Goal: Information Seeking & Learning: Find specific fact

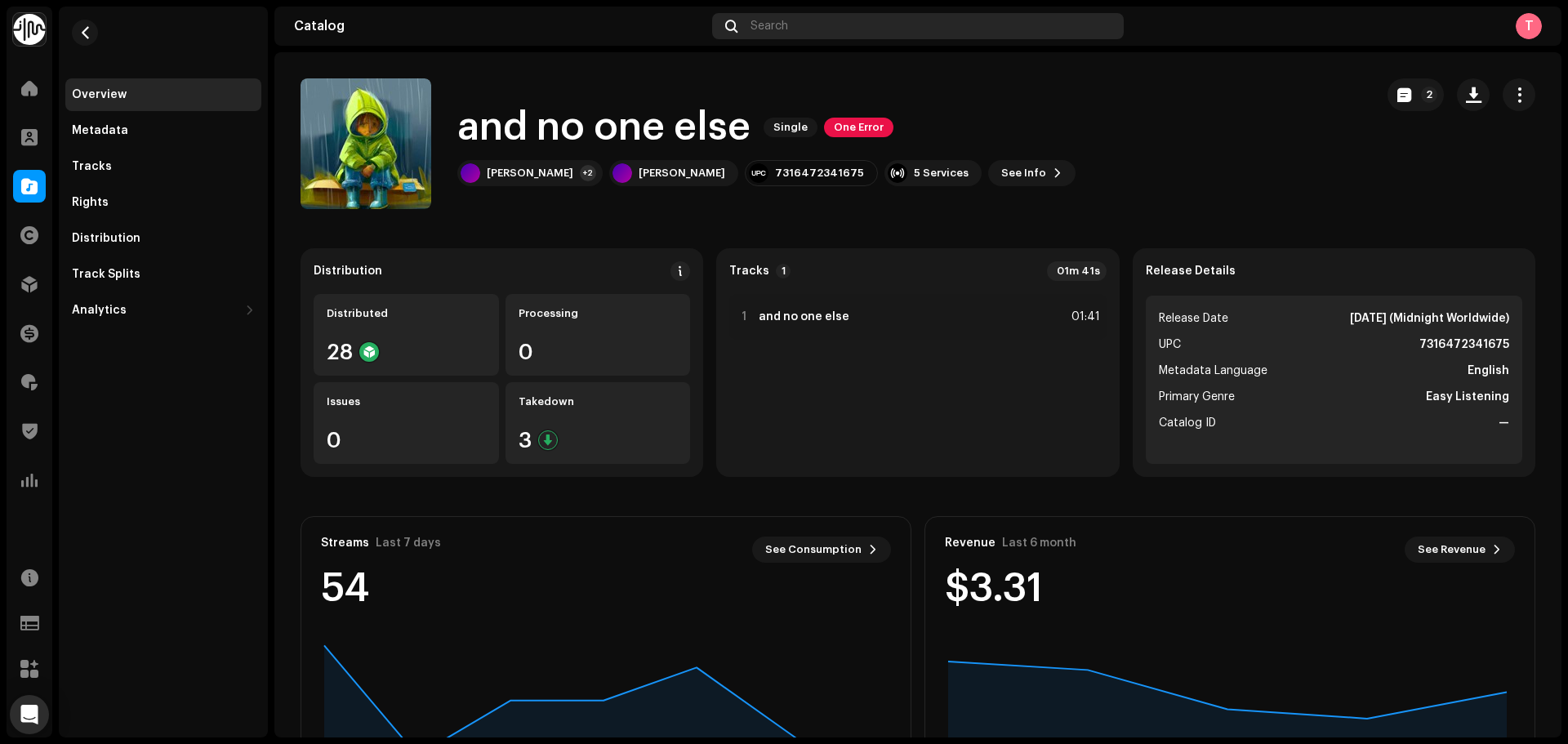
drag, startPoint x: 0, startPoint y: 0, endPoint x: 820, endPoint y: 18, distance: 820.2
click at [820, 18] on div "Search" at bounding box center [918, 26] width 412 height 26
click at [35, 179] on span at bounding box center [29, 186] width 16 height 13
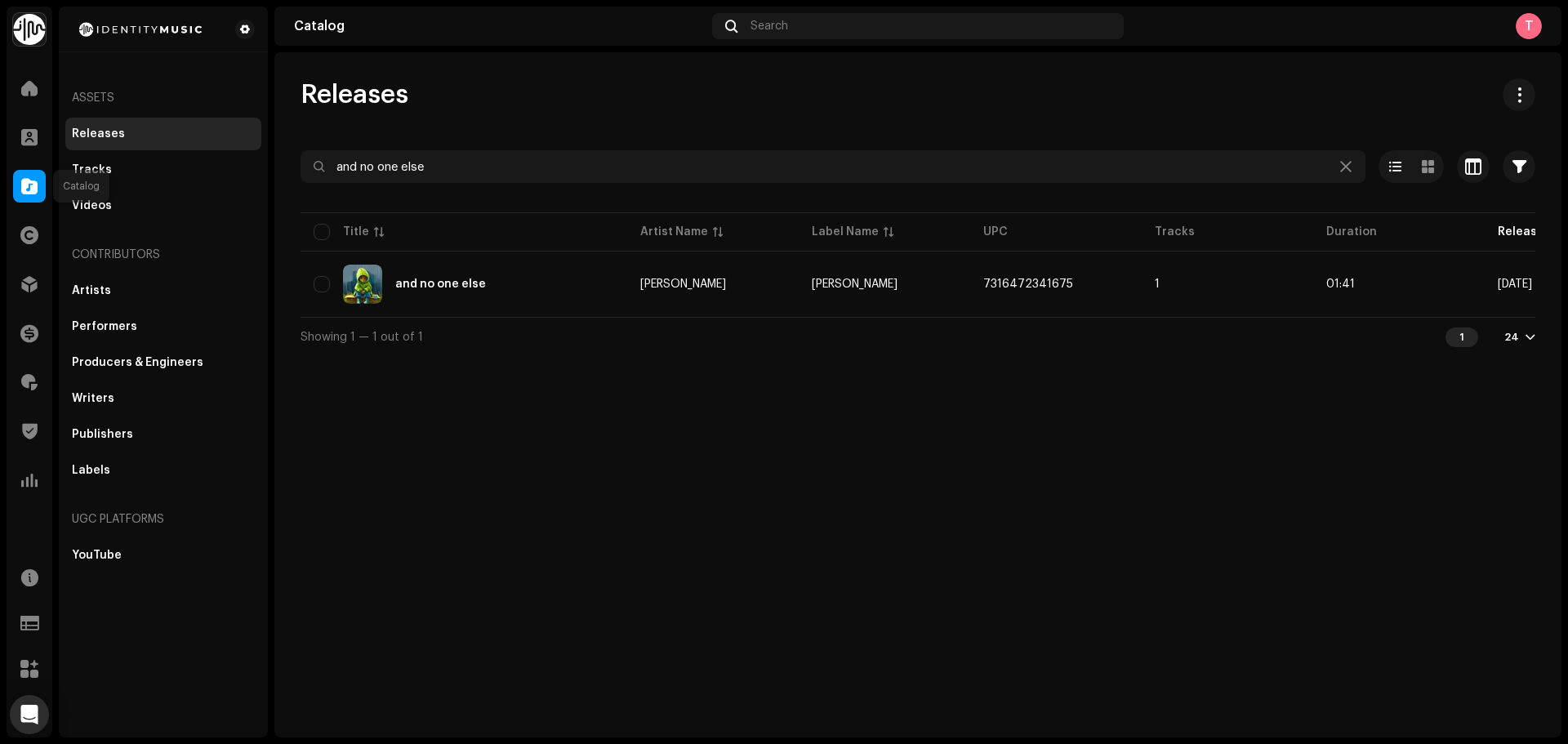
click at [35, 191] on span at bounding box center [29, 186] width 16 height 13
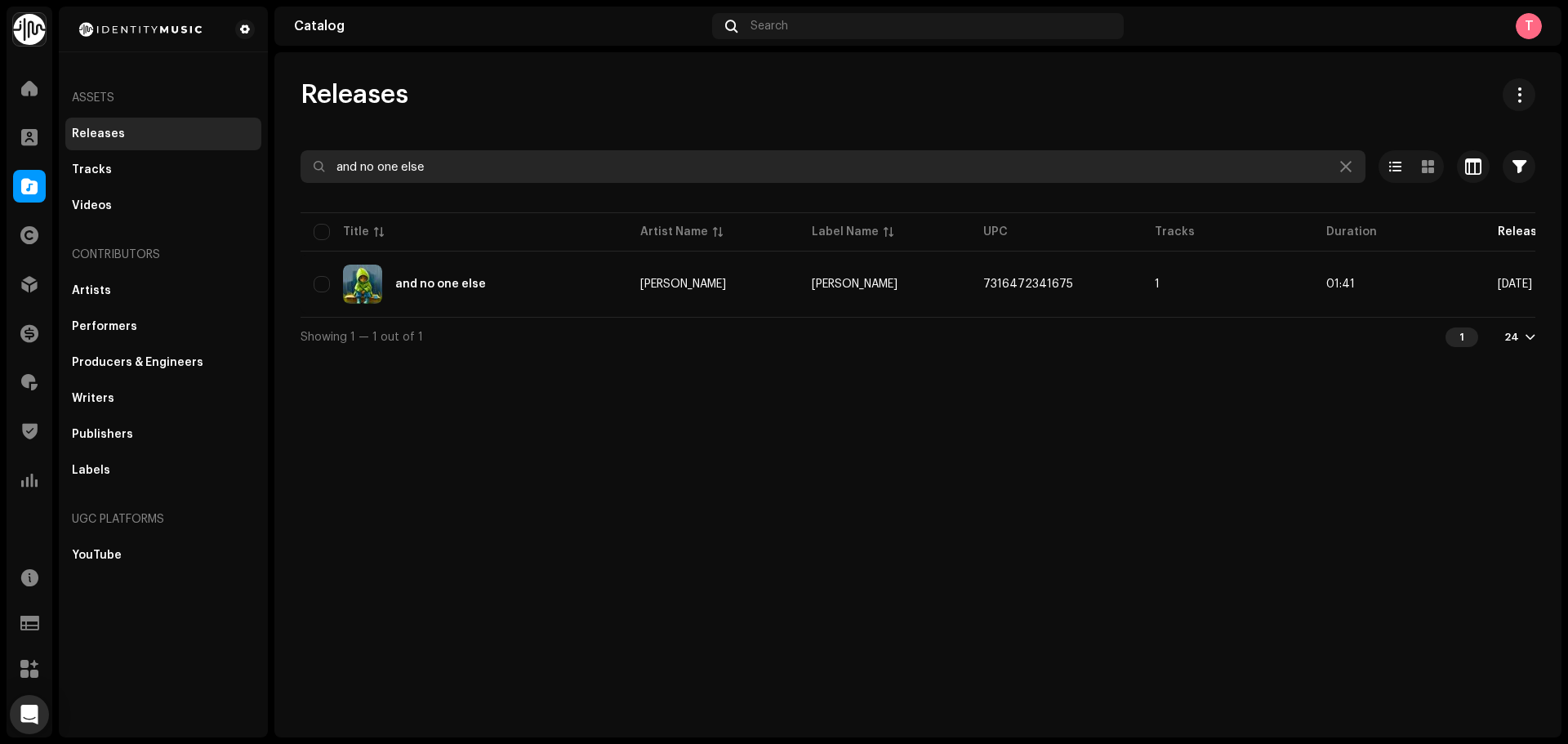
drag, startPoint x: 631, startPoint y: 175, endPoint x: 230, endPoint y: 149, distance: 401.8
click at [230, 149] on div "Identity Music Home Clients Catalog Rights Distribution Finance Royalties Trust…" at bounding box center [784, 372] width 1568 height 744
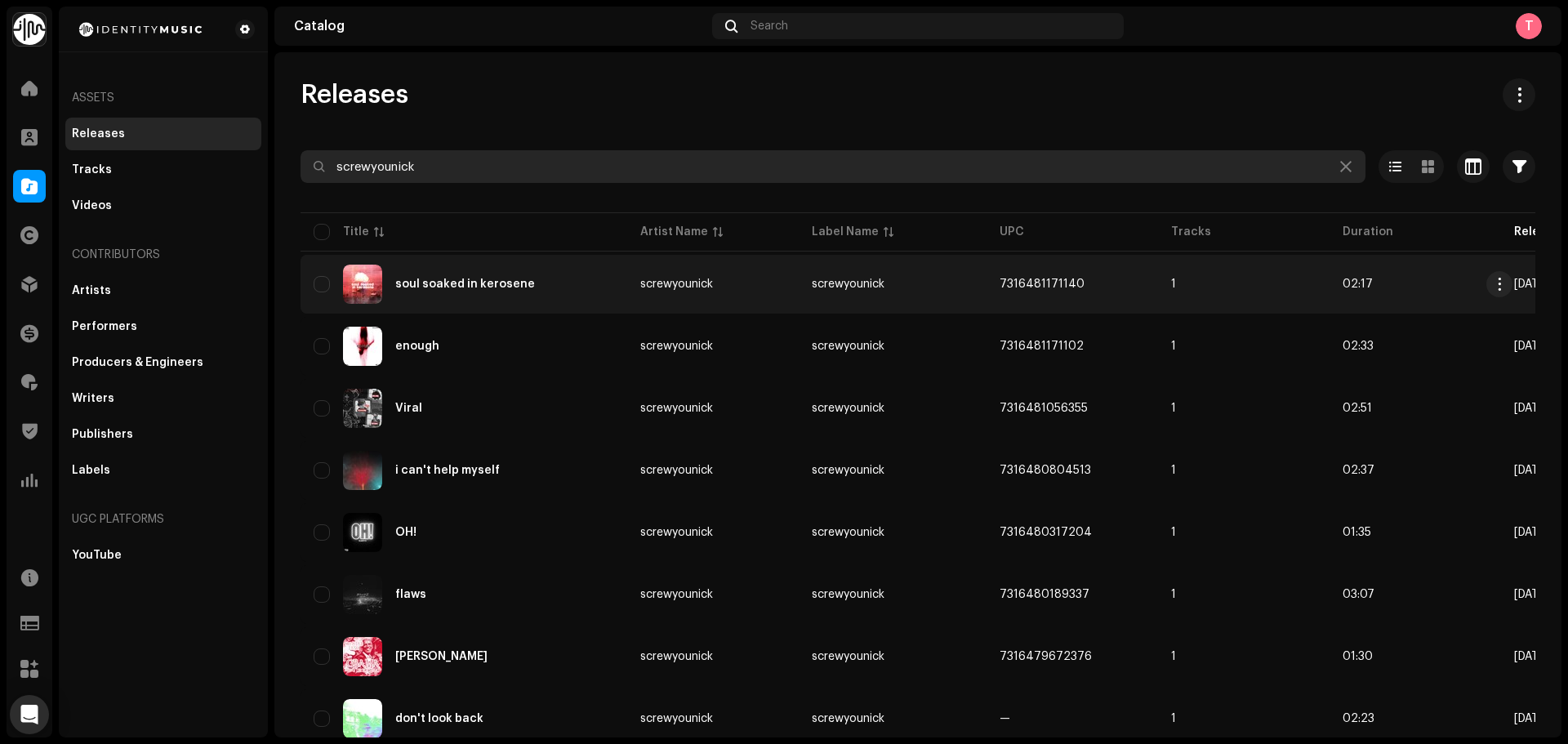
type input "screwyounick"
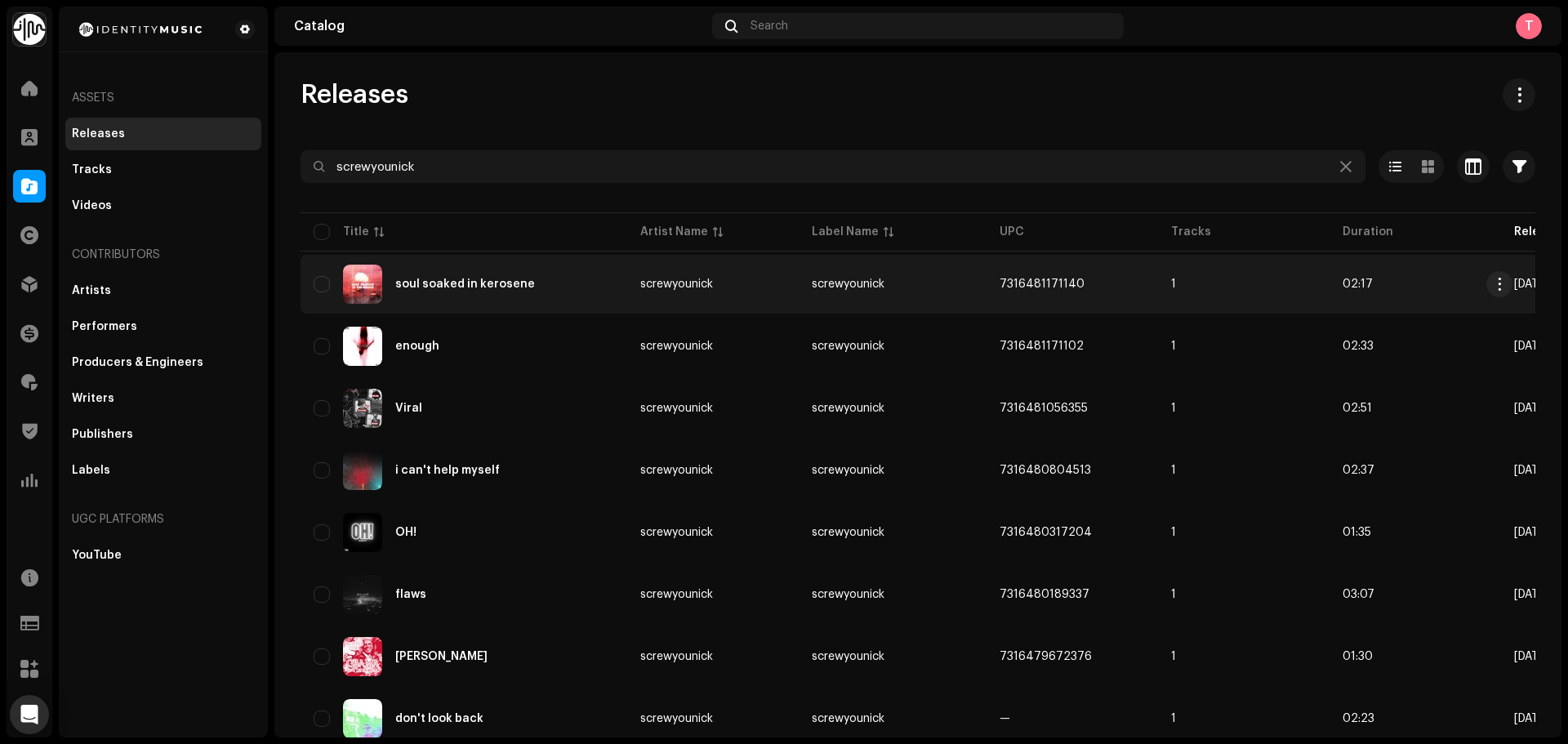
click at [587, 289] on div "soul soaked in kerosene" at bounding box center [463, 284] width 301 height 39
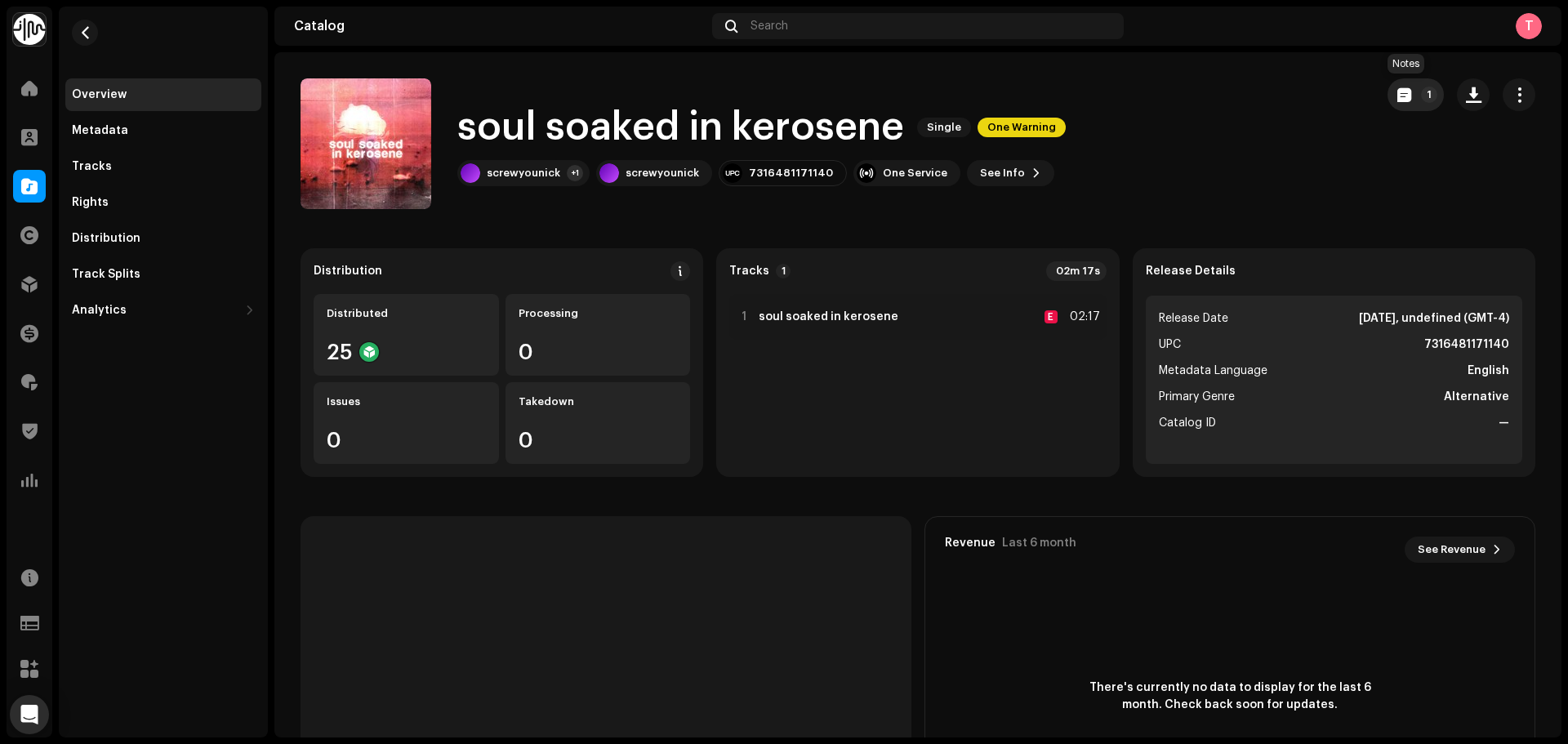
click at [1398, 98] on span "button" at bounding box center [1405, 94] width 14 height 13
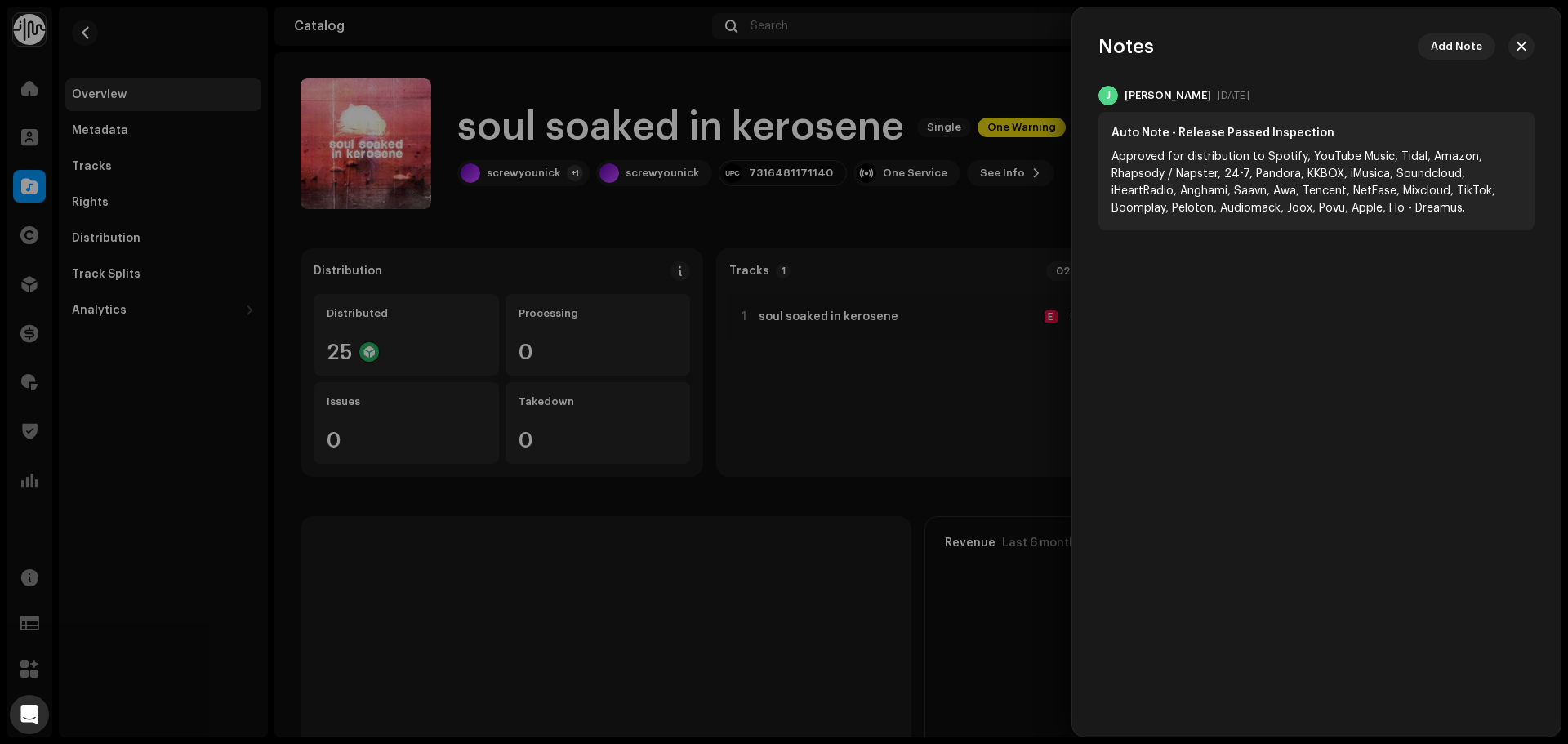
click at [952, 98] on div at bounding box center [784, 372] width 1568 height 744
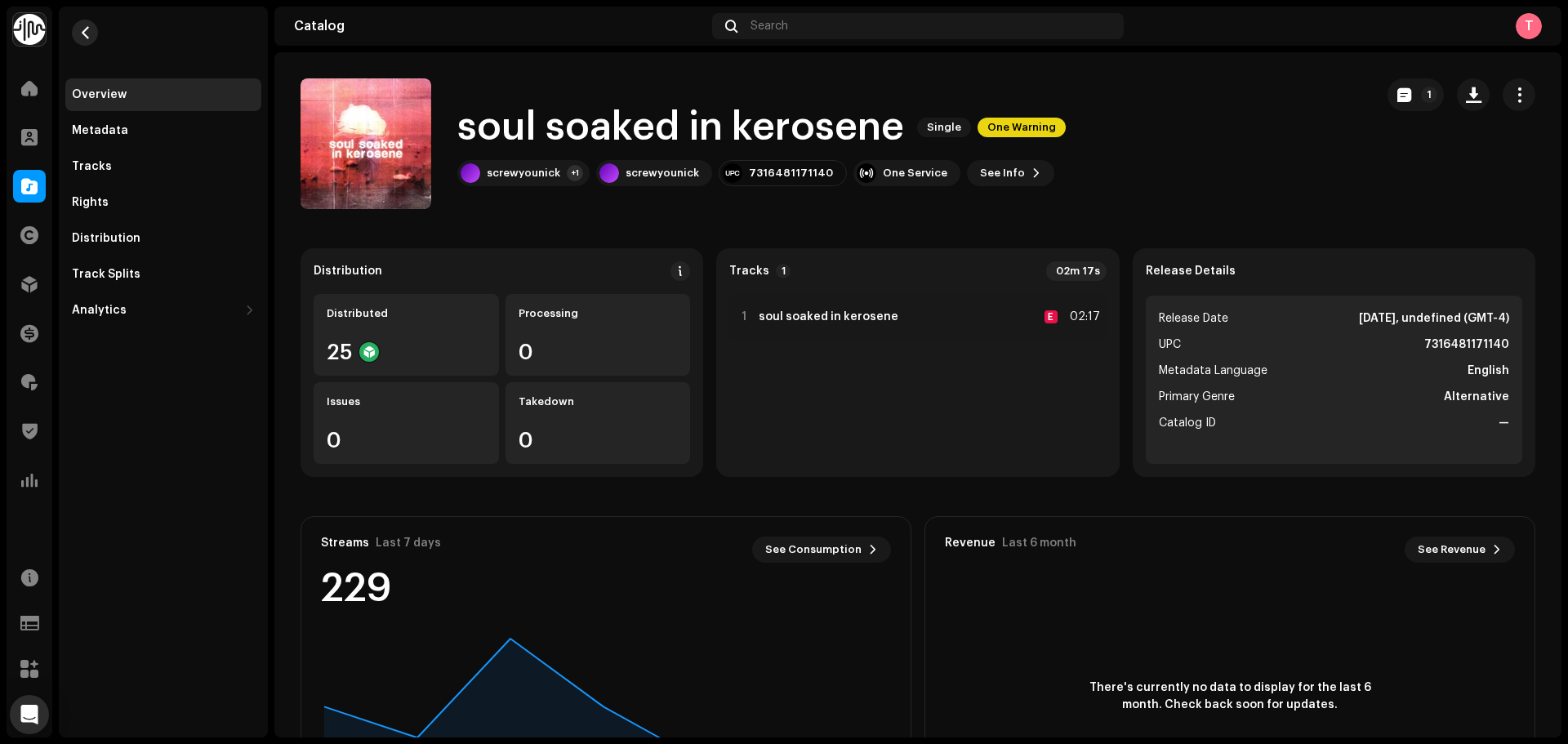
click at [90, 30] on span "button" at bounding box center [85, 32] width 12 height 13
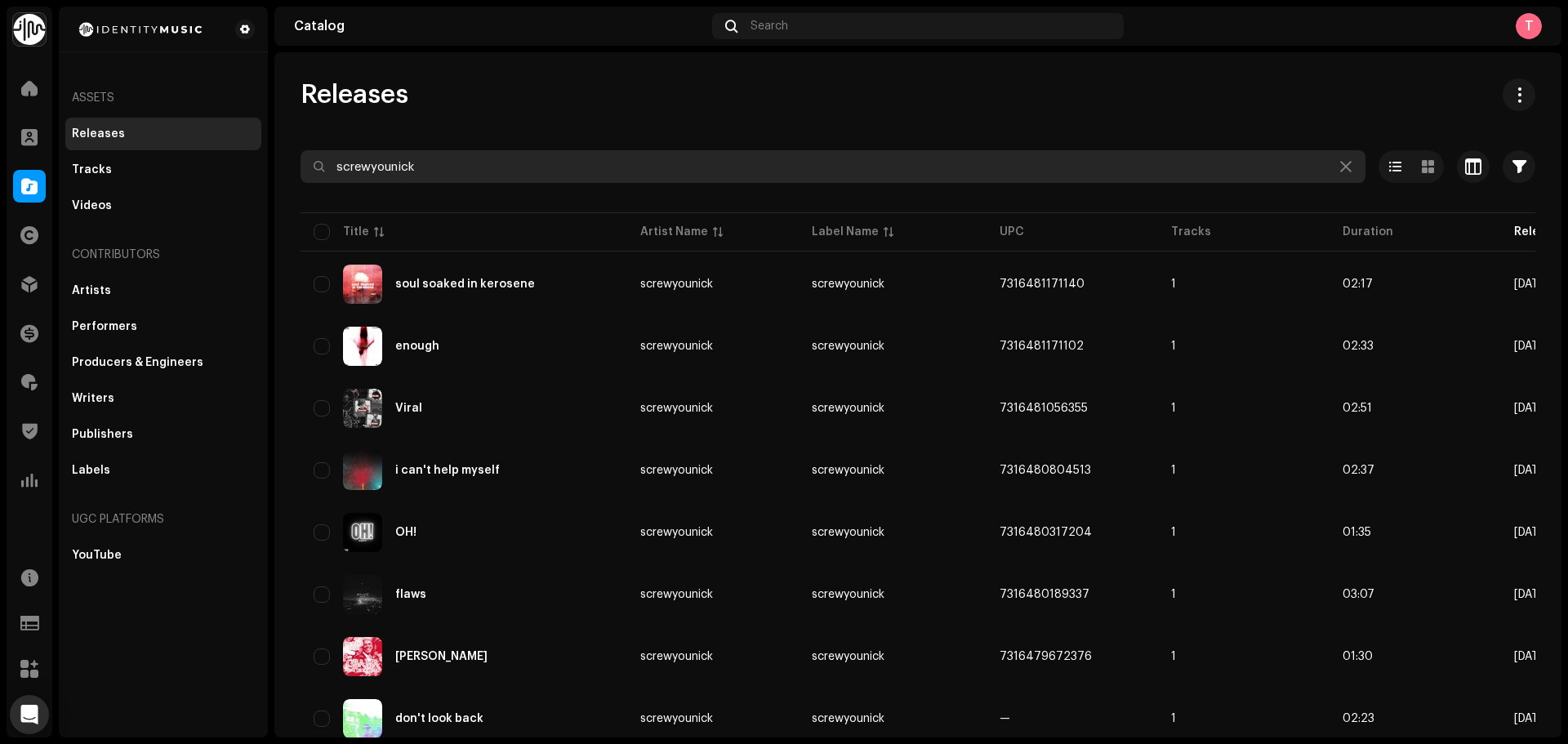
drag, startPoint x: 475, startPoint y: 161, endPoint x: 143, endPoint y: 134, distance: 333.1
click at [143, 134] on div "Identity Music Home Clients Catalog Rights Distribution Finance Royalties Trust…" at bounding box center [784, 372] width 1568 height 744
paste input "7316212263403"
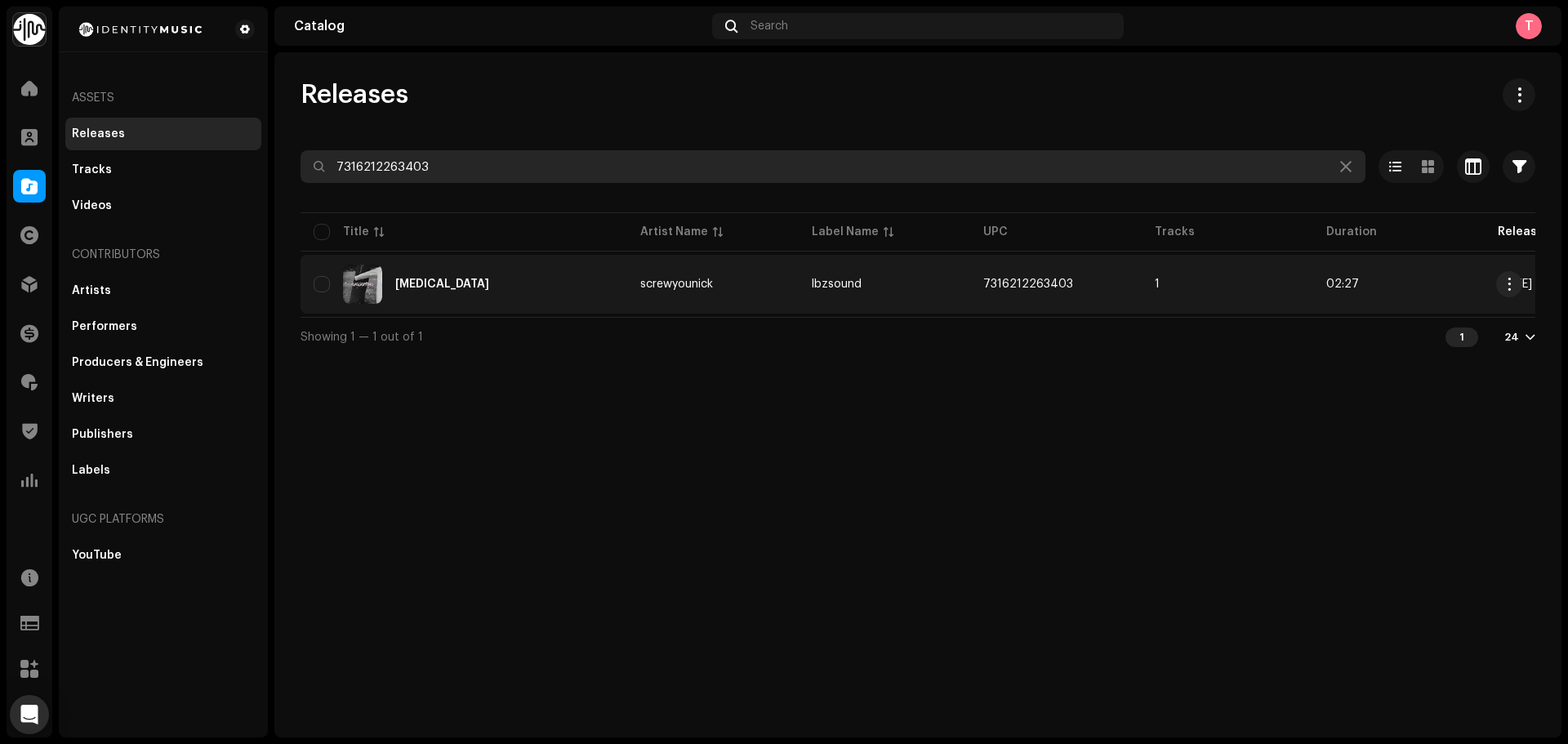
type input "7316212263403"
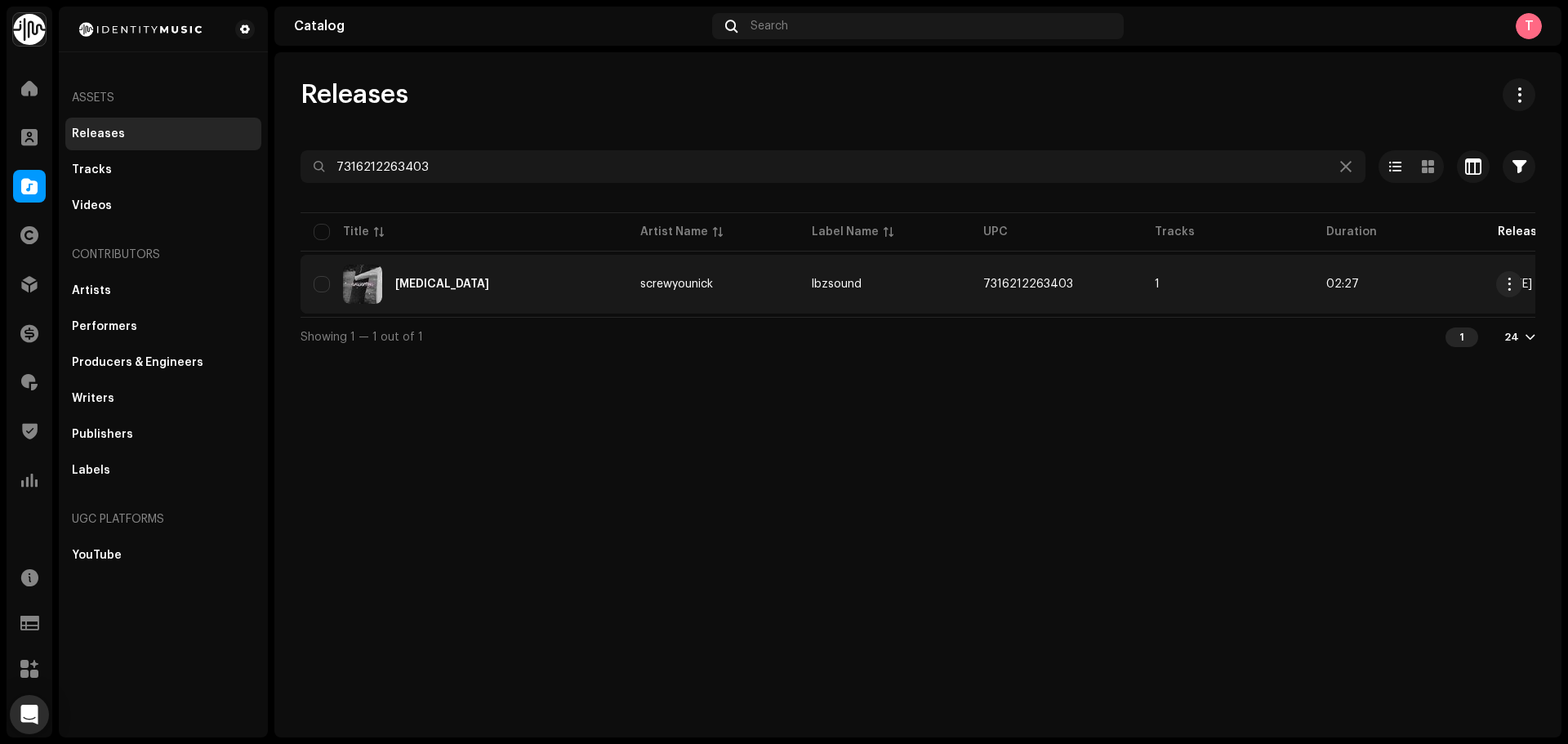
click at [476, 272] on div "gaslighting" at bounding box center [463, 284] width 301 height 39
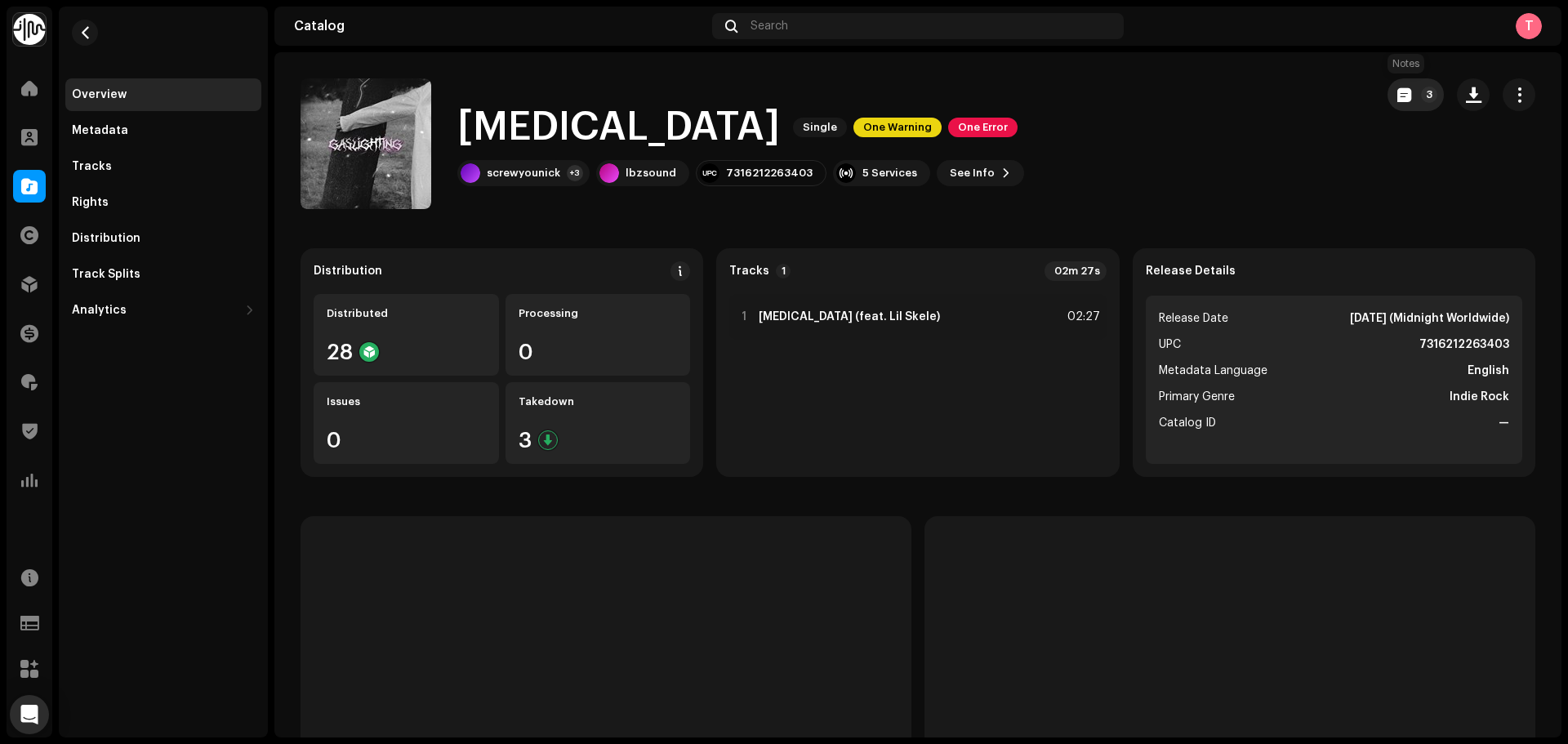
click at [1398, 101] on span "button" at bounding box center [1405, 94] width 14 height 13
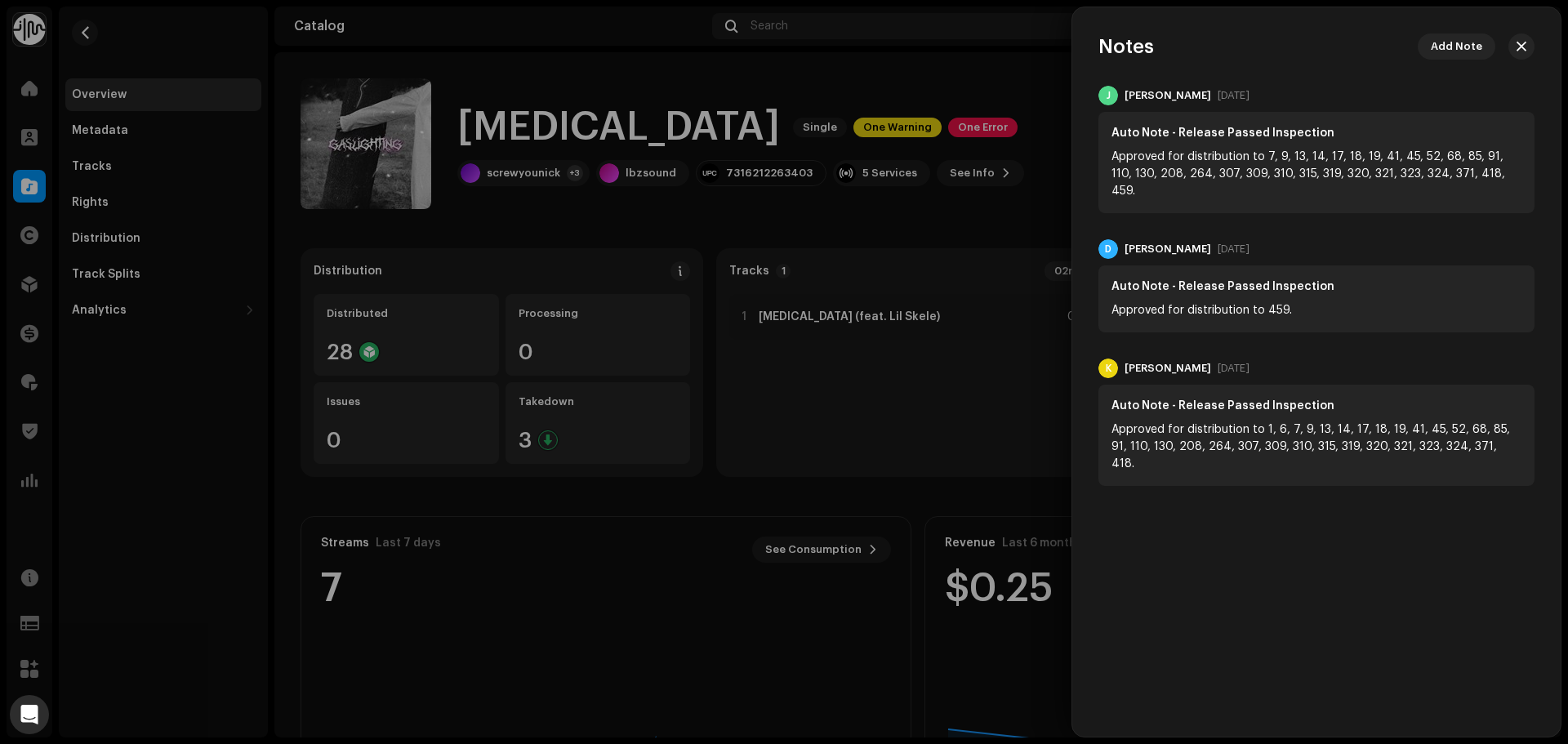
click at [971, 112] on div at bounding box center [784, 372] width 1568 height 744
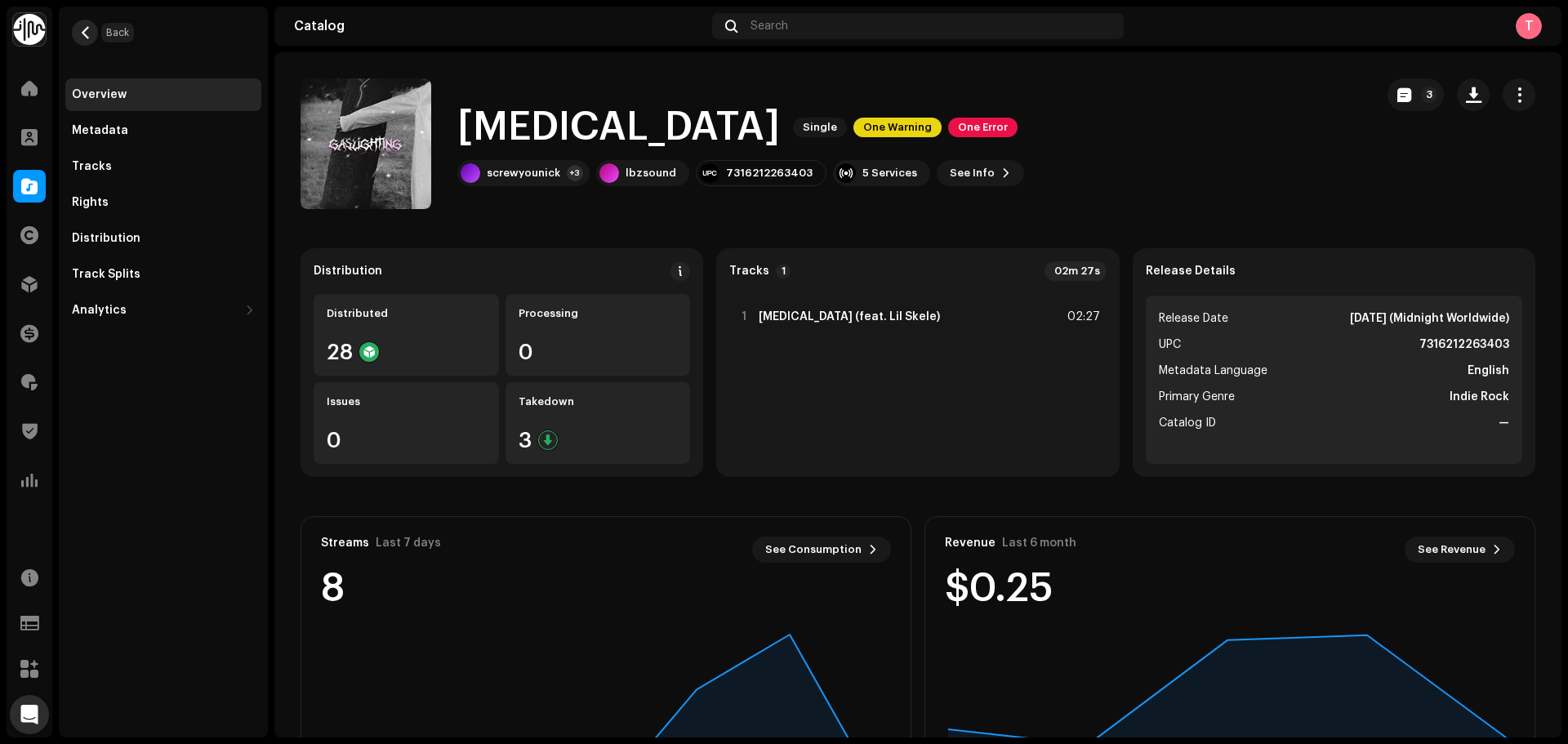
click at [87, 21] on button "button" at bounding box center [84, 32] width 26 height 26
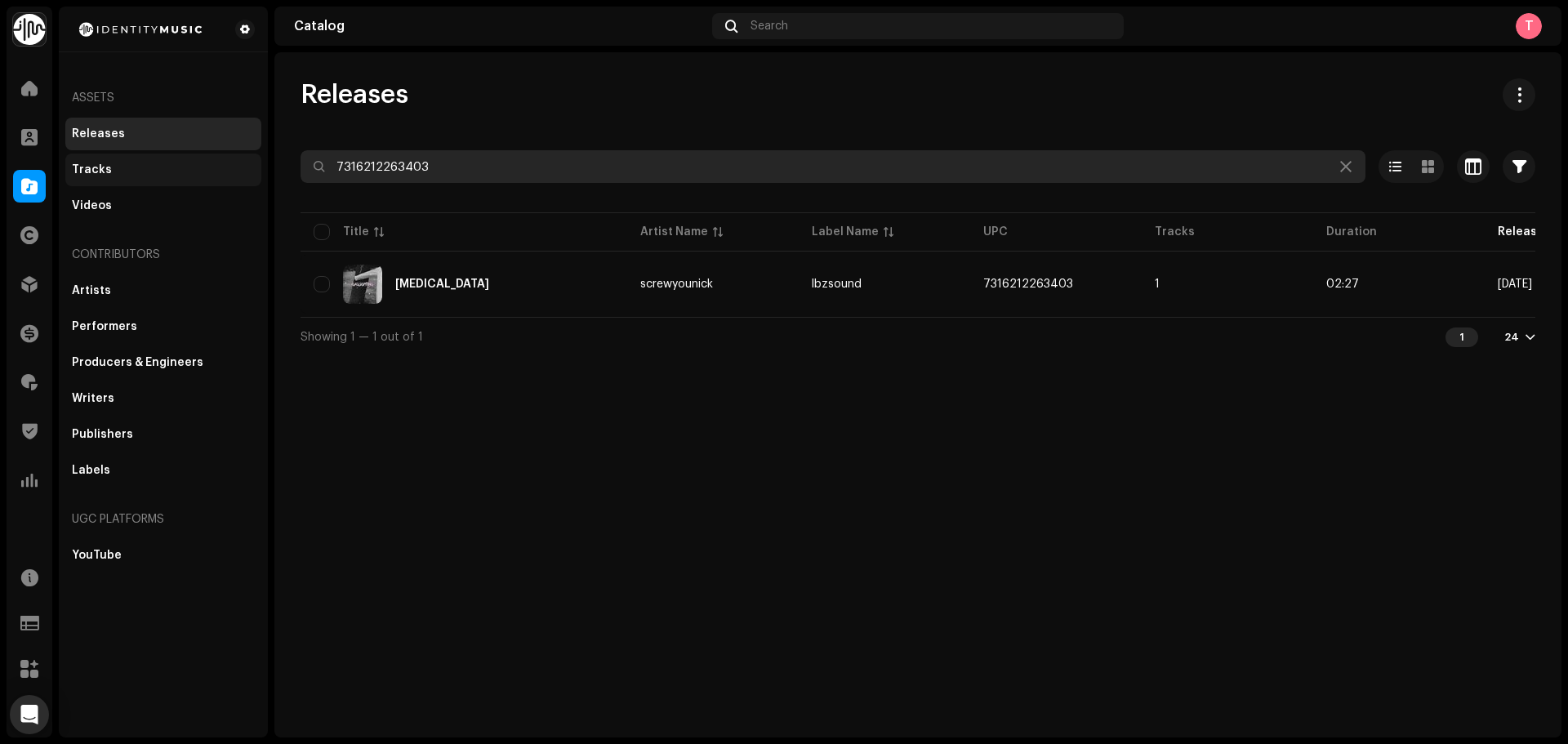
drag, startPoint x: 456, startPoint y: 166, endPoint x: 230, endPoint y: 167, distance: 226.0
click at [230, 168] on div "Identity Music Home Clients Catalog Rights Distribution Finance Royalties Trust…" at bounding box center [784, 372] width 1568 height 744
paste input "476215606"
type input "7316476215606"
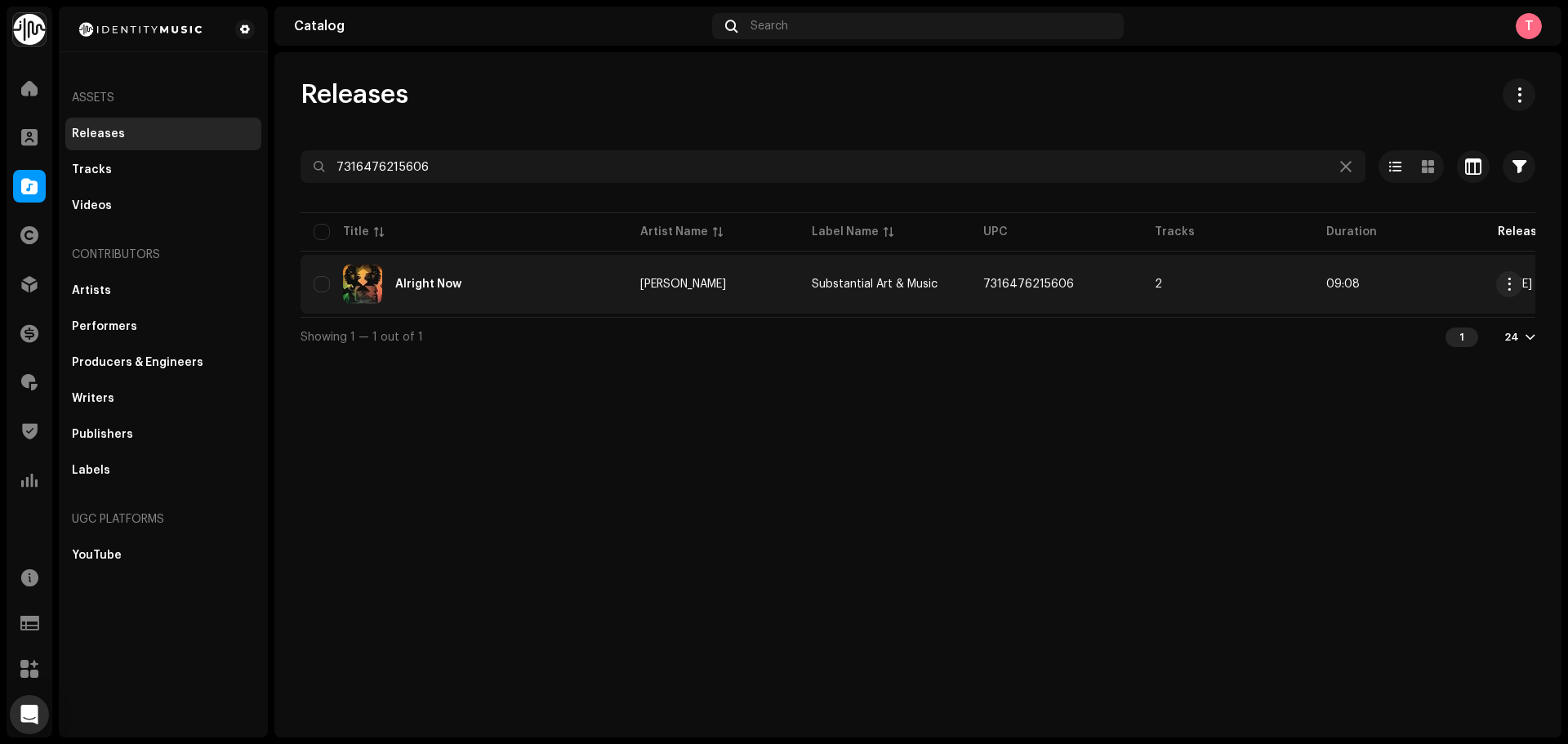
click at [508, 268] on div "Alright Now" at bounding box center [463, 284] width 301 height 39
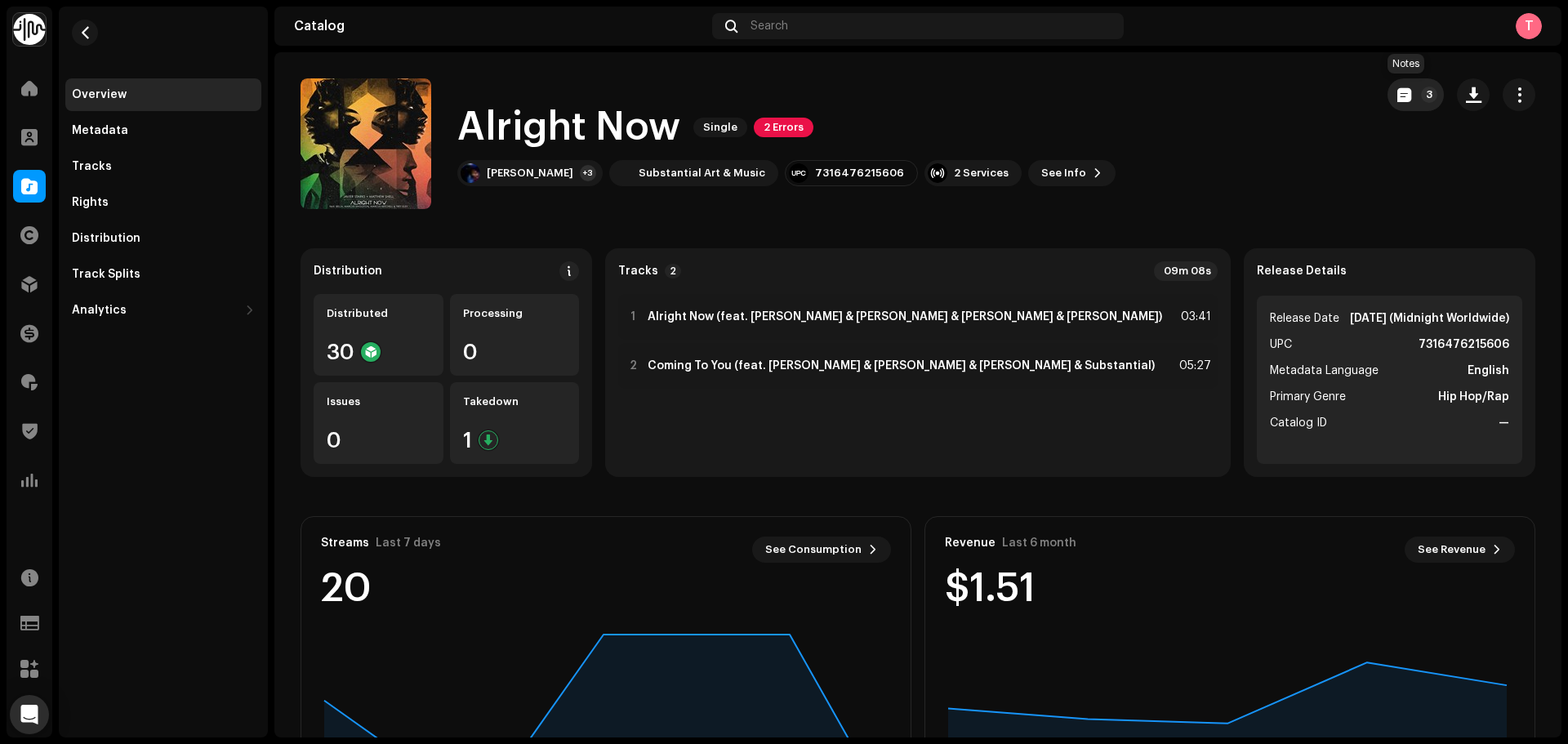
click at [1401, 96] on button "3" at bounding box center [1415, 94] width 56 height 33
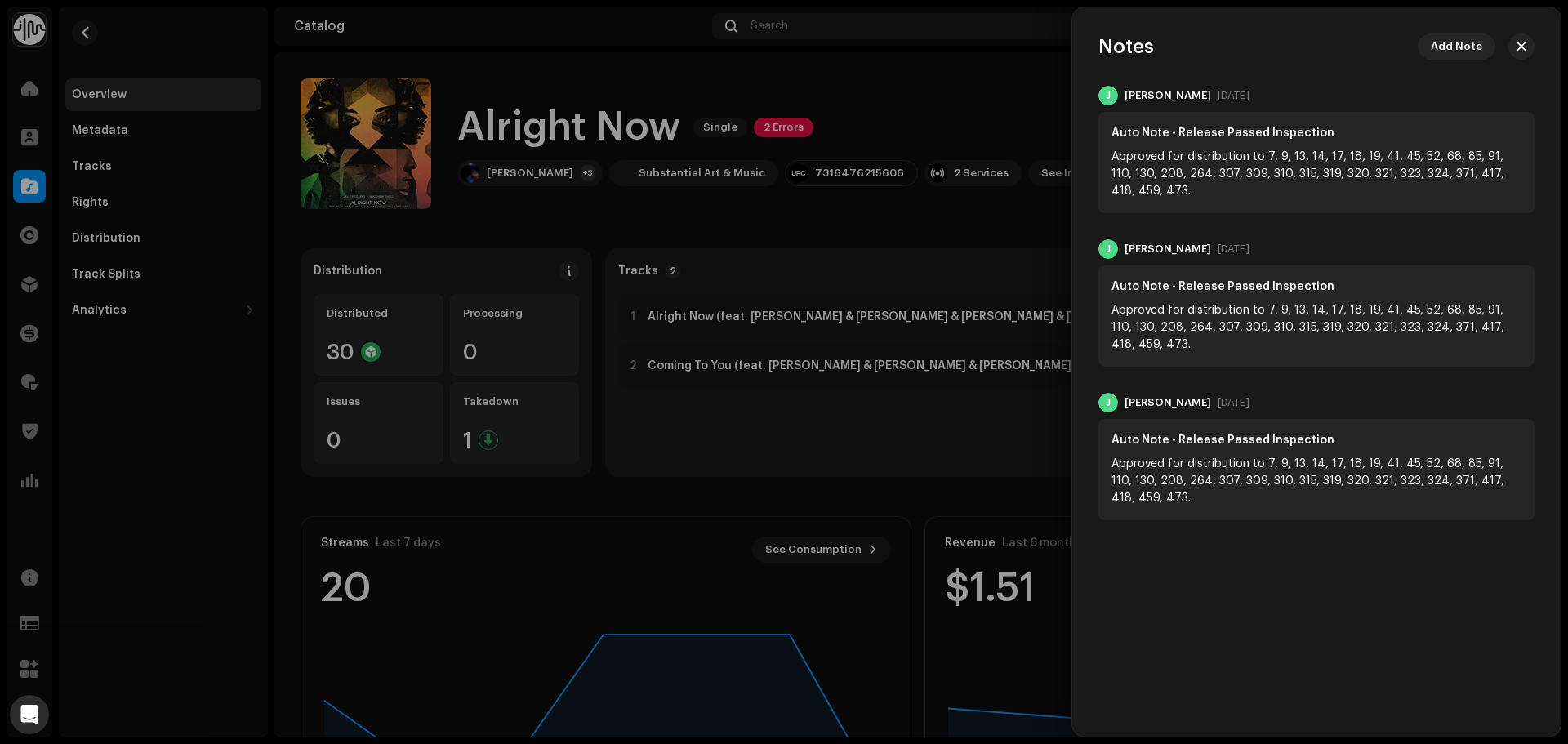
click at [1013, 121] on div at bounding box center [784, 372] width 1568 height 744
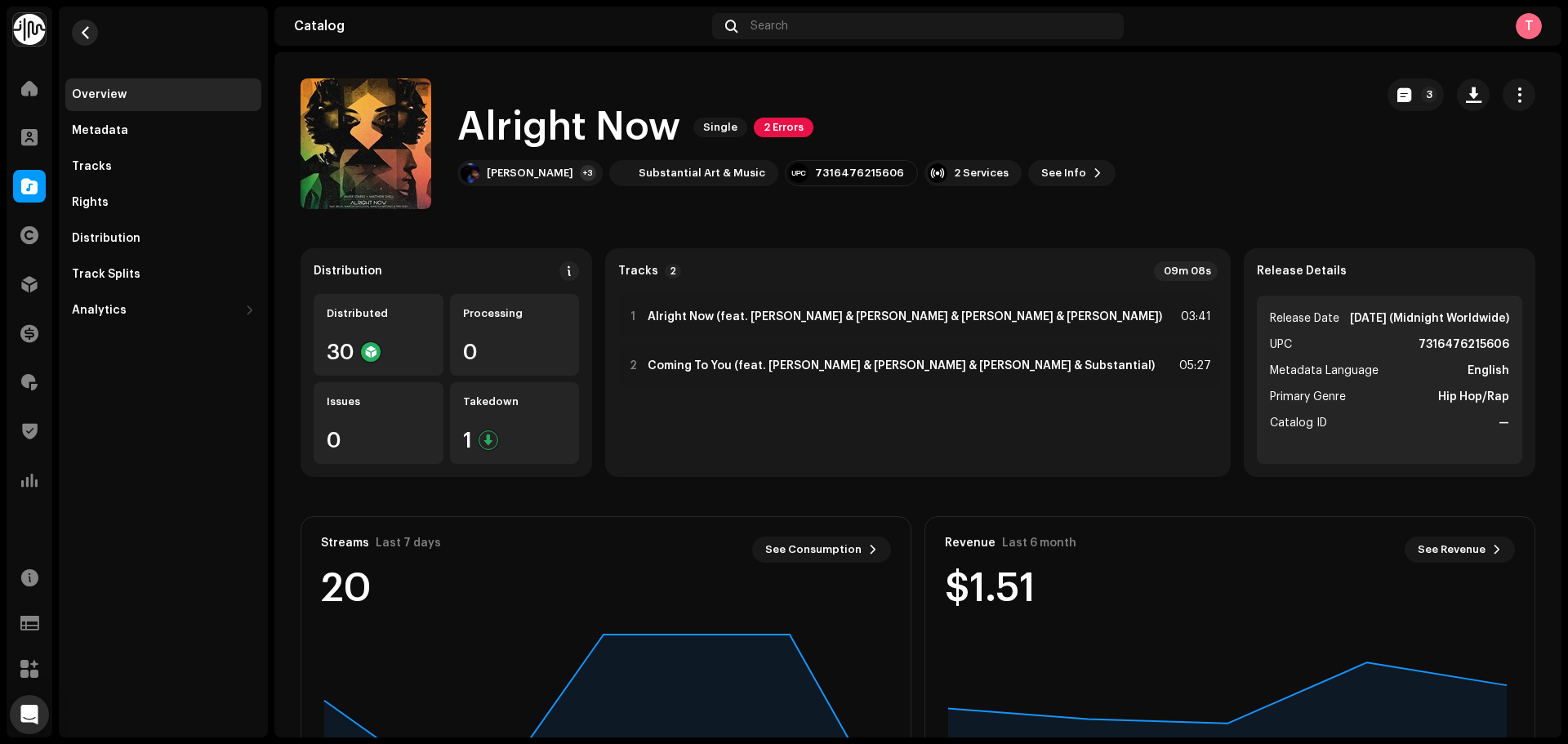
click at [80, 32] on span "button" at bounding box center [85, 32] width 12 height 13
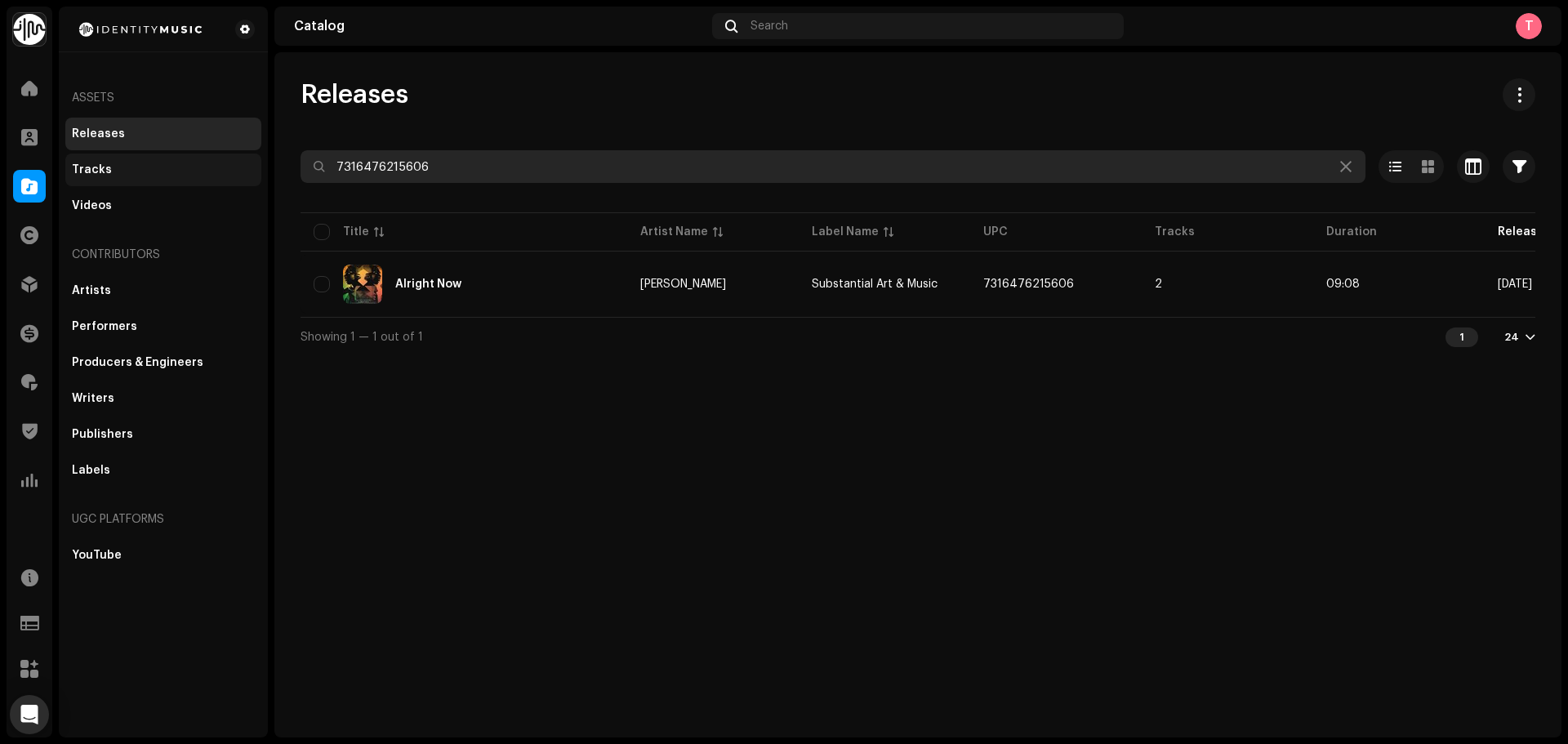
drag, startPoint x: 532, startPoint y: 167, endPoint x: 160, endPoint y: 162, distance: 372.0
click at [160, 162] on div "Identity Music Home Clients Catalog Rights Distribution Finance Royalties Trust…" at bounding box center [784, 372] width 1568 height 744
paste input "7255809"
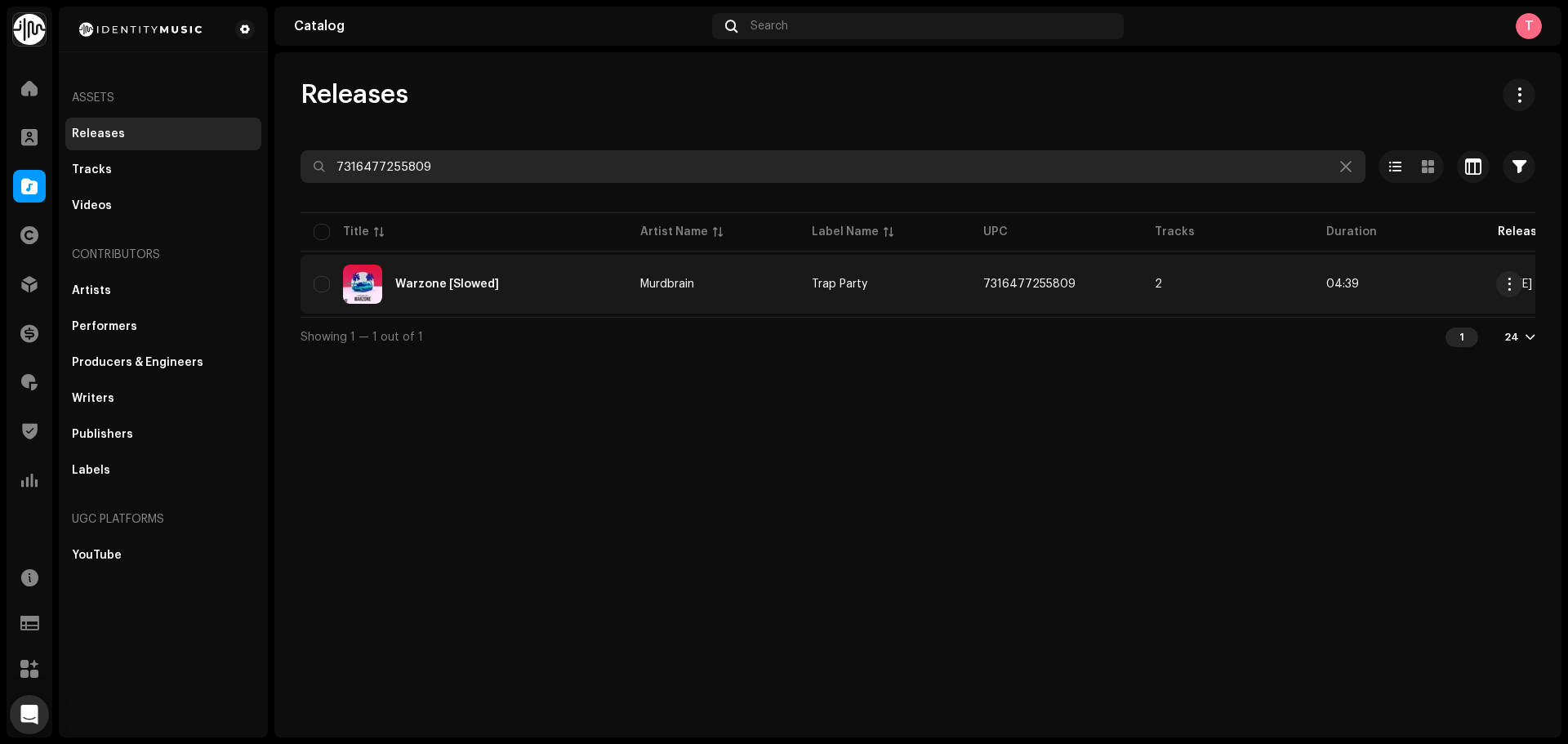
type input "7316477255809"
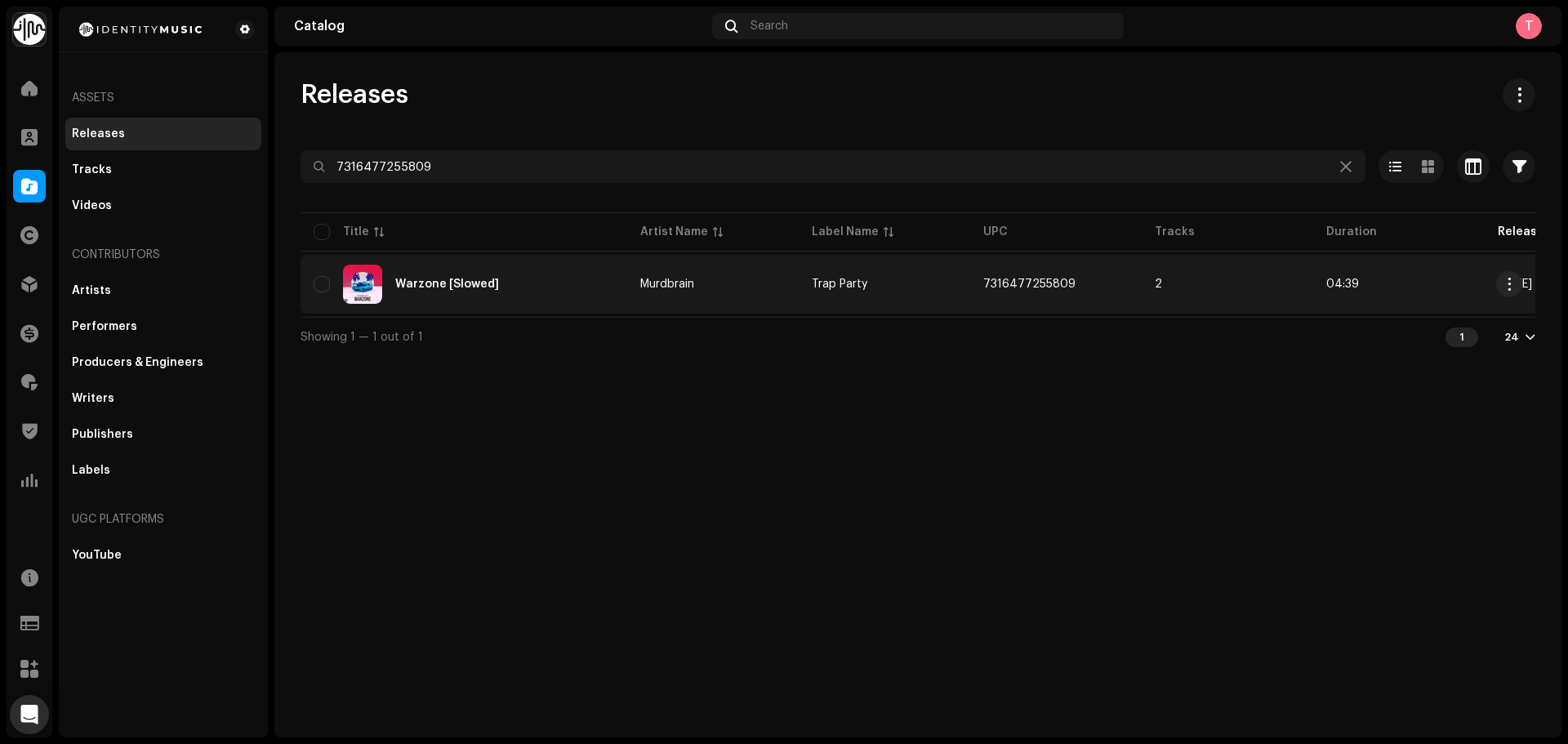
click at [631, 292] on td "Murdbrain" at bounding box center [713, 284] width 171 height 59
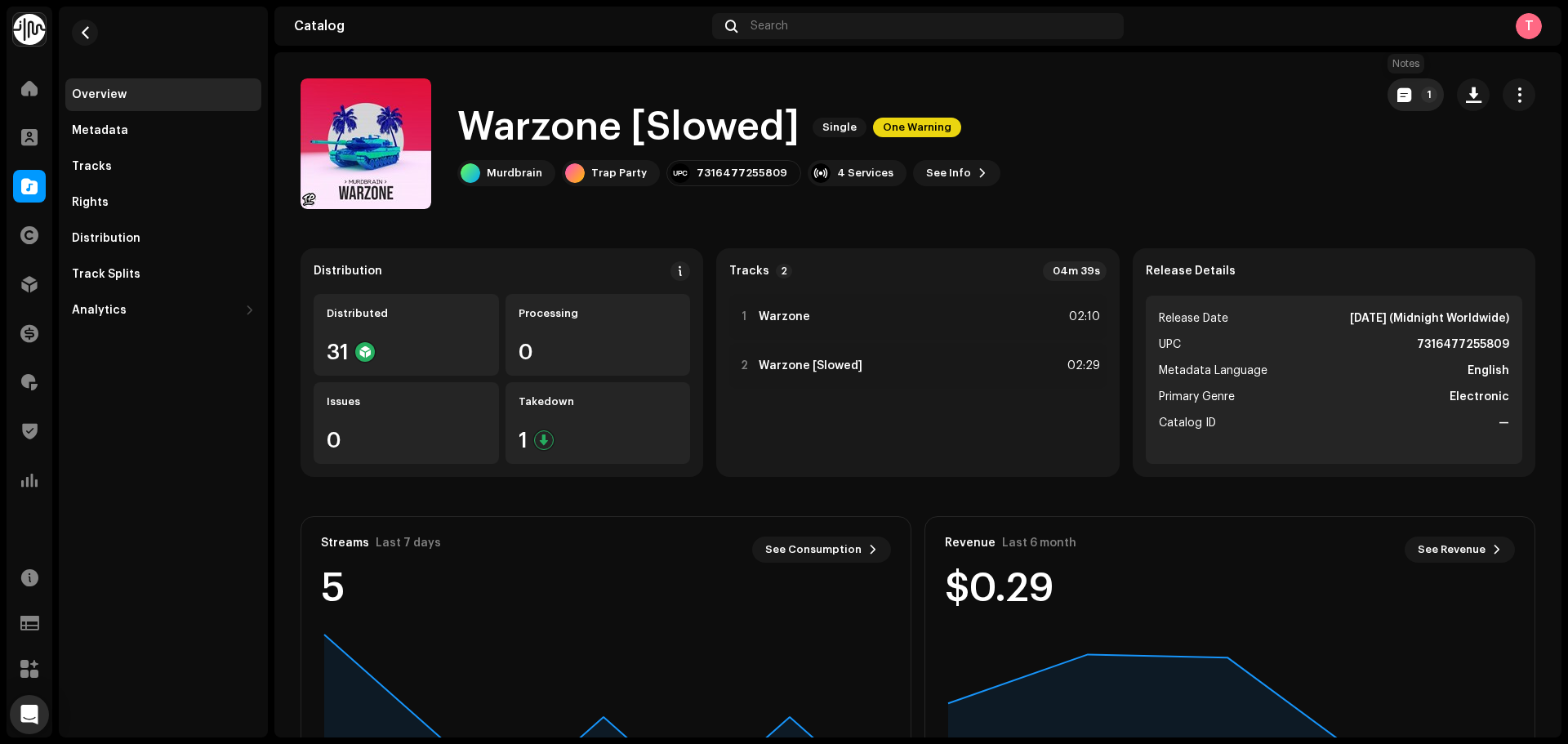
click at [1399, 88] on span "button" at bounding box center [1405, 94] width 14 height 13
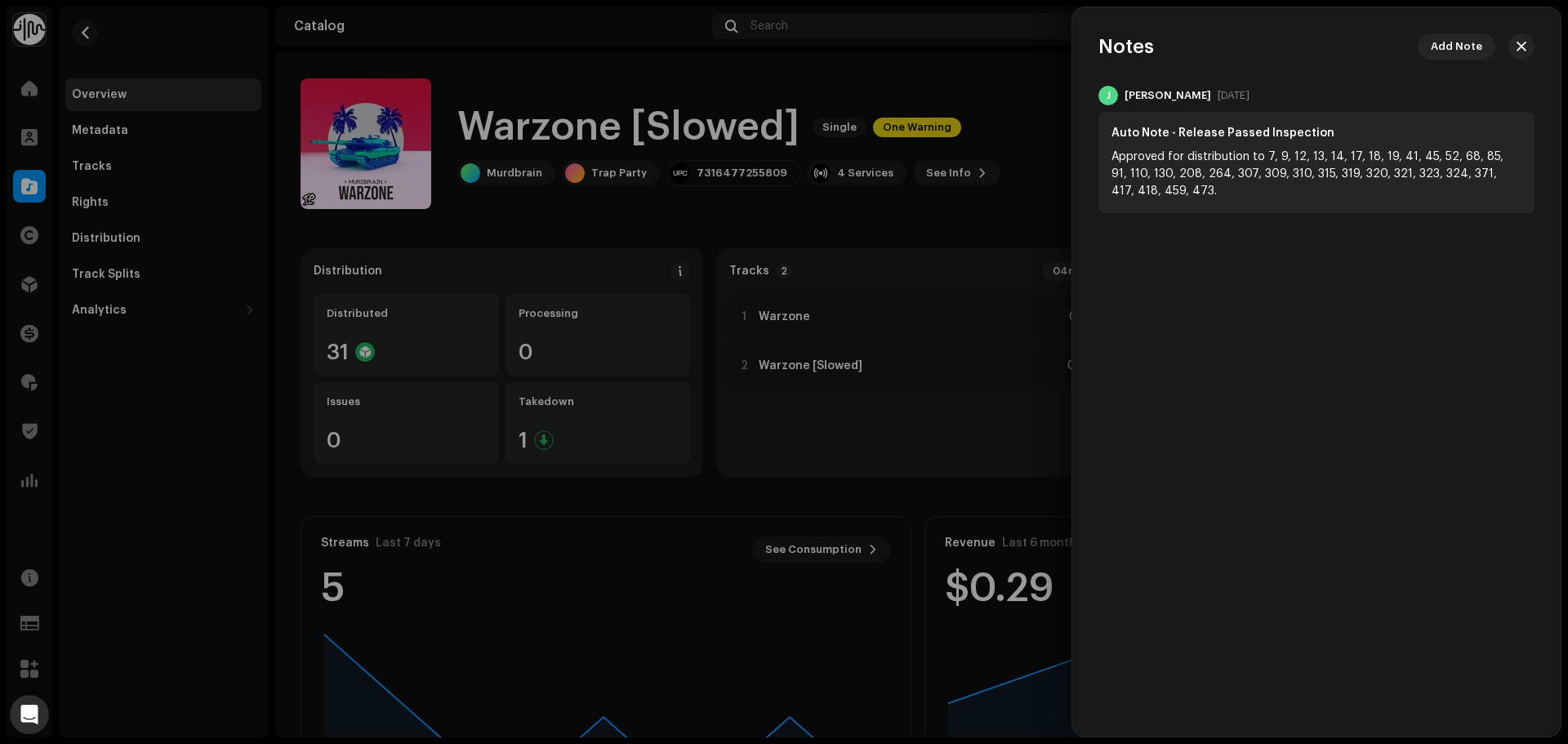
click at [1017, 90] on div at bounding box center [784, 372] width 1568 height 744
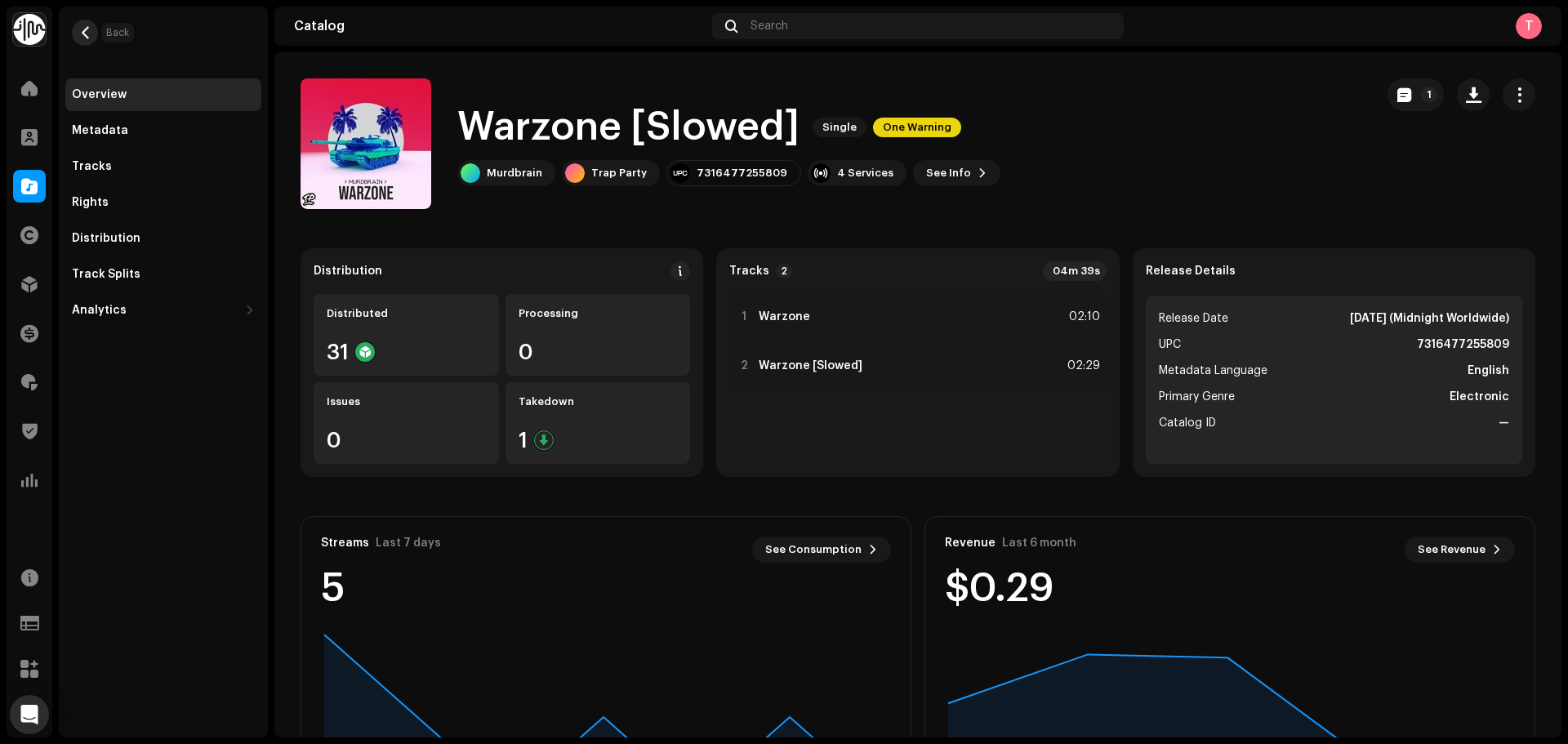
click at [88, 39] on button "button" at bounding box center [84, 32] width 26 height 26
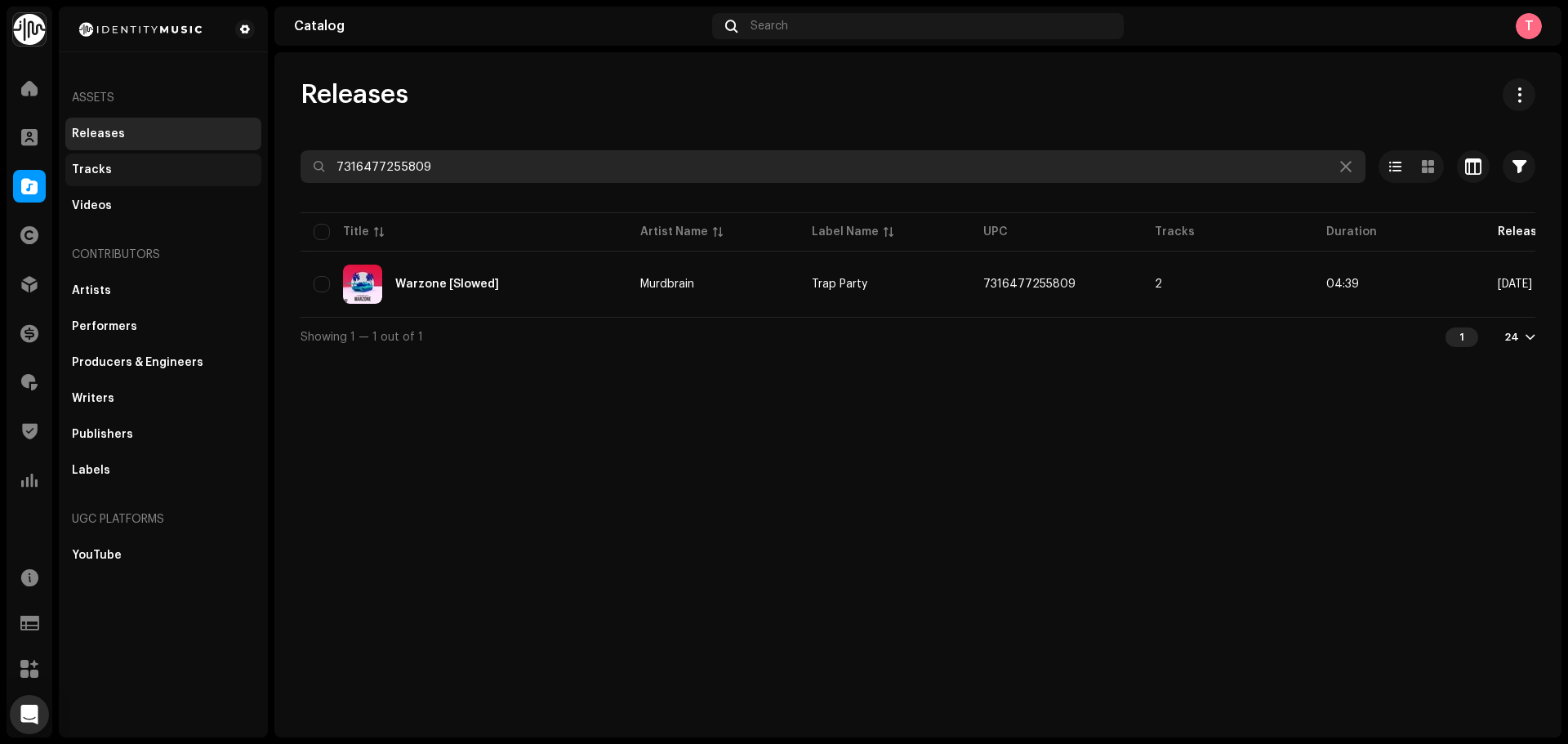
drag, startPoint x: 486, startPoint y: 174, endPoint x: 133, endPoint y: 172, distance: 353.0
click at [135, 172] on div "Identity Music Home Clients Catalog Rights Distribution Finance Royalties Trust…" at bounding box center [784, 372] width 1568 height 744
paste input "5358496"
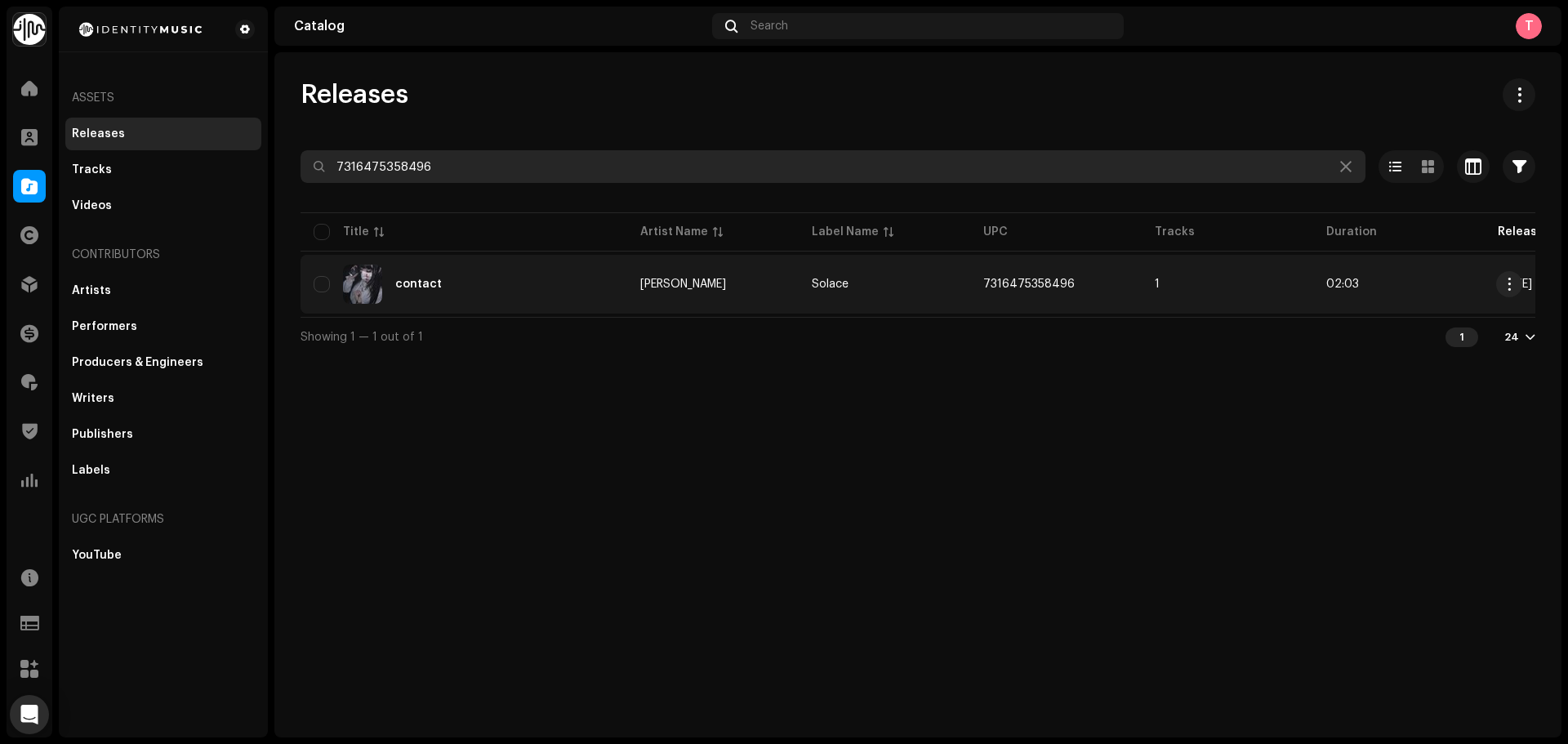
type input "7316475358496"
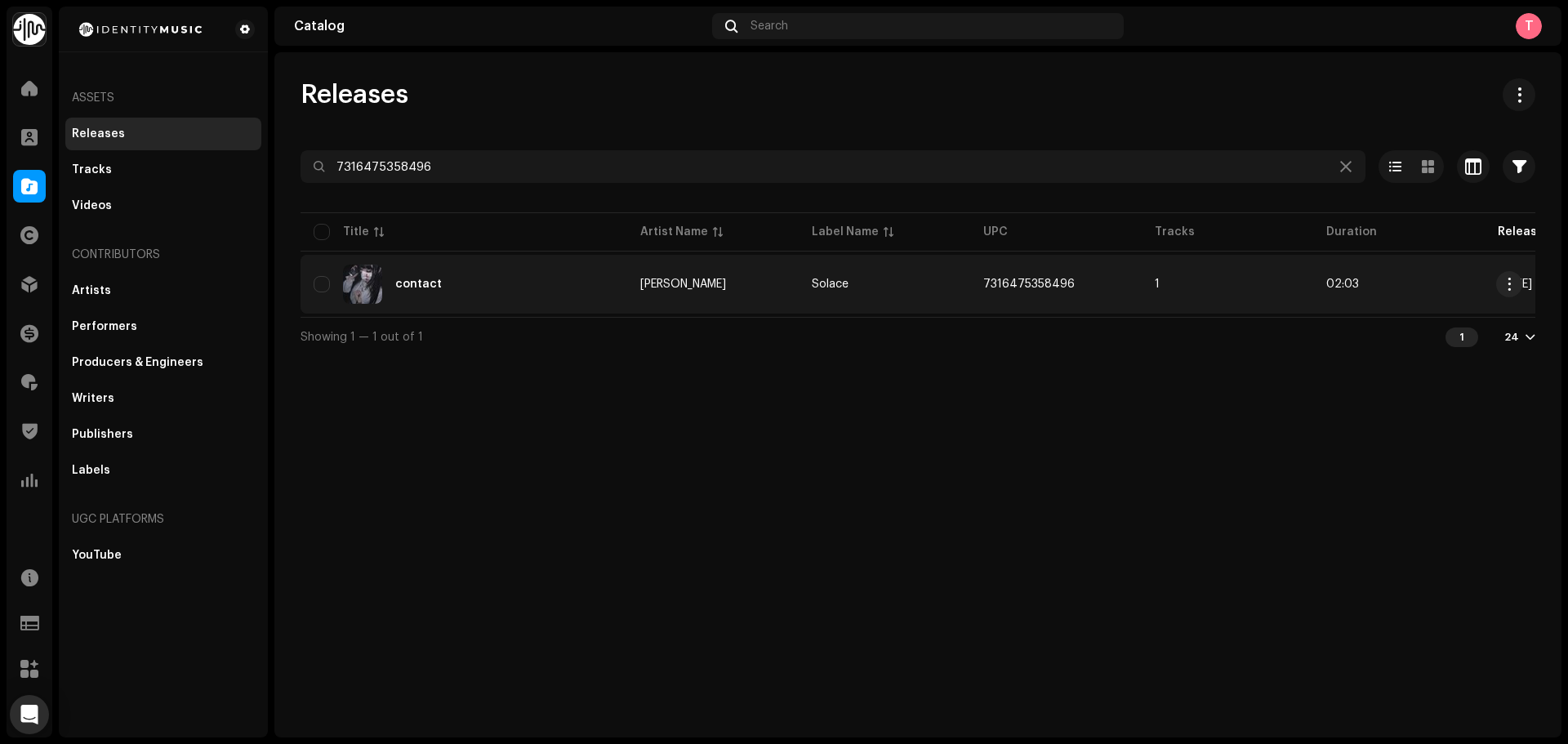
click at [467, 288] on div "contact" at bounding box center [463, 284] width 301 height 39
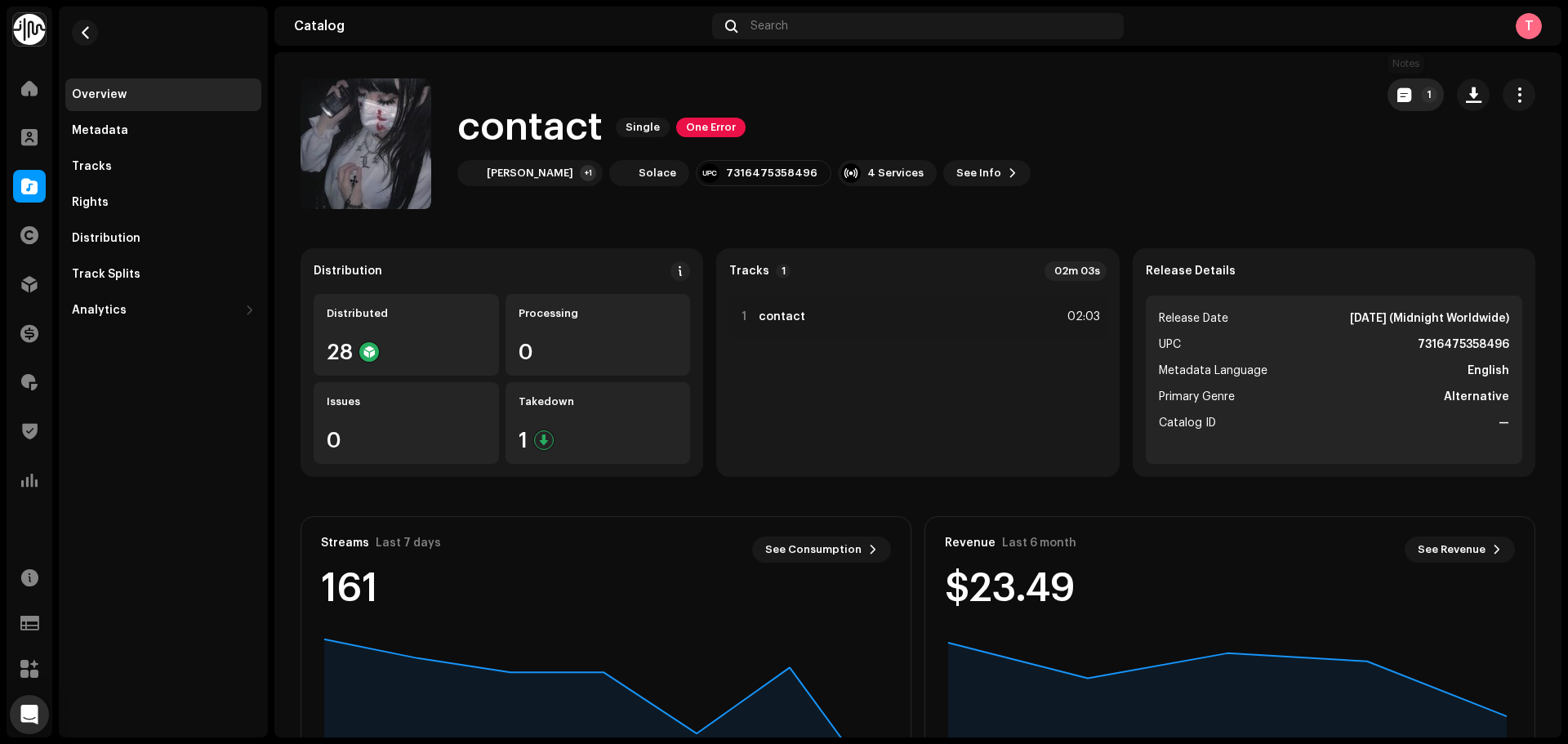
click at [1399, 88] on span "button" at bounding box center [1405, 94] width 14 height 13
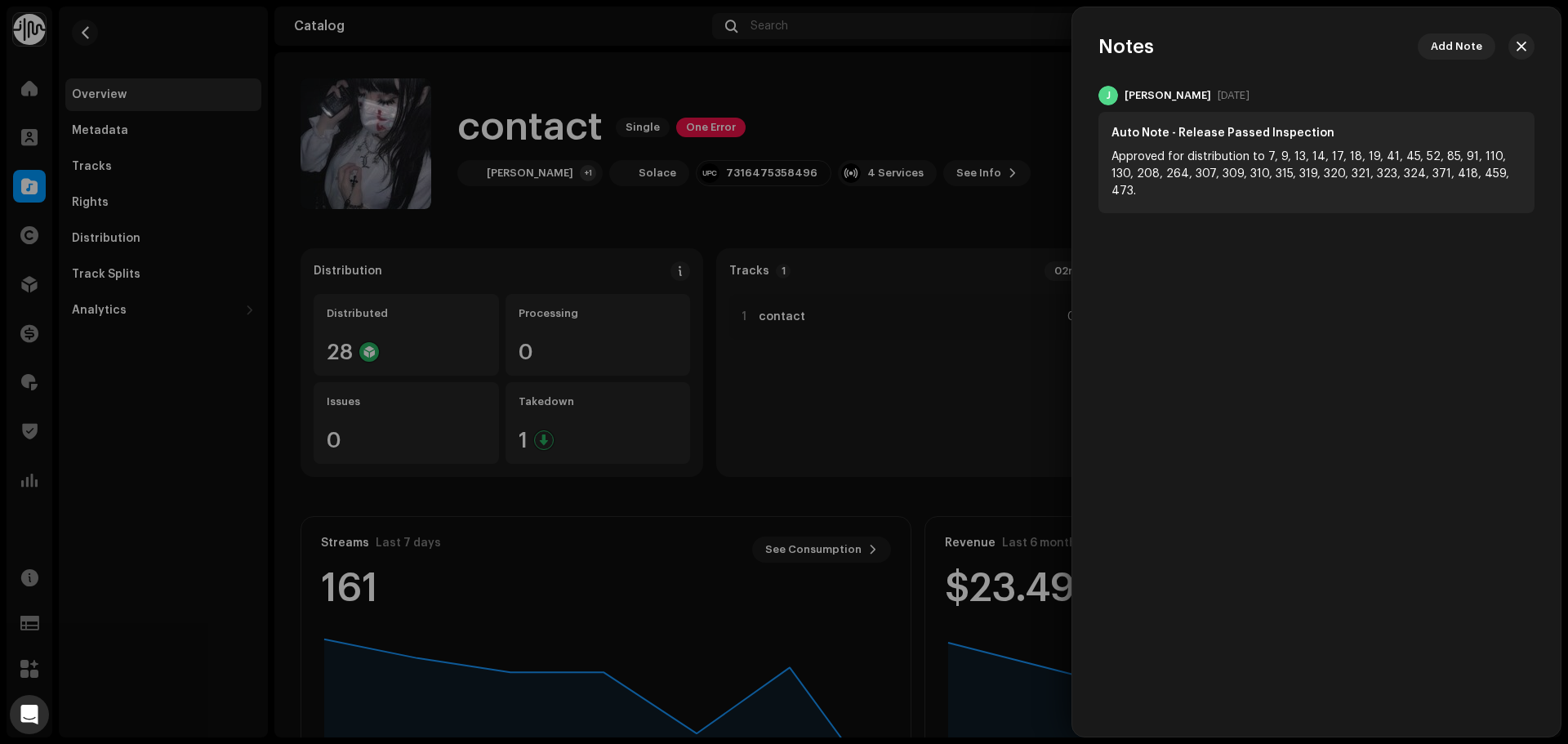
click at [965, 94] on div at bounding box center [784, 372] width 1568 height 744
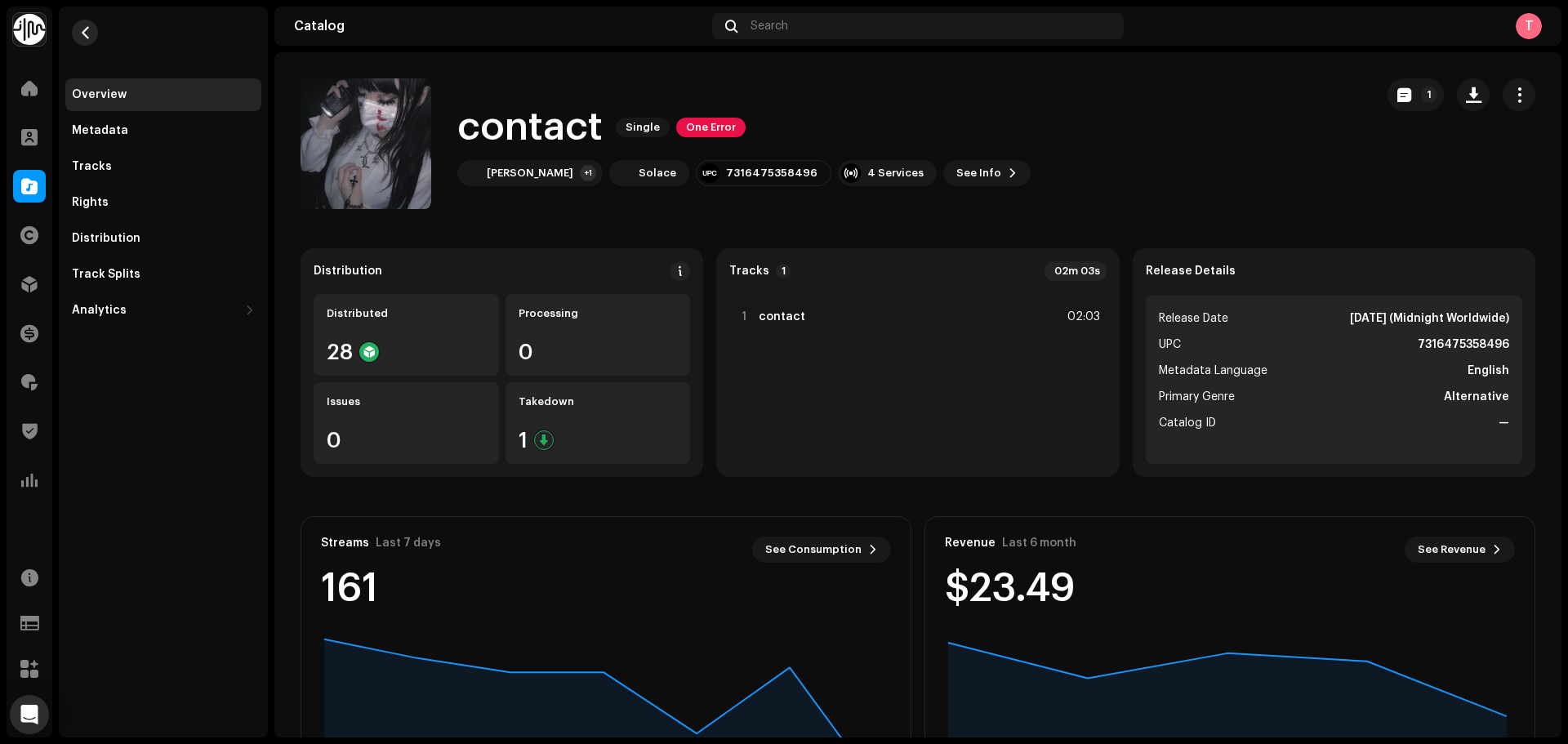
click at [91, 41] on button "button" at bounding box center [84, 32] width 26 height 26
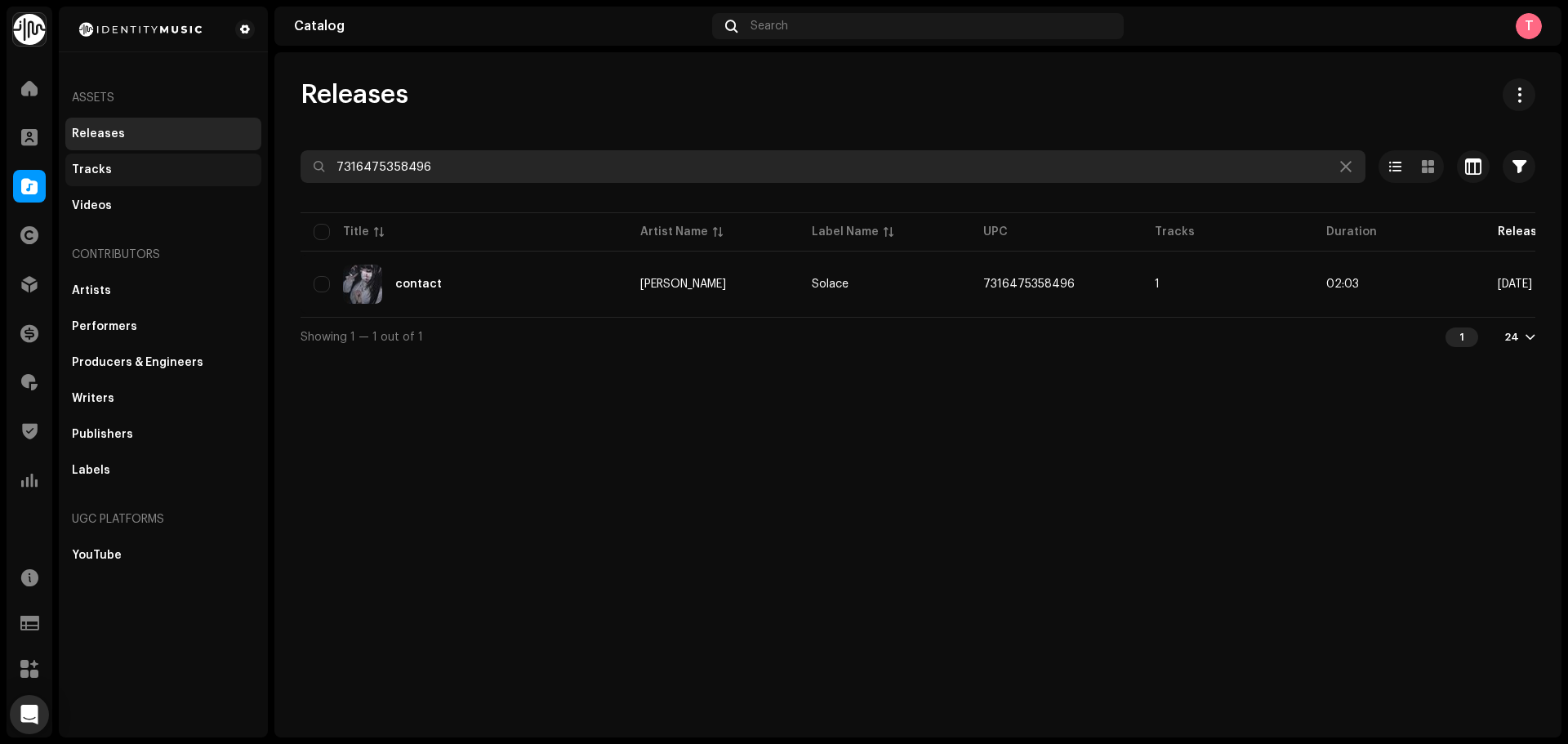
drag, startPoint x: 500, startPoint y: 164, endPoint x: 200, endPoint y: 170, distance: 300.1
click at [200, 170] on div "Identity Music Home Clients Catalog Rights Distribution Finance Royalties Trust…" at bounding box center [784, 372] width 1568 height 744
paste input "2115061"
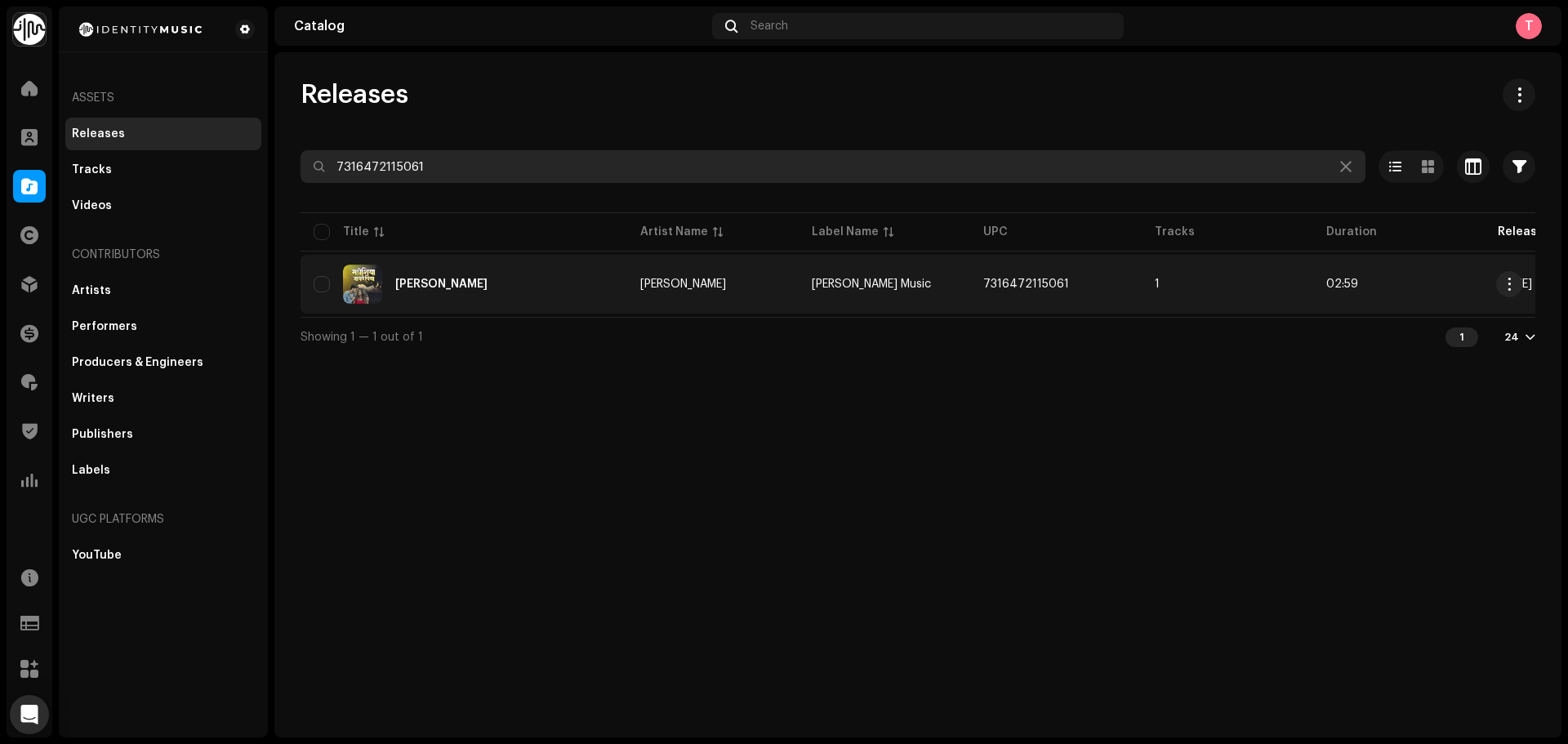
type input "7316472115061"
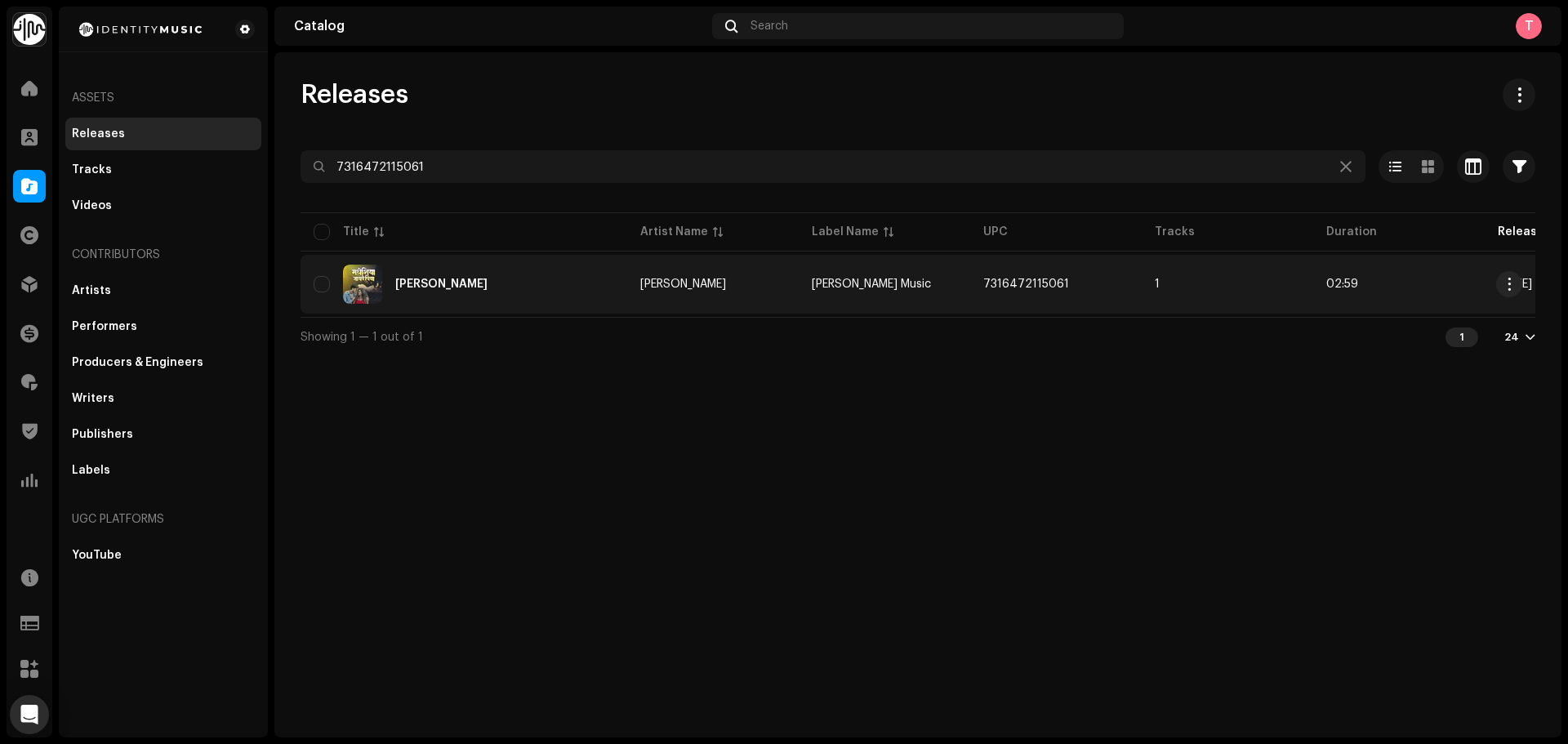
click at [586, 277] on div "[PERSON_NAME]" at bounding box center [463, 284] width 301 height 39
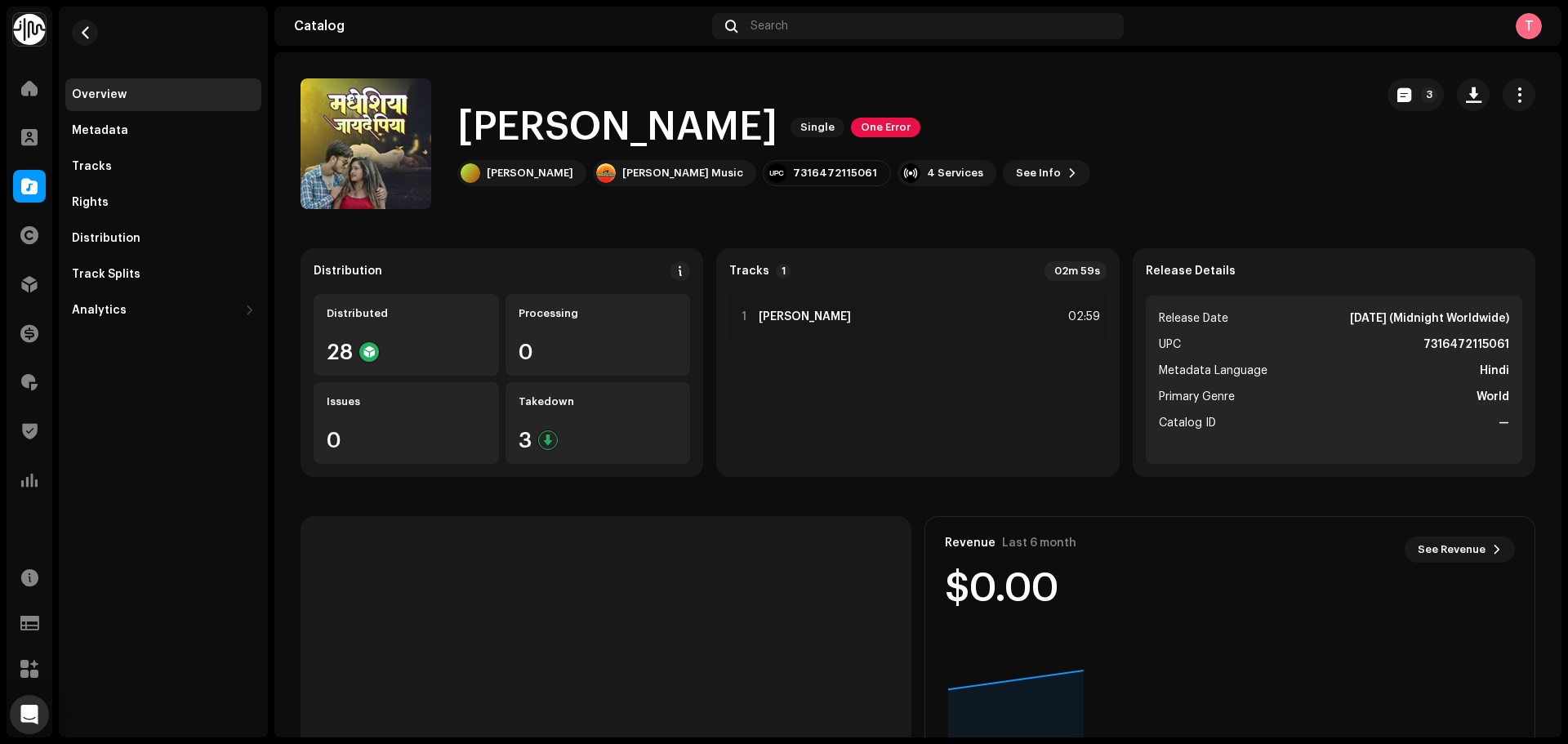
click at [1400, 112] on div "3" at bounding box center [1462, 143] width 148 height 131
click at [1398, 90] on span "button" at bounding box center [1405, 94] width 14 height 13
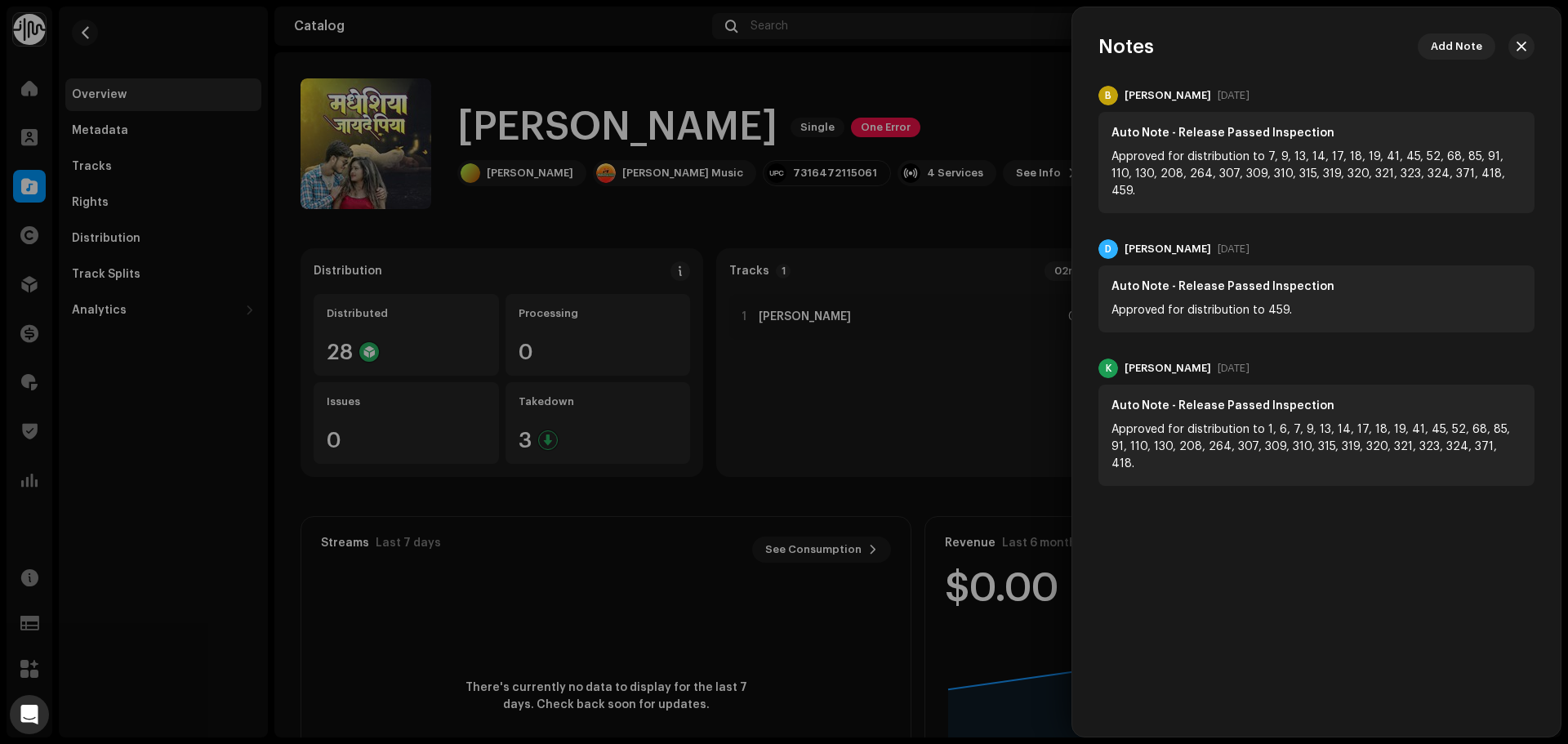
click at [902, 44] on div at bounding box center [784, 372] width 1568 height 744
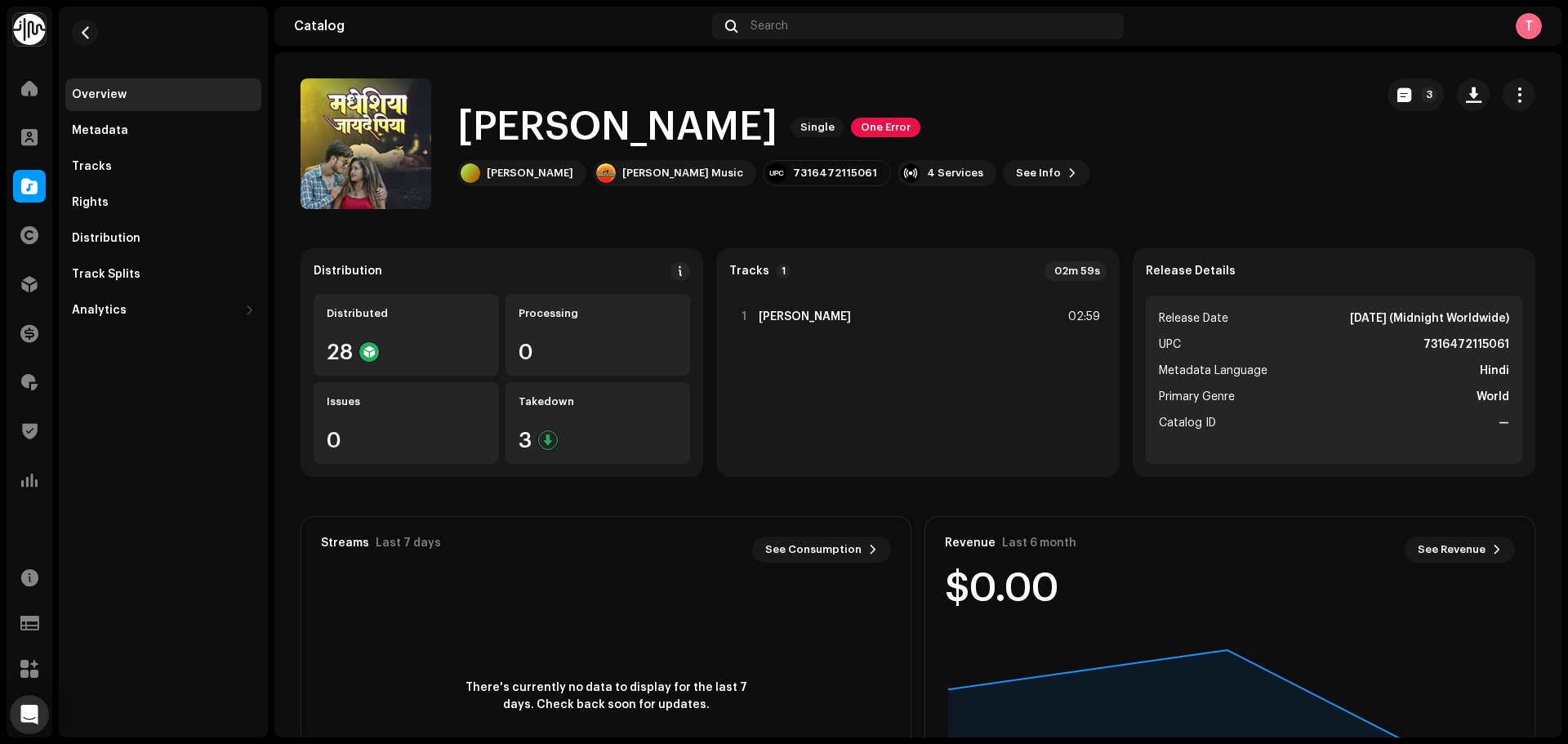
click at [1368, 87] on div "Madheshiya Jayede Piya Single One Error Suman Sona Madheshiya Music 73164721150…" at bounding box center [918, 143] width 1234 height 131
click at [1388, 95] on button "3" at bounding box center [1415, 94] width 56 height 33
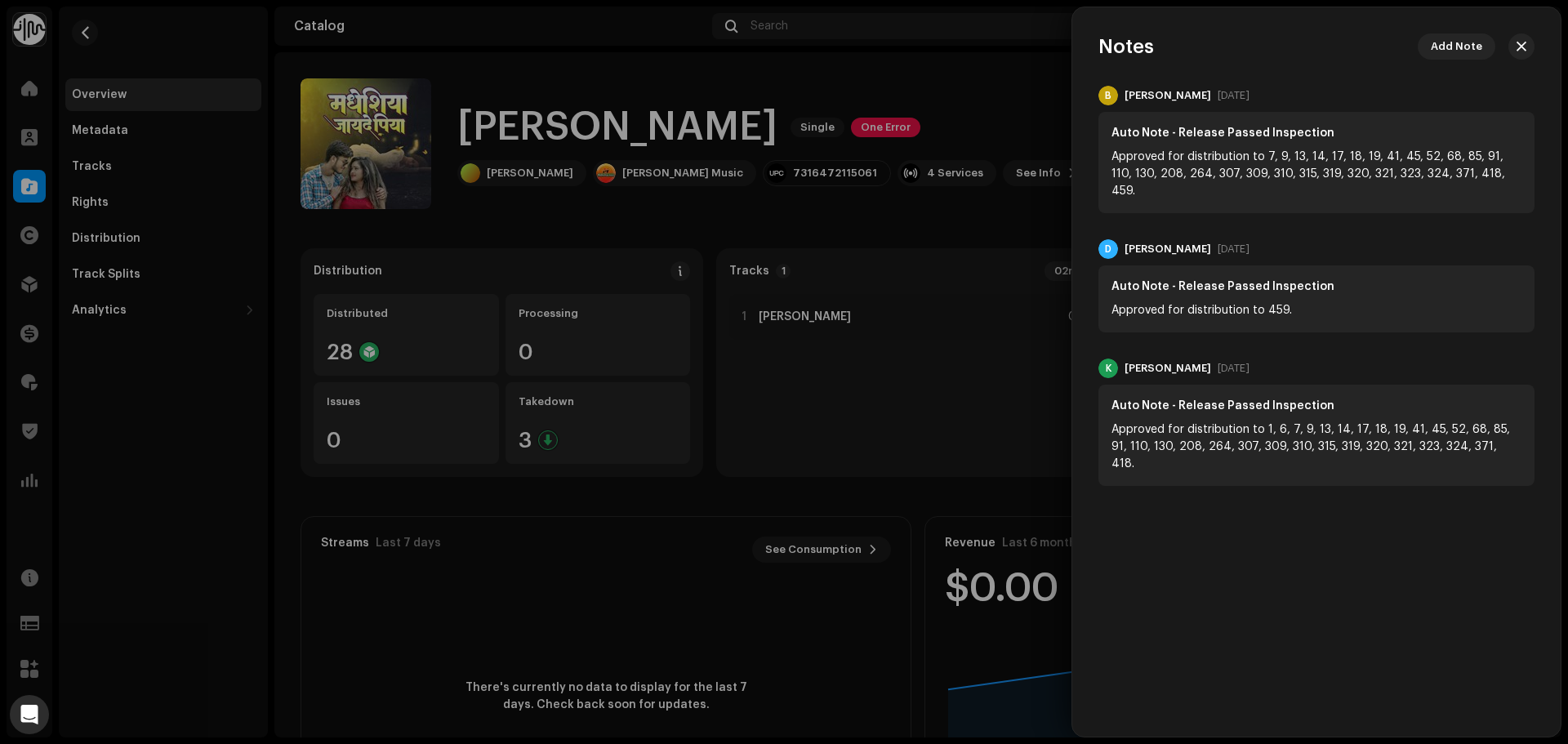
click at [955, 239] on div at bounding box center [784, 372] width 1568 height 744
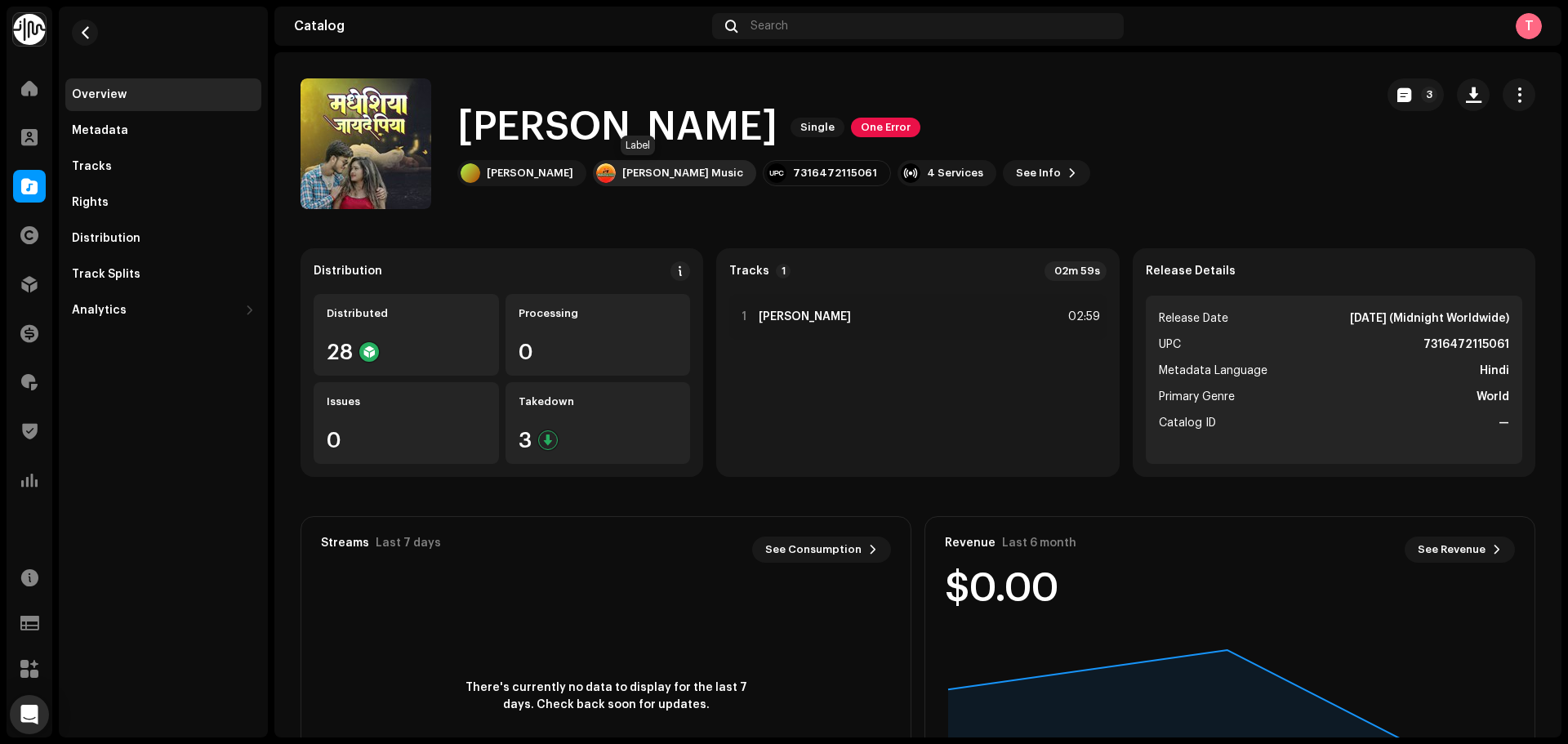
click at [642, 179] on div "[PERSON_NAME] Music" at bounding box center [682, 173] width 121 height 13
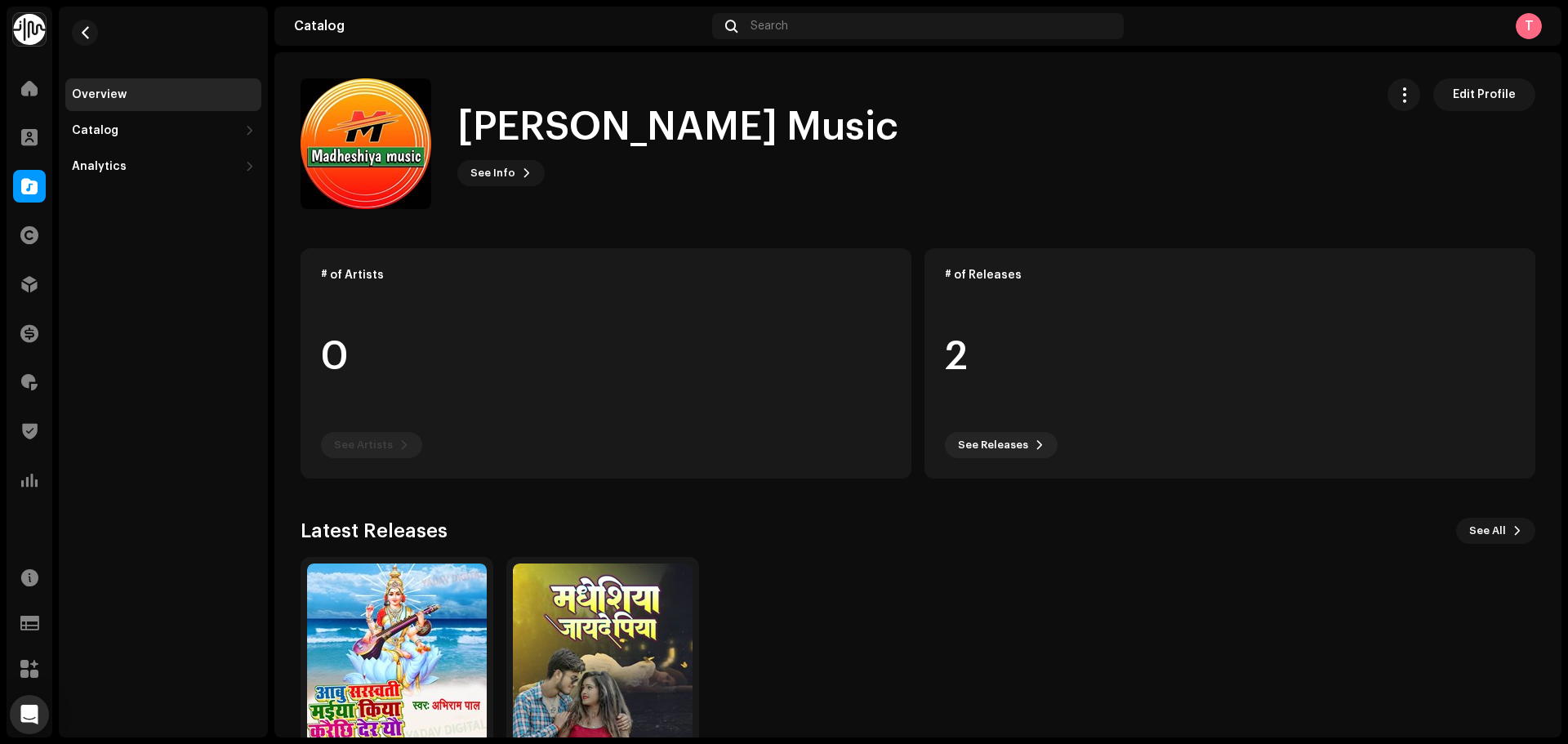
click at [101, 33] on re-m-nav-back at bounding box center [85, 42] width 39 height 72
click at [75, 23] on button "button" at bounding box center [84, 32] width 26 height 26
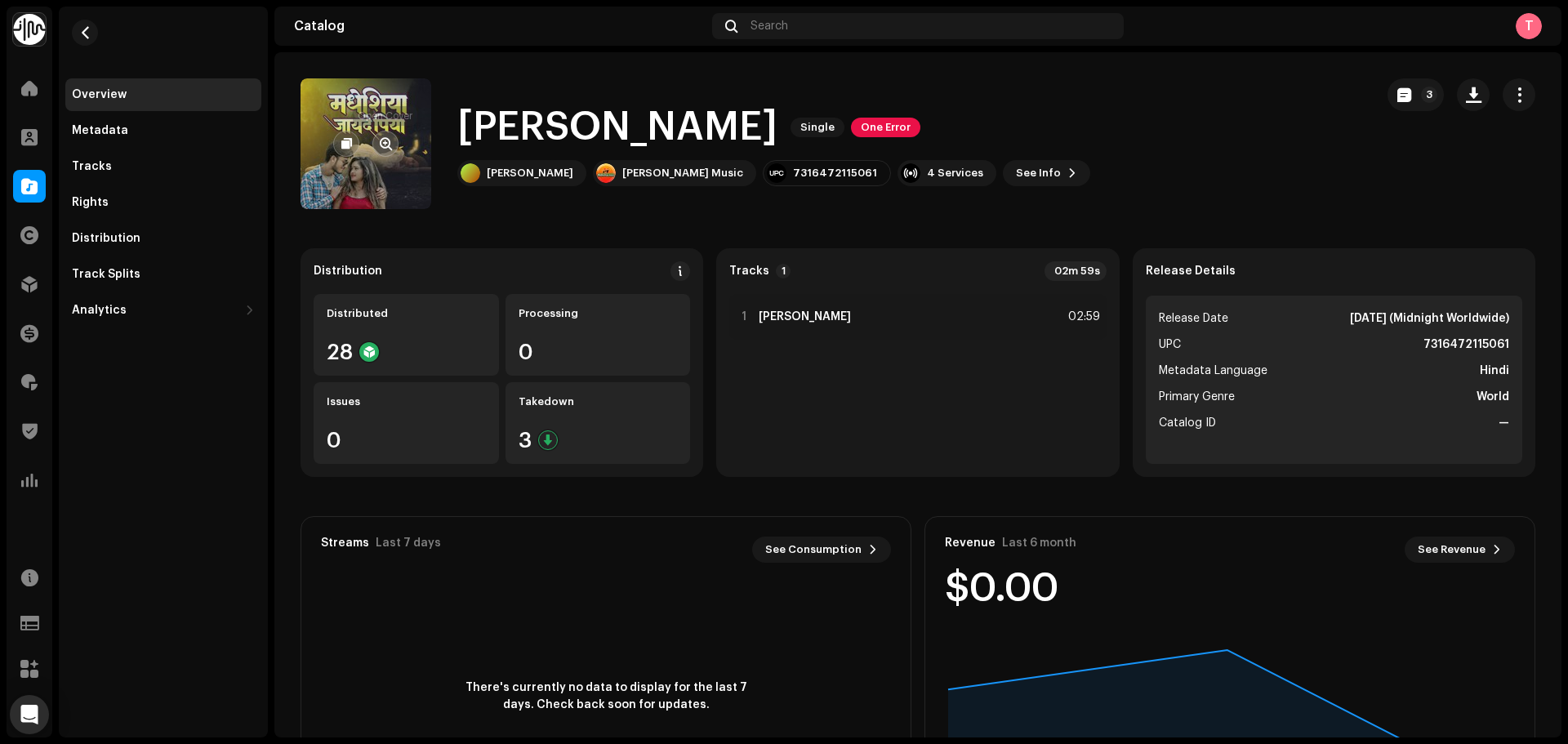
click at [374, 146] on button "button" at bounding box center [385, 143] width 26 height 26
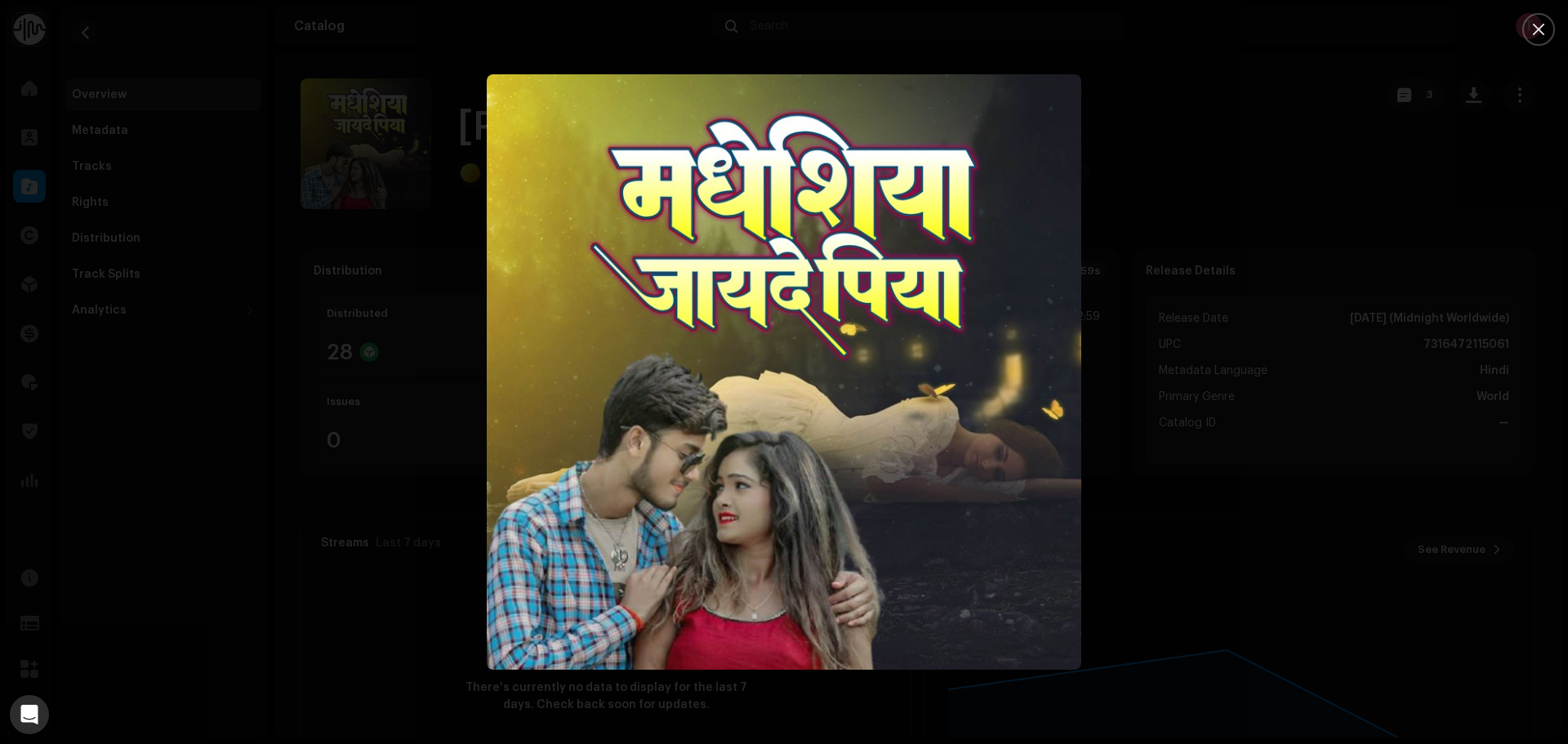
click at [1210, 413] on div at bounding box center [784, 372] width 1568 height 744
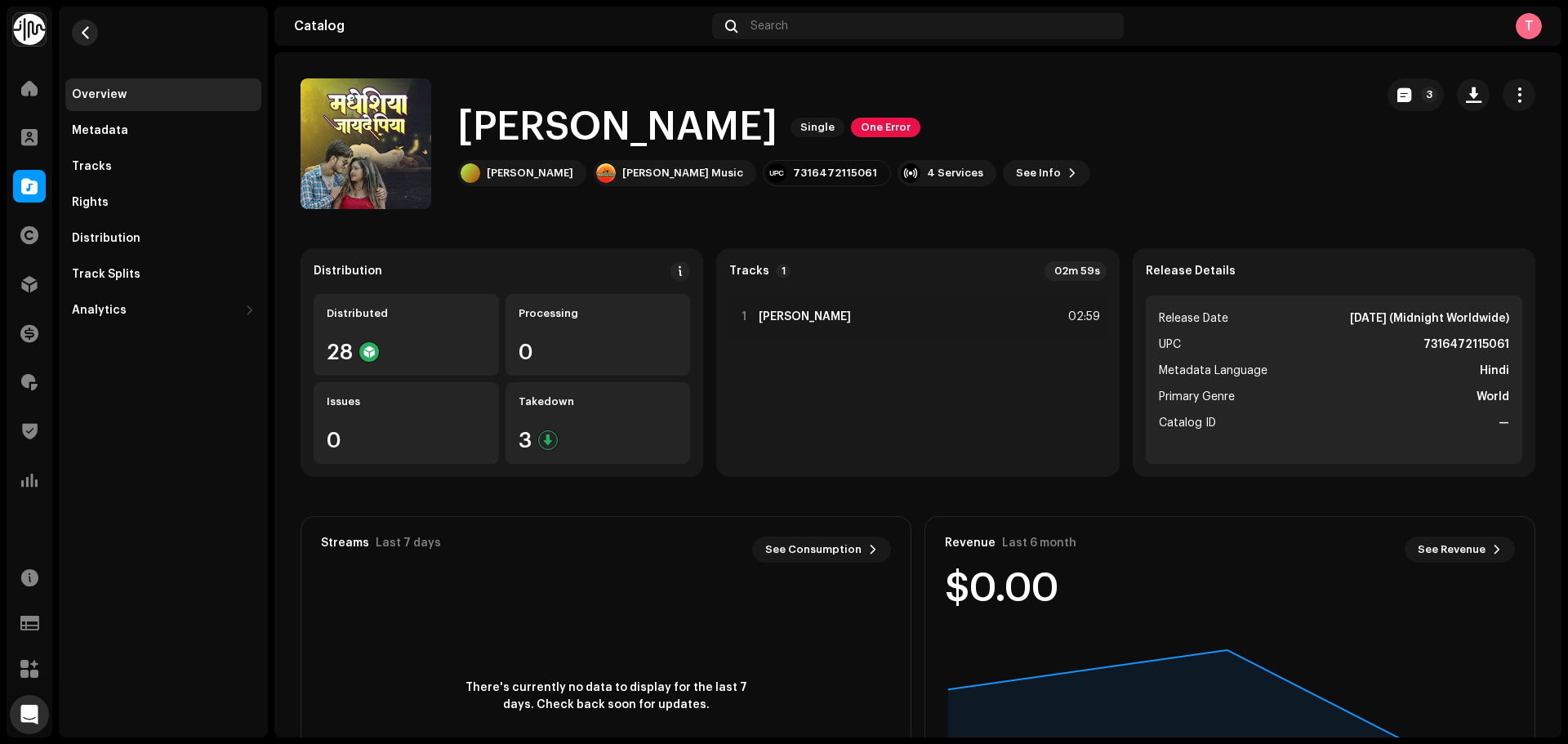
click at [87, 37] on span "button" at bounding box center [85, 32] width 12 height 13
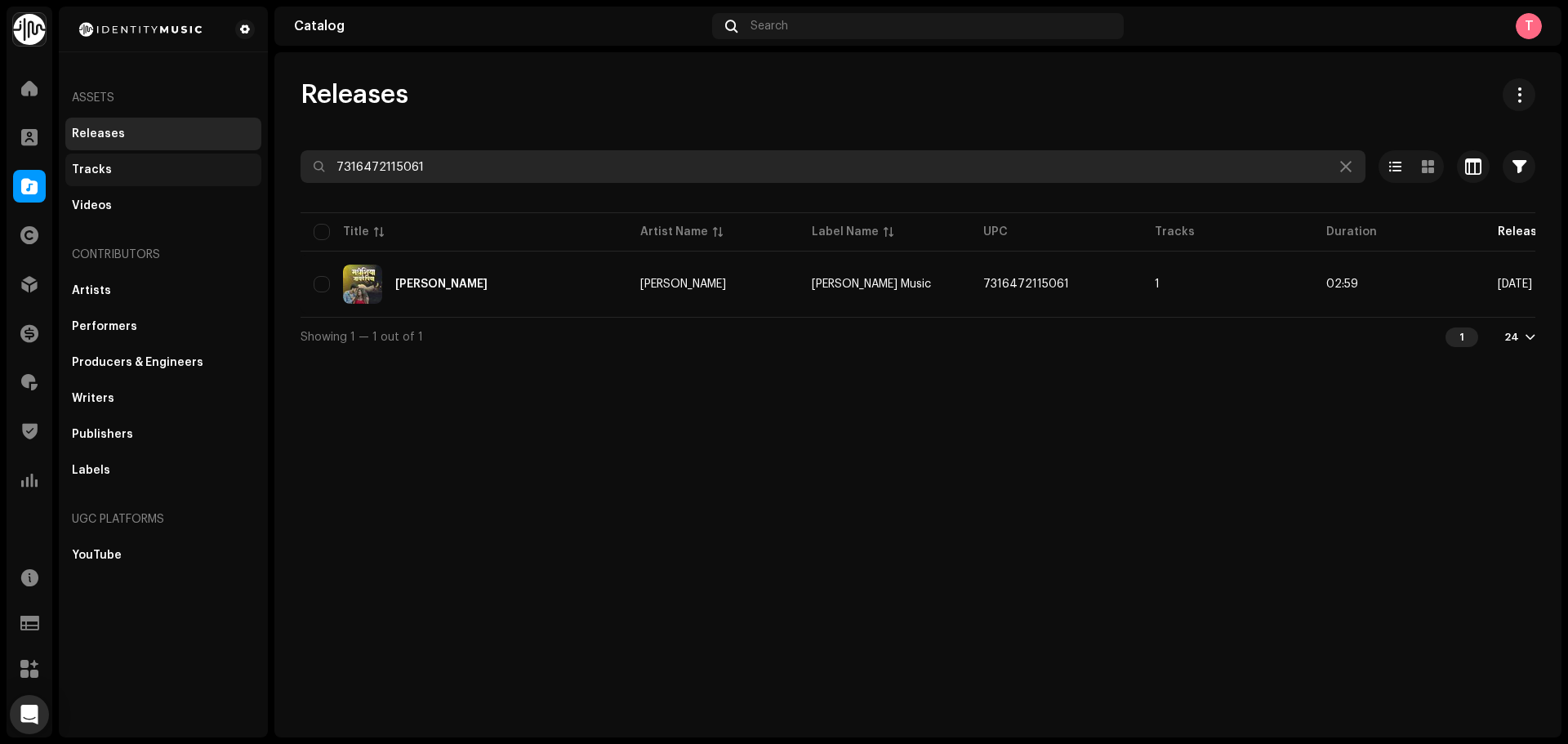
drag, startPoint x: 594, startPoint y: 176, endPoint x: 200, endPoint y: 163, distance: 394.2
click at [200, 163] on div "Identity Music Home Clients Catalog Rights Distribution Finance Royalties Trust…" at bounding box center [784, 372] width 1568 height 744
paste input "7823046"
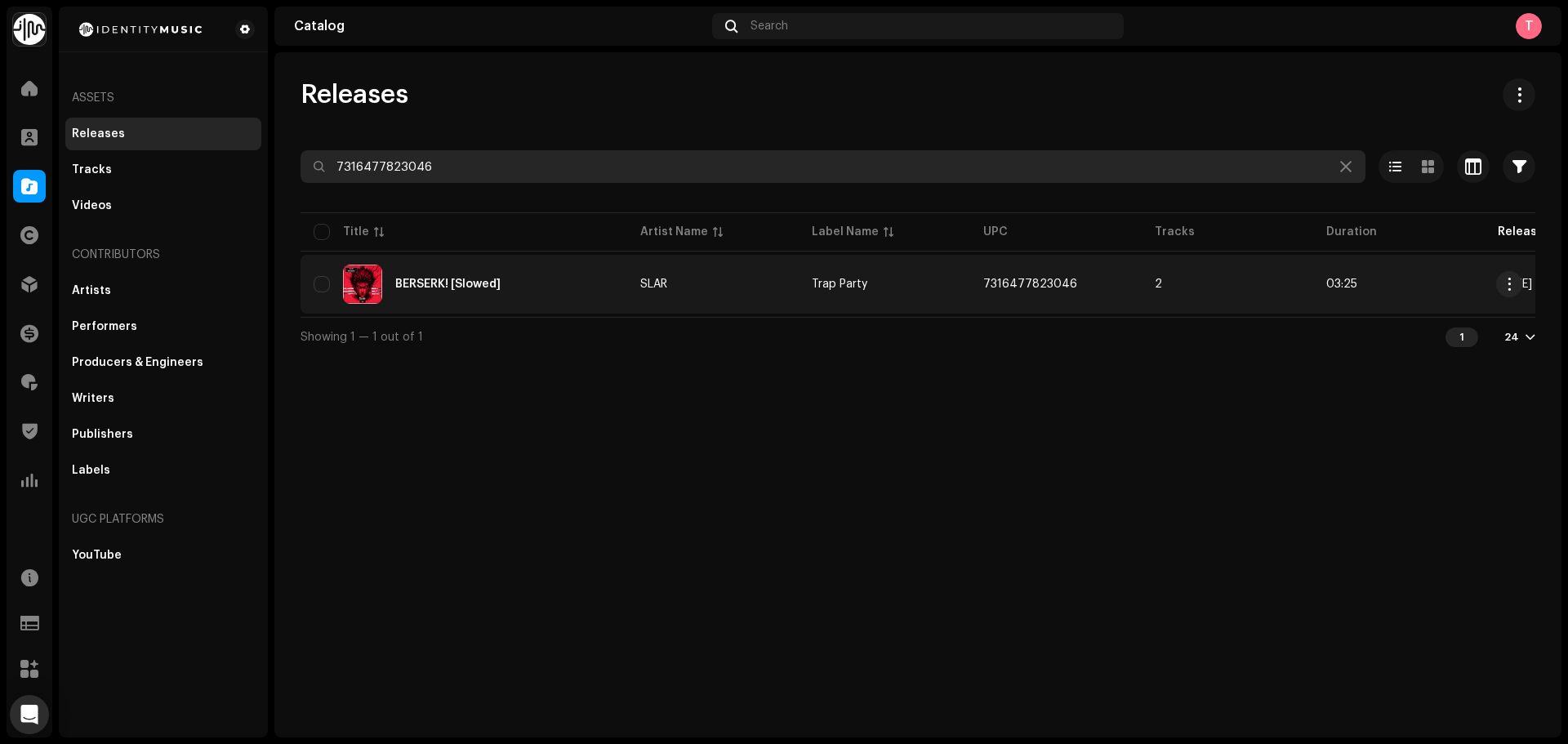
type input "7316477823046"
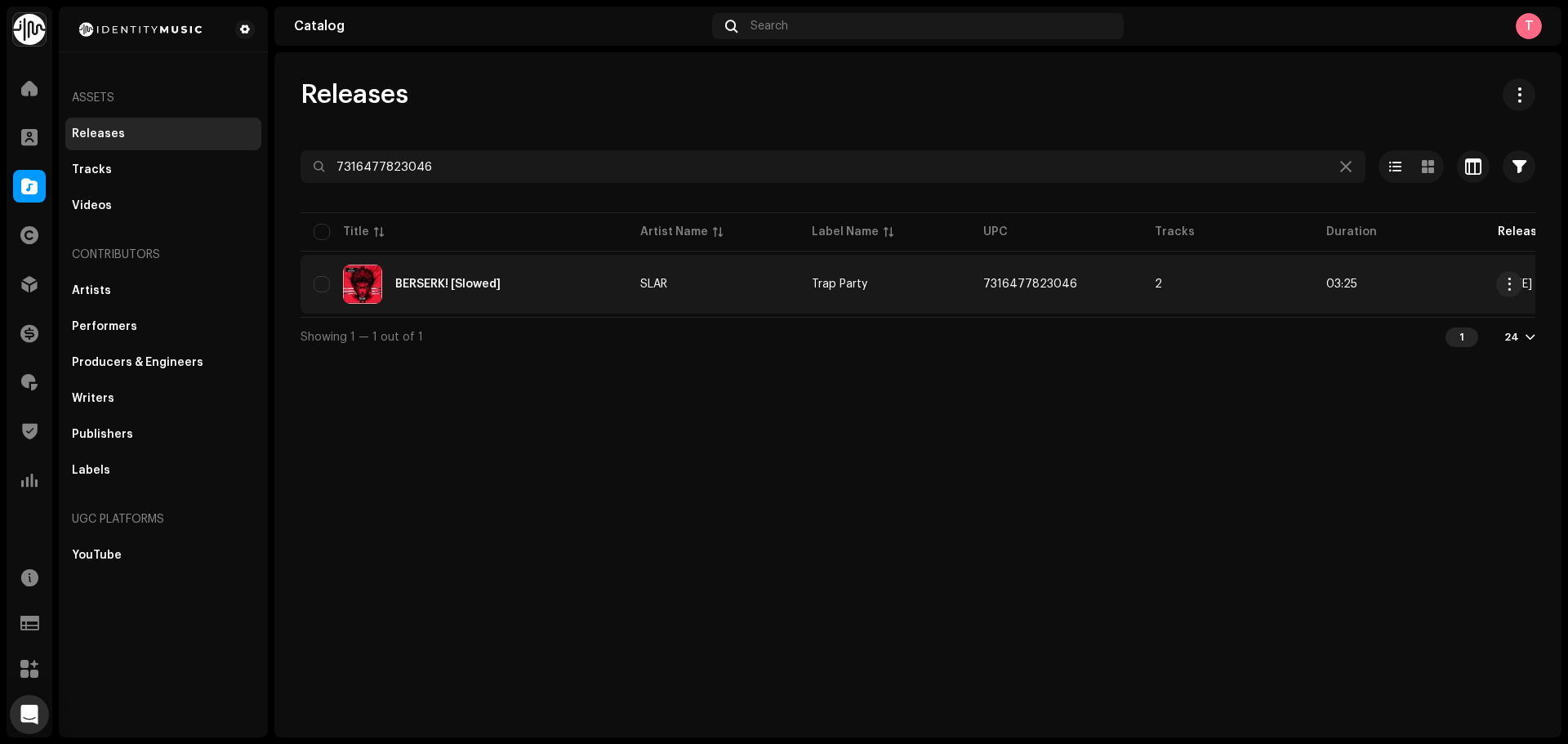
click at [572, 299] on div "BERSERK! [Slowed]" at bounding box center [463, 284] width 301 height 39
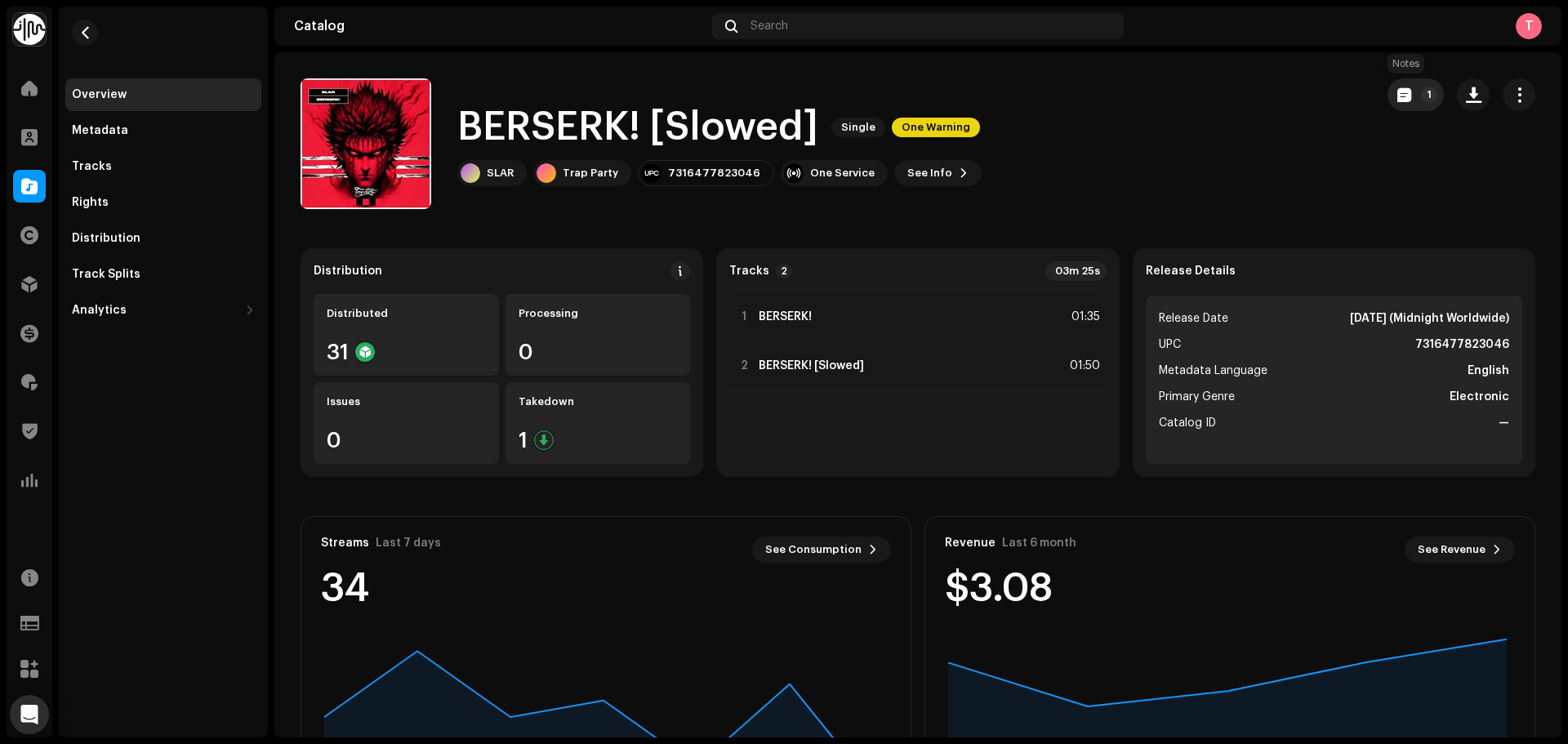
click at [1395, 87] on button "1" at bounding box center [1415, 94] width 56 height 33
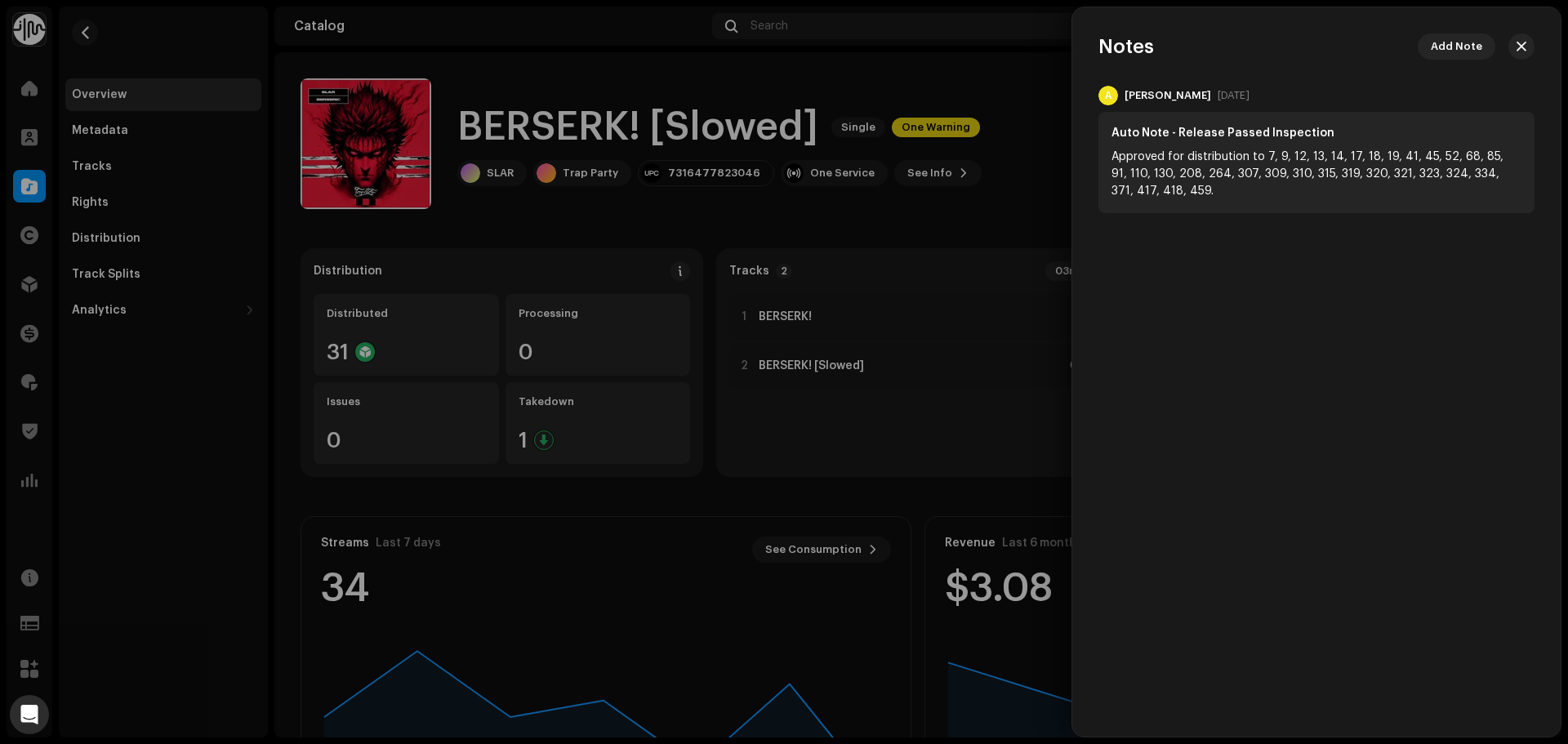
click at [1051, 128] on div at bounding box center [784, 372] width 1568 height 744
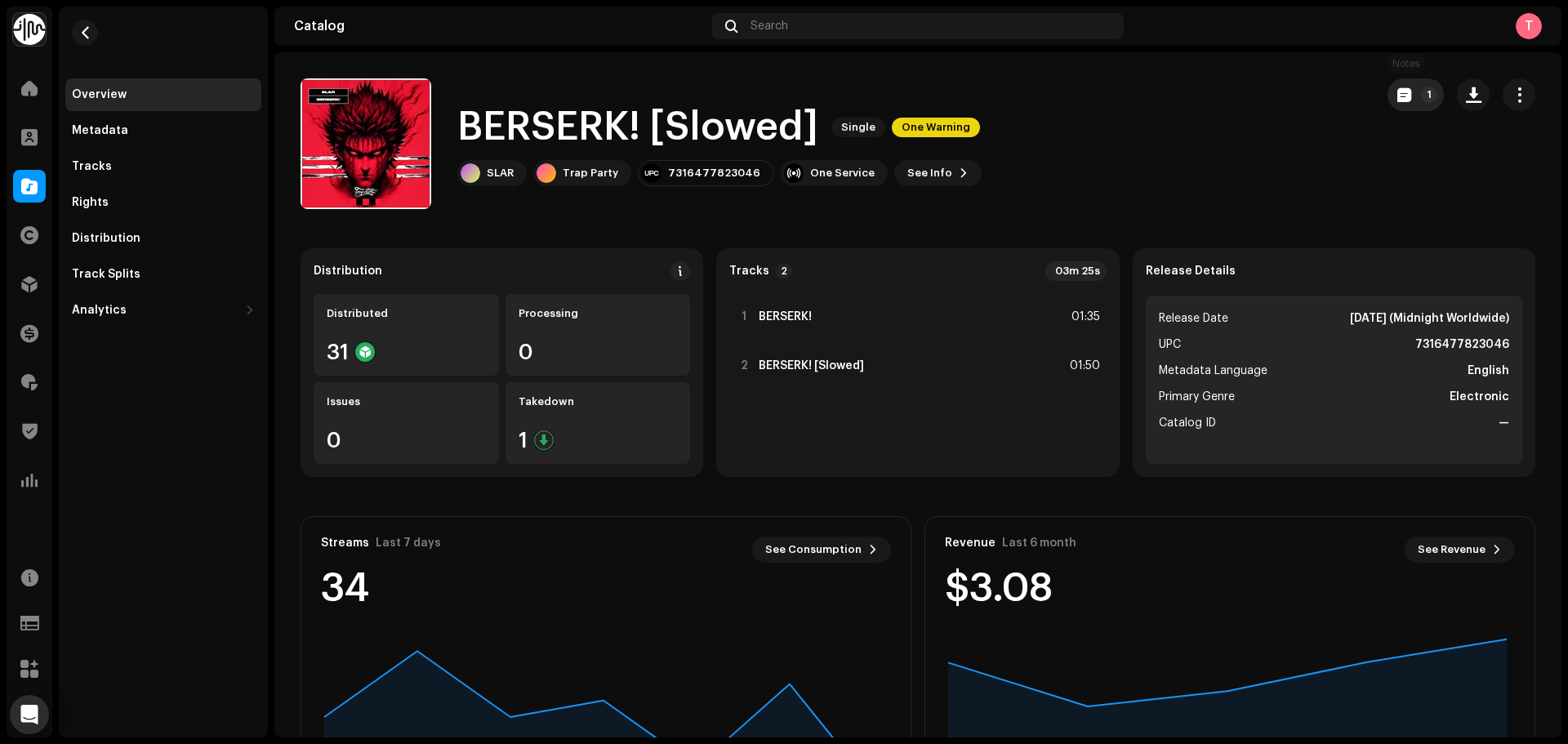
click at [1398, 91] on span "button" at bounding box center [1405, 94] width 14 height 13
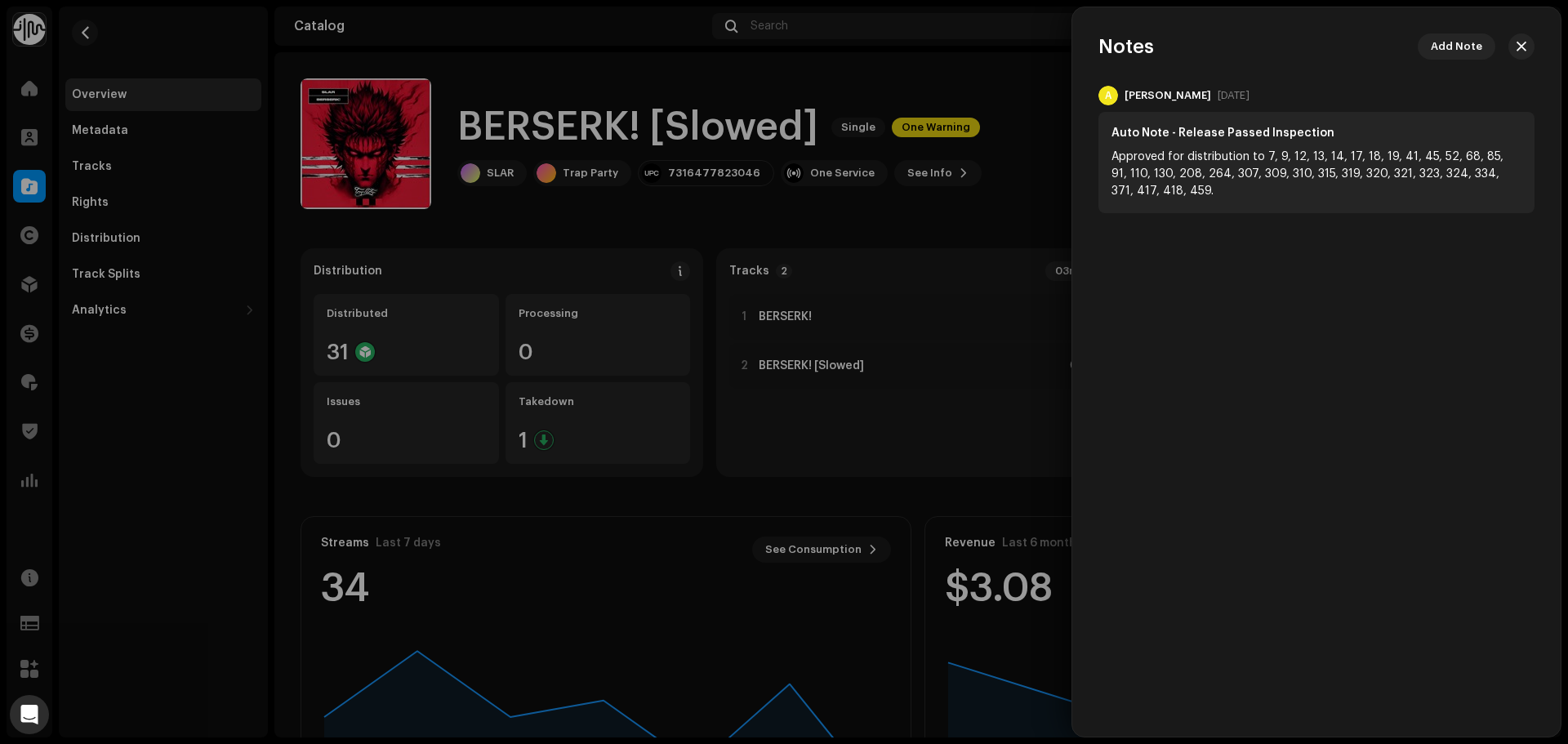
click at [1053, 90] on div at bounding box center [784, 372] width 1568 height 744
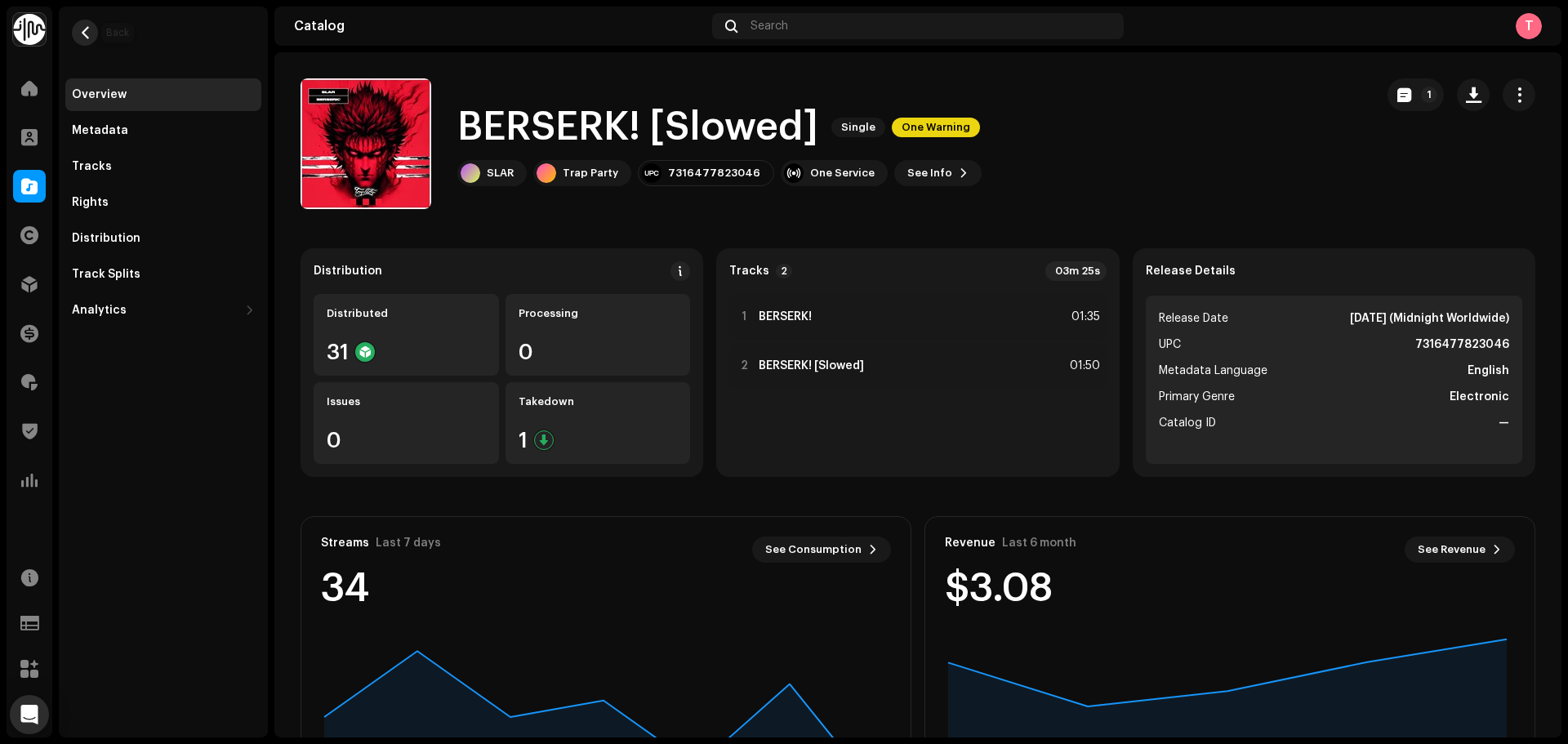
click at [85, 31] on span "button" at bounding box center [85, 32] width 12 height 13
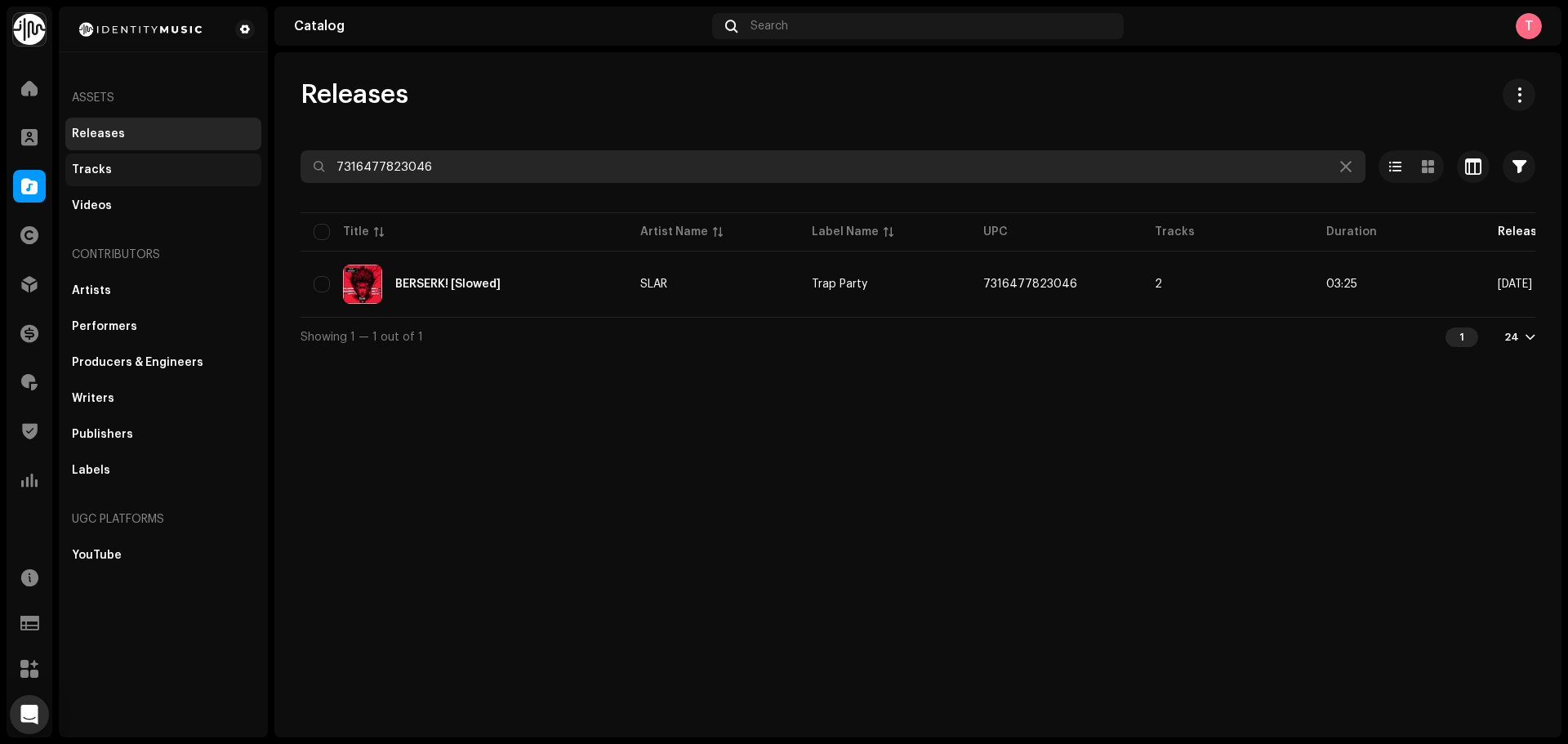
drag, startPoint x: 505, startPoint y: 170, endPoint x: 163, endPoint y: 169, distance: 342.0
click at [163, 169] on div "Identity Music Home Clients Catalog Rights Distribution Finance Royalties Trust…" at bounding box center [784, 372] width 1568 height 744
paste input "578083"
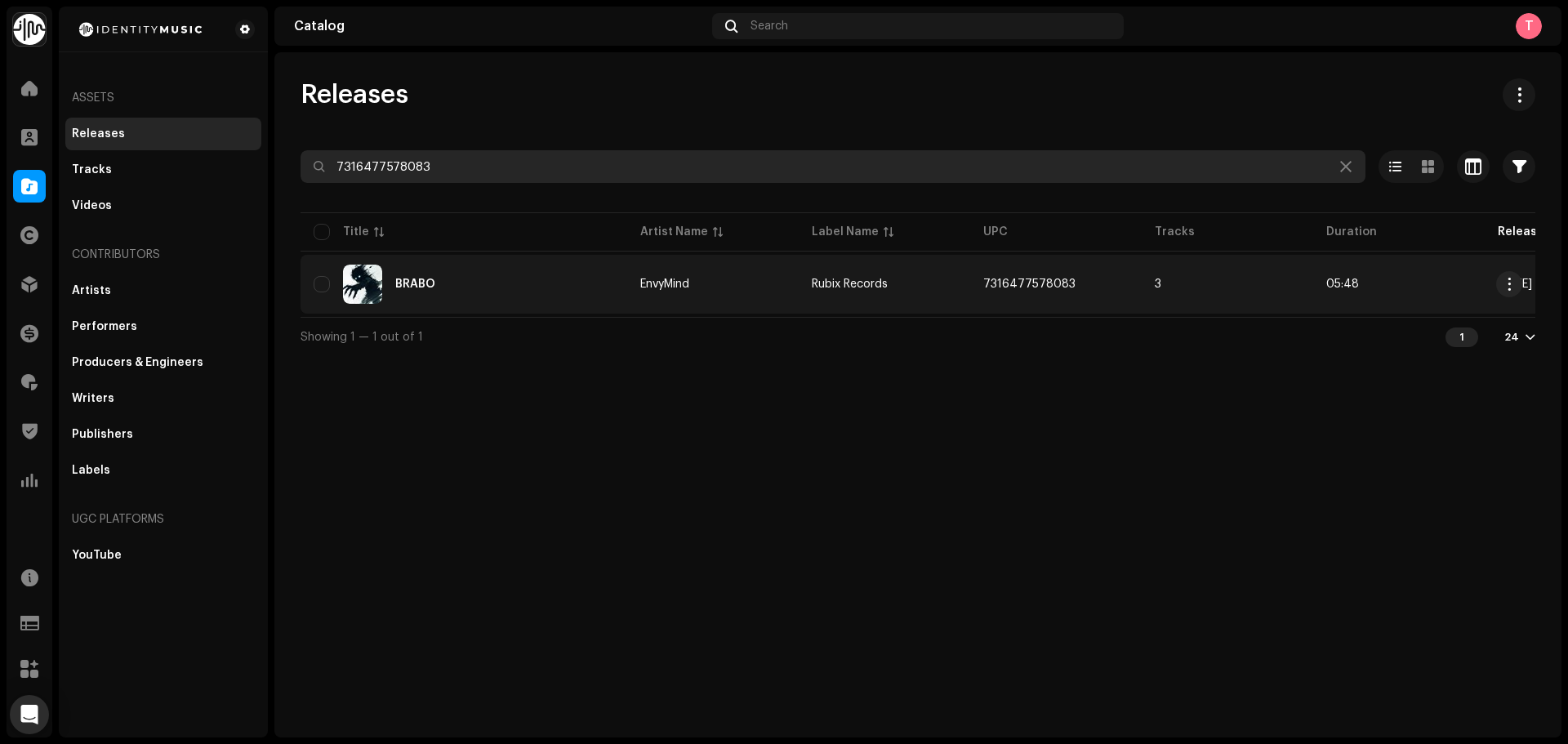
type input "7316477578083"
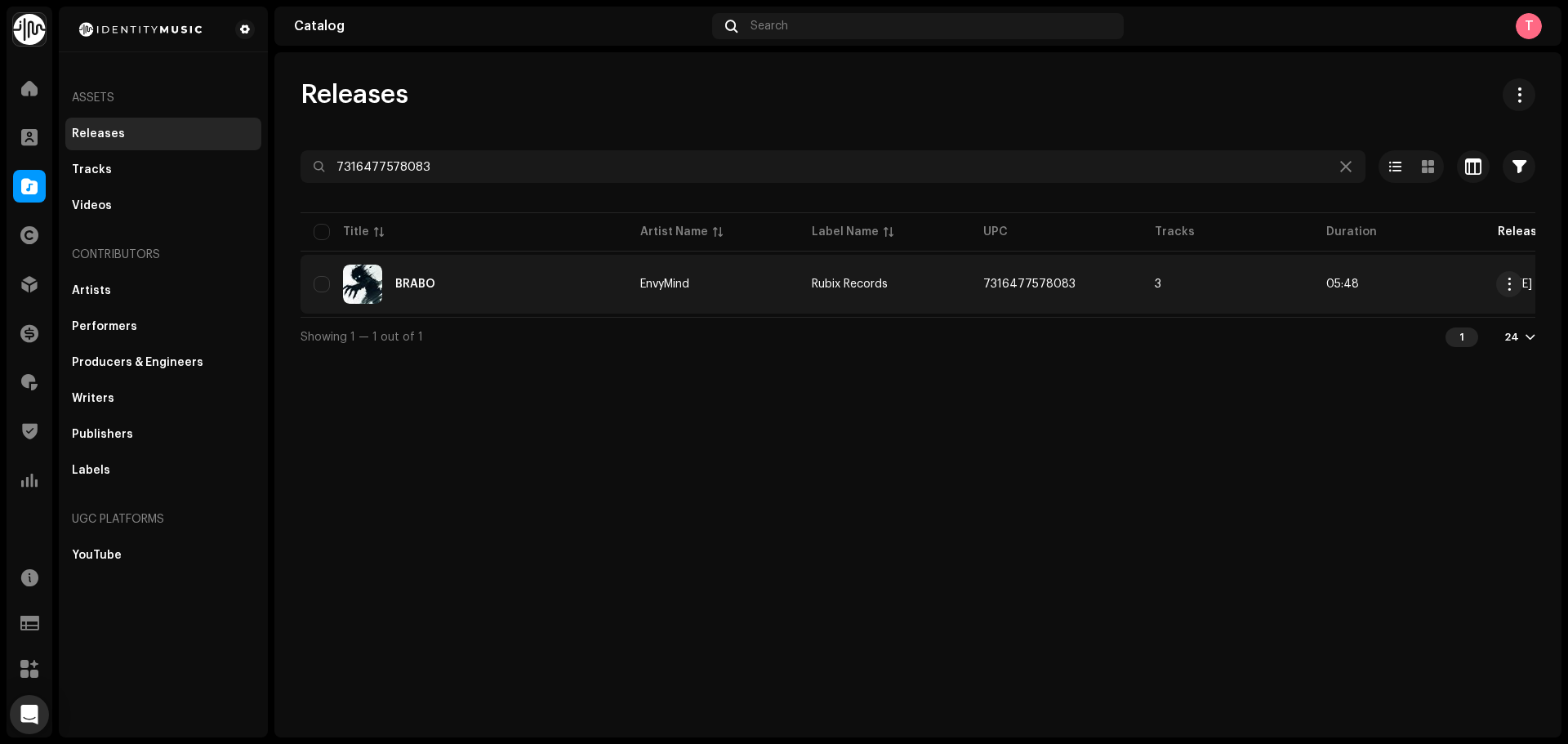
click at [523, 286] on div "BRABO" at bounding box center [463, 284] width 301 height 39
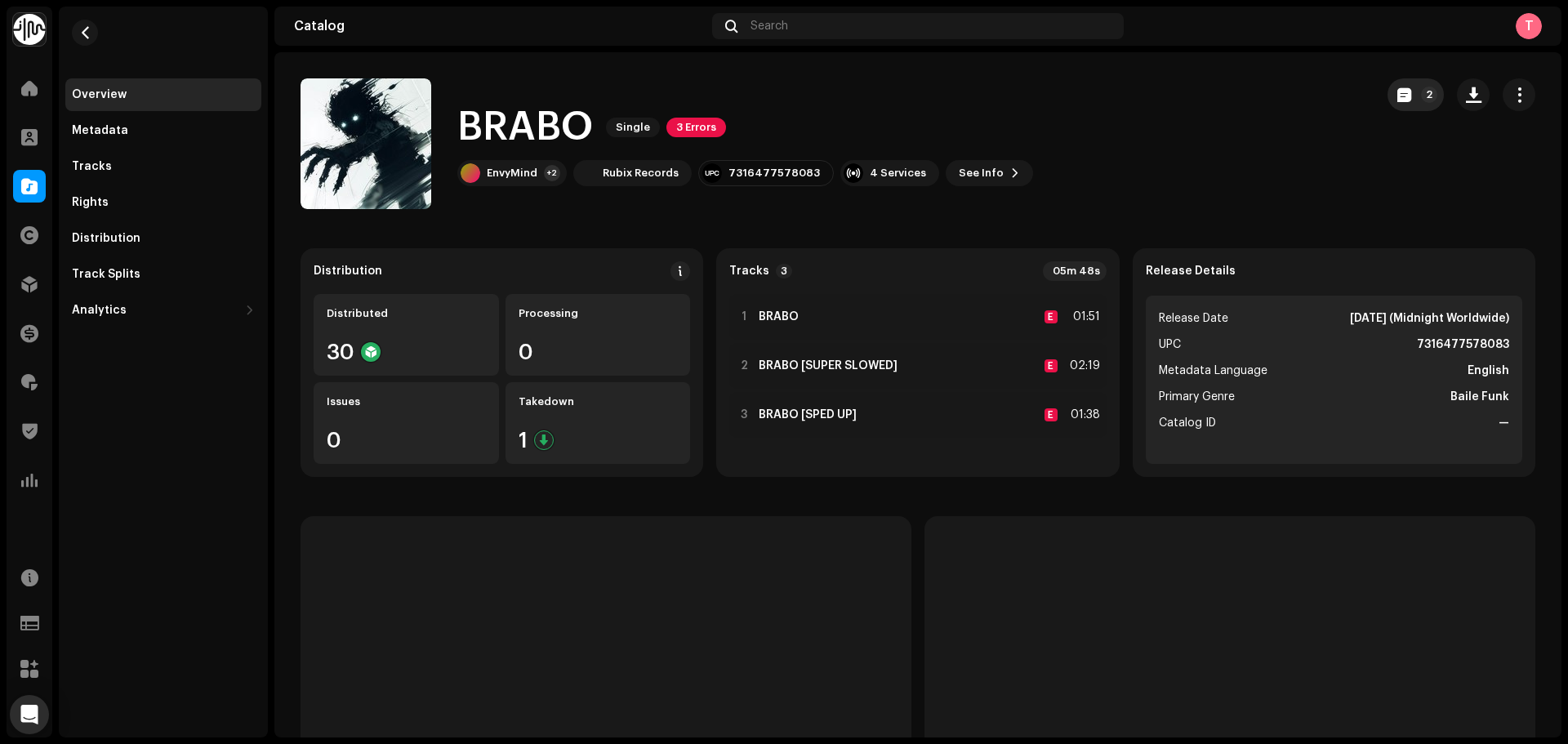
click at [1388, 99] on button "2" at bounding box center [1415, 94] width 56 height 33
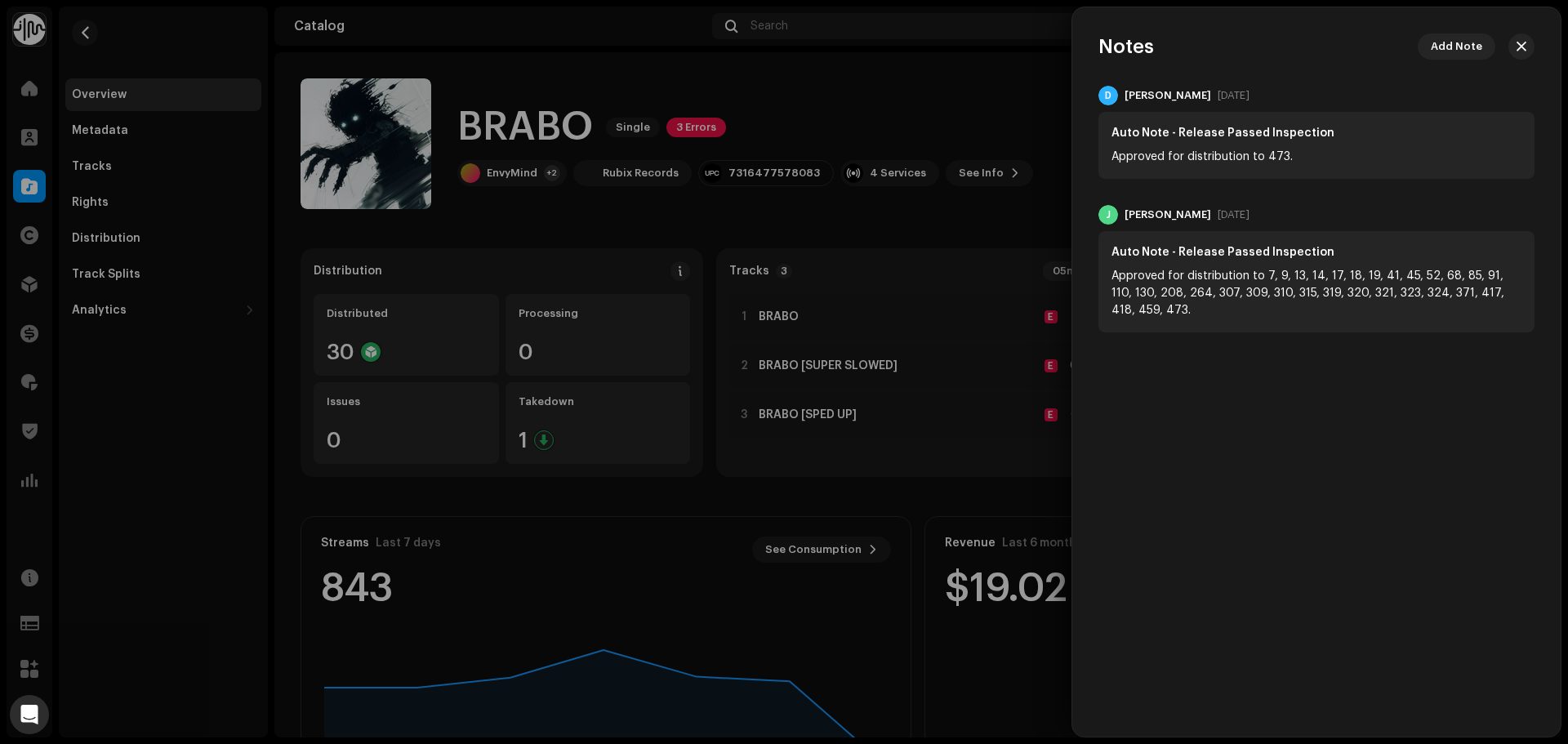
click at [1061, 134] on div at bounding box center [784, 372] width 1568 height 744
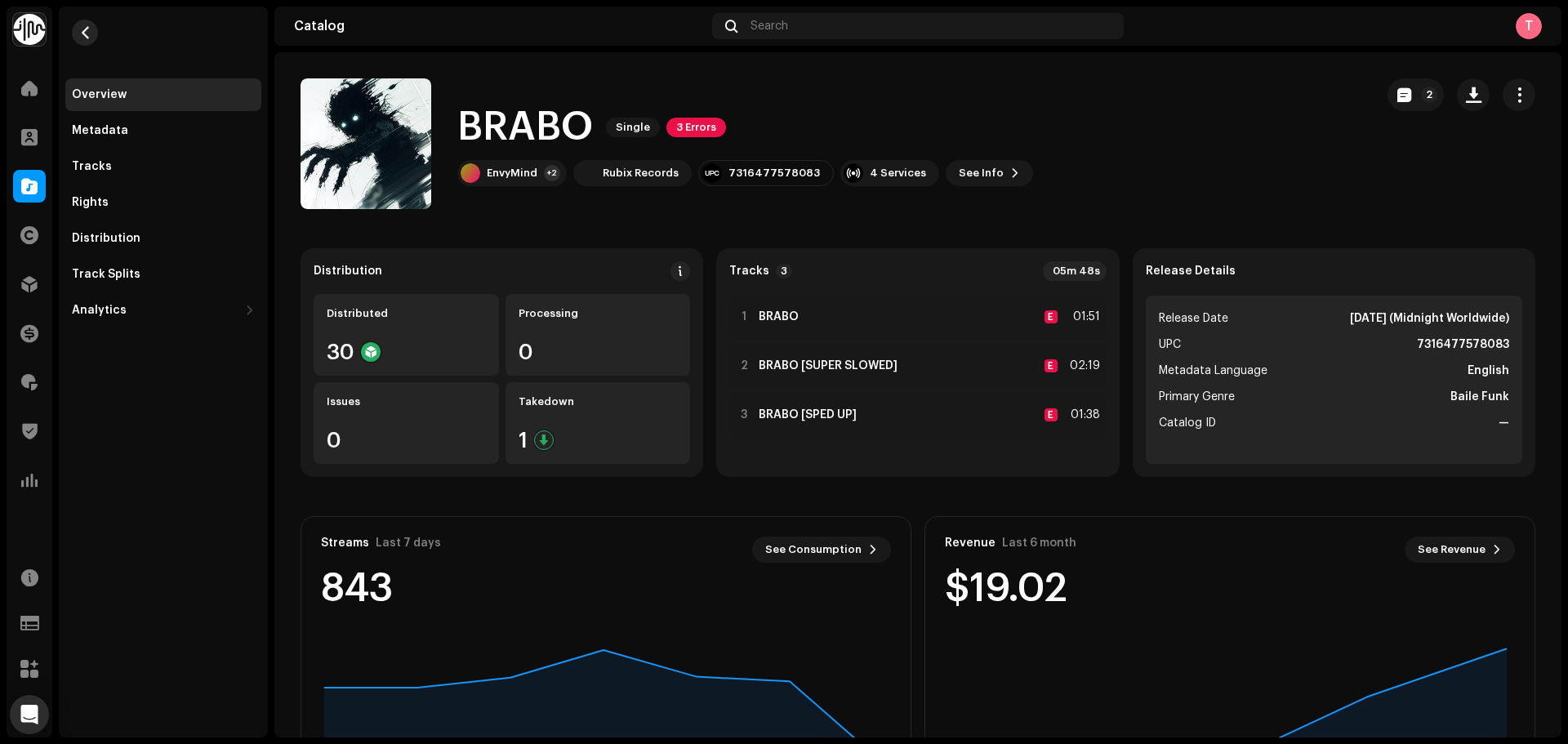
click at [87, 36] on span "button" at bounding box center [85, 32] width 12 height 13
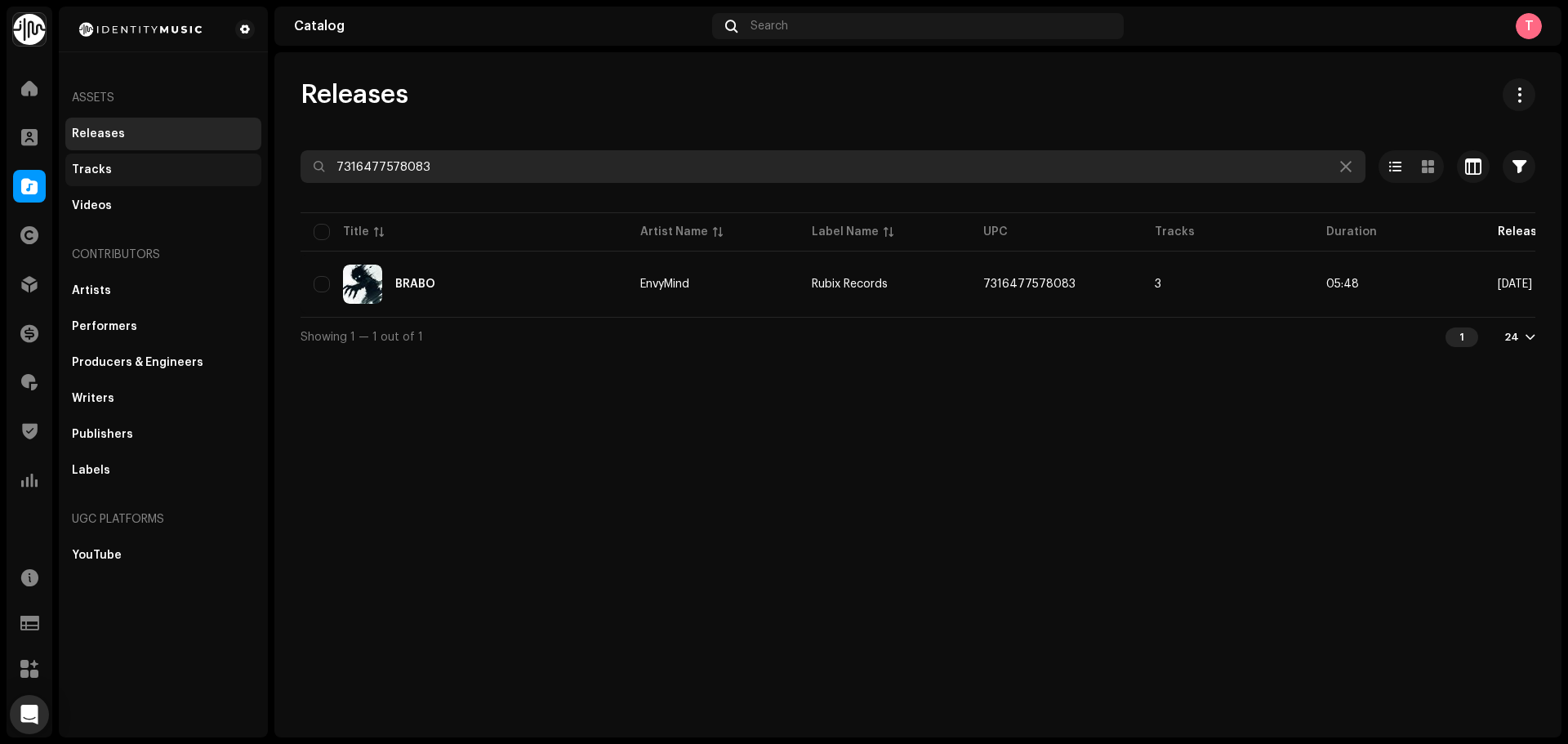
drag, startPoint x: 548, startPoint y: 169, endPoint x: 146, endPoint y: 158, distance: 402.2
click at [154, 161] on div "Identity Music Home Clients Catalog Rights Distribution Finance Royalties Trust…" at bounding box center [784, 372] width 1568 height 744
paste input "706097"
type input "7316477706097"
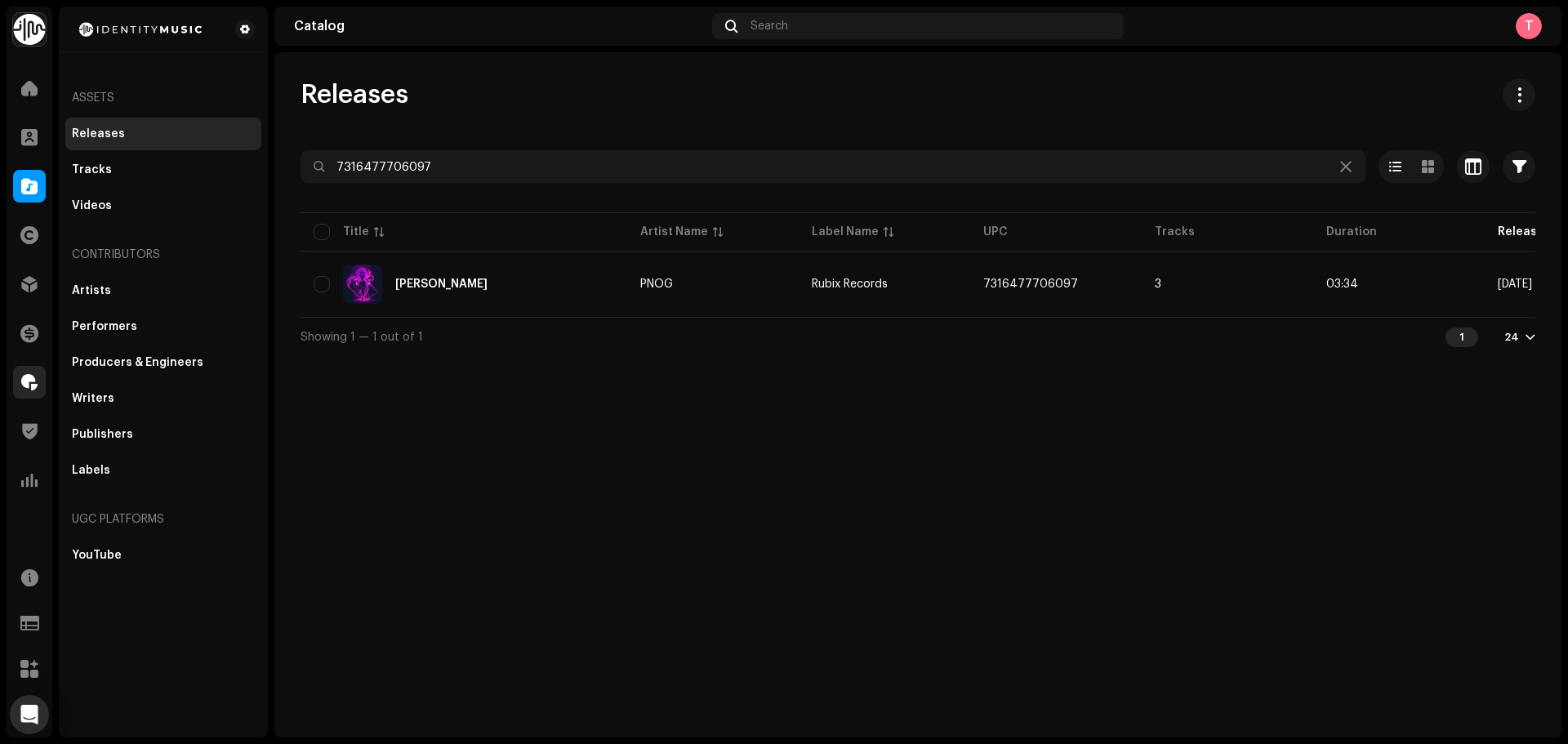
click at [26, 396] on div at bounding box center [29, 382] width 33 height 33
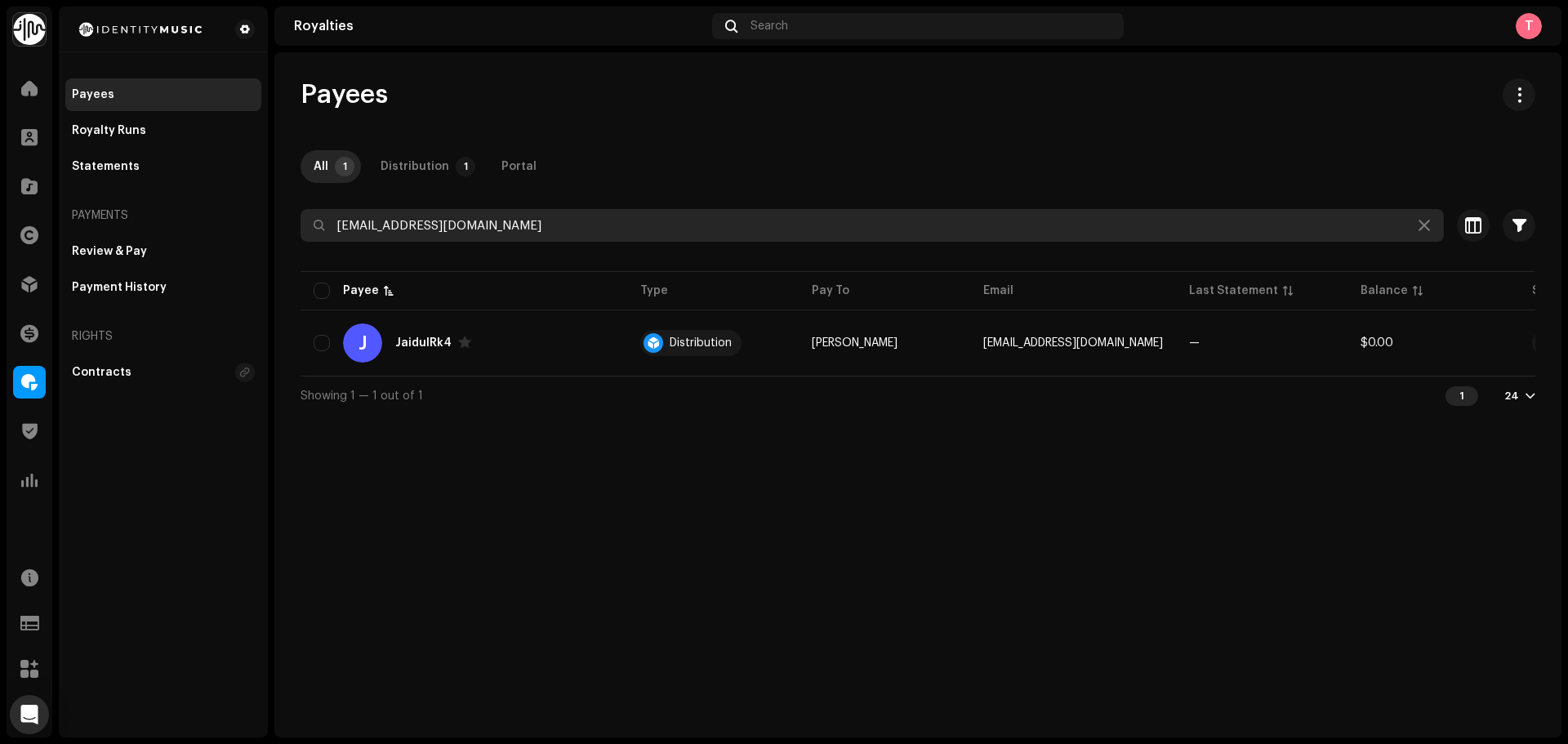
click at [526, 211] on input "jaidulrk4rapper@gmail.com" at bounding box center [872, 226] width 1143 height 33
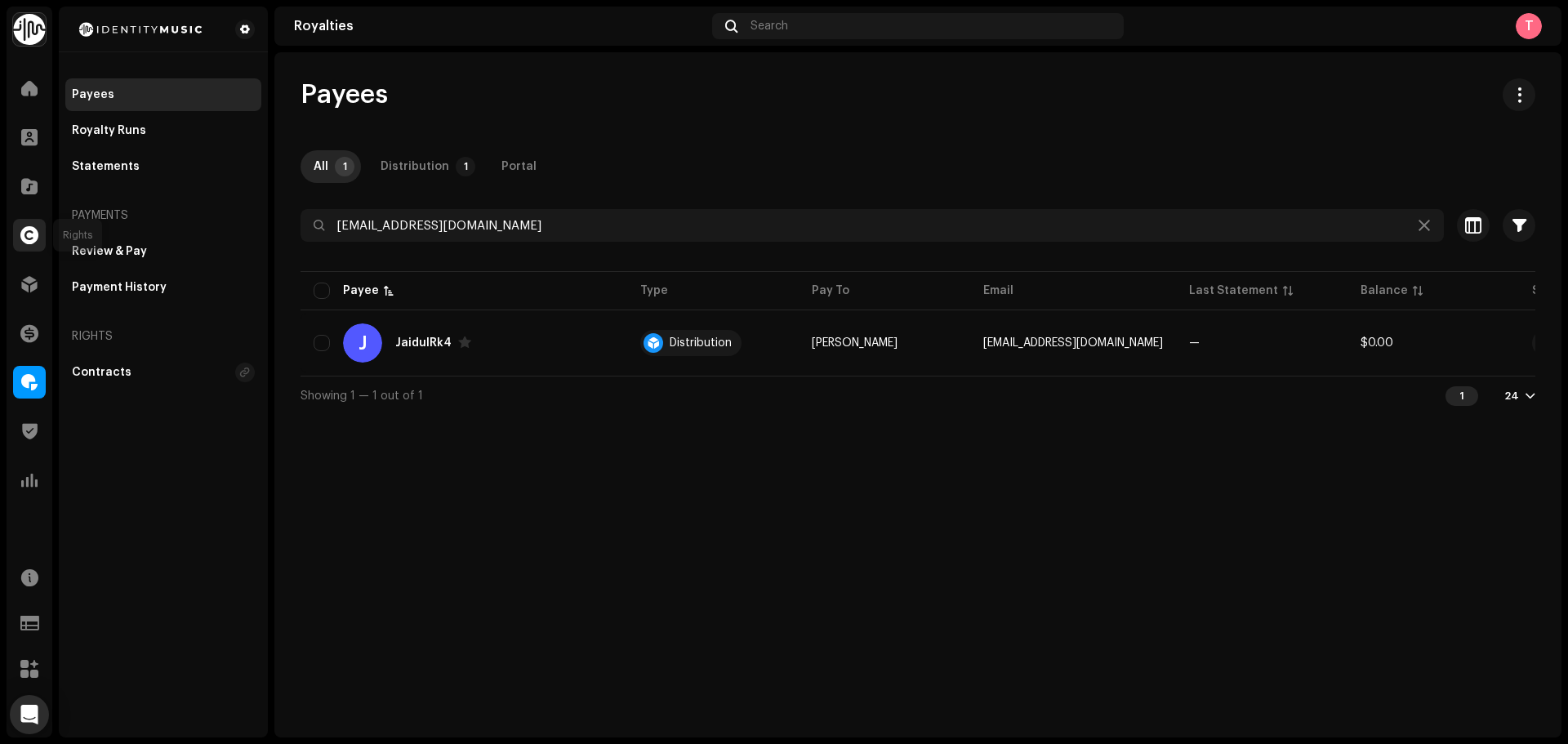
click at [26, 229] on span at bounding box center [29, 235] width 18 height 13
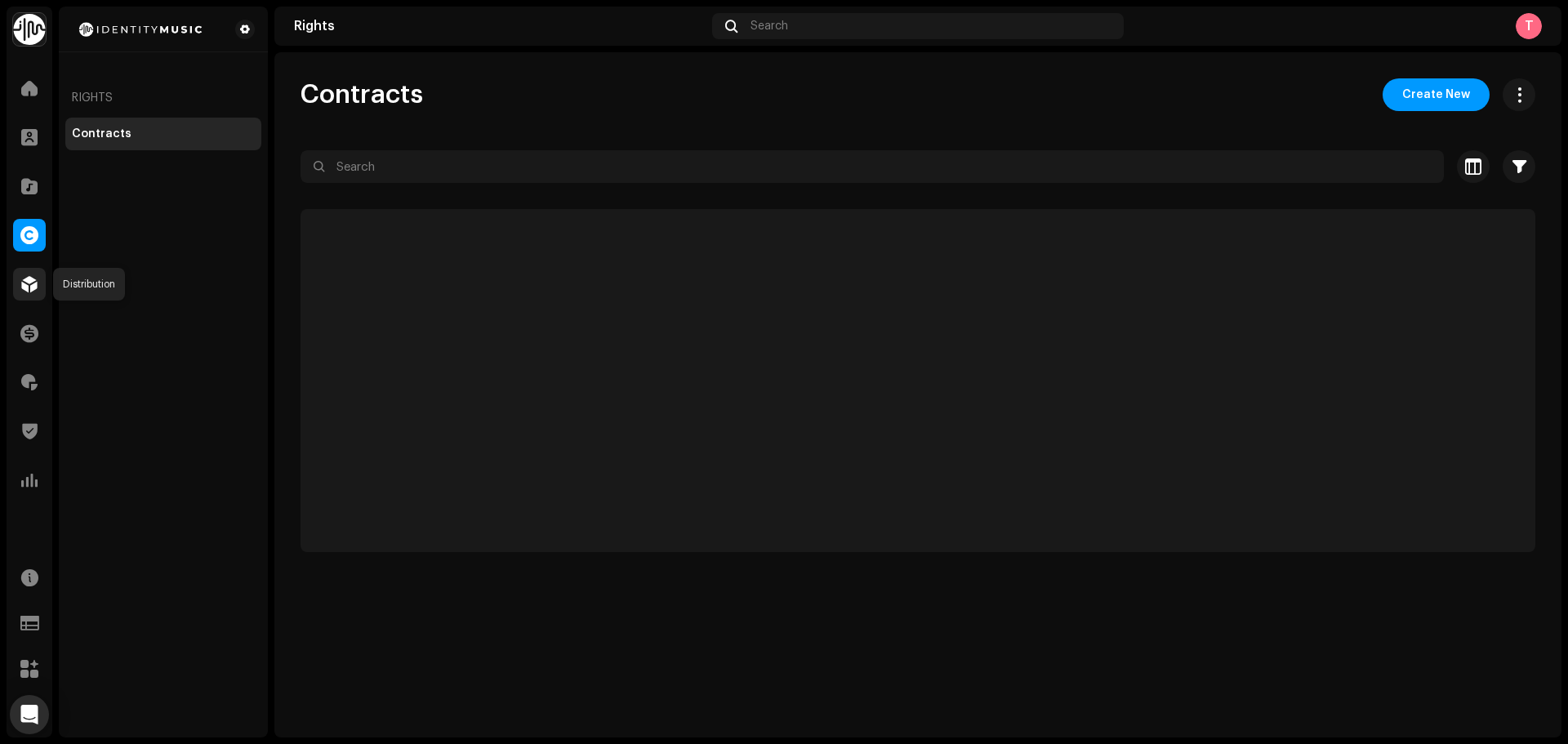
click at [33, 299] on div at bounding box center [29, 284] width 33 height 33
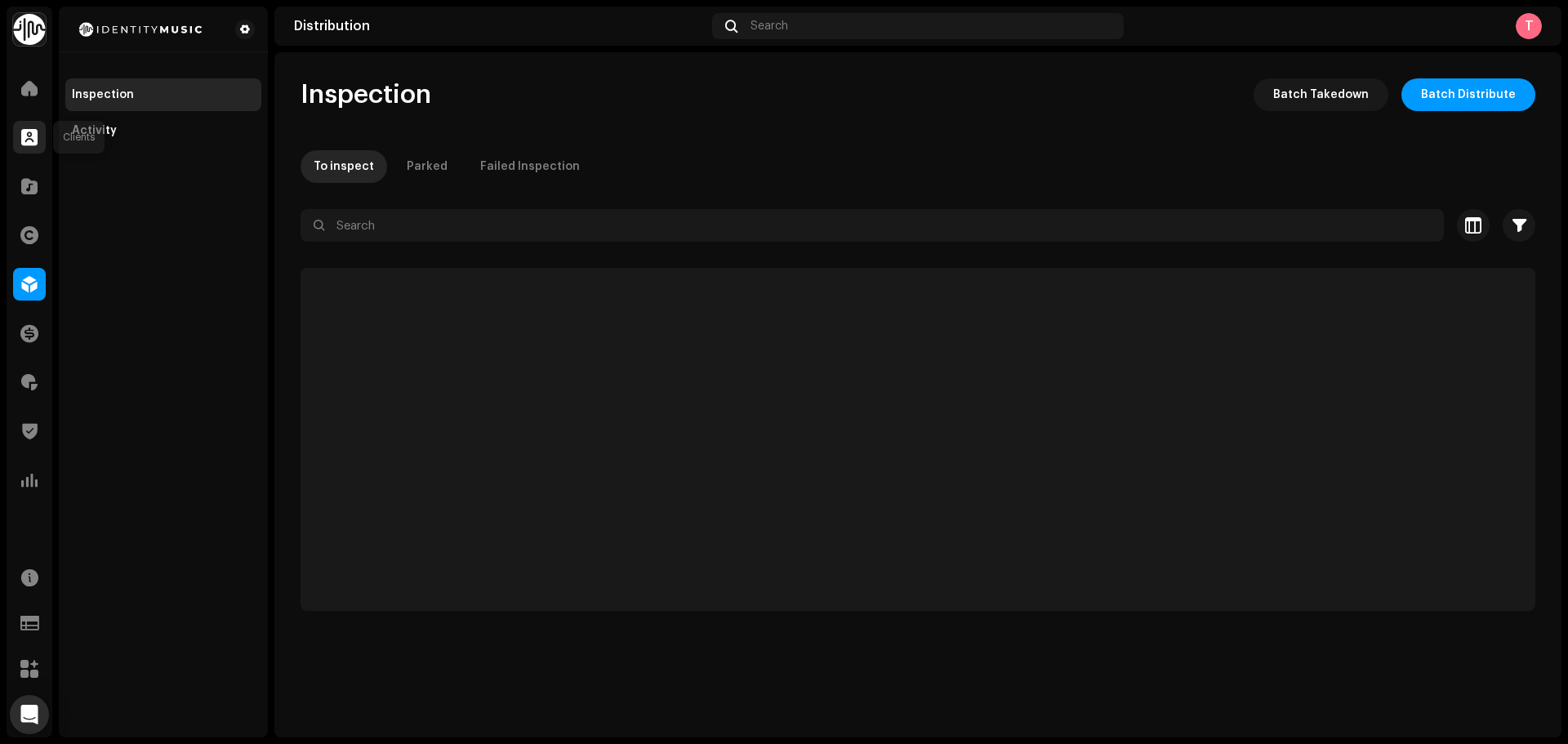
click at [33, 140] on span at bounding box center [29, 137] width 16 height 13
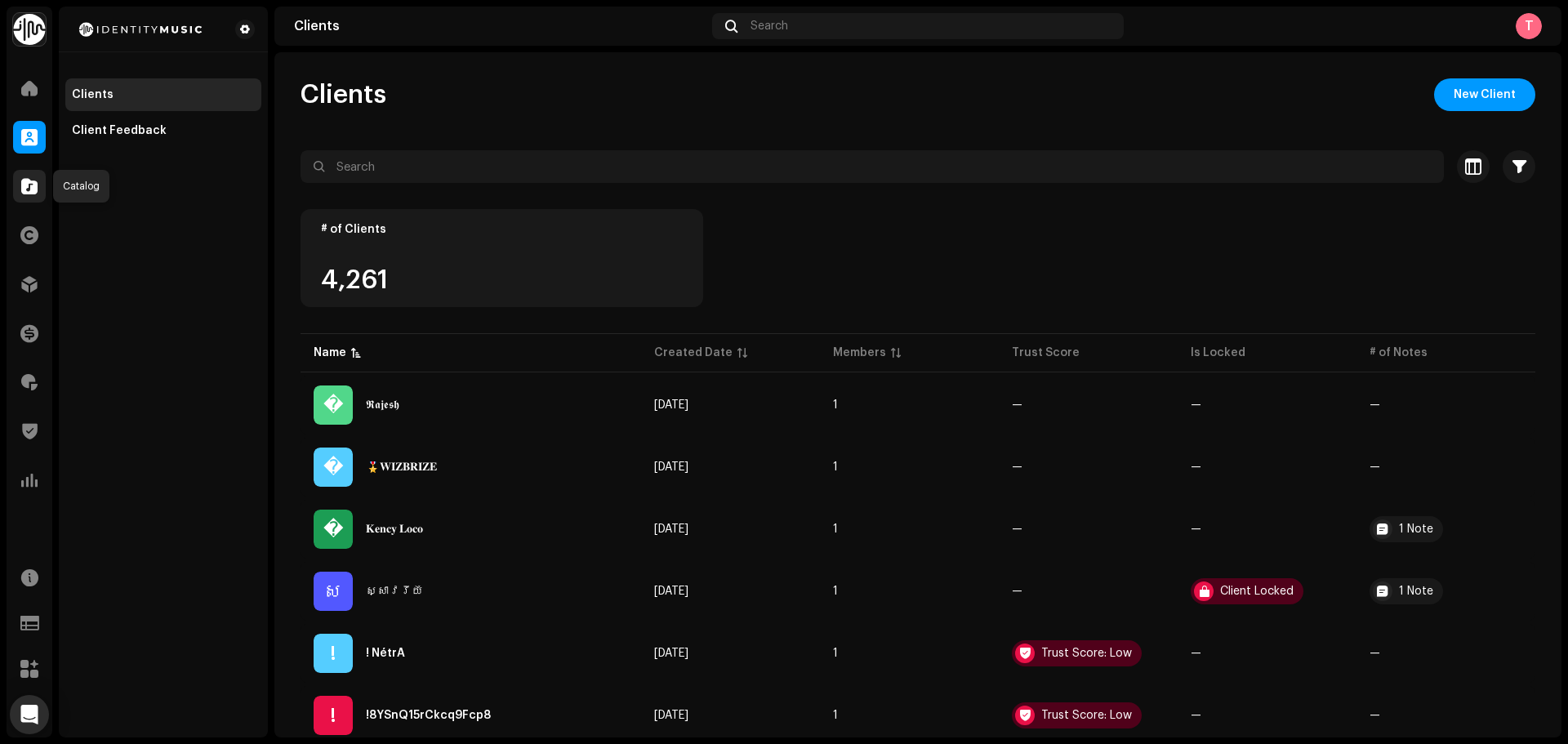
click at [37, 191] on div at bounding box center [29, 186] width 33 height 33
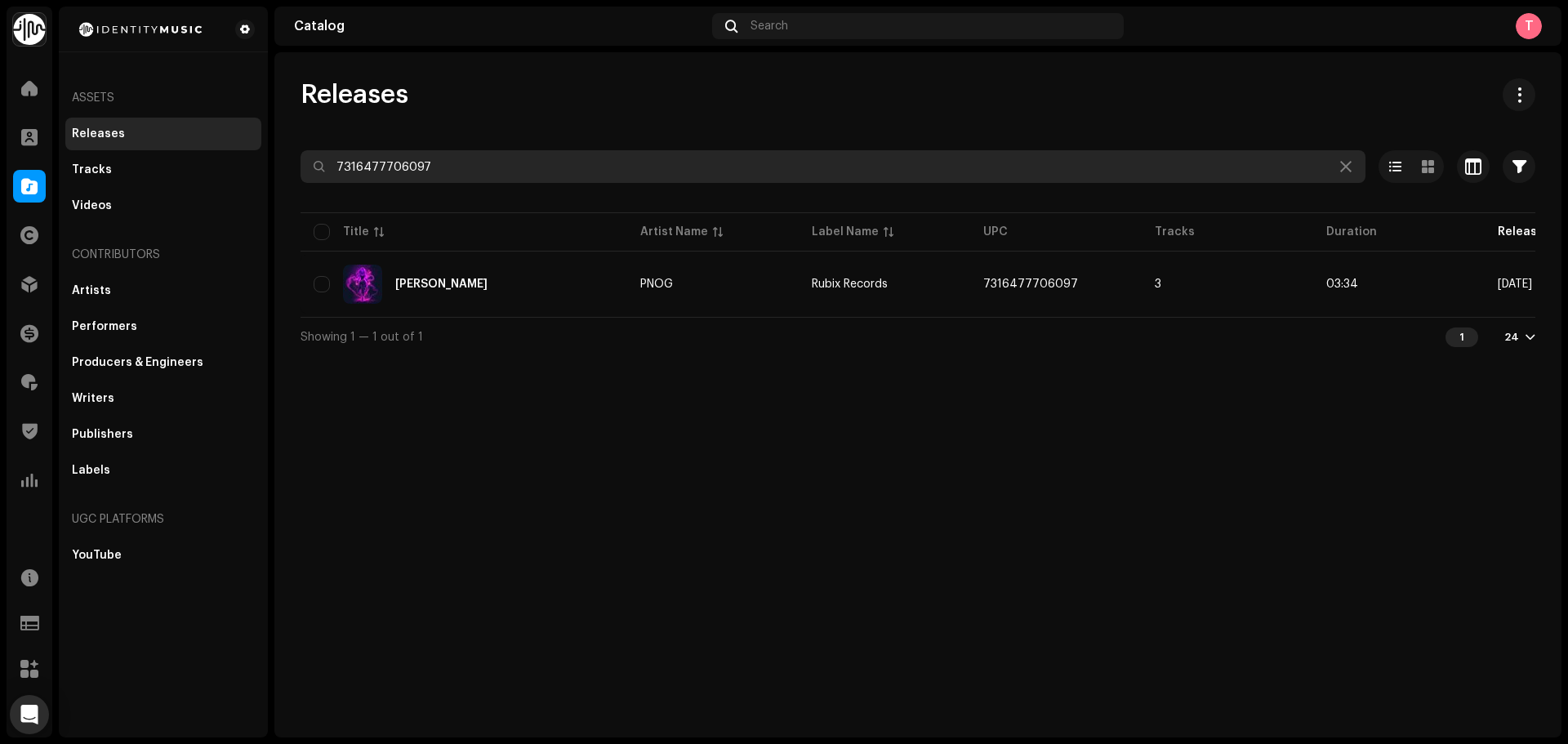
drag, startPoint x: 466, startPoint y: 164, endPoint x: 318, endPoint y: 158, distance: 148.1
click at [318, 158] on input "7316477706097" at bounding box center [833, 166] width 1065 height 33
paste input "UKZGC2308835"
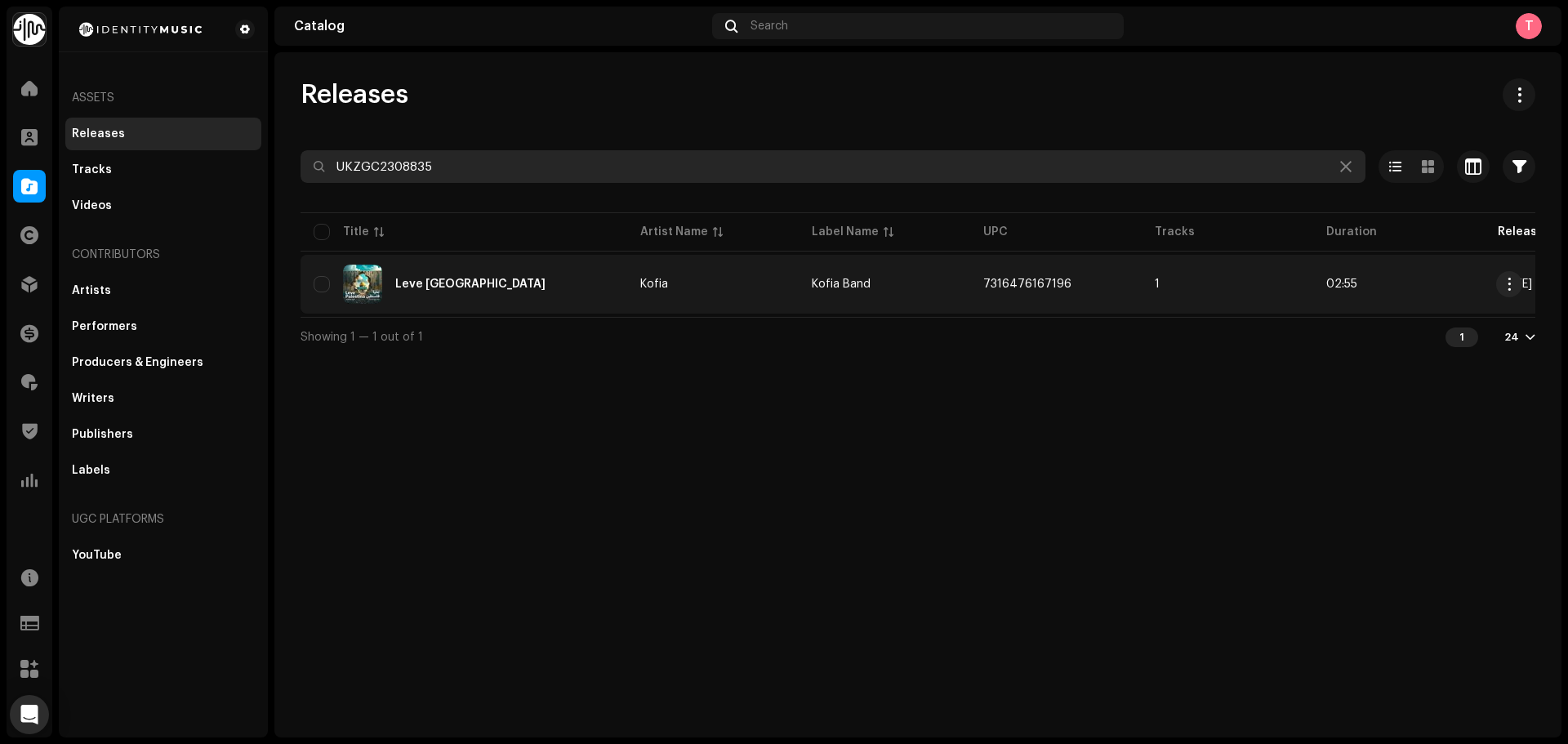
type input "UKZGC2308835"
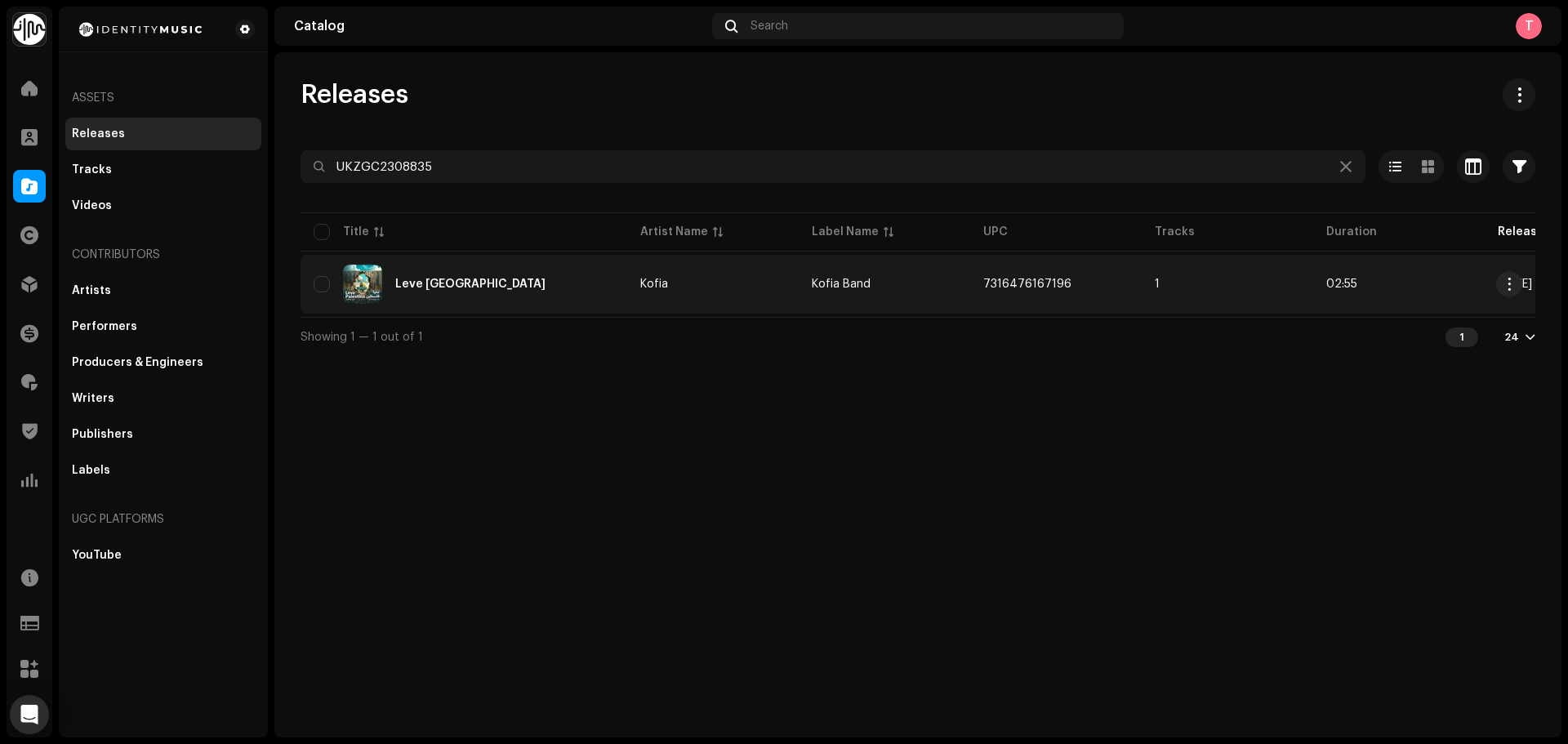
click at [554, 272] on div "Leve Palestina" at bounding box center [463, 284] width 301 height 39
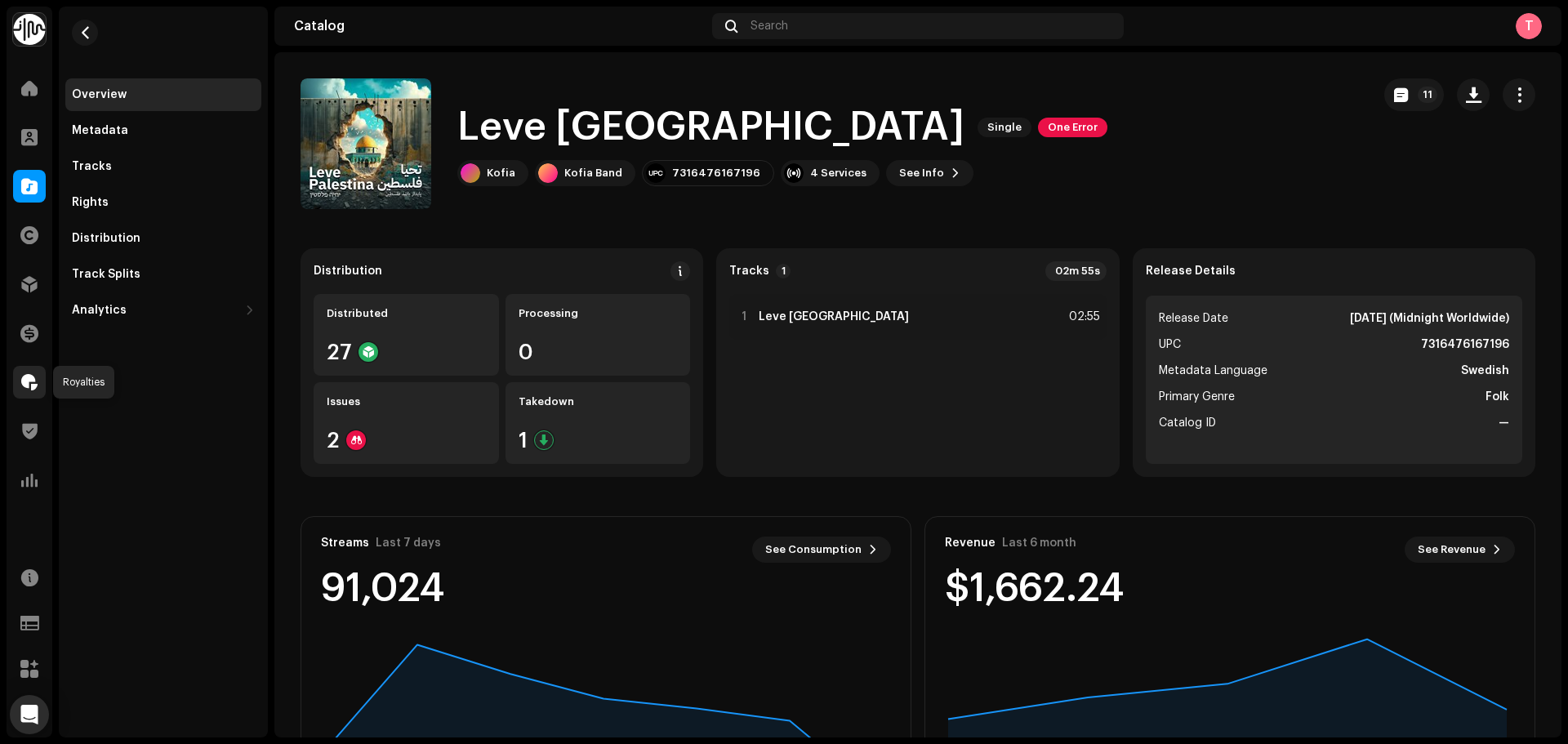
click at [40, 385] on div at bounding box center [29, 382] width 33 height 33
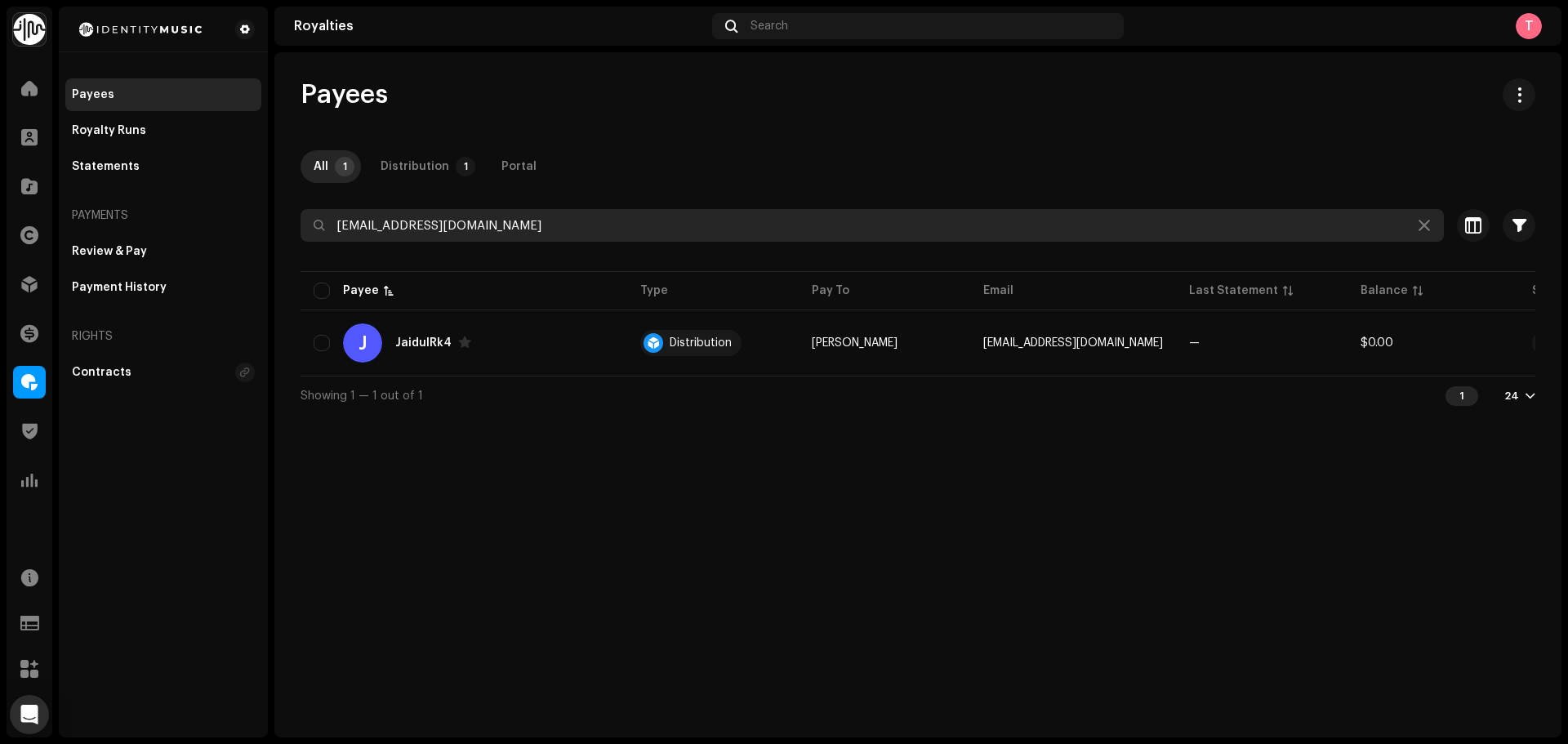
drag, startPoint x: 641, startPoint y: 230, endPoint x: 164, endPoint y: 218, distance: 477.2
click at [167, 218] on div "Identity Music Home Clients Catalog Rights Distribution Finance Royalties Trust…" at bounding box center [784, 372] width 1568 height 744
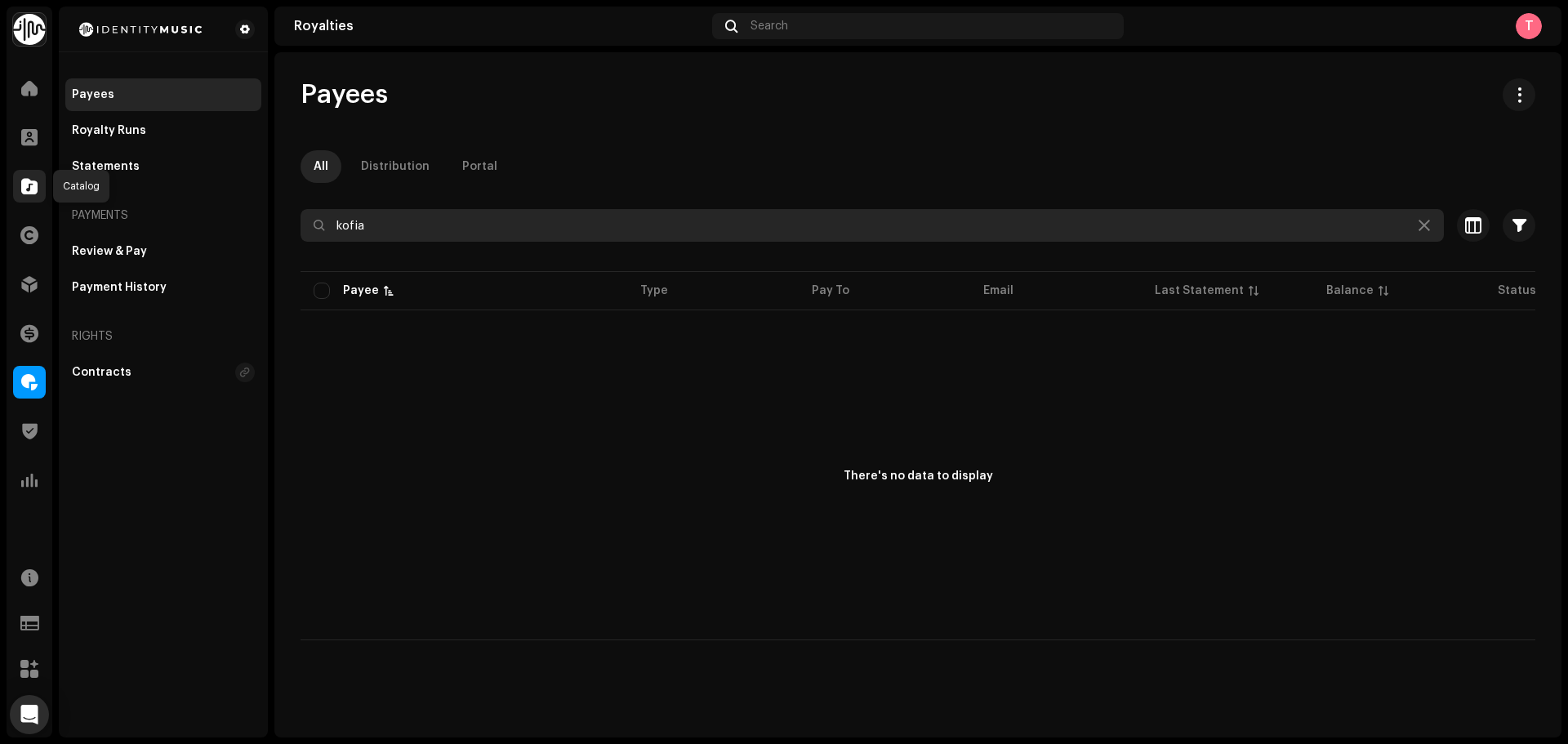
type input "kofia"
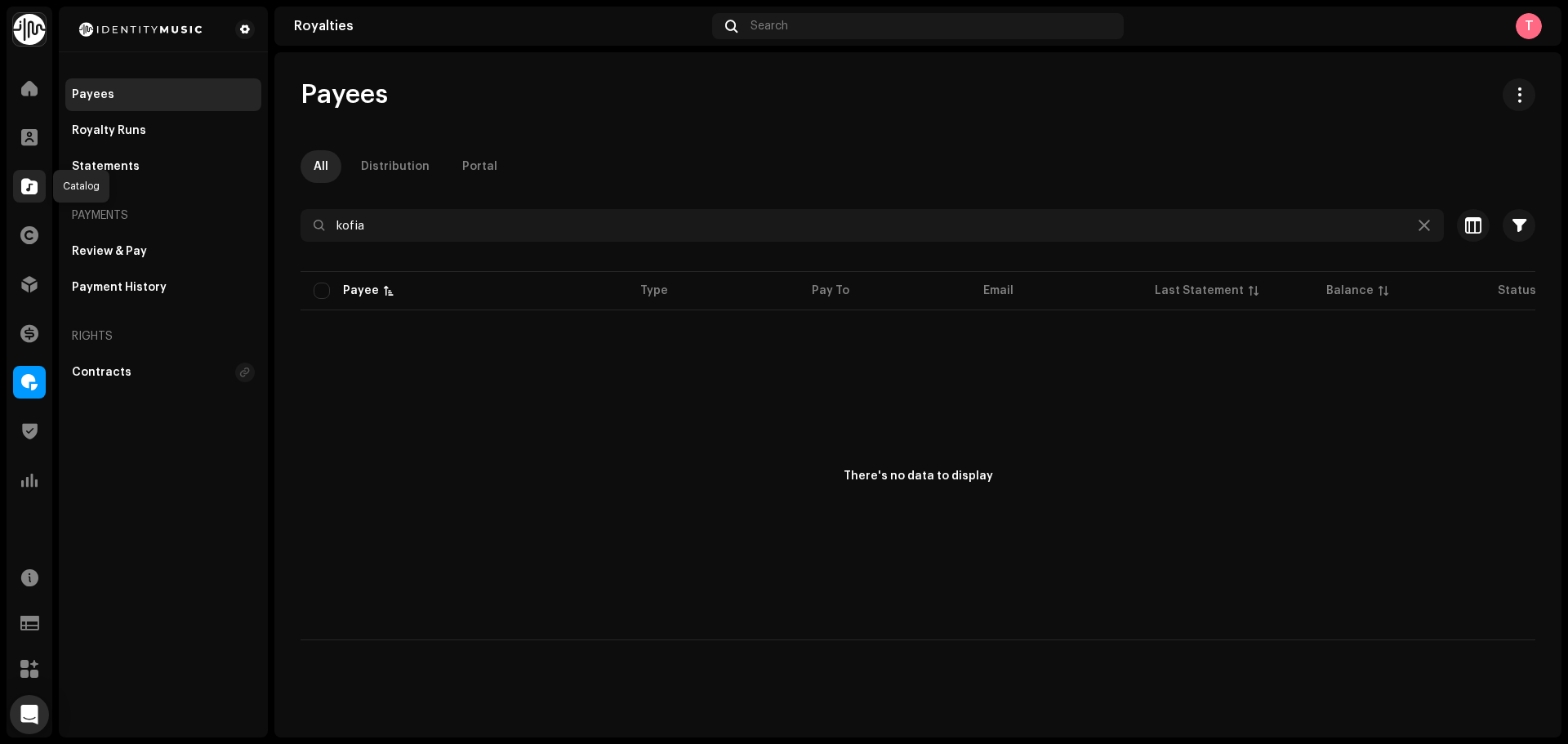
click at [39, 170] on div at bounding box center [29, 186] width 33 height 33
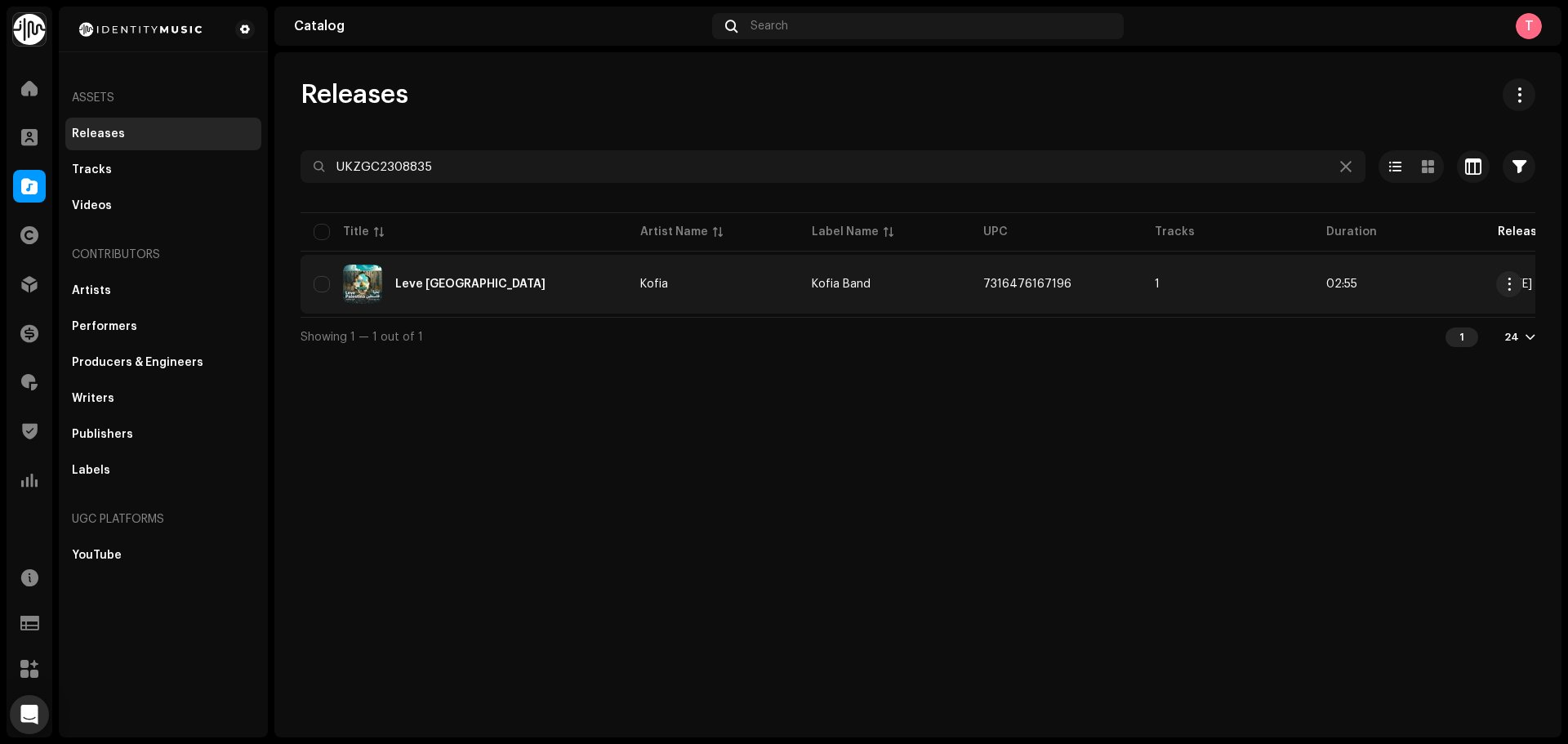
click at [491, 274] on div "Leve Palestina" at bounding box center [463, 284] width 301 height 39
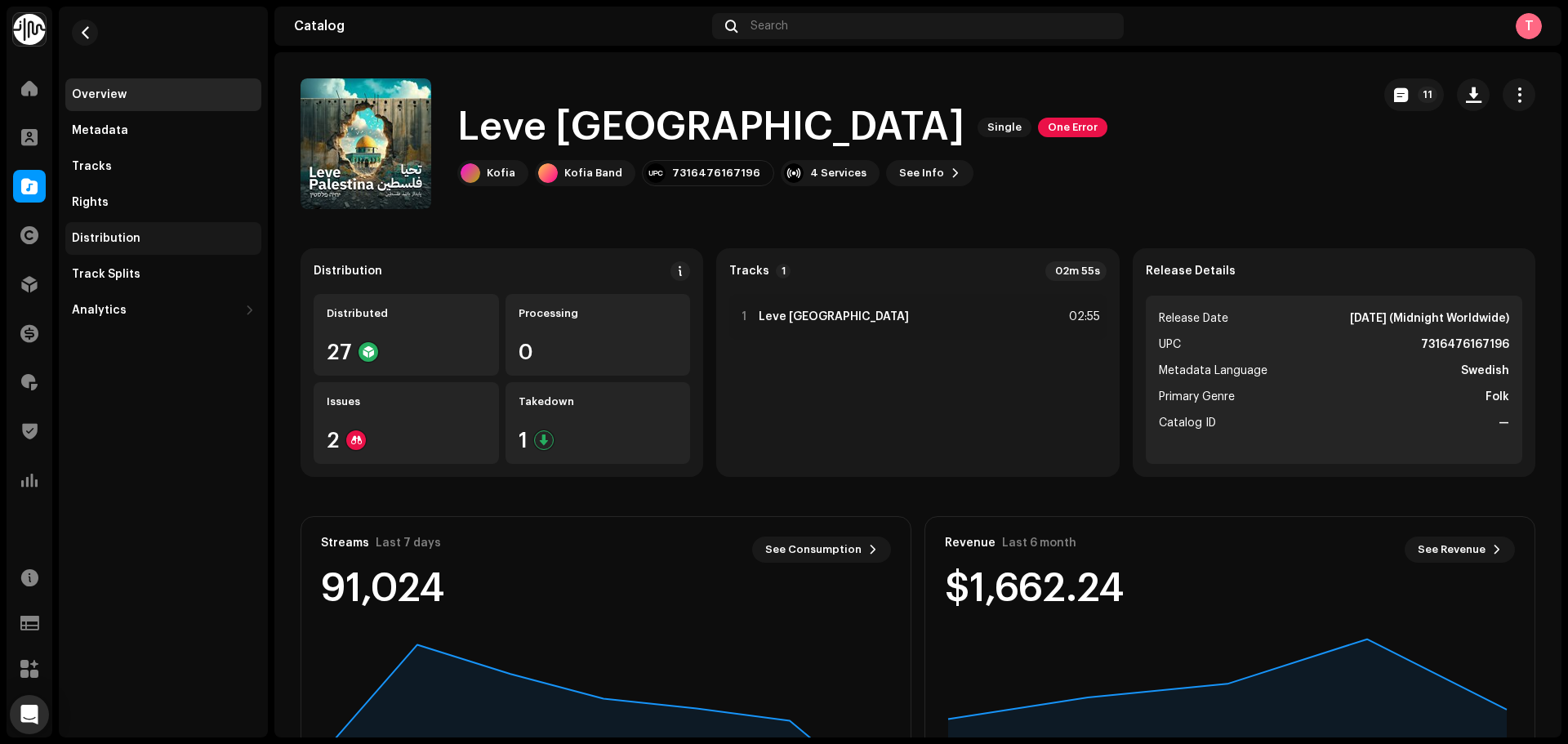
click at [138, 231] on div "Distribution" at bounding box center [163, 238] width 196 height 33
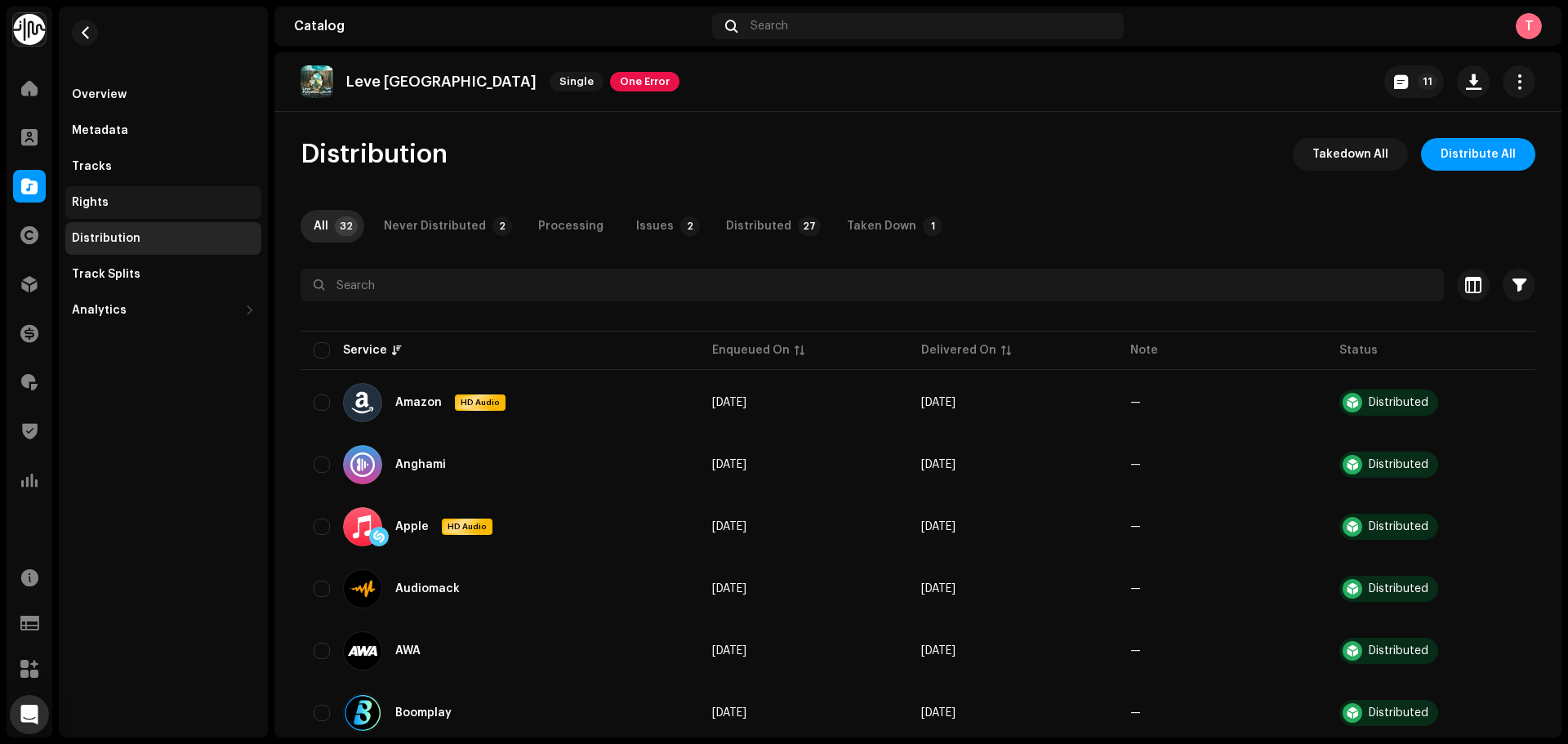
click at [125, 212] on div "Rights" at bounding box center [163, 202] width 196 height 33
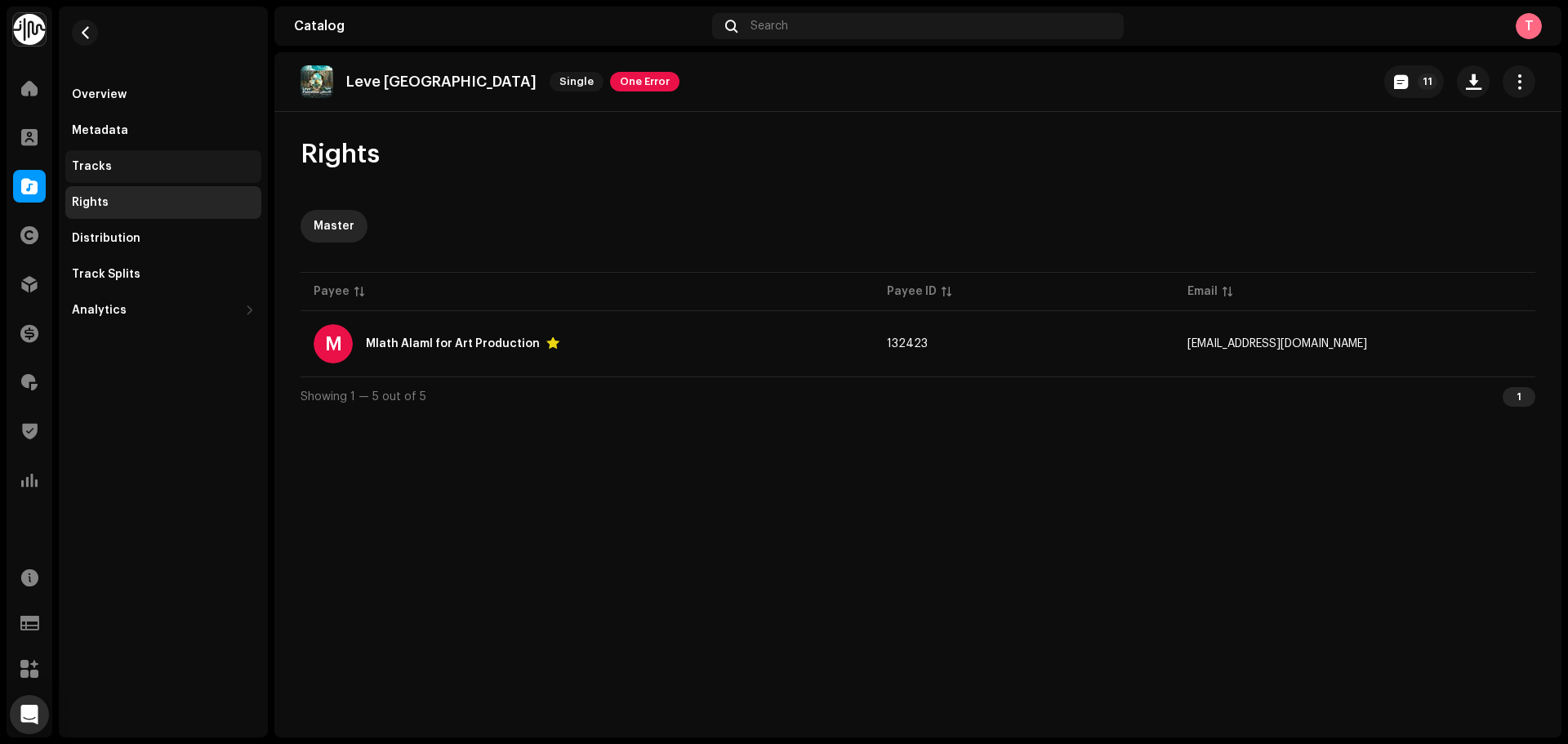
click at [155, 154] on div "Tracks" at bounding box center [163, 166] width 196 height 33
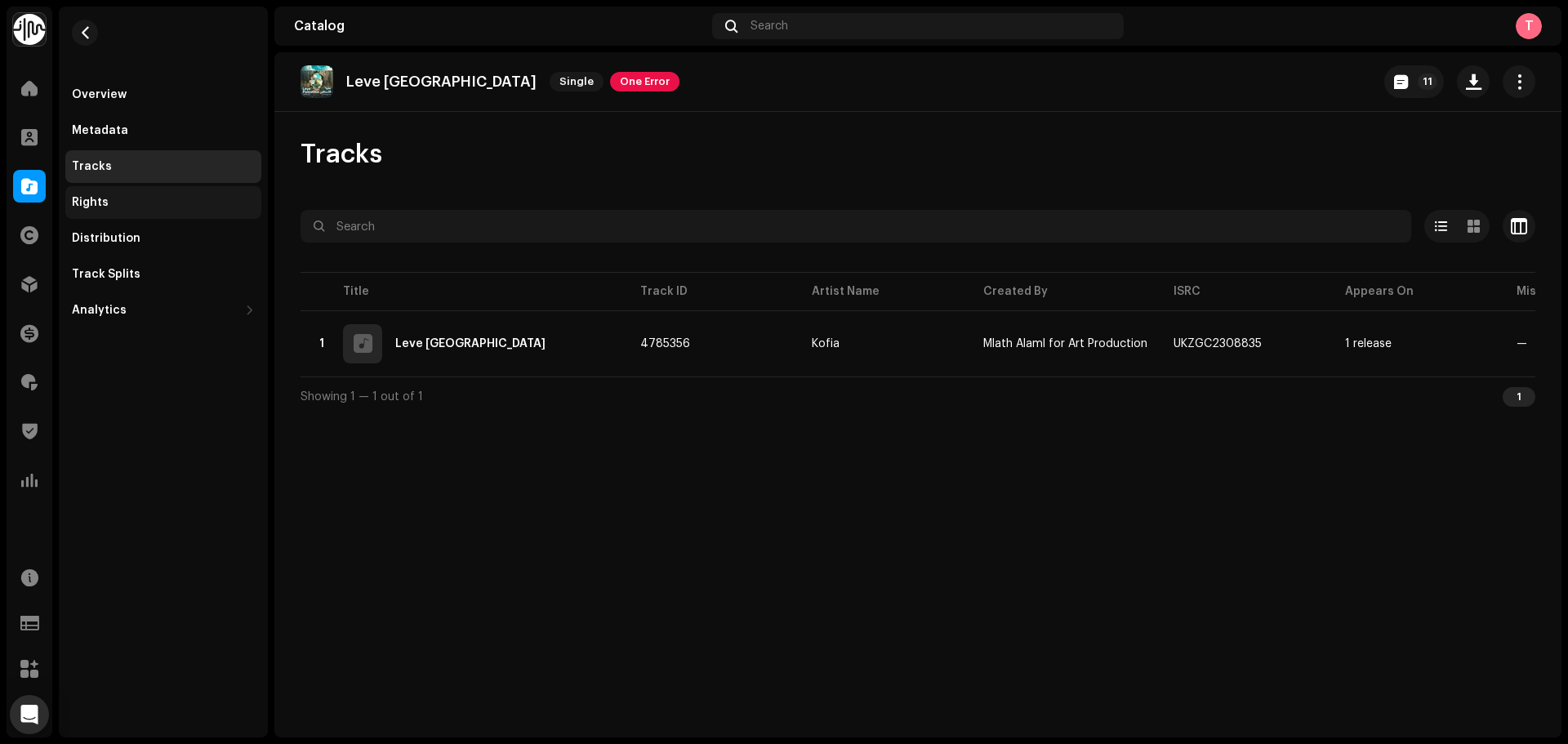
click at [138, 188] on div "Rights" at bounding box center [163, 202] width 196 height 33
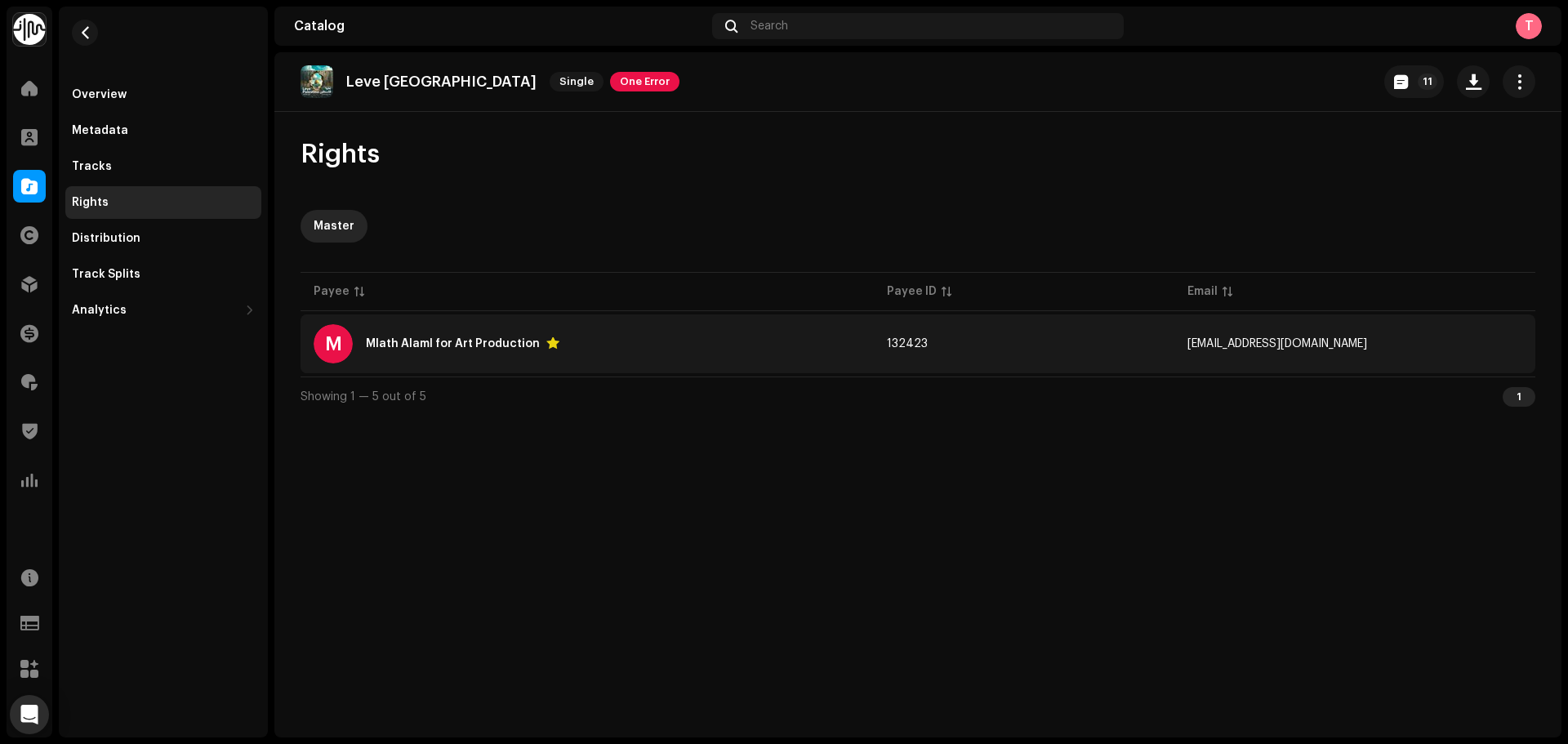
click at [626, 344] on div "M Mlath Alaml for Art Production" at bounding box center [587, 344] width 548 height 39
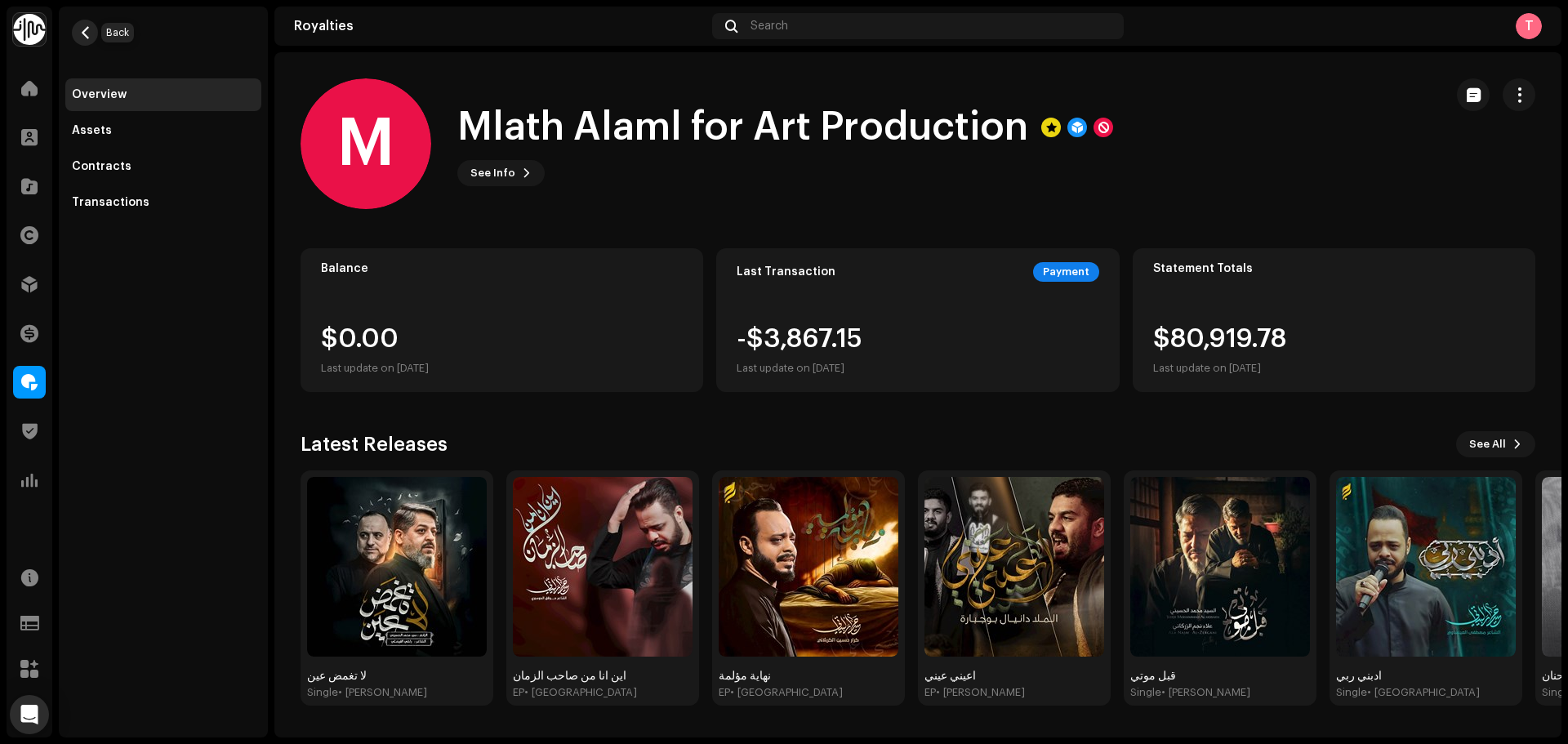
click at [98, 34] on button "button" at bounding box center [84, 32] width 26 height 26
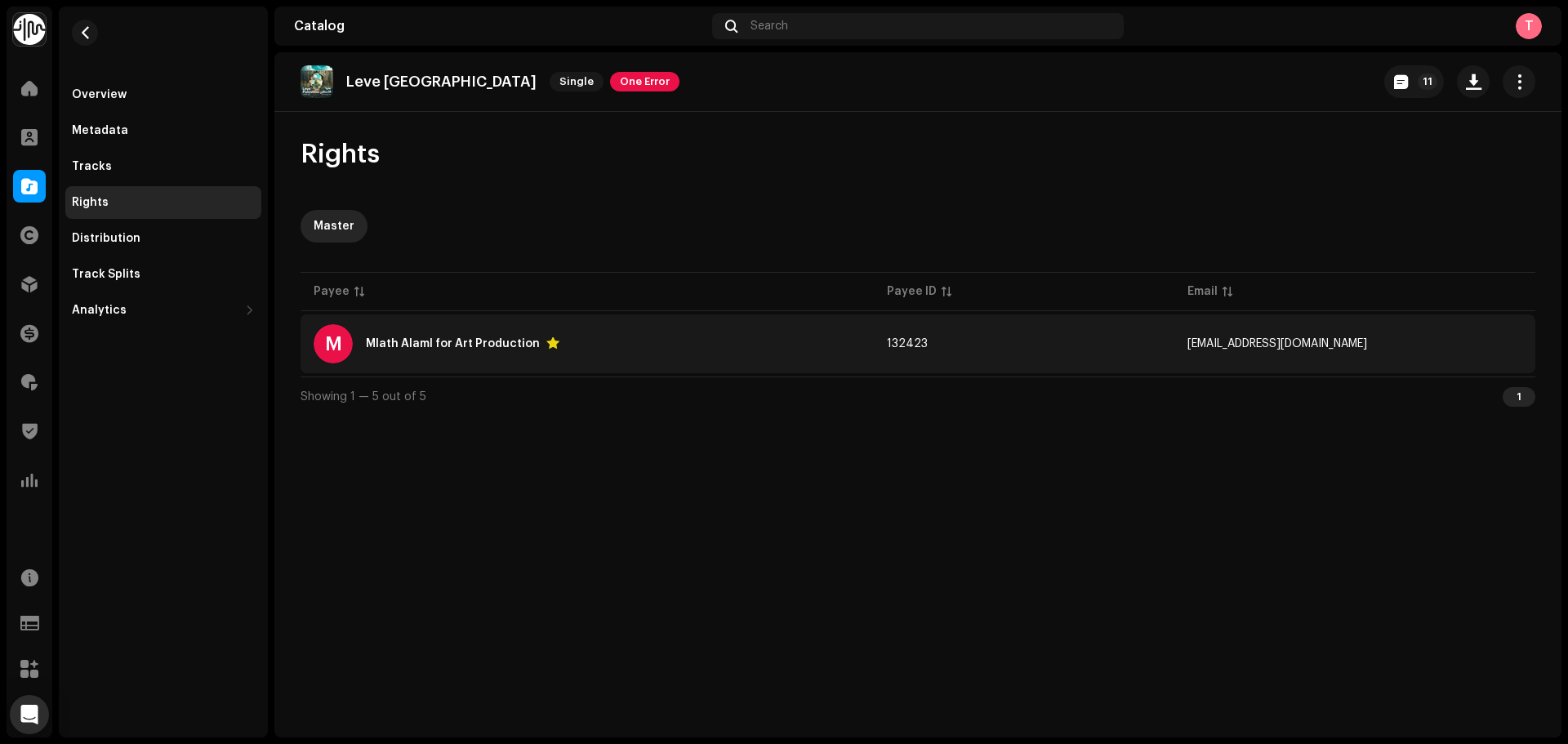
copy span "mlath.alaml@gmail.com"
drag, startPoint x: 1367, startPoint y: 347, endPoint x: 1230, endPoint y: 352, distance: 137.1
click at [1230, 352] on td "mlath.alaml@gmail.com" at bounding box center [1354, 344] width 361 height 59
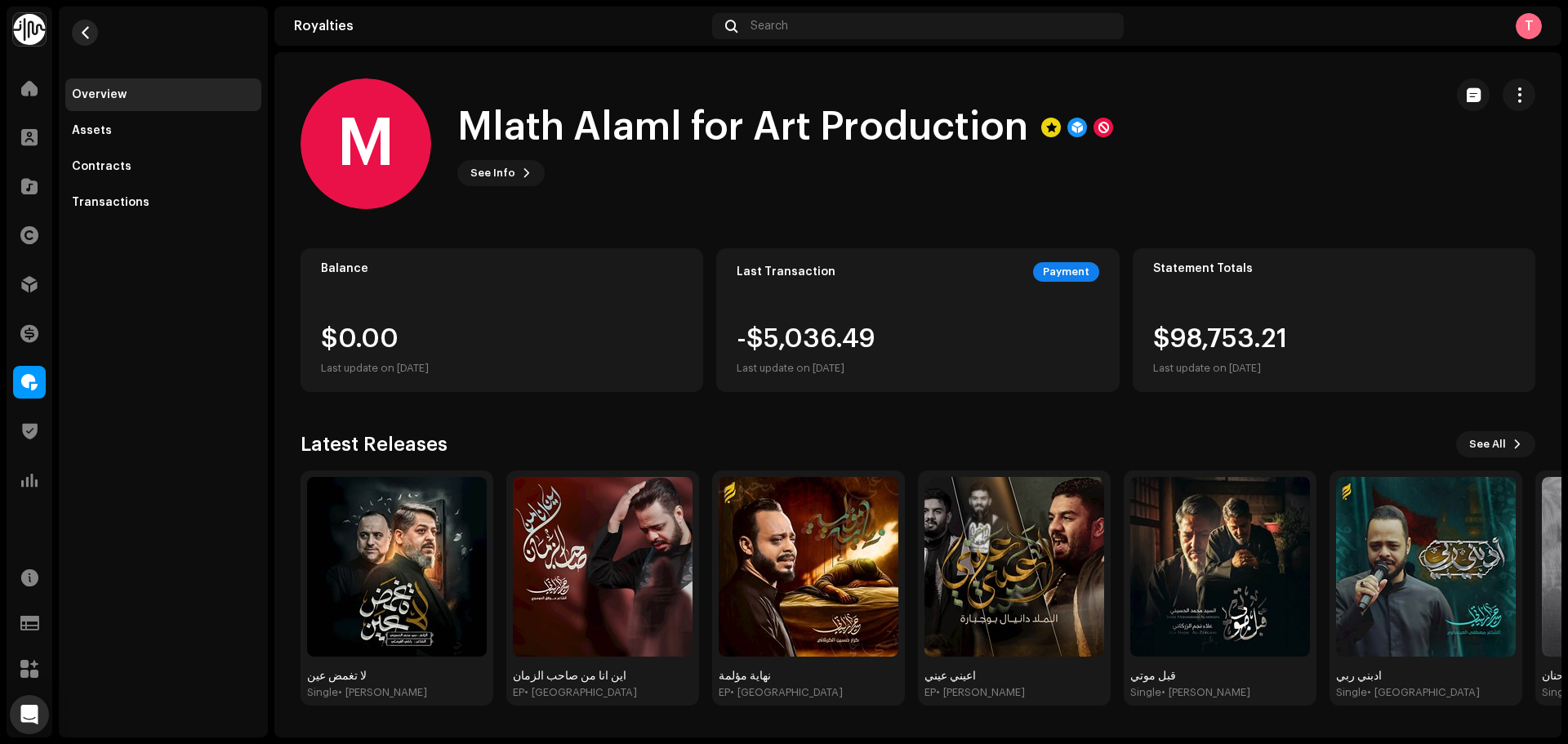
click at [86, 31] on span "button" at bounding box center [85, 32] width 12 height 13
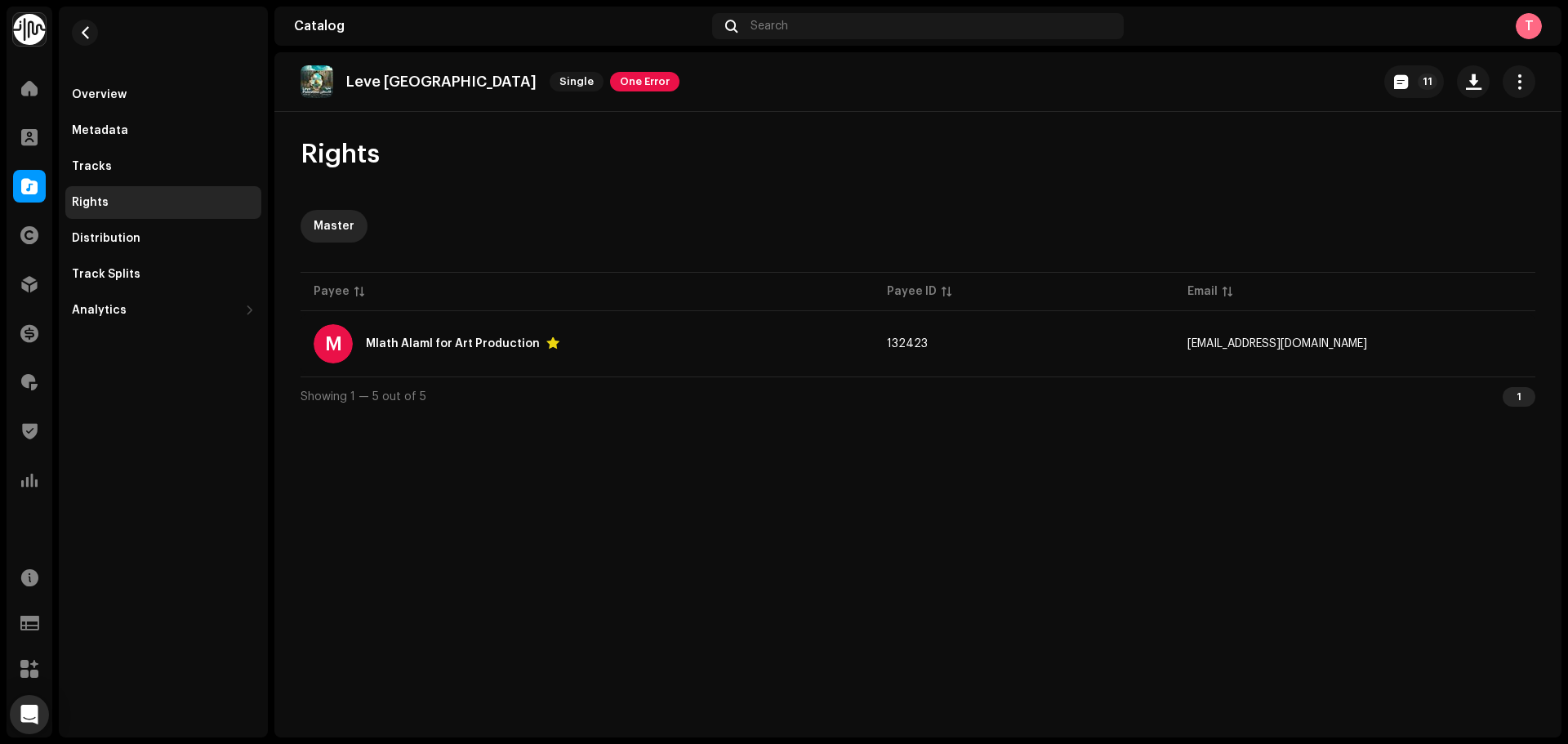
drag, startPoint x: 441, startPoint y: 83, endPoint x: 345, endPoint y: 85, distance: 96.0
click at [345, 85] on div "Leve Palestina Single One Error" at bounding box center [490, 82] width 379 height 33
copy p "Leve Palestina"
click at [76, 28] on button "button" at bounding box center [84, 32] width 26 height 26
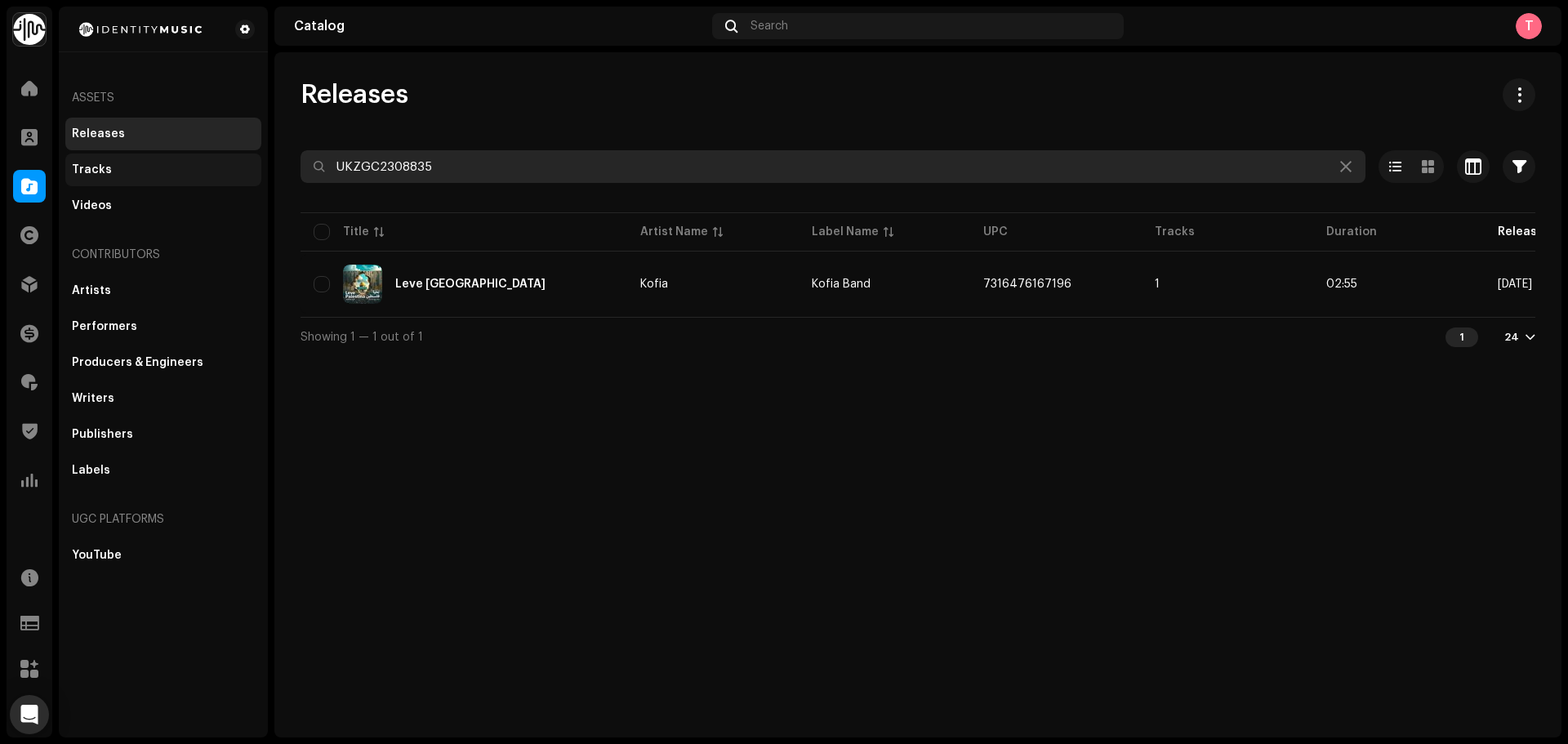
drag, startPoint x: 472, startPoint y: 176, endPoint x: 200, endPoint y: 156, distance: 272.7
click at [200, 156] on div "Identity Music Home Clients Catalog Rights Distribution Finance Royalties Trust…" at bounding box center [784, 372] width 1568 height 744
paste input "7316477052309"
drag, startPoint x: 700, startPoint y: 170, endPoint x: 101, endPoint y: 116, distance: 601.4
click at [105, 118] on div "Identity Music Home Clients Catalog Rights Distribution Finance Royalties Trust…" at bounding box center [784, 372] width 1568 height 744
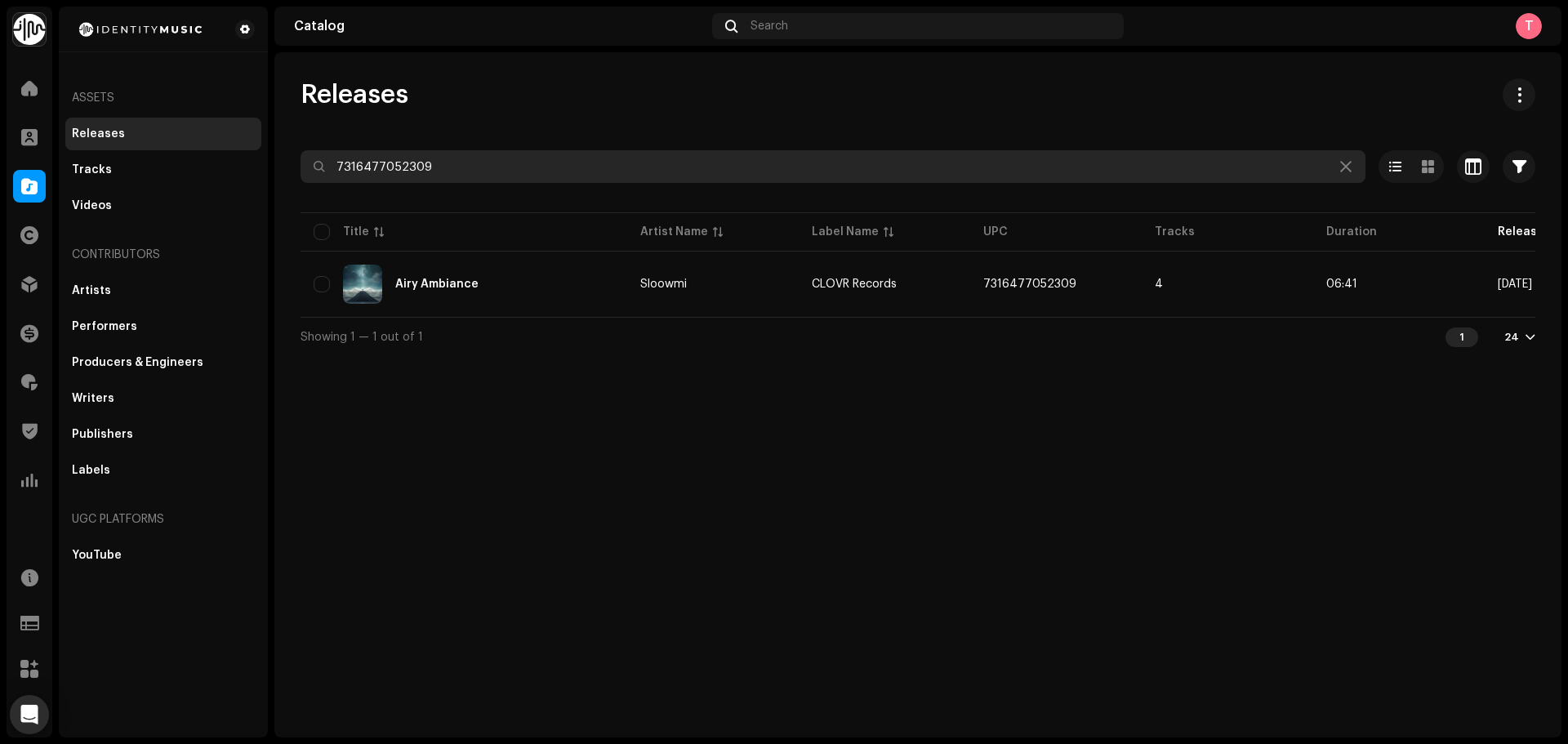
paste input "6272111"
drag, startPoint x: 720, startPoint y: 175, endPoint x: 124, endPoint y: 161, distance: 596.2
click at [124, 161] on div "Identity Music Home Clients Catalog Rights Distribution Finance Royalties Trust…" at bounding box center [784, 372] width 1568 height 744
paste input "894283"
type input "7316476894283"
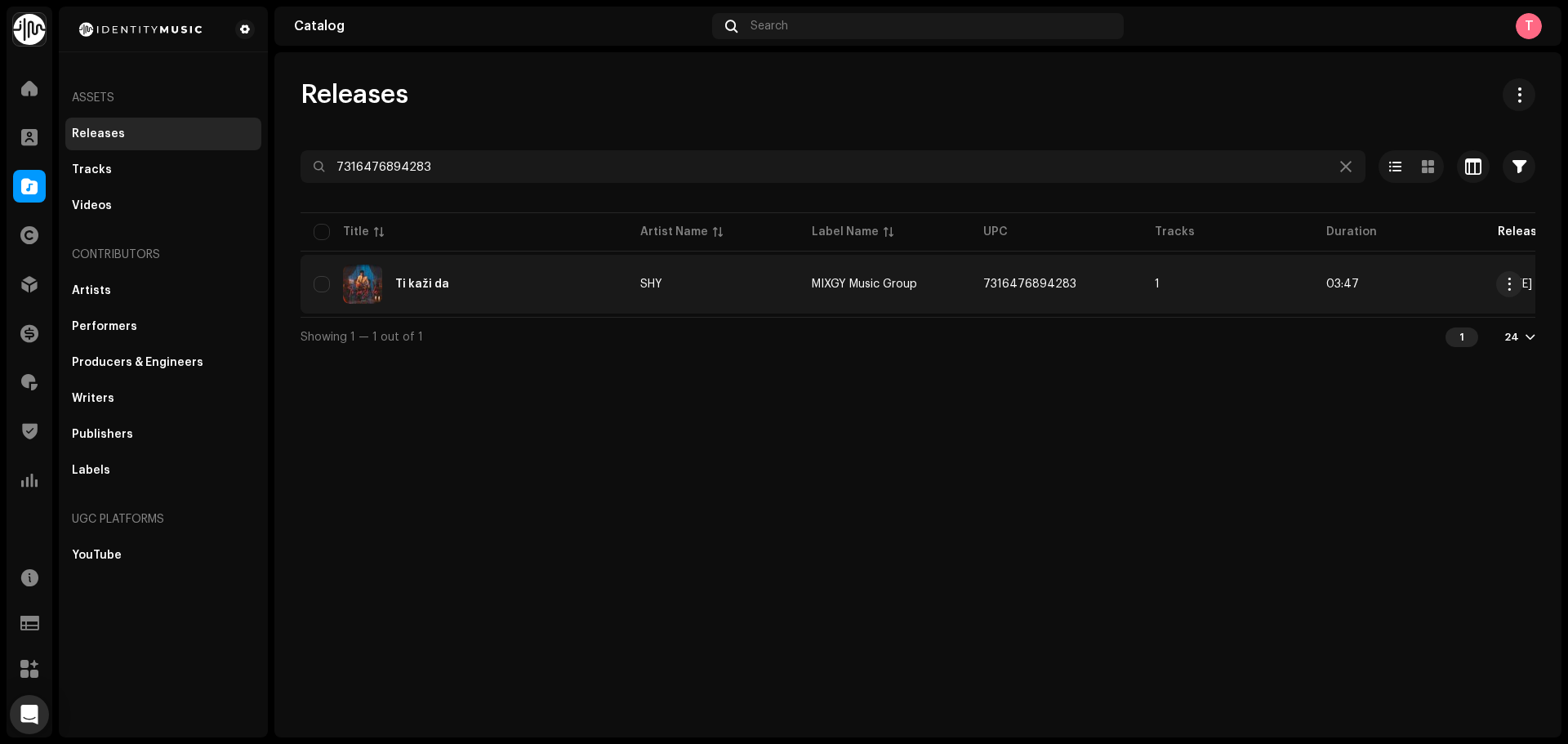
click at [718, 272] on td "SHY" at bounding box center [713, 284] width 171 height 59
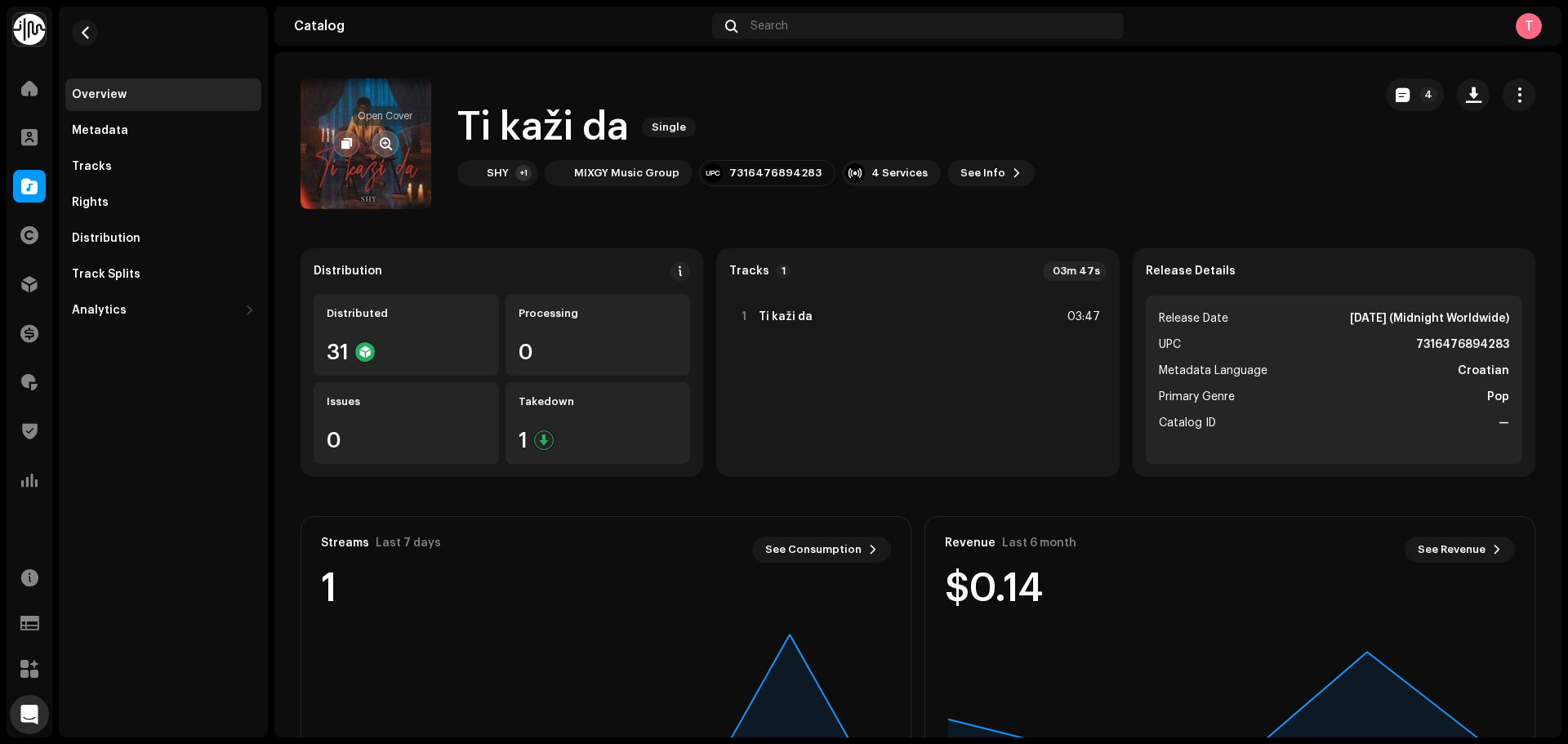
click at [382, 143] on span "button" at bounding box center [386, 144] width 12 height 13
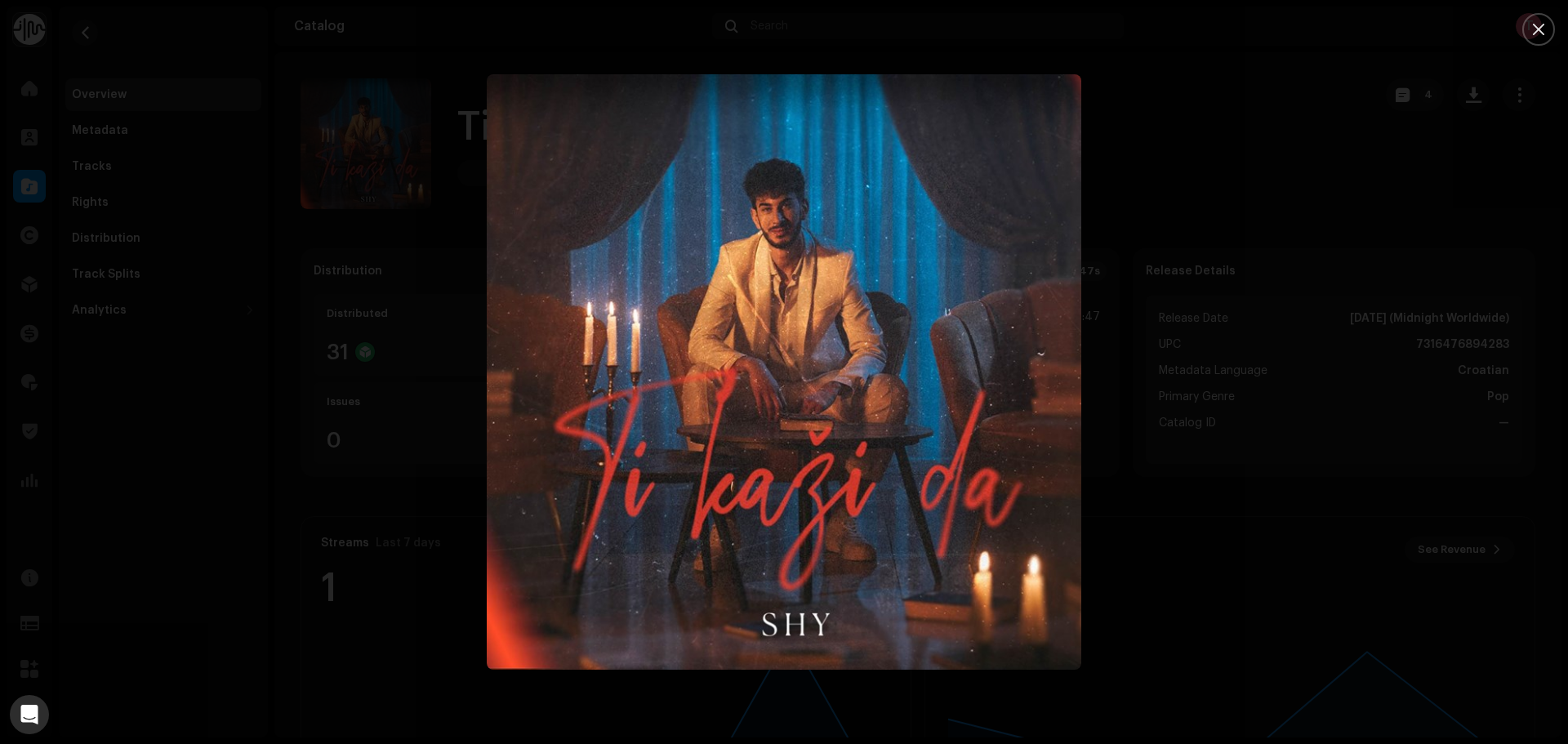
click at [1153, 227] on div at bounding box center [784, 372] width 1568 height 744
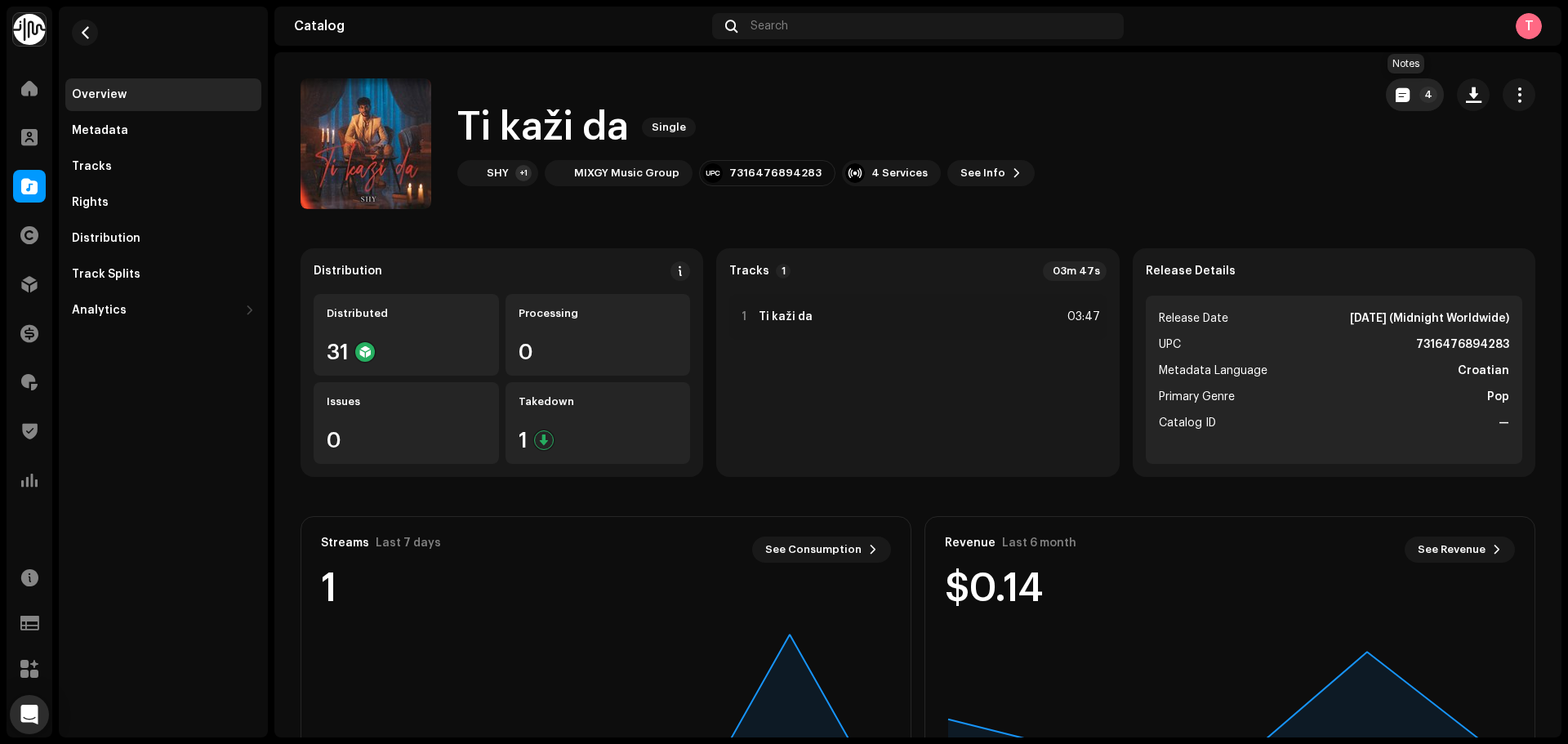
click at [1396, 93] on span "button" at bounding box center [1403, 94] width 14 height 13
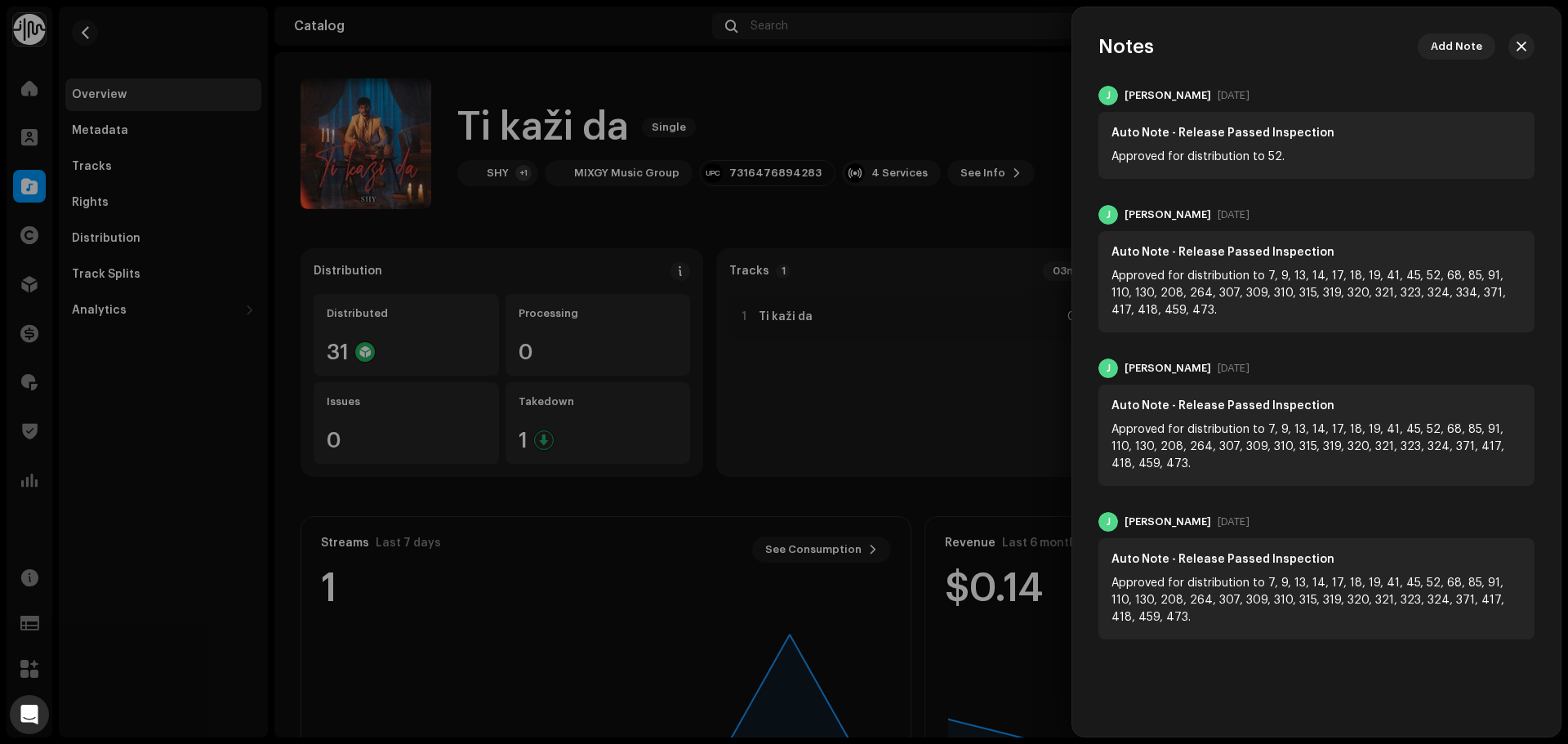
click at [951, 138] on div at bounding box center [784, 372] width 1568 height 744
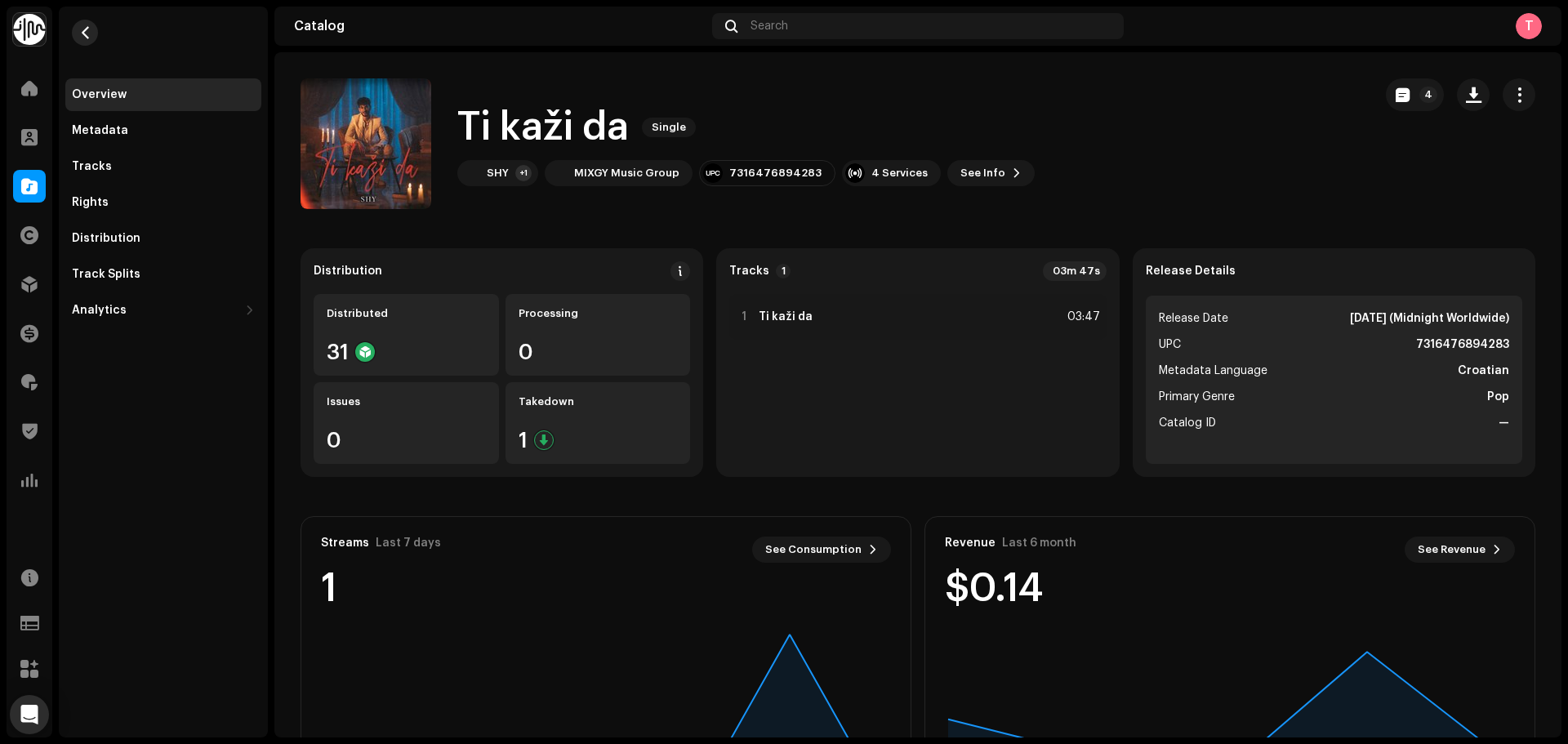
click at [79, 36] on span "button" at bounding box center [85, 32] width 12 height 13
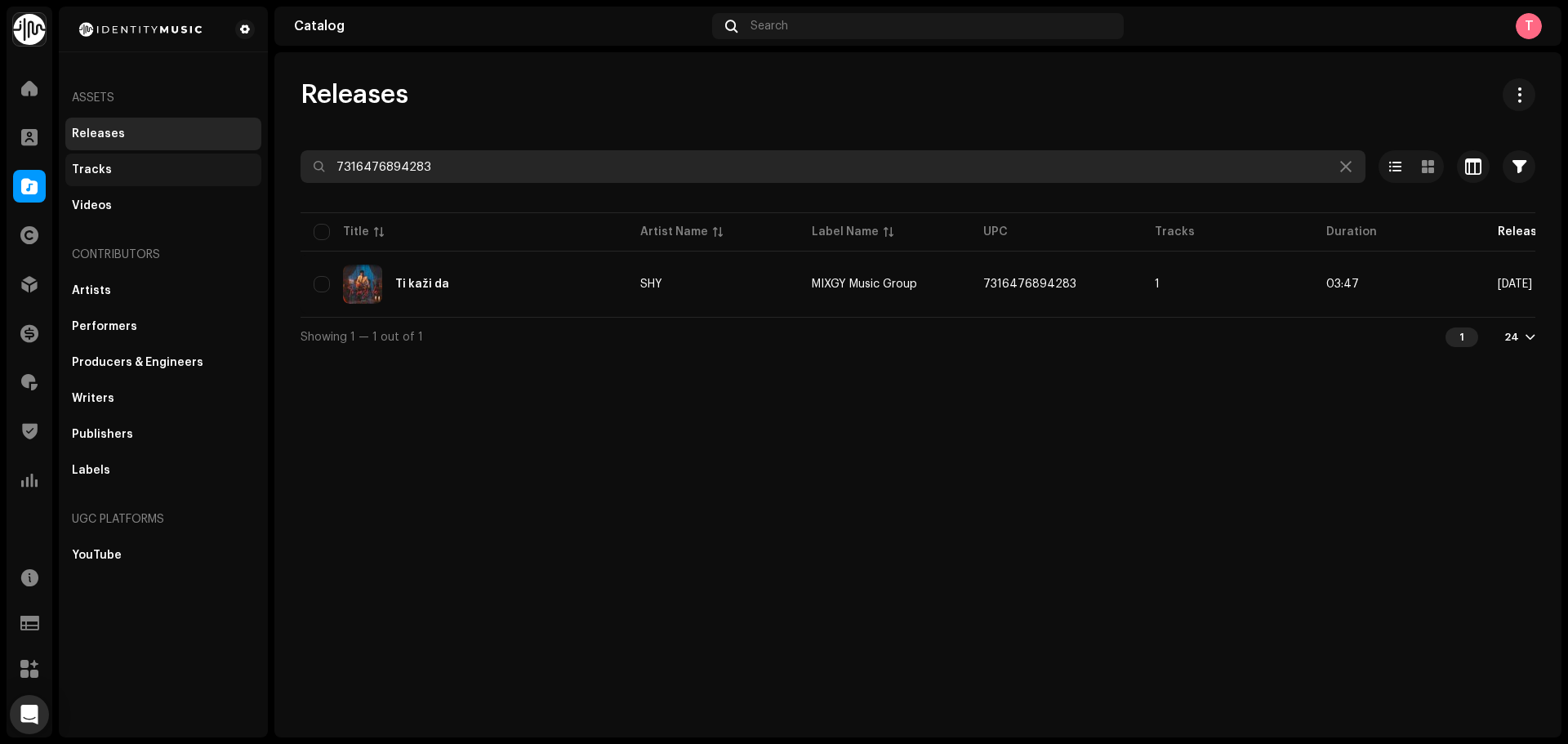
drag, startPoint x: 466, startPoint y: 169, endPoint x: 92, endPoint y: 156, distance: 374.2
click at [94, 156] on div "Identity Music Home Clients Catalog Rights Distribution Finance Royalties Trust…" at bounding box center [784, 372] width 1568 height 744
paste input "8319876"
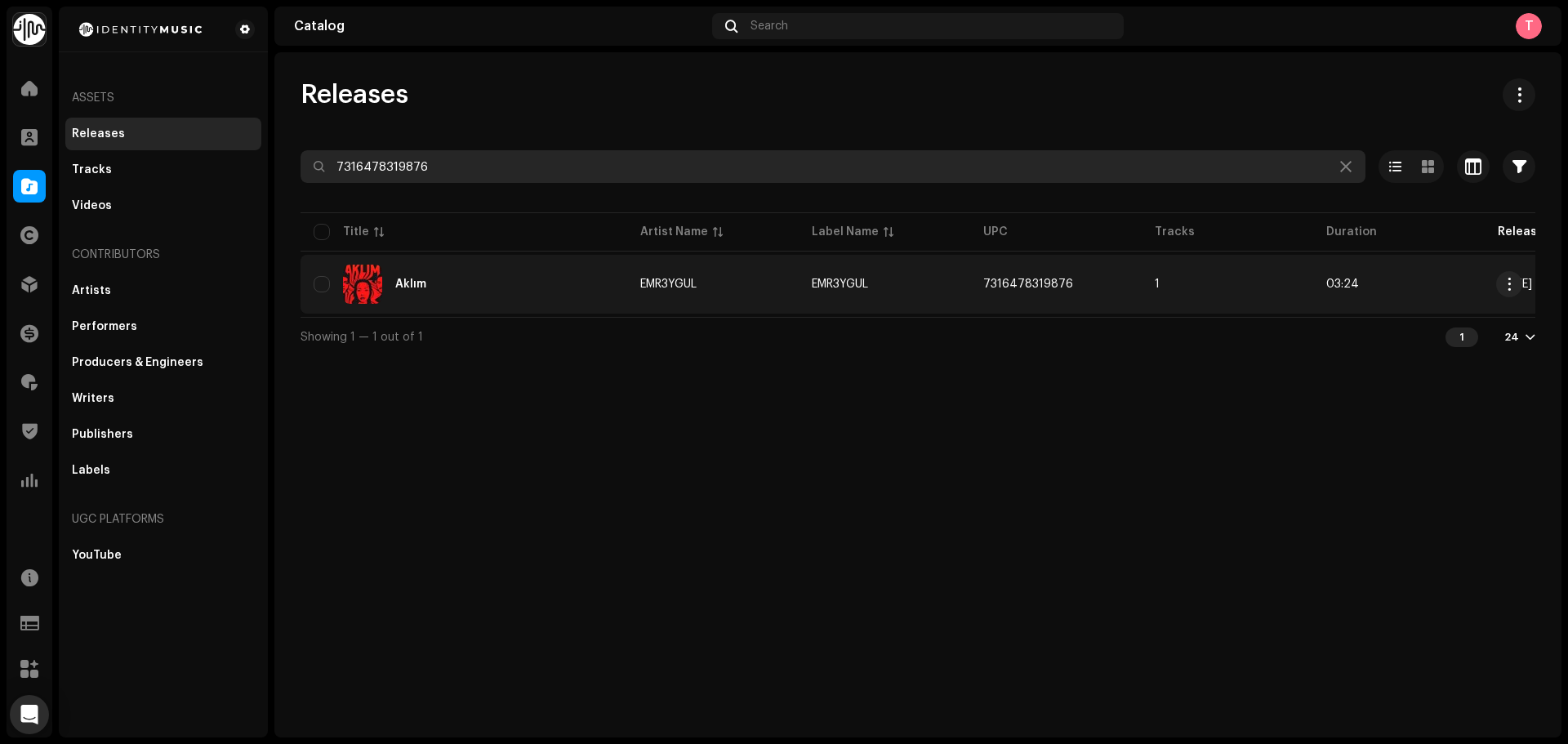
type input "7316478319876"
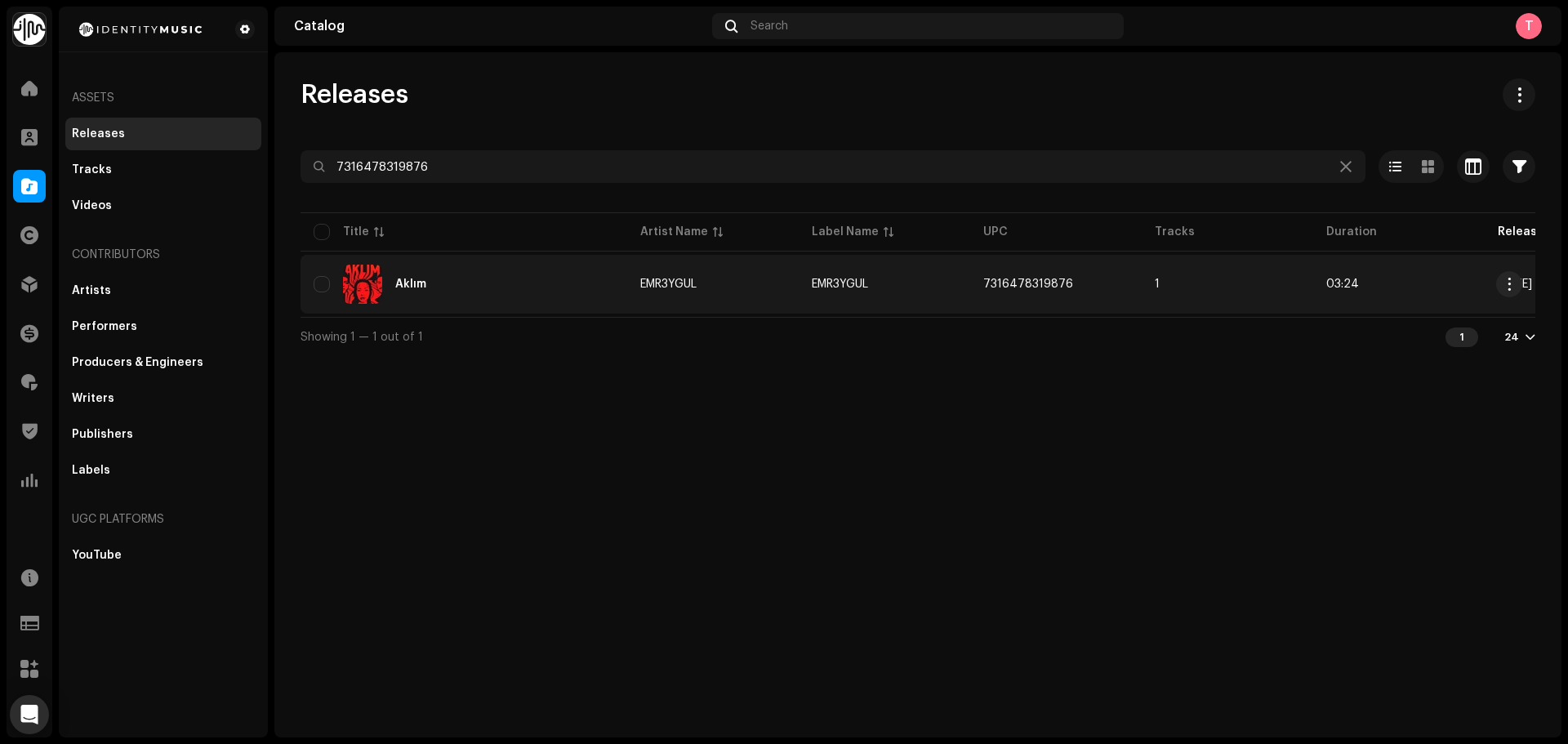
click at [462, 285] on div "Aklım" at bounding box center [463, 284] width 301 height 39
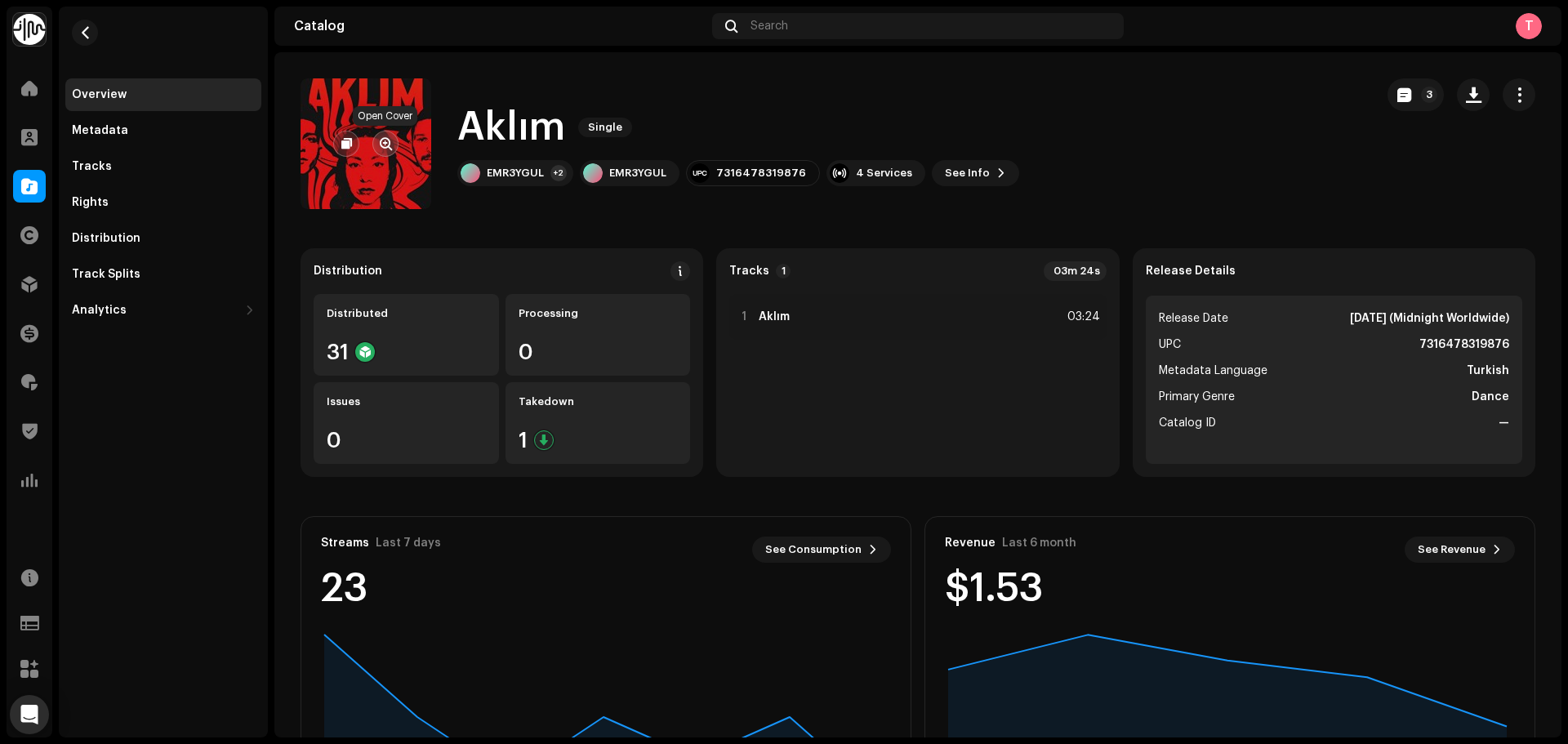
click at [374, 139] on button "button" at bounding box center [385, 143] width 26 height 26
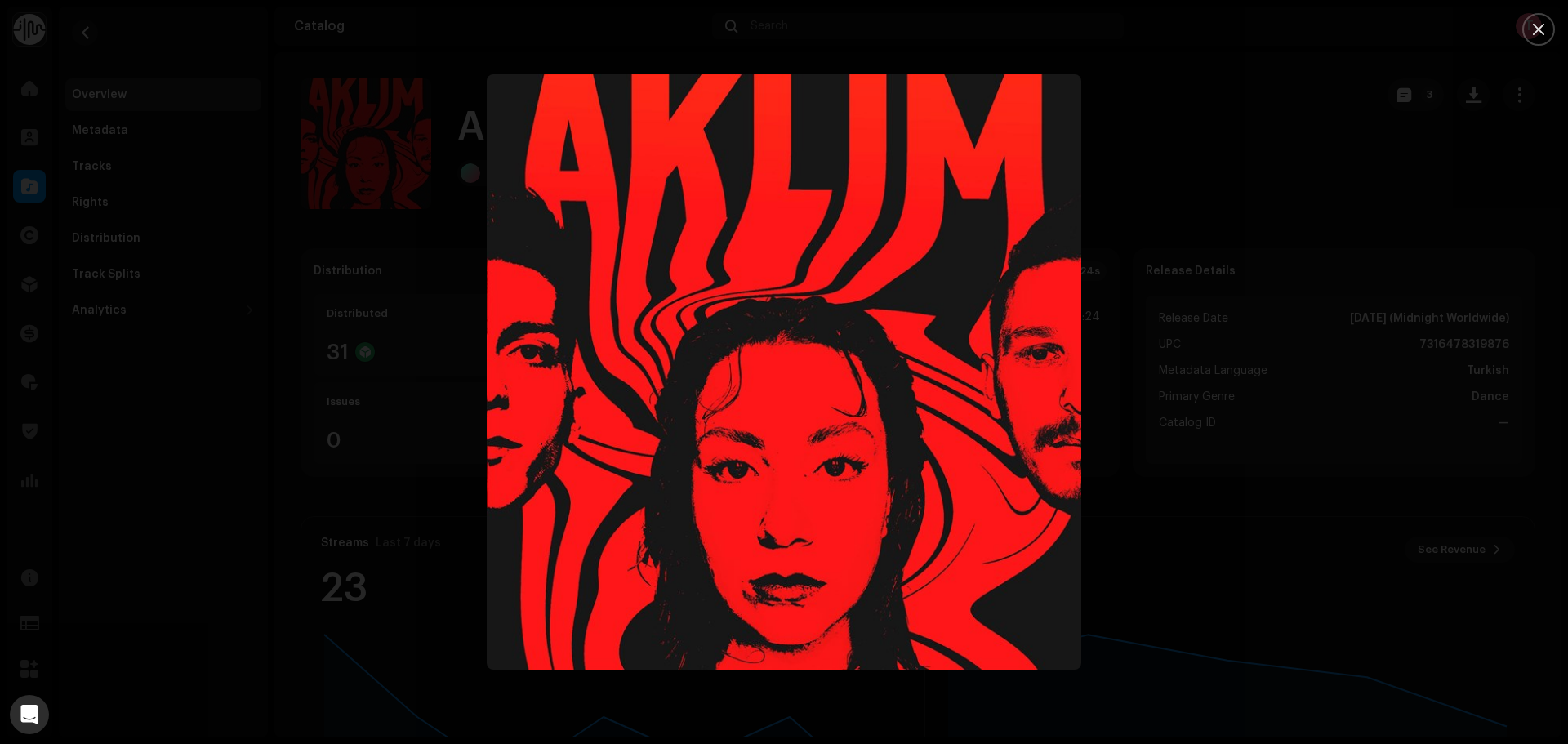
click at [1225, 206] on div at bounding box center [784, 372] width 1568 height 744
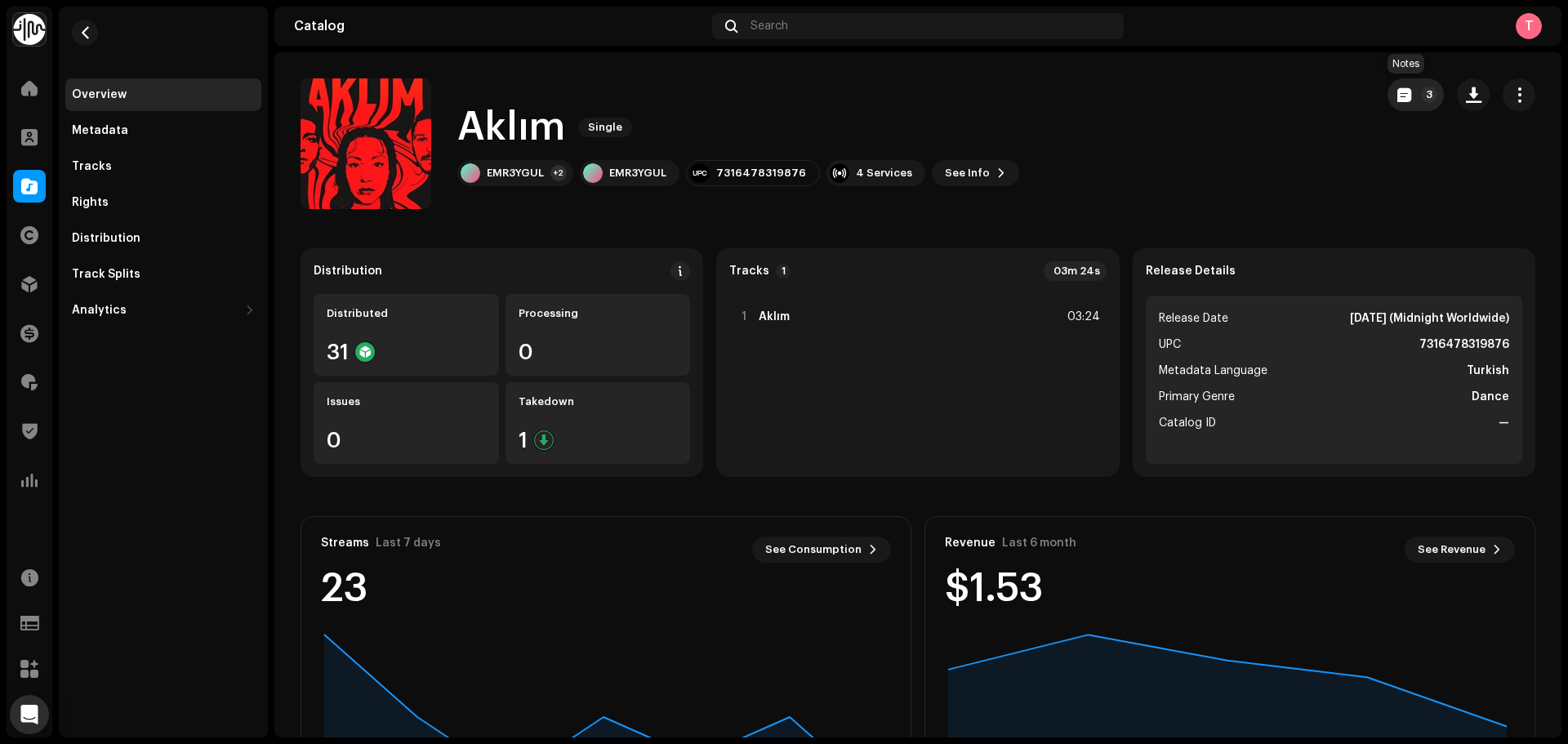
click at [1398, 97] on span "button" at bounding box center [1405, 94] width 14 height 13
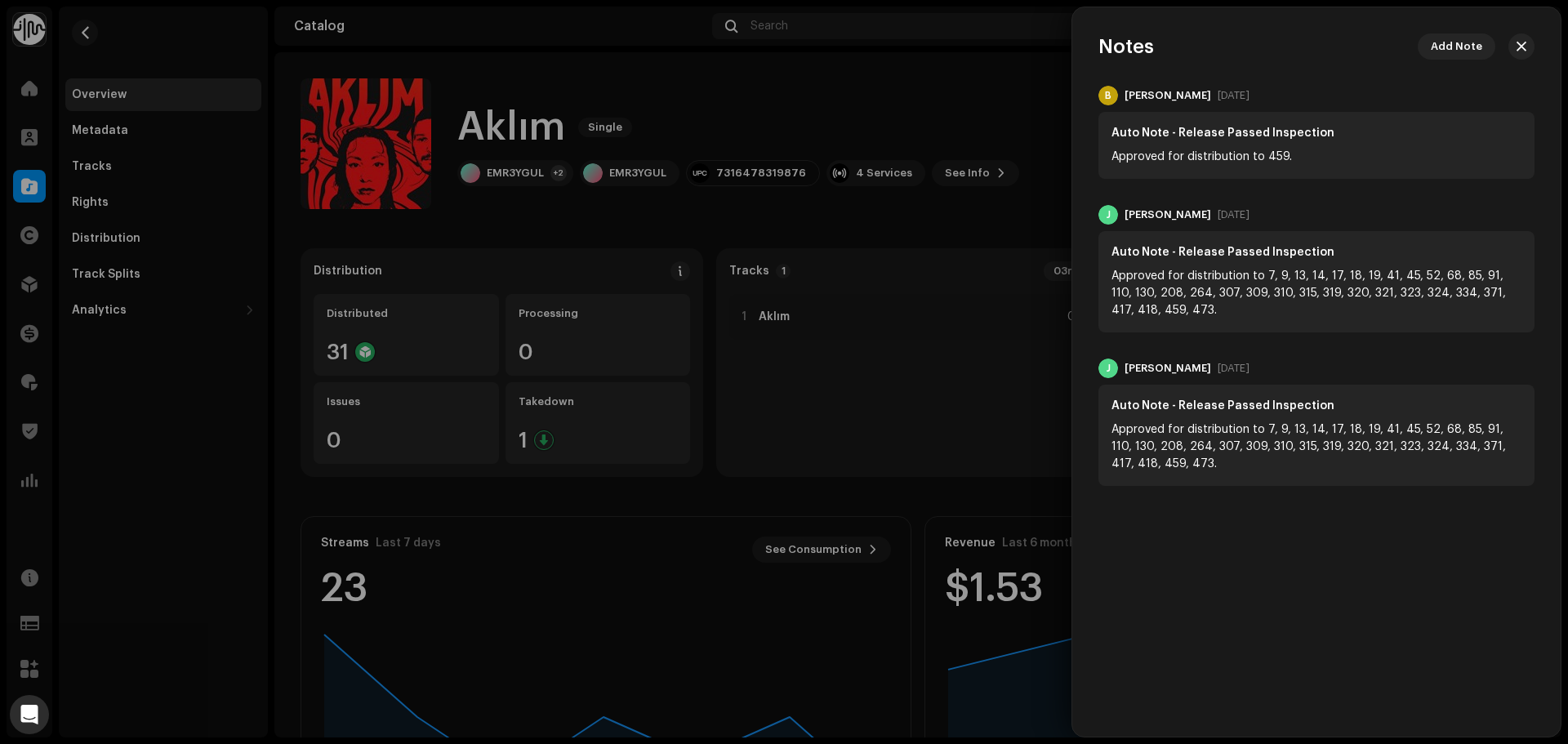
click at [908, 110] on div at bounding box center [784, 372] width 1568 height 744
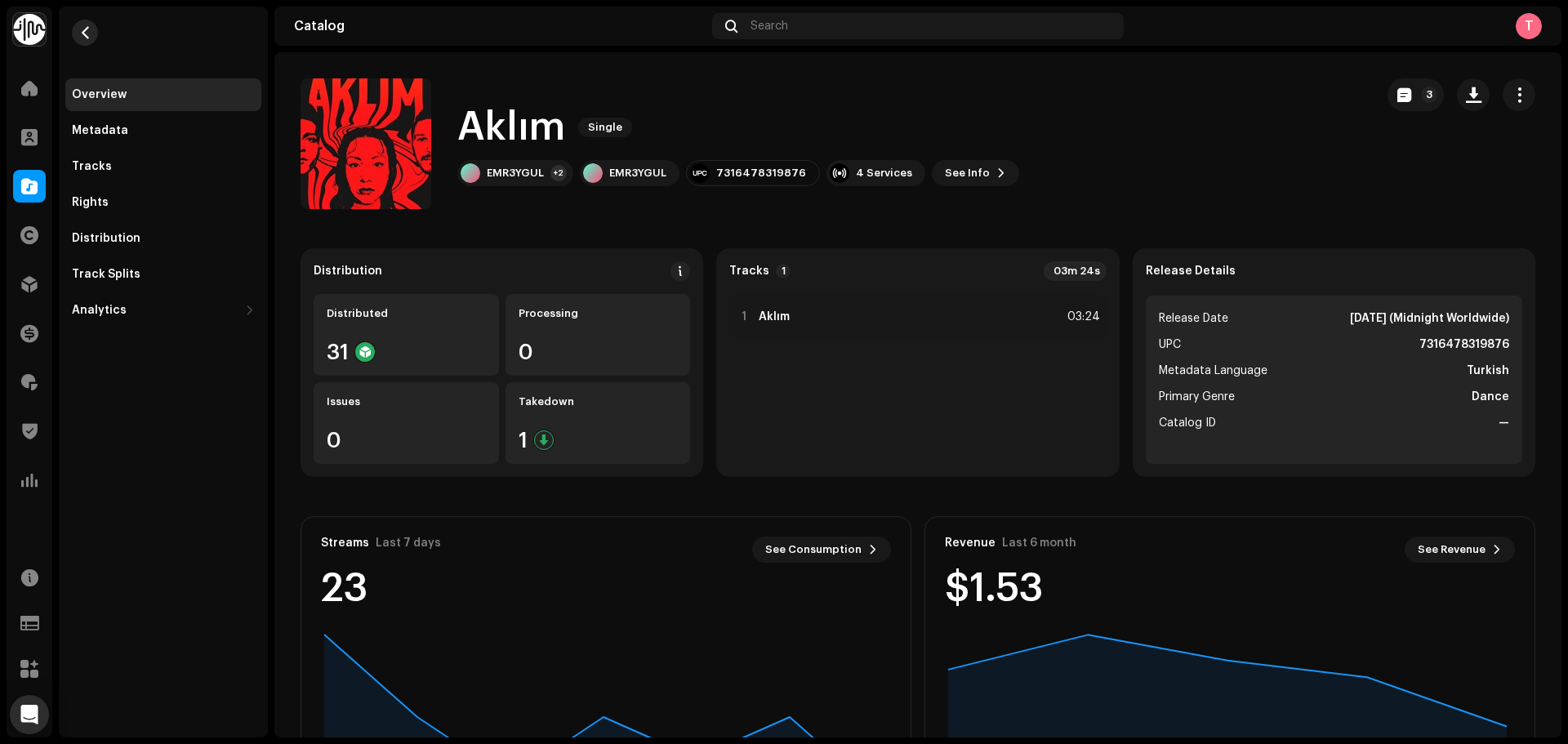
click at [87, 26] on button "button" at bounding box center [84, 32] width 26 height 26
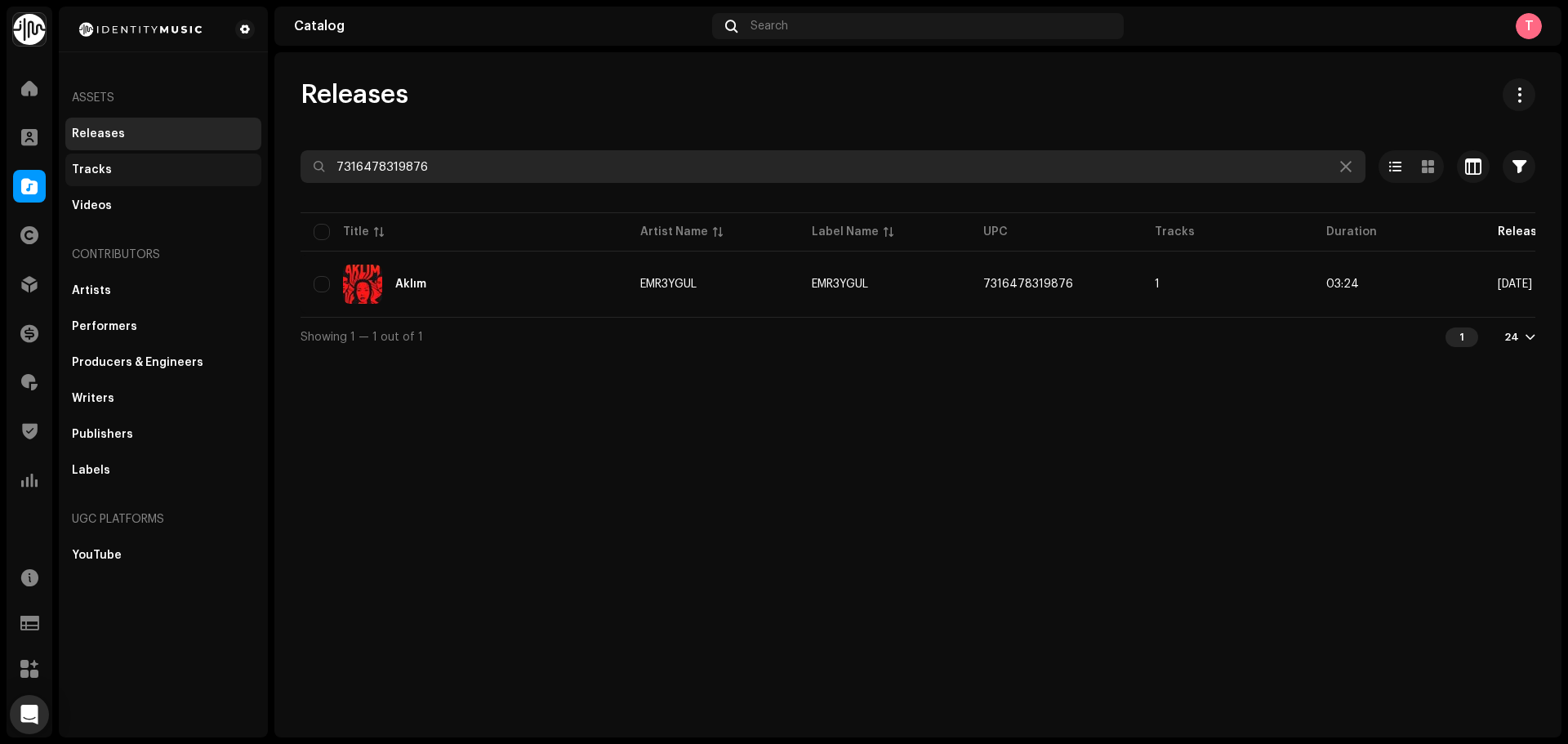
drag, startPoint x: 486, startPoint y: 167, endPoint x: 212, endPoint y: 154, distance: 274.3
click at [221, 155] on div "Identity Music Home Clients Catalog Rights Distribution Finance Royalties Trust…" at bounding box center [784, 372] width 1568 height 744
paste input "5057998909261"
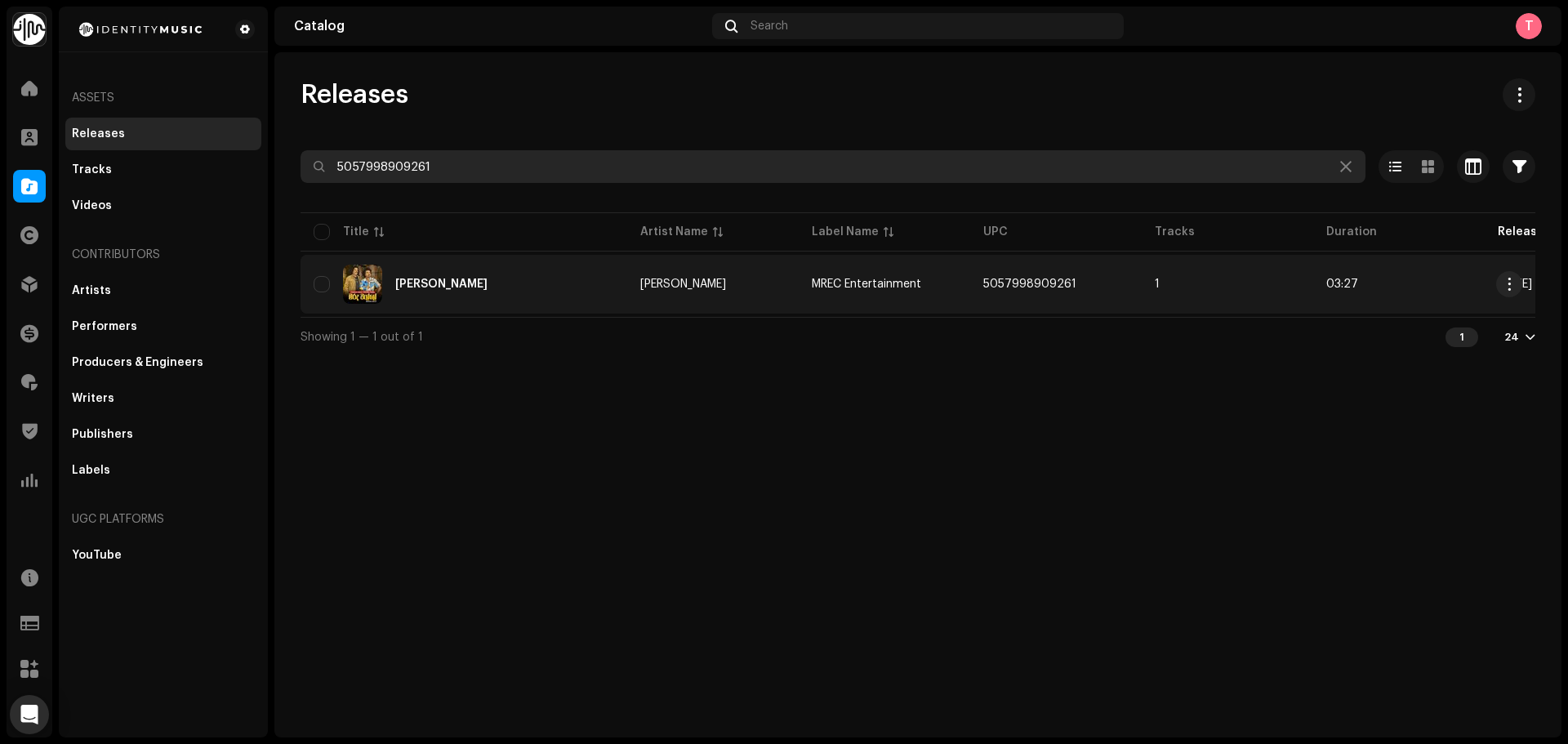
type input "5057998909261"
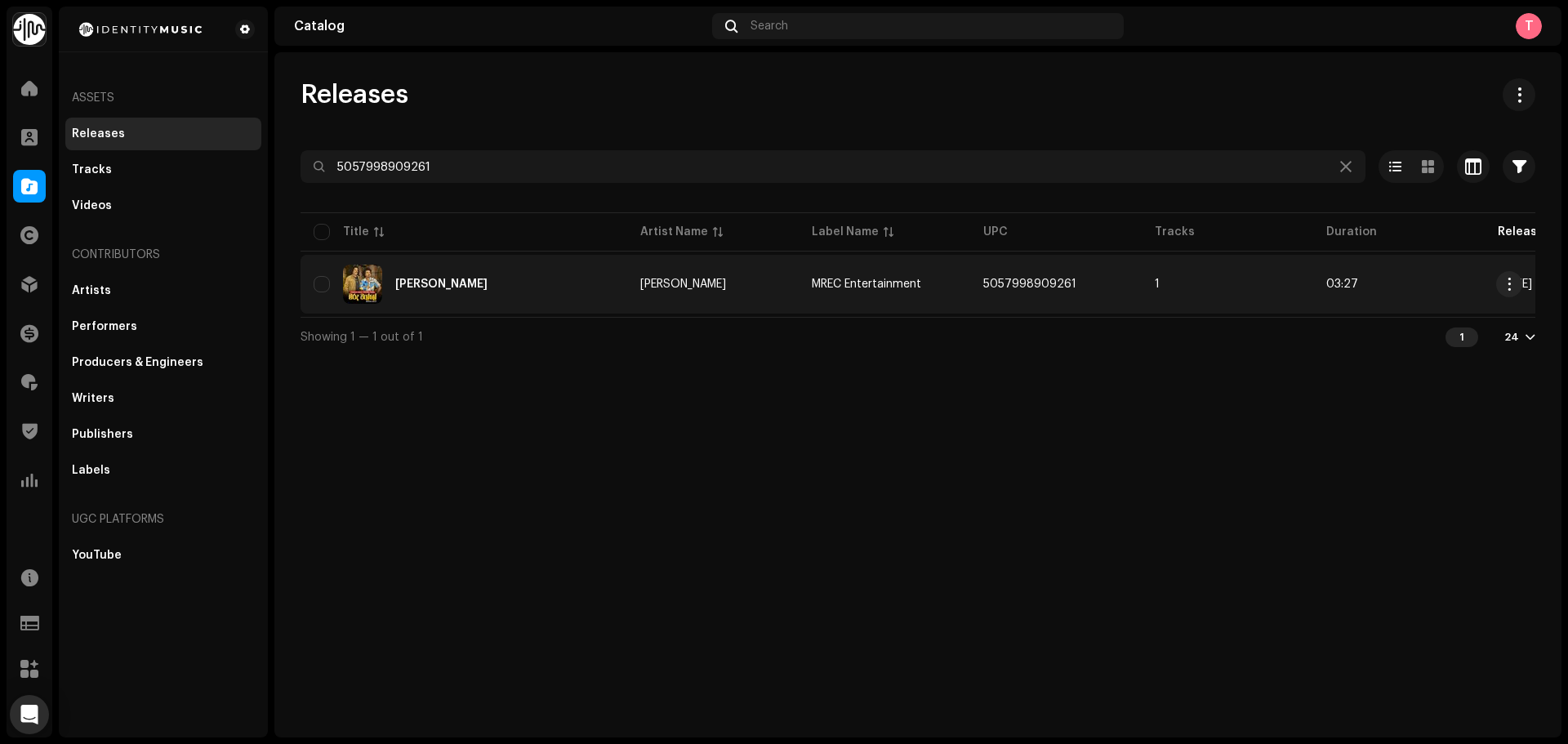
click at [558, 264] on td "Marada Walle" at bounding box center [464, 284] width 327 height 59
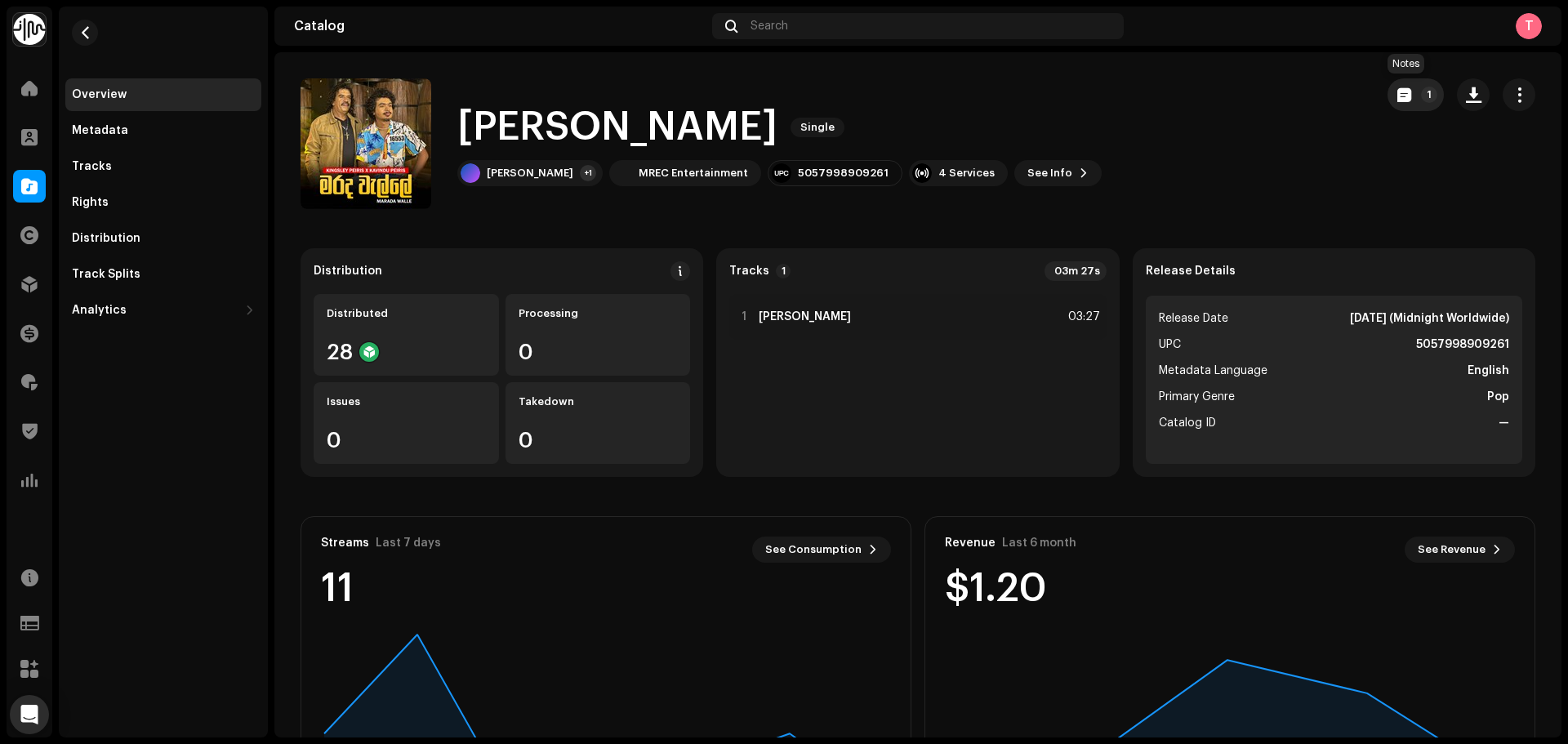
click at [1396, 103] on button "1" at bounding box center [1415, 94] width 56 height 33
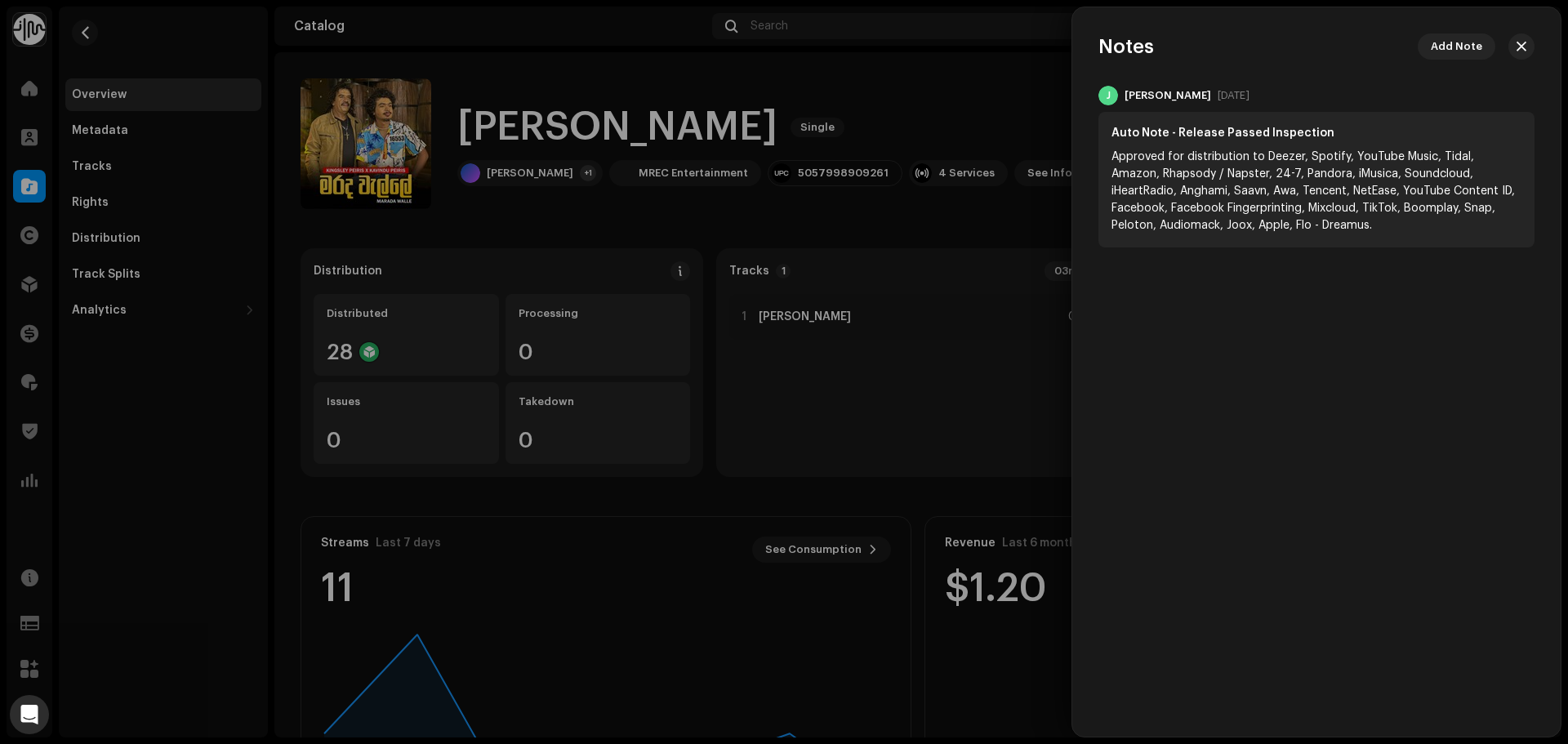
click at [821, 110] on div at bounding box center [784, 372] width 1568 height 744
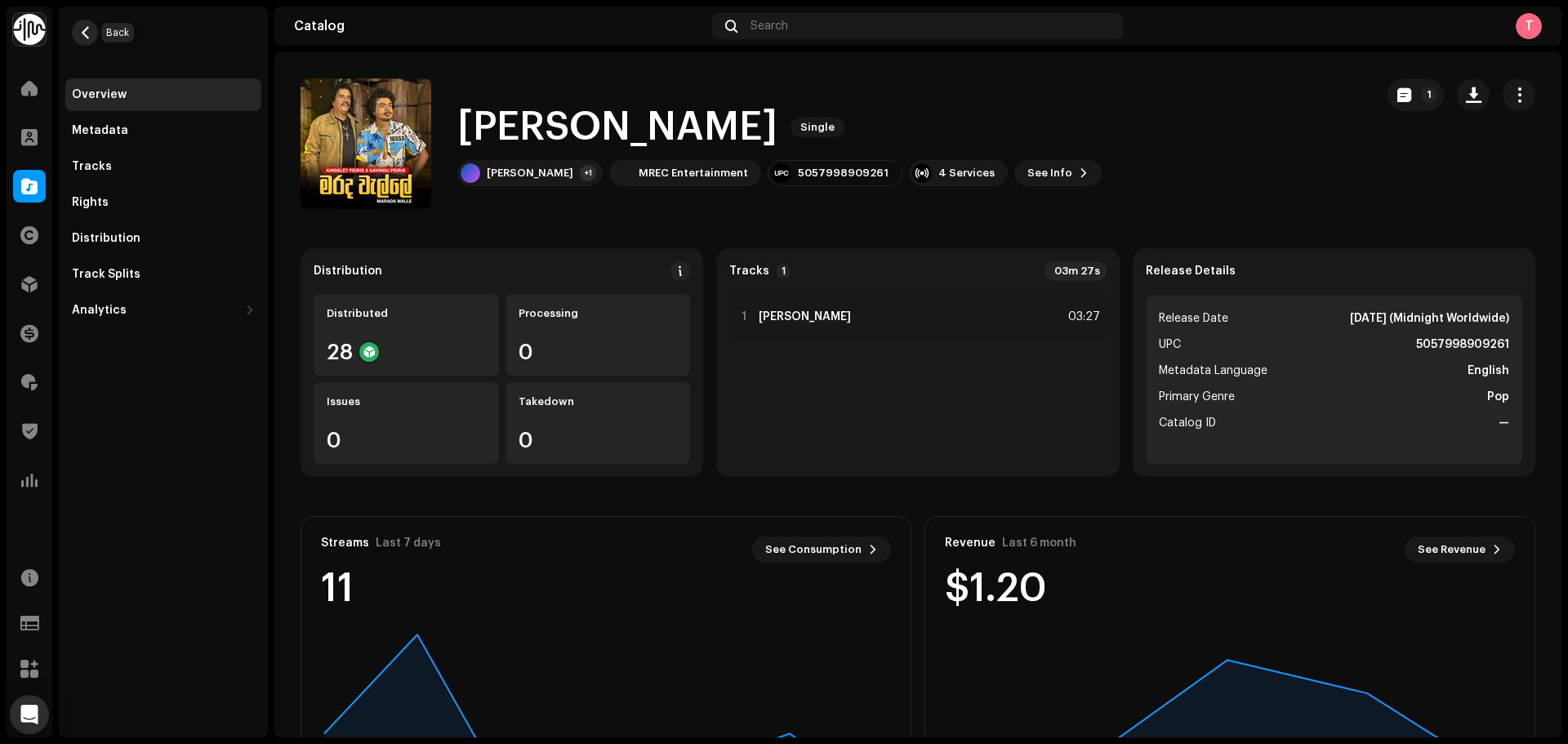
click at [91, 32] on button "button" at bounding box center [84, 32] width 26 height 26
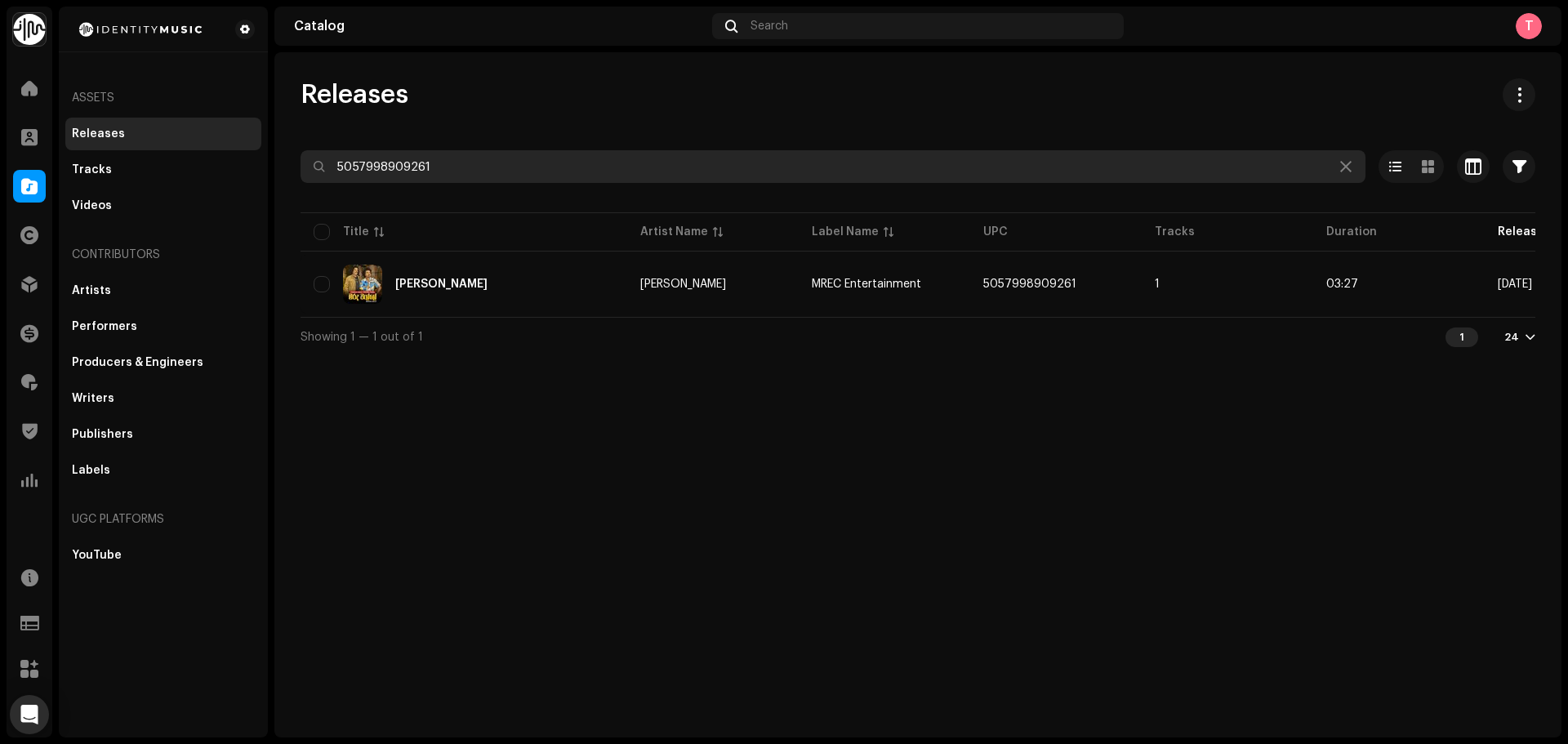
drag, startPoint x: 492, startPoint y: 174, endPoint x: 79, endPoint y: 151, distance: 413.6
click at [79, 151] on div "Identity Music Home Clients Catalog Rights Distribution Finance Royalties Trust…" at bounding box center [784, 372] width 1568 height 744
paste input "308"
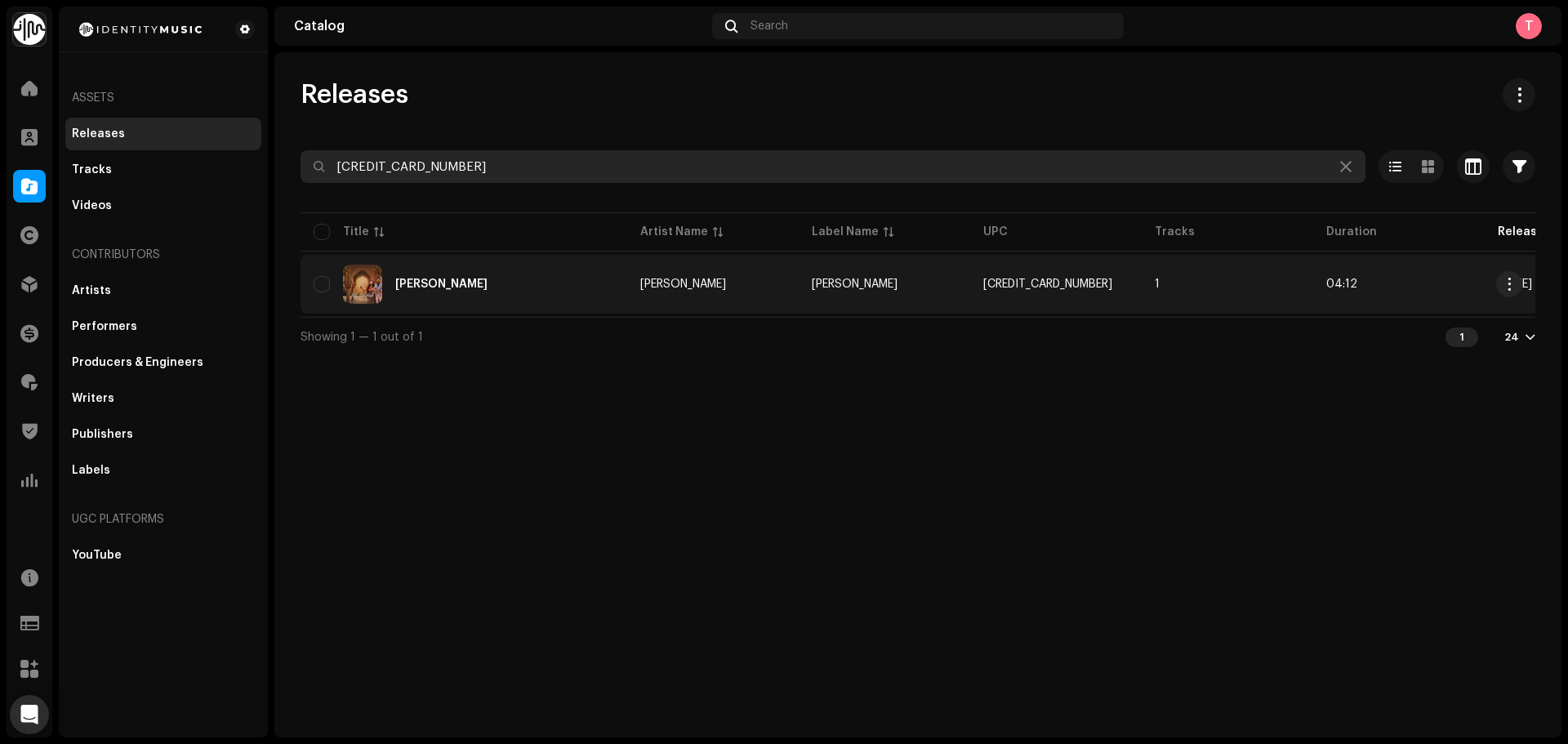
type input "5057998909308"
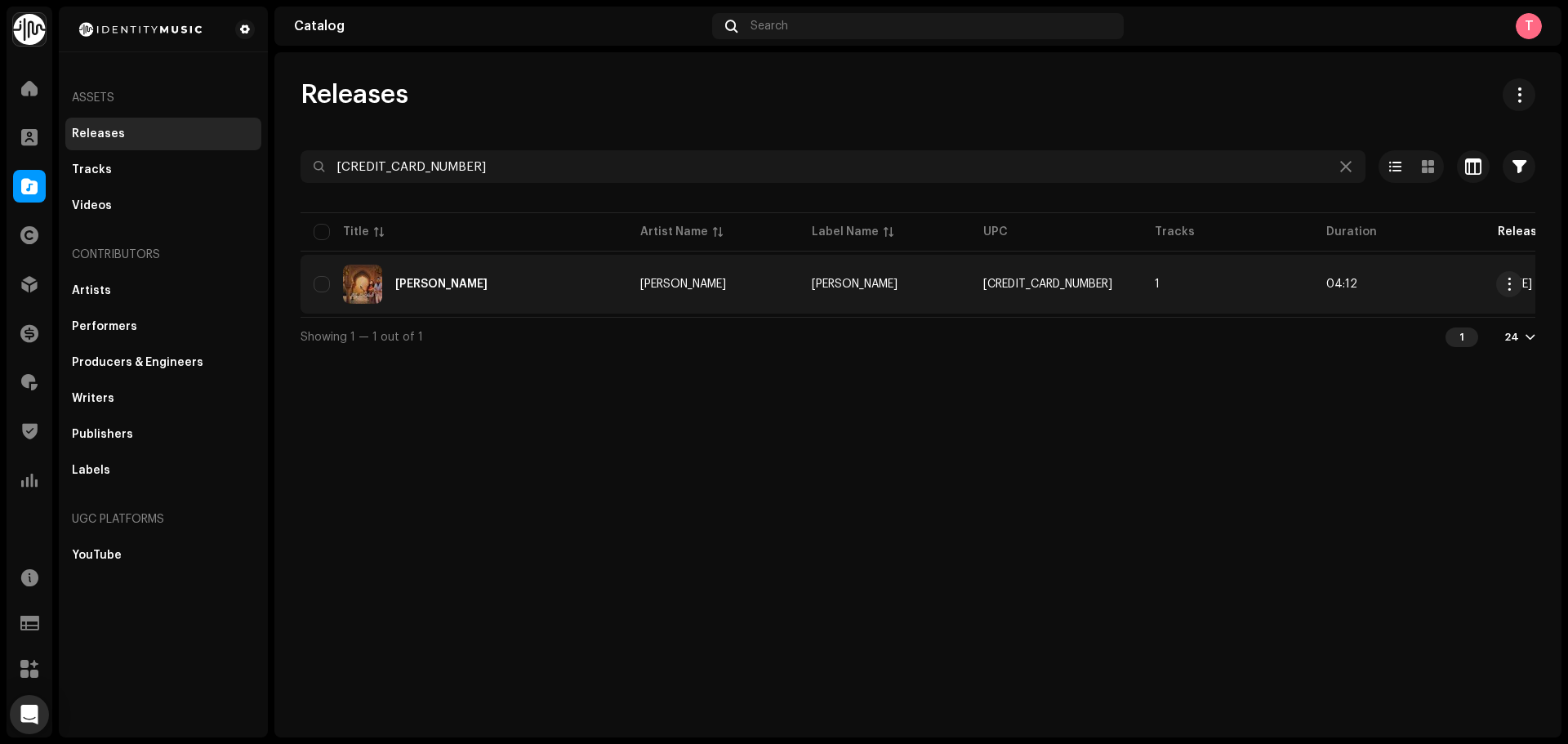
click at [509, 284] on div "Sanda Sawiye" at bounding box center [463, 284] width 301 height 39
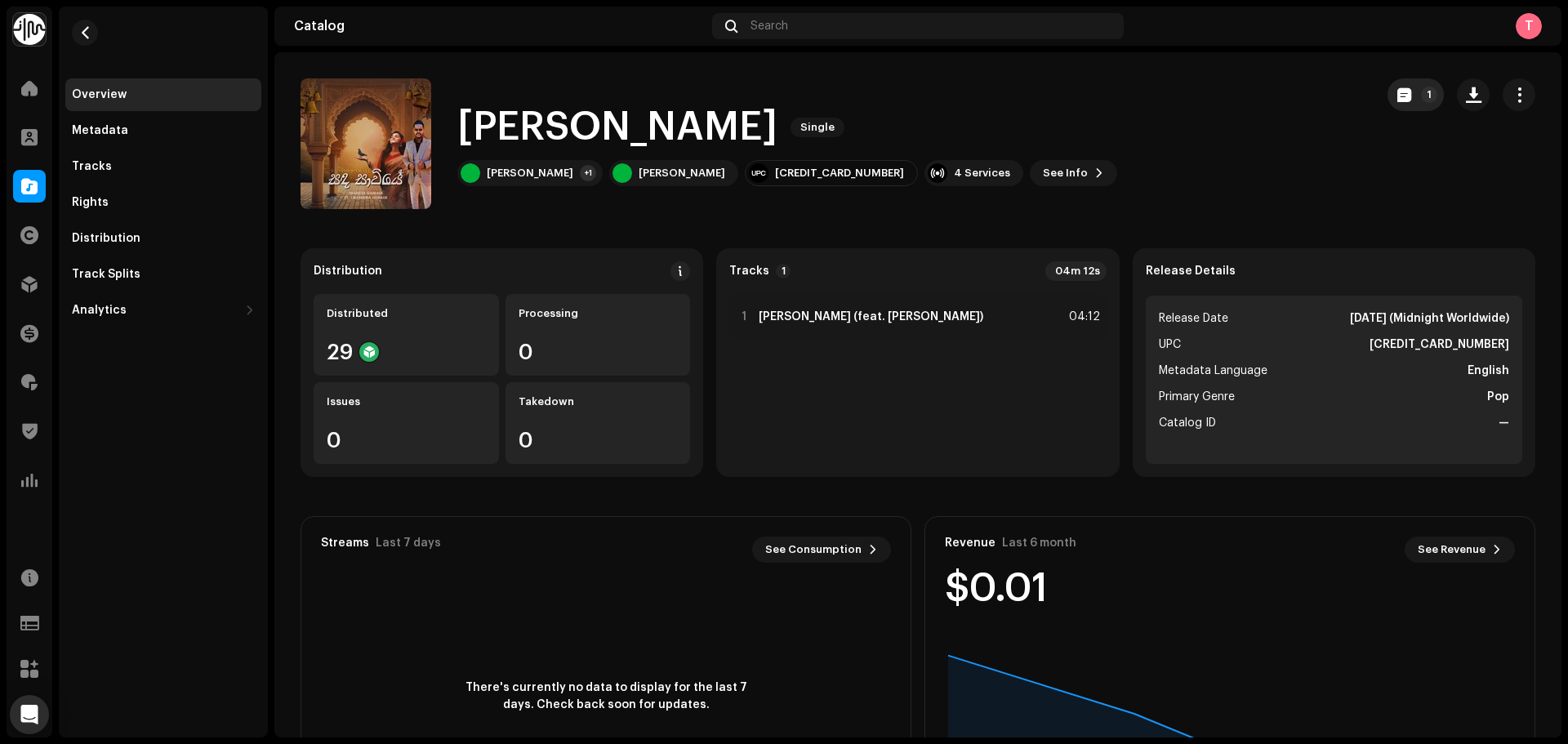
click at [1392, 83] on button "1" at bounding box center [1415, 94] width 56 height 33
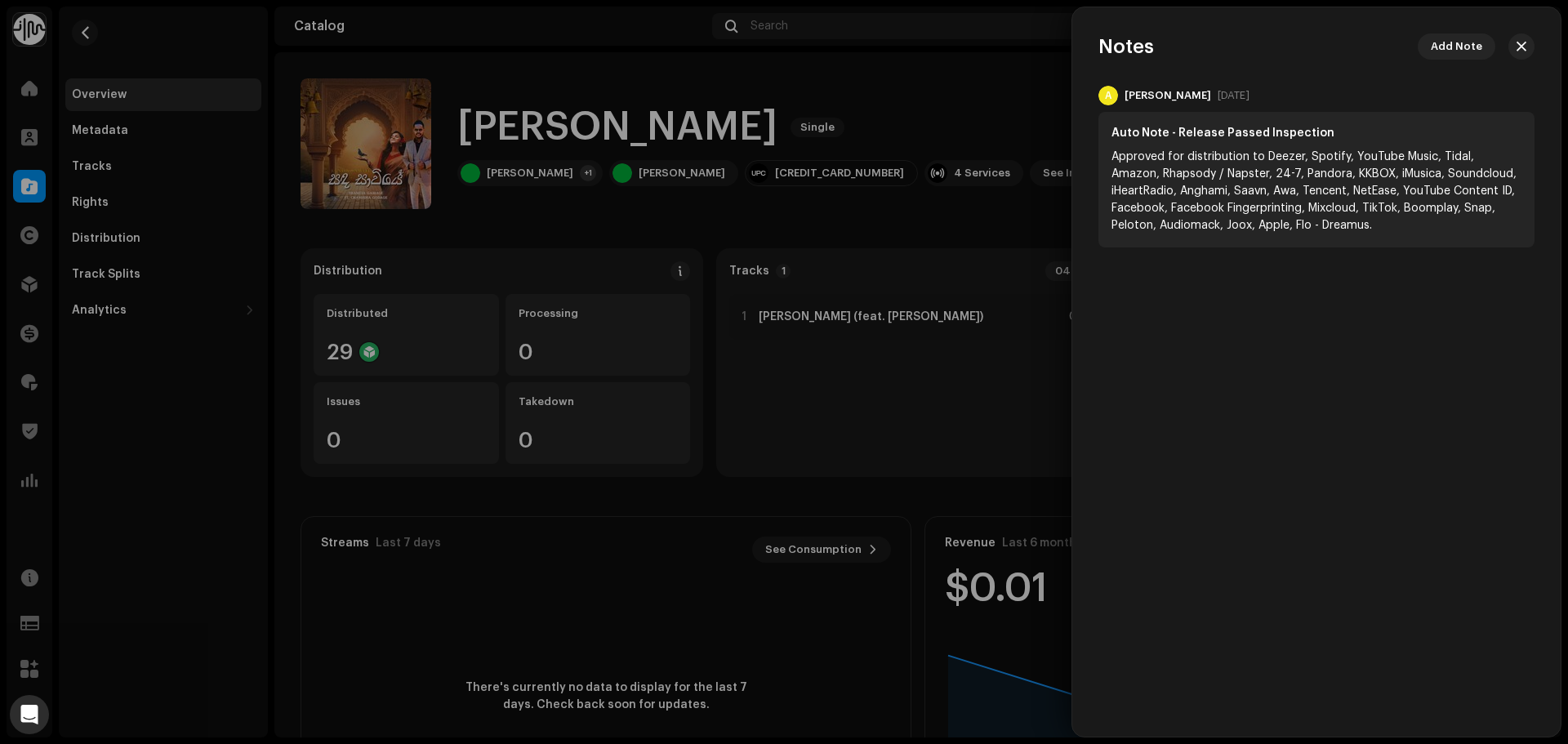
click at [1004, 89] on div at bounding box center [784, 372] width 1568 height 744
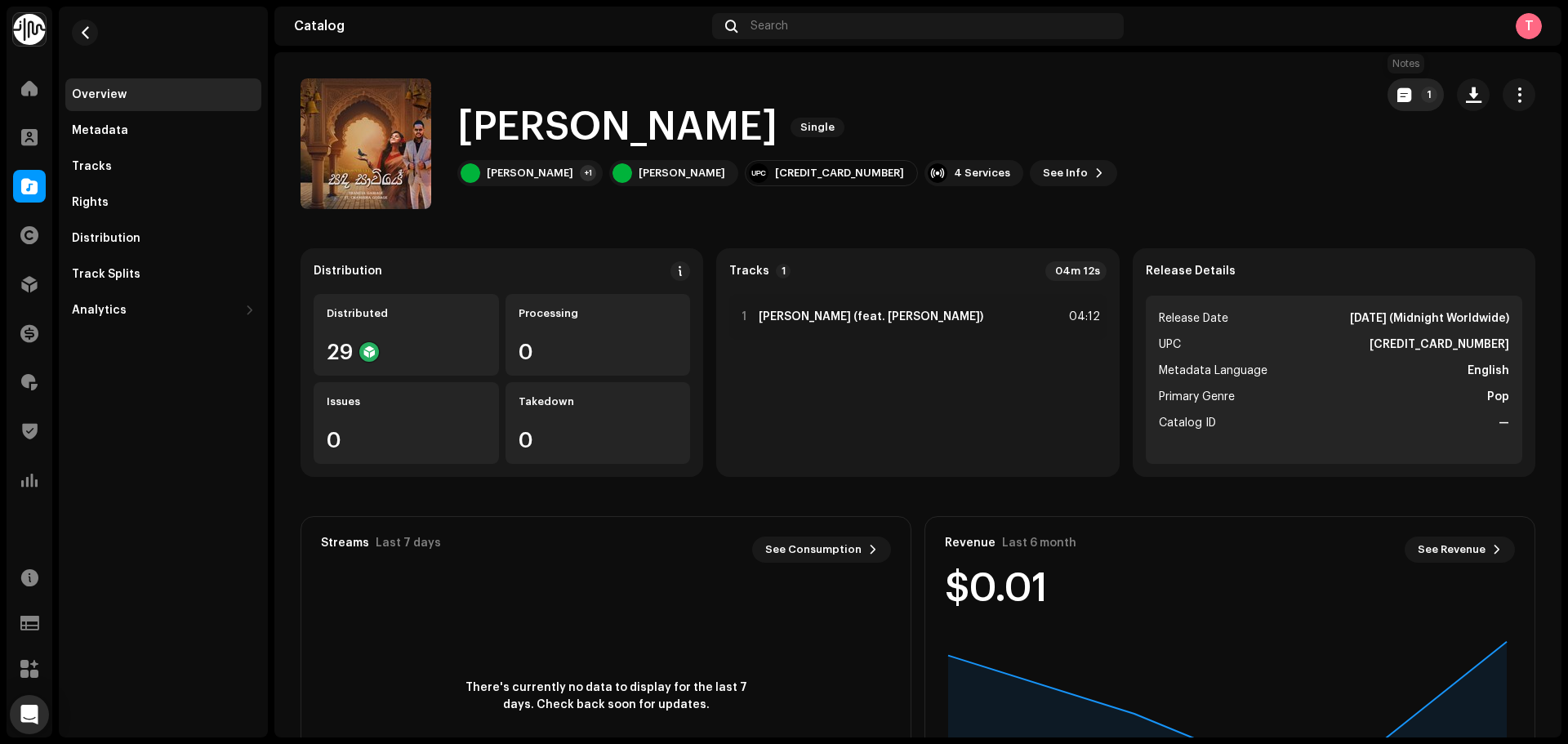
click at [1398, 98] on span "button" at bounding box center [1405, 94] width 14 height 13
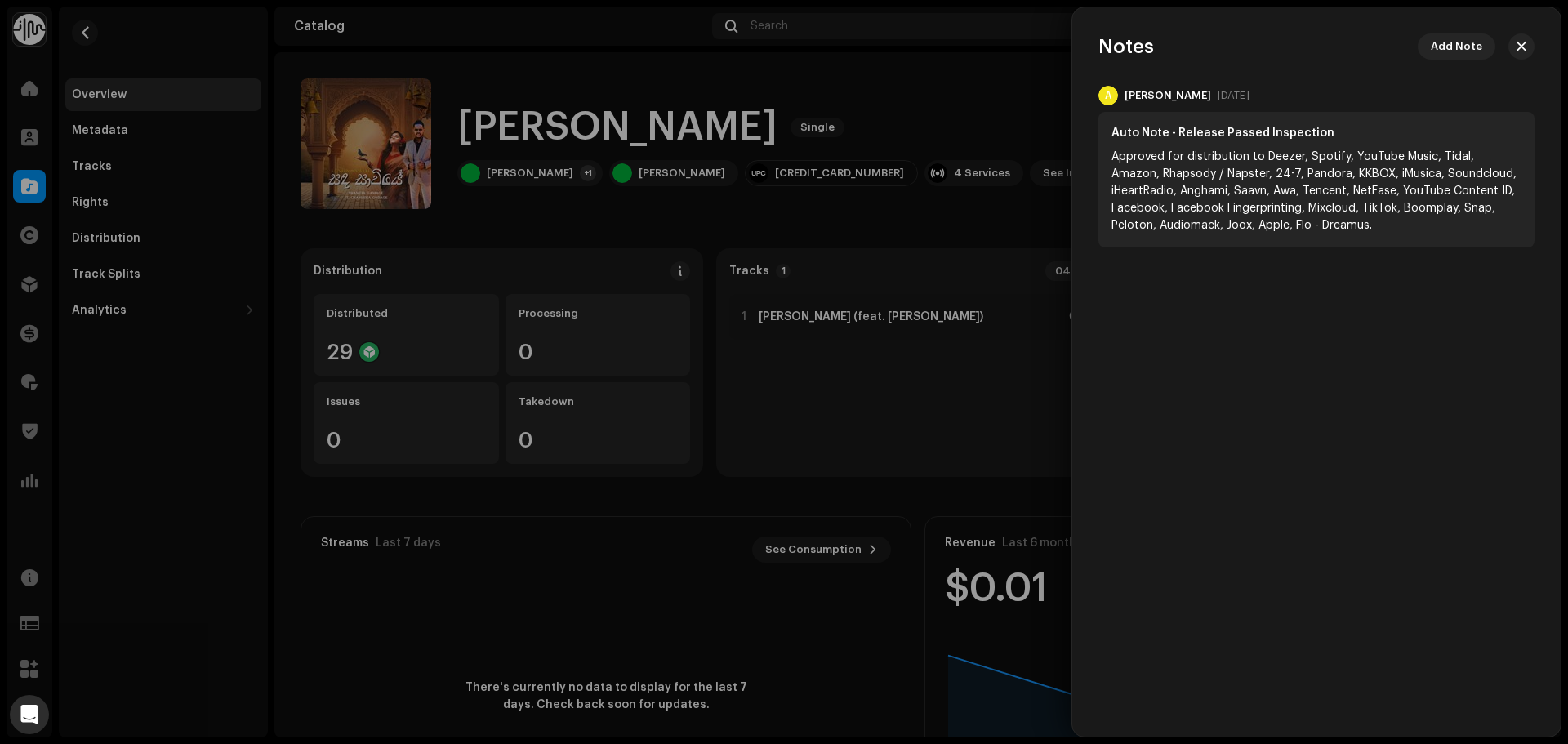
click at [1069, 75] on div at bounding box center [784, 372] width 1568 height 744
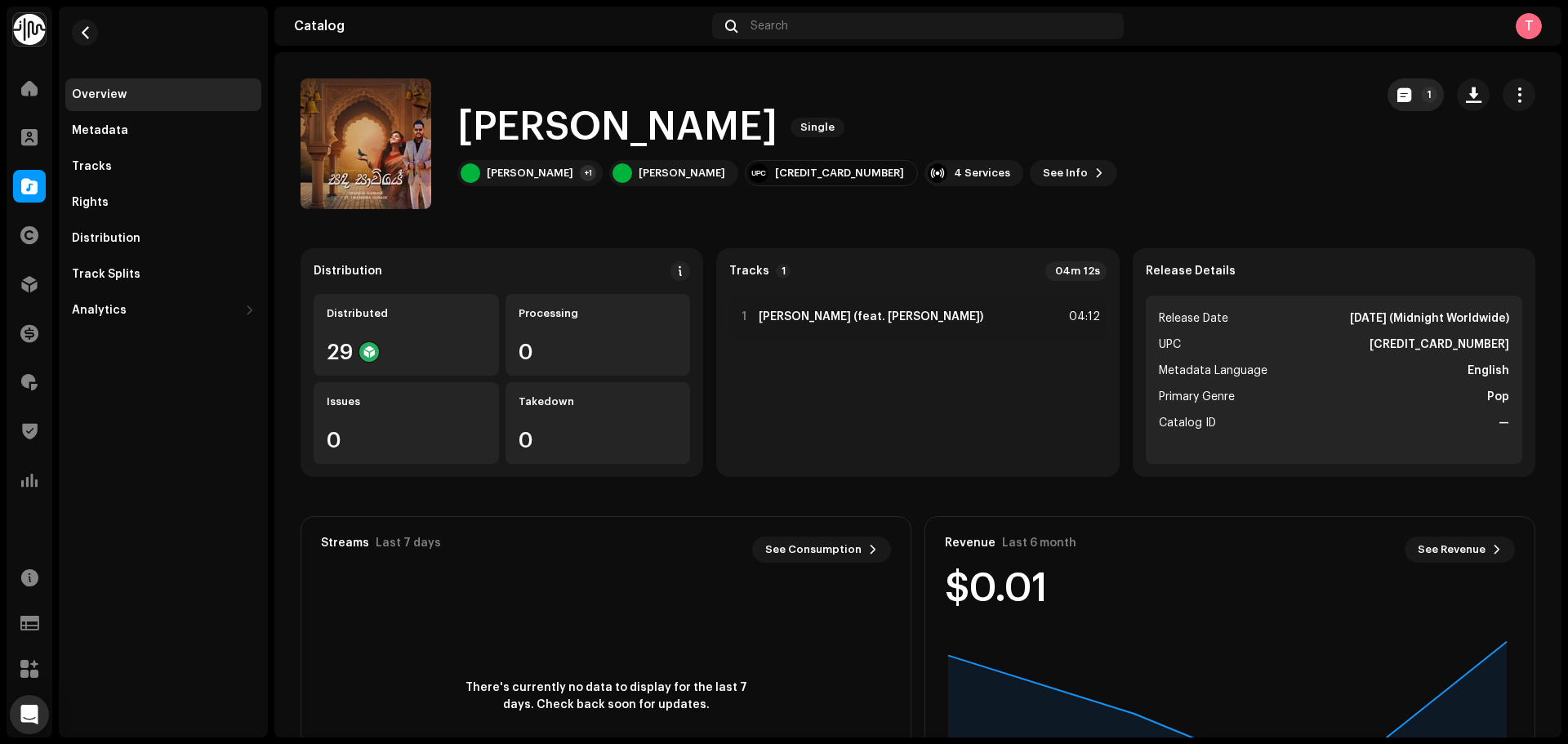
click at [1395, 106] on button "1" at bounding box center [1415, 94] width 56 height 33
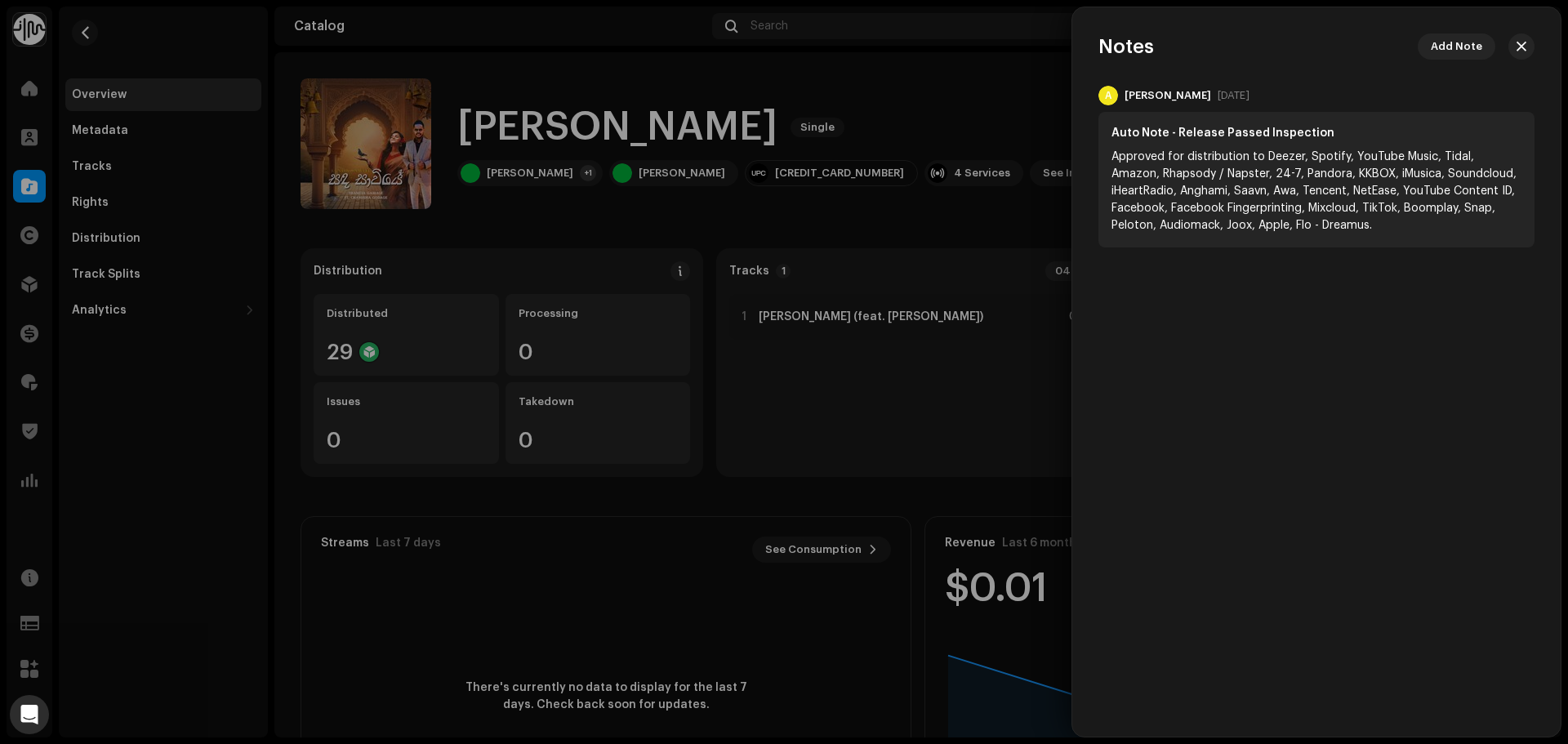
click at [1060, 107] on div at bounding box center [784, 372] width 1568 height 744
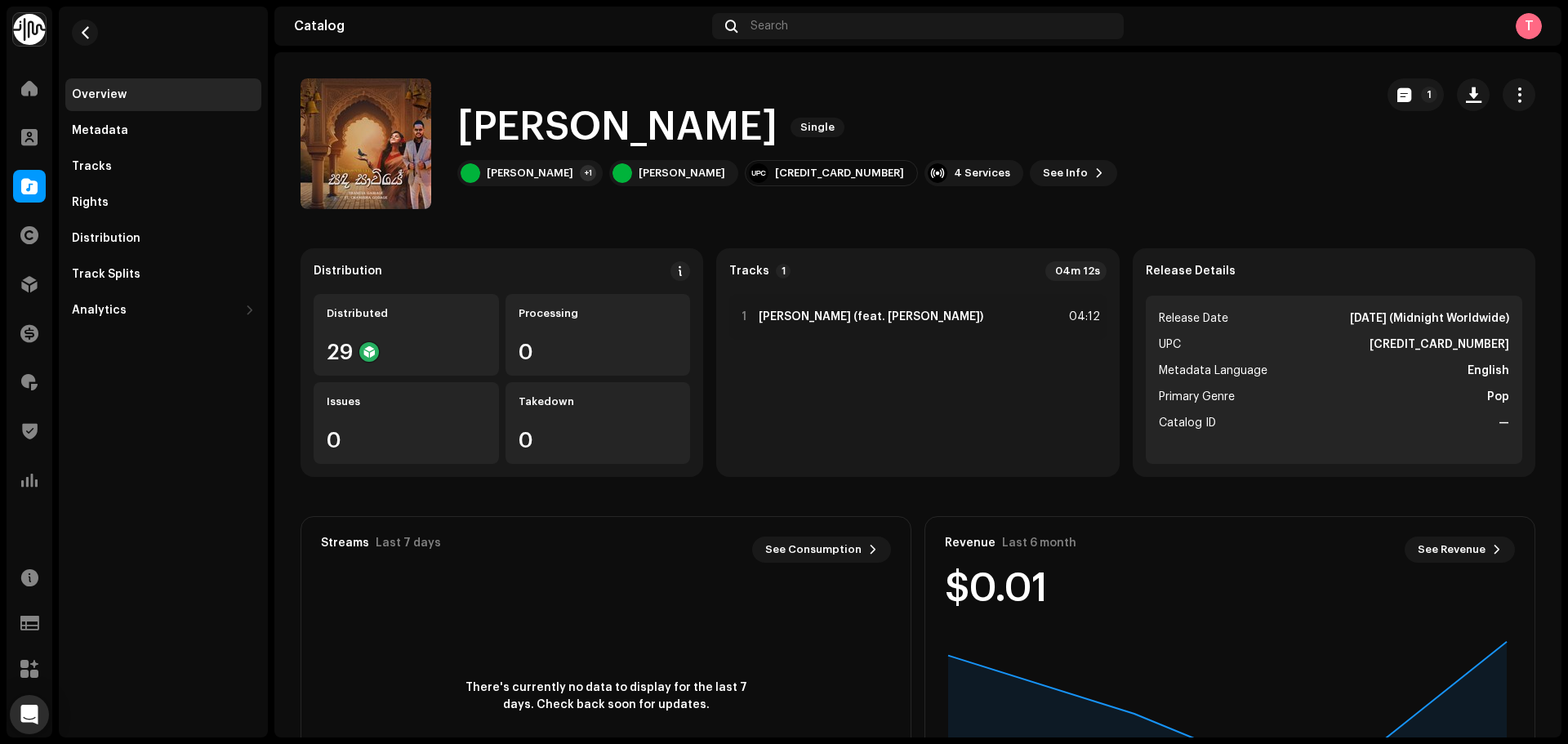
click at [67, 28] on re-m-nav-back at bounding box center [85, 42] width 39 height 72
click at [80, 32] on span "button" at bounding box center [85, 32] width 12 height 13
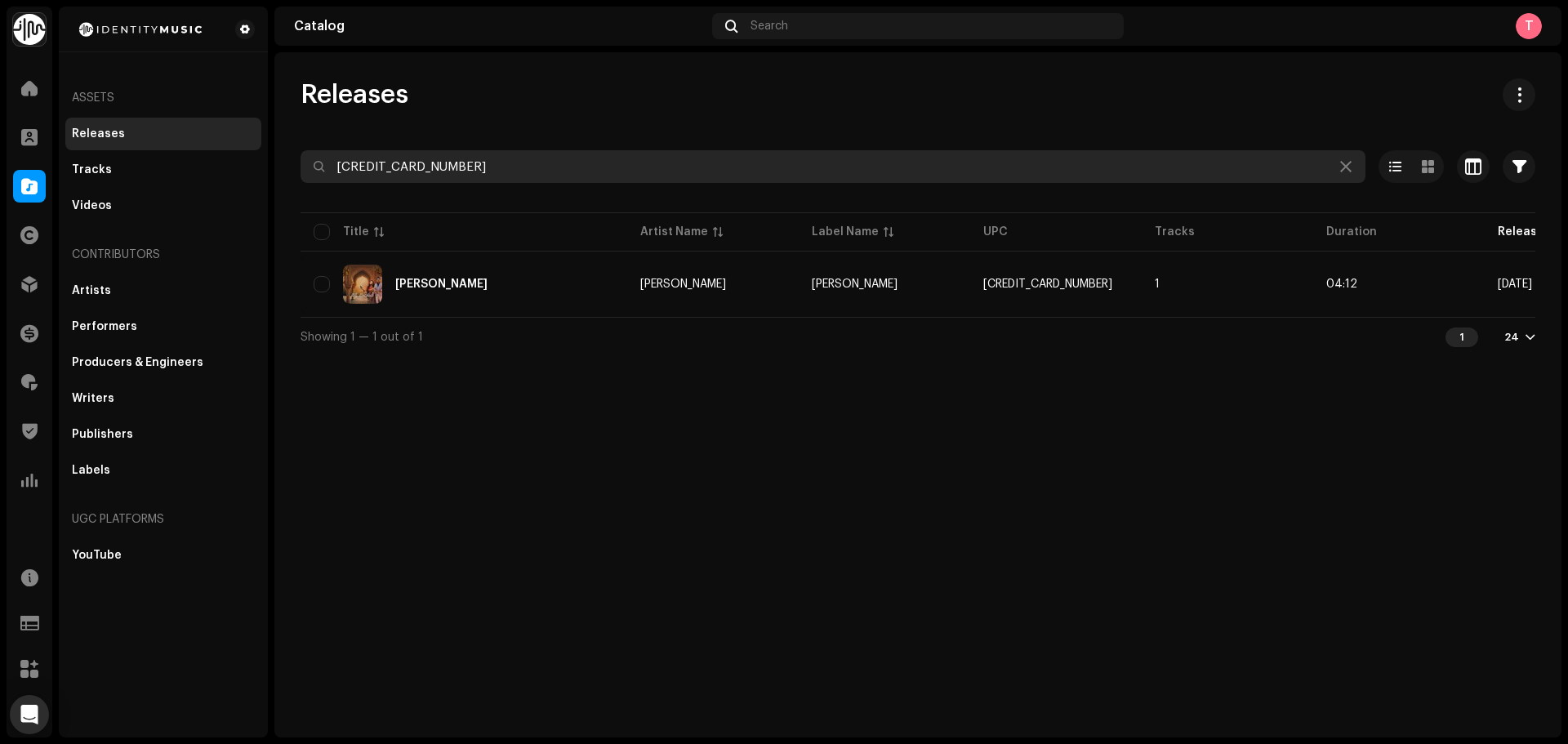
drag, startPoint x: 595, startPoint y: 155, endPoint x: 291, endPoint y: 149, distance: 304.1
click at [291, 149] on div "Releases 5057998909308 Selected 0 Options Filters Distribution status Never Dis…" at bounding box center [918, 217] width 1287 height 278
paste input "285"
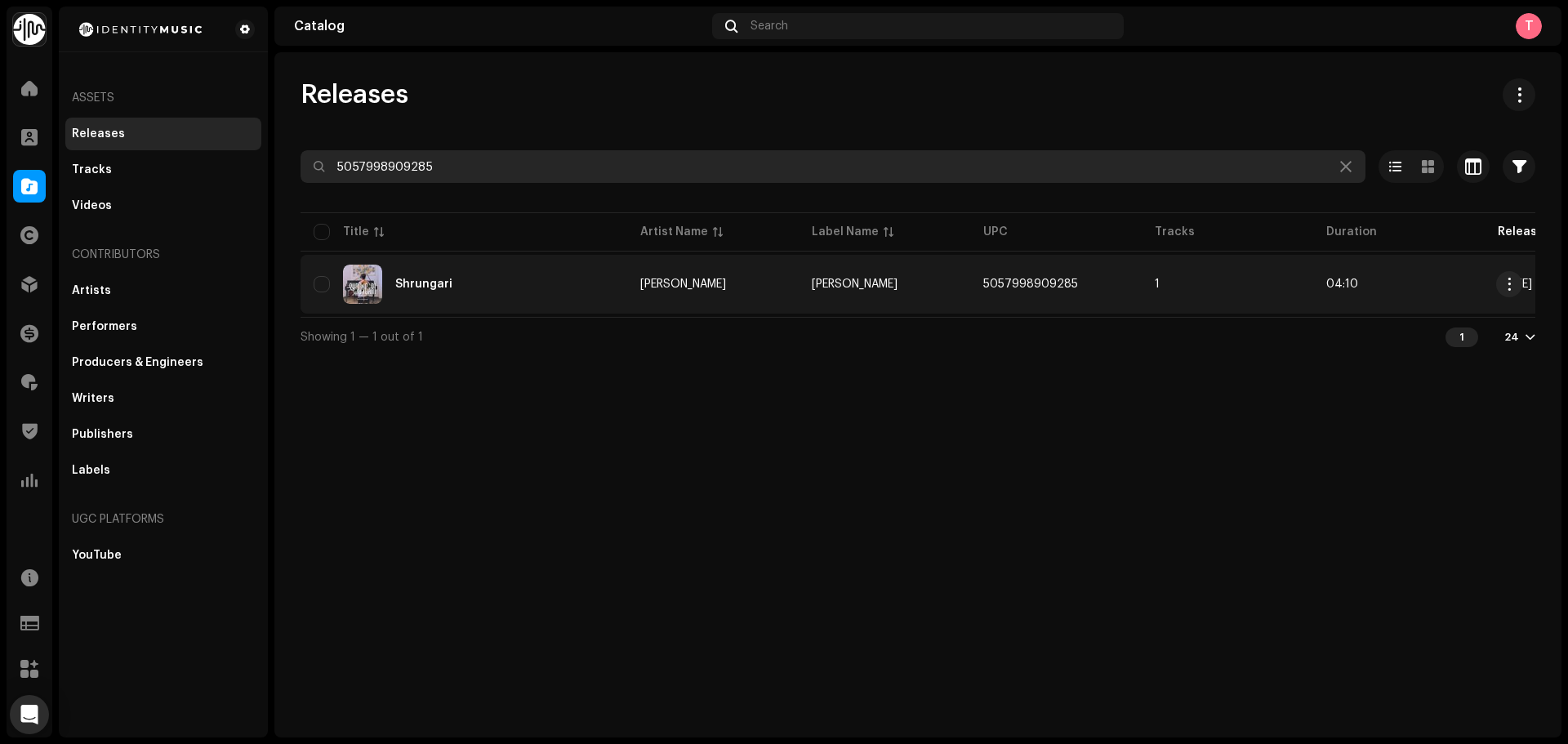
type input "5057998909285"
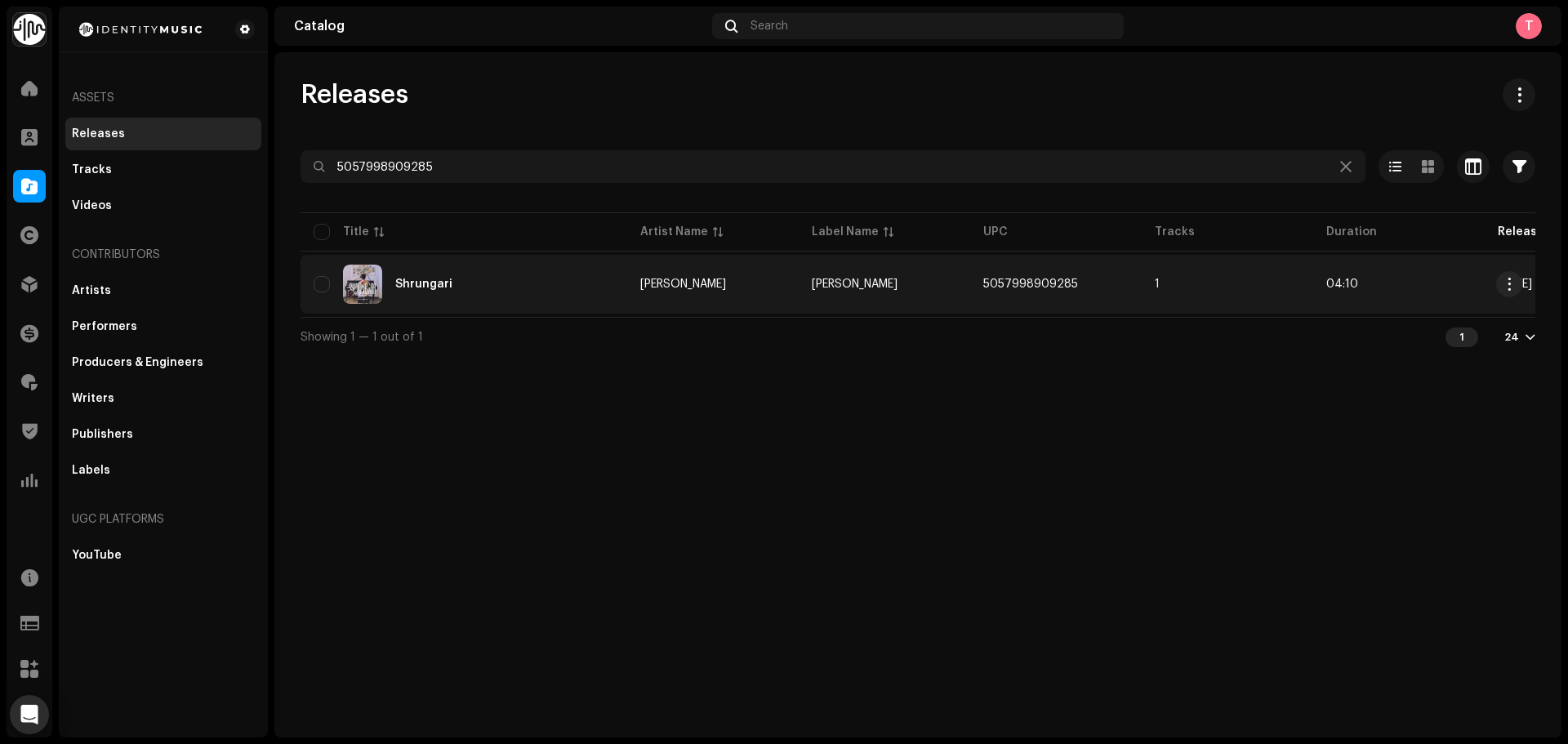
click at [776, 290] on td "Sachith Amaranayake" at bounding box center [713, 284] width 171 height 59
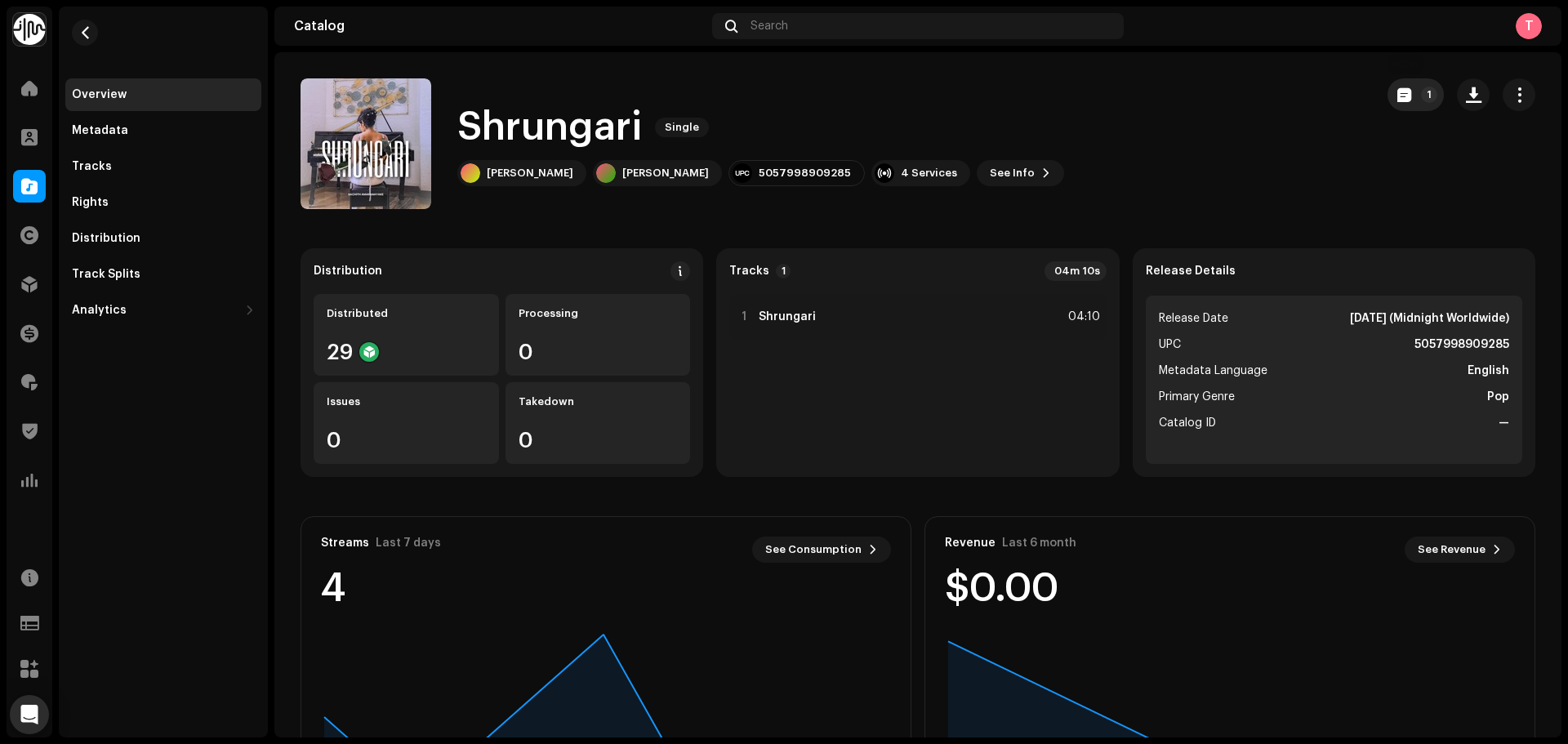
click at [1388, 86] on button "1" at bounding box center [1415, 94] width 56 height 33
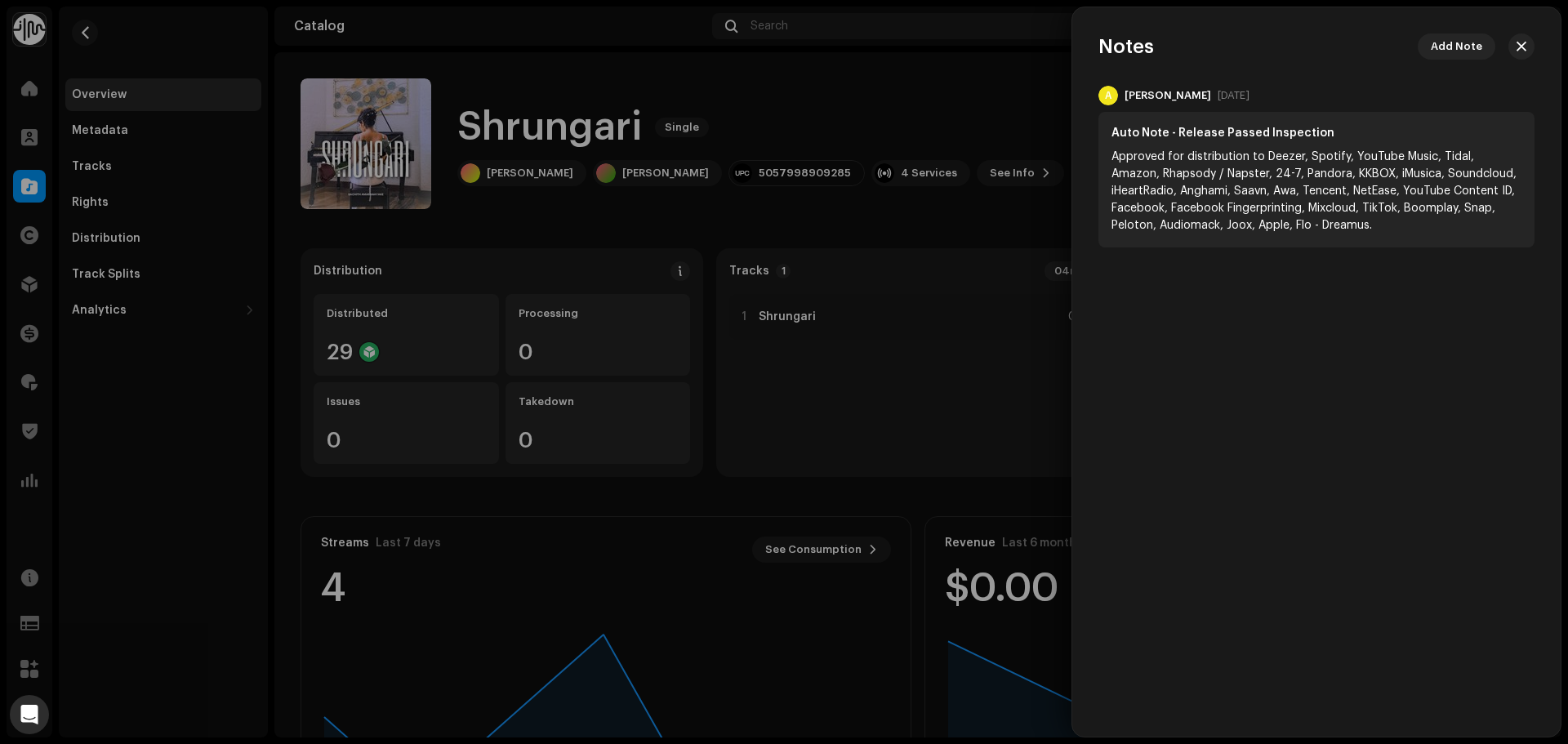
click at [1038, 78] on div at bounding box center [784, 372] width 1568 height 744
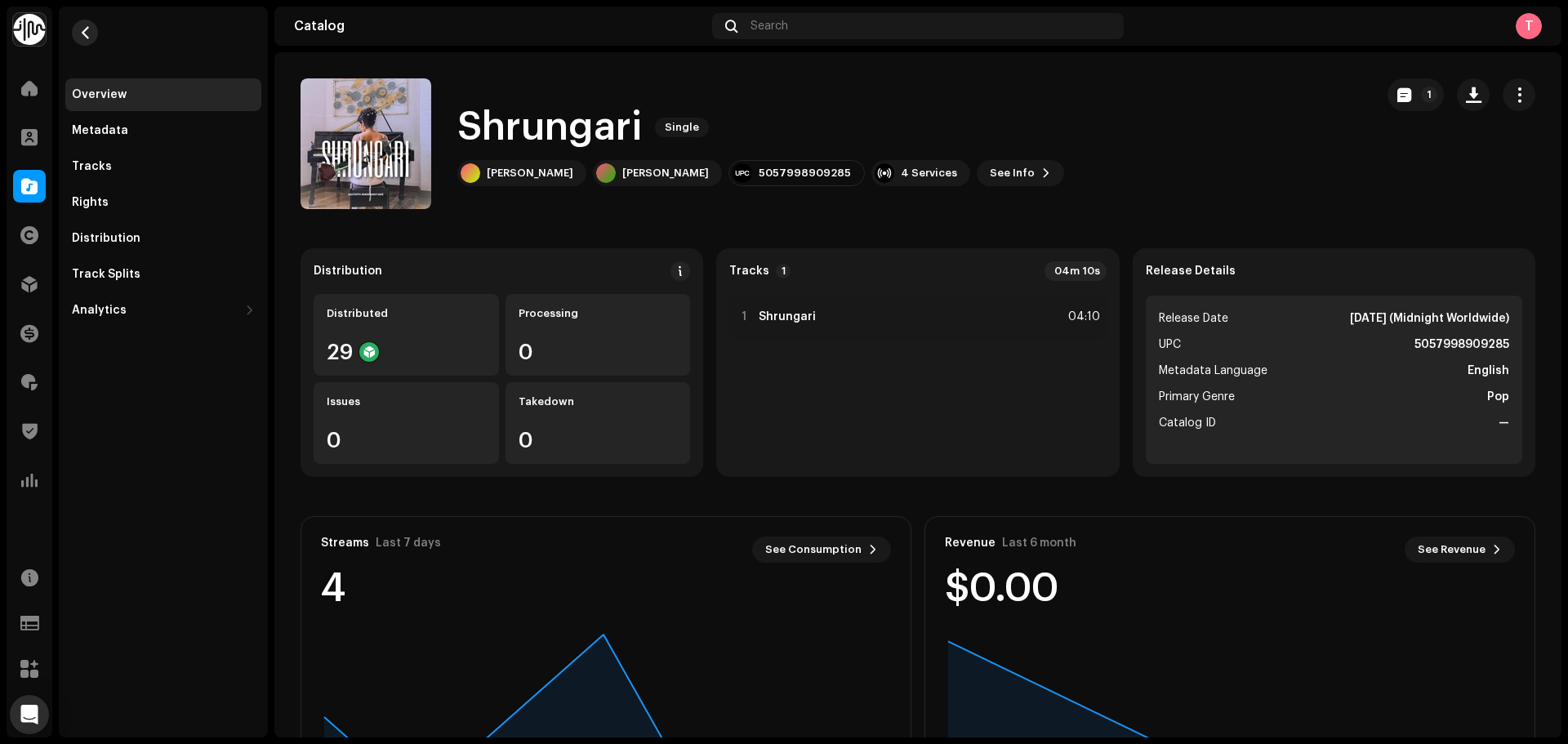
click at [88, 27] on span "button" at bounding box center [85, 32] width 12 height 13
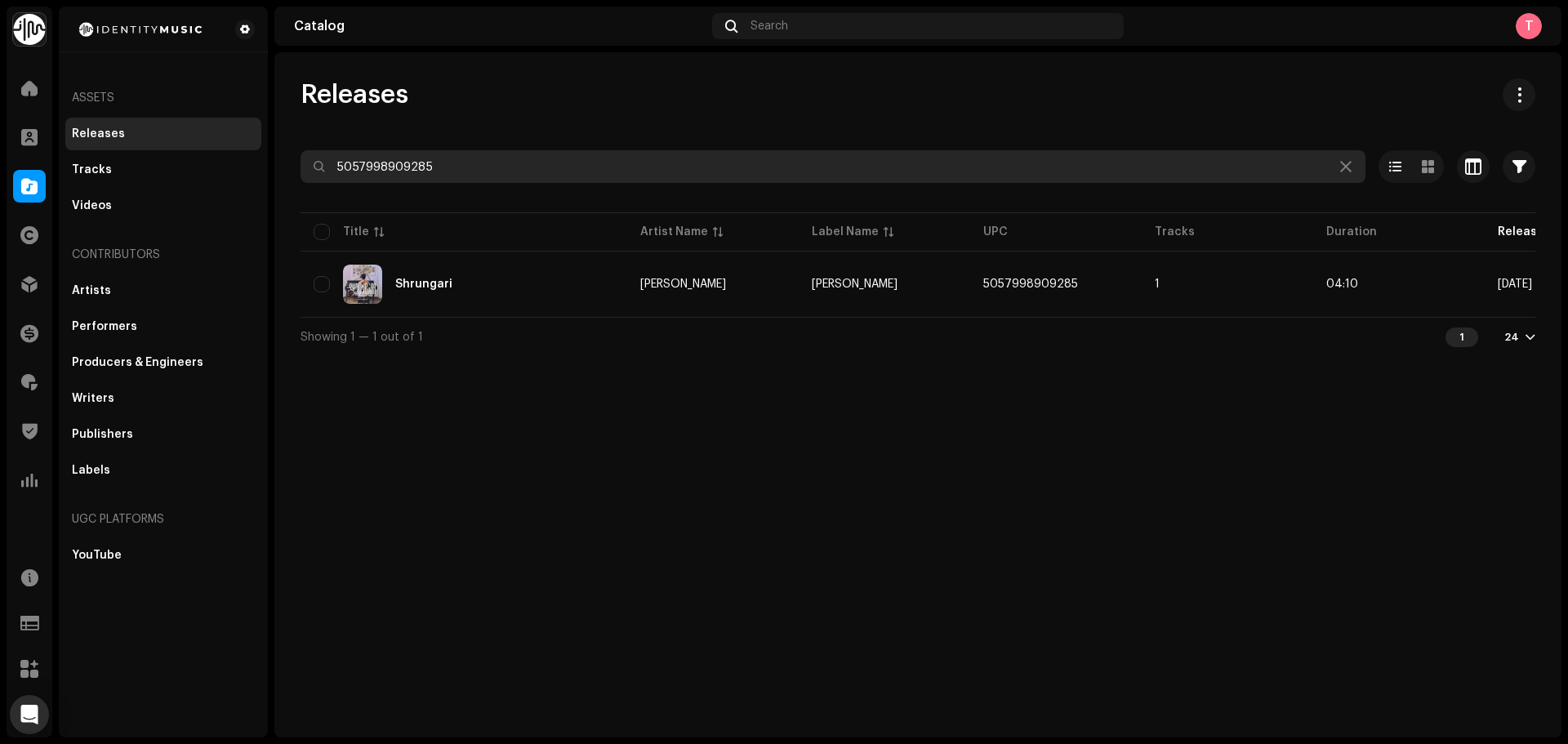
drag, startPoint x: 565, startPoint y: 159, endPoint x: 106, endPoint y: 145, distance: 459.2
click at [106, 145] on div "Identity Music Home Clients Catalog Rights Distribution Finance Royalties Trust…" at bounding box center [784, 372] width 1568 height 744
paste input "7316479643468"
type input "7316479643468"
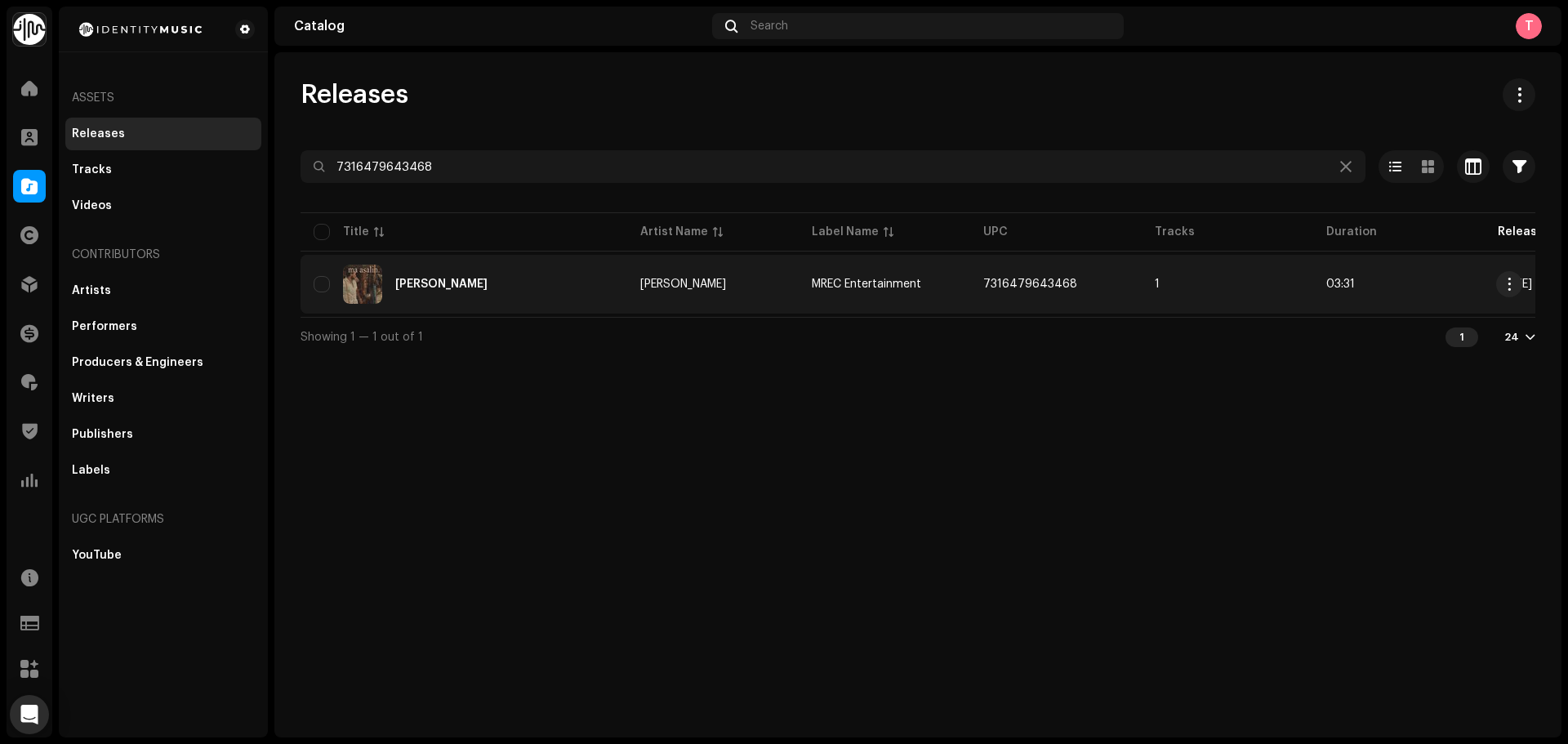
click at [587, 272] on div "Ma Asalin" at bounding box center [463, 284] width 301 height 39
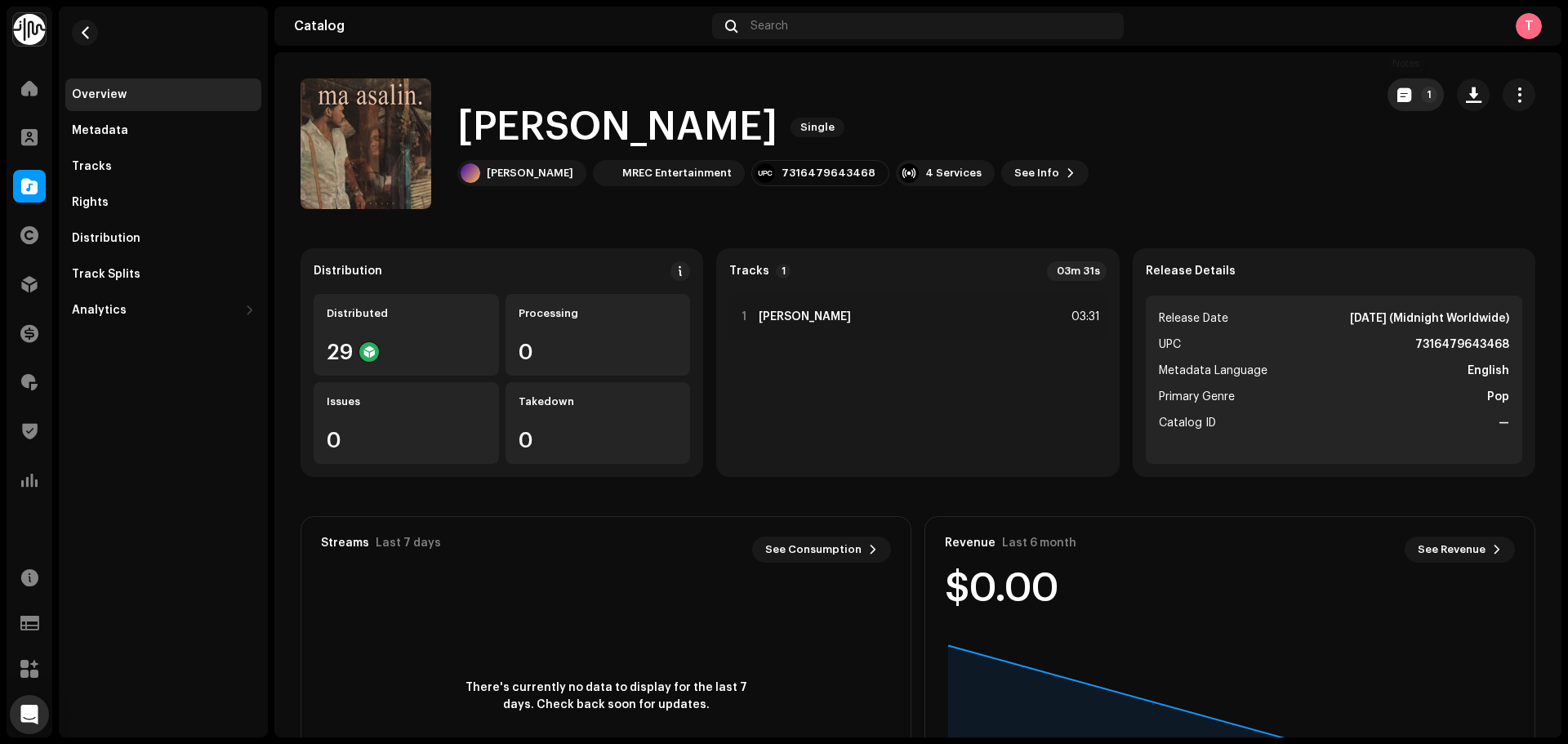
click at [1399, 97] on span "button" at bounding box center [1405, 94] width 14 height 13
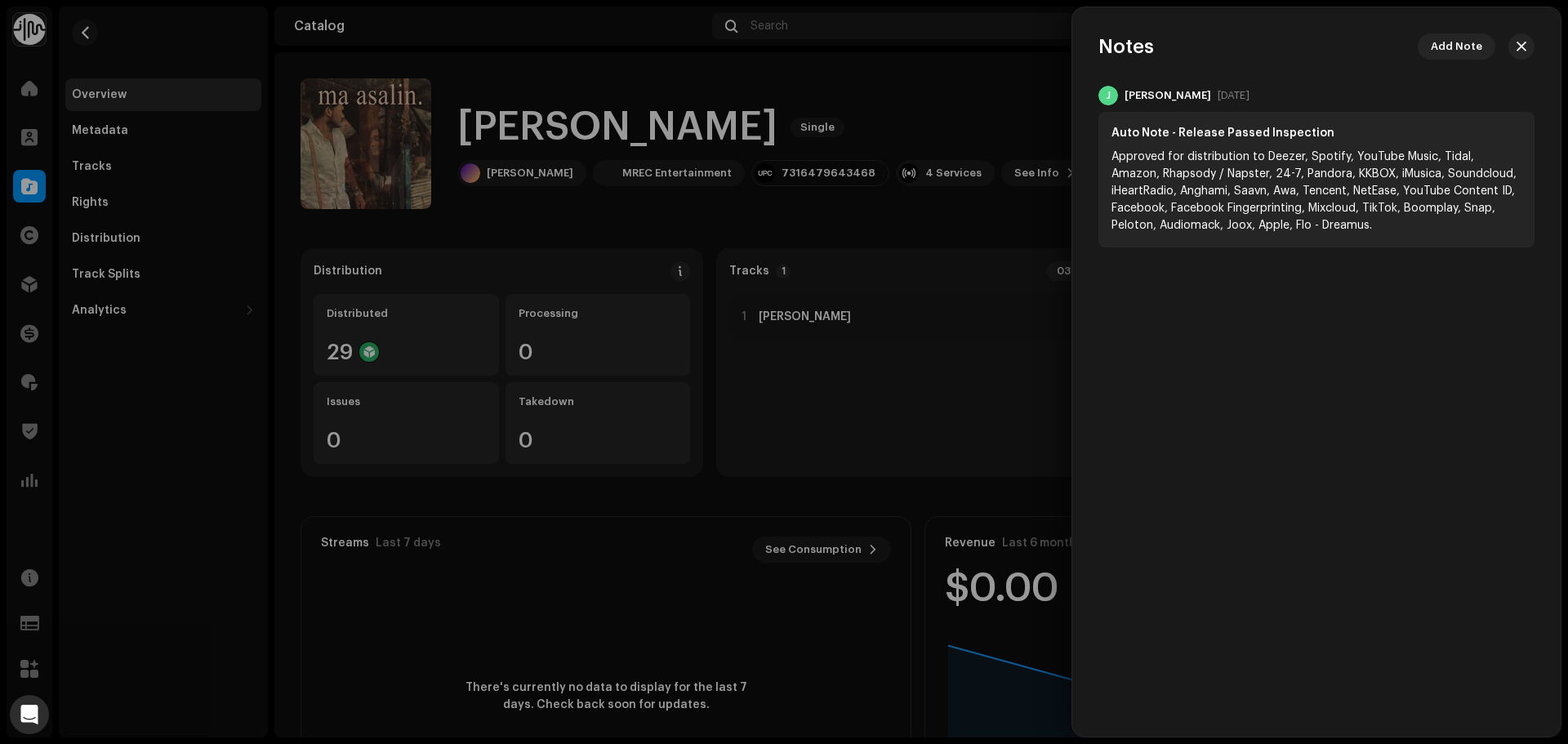
click at [959, 123] on div at bounding box center [784, 372] width 1568 height 744
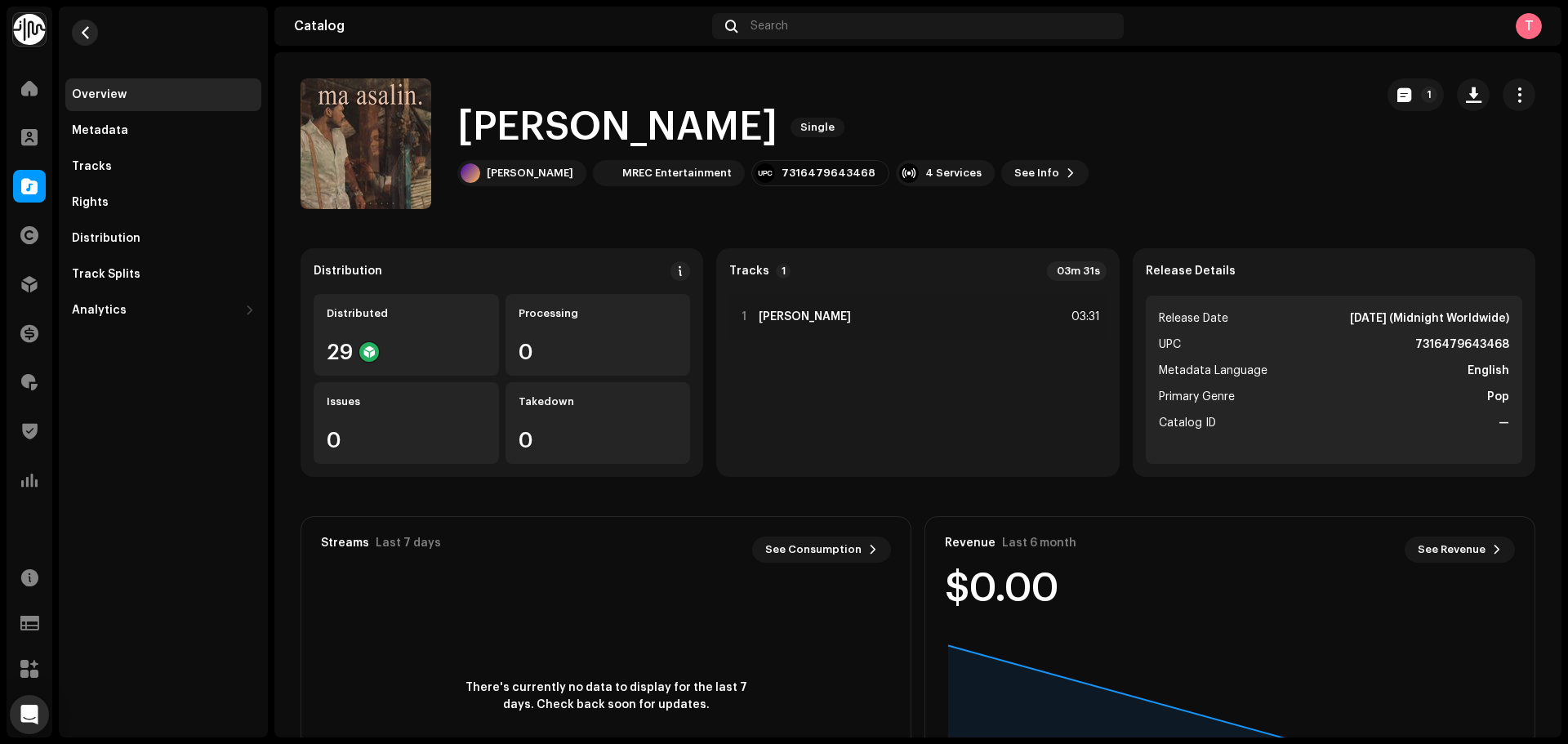
click at [87, 29] on span "button" at bounding box center [85, 32] width 12 height 13
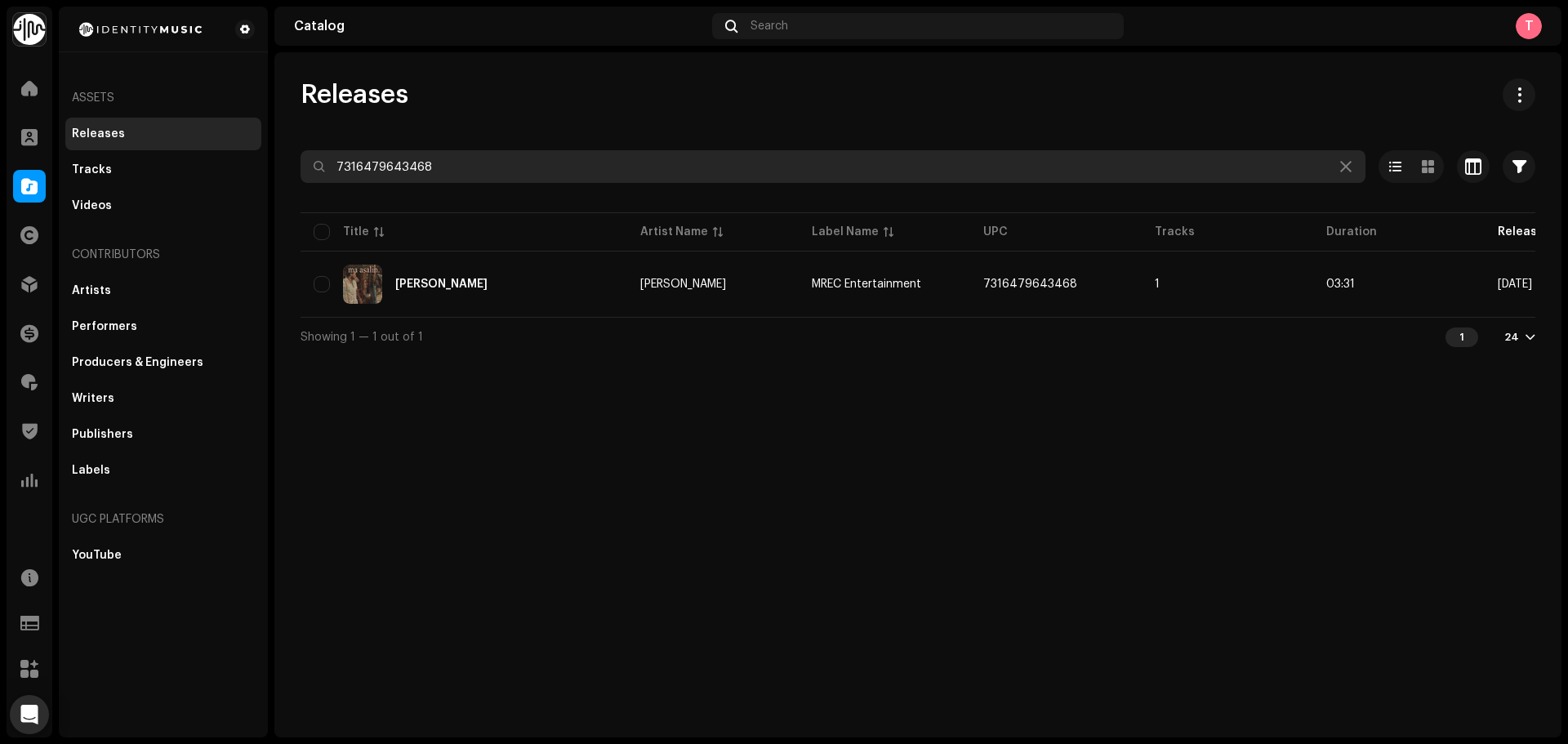
drag, startPoint x: 538, startPoint y: 169, endPoint x: 80, endPoint y: 125, distance: 460.1
click at [80, 125] on div "Identity Music Home Clients Catalog Rights Distribution Finance Royalties Trust…" at bounding box center [784, 372] width 1568 height 744
paste input "1232813"
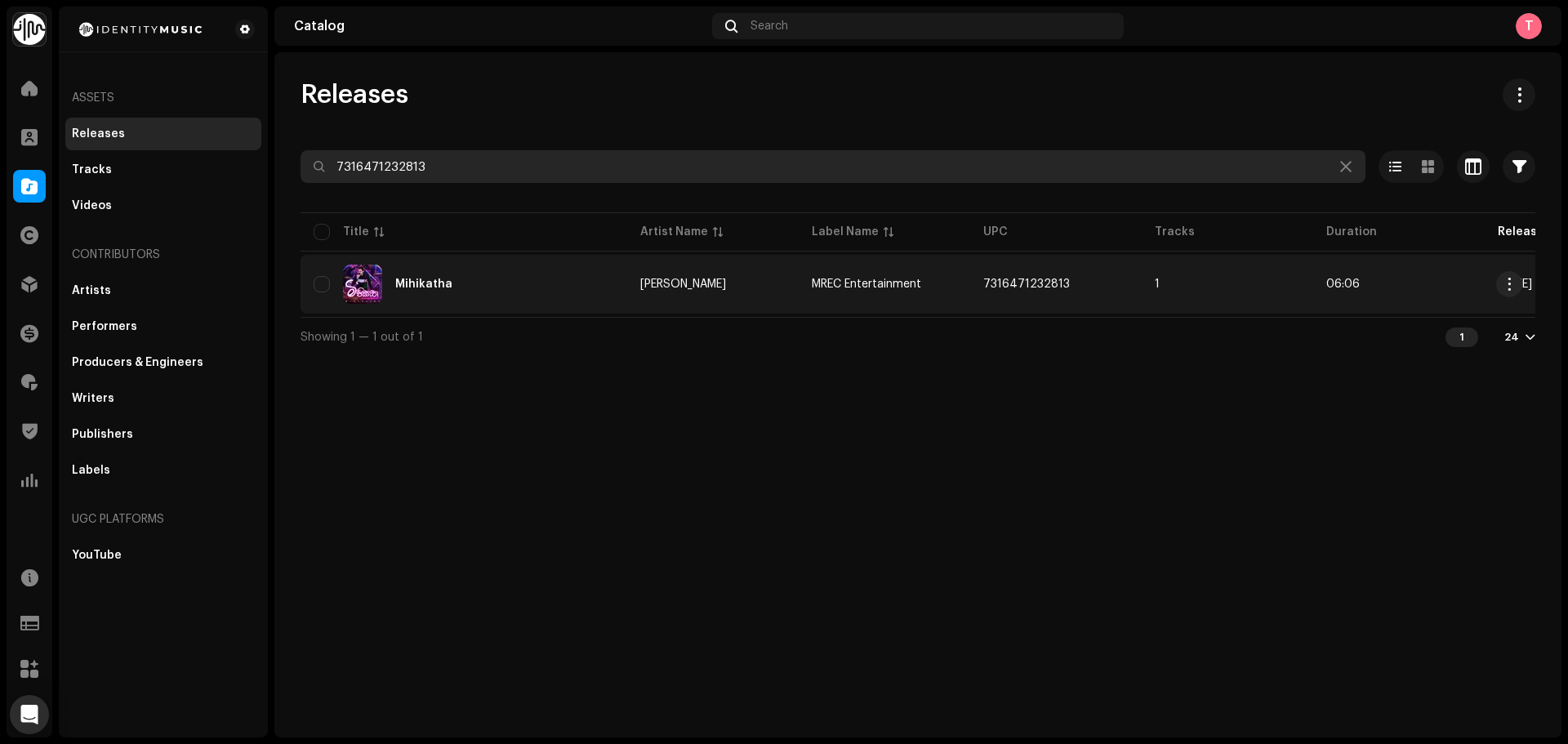
type input "7316471232813"
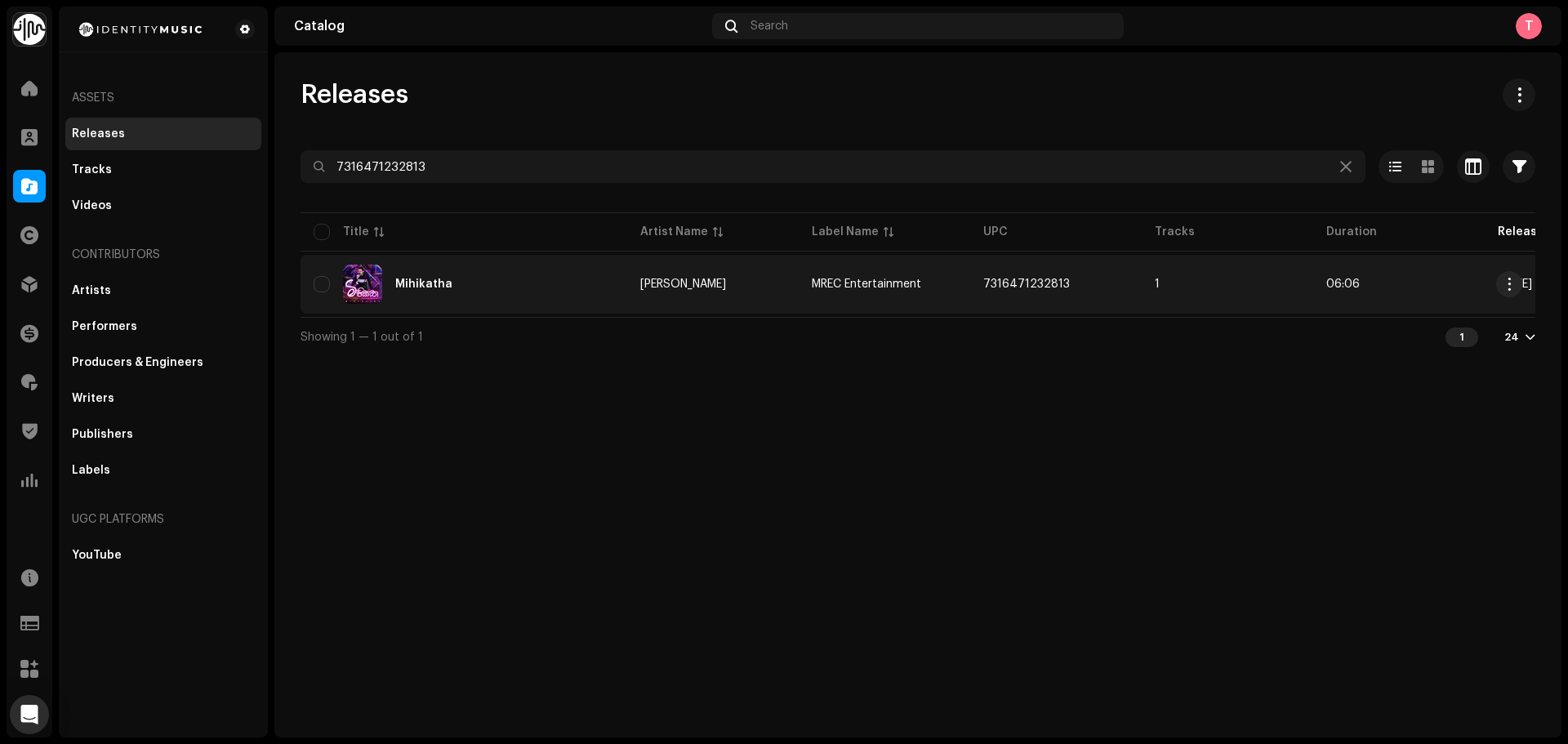
click at [1206, 281] on td "1" at bounding box center [1227, 284] width 171 height 59
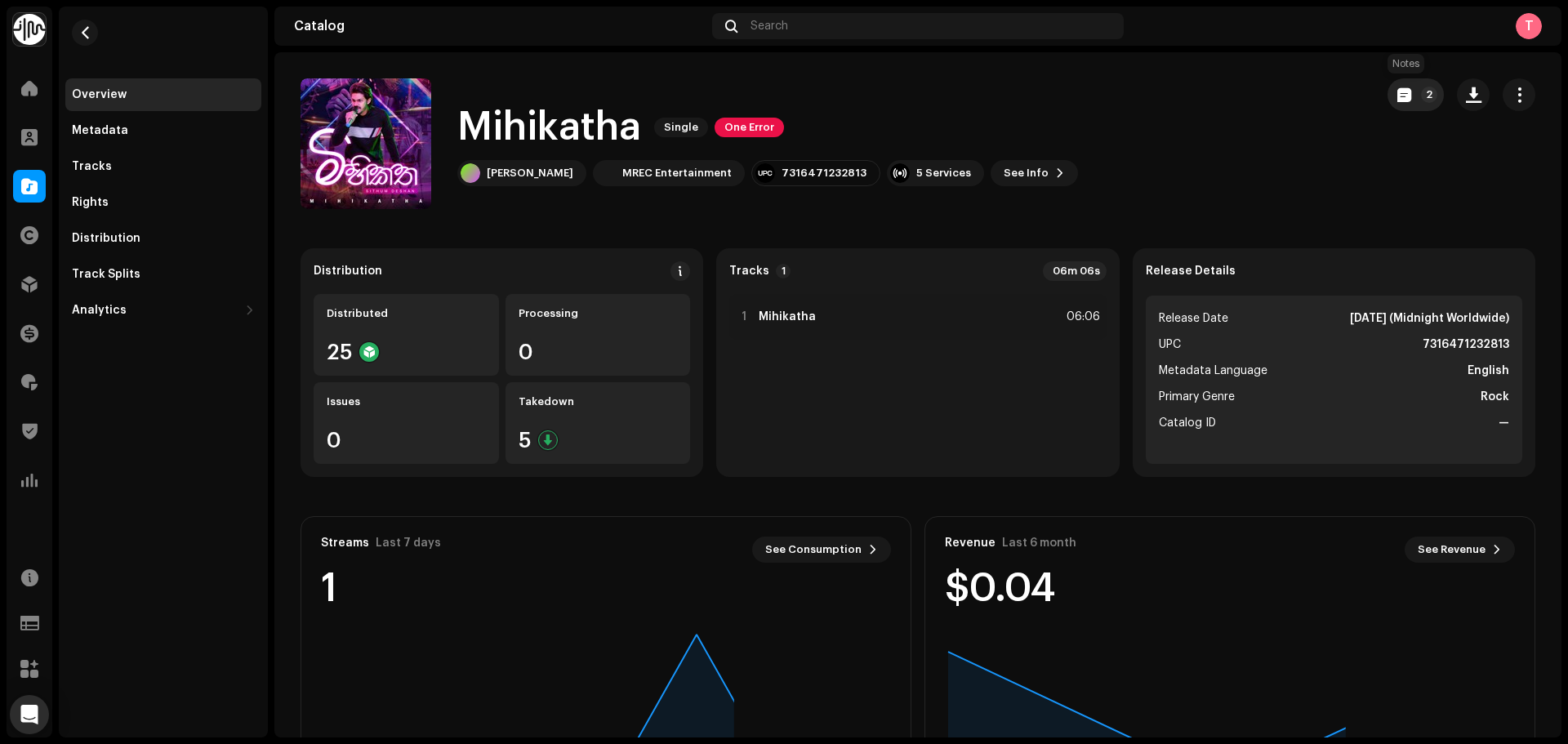
click at [1410, 93] on button "2" at bounding box center [1415, 94] width 56 height 33
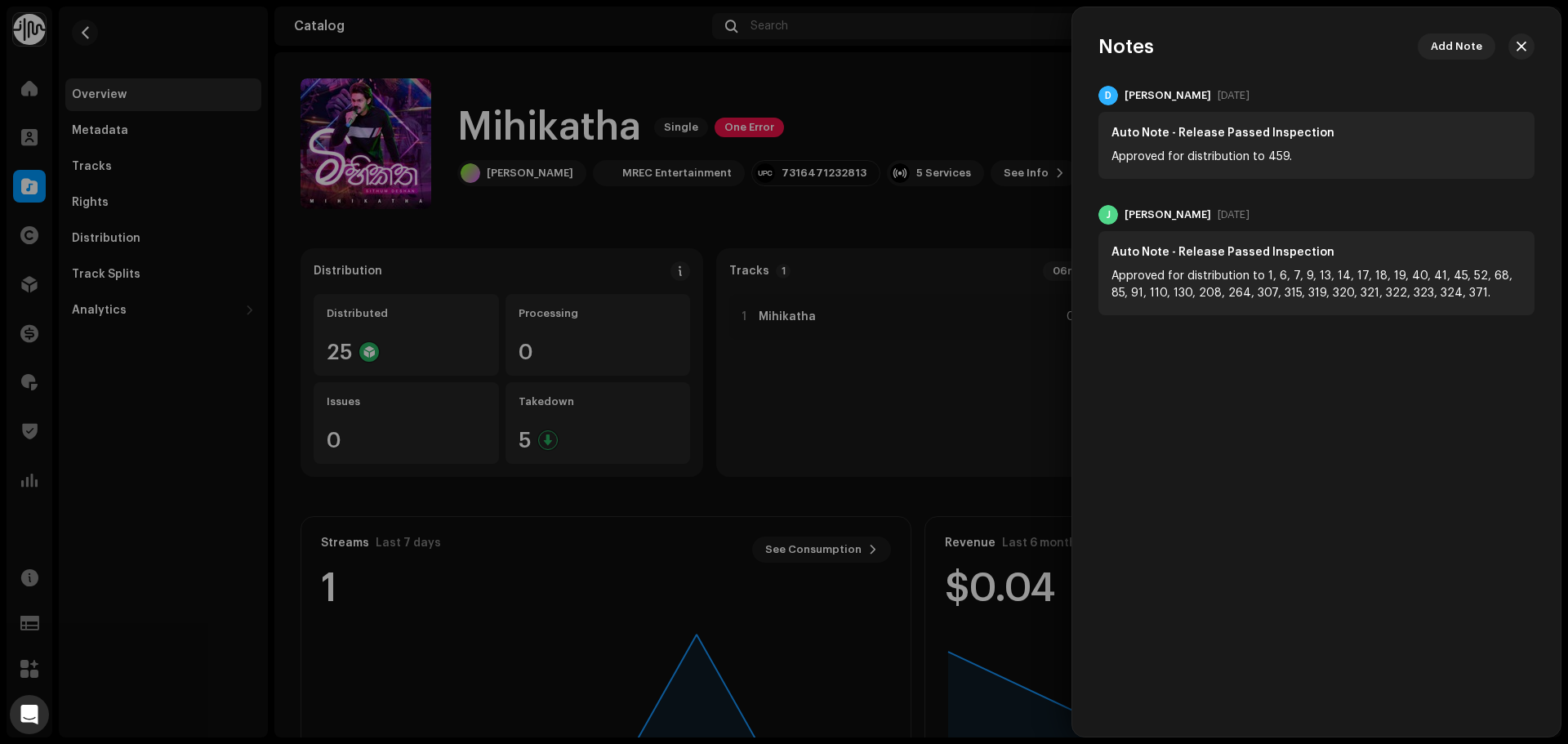
click at [1035, 97] on div at bounding box center [784, 372] width 1568 height 744
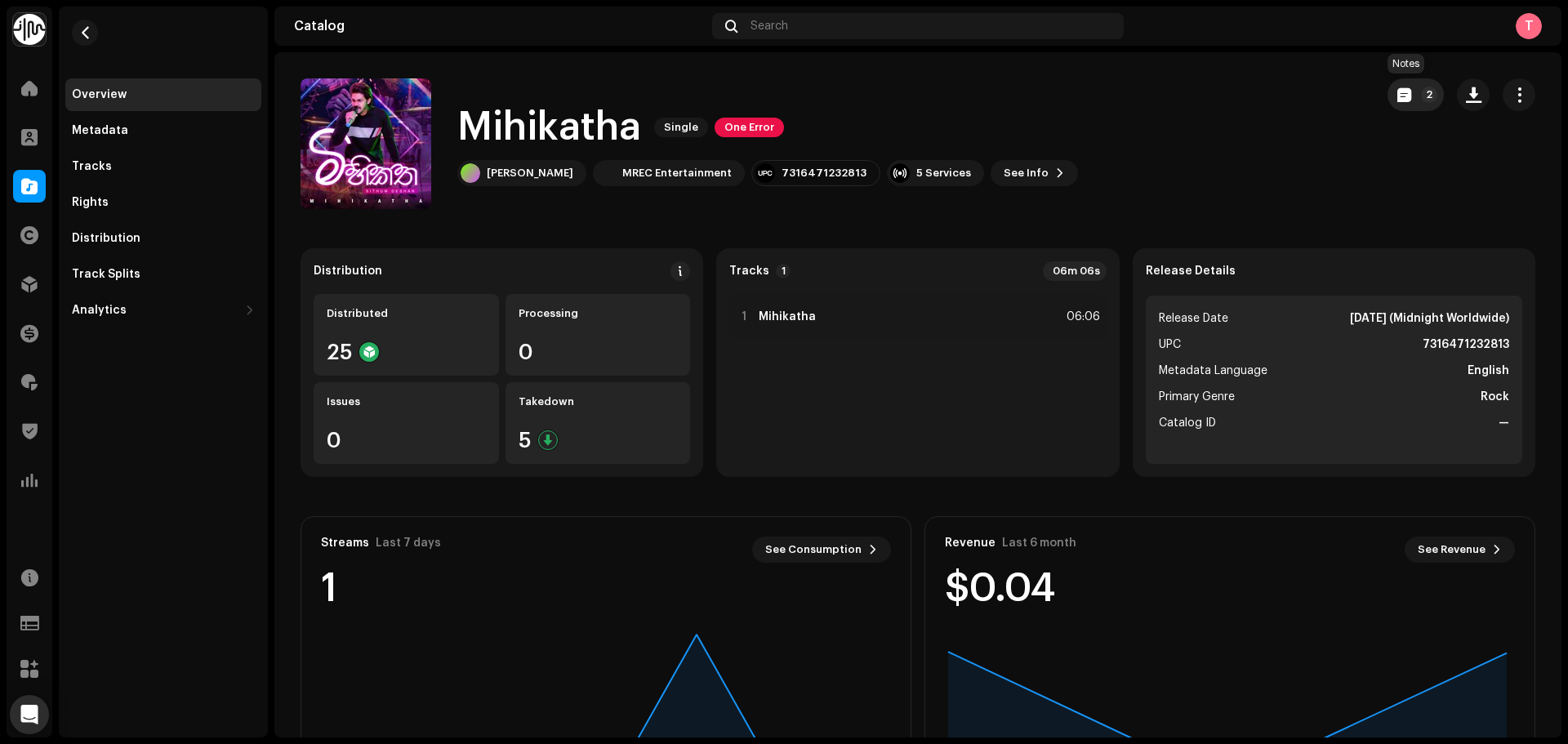
click at [1388, 105] on button "2" at bounding box center [1415, 94] width 56 height 33
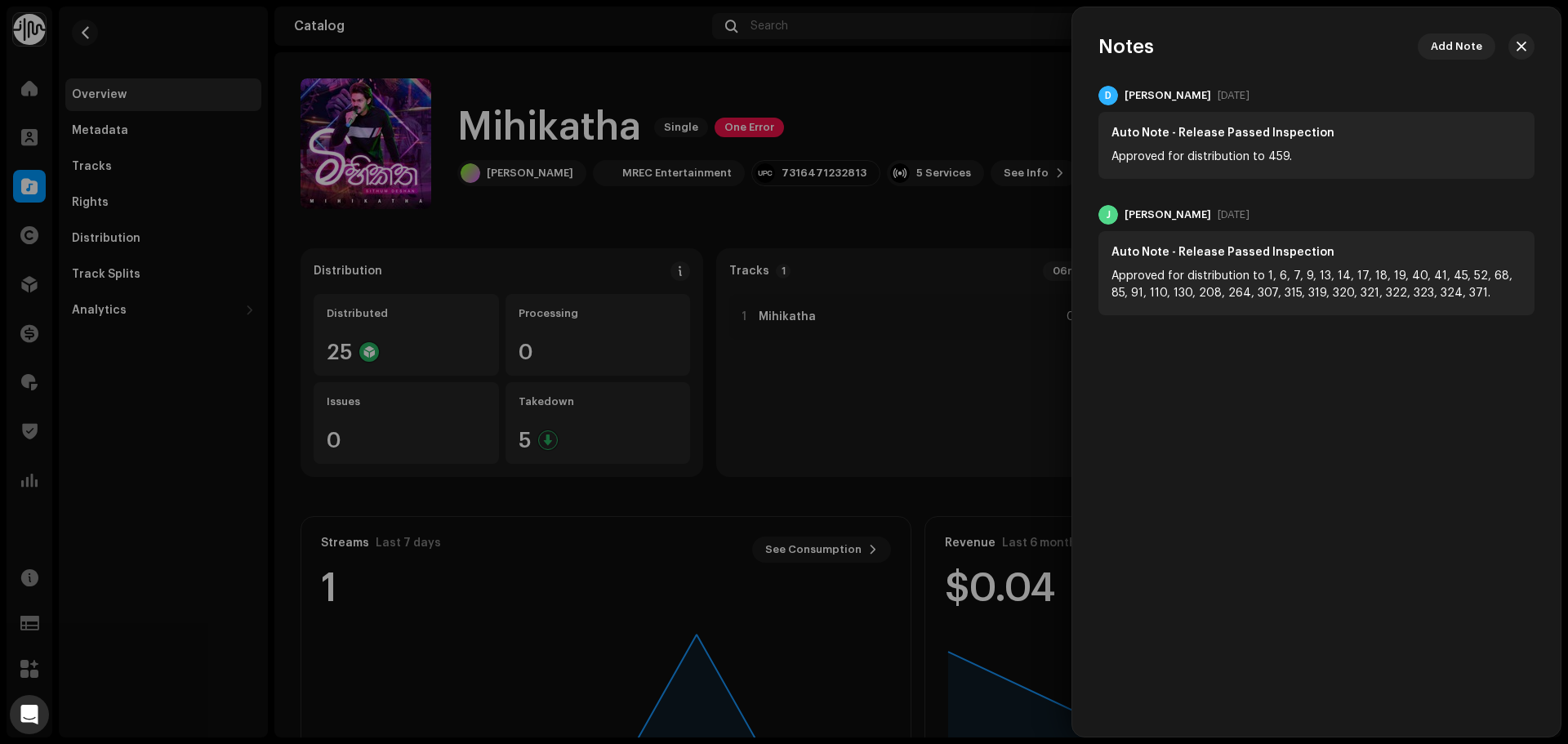
click at [1068, 114] on div at bounding box center [784, 372] width 1568 height 744
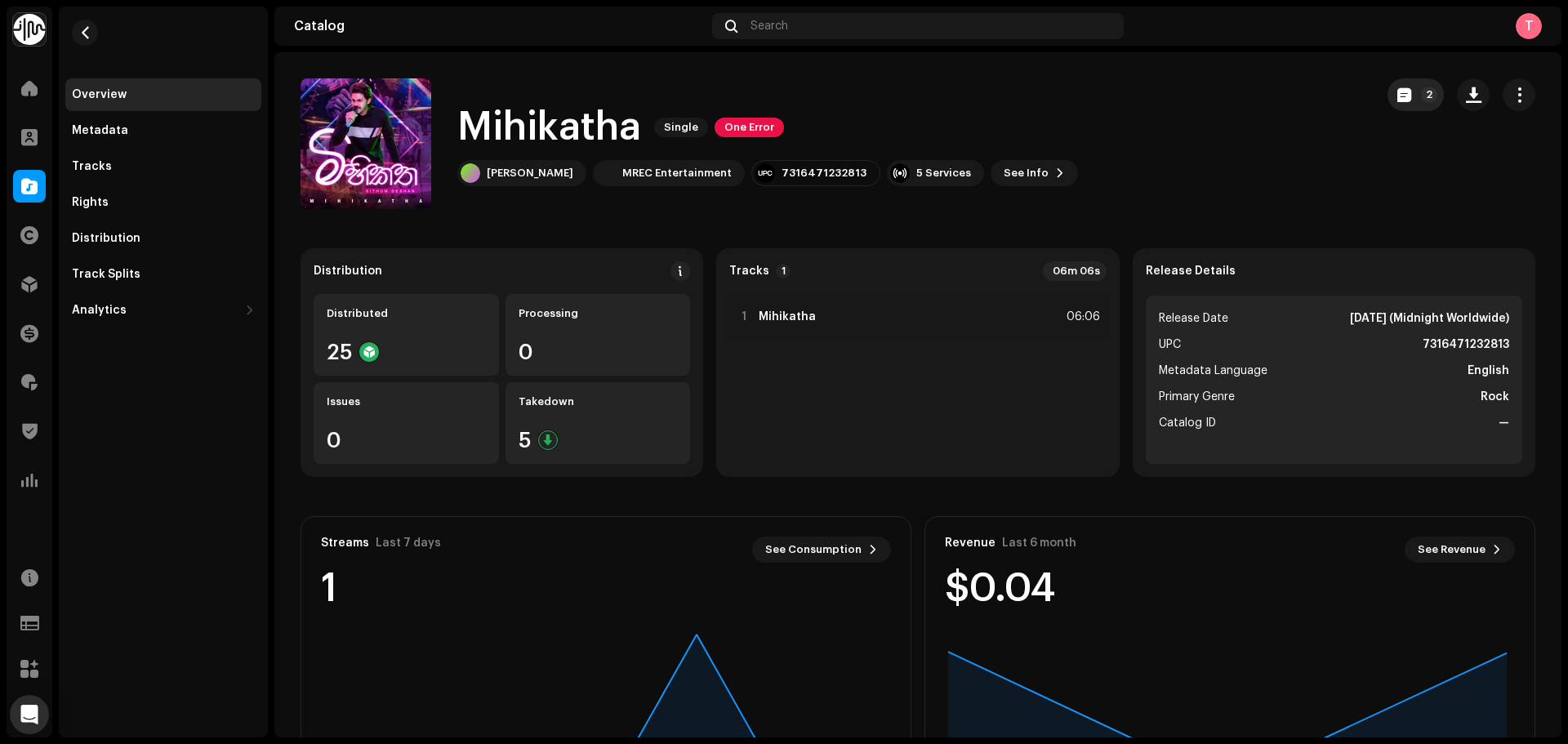
click at [1398, 92] on span "button" at bounding box center [1405, 94] width 14 height 13
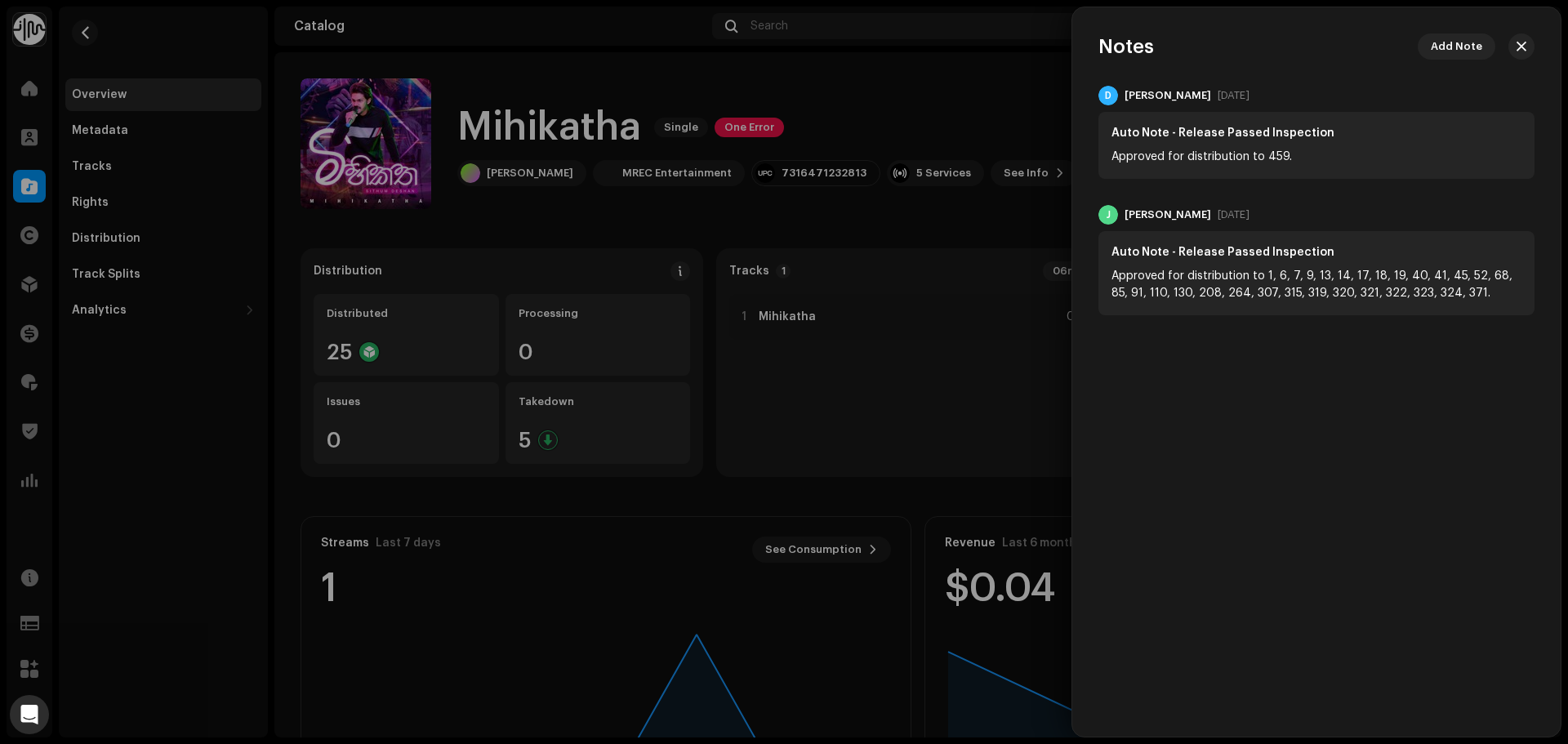
click at [878, 120] on div at bounding box center [784, 372] width 1568 height 744
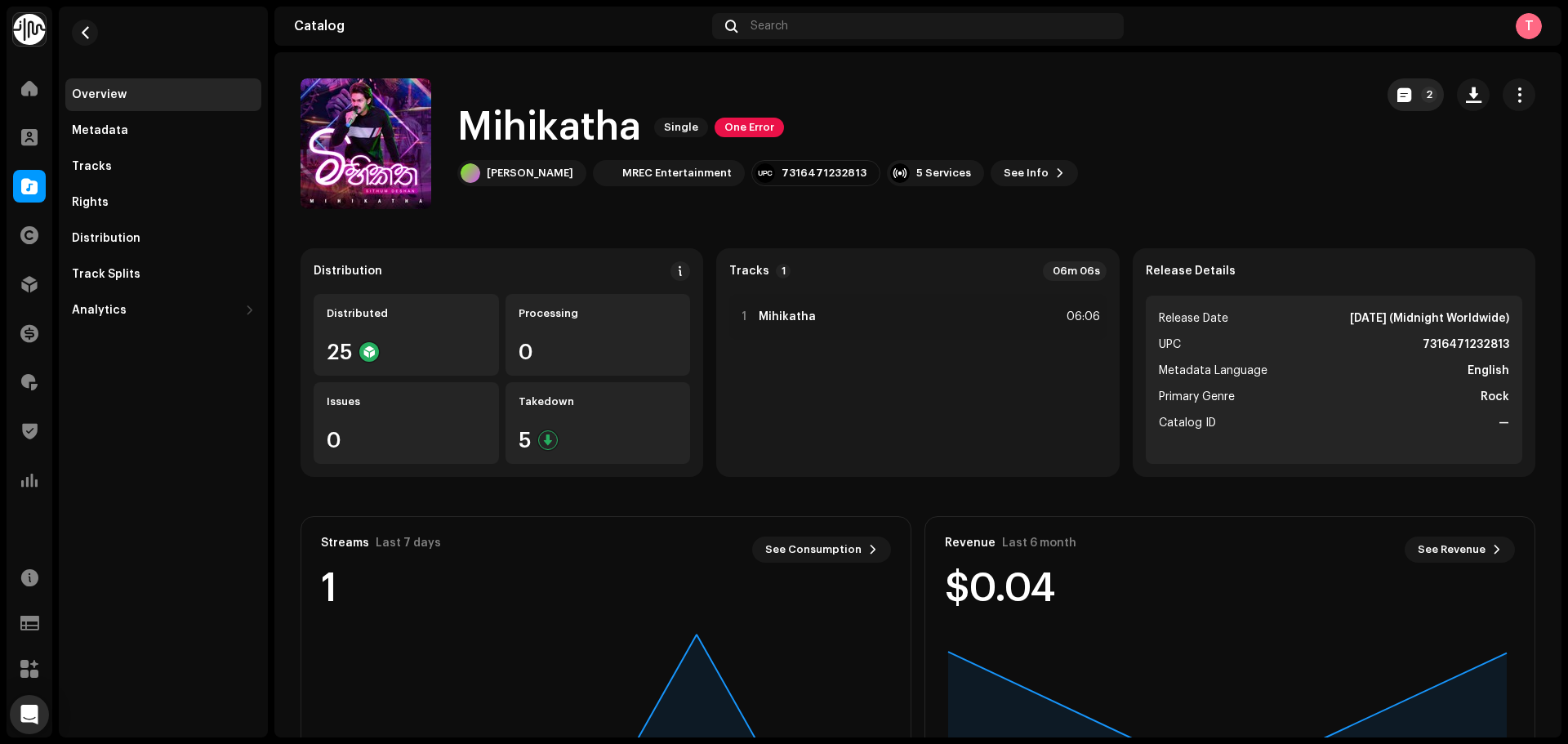
click at [1398, 98] on span "button" at bounding box center [1405, 94] width 14 height 13
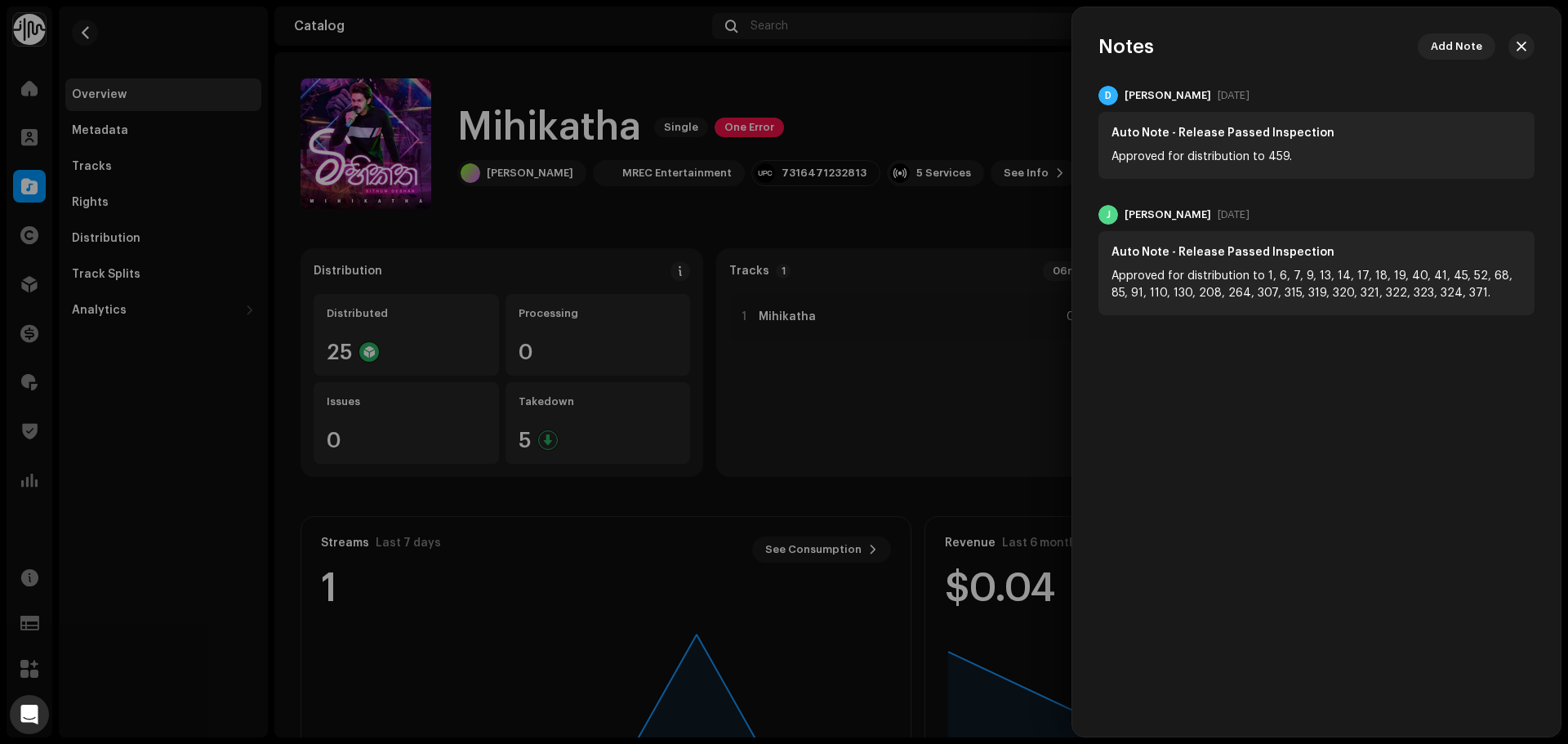
click at [981, 87] on div at bounding box center [784, 372] width 1568 height 744
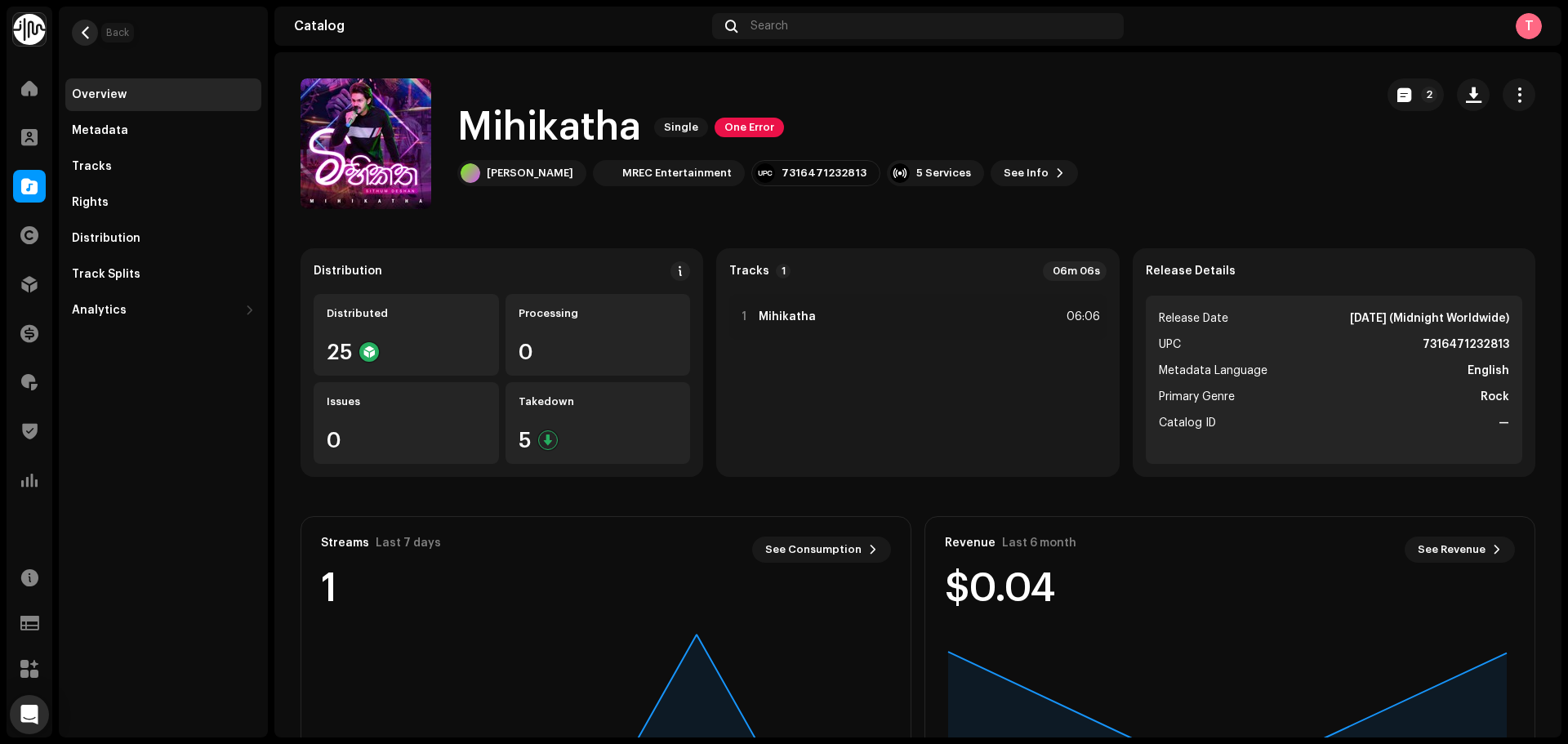
click at [85, 22] on button "button" at bounding box center [84, 32] width 26 height 26
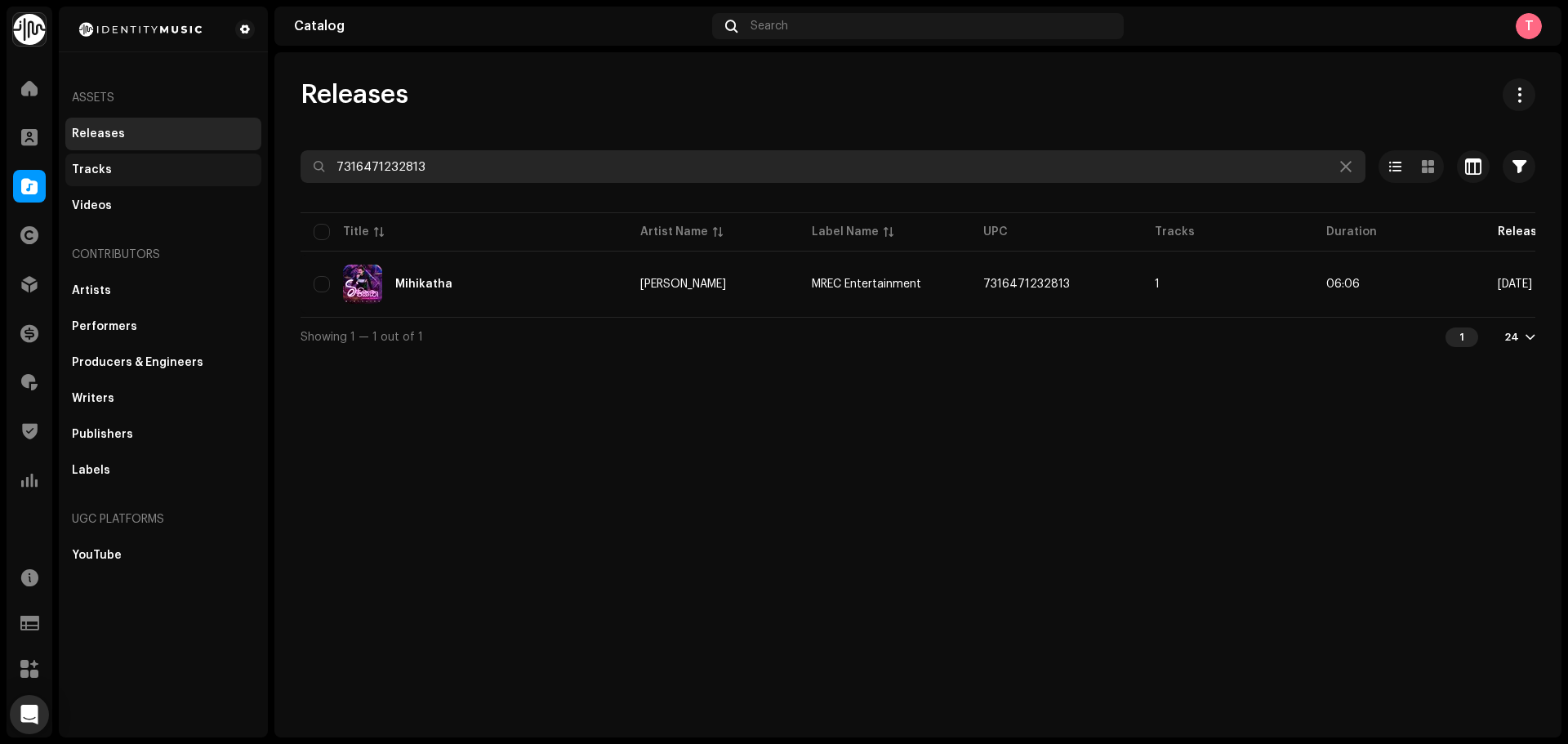
drag, startPoint x: 524, startPoint y: 162, endPoint x: 211, endPoint y: 168, distance: 313.1
click at [212, 168] on div "Identity Music Home Clients Catalog Rights Distribution Finance Royalties Trust…" at bounding box center [784, 372] width 1568 height 744
paste input "80724255"
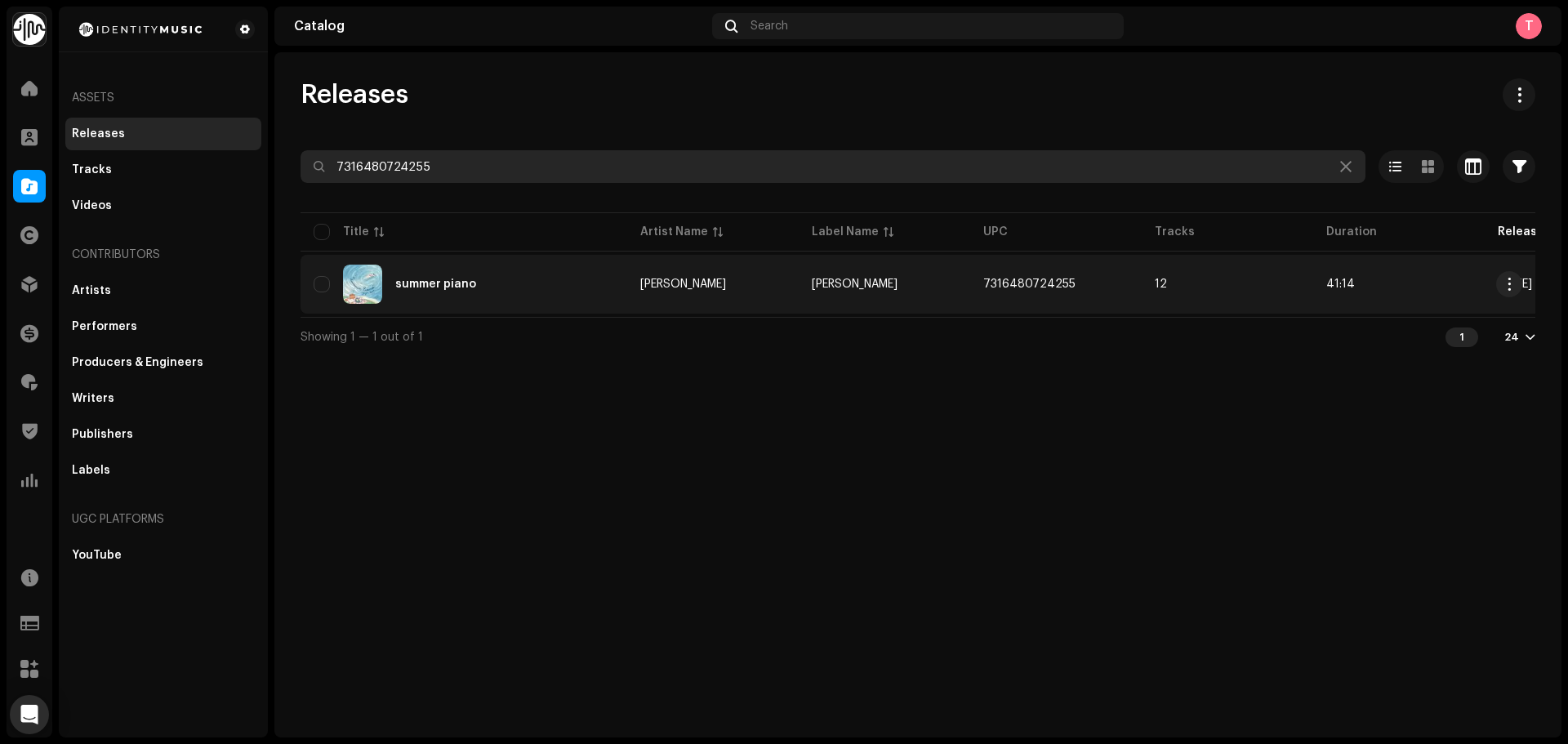
type input "7316480724255"
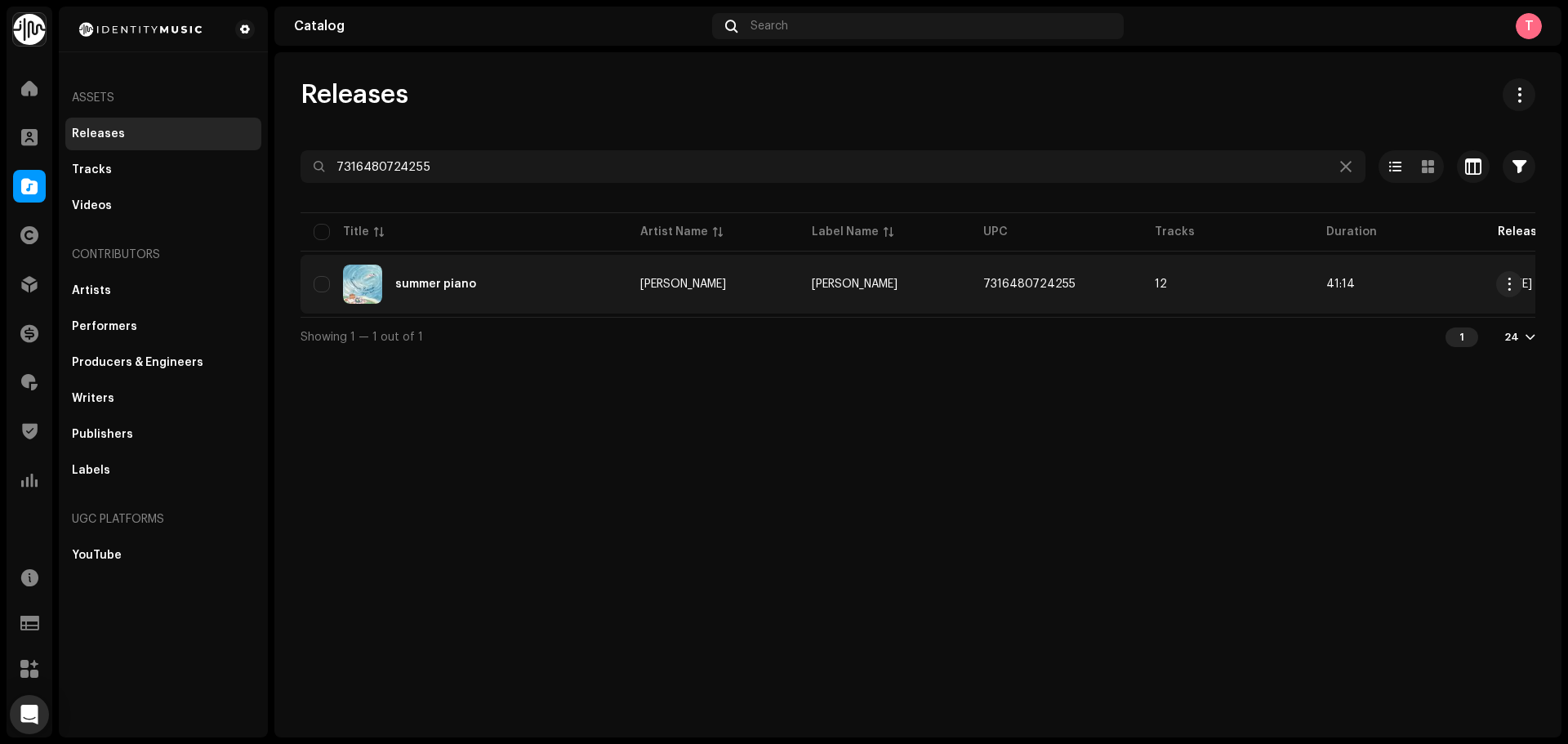
click at [728, 289] on re-a-table-link "Yujin Baek" at bounding box center [713, 284] width 146 height 12
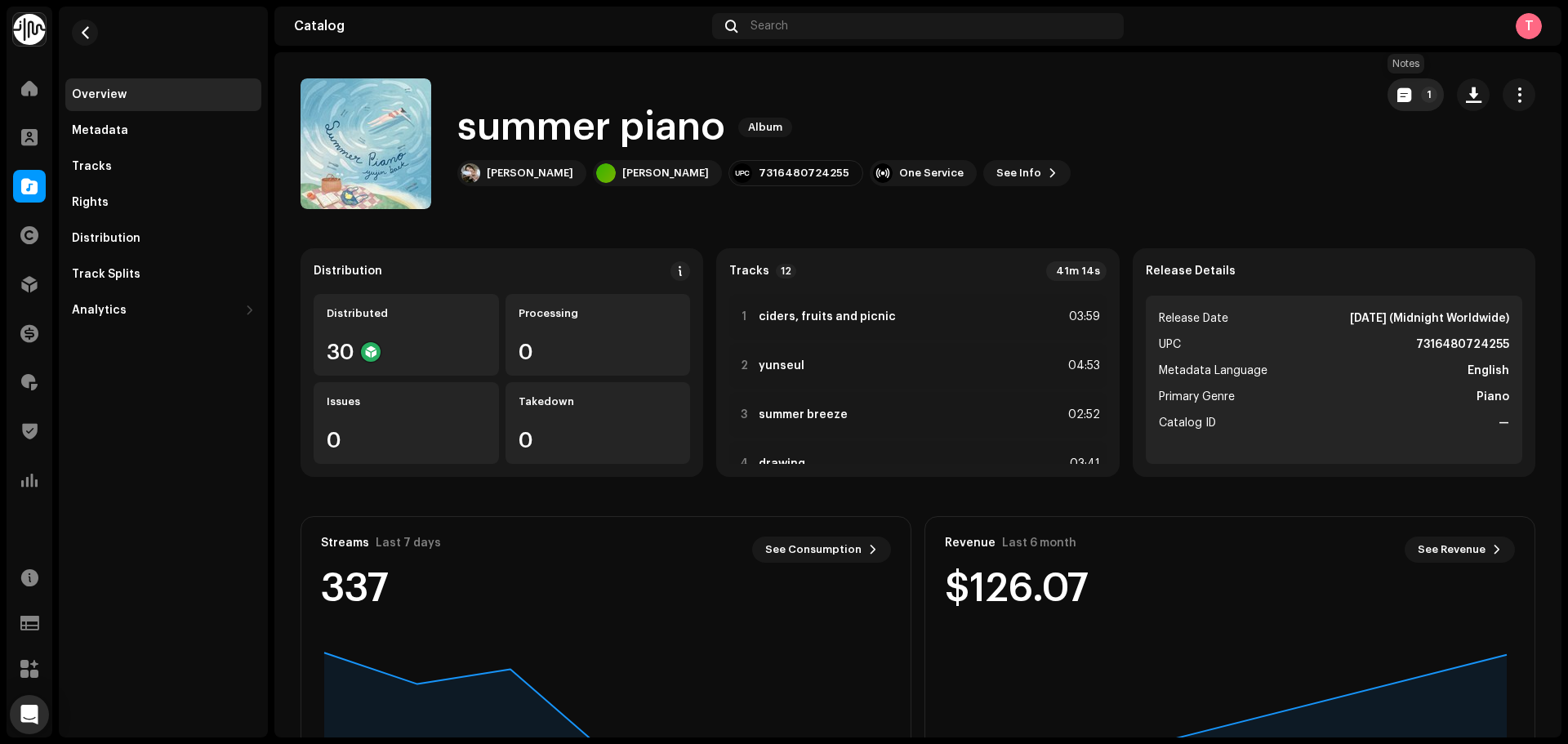
click at [1398, 88] on span "button" at bounding box center [1405, 94] width 14 height 13
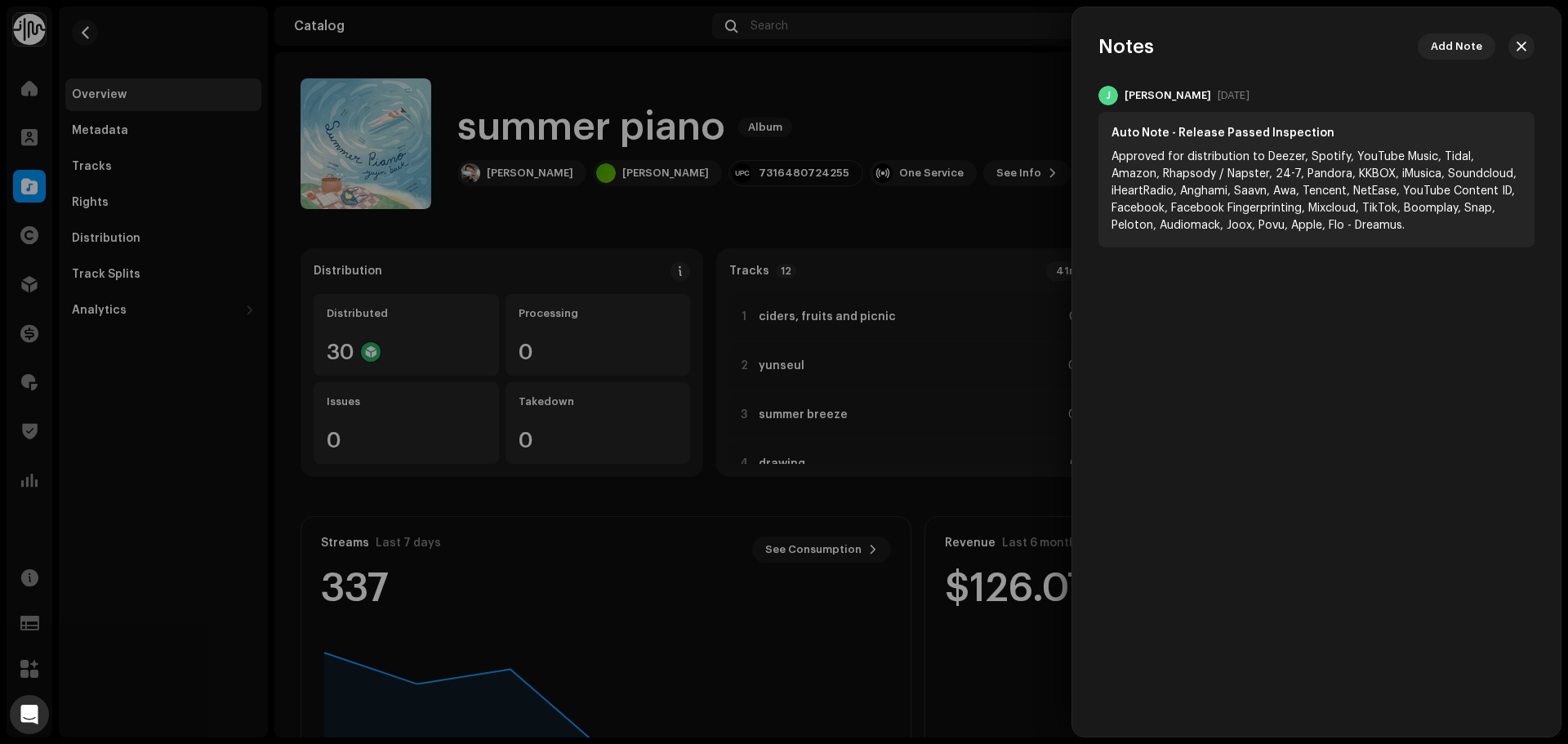
click at [983, 69] on div at bounding box center [784, 372] width 1568 height 744
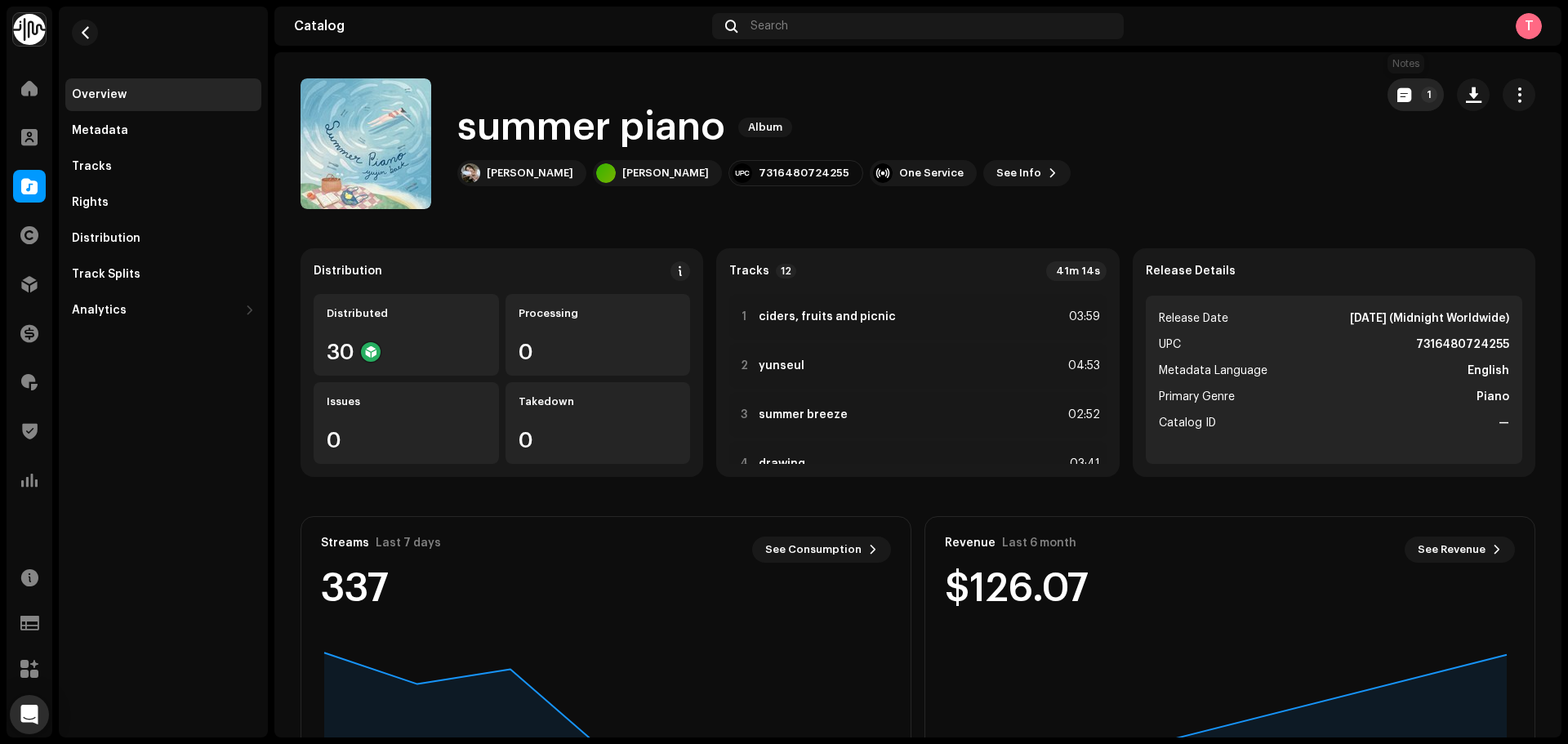
click at [1388, 103] on button "1" at bounding box center [1415, 94] width 56 height 33
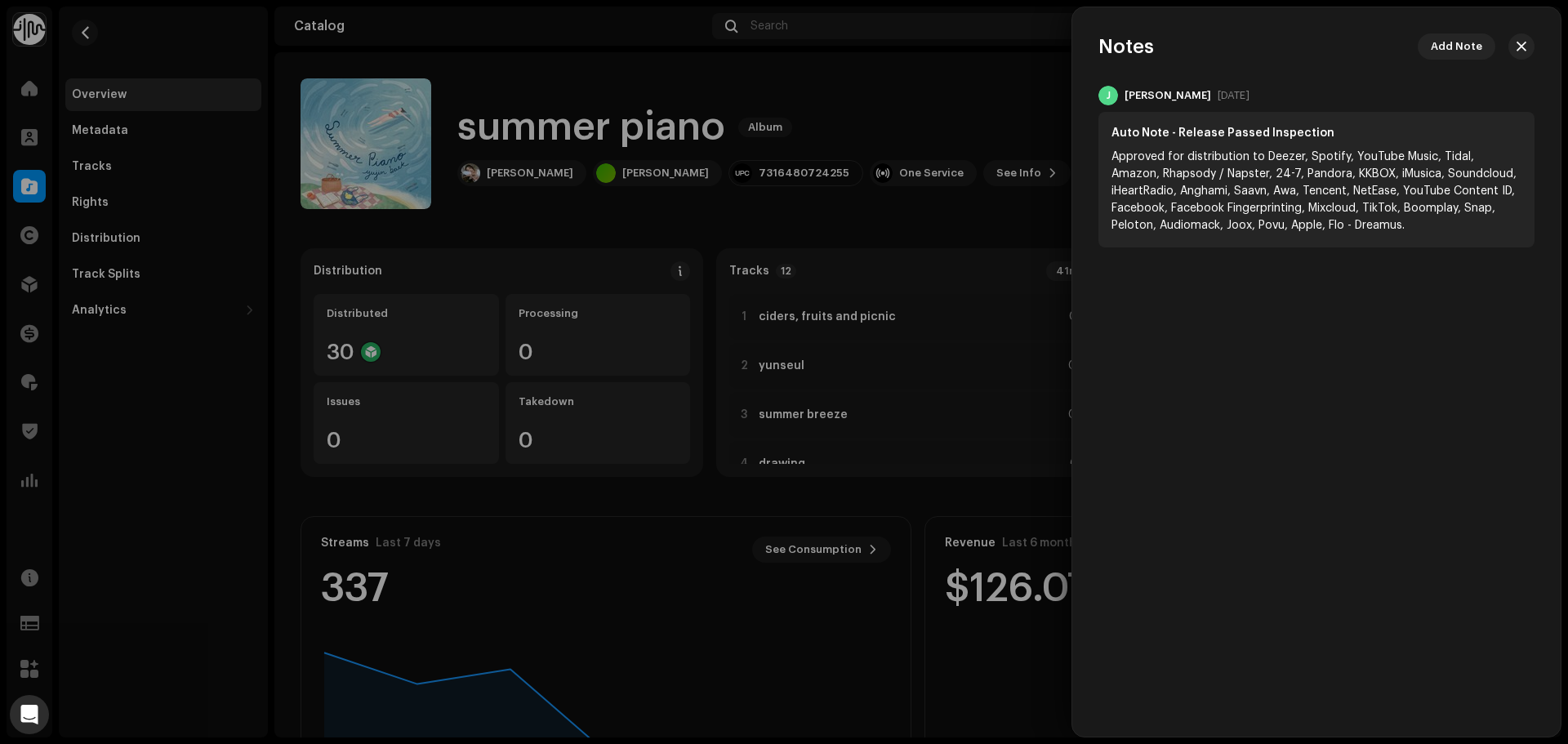
click at [931, 115] on div at bounding box center [784, 372] width 1568 height 744
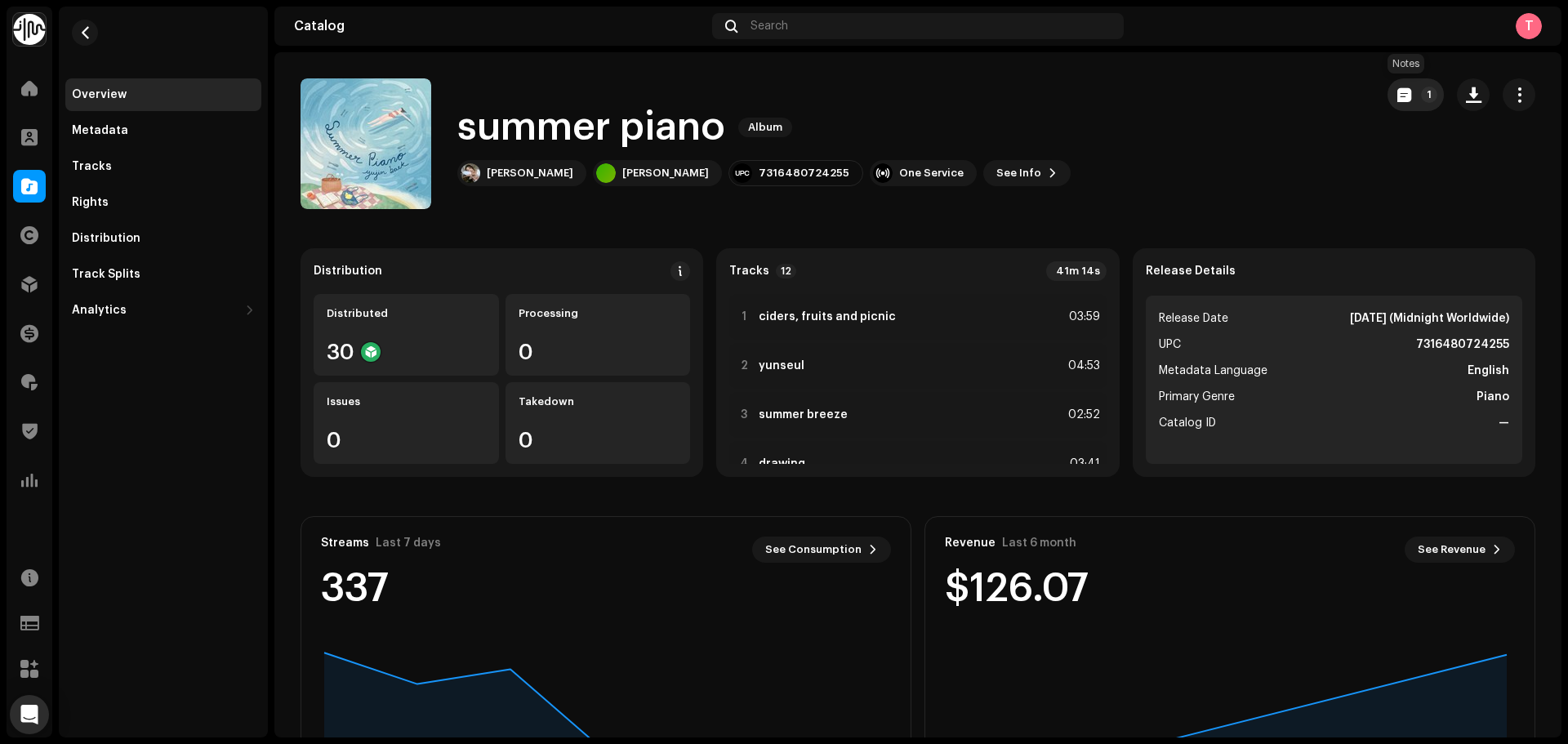
click at [1398, 98] on span "button" at bounding box center [1405, 94] width 14 height 13
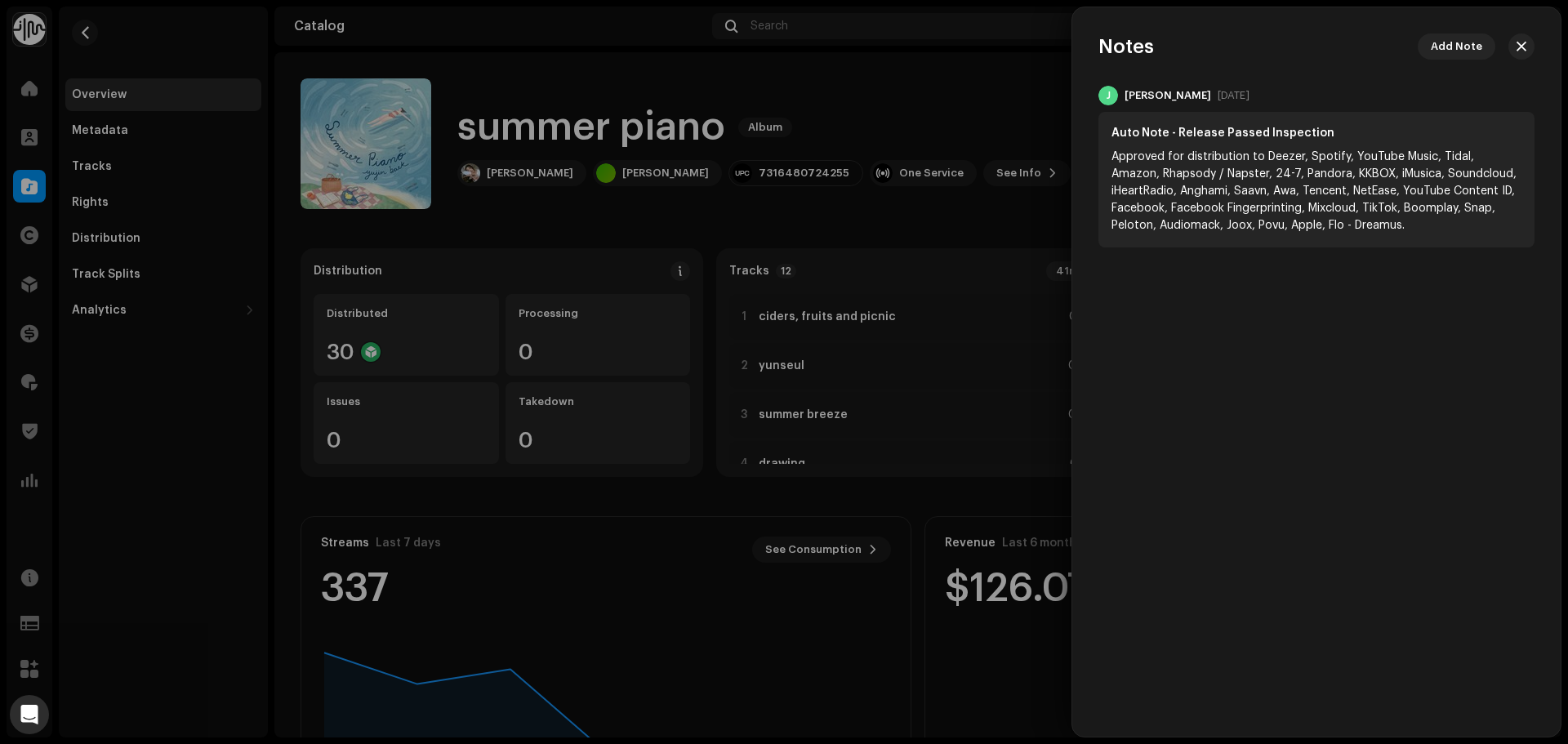
click at [1030, 139] on div at bounding box center [784, 372] width 1568 height 744
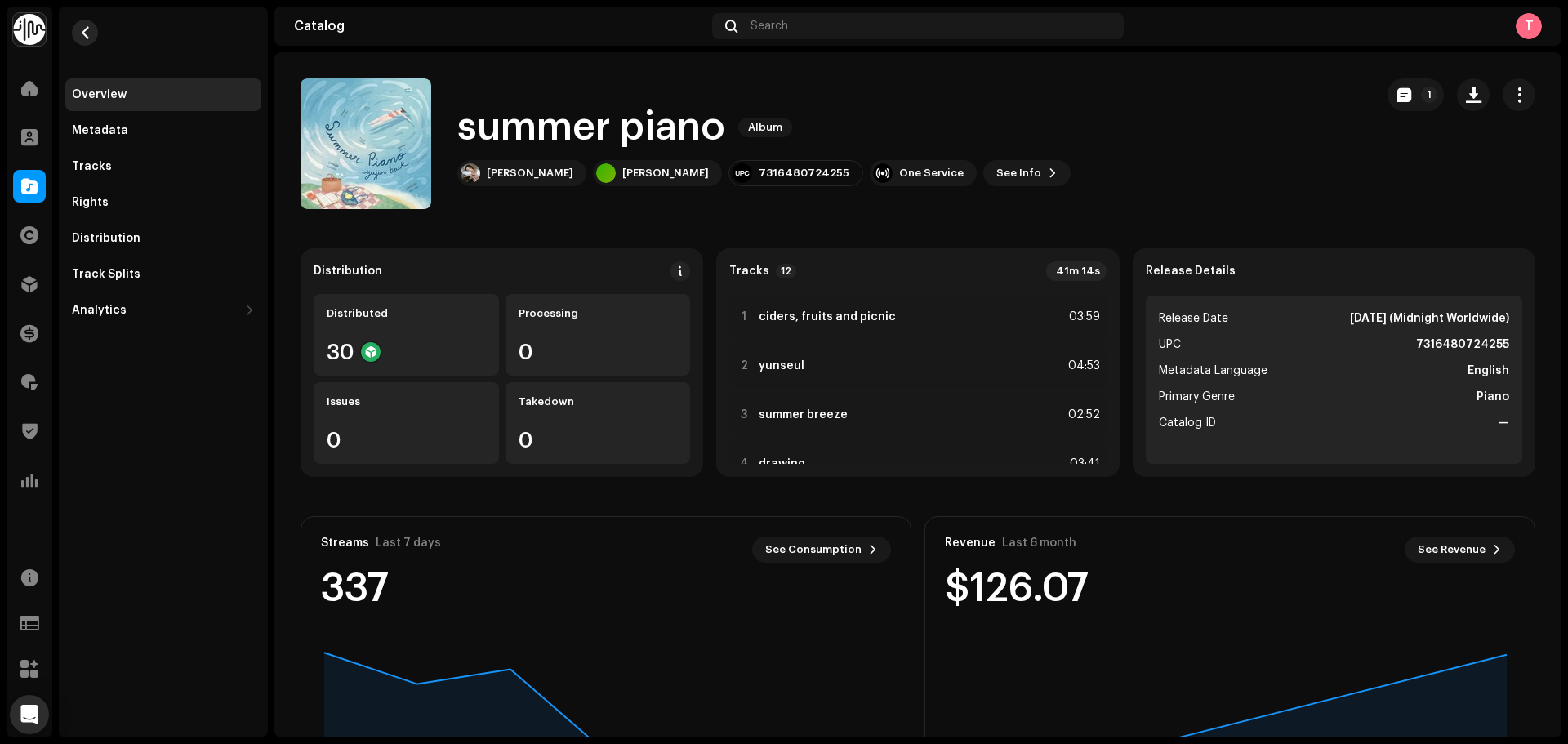
click at [83, 26] on button "button" at bounding box center [84, 32] width 26 height 26
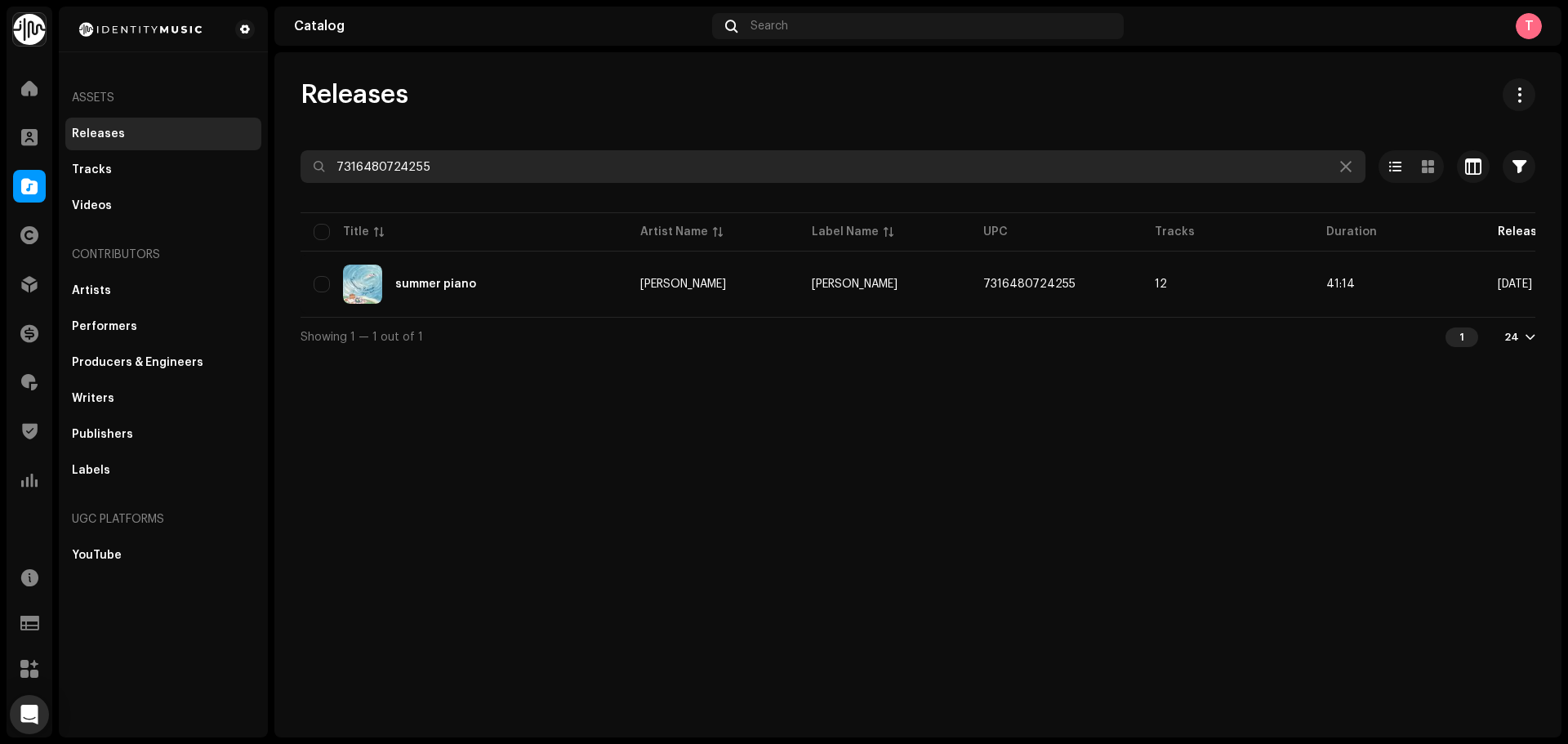
drag, startPoint x: 527, startPoint y: 155, endPoint x: 130, endPoint y: 149, distance: 397.0
click at [130, 149] on div "Identity Music Home Clients Catalog Rights Distribution Finance Royalties Trust…" at bounding box center [784, 372] width 1568 height 744
paste input "7792339"
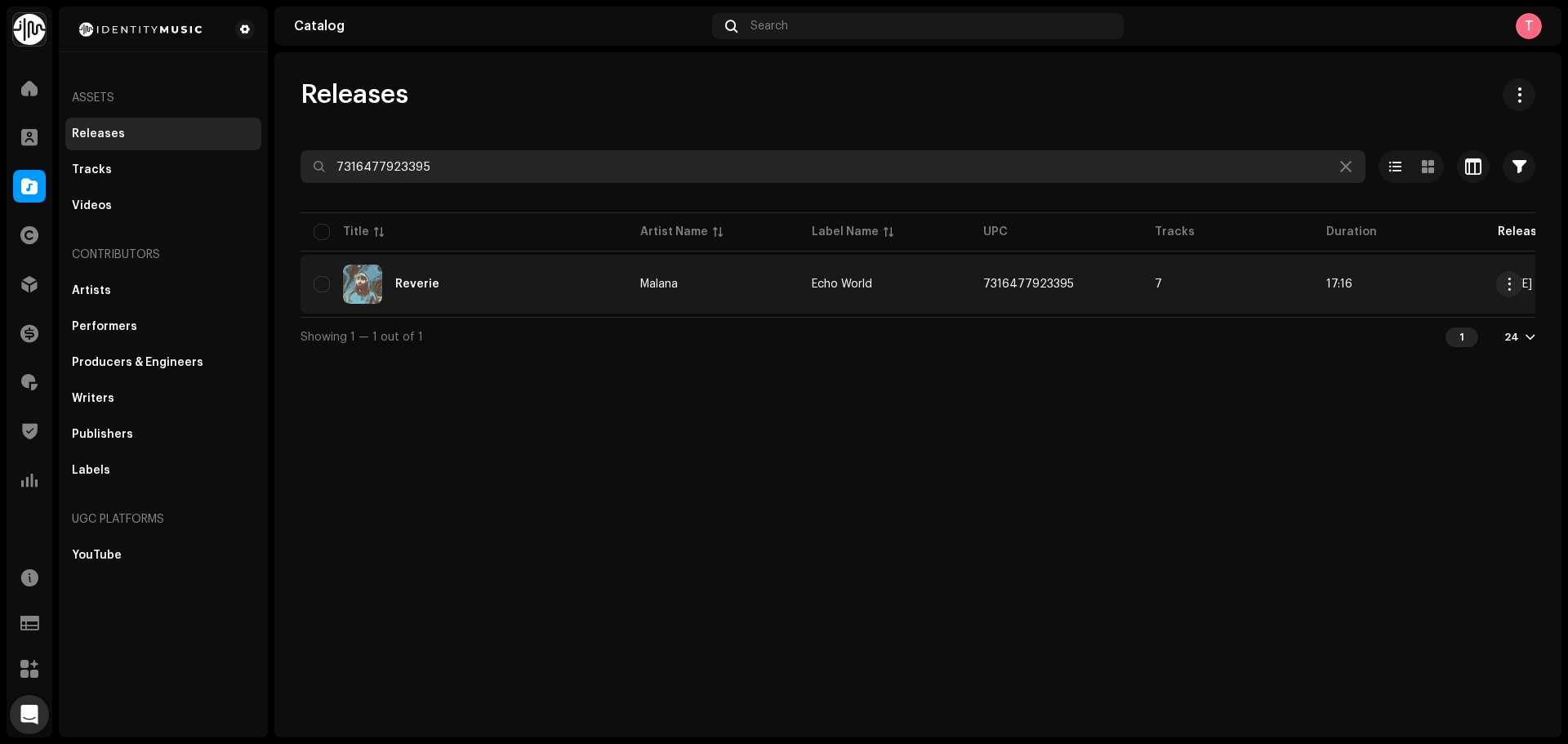
type input "7316477923395"
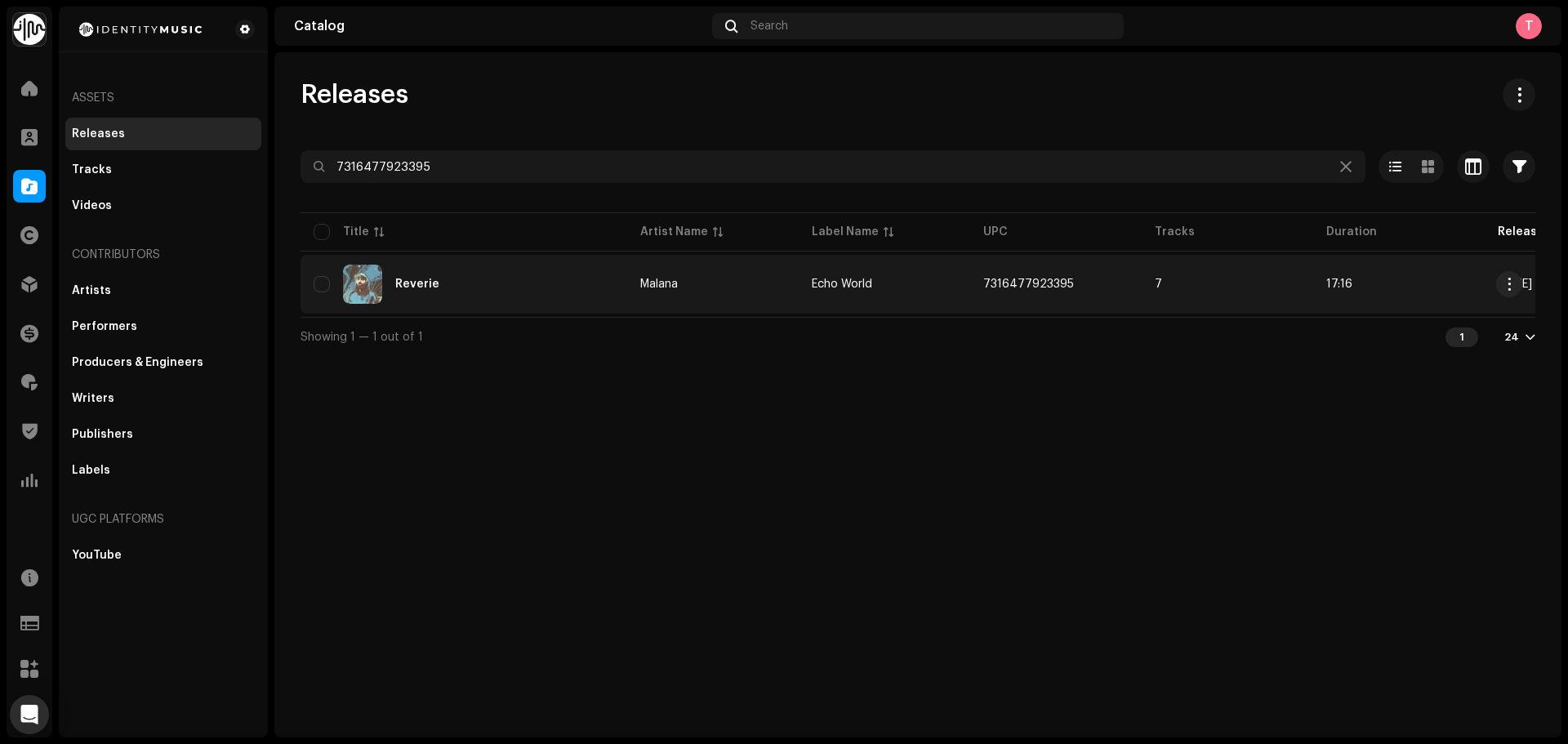
click at [526, 288] on div "Reverie" at bounding box center [463, 284] width 301 height 39
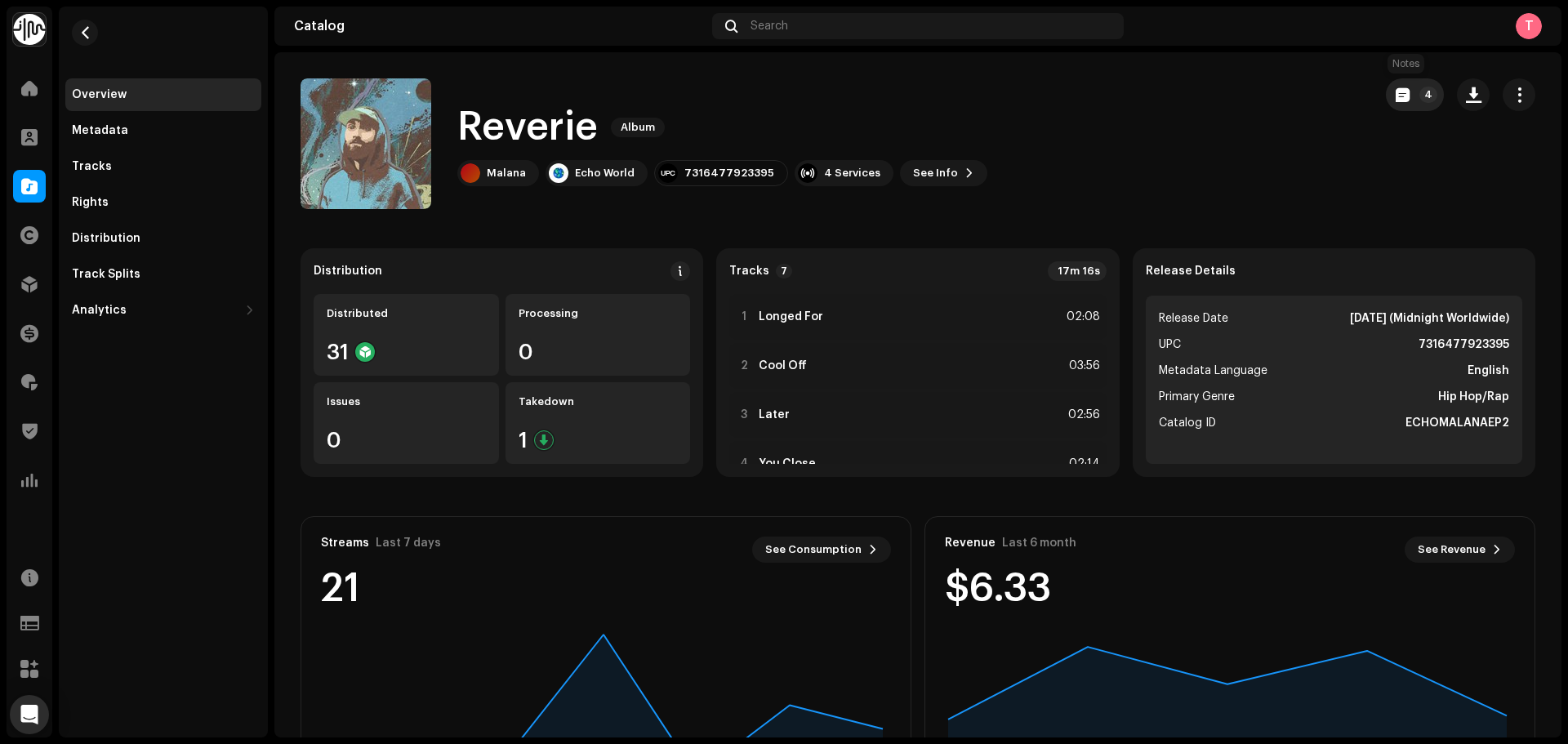
click at [1402, 97] on button "4" at bounding box center [1414, 94] width 58 height 33
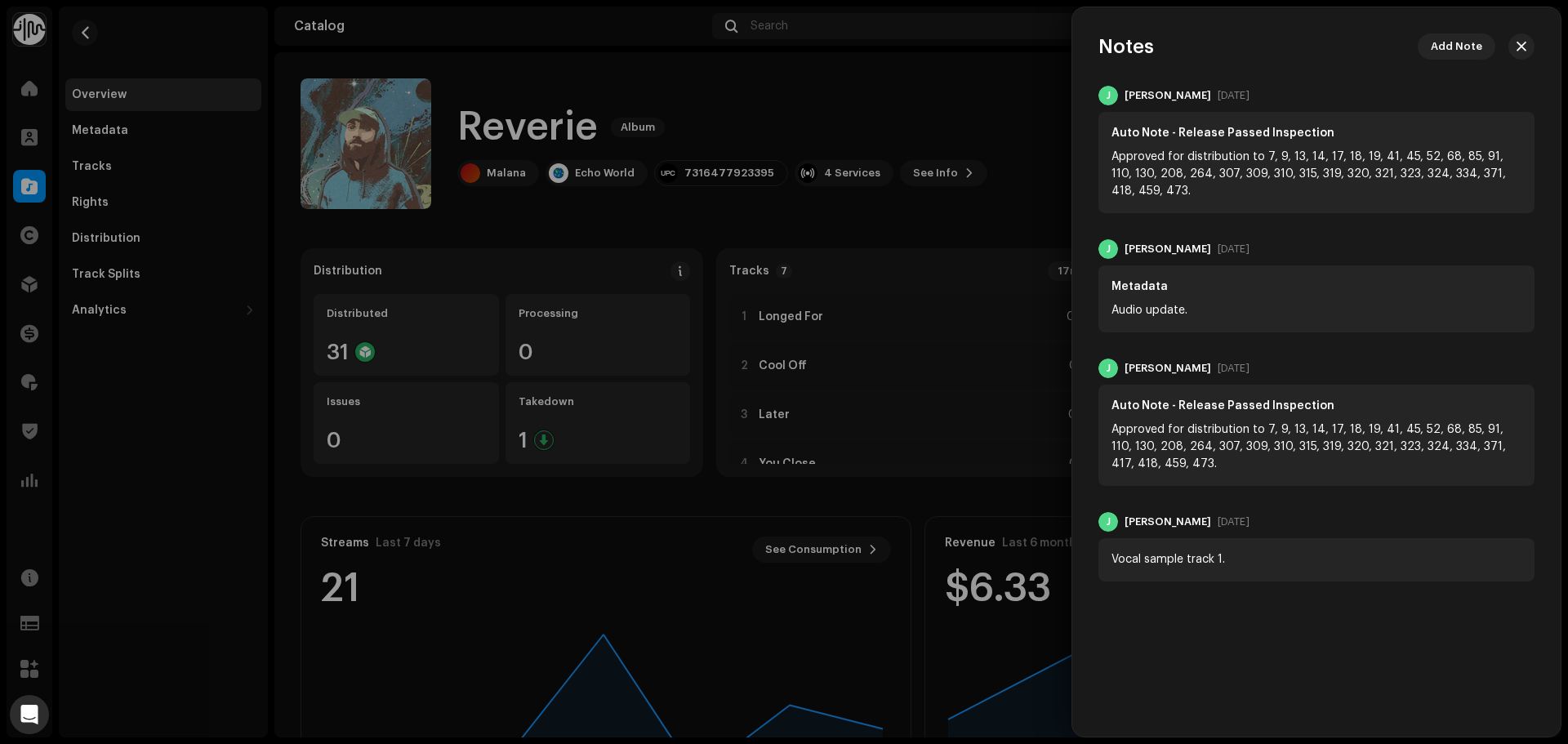
click at [837, 117] on div at bounding box center [784, 372] width 1568 height 744
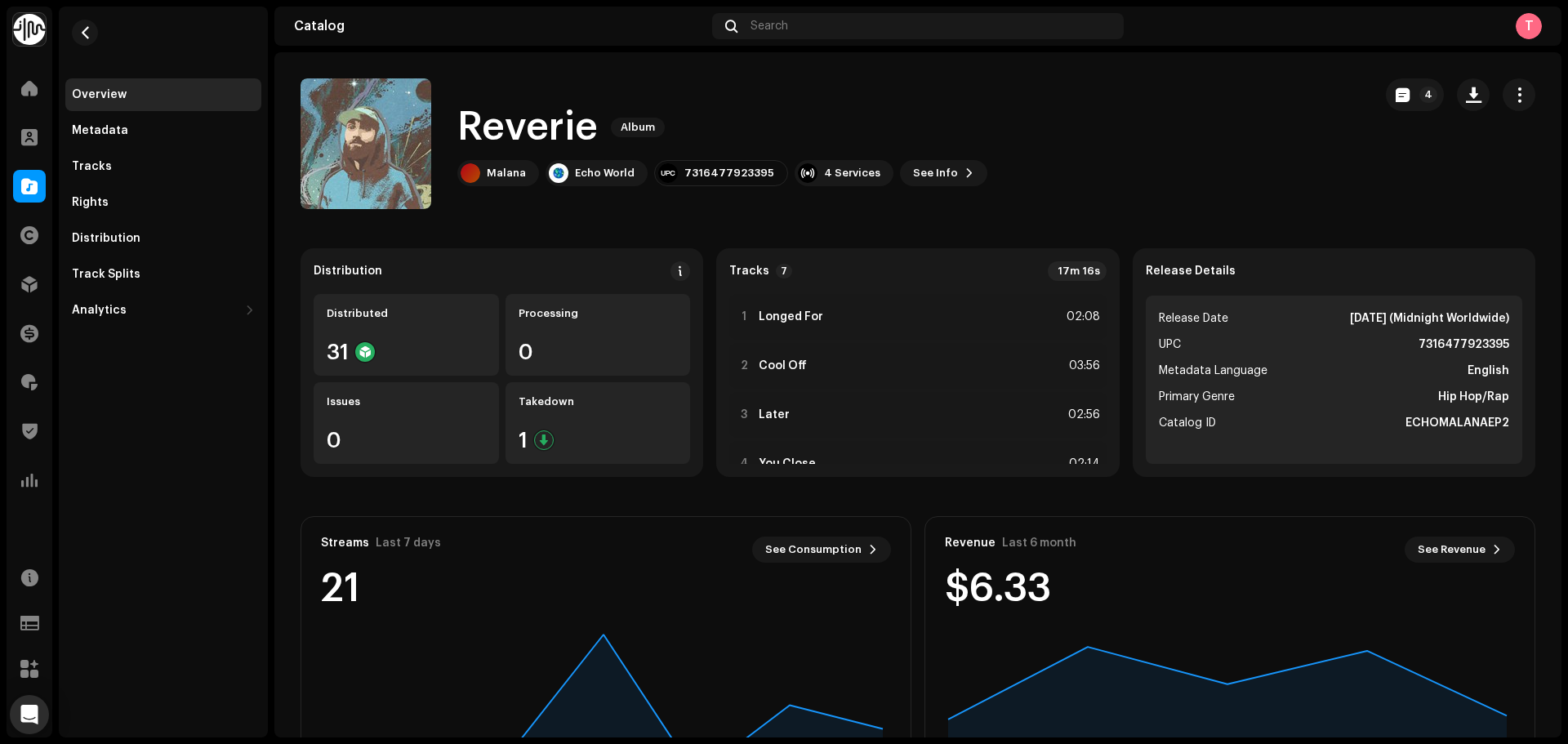
click at [1391, 68] on catalog-releases-details-overview "Reverie Album 4 Reverie Album Malana Echo World 7316477923395 4 Services See In…" at bounding box center [918, 461] width 1287 height 817
click at [1394, 85] on button "4" at bounding box center [1414, 94] width 58 height 33
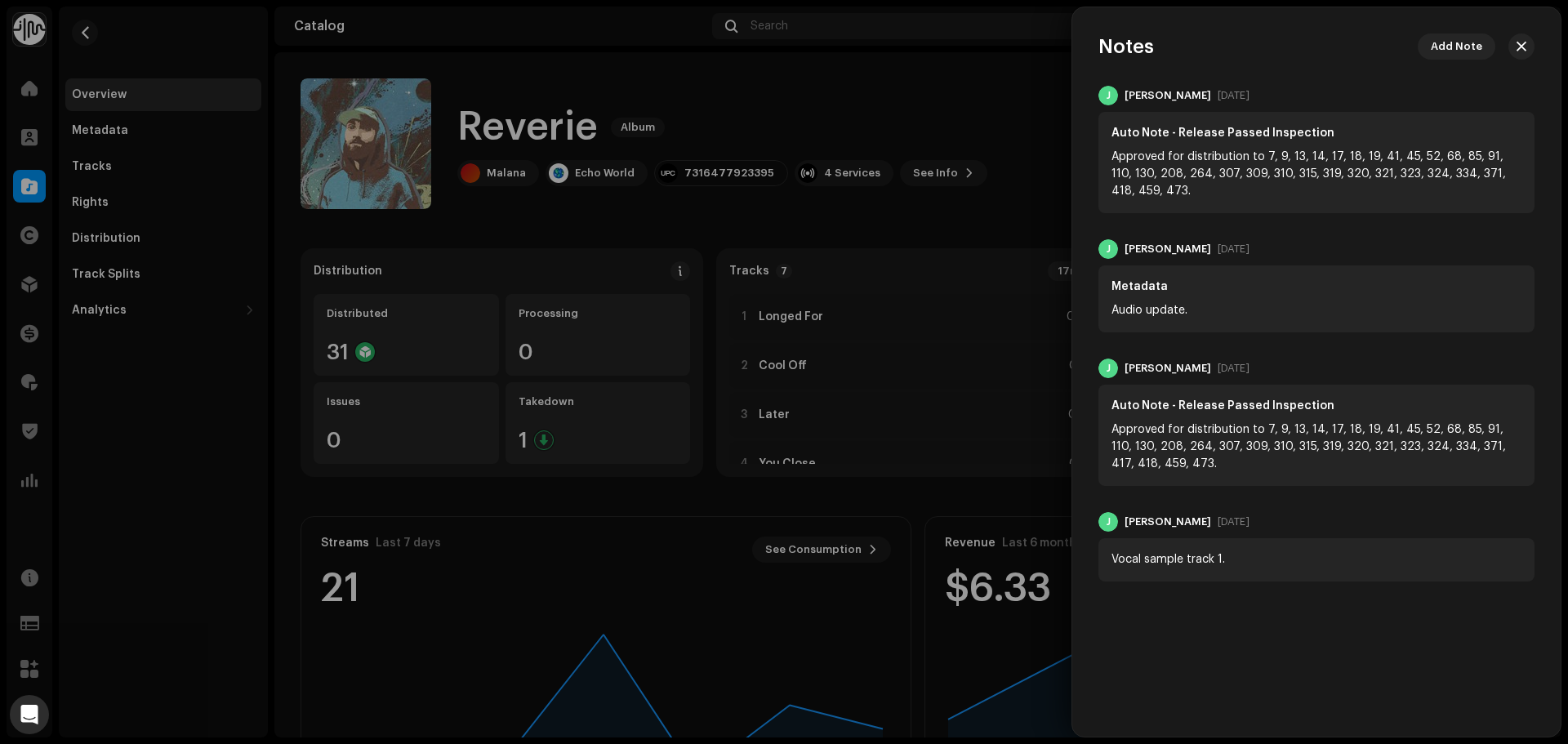
click at [968, 98] on div at bounding box center [784, 372] width 1568 height 744
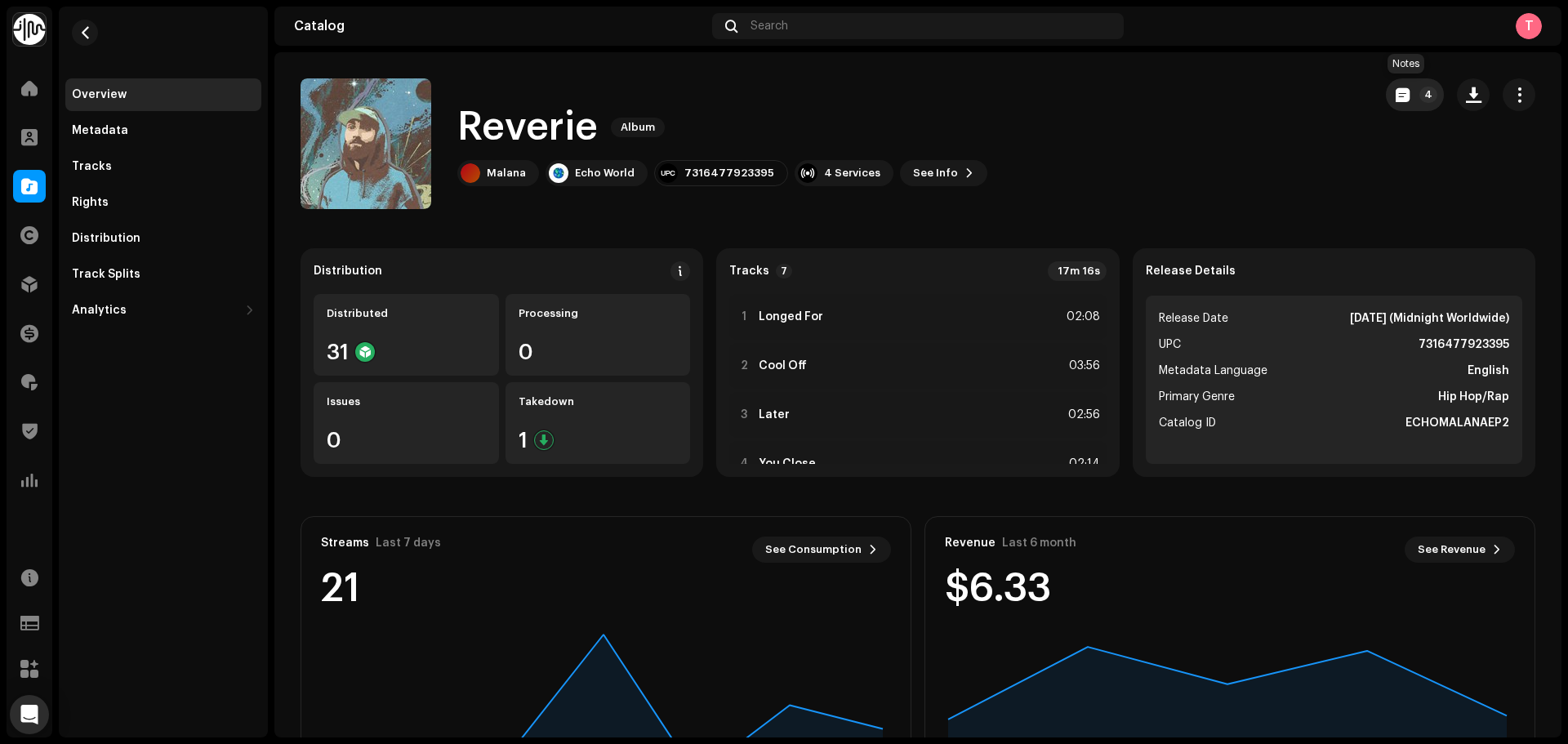
click at [1386, 106] on button "4" at bounding box center [1414, 94] width 58 height 33
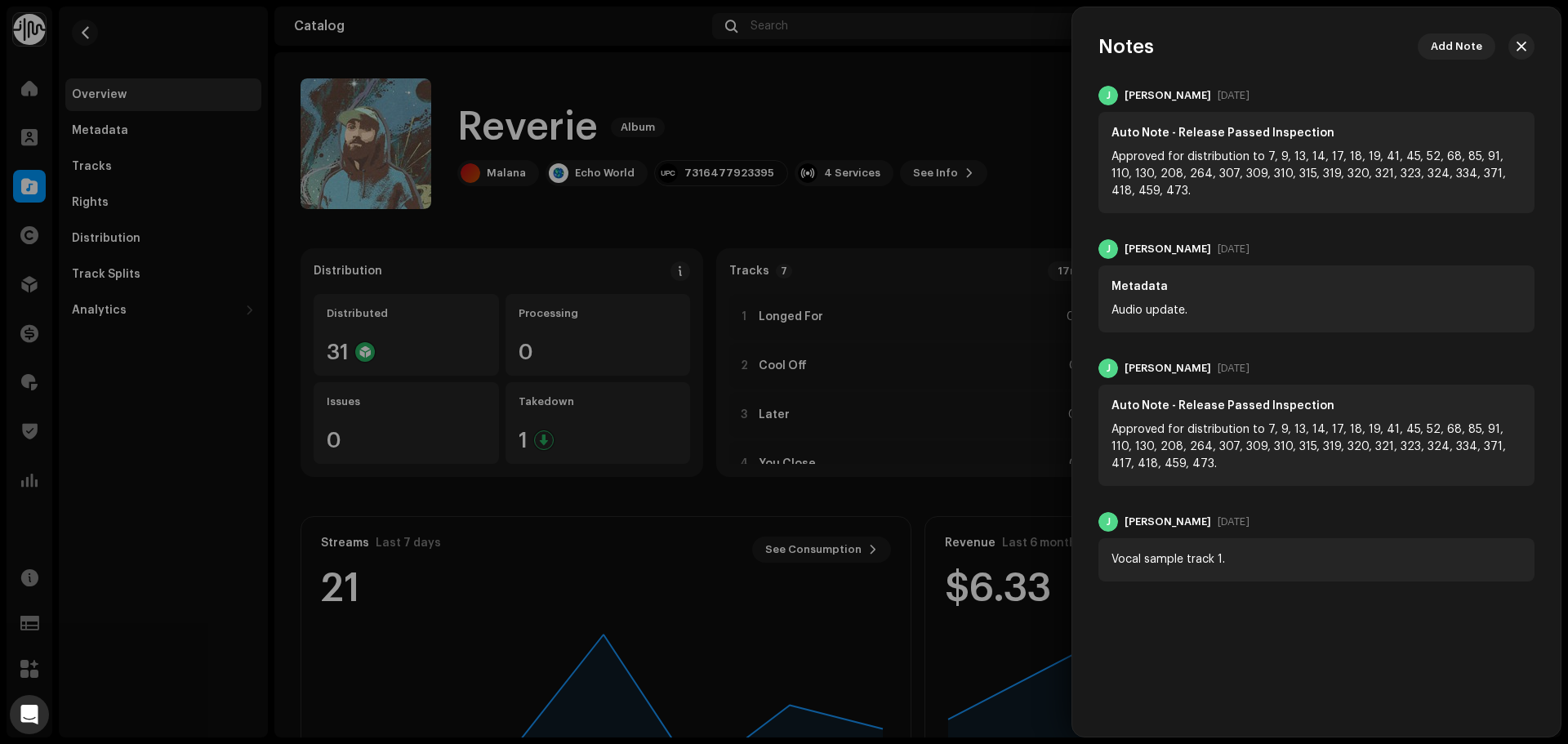
click at [965, 103] on div at bounding box center [784, 372] width 1568 height 744
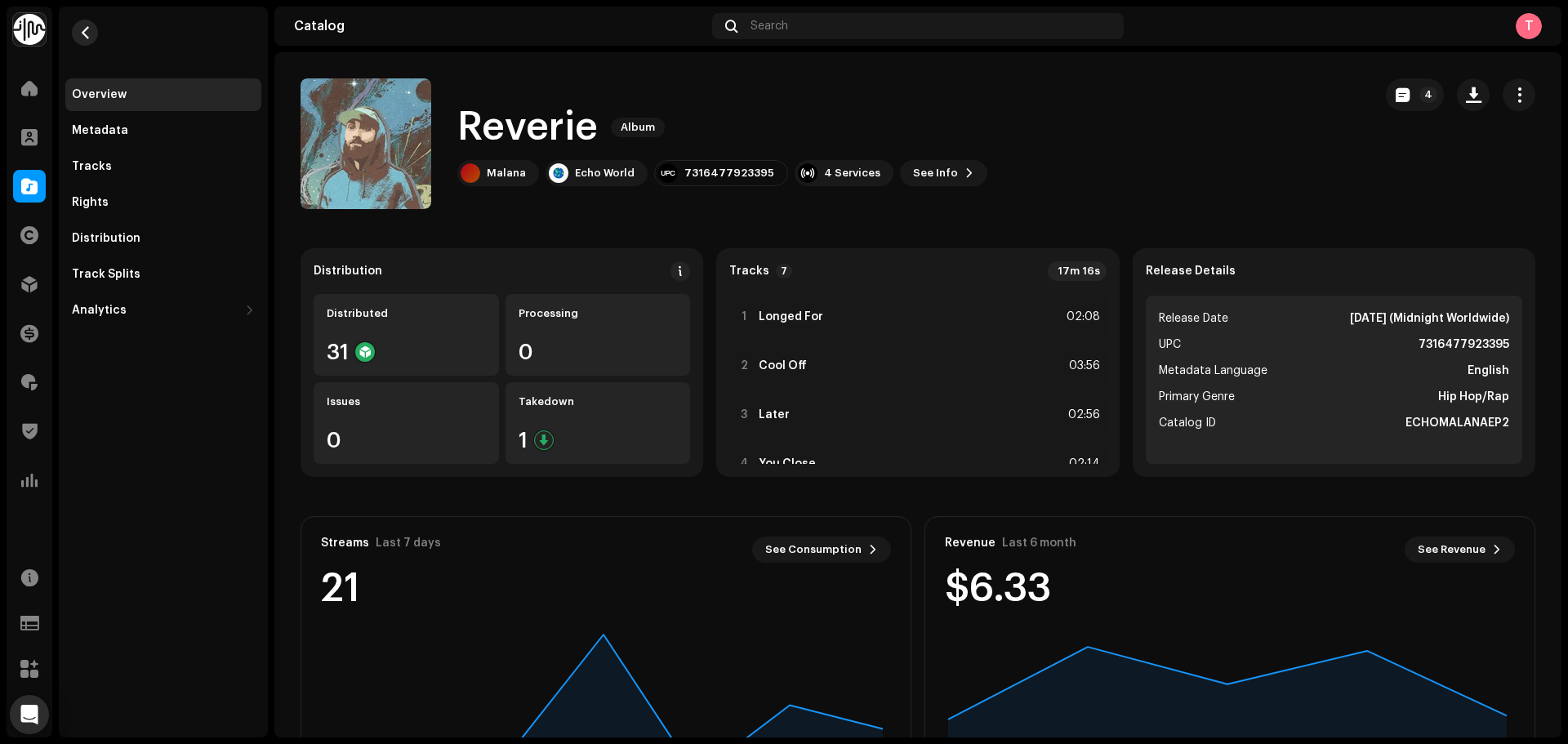
click at [88, 36] on span "button" at bounding box center [85, 32] width 12 height 13
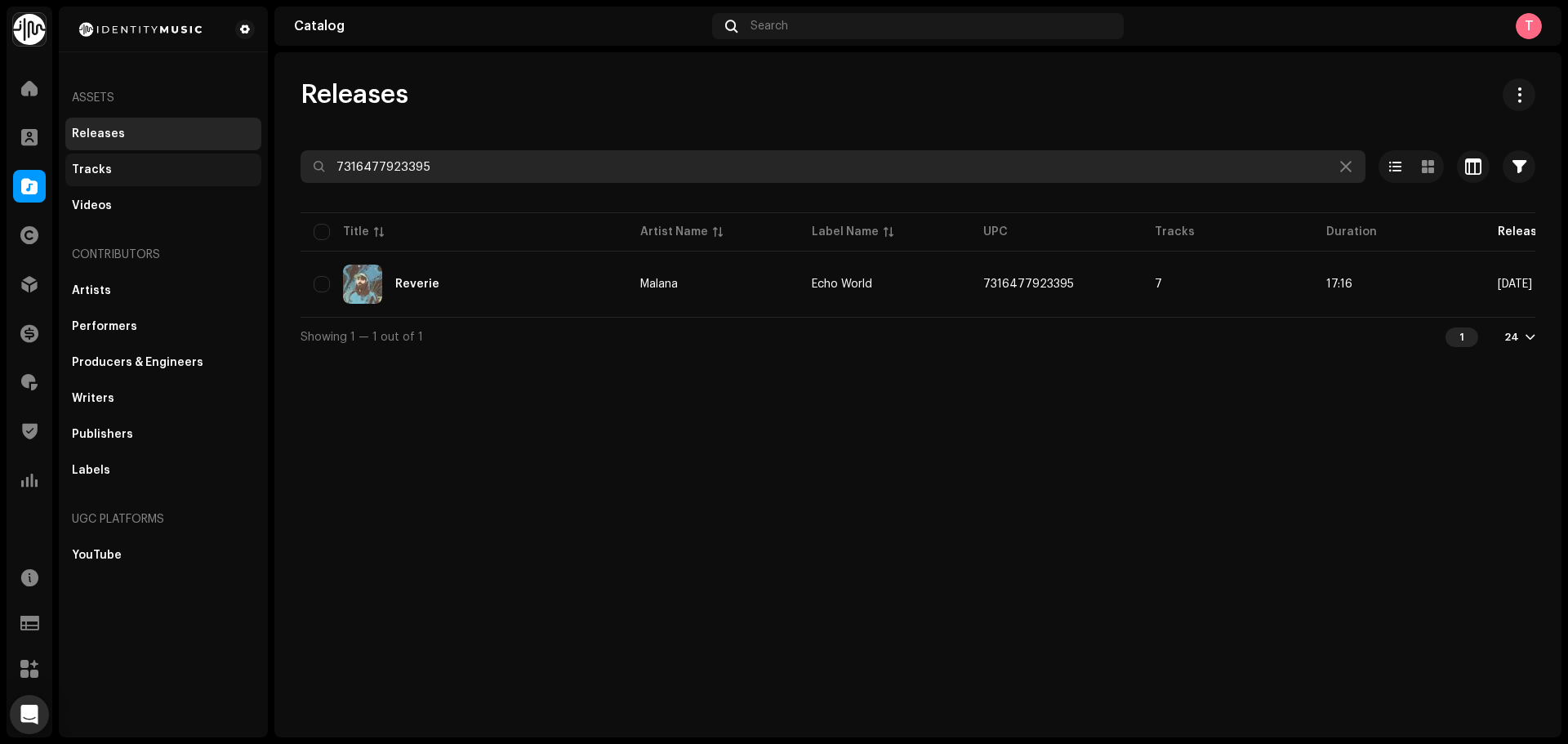
drag, startPoint x: 479, startPoint y: 178, endPoint x: 131, endPoint y: 178, distance: 348.0
click at [131, 178] on div "Identity Music Home Clients Catalog Rights Distribution Finance Royalties Trust…" at bounding box center [784, 372] width 1568 height 744
paste input "19858853053"
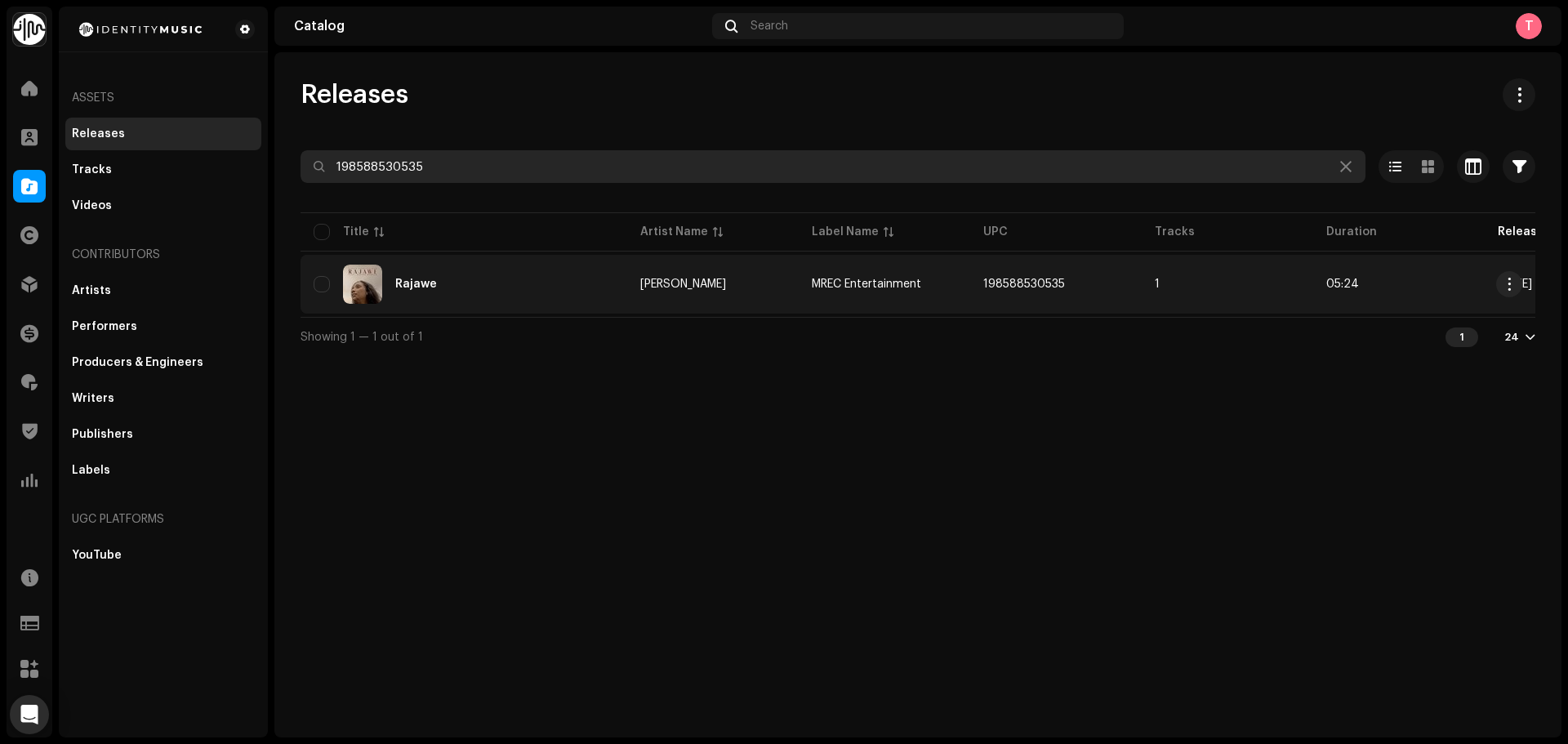
type input "198588530535"
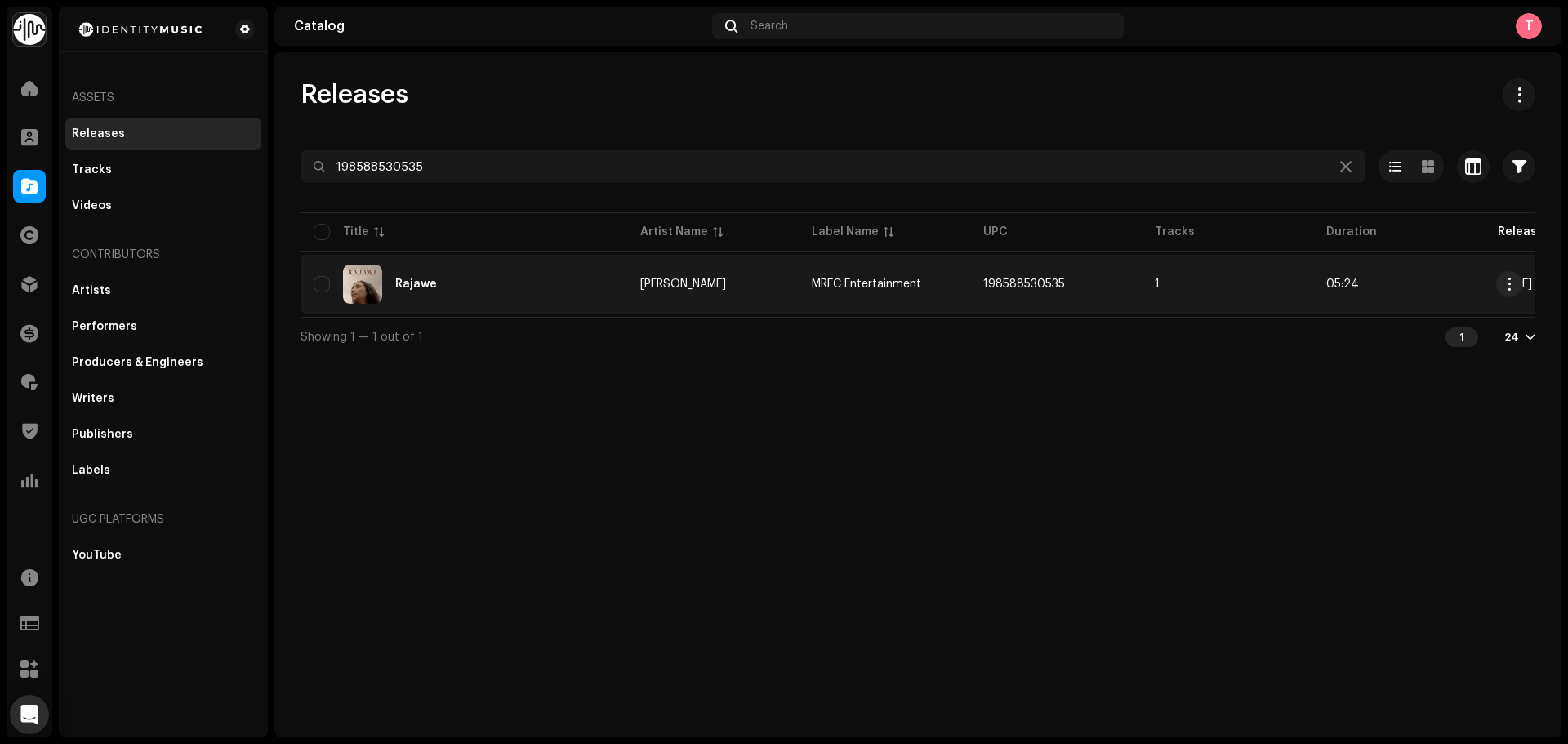
click at [479, 283] on div "Rajawe" at bounding box center [463, 284] width 301 height 39
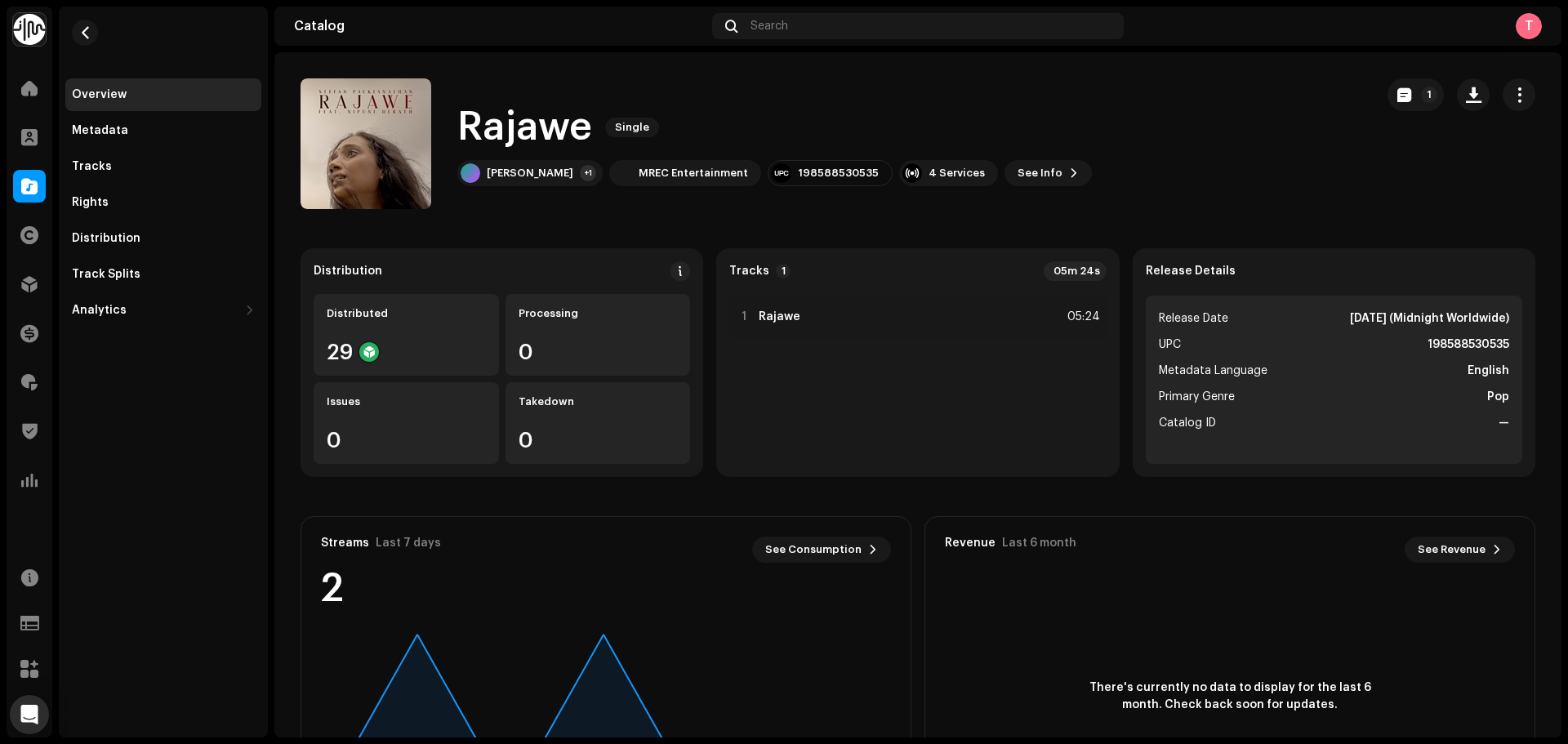
click at [1399, 72] on catalog-releases-details-overview "Rajawe Single 1 Rajawe Single Stefan Packianathan +1 MREC Entertainment 1985885…" at bounding box center [918, 461] width 1287 height 817
click at [1398, 94] on span "button" at bounding box center [1405, 94] width 14 height 13
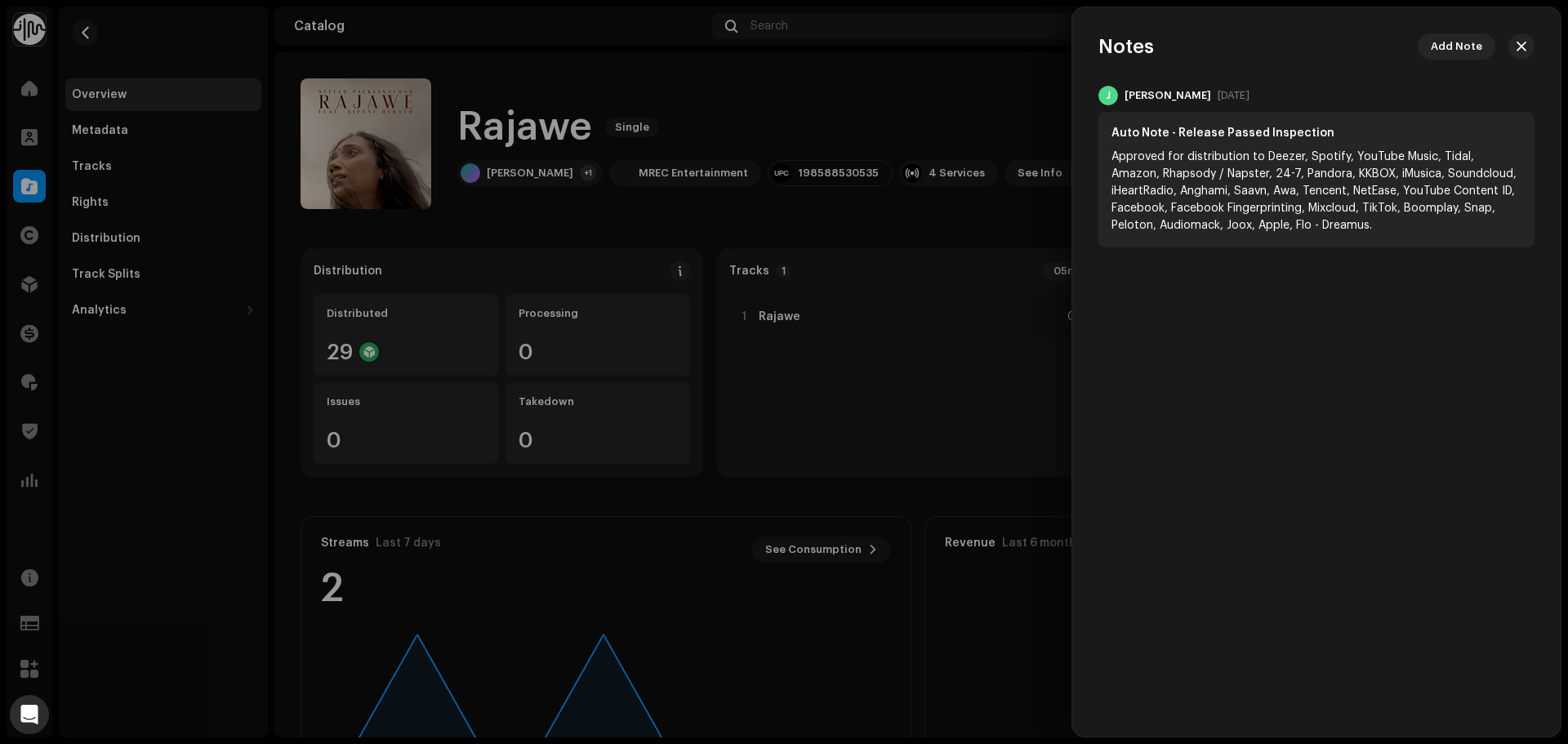
click at [1034, 102] on div at bounding box center [784, 372] width 1568 height 744
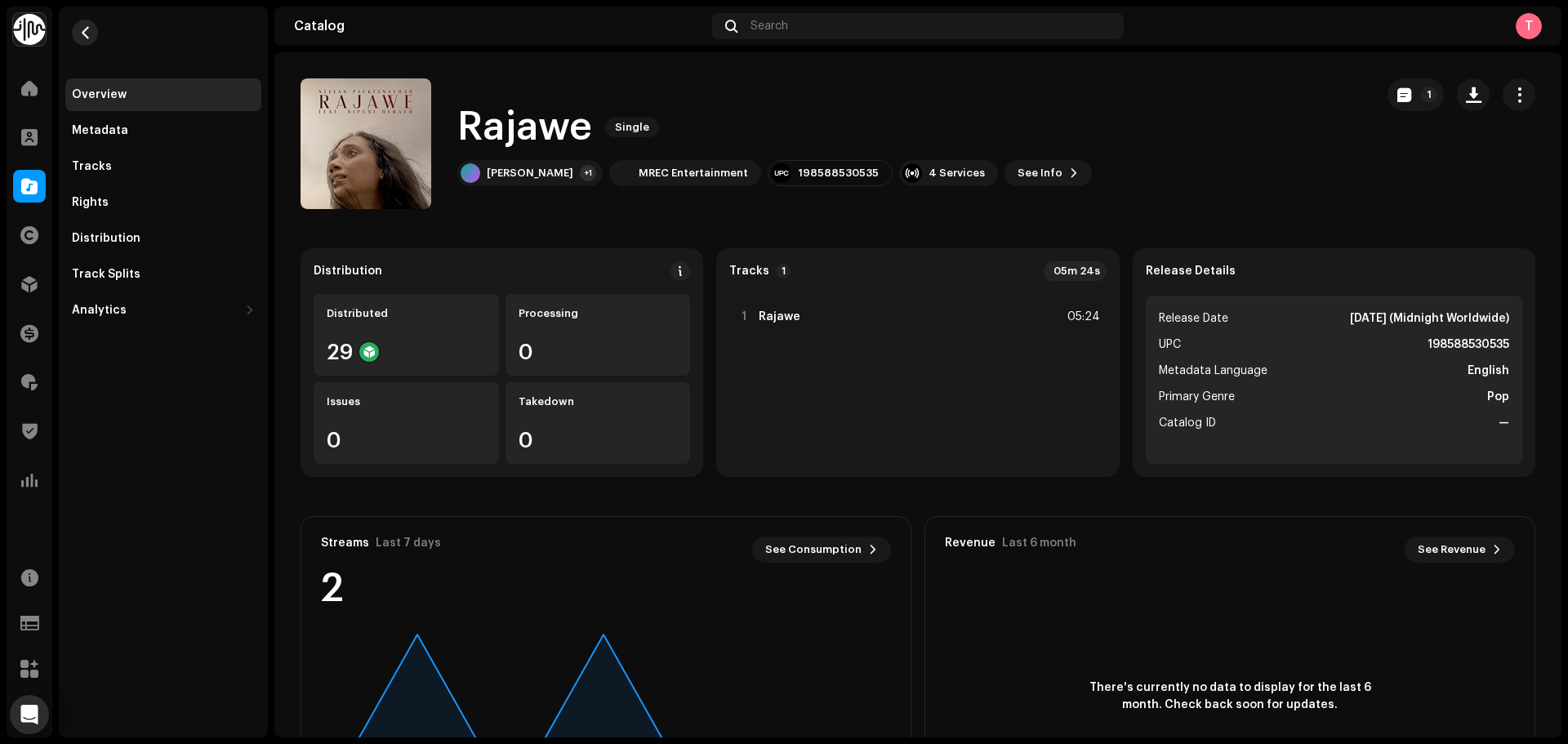
click at [75, 28] on button "button" at bounding box center [84, 32] width 26 height 26
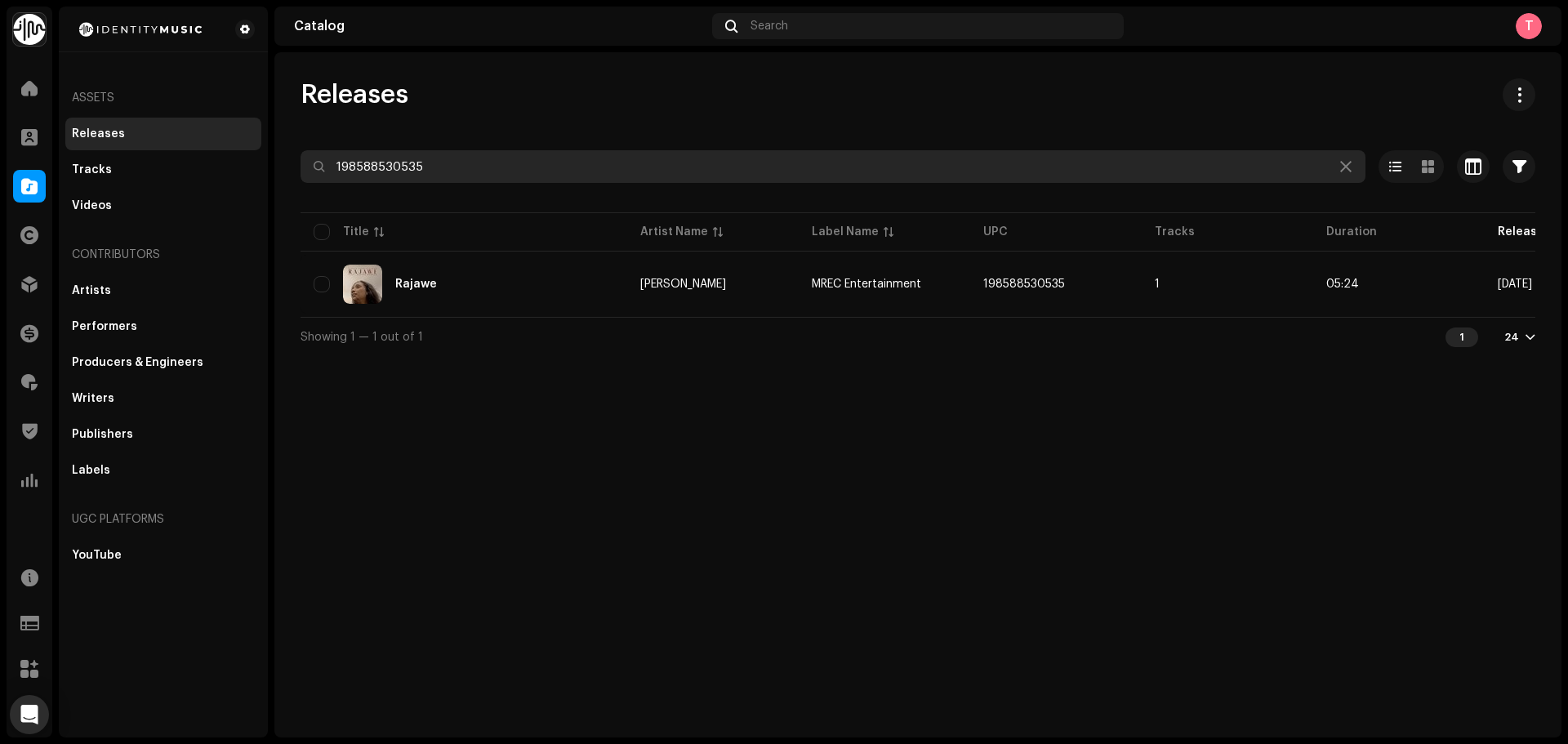
drag, startPoint x: 505, startPoint y: 157, endPoint x: 0, endPoint y: 155, distance: 505.0
click at [1, 155] on div "Identity Music Home Clients Catalog Rights Distribution Finance Royalties Trust…" at bounding box center [784, 372] width 1568 height 744
paste input "7316470546553"
type input "7316470546553"
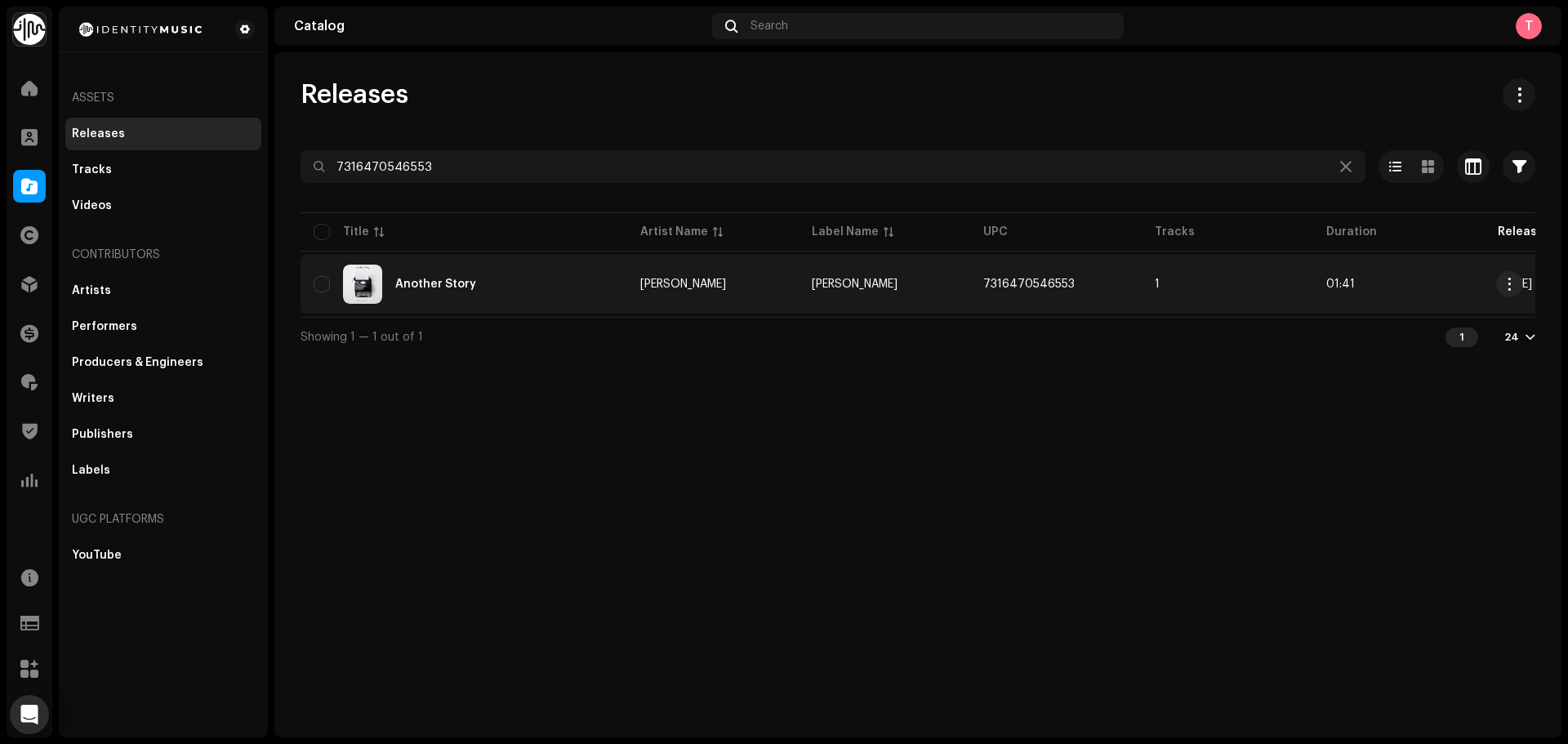
click at [555, 298] on div "Another Story" at bounding box center [463, 284] width 301 height 39
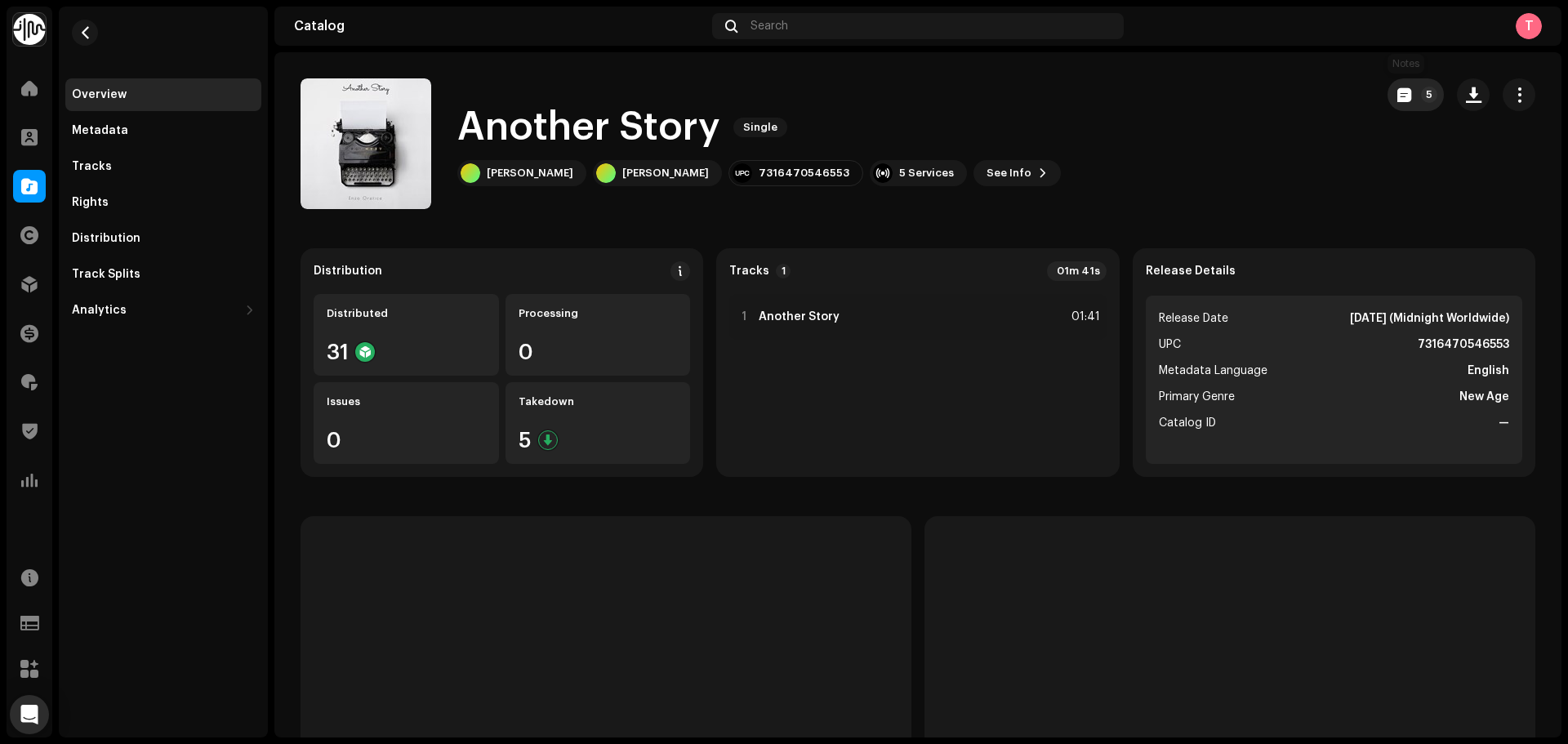
click at [1398, 100] on span "button" at bounding box center [1405, 94] width 14 height 13
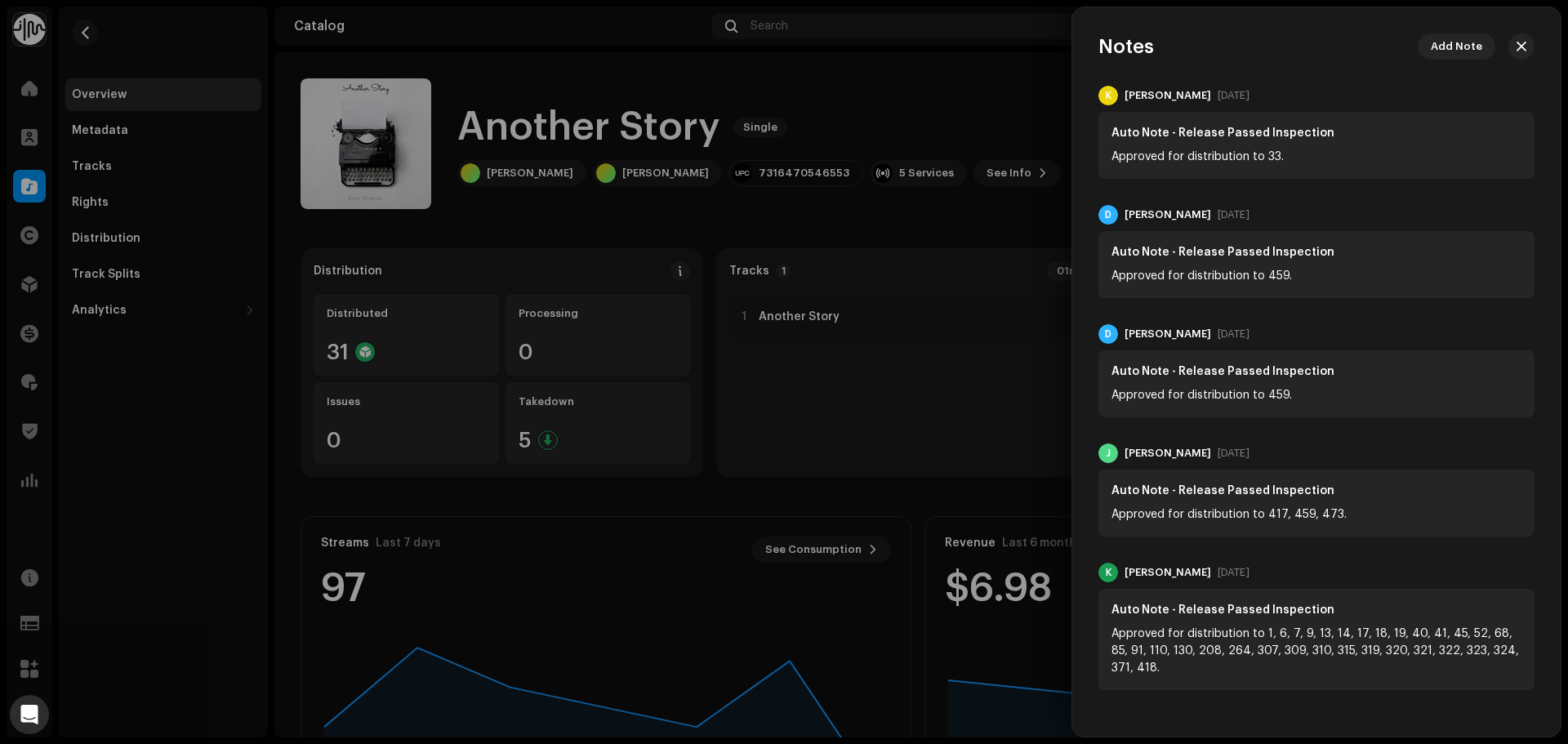
click at [890, 151] on div at bounding box center [784, 372] width 1568 height 744
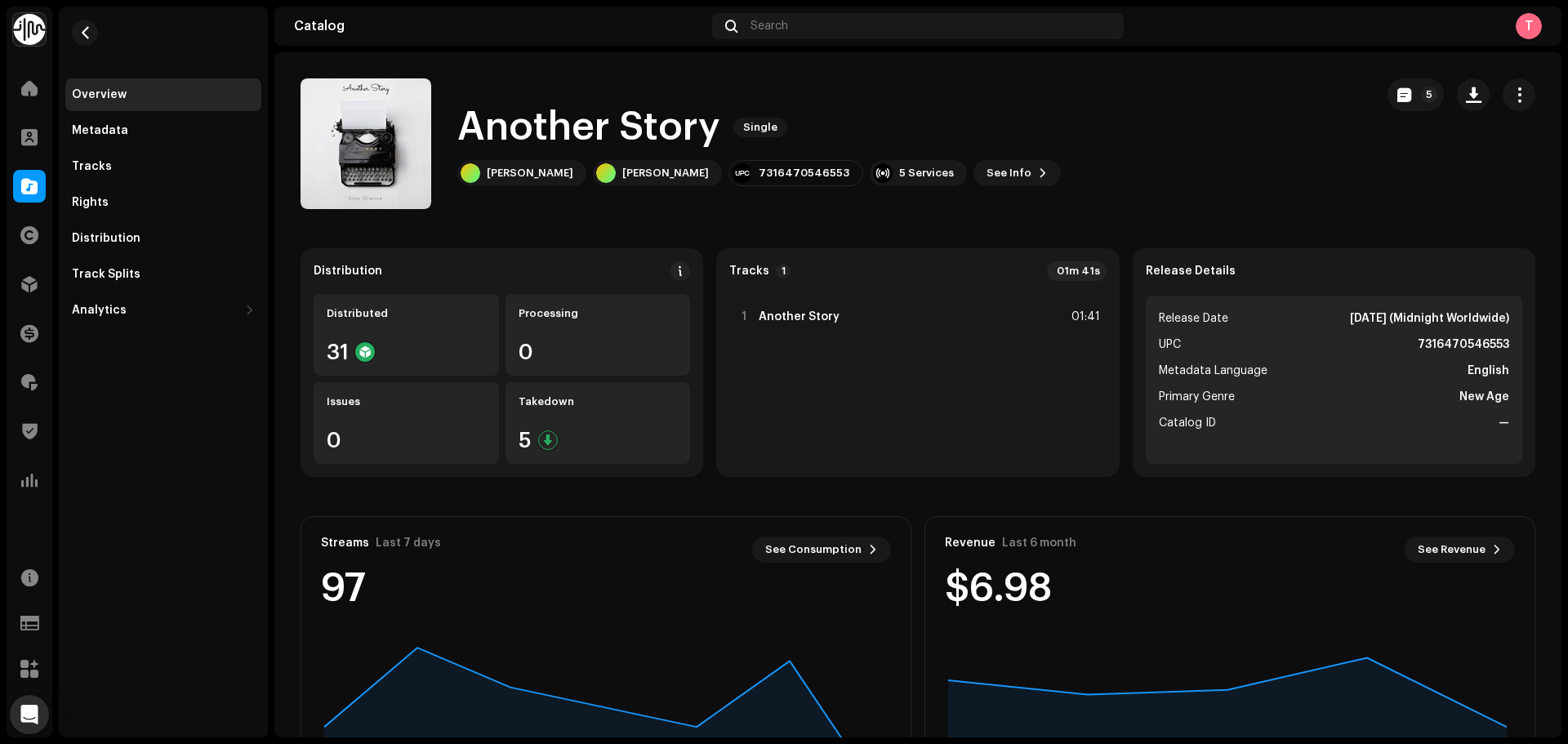
click at [4, 187] on div "Identity Music Home Clients Catalog Rights Distribution Finance Royalties Trust…" at bounding box center [784, 372] width 1568 height 744
click at [98, 139] on div "Metadata" at bounding box center [163, 131] width 196 height 33
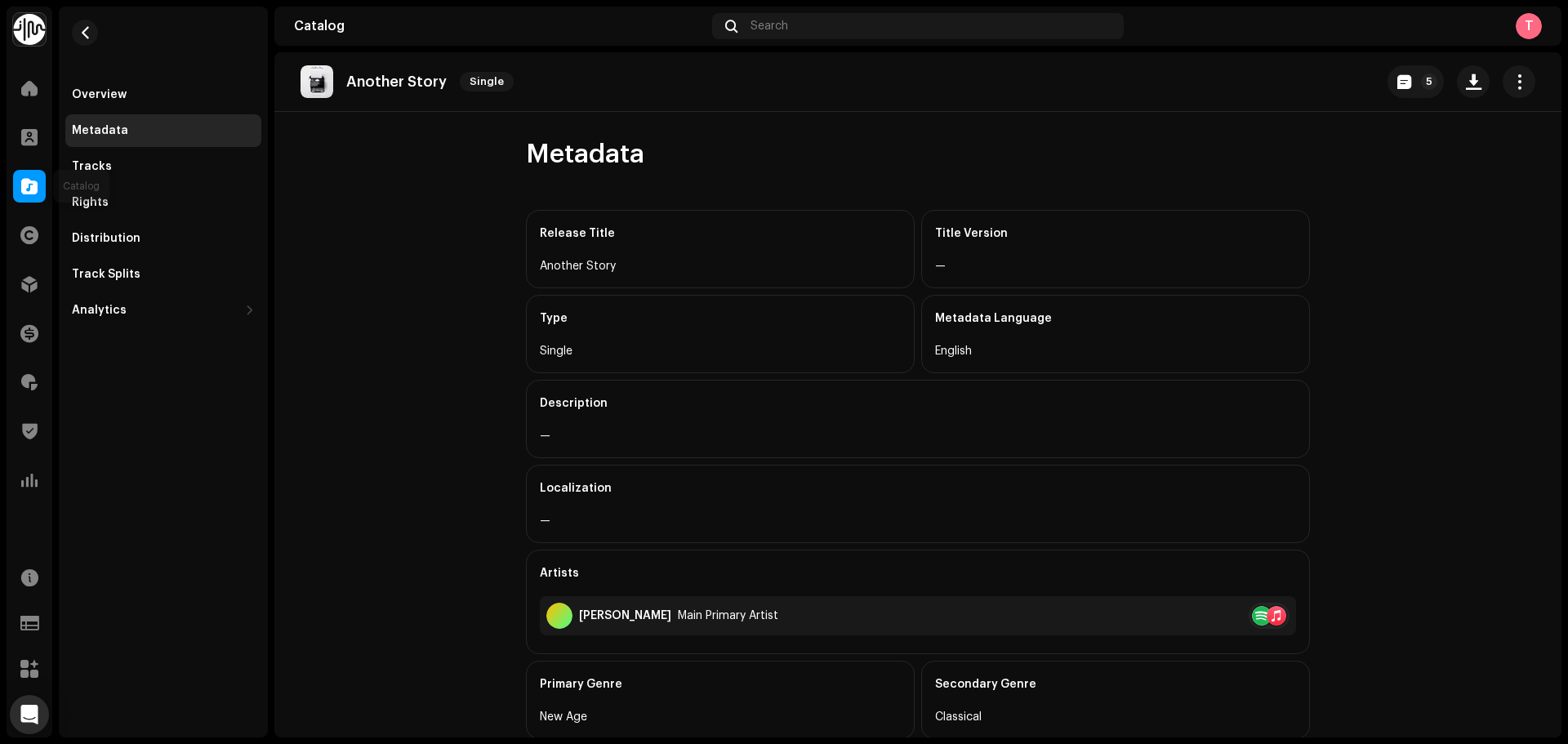
click at [29, 194] on div at bounding box center [29, 186] width 33 height 33
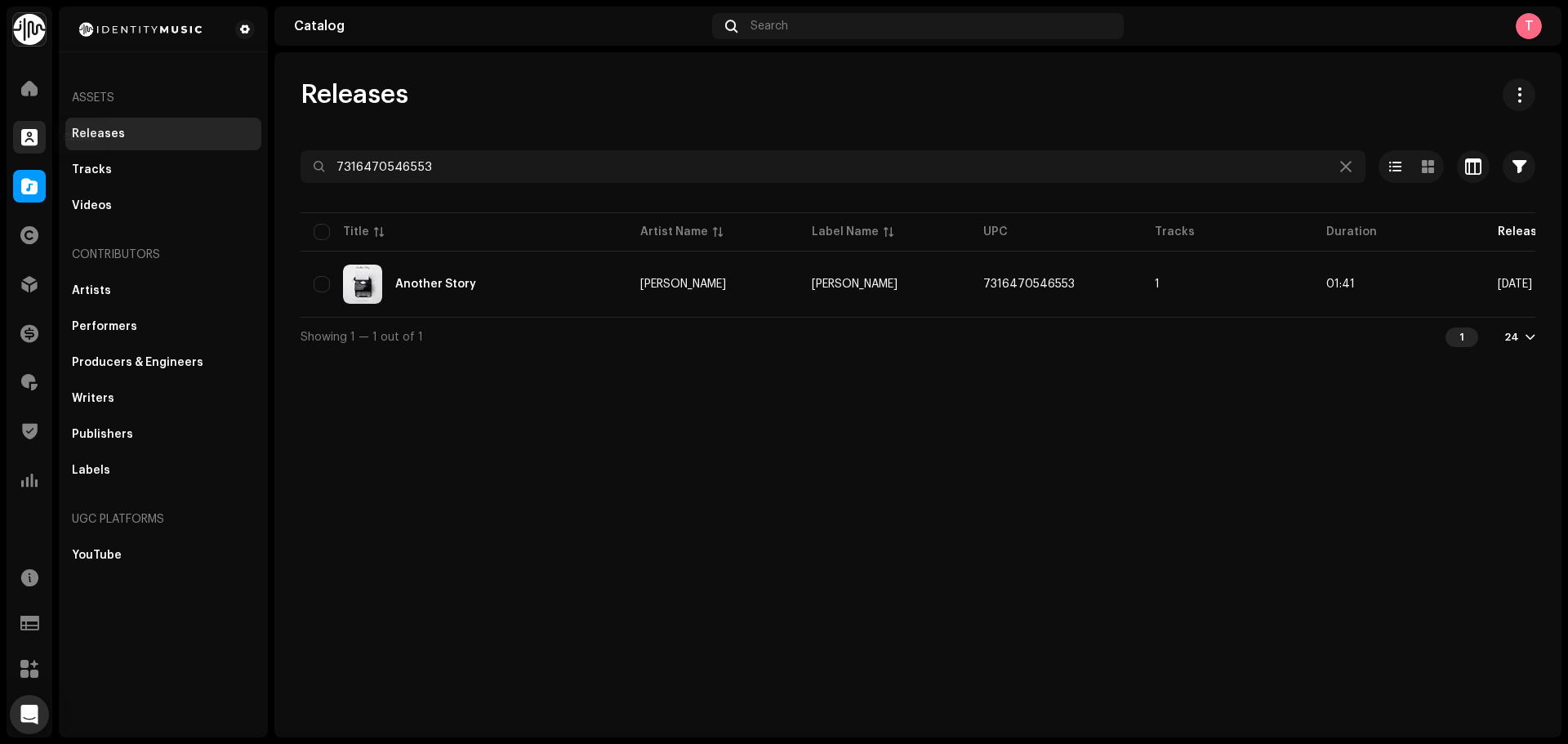
click at [32, 144] on span at bounding box center [29, 137] width 16 height 13
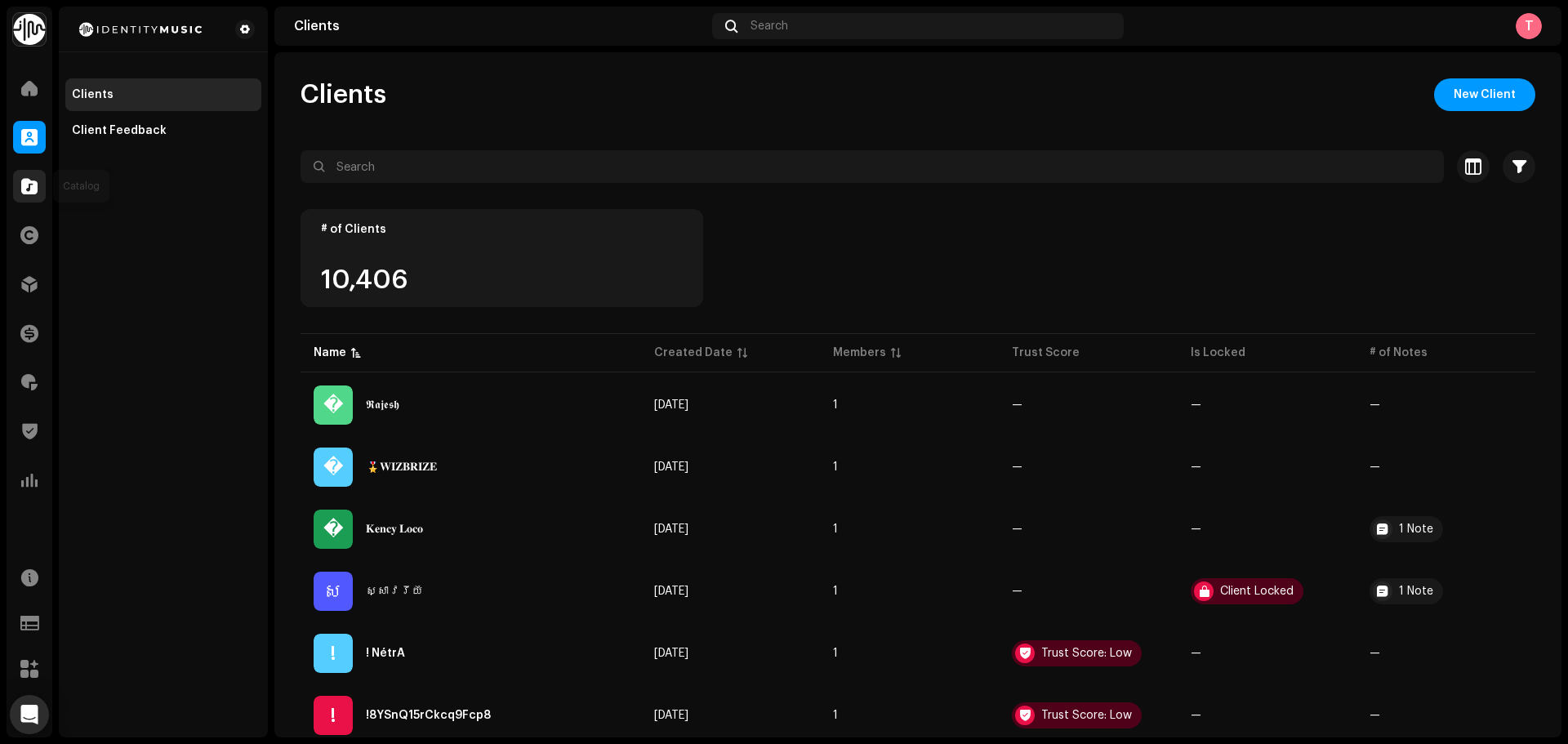
click at [28, 178] on div at bounding box center [29, 186] width 33 height 33
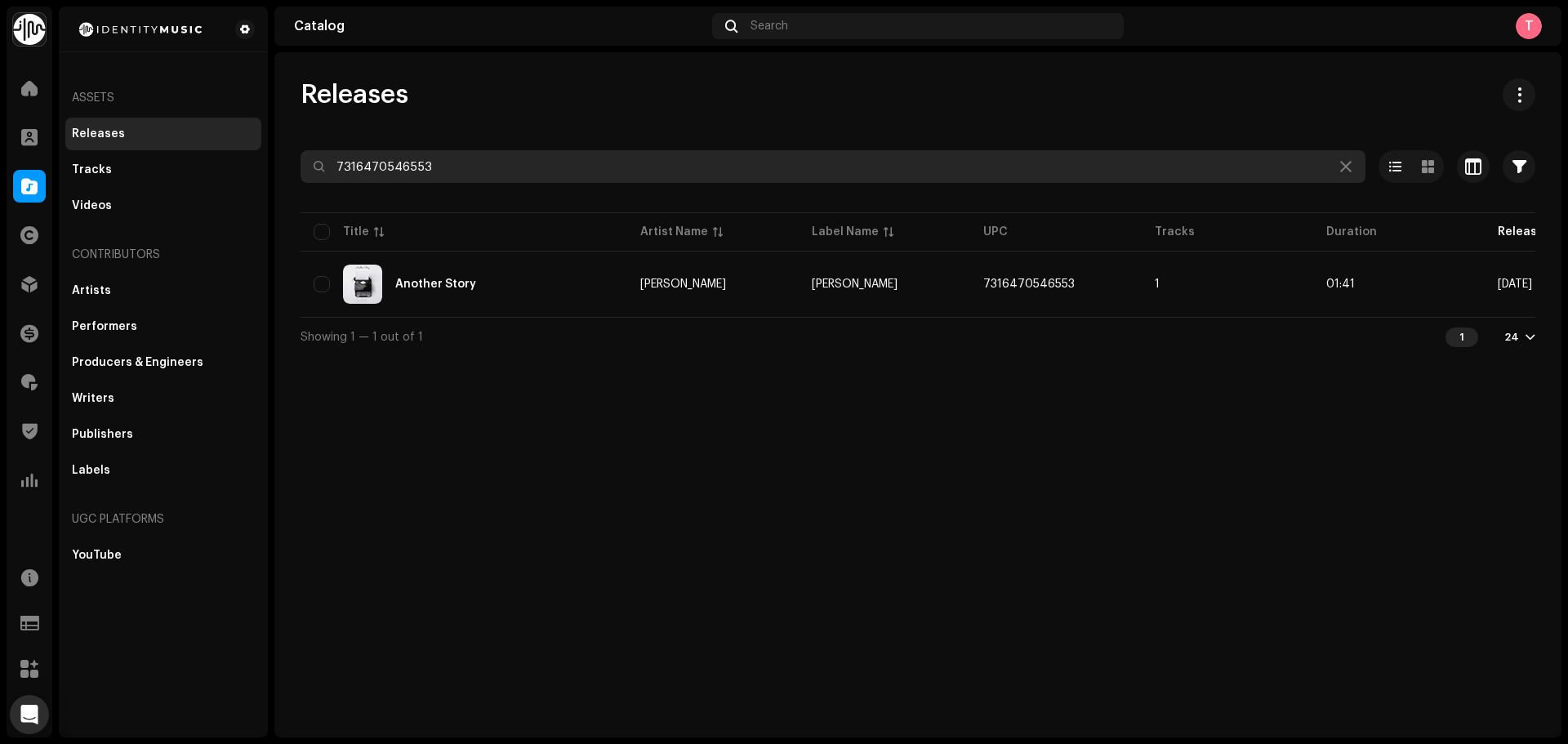
drag, startPoint x: 499, startPoint y: 164, endPoint x: 210, endPoint y: 147, distance: 289.5
click at [210, 148] on div "Identity Music Home Clients Catalog Rights Distribution Finance Royalties Trust…" at bounding box center [784, 372] width 1568 height 744
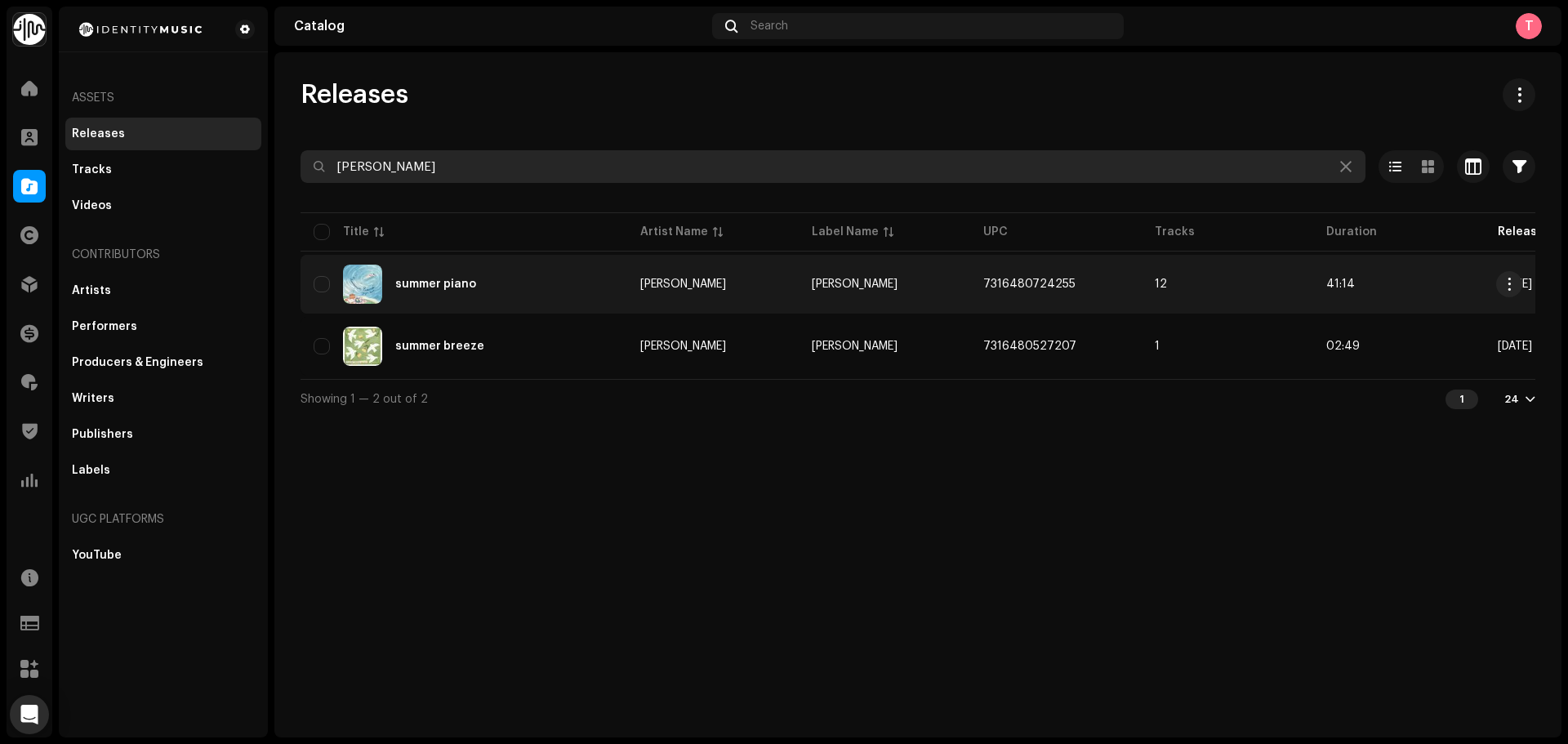
type input "yujin baek"
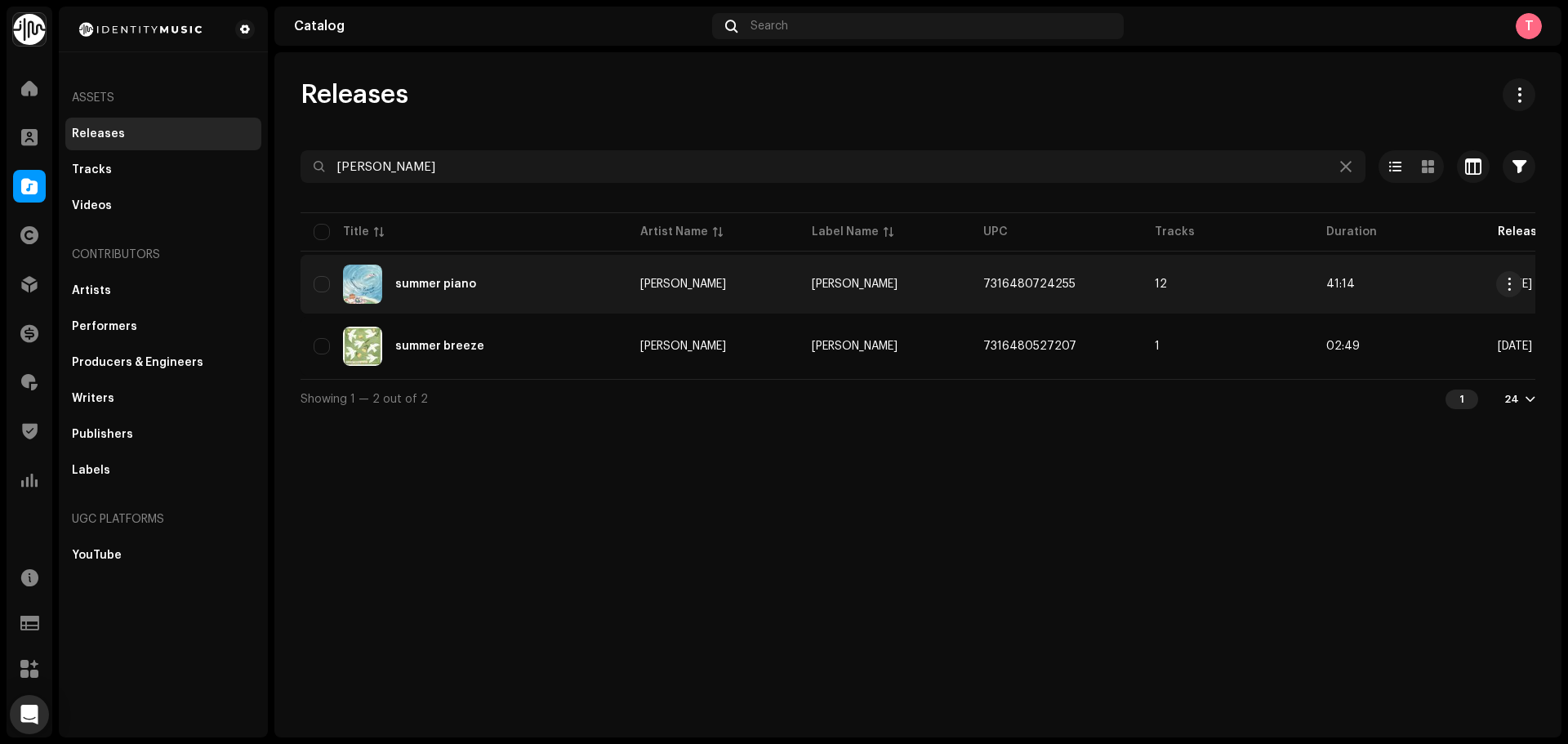
click at [548, 271] on div "summer piano" at bounding box center [463, 284] width 301 height 39
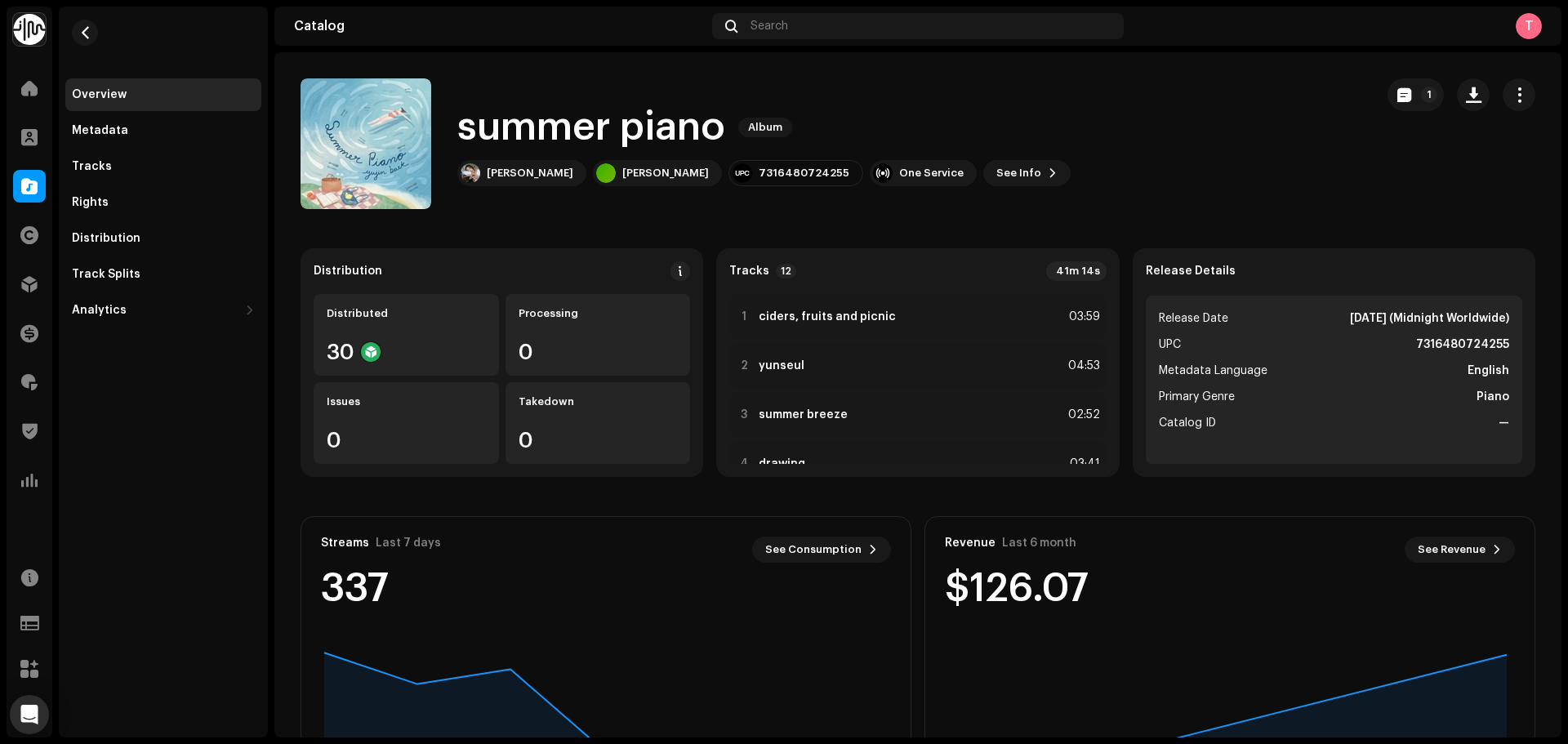
drag, startPoint x: 1399, startPoint y: 345, endPoint x: 1348, endPoint y: 354, distance: 51.8
click at [1348, 354] on ul "Release Date Jun 27, 2025 (Midnight Worldwide) UPC 7316480724255 Metadata Langu…" at bounding box center [1334, 380] width 376 height 169
click at [163, 157] on div "Tracks" at bounding box center [163, 166] width 196 height 33
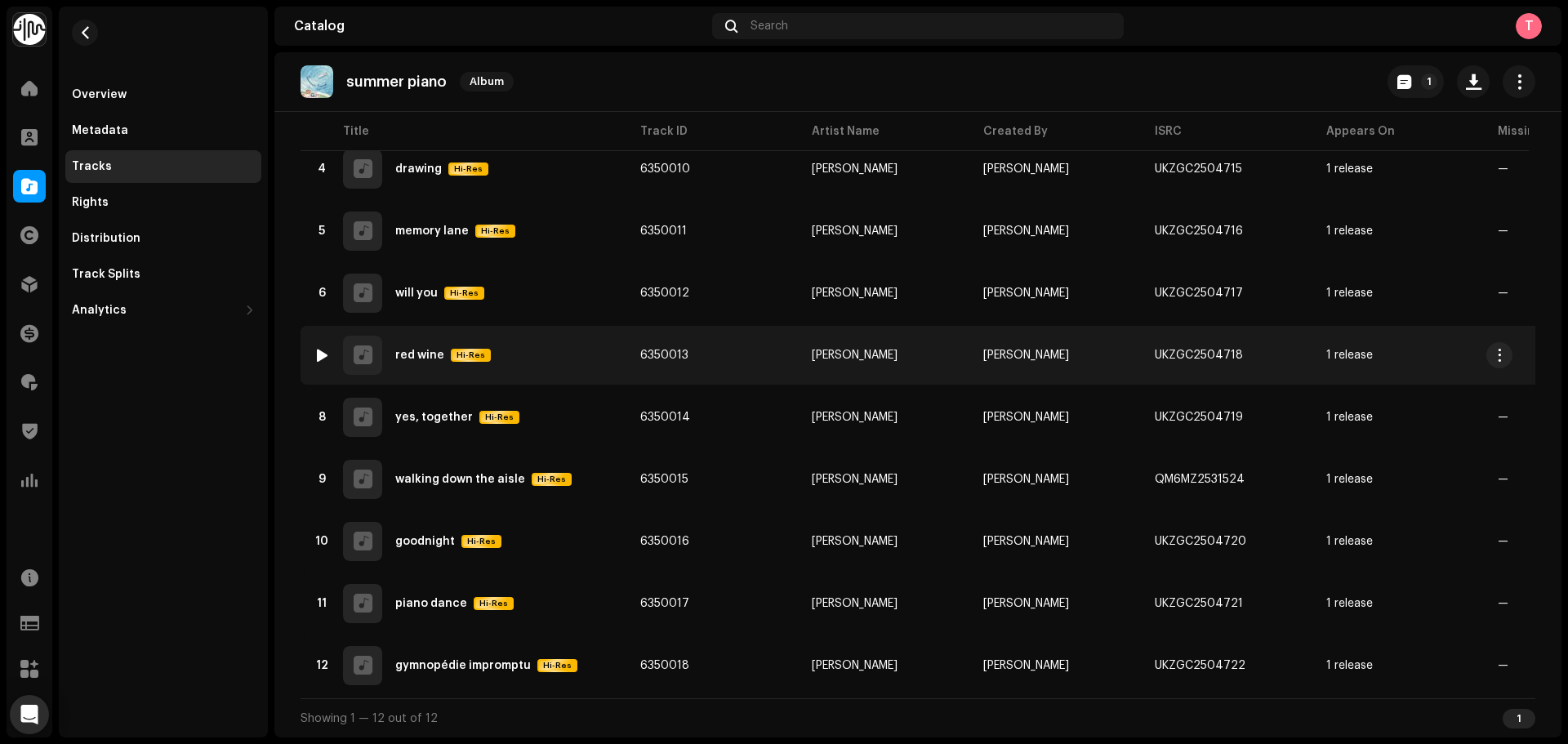
scroll to position [372, 0]
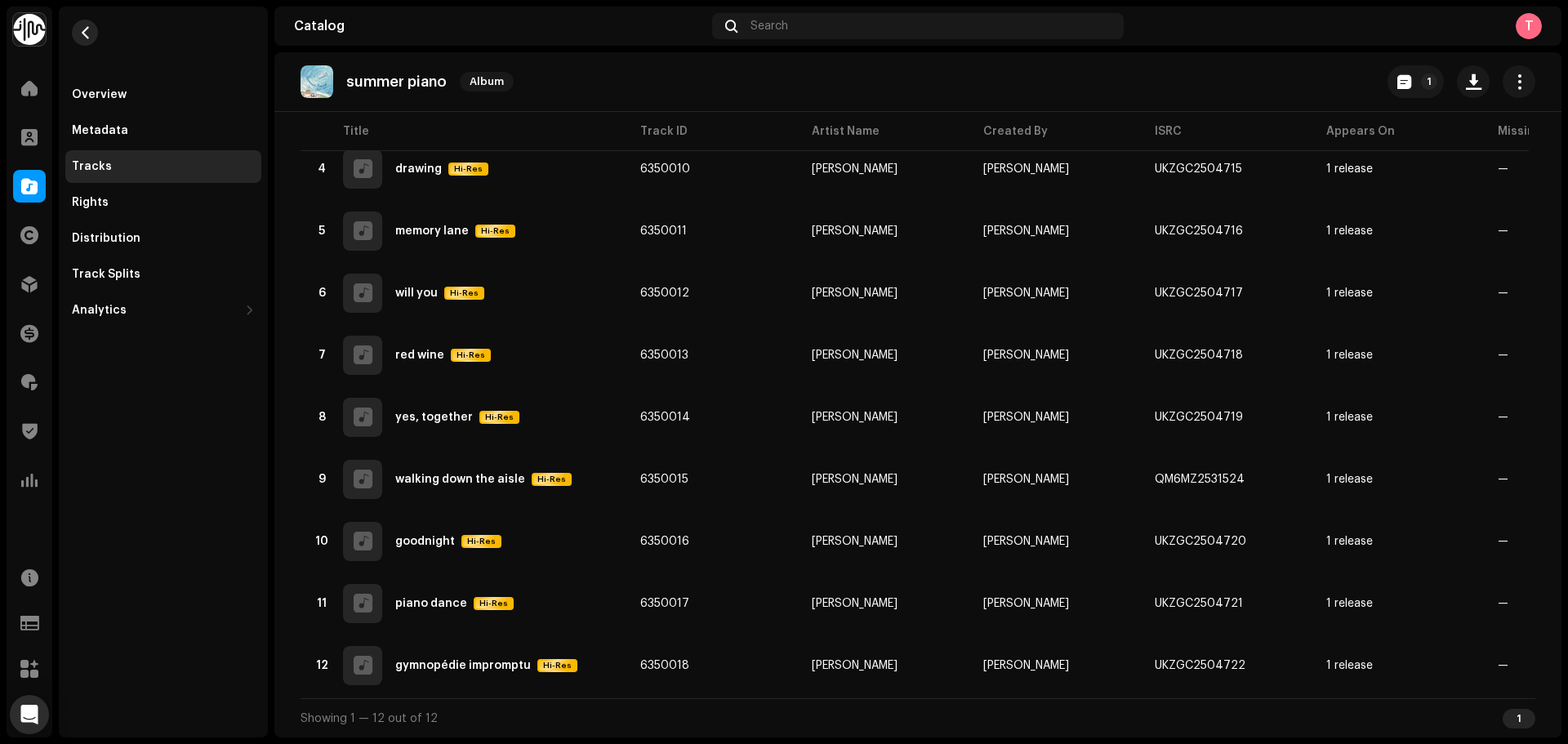
click at [89, 38] on span "button" at bounding box center [85, 32] width 12 height 13
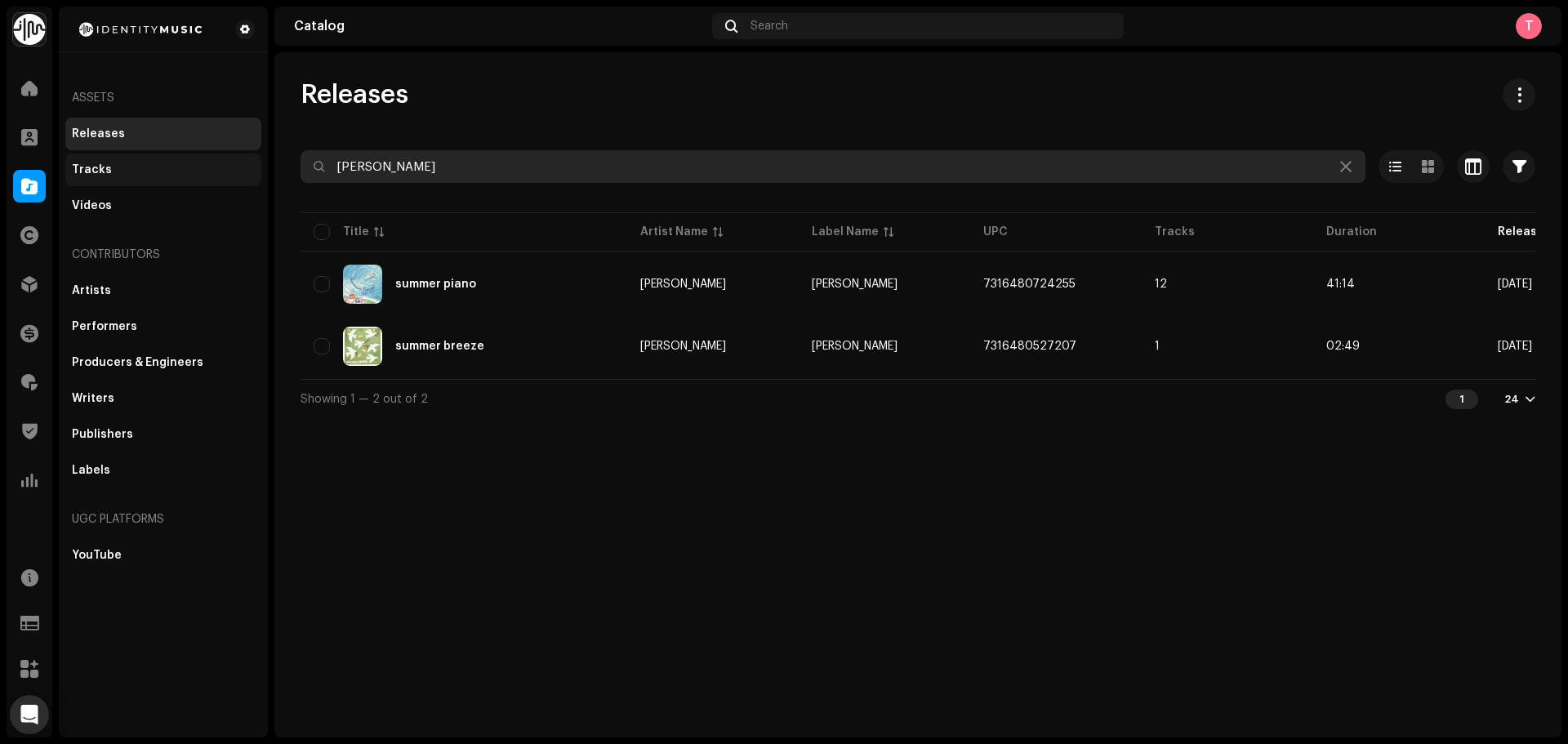
drag, startPoint x: 446, startPoint y: 167, endPoint x: 252, endPoint y: 162, distance: 194.1
click at [253, 162] on div "Identity Music Home Clients Catalog Rights Distribution Finance Royalties Trust…" at bounding box center [784, 372] width 1568 height 744
paste input "7316470328210"
type input "7316470328210"
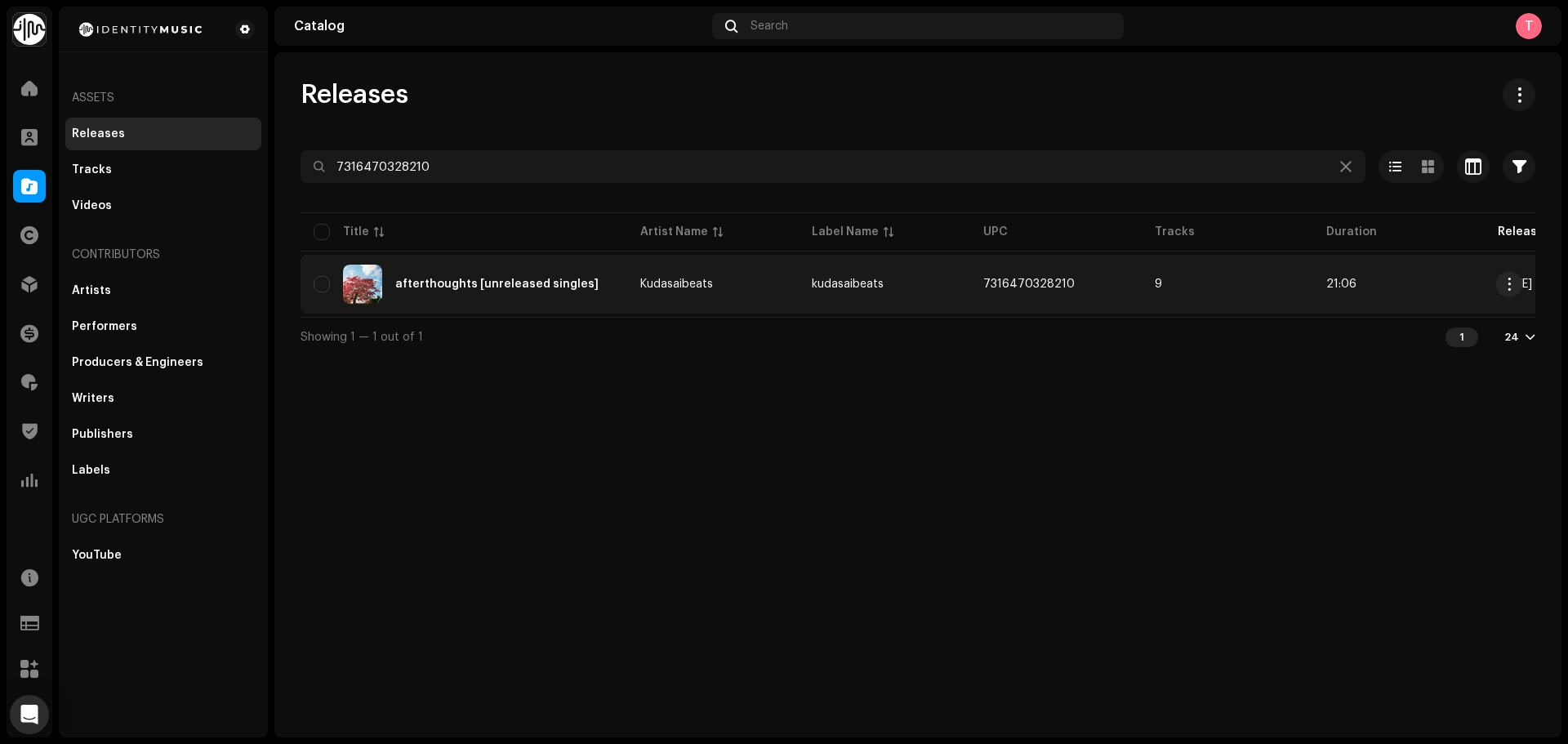
click at [610, 279] on div "afterthoughts [unreleased singles]" at bounding box center [463, 284] width 301 height 39
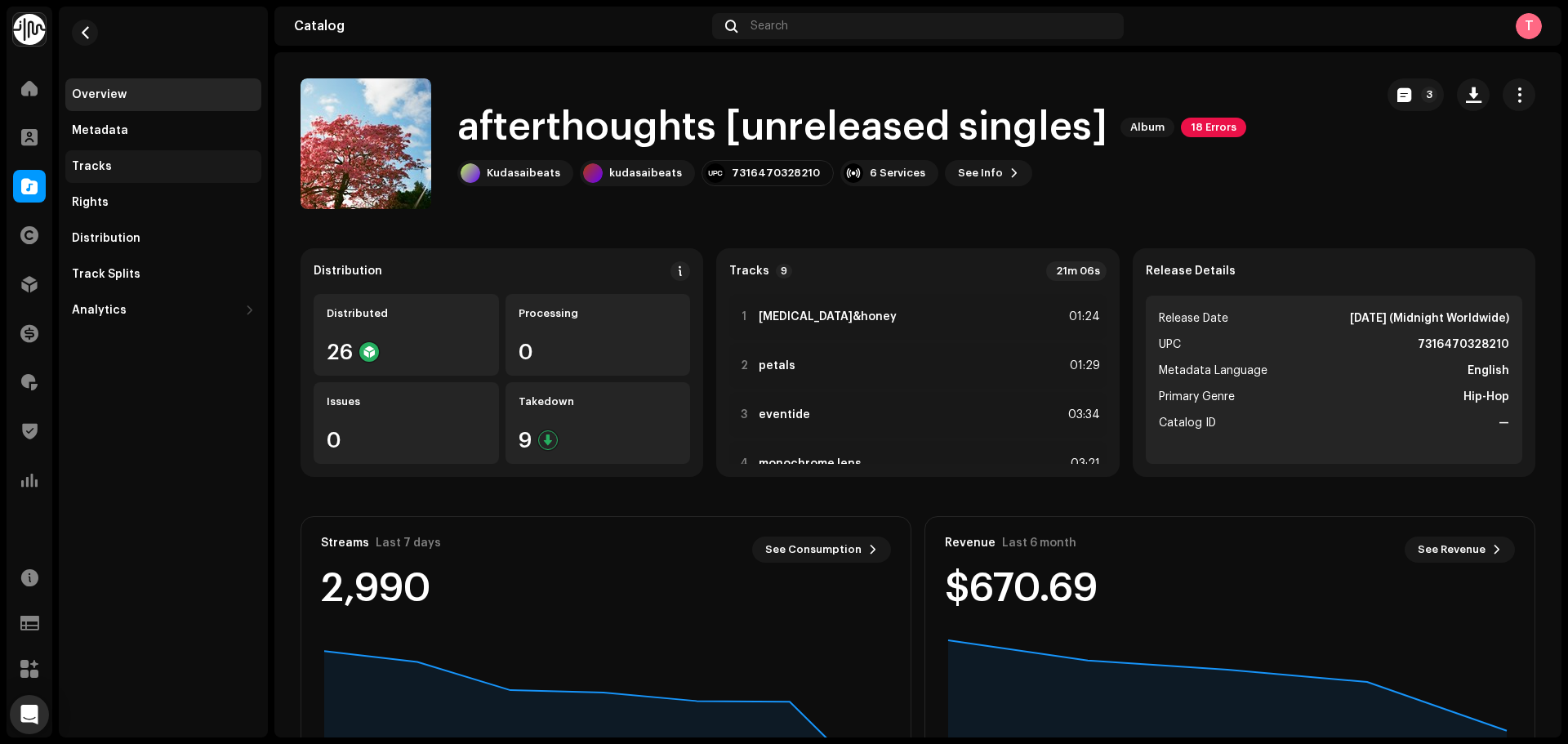
click at [115, 165] on div "Tracks" at bounding box center [163, 166] width 183 height 13
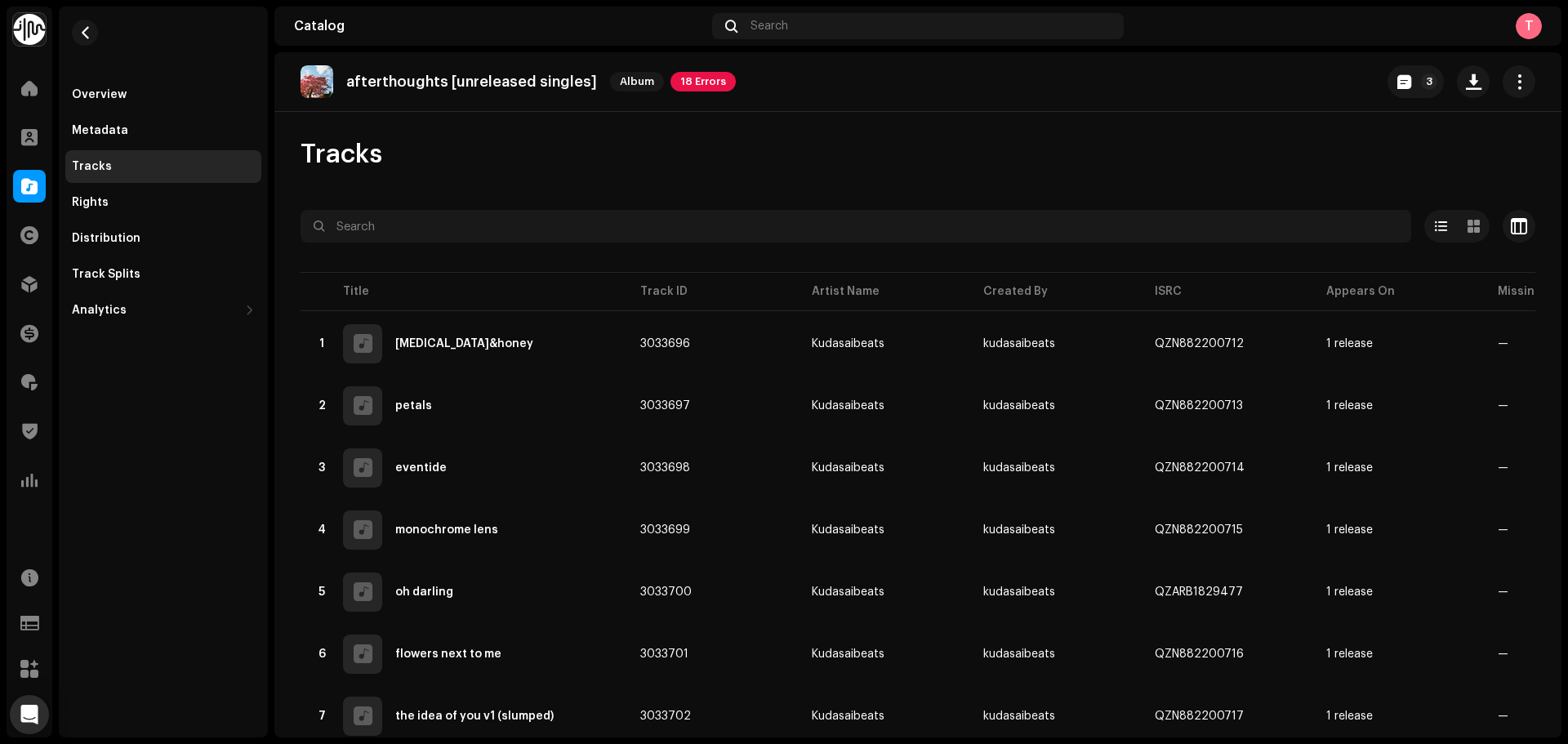
click at [130, 97] on div "Overview" at bounding box center [163, 94] width 183 height 13
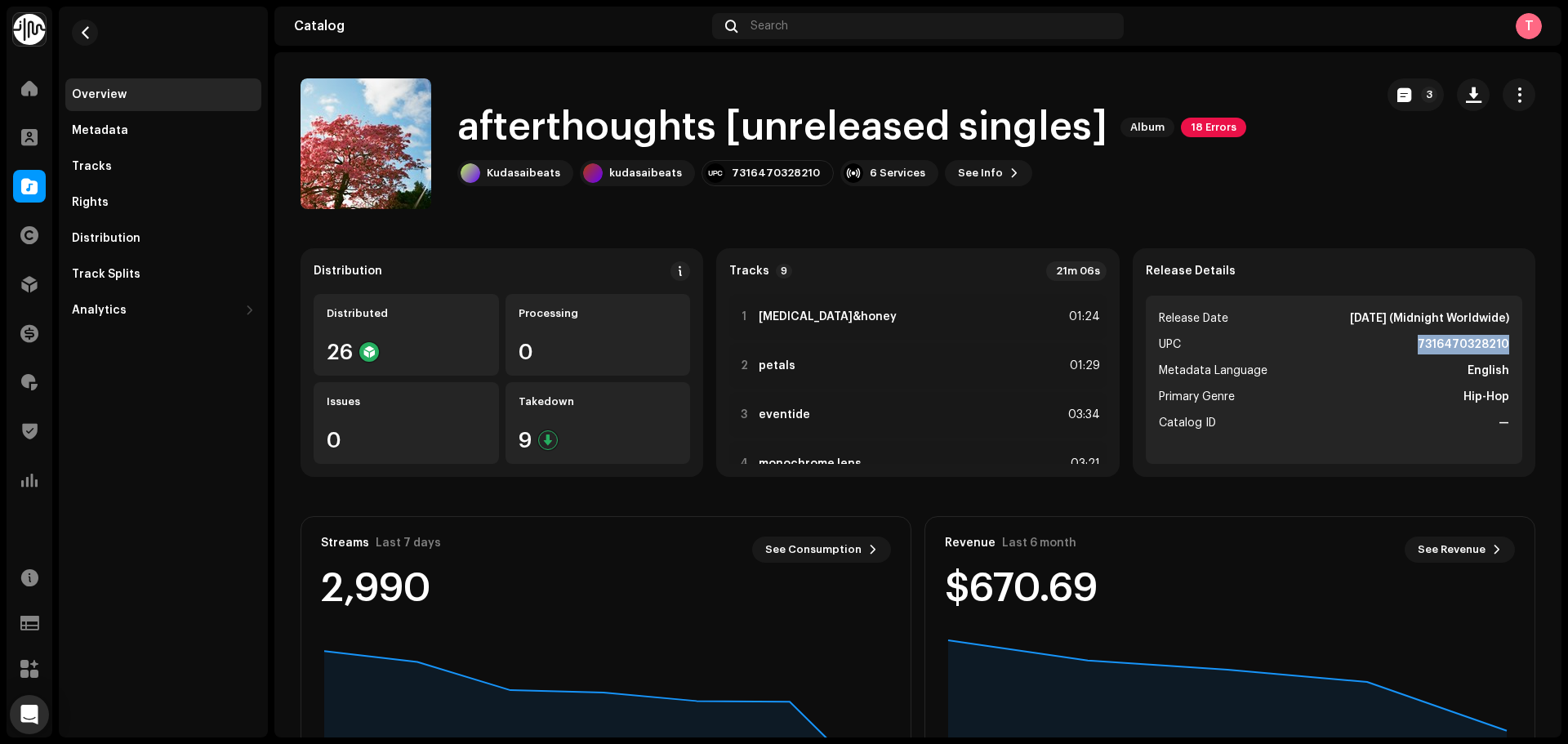
drag, startPoint x: 1411, startPoint y: 343, endPoint x: 1516, endPoint y: 344, distance: 105.0
click at [1516, 344] on div "Release Details Release Date Feb 6, 2022 (Midnight Worldwide) UPC 7316470328210…" at bounding box center [1334, 363] width 403 height 229
click at [1400, 99] on span "button" at bounding box center [1405, 94] width 14 height 13
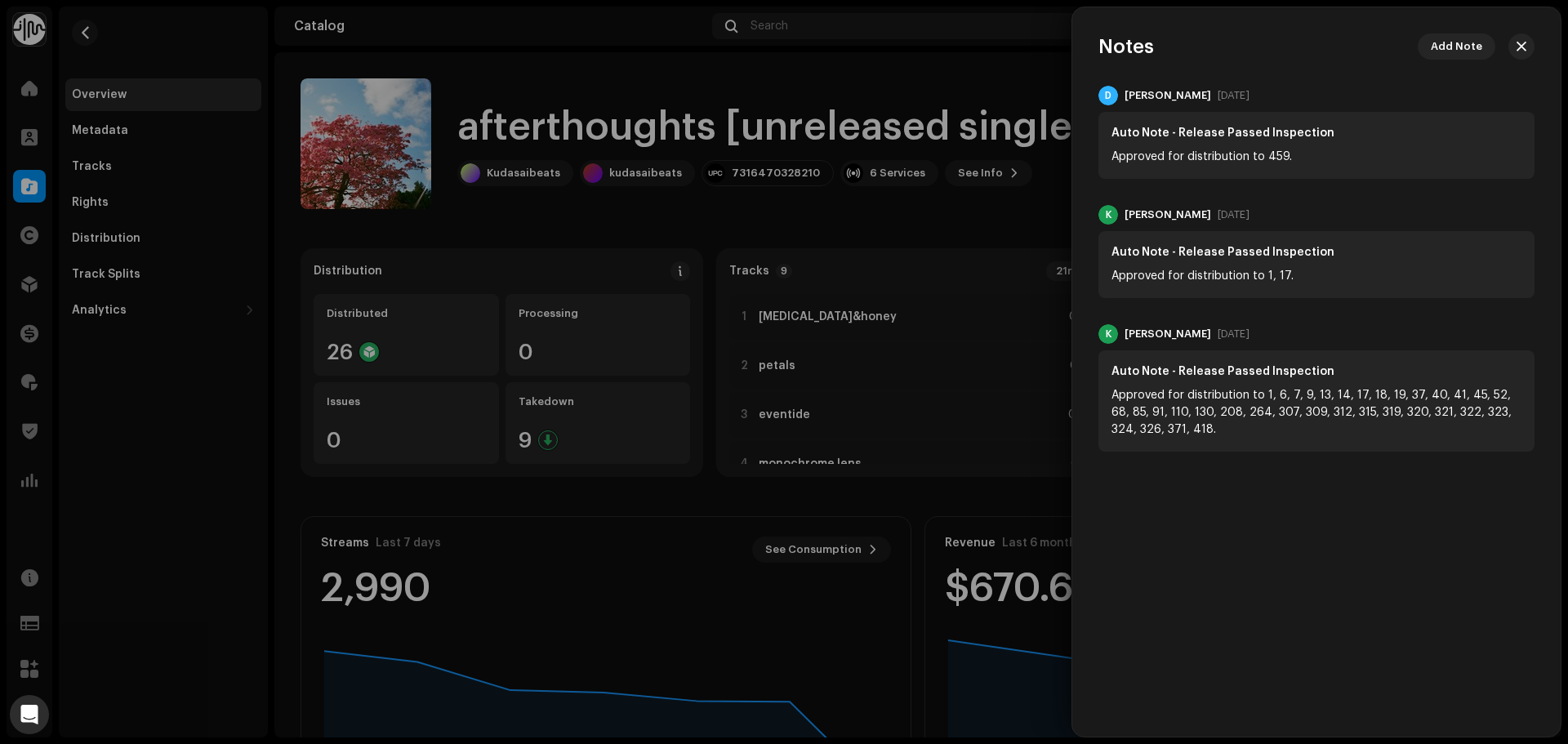
click at [1008, 257] on div at bounding box center [784, 372] width 1568 height 744
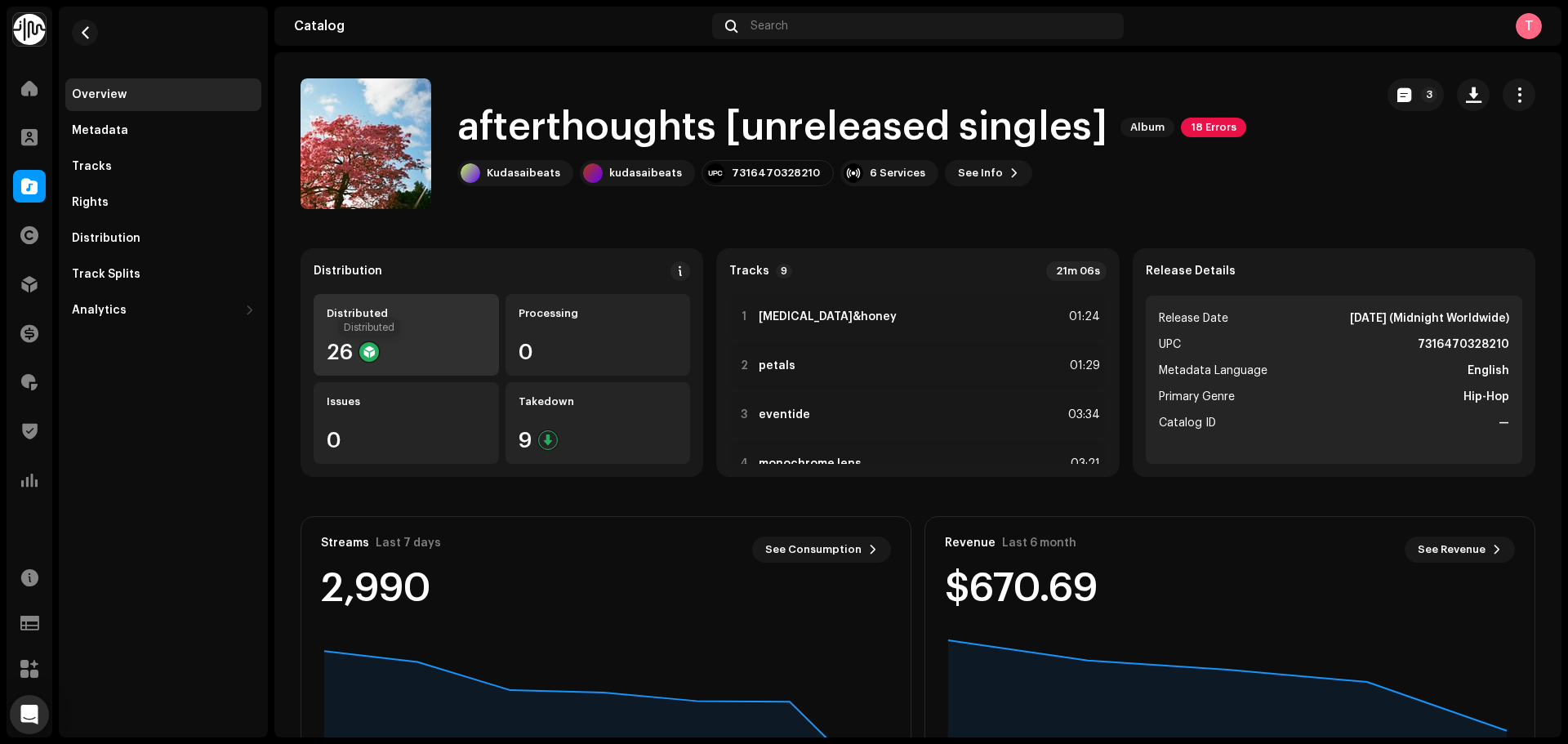
click at [430, 323] on div "Distributed 26" at bounding box center [406, 335] width 185 height 82
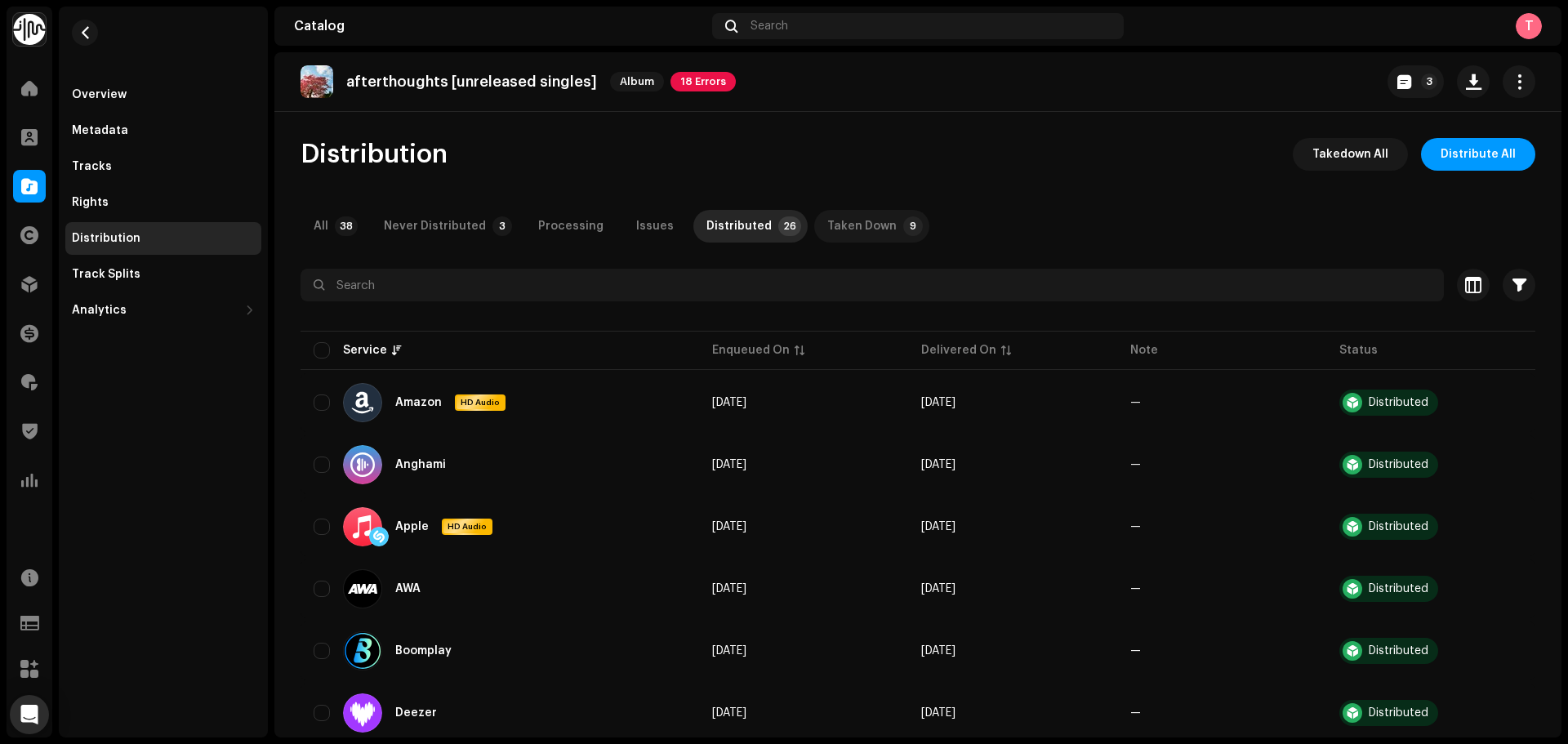
click at [831, 226] on div "Taken Down" at bounding box center [862, 226] width 69 height 33
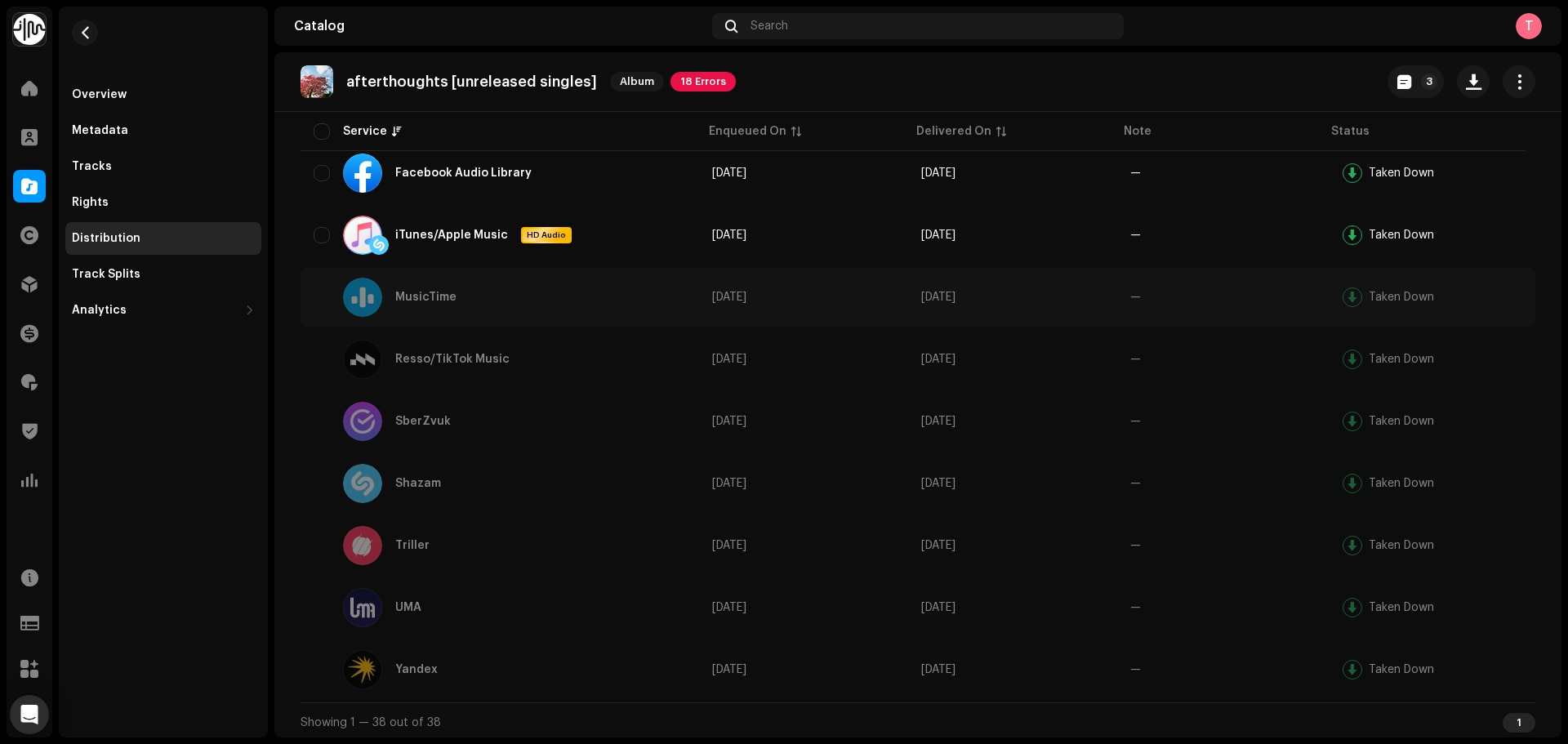
scroll to position [238, 0]
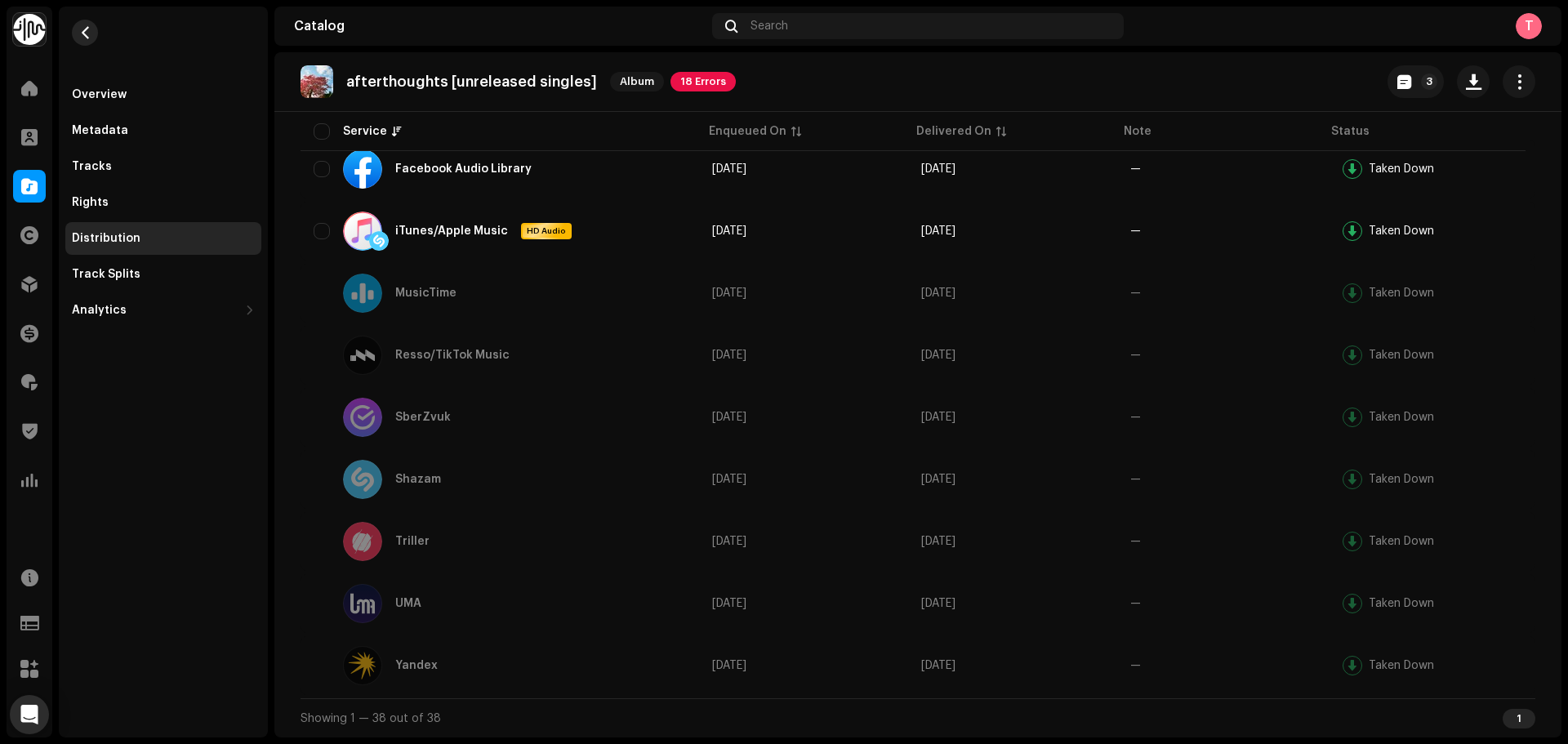
click at [83, 27] on span "button" at bounding box center [85, 32] width 12 height 13
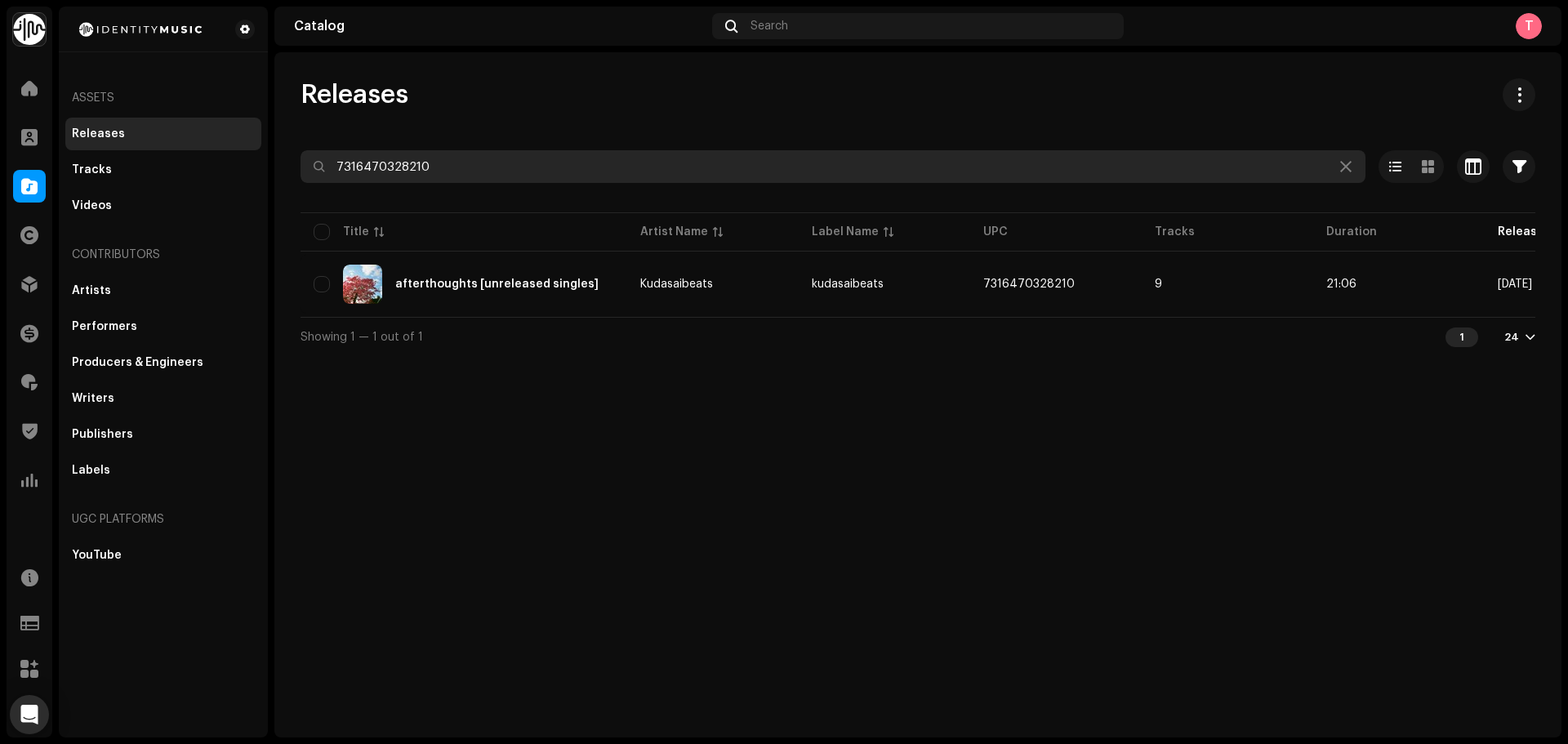
drag, startPoint x: 453, startPoint y: 170, endPoint x: 148, endPoint y: 153, distance: 305.5
click at [148, 153] on div "Identity Music Home Clients Catalog Rights Distribution Finance Royalties Trust…" at bounding box center [784, 372] width 1568 height 744
paste input "872132390621"
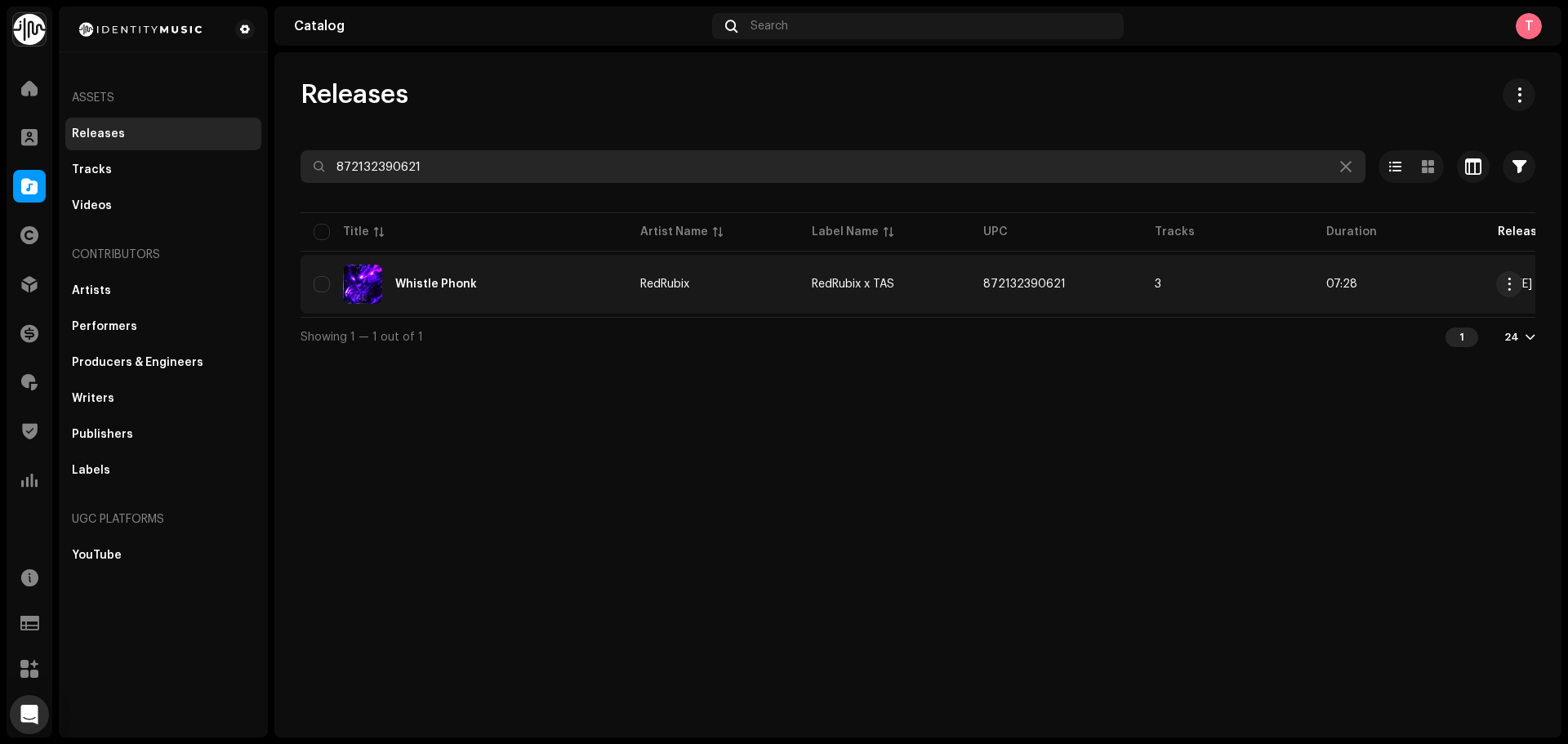
type input "872132390621"
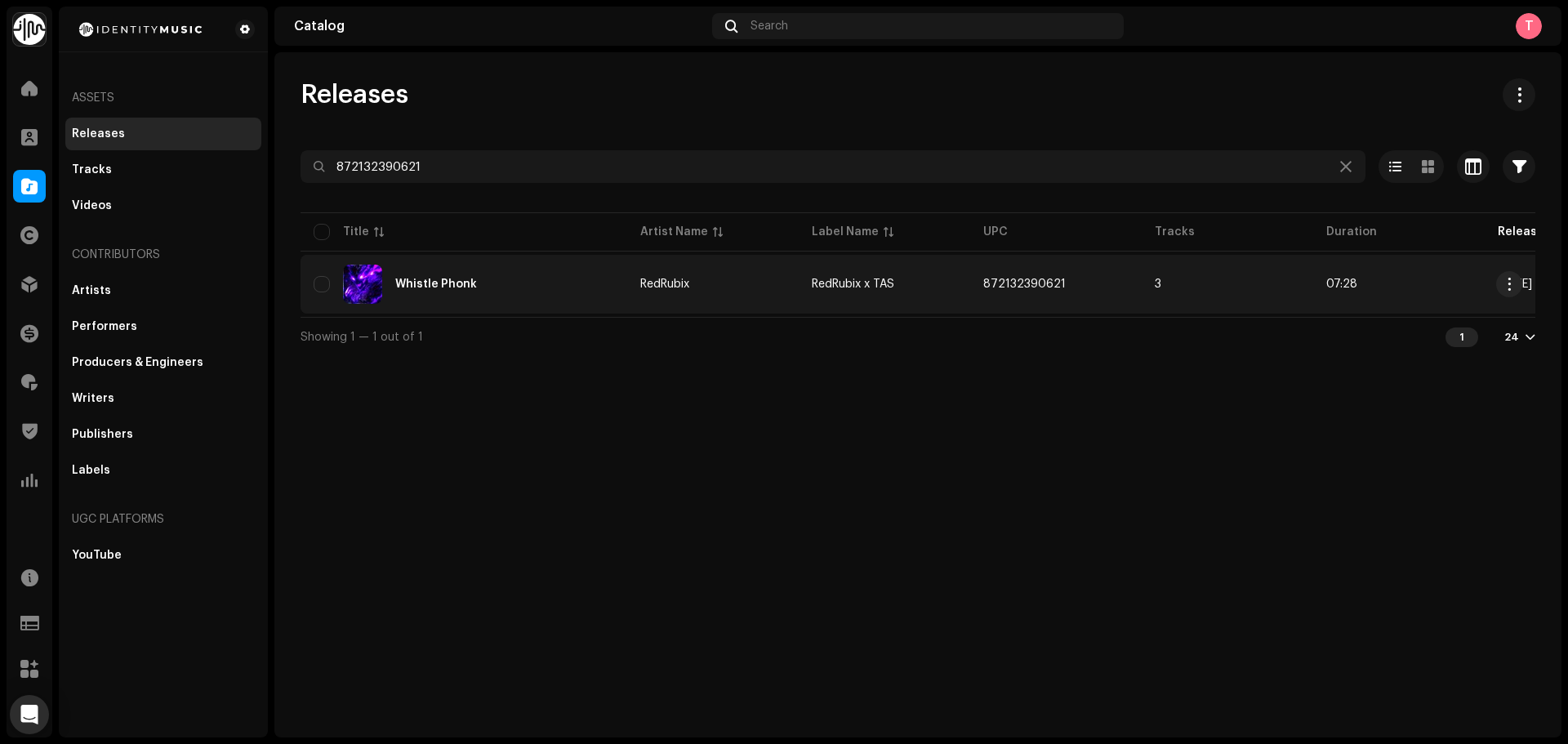
click at [708, 278] on td "RedRubix" at bounding box center [713, 284] width 171 height 59
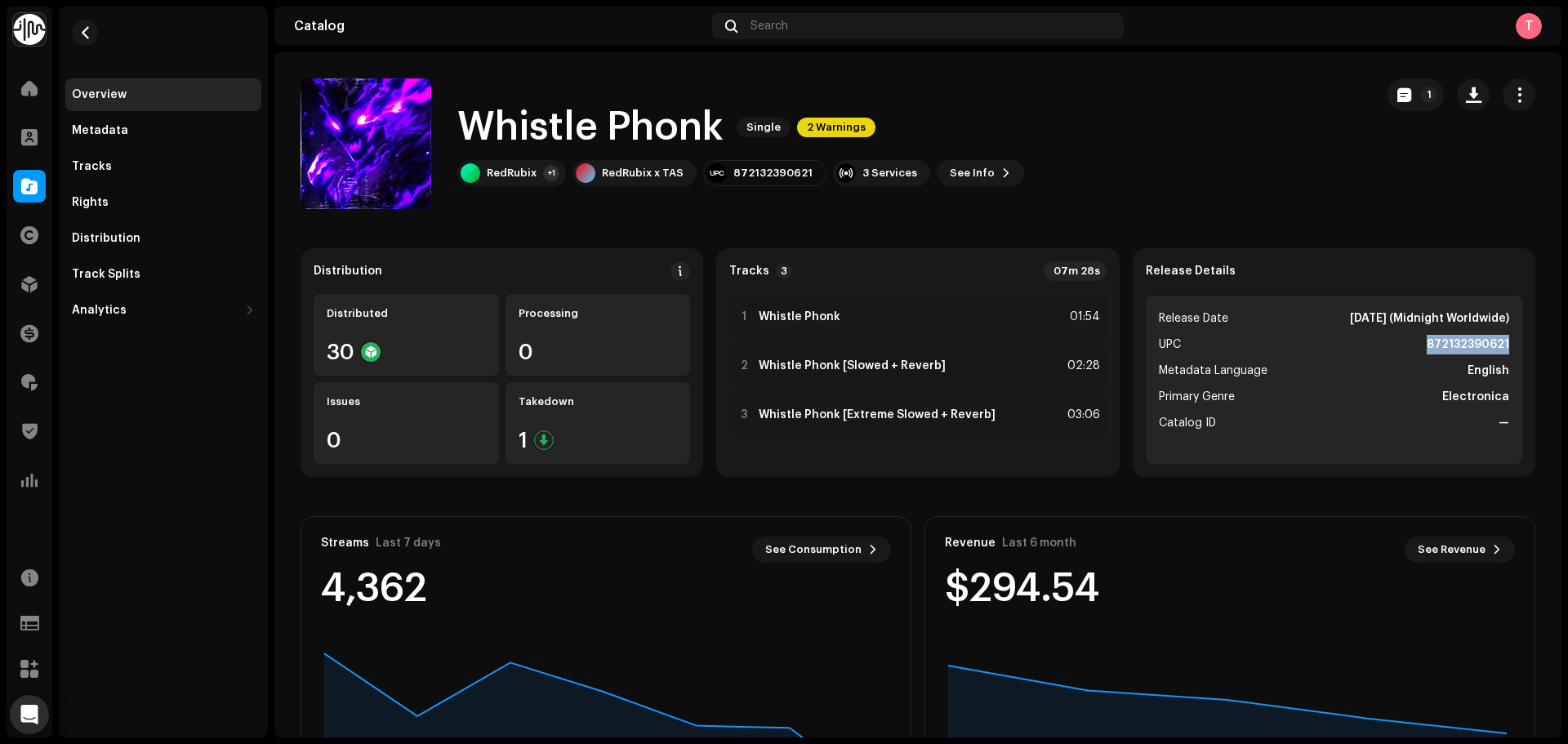
drag, startPoint x: 1402, startPoint y: 344, endPoint x: 1537, endPoint y: 344, distance: 135.0
click at [1537, 344] on div "Distribution Distributed 30 Processing 0 Issues 0 Takedown 1 Tracks 3 07m 28s 1…" at bounding box center [918, 546] width 1287 height 595
click at [1405, 351] on li "UPC 872132390621" at bounding box center [1334, 344] width 351 height 20
drag, startPoint x: 1406, startPoint y: 344, endPoint x: 1516, endPoint y: 347, distance: 110.0
click at [1516, 347] on div "Release Details Release Date Sep 25, 2023 (Midnight Worldwide) UPC 872132390621…" at bounding box center [1334, 363] width 403 height 229
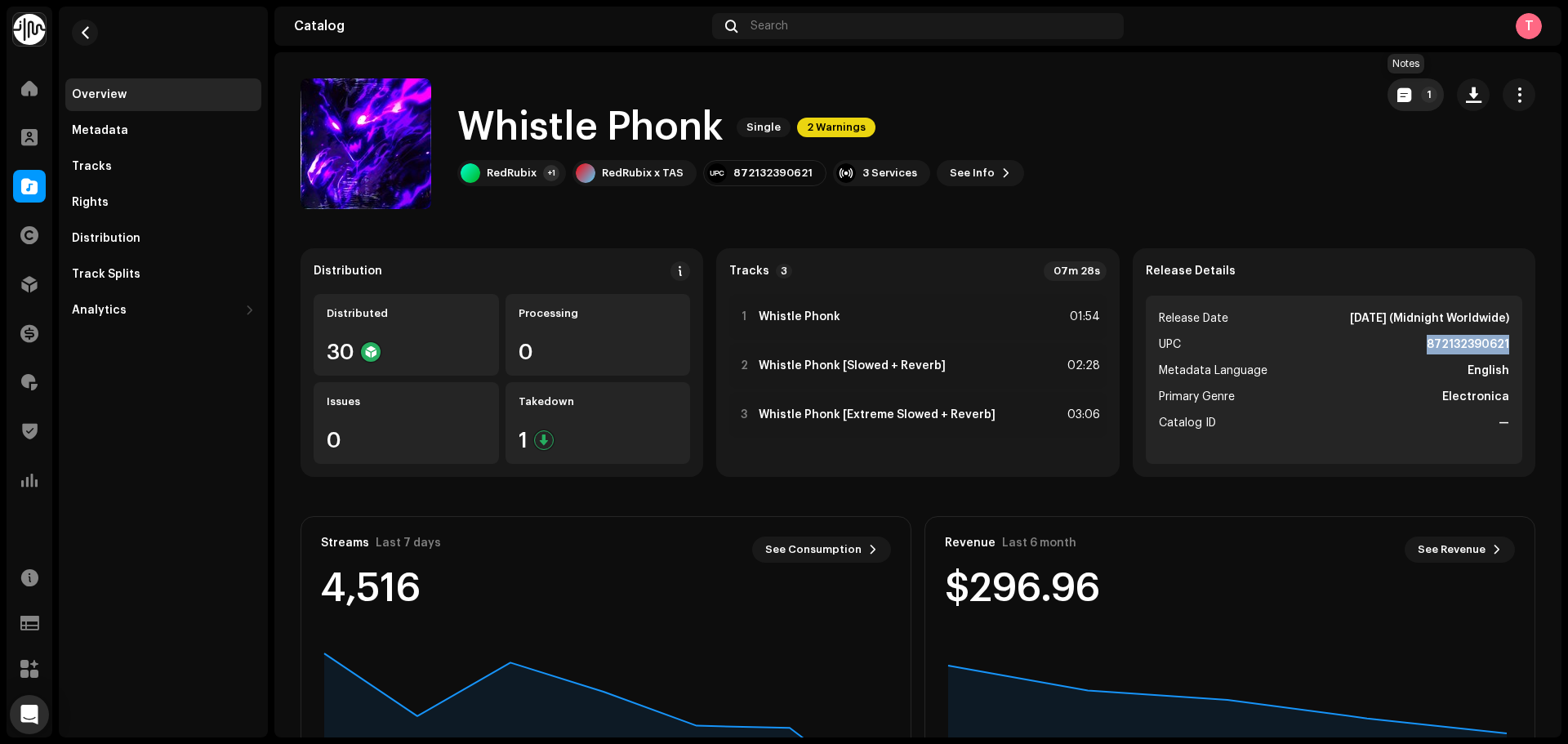
click at [1397, 105] on button "1" at bounding box center [1415, 94] width 56 height 33
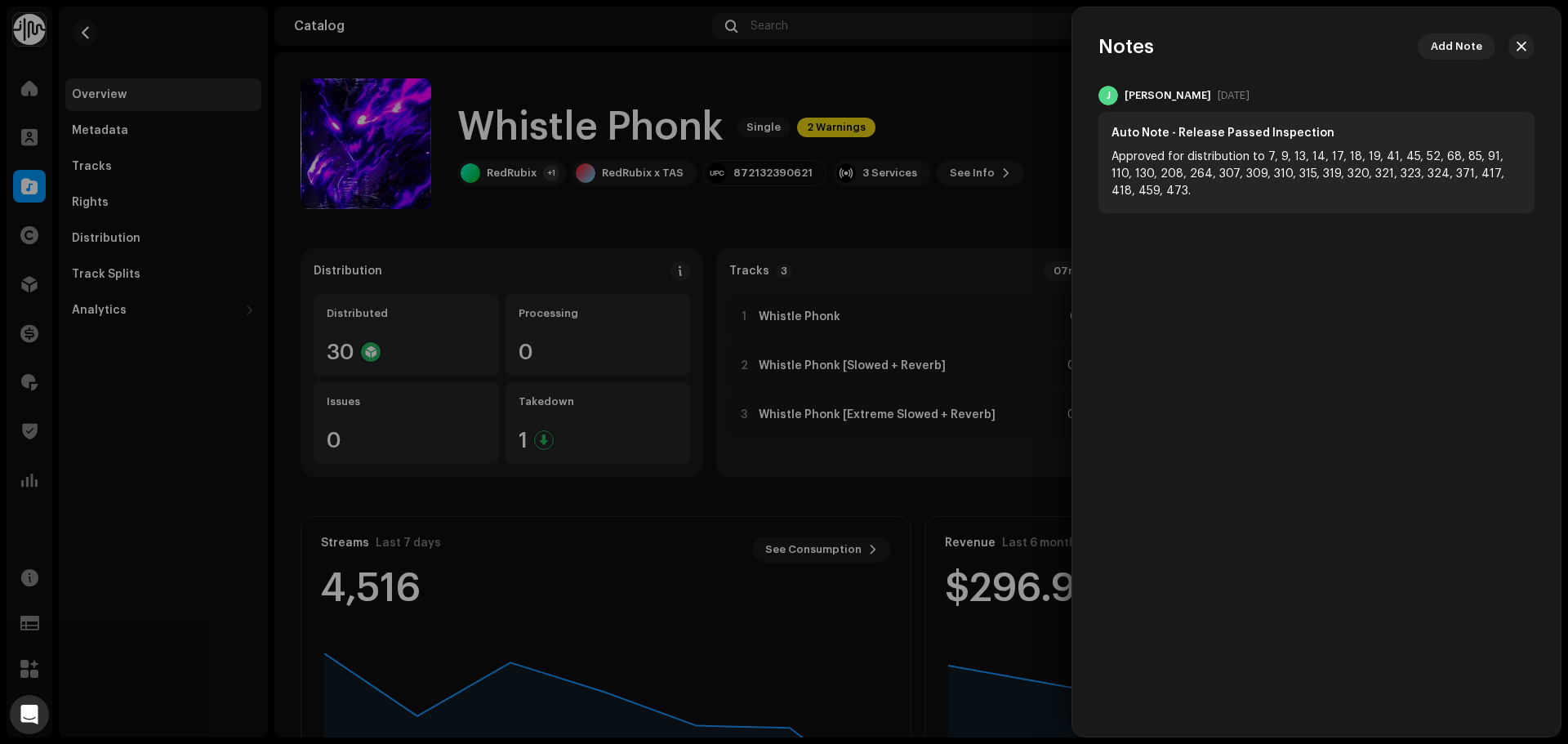
click at [1046, 91] on div at bounding box center [784, 372] width 1568 height 744
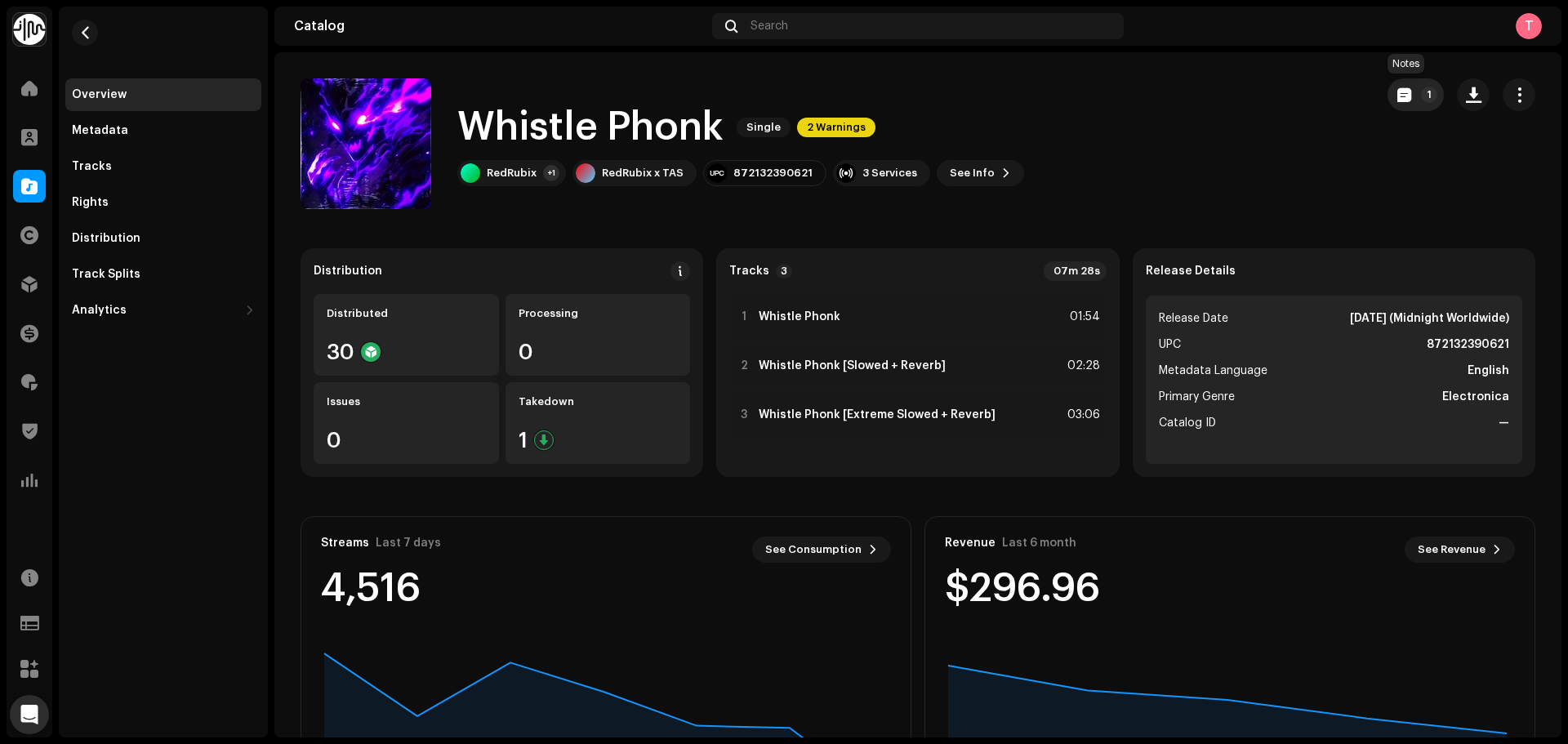
click at [1393, 107] on button "1" at bounding box center [1415, 94] width 56 height 33
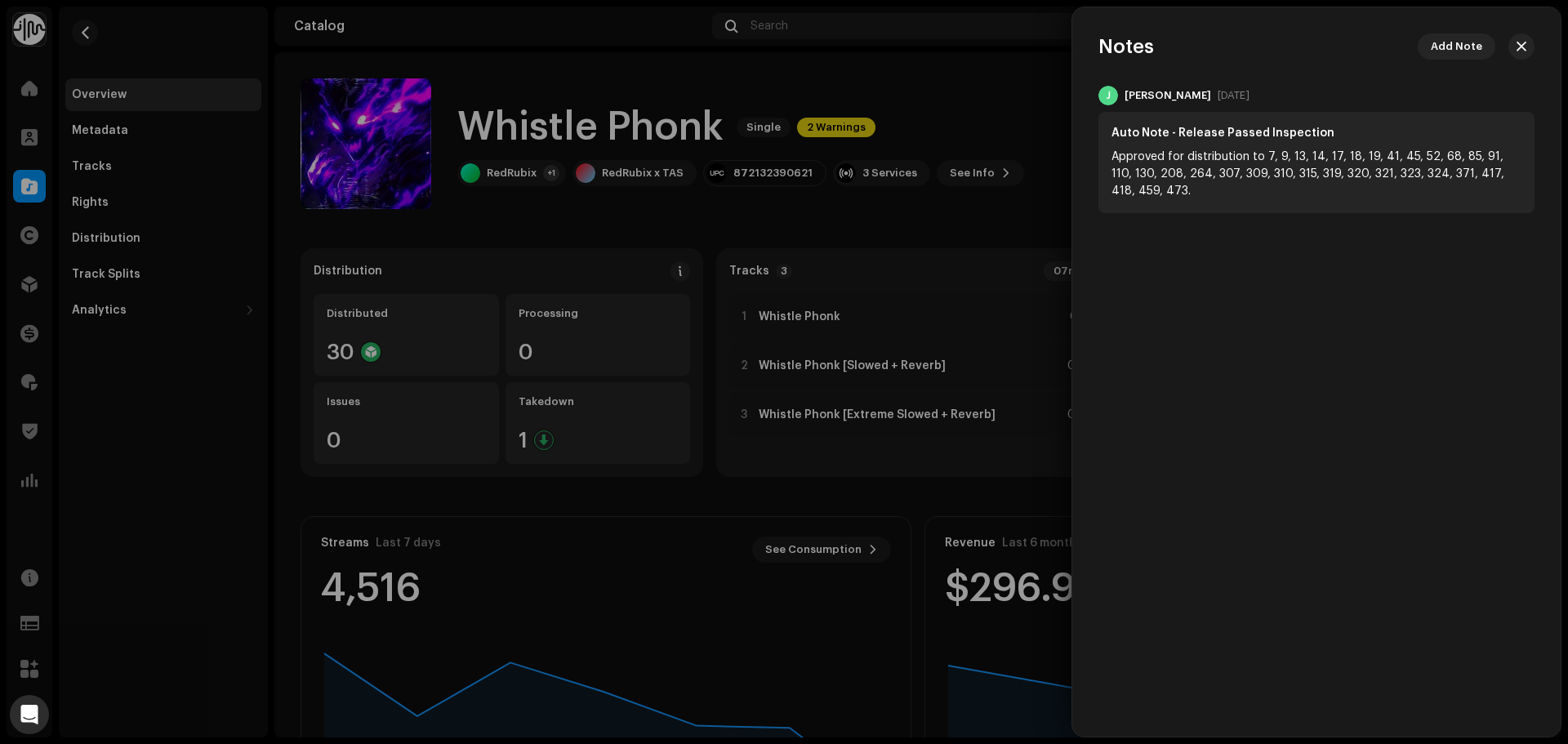
click at [954, 100] on div at bounding box center [784, 372] width 1568 height 744
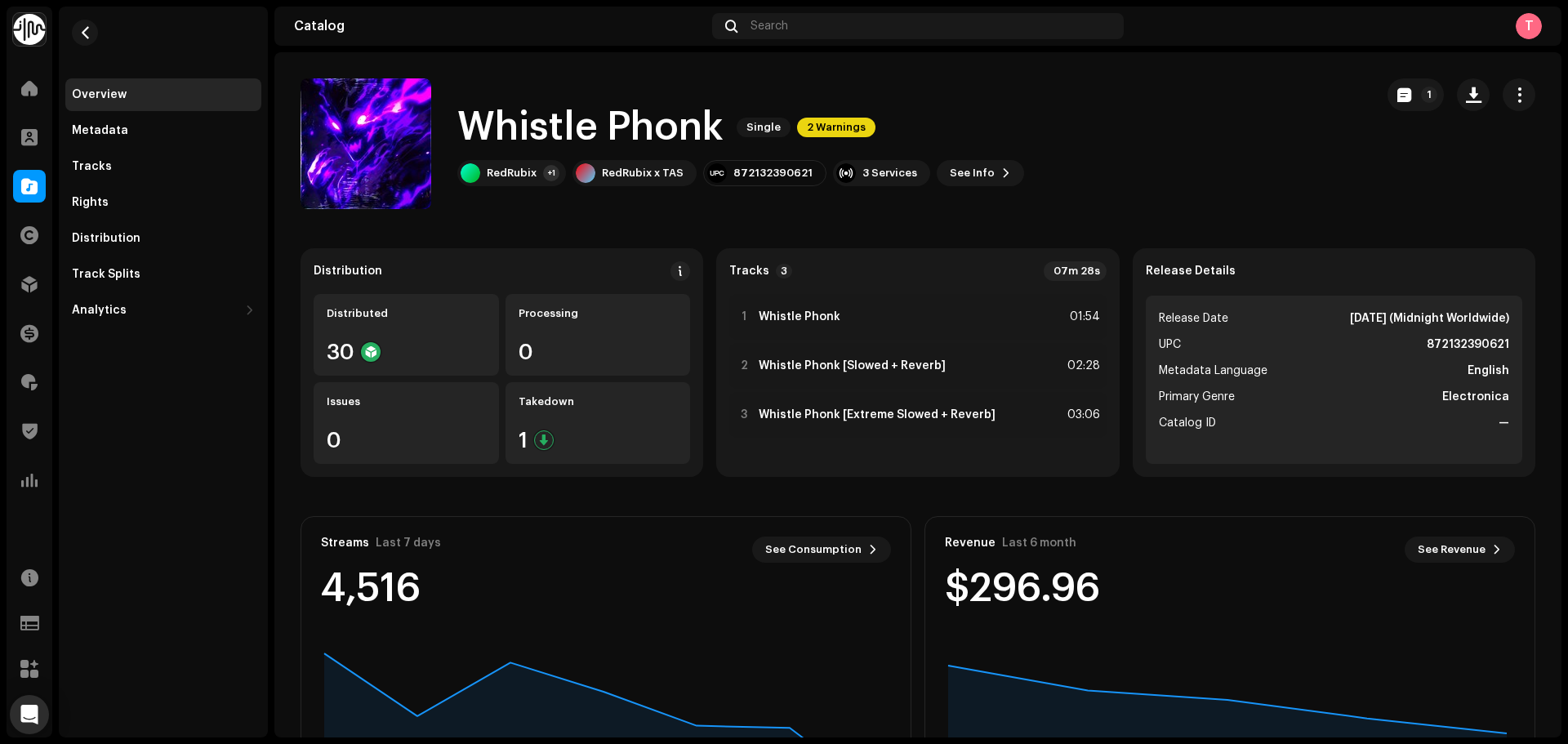
click at [1392, 122] on div "1" at bounding box center [1462, 143] width 148 height 131
click at [1395, 122] on div "1" at bounding box center [1462, 143] width 148 height 131
click at [1398, 98] on span "button" at bounding box center [1405, 94] width 14 height 13
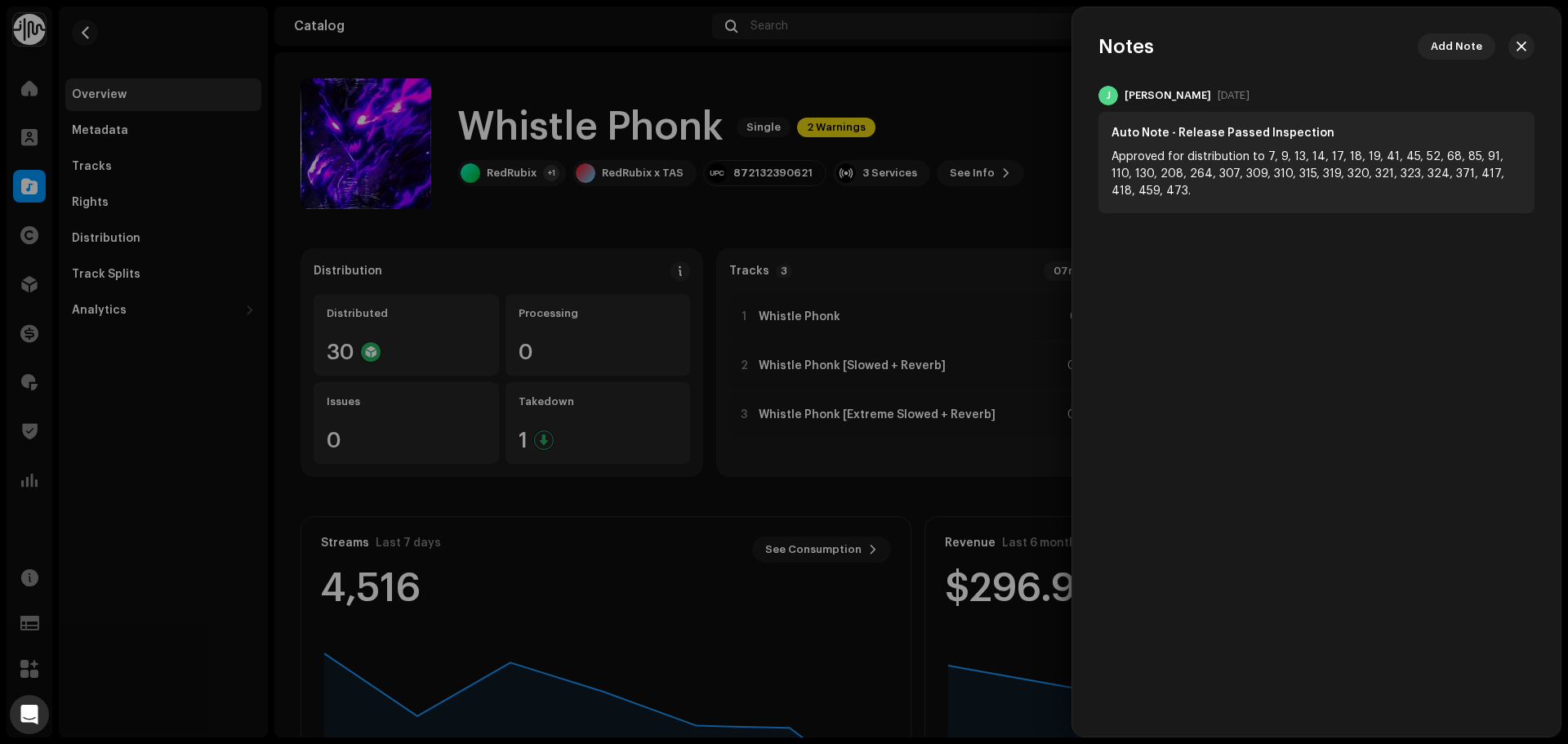
click at [932, 107] on div at bounding box center [784, 372] width 1568 height 744
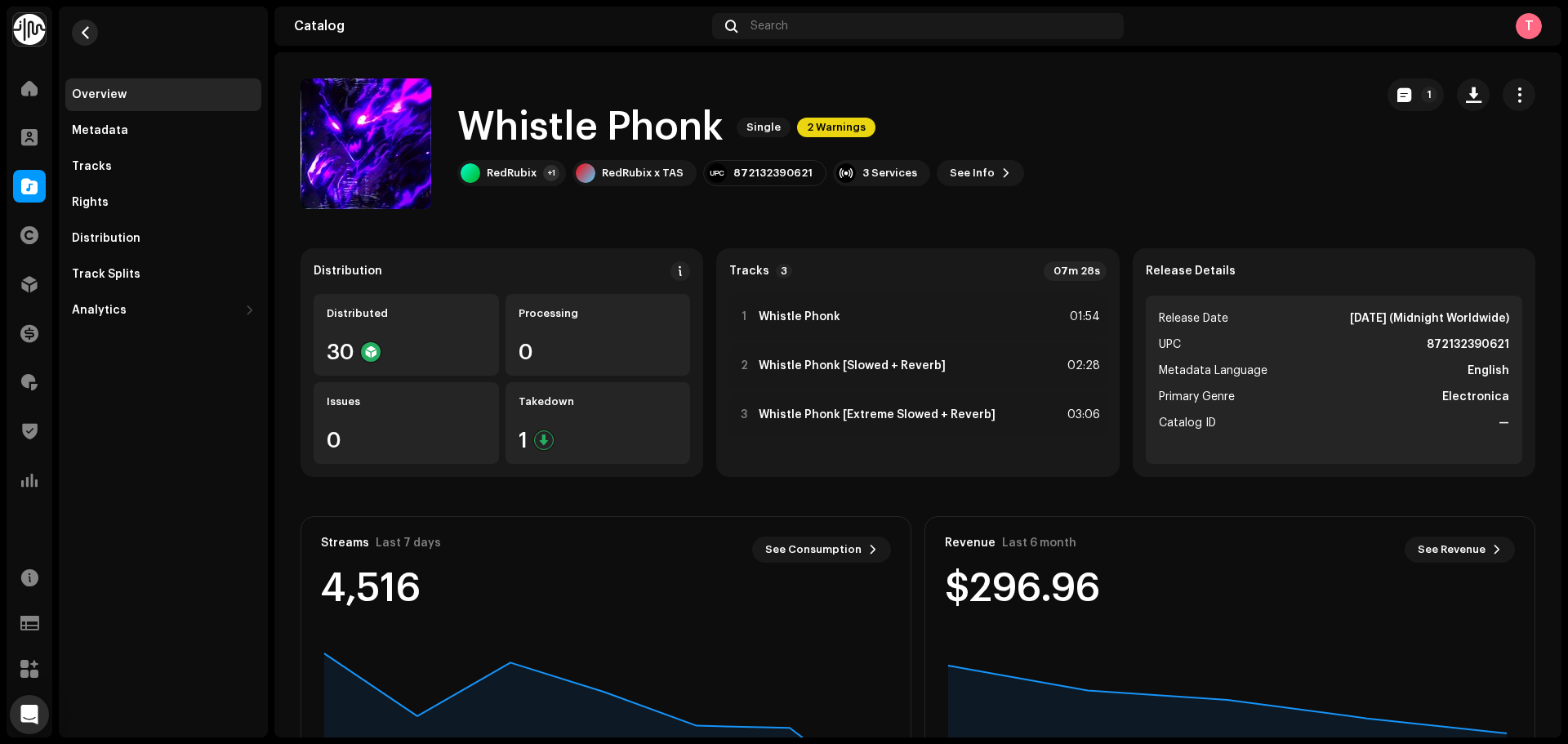
click at [87, 32] on span "button" at bounding box center [85, 32] width 12 height 13
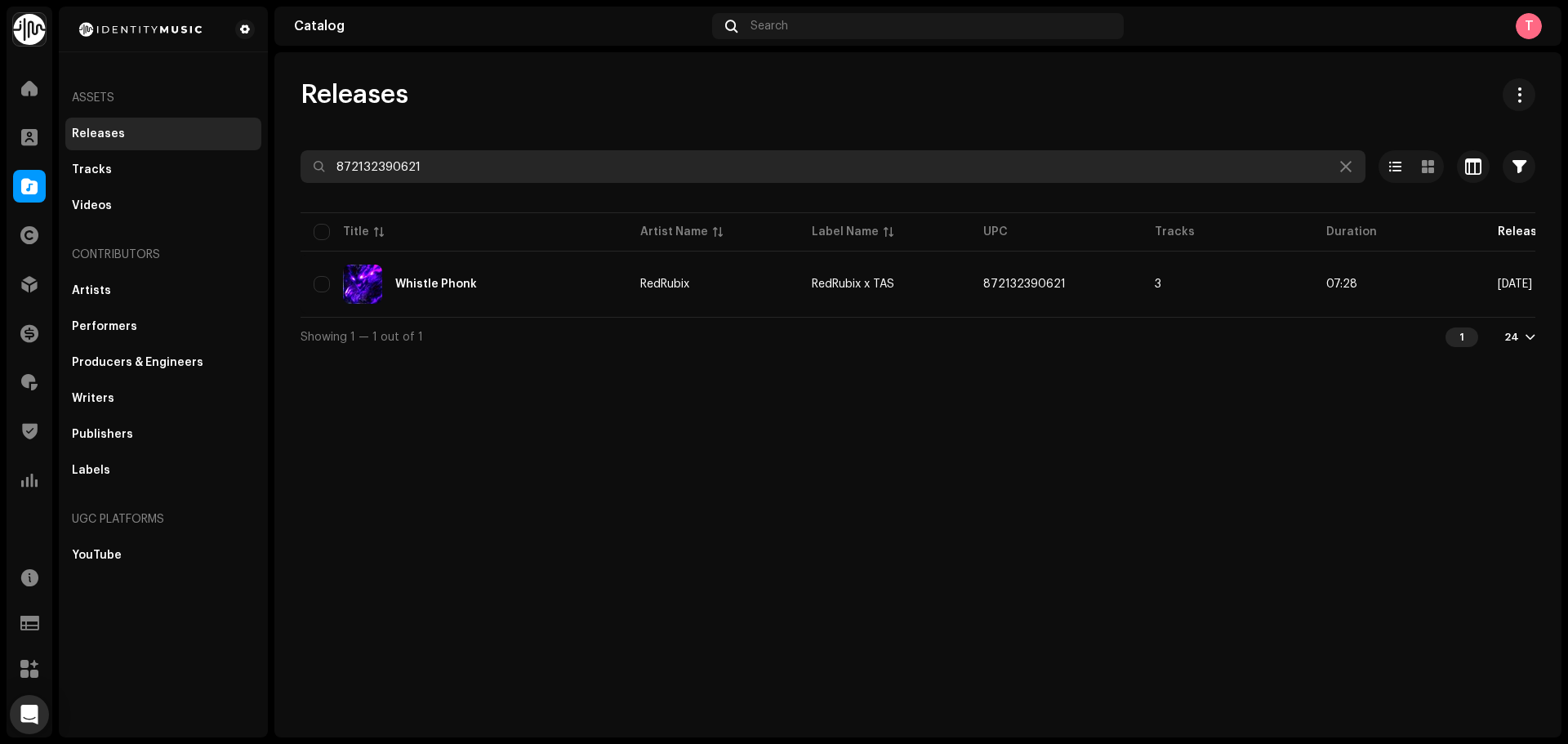
drag, startPoint x: 646, startPoint y: 176, endPoint x: 272, endPoint y: 155, distance: 374.6
click at [272, 156] on div "Identity Music Home Clients Catalog Rights Distribution Finance Royalties Trust…" at bounding box center [784, 372] width 1568 height 744
paste input "7316481115854"
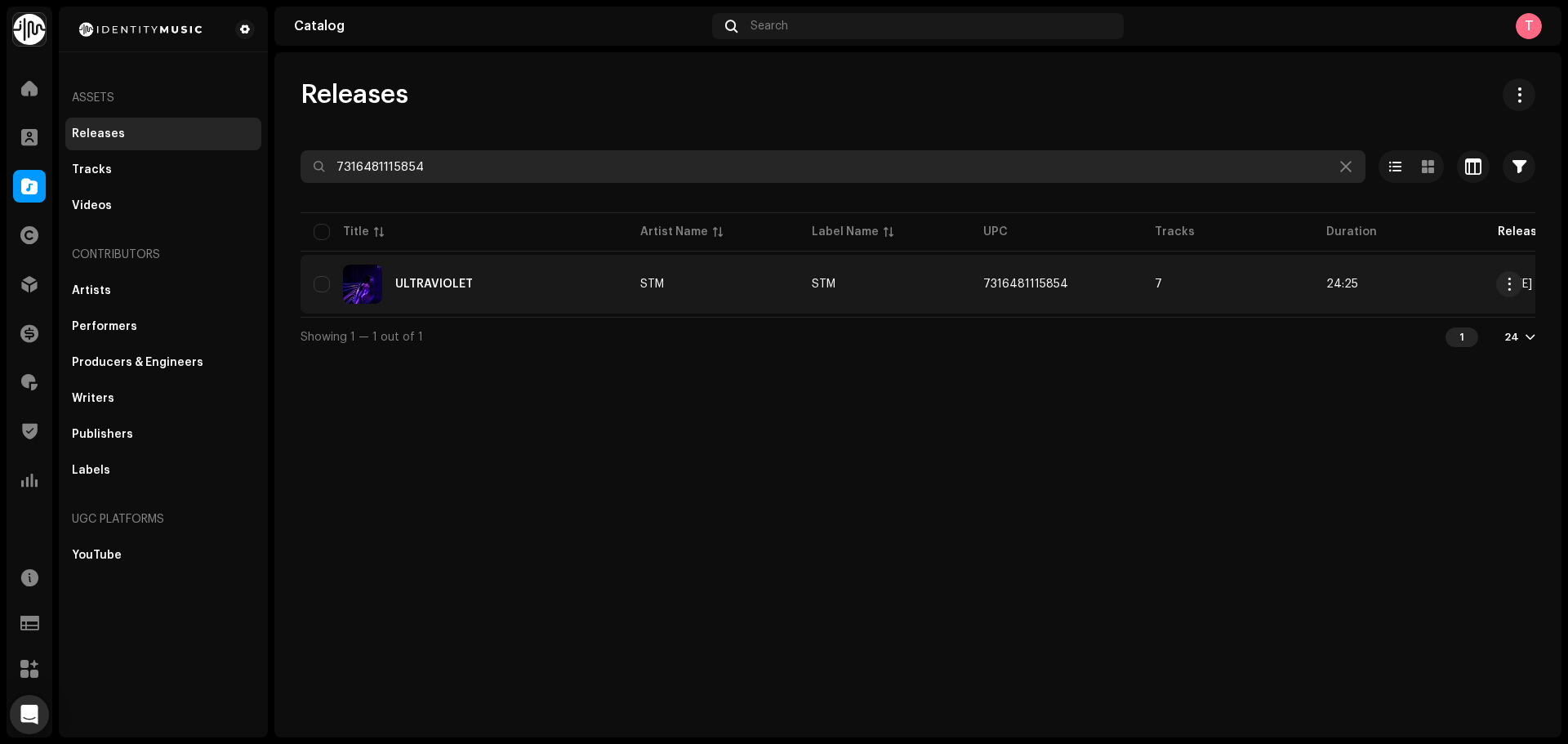
type input "7316481115854"
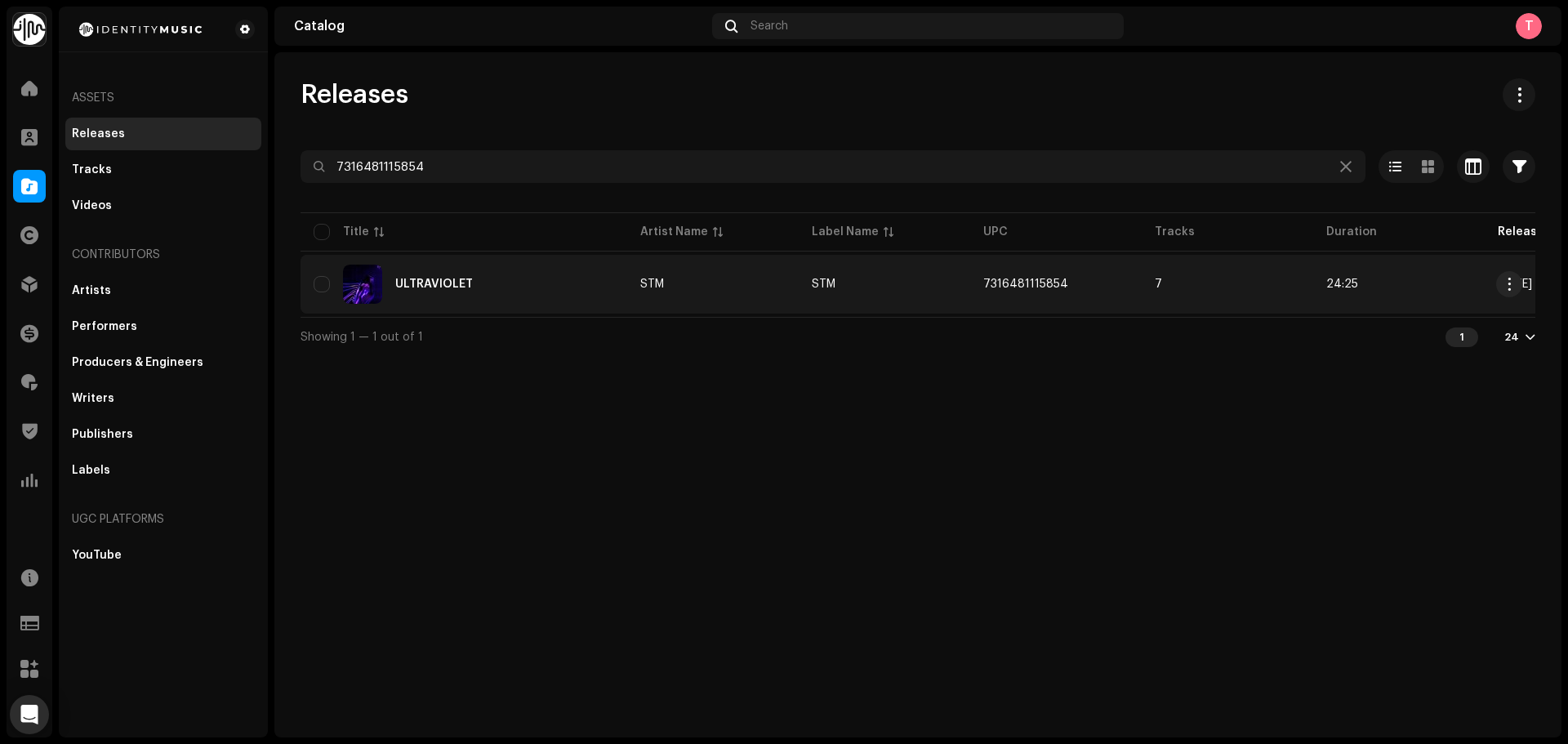
click at [544, 292] on div "ULTRAVIOLET" at bounding box center [463, 284] width 301 height 39
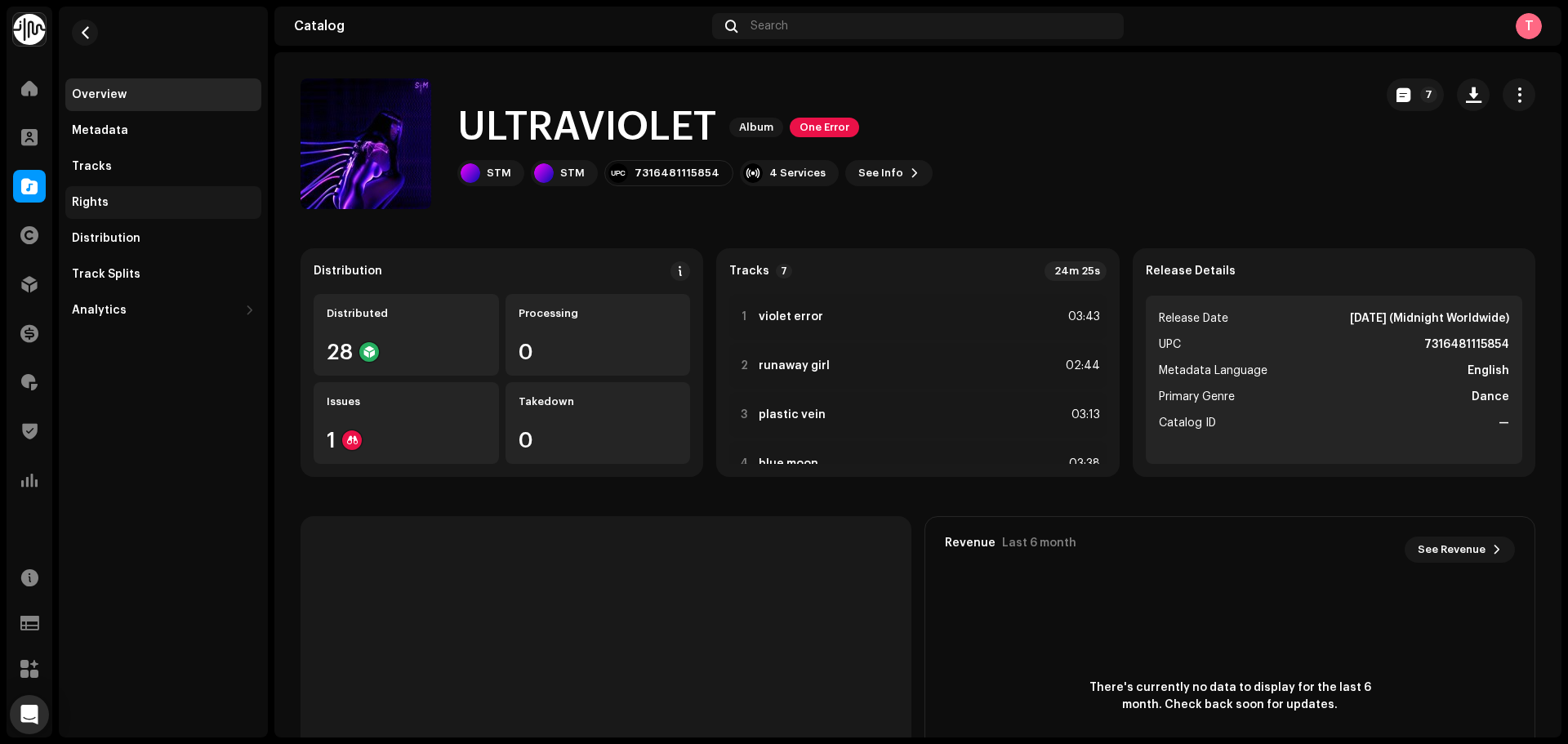
click at [164, 191] on div "Rights" at bounding box center [163, 202] width 196 height 33
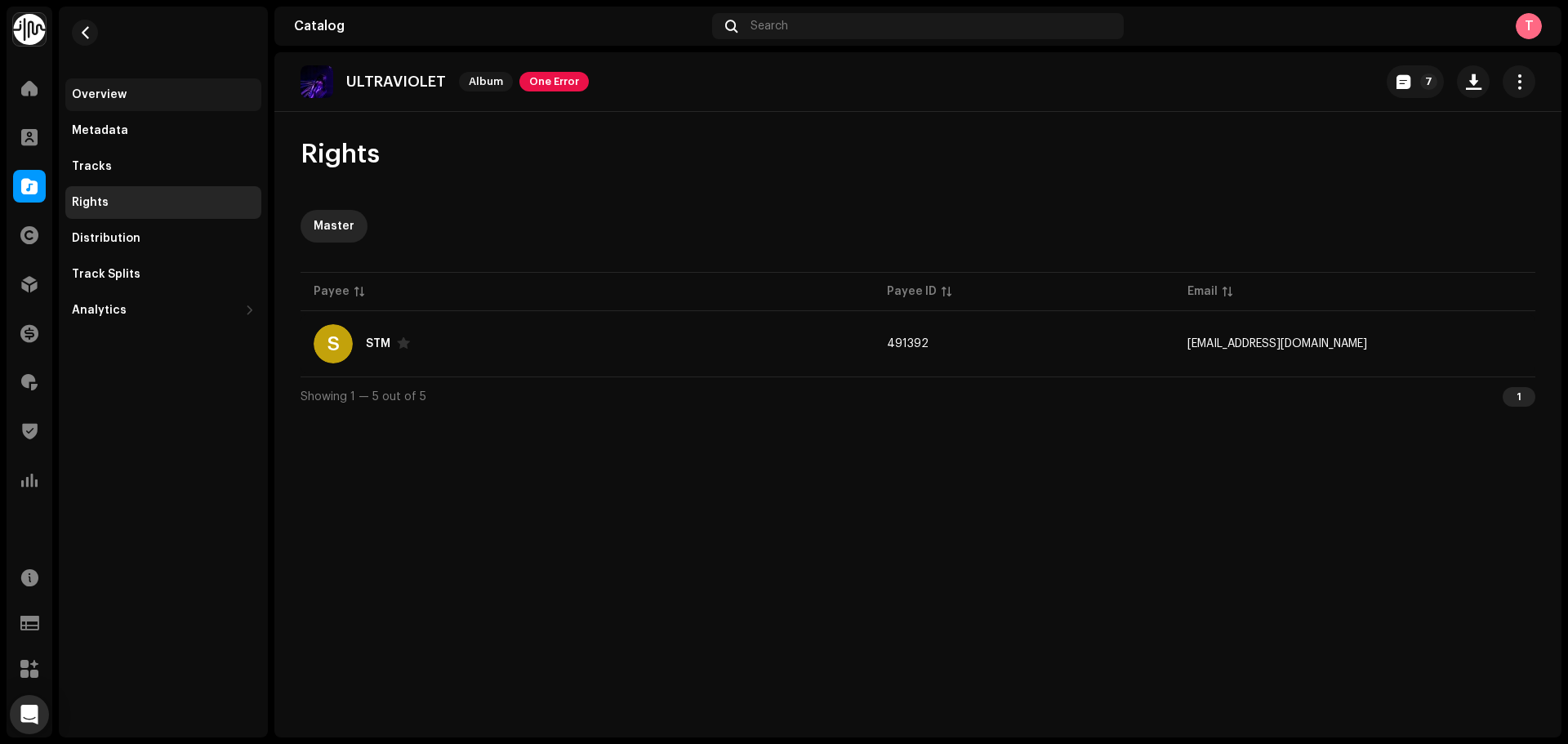
click at [157, 91] on div "Overview" at bounding box center [163, 94] width 183 height 13
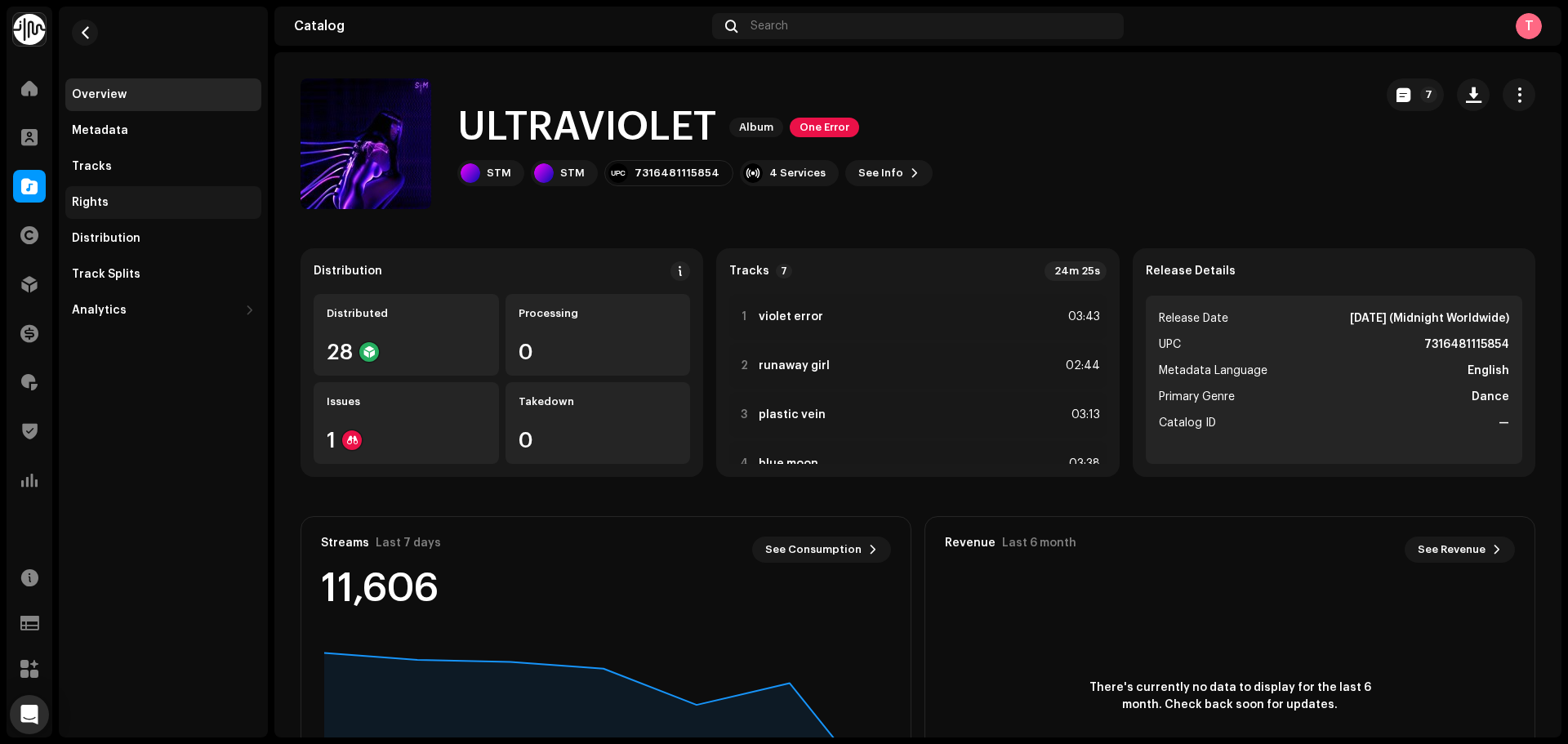
click at [91, 193] on div "Rights" at bounding box center [163, 202] width 196 height 33
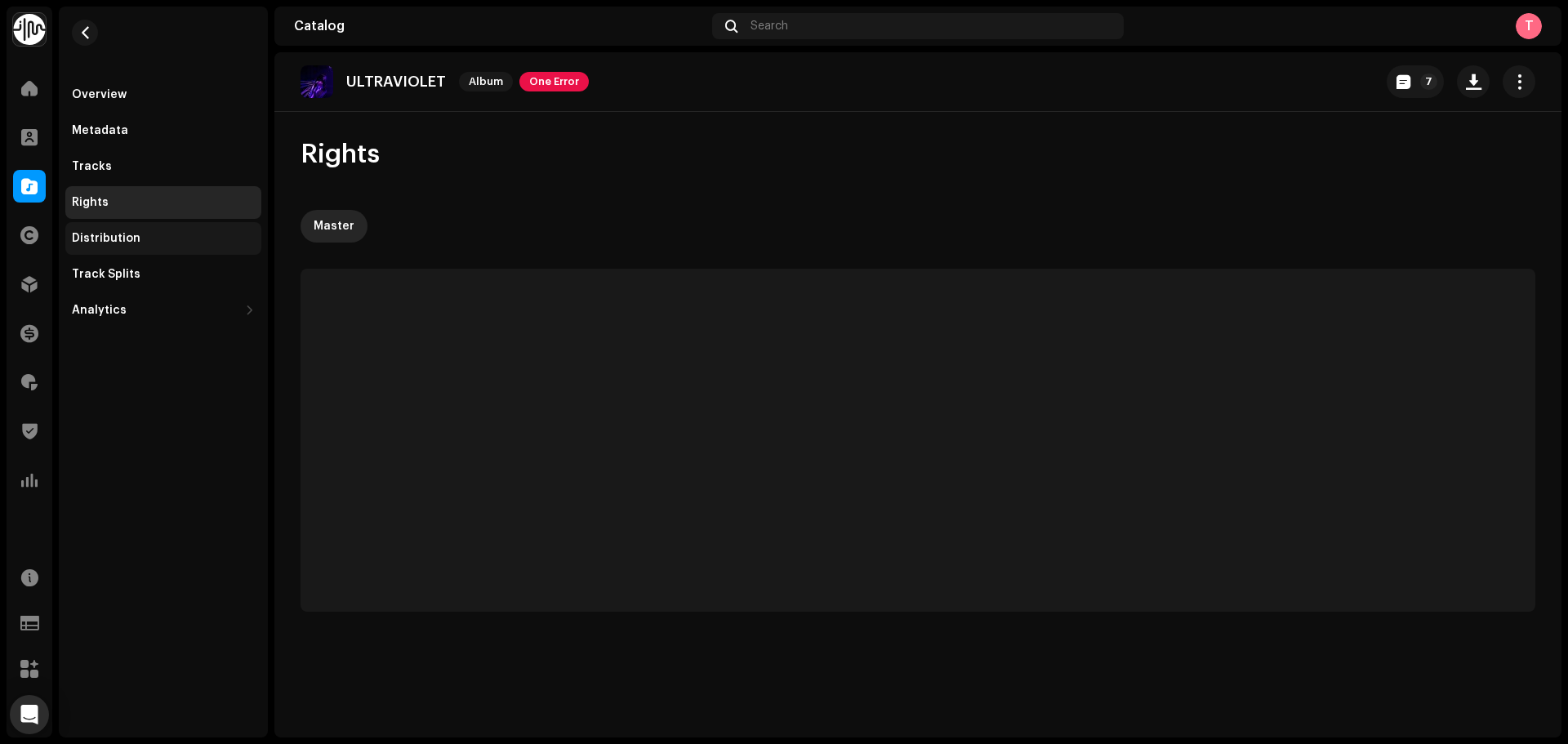
click at [107, 224] on div "Distribution" at bounding box center [163, 238] width 196 height 33
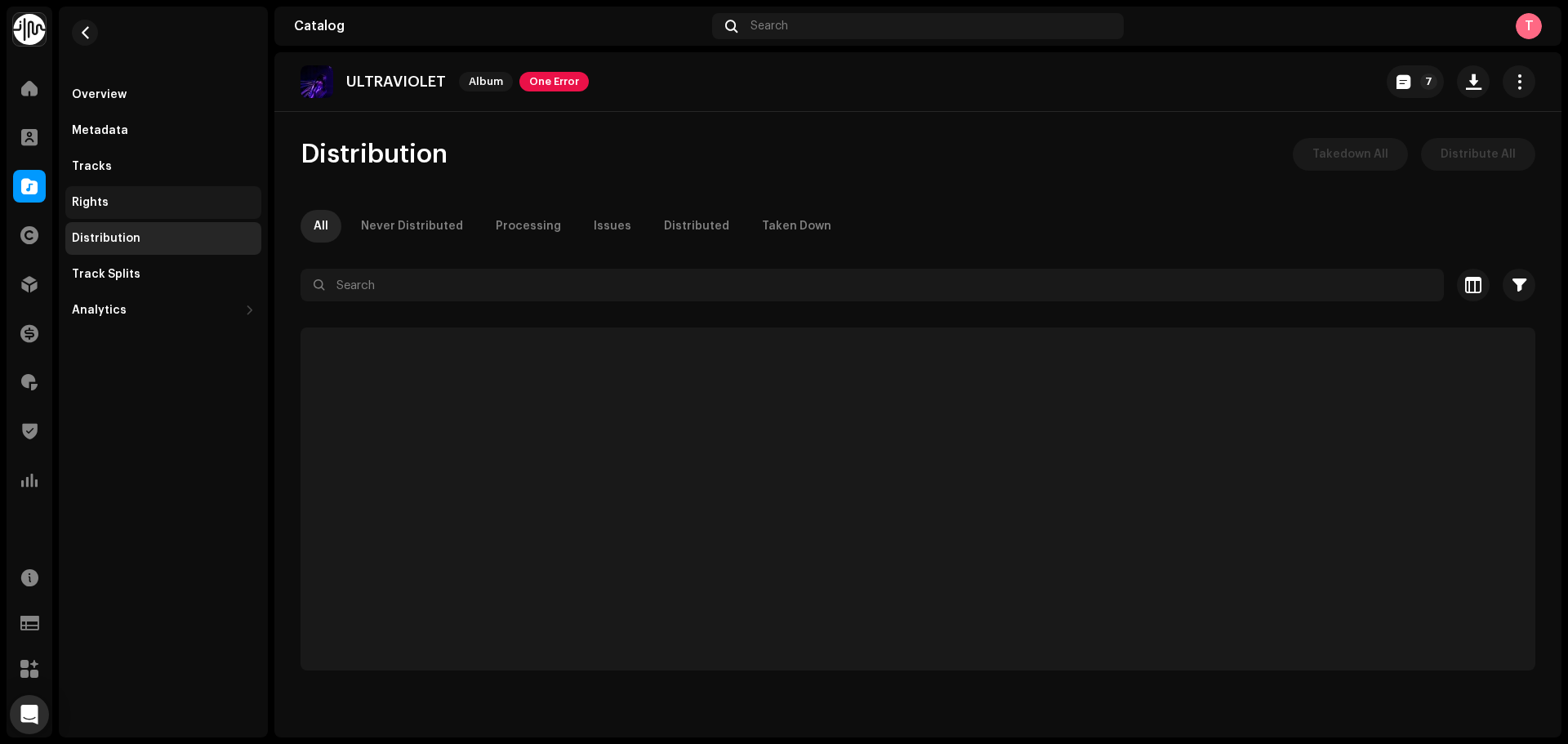
click at [110, 191] on div "Rights" at bounding box center [163, 202] width 196 height 33
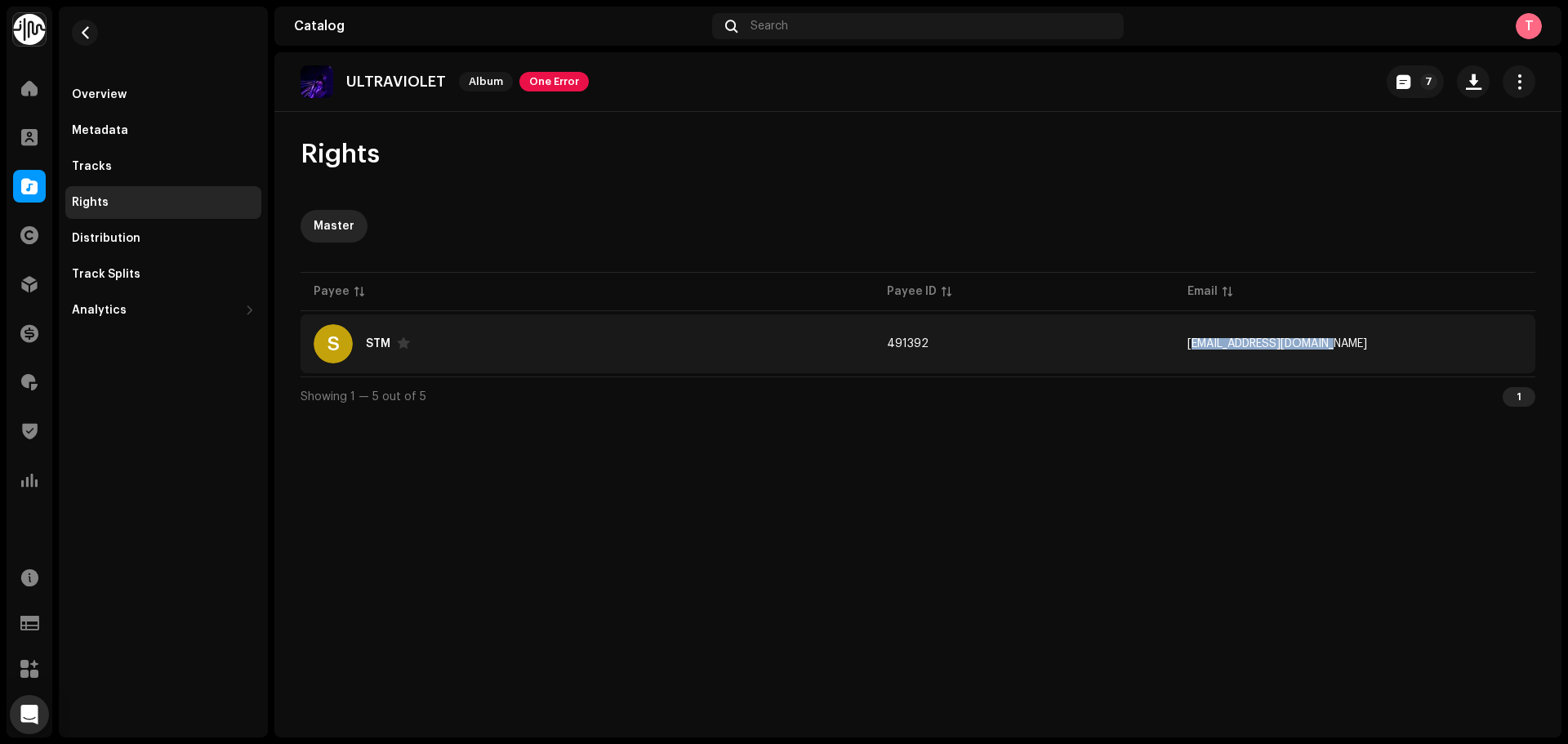
copy span "teddyloid185@gmail.com"
drag, startPoint x: 1233, startPoint y: 341, endPoint x: 1399, endPoint y: 333, distance: 166.2
click at [1399, 333] on td "teddyloid185@gmail.com" at bounding box center [1354, 344] width 361 height 59
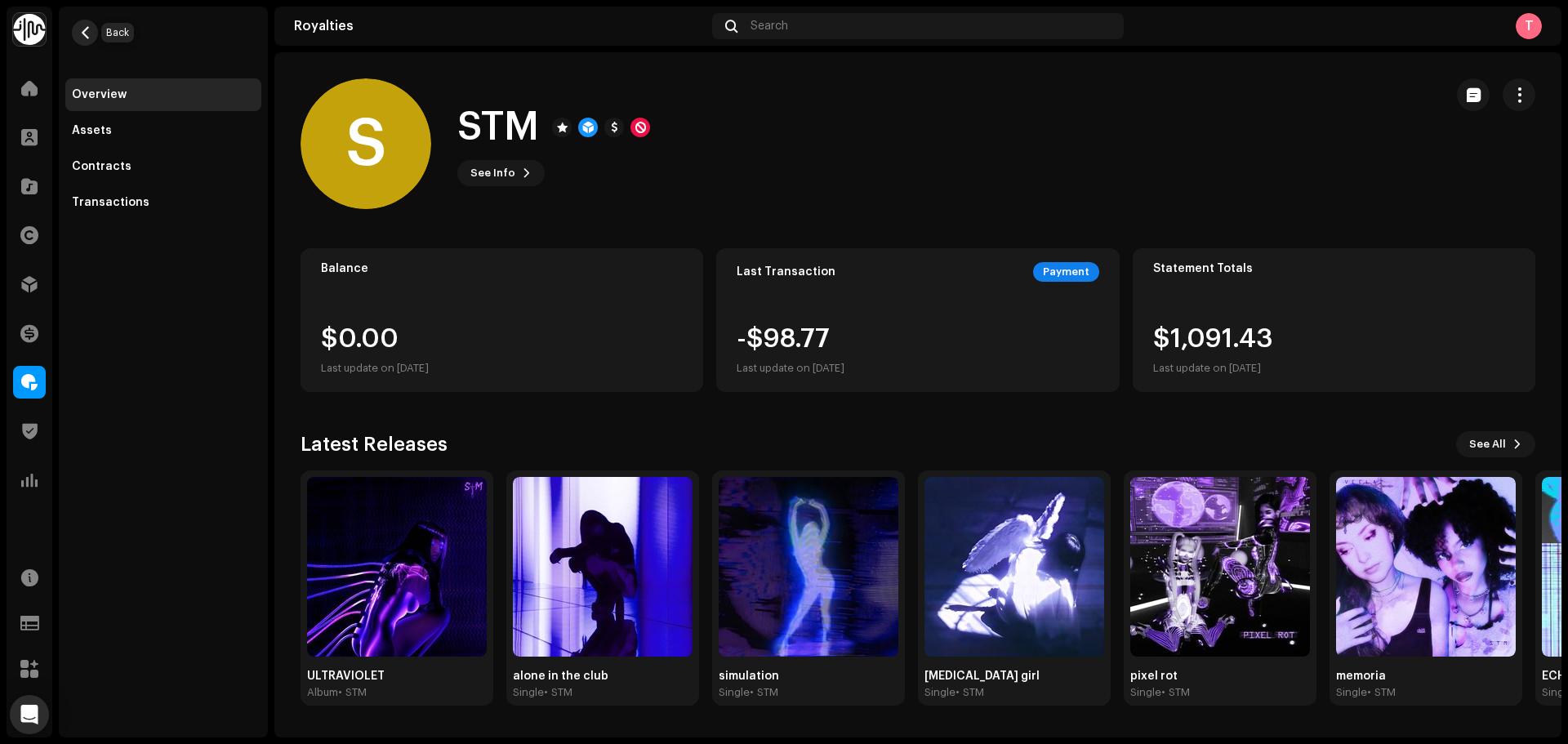
click at [83, 35] on span "button" at bounding box center [85, 32] width 12 height 13
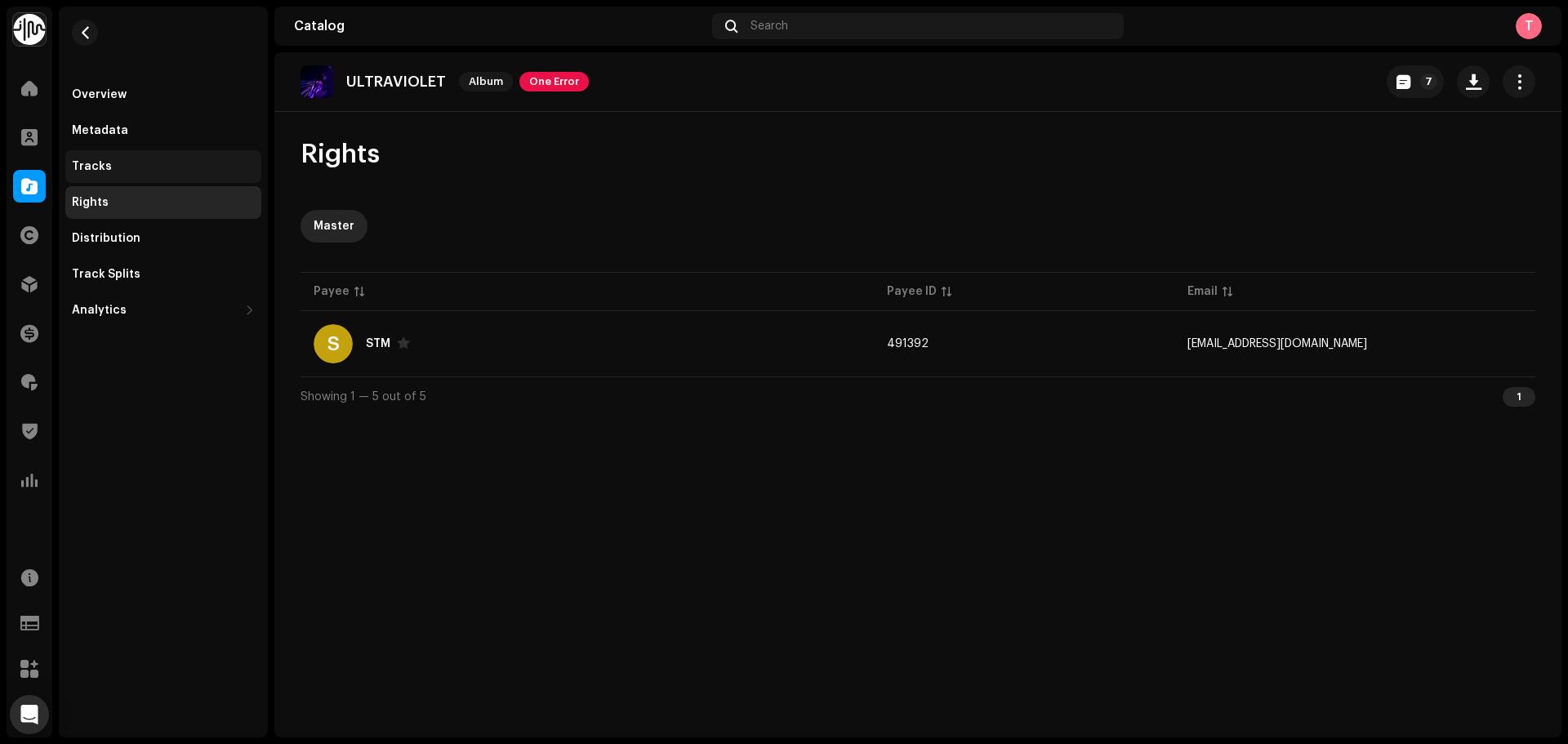
click at [177, 154] on div "Tracks" at bounding box center [163, 166] width 196 height 33
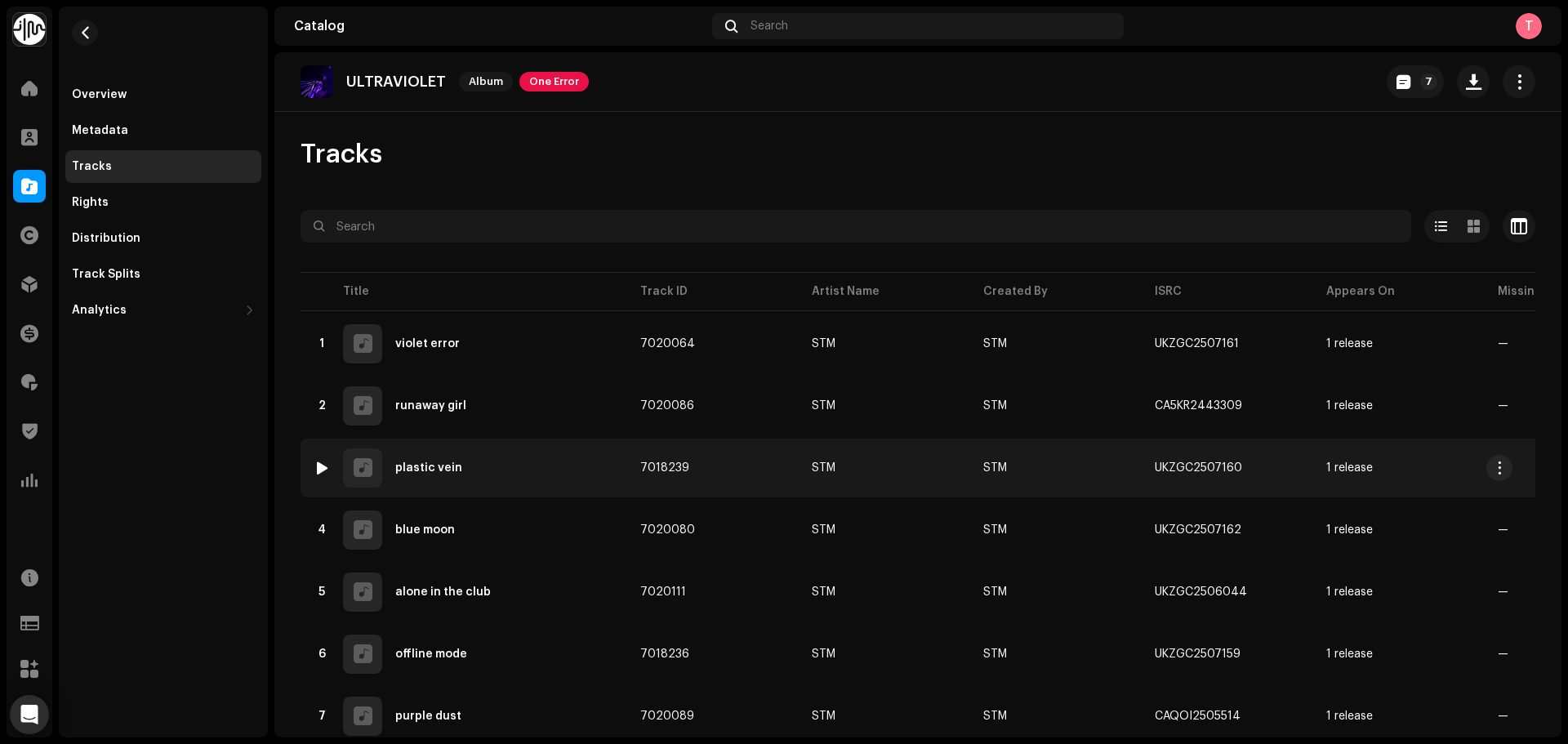
scroll to position [57, 0]
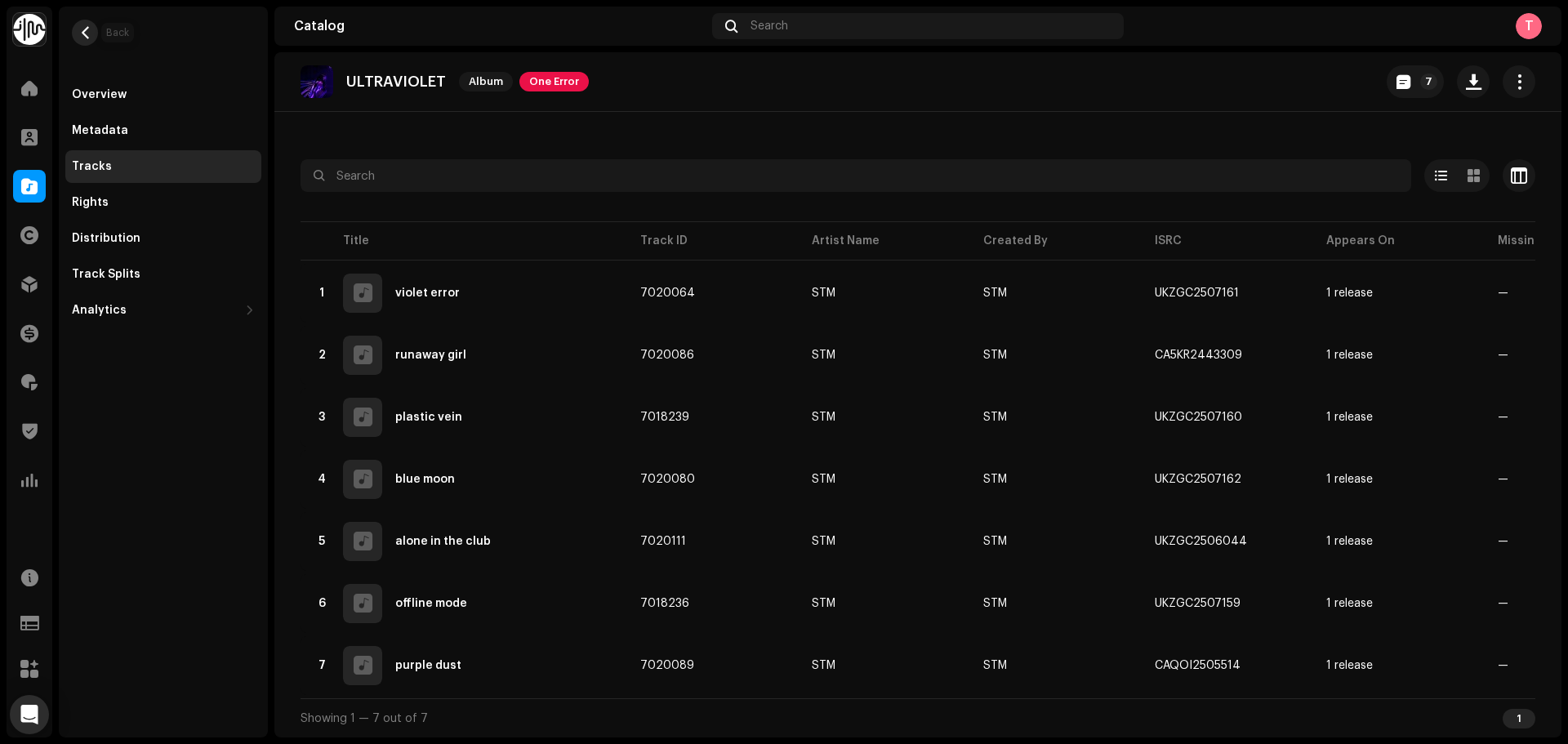
click at [89, 36] on span "button" at bounding box center [85, 32] width 12 height 13
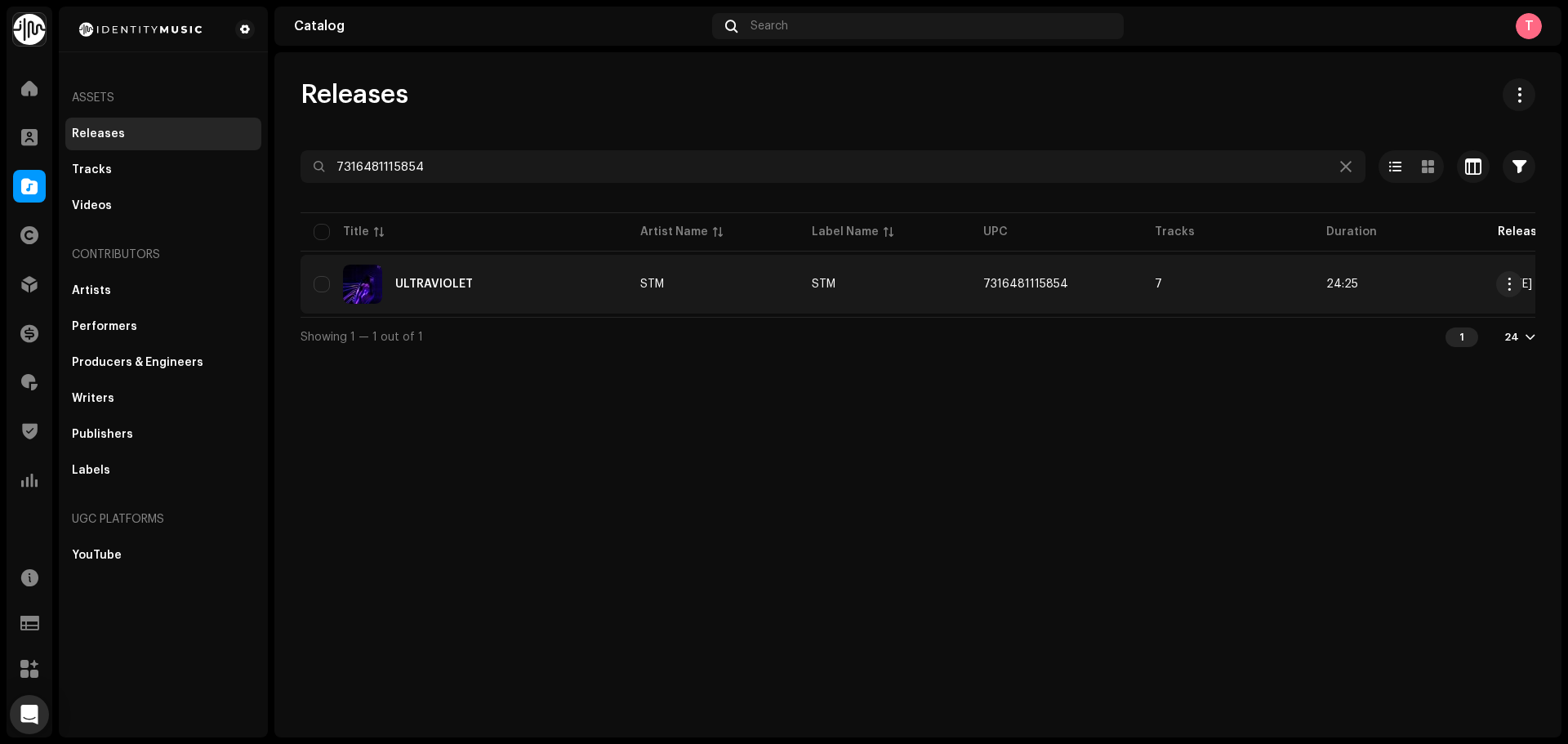
click at [458, 289] on div "ULTRAVIOLET" at bounding box center [433, 284] width 77 height 12
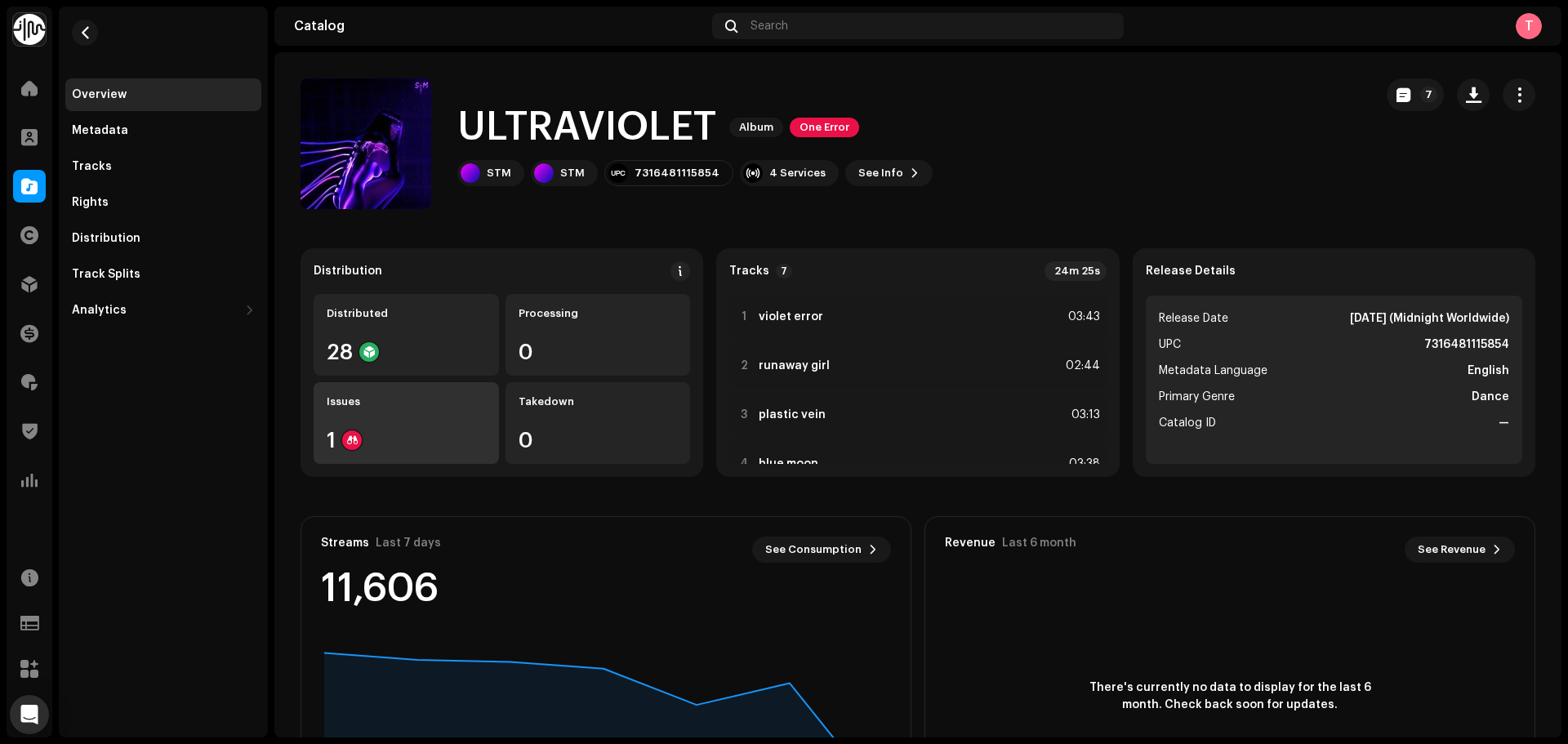
click at [427, 446] on div "1" at bounding box center [406, 440] width 159 height 21
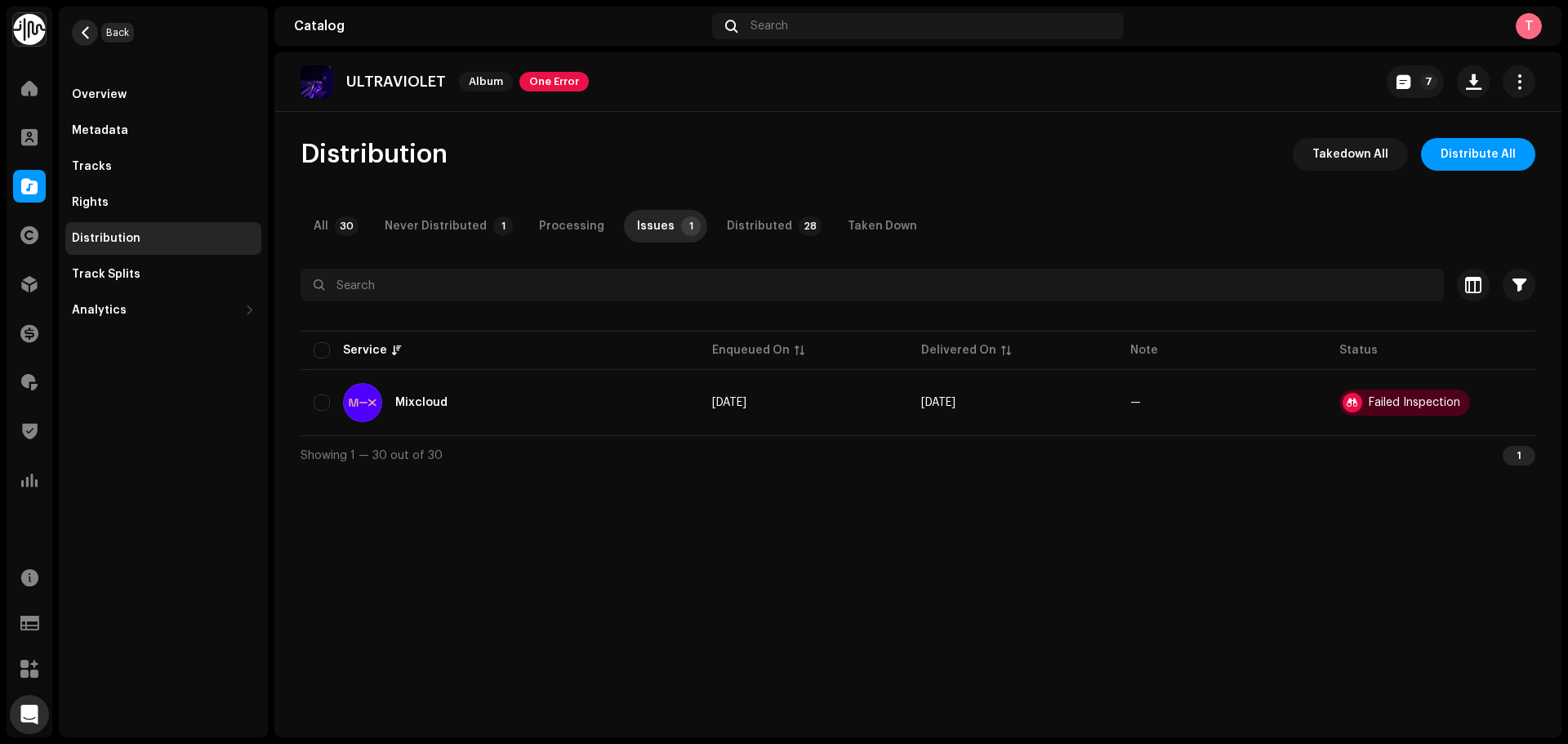
click at [83, 24] on button "button" at bounding box center [84, 32] width 26 height 26
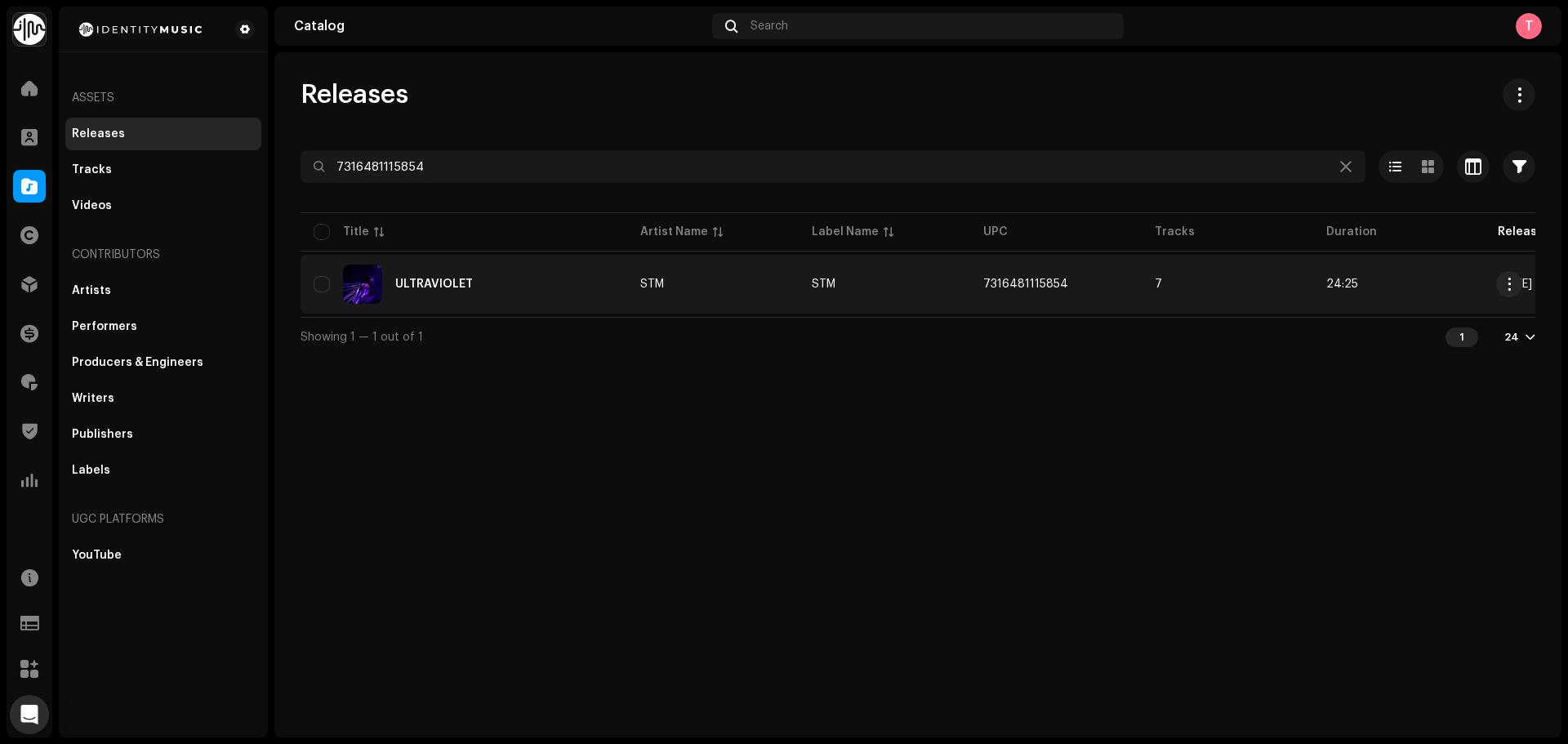
click at [496, 279] on div "ULTRAVIOLET" at bounding box center [463, 284] width 301 height 39
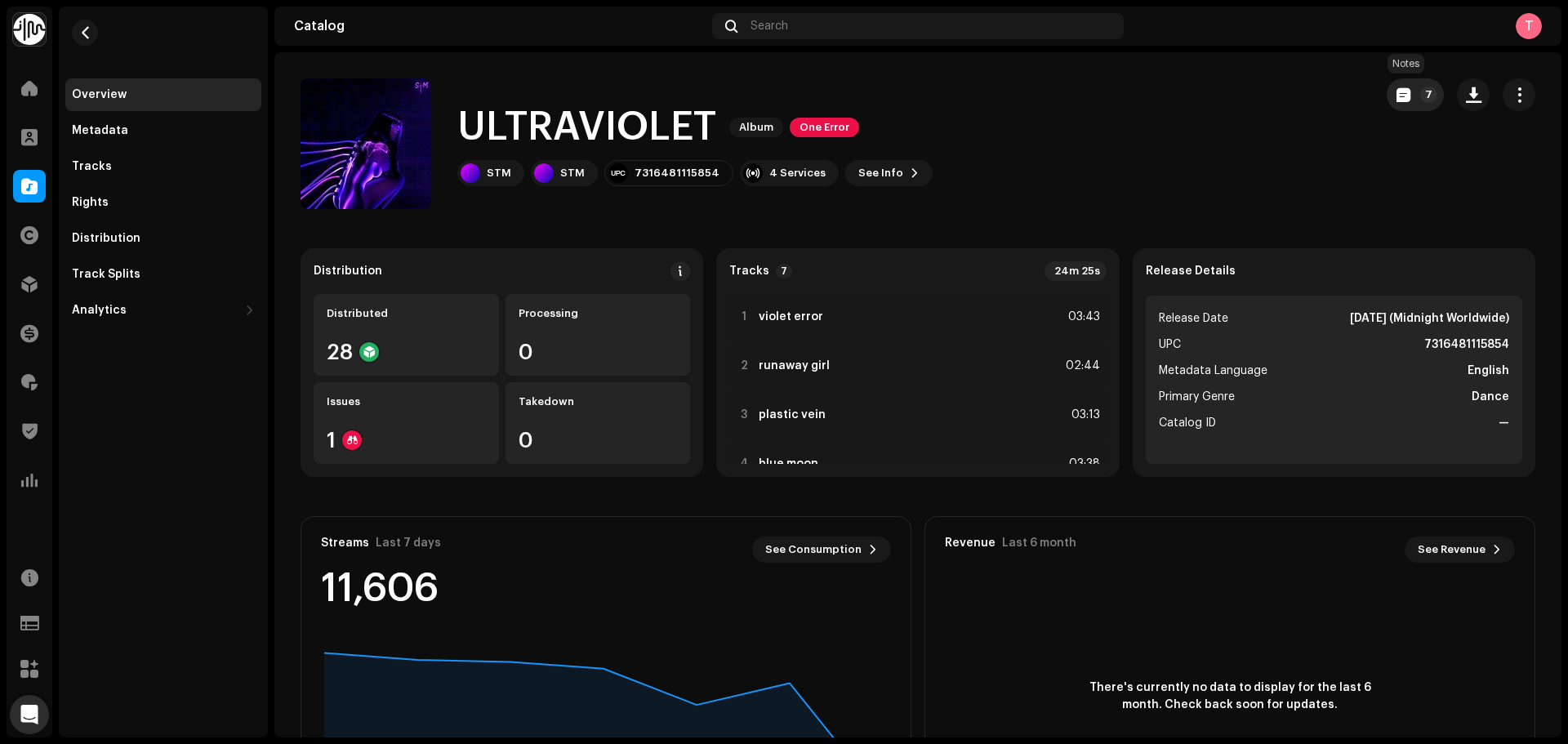
click at [1398, 93] on span "button" at bounding box center [1404, 94] width 14 height 13
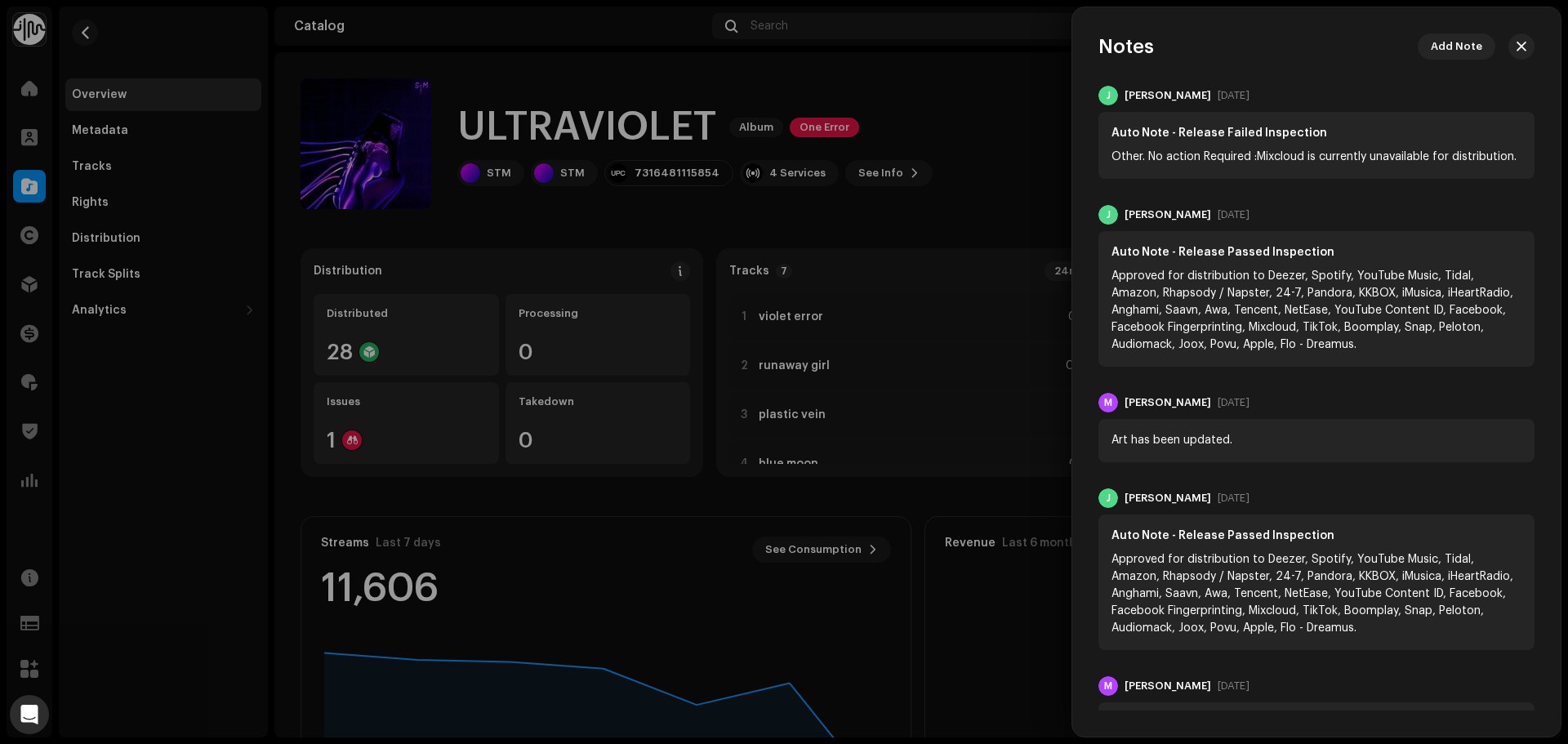
click at [1028, 163] on div at bounding box center [784, 372] width 1568 height 744
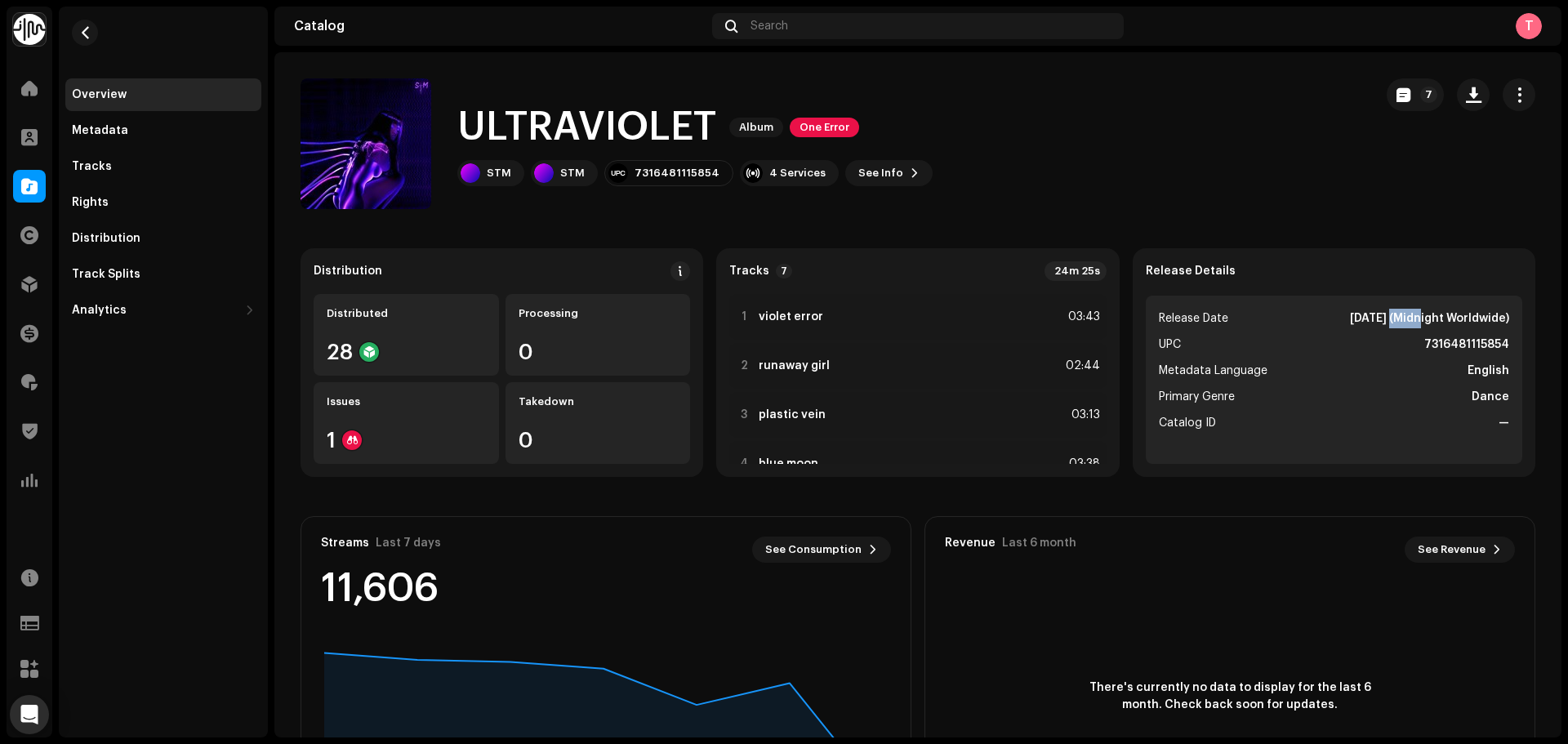
drag, startPoint x: 1347, startPoint y: 313, endPoint x: 1377, endPoint y: 312, distance: 30.0
click at [1377, 312] on strong "Sep 5, 2025 (Midnight Worldwide)" at bounding box center [1429, 319] width 159 height 20
click at [1350, 316] on strong "Sep 5, 2025 (Midnight Worldwide)" at bounding box center [1429, 319] width 159 height 20
drag, startPoint x: 1319, startPoint y: 319, endPoint x: 1378, endPoint y: 318, distance: 59.0
click at [1378, 318] on strong "Sep 5, 2025 (Midnight Worldwide)" at bounding box center [1429, 319] width 159 height 20
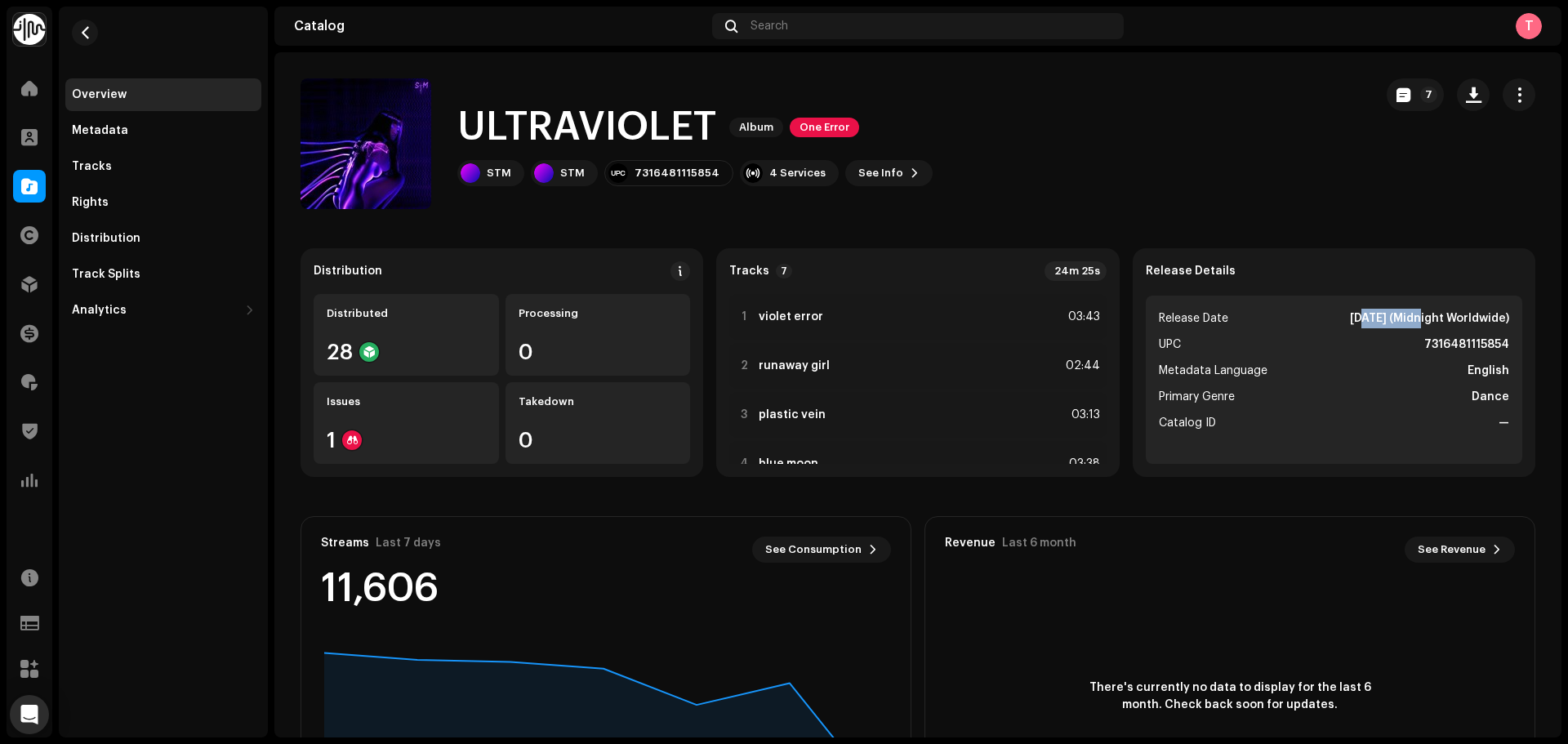
click at [1358, 320] on strong "Sep 5, 2025 (Midnight Worldwide)" at bounding box center [1429, 319] width 159 height 20
drag, startPoint x: 1319, startPoint y: 323, endPoint x: 1377, endPoint y: 326, distance: 58.1
click at [1377, 326] on strong "Sep 5, 2025 (Midnight Worldwide)" at bounding box center [1429, 319] width 159 height 20
click at [88, 36] on span "button" at bounding box center [85, 32] width 12 height 13
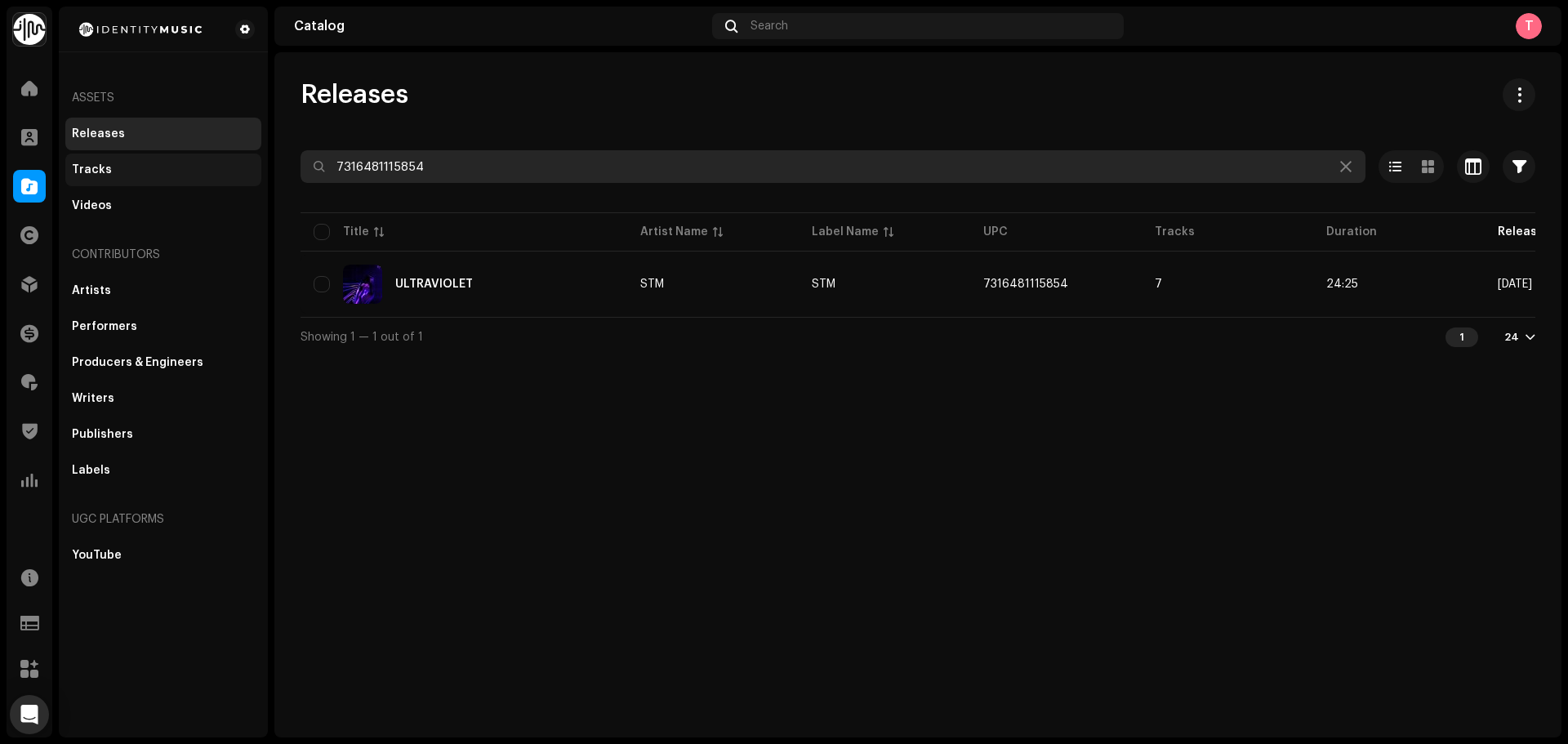
drag, startPoint x: 469, startPoint y: 159, endPoint x: 131, endPoint y: 158, distance: 338.0
click at [131, 158] on div "Identity Music Home Clients Catalog Rights Distribution Finance Royalties Trust…" at bounding box center [784, 372] width 1568 height 744
paste input "0695265"
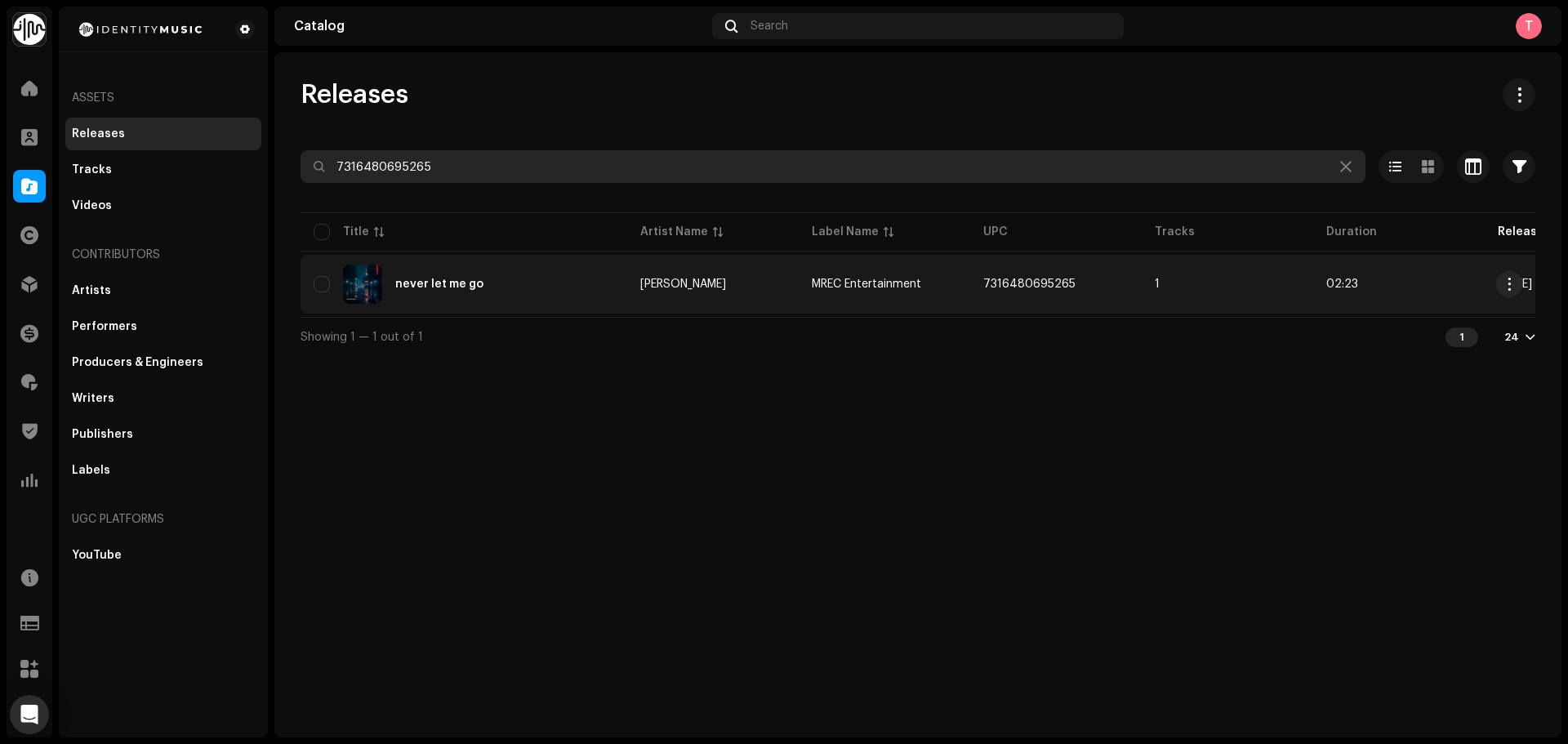
type input "7316480695265"
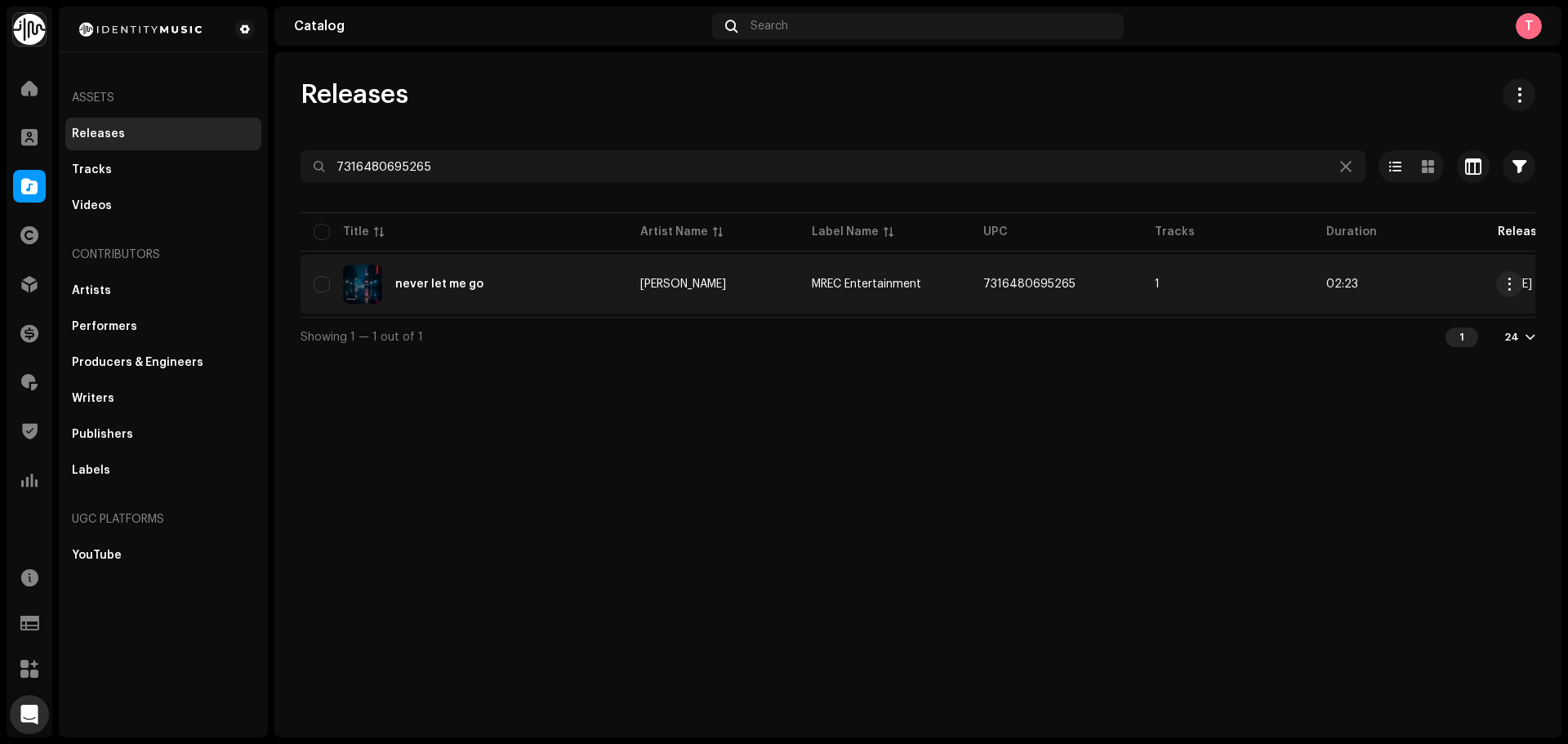
click at [511, 285] on div "never let me go" at bounding box center [463, 284] width 301 height 39
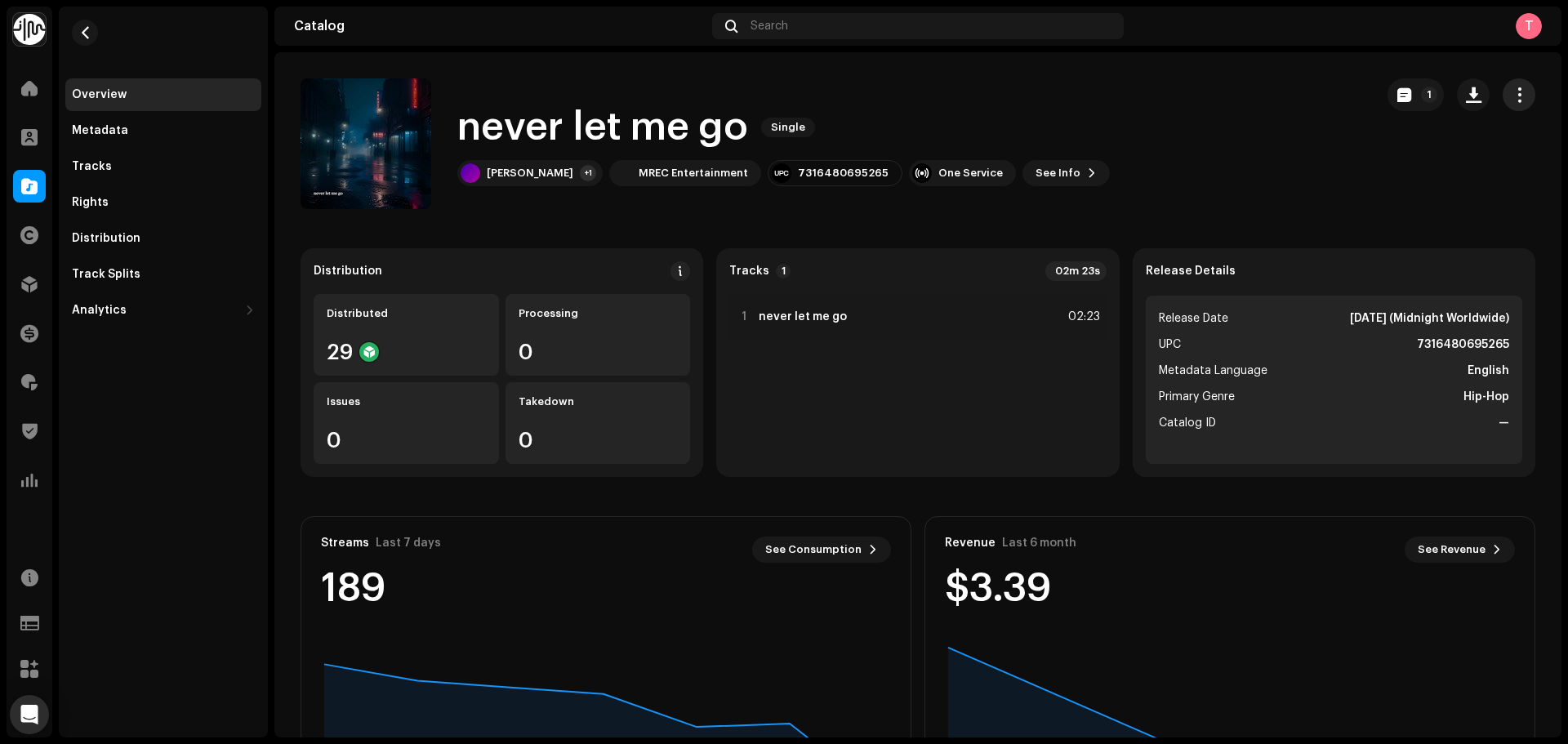
click at [1508, 103] on button "button" at bounding box center [1518, 94] width 33 height 33
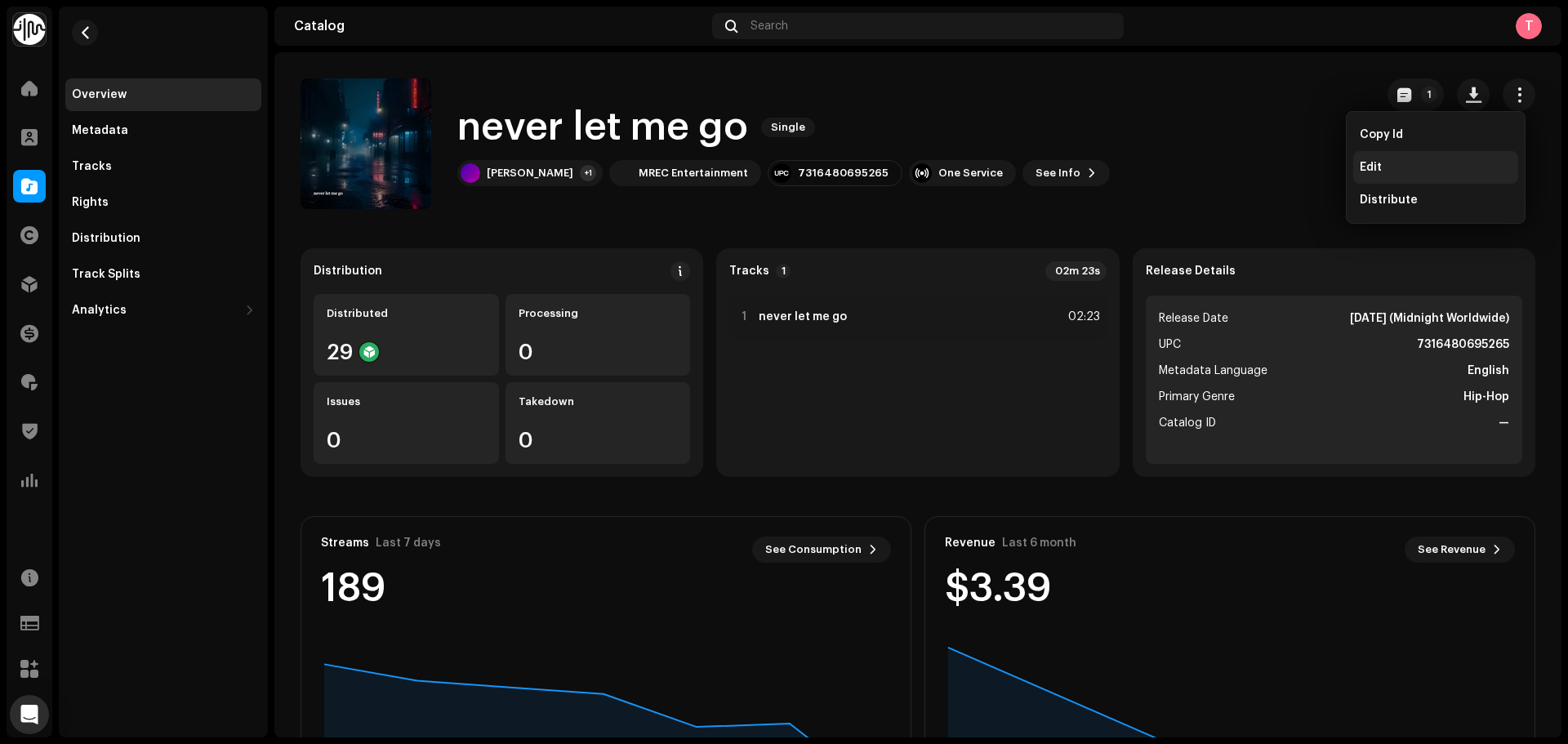
click at [1392, 175] on div "Edit" at bounding box center [1436, 167] width 165 height 33
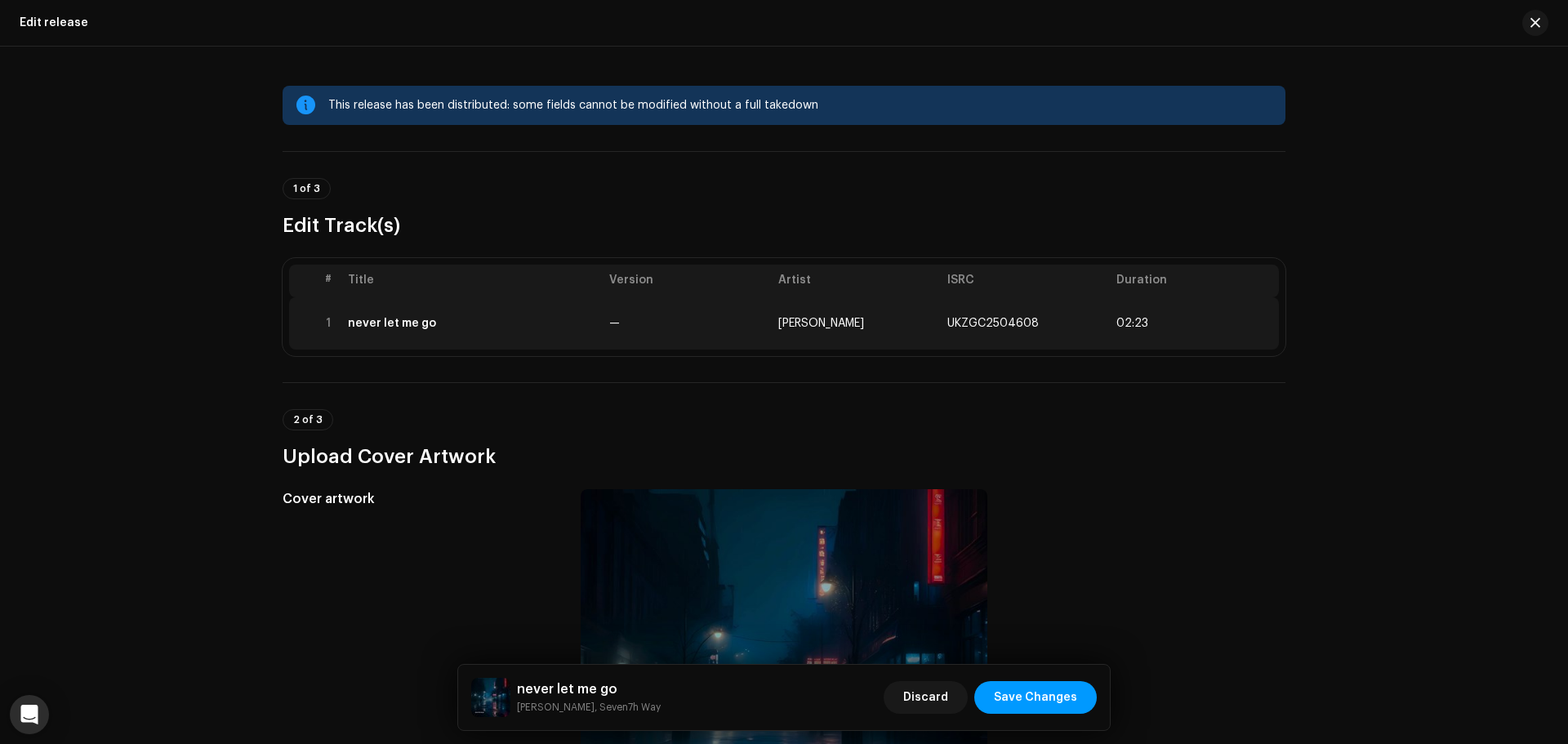
click at [728, 344] on td "—" at bounding box center [687, 323] width 169 height 52
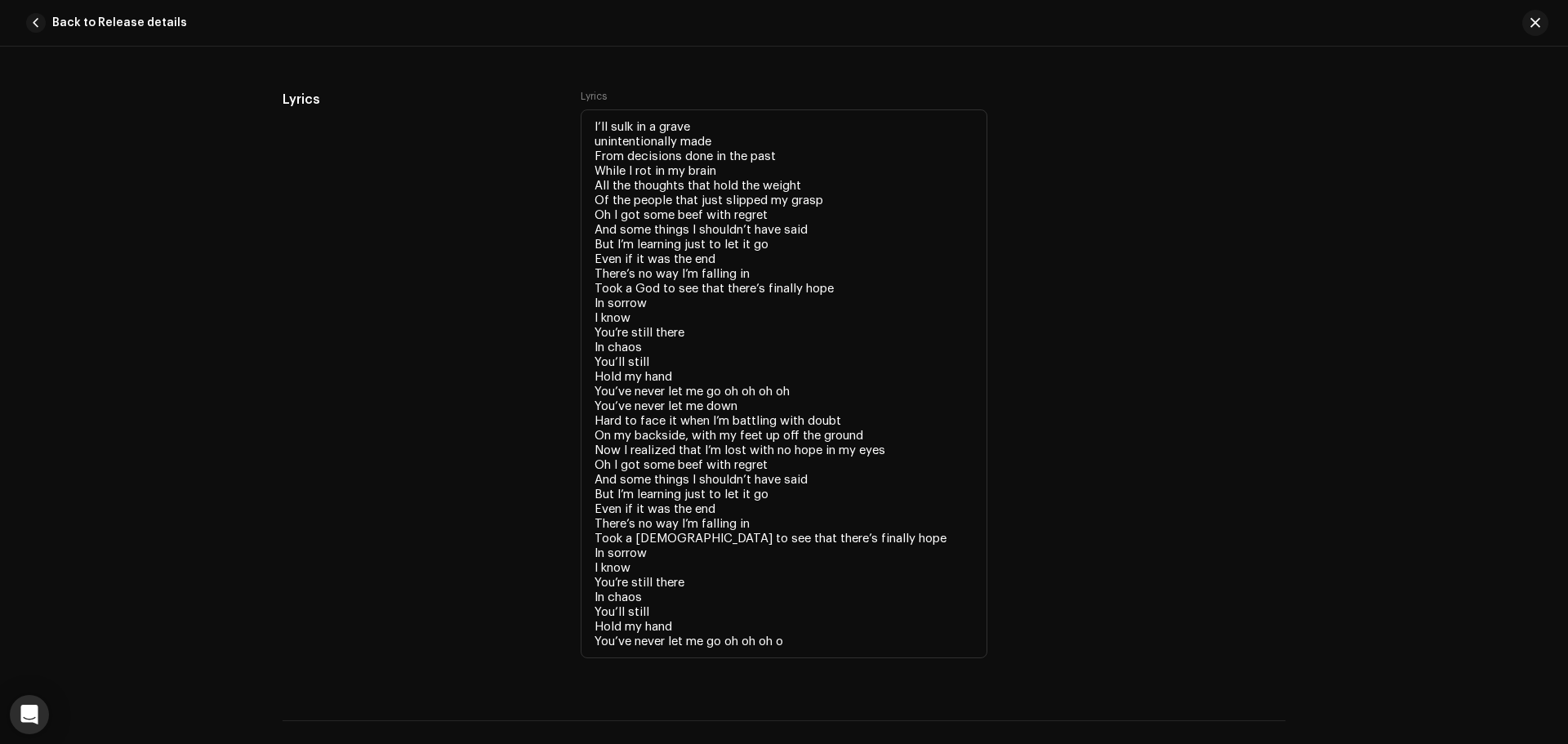
scroll to position [3289, 0]
drag, startPoint x: 581, startPoint y: 119, endPoint x: 773, endPoint y: 285, distance: 253.8
click at [773, 285] on textarea "I’ll sulk in a grave unintentionally made From decisions done in the past While…" at bounding box center [784, 382] width 406 height 549
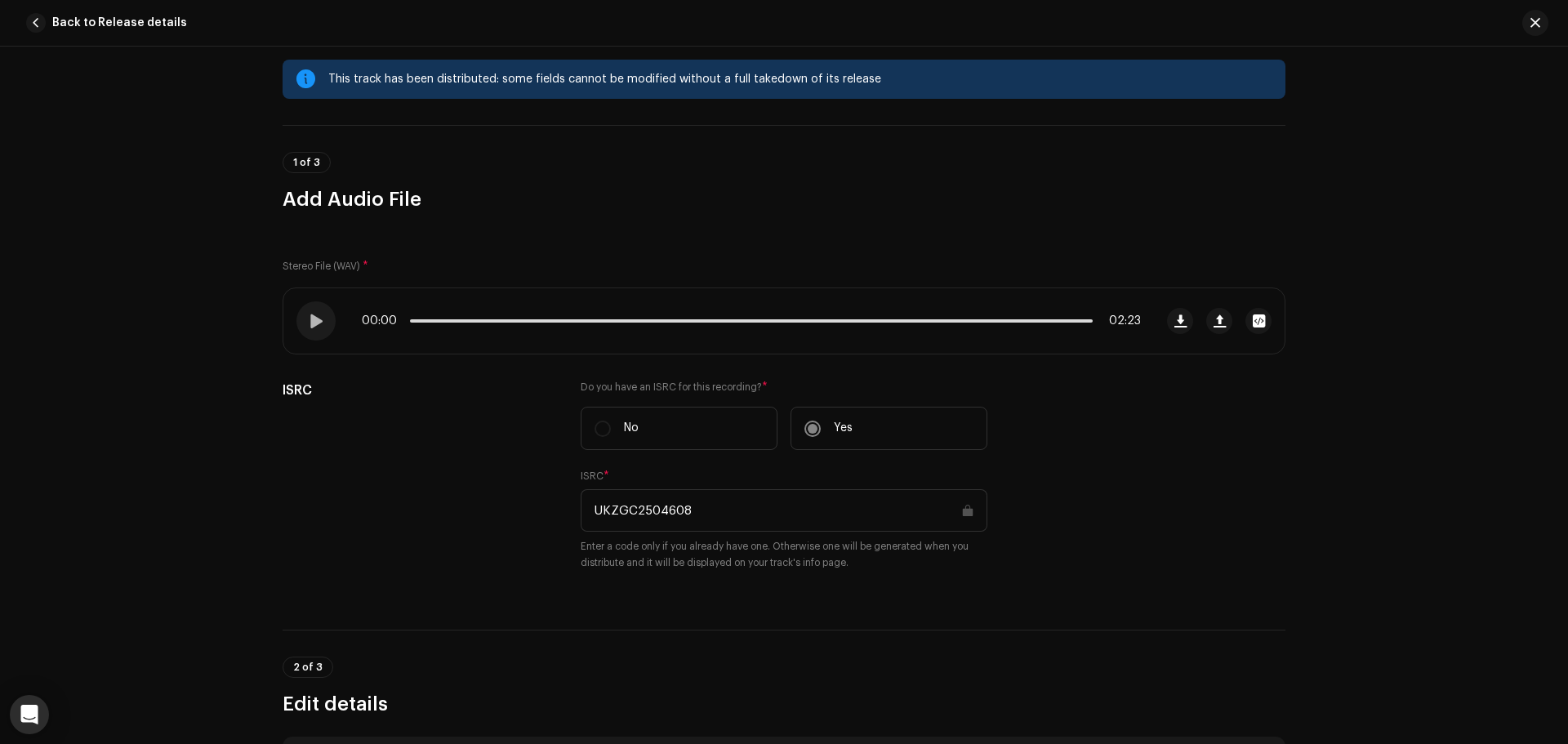
scroll to position [0, 0]
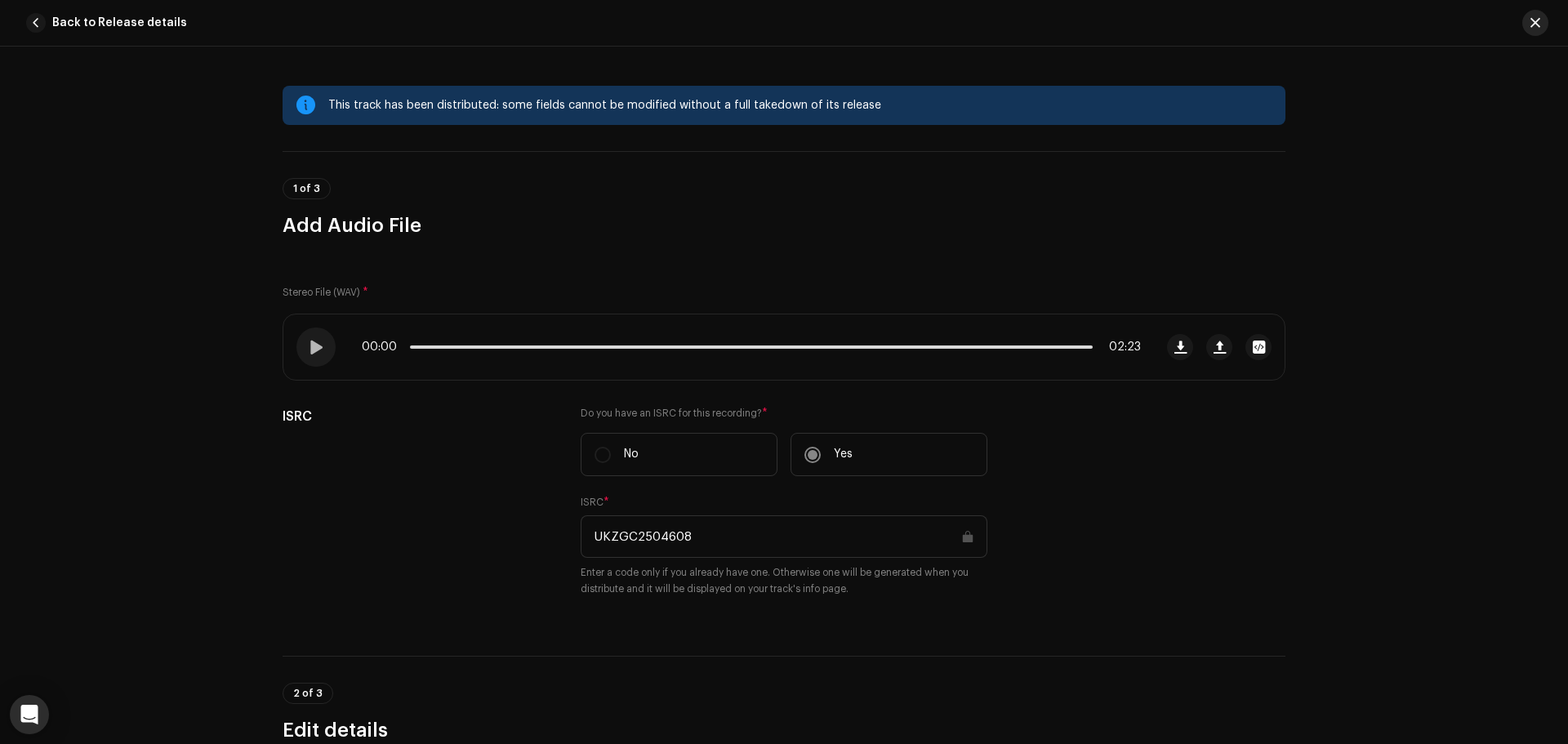
click at [1534, 18] on span "button" at bounding box center [1535, 22] width 10 height 13
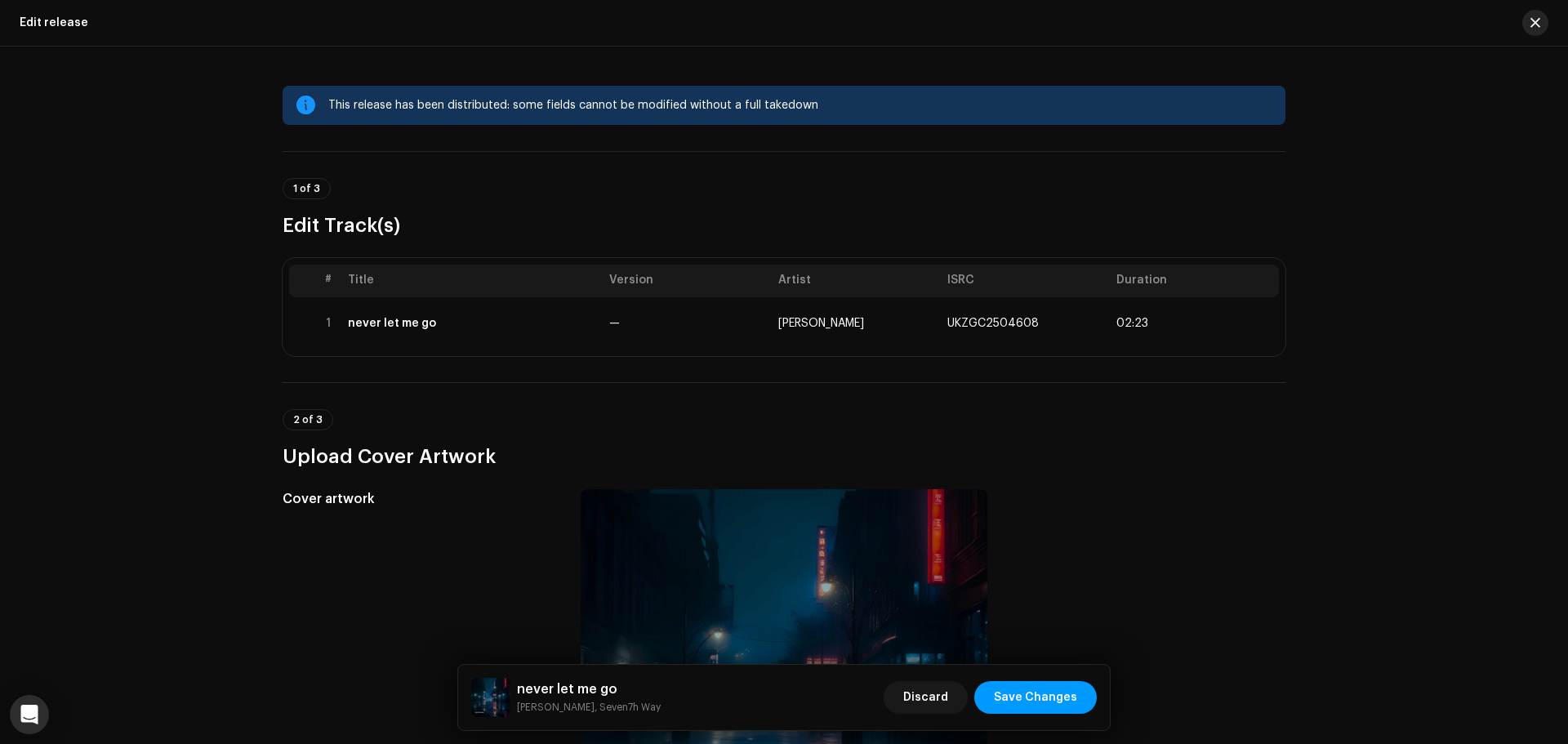
click at [1532, 28] on span "button" at bounding box center [1535, 22] width 10 height 13
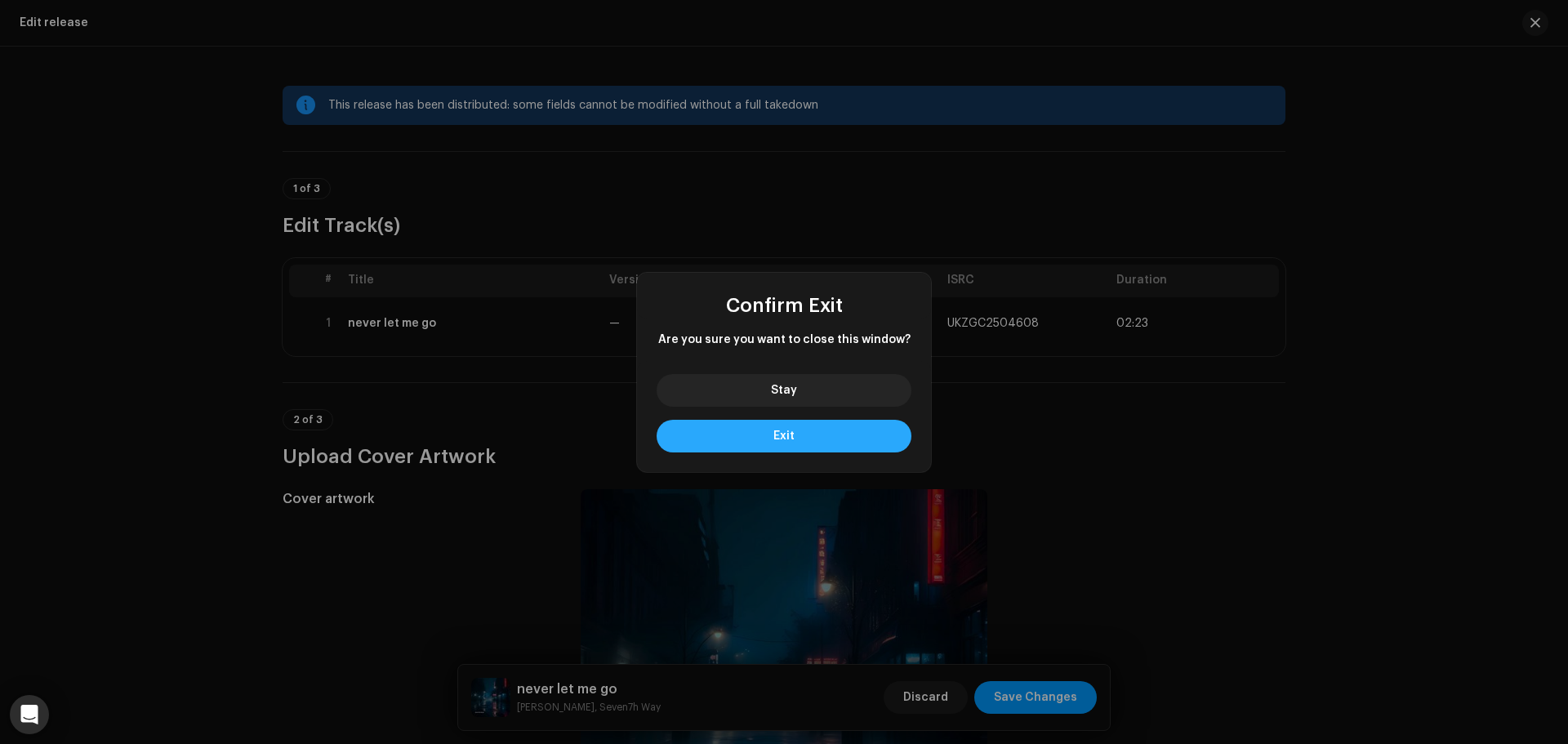
click at [794, 438] on button "Exit" at bounding box center [784, 436] width 255 height 33
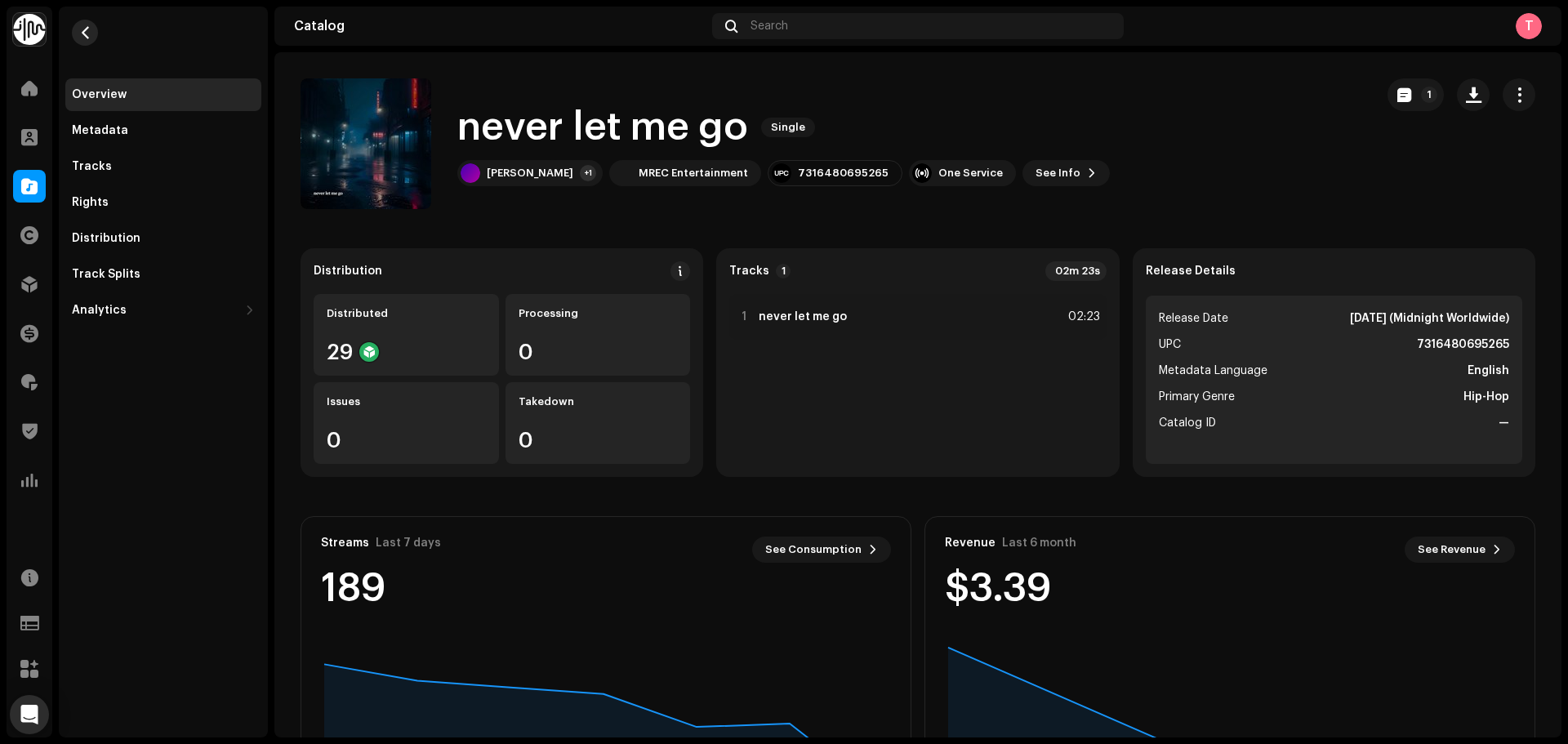
click at [90, 31] on span "button" at bounding box center [85, 32] width 12 height 13
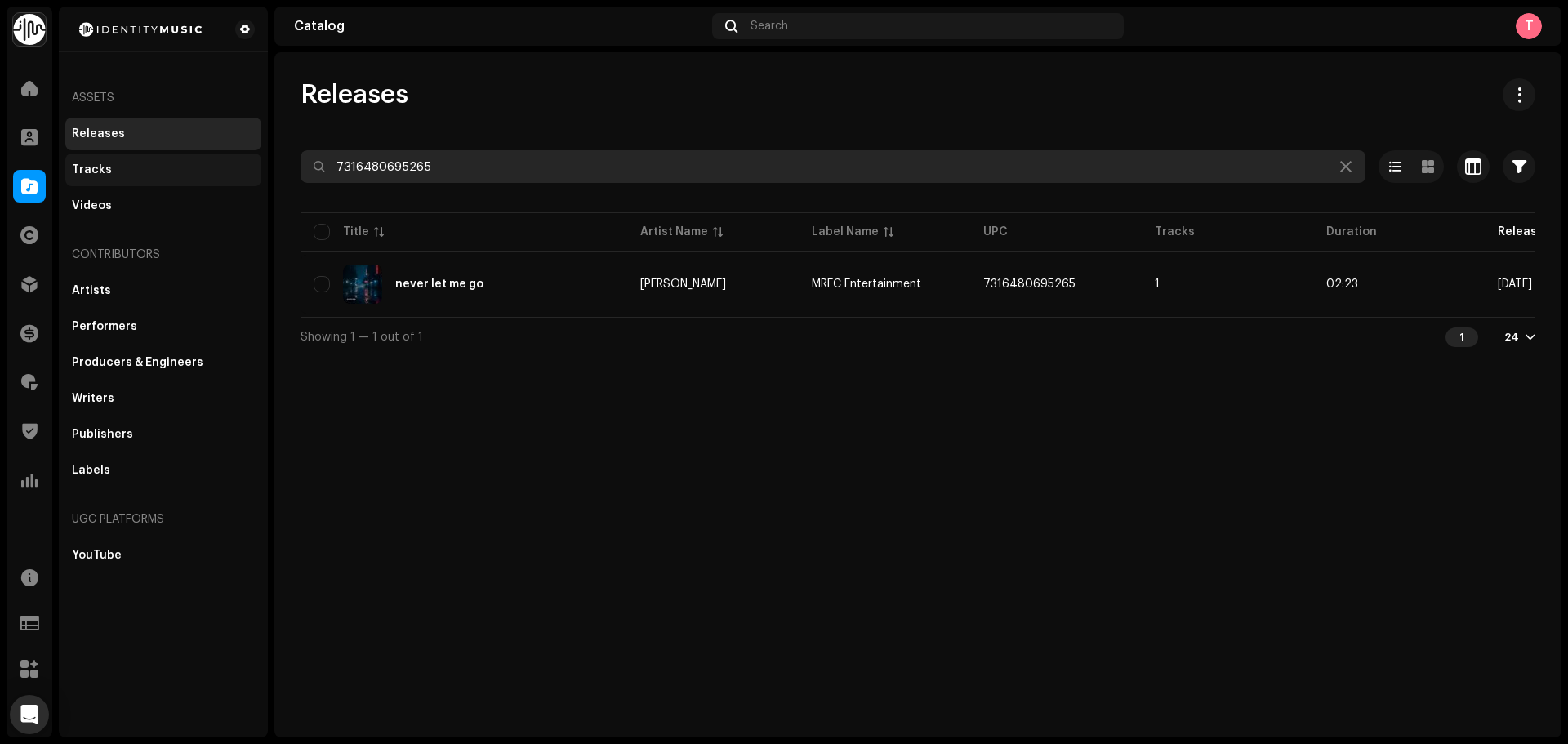
drag, startPoint x: 478, startPoint y: 154, endPoint x: 194, endPoint y: 160, distance: 284.1
click at [194, 160] on div "Identity Music Home Clients Catalog Rights Distribution Finance Royalties Trust…" at bounding box center [784, 372] width 1568 height 744
paste input "70682176"
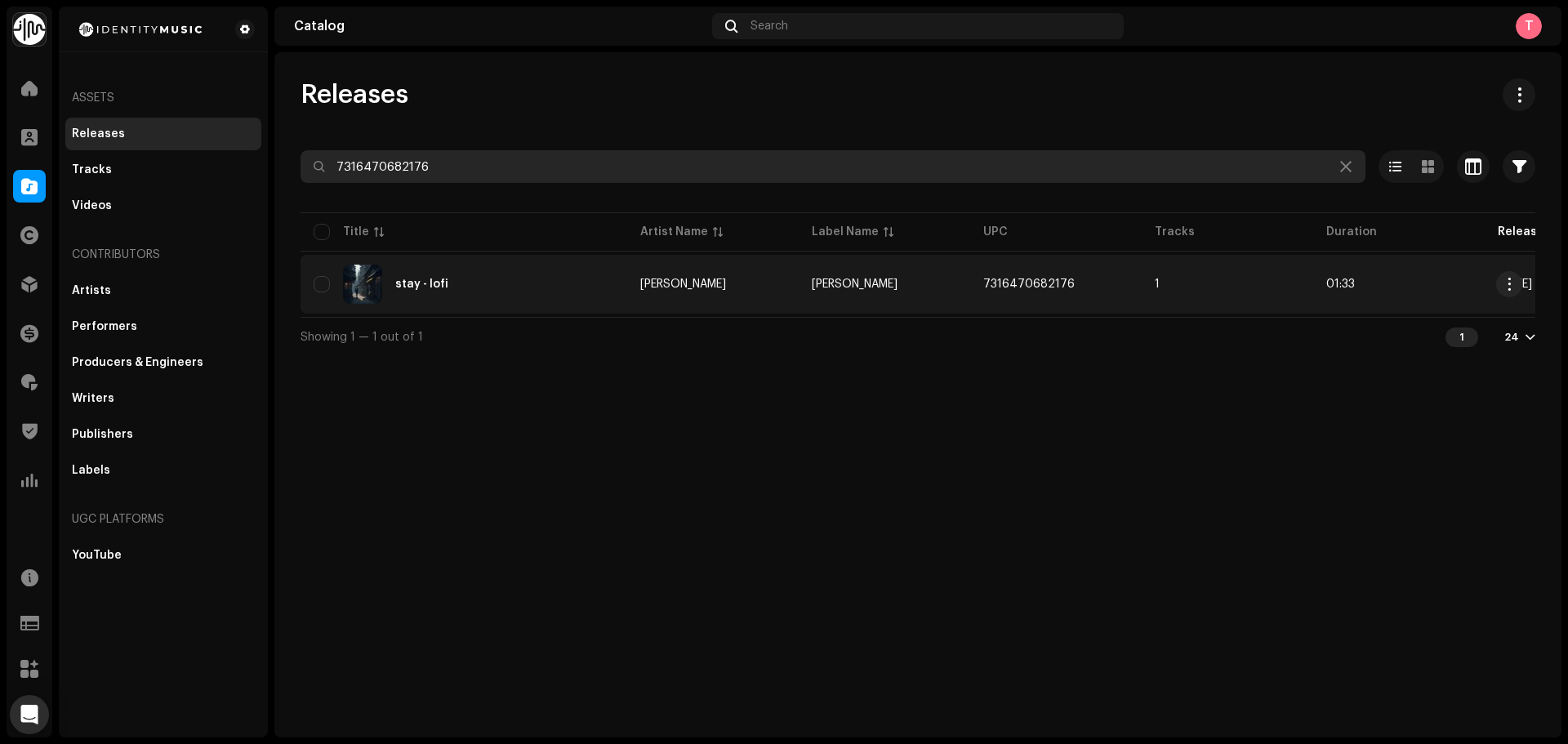
type input "7316470682176"
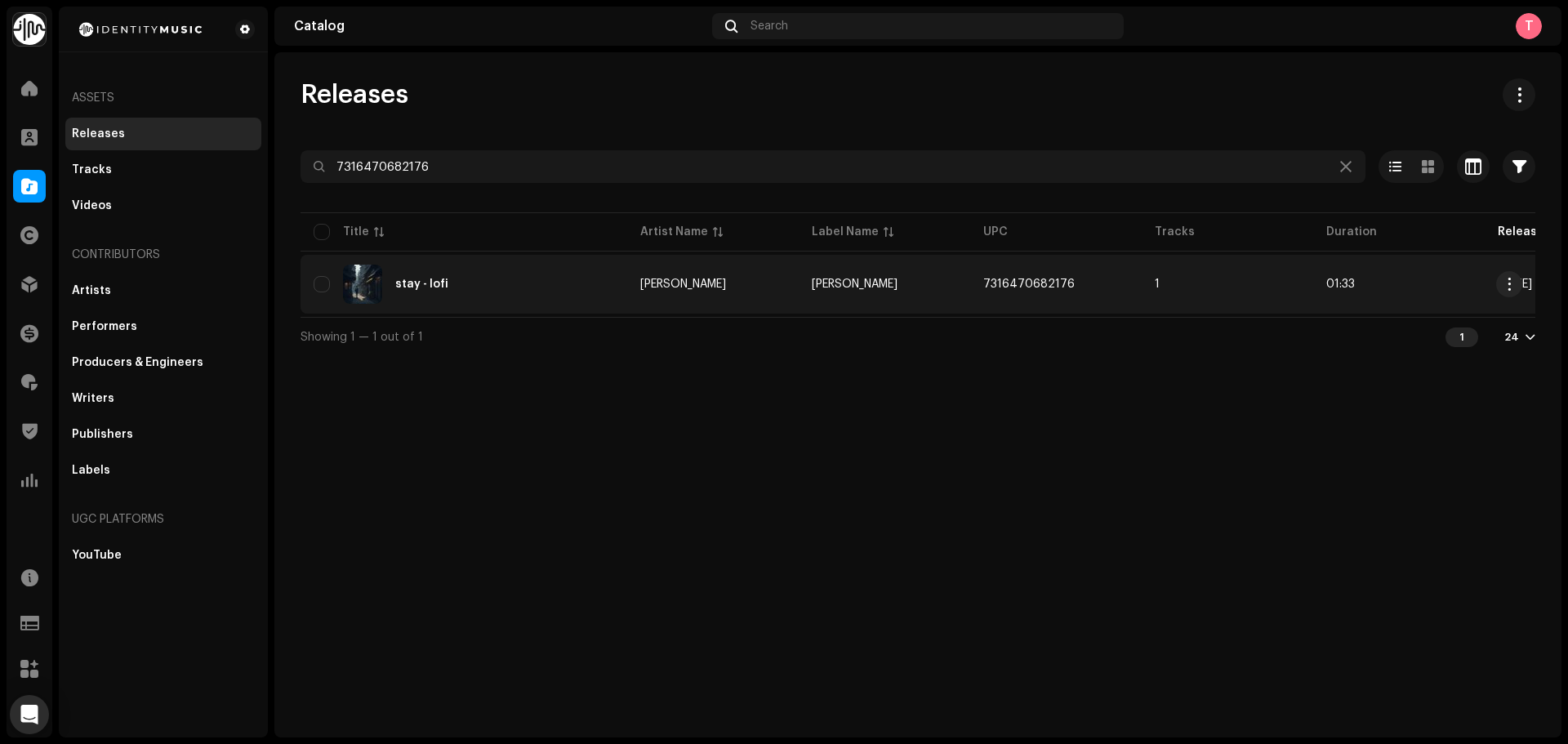
click at [580, 260] on td "stay - lofi" at bounding box center [464, 284] width 327 height 59
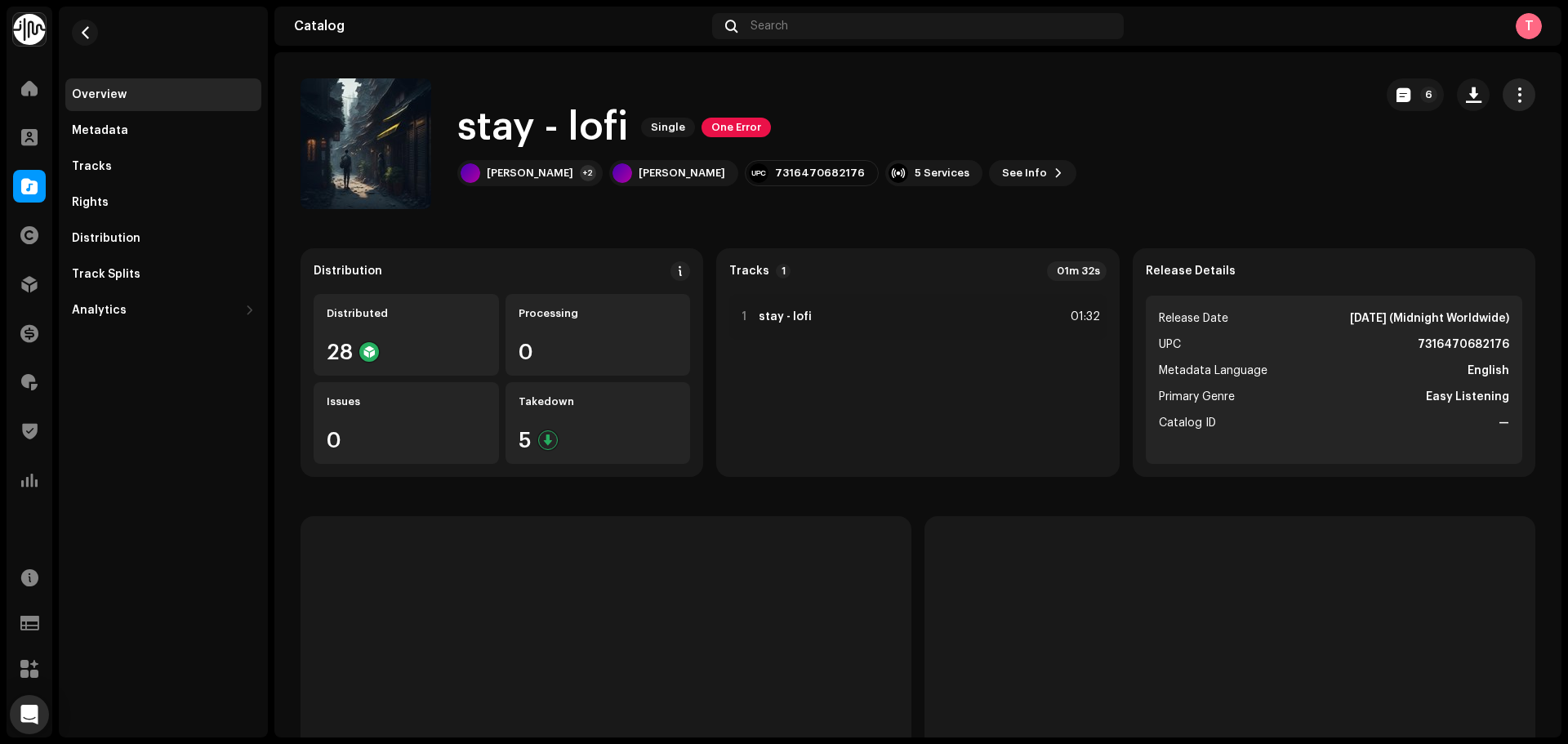
click at [1518, 81] on button "button" at bounding box center [1518, 94] width 33 height 33
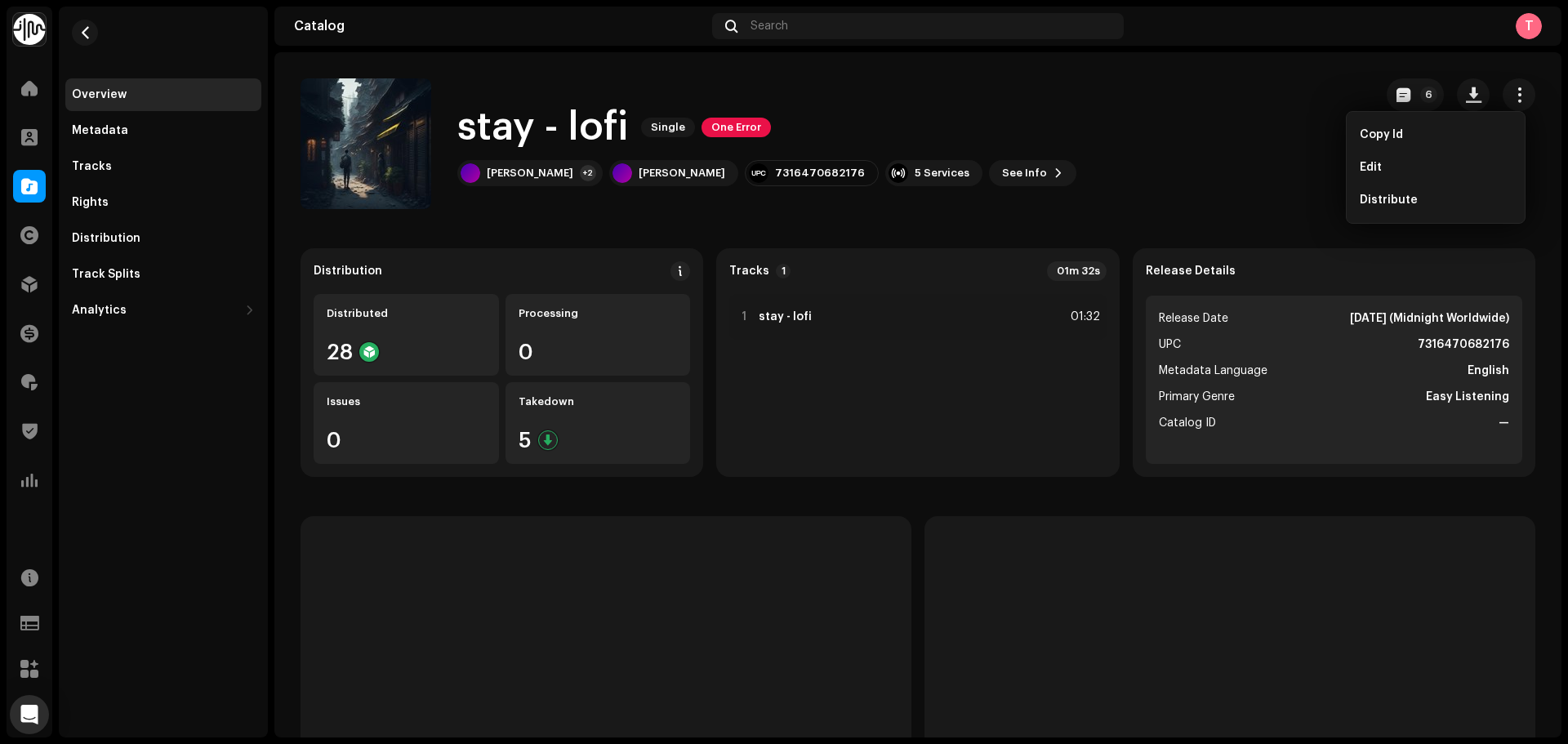
click at [1286, 139] on div "stay - lofi Single One Error Jaden Christy +2 Jaden Christy 7316470682176 5 Ser…" at bounding box center [831, 143] width 1060 height 131
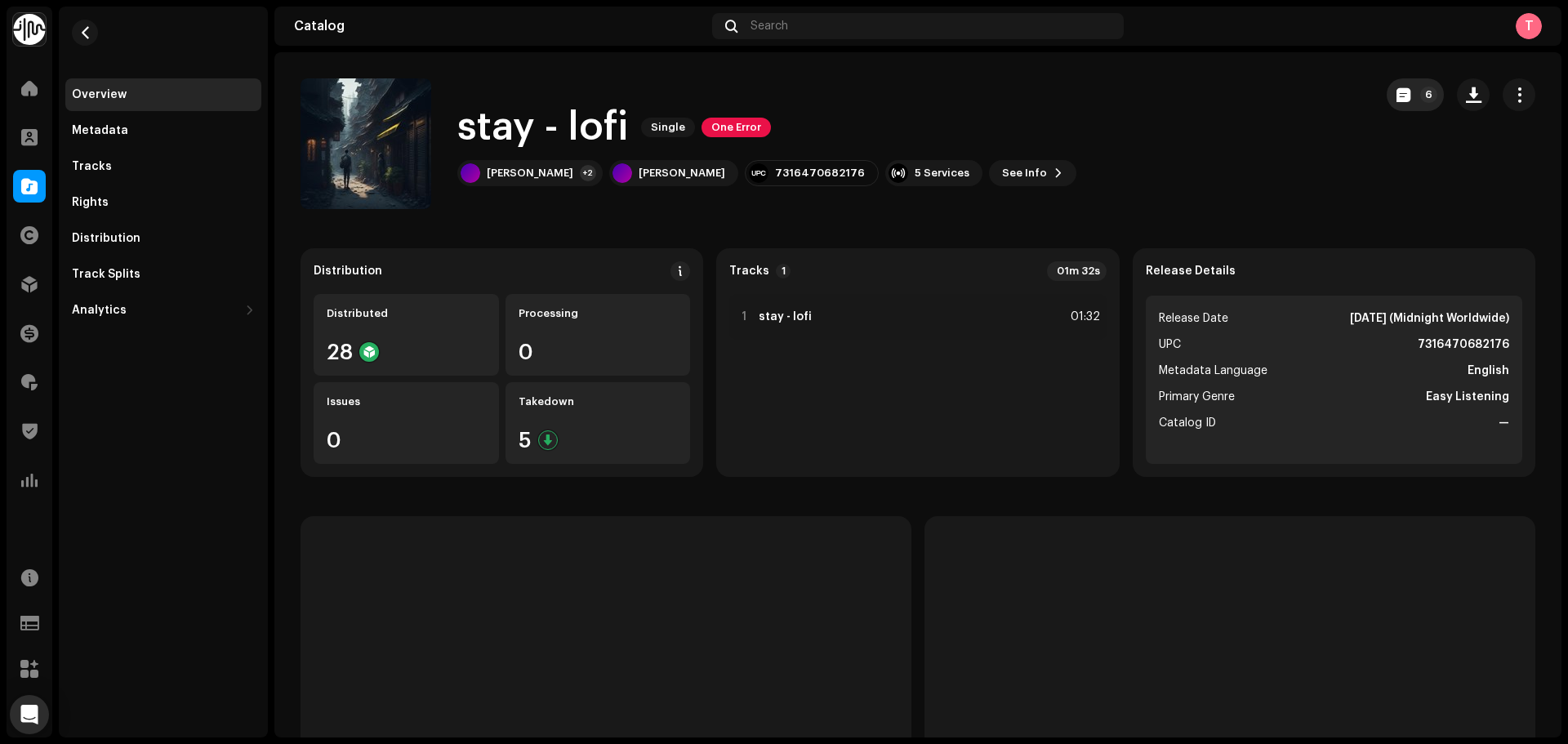
click at [1387, 88] on button "6" at bounding box center [1415, 94] width 57 height 33
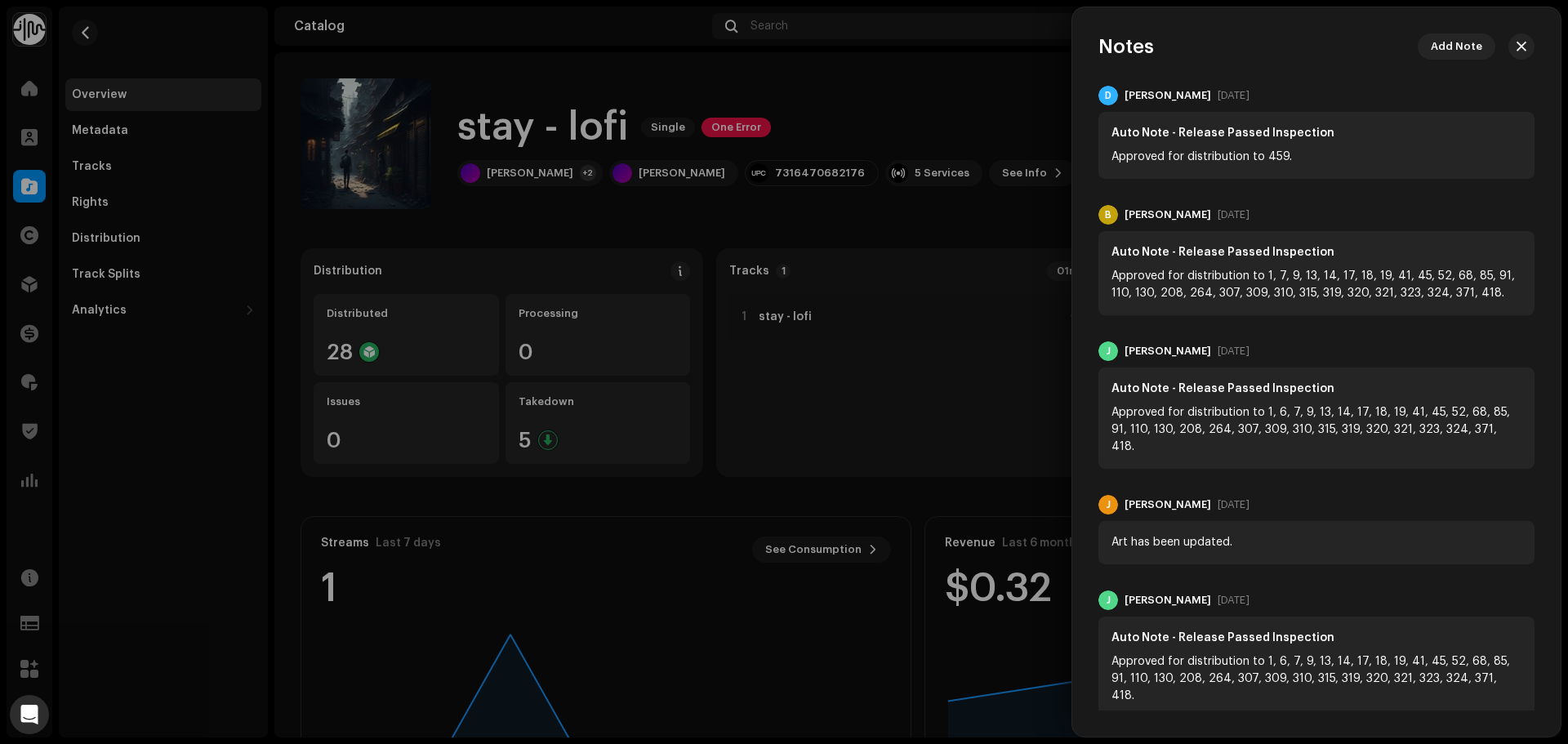
click at [998, 91] on div at bounding box center [784, 372] width 1568 height 744
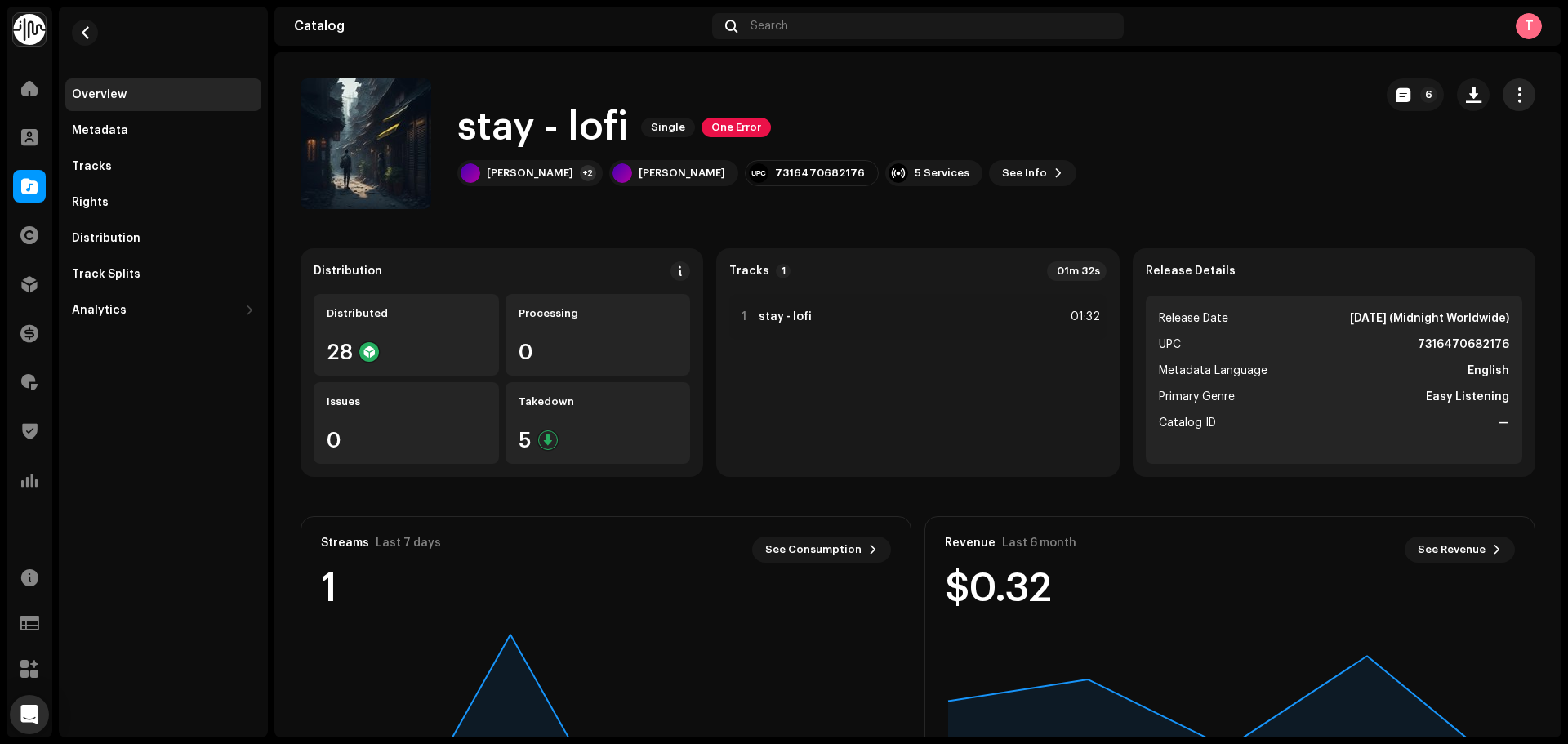
click at [1502, 87] on button "button" at bounding box center [1518, 94] width 33 height 33
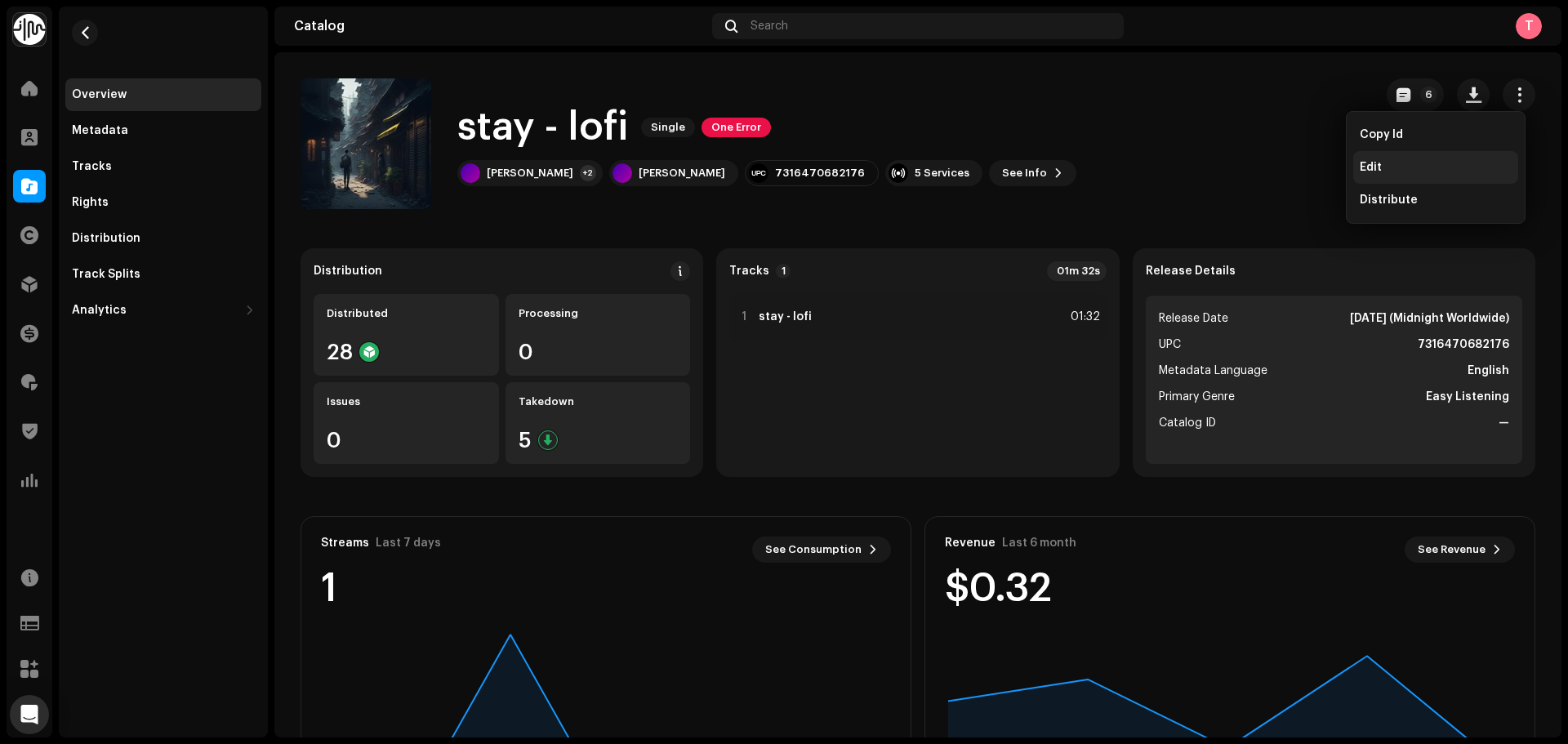
click at [1412, 166] on div "Edit" at bounding box center [1435, 167] width 152 height 13
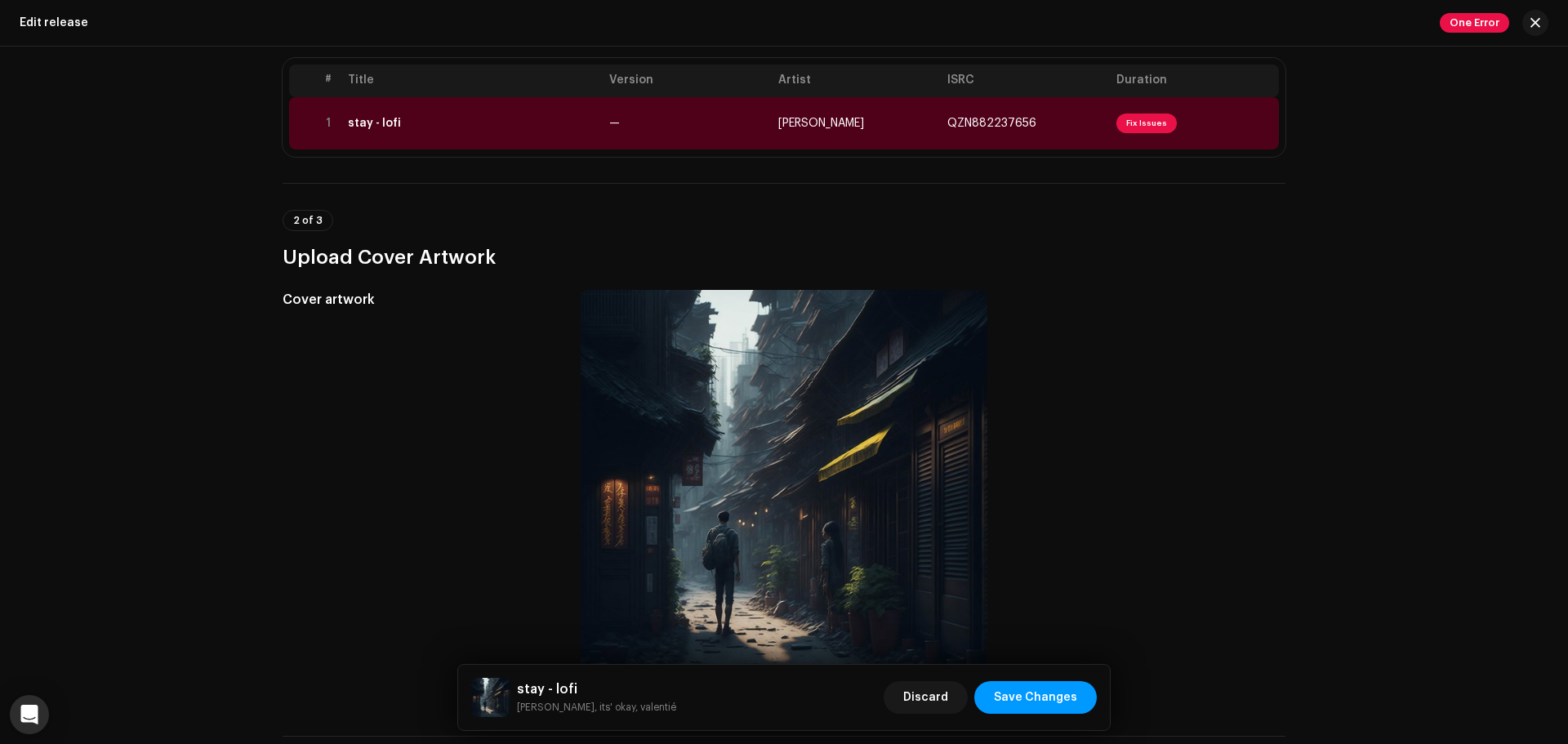
scroll to position [82, 0]
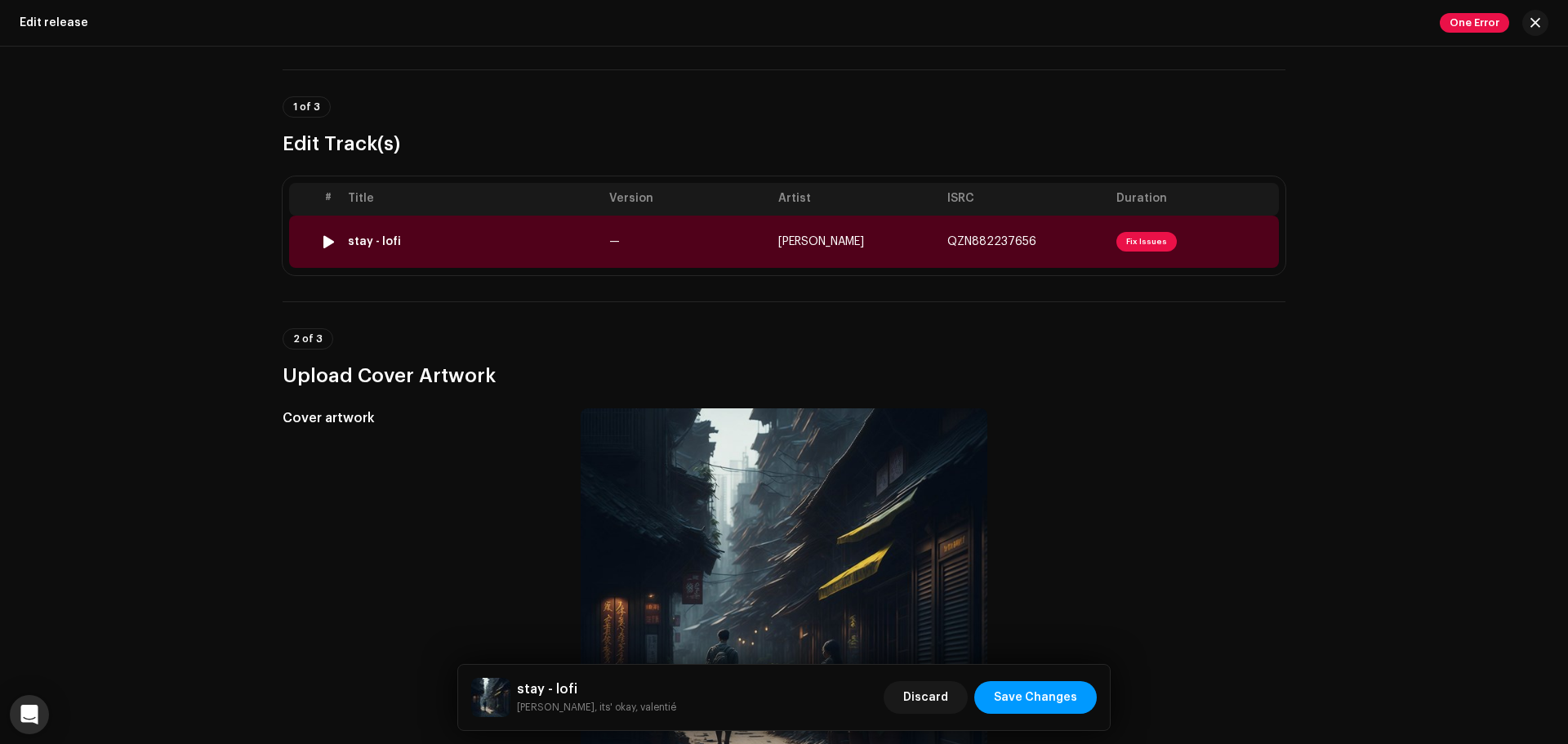
click at [826, 254] on td "Jaden Christy" at bounding box center [856, 241] width 169 height 52
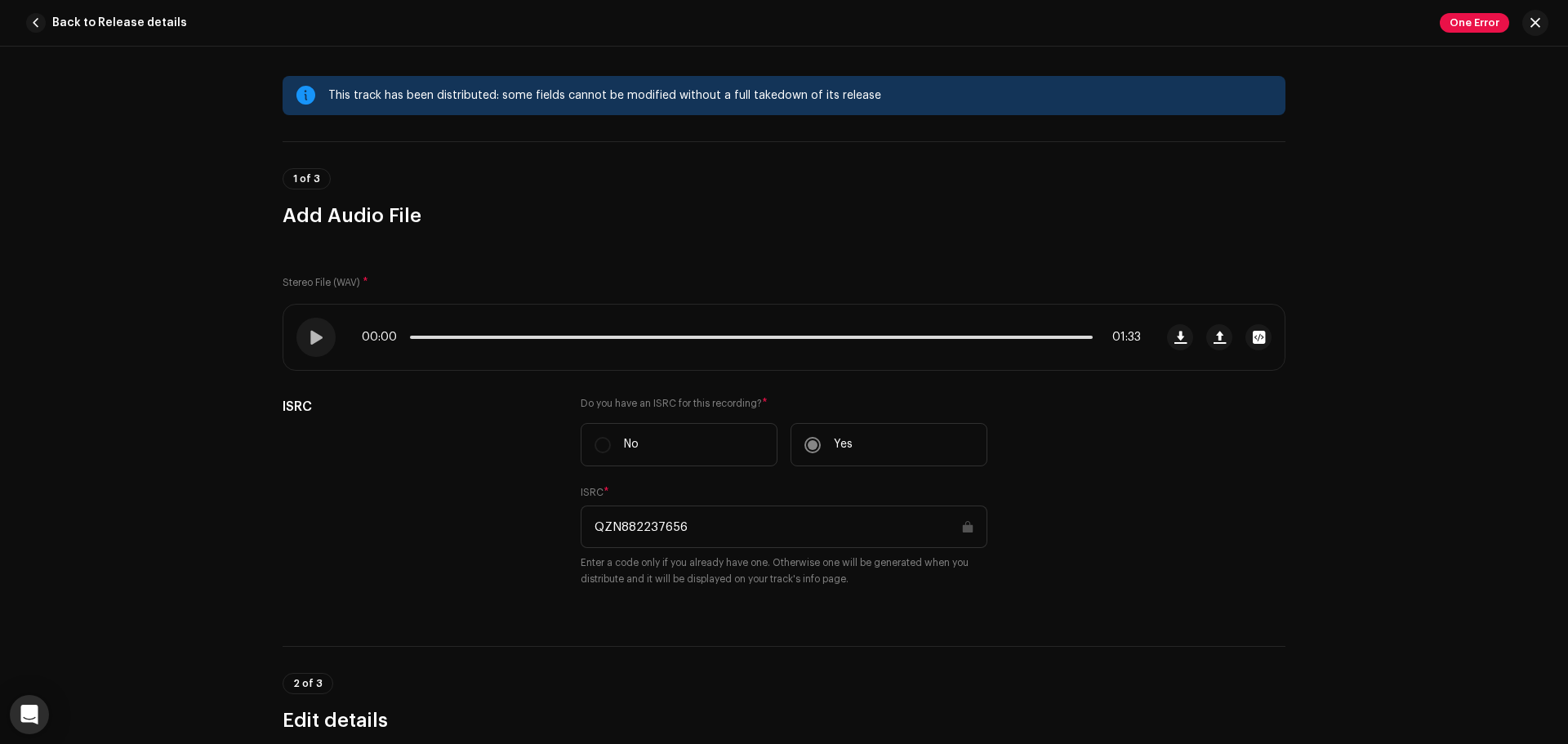
scroll to position [0, 0]
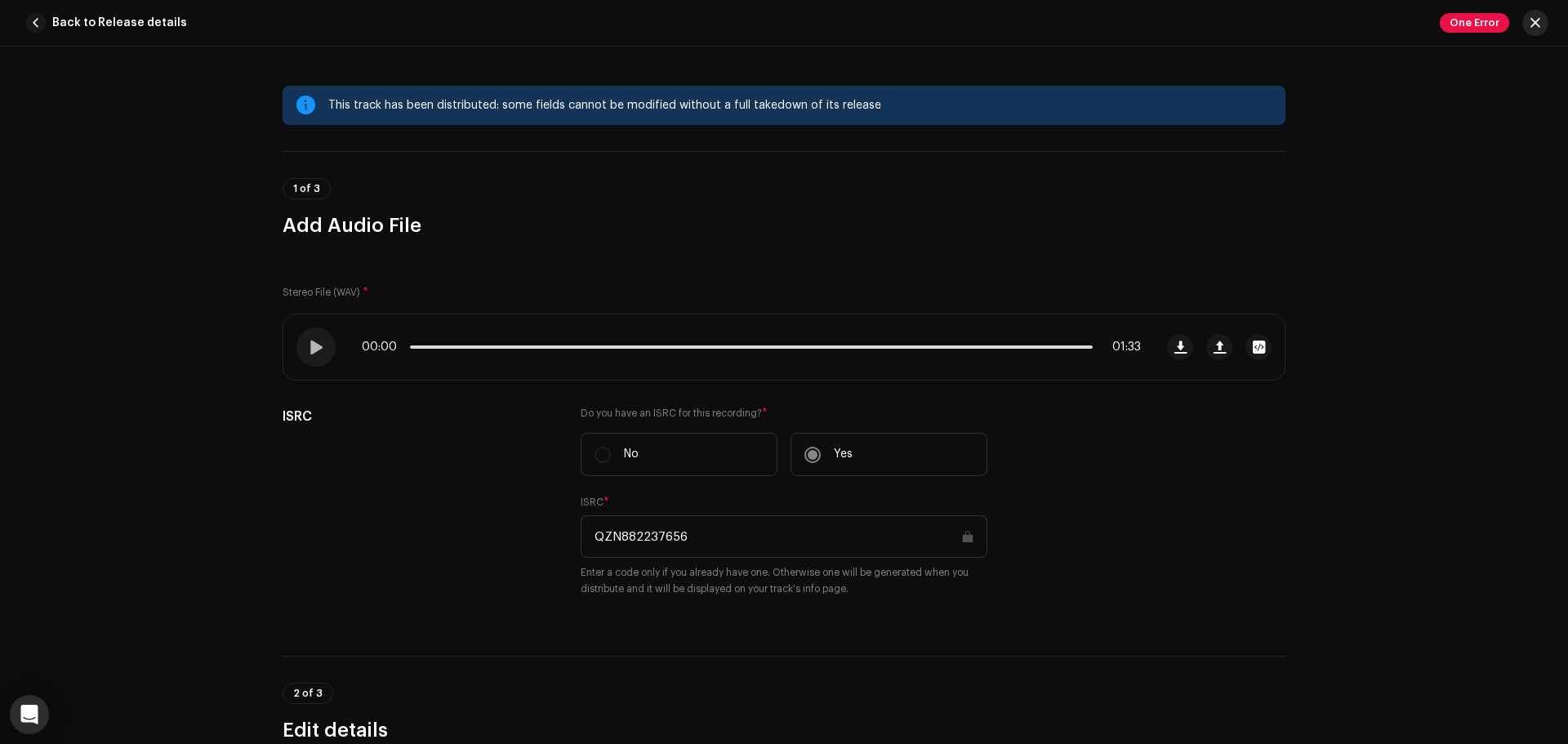
click at [1534, 18] on span "button" at bounding box center [1535, 22] width 10 height 13
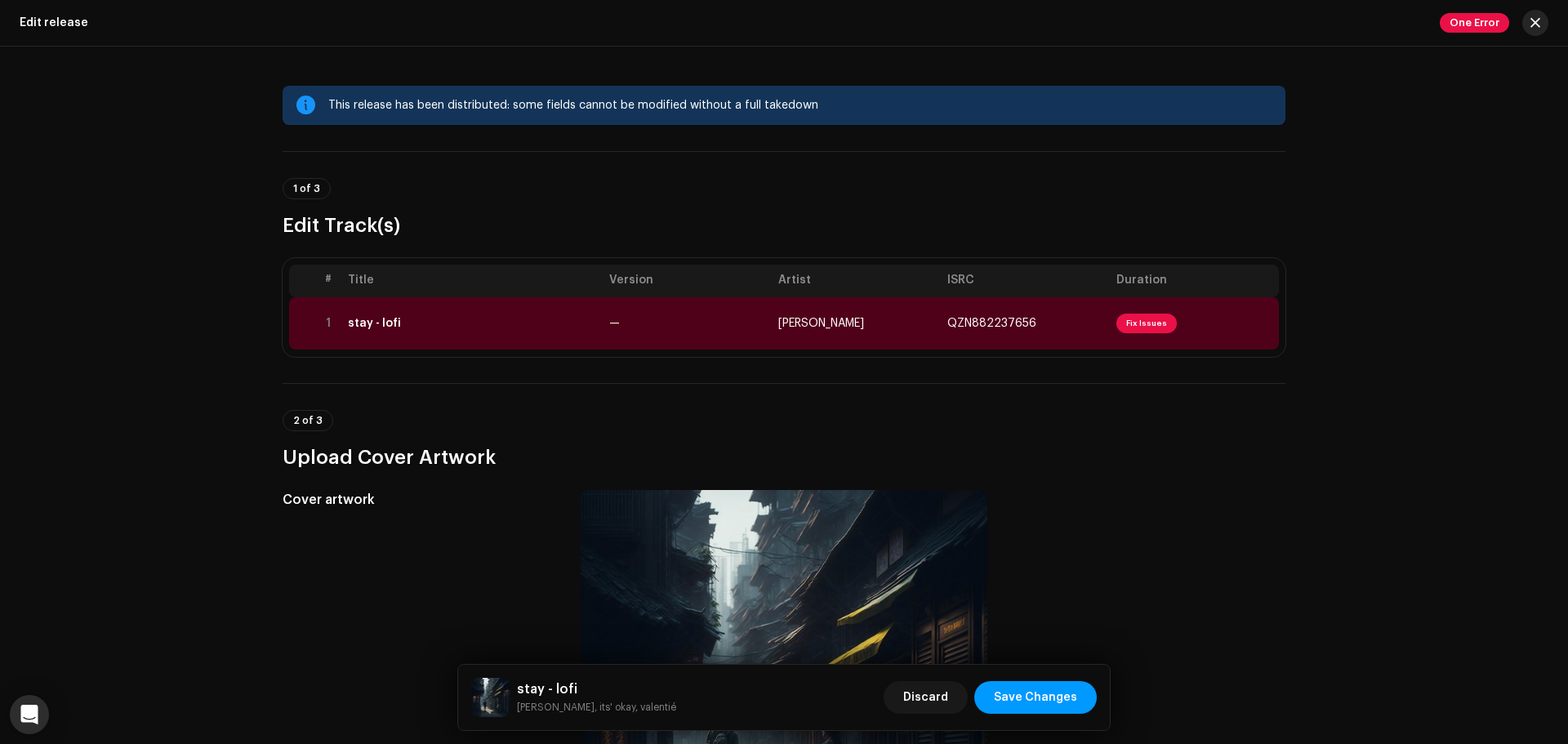
click at [1535, 24] on span "button" at bounding box center [1535, 22] width 10 height 13
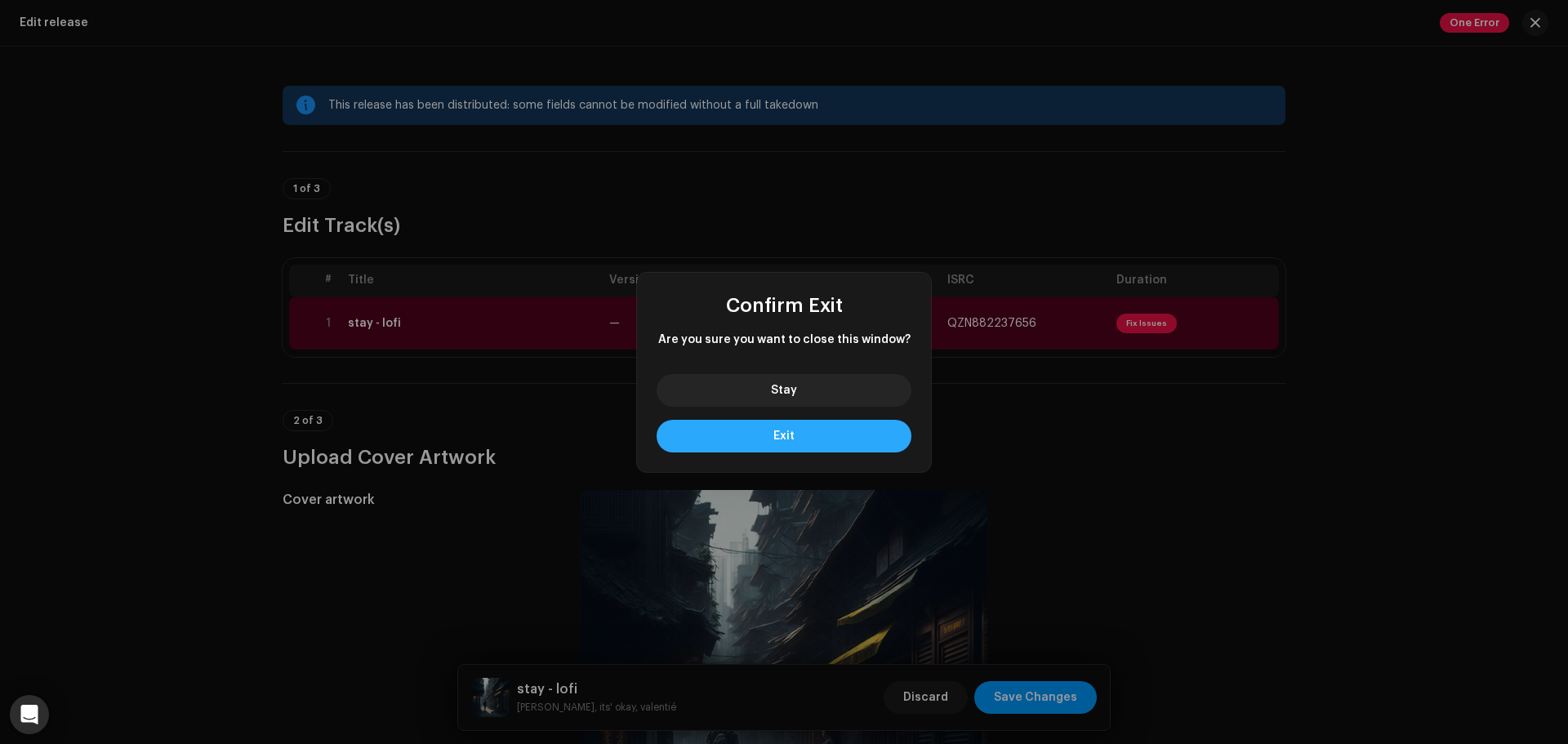
click at [814, 440] on button "Exit" at bounding box center [784, 436] width 255 height 33
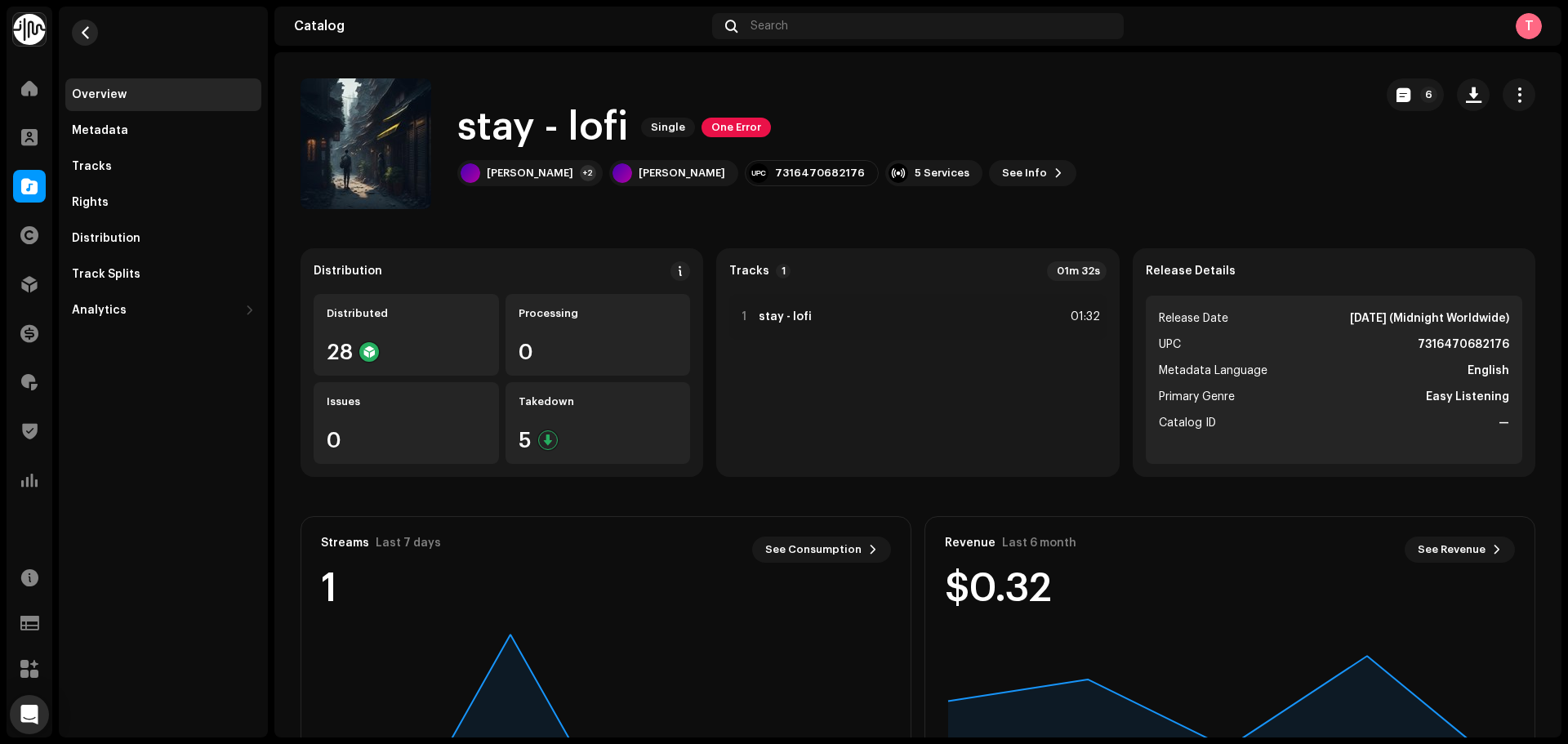
click at [91, 26] on button "button" at bounding box center [84, 32] width 26 height 26
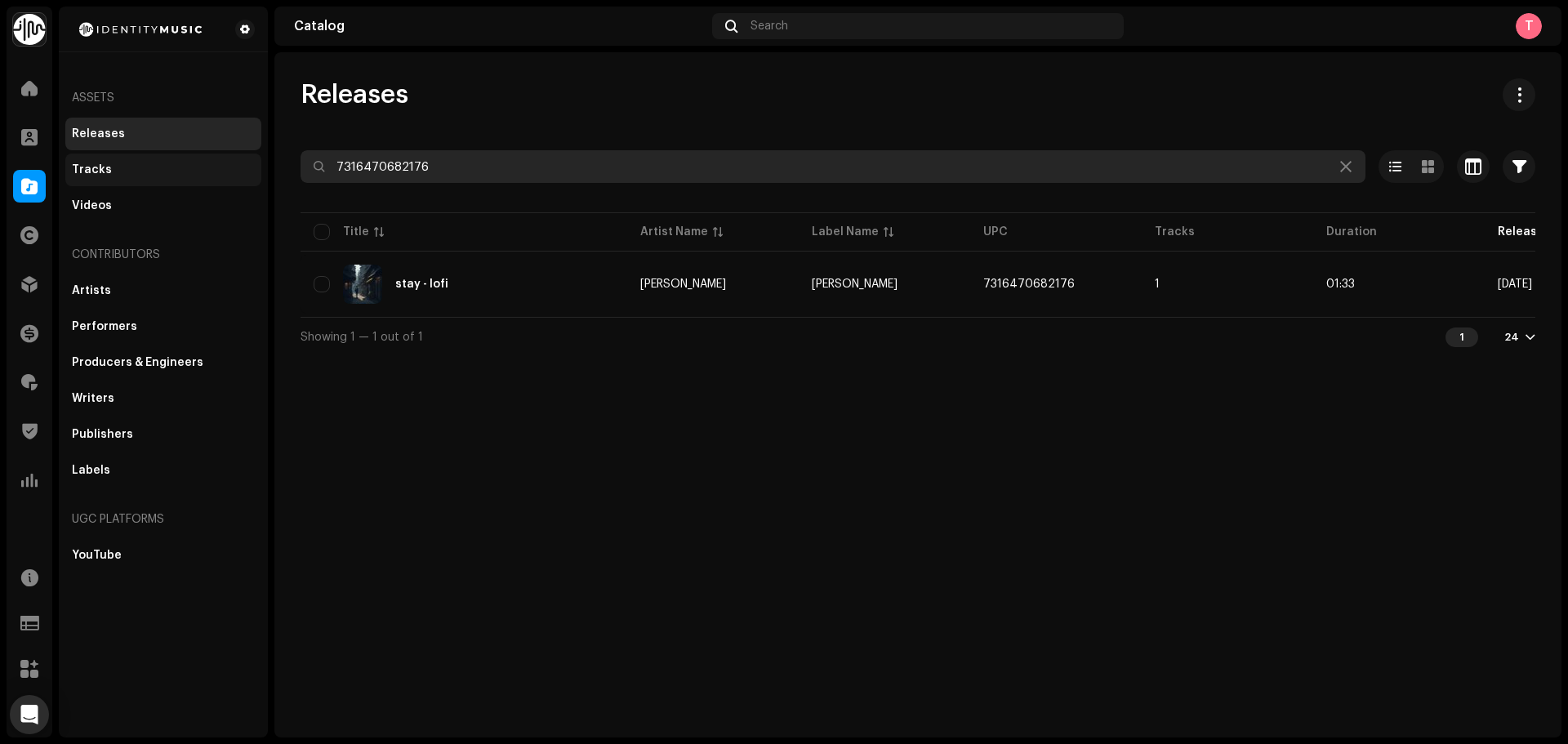
drag, startPoint x: 502, startPoint y: 178, endPoint x: 229, endPoint y: 172, distance: 273.1
click at [229, 172] on div "Identity Music Home Clients Catalog Rights Distribution Finance Royalties Trust…" at bounding box center [784, 372] width 1568 height 744
paste input "59422"
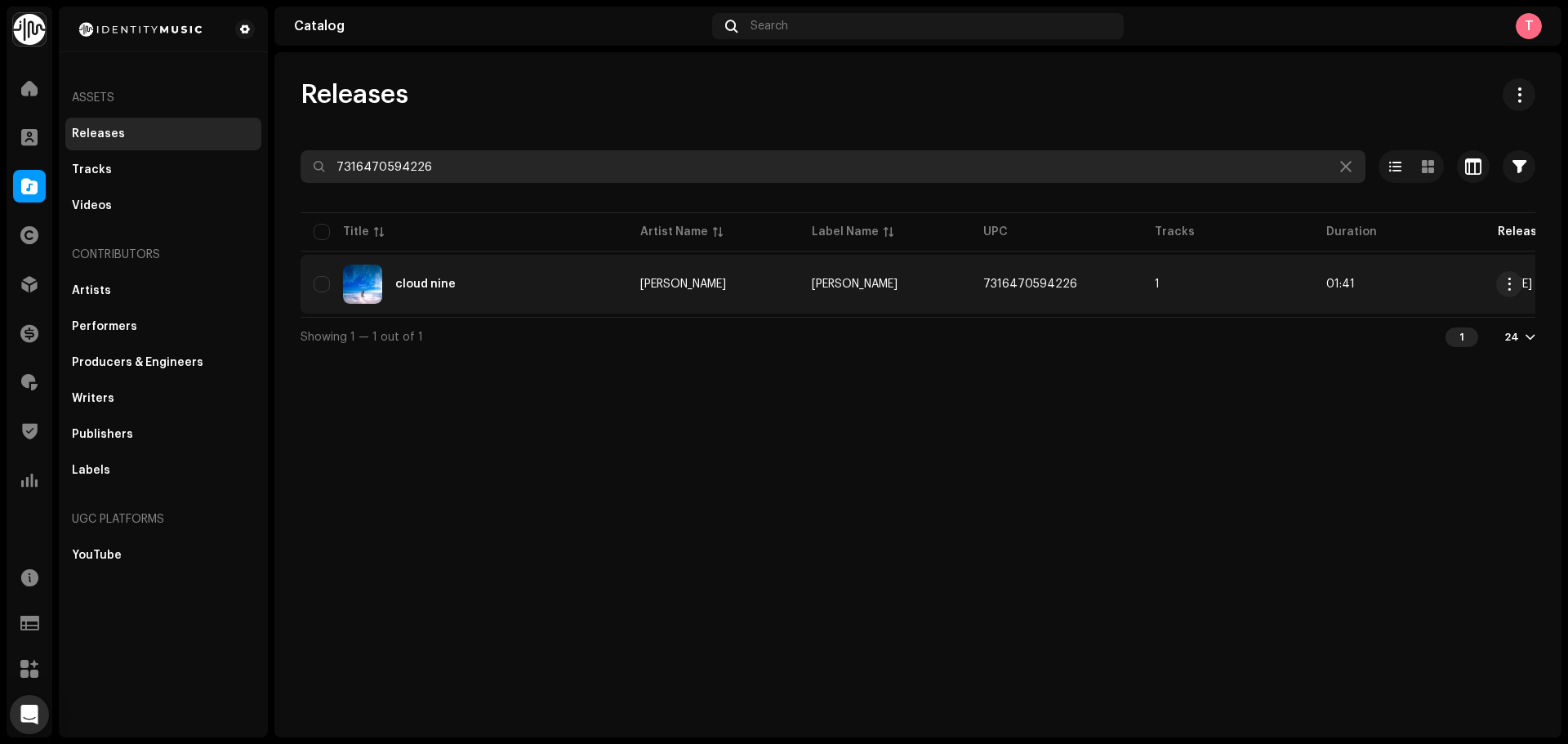
type input "7316470594226"
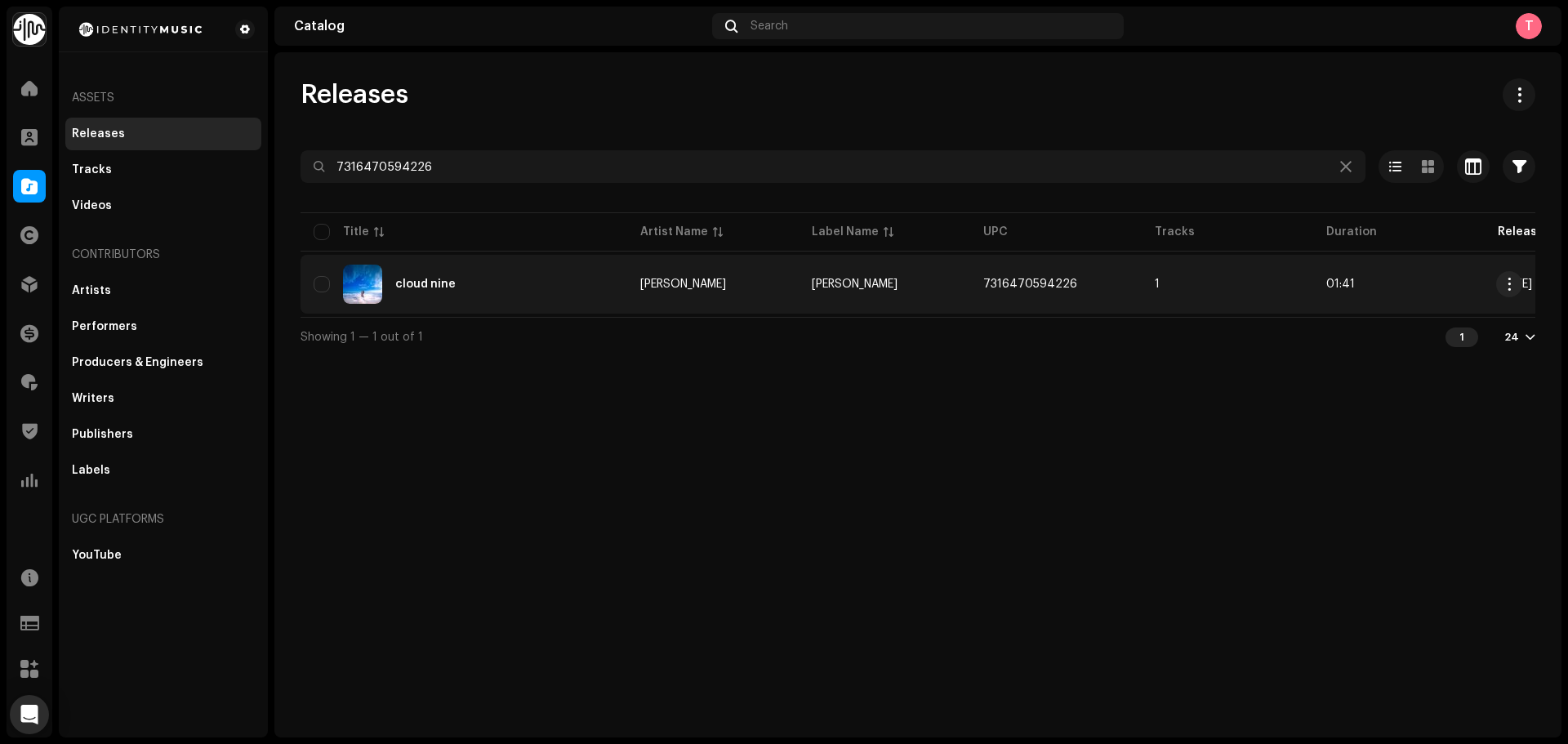
click at [584, 296] on div "cloud nine" at bounding box center [463, 284] width 301 height 39
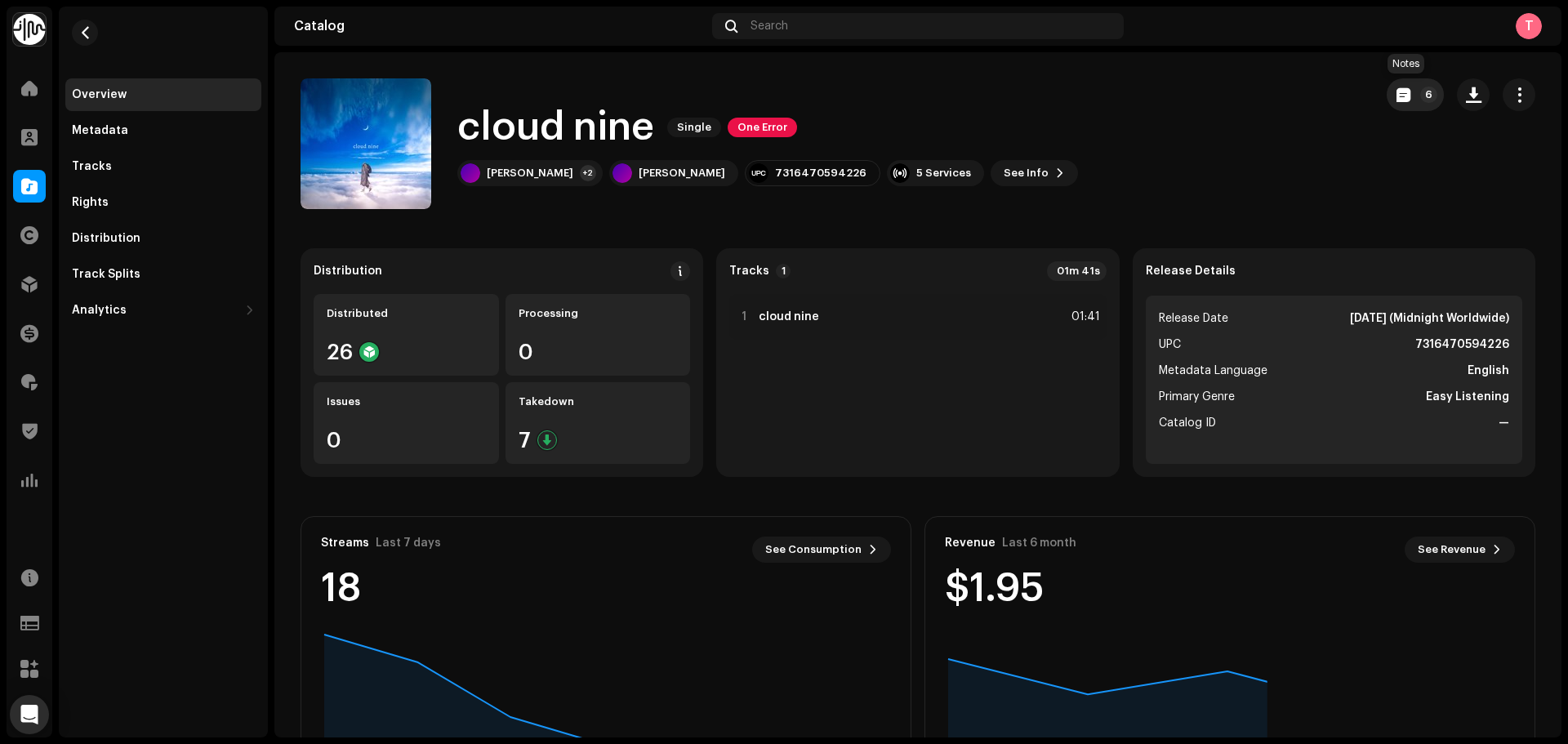
click at [1397, 91] on span "button" at bounding box center [1404, 94] width 14 height 13
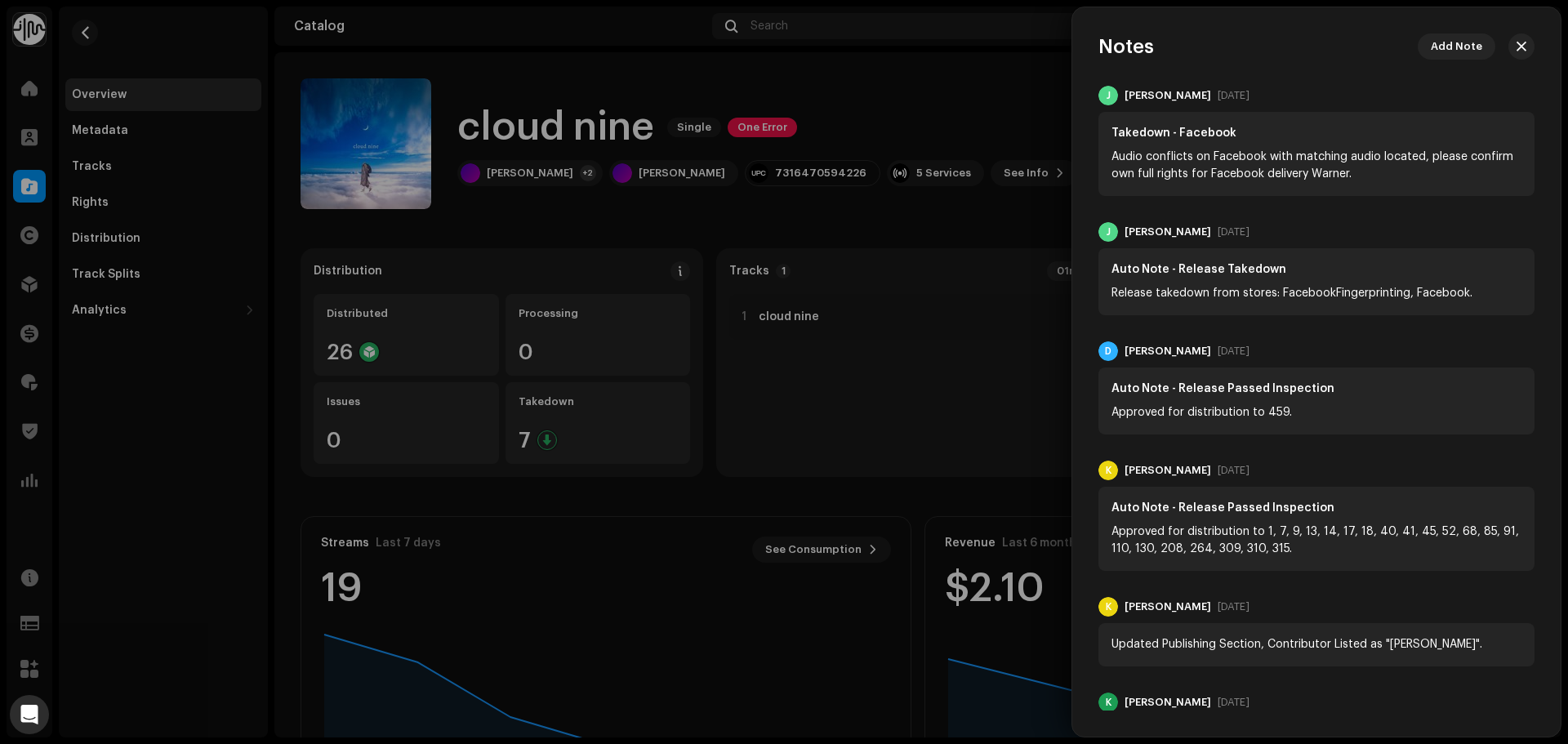
click at [990, 91] on div at bounding box center [784, 372] width 1568 height 744
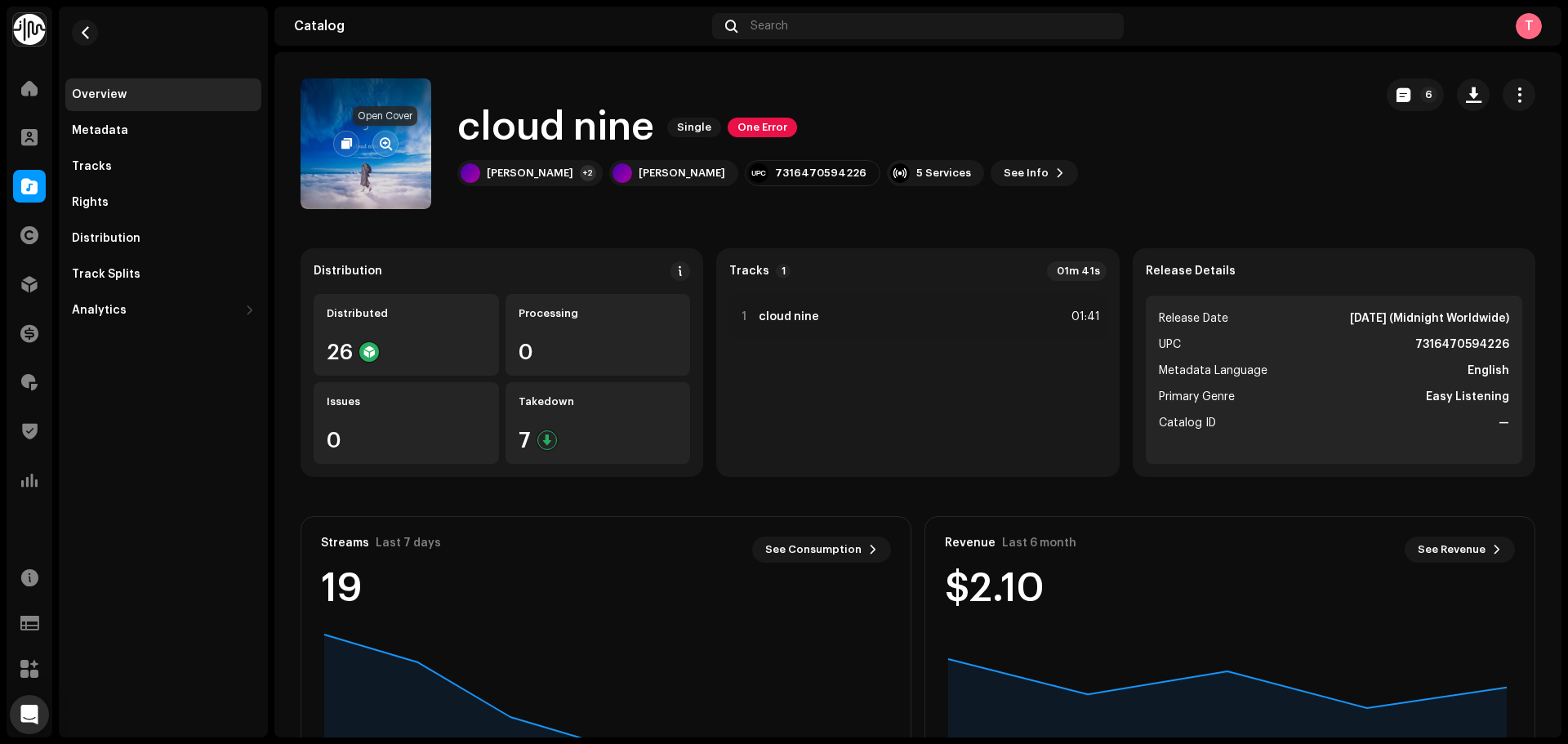
click at [376, 144] on button "button" at bounding box center [385, 143] width 26 height 26
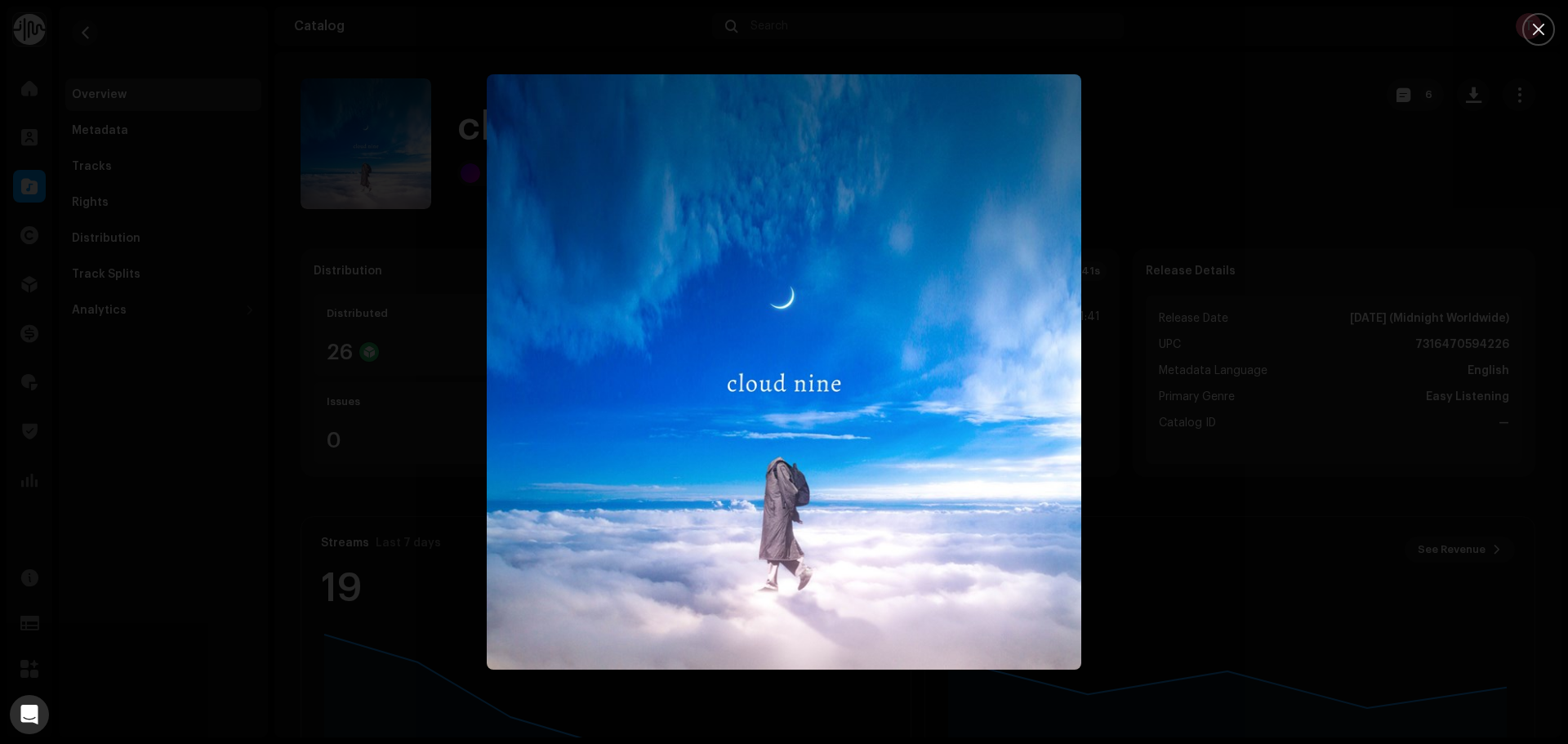
click at [1283, 217] on div at bounding box center [784, 372] width 1568 height 744
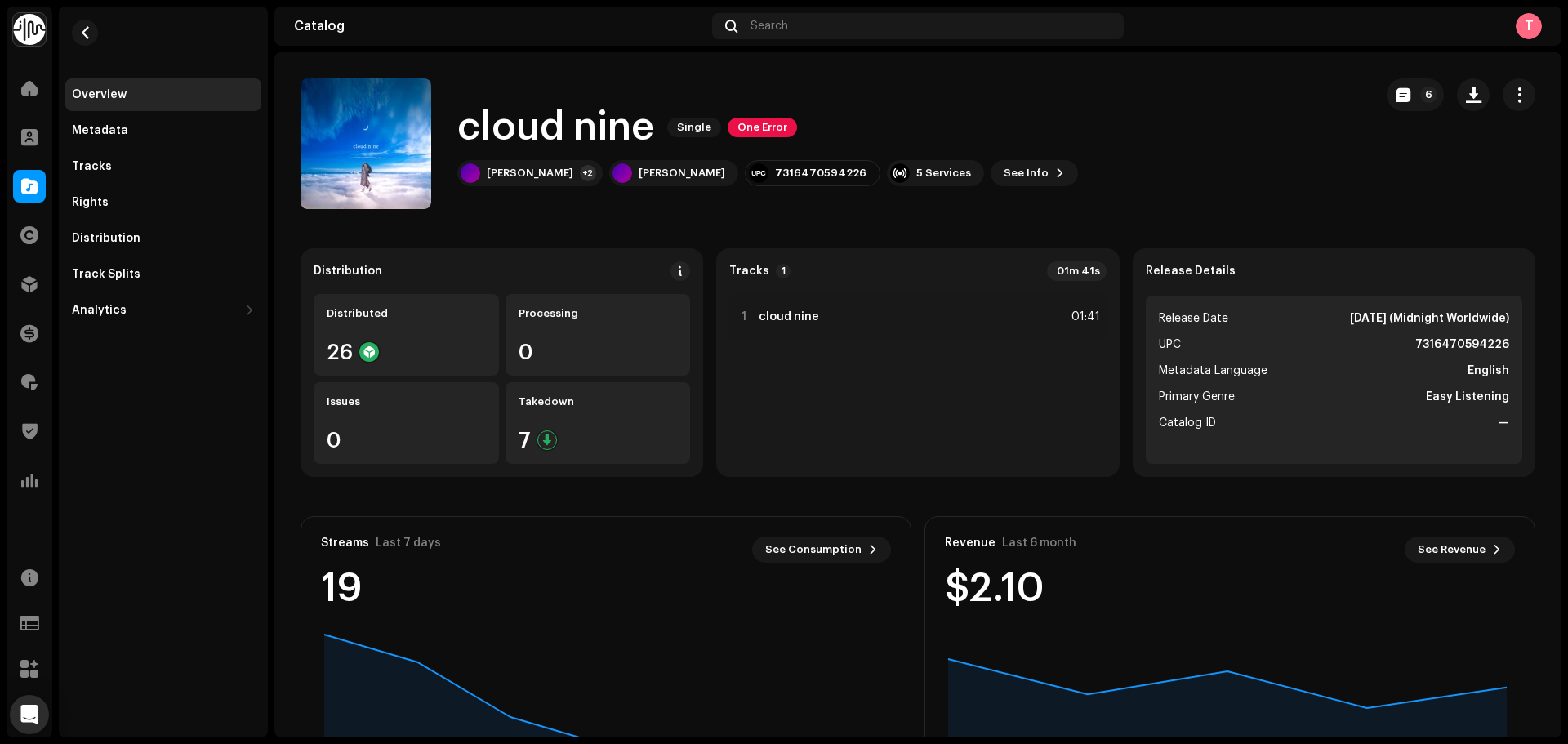
click at [1387, 108] on p-button "6" at bounding box center [1415, 94] width 57 height 33
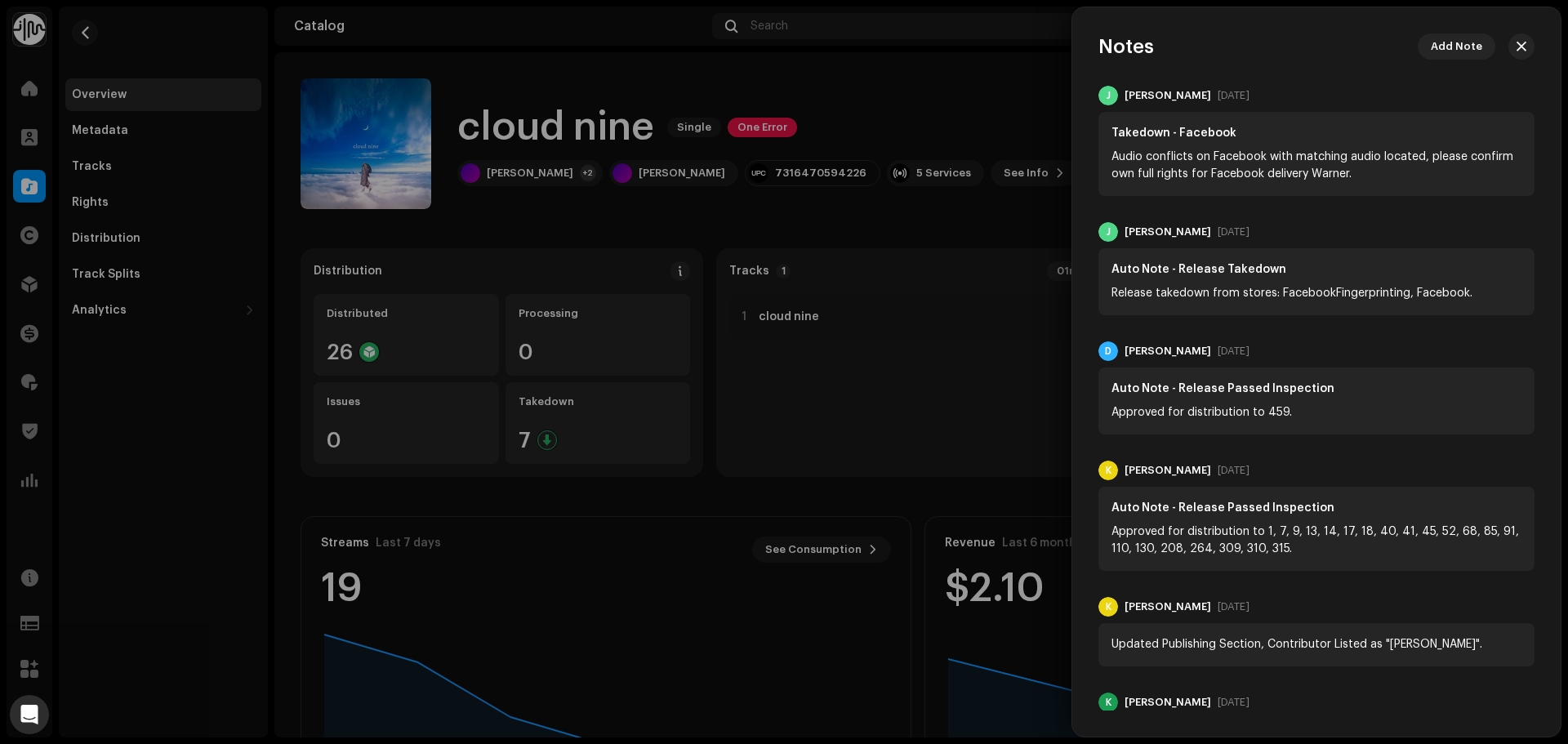
click at [979, 91] on div at bounding box center [784, 372] width 1568 height 744
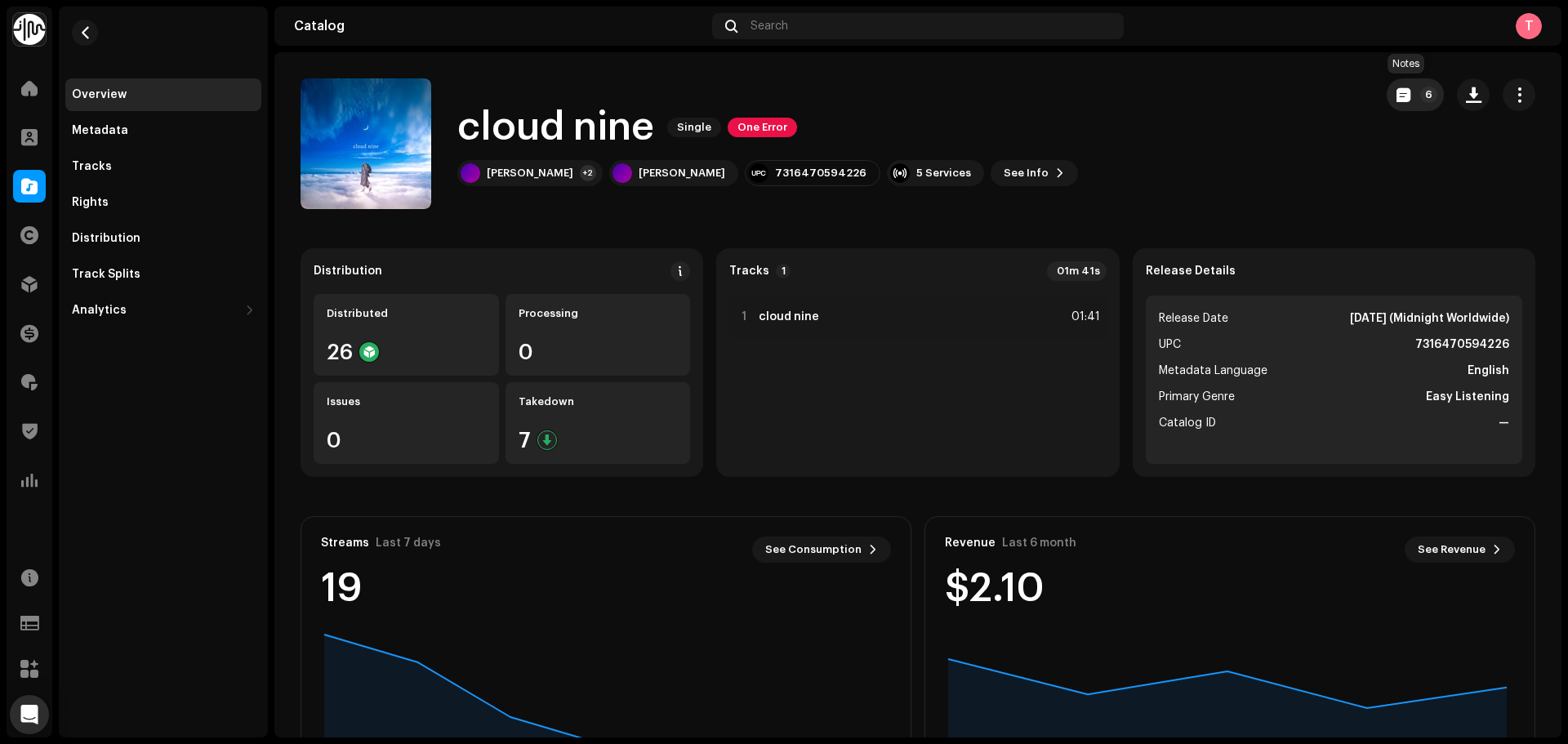
click at [1397, 87] on button "6" at bounding box center [1415, 94] width 57 height 33
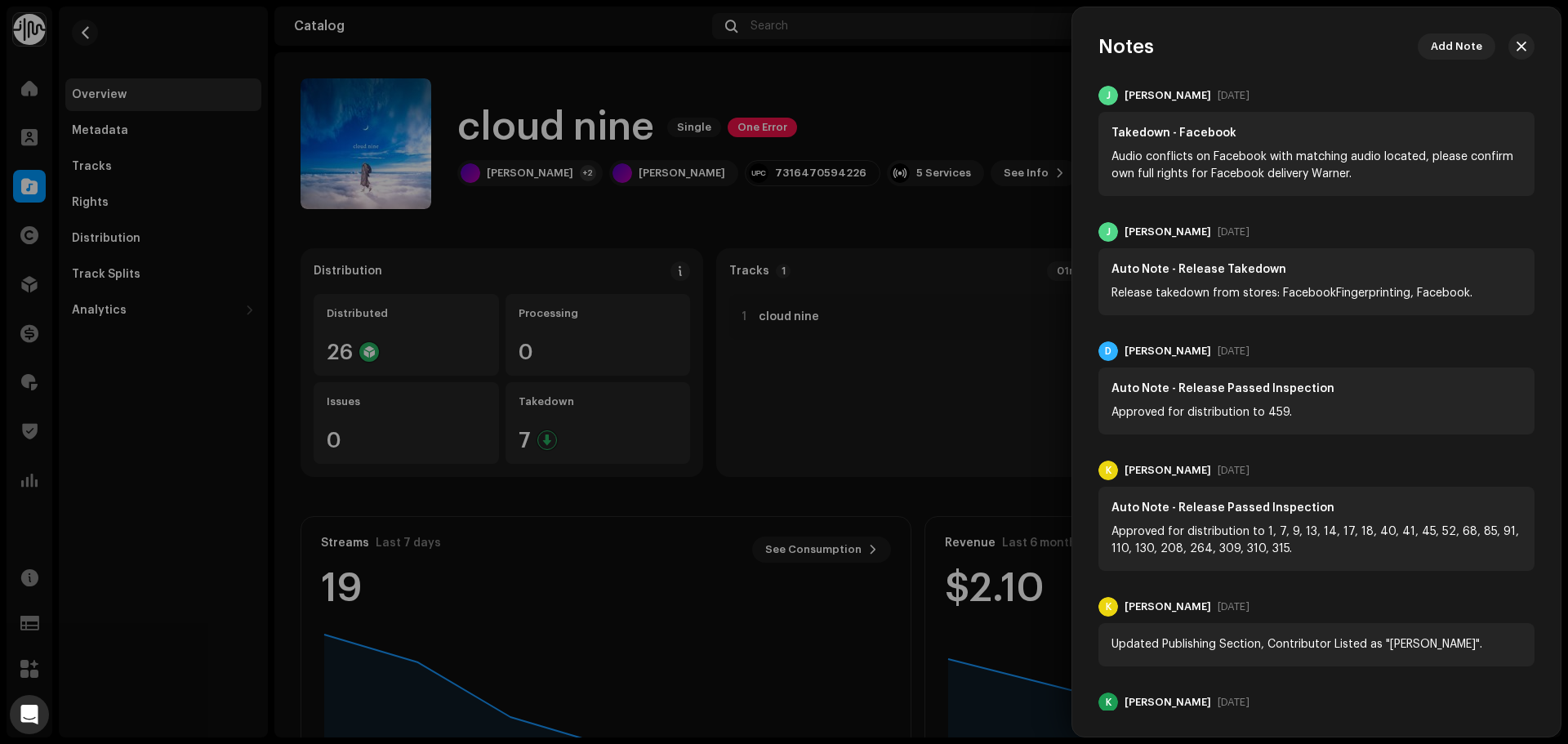
click at [1026, 102] on div at bounding box center [784, 372] width 1568 height 744
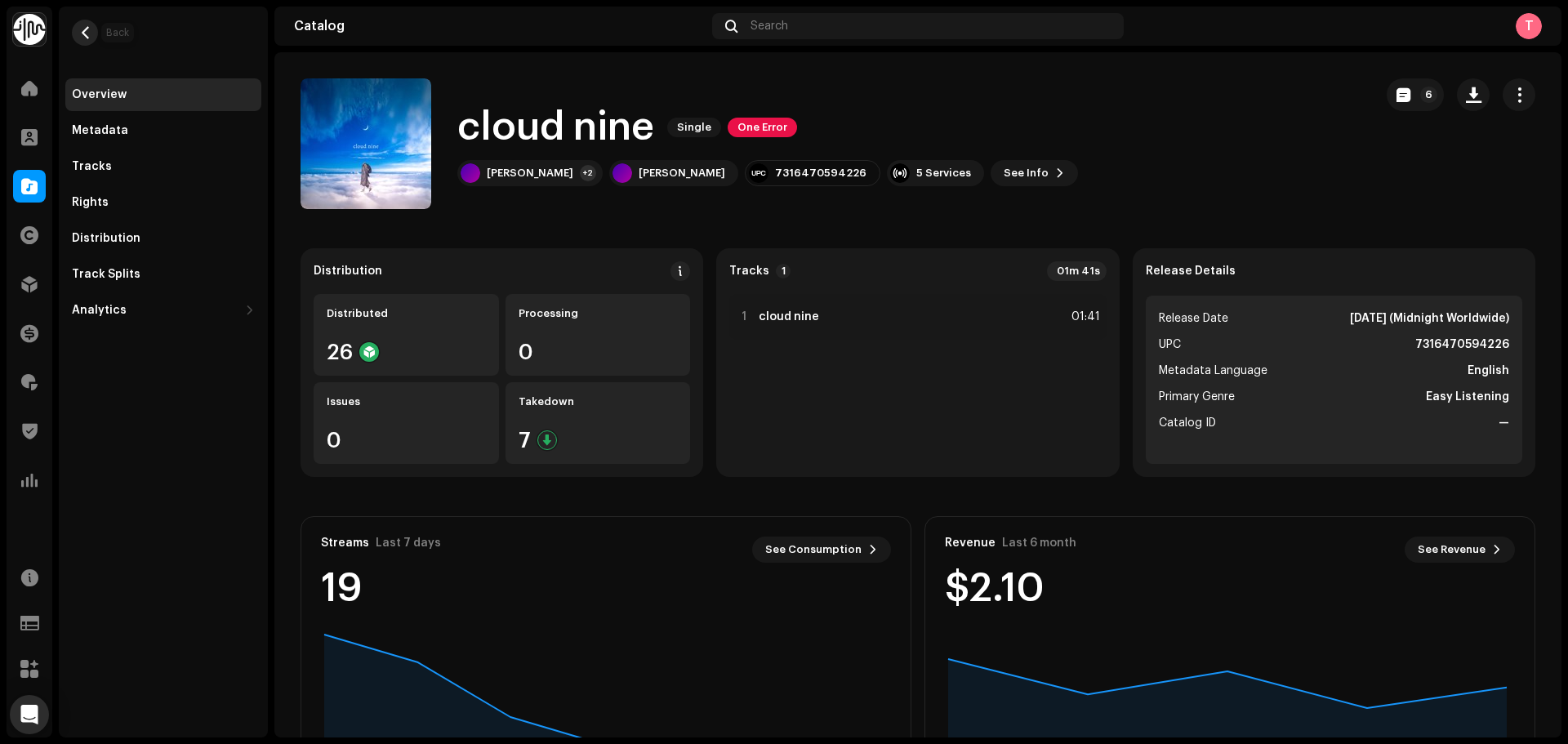
click at [88, 20] on button "button" at bounding box center [84, 32] width 26 height 26
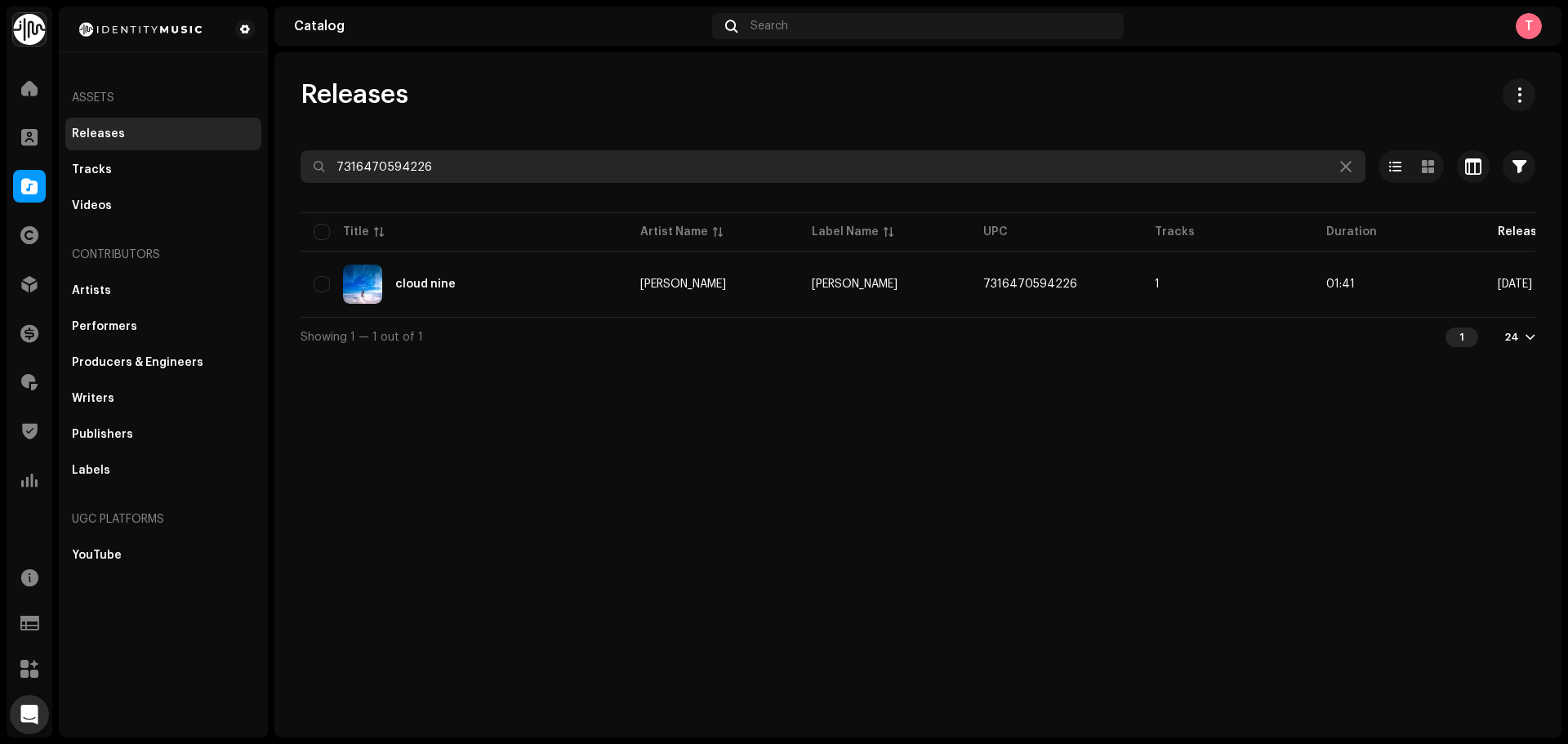
drag, startPoint x: 495, startPoint y: 163, endPoint x: 199, endPoint y: 150, distance: 296.3
click at [199, 150] on div "Identity Music Home Clients Catalog Rights Distribution Finance Royalties Trust…" at bounding box center [784, 372] width 1568 height 744
paste input "80433362"
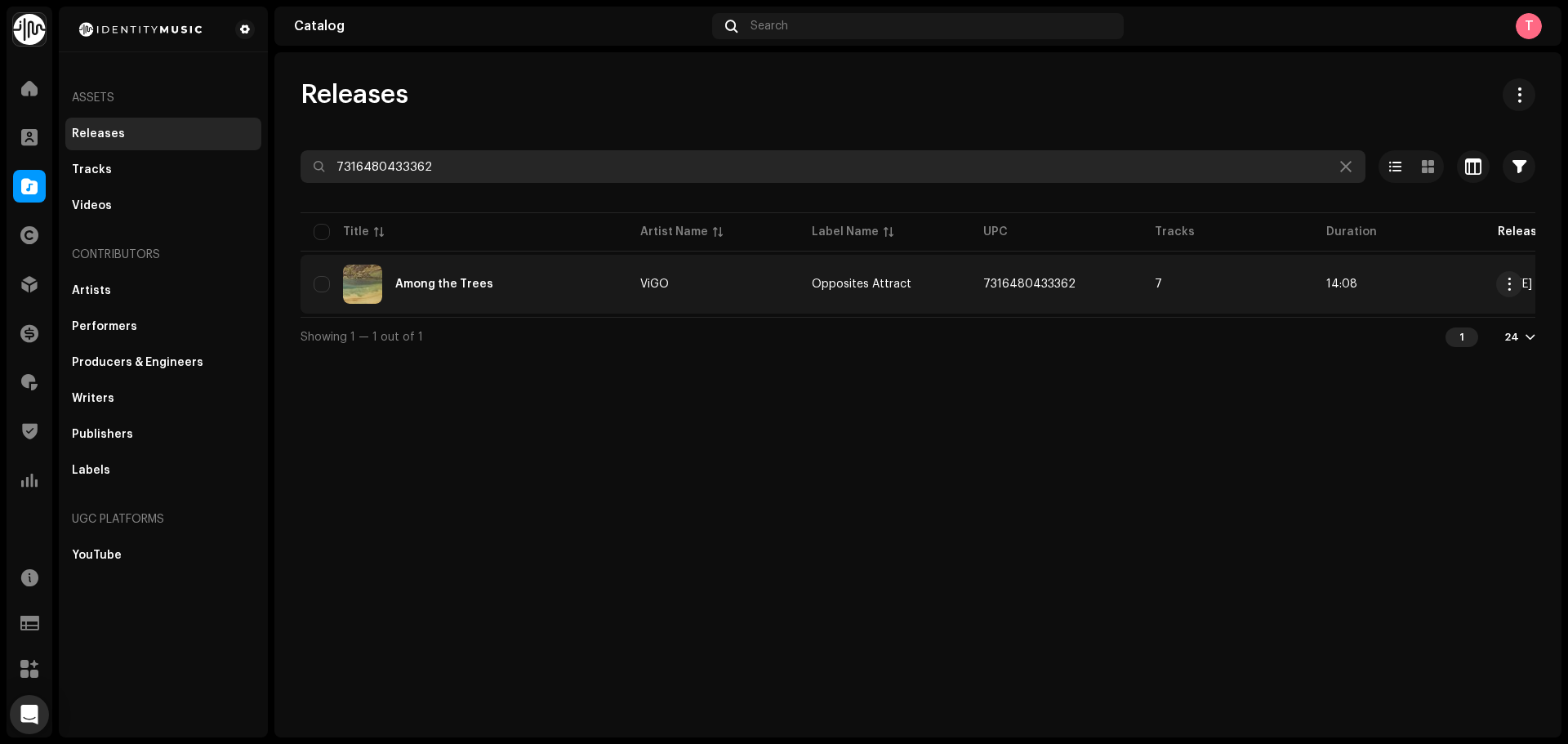
type input "7316480433362"
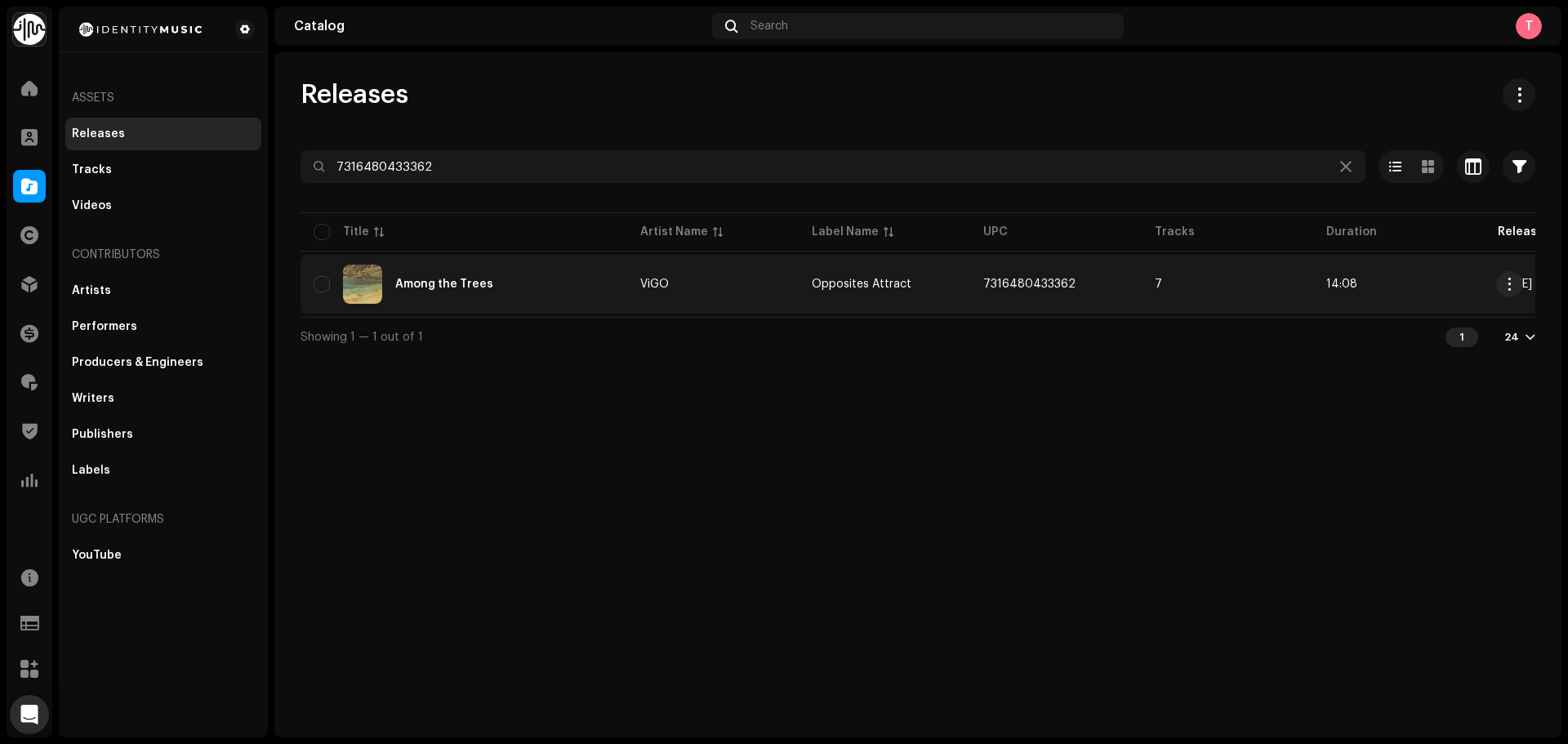
click at [569, 281] on div "Among the Trees" at bounding box center [463, 284] width 301 height 39
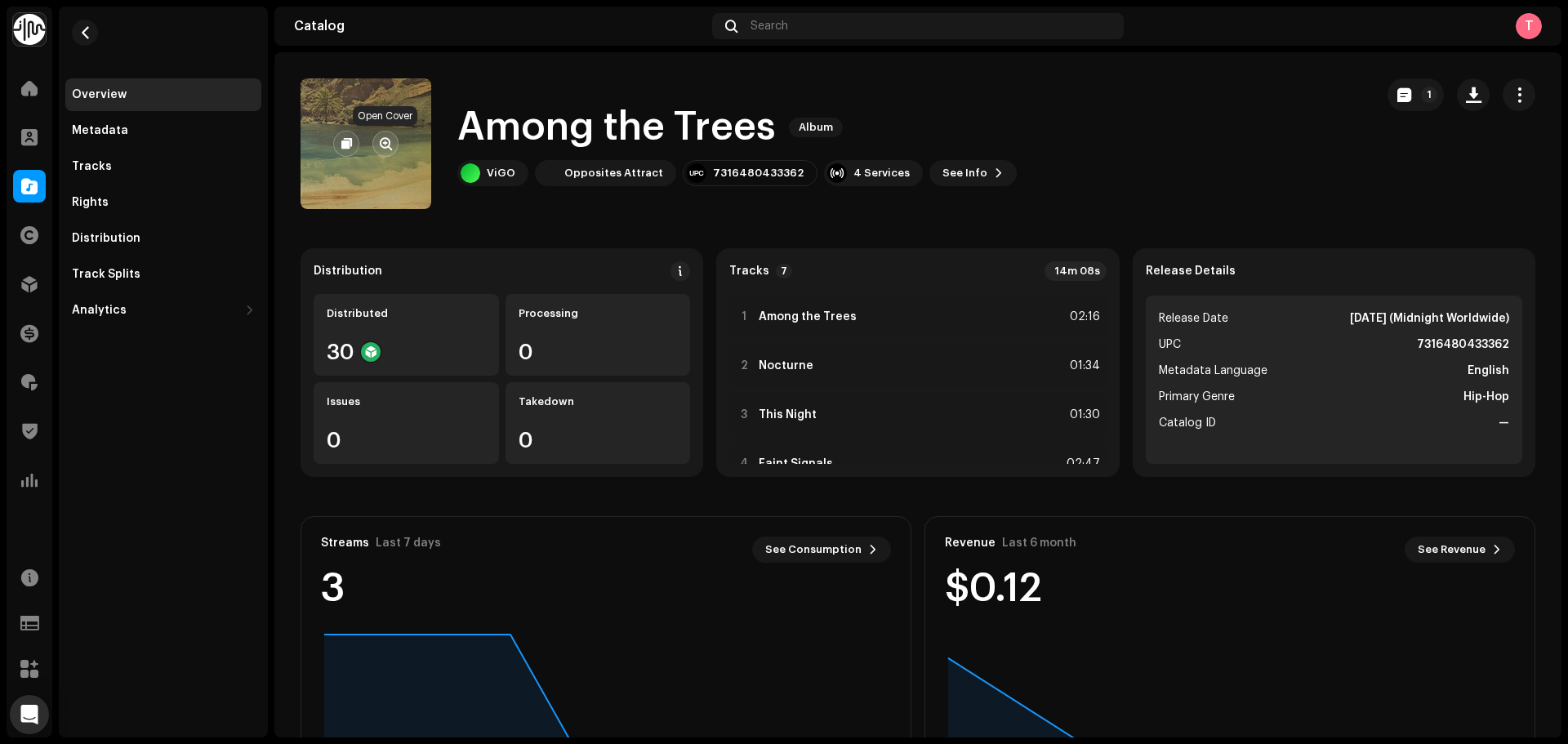
click at [382, 143] on span "button" at bounding box center [386, 144] width 12 height 13
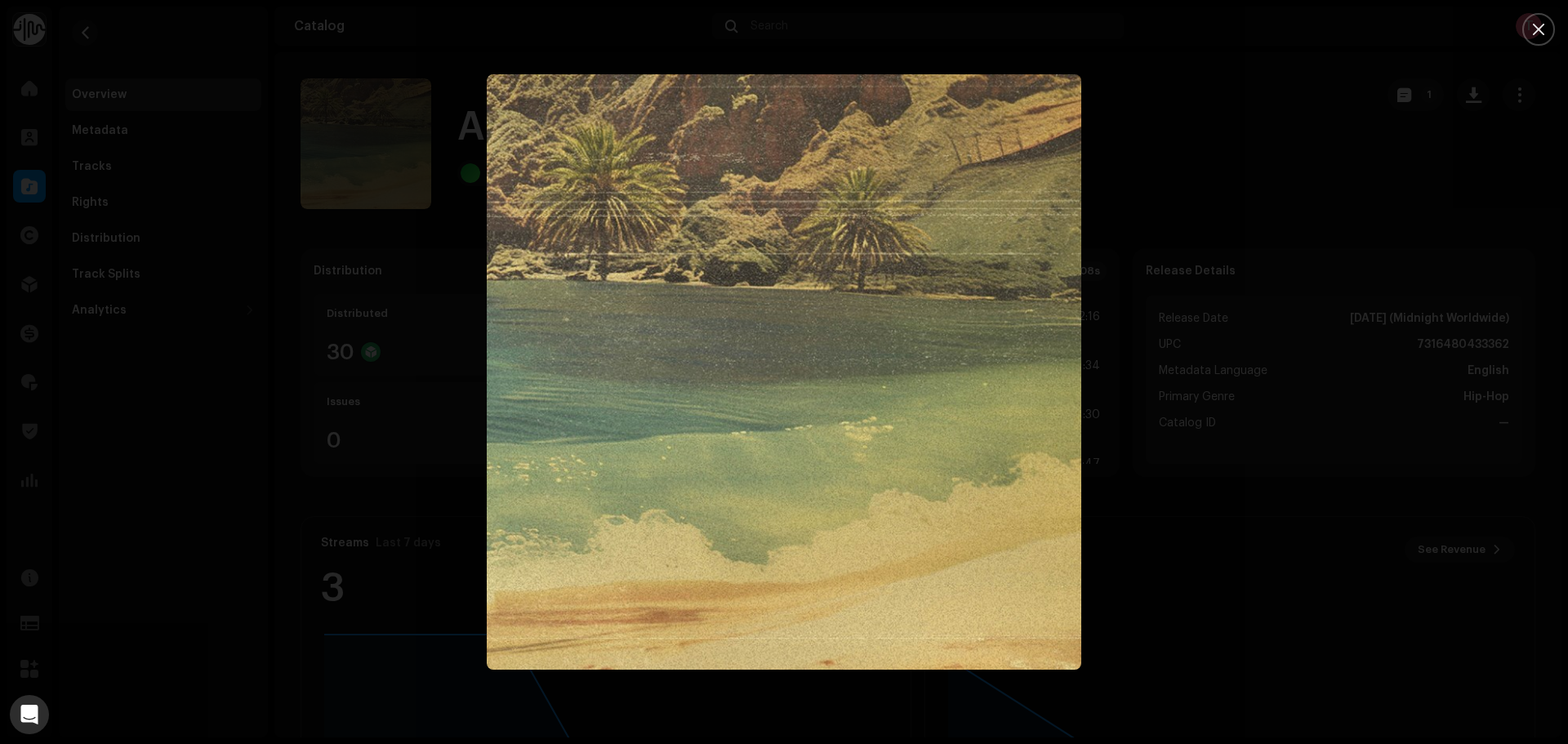
click at [1209, 197] on div at bounding box center [784, 372] width 1568 height 744
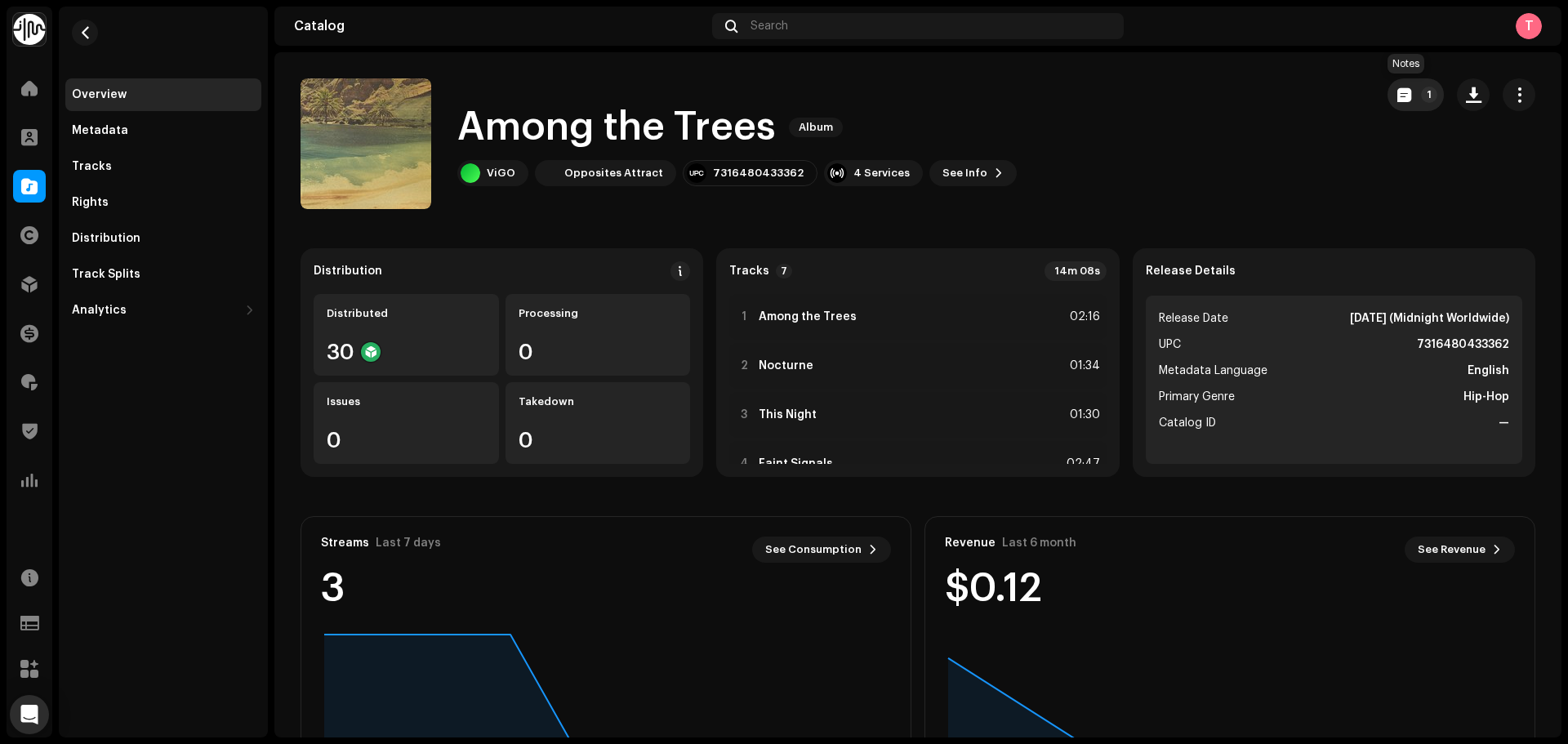
click at [1388, 95] on button "1" at bounding box center [1415, 94] width 56 height 33
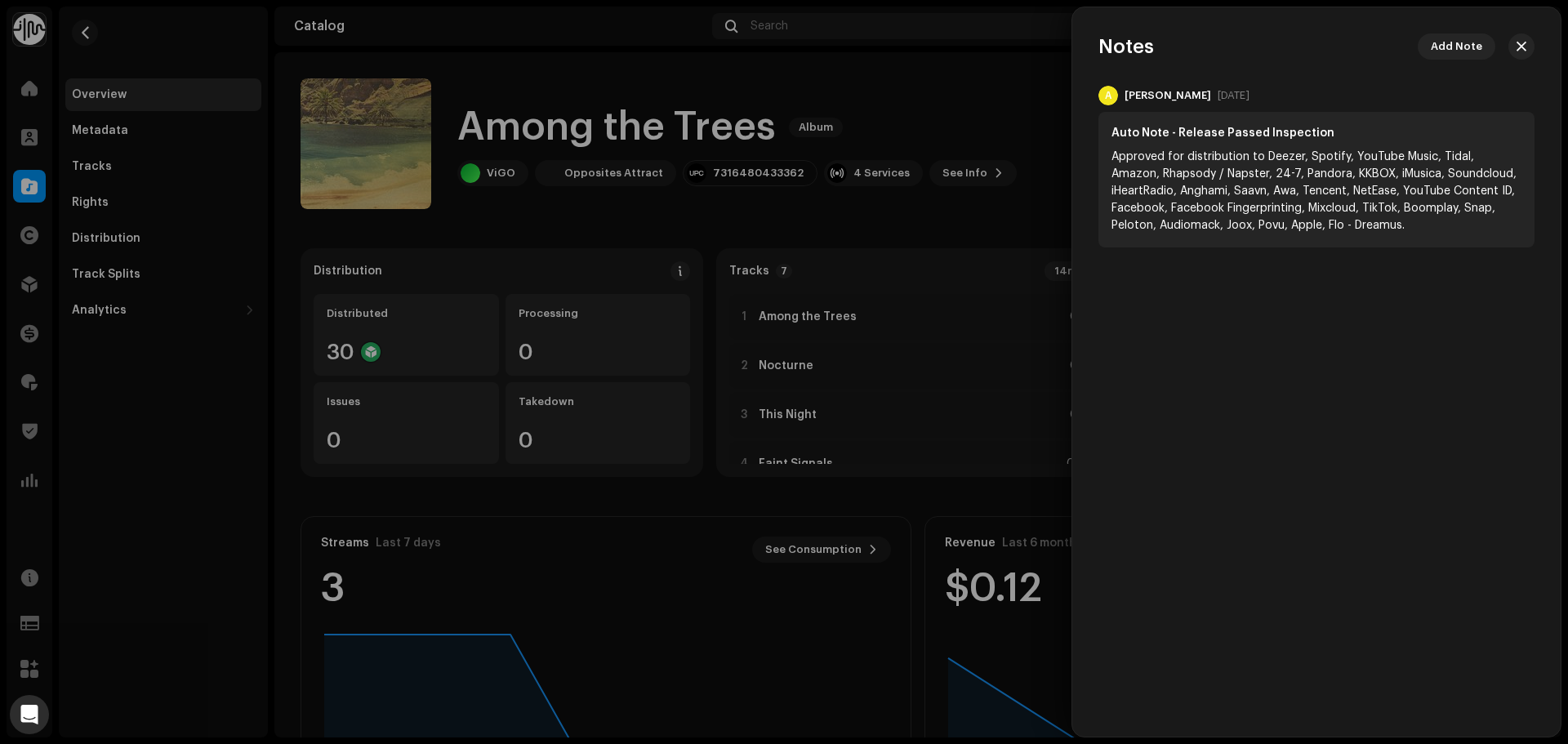
click at [999, 101] on div at bounding box center [784, 372] width 1568 height 744
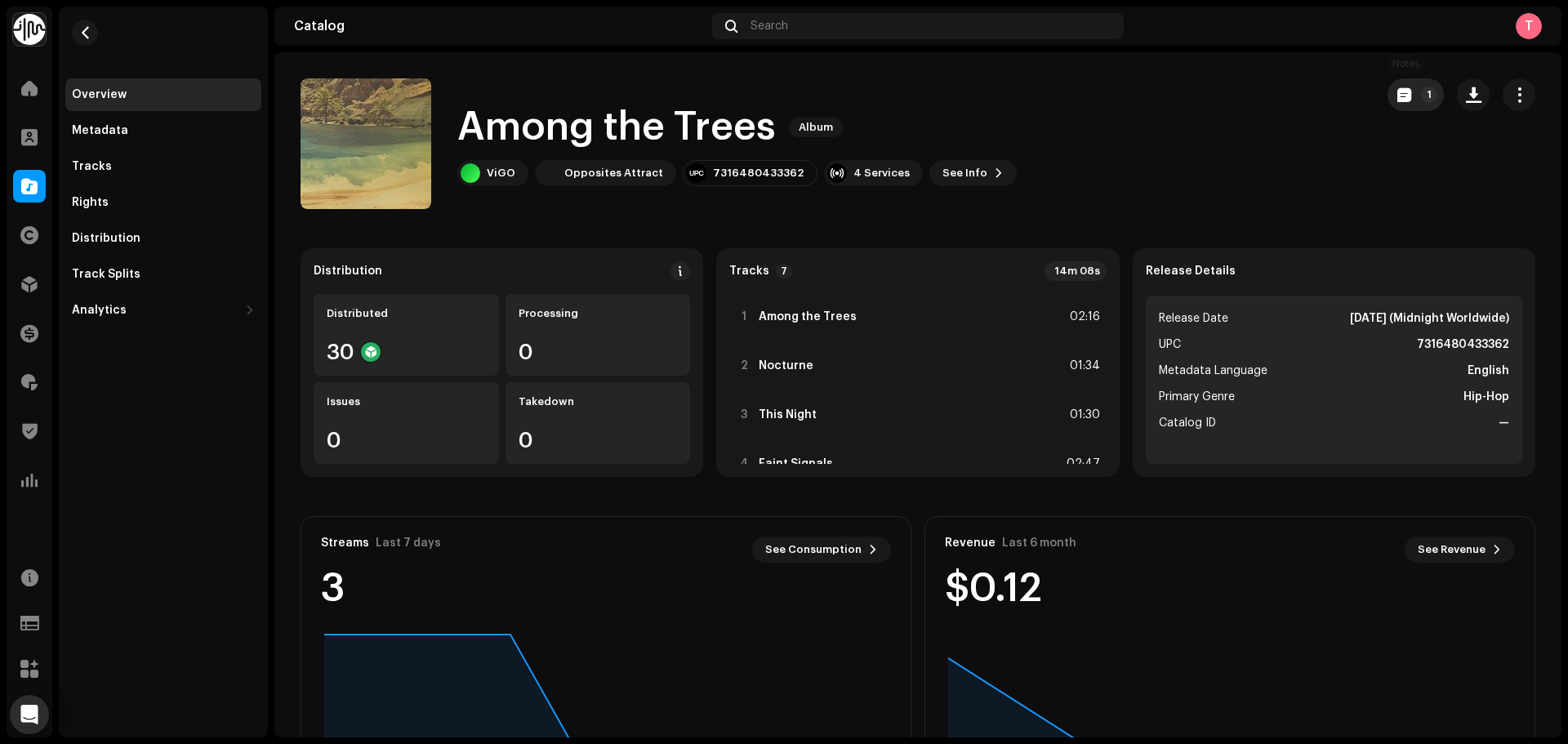
click at [1388, 98] on button "1" at bounding box center [1415, 94] width 56 height 33
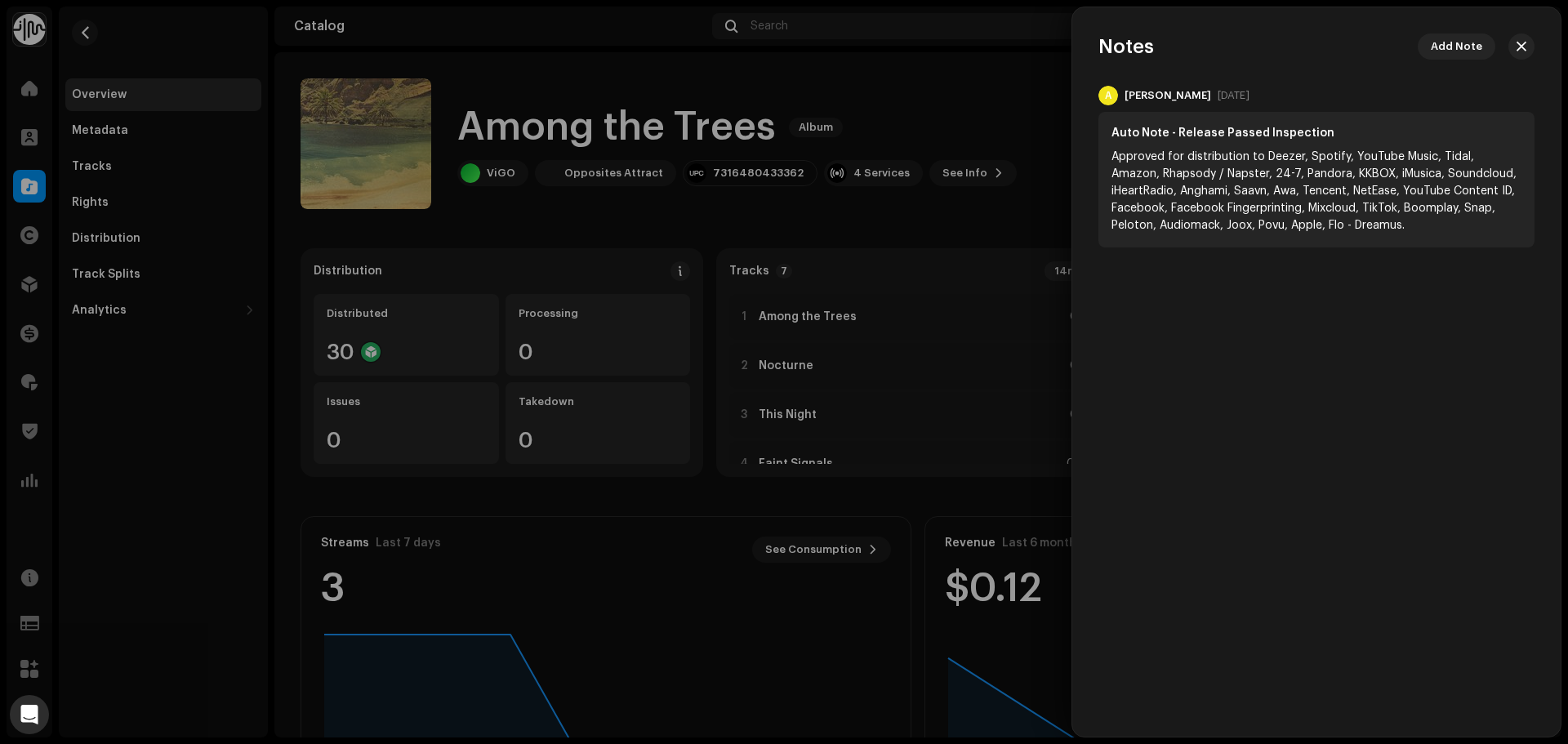
click at [984, 48] on div at bounding box center [784, 372] width 1568 height 744
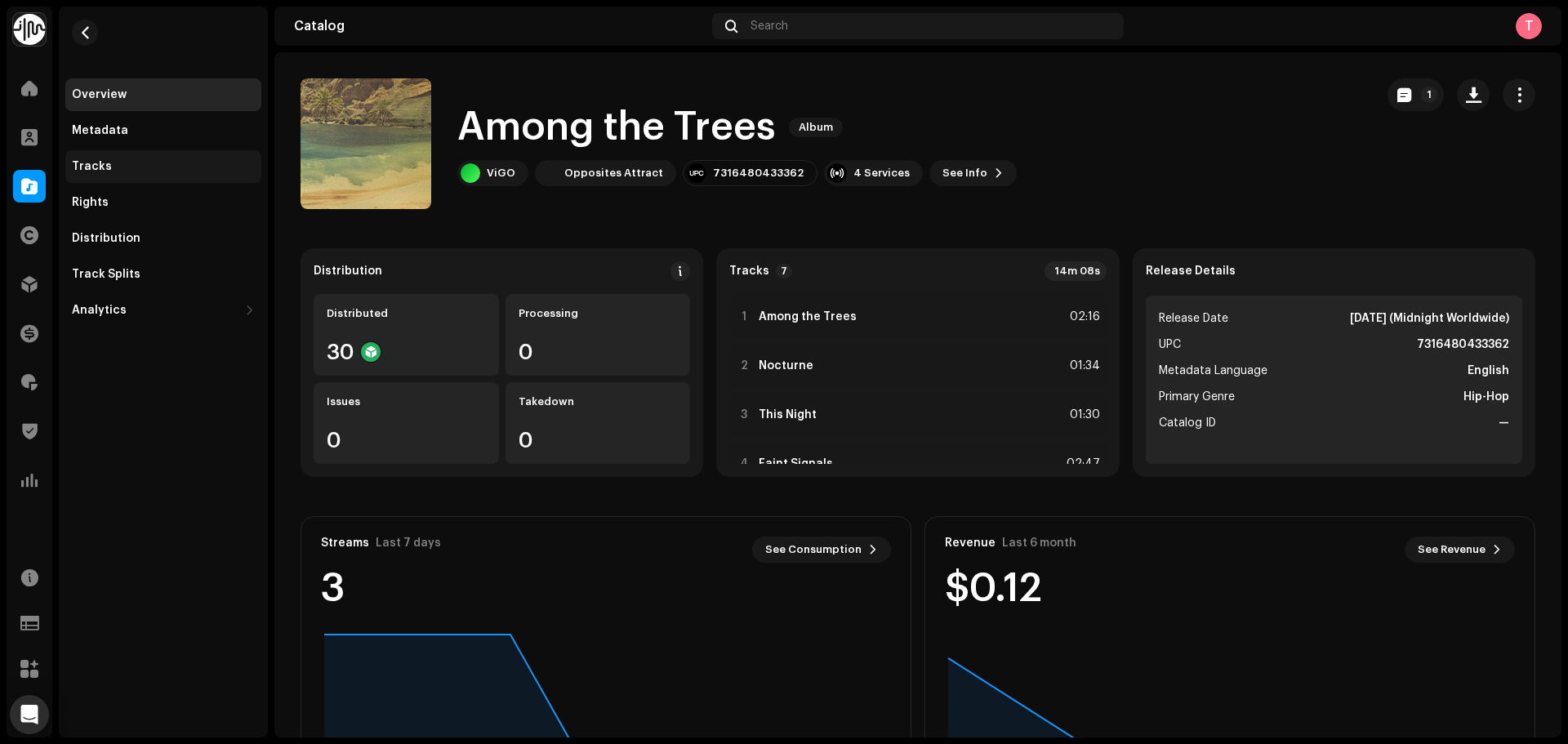
click at [111, 169] on div "Tracks" at bounding box center [163, 166] width 183 height 13
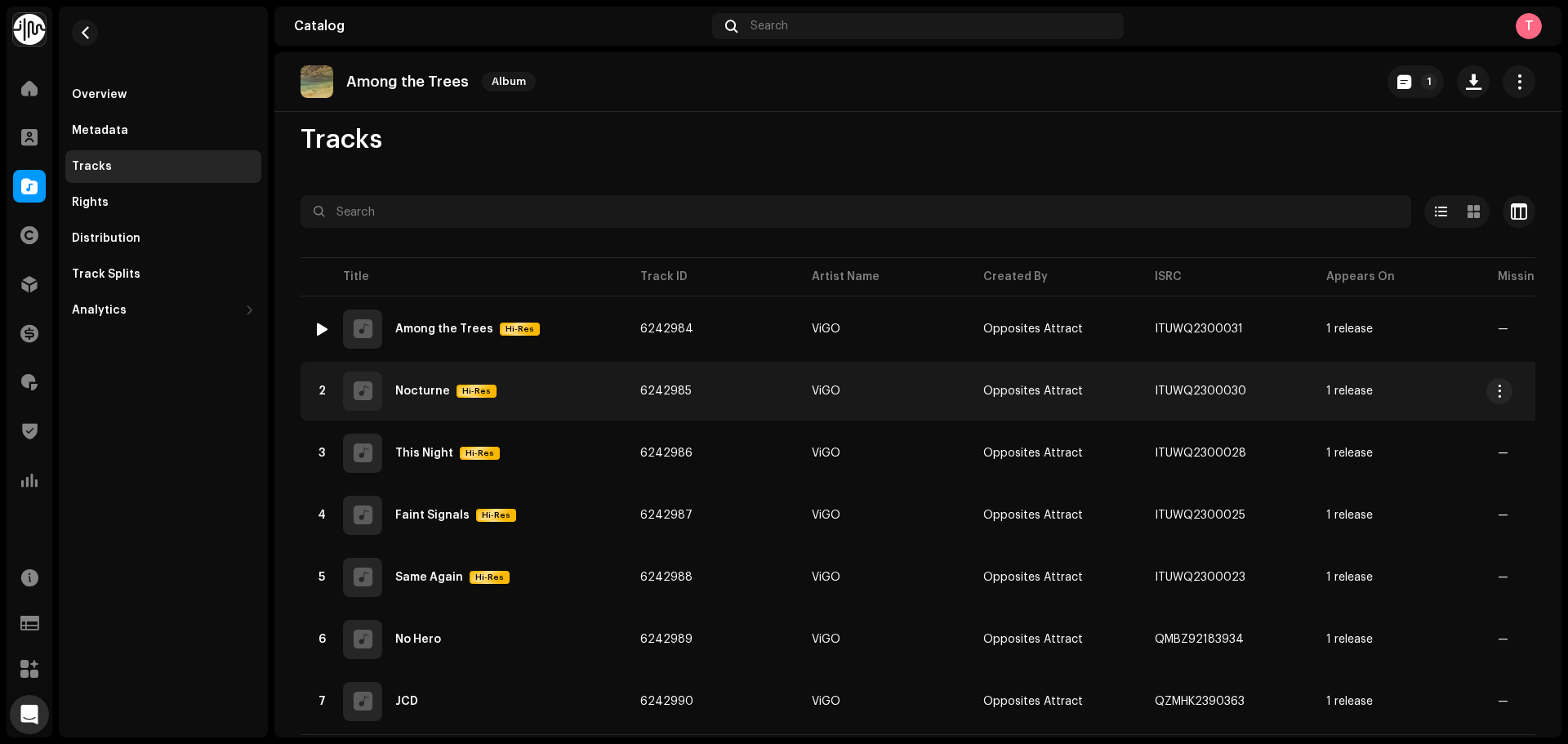
scroll to position [57, 0]
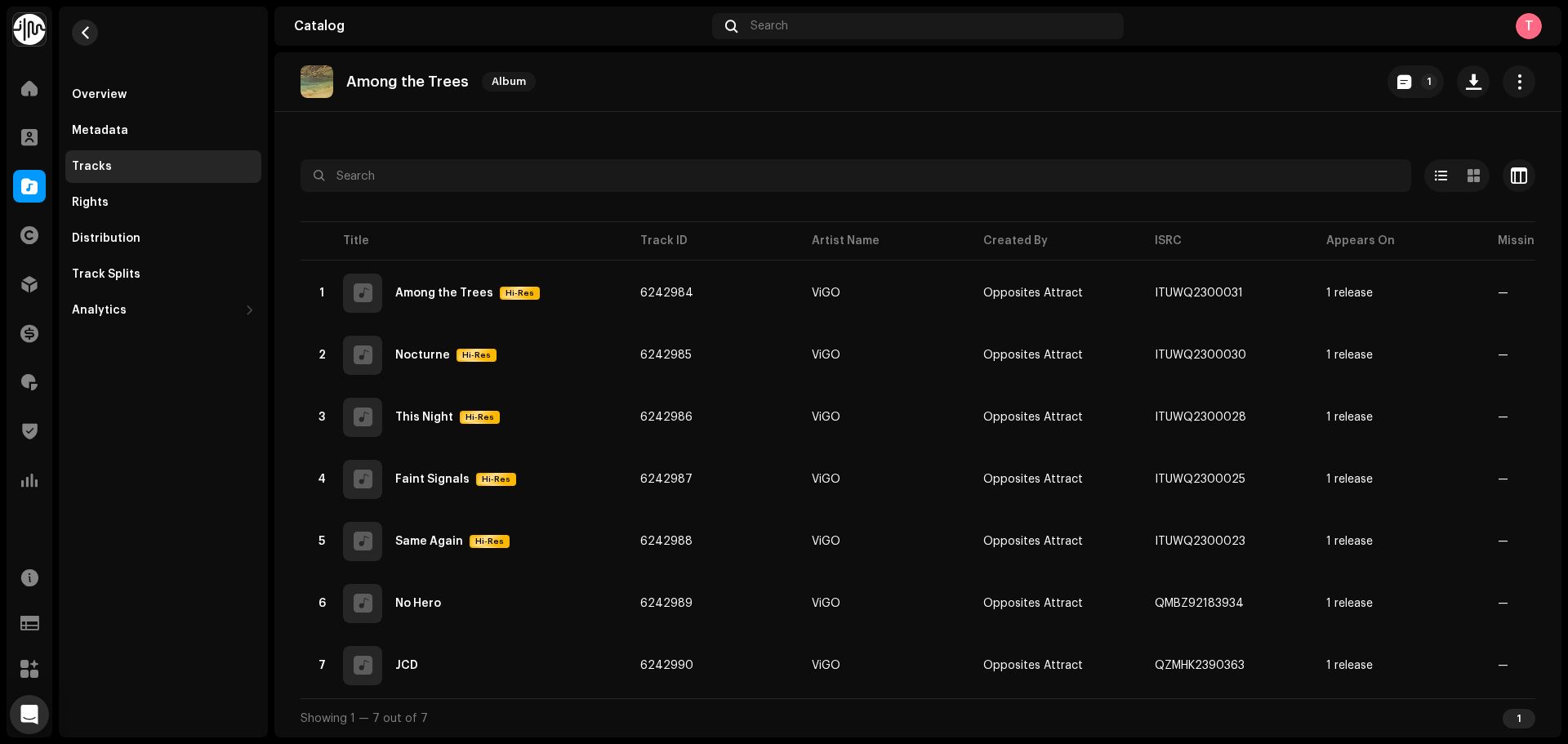
click at [90, 23] on button "button" at bounding box center [84, 32] width 26 height 26
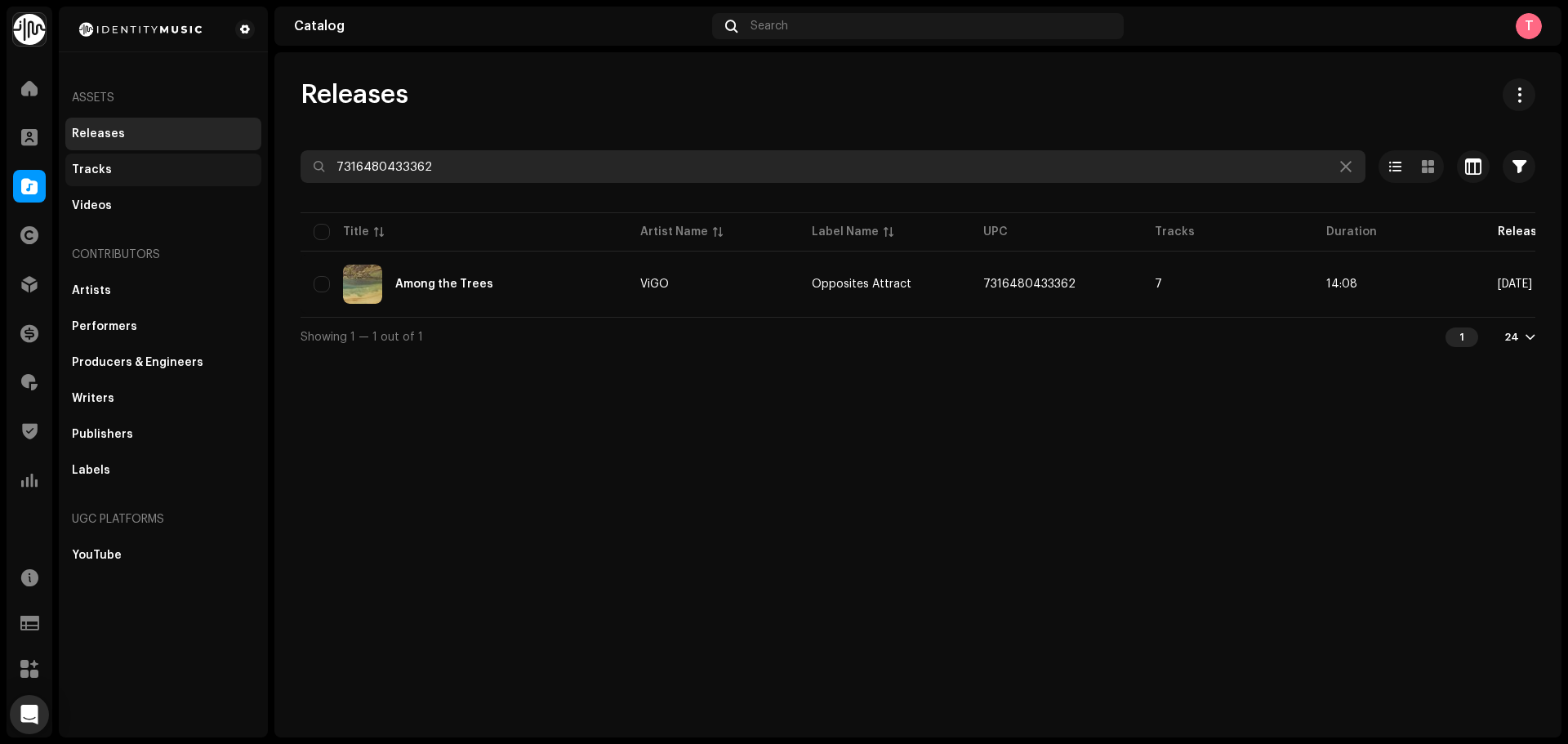
drag, startPoint x: 447, startPoint y: 164, endPoint x: 231, endPoint y: 168, distance: 216.0
click at [231, 168] on div "Identity Music Home Clients Catalog Rights Distribution Finance Royalties Trust…" at bounding box center [784, 372] width 1568 height 744
paste input "85977408554"
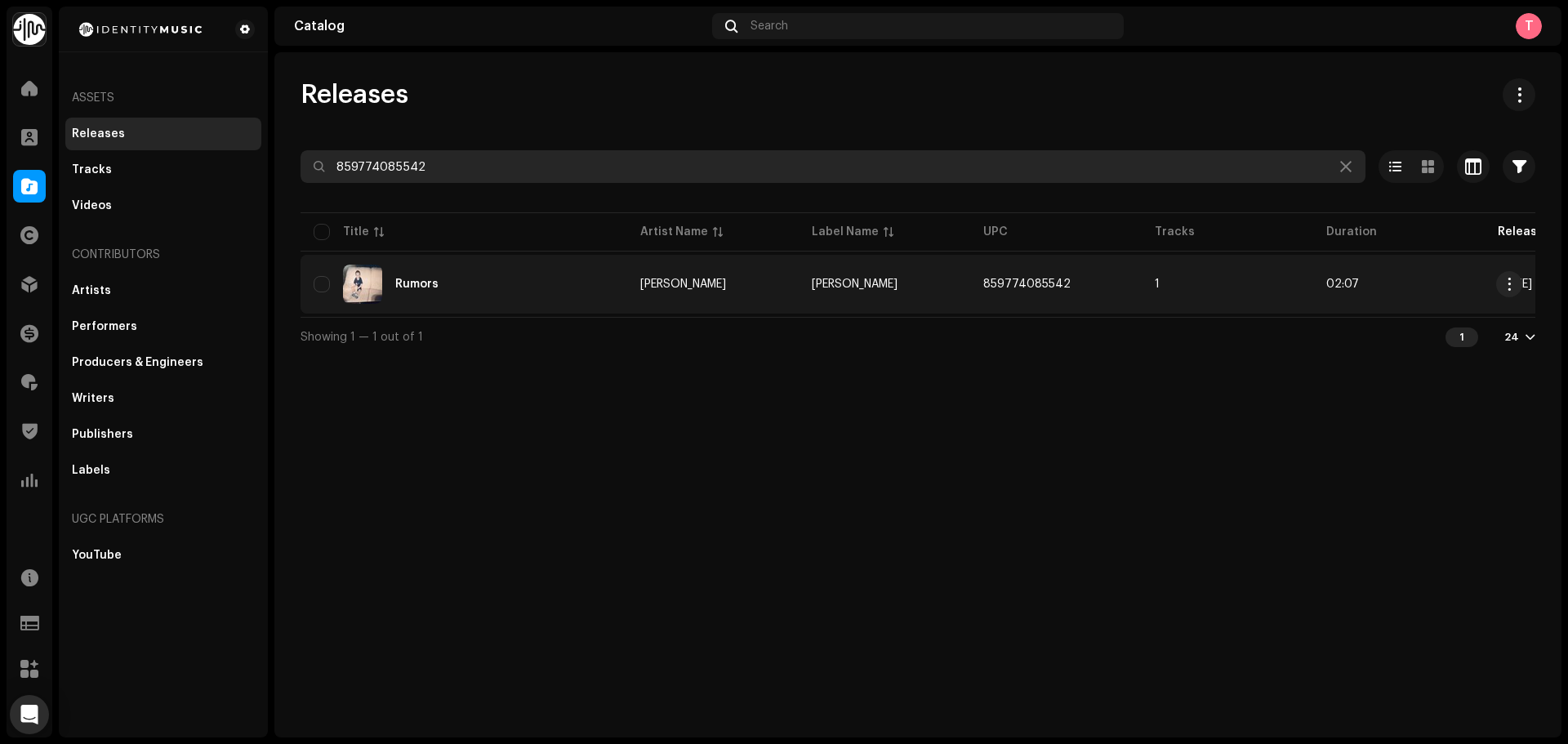
type input "859774085542"
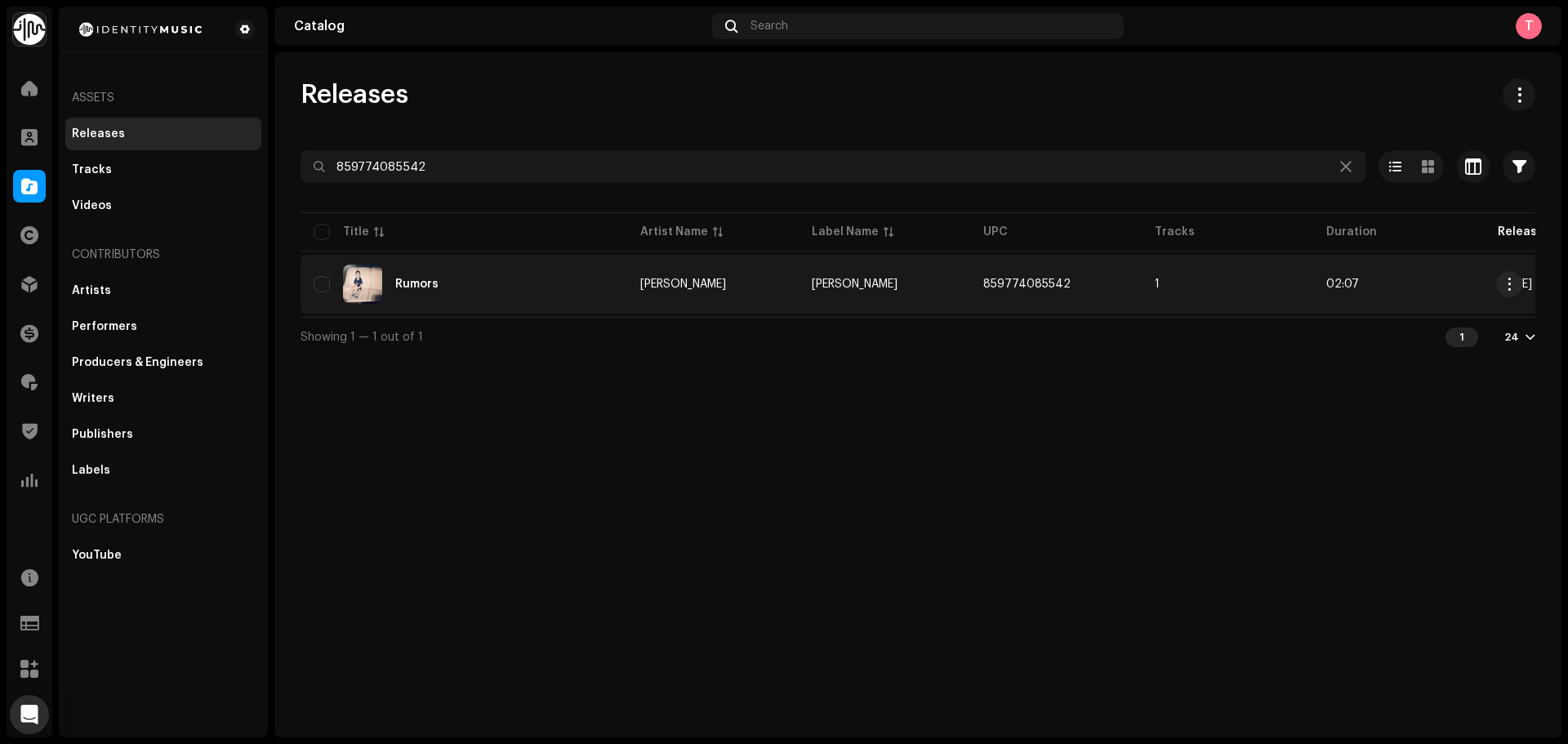
click at [587, 279] on div "Rumors" at bounding box center [463, 284] width 301 height 39
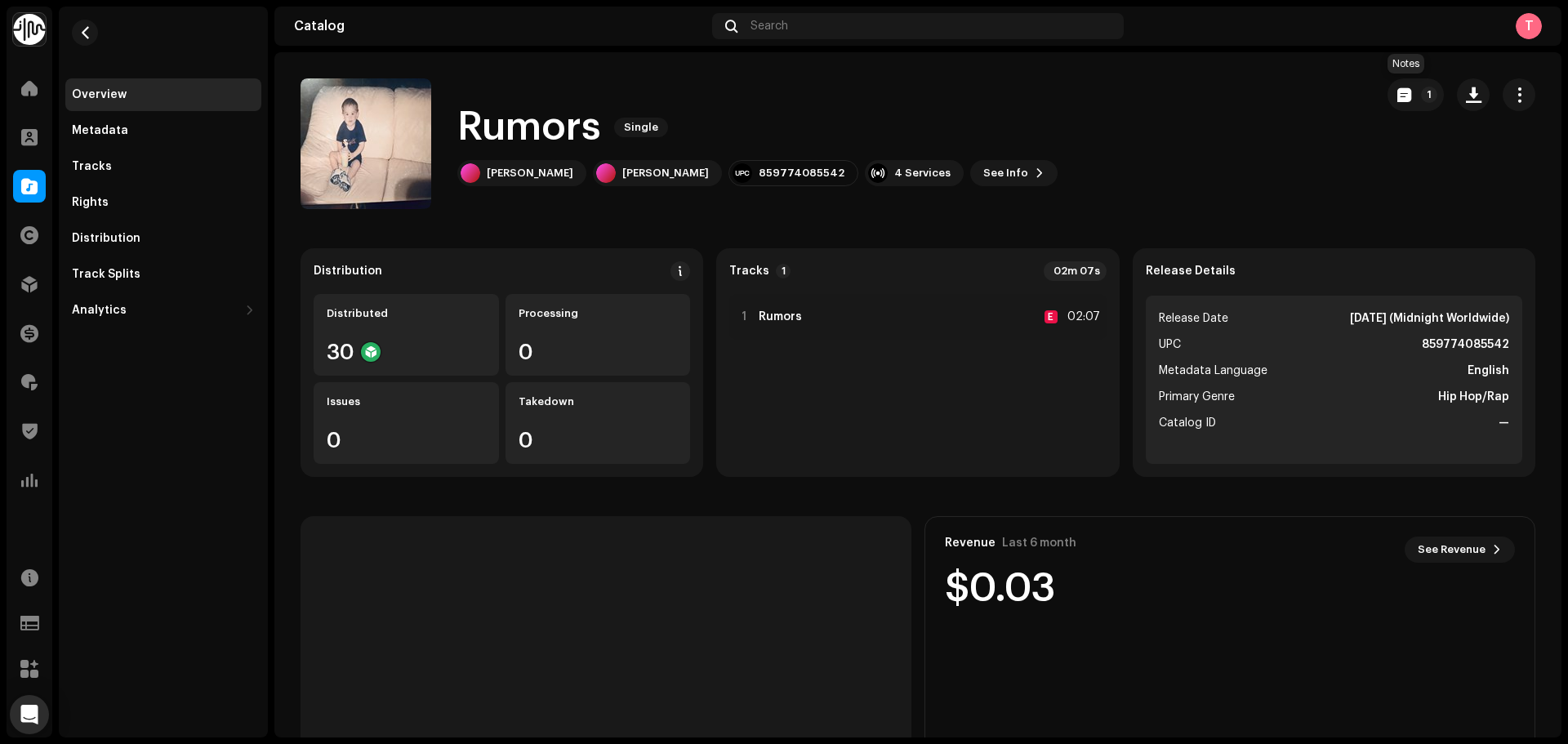
click at [1388, 79] on p-button "1" at bounding box center [1415, 94] width 56 height 33
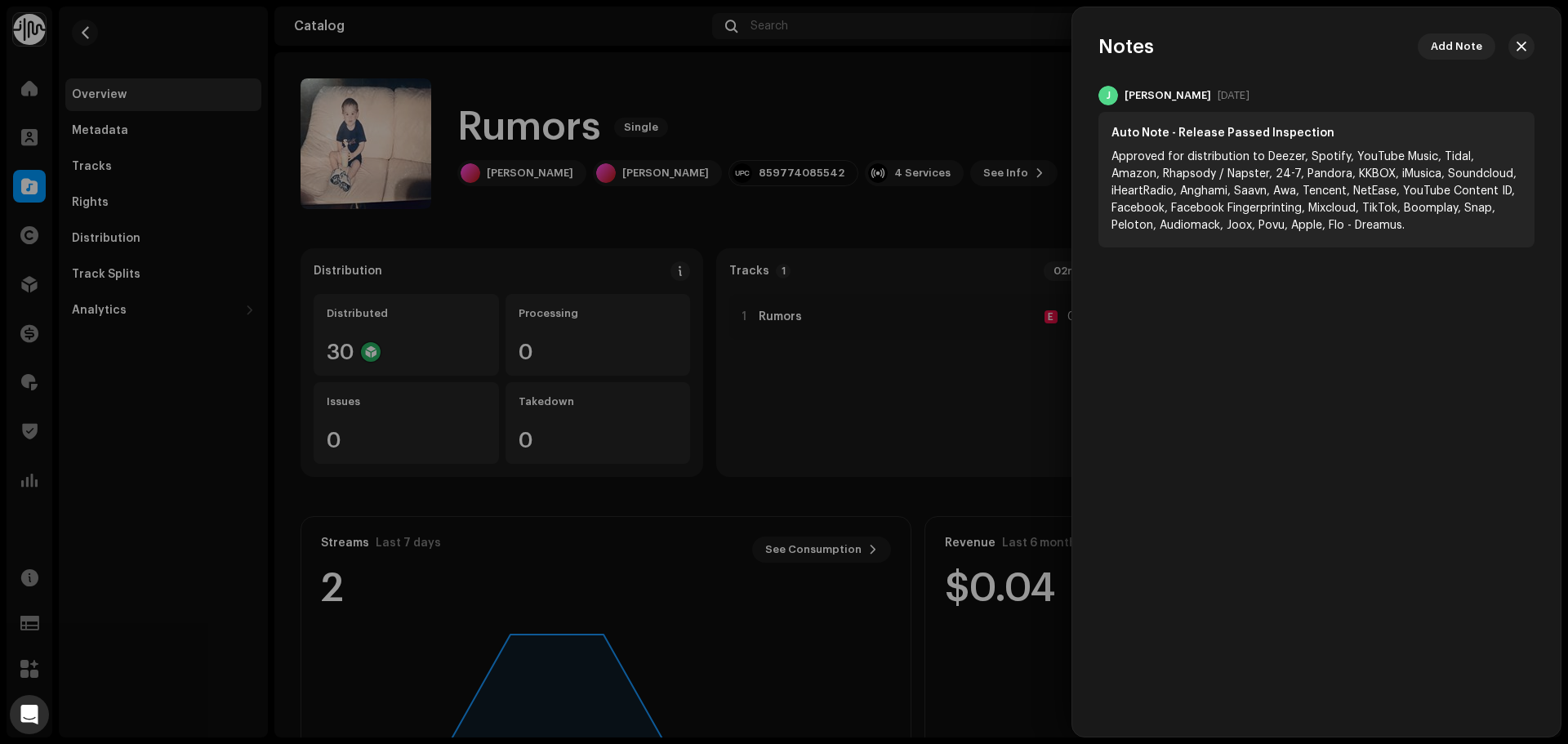
click at [1055, 91] on div at bounding box center [784, 372] width 1568 height 744
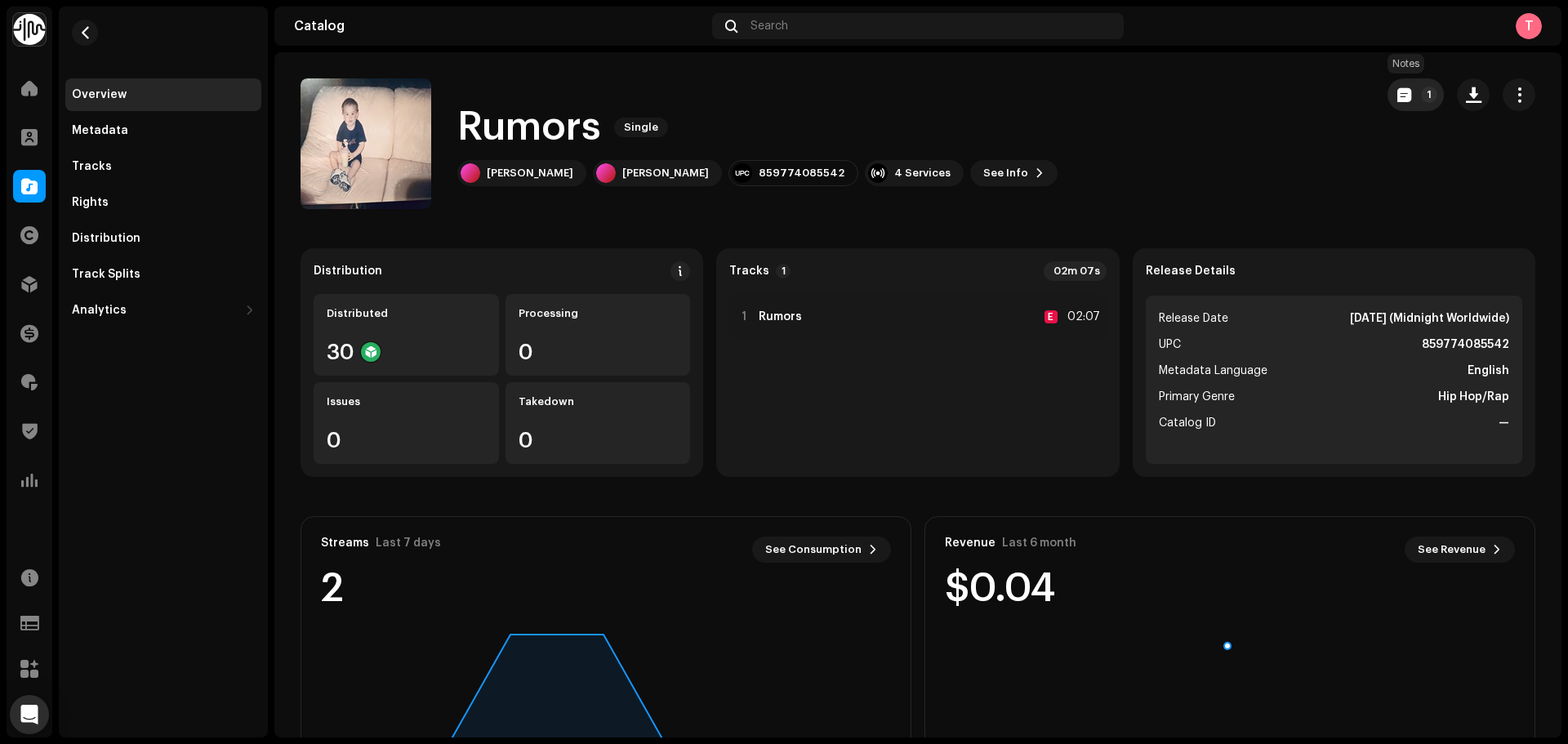
click at [1398, 91] on span "button" at bounding box center [1405, 94] width 14 height 13
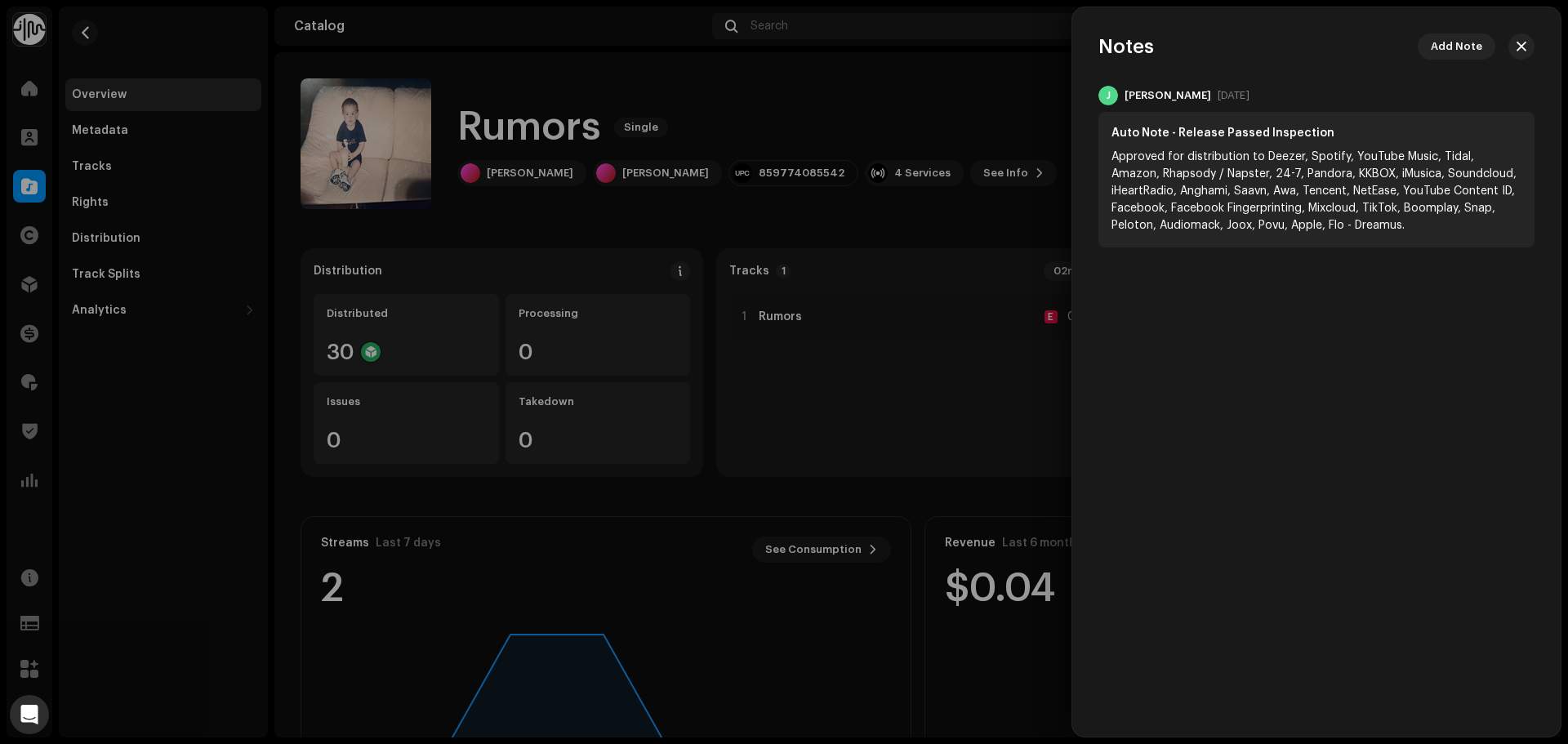
click at [981, 82] on div at bounding box center [784, 372] width 1568 height 744
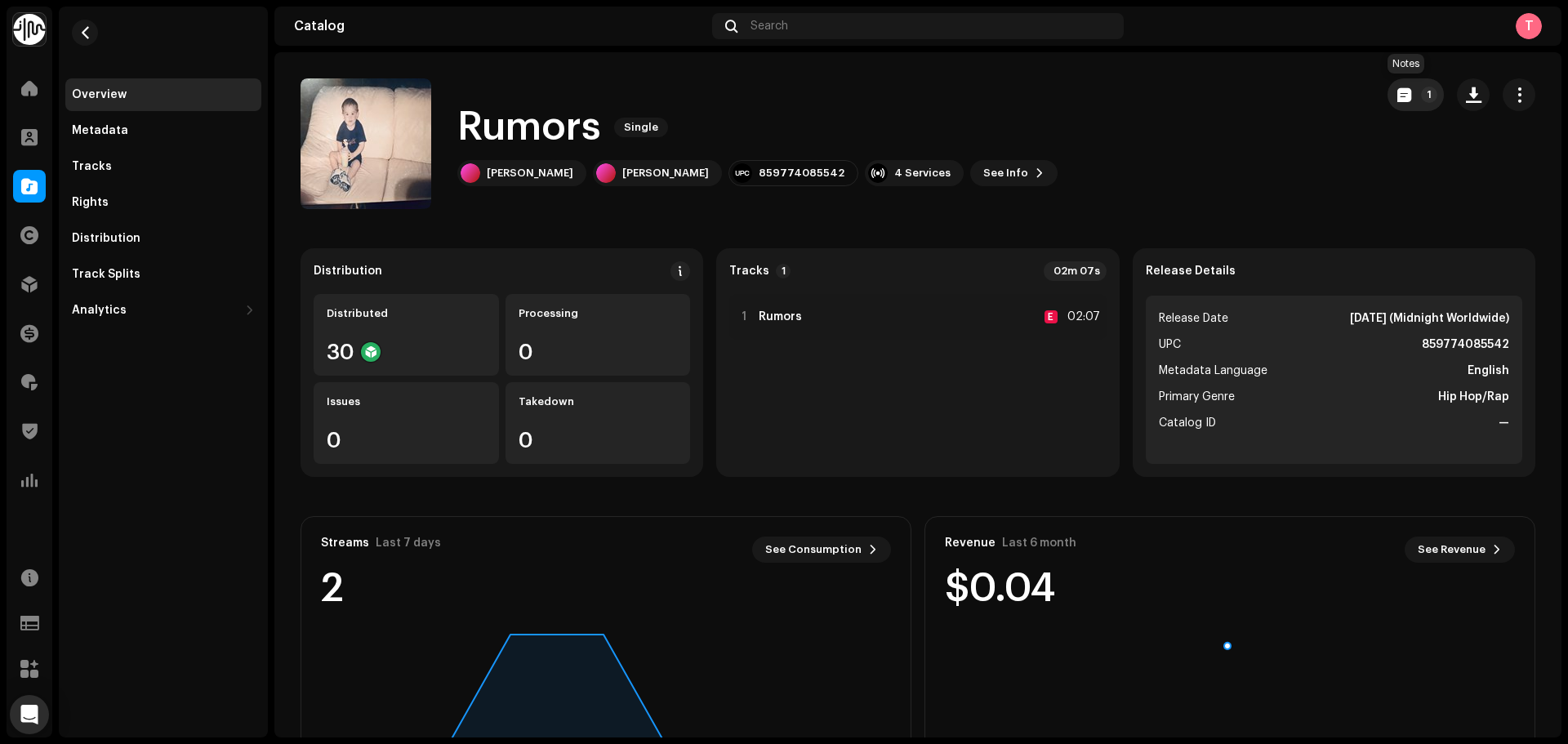
click at [1408, 99] on button "1" at bounding box center [1415, 94] width 56 height 33
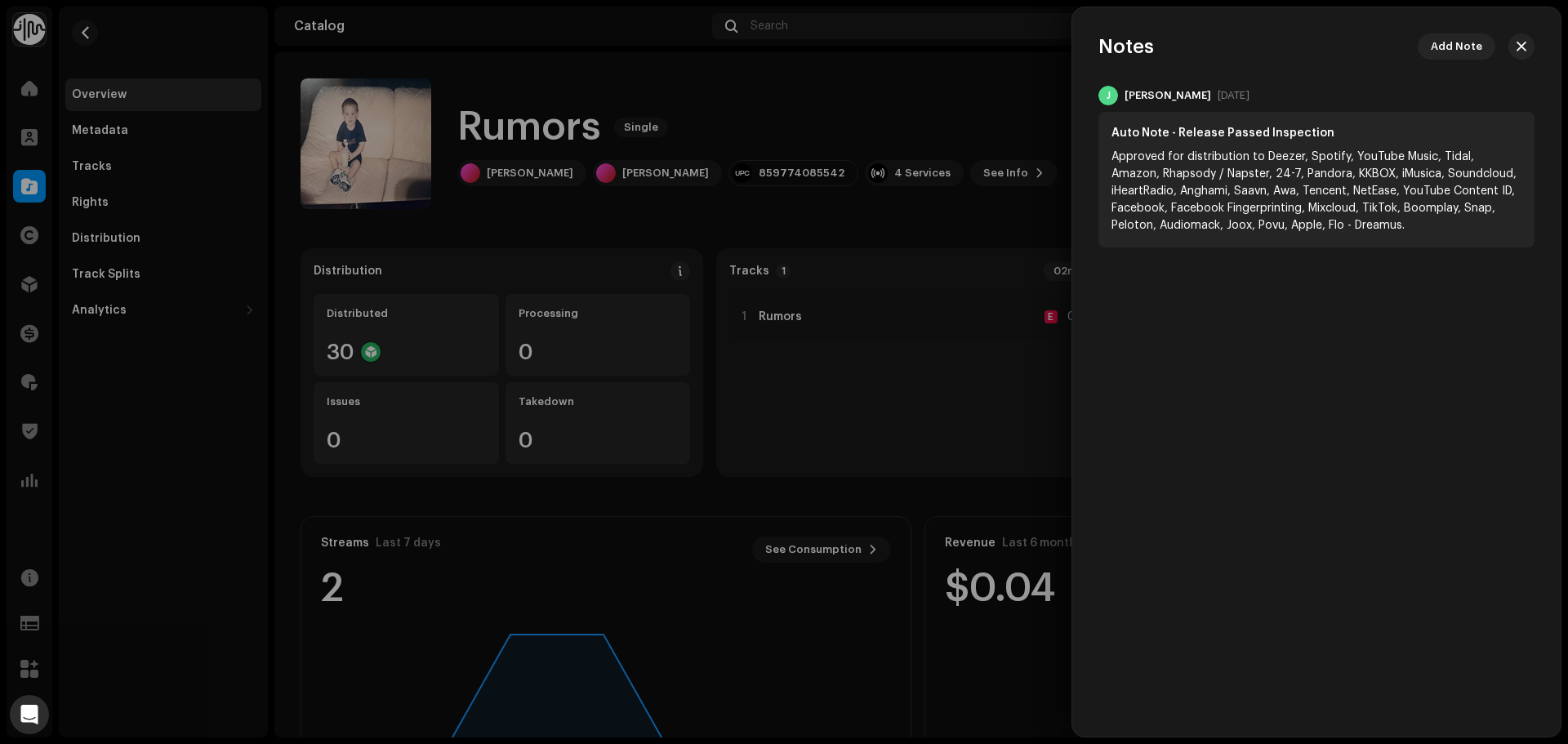
click at [1062, 107] on div at bounding box center [784, 372] width 1568 height 744
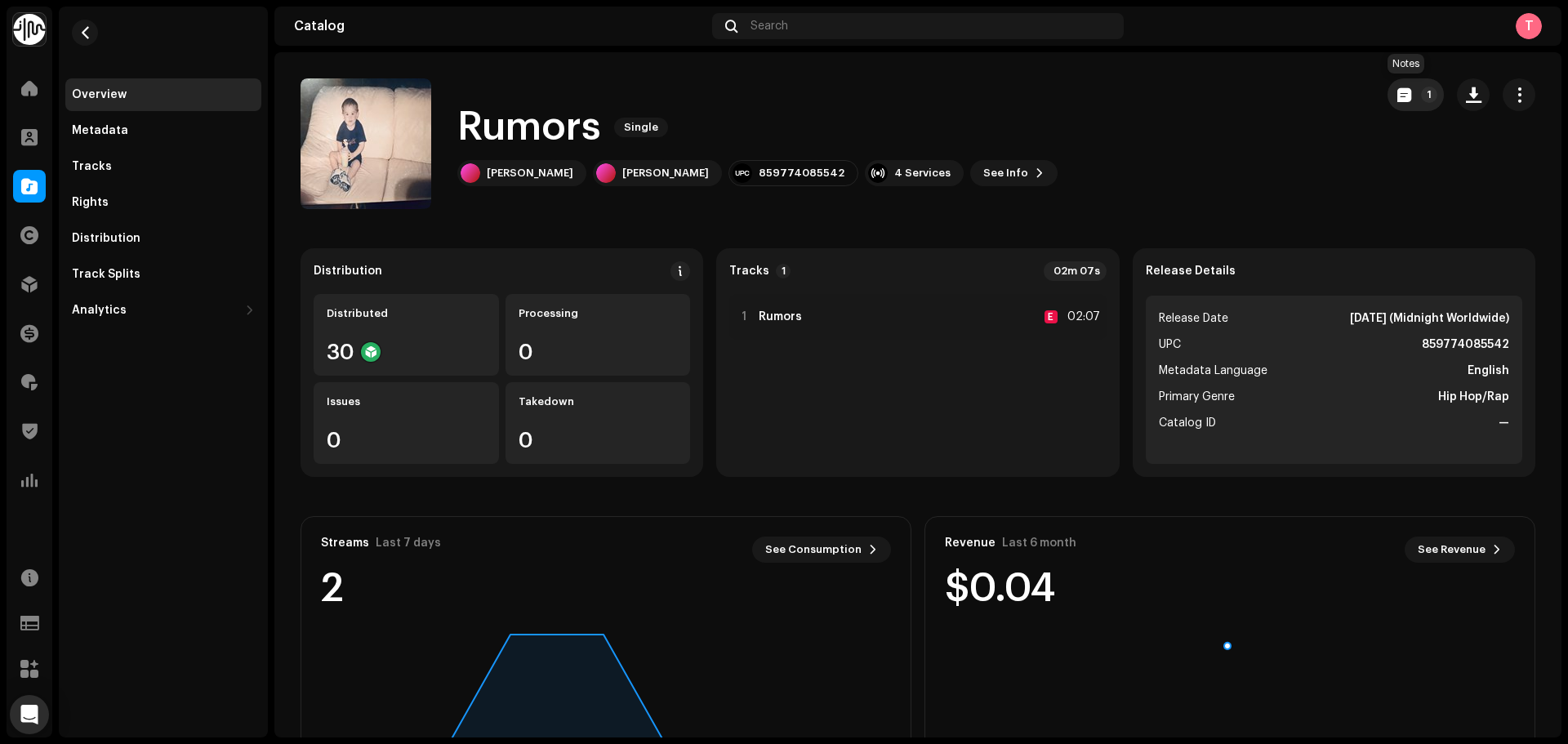
click at [1388, 91] on button "1" at bounding box center [1415, 94] width 56 height 33
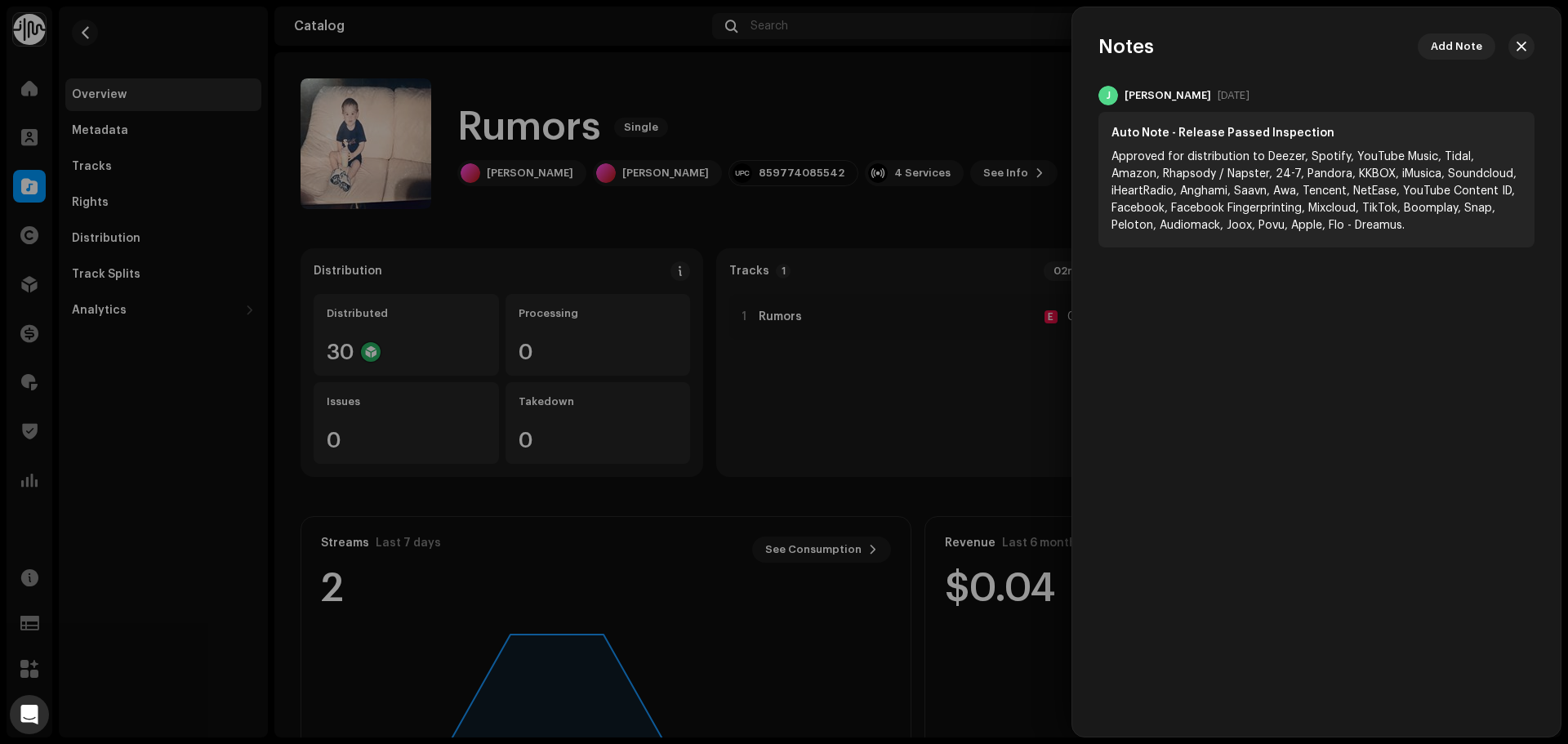
click at [1006, 100] on div at bounding box center [784, 372] width 1568 height 744
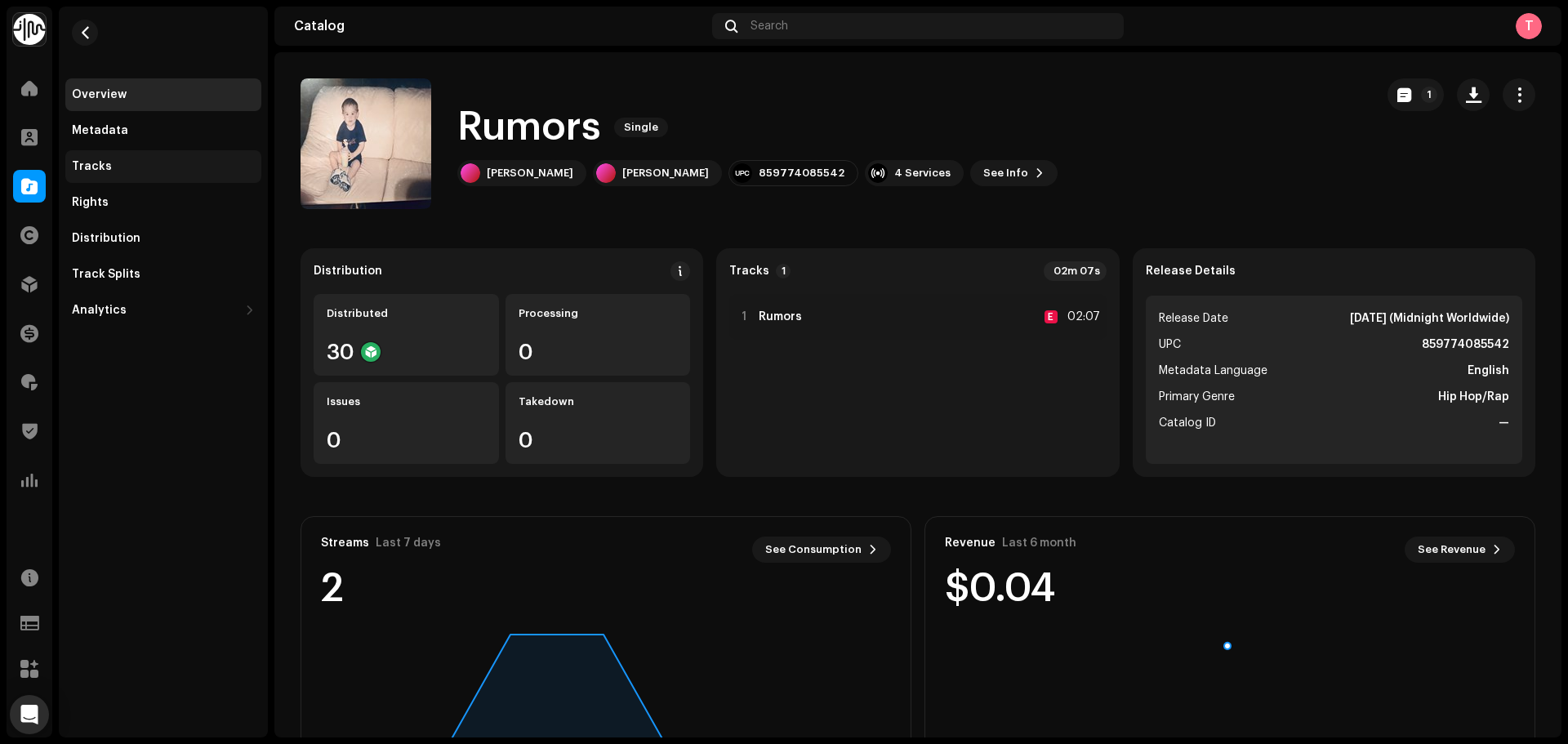
click at [128, 166] on div "Tracks" at bounding box center [163, 166] width 183 height 13
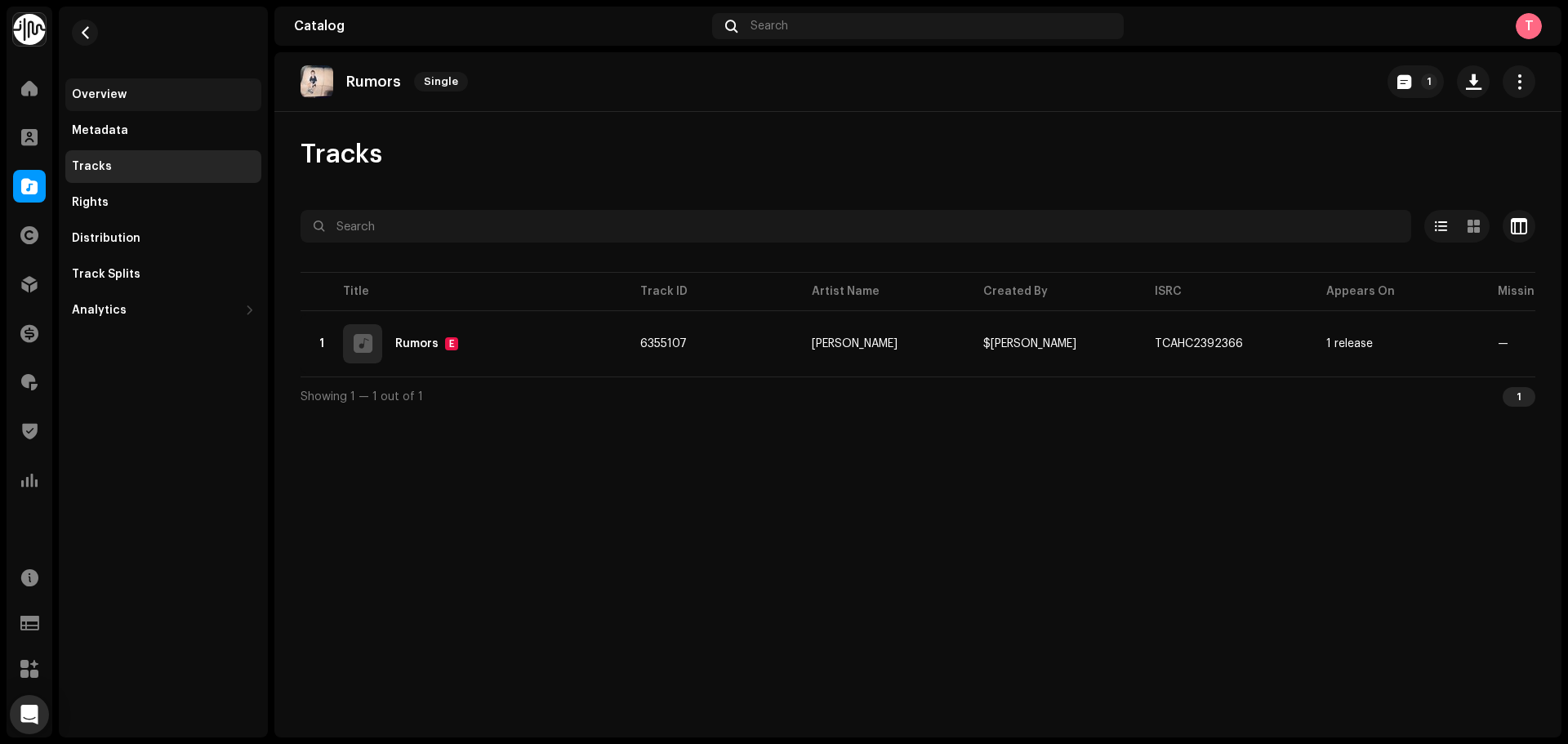
click at [119, 97] on div "Overview" at bounding box center [99, 94] width 55 height 13
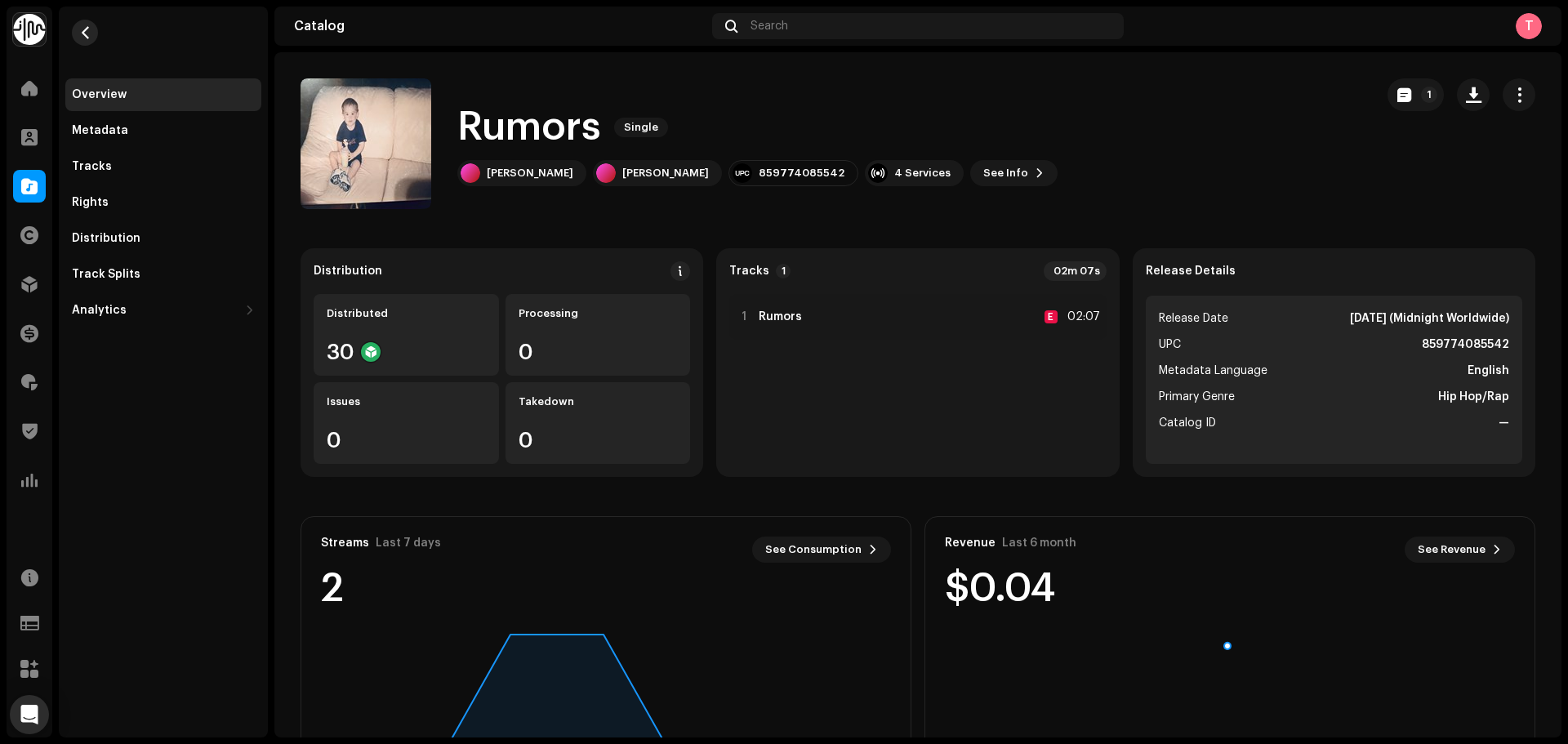
click at [79, 35] on span "button" at bounding box center [85, 32] width 12 height 13
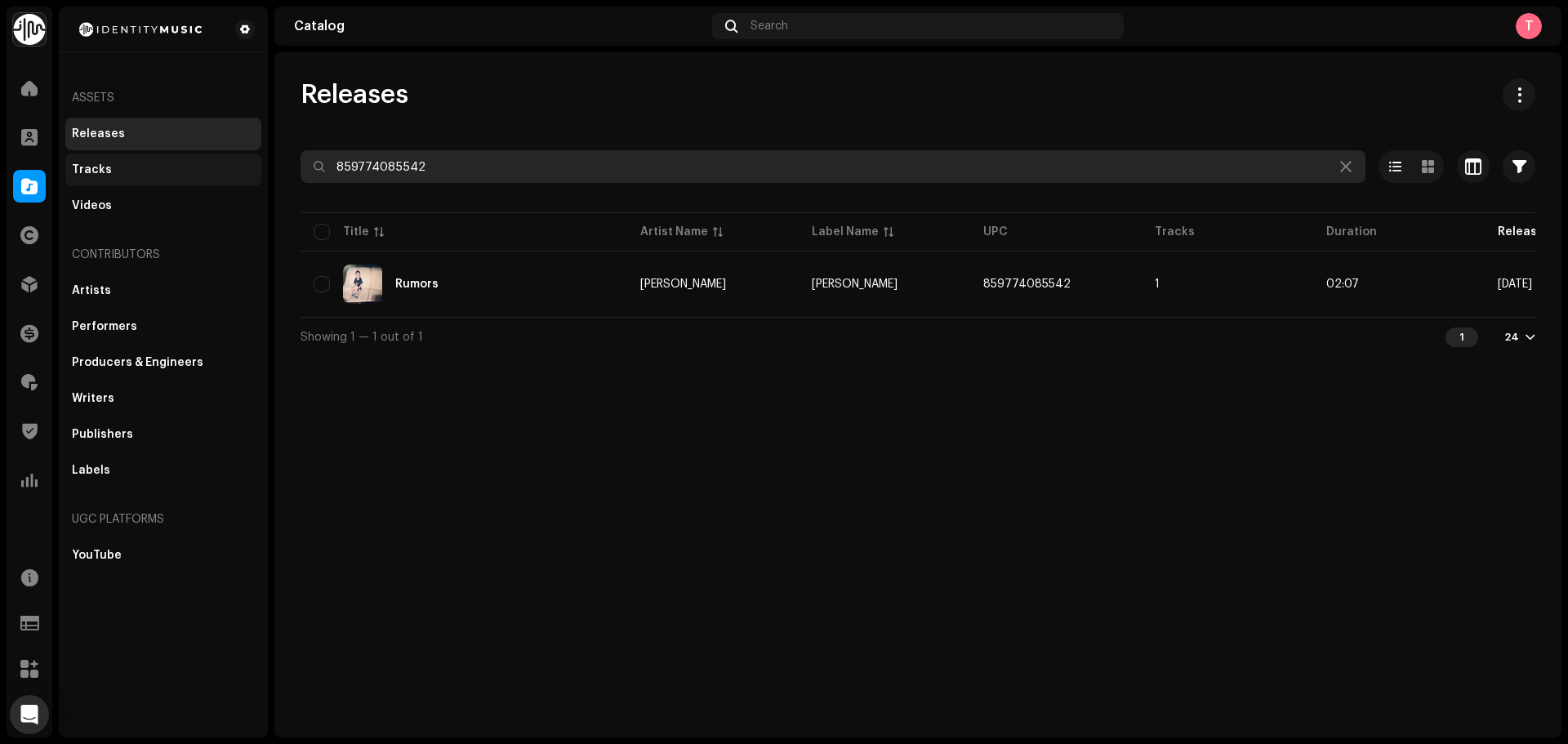
drag, startPoint x: 415, startPoint y: 167, endPoint x: 203, endPoint y: 169, distance: 212.0
click at [203, 169] on div "Identity Music Home Clients Catalog Rights Distribution Finance Royalties Trust…" at bounding box center [784, 372] width 1568 height 744
paste input "7316480955918"
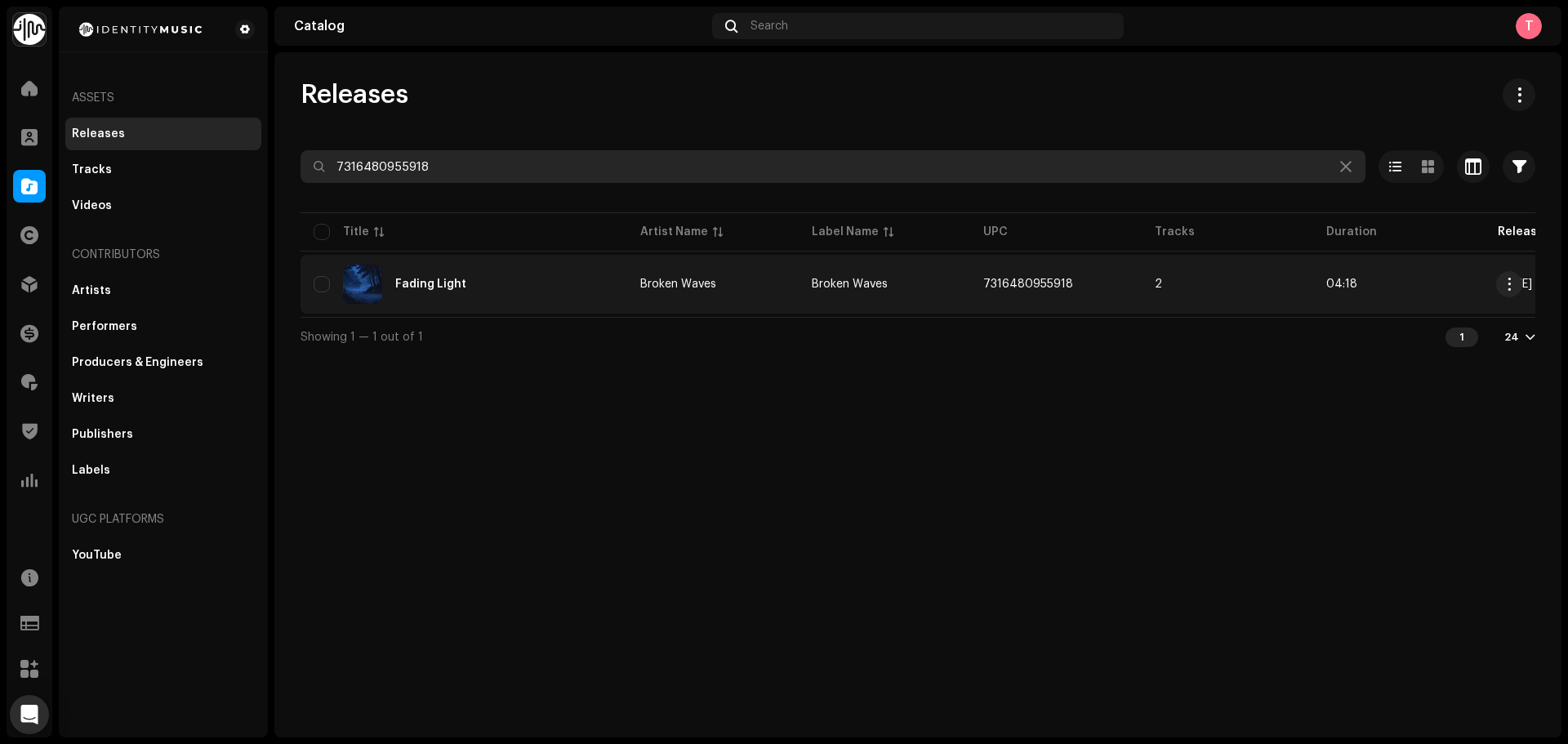
type input "7316480955918"
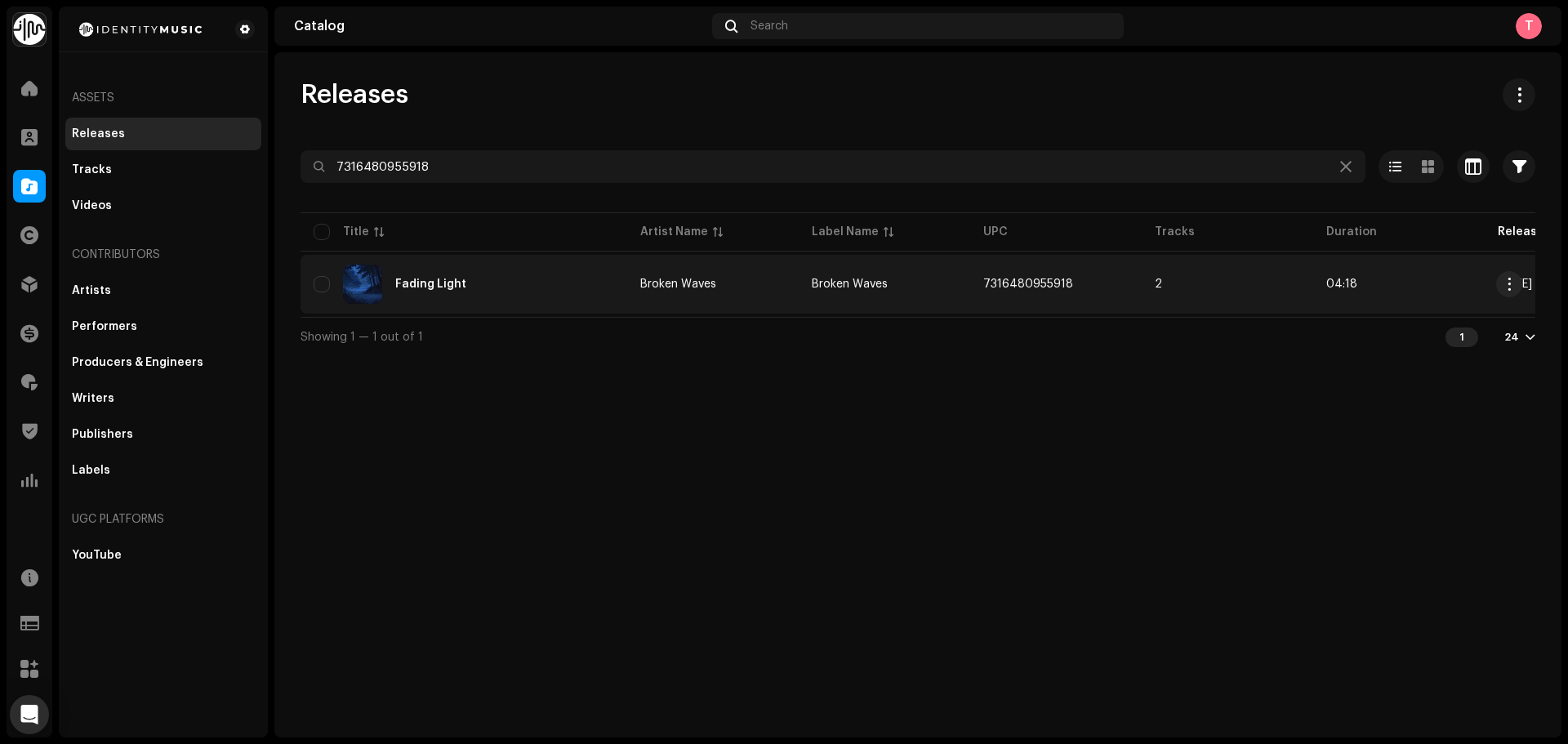
click at [573, 273] on div "Fading Light" at bounding box center [463, 284] width 301 height 39
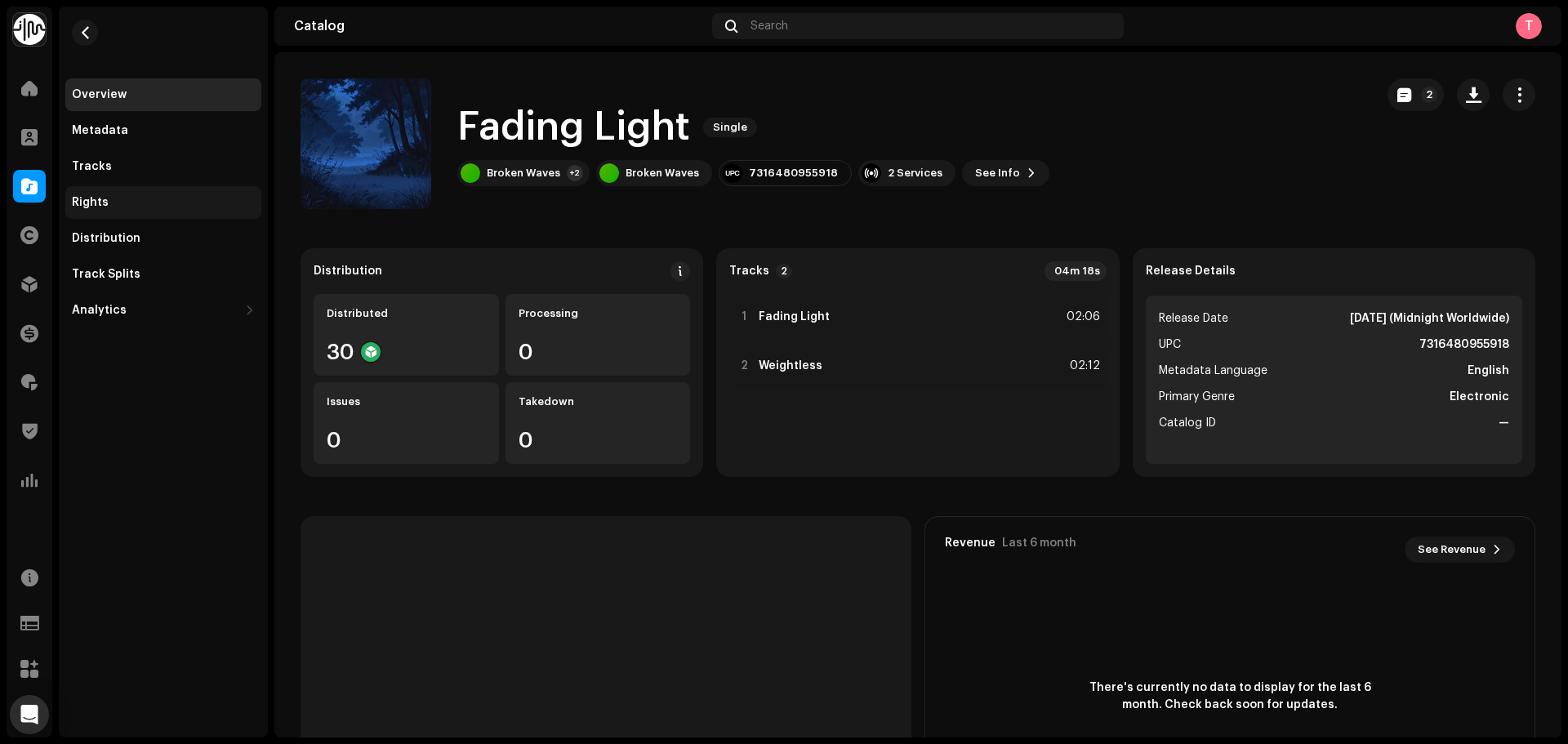
click at [146, 193] on div "Rights" at bounding box center [163, 202] width 196 height 33
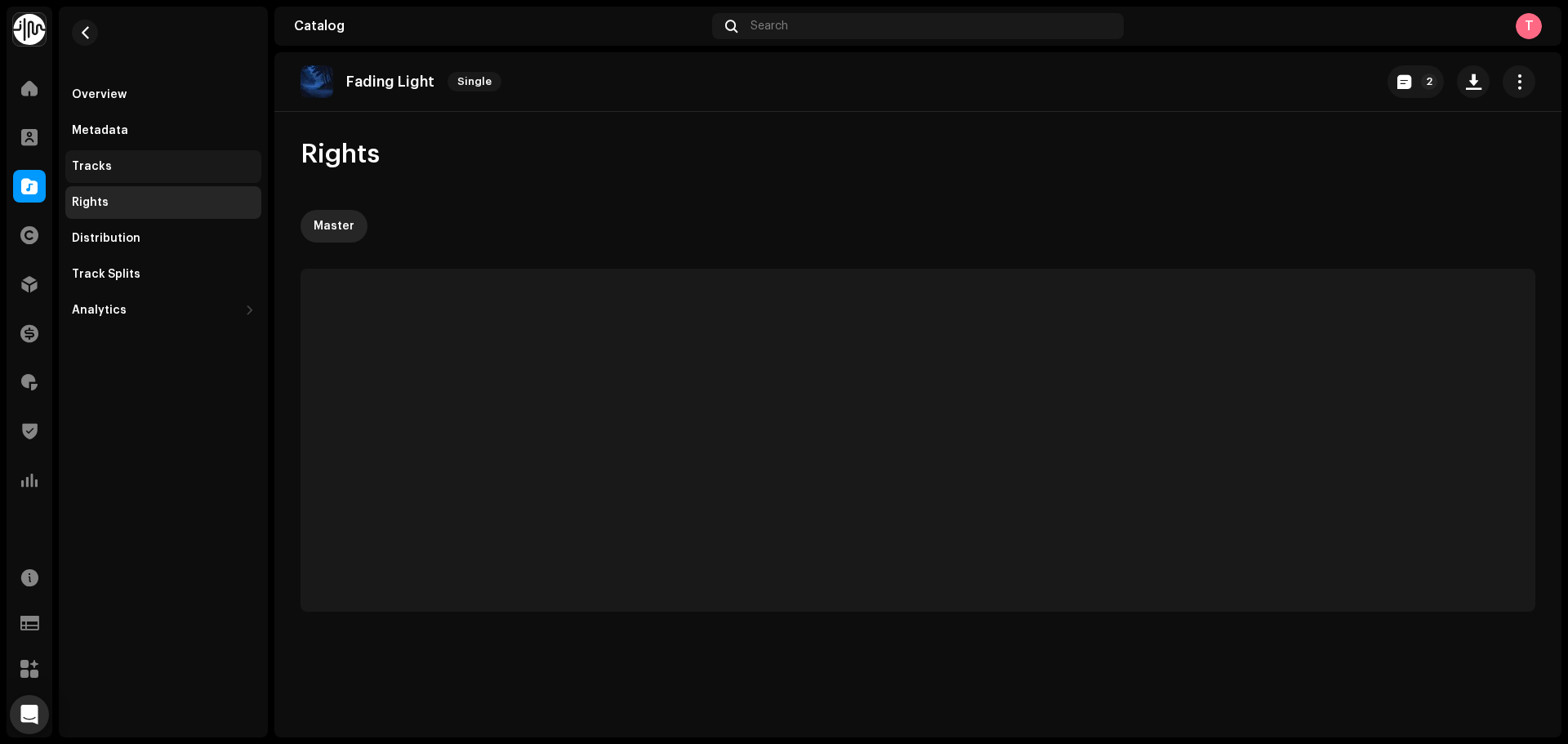
click at [142, 176] on div "Tracks" at bounding box center [163, 166] width 196 height 33
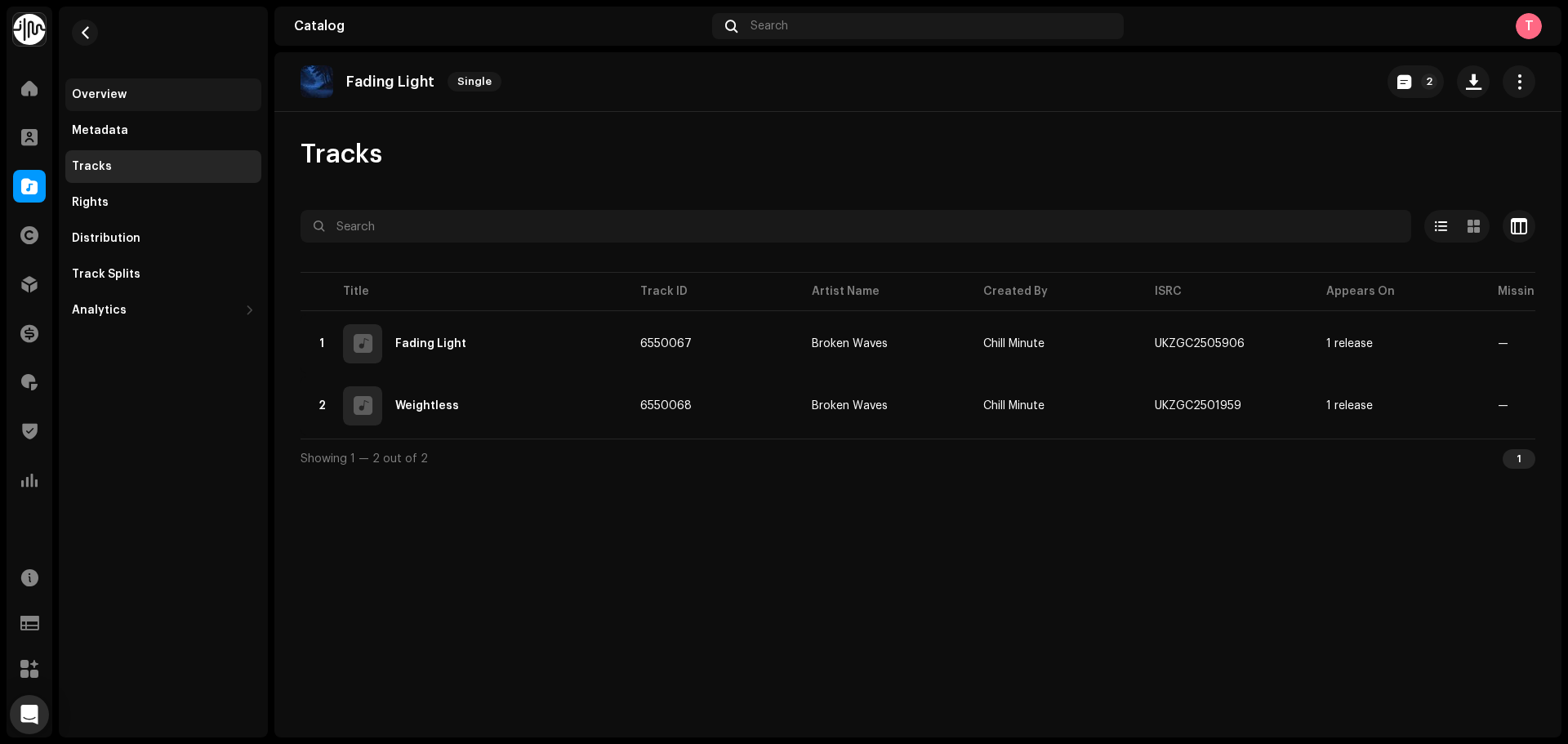
click at [137, 94] on div "Overview" at bounding box center [163, 94] width 183 height 13
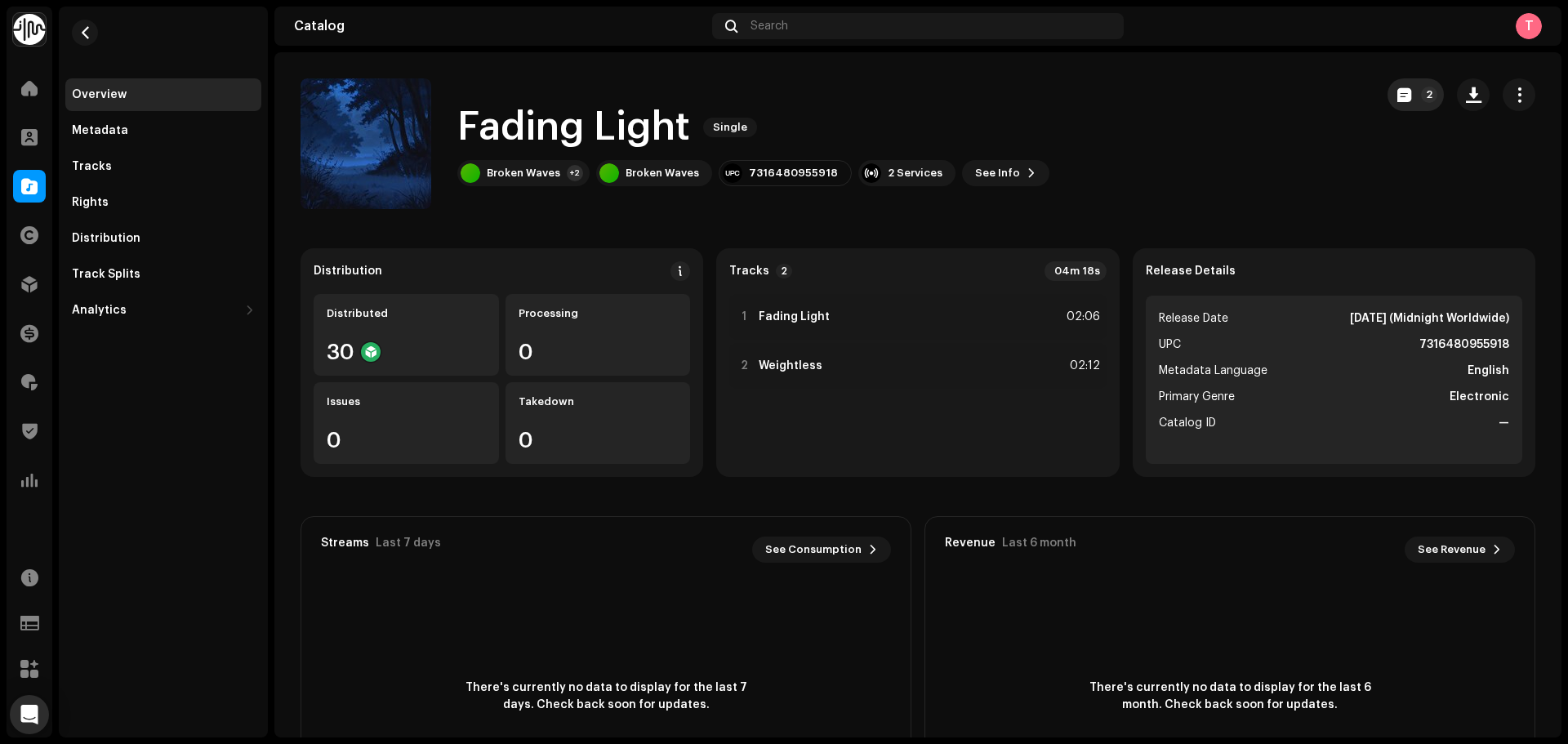
click at [1398, 99] on span "button" at bounding box center [1405, 94] width 14 height 13
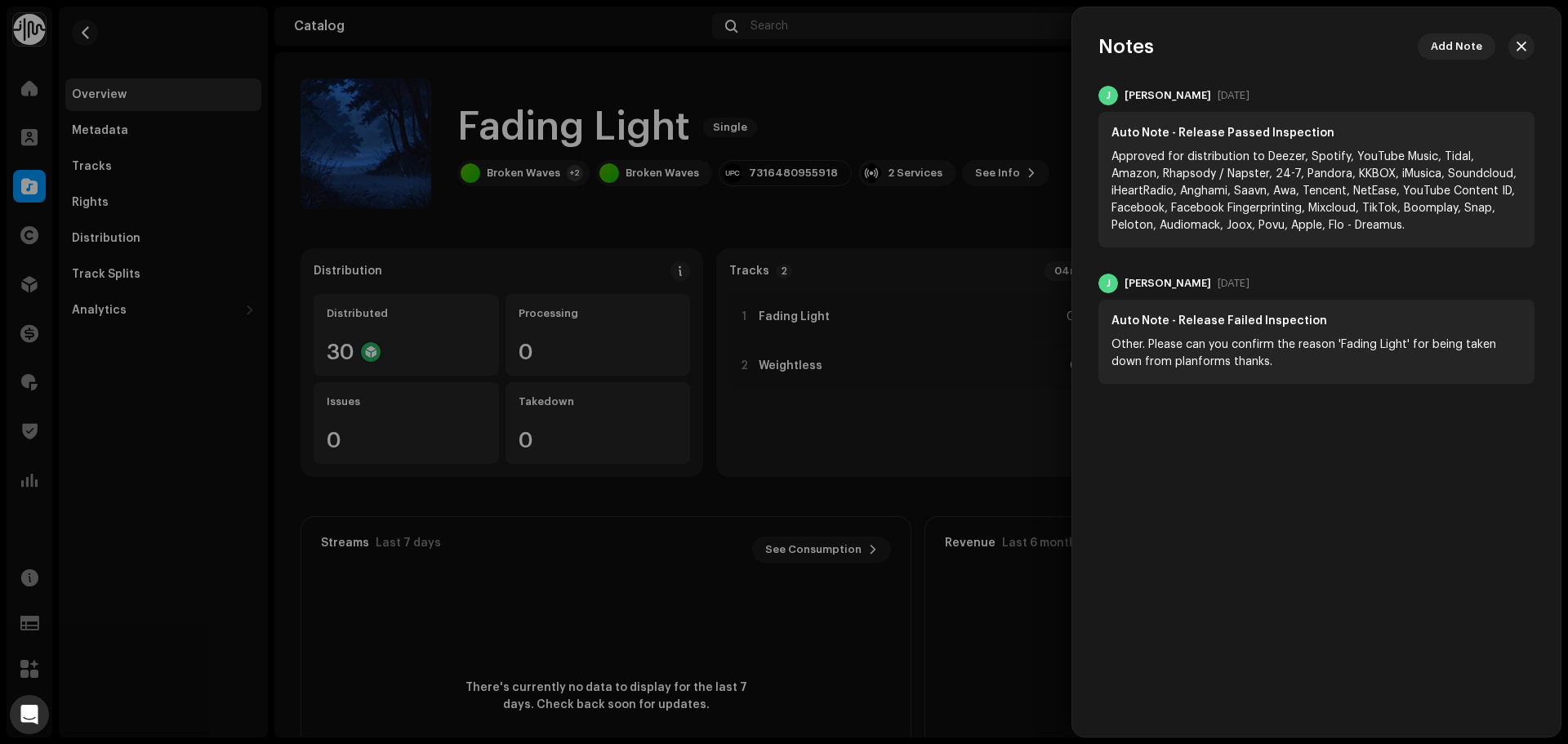
click at [1022, 73] on div at bounding box center [784, 372] width 1568 height 744
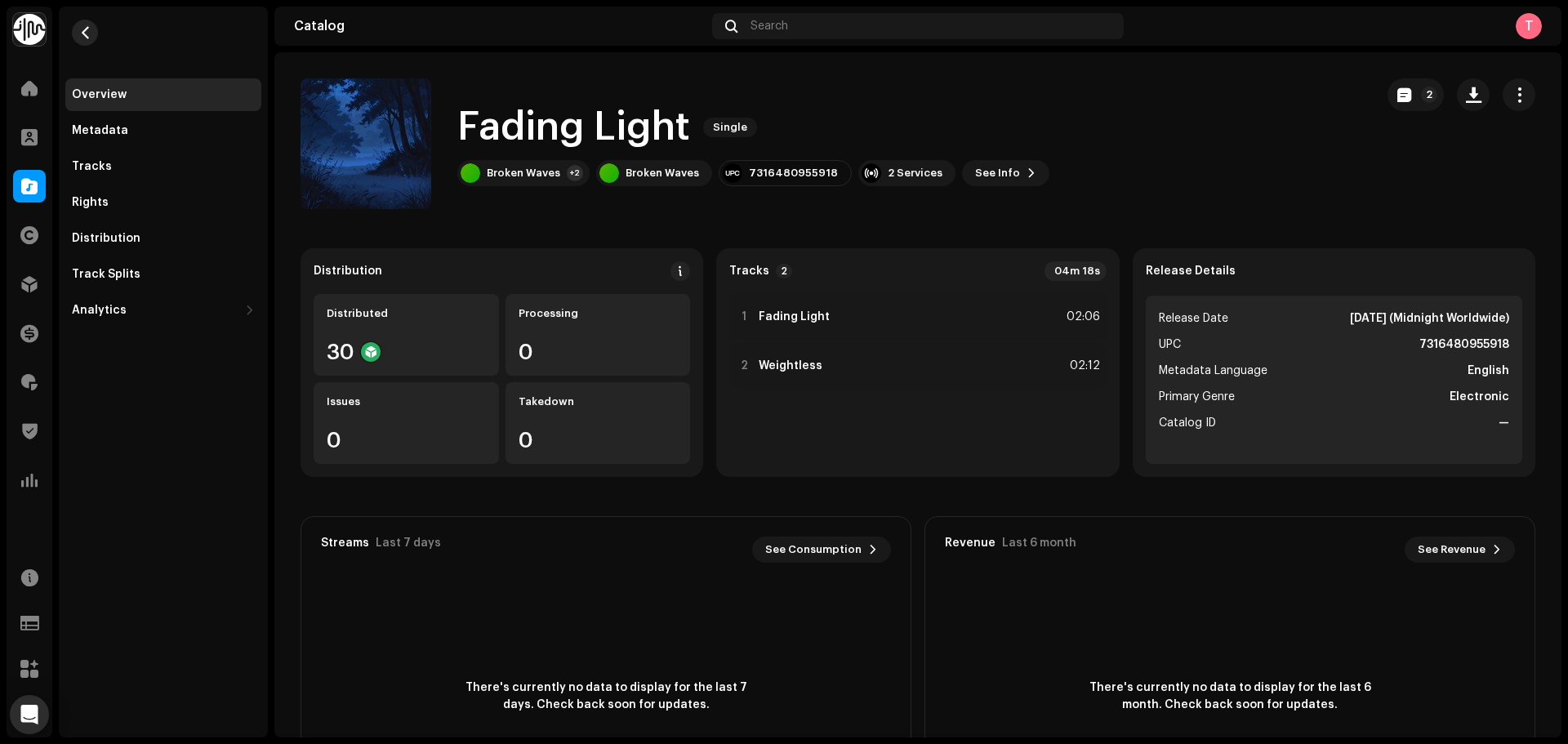
click at [85, 36] on span "button" at bounding box center [85, 32] width 12 height 13
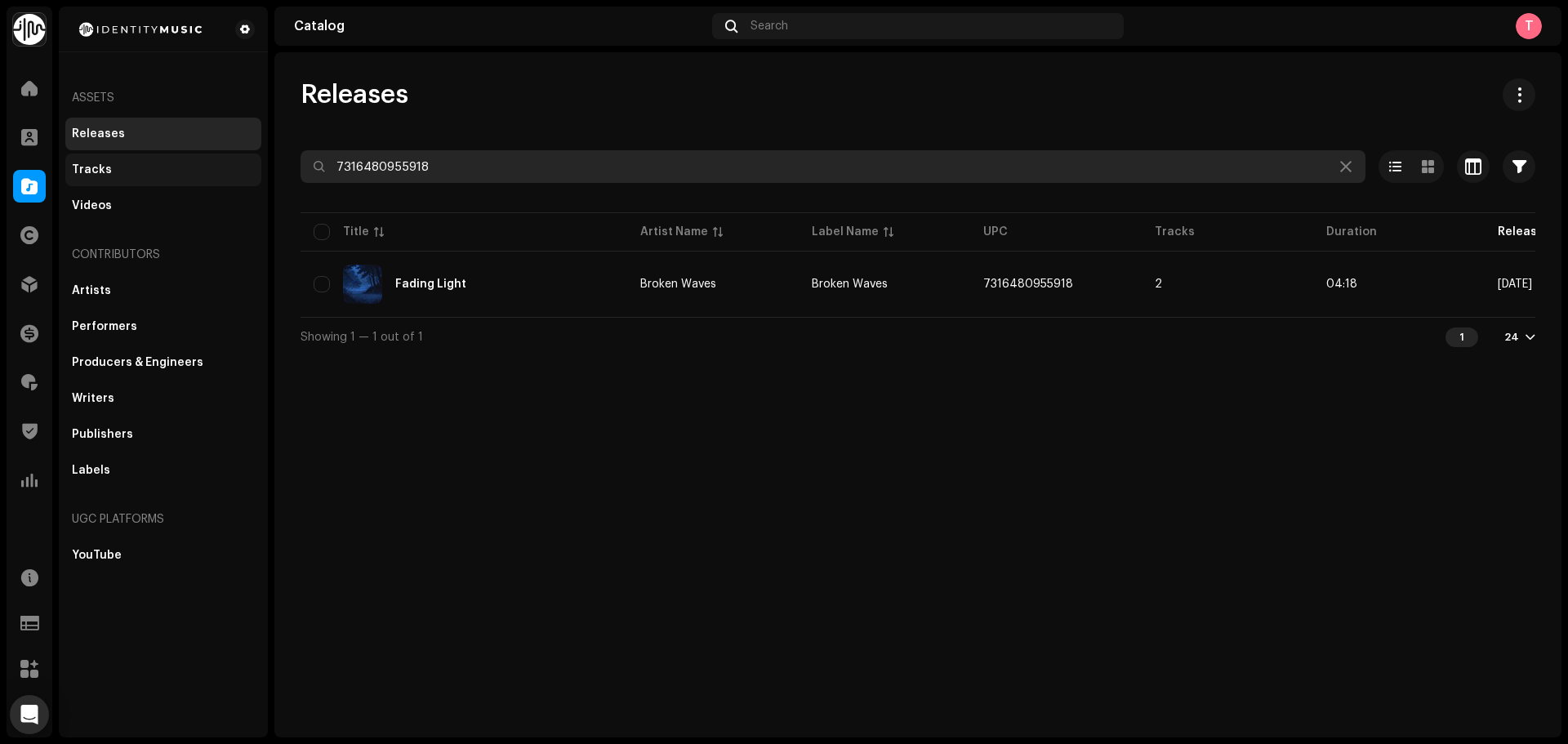
drag, startPoint x: 464, startPoint y: 170, endPoint x: 220, endPoint y: 156, distance: 244.4
click at [220, 156] on div "Identity Music Home Clients Catalog Rights Distribution Finance Royalties Trust…" at bounding box center [784, 372] width 1568 height 744
paste input "1076612"
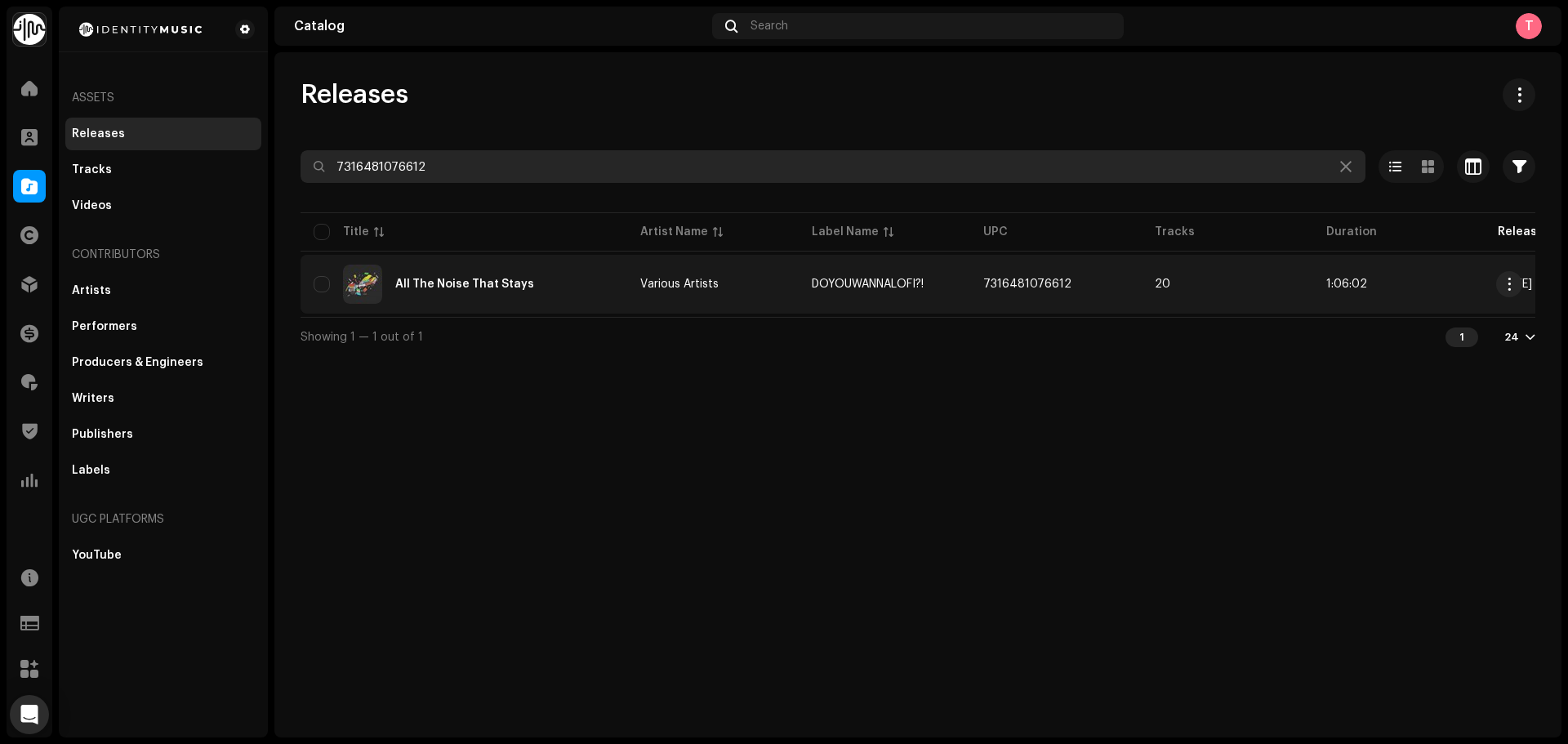
type input "7316481076612"
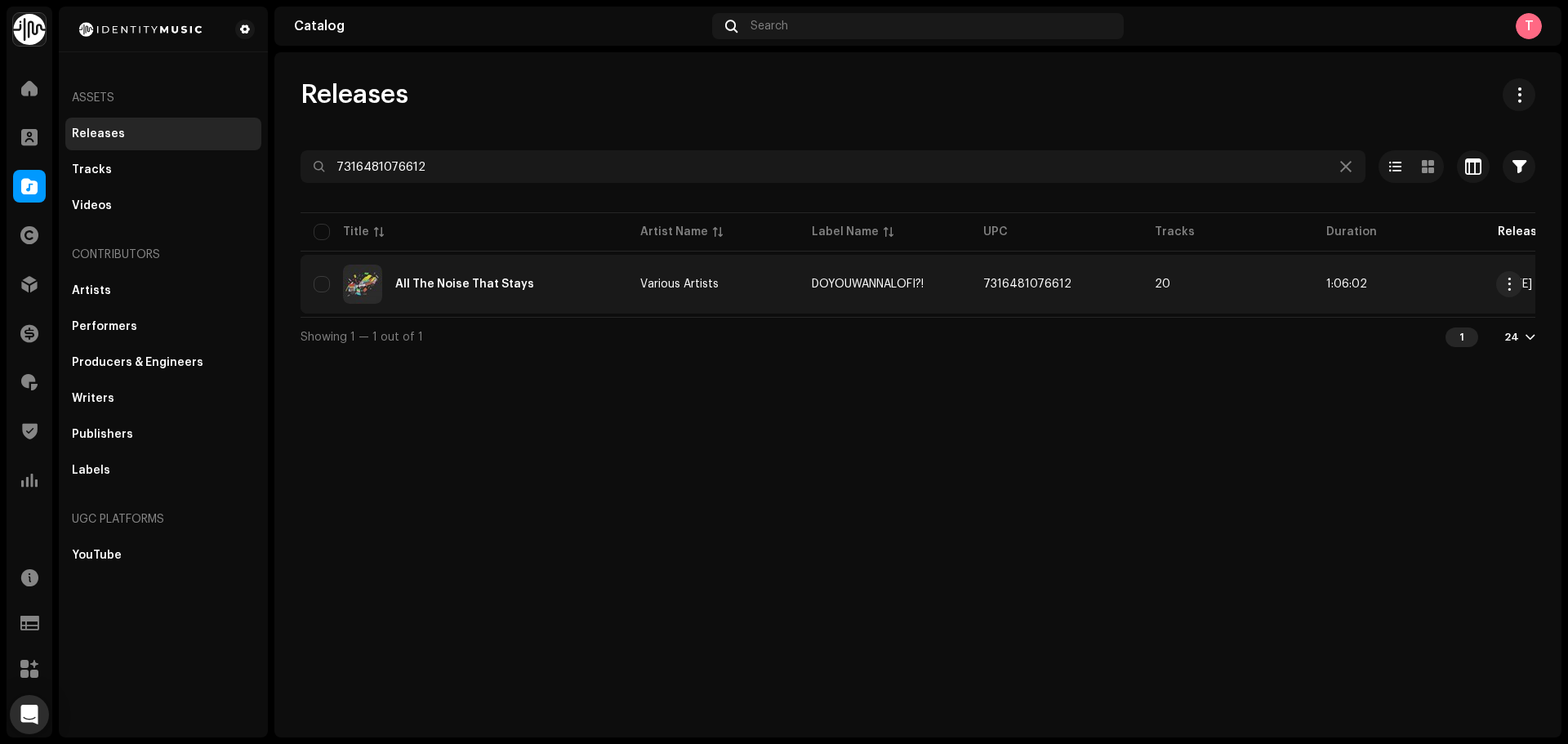
click at [990, 283] on span "7316481076612" at bounding box center [1027, 284] width 88 height 12
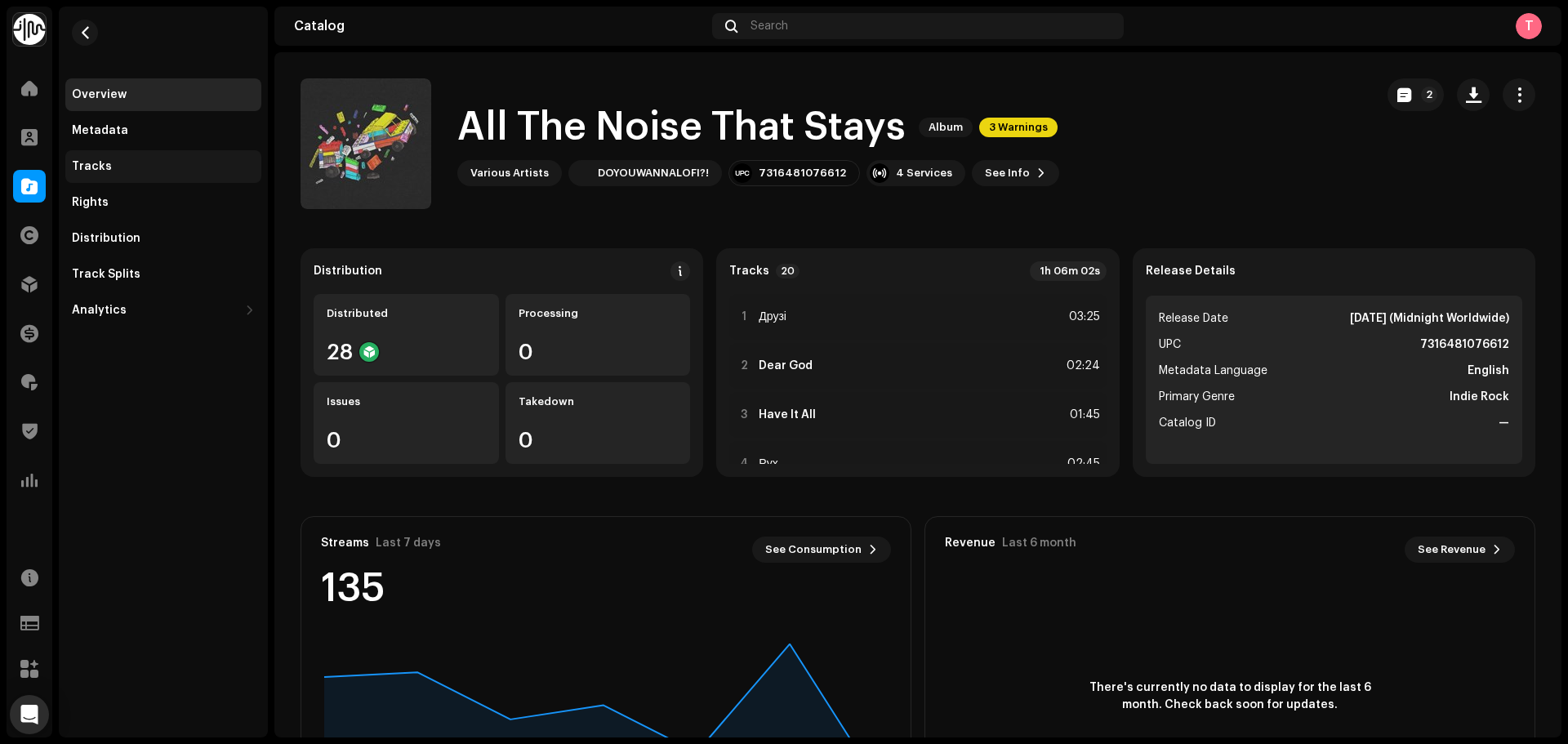
click at [178, 176] on div "Tracks" at bounding box center [163, 166] width 196 height 33
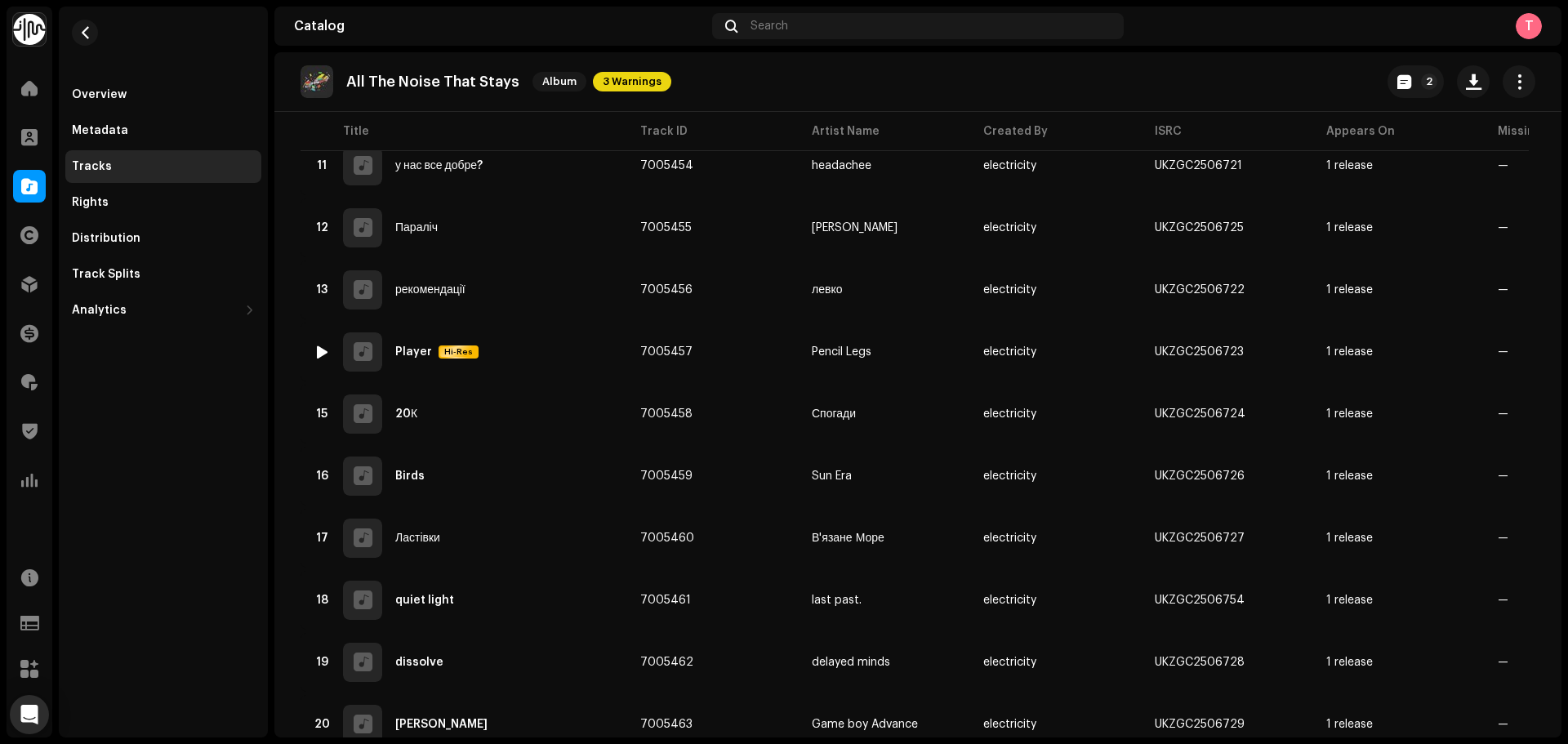
scroll to position [868, 0]
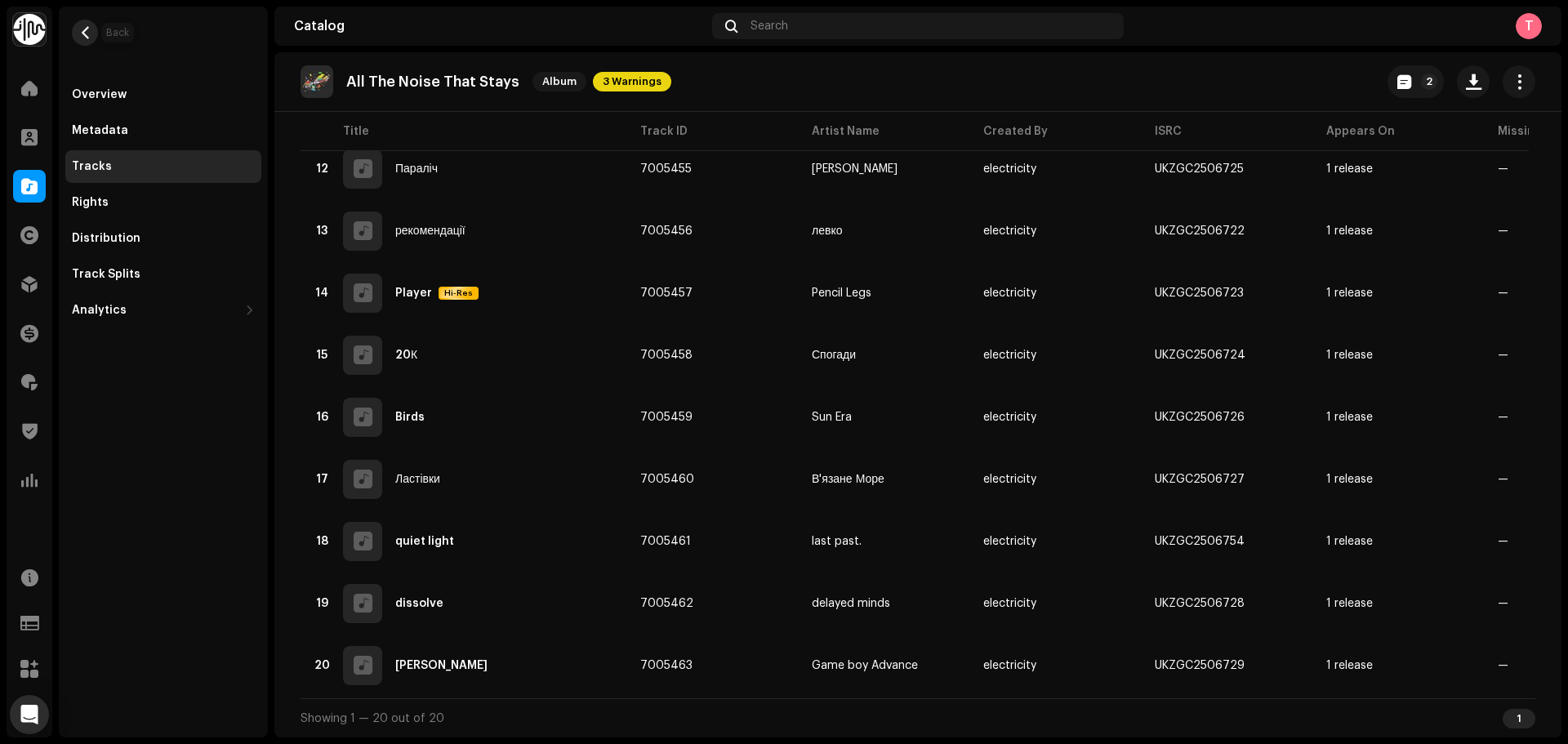
click at [83, 34] on span "button" at bounding box center [85, 32] width 12 height 13
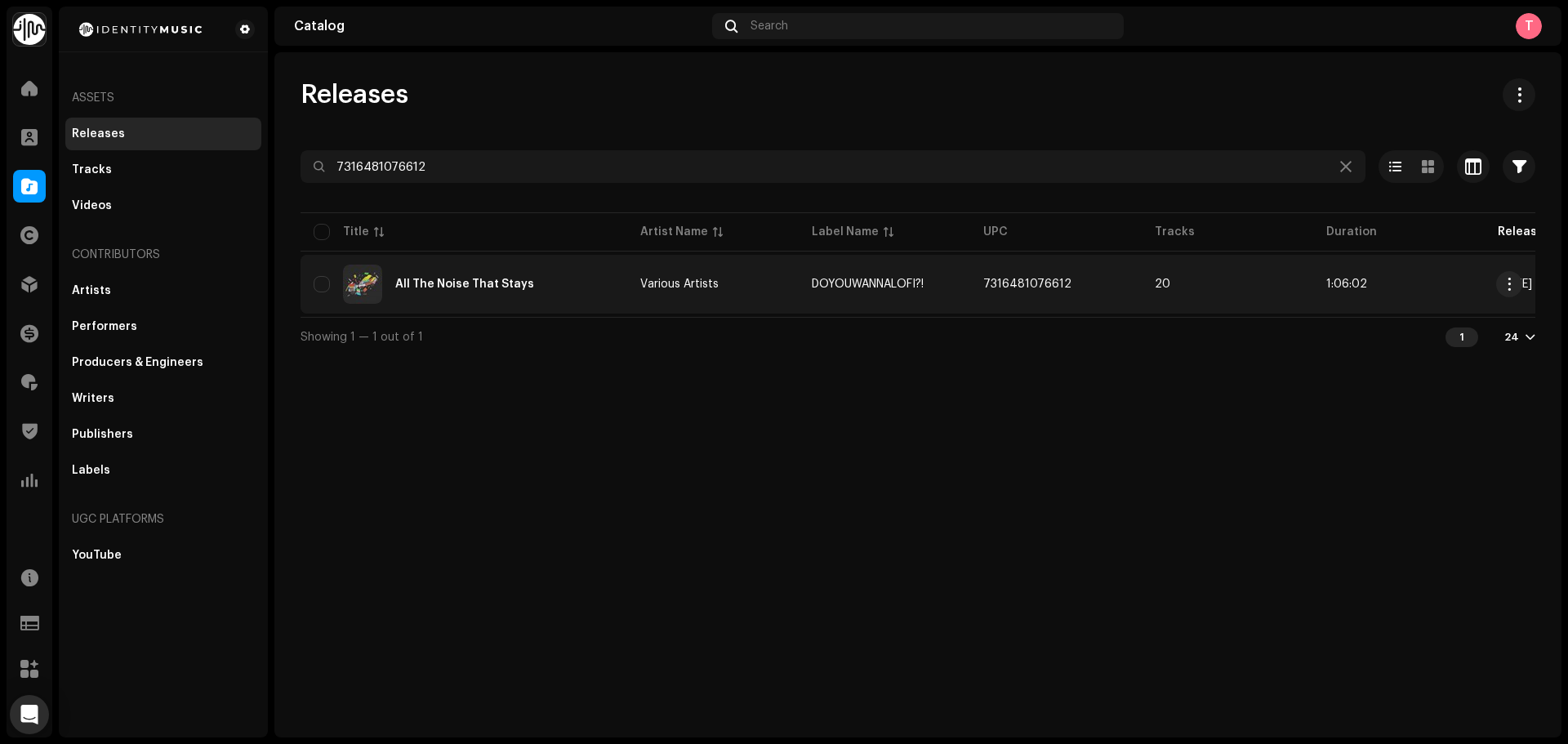
click at [537, 286] on div "All The Noise That Stays" at bounding box center [463, 284] width 301 height 39
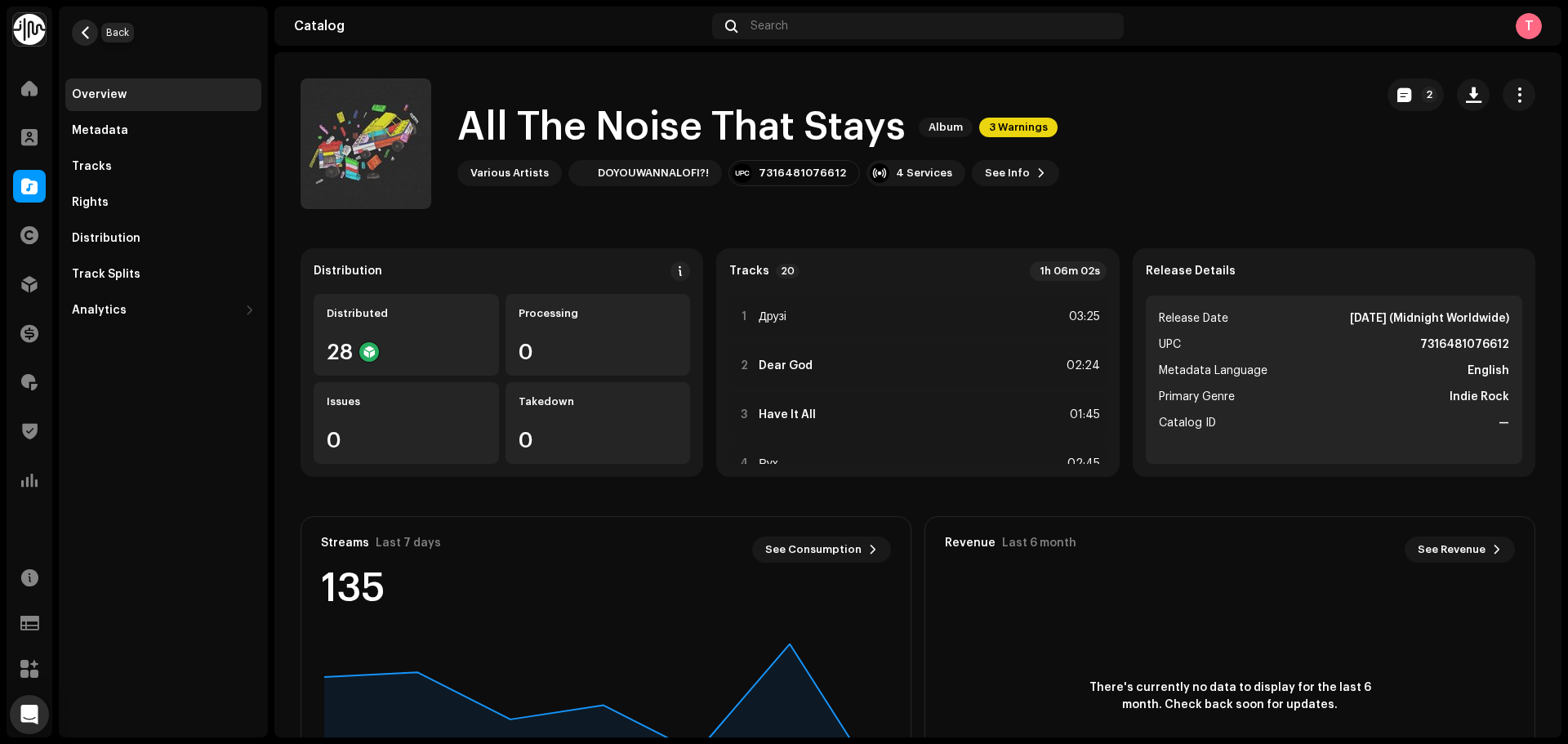
click at [94, 28] on button "button" at bounding box center [84, 32] width 26 height 26
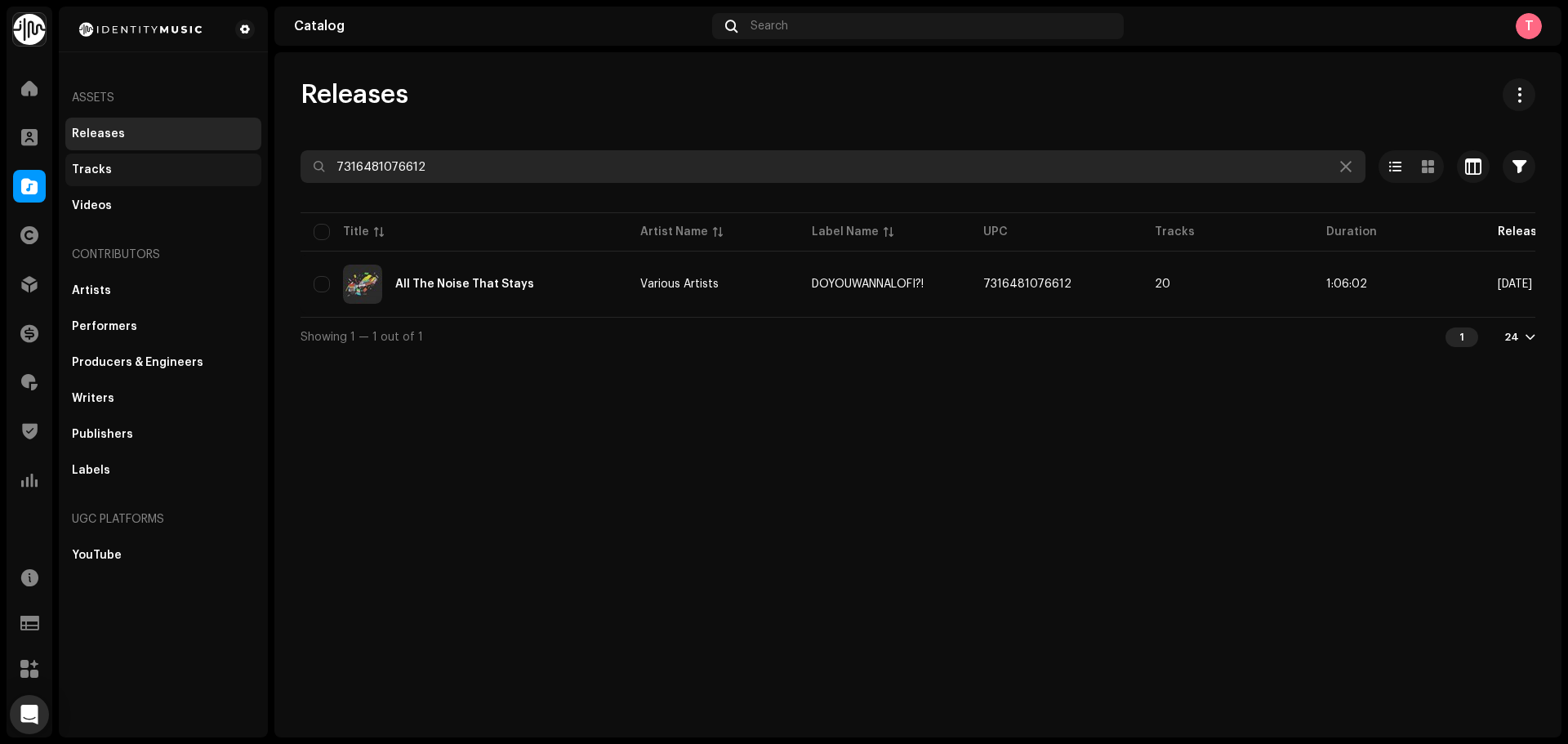
drag, startPoint x: 510, startPoint y: 174, endPoint x: 121, endPoint y: 158, distance: 389.3
click at [148, 162] on div "Identity Music Home Clients Catalog Rights Distribution Finance Royalties Trust…" at bounding box center [784, 372] width 1568 height 744
paste input "3617055689707"
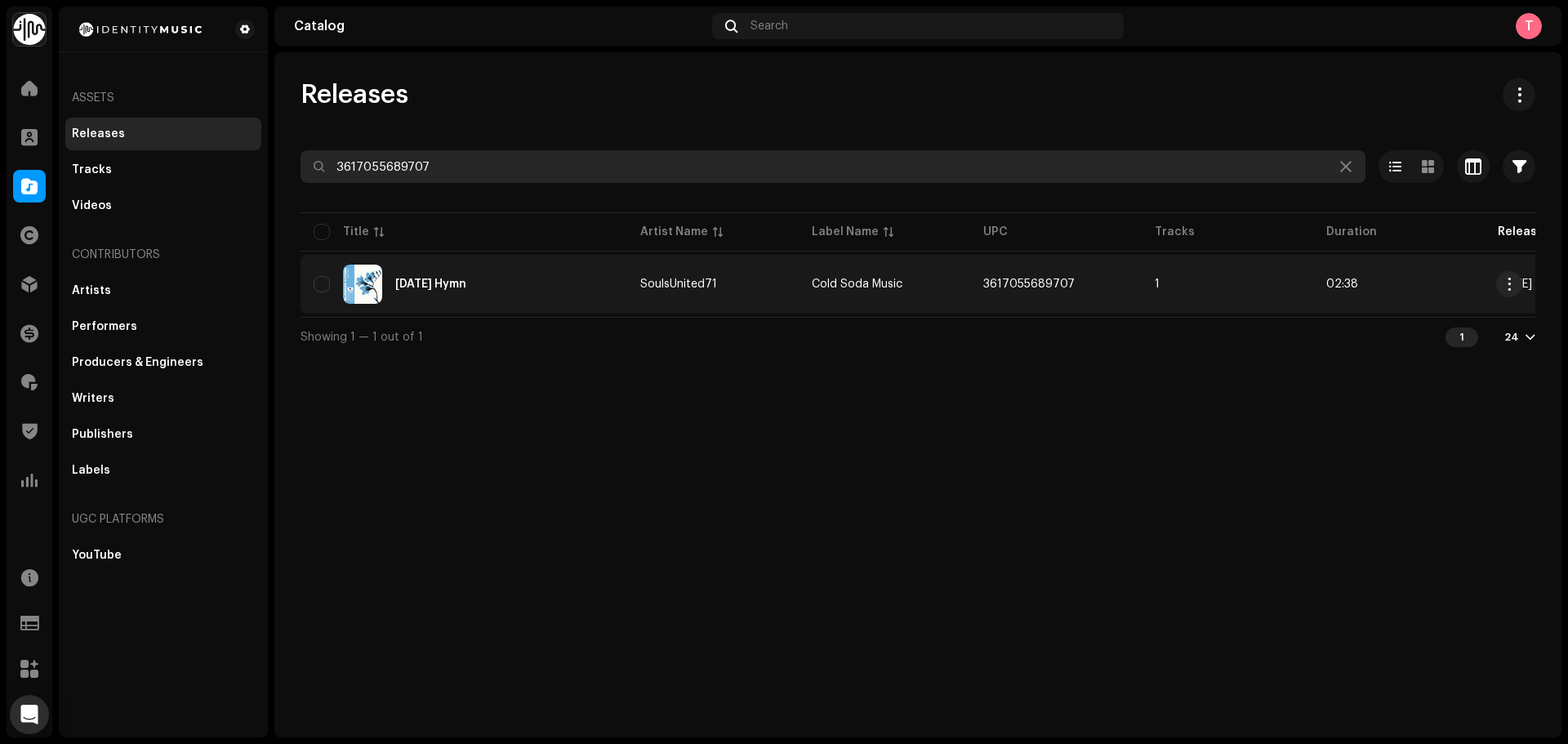
type input "3617055689707"
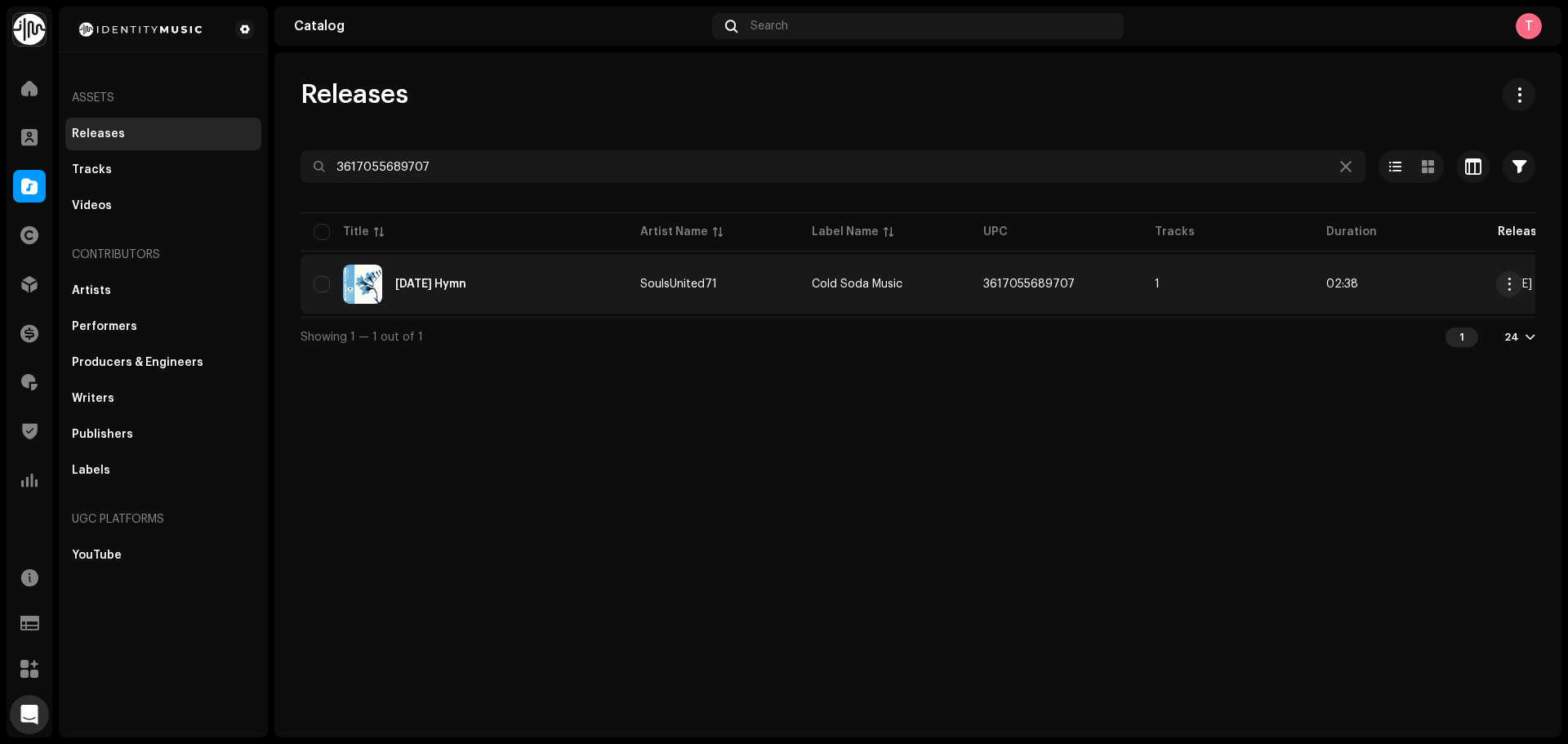
click at [592, 283] on div "Sunday Hymn" at bounding box center [463, 284] width 301 height 39
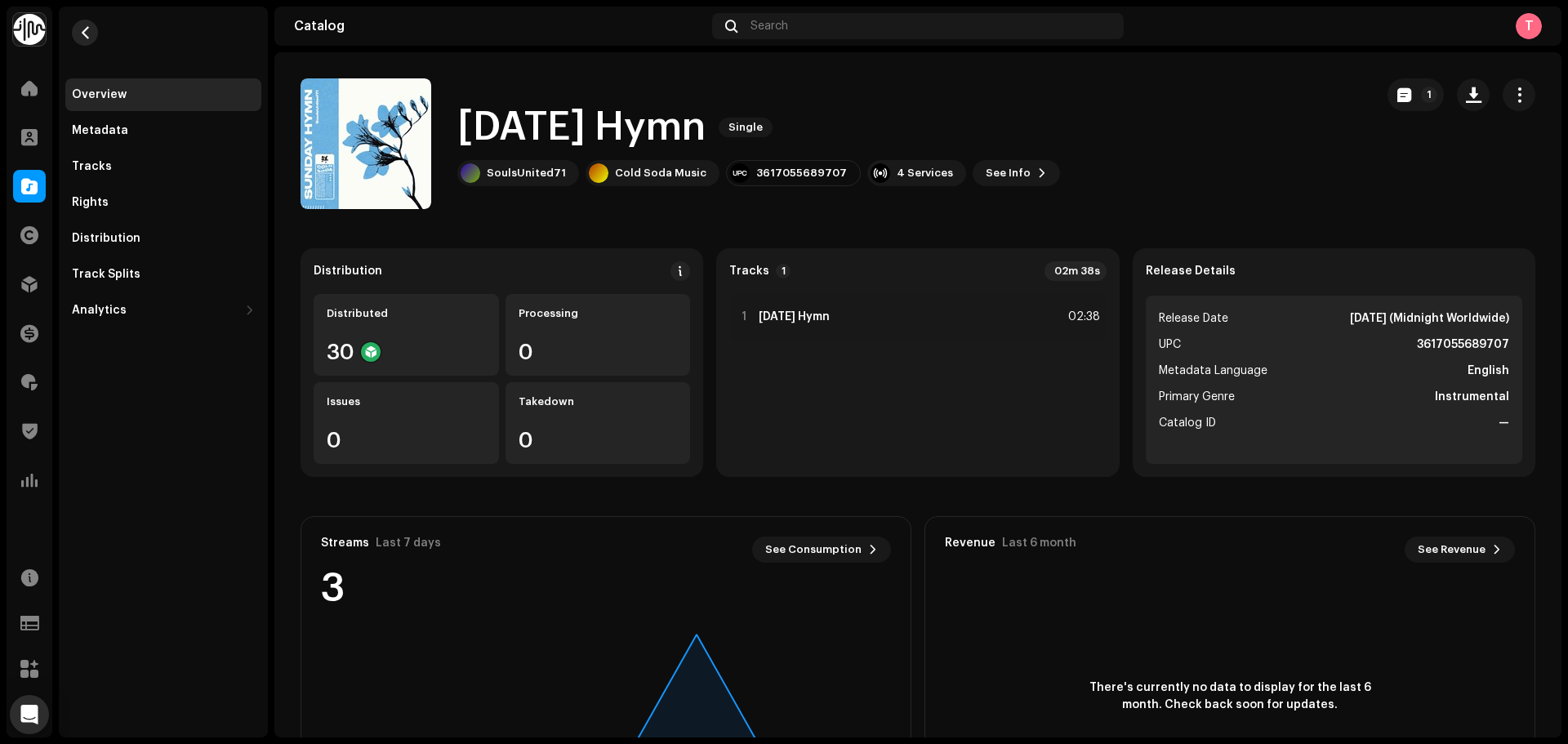
click at [72, 30] on re-m-nav-back at bounding box center [85, 42] width 39 height 72
click at [92, 37] on button "button" at bounding box center [84, 32] width 26 height 26
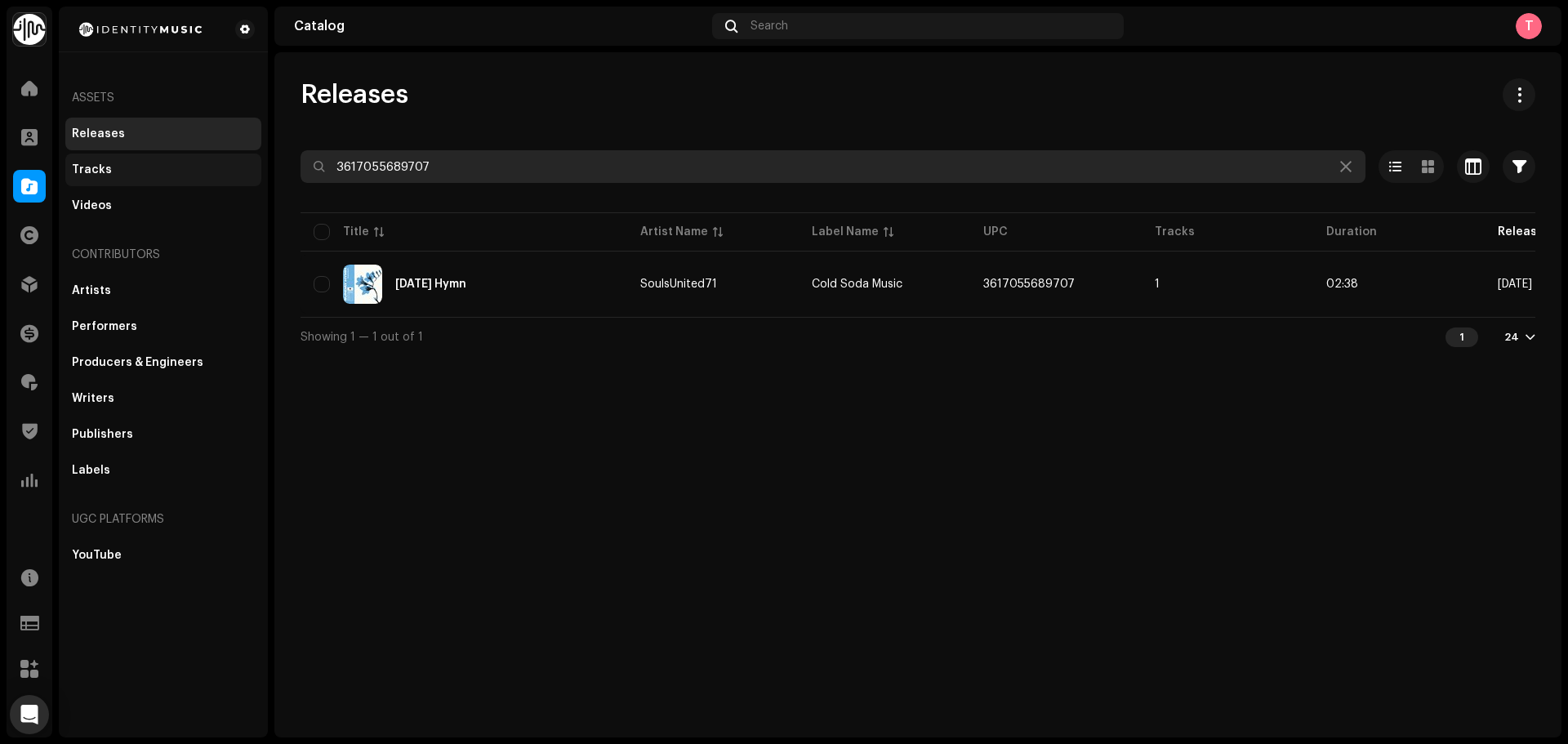
drag, startPoint x: 488, startPoint y: 154, endPoint x: 188, endPoint y: 176, distance: 300.8
click at [192, 176] on div "Identity Music Home Clients Catalog Rights Distribution Finance Royalties Trust…" at bounding box center [784, 372] width 1568 height 744
paste input "7316477923395"
drag, startPoint x: 518, startPoint y: 172, endPoint x: 154, endPoint y: 166, distance: 364.0
click at [154, 166] on div "Identity Music Home Clients Catalog Rights Distribution Finance Royalties Trust…" at bounding box center [784, 372] width 1568 height 744
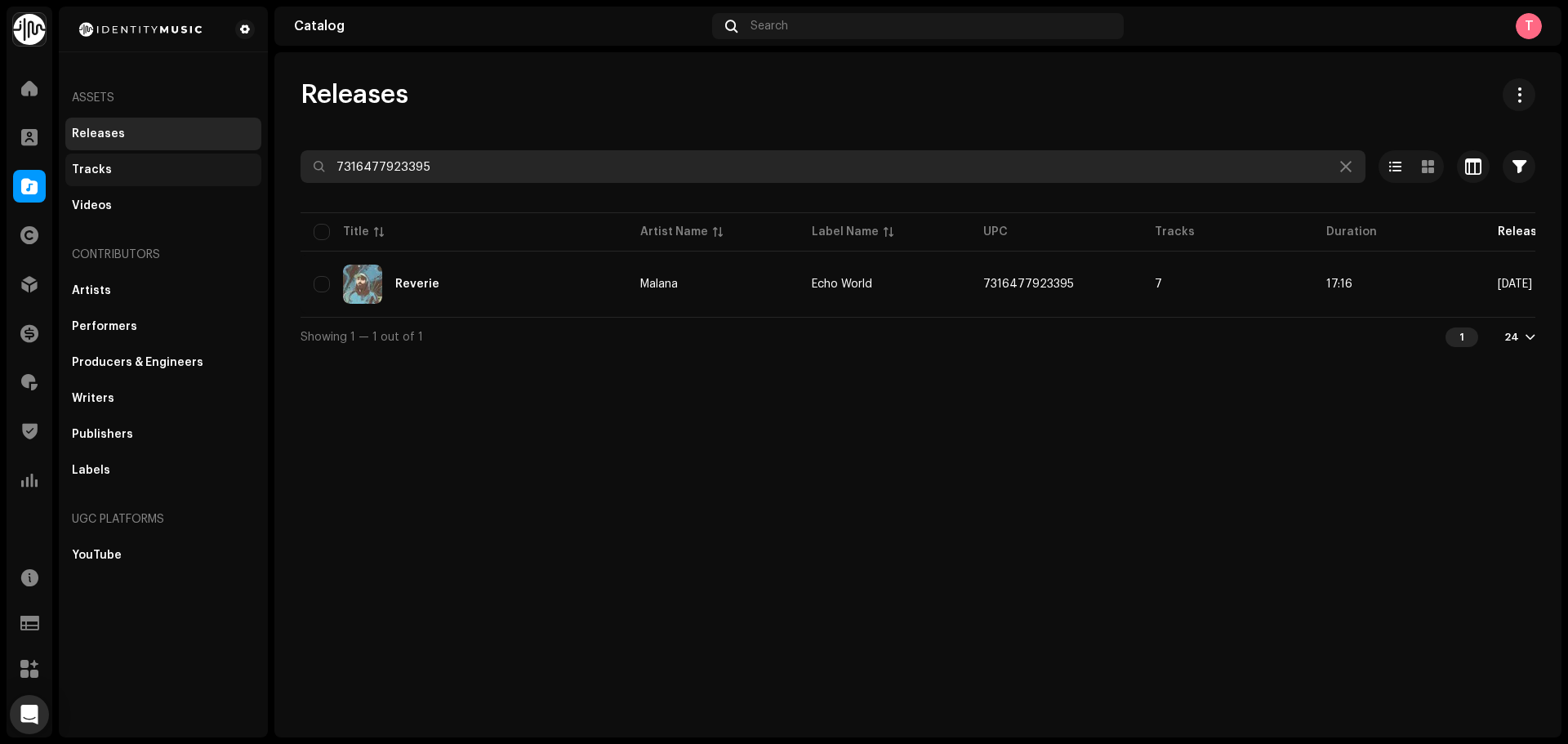
paste input "81264446"
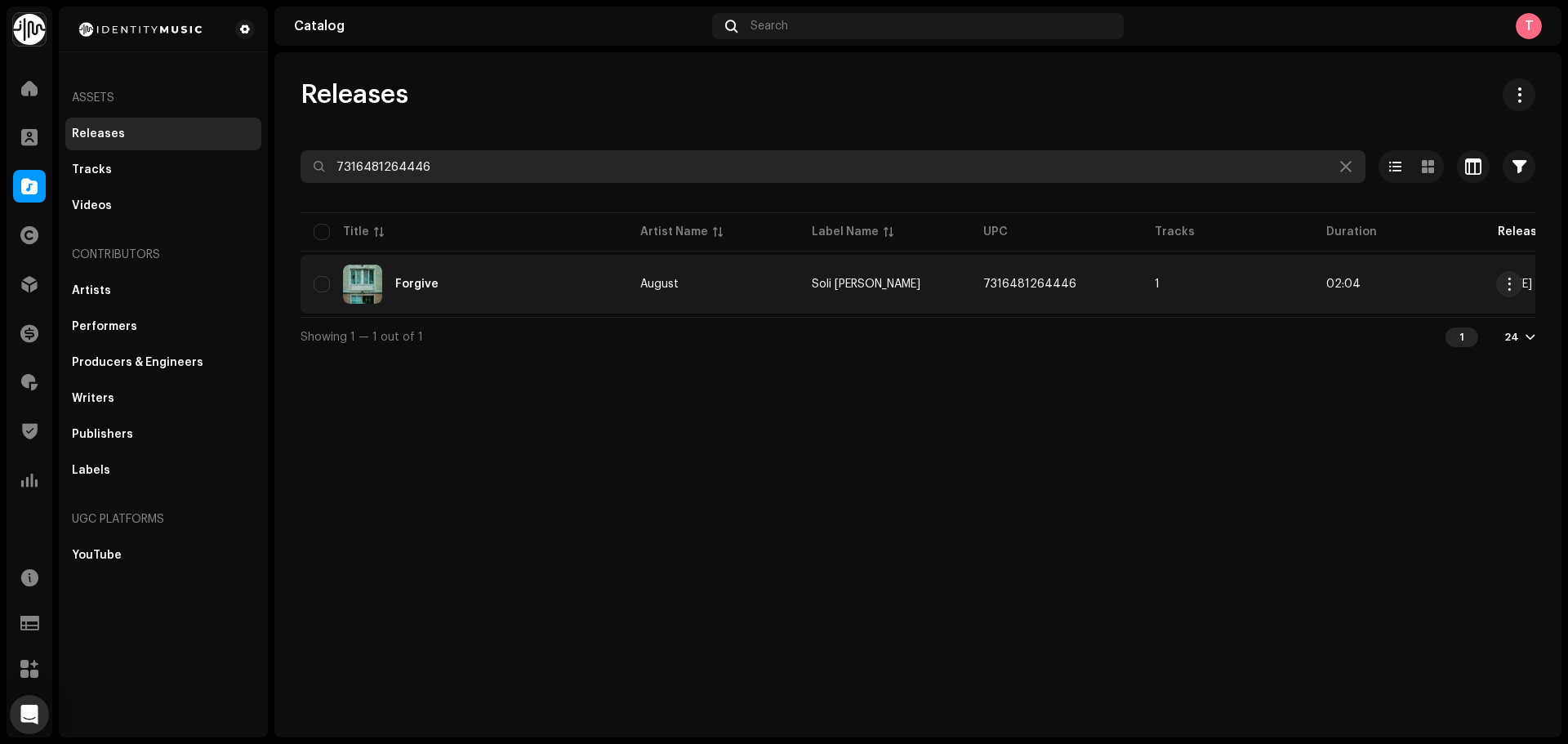
type input "7316481264446"
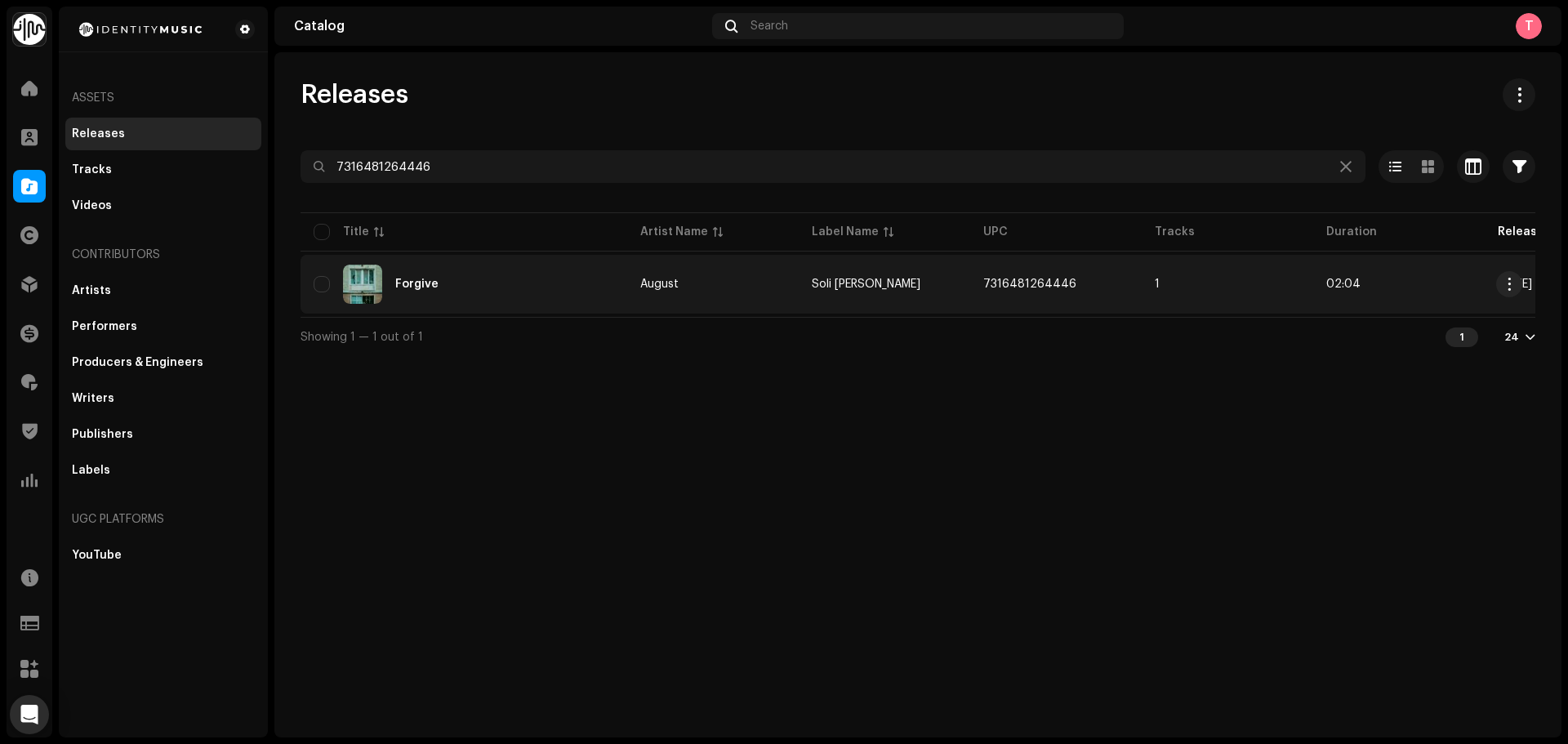
click at [493, 289] on div "Forgive" at bounding box center [463, 284] width 301 height 39
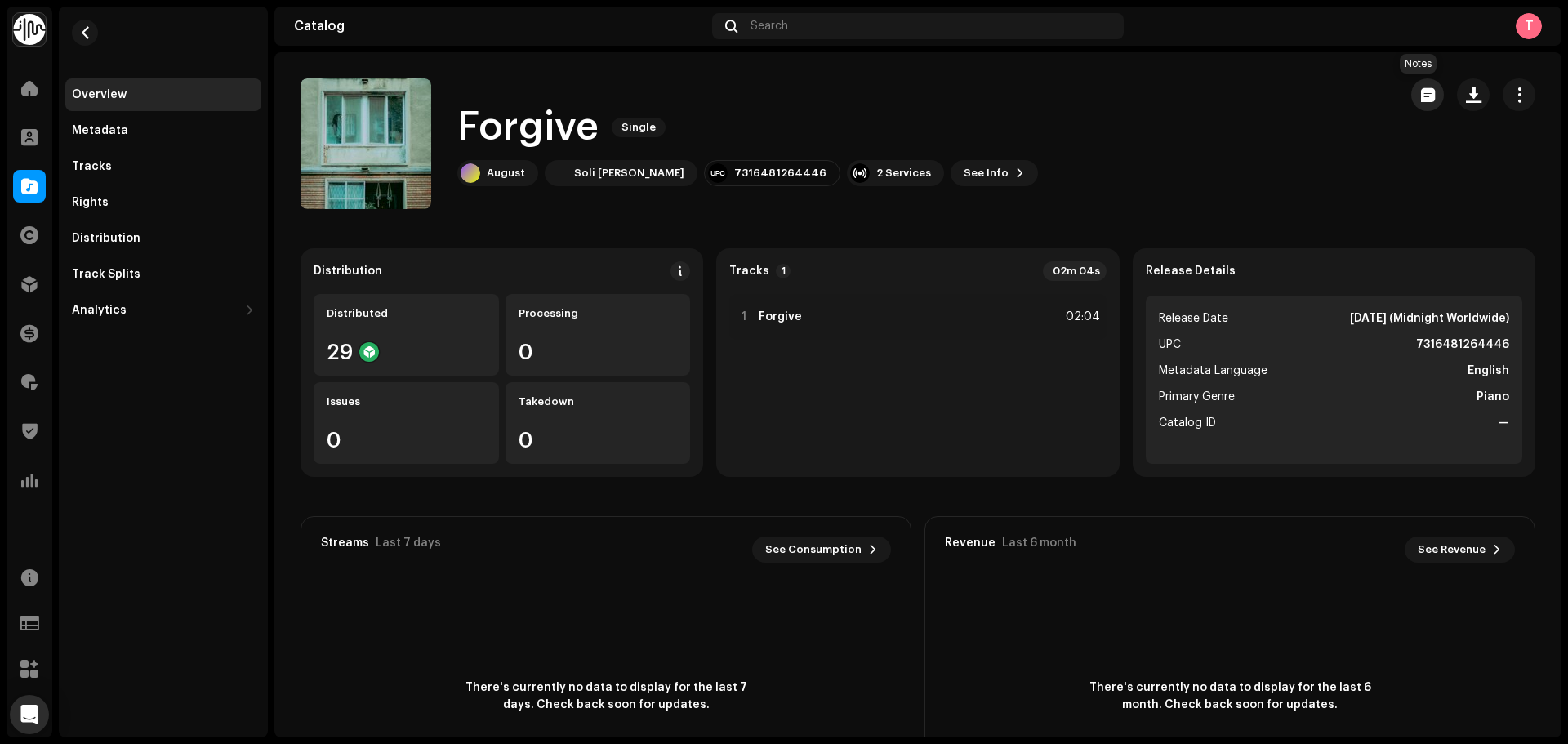
click at [1418, 104] on button "button" at bounding box center [1427, 94] width 33 height 33
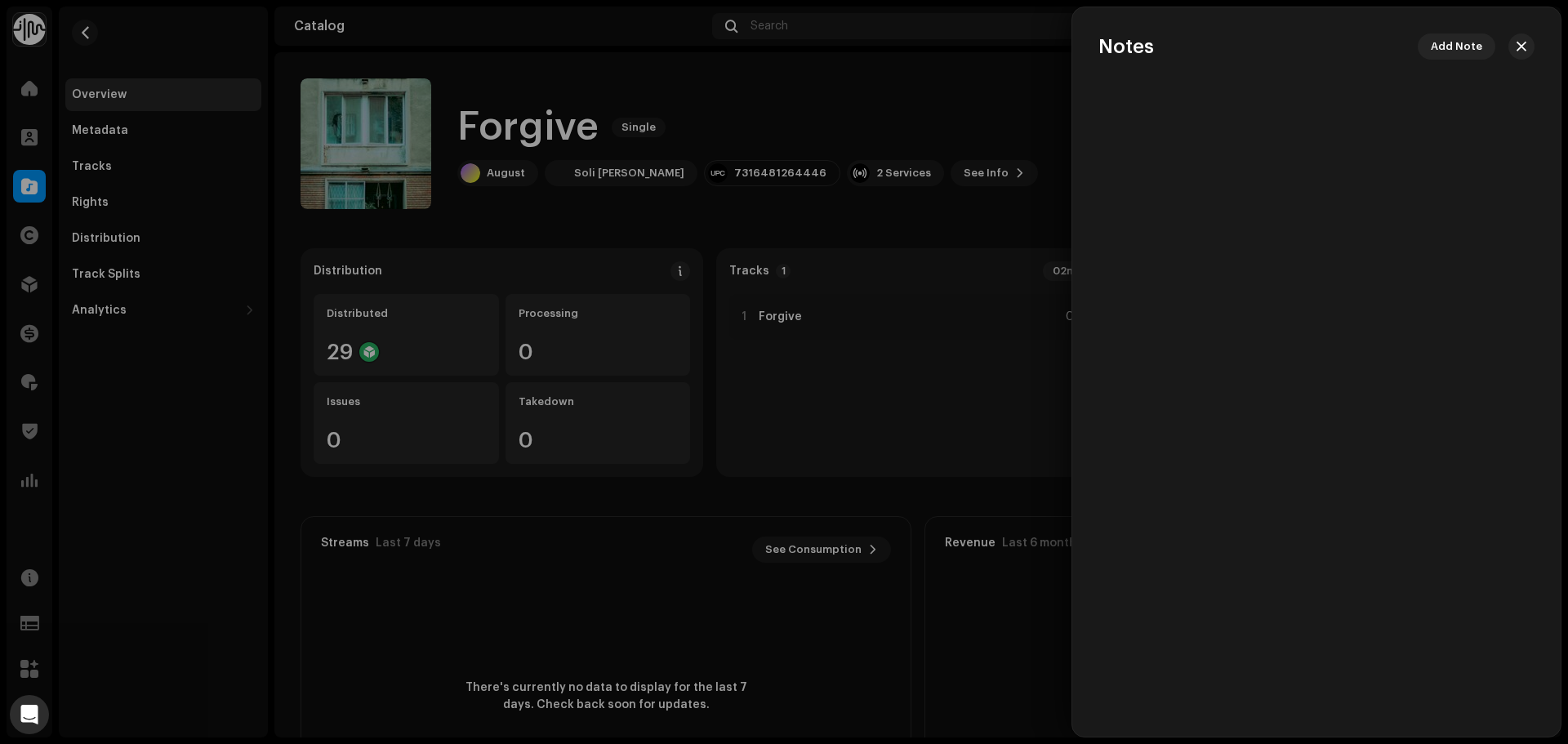
click at [957, 114] on div at bounding box center [784, 372] width 1568 height 744
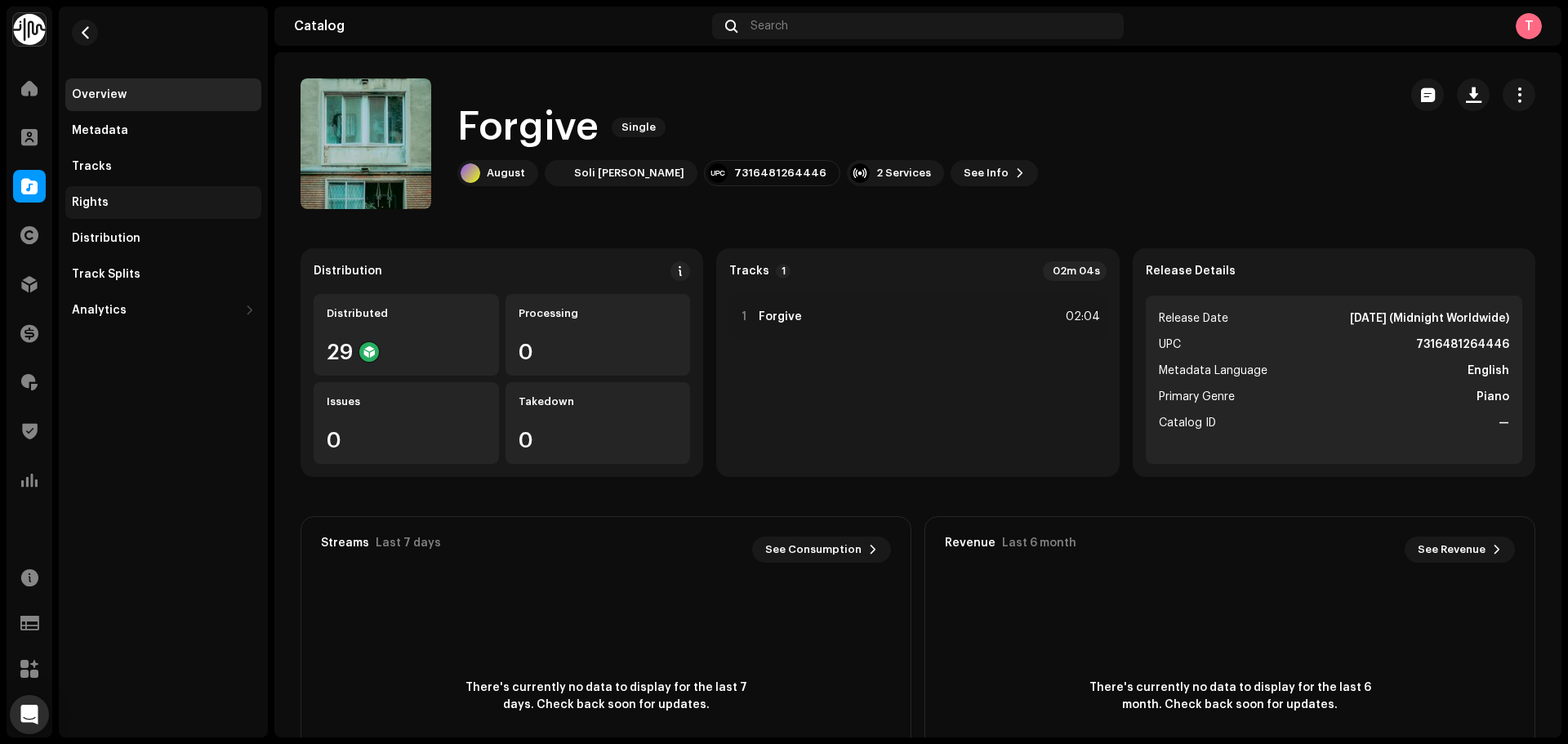
click at [139, 193] on div "Rights" at bounding box center [163, 202] width 196 height 33
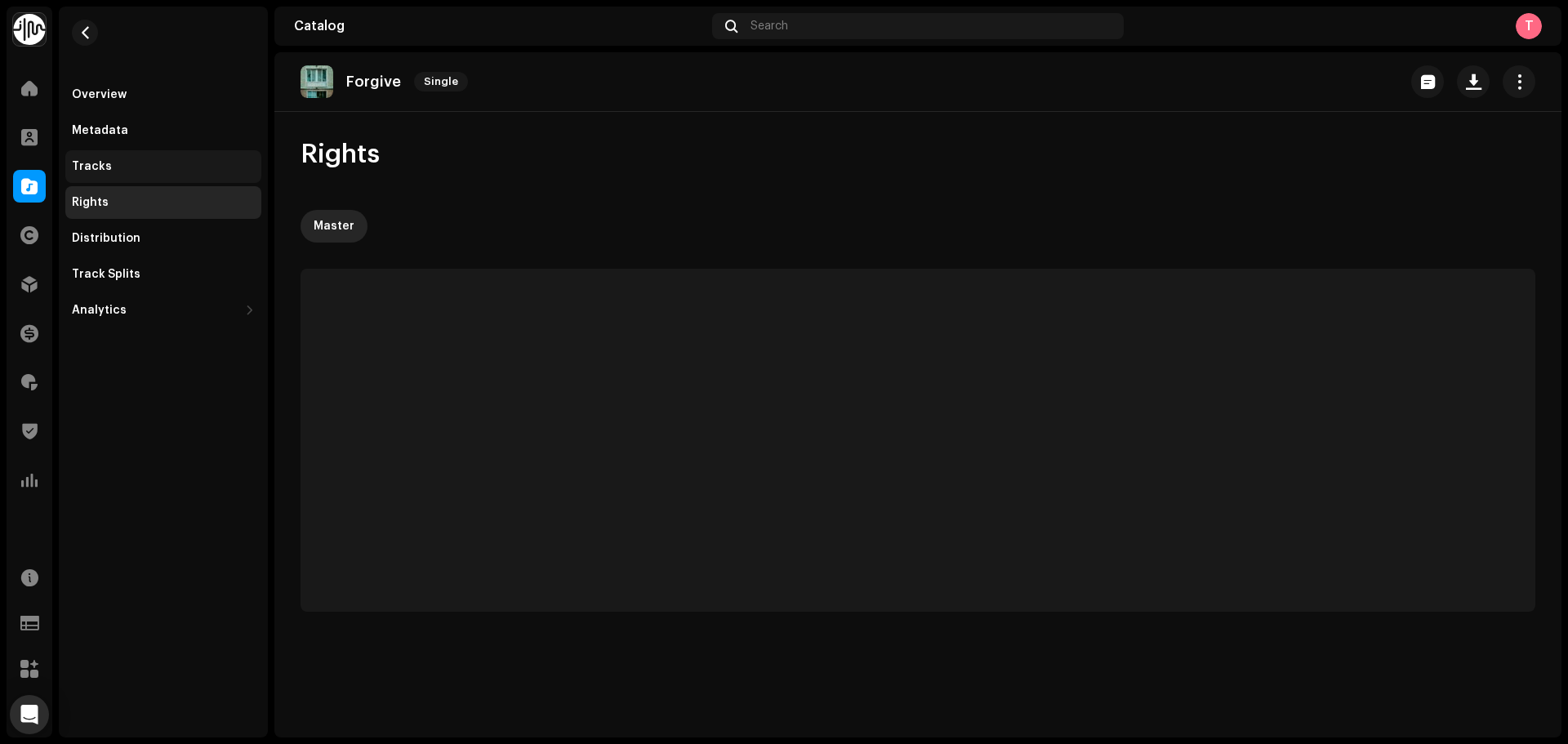
click at [141, 177] on div "Tracks" at bounding box center [163, 166] width 196 height 33
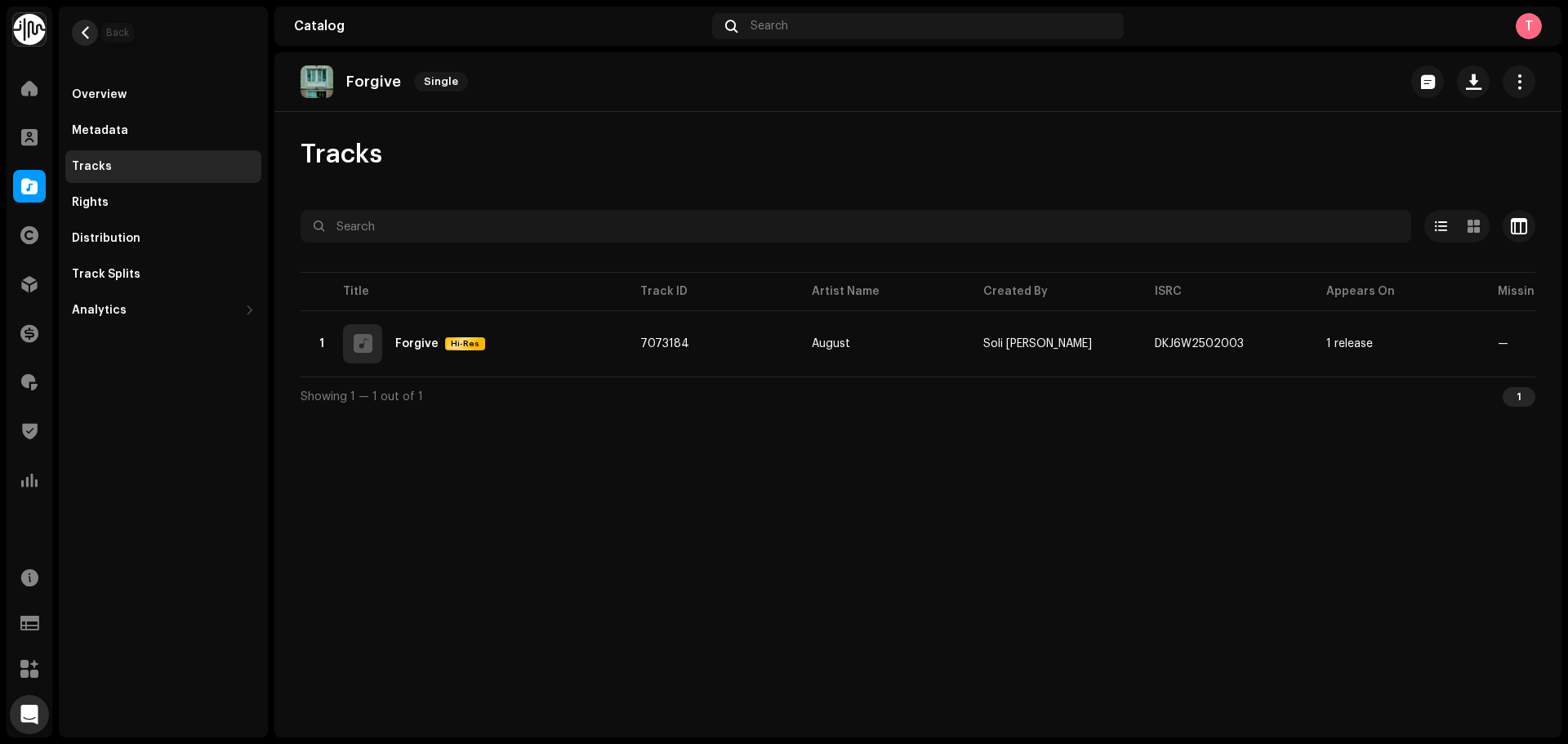
click at [77, 33] on button "button" at bounding box center [84, 32] width 26 height 26
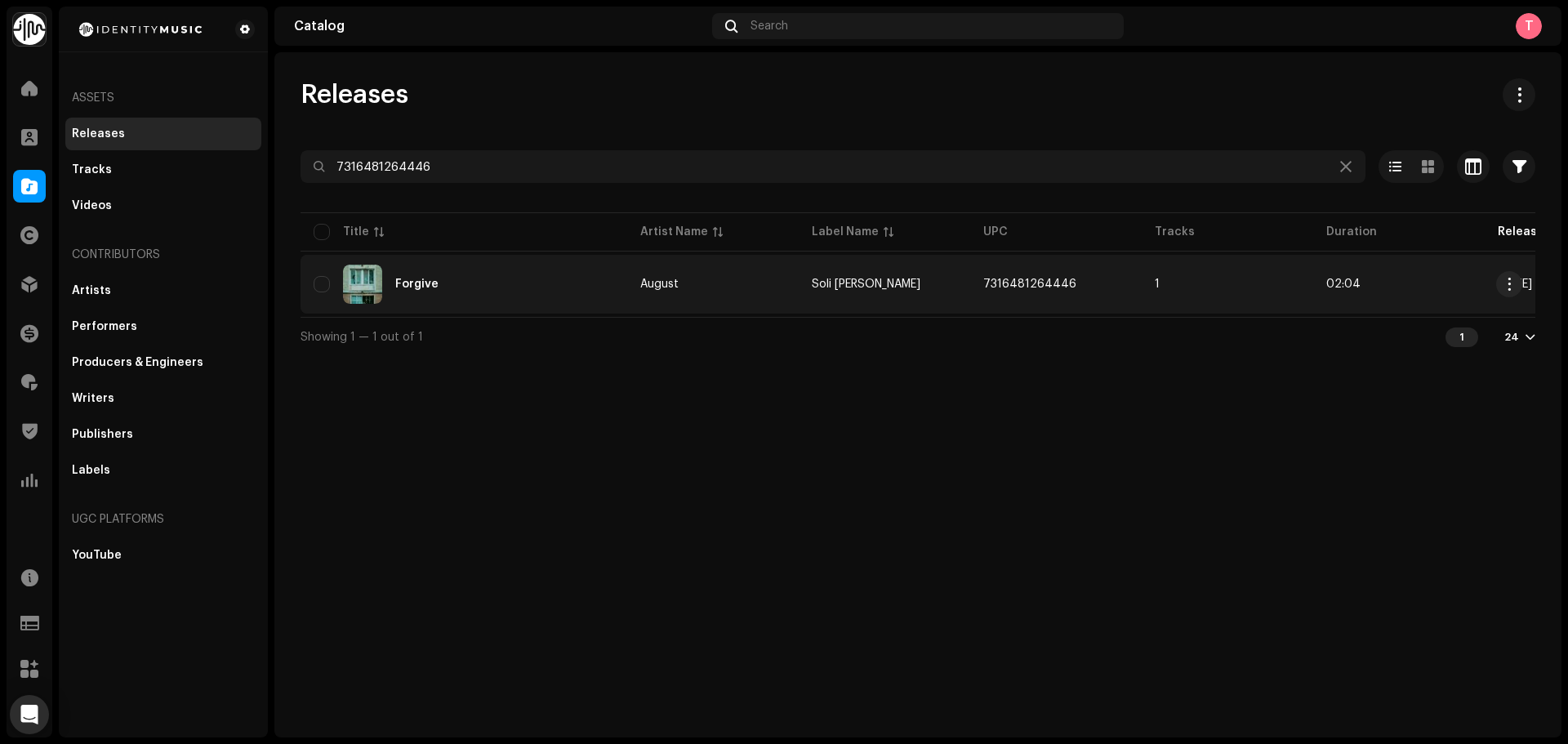
click at [508, 269] on div "Forgive" at bounding box center [463, 284] width 301 height 39
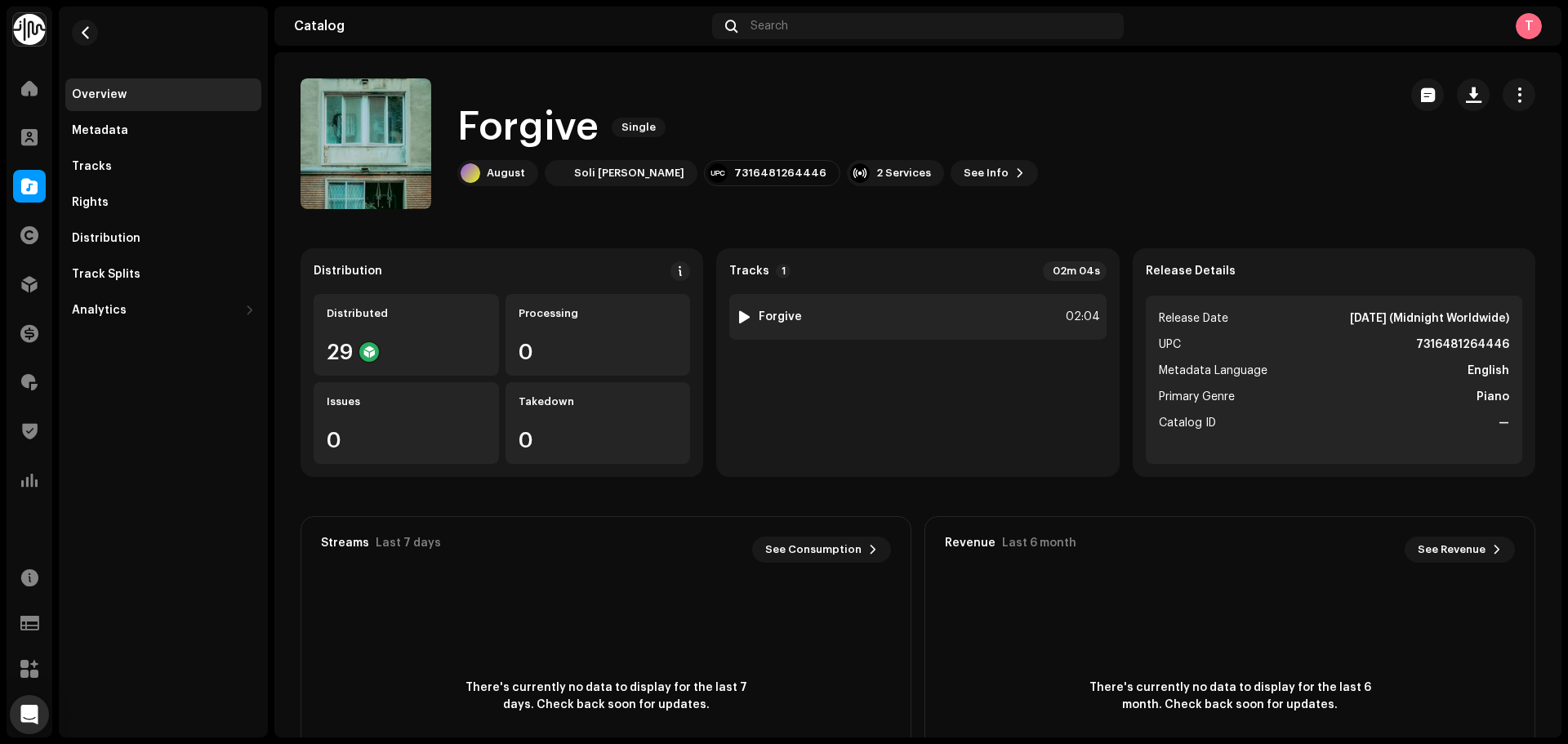
click at [743, 310] on img at bounding box center [744, 317] width 21 height 21
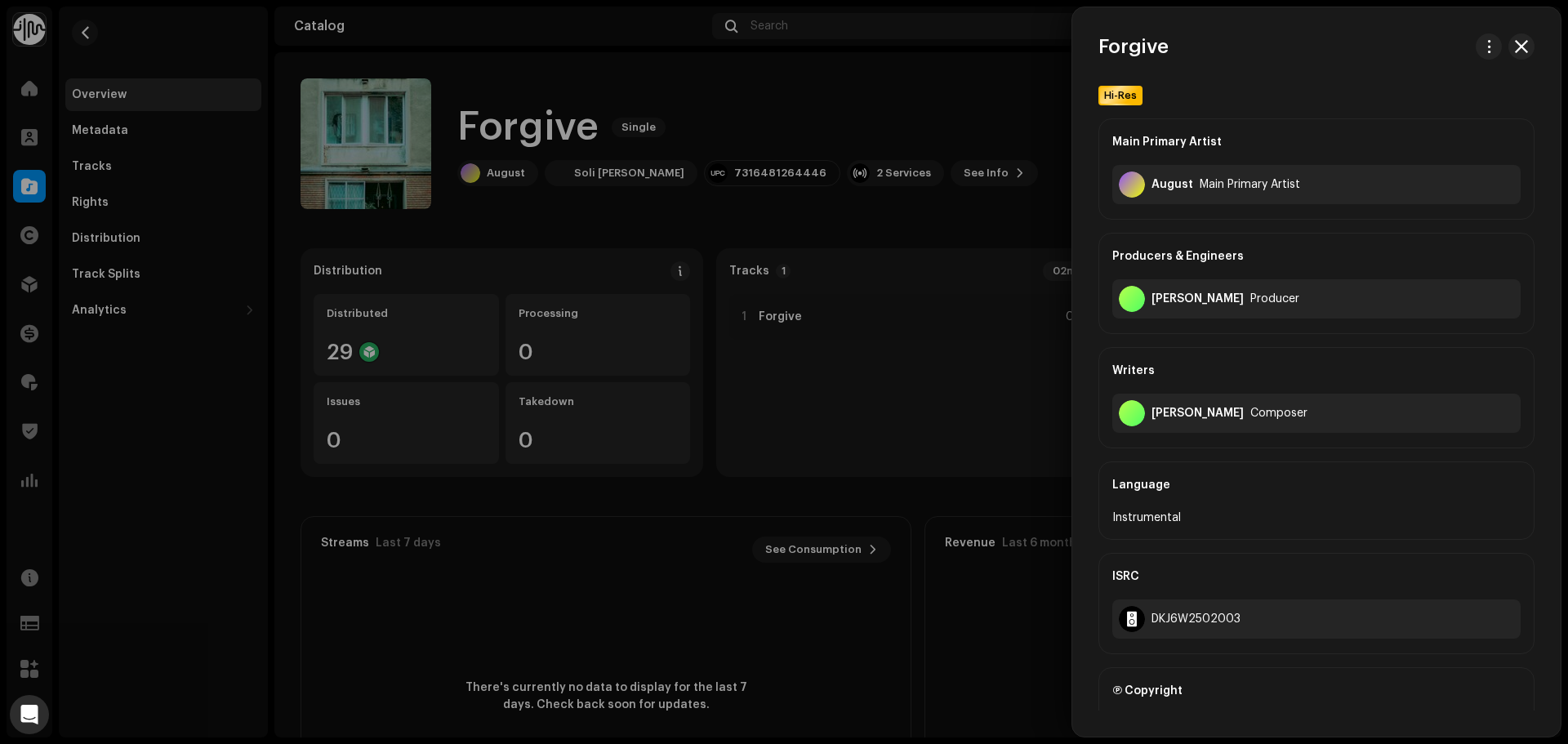
click at [752, 343] on div at bounding box center [784, 372] width 1568 height 744
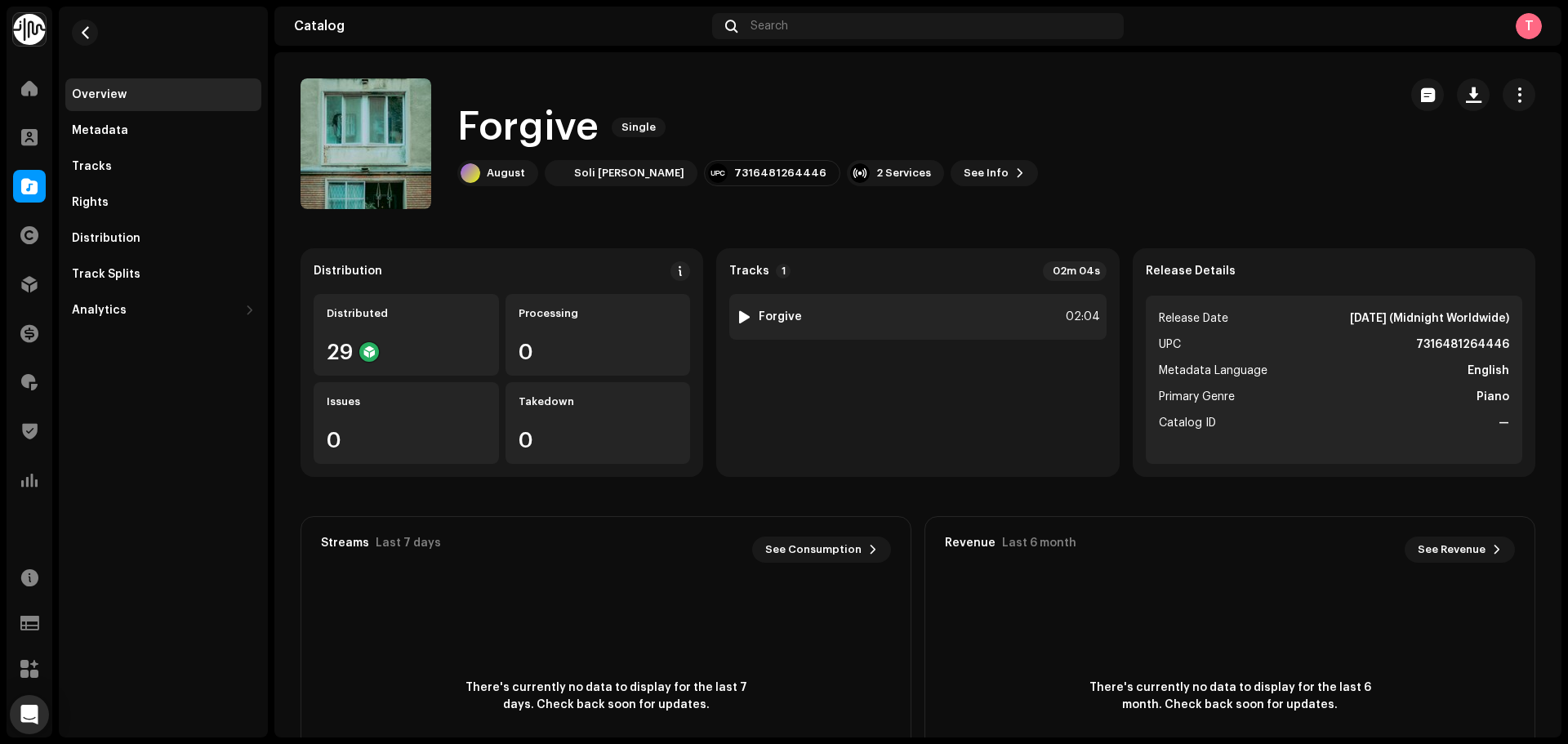
click at [738, 318] on div at bounding box center [745, 317] width 12 height 13
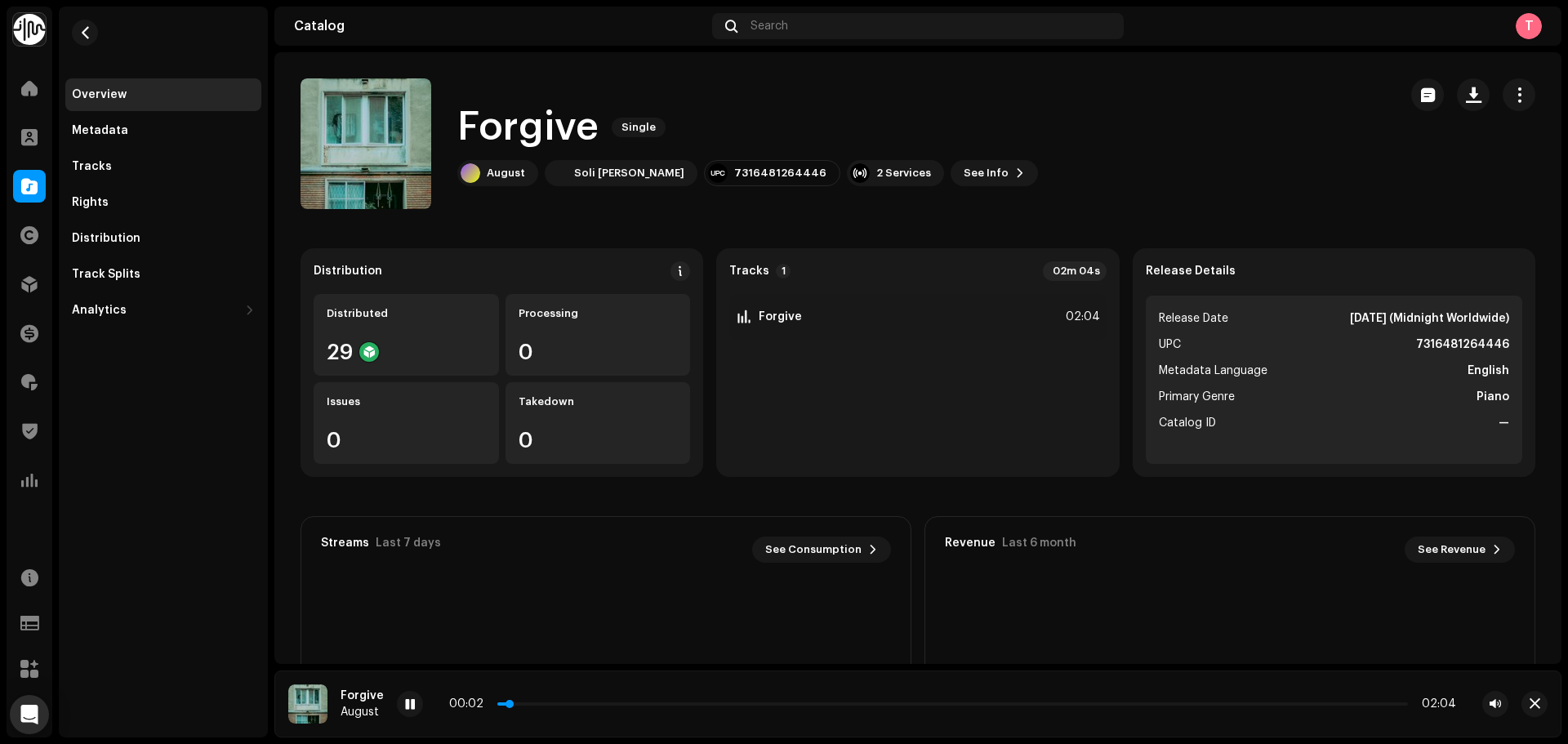
drag, startPoint x: 513, startPoint y: 702, endPoint x: 547, endPoint y: 703, distance: 34.0
click at [547, 703] on p-slider at bounding box center [952, 704] width 910 height 4
drag, startPoint x: 564, startPoint y: 701, endPoint x: 682, endPoint y: 698, distance: 118.0
click at [682, 698] on div "00:11 02:04" at bounding box center [952, 704] width 1007 height 13
click at [672, 706] on div "00:12 02:04" at bounding box center [952, 704] width 1007 height 13
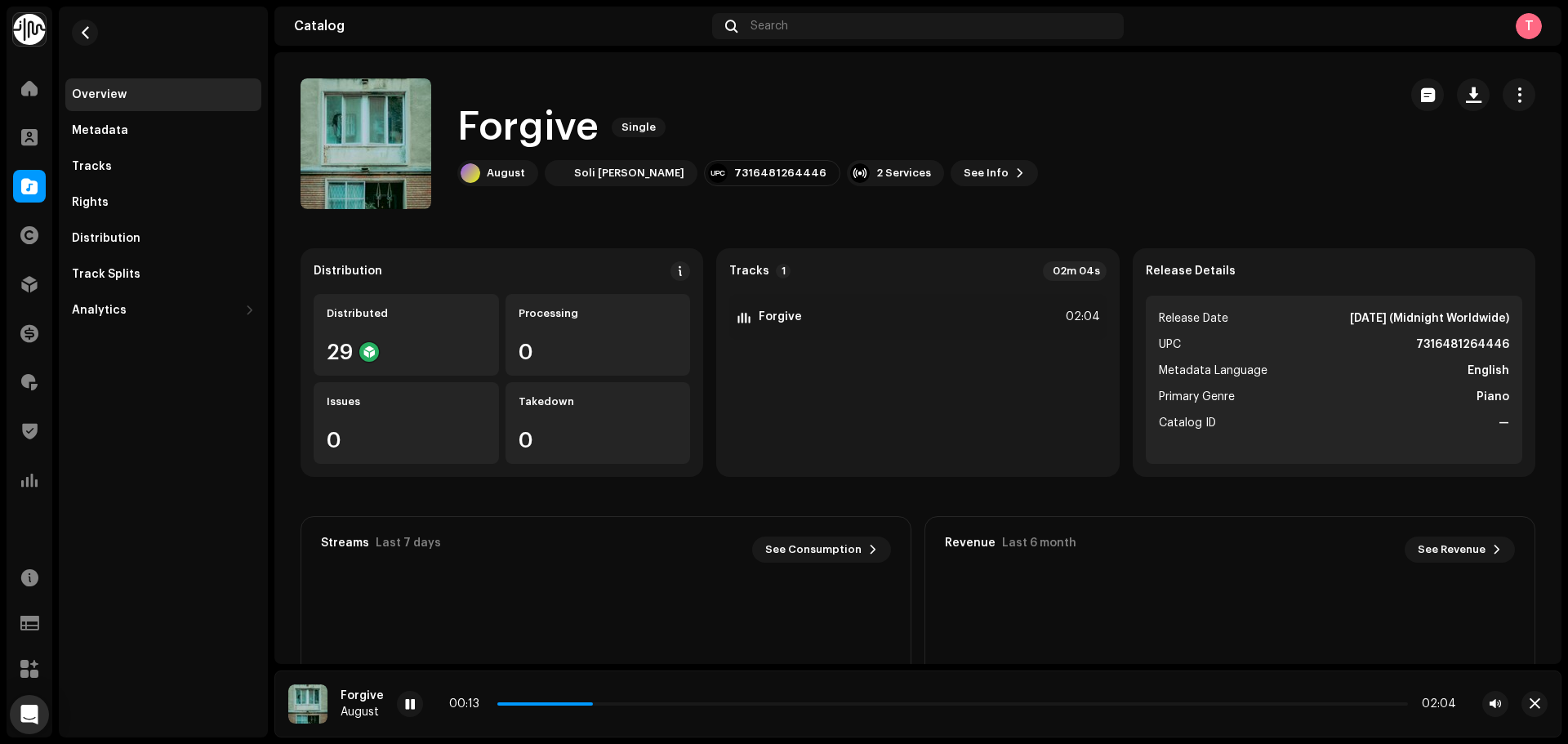
drag, startPoint x: 590, startPoint y: 702, endPoint x: 690, endPoint y: 698, distance: 100.1
click at [690, 698] on div "00:13 02:04" at bounding box center [952, 704] width 1007 height 13
drag, startPoint x: 699, startPoint y: 702, endPoint x: 775, endPoint y: 708, distance: 76.2
click at [775, 708] on div "00:29 02:04" at bounding box center [952, 704] width 1007 height 13
drag, startPoint x: 713, startPoint y: 702, endPoint x: 790, endPoint y: 700, distance: 77.0
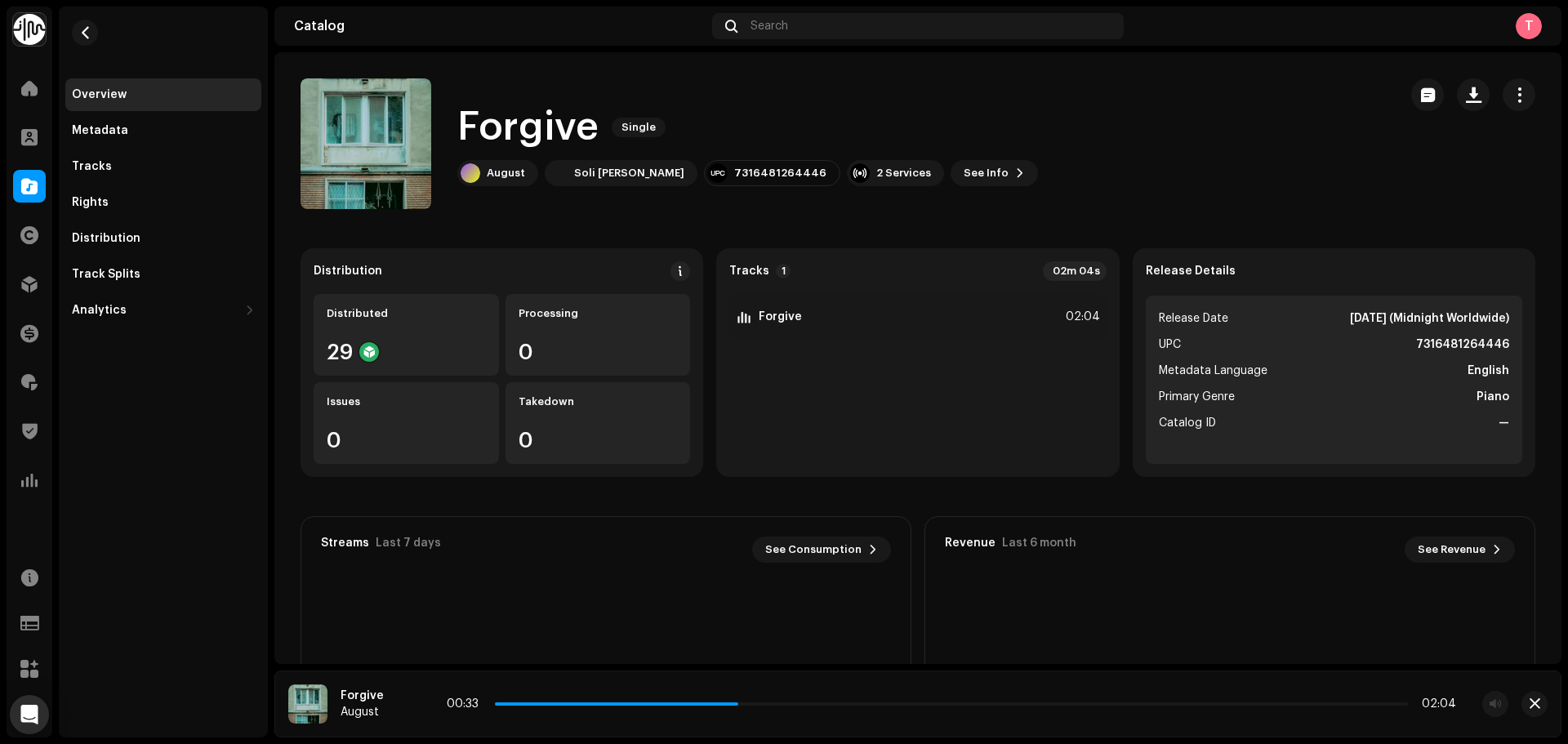
click at [790, 700] on div "00:33 02:04" at bounding box center [950, 704] width 1009 height 13
click at [405, 702] on span at bounding box center [409, 705] width 10 height 13
click at [89, 28] on span "button" at bounding box center [85, 32] width 12 height 13
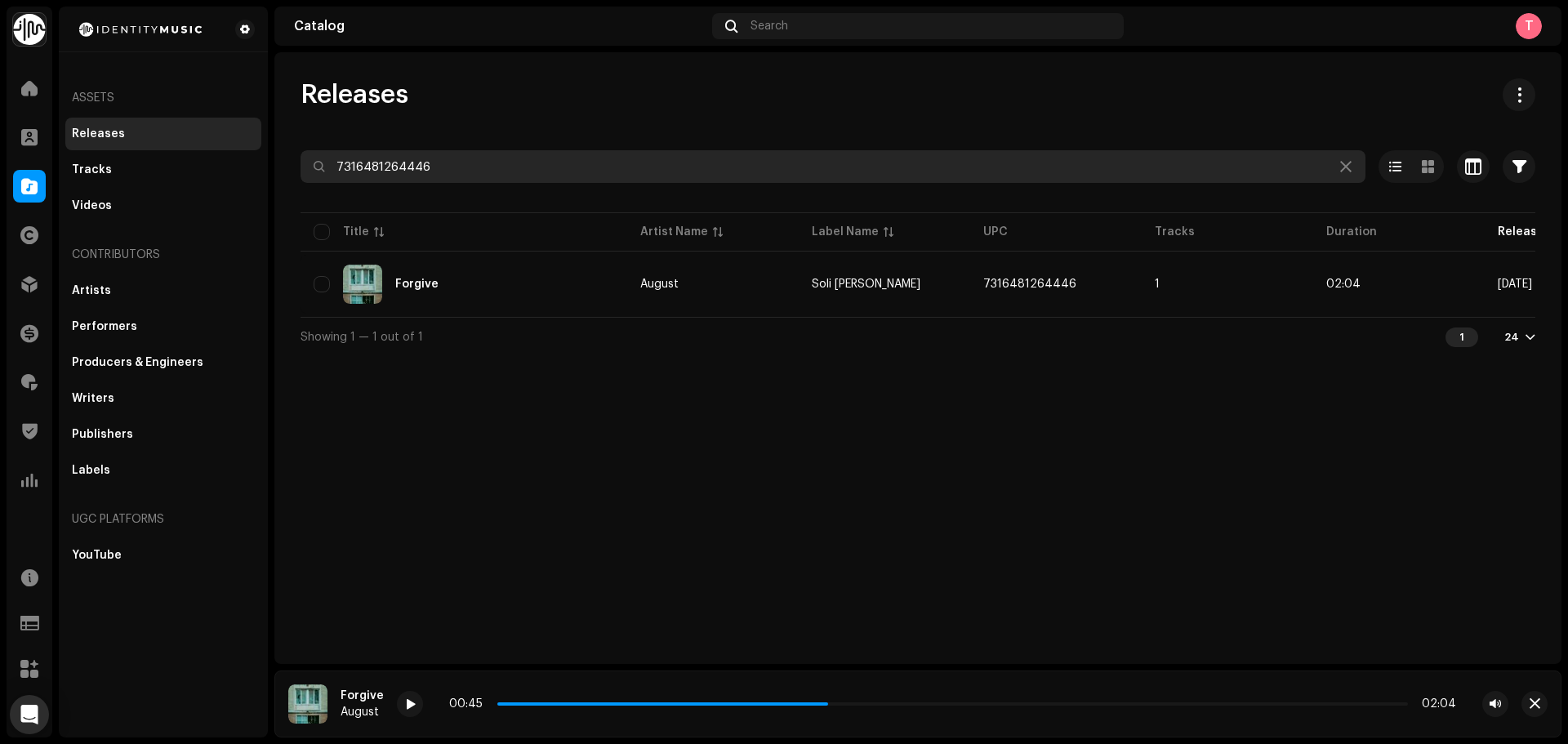
drag, startPoint x: 480, startPoint y: 160, endPoint x: 281, endPoint y: 161, distance: 199.0
click at [281, 161] on div "Releases 7316481264446 Selected 0 Options Filters Distribution status Never Dis…" at bounding box center [918, 217] width 1287 height 278
paste input "15134"
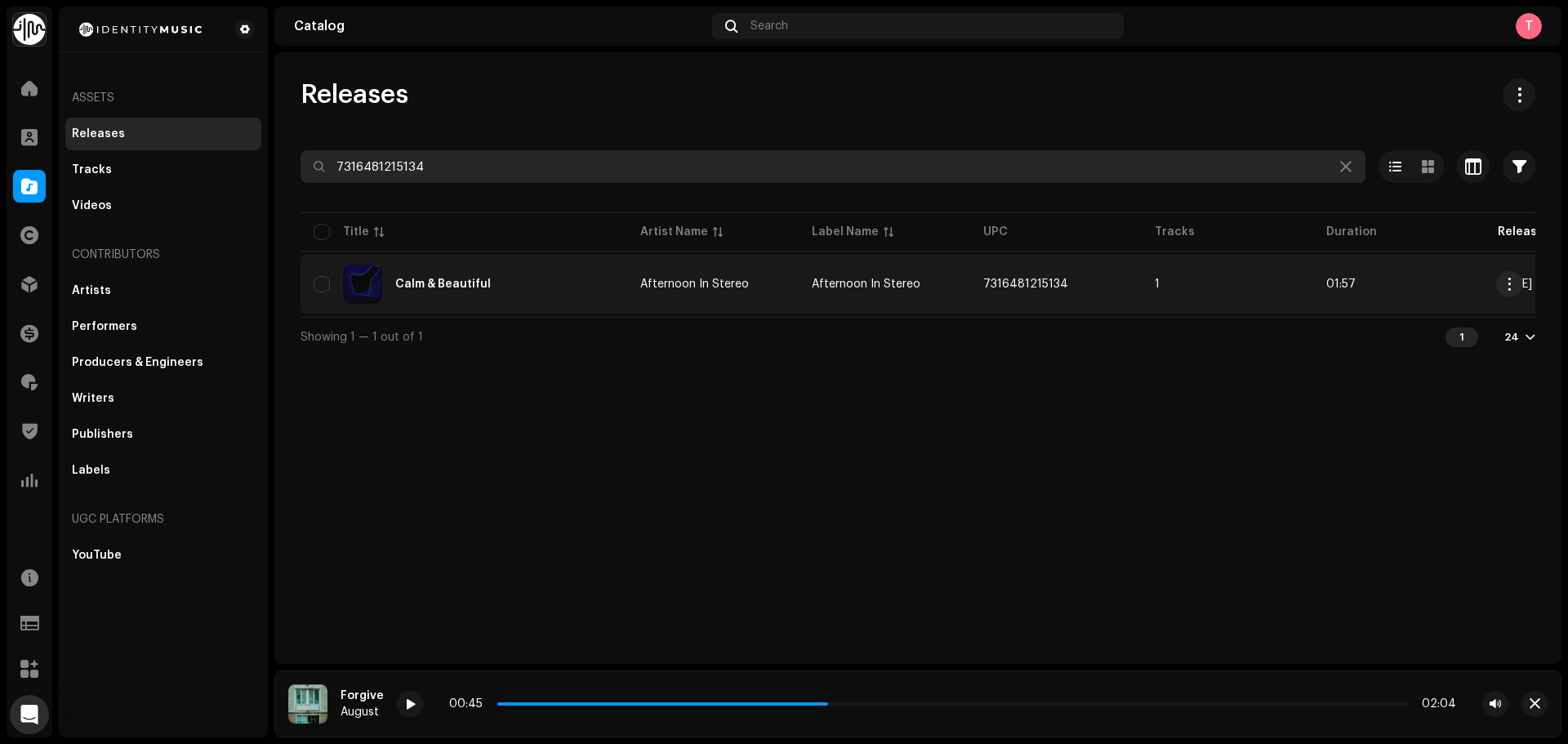
type input "7316481215134"
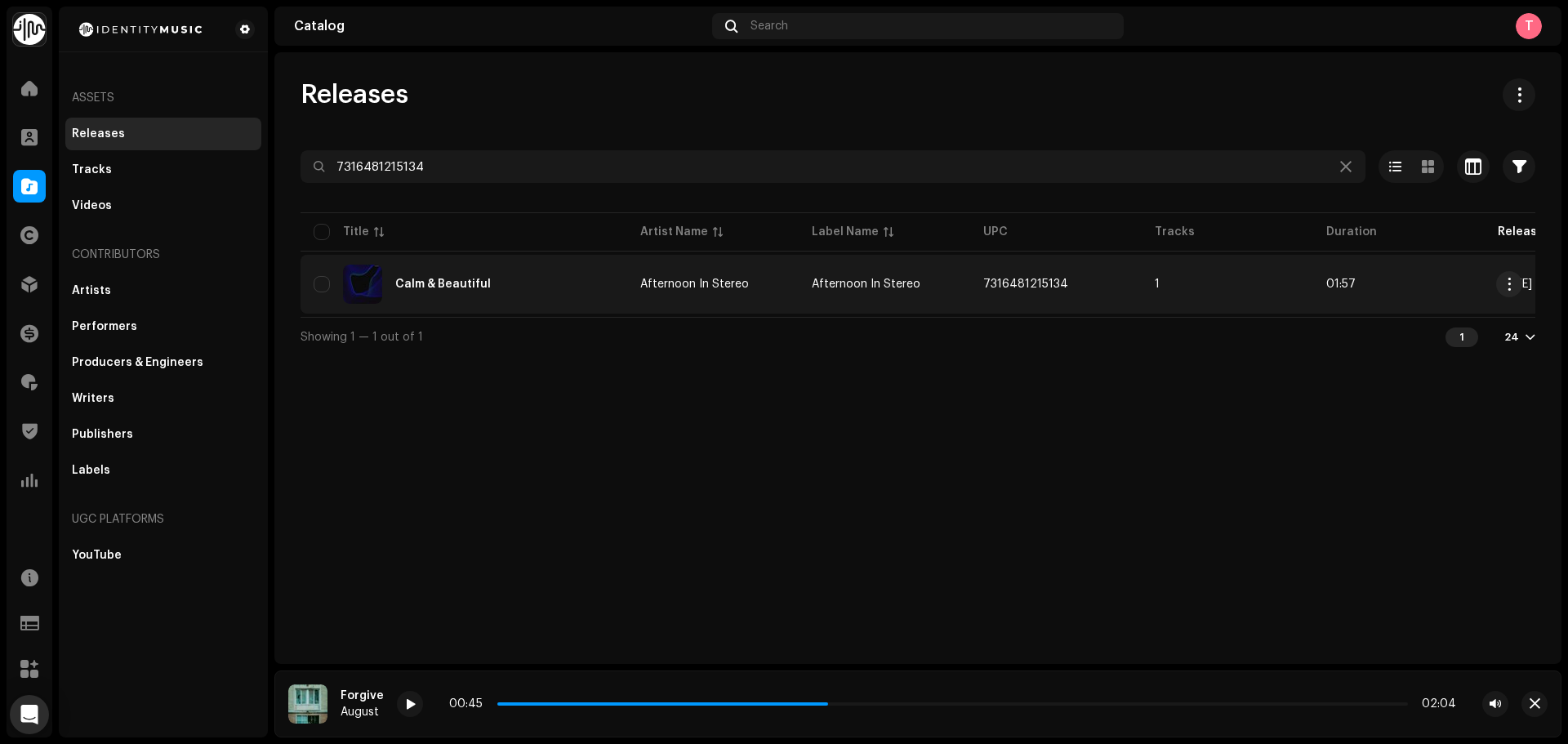
click at [596, 278] on div "Calm & Beautiful" at bounding box center [463, 284] width 301 height 39
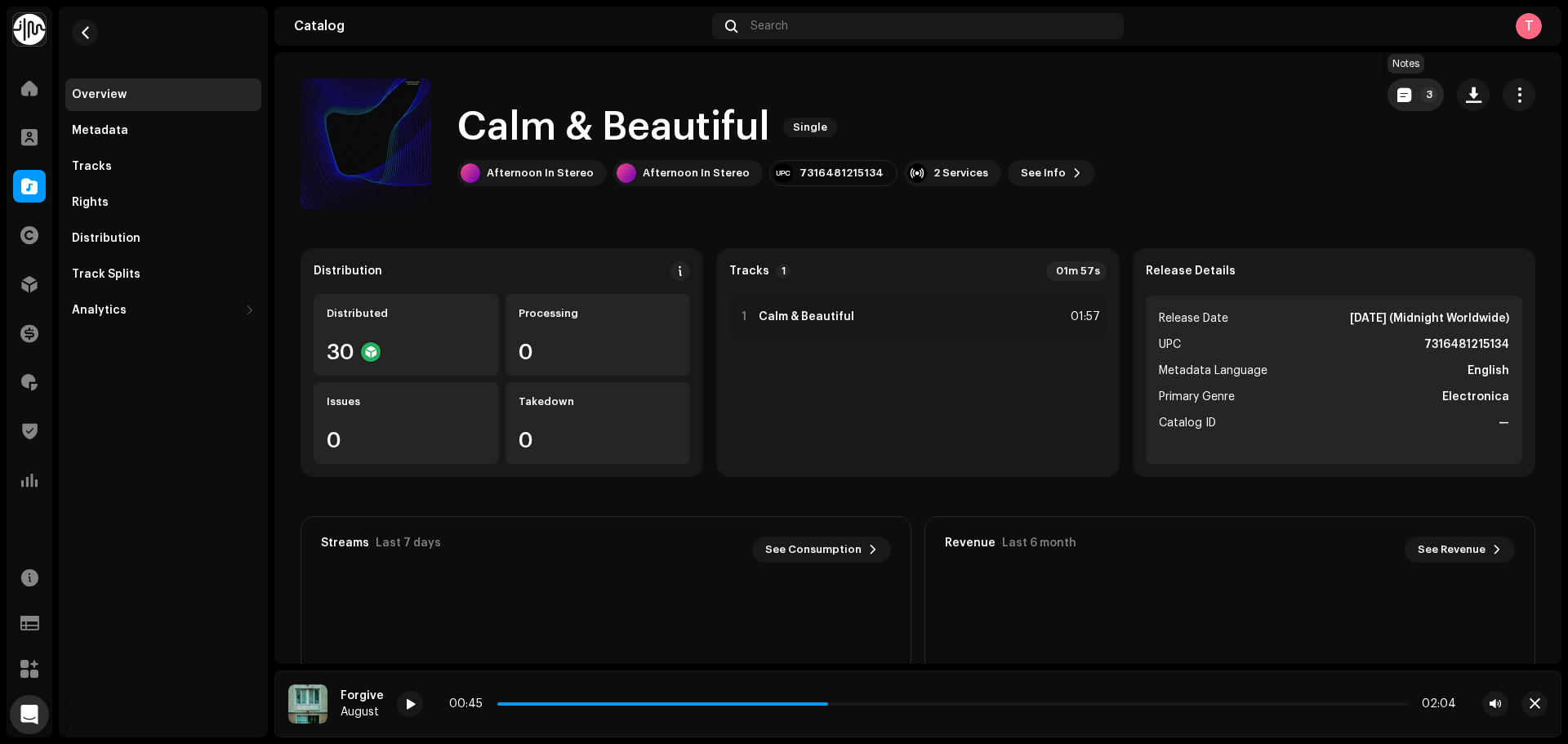
click at [1398, 99] on span "button" at bounding box center [1405, 94] width 14 height 13
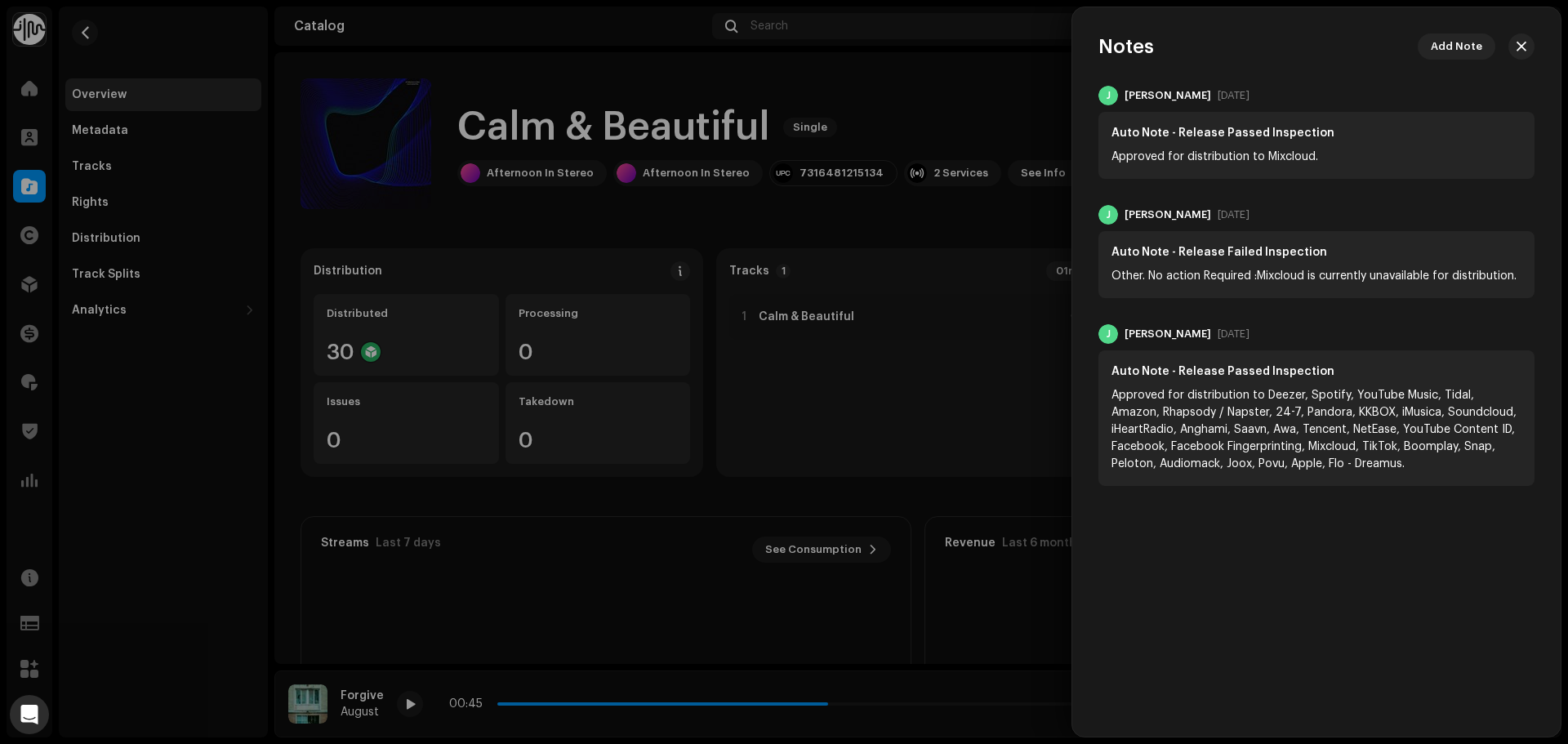
click at [814, 159] on div at bounding box center [784, 372] width 1568 height 744
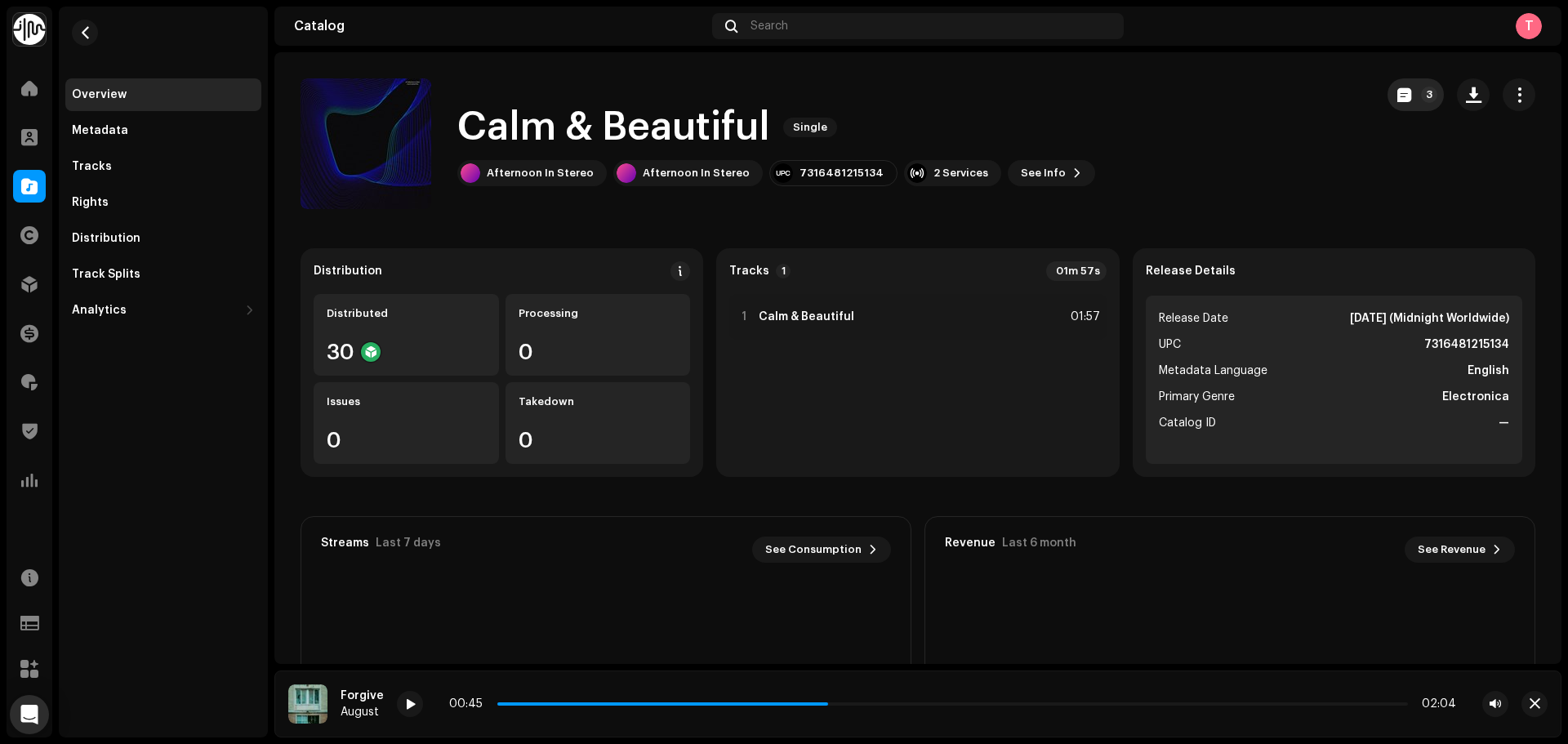
click at [1399, 98] on span "button" at bounding box center [1405, 94] width 14 height 13
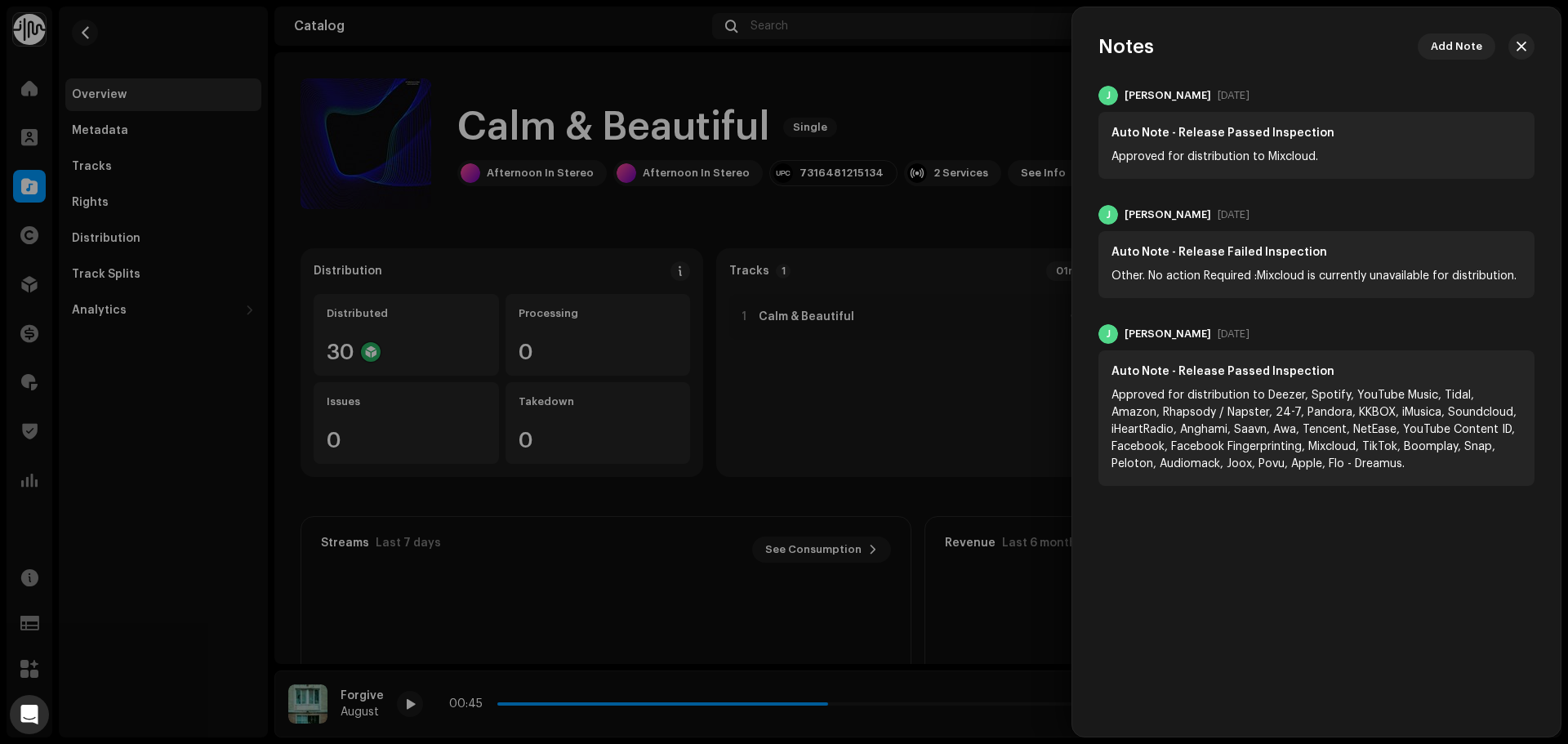
click at [999, 96] on div at bounding box center [784, 372] width 1568 height 744
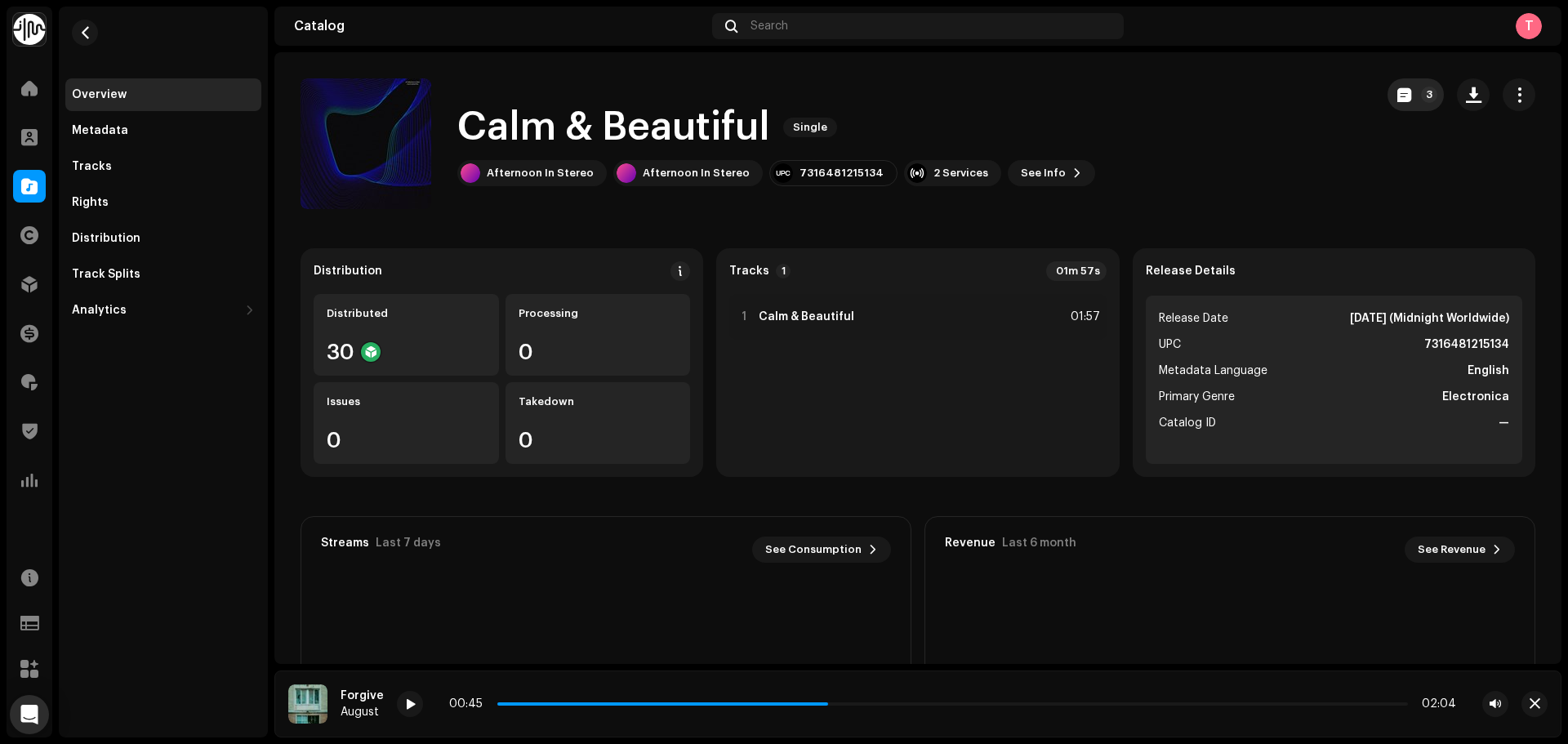
click at [1398, 99] on span "button" at bounding box center [1405, 94] width 14 height 13
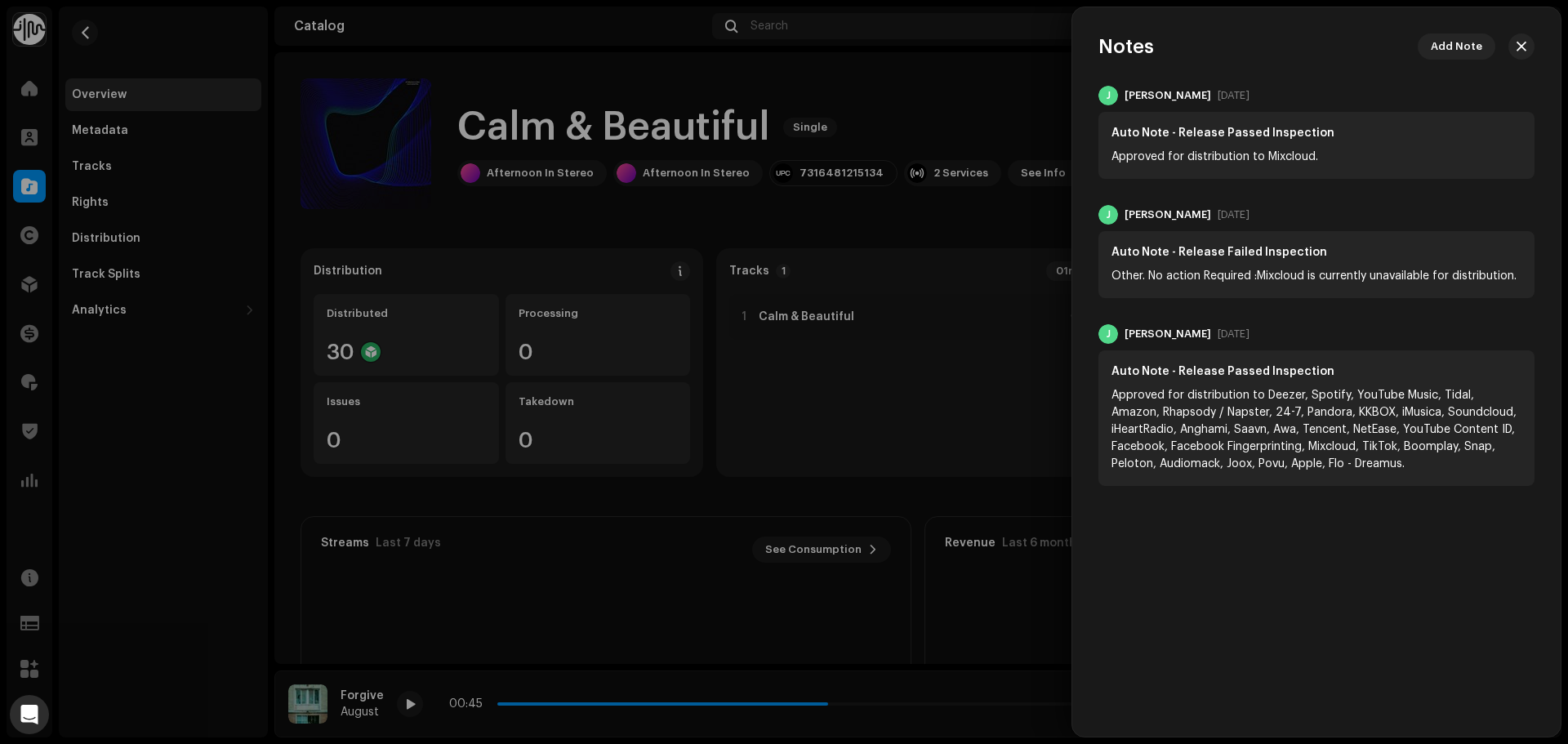
click at [973, 128] on div at bounding box center [784, 372] width 1568 height 744
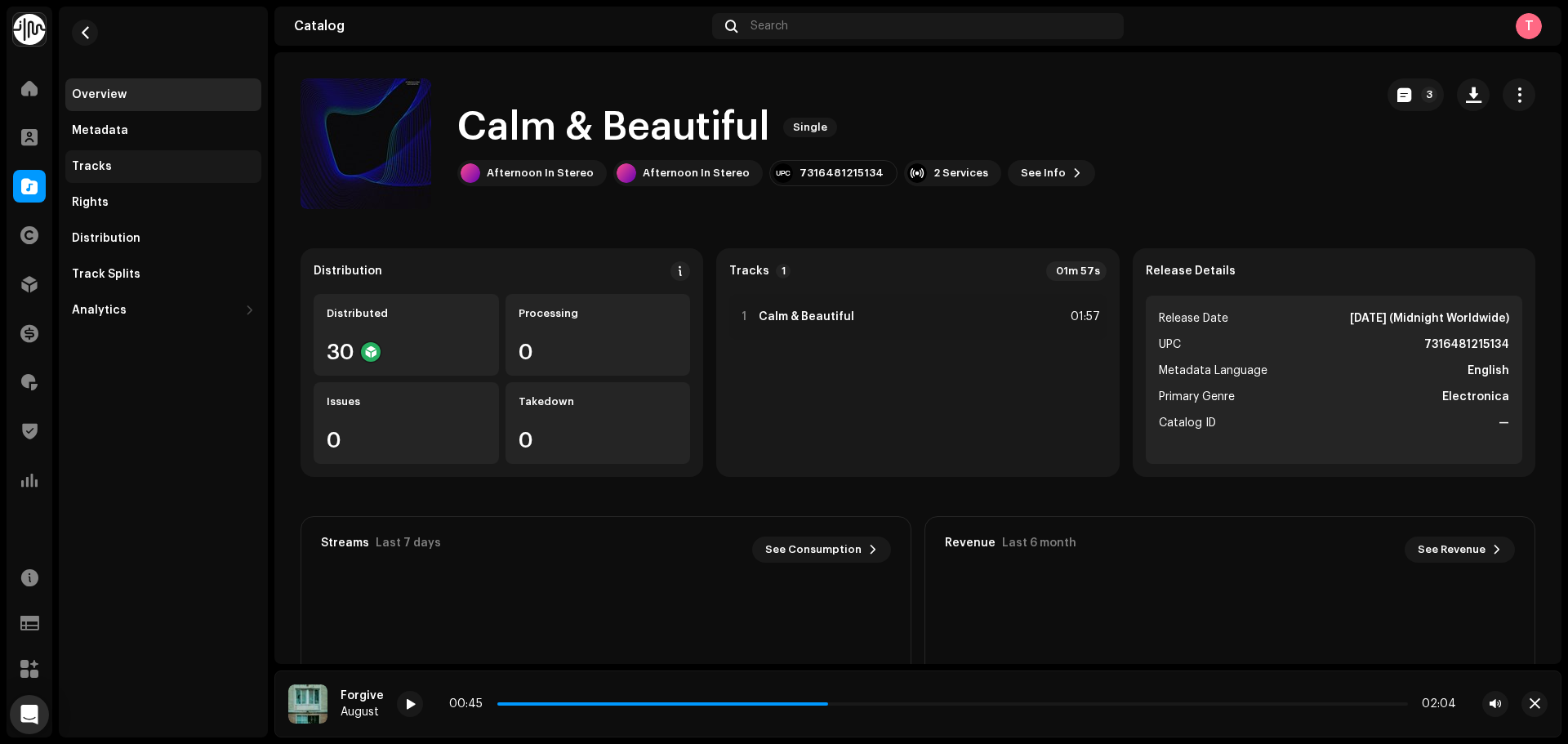
click at [134, 177] on div "Tracks" at bounding box center [163, 166] width 196 height 33
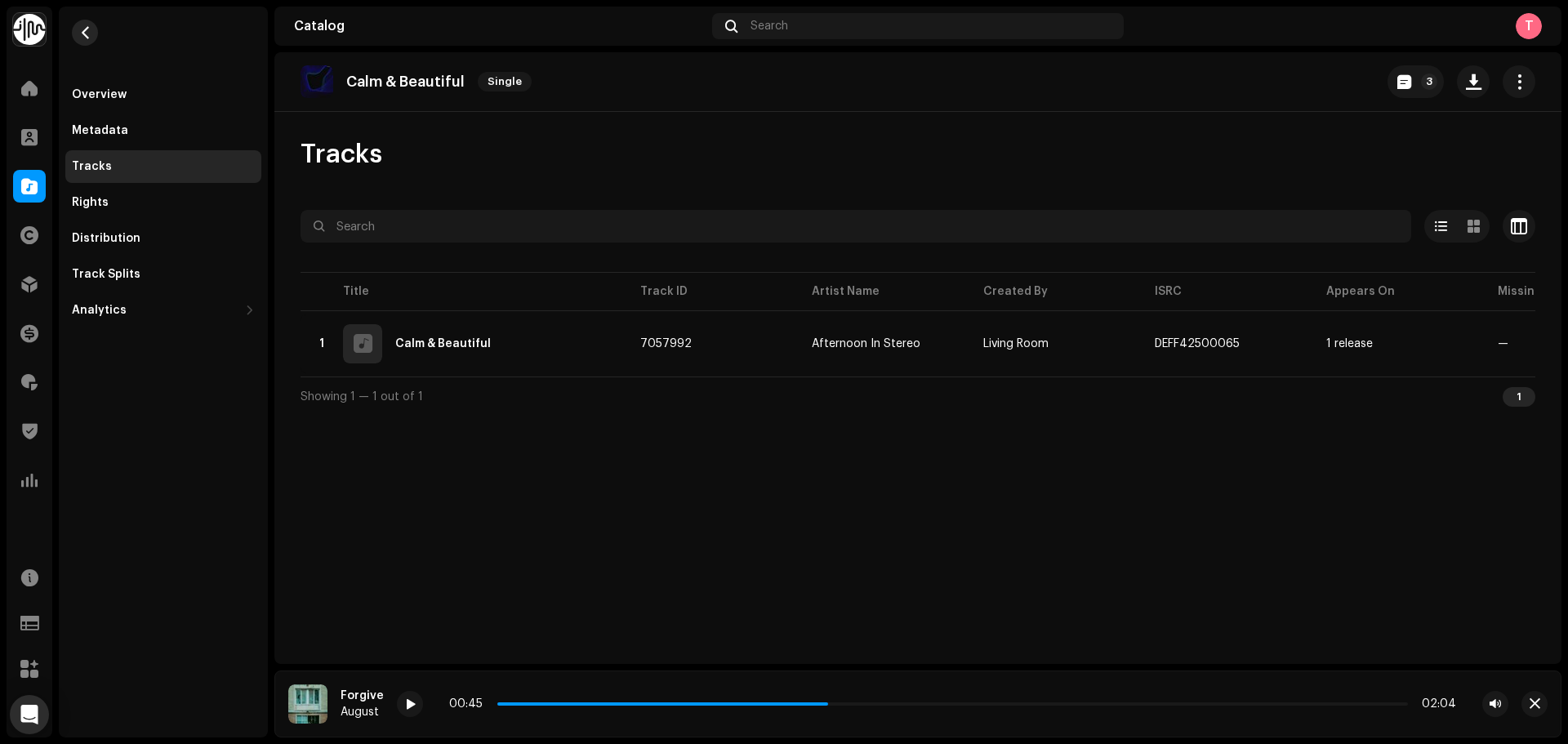
click at [84, 21] on button "button" at bounding box center [84, 32] width 26 height 26
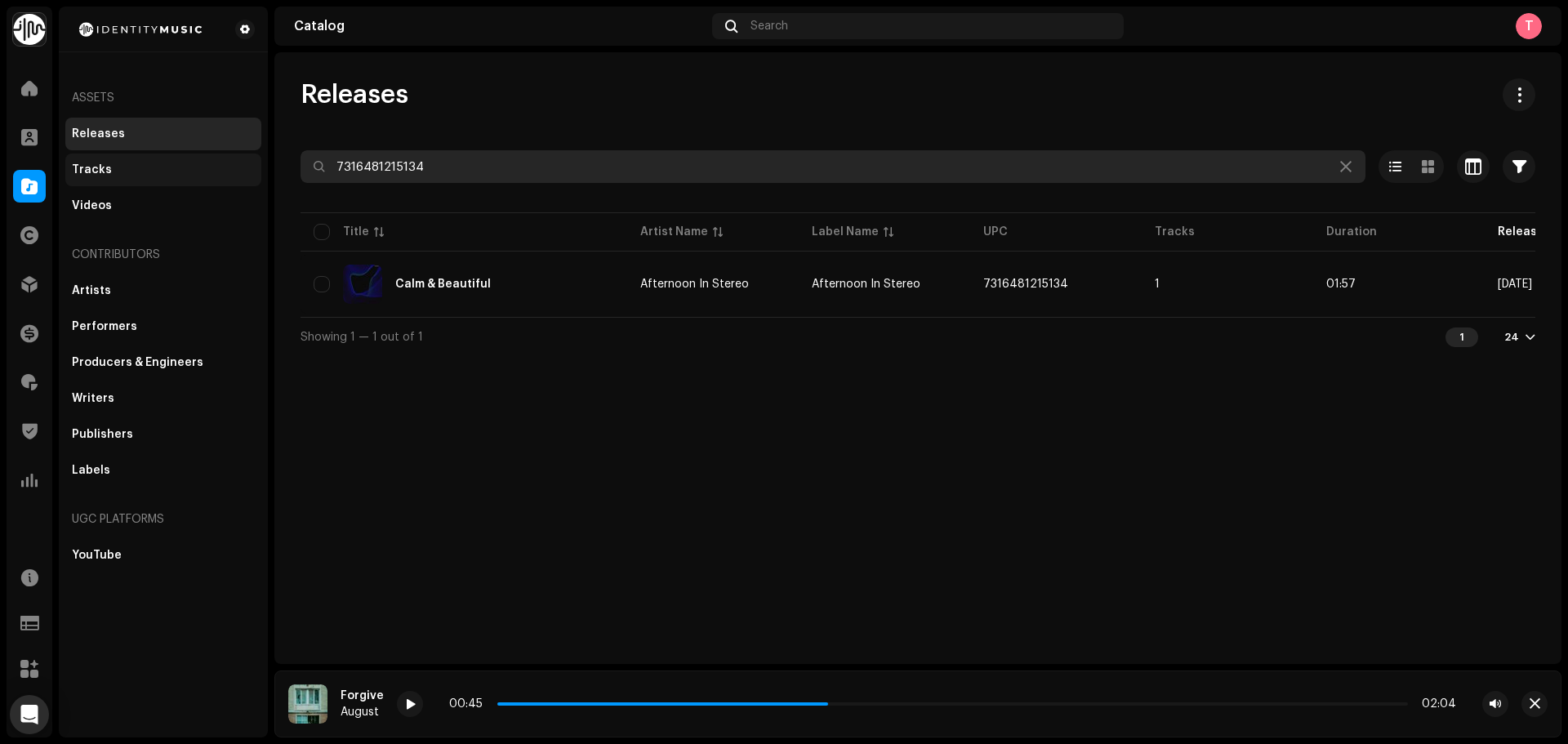
drag, startPoint x: 466, startPoint y: 157, endPoint x: 230, endPoint y: 154, distance: 236.0
click at [234, 154] on div "Identity Music Home Clients Catalog Rights Distribution Finance Royalties Trust…" at bounding box center [784, 372] width 1568 height 744
paste input "674053376469"
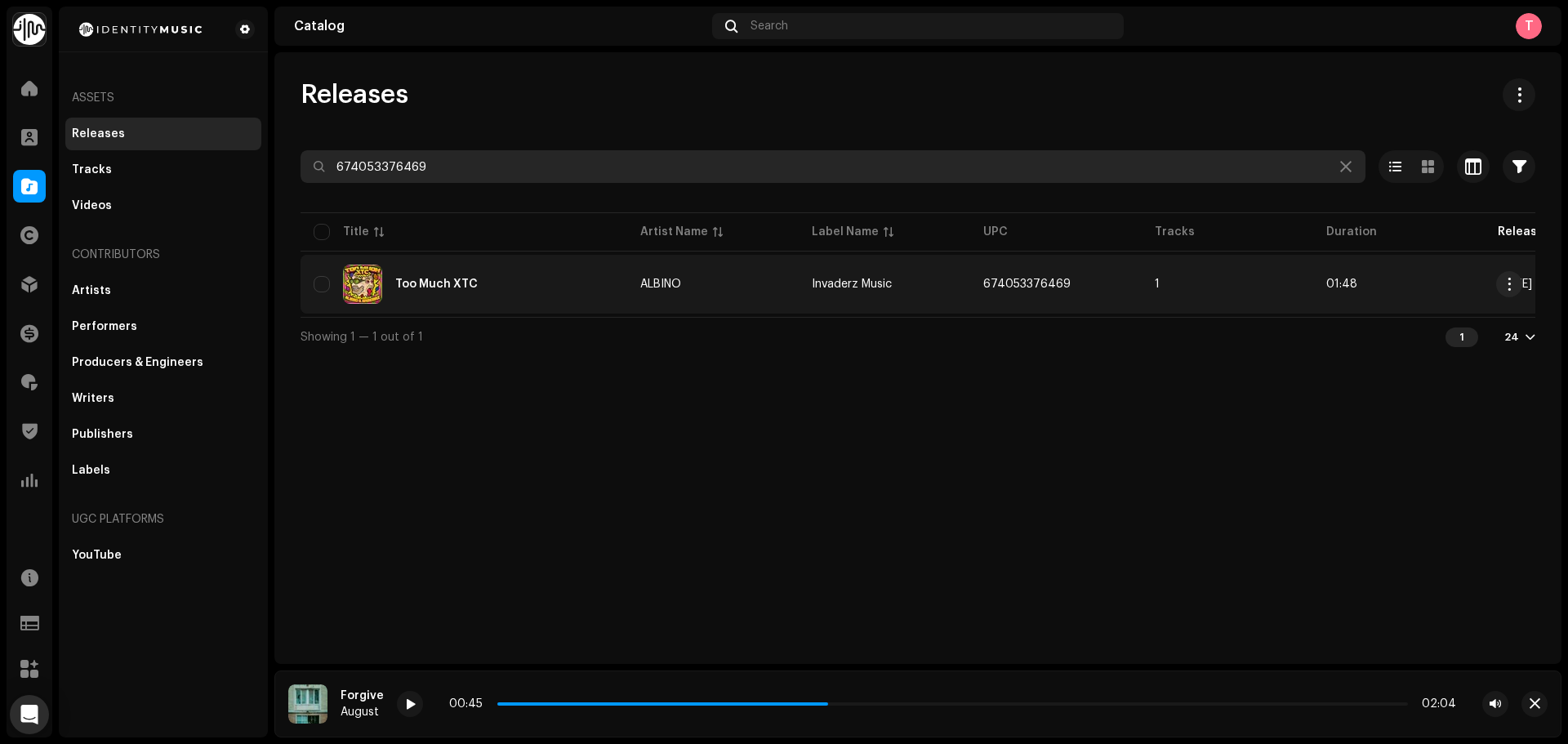
type input "674053376469"
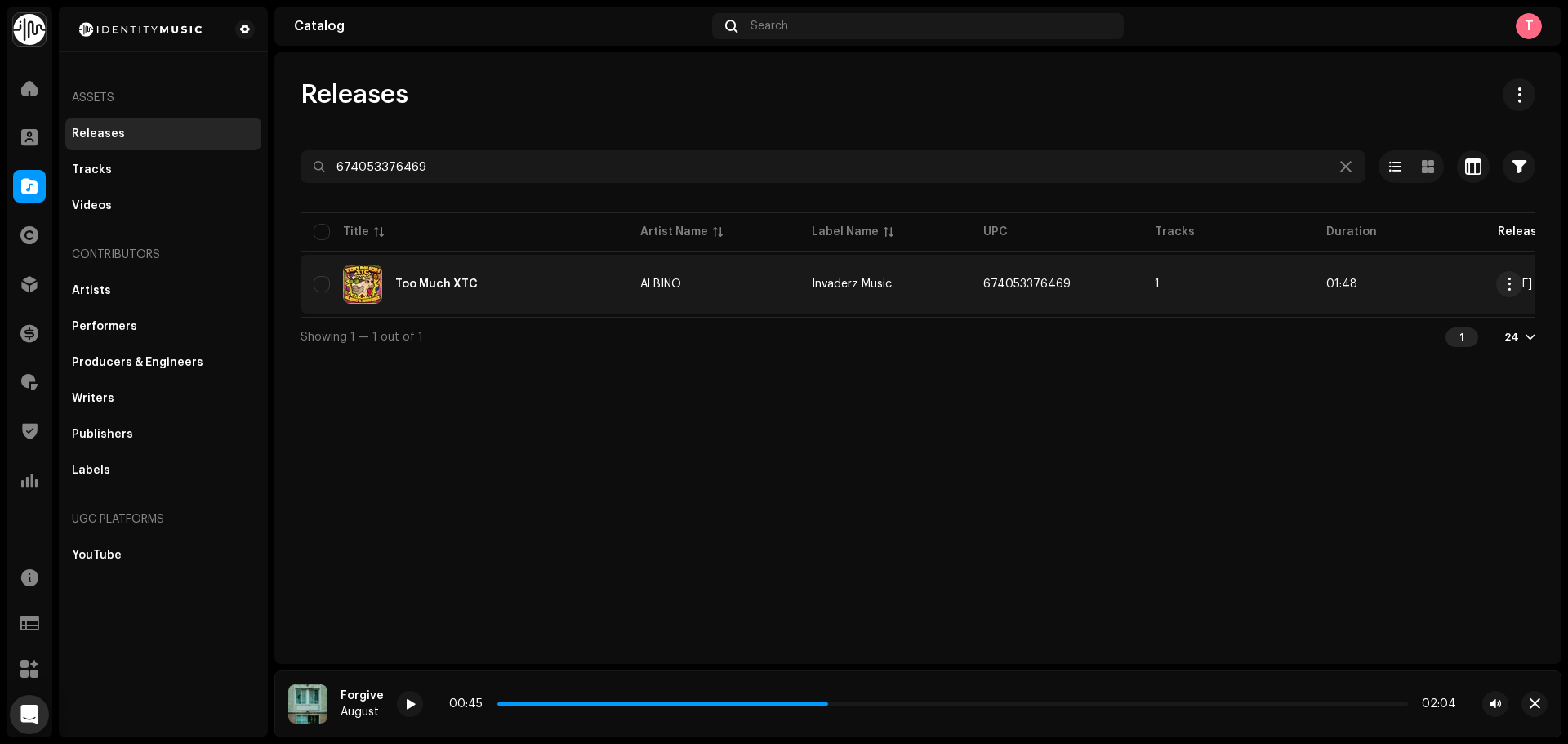
click at [560, 296] on div "Too Much XTC" at bounding box center [463, 284] width 301 height 39
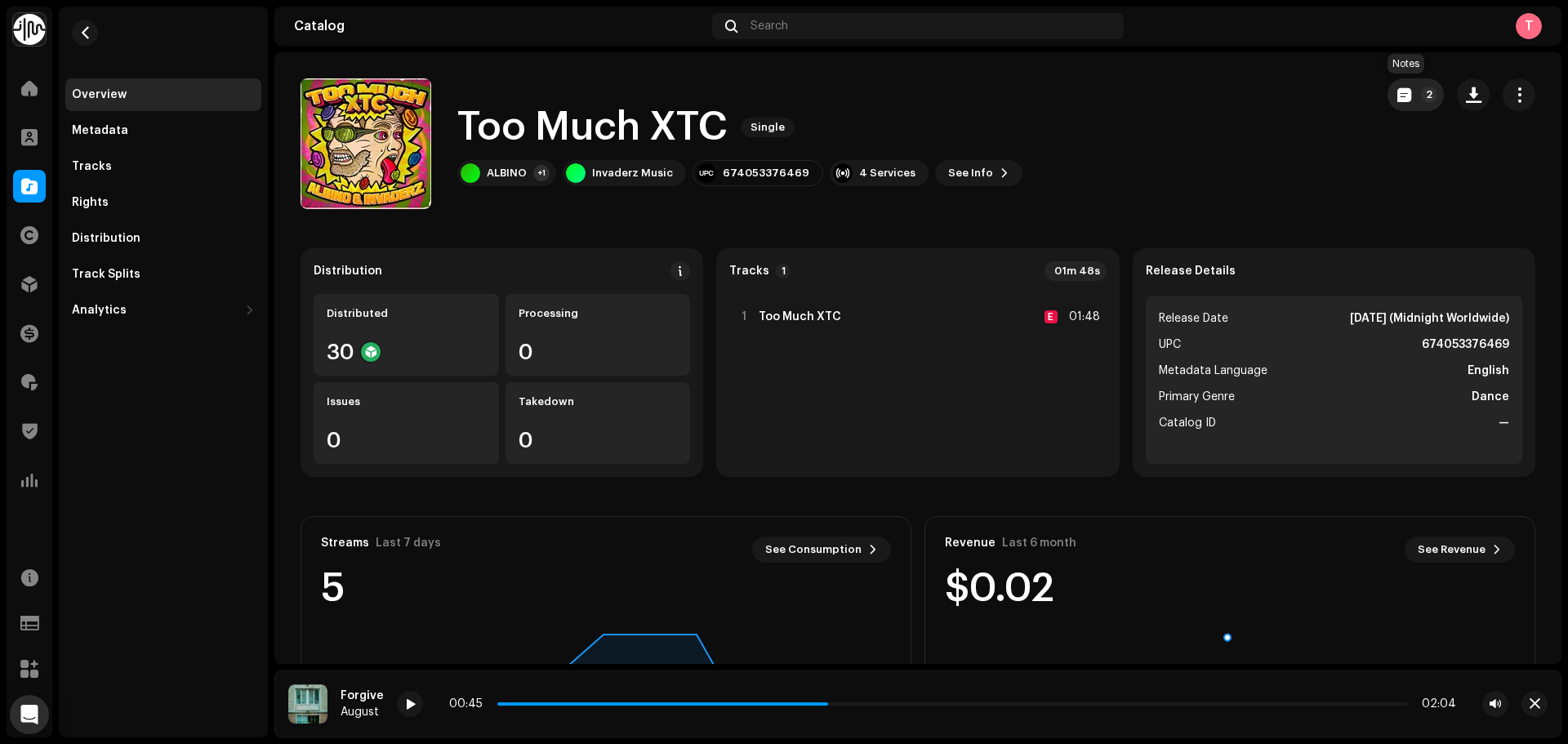
click at [1398, 91] on span "button" at bounding box center [1405, 94] width 14 height 13
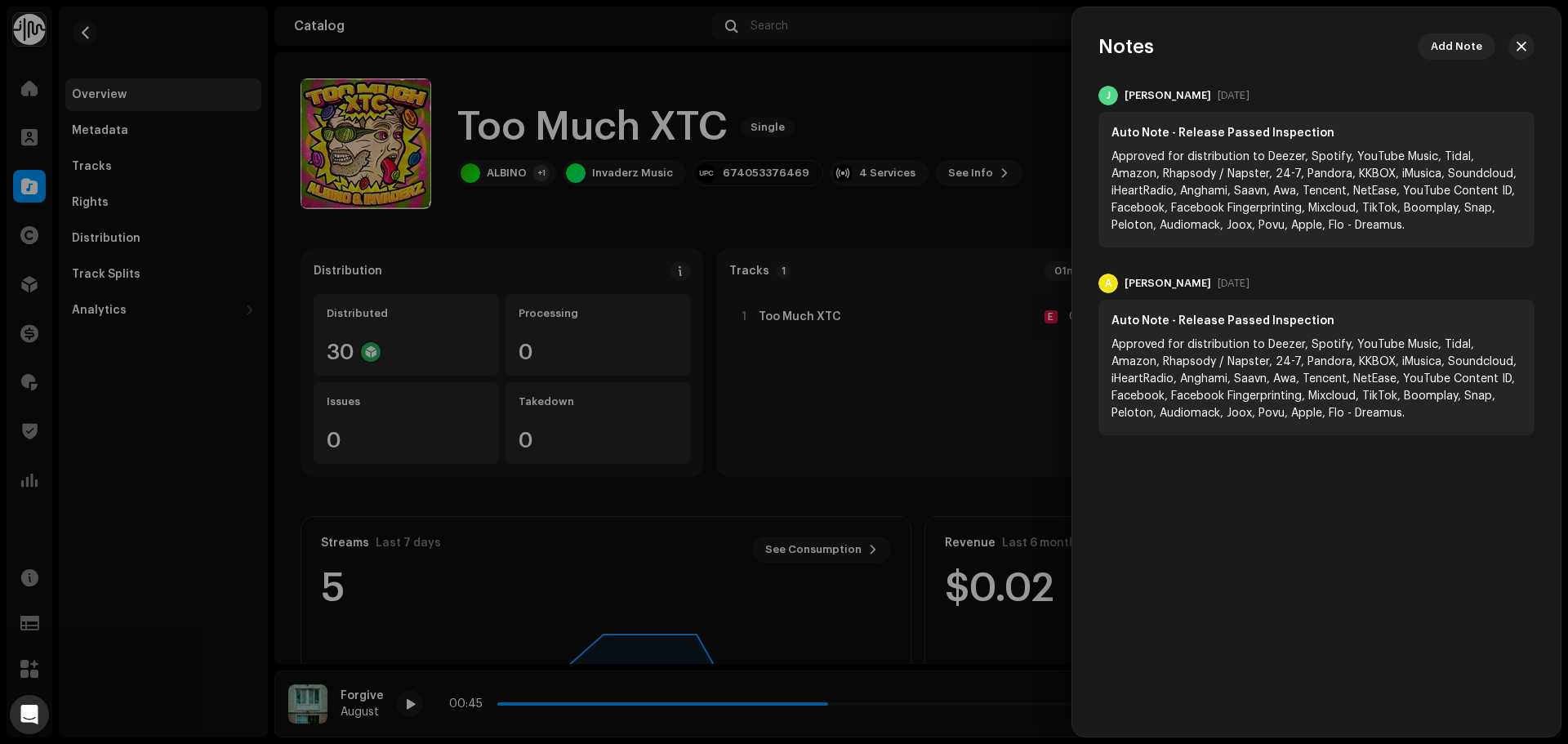
click at [978, 125] on div at bounding box center [784, 372] width 1568 height 744
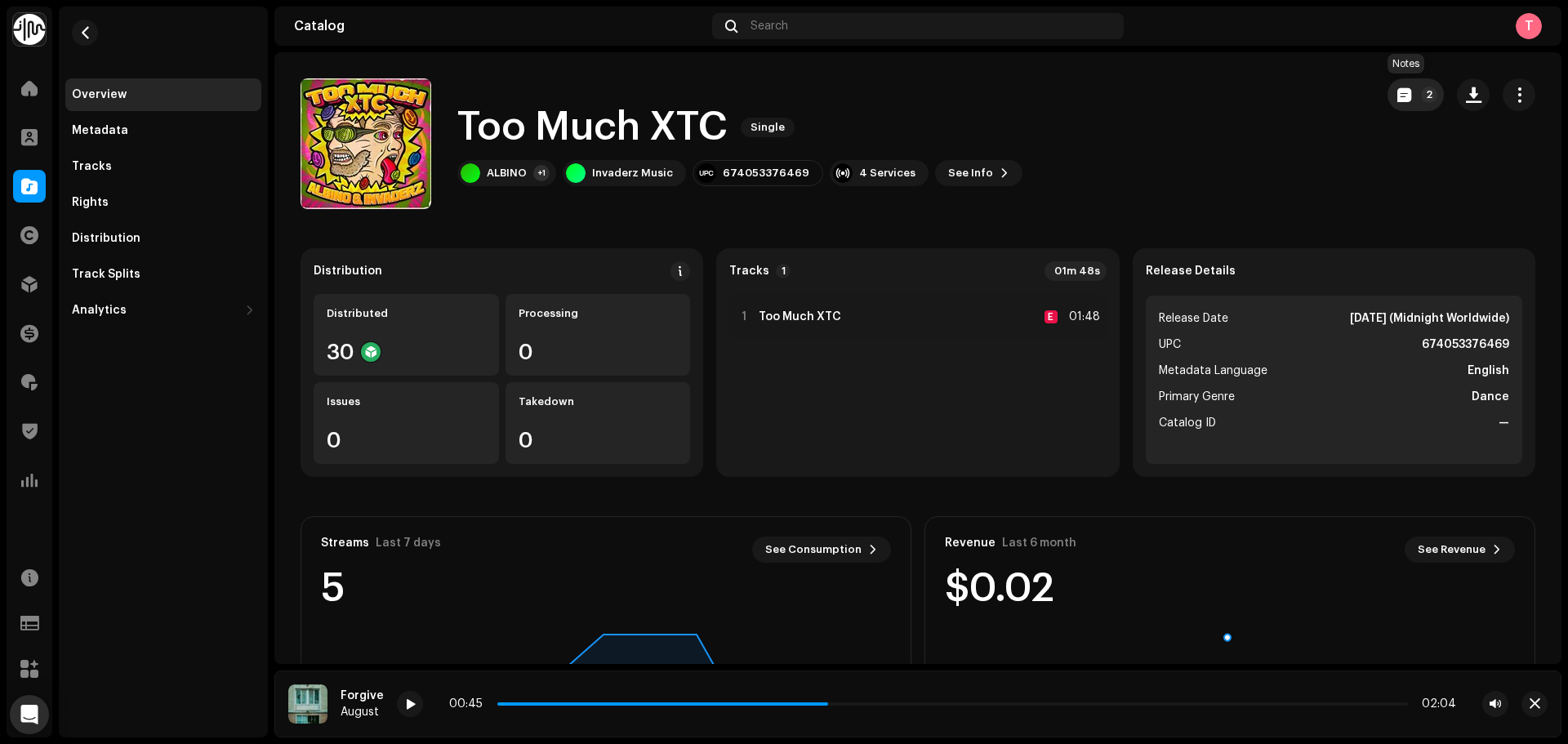
click at [1398, 101] on span "button" at bounding box center [1405, 94] width 14 height 13
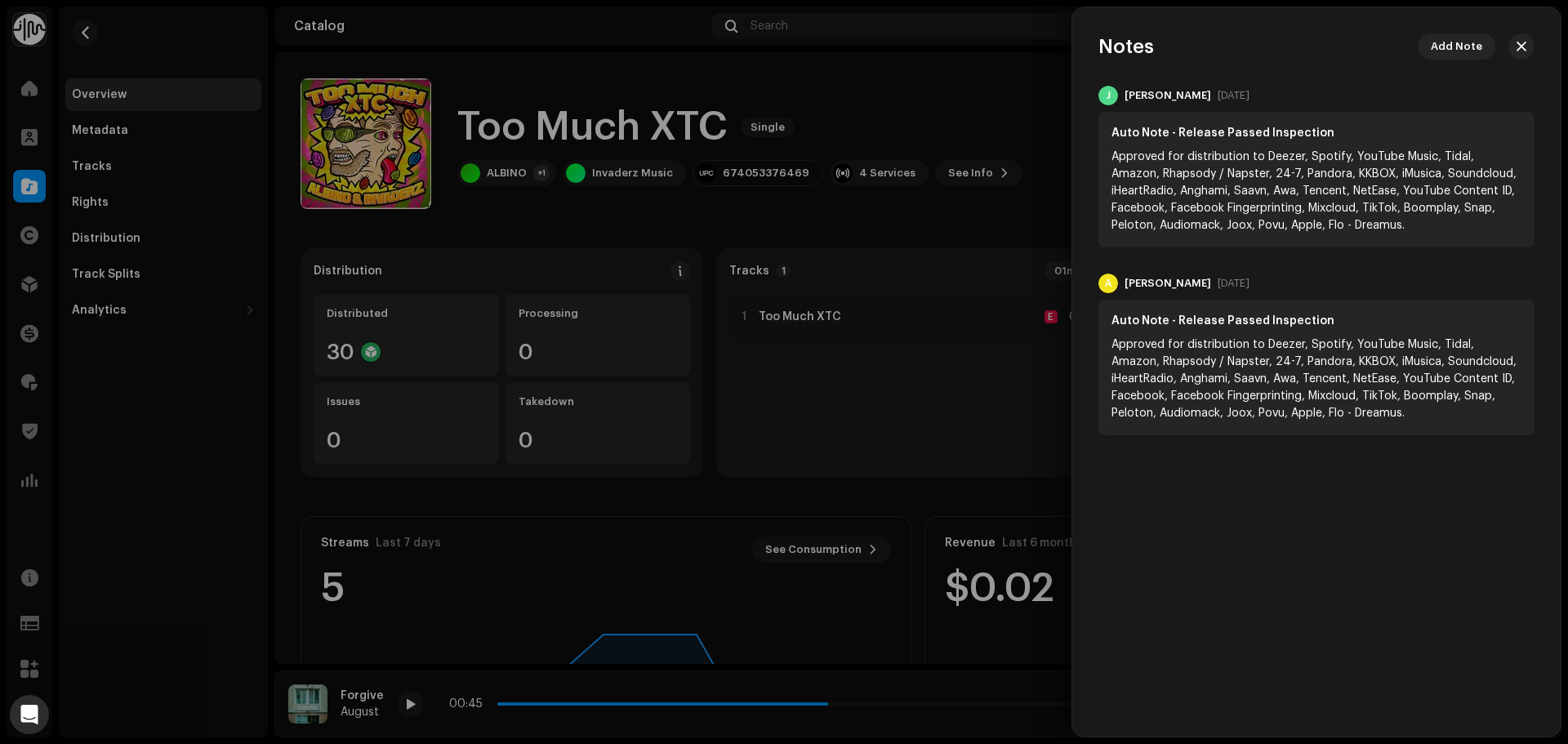
click at [1109, 333] on div "Auto Note - Release Passed Inspection Approved for distribution to Deezer, Spot…" at bounding box center [1316, 368] width 436 height 136
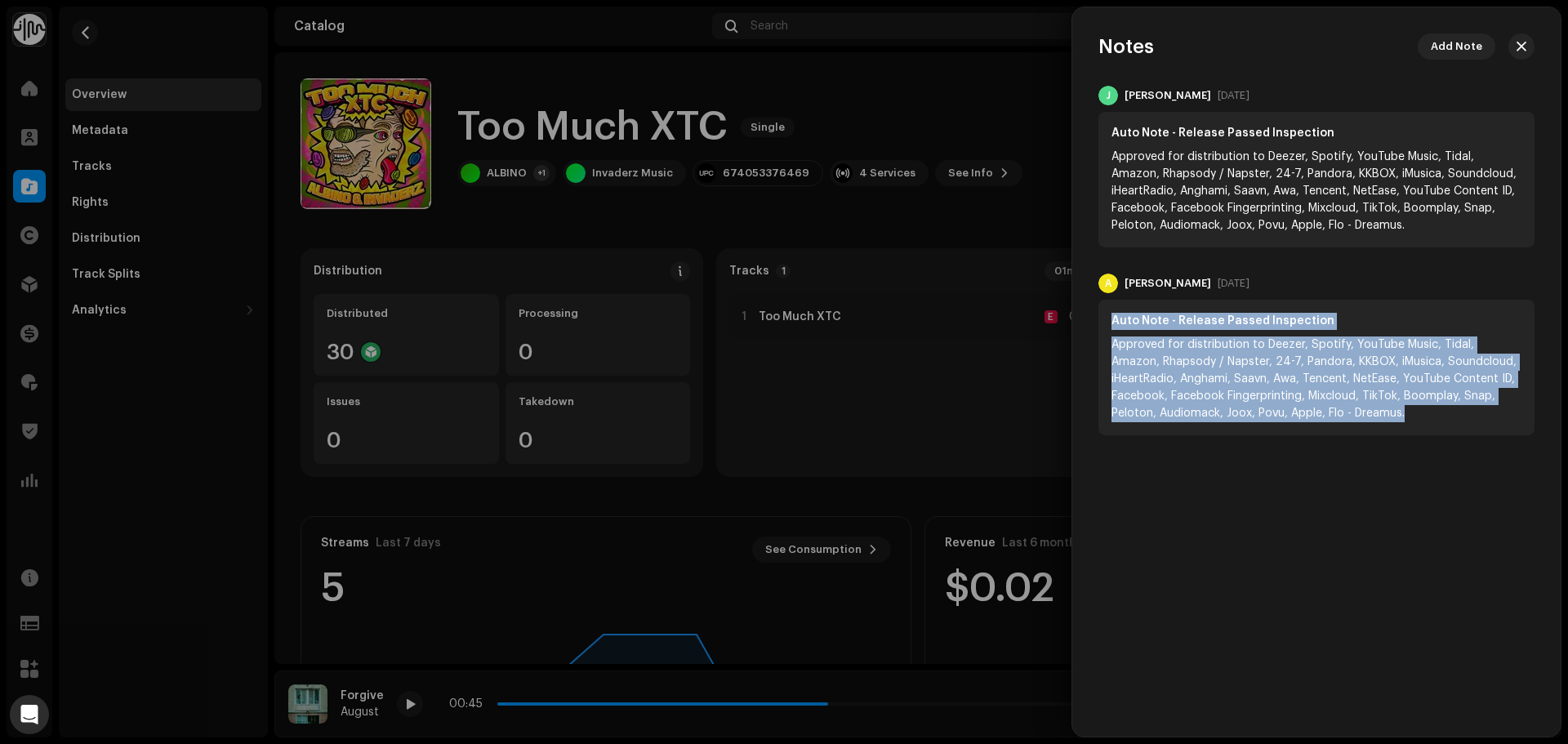
drag, startPoint x: 1112, startPoint y: 316, endPoint x: 1401, endPoint y: 407, distance: 303.0
click at [1401, 407] on div "Auto Note - Release Passed Inspection Approved for distribution to Deezer, Spot…" at bounding box center [1316, 368] width 436 height 136
click at [1409, 412] on div "Approved for distribution to Deezer, Spotify, YouTube Music, Tidal, Amazon, Rha…" at bounding box center [1317, 379] width 410 height 86
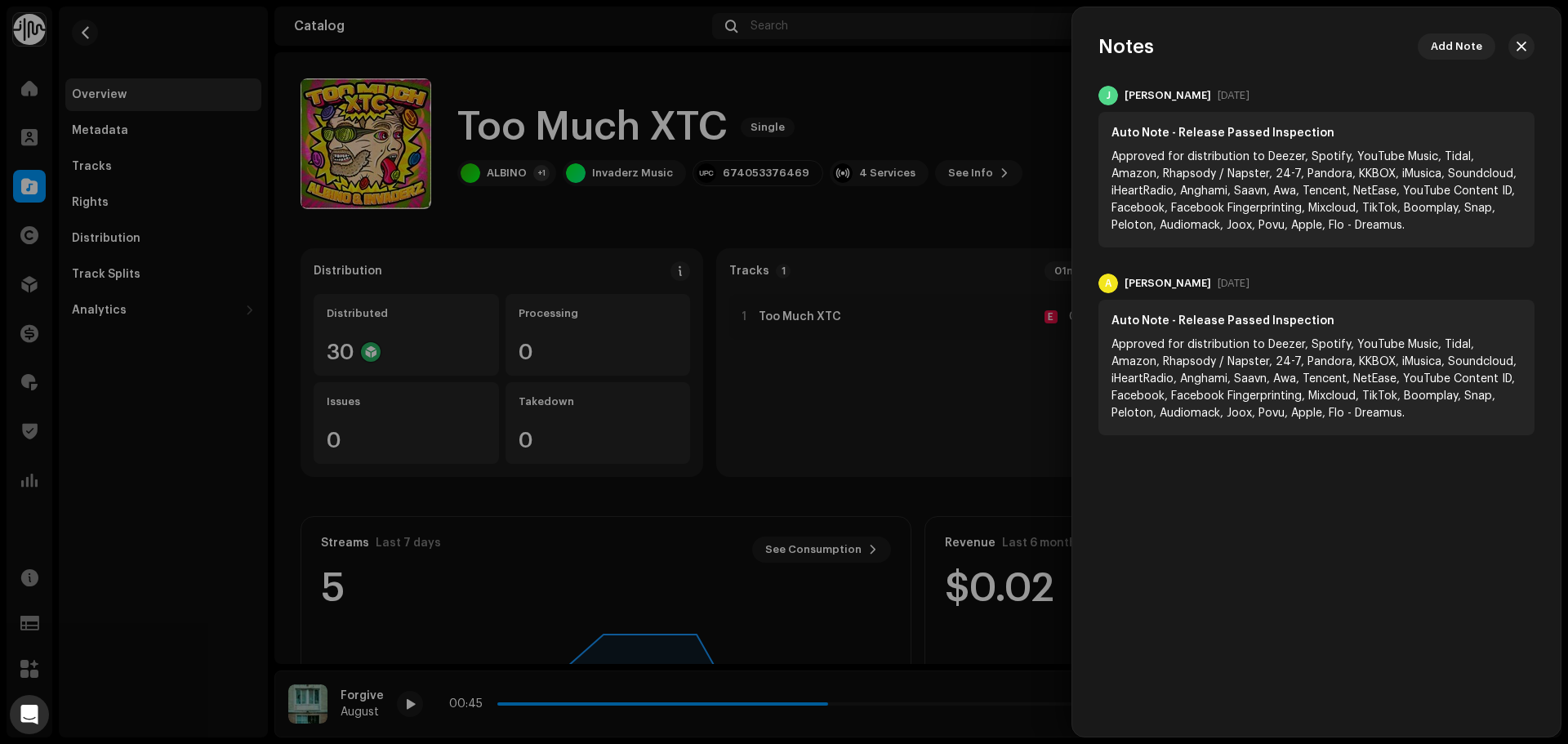
click at [1348, 522] on div "Notes Add Note J Jessica Cox Jul 30, 2025 Auto Note - Release Passed Inspection…" at bounding box center [1316, 372] width 488 height 677
click at [1051, 497] on div at bounding box center [784, 372] width 1568 height 744
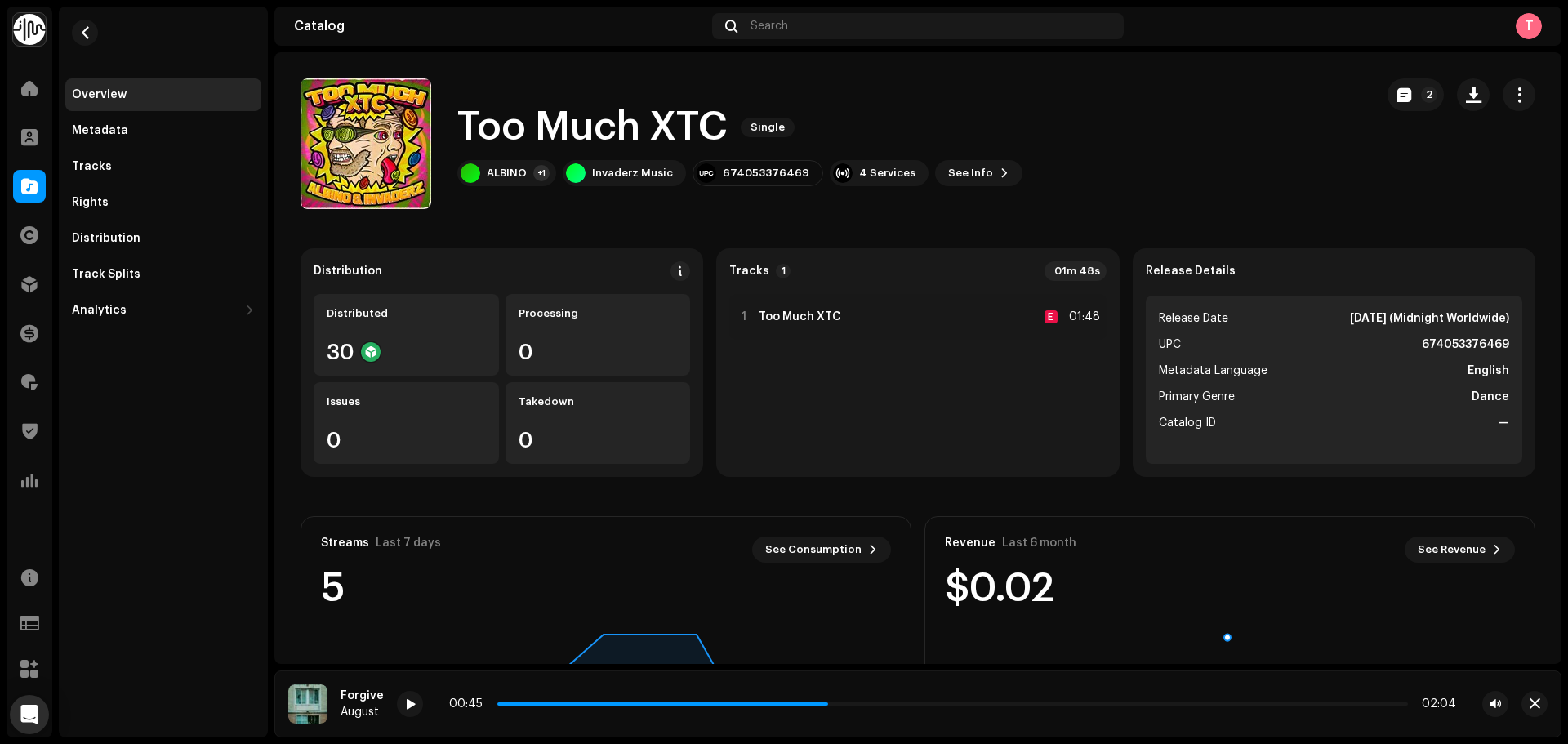
click at [1388, 81] on p-button "2" at bounding box center [1415, 94] width 56 height 33
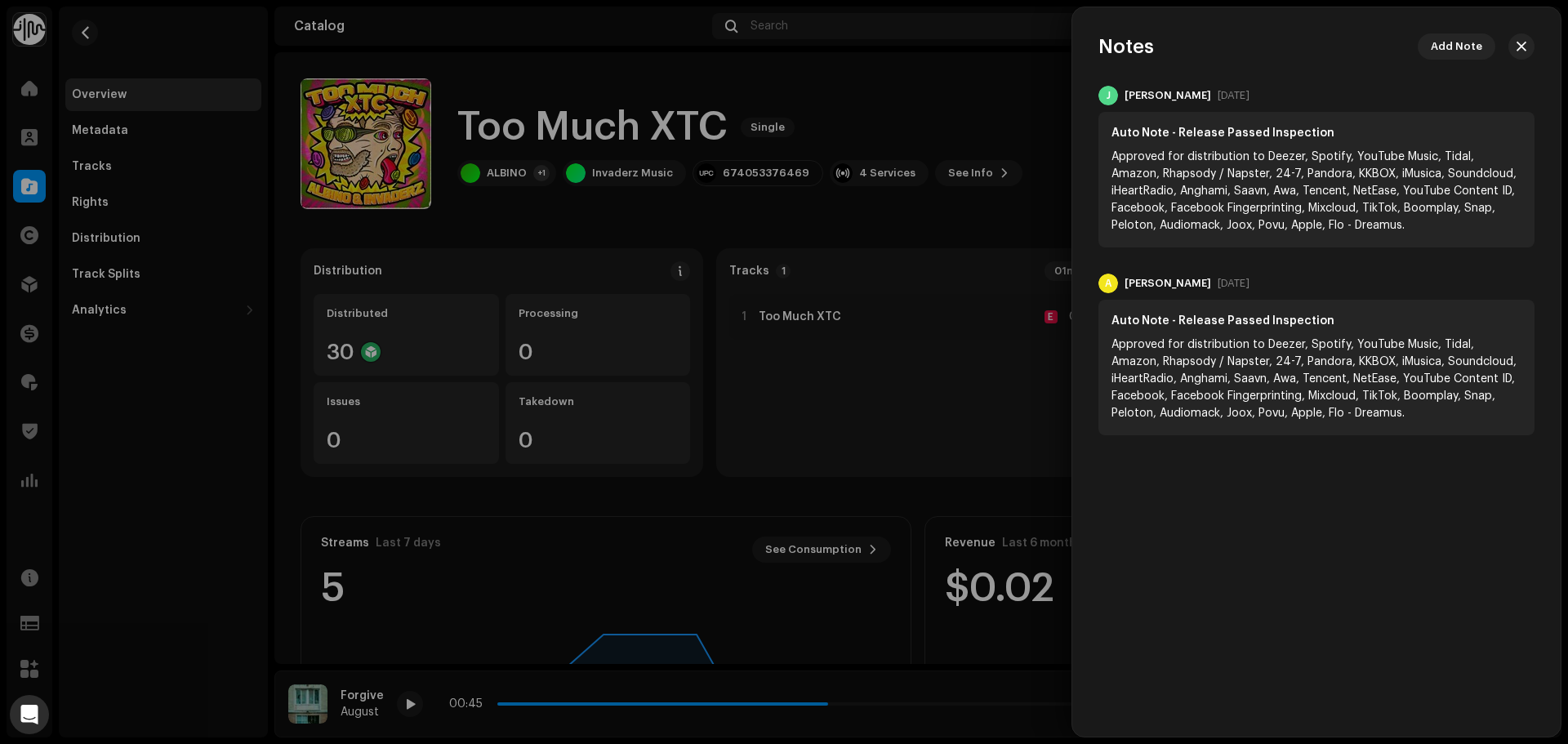
click at [1013, 231] on div at bounding box center [784, 372] width 1568 height 744
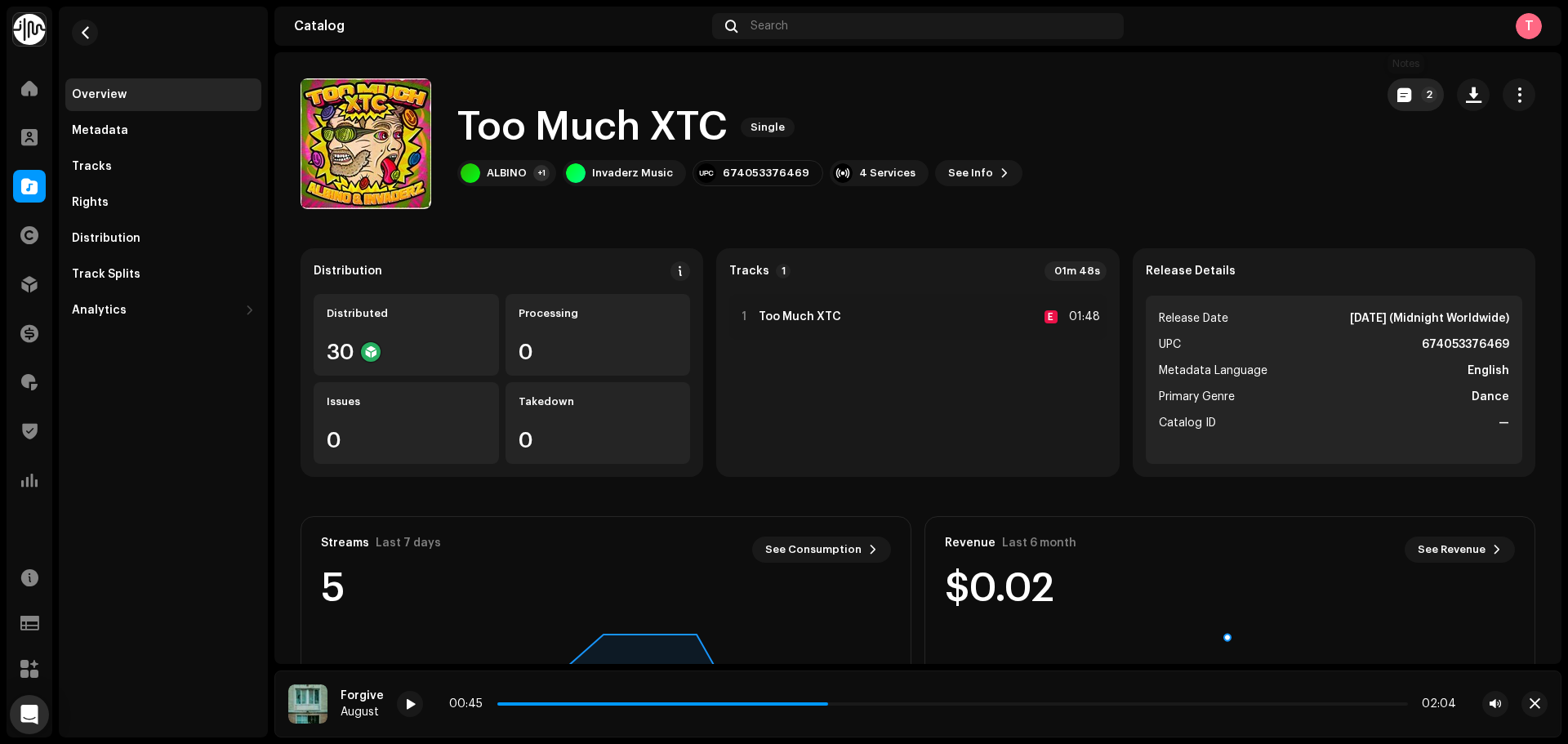
click at [1398, 98] on span "button" at bounding box center [1405, 94] width 14 height 13
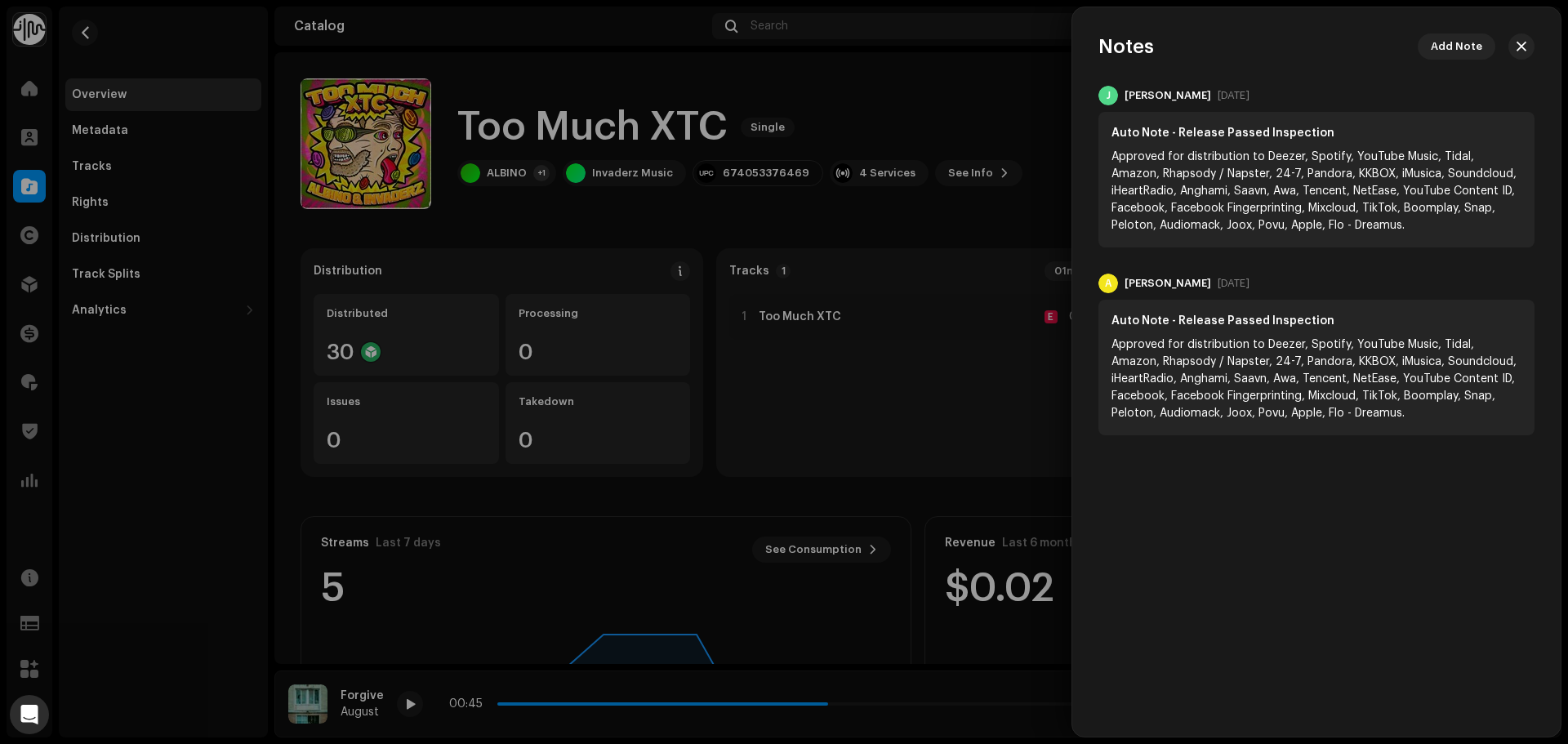
click at [867, 232] on div at bounding box center [784, 372] width 1568 height 744
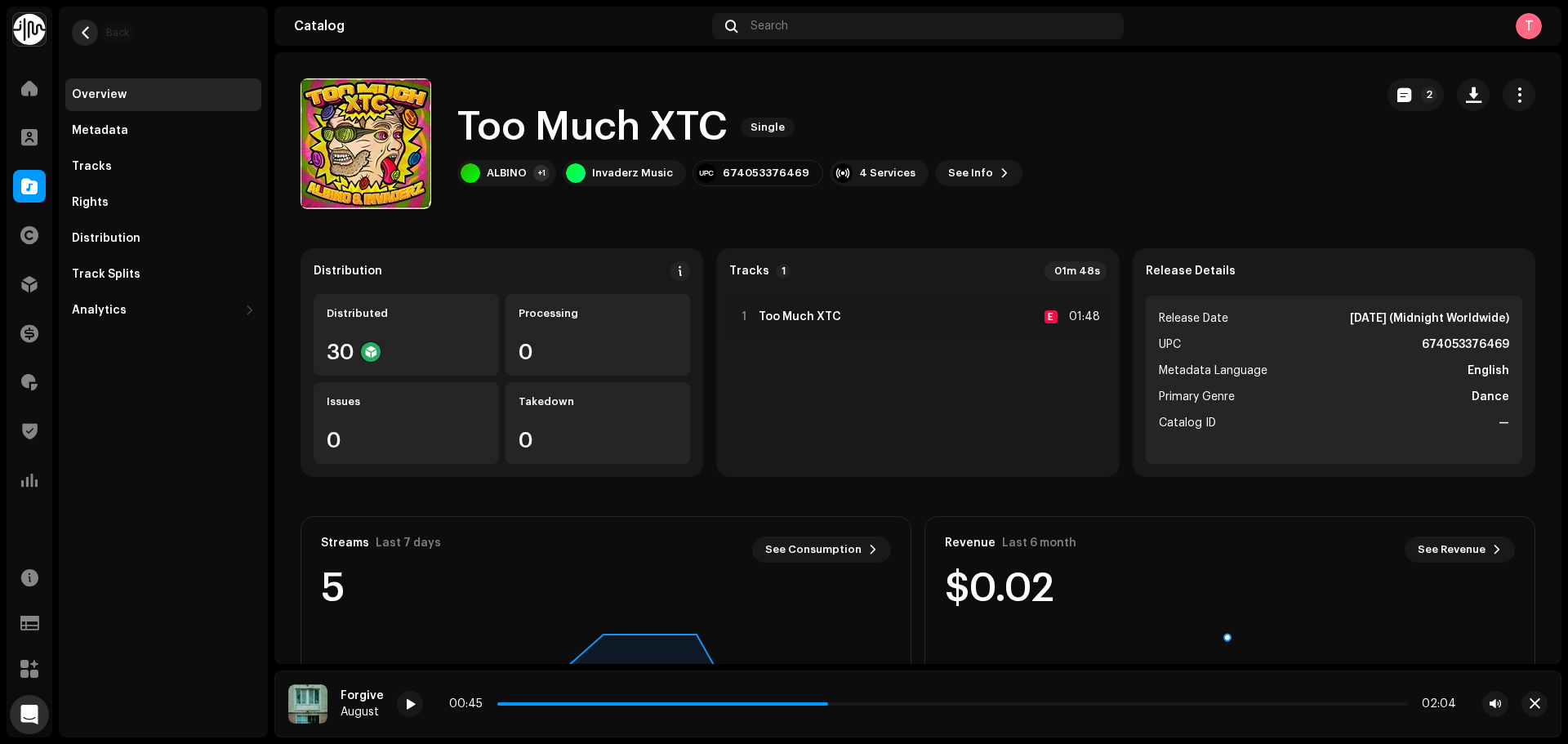
click at [80, 35] on span "button" at bounding box center [85, 32] width 12 height 13
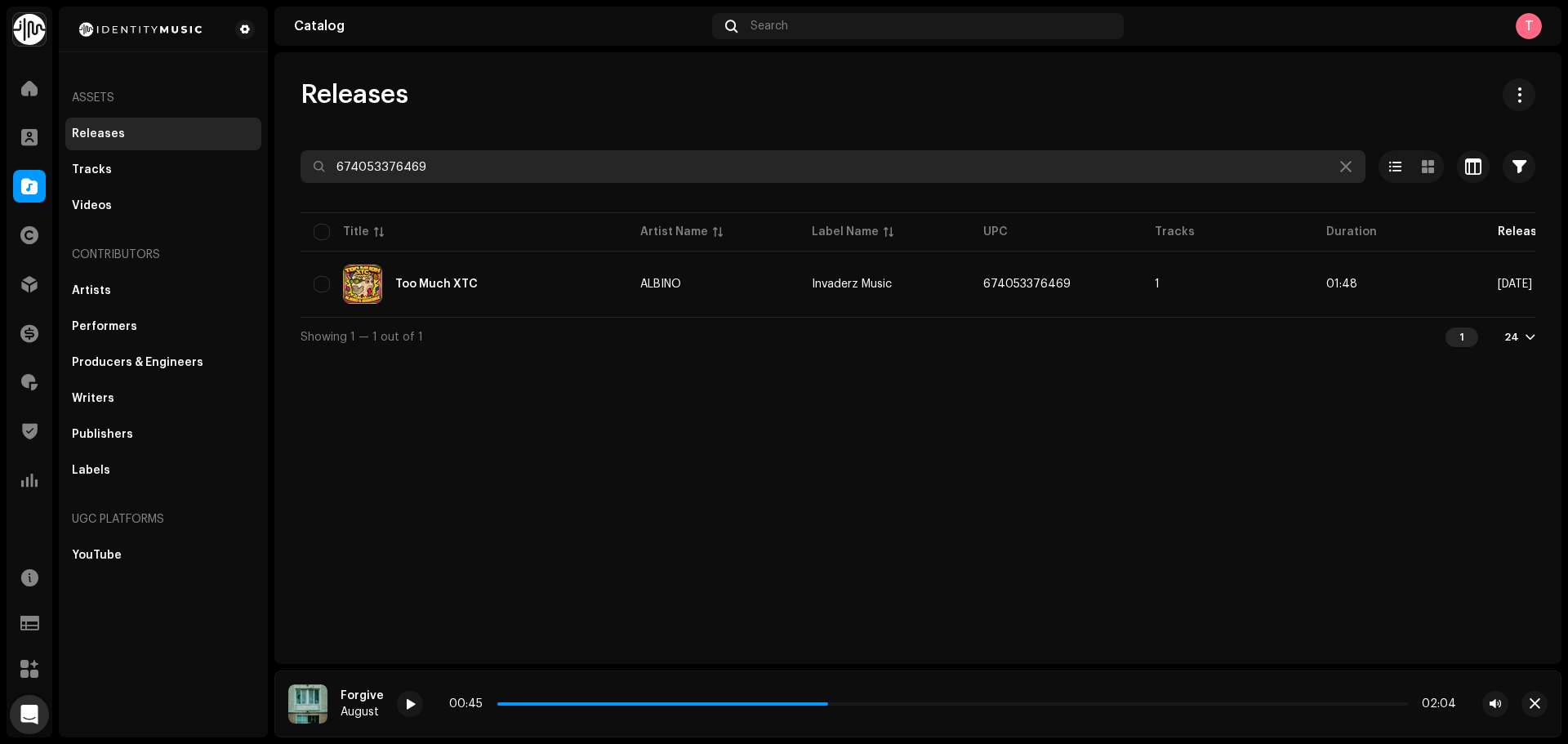
drag, startPoint x: 481, startPoint y: 159, endPoint x: 60, endPoint y: 141, distance: 421.4
click at [60, 140] on div "Identity Music Home Clients Catalog Rights Distribution Finance Royalties Trust…" at bounding box center [784, 372] width 1568 height 744
paste input "199348329451"
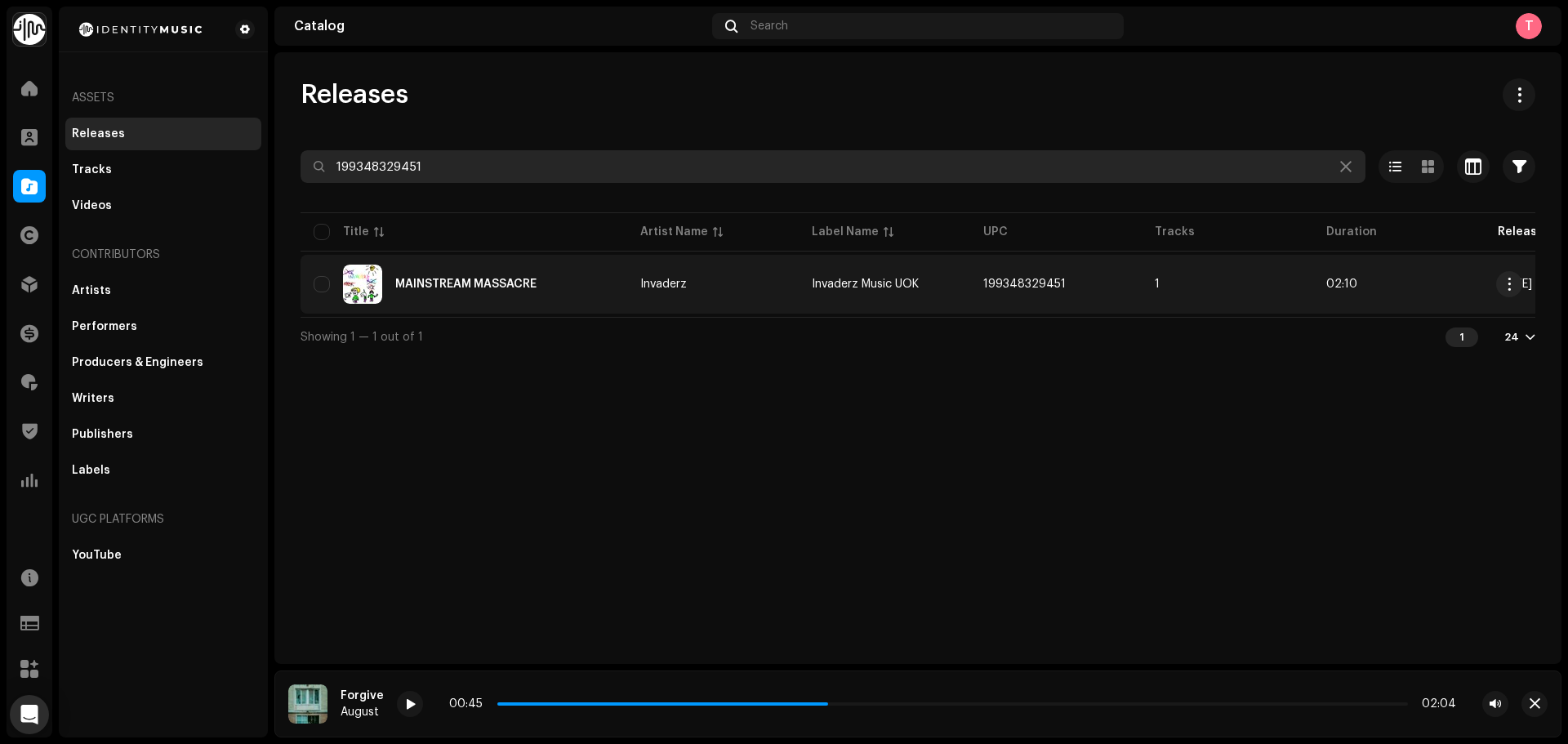
type input "199348329451"
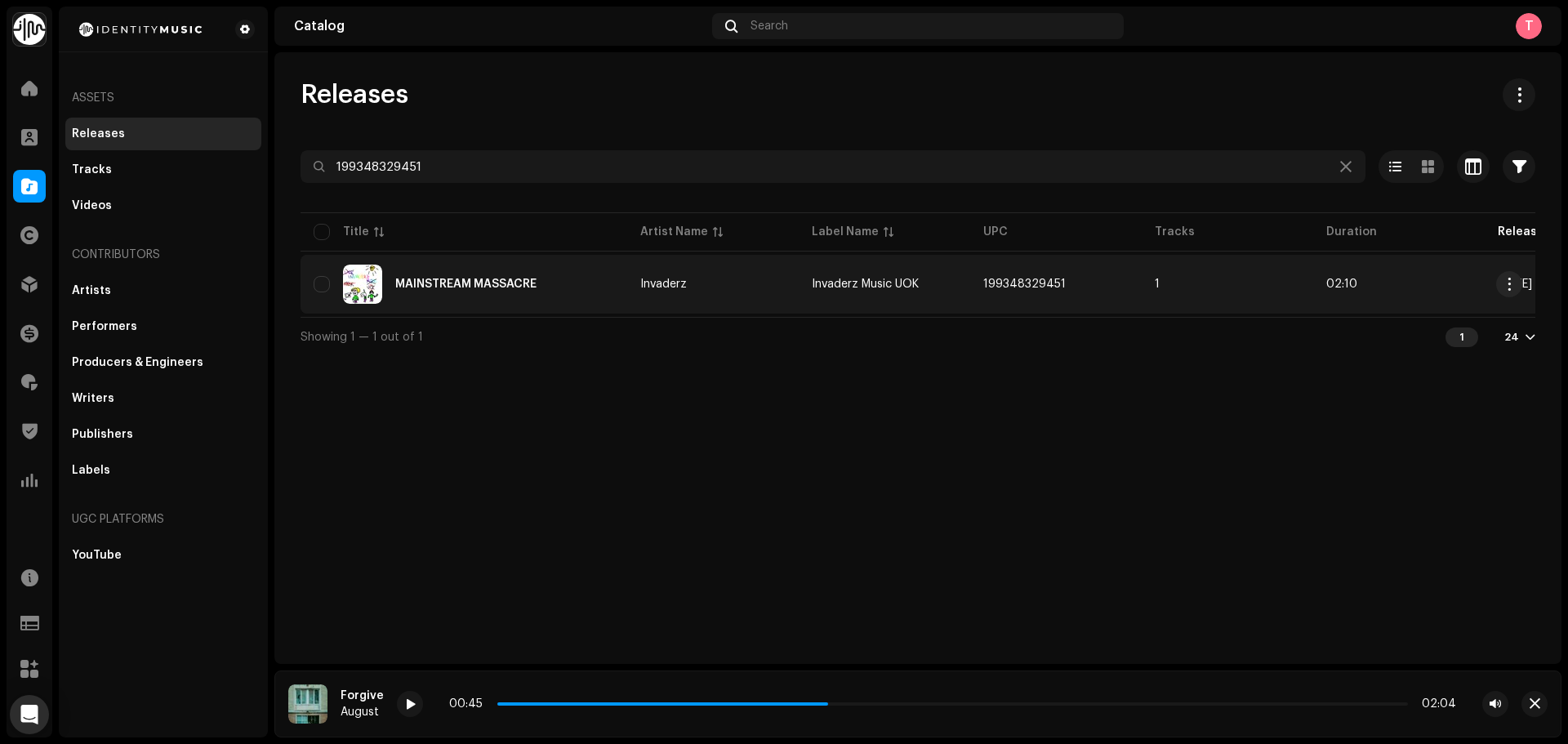
click at [585, 292] on div "MAINSTREAM MASSACRE" at bounding box center [463, 284] width 301 height 39
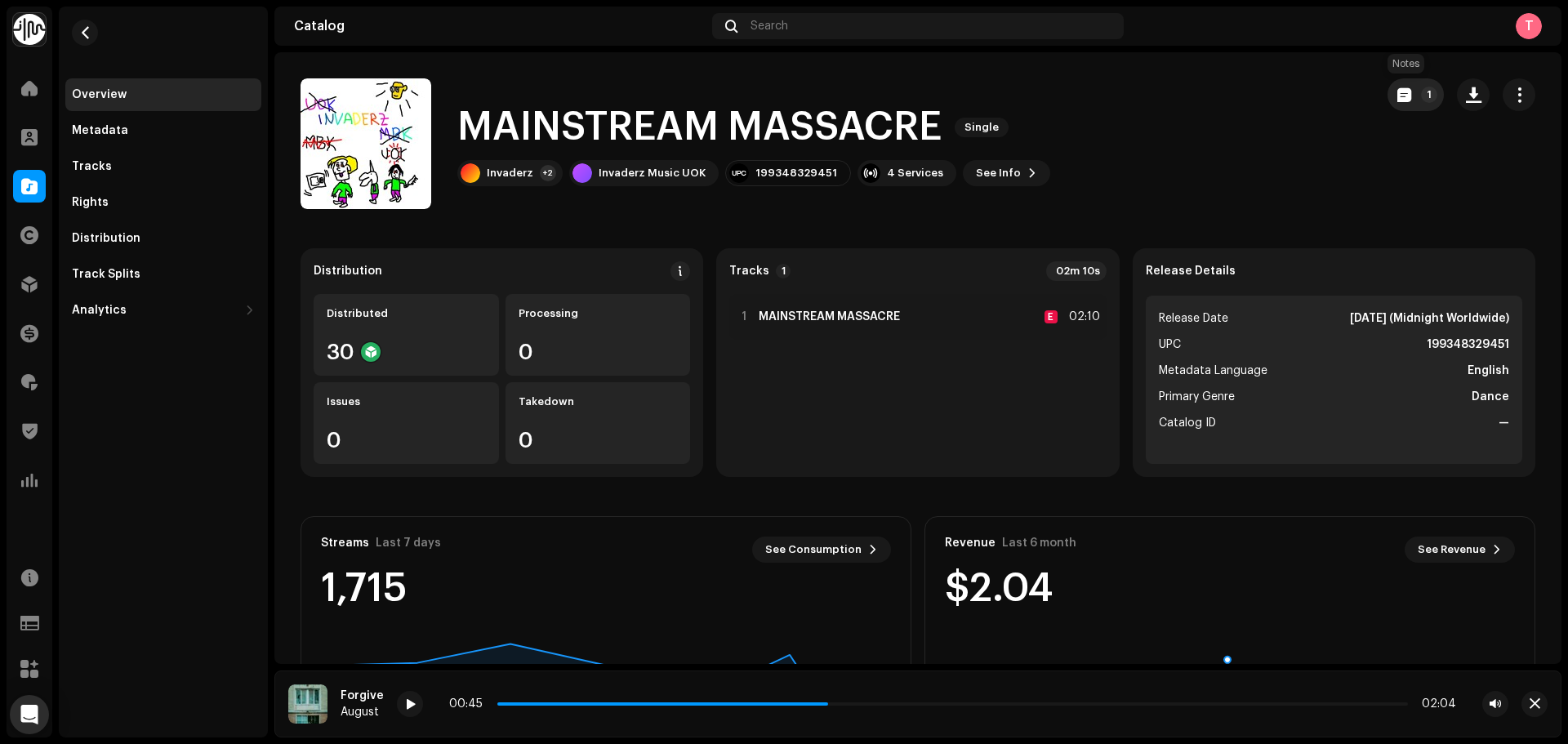
click at [1398, 90] on span "button" at bounding box center [1405, 94] width 14 height 13
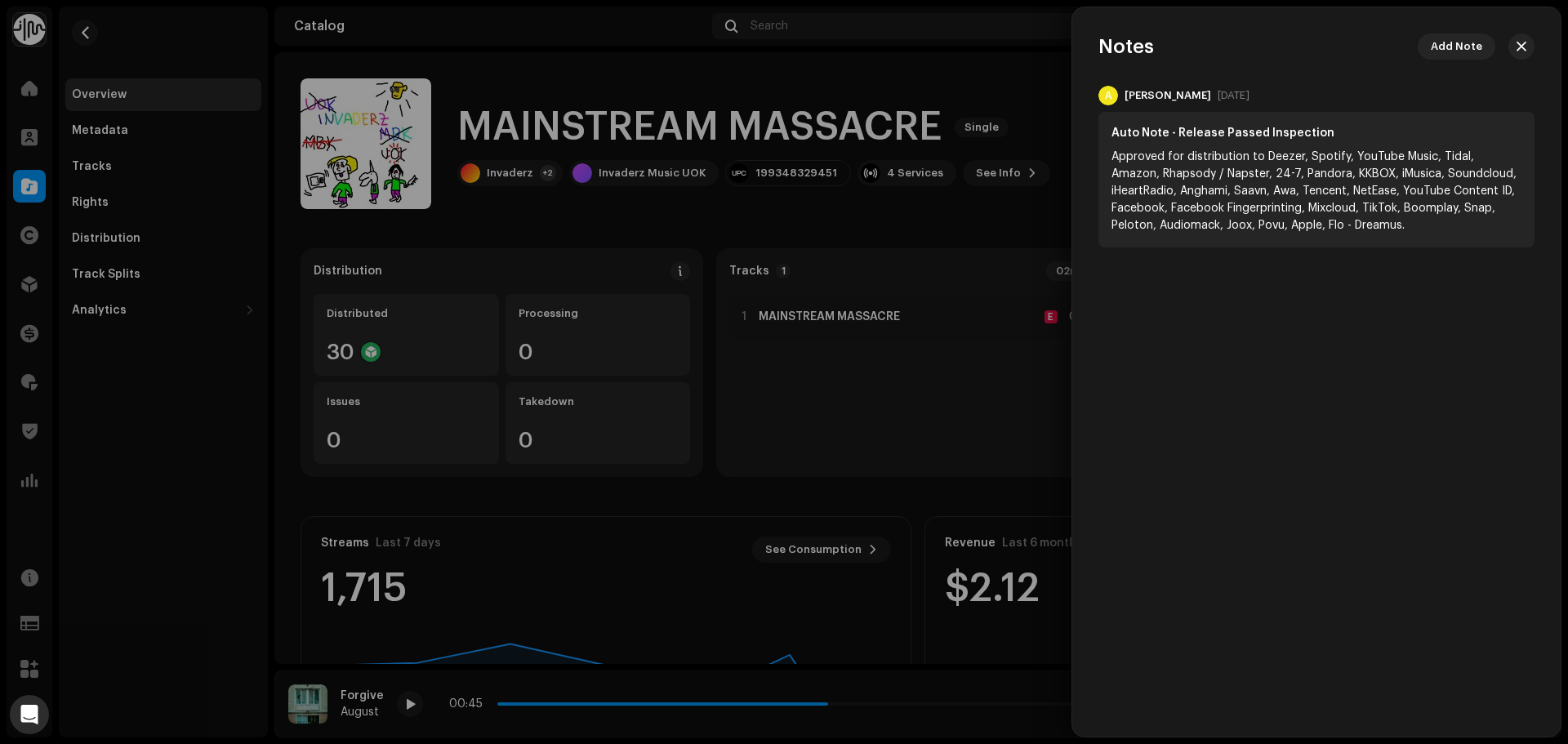
click at [989, 72] on div at bounding box center [784, 372] width 1568 height 744
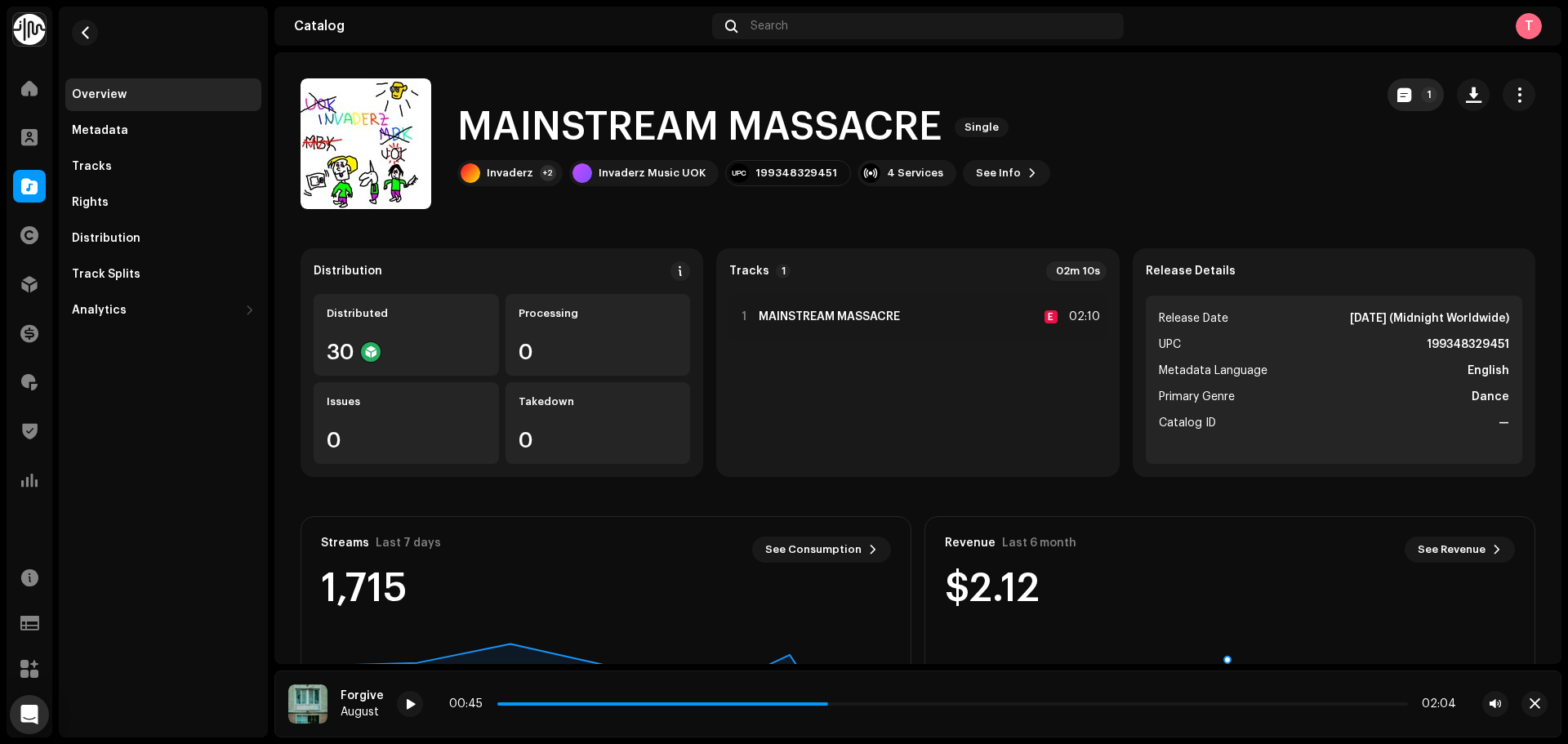
click at [1399, 105] on button "1" at bounding box center [1415, 94] width 56 height 33
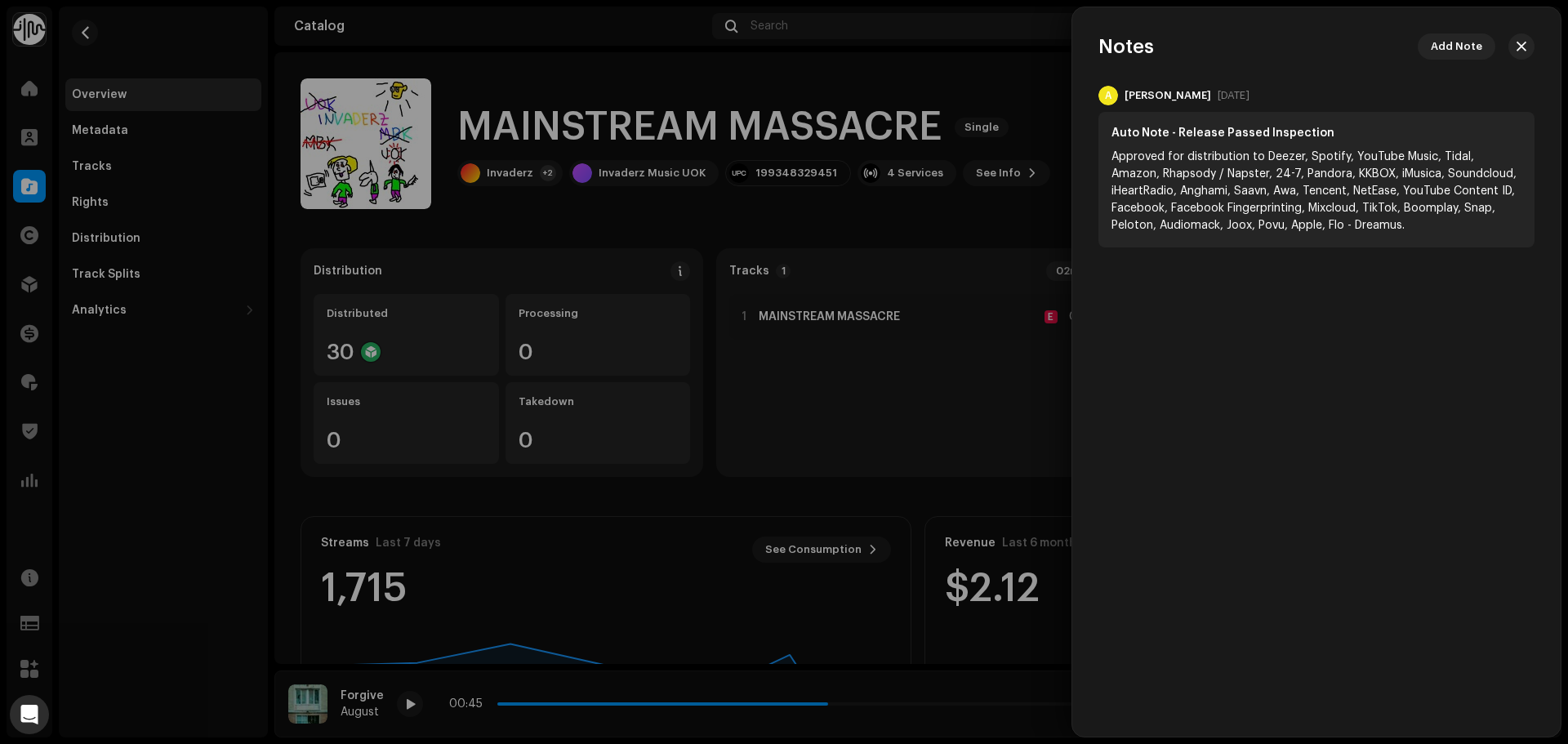
click at [842, 62] on div at bounding box center [784, 372] width 1568 height 744
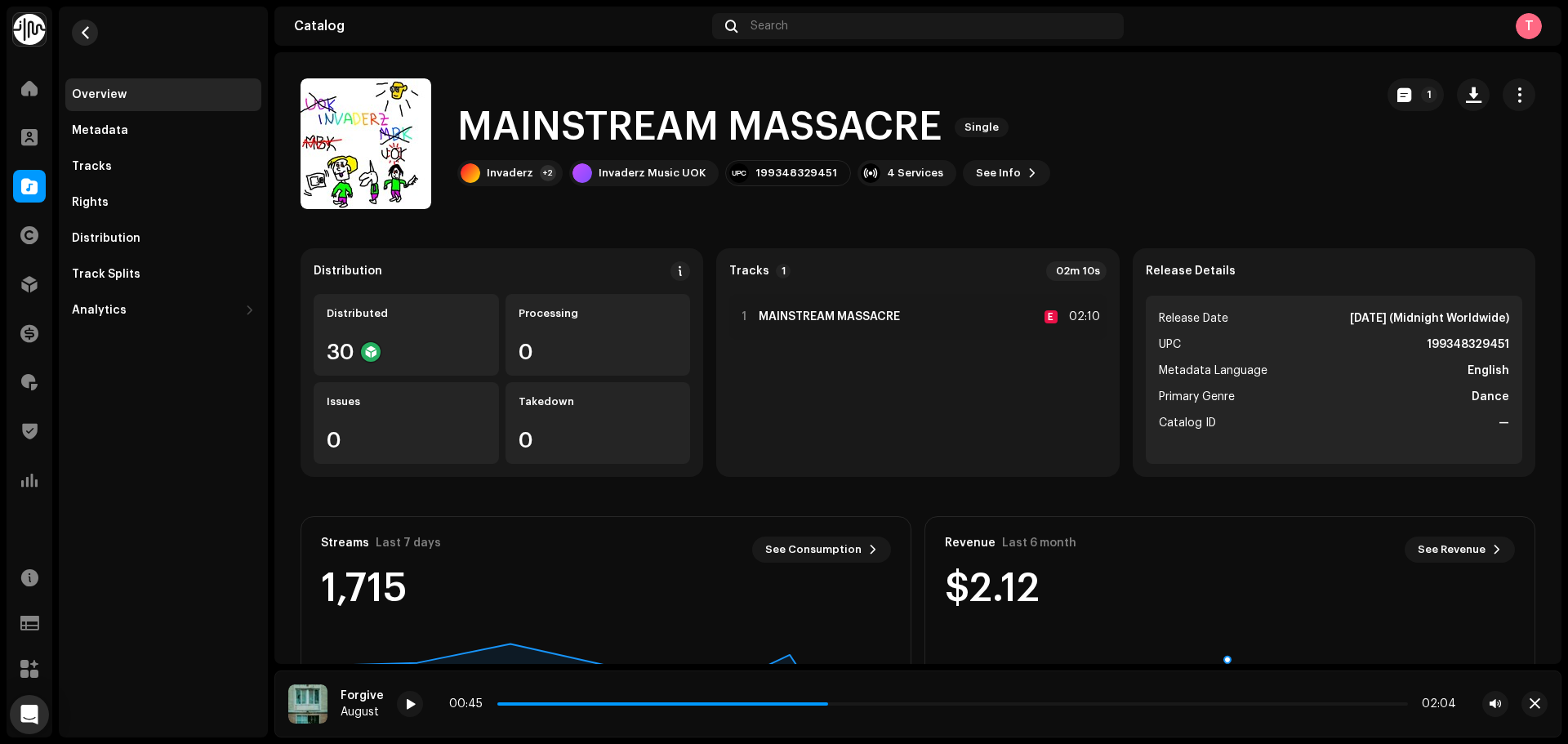
click at [87, 31] on span "button" at bounding box center [85, 32] width 12 height 13
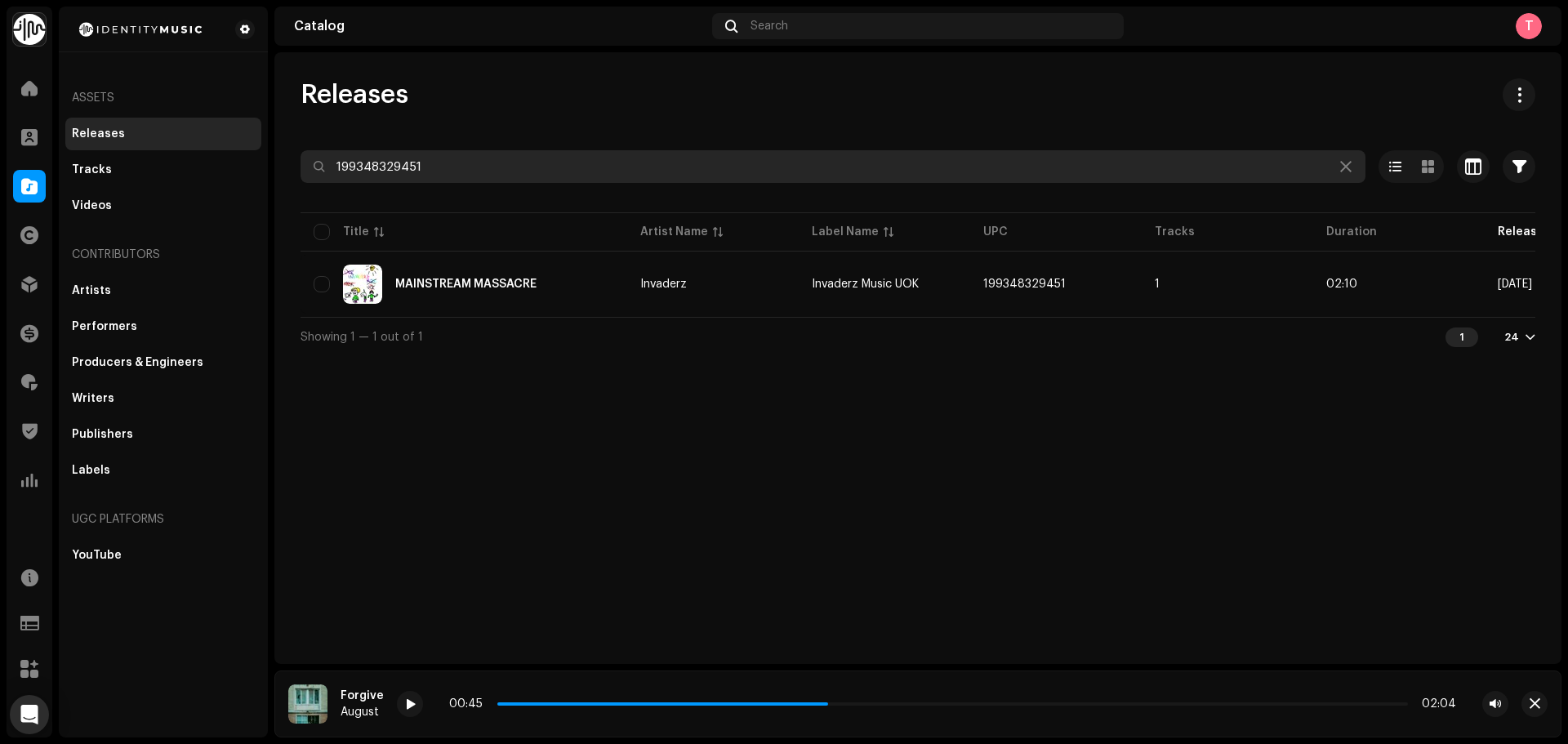
drag, startPoint x: 626, startPoint y: 175, endPoint x: 121, endPoint y: 145, distance: 505.9
click at [121, 145] on div "Identity Music Home Clients Catalog Rights Distribution Finance Royalties Trust…" at bounding box center [784, 372] width 1568 height 744
paste input "748777109822"
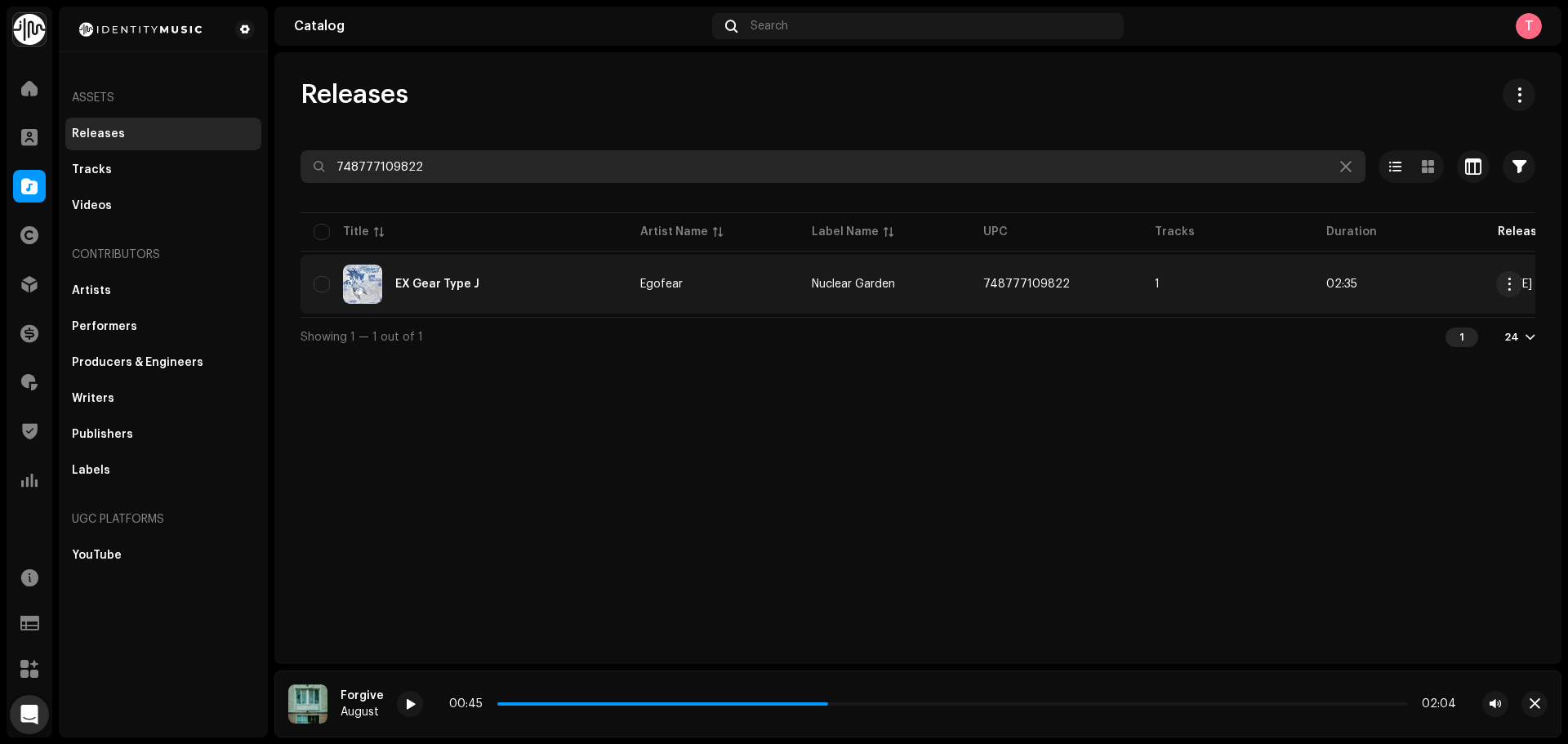
type input "748777109822"
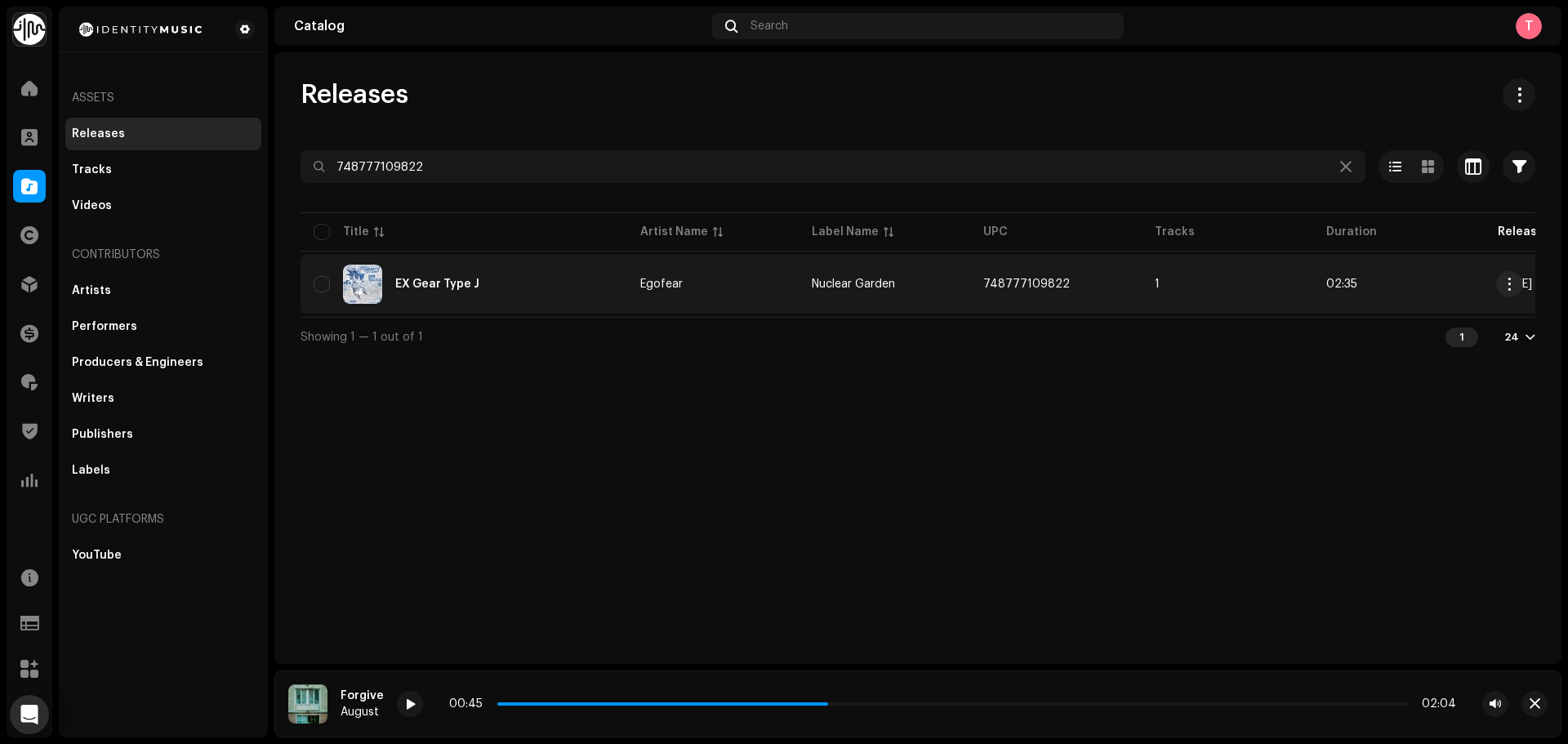
click at [617, 264] on td "EX Gear Type J" at bounding box center [464, 284] width 327 height 59
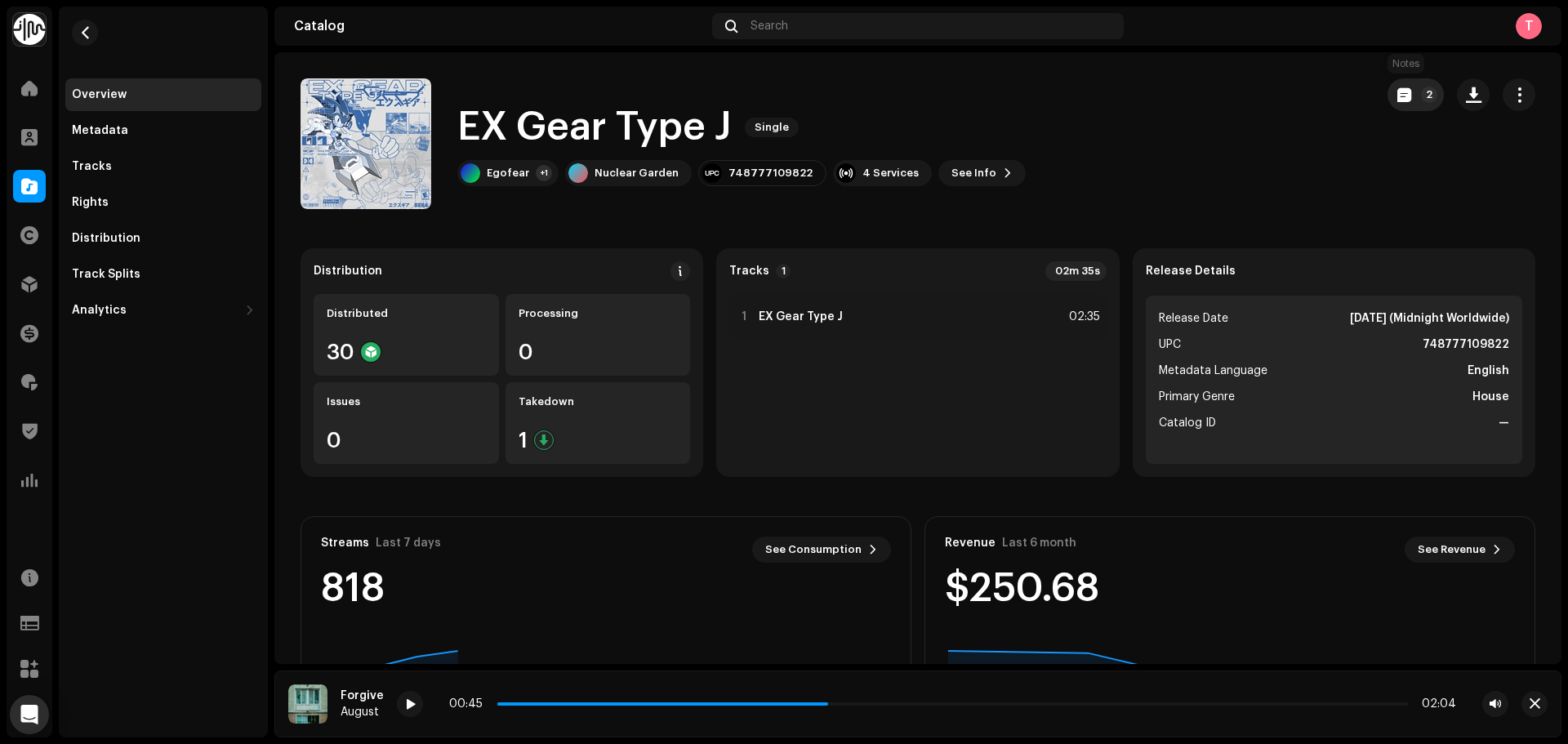
click at [1389, 82] on button "2" at bounding box center [1415, 94] width 56 height 33
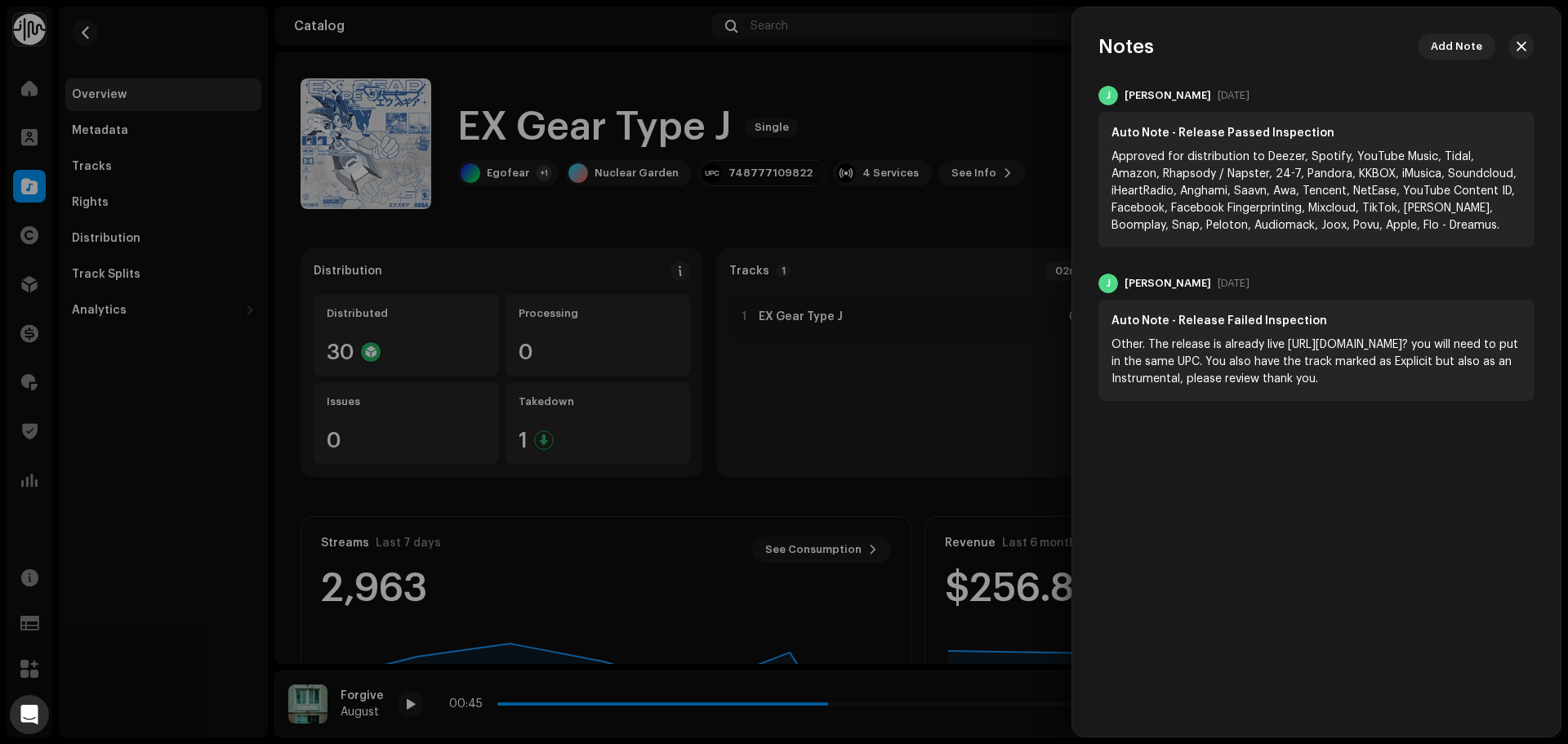
click at [938, 107] on div at bounding box center [784, 372] width 1568 height 744
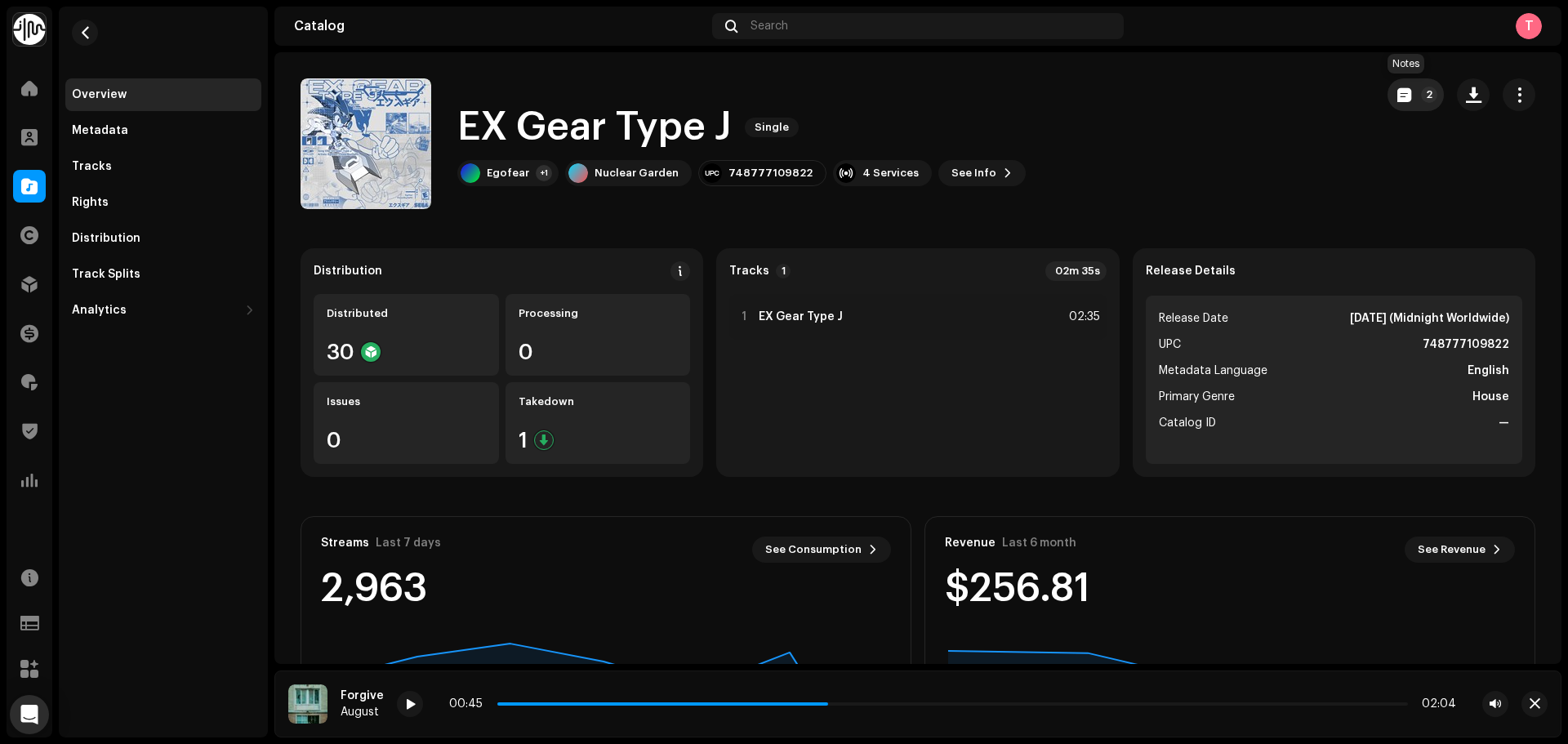
click at [1400, 99] on span "button" at bounding box center [1405, 94] width 14 height 13
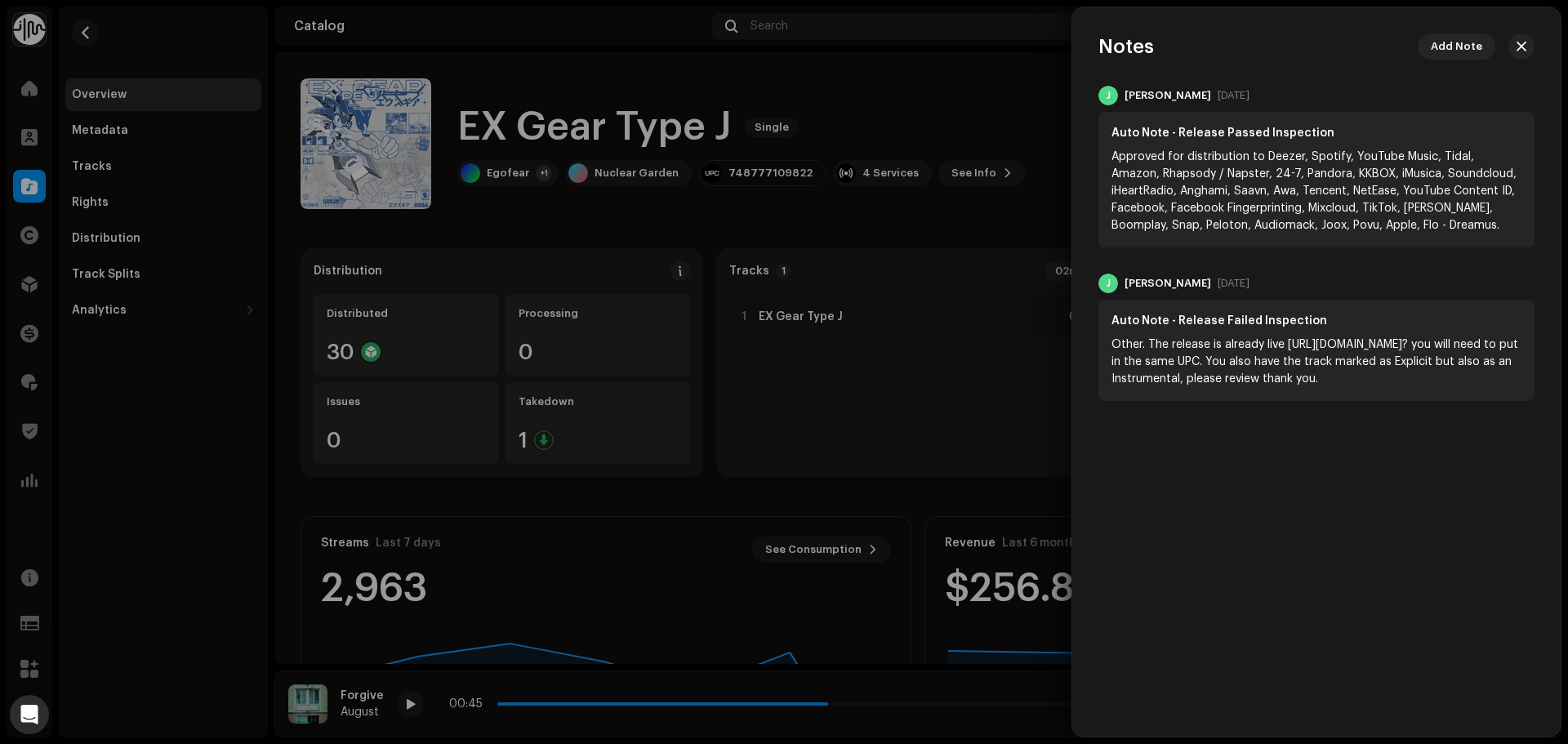
click at [839, 101] on div at bounding box center [784, 372] width 1568 height 744
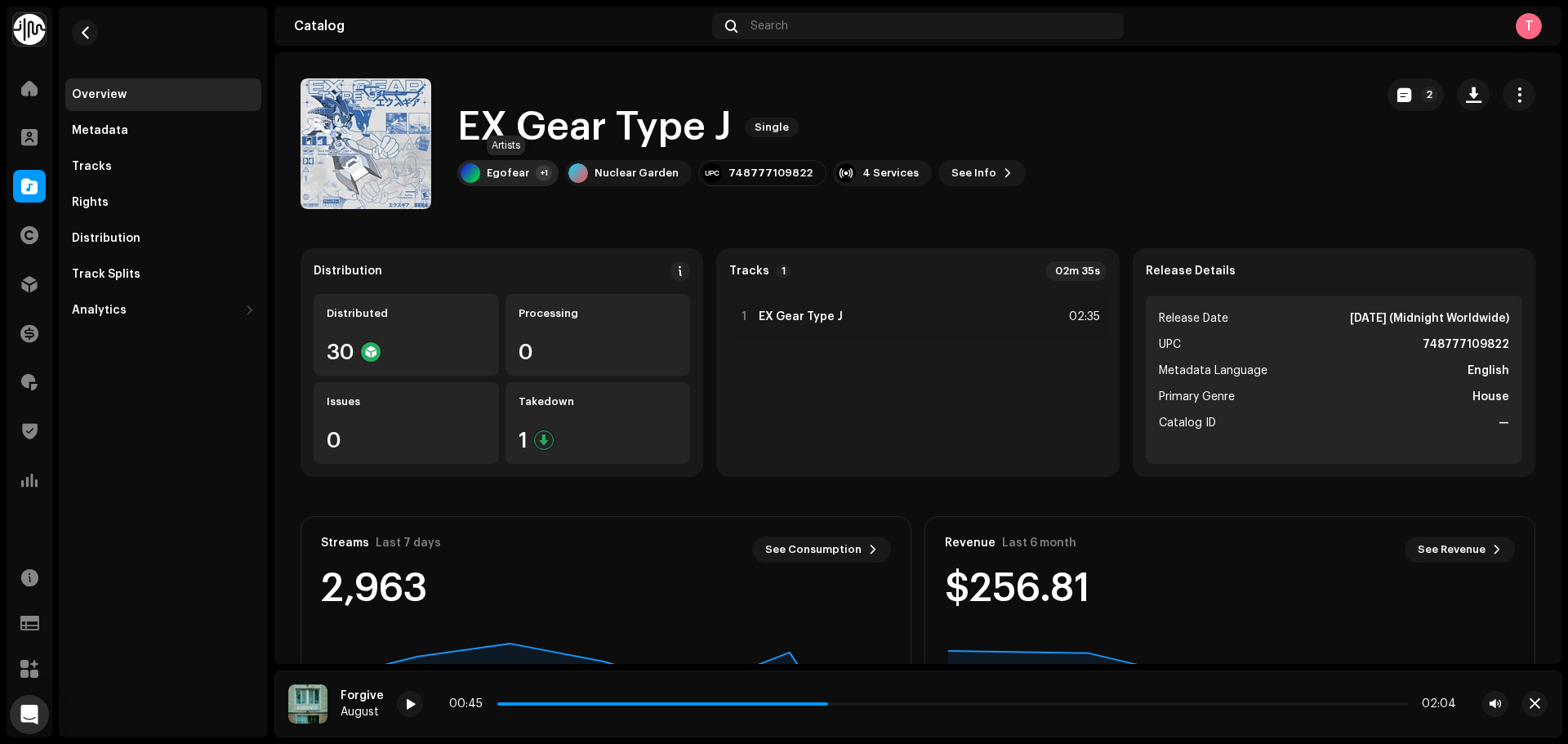
click at [478, 181] on re-a-cover at bounding box center [470, 173] width 20 height 20
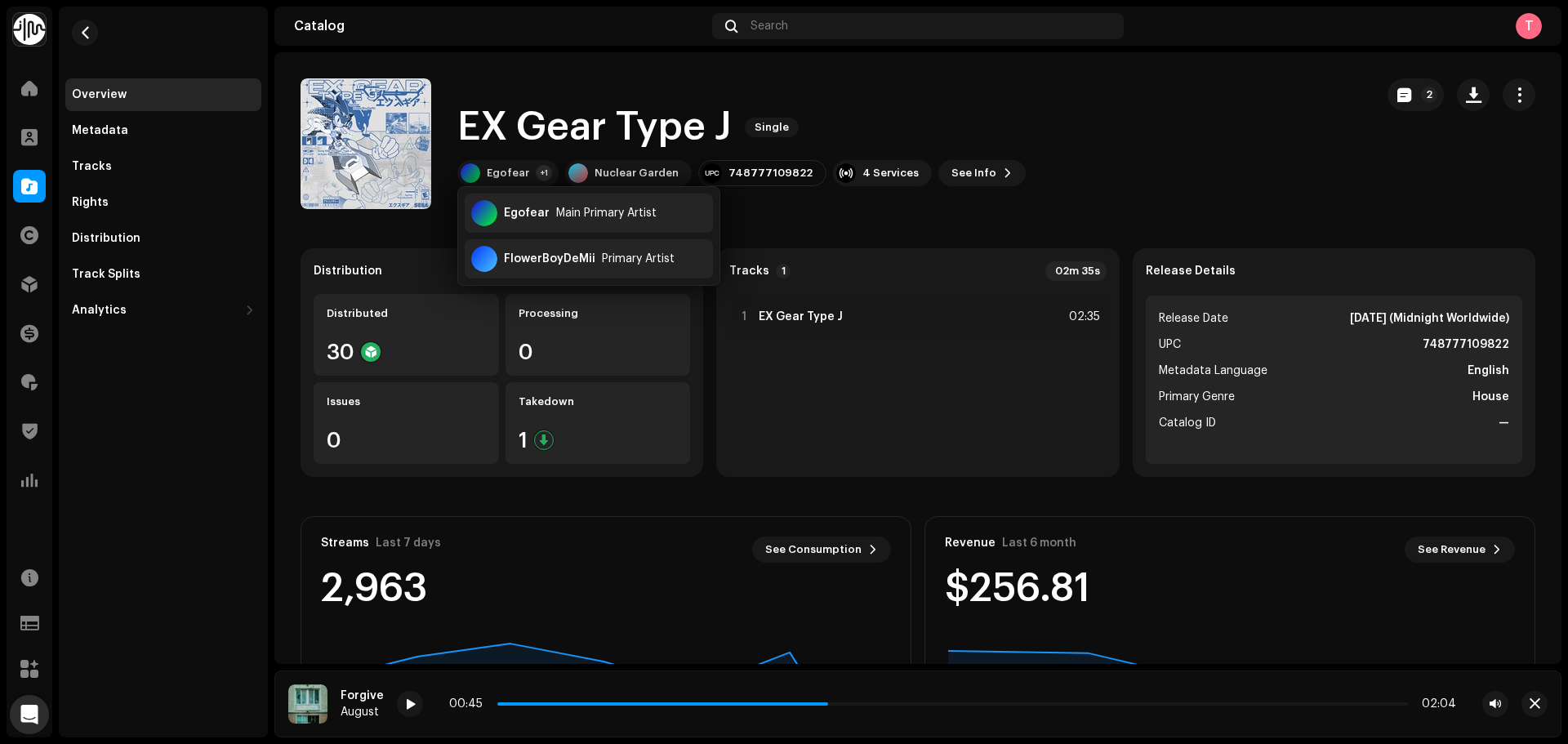
drag, startPoint x: 884, startPoint y: 138, endPoint x: 1501, endPoint y: 23, distance: 627.6
click at [885, 138] on div "EX Gear Type J Single" at bounding box center [741, 127] width 569 height 52
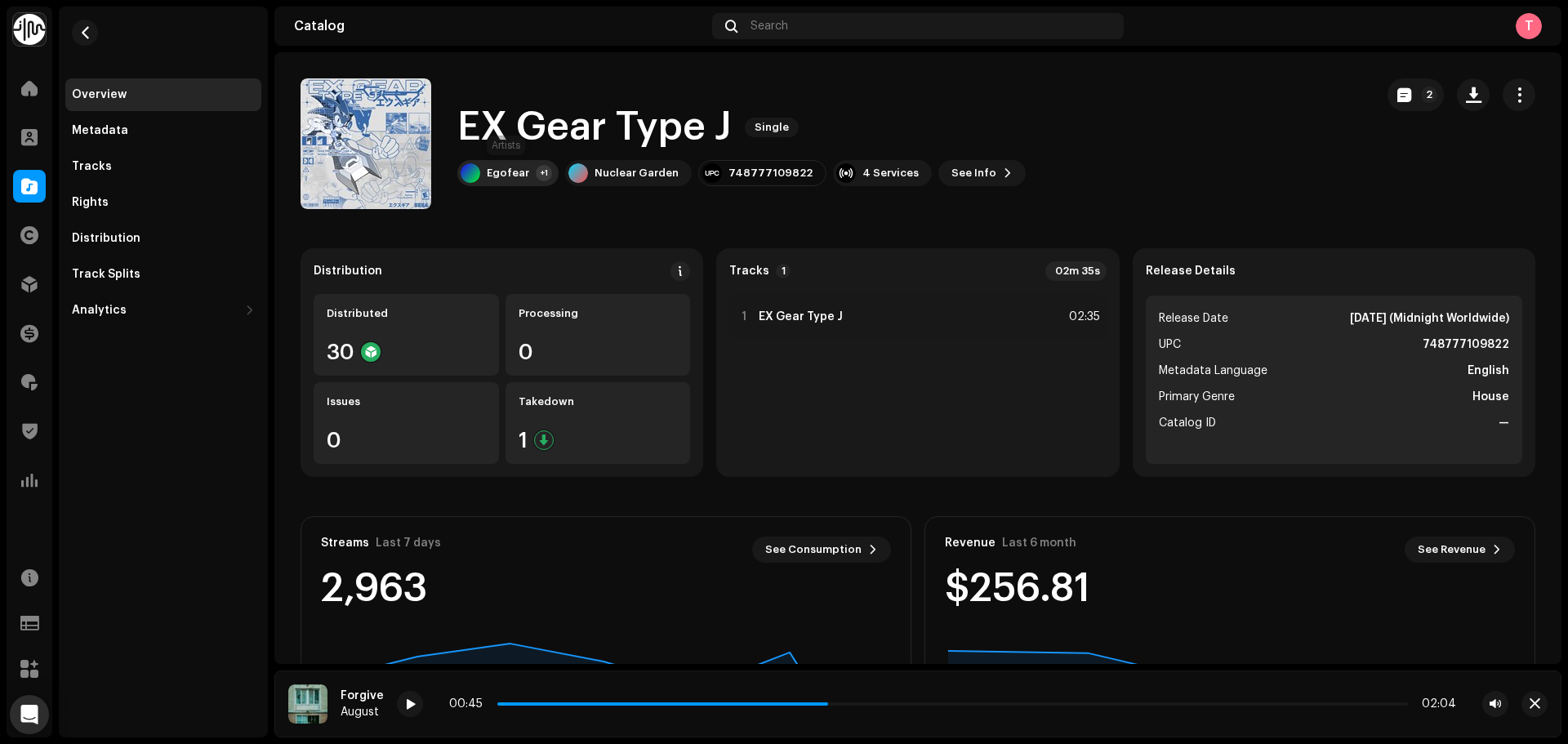
click at [531, 174] on div "Egofear +1" at bounding box center [508, 172] width 101 height 26
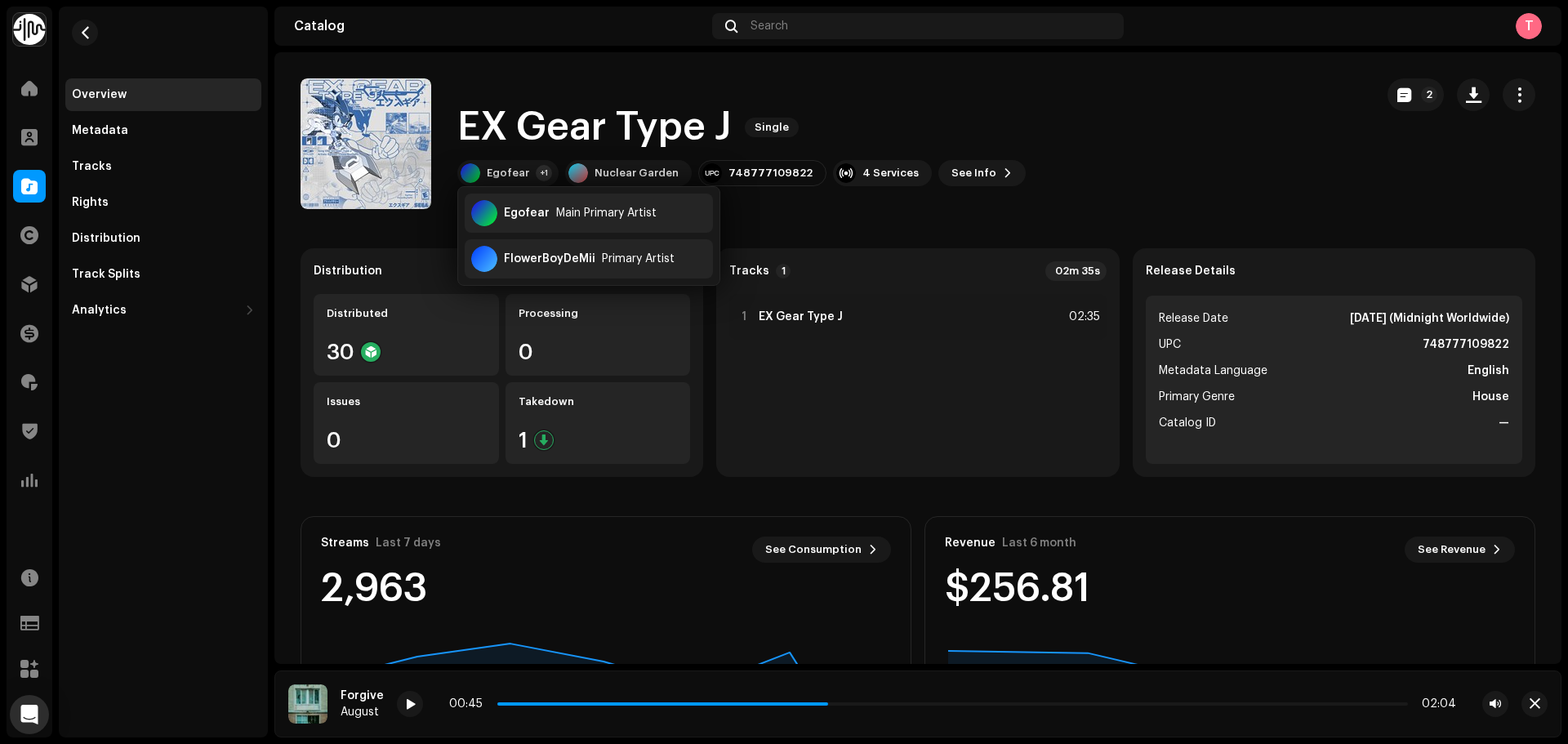
click at [1181, 205] on div "EX Gear Type J Single Egofear +1 Nuclear Garden 748777109822 4 Services See Inf…" at bounding box center [831, 143] width 1060 height 131
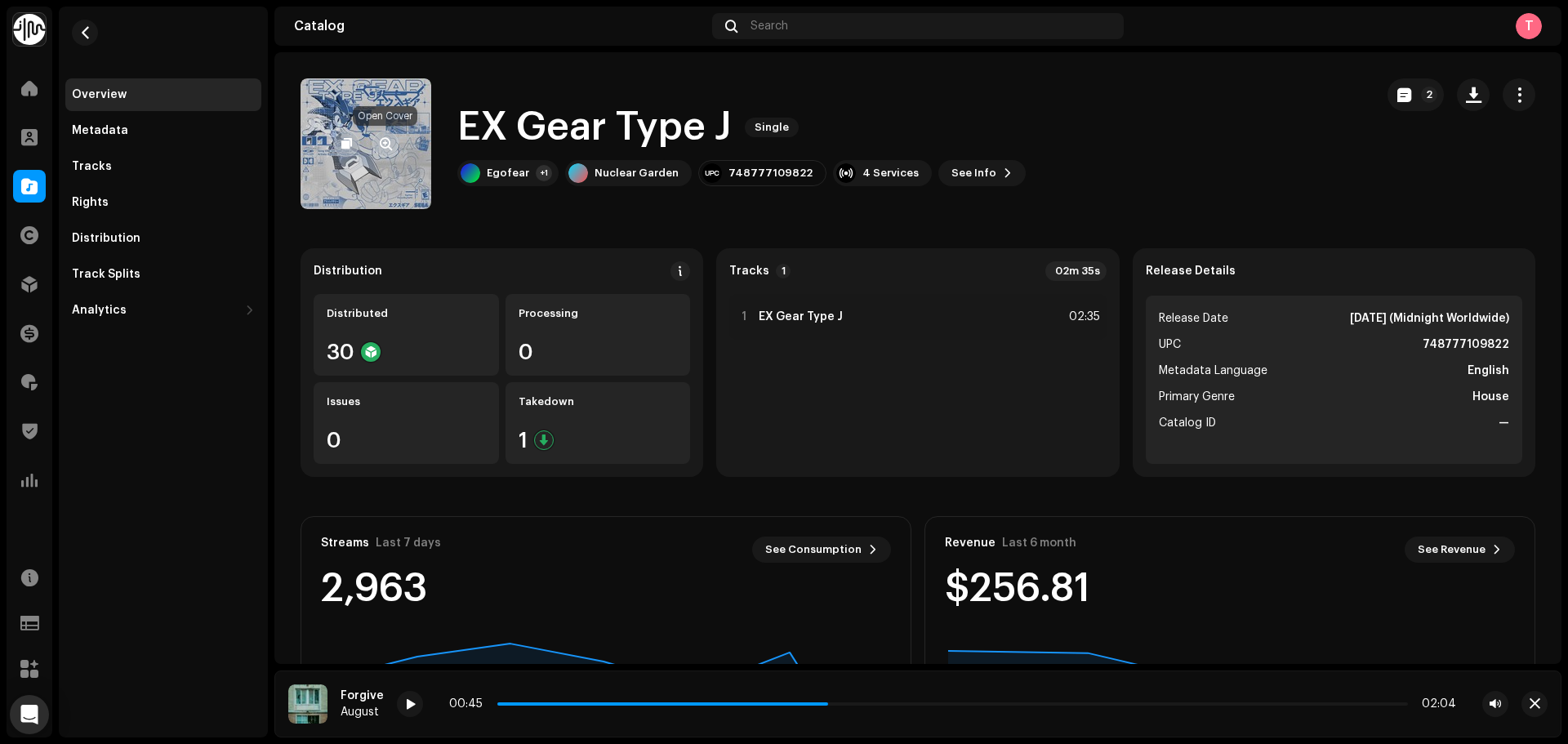
click at [387, 150] on button "button" at bounding box center [385, 143] width 26 height 26
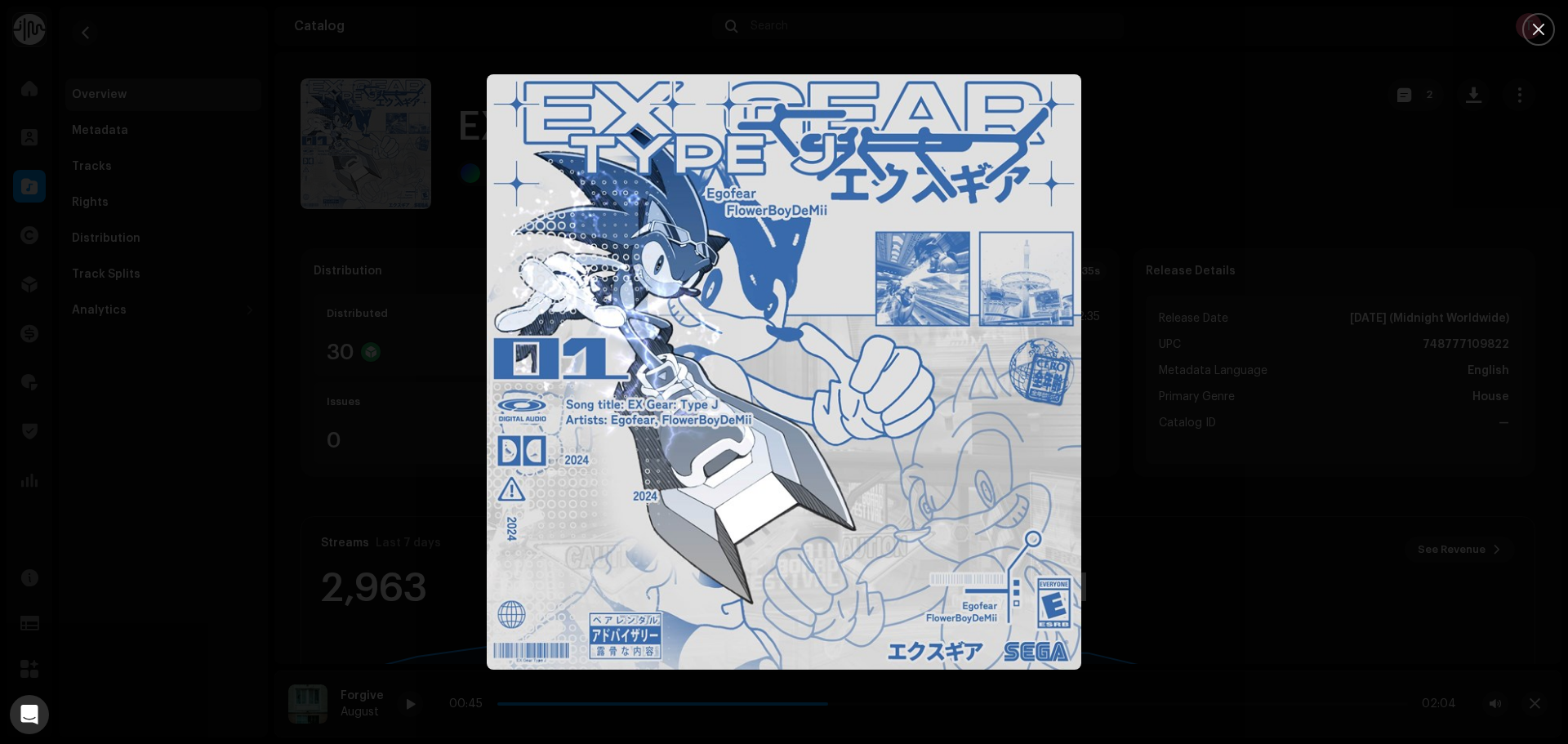
click at [1288, 323] on div at bounding box center [784, 372] width 1568 height 744
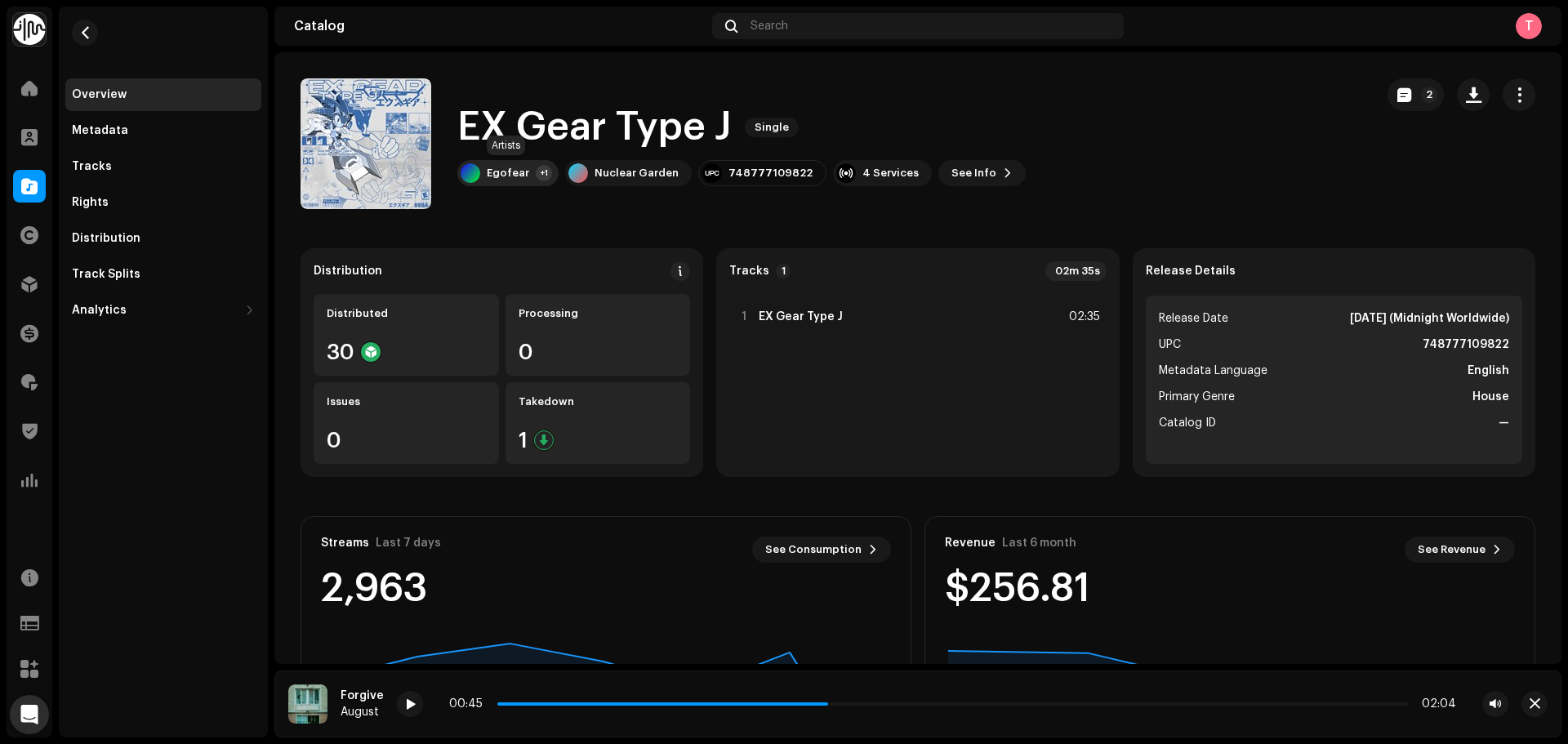
click at [508, 178] on div "Egofear" at bounding box center [508, 173] width 43 height 13
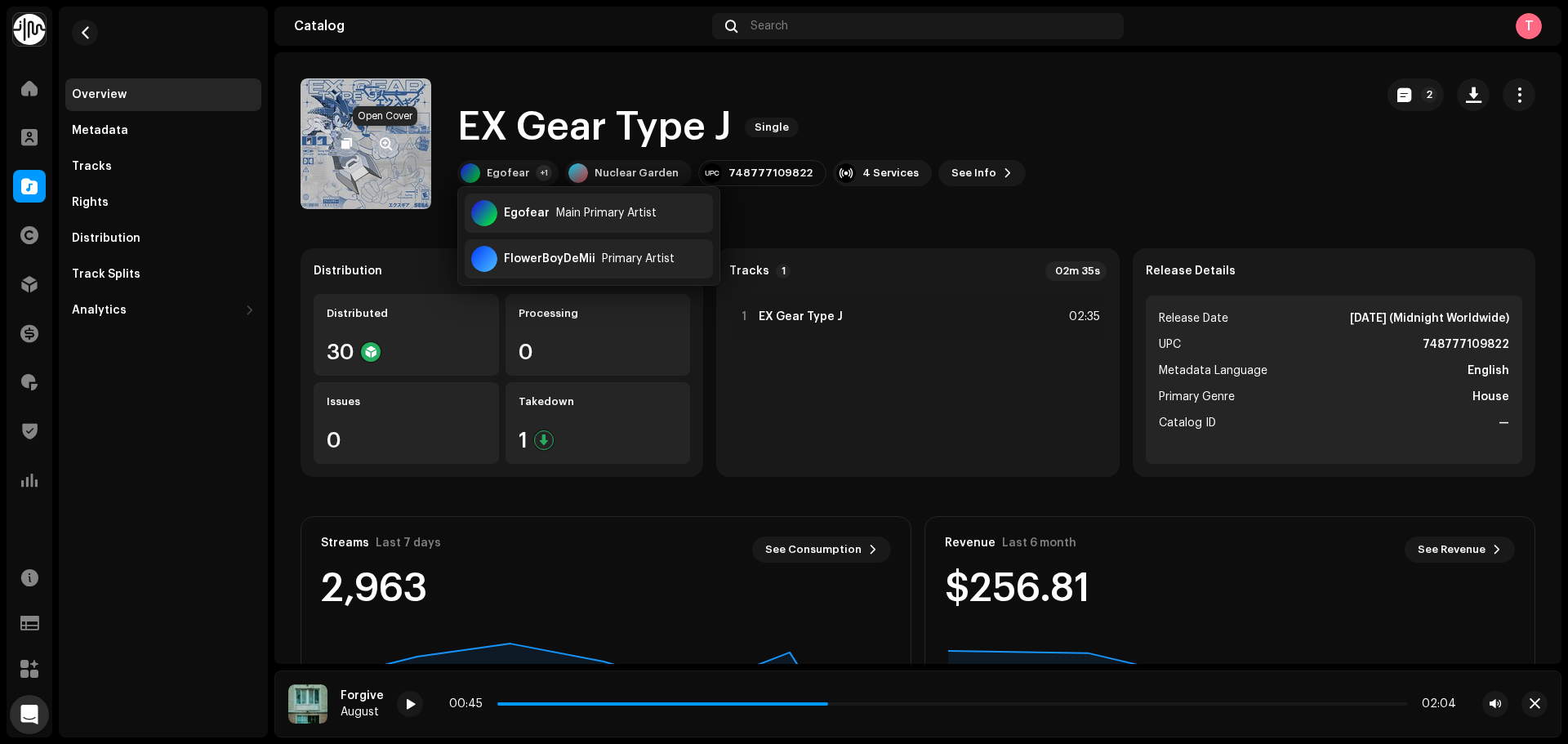
click at [392, 145] on button "button" at bounding box center [385, 143] width 26 height 26
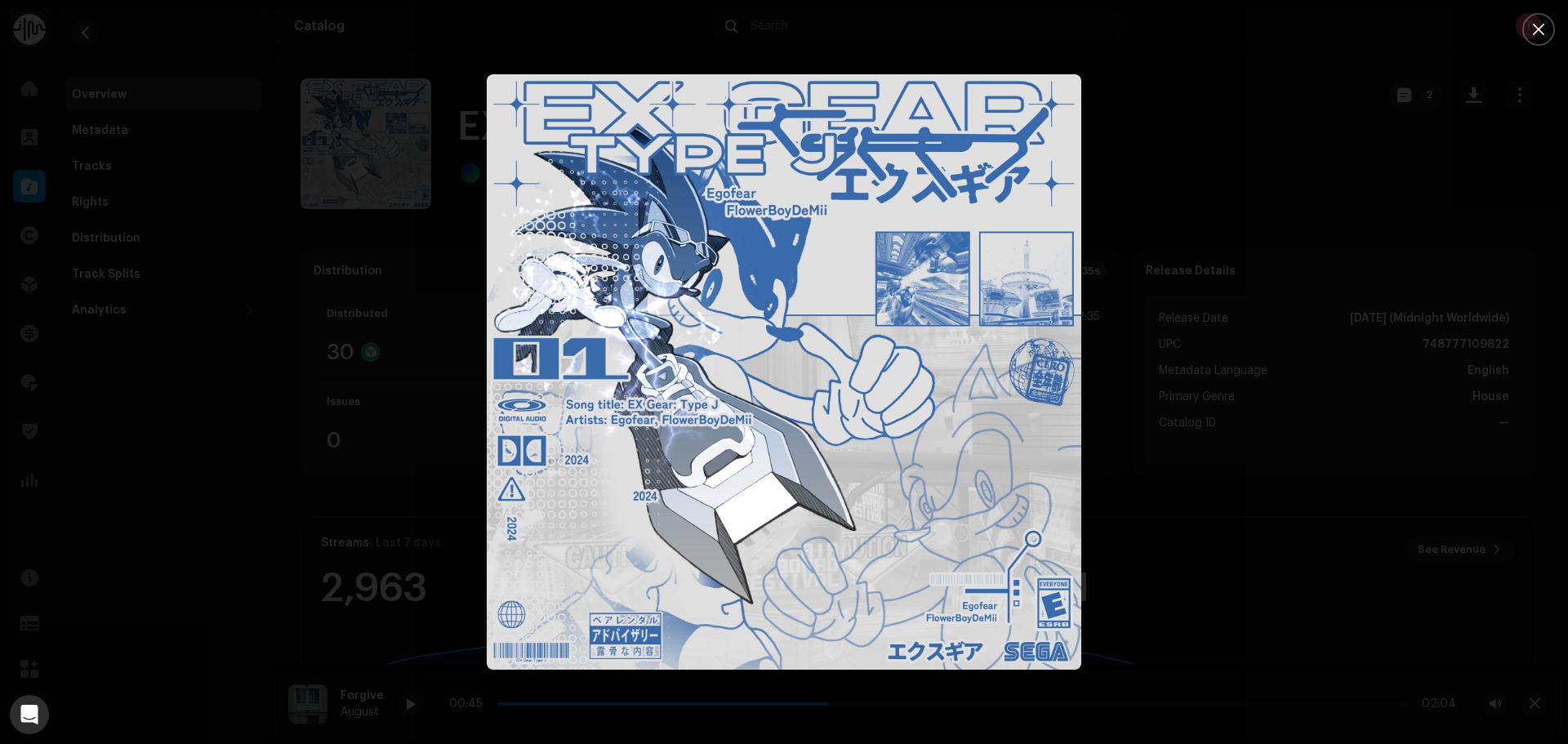
click at [1178, 549] on div at bounding box center [784, 372] width 1568 height 744
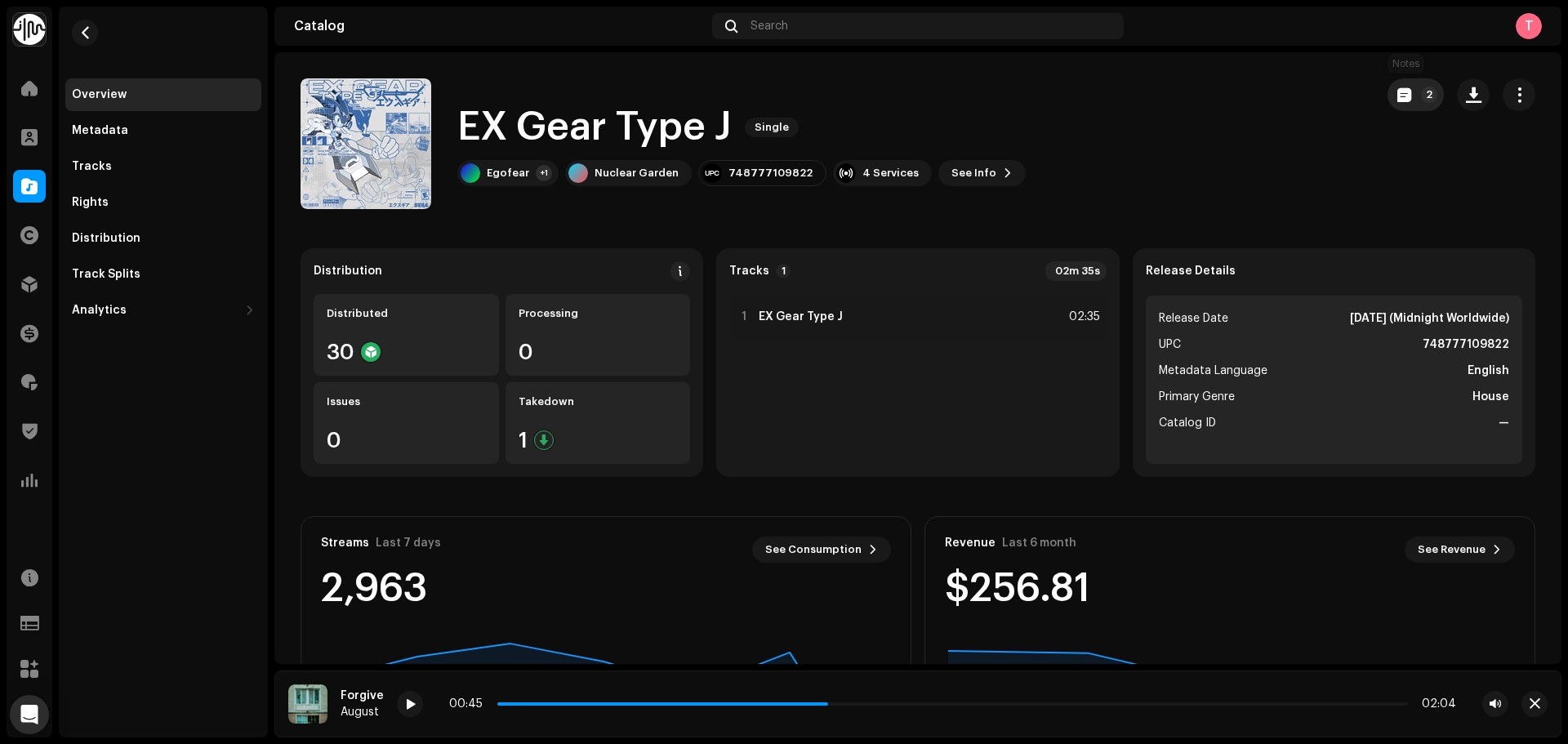
click at [1428, 81] on button "2" at bounding box center [1415, 94] width 56 height 33
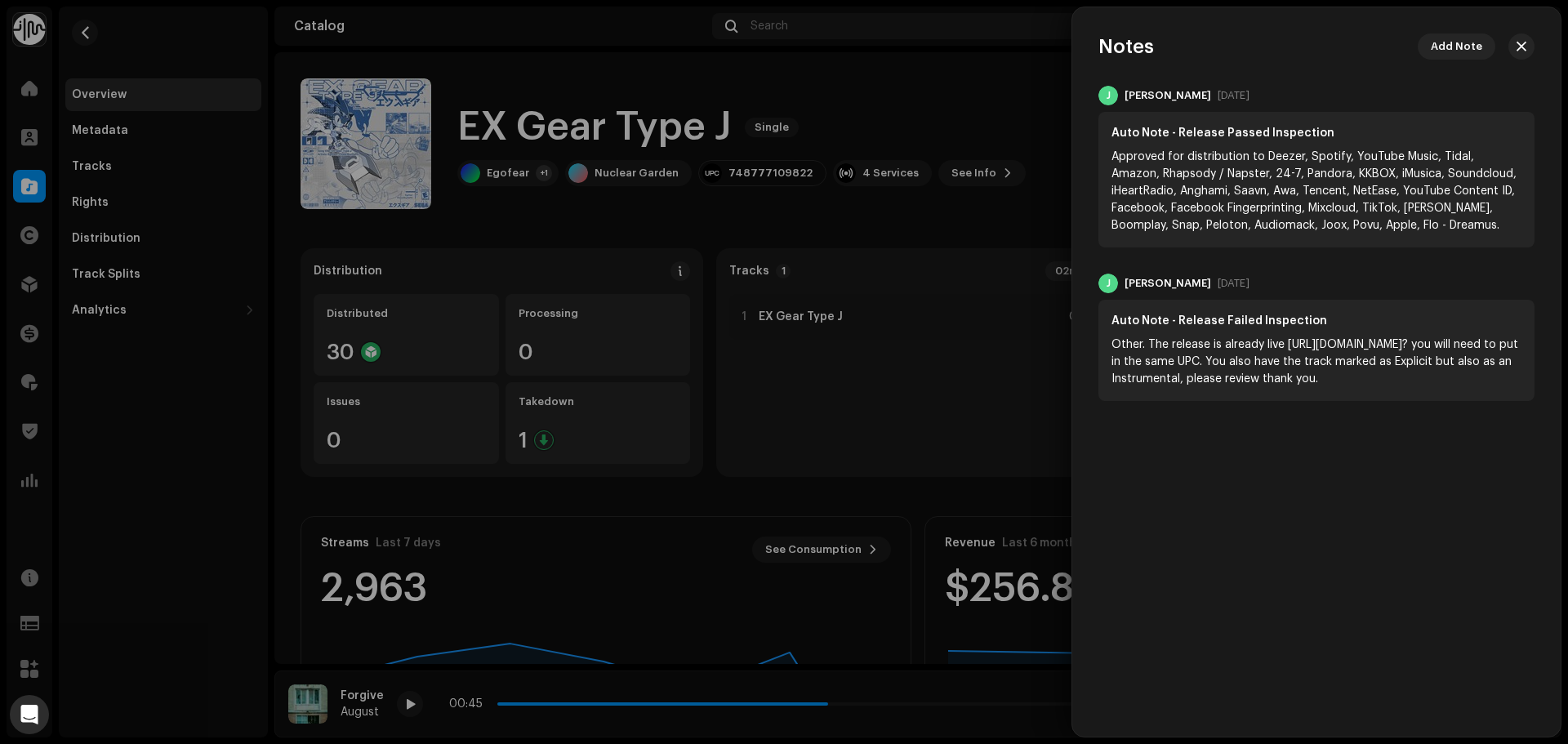
click at [907, 71] on div at bounding box center [784, 372] width 1568 height 744
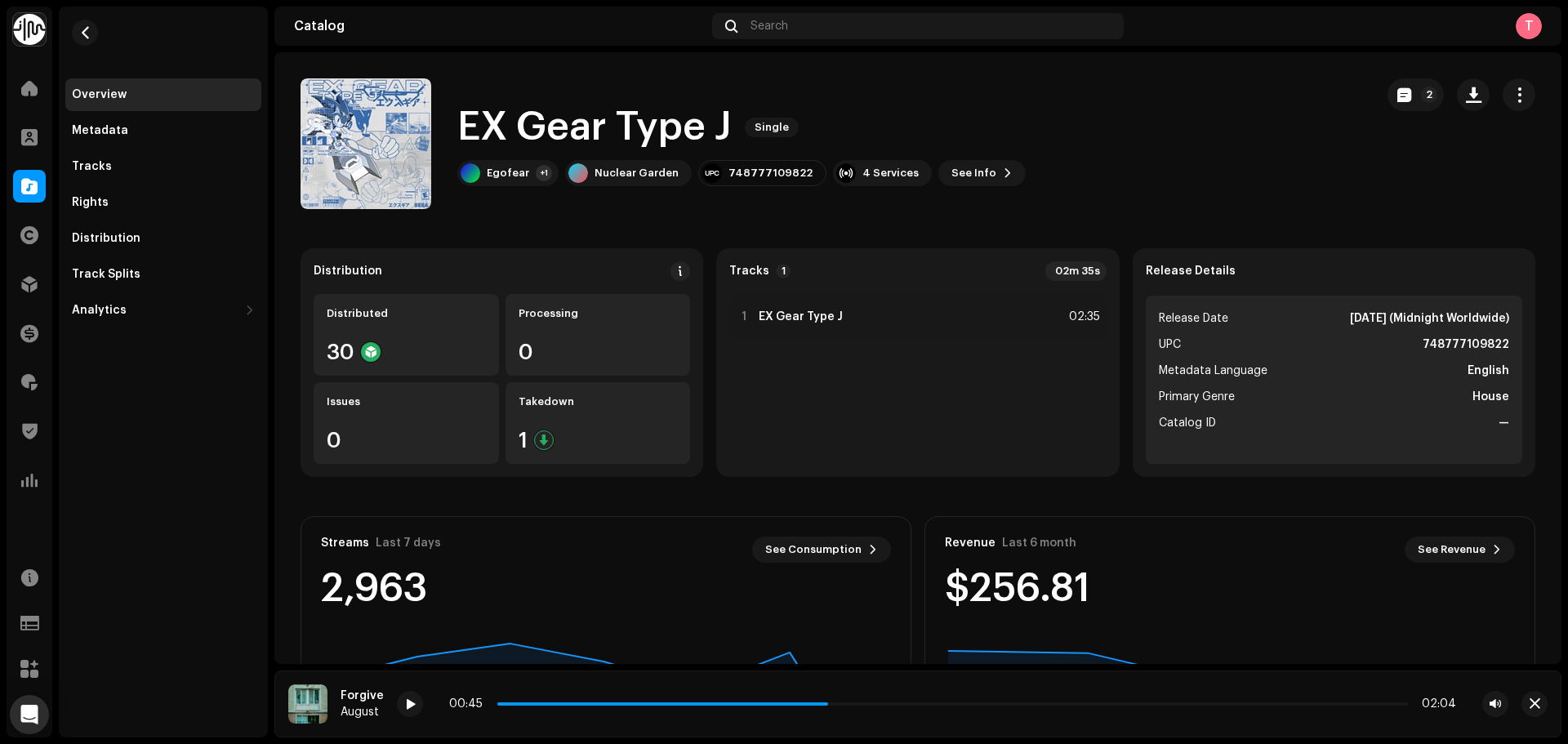
click at [67, 25] on re-m-nav-back at bounding box center [85, 42] width 39 height 72
click at [83, 36] on span "button" at bounding box center [85, 32] width 12 height 13
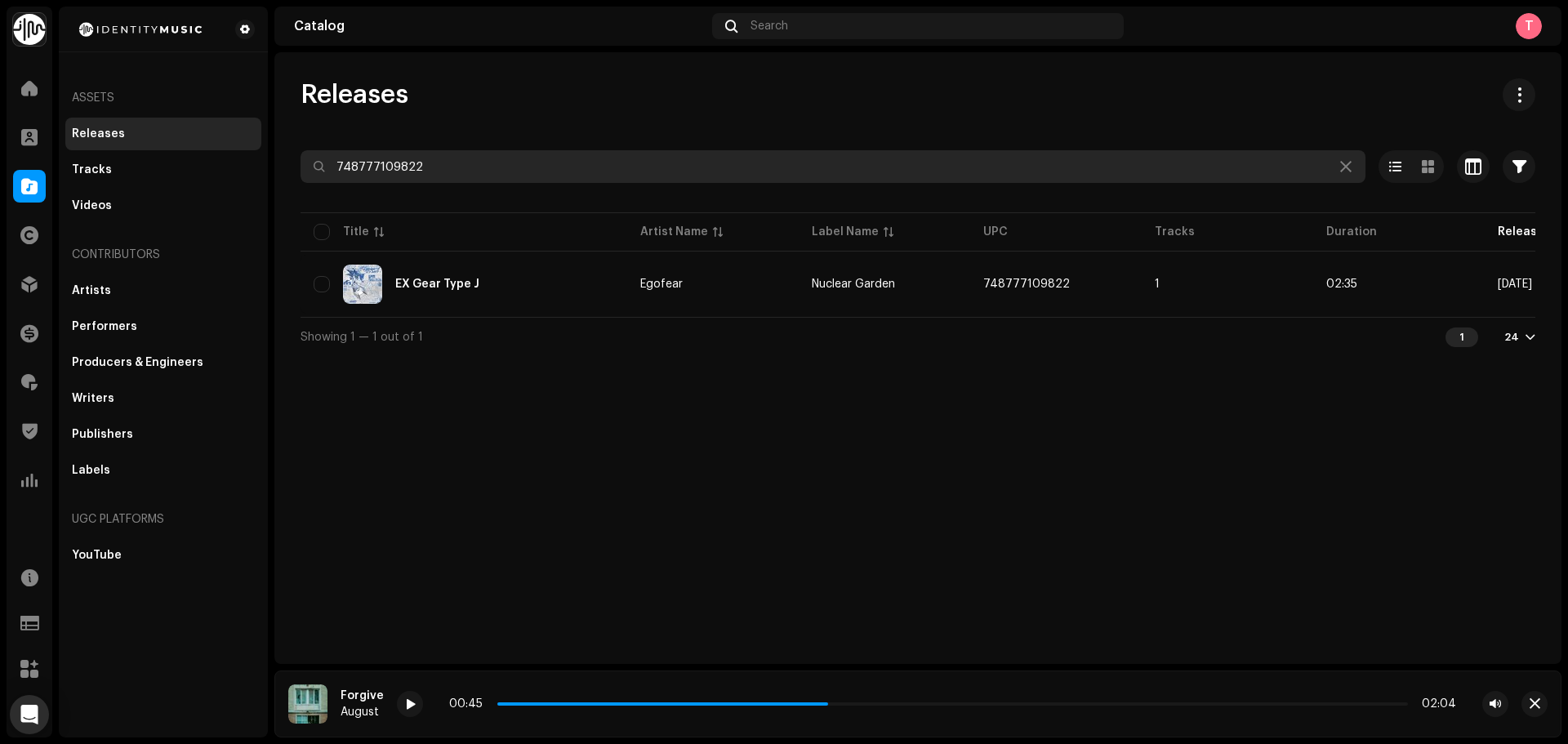
drag, startPoint x: 516, startPoint y: 158, endPoint x: 188, endPoint y: 135, distance: 328.8
click at [208, 135] on div "Identity Music Home Clients Catalog Rights Distribution Finance Royalties Trust…" at bounding box center [784, 372] width 1568 height 744
paste input "8447352001439"
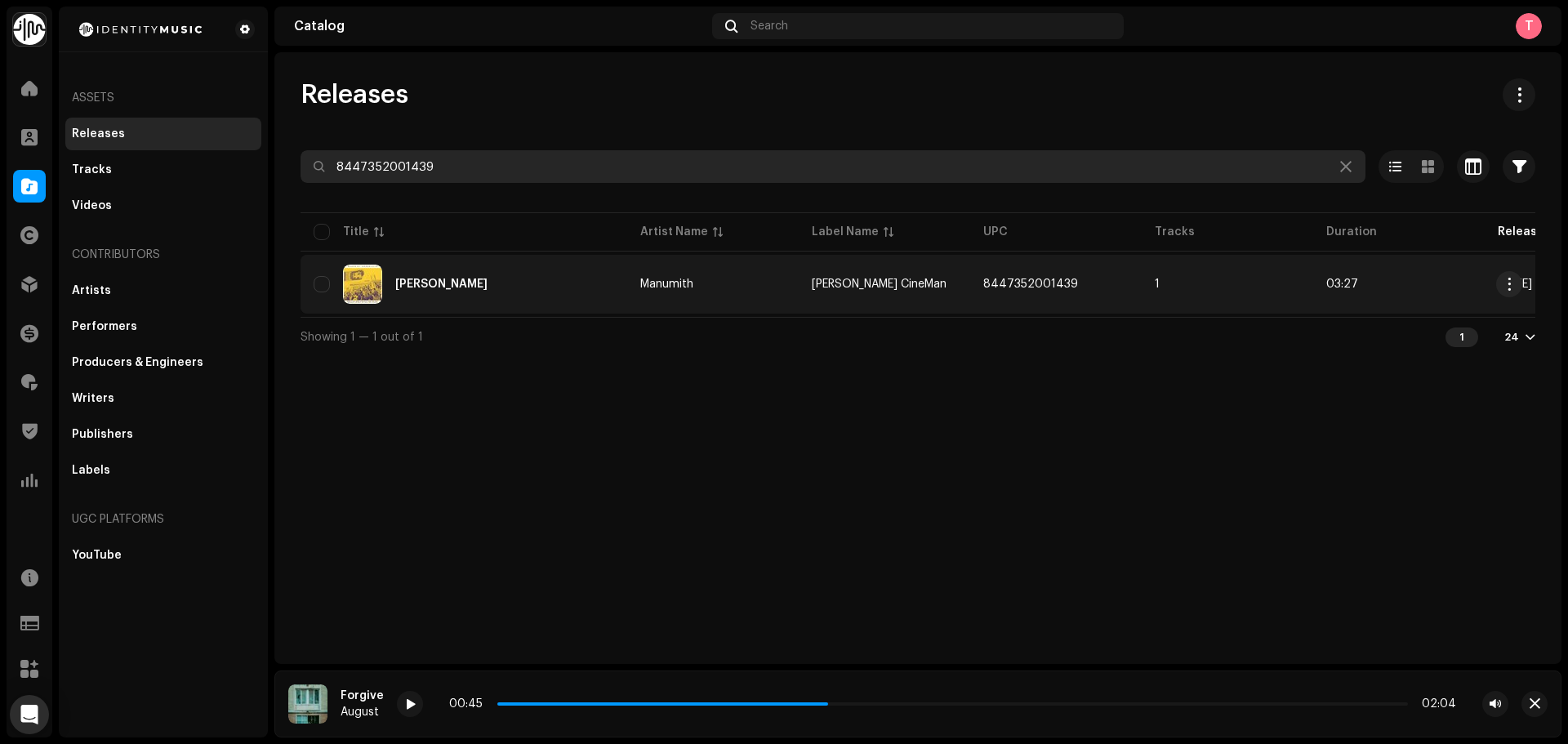
type input "8447352001439"
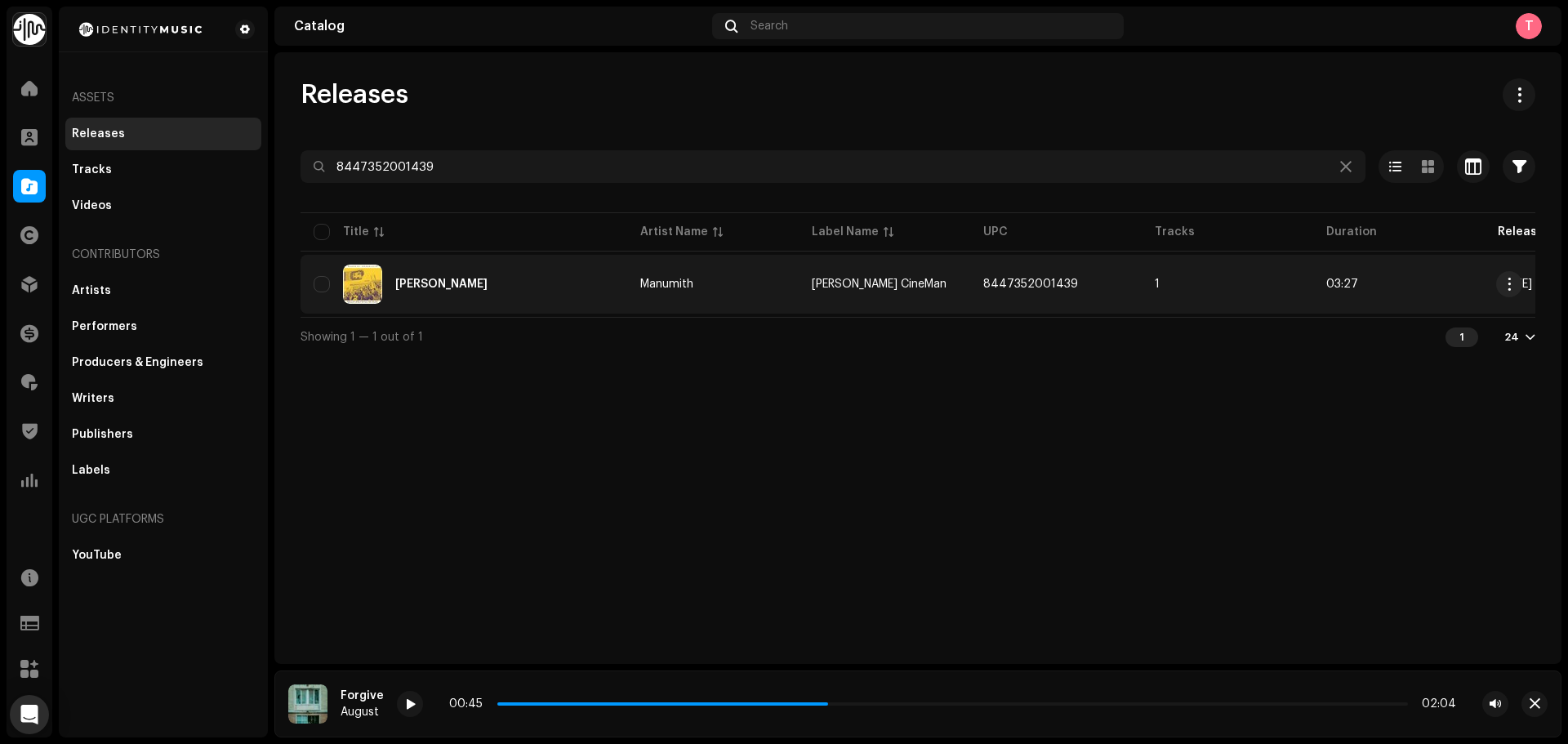
click at [591, 298] on div "Adare Aragalaya" at bounding box center [463, 284] width 301 height 39
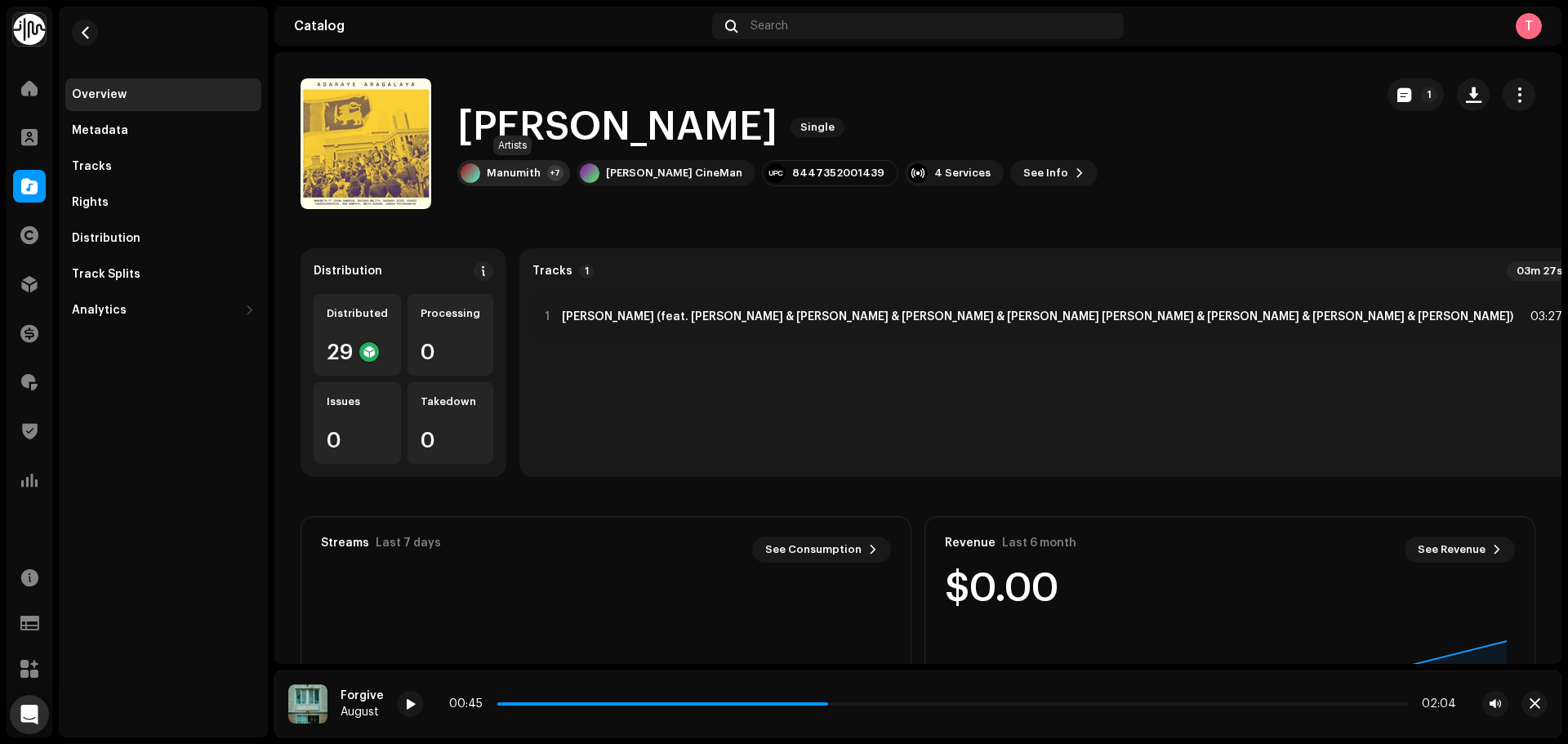
click at [500, 170] on div "Manumith" at bounding box center [513, 173] width 54 height 13
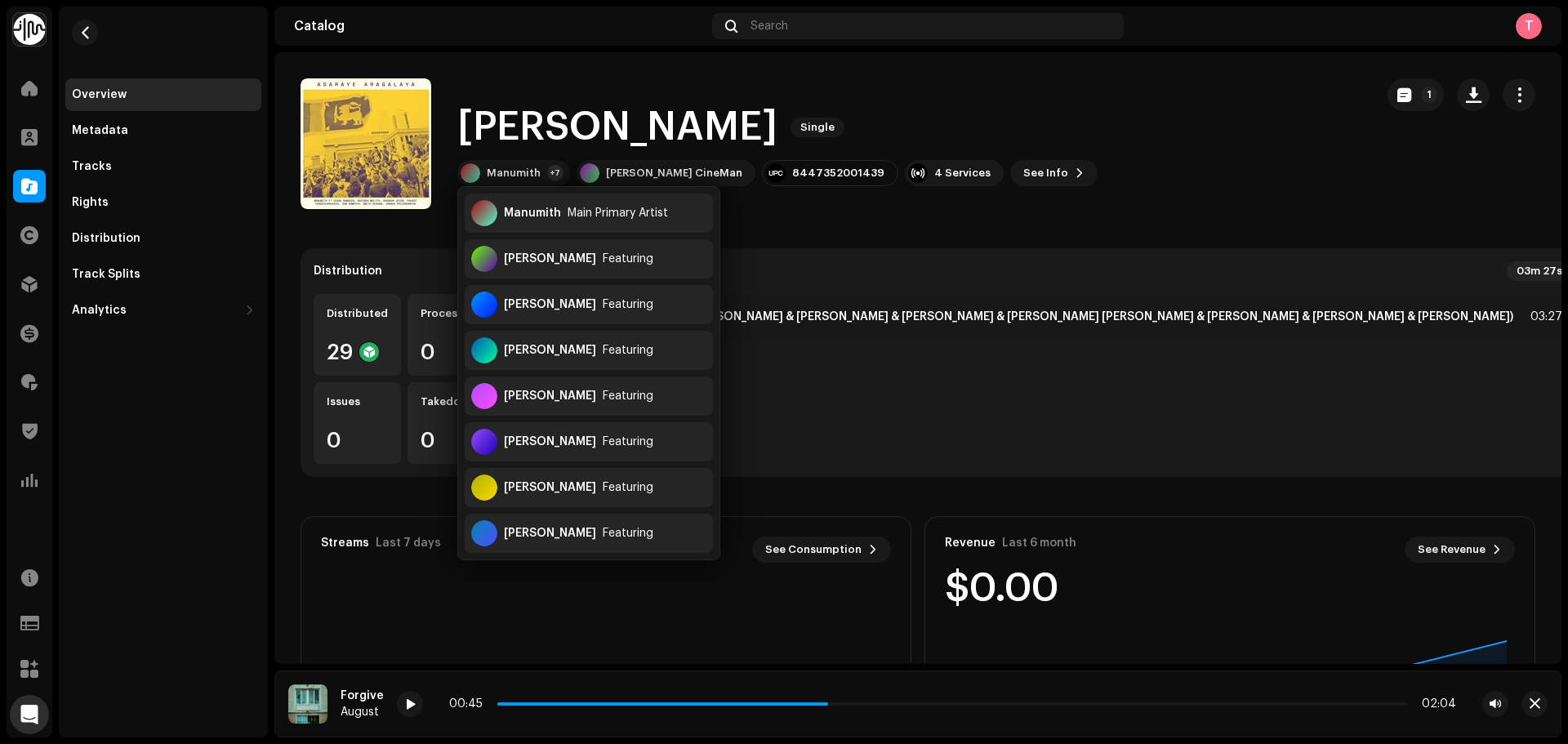
click at [1172, 160] on div "Adare Aragalaya Single Manumith +7 Musick CineMan 8447352001439 4 Services See …" at bounding box center [831, 143] width 1060 height 131
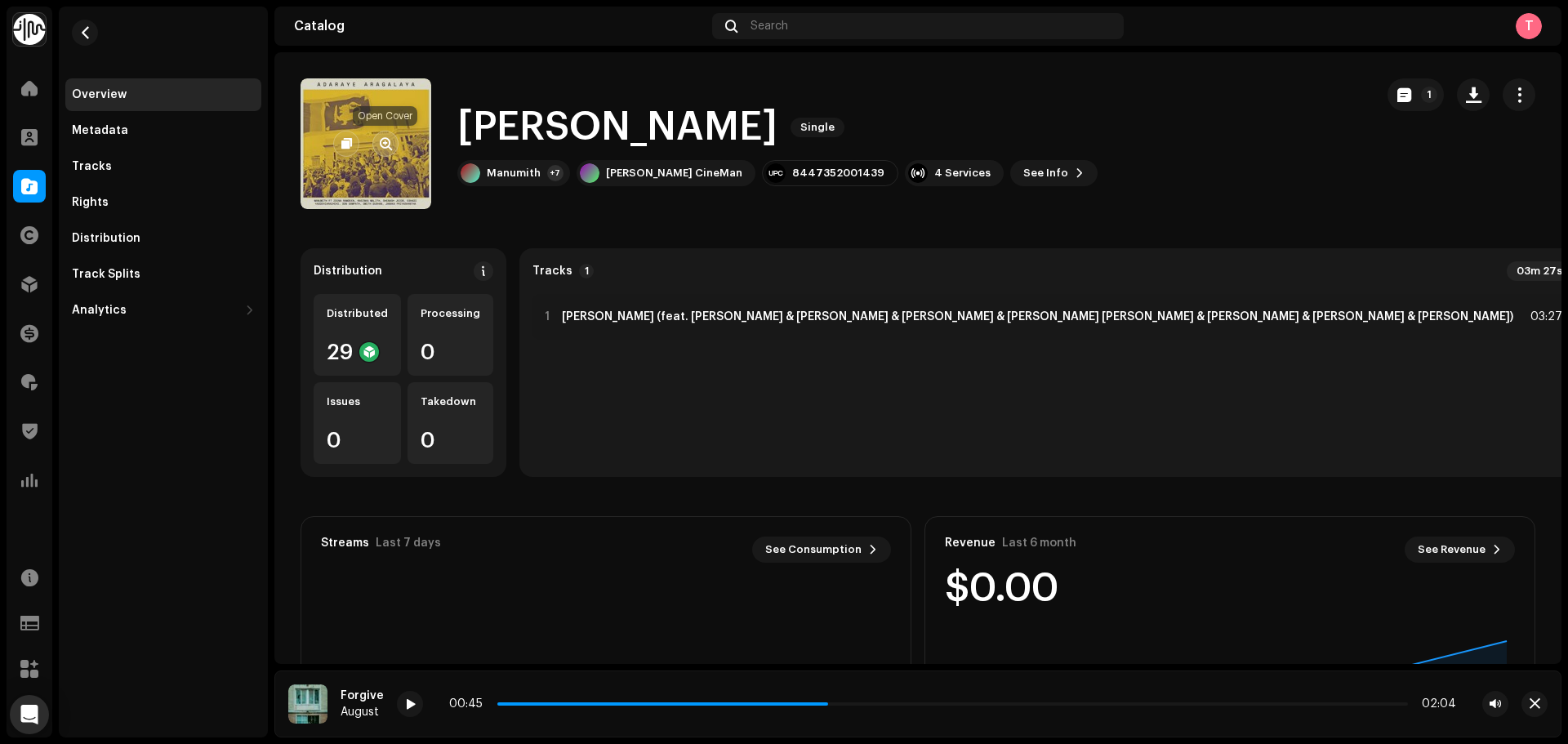
click at [388, 148] on span "button" at bounding box center [386, 144] width 12 height 13
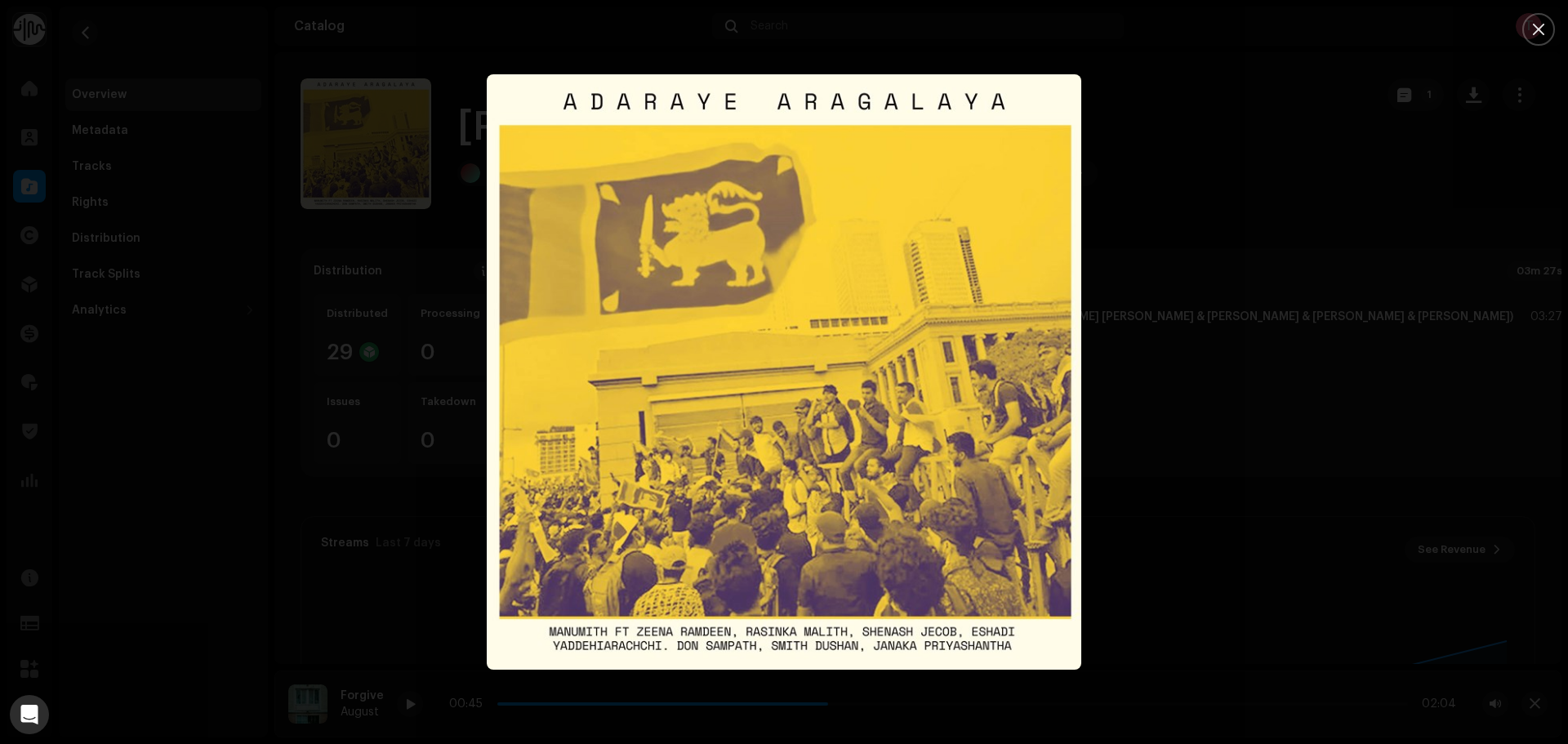
click at [1232, 172] on div at bounding box center [784, 372] width 1568 height 744
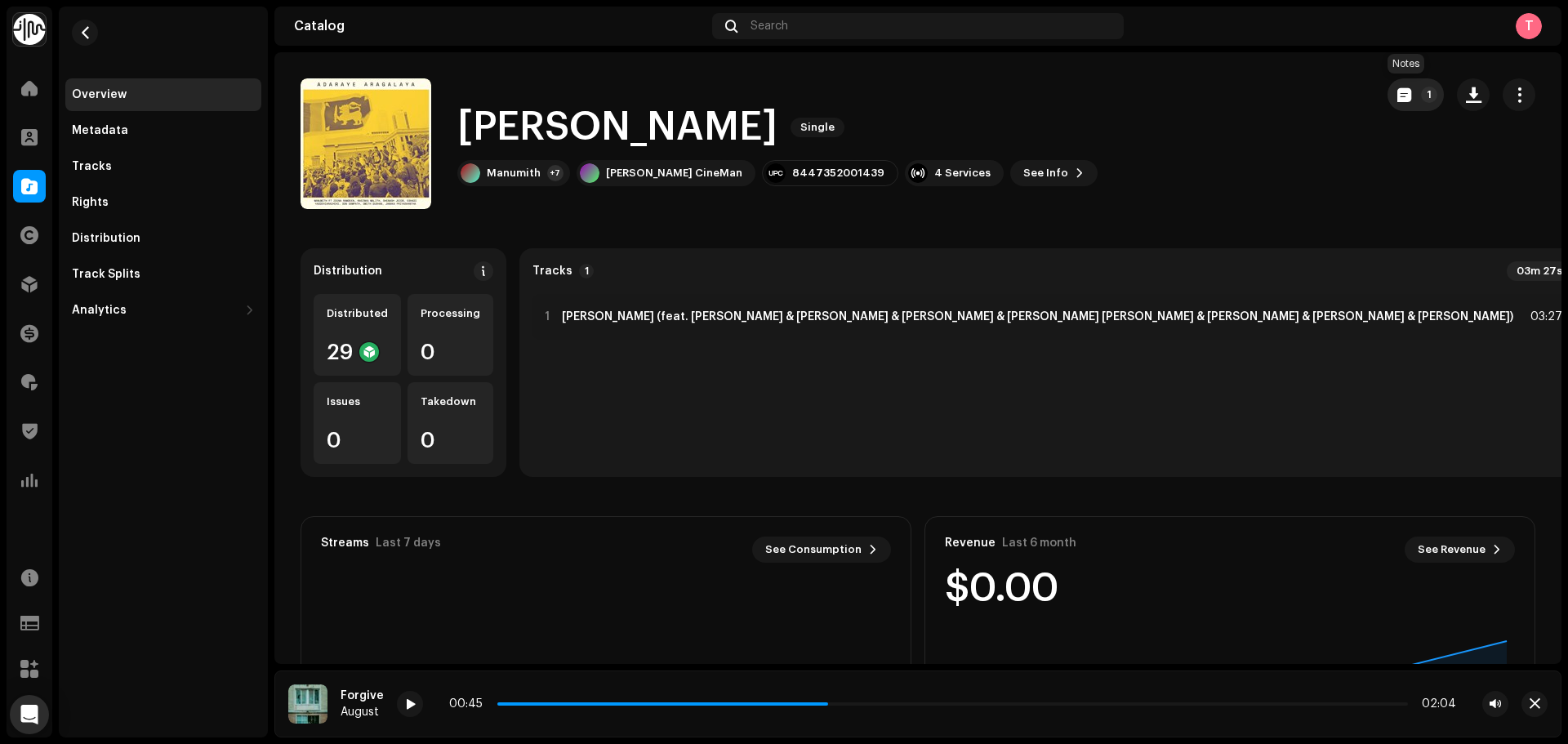
click at [1388, 98] on button "1" at bounding box center [1415, 94] width 56 height 33
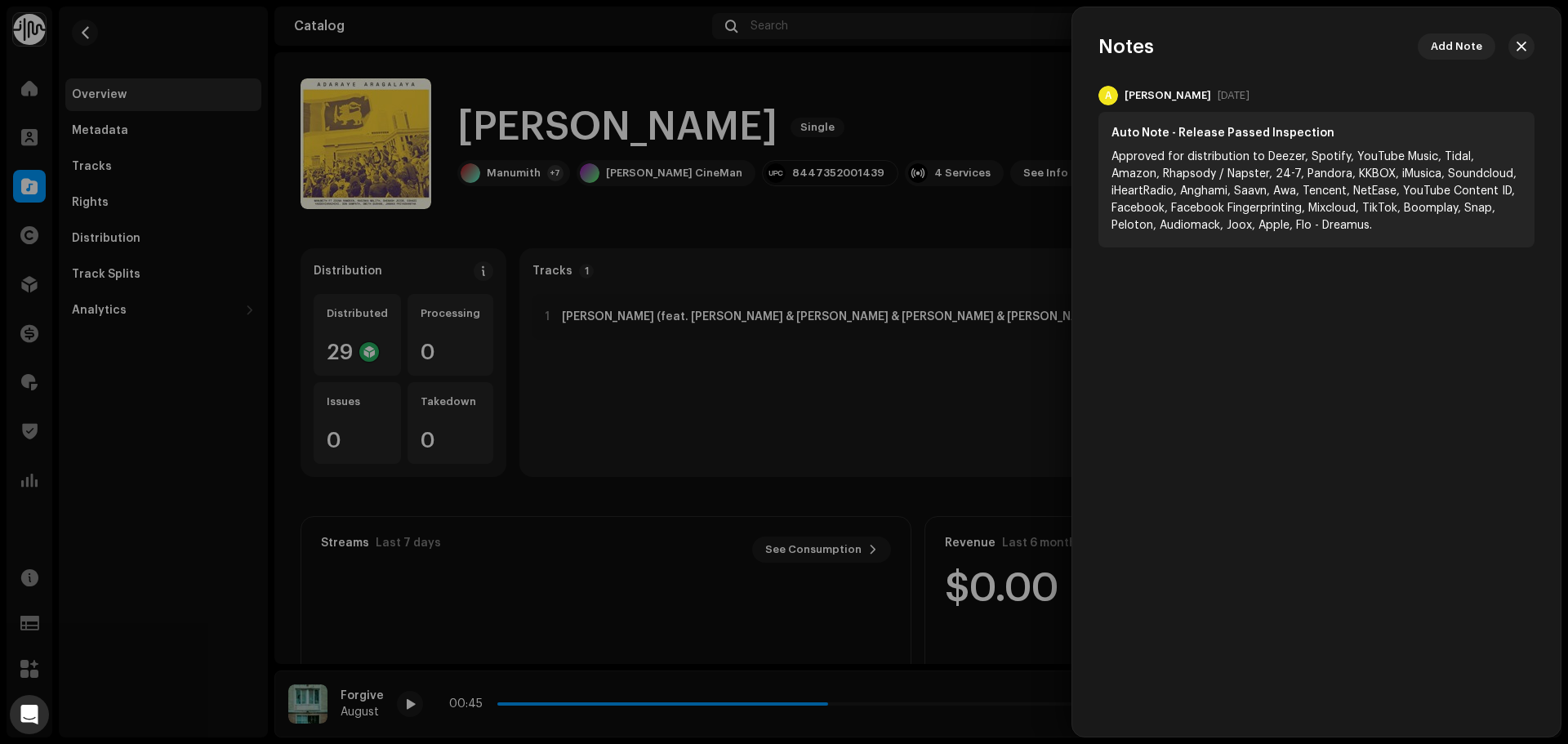
click at [978, 123] on div at bounding box center [784, 372] width 1568 height 744
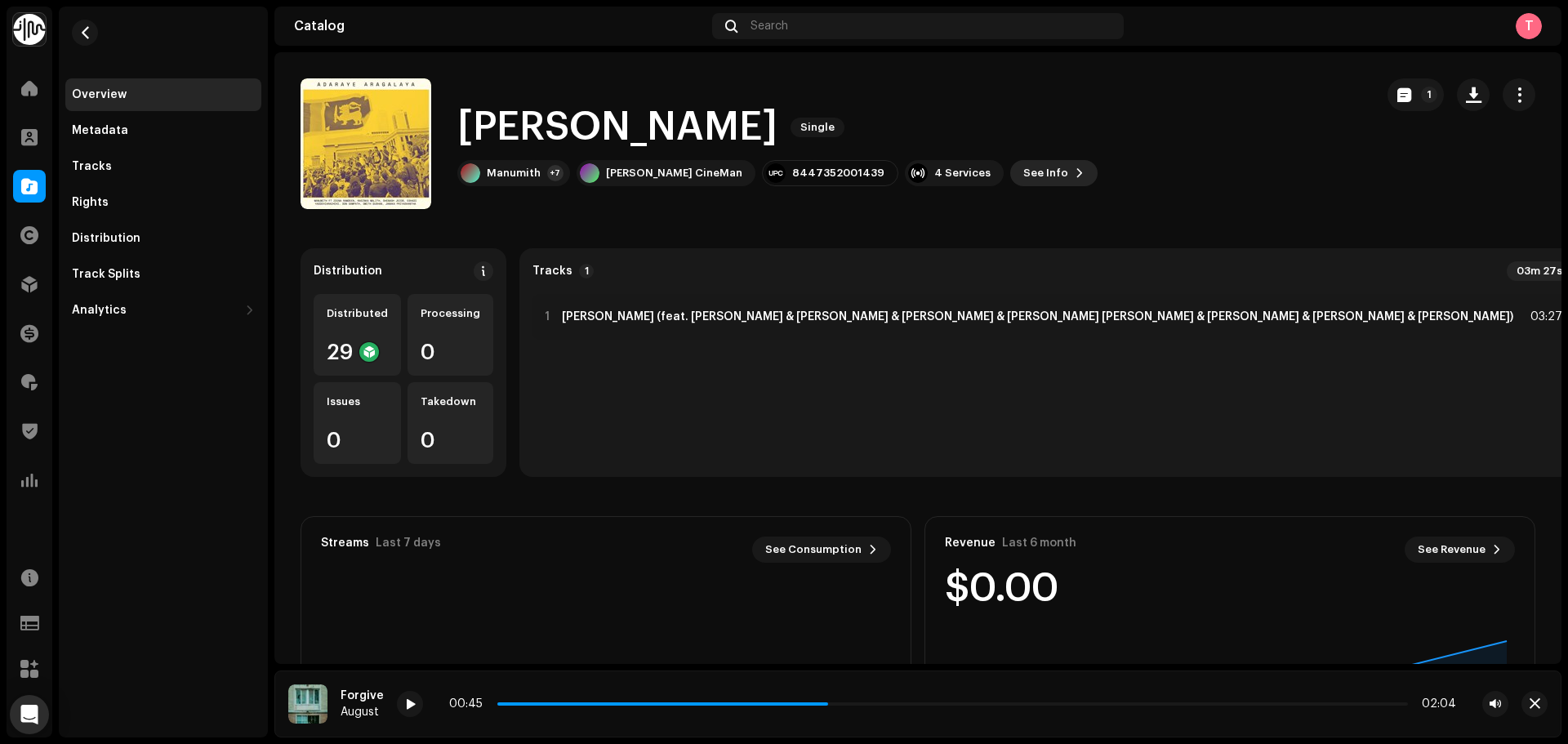
click at [1023, 166] on span "See Info" at bounding box center [1045, 173] width 45 height 33
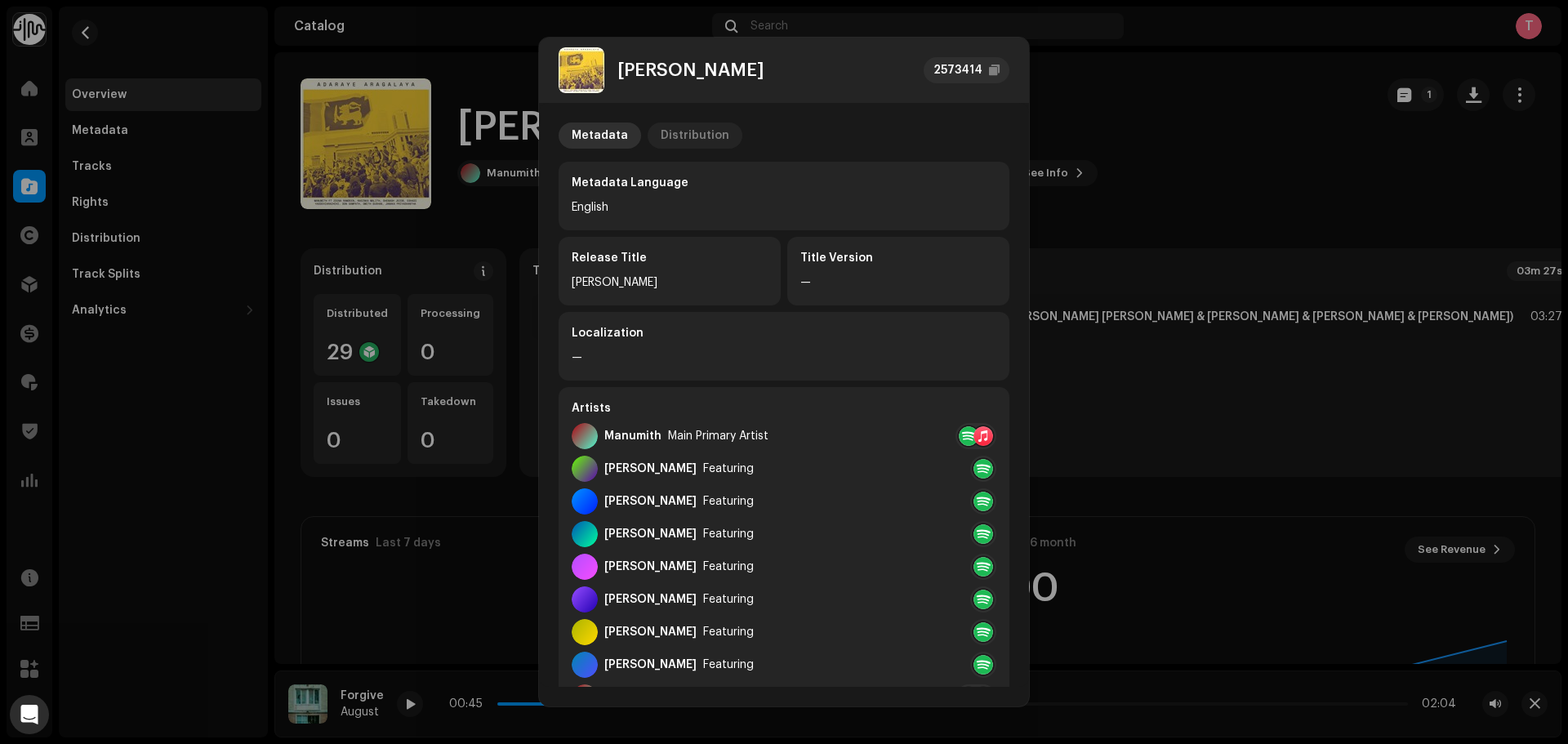
click at [709, 147] on div "Distribution" at bounding box center [695, 135] width 68 height 26
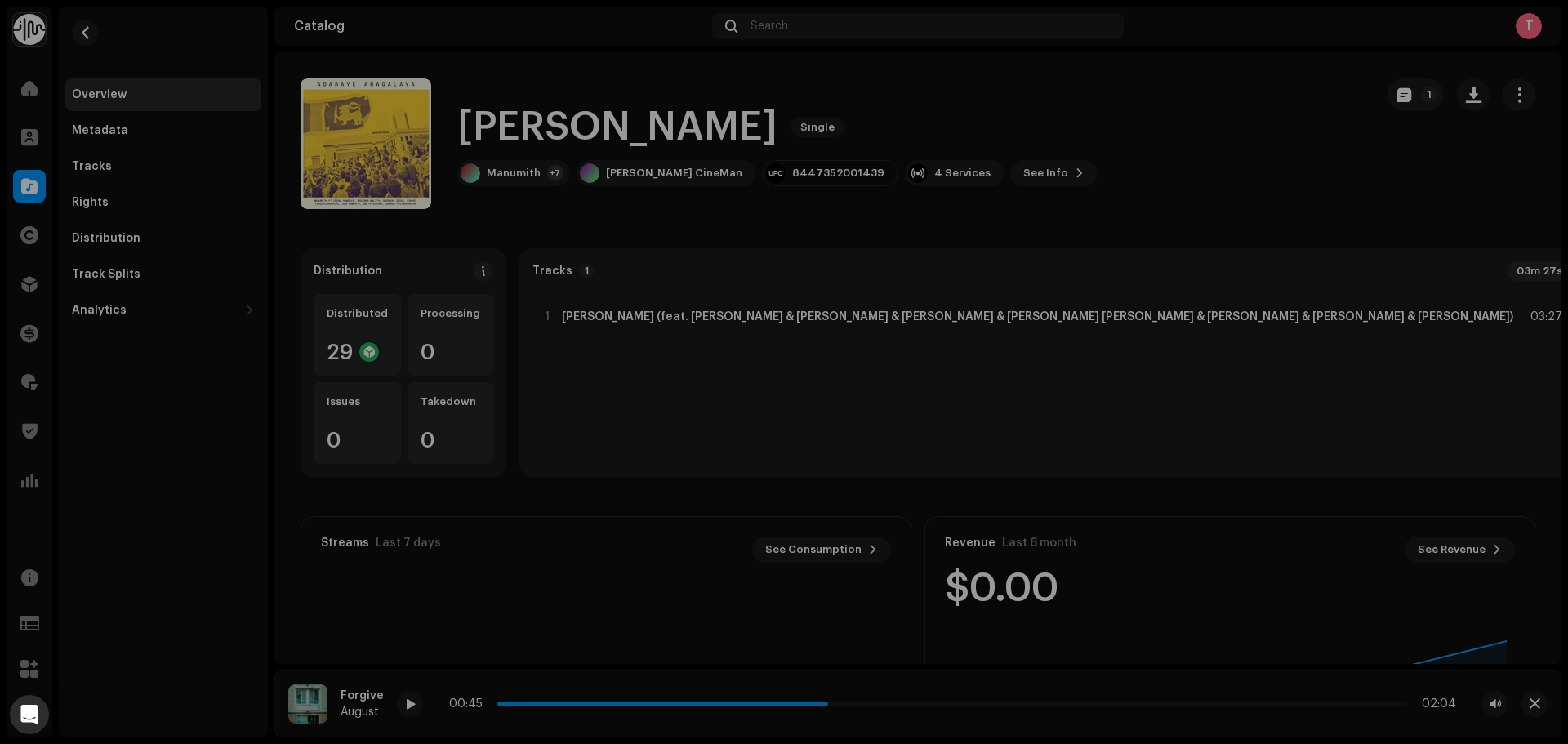
click at [1197, 157] on div "Adare Aragalaya 2573414 Metadata Distribution Release Date Oct 17, 2024 (Midnig…" at bounding box center [784, 372] width 1568 height 744
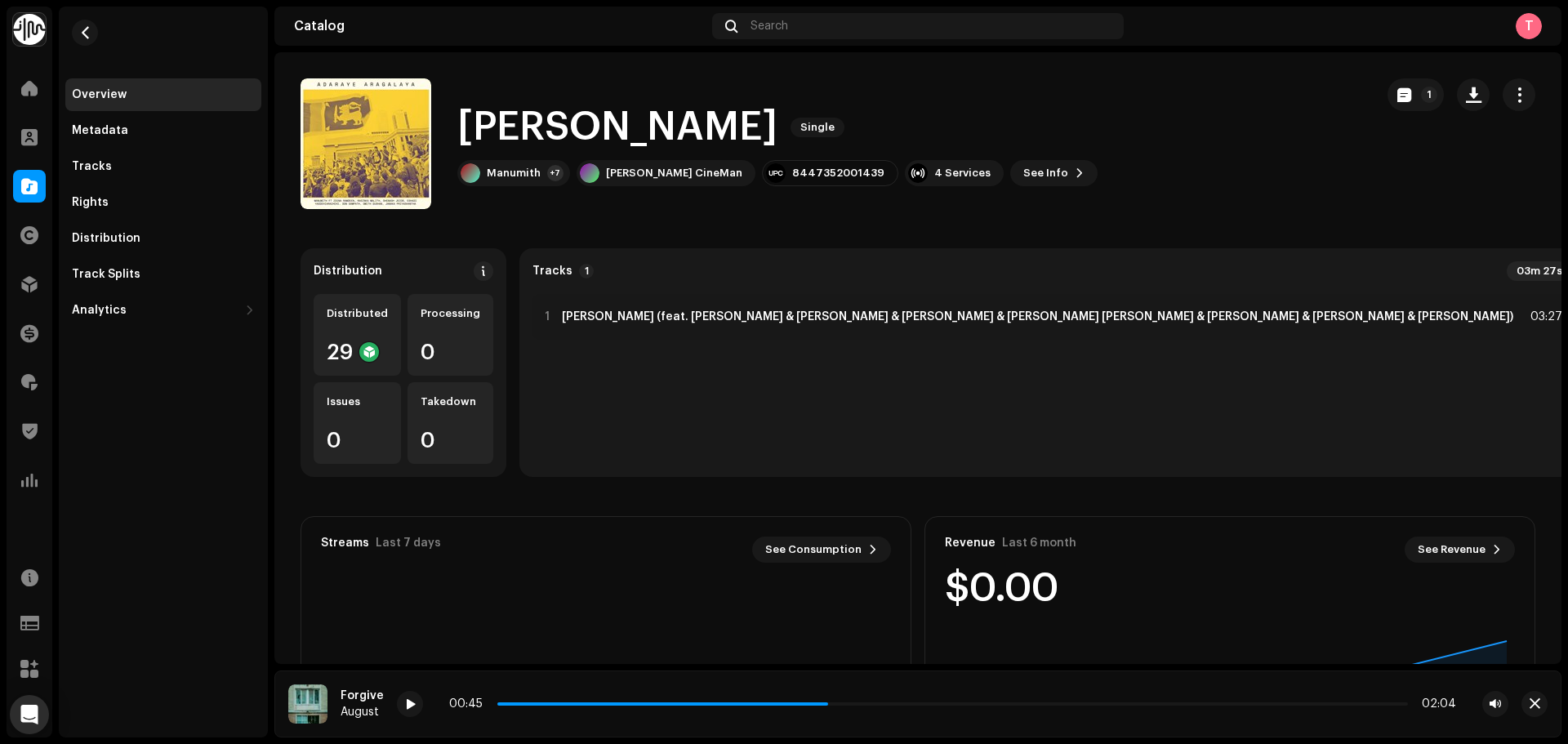
click at [1371, 94] on div "Adare Aragalaya Single Manumith +7 Musick CineMan 8447352001439 4 Services See …" at bounding box center [918, 143] width 1234 height 131
click at [1398, 93] on span "button" at bounding box center [1405, 94] width 14 height 13
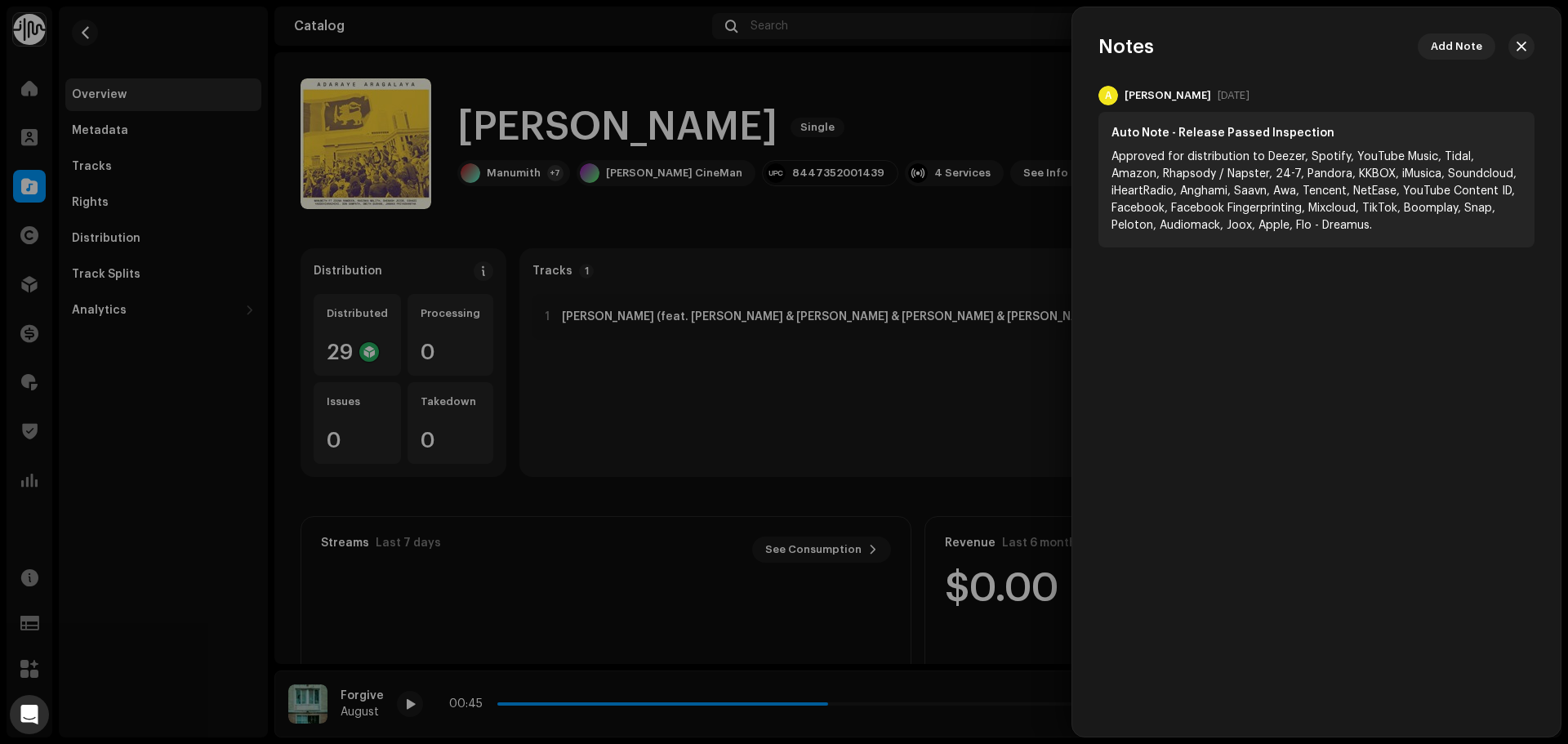
click at [883, 109] on div at bounding box center [784, 372] width 1568 height 744
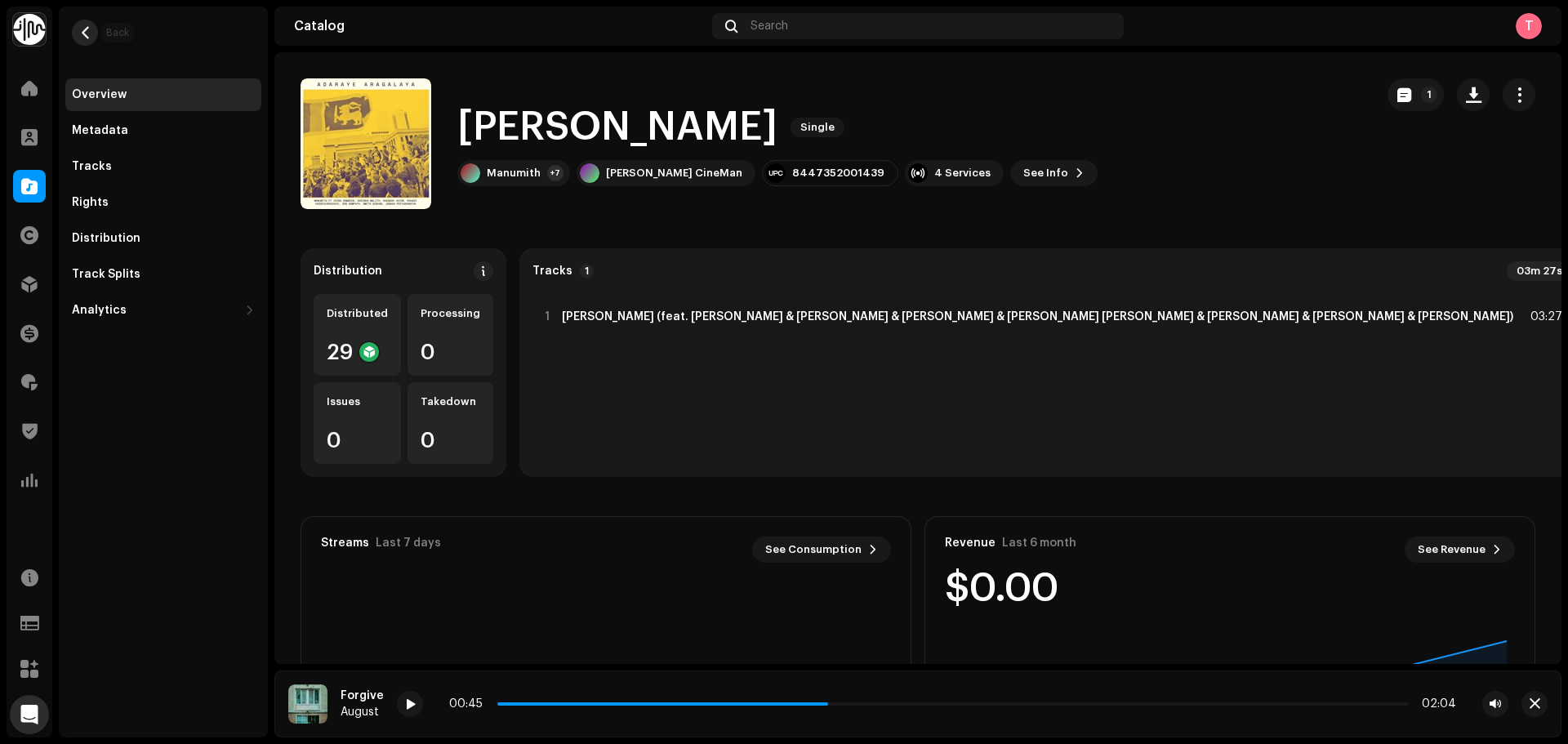
click at [79, 33] on span "button" at bounding box center [85, 32] width 12 height 13
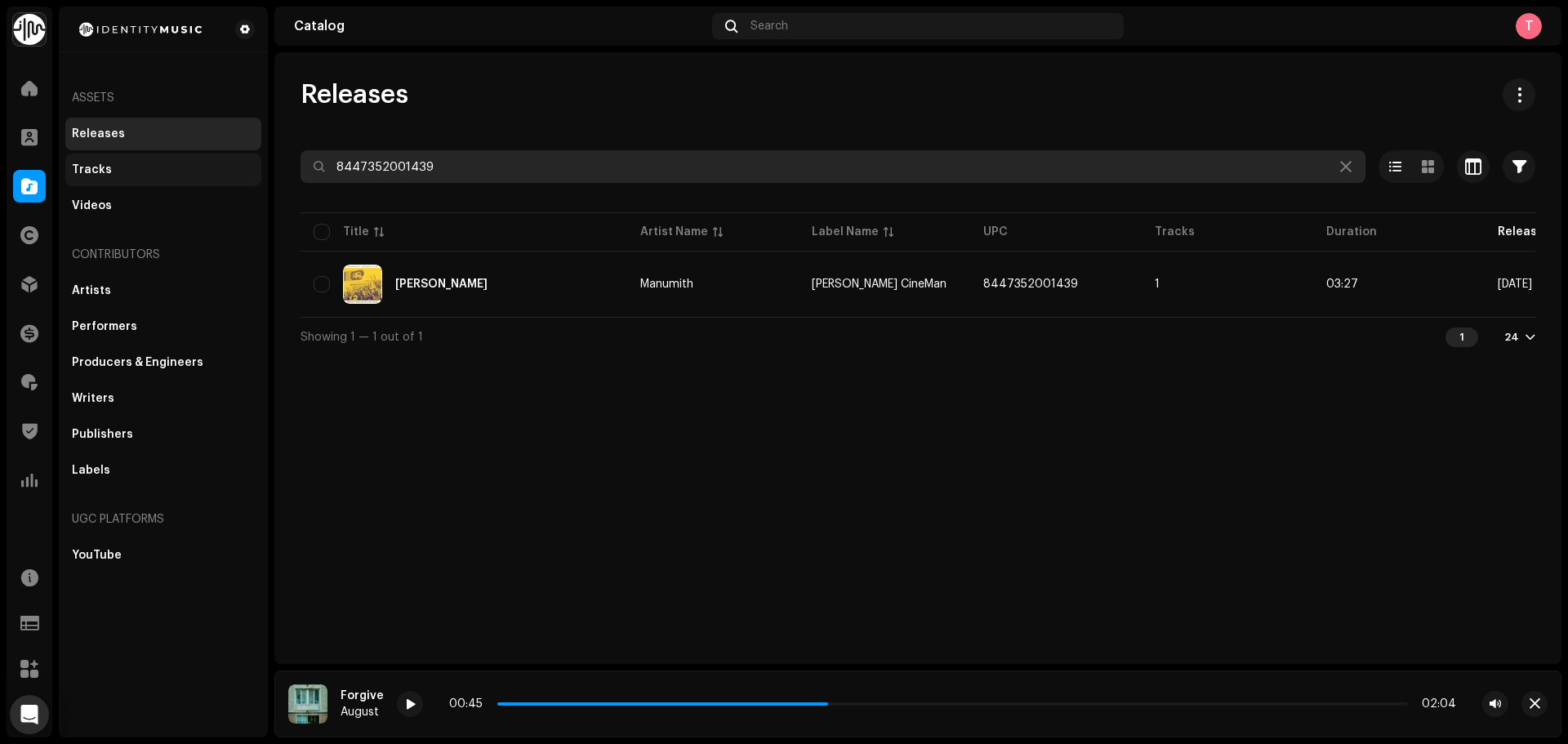
drag, startPoint x: 505, startPoint y: 177, endPoint x: 240, endPoint y: 171, distance: 265.1
click at [245, 172] on div "Identity Music Home Clients Catalog Rights Distribution Finance Royalties Trust…" at bounding box center [784, 372] width 1568 height 744
paste input "7316479669482"
type input "7316479669482"
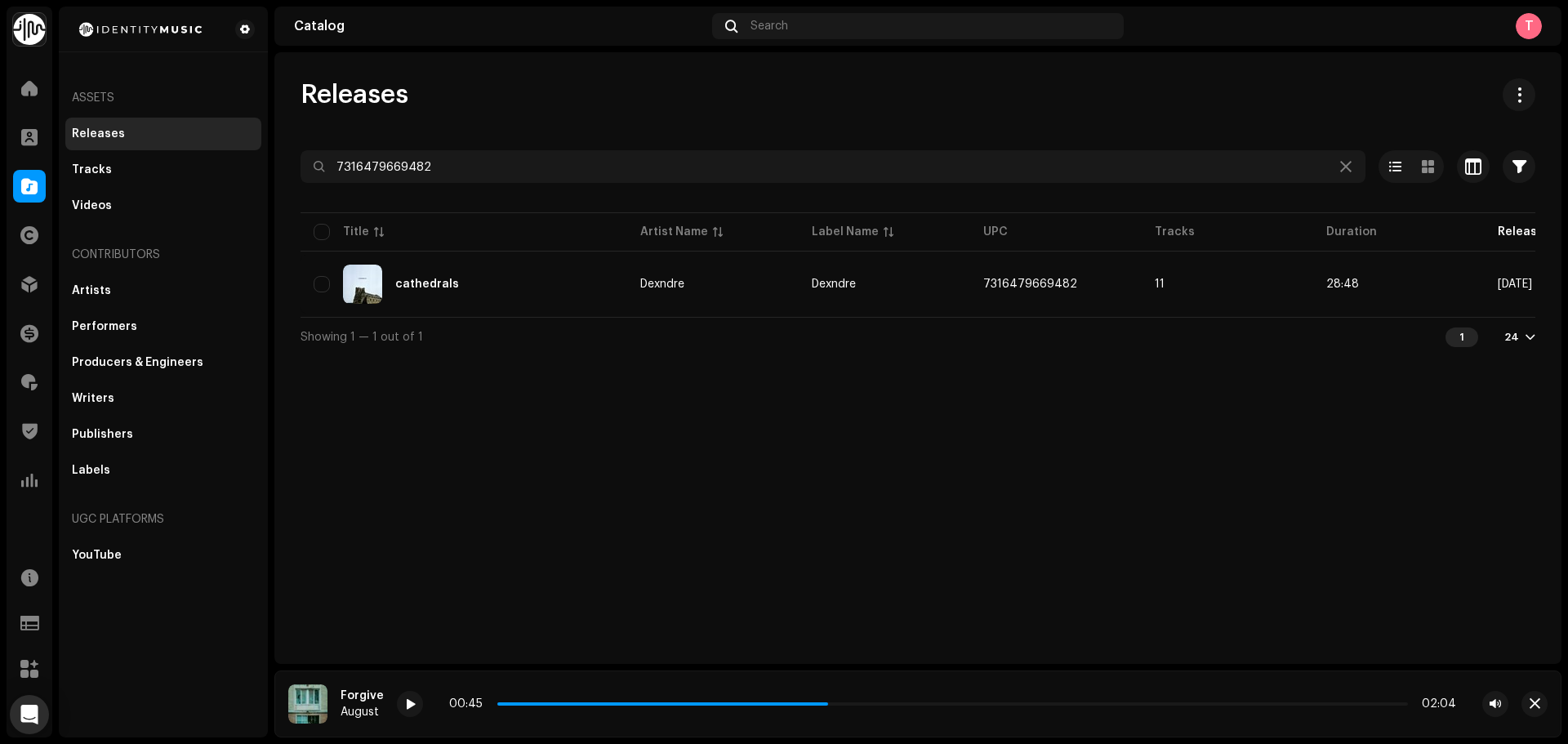
click at [1110, 534] on div "Releases 7316479669482 Selected 0 Options Filters Distribution status Never Dis…" at bounding box center [918, 358] width 1287 height 612
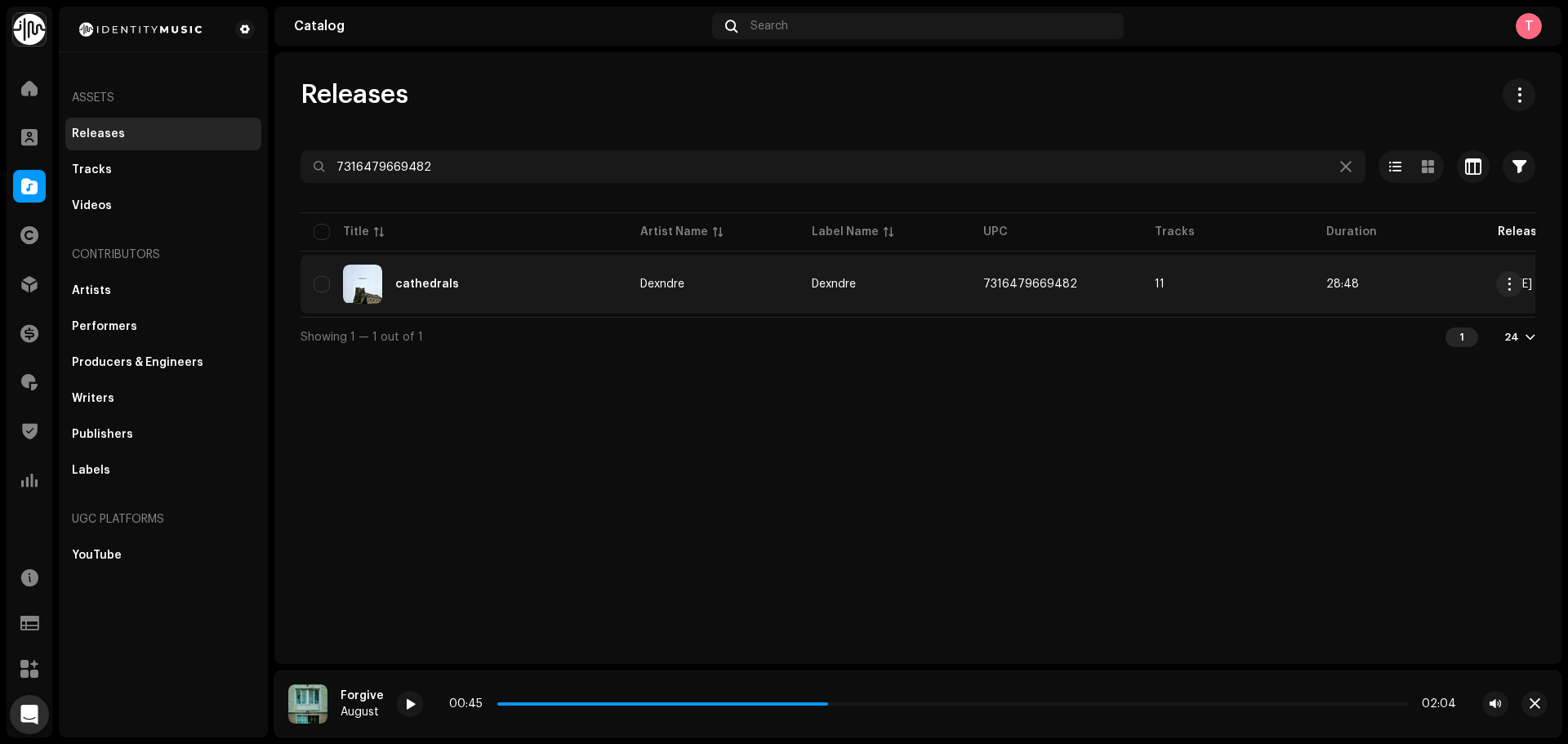
click at [488, 297] on div "cathedrals" at bounding box center [463, 284] width 301 height 39
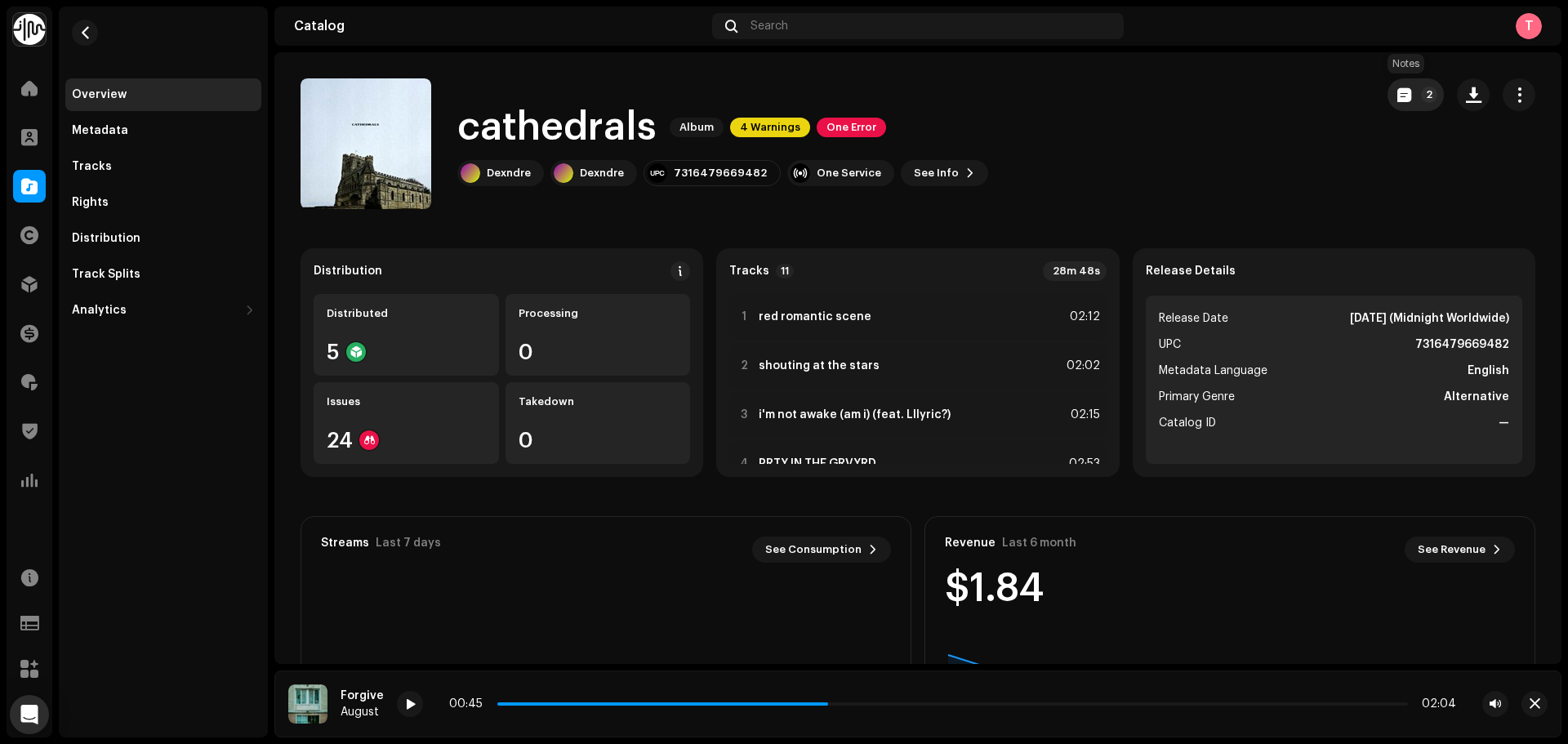
click at [1398, 90] on span "button" at bounding box center [1405, 94] width 14 height 13
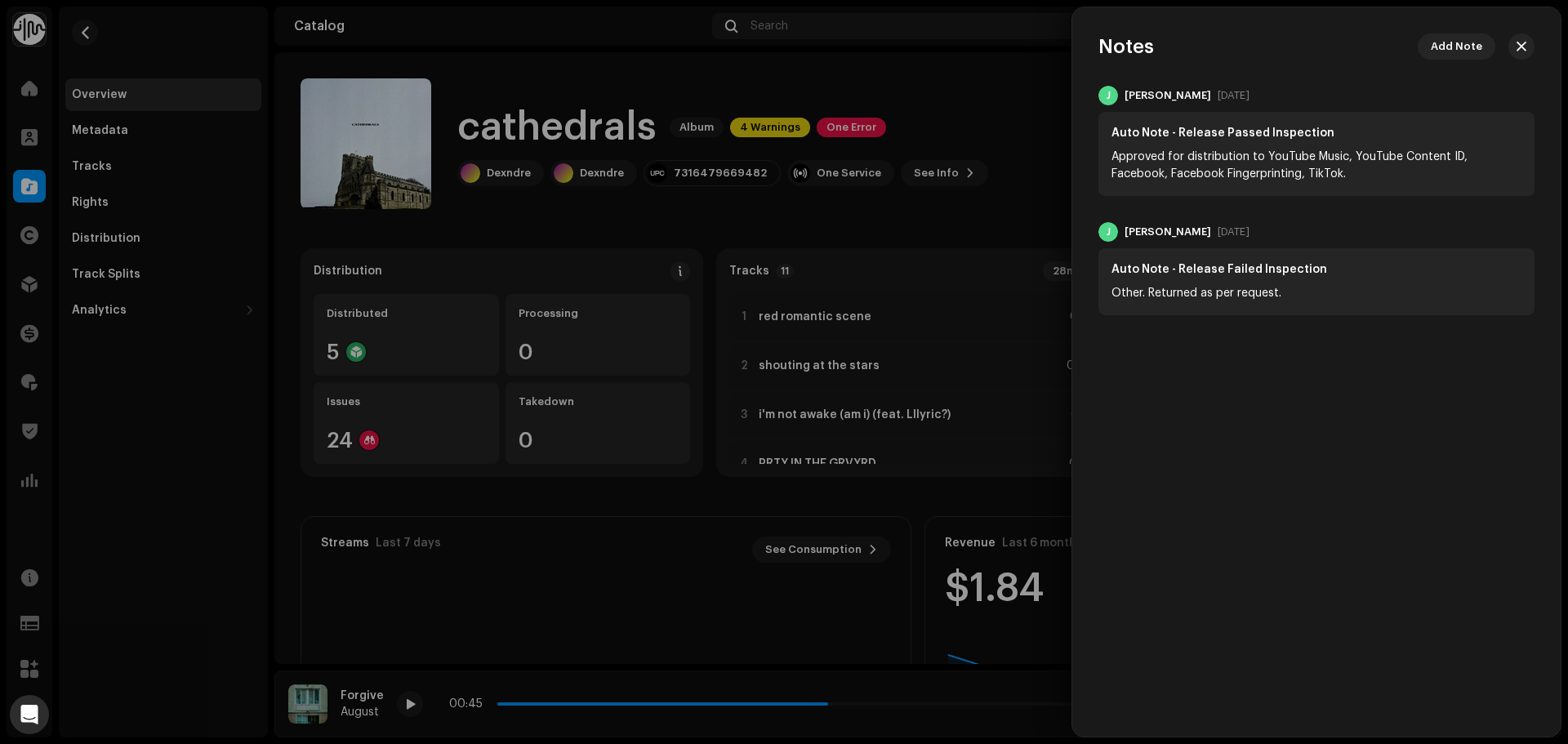
click at [1015, 131] on div at bounding box center [784, 372] width 1568 height 744
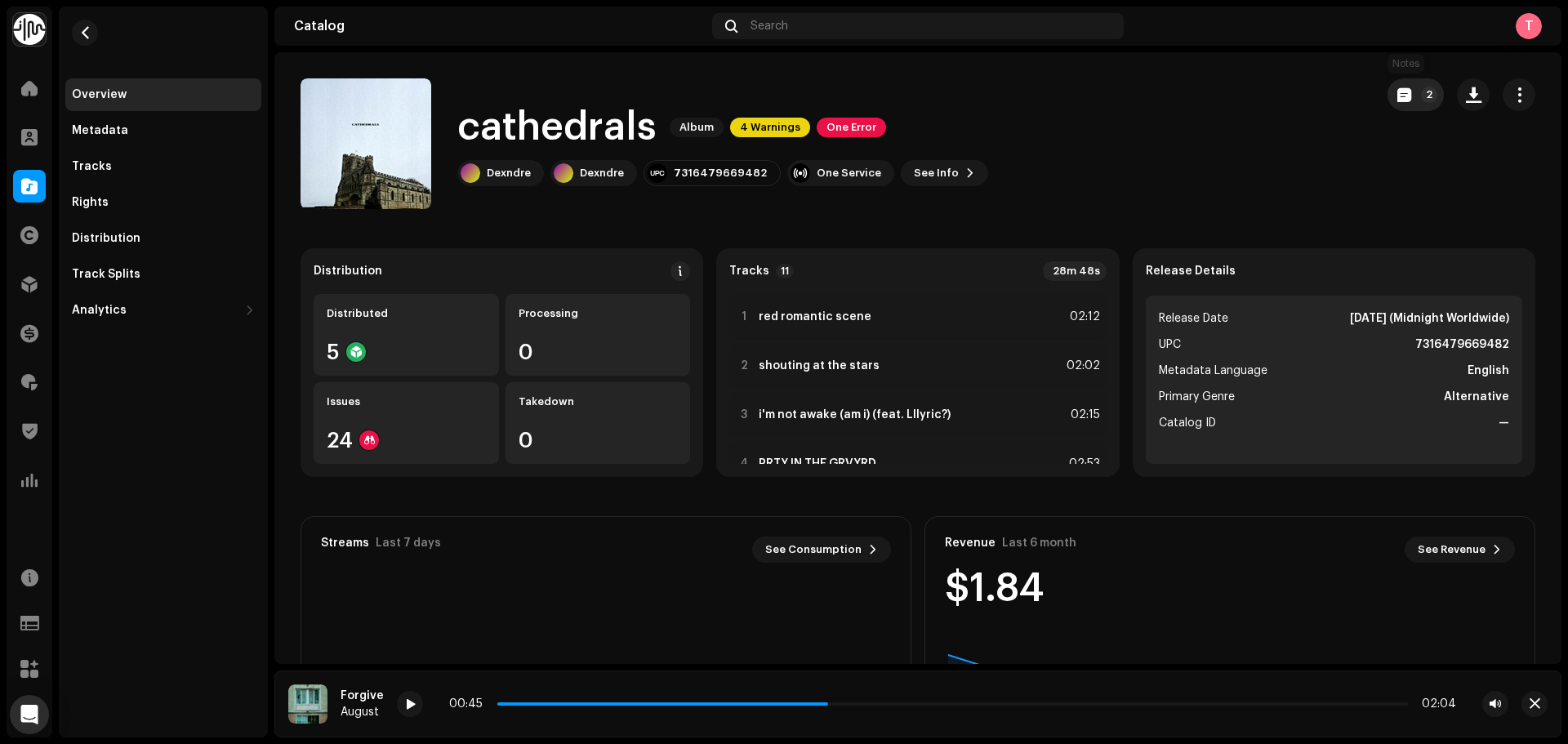
click at [1388, 95] on button "2" at bounding box center [1415, 94] width 56 height 33
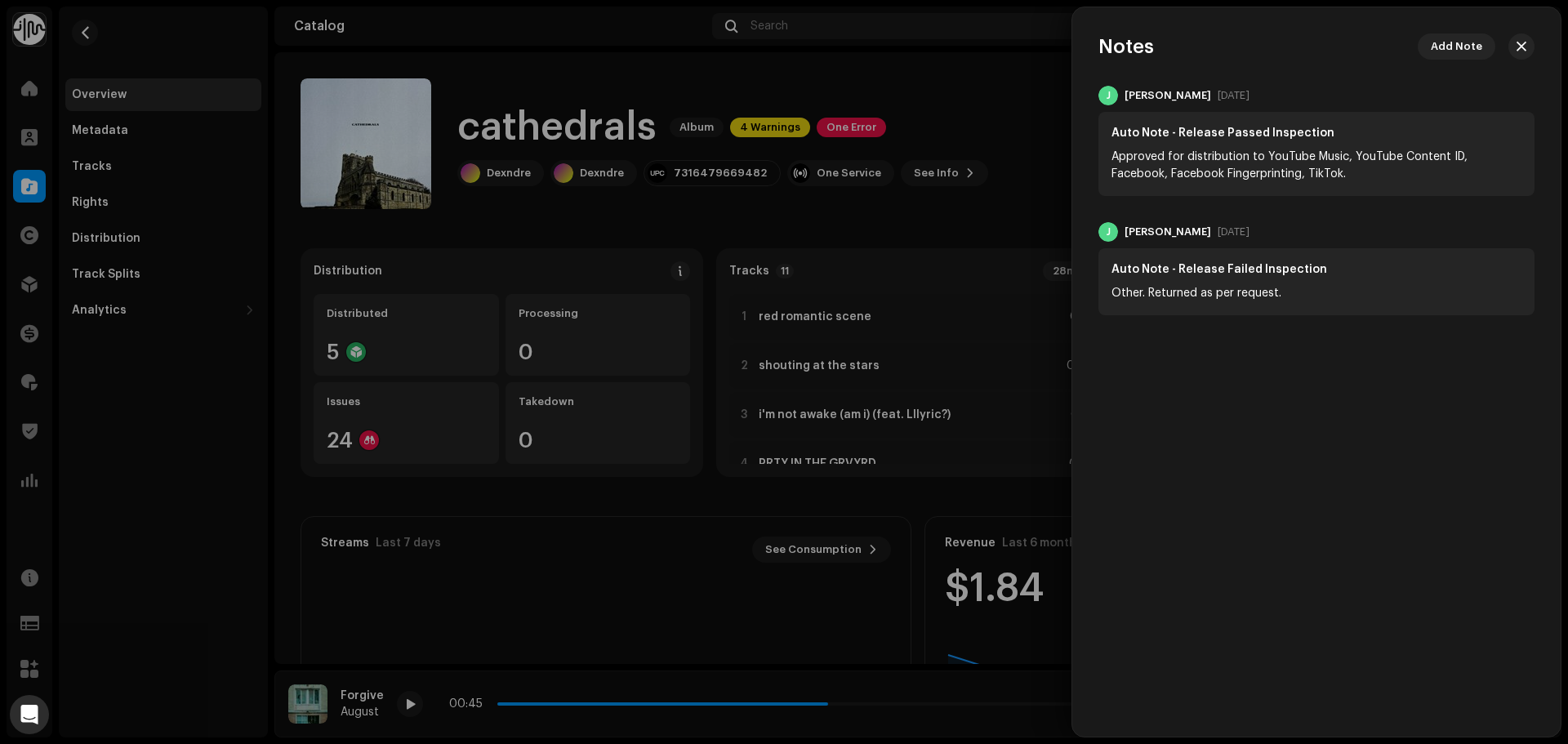
click at [1058, 78] on div at bounding box center [784, 372] width 1568 height 744
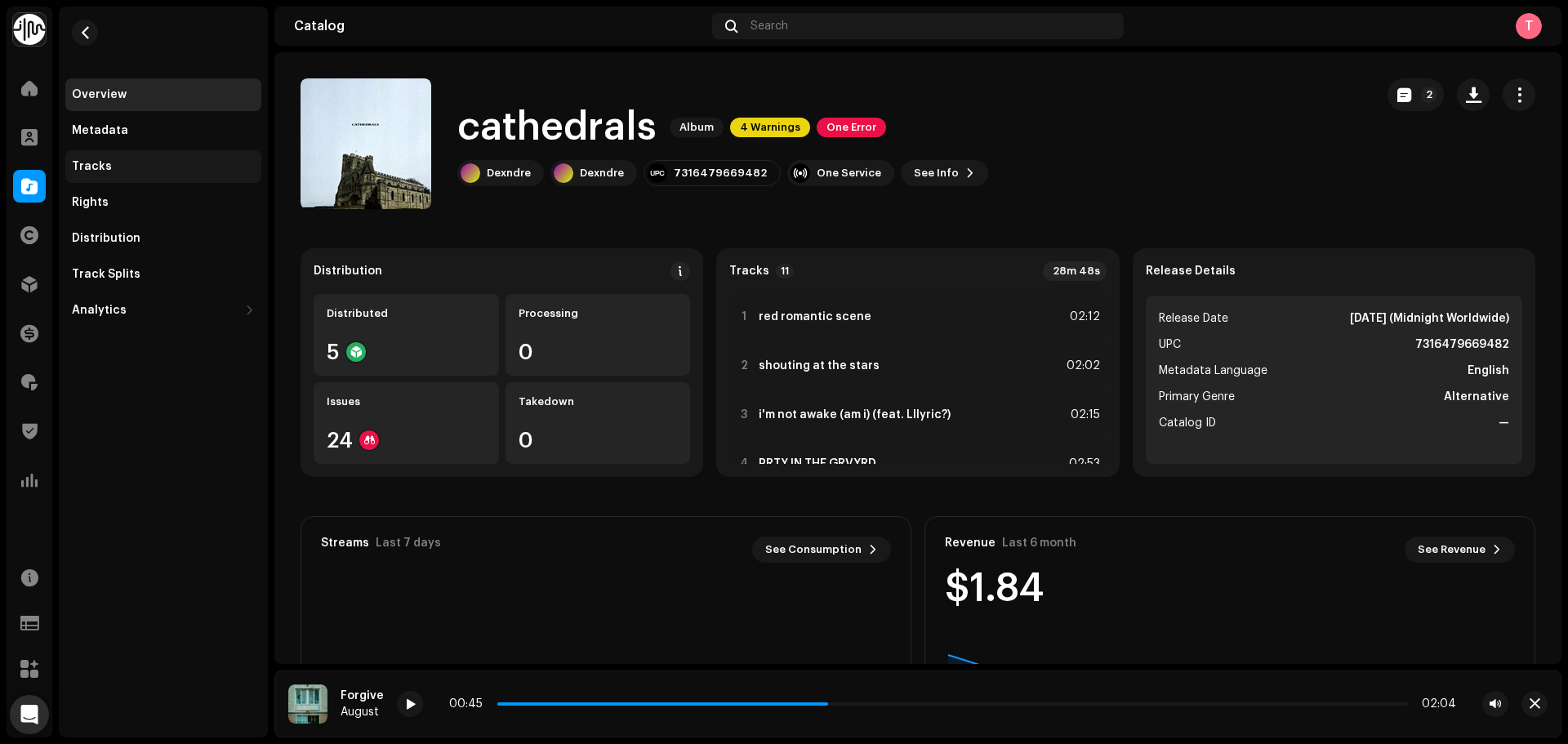
click at [117, 159] on div "Tracks" at bounding box center [163, 166] width 196 height 33
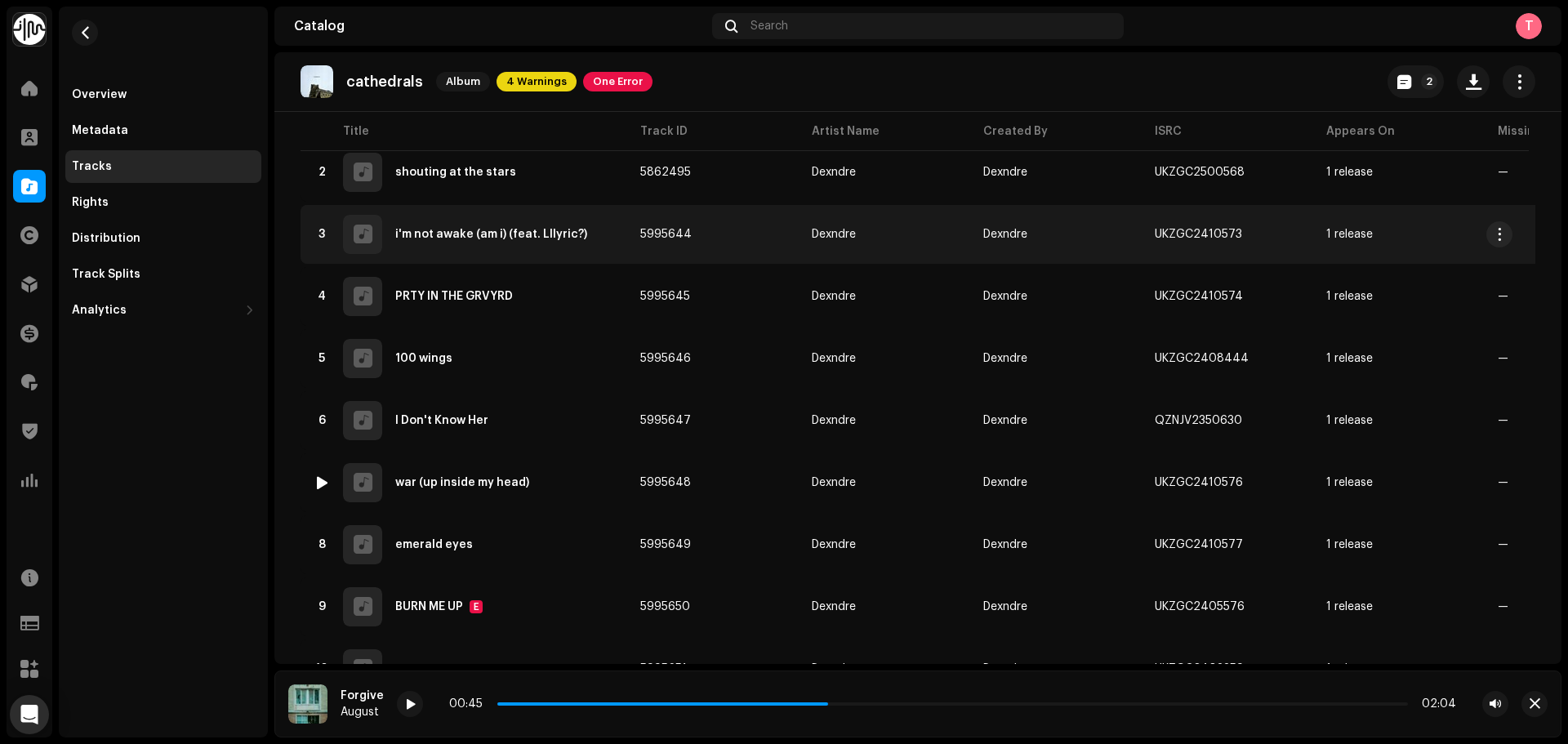
scroll to position [245, 0]
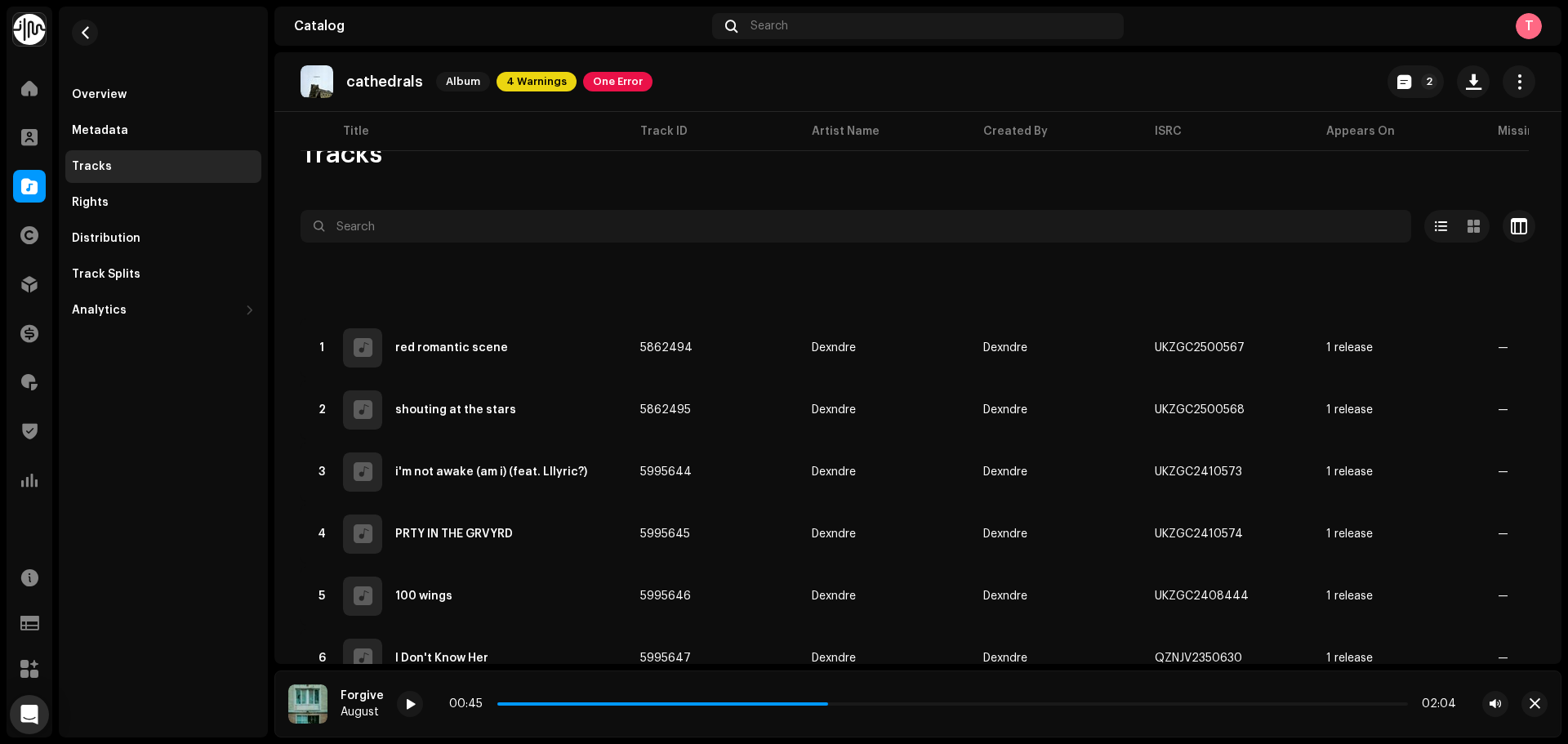
scroll to position [245, 0]
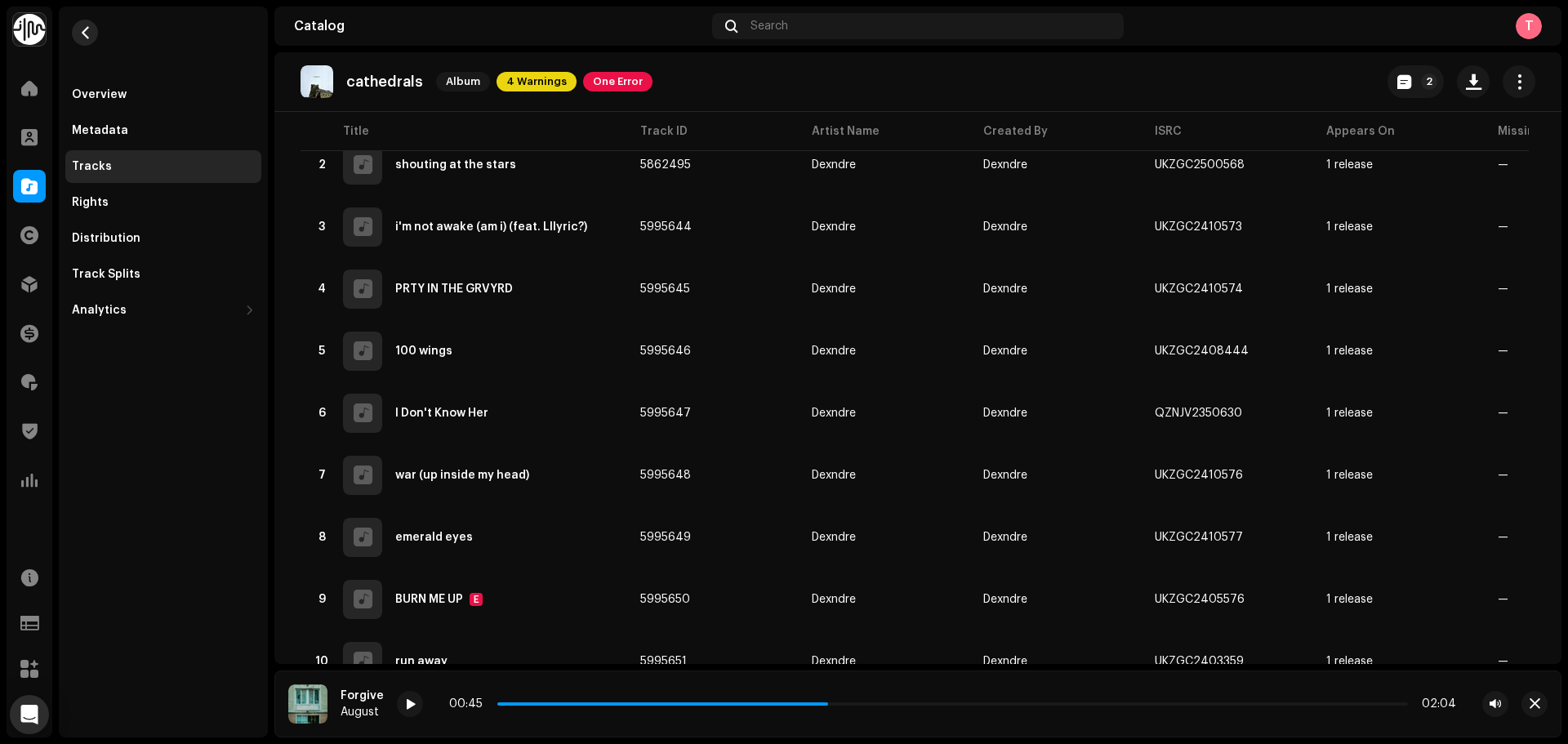
click at [90, 28] on span "button" at bounding box center [85, 32] width 12 height 13
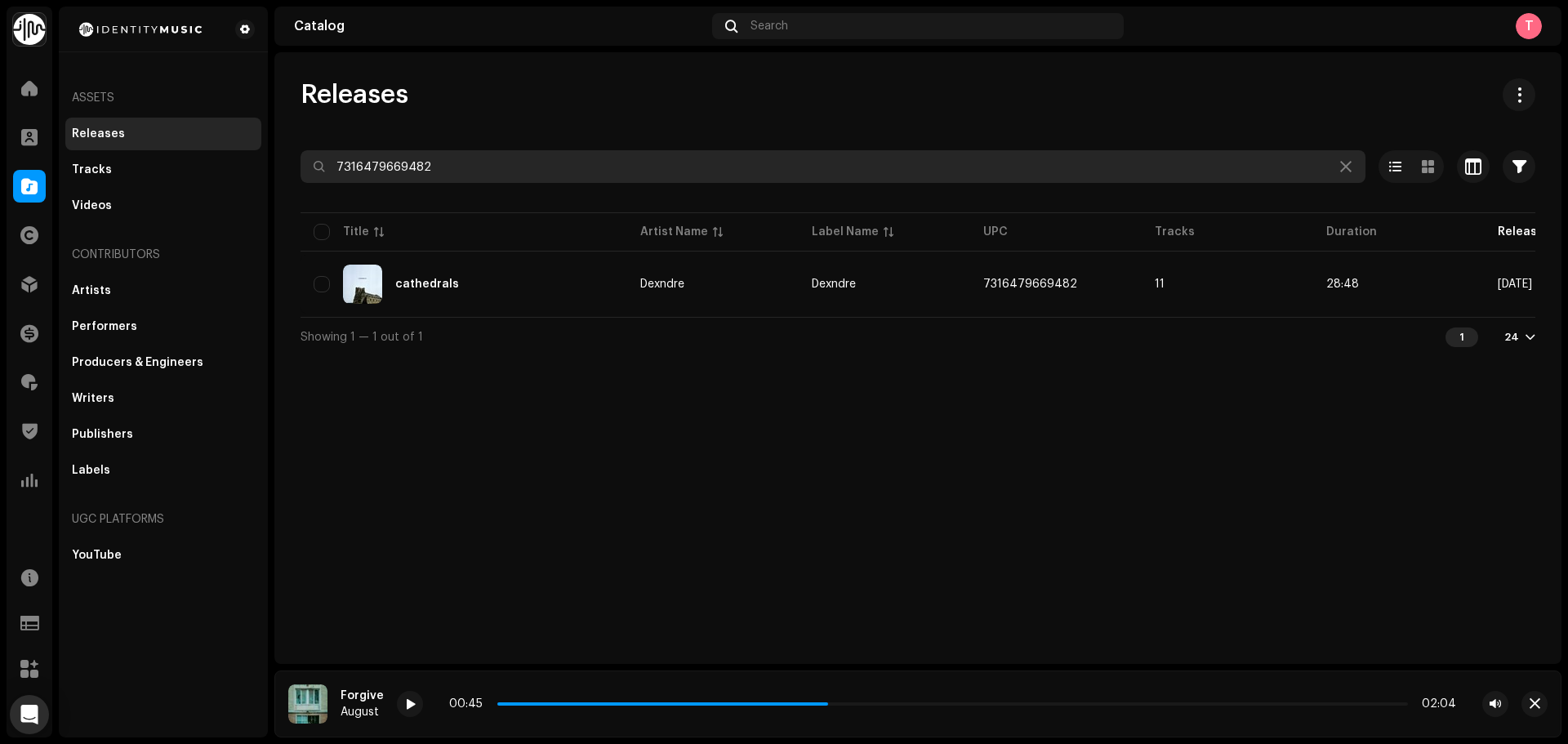
drag, startPoint x: 526, startPoint y: 167, endPoint x: 269, endPoint y: 176, distance: 257.2
click at [269, 177] on div "Identity Music Home Clients Catalog Rights Distribution Finance Royalties Trust…" at bounding box center [784, 372] width 1568 height 744
paste input "81171164"
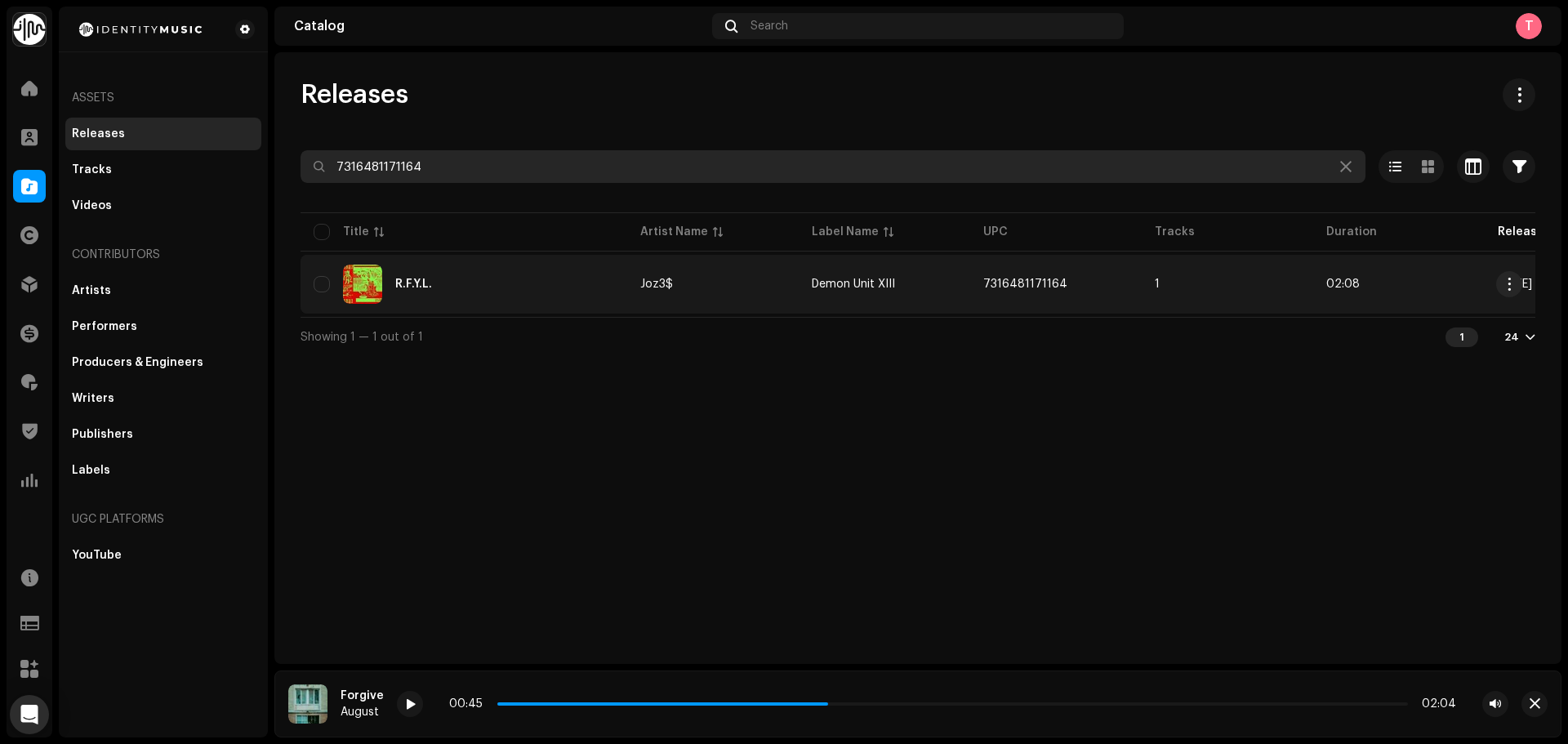
type input "7316481171164"
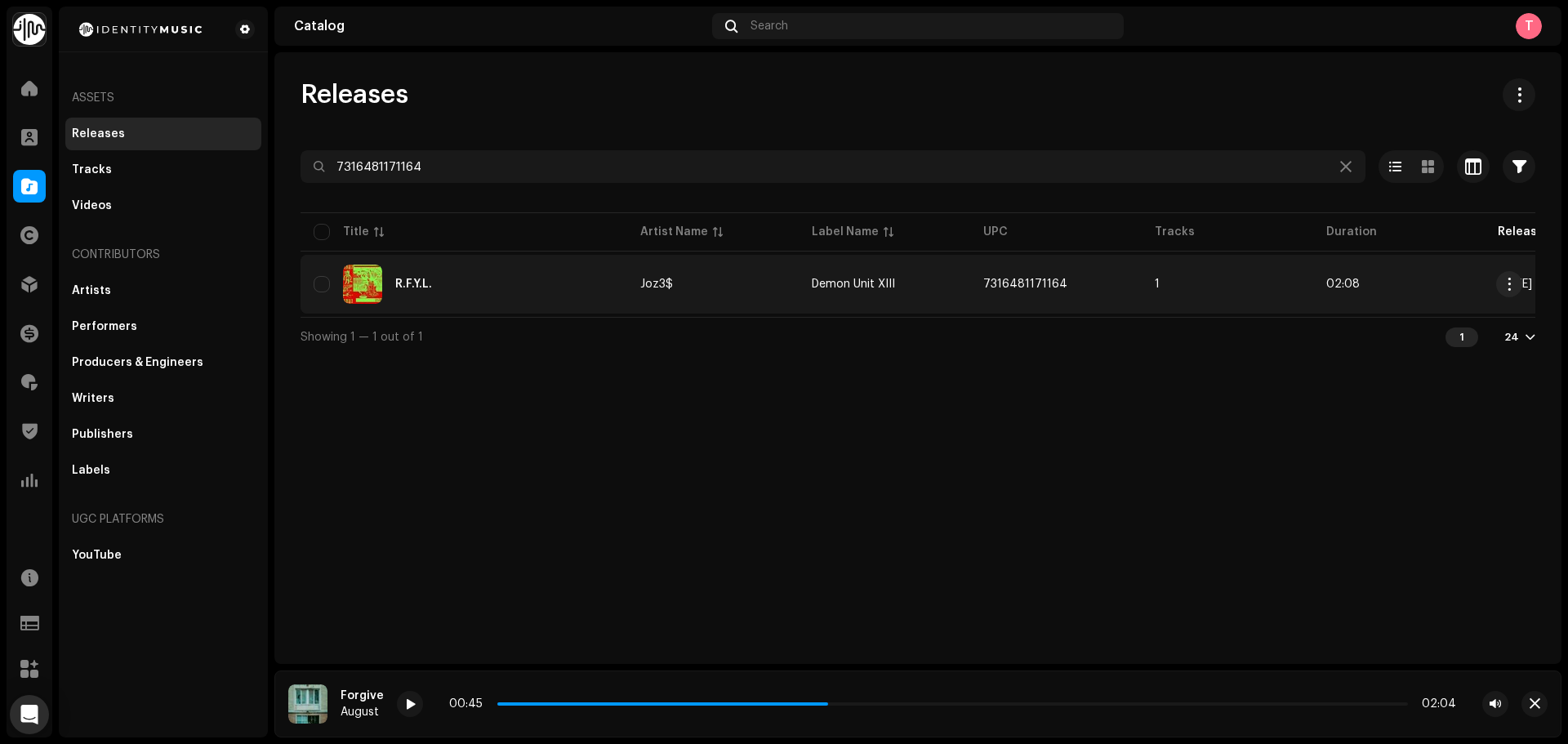
click at [543, 297] on div "R.F.Y.L." at bounding box center [463, 284] width 301 height 39
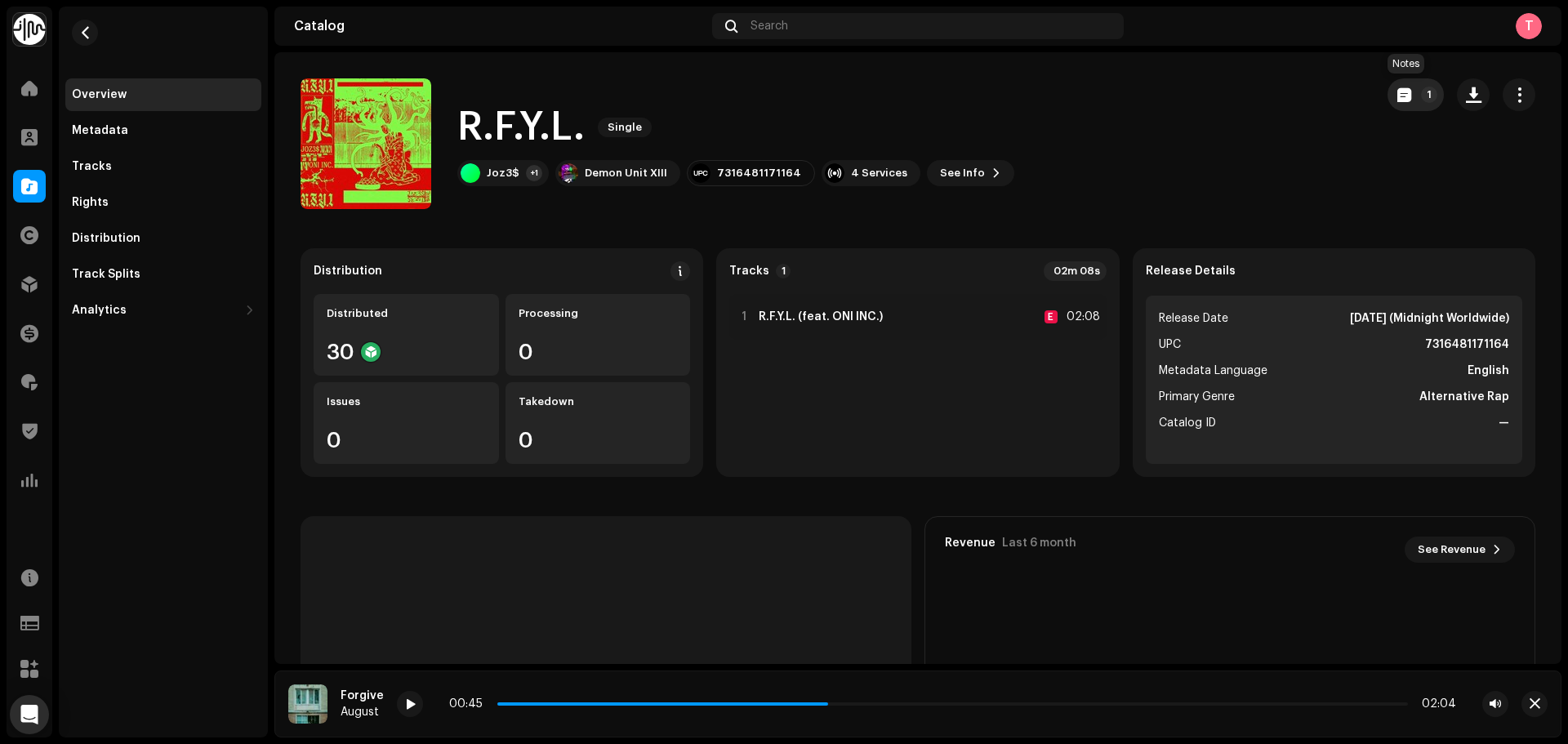
click at [1390, 81] on button "1" at bounding box center [1415, 94] width 56 height 33
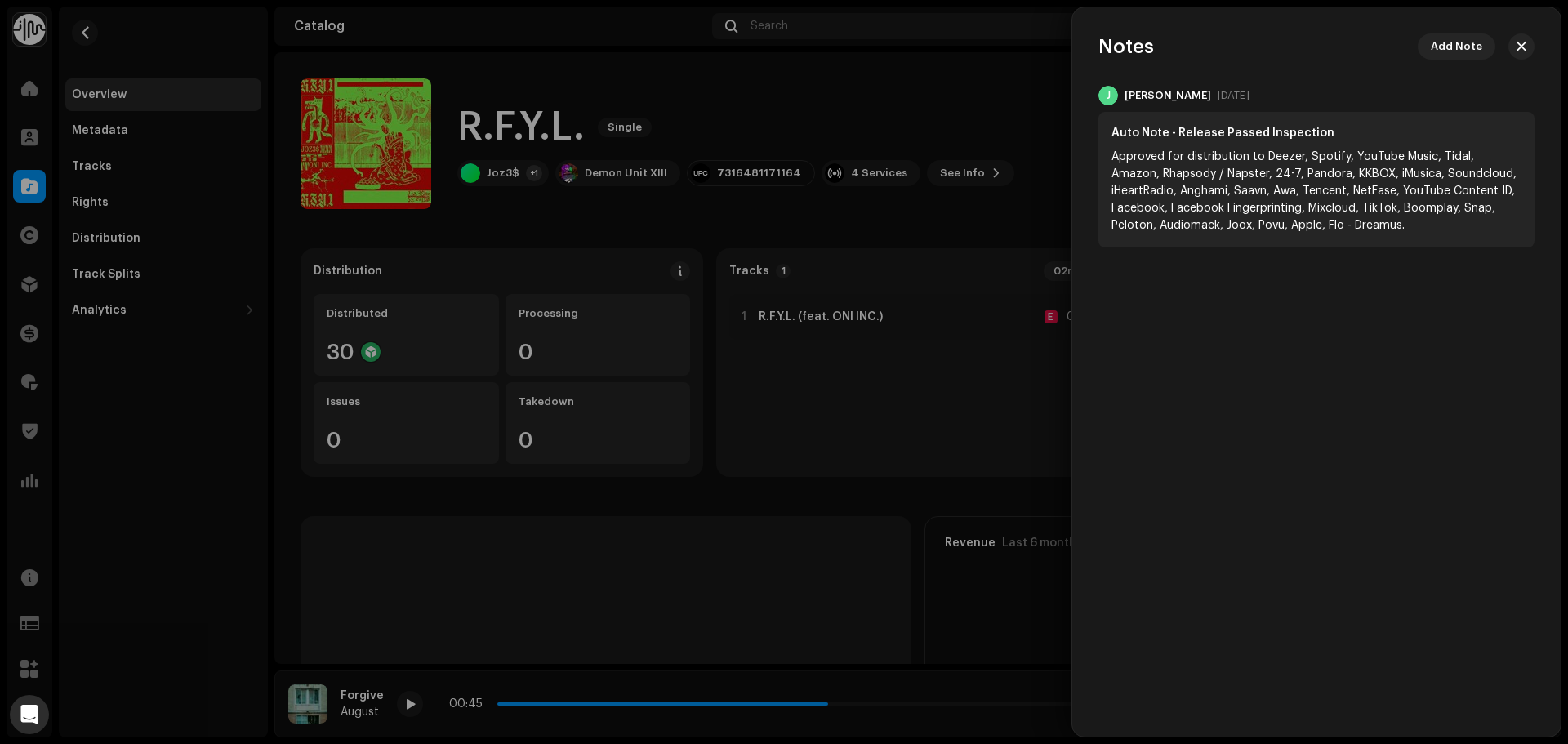
click at [1056, 99] on div at bounding box center [784, 372] width 1568 height 744
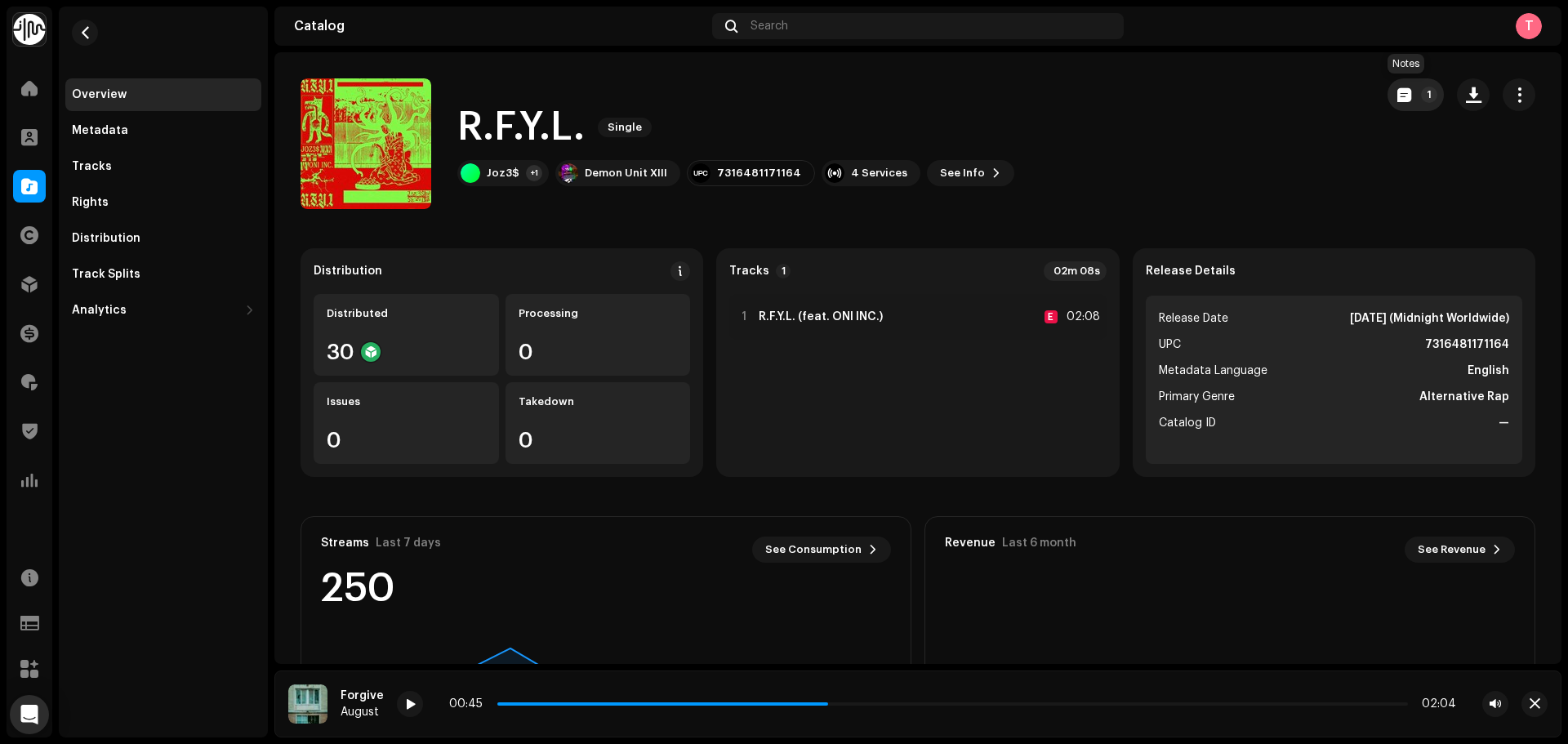
click at [1390, 105] on button "1" at bounding box center [1415, 94] width 56 height 33
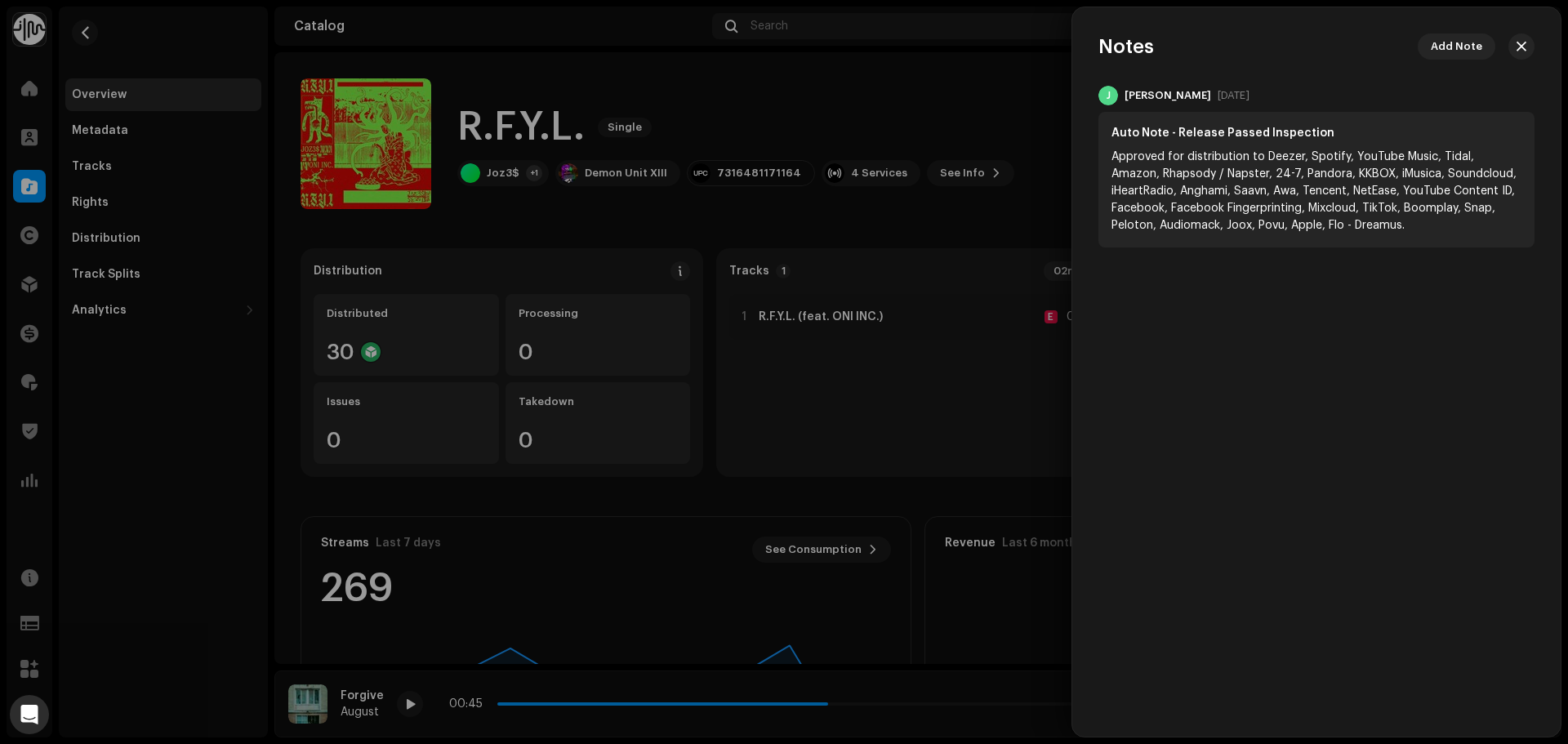
click at [946, 87] on div at bounding box center [784, 372] width 1568 height 744
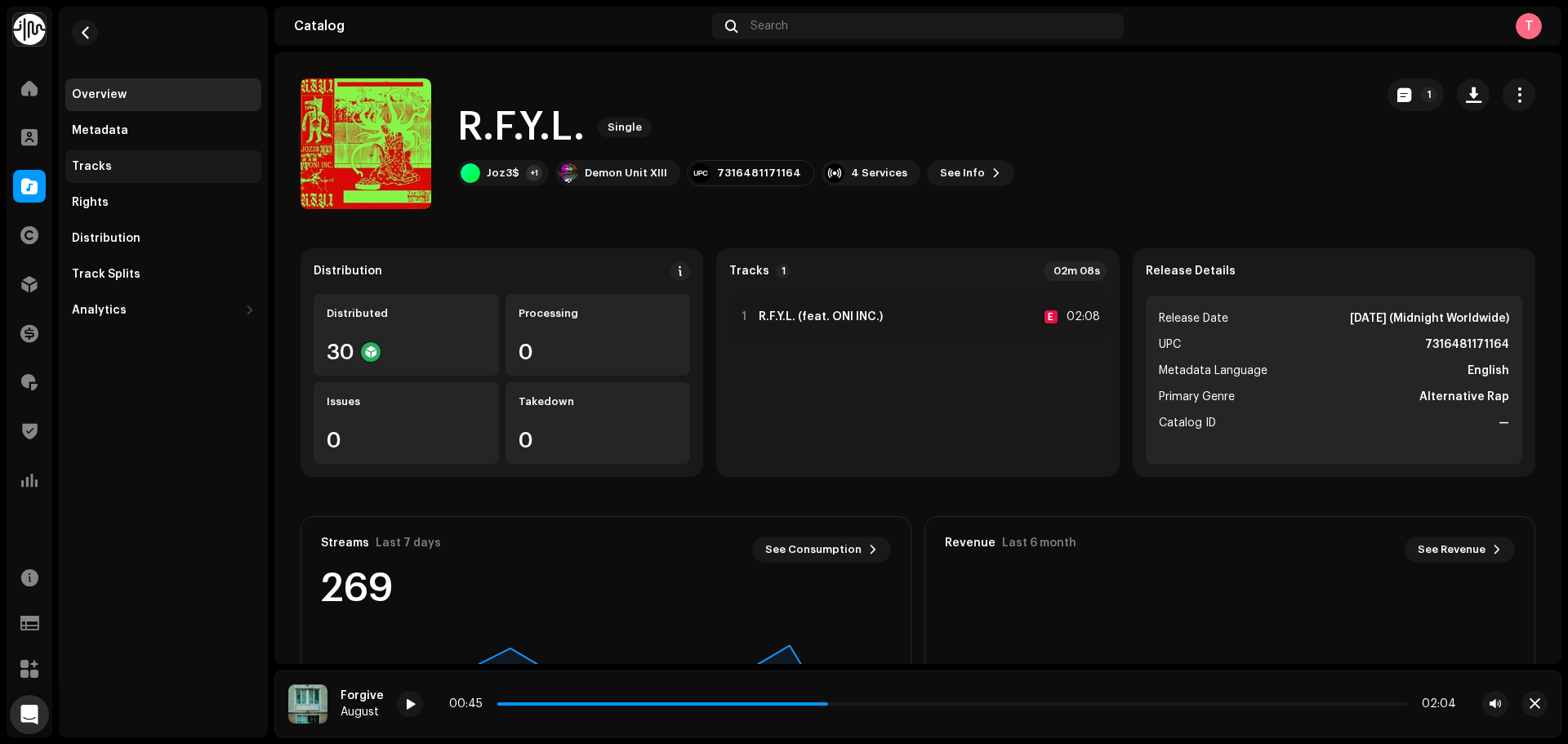
click at [119, 173] on div "Tracks" at bounding box center [163, 166] width 196 height 33
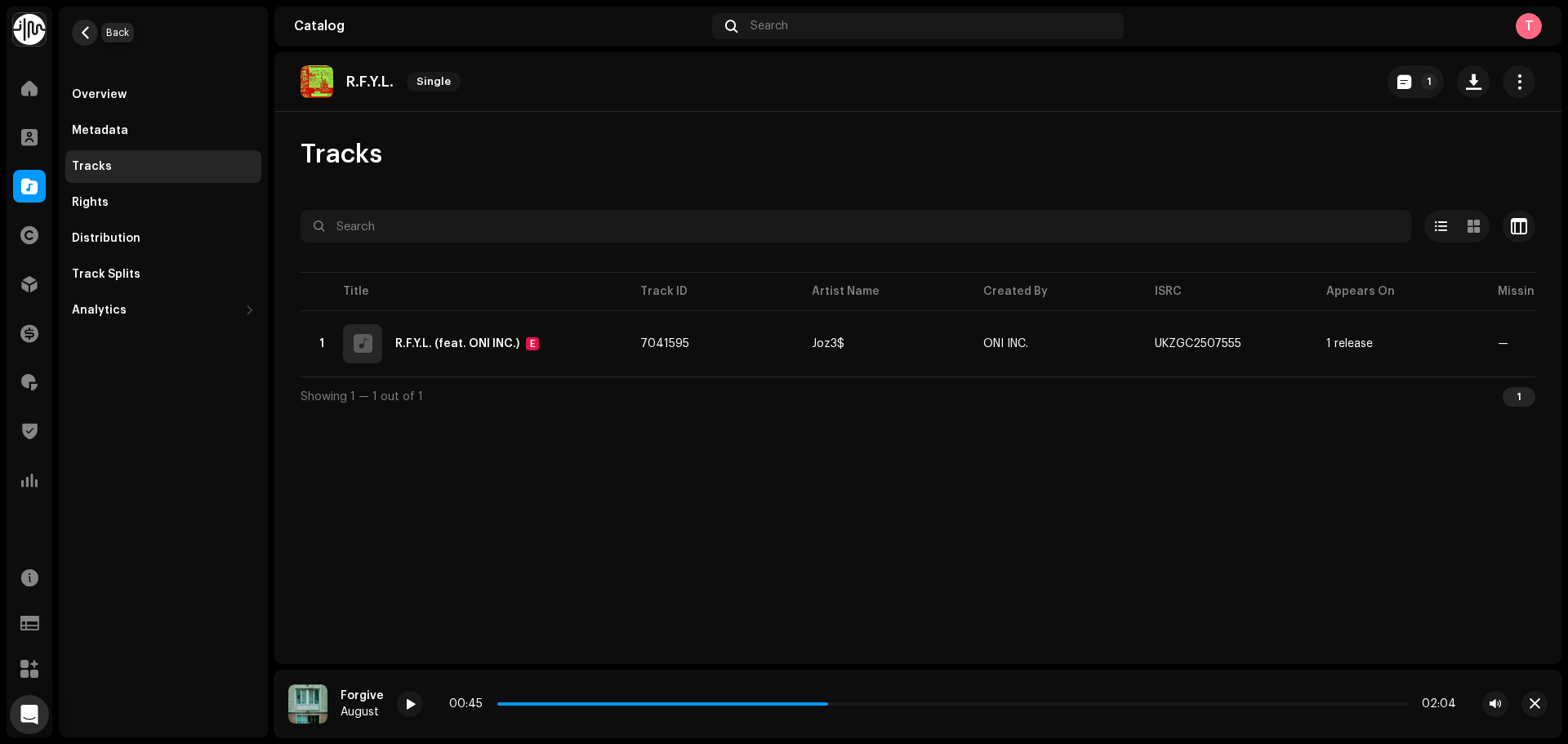
click at [77, 32] on button "button" at bounding box center [84, 32] width 26 height 26
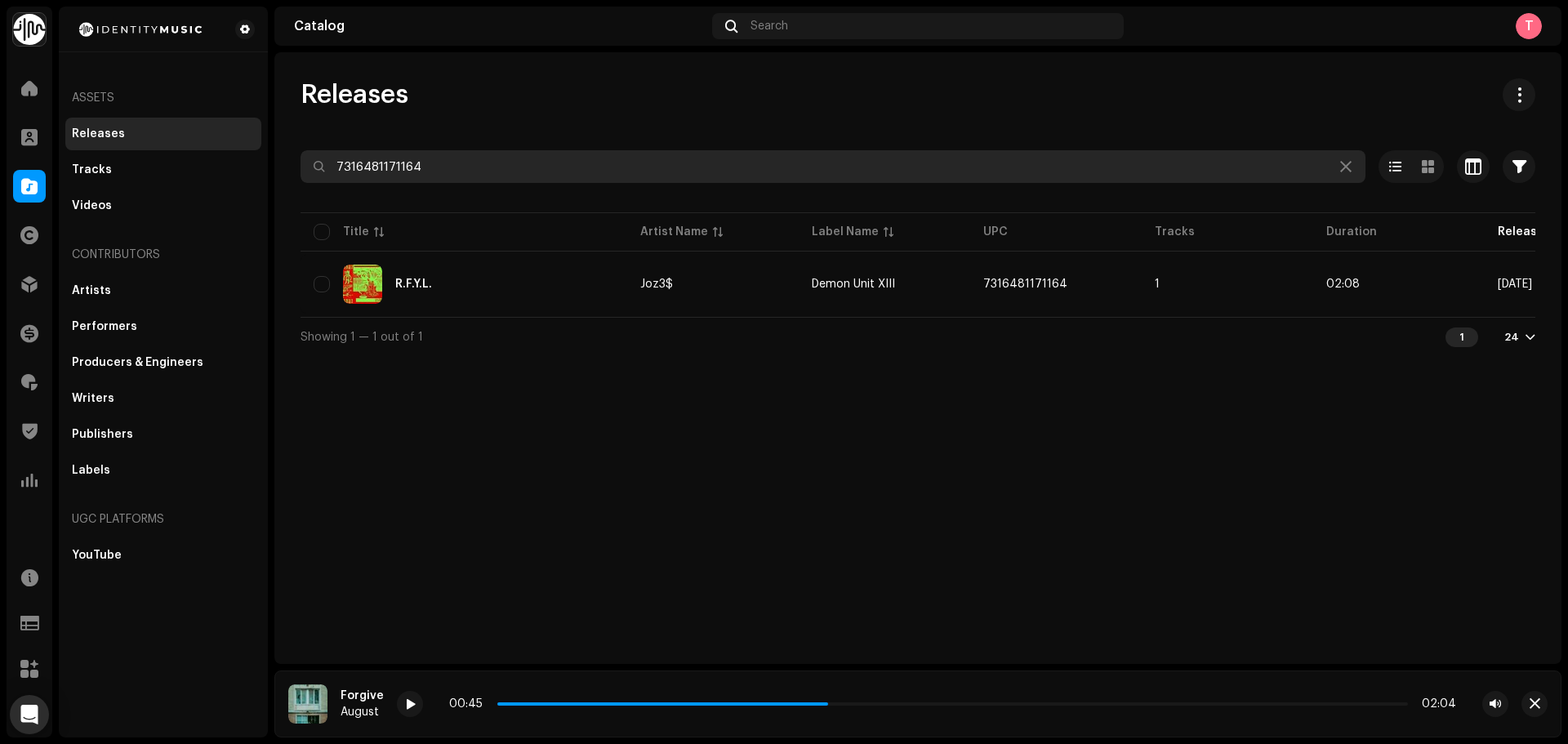
drag, startPoint x: 500, startPoint y: 173, endPoint x: 287, endPoint y: 162, distance: 213.3
click at [288, 162] on div "Releases 7316481171164 Selected 0 Options Filters Distribution status Never Dis…" at bounding box center [918, 217] width 1287 height 278
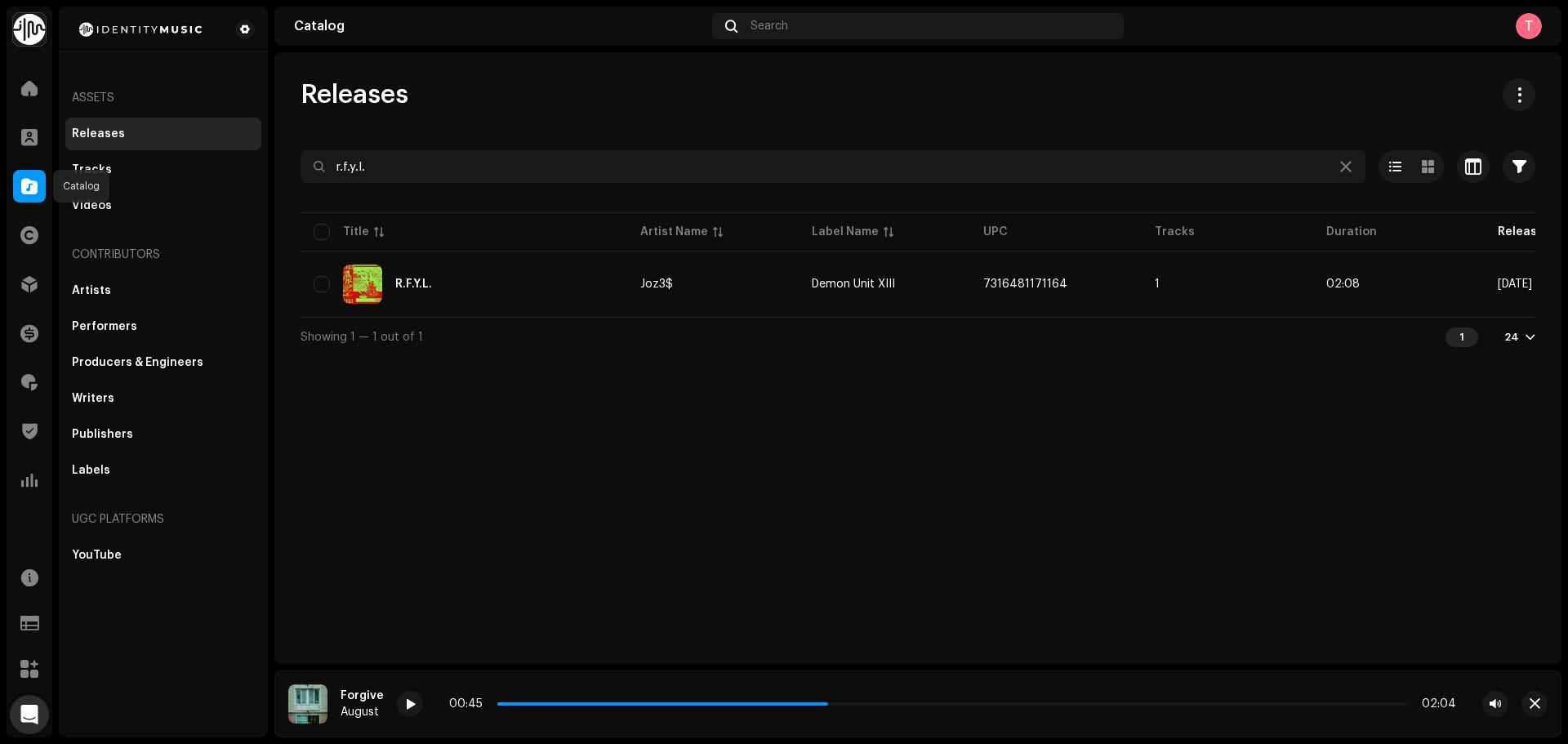
click at [22, 179] on span at bounding box center [29, 186] width 16 height 13
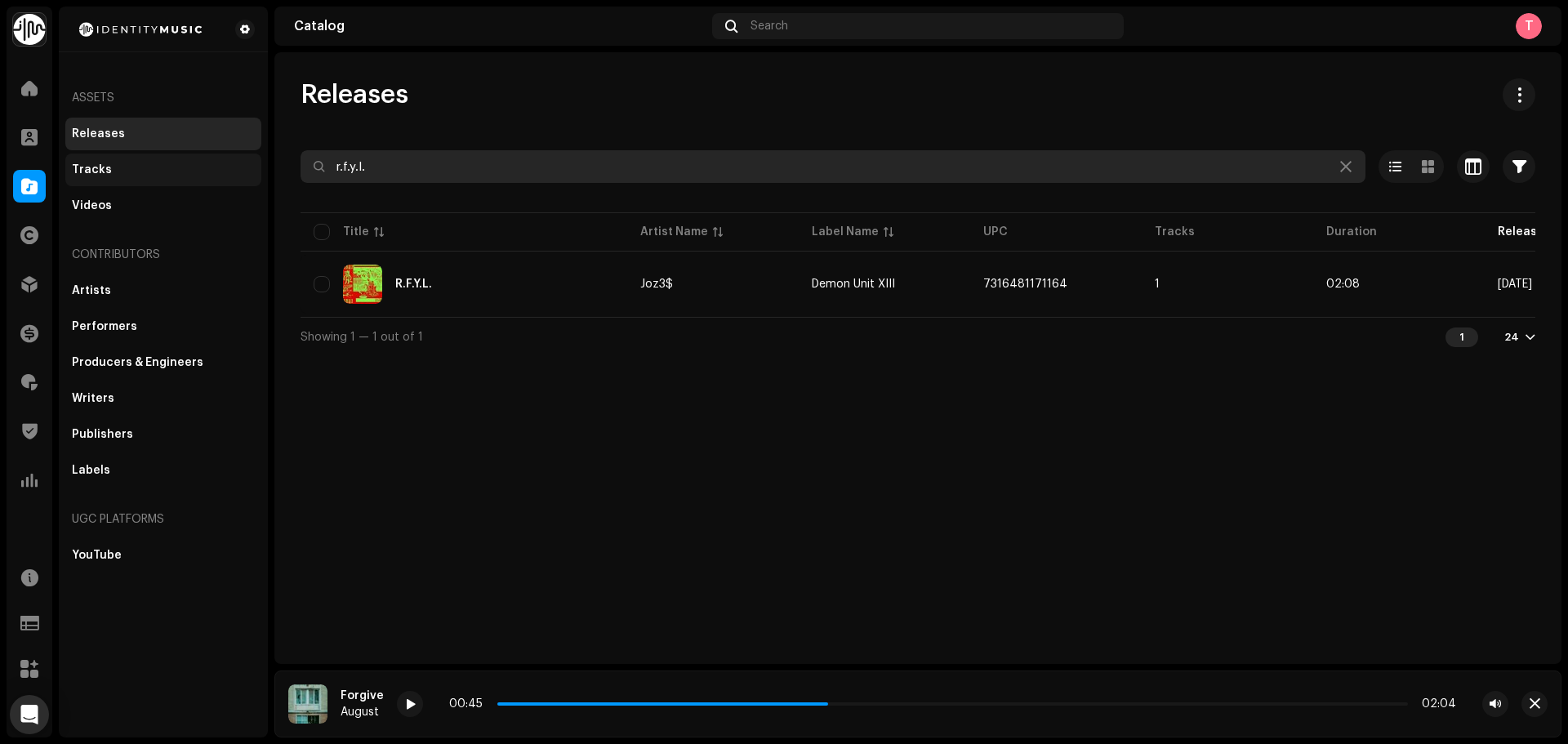
drag, startPoint x: 438, startPoint y: 158, endPoint x: 261, endPoint y: 170, distance: 177.4
click at [261, 170] on div "Identity Music Home Clients Catalog Rights Distribution Finance Royalties Trust…" at bounding box center [784, 372] width 1568 height 744
paste input "7316476215606"
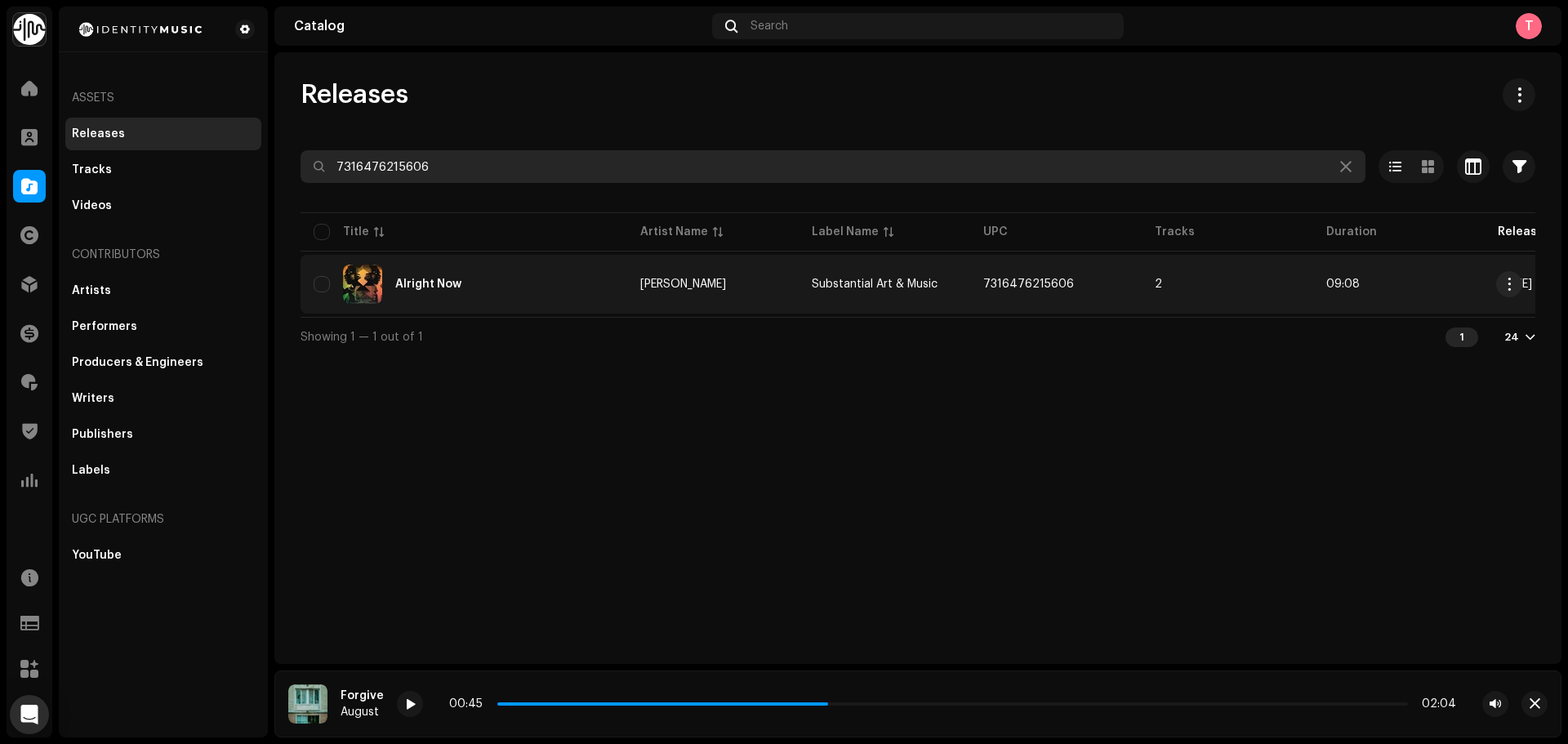
type input "7316476215606"
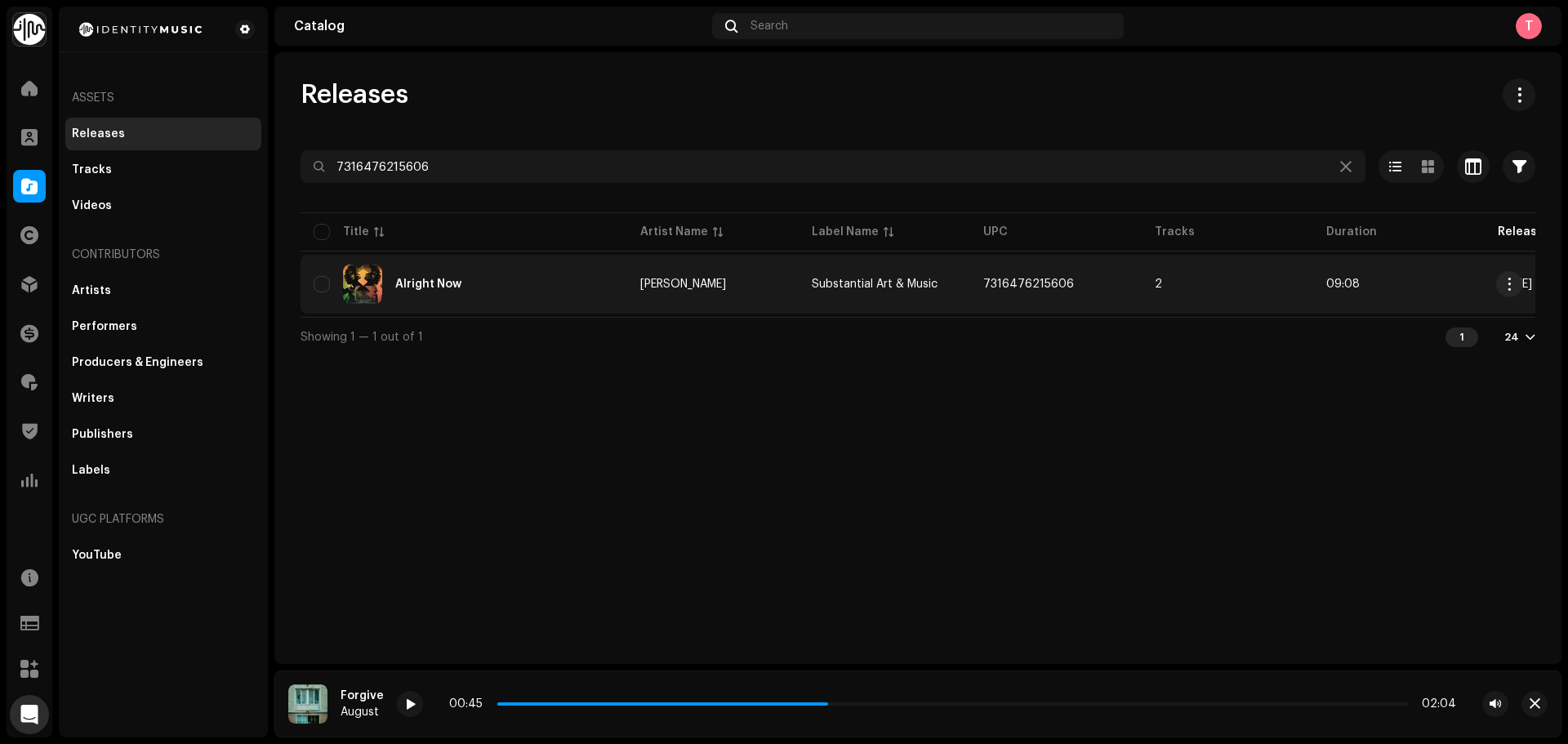
click at [602, 293] on div "Alright Now" at bounding box center [463, 284] width 301 height 39
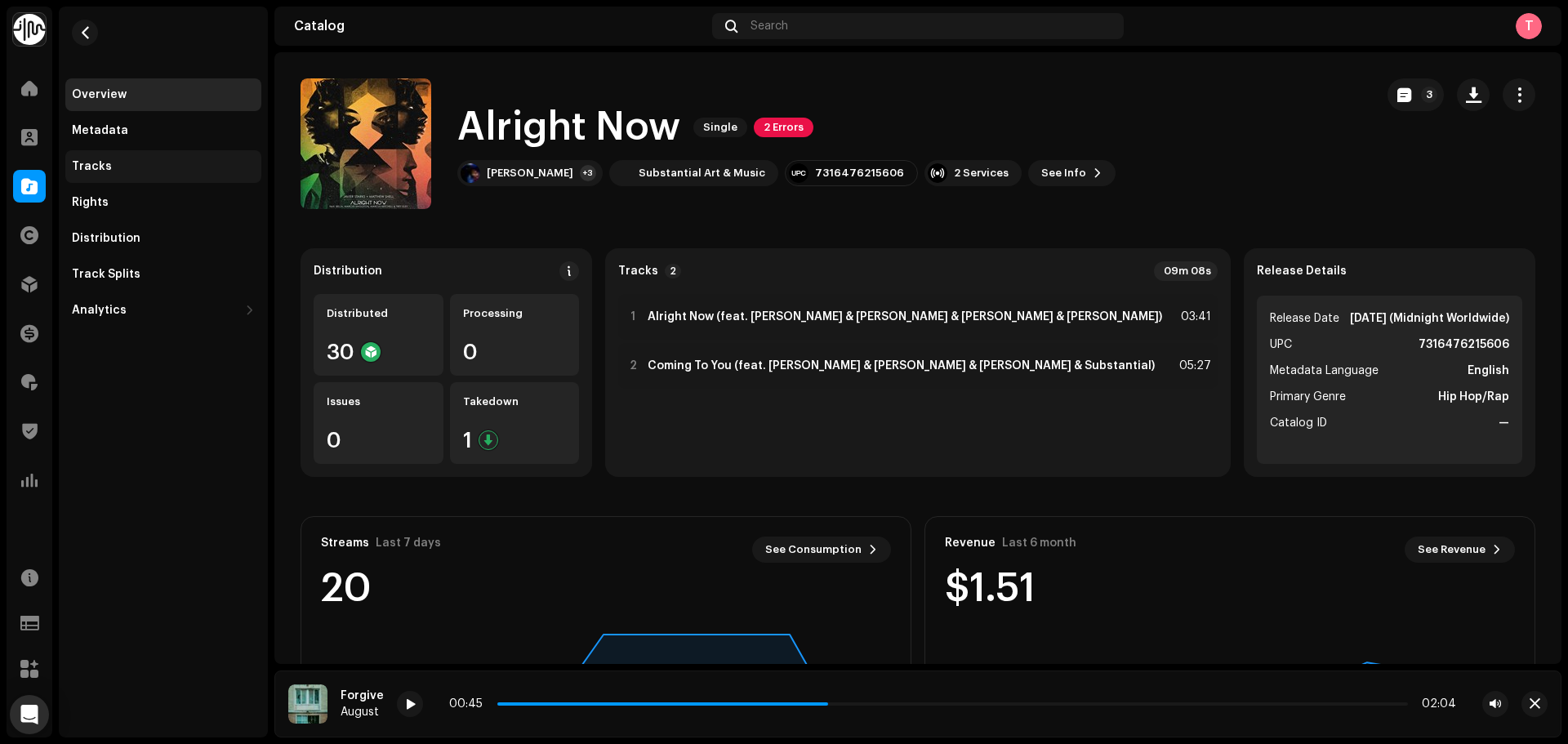
click at [134, 157] on div "Tracks" at bounding box center [163, 166] width 196 height 33
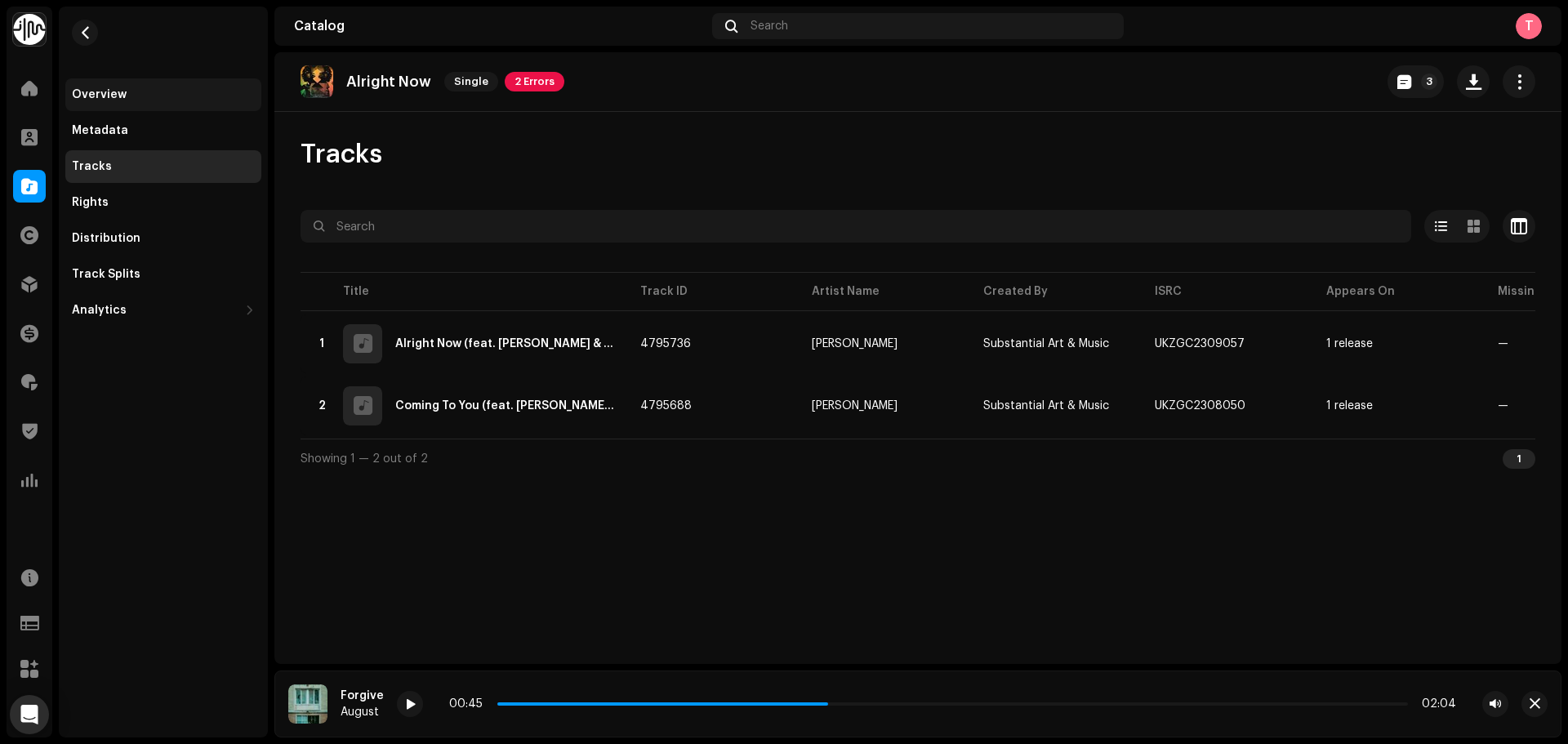
click at [135, 97] on div "Overview" at bounding box center [163, 94] width 183 height 13
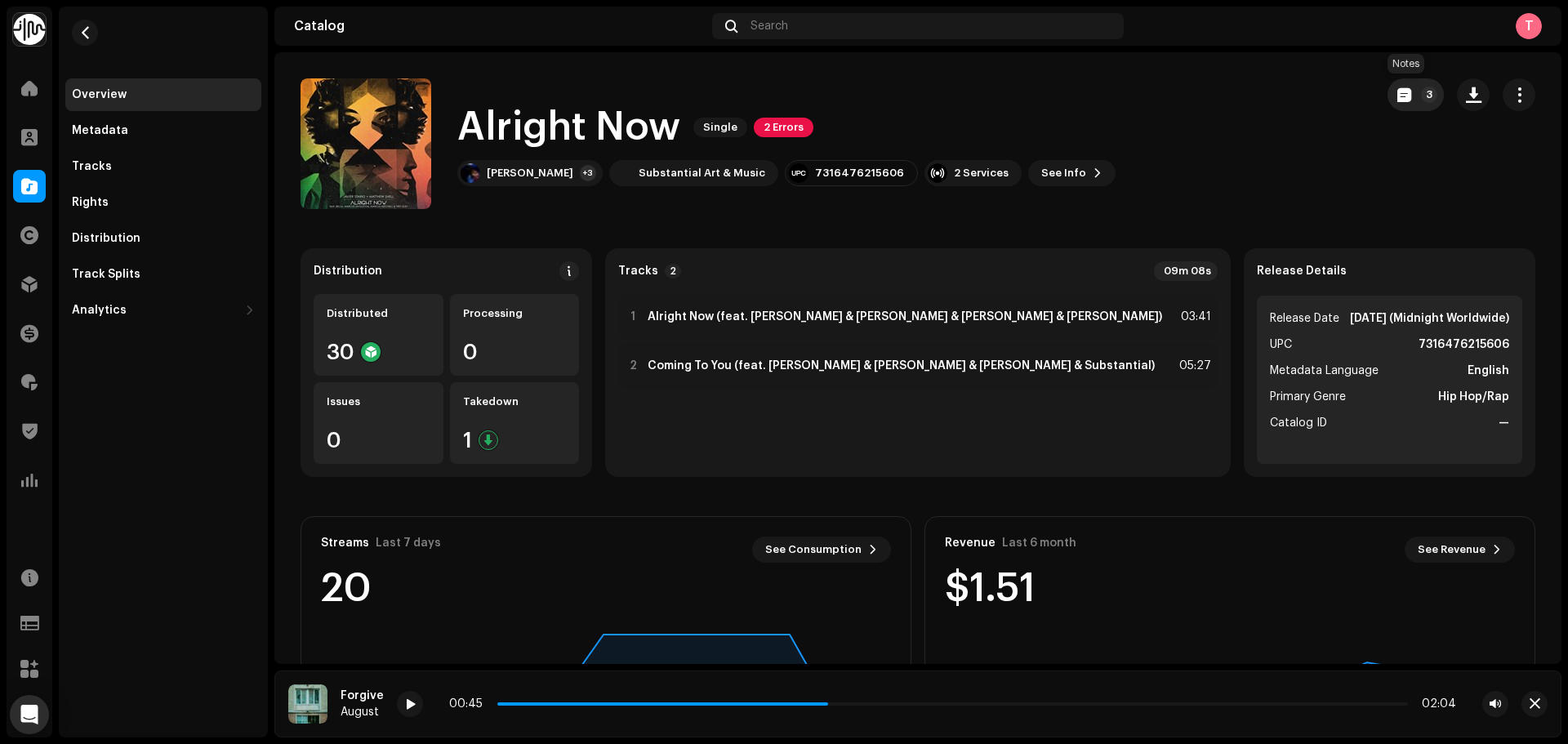
click at [1388, 90] on button "3" at bounding box center [1415, 94] width 56 height 33
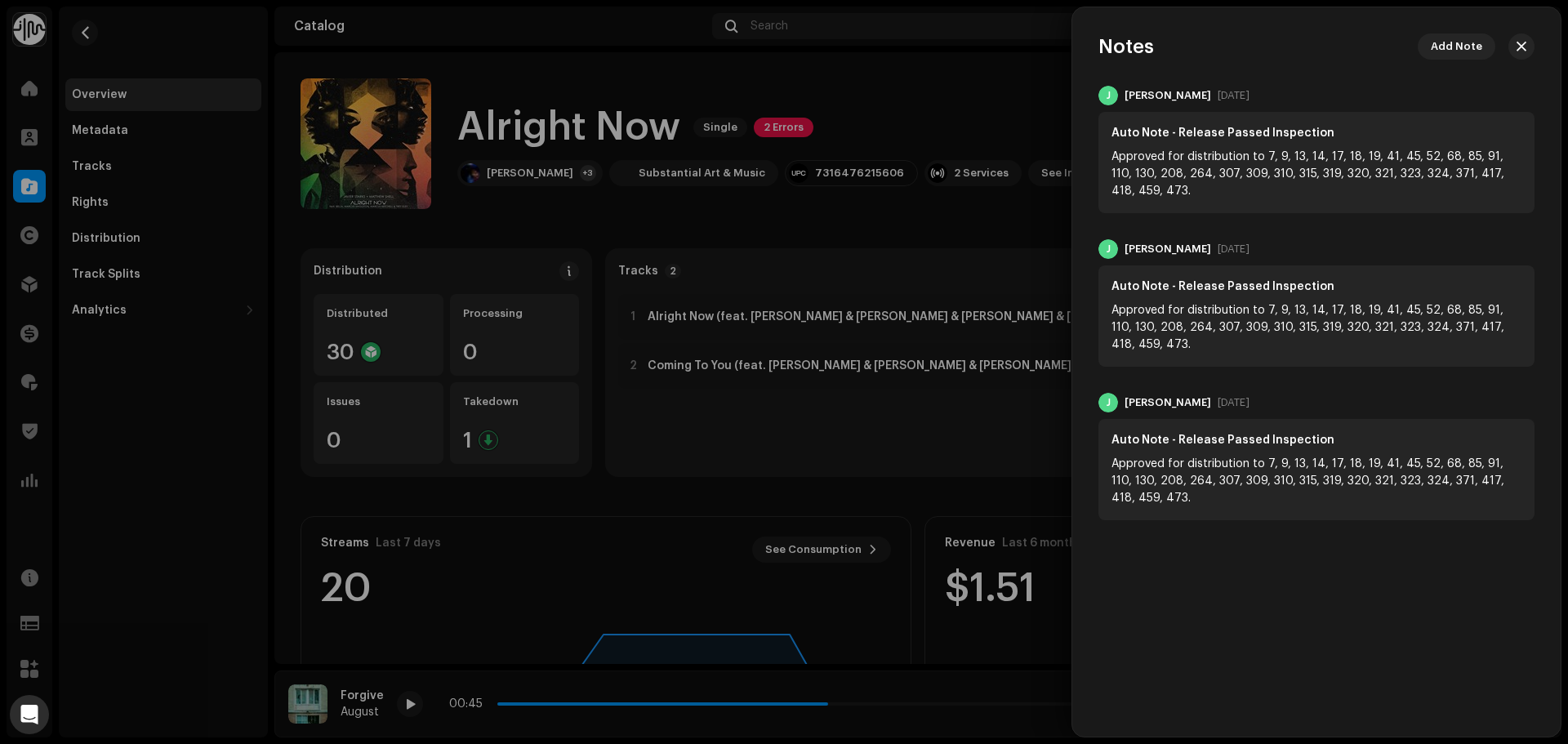
click at [868, 95] on div at bounding box center [784, 372] width 1568 height 744
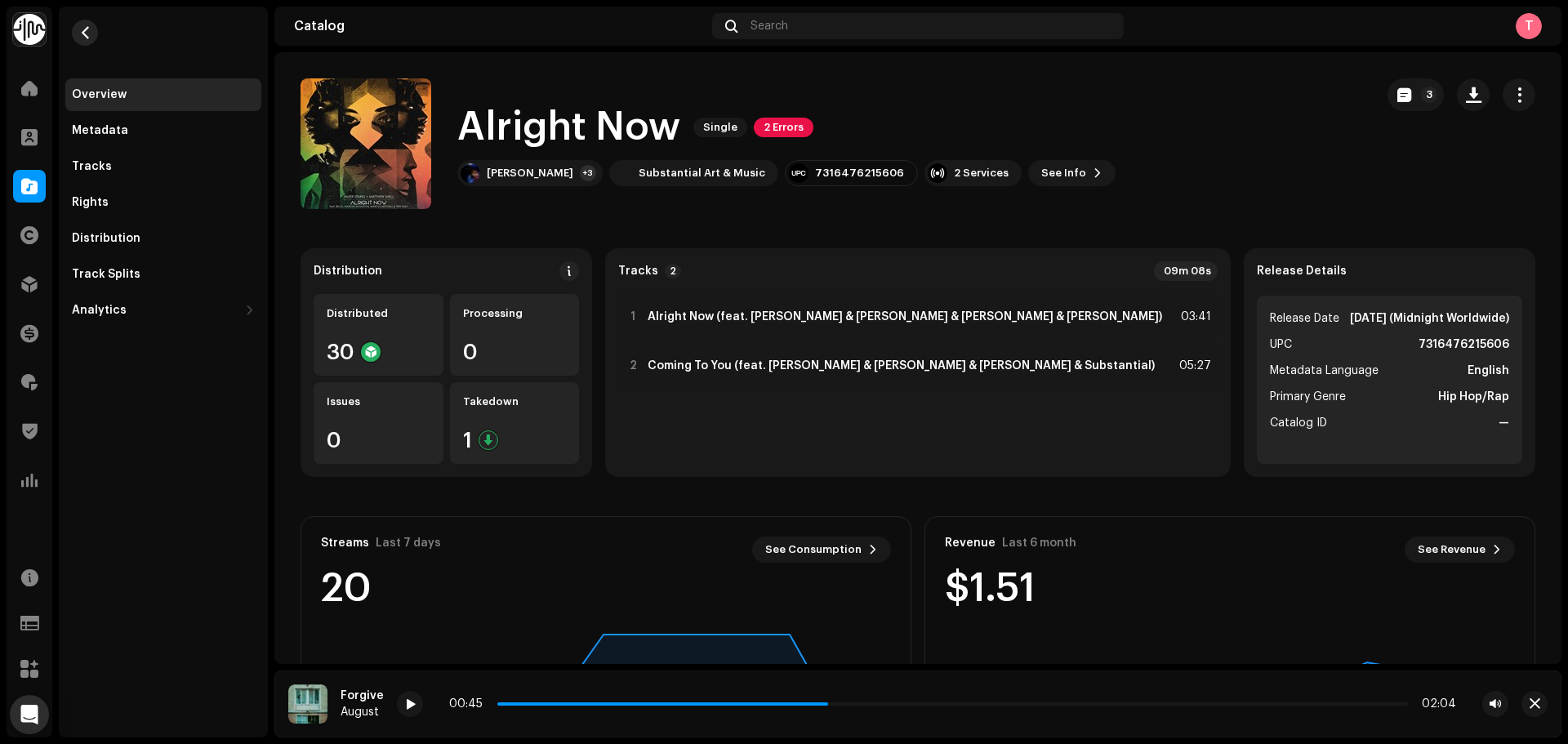
click at [92, 30] on button "button" at bounding box center [84, 32] width 26 height 26
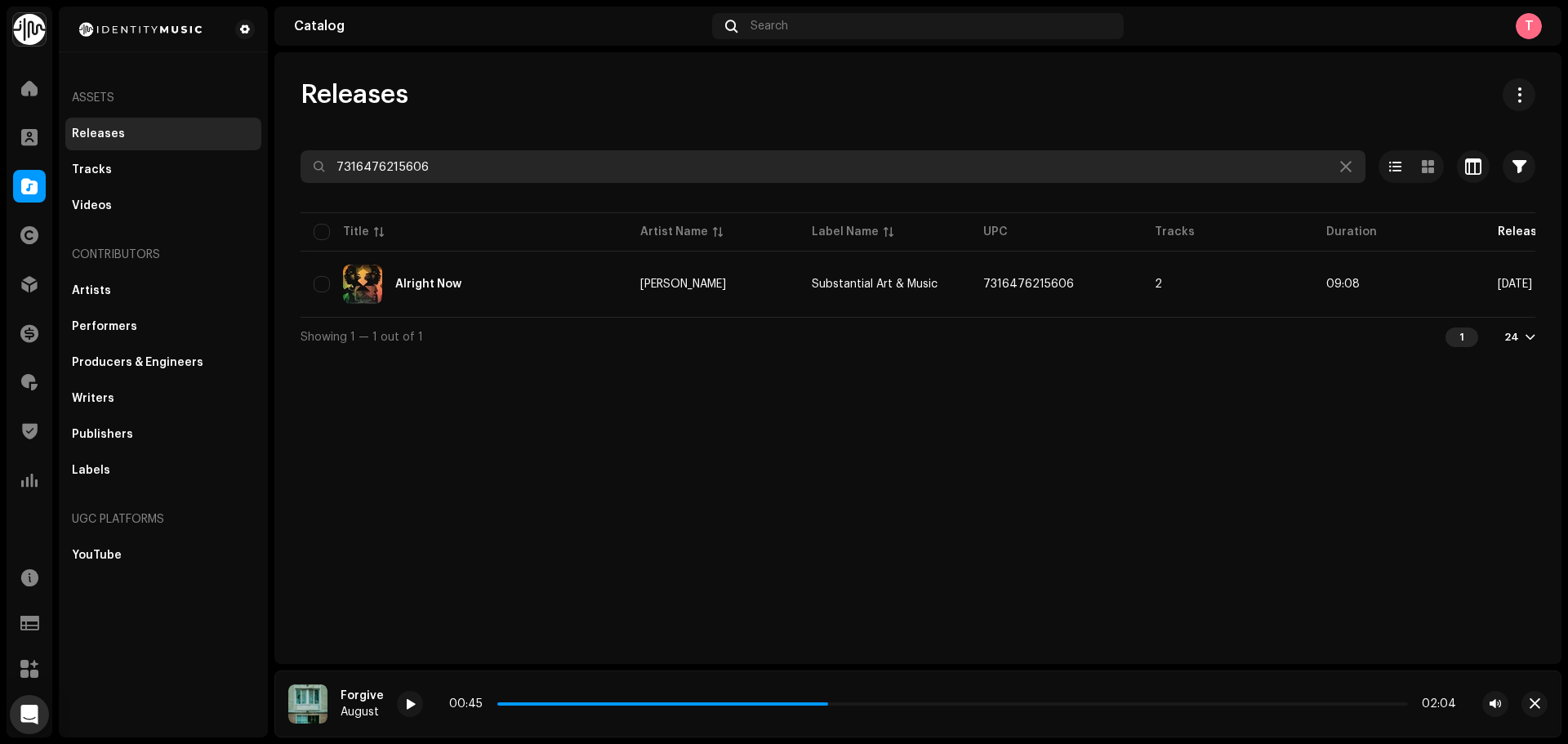
drag, startPoint x: 504, startPoint y: 162, endPoint x: 302, endPoint y: 179, distance: 202.7
click at [302, 179] on input "7316476215606" at bounding box center [833, 166] width 1065 height 33
paste input "7255809"
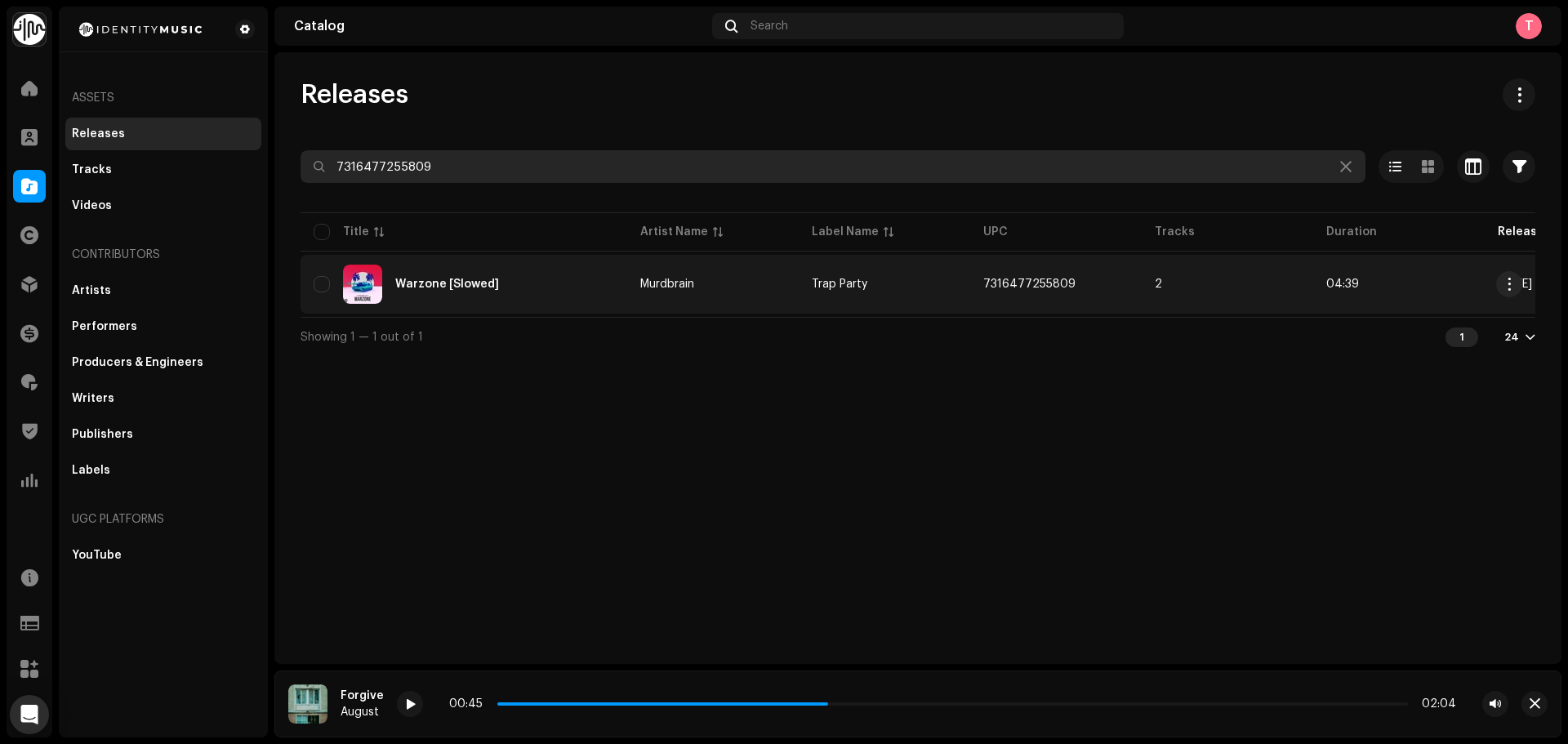
type input "7316477255809"
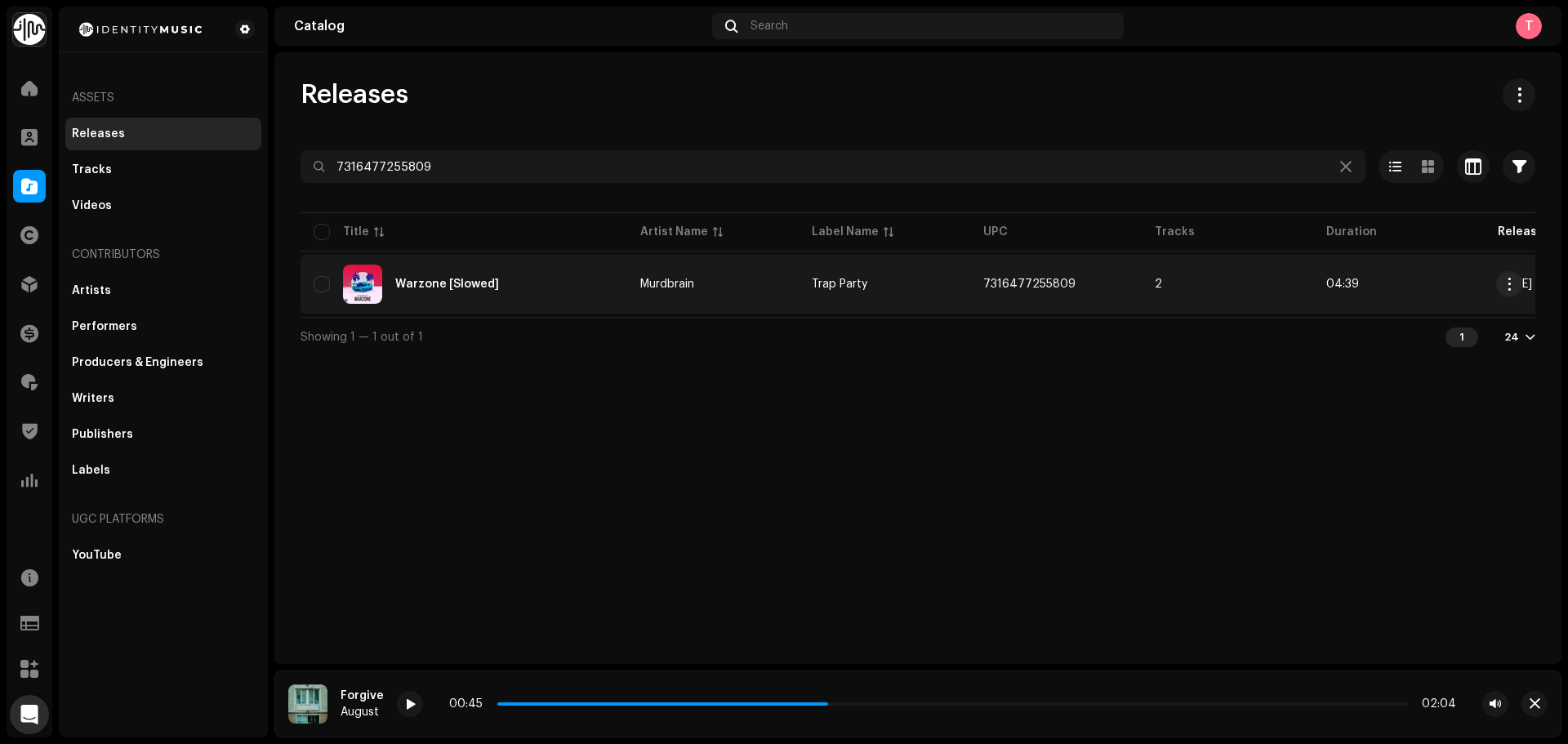
click at [557, 298] on div "Warzone [Slowed]" at bounding box center [463, 284] width 301 height 39
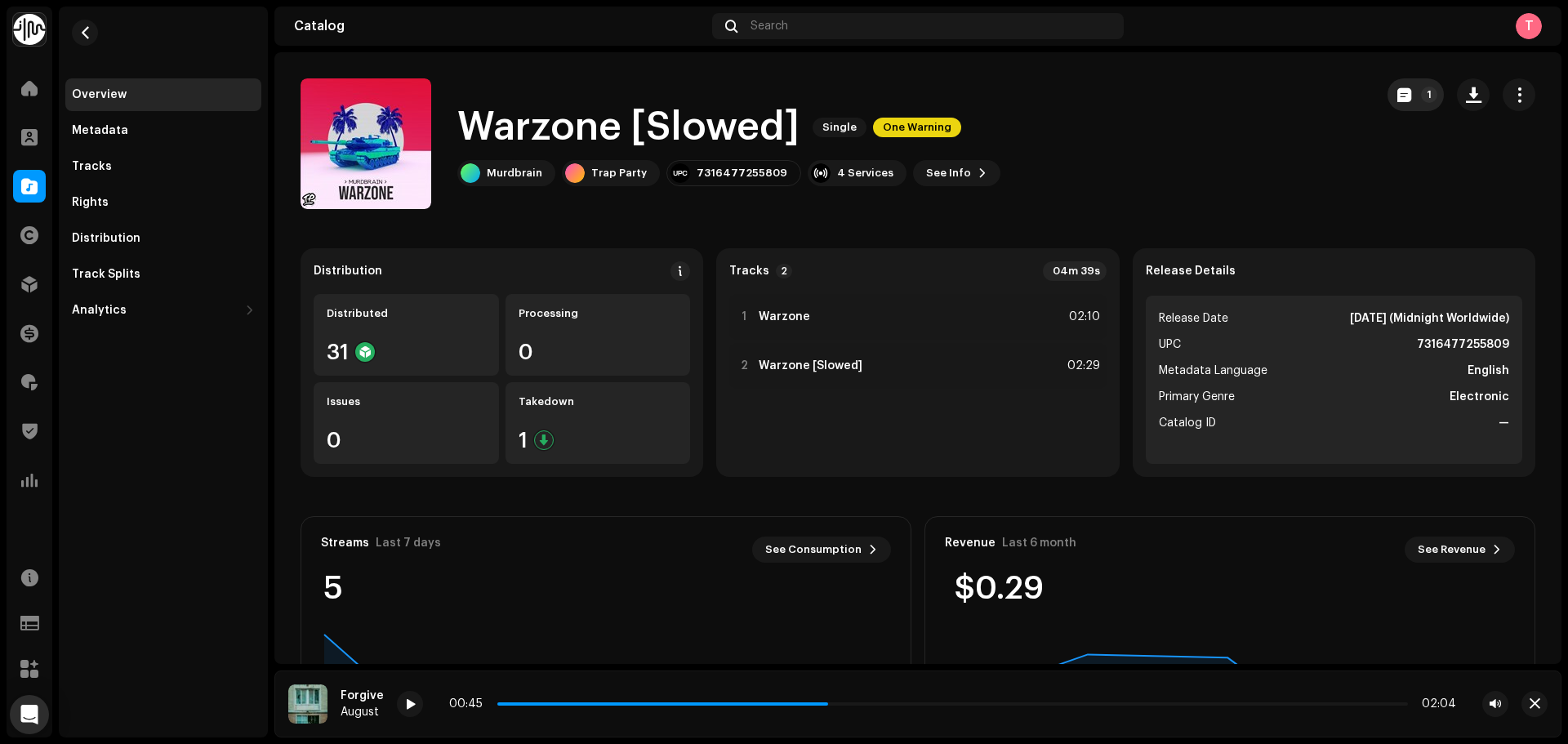
click at [1398, 88] on span "button" at bounding box center [1405, 94] width 14 height 13
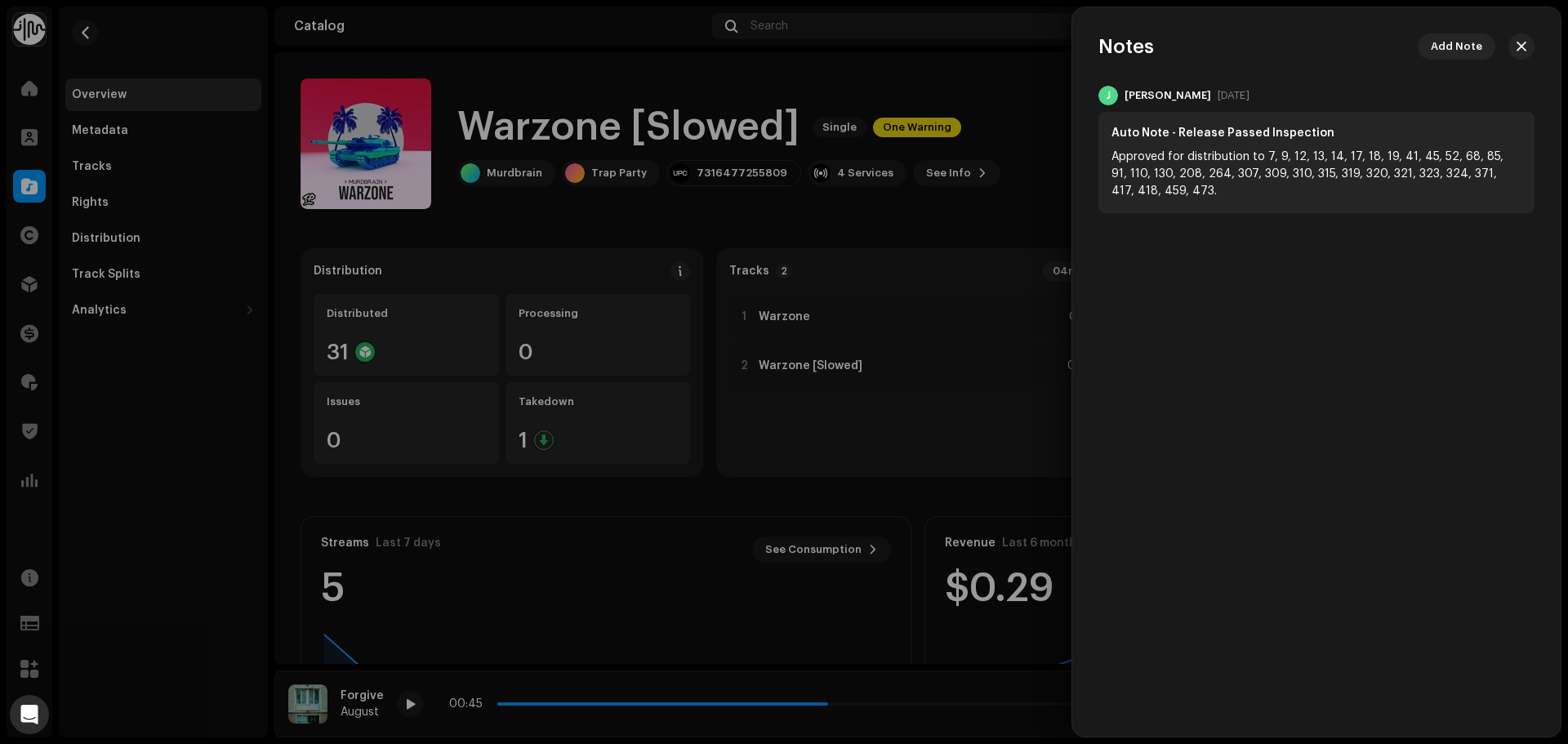
click at [947, 92] on div at bounding box center [784, 372] width 1568 height 744
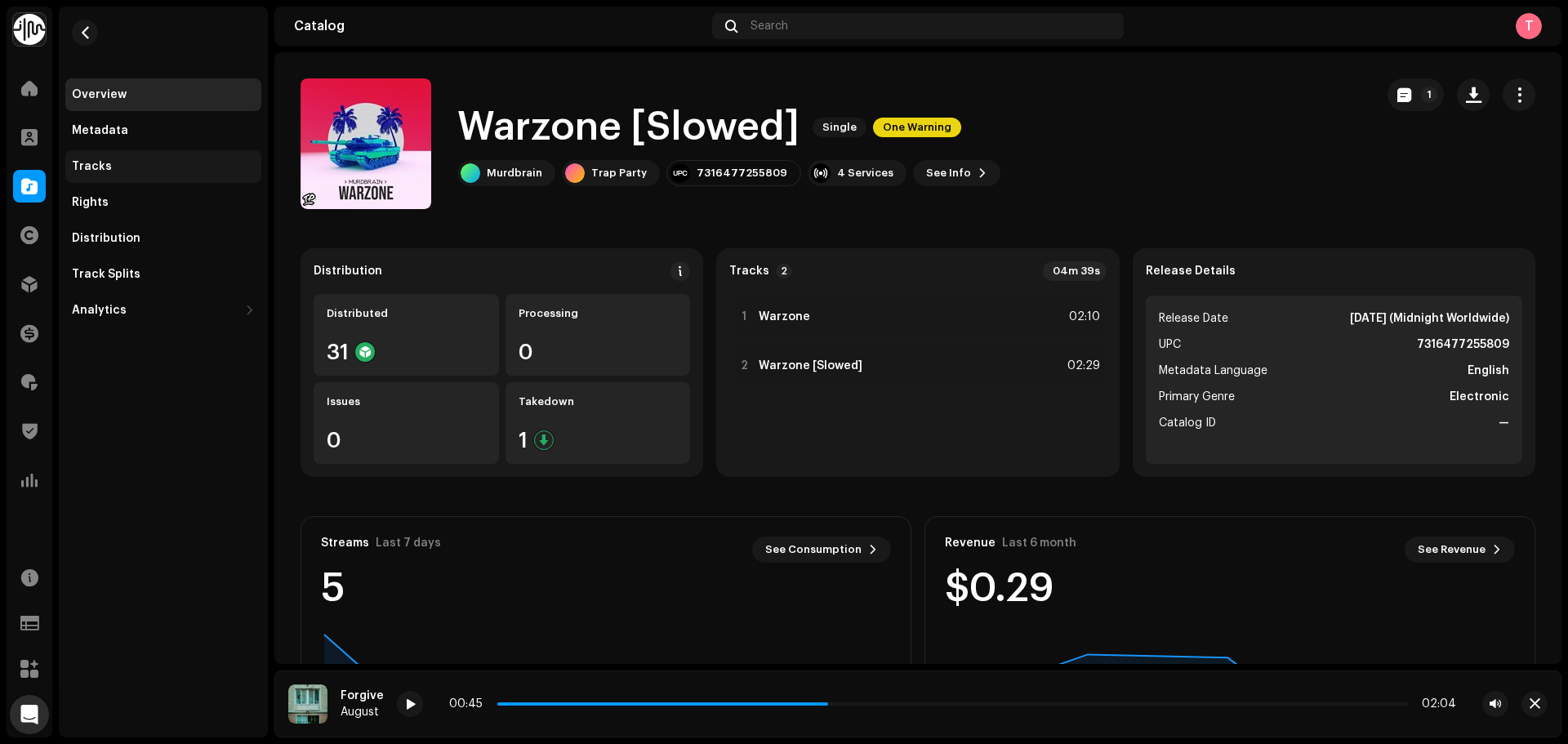
click at [97, 167] on div "Tracks" at bounding box center [91, 166] width 40 height 13
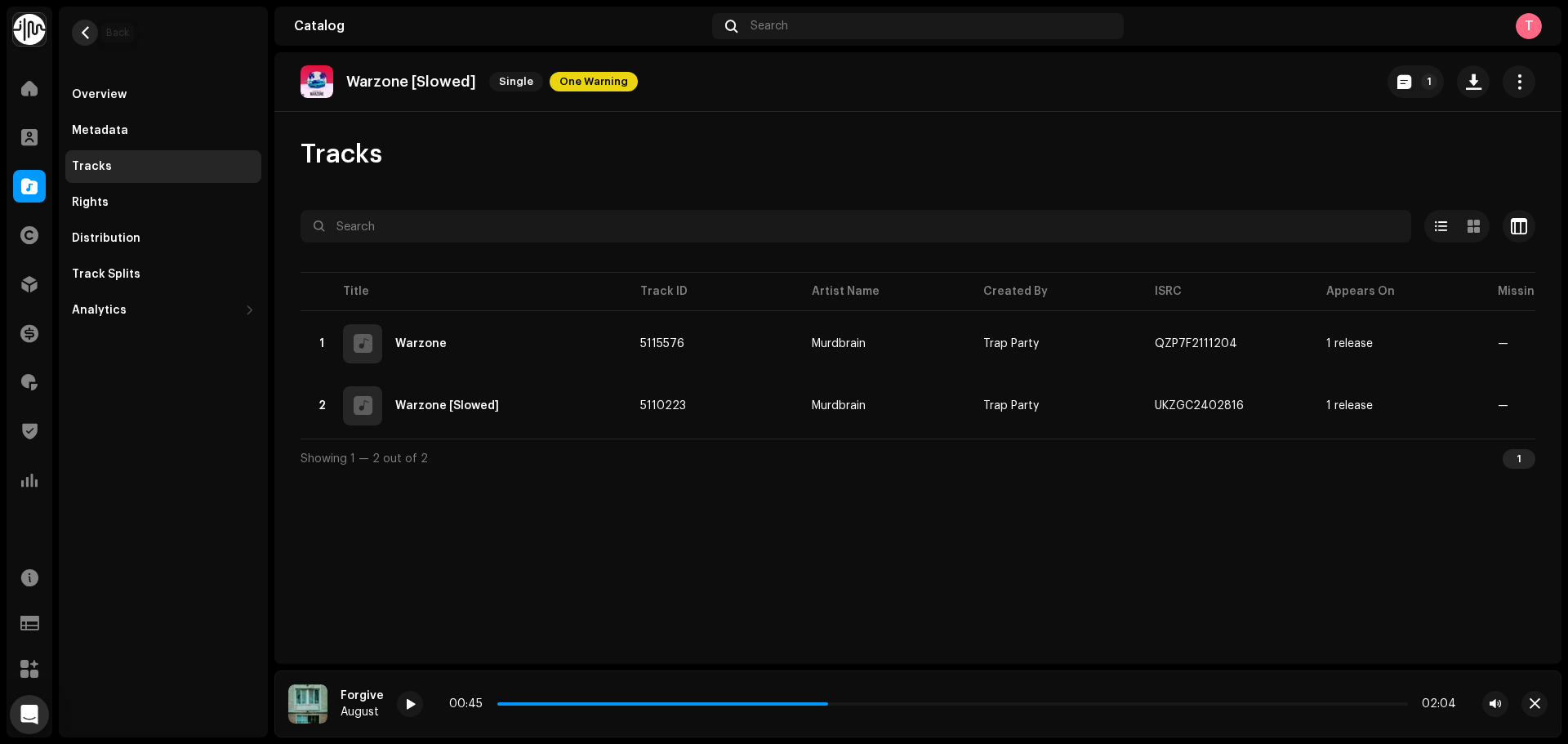
click at [76, 40] on button "button" at bounding box center [84, 32] width 26 height 26
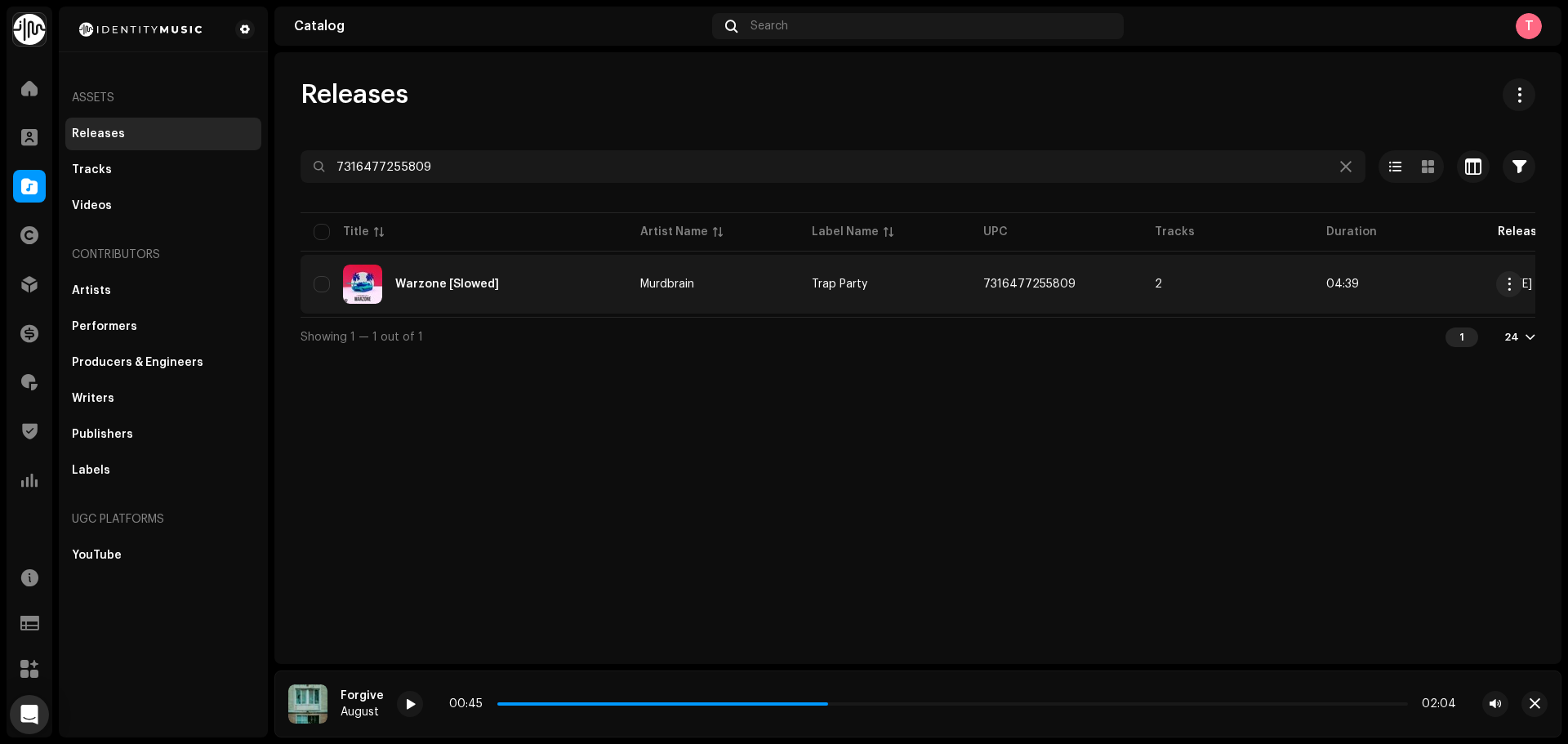
click at [579, 294] on div "Warzone [Slowed]" at bounding box center [463, 284] width 301 height 39
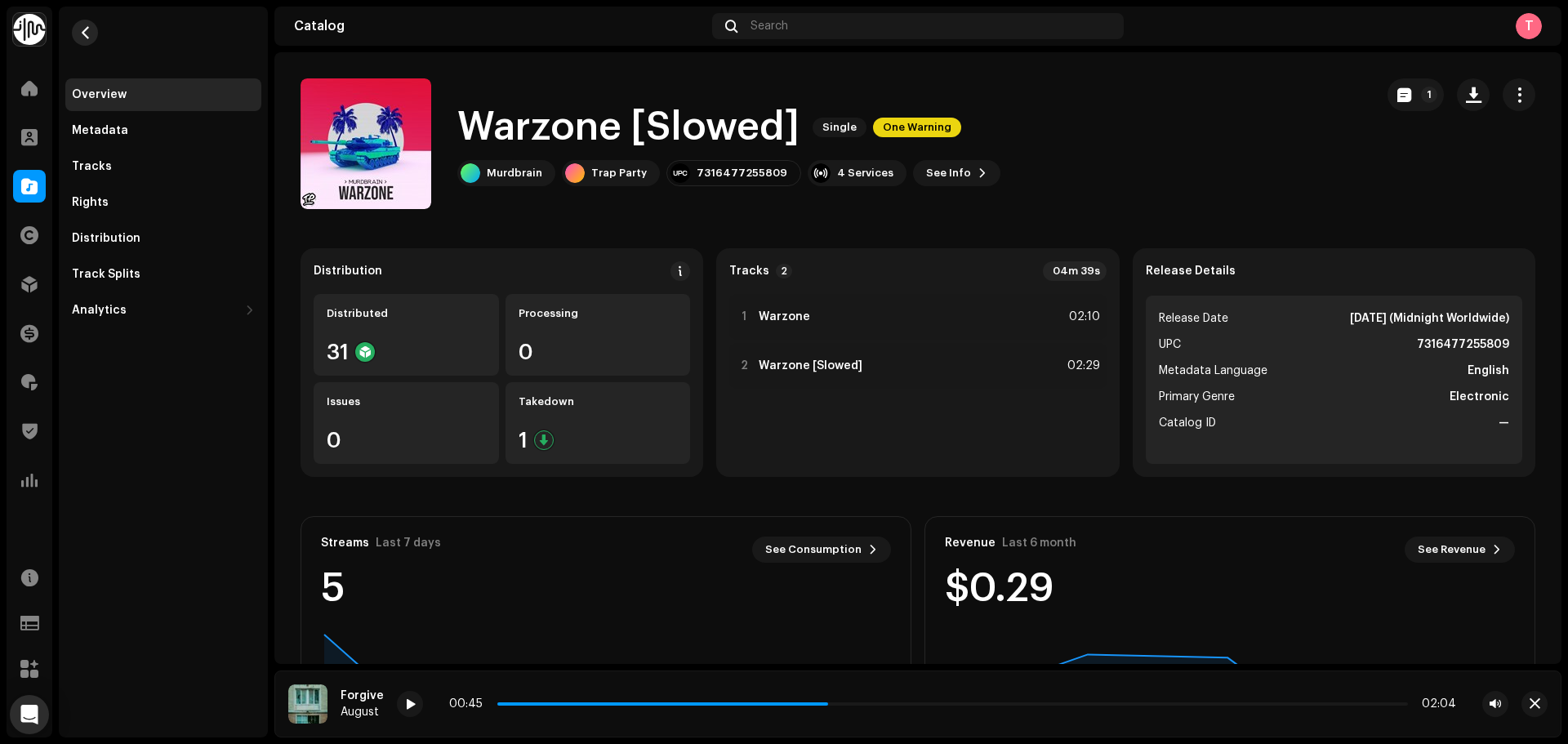
click at [77, 28] on button "button" at bounding box center [84, 32] width 26 height 26
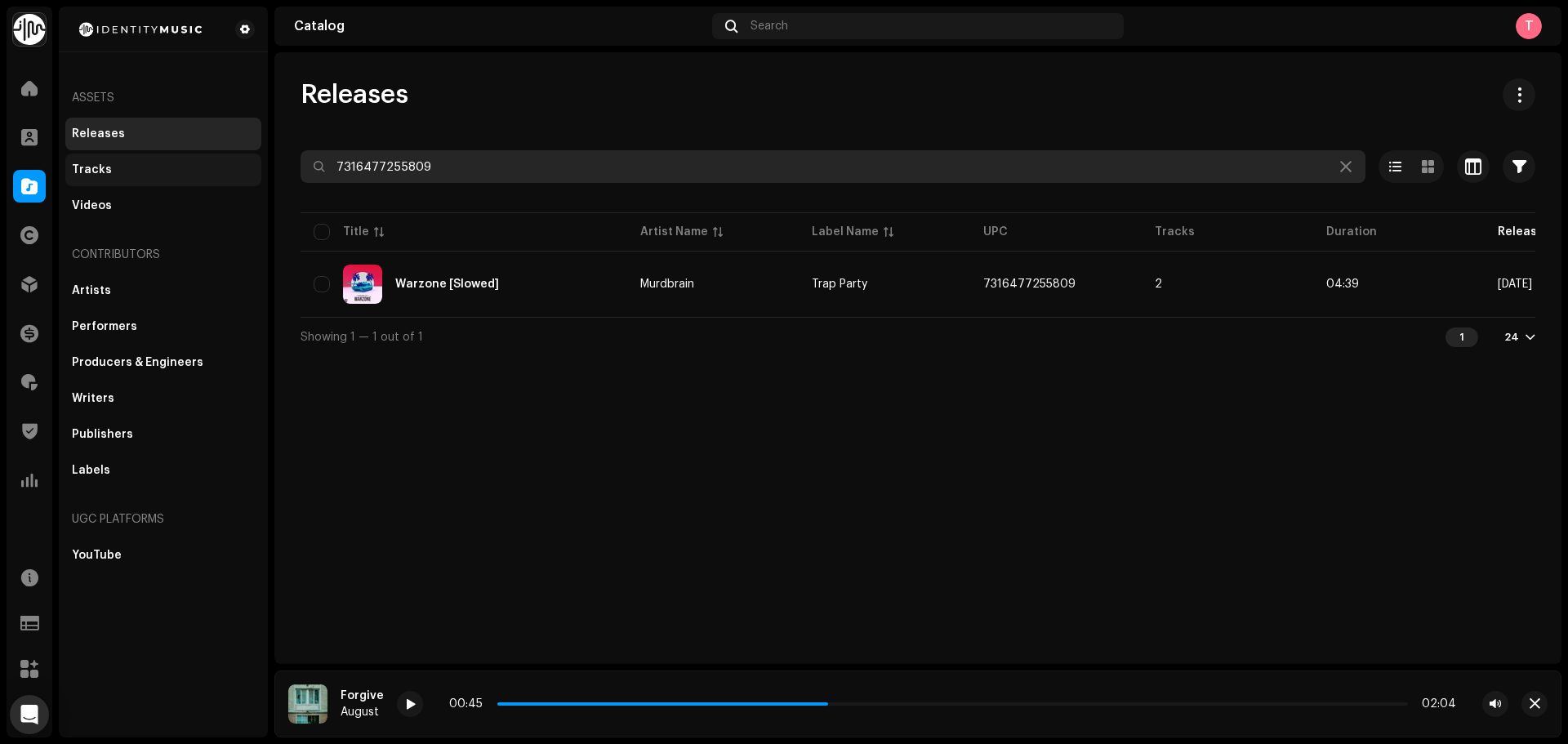
drag, startPoint x: 463, startPoint y: 154, endPoint x: 246, endPoint y: 169, distance: 217.5
click at [246, 169] on div "Identity Music Home Clients Catalog Rights Distribution Finance Royalties Trust…" at bounding box center [784, 372] width 1568 height 744
paste input "2115061"
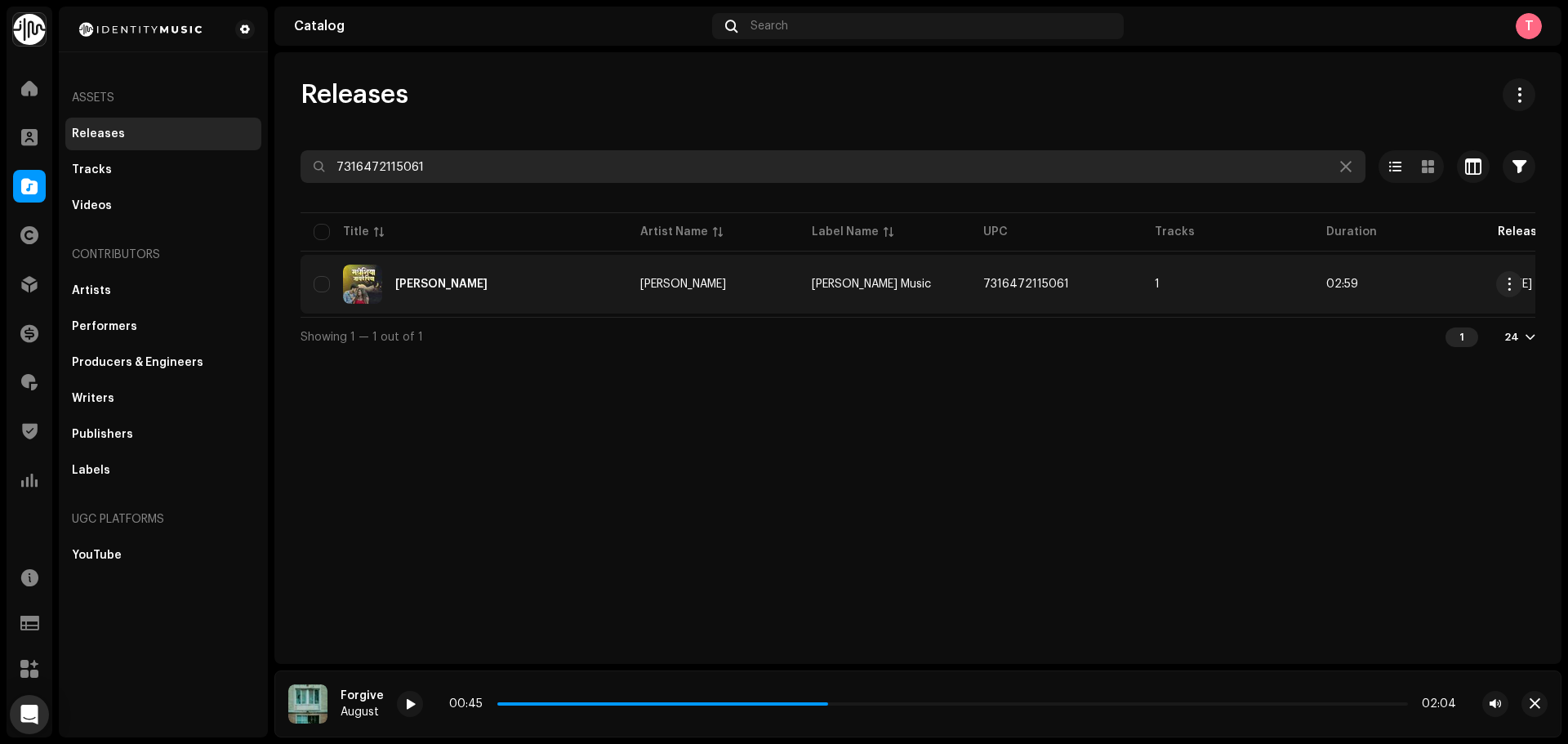
type input "7316472115061"
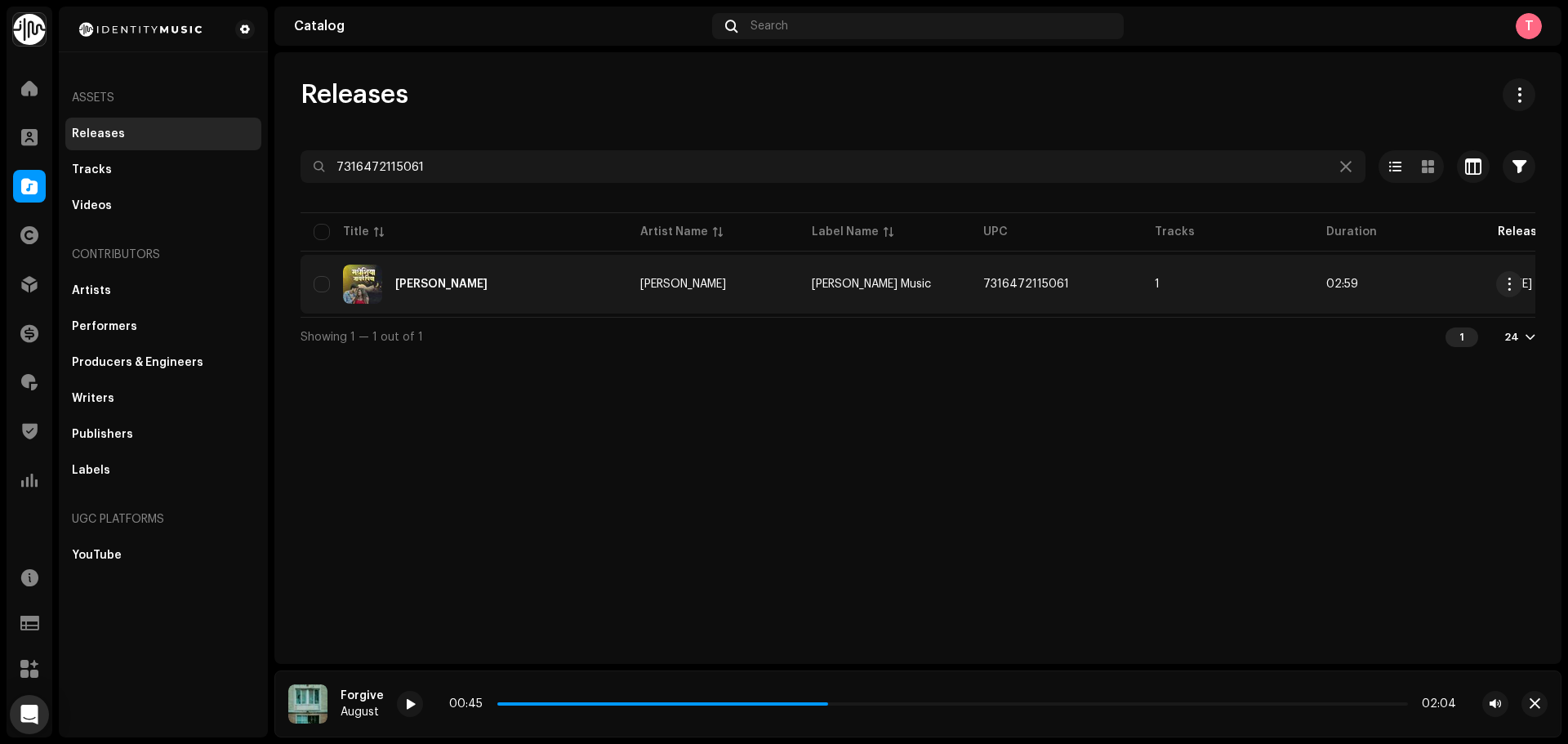
click at [938, 290] on td "[PERSON_NAME] Music" at bounding box center [884, 284] width 171 height 59
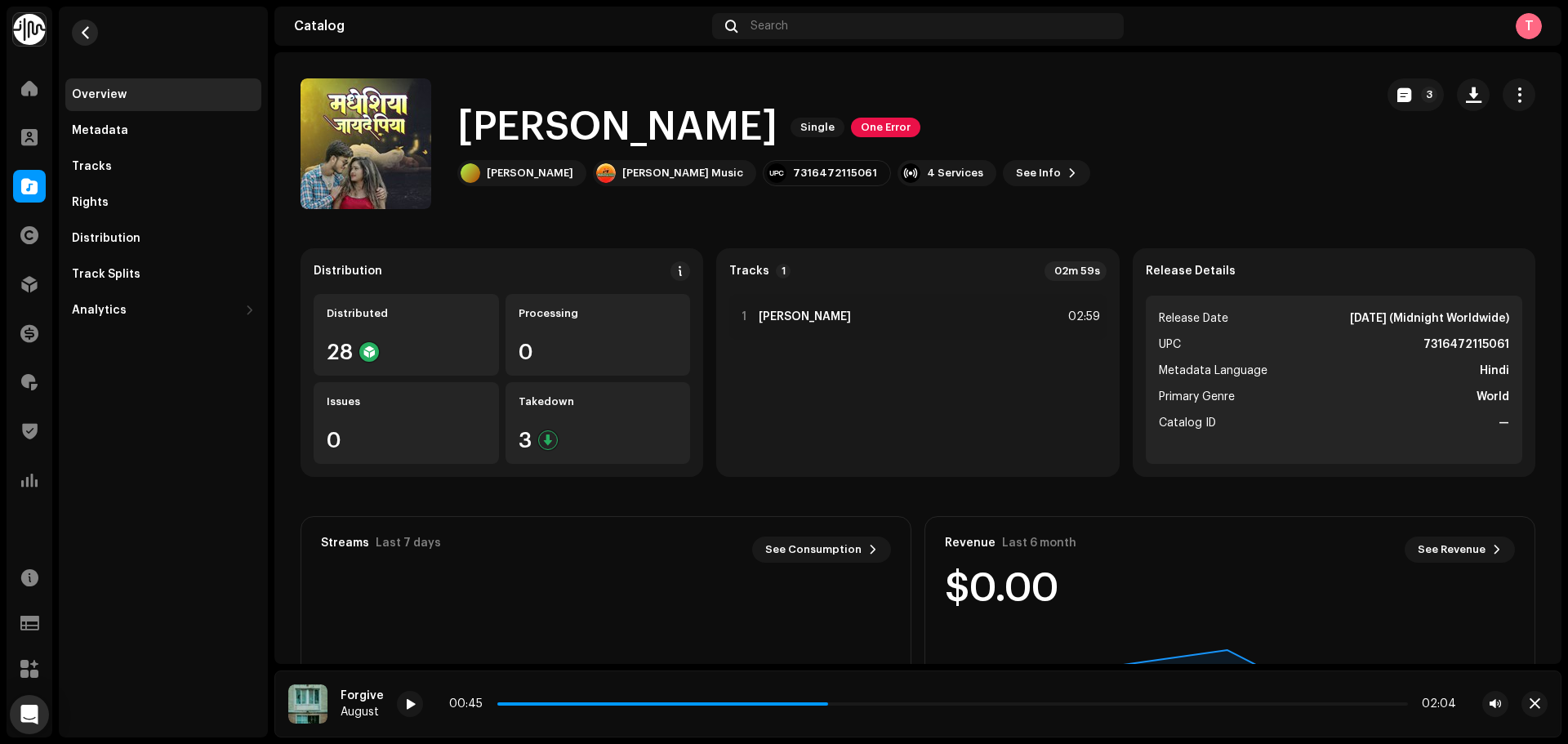
click at [89, 30] on span "button" at bounding box center [85, 32] width 12 height 13
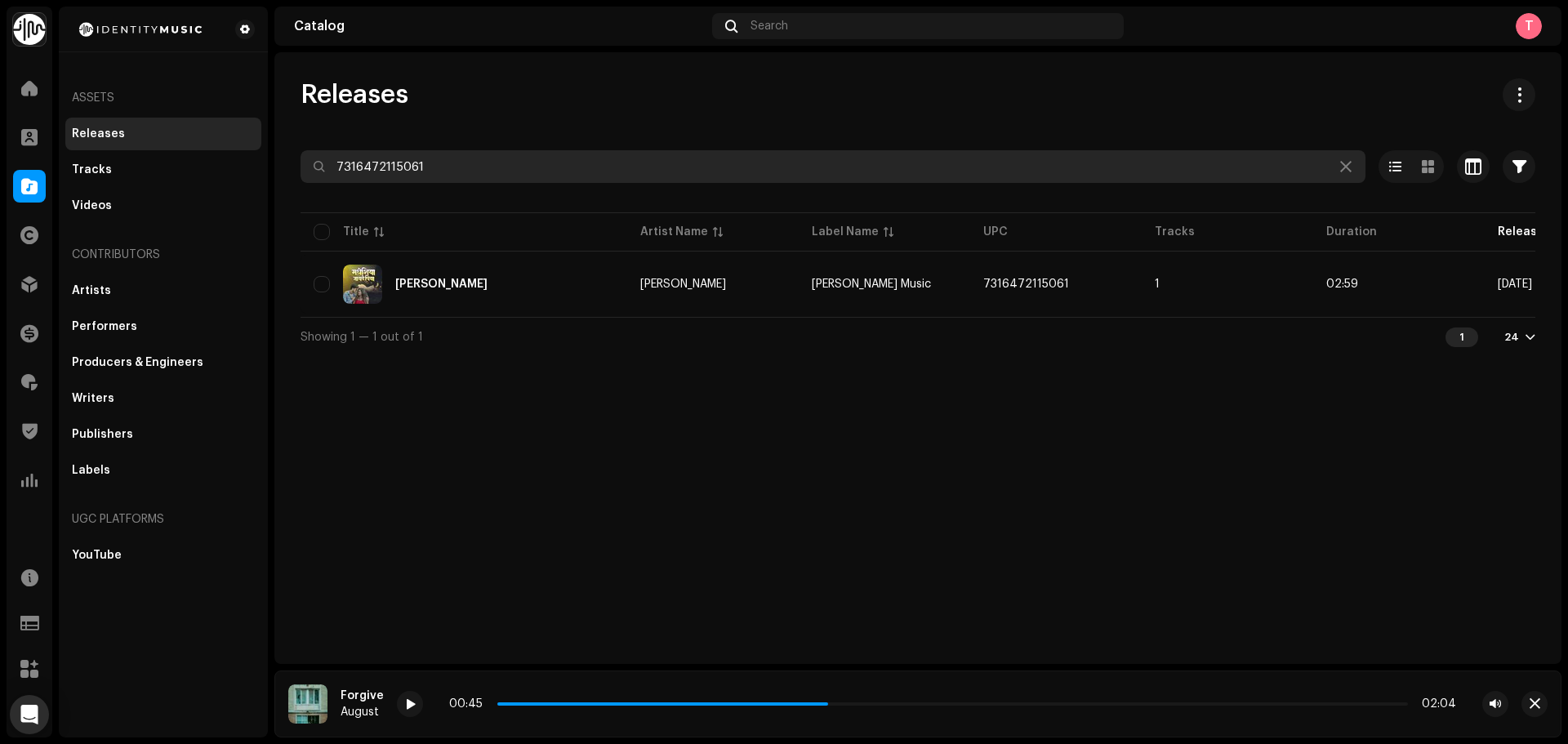
drag, startPoint x: 486, startPoint y: 163, endPoint x: 272, endPoint y: 146, distance: 214.7
click at [272, 146] on div "Identity Music Home Clients Catalog Rights Distribution Finance Royalties Trust…" at bounding box center [784, 372] width 1568 height 744
paste input "7823046"
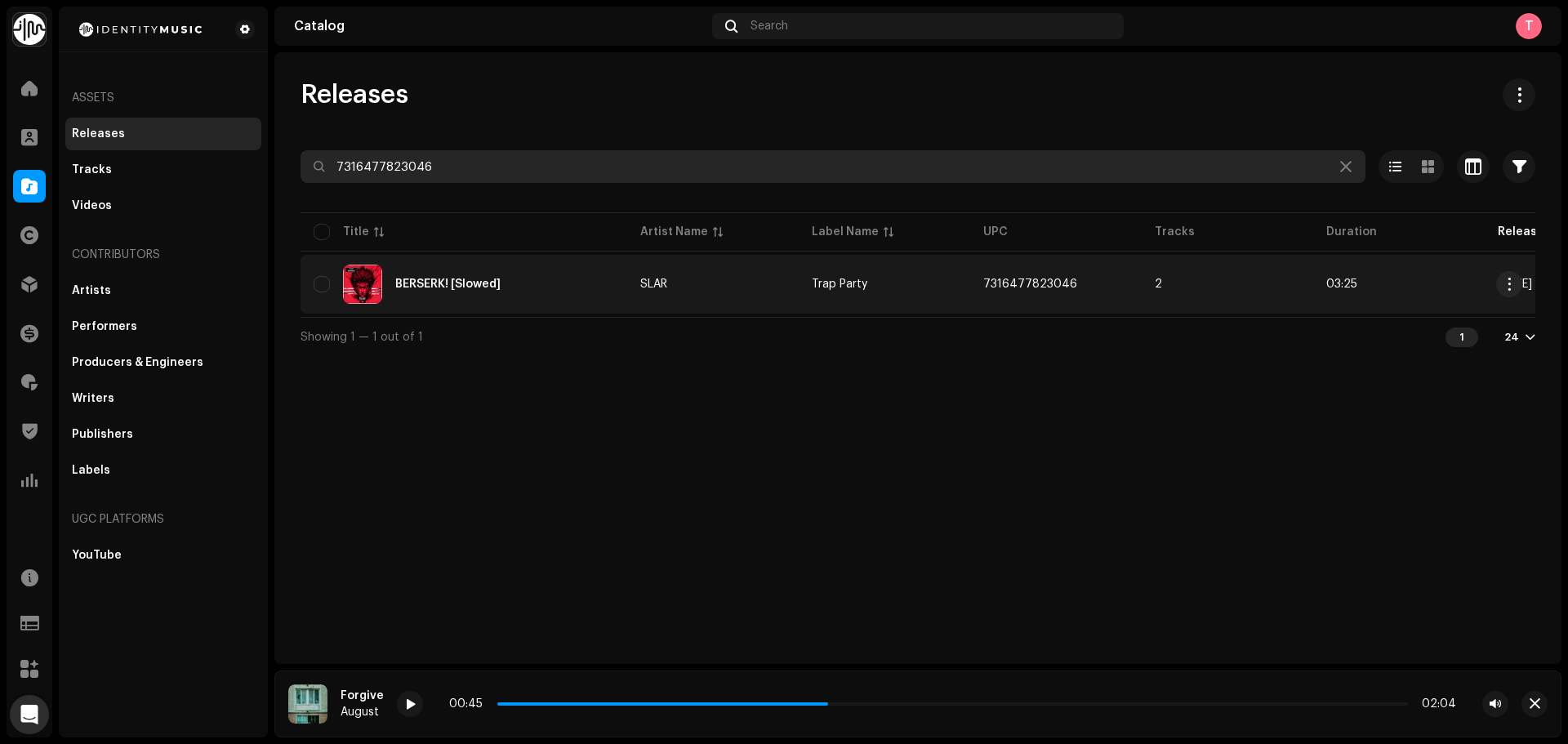
type input "7316477823046"
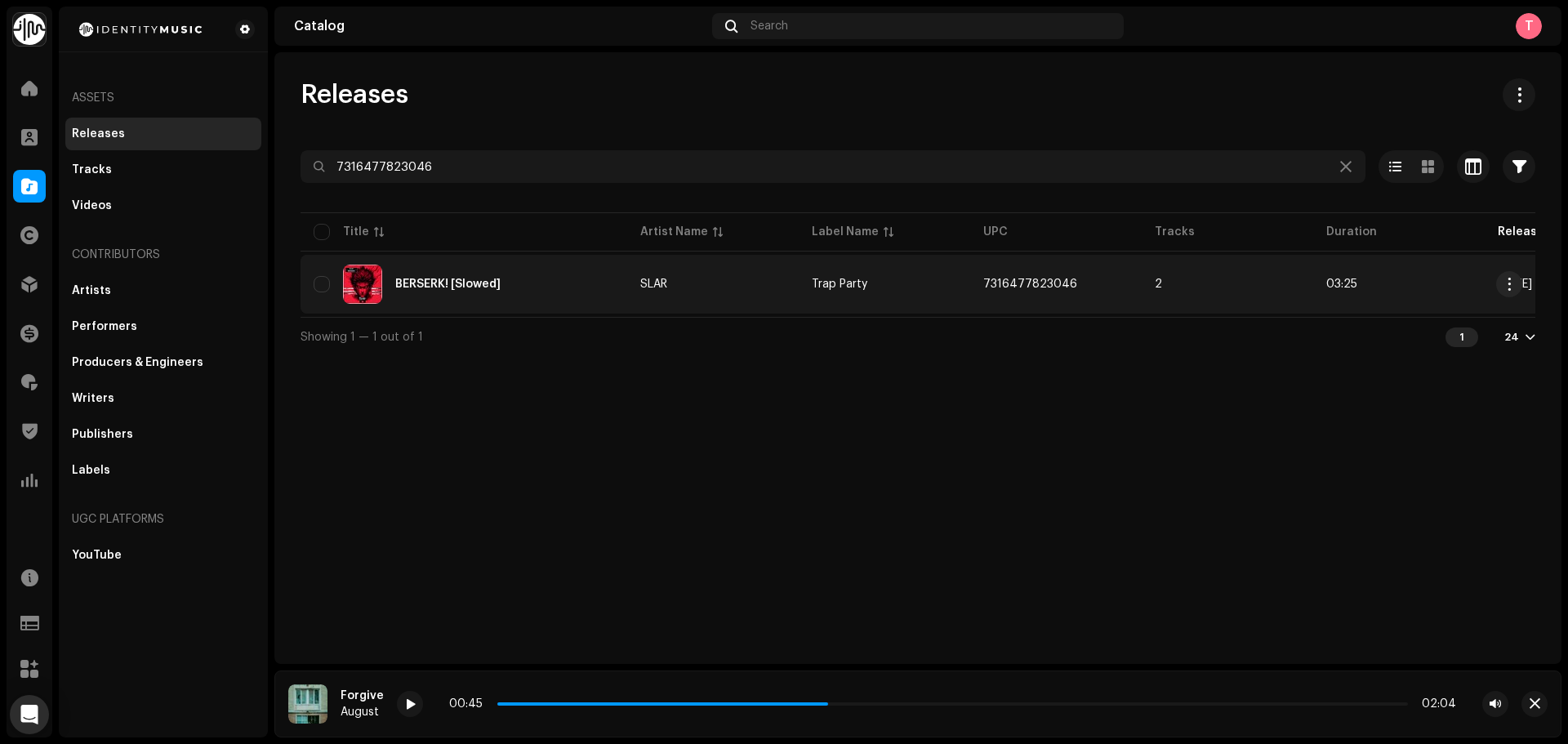
click at [568, 275] on div "BERSERK! [Slowed]" at bounding box center [463, 284] width 301 height 39
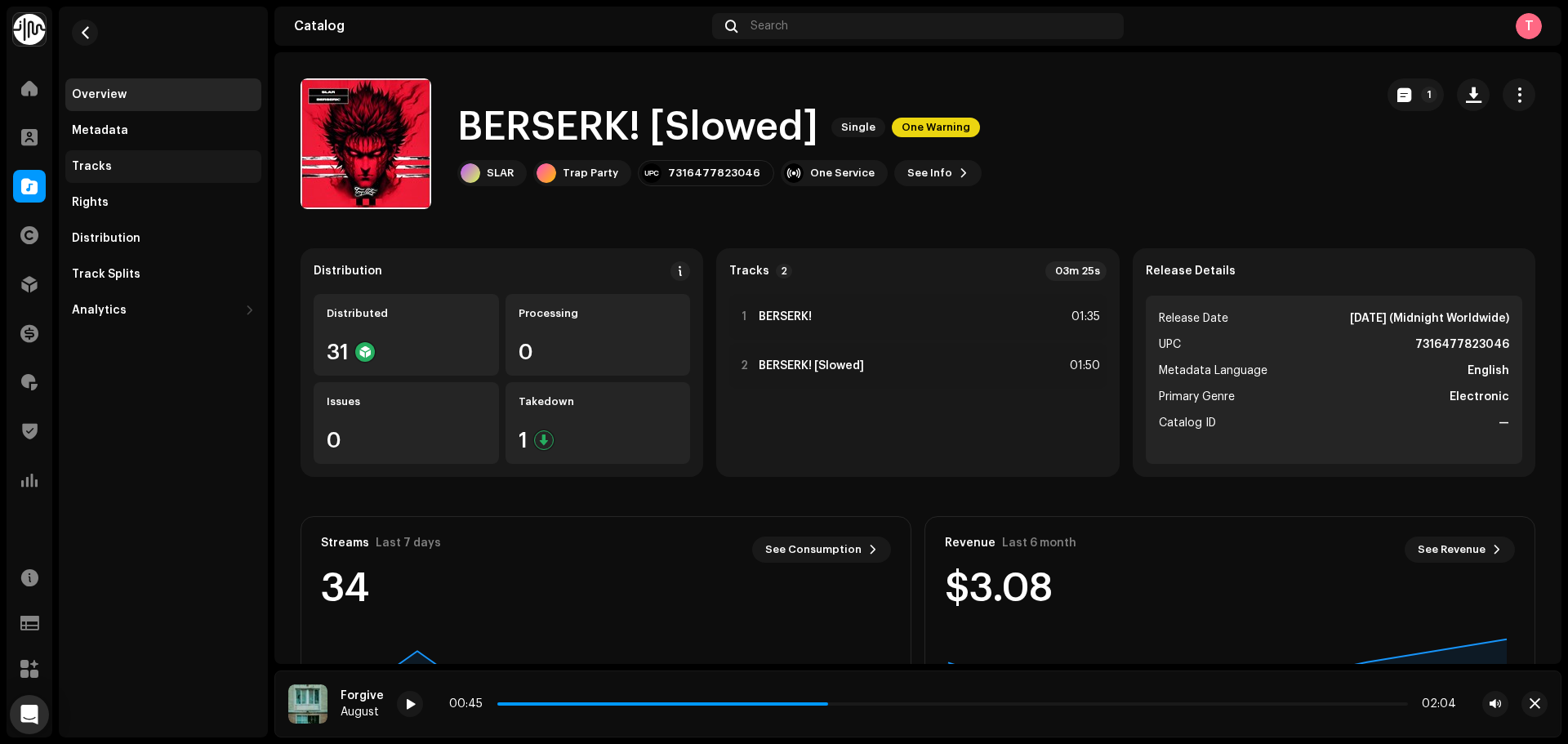
click at [110, 172] on div "Tracks" at bounding box center [163, 166] width 183 height 13
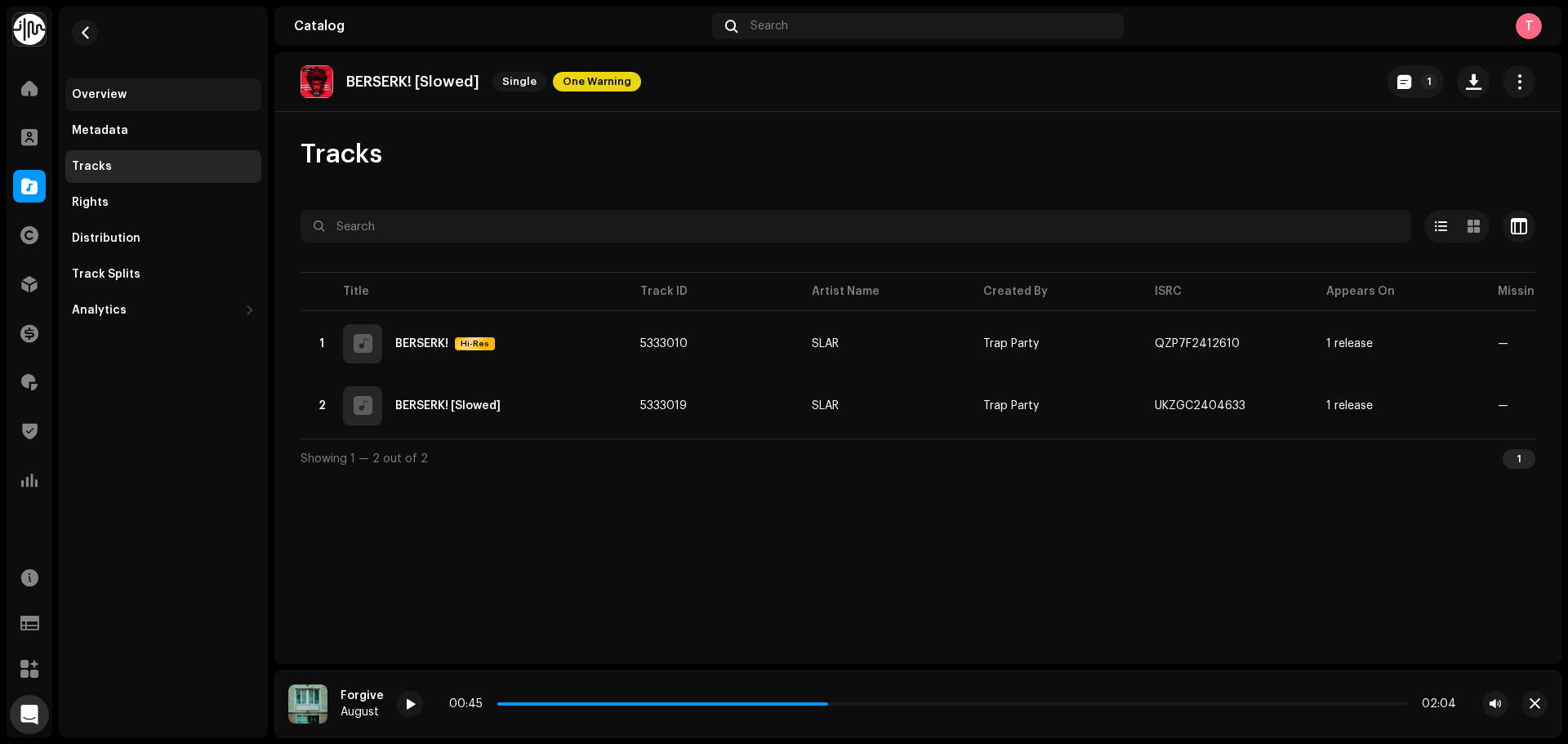
click at [129, 95] on div "Overview" at bounding box center [163, 94] width 183 height 13
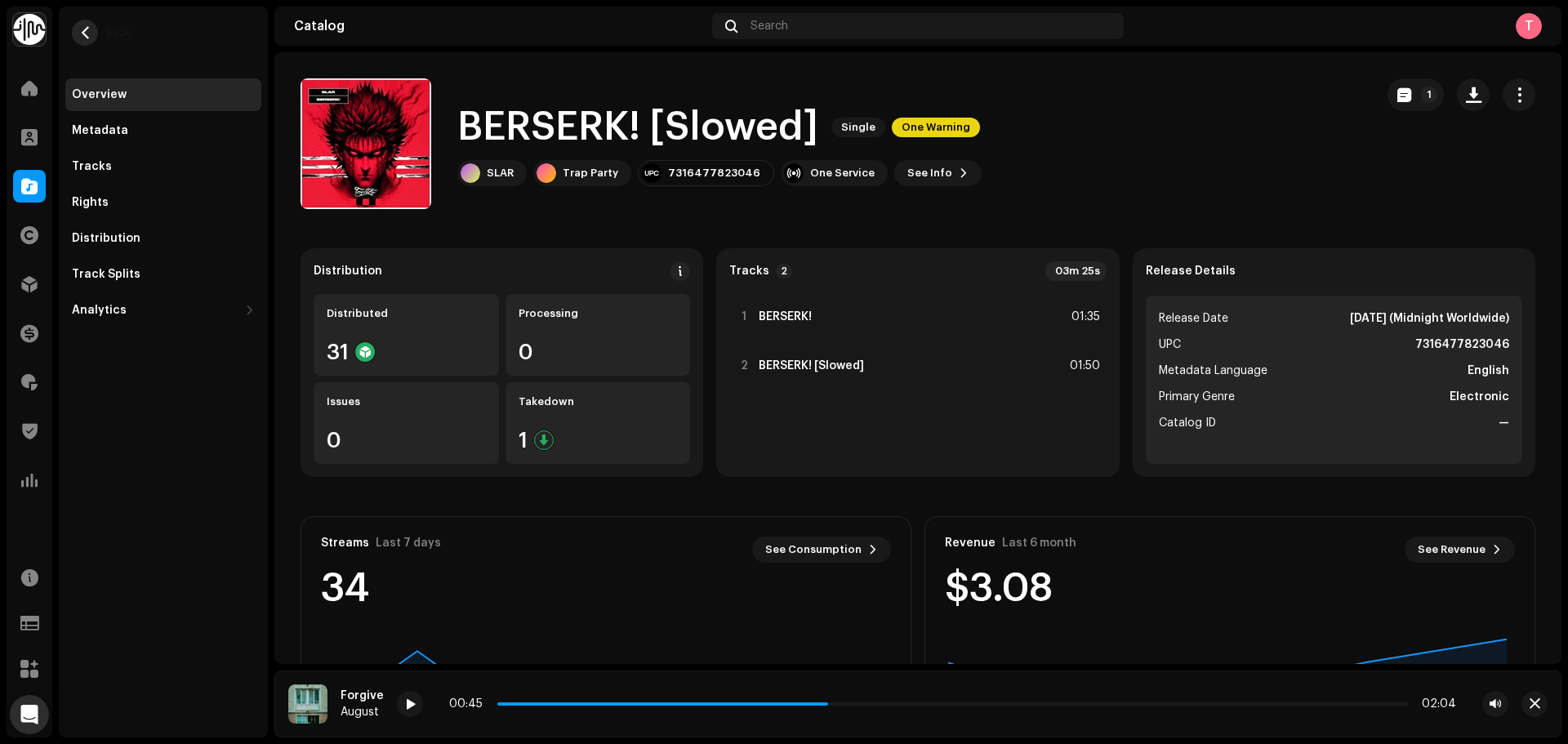
click at [91, 36] on button "button" at bounding box center [84, 32] width 26 height 26
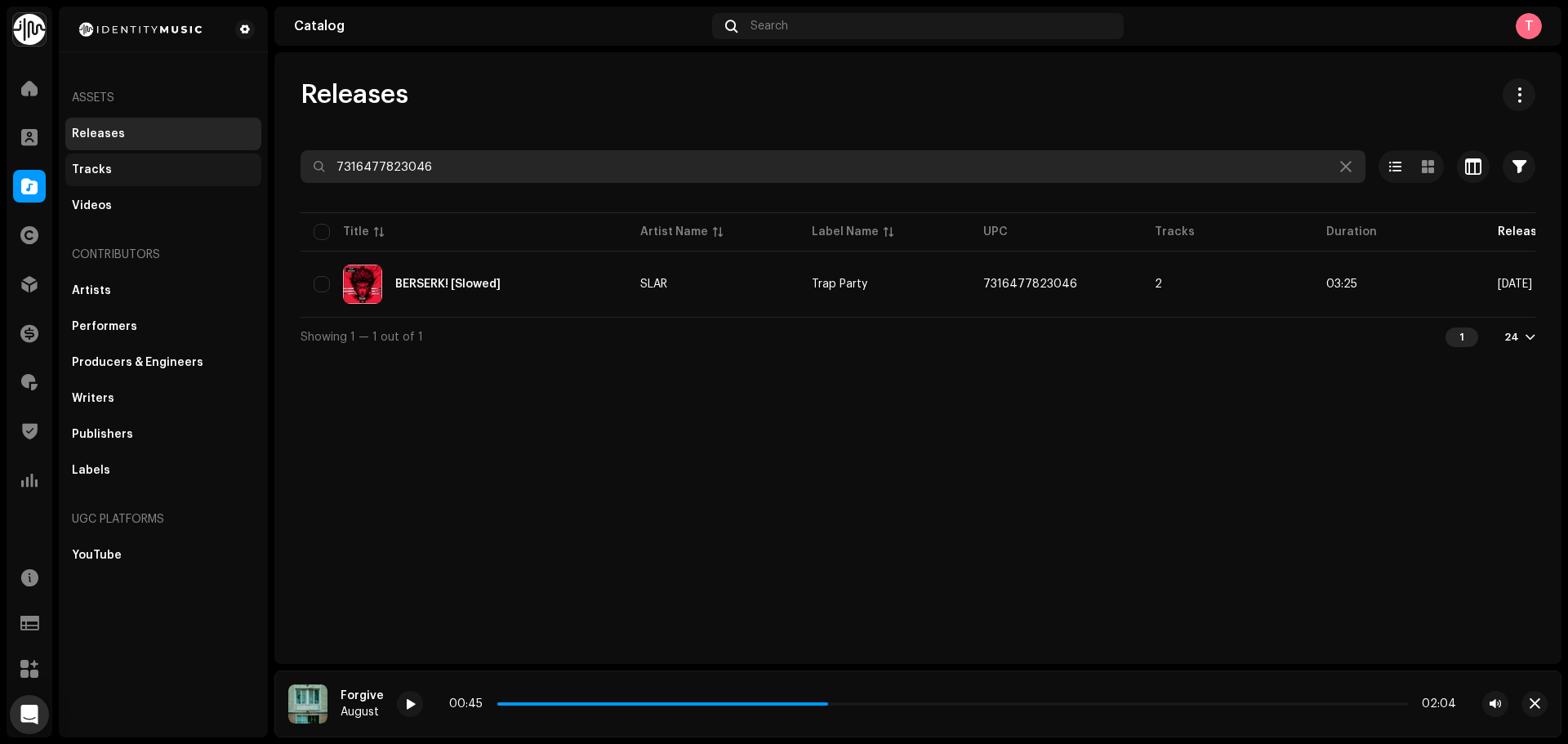
drag, startPoint x: 572, startPoint y: 170, endPoint x: 140, endPoint y: 170, distance: 432.0
click at [140, 170] on div "Identity Music Home Clients Catalog Rights Distribution Finance Royalties Trust…" at bounding box center [784, 372] width 1568 height 744
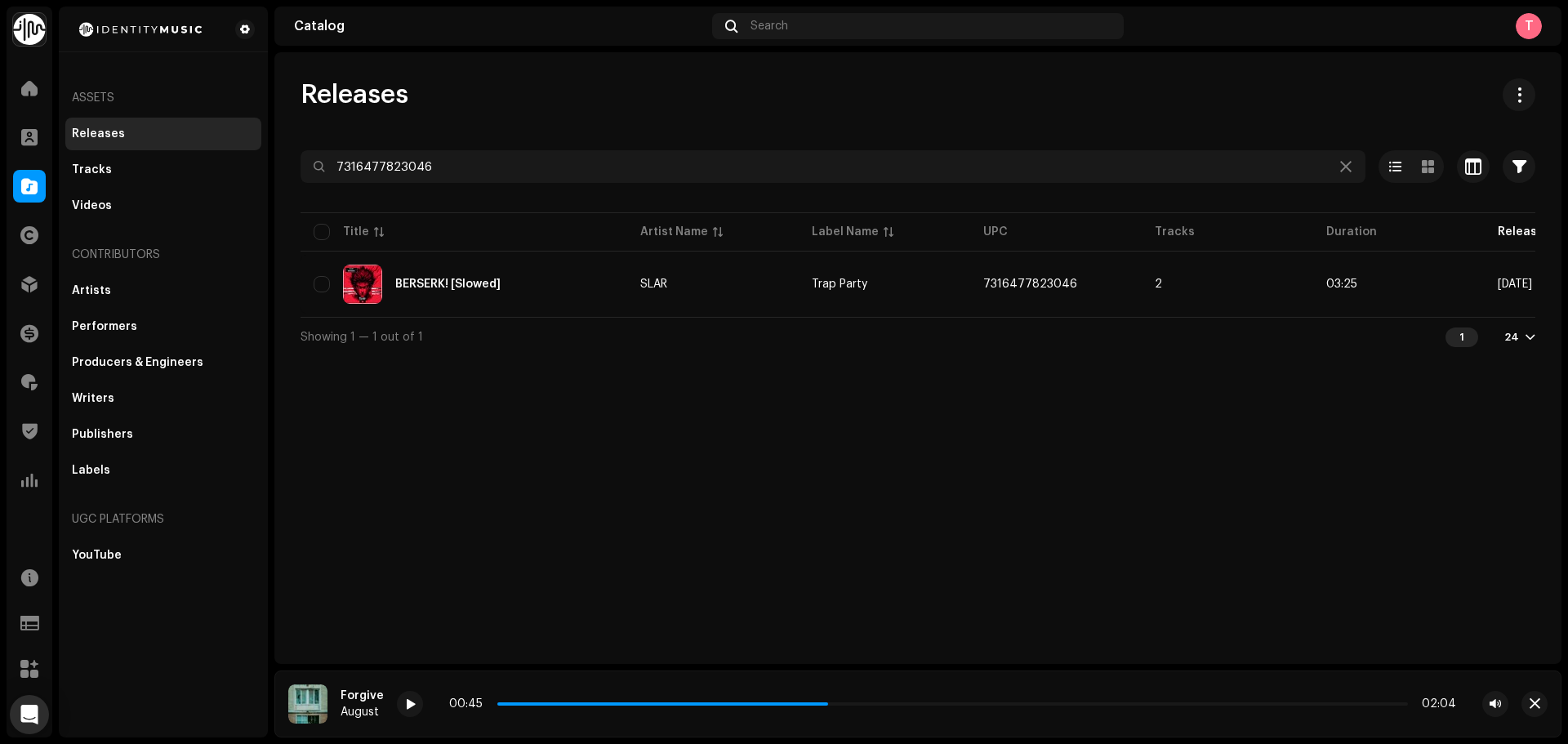
click at [718, 356] on div "Showing 1 — 1 out of 1 1 24" at bounding box center [918, 336] width 1234 height 39
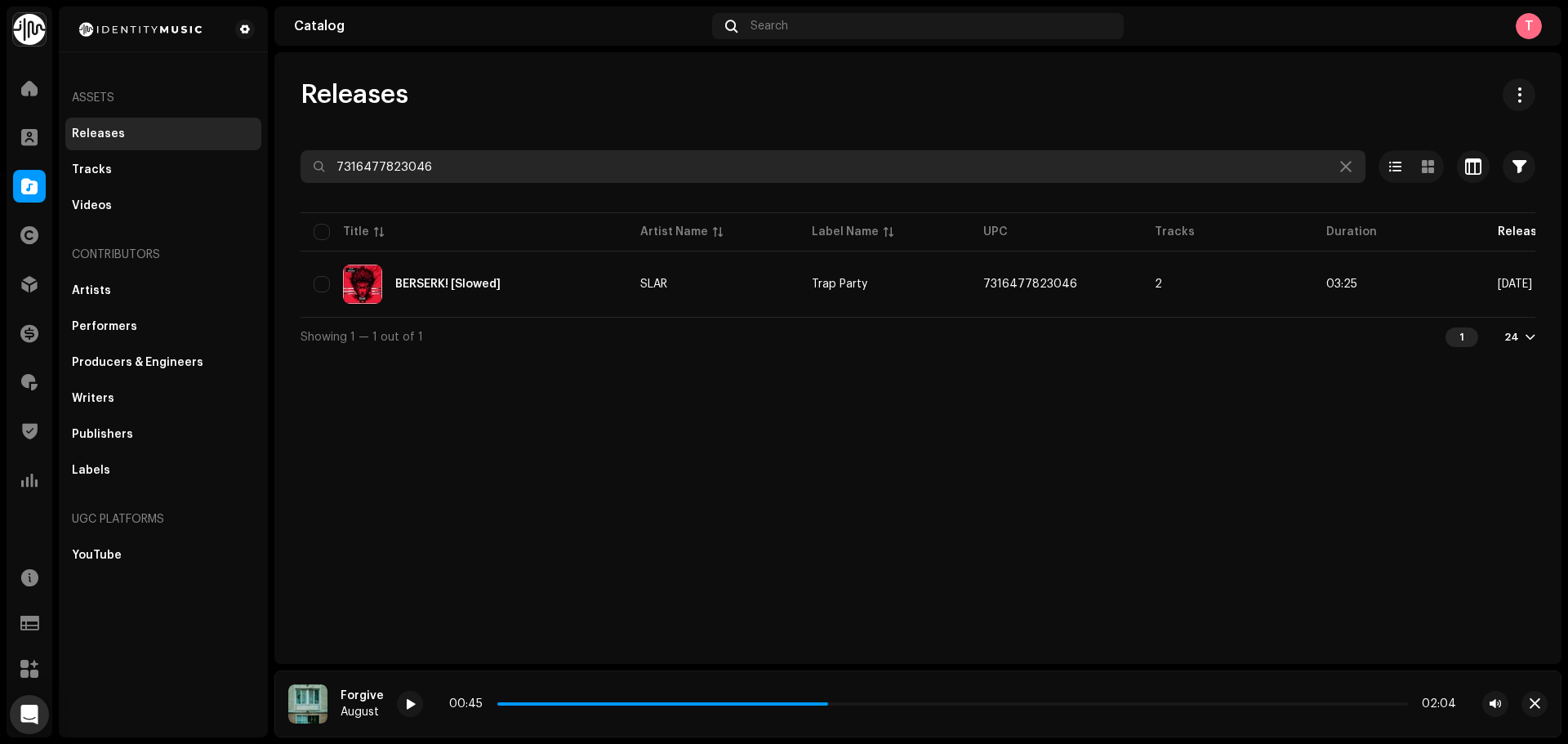
drag, startPoint x: 619, startPoint y: 174, endPoint x: 60, endPoint y: 181, distance: 559.0
click at [74, 188] on div "Identity Music Home Clients Catalog Rights Distribution Finance Royalties Trust…" at bounding box center [784, 372] width 1568 height 744
paste input "0546553"
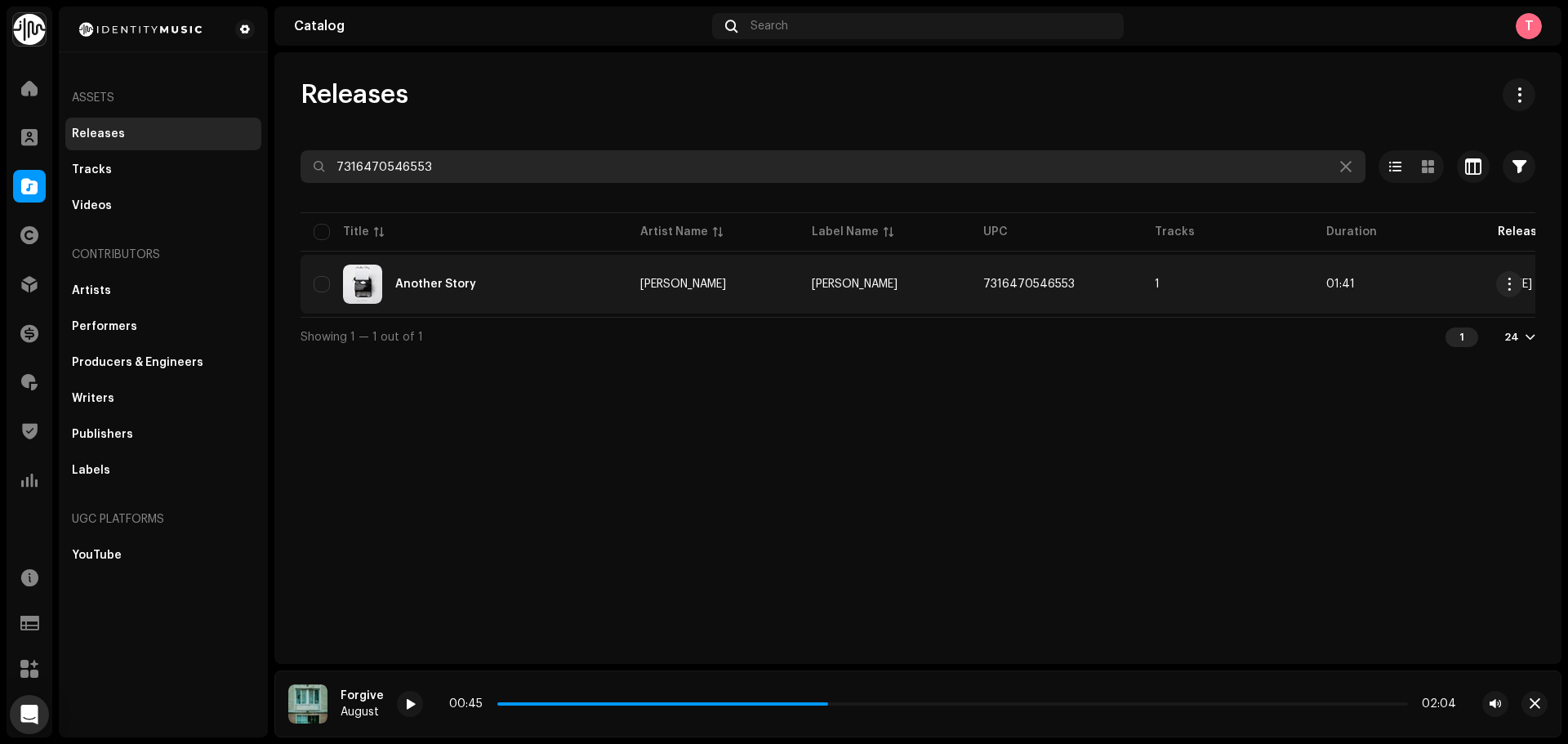
type input "7316470546553"
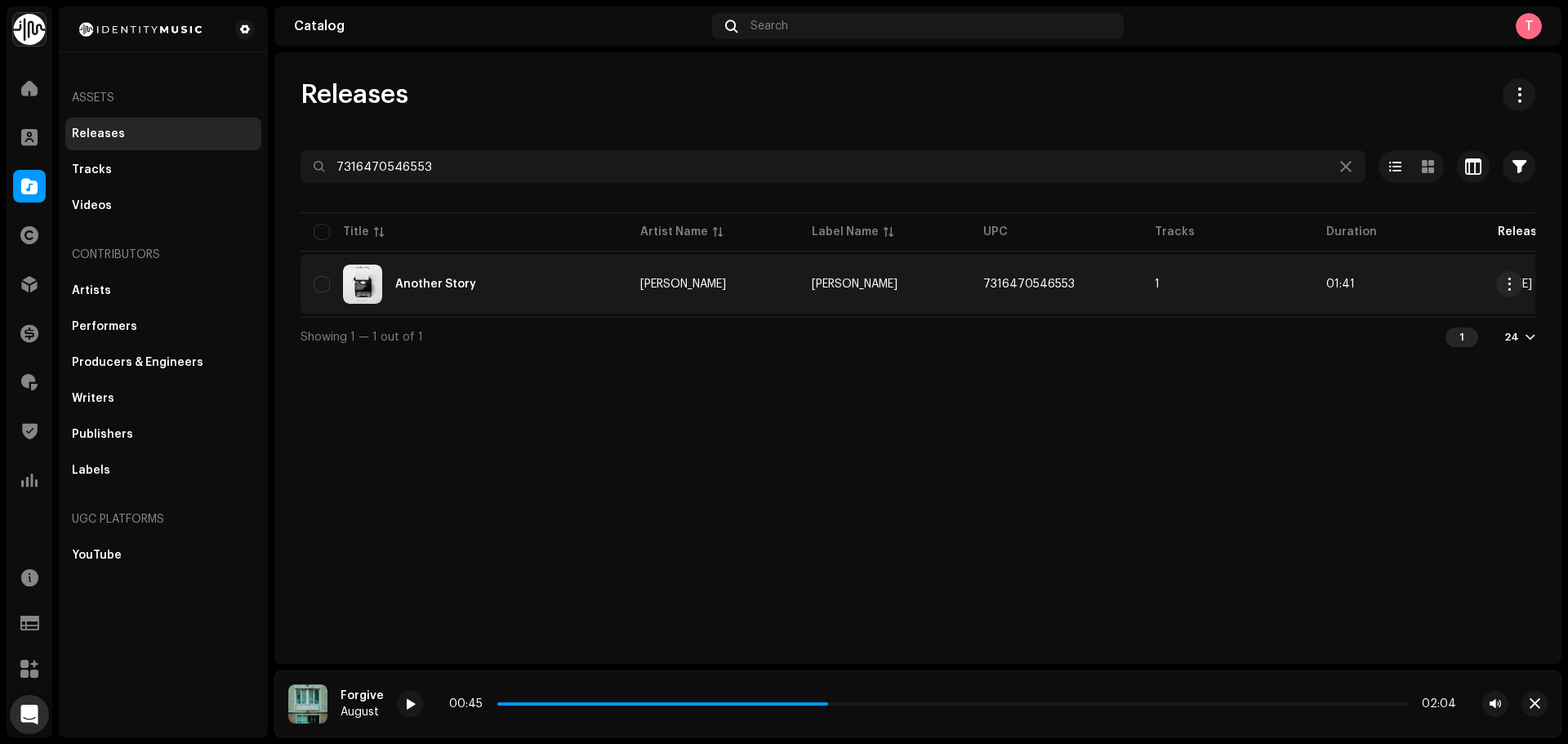
click at [630, 265] on td "Enzo Orefice" at bounding box center [713, 284] width 171 height 59
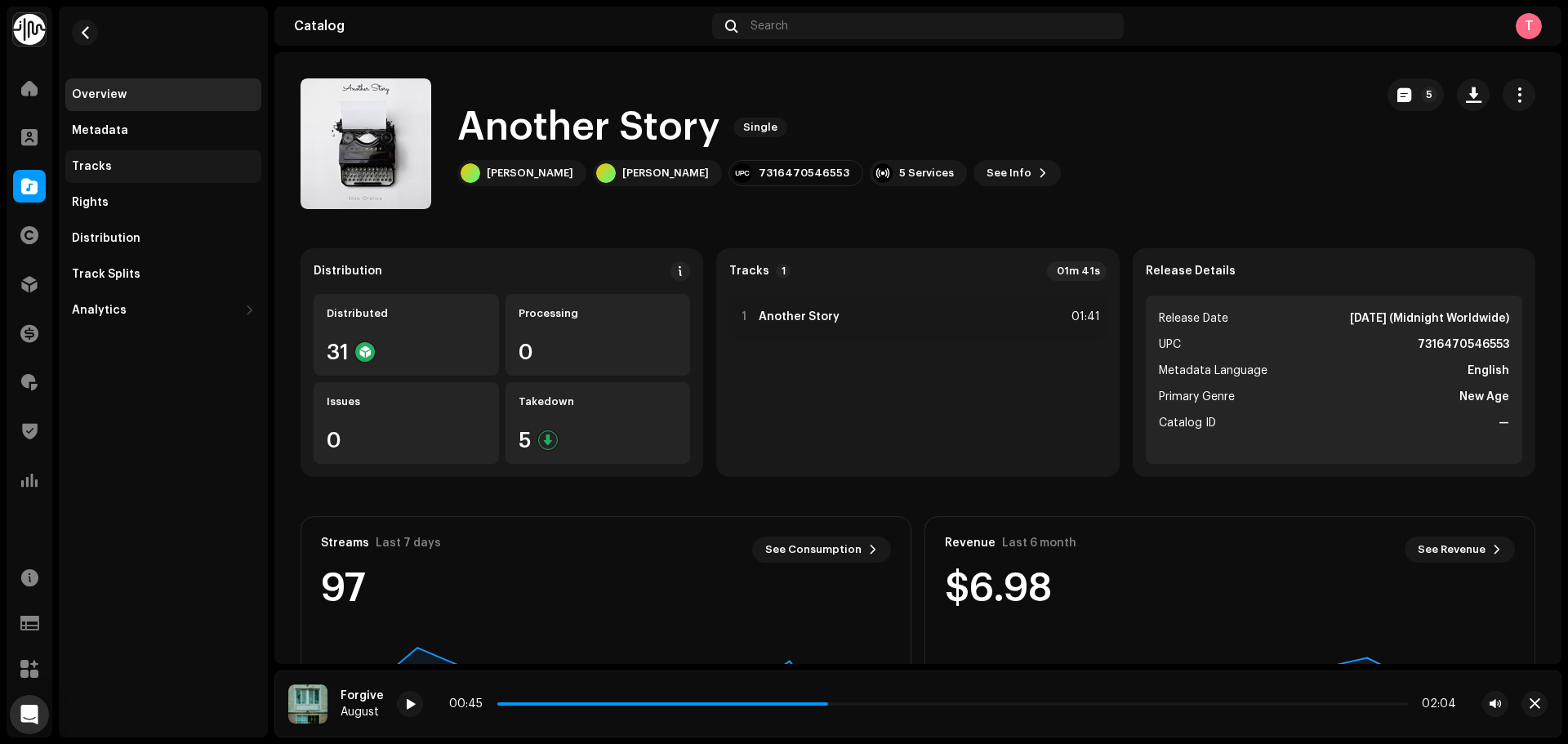
click at [108, 167] on div "Tracks" at bounding box center [163, 166] width 183 height 13
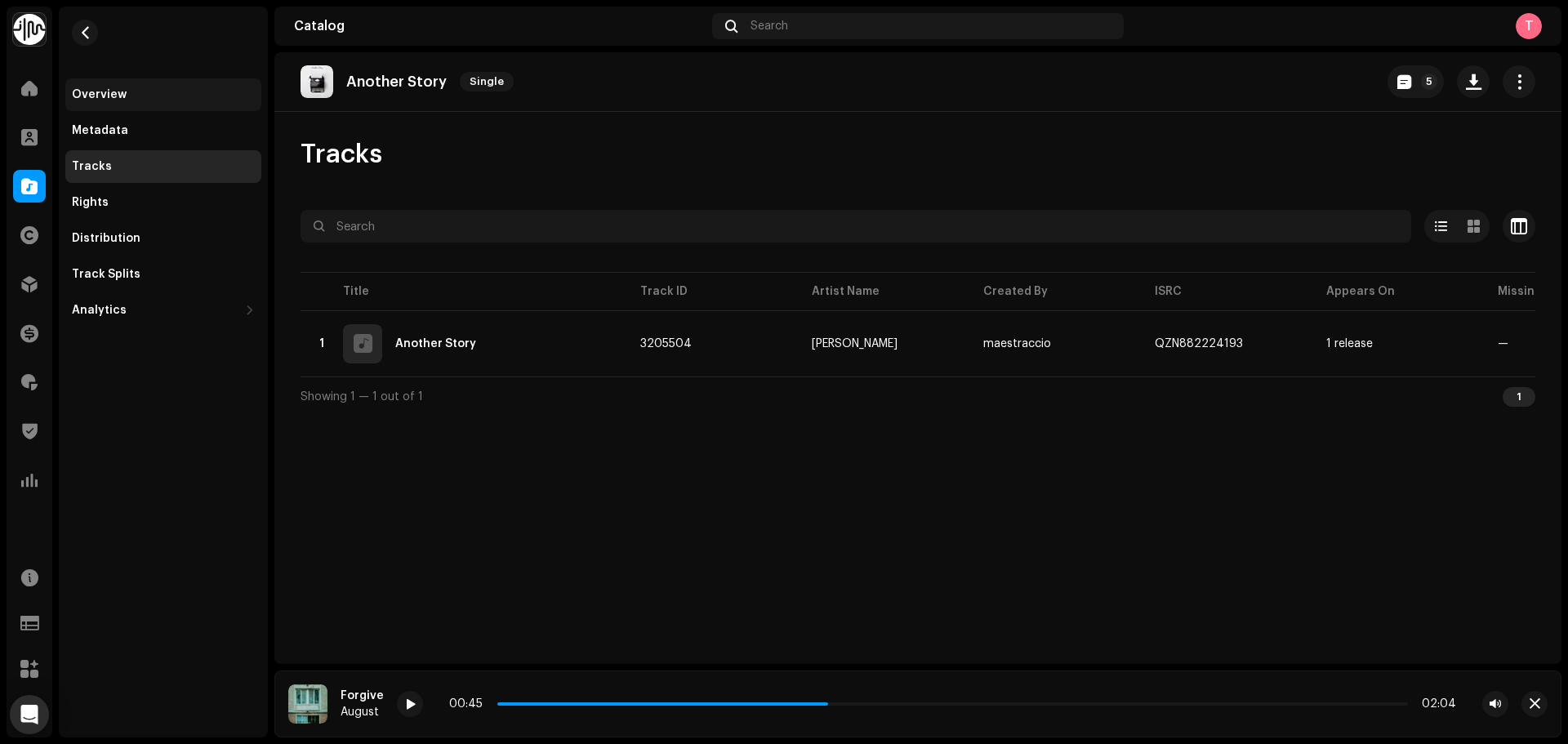
click at [119, 88] on div "Overview" at bounding box center [99, 94] width 55 height 13
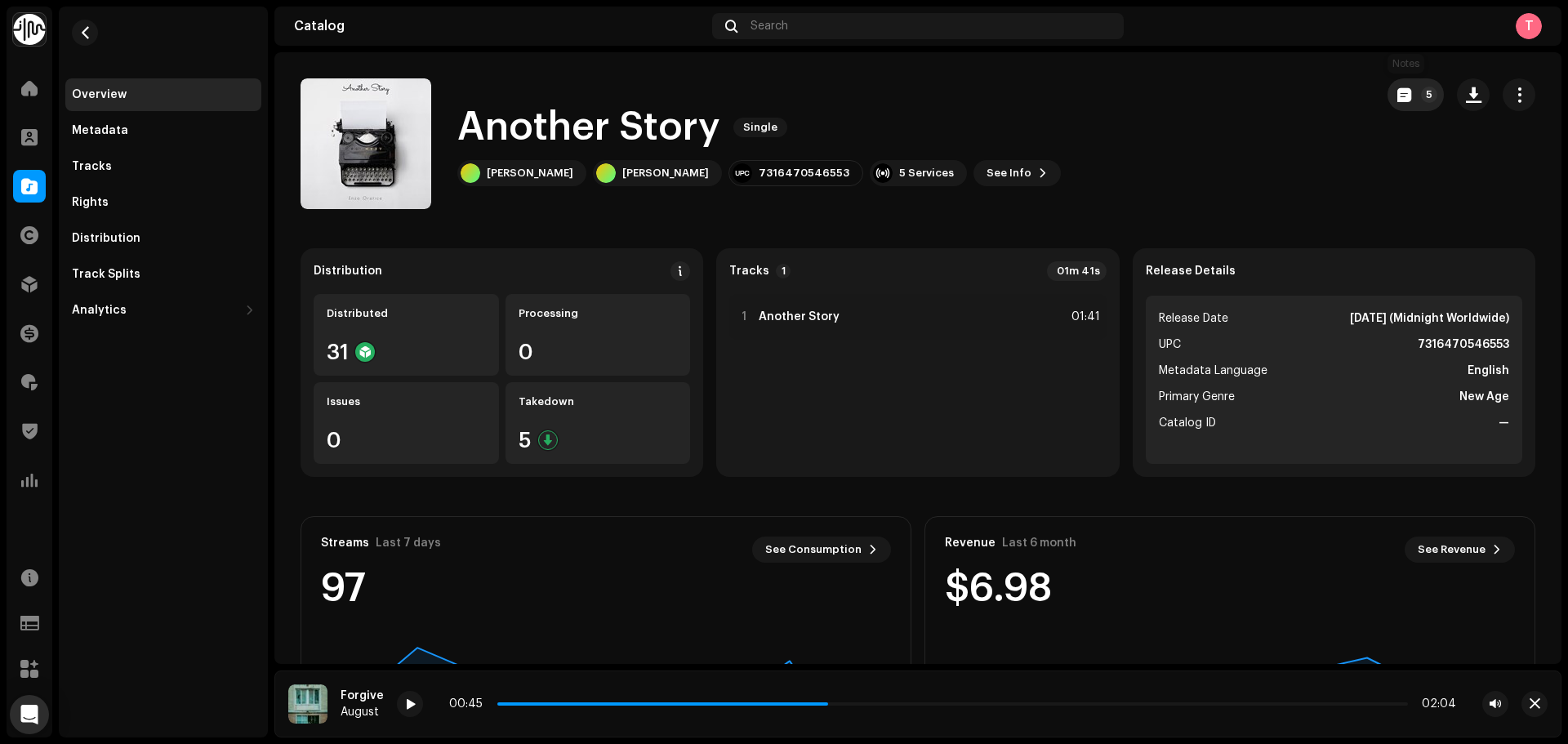
click at [1388, 90] on button "5" at bounding box center [1415, 94] width 56 height 33
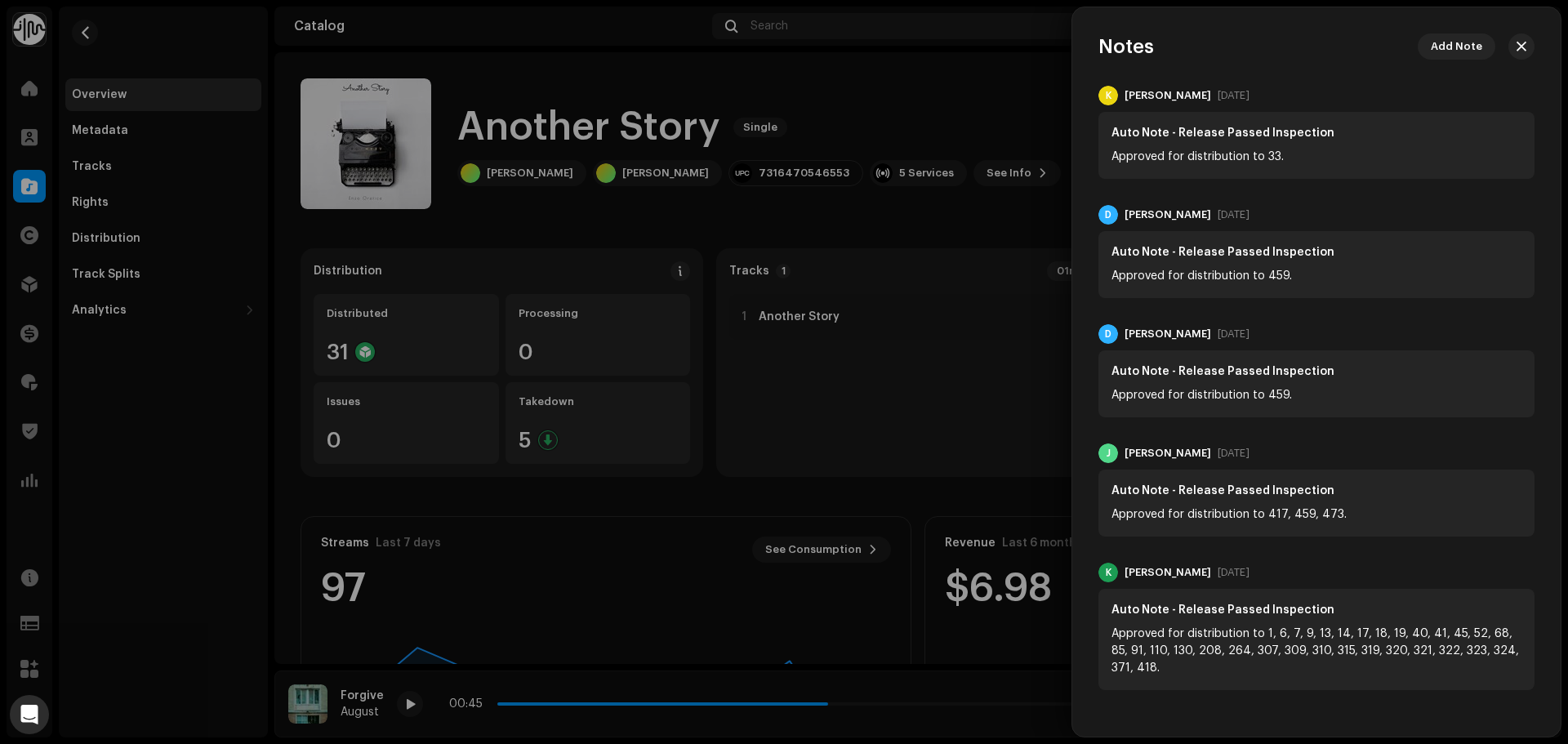
click at [965, 123] on div at bounding box center [784, 372] width 1568 height 744
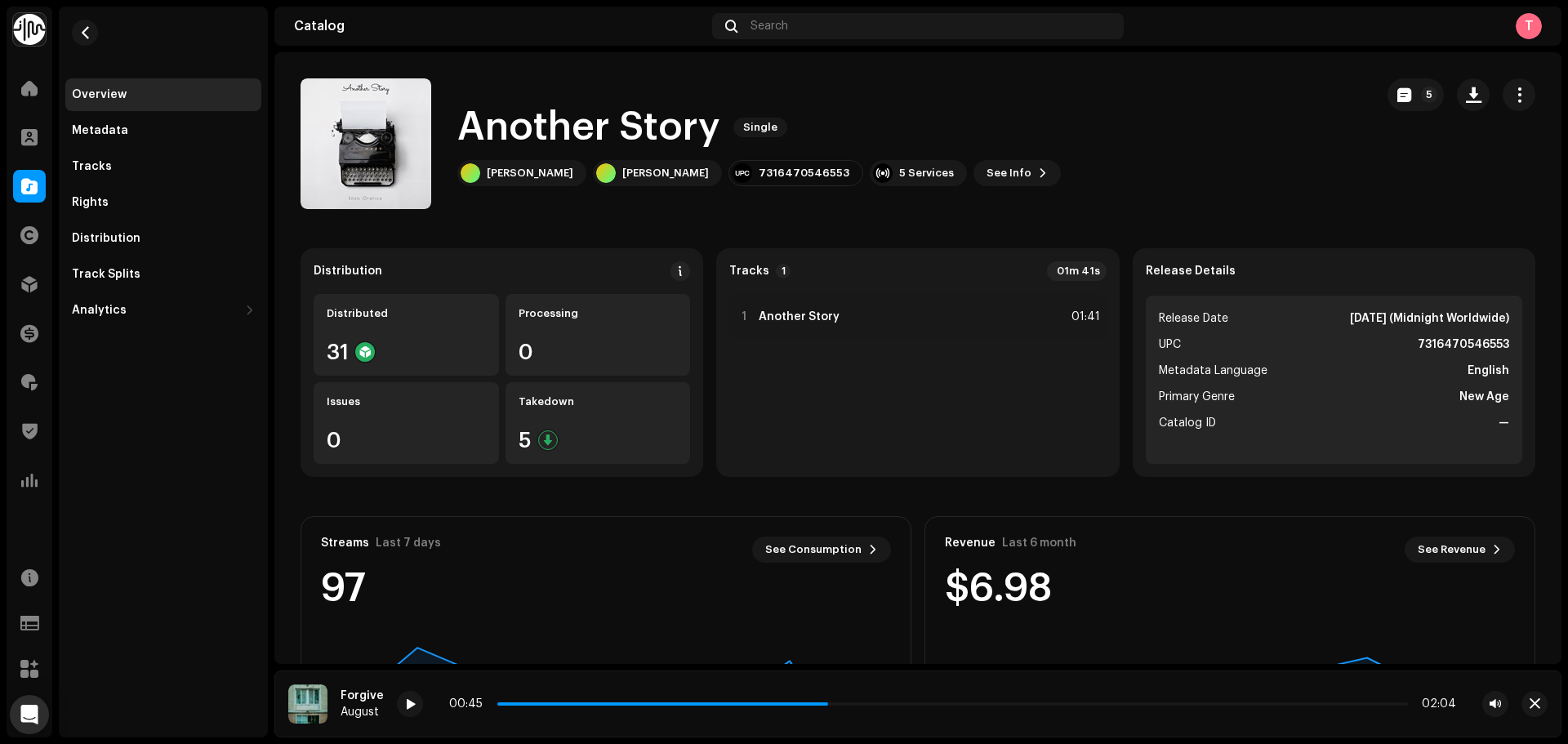
click at [99, 25] on re-m-nav-back at bounding box center [85, 42] width 39 height 72
click at [97, 25] on re-m-nav-back at bounding box center [85, 42] width 39 height 72
click at [82, 40] on button "button" at bounding box center [84, 32] width 26 height 26
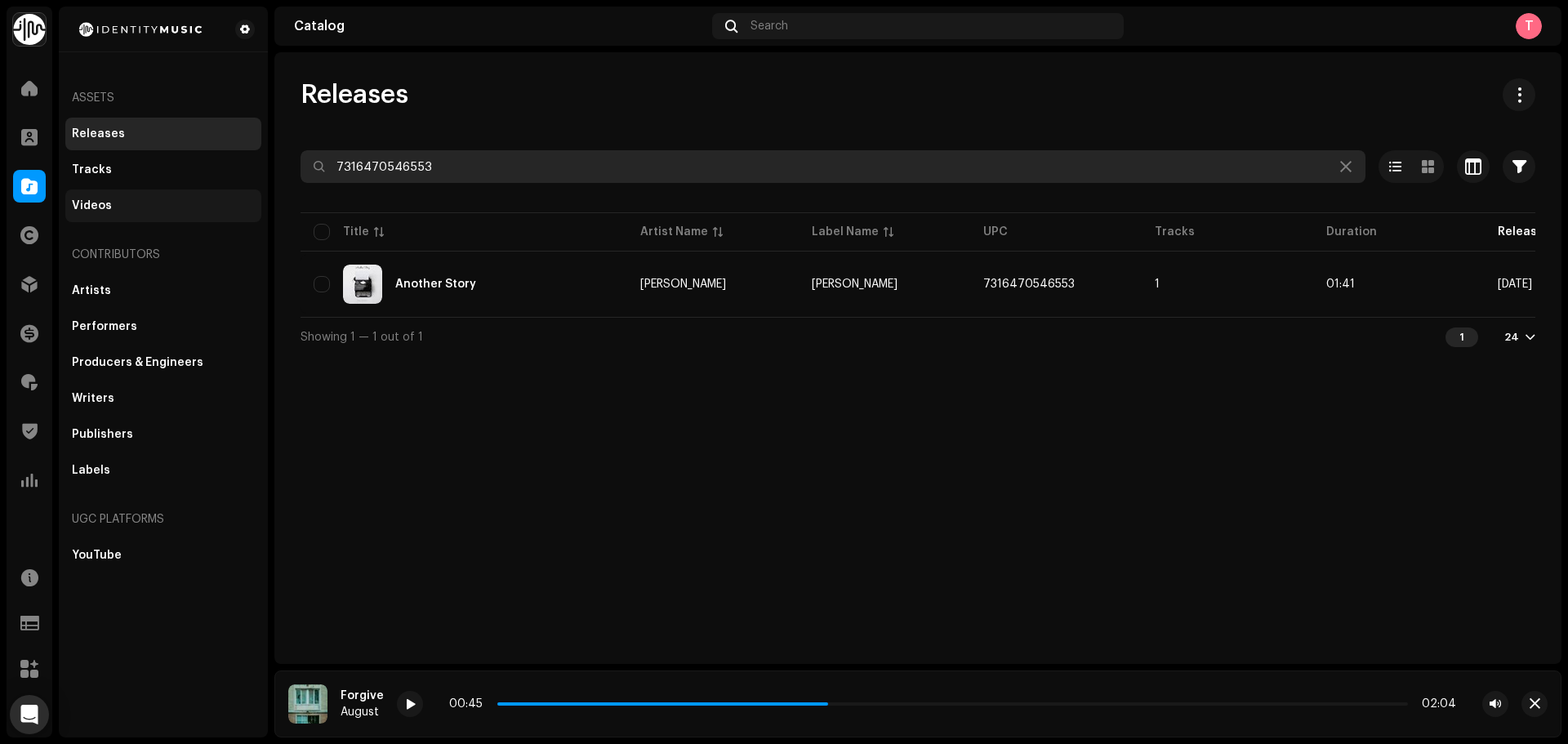
drag, startPoint x: 485, startPoint y: 170, endPoint x: 251, endPoint y: 192, distance: 235.0
click at [253, 192] on div "Identity Music Home Clients Catalog Rights Distribution Finance Royalties Trust…" at bounding box center [784, 372] width 1568 height 744
paste input "4314479"
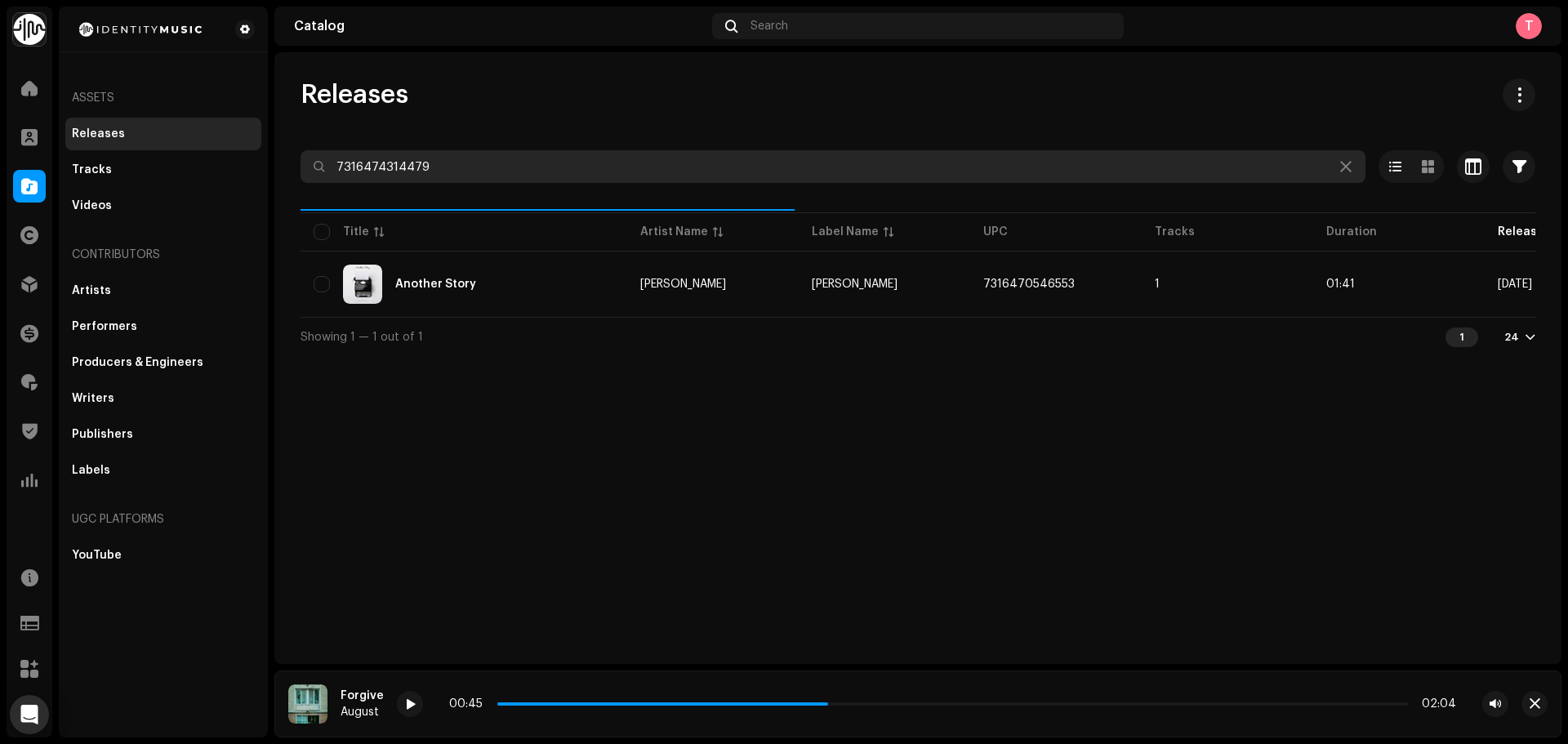
type input "7316474314479"
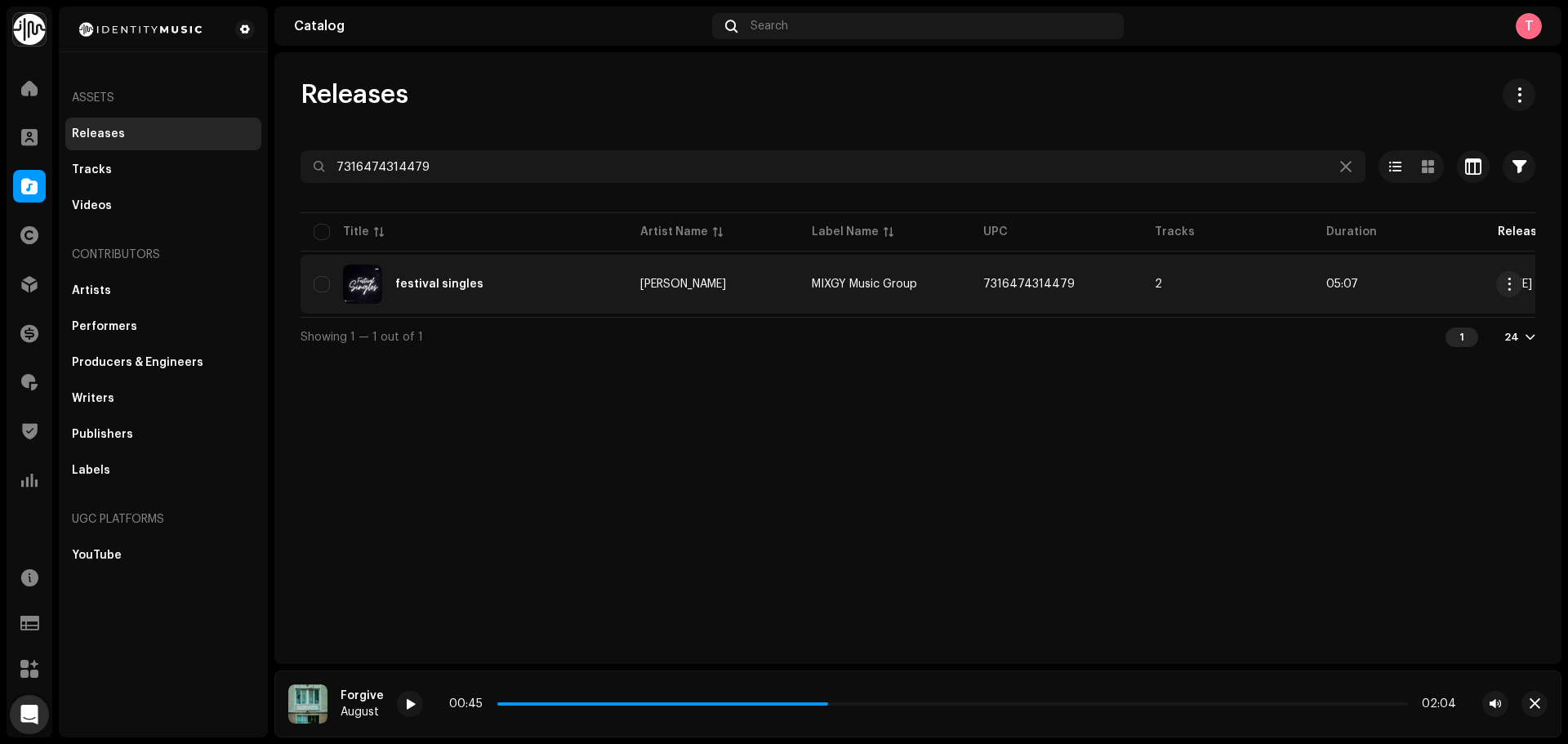
click at [782, 285] on re-a-table-link "Brigita" at bounding box center [713, 284] width 146 height 12
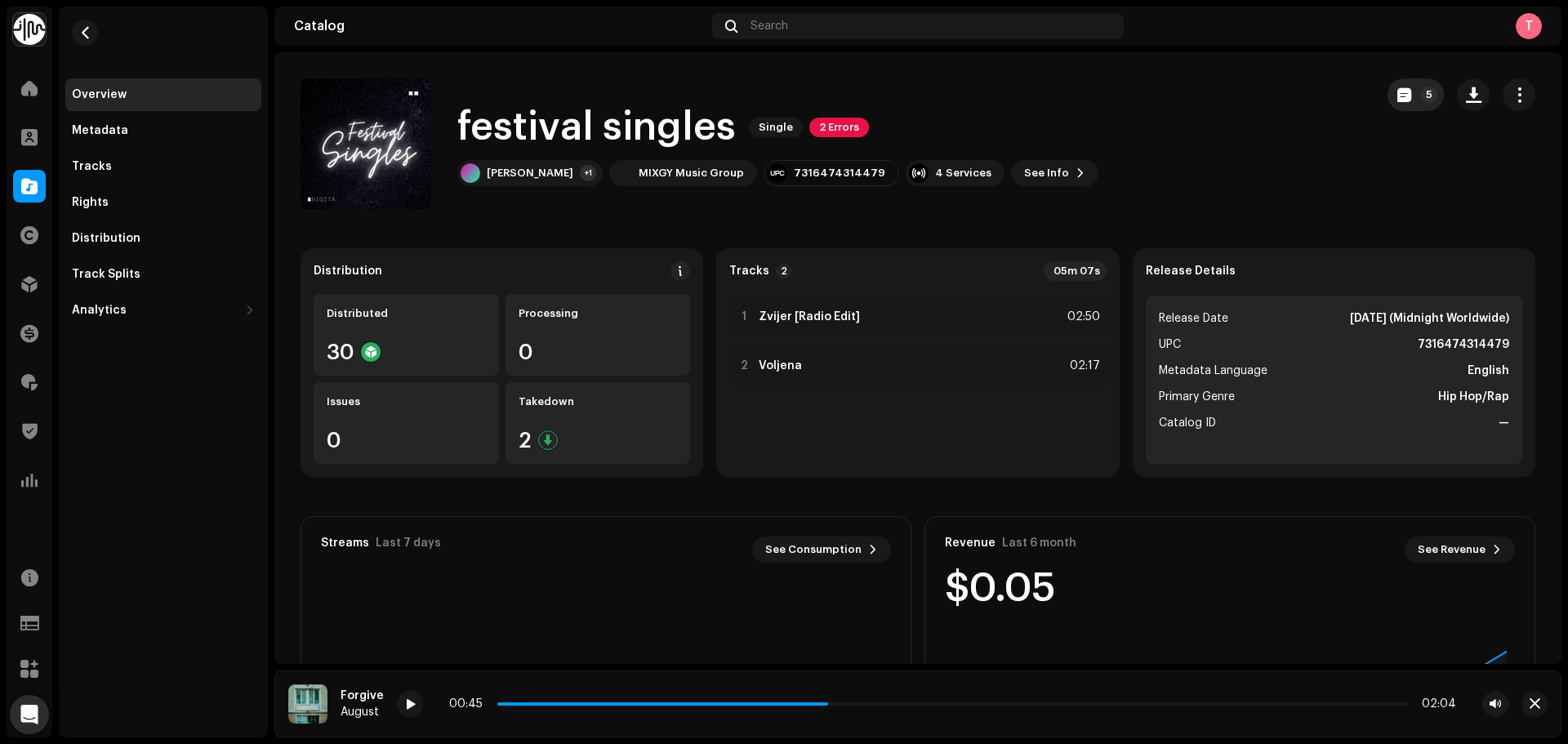
click at [1388, 87] on button "5" at bounding box center [1415, 94] width 56 height 33
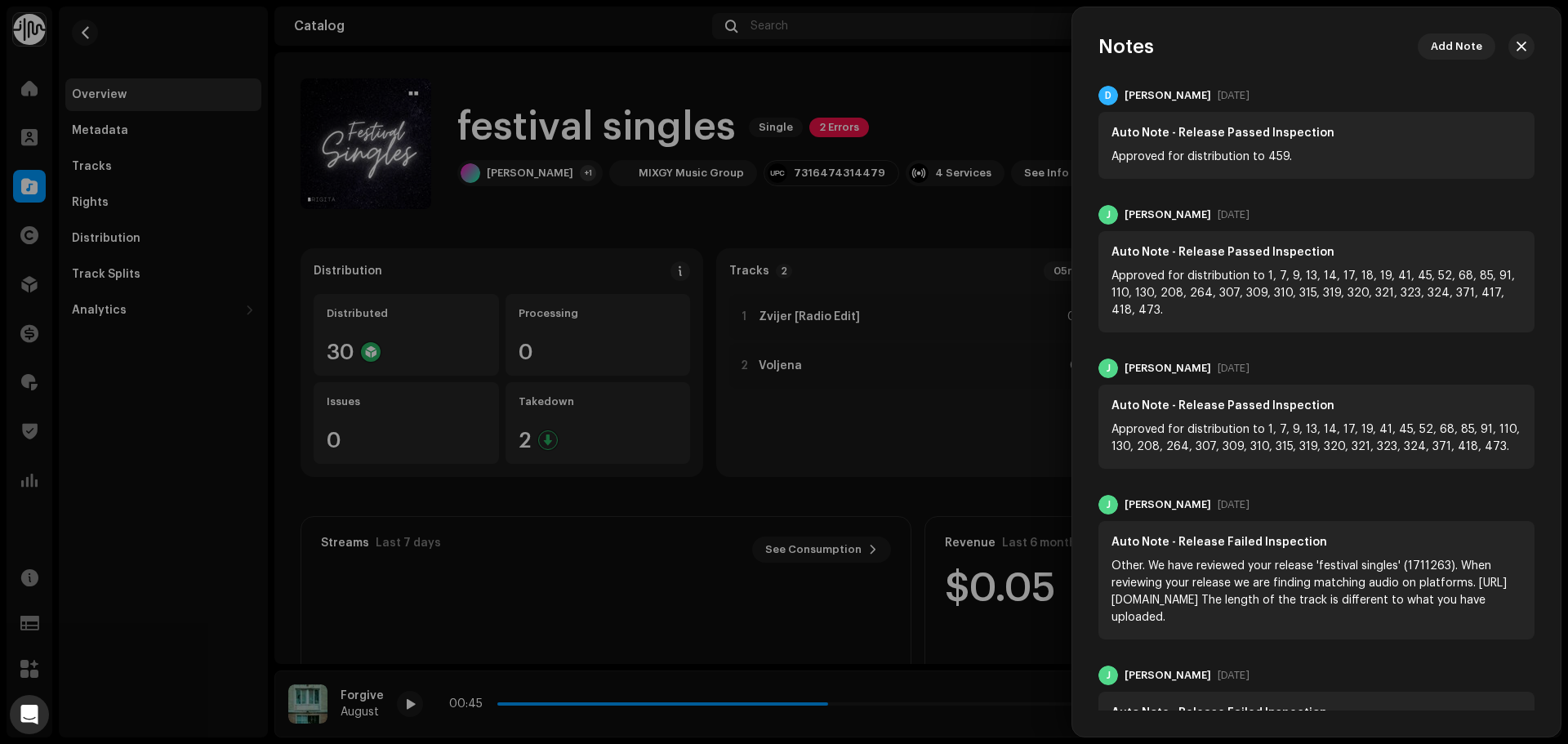
click at [1014, 110] on div at bounding box center [784, 372] width 1568 height 744
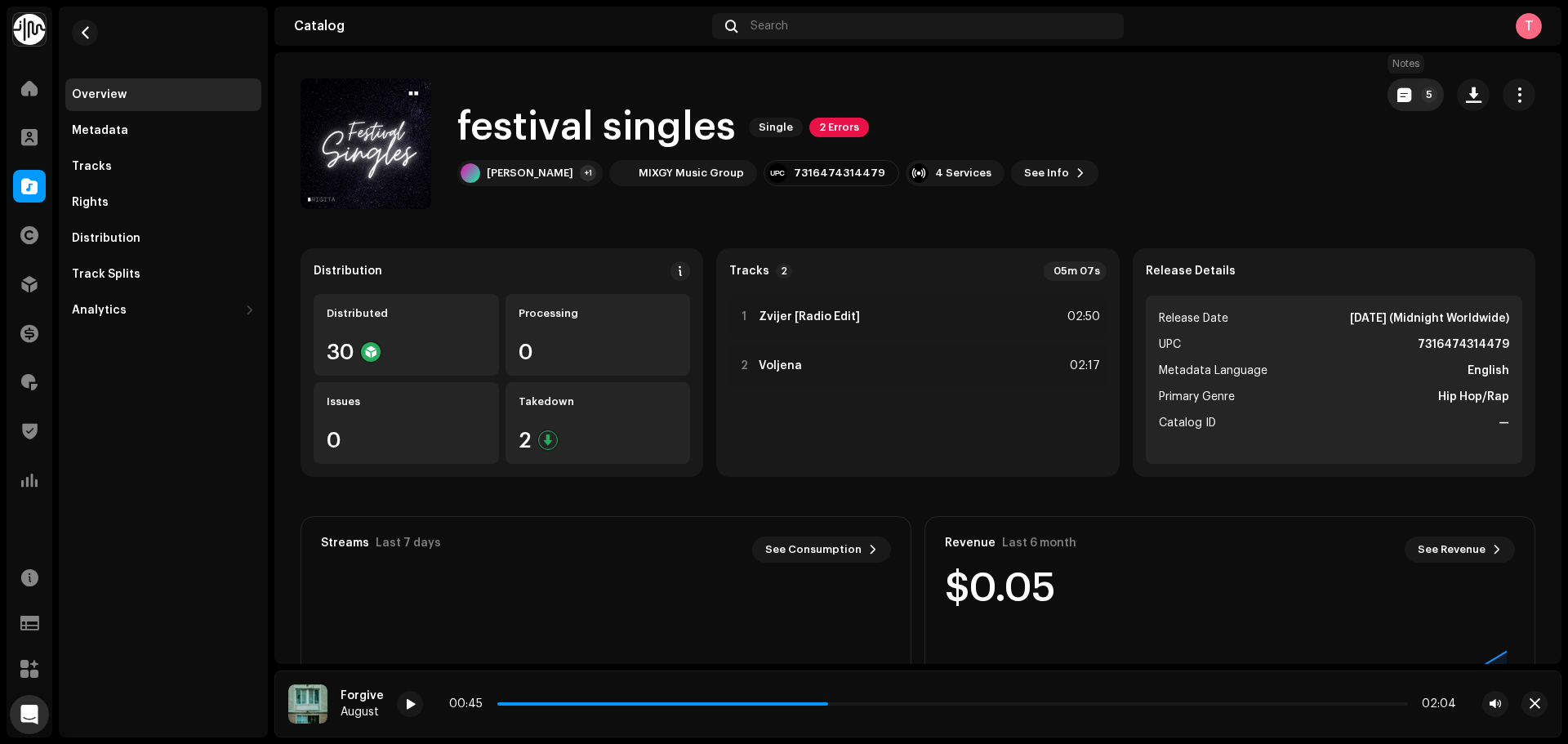
click at [1403, 87] on button "5" at bounding box center [1415, 94] width 56 height 33
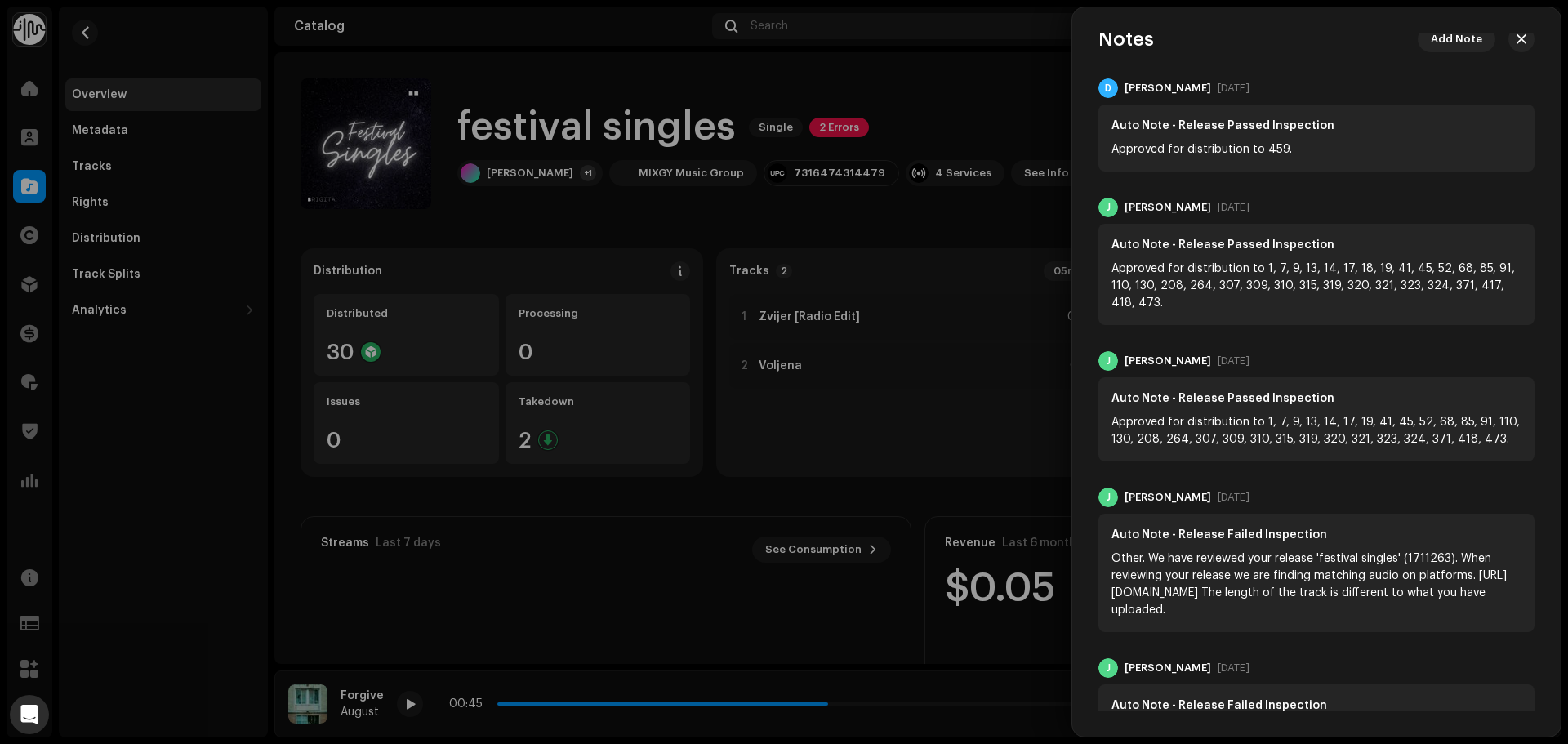
scroll to position [31, 0]
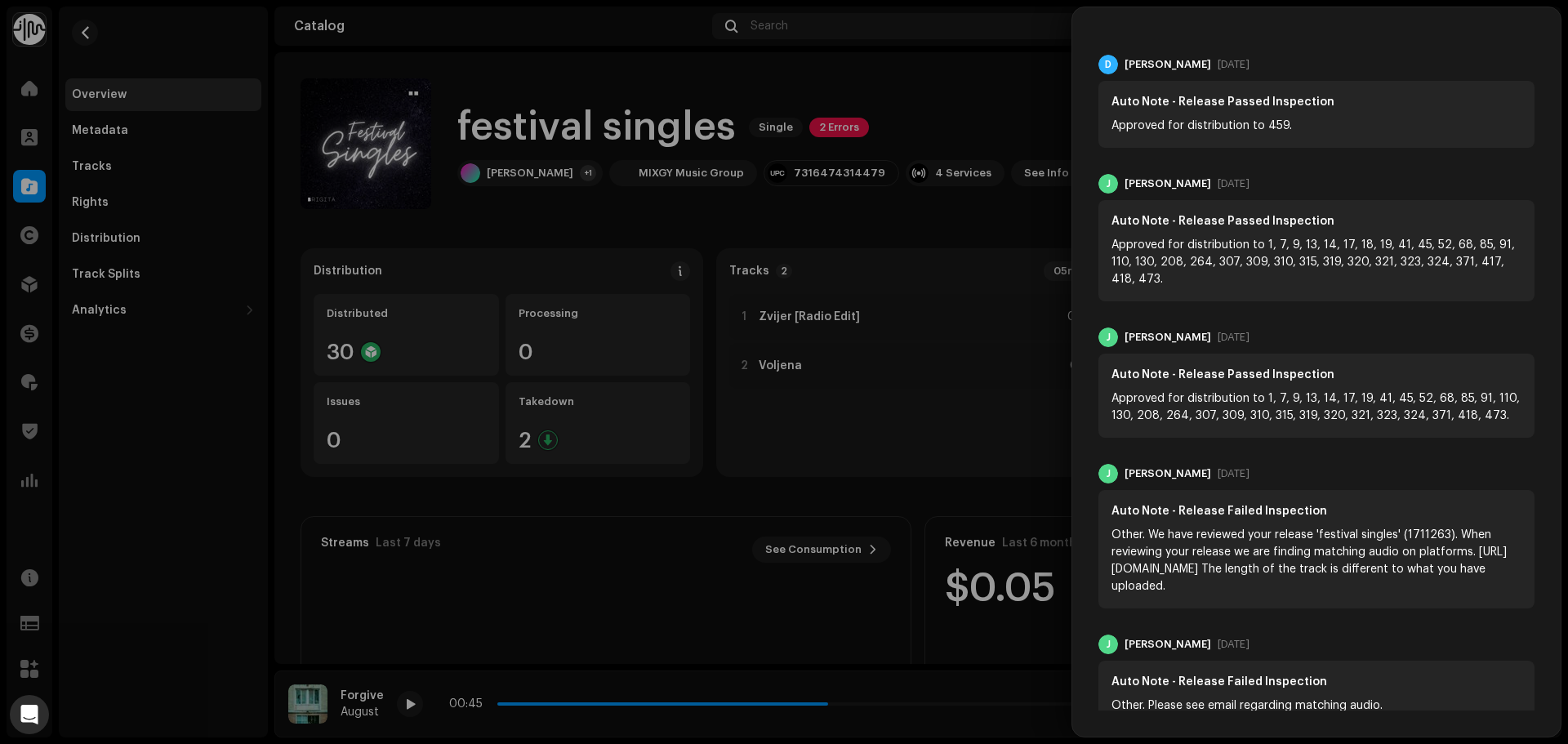
click at [997, 75] on div at bounding box center [784, 372] width 1568 height 744
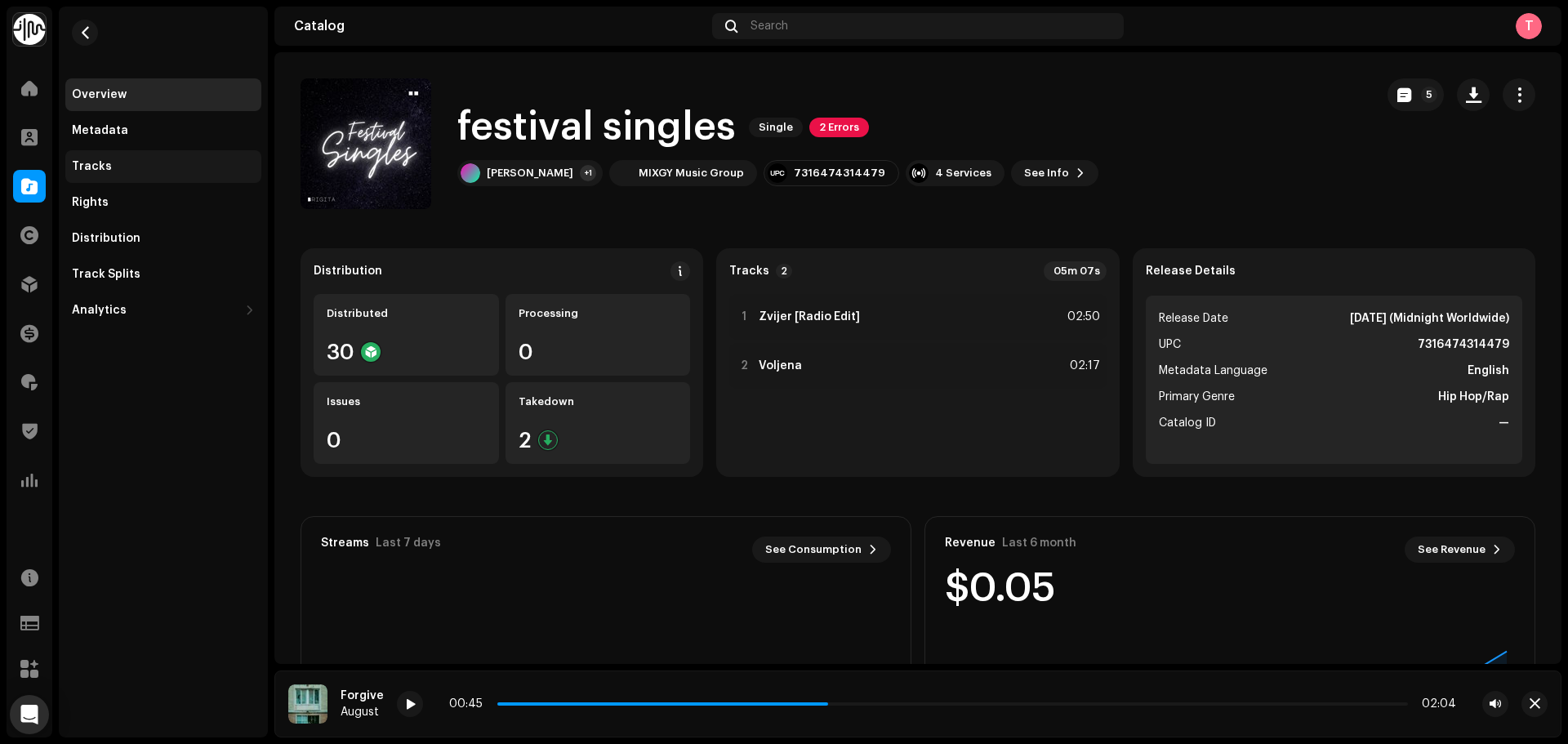
click at [116, 158] on div "Tracks" at bounding box center [163, 166] width 196 height 33
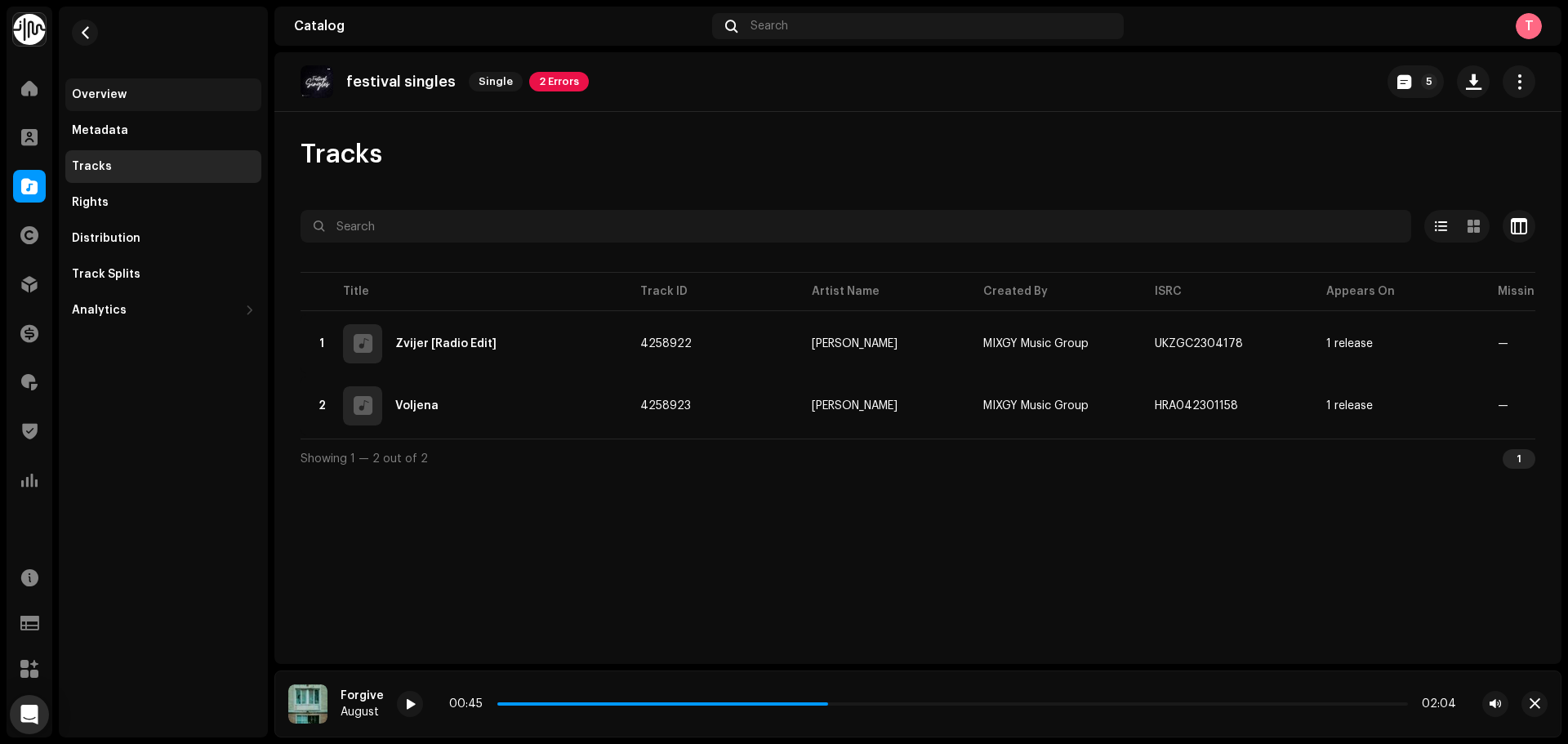
click at [128, 95] on div "Overview" at bounding box center [163, 94] width 183 height 13
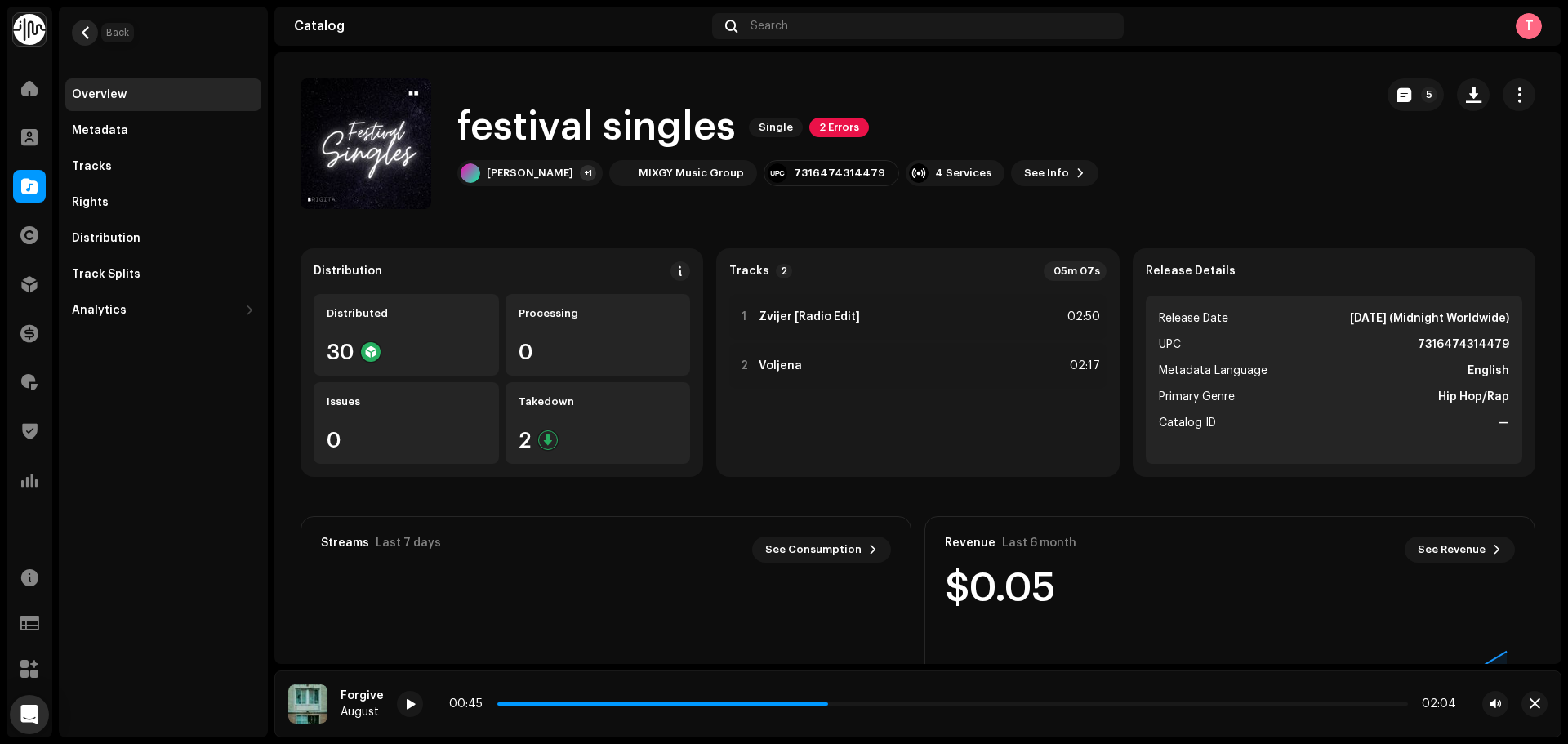
click at [83, 28] on span "button" at bounding box center [85, 32] width 12 height 13
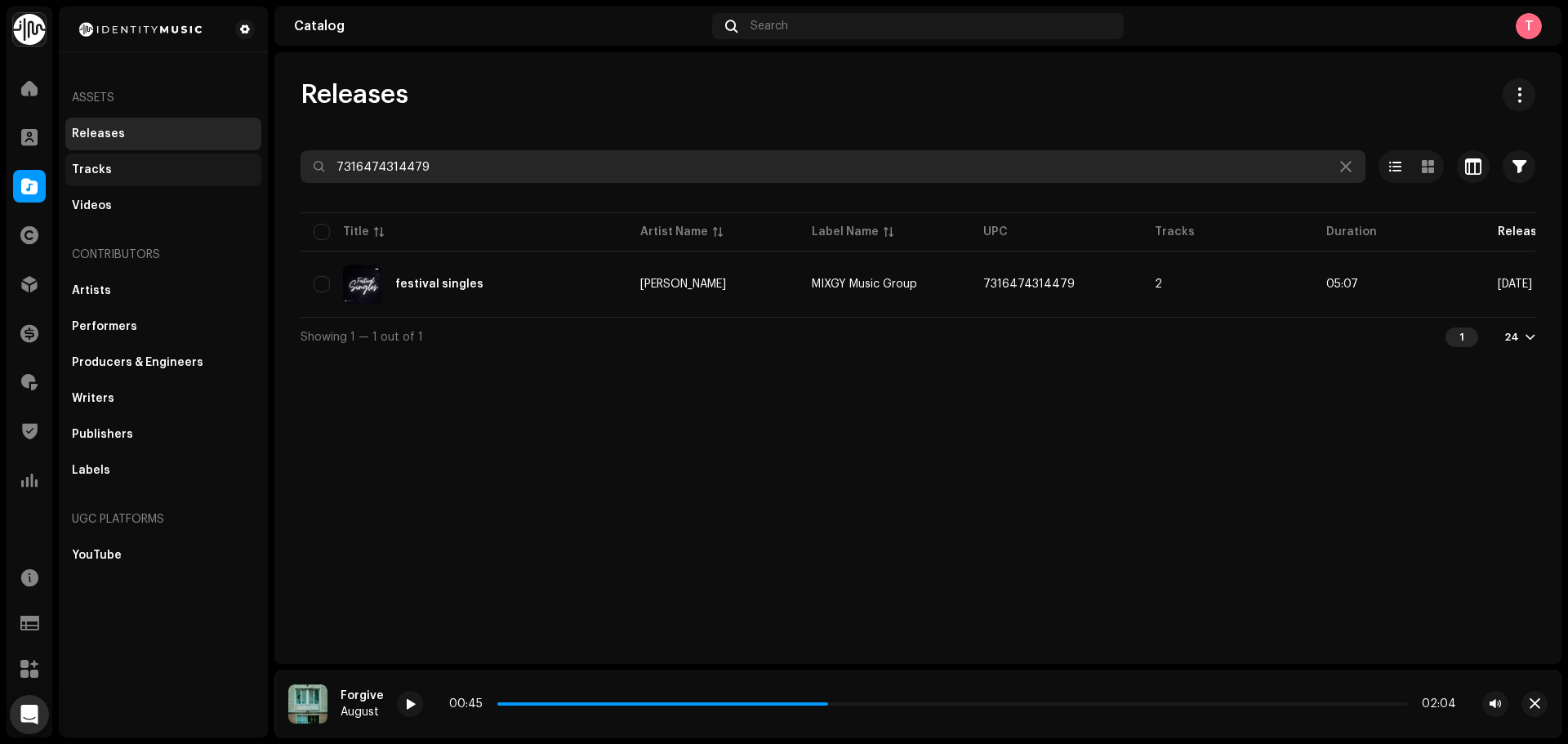
drag, startPoint x: 516, startPoint y: 162, endPoint x: 124, endPoint y: 158, distance: 392.0
click at [137, 158] on div "Identity Music Home Clients Catalog Rights Distribution Finance Royalties Trust…" at bounding box center [784, 372] width 1568 height 744
paste input "9019041"
type input "7316479019041"
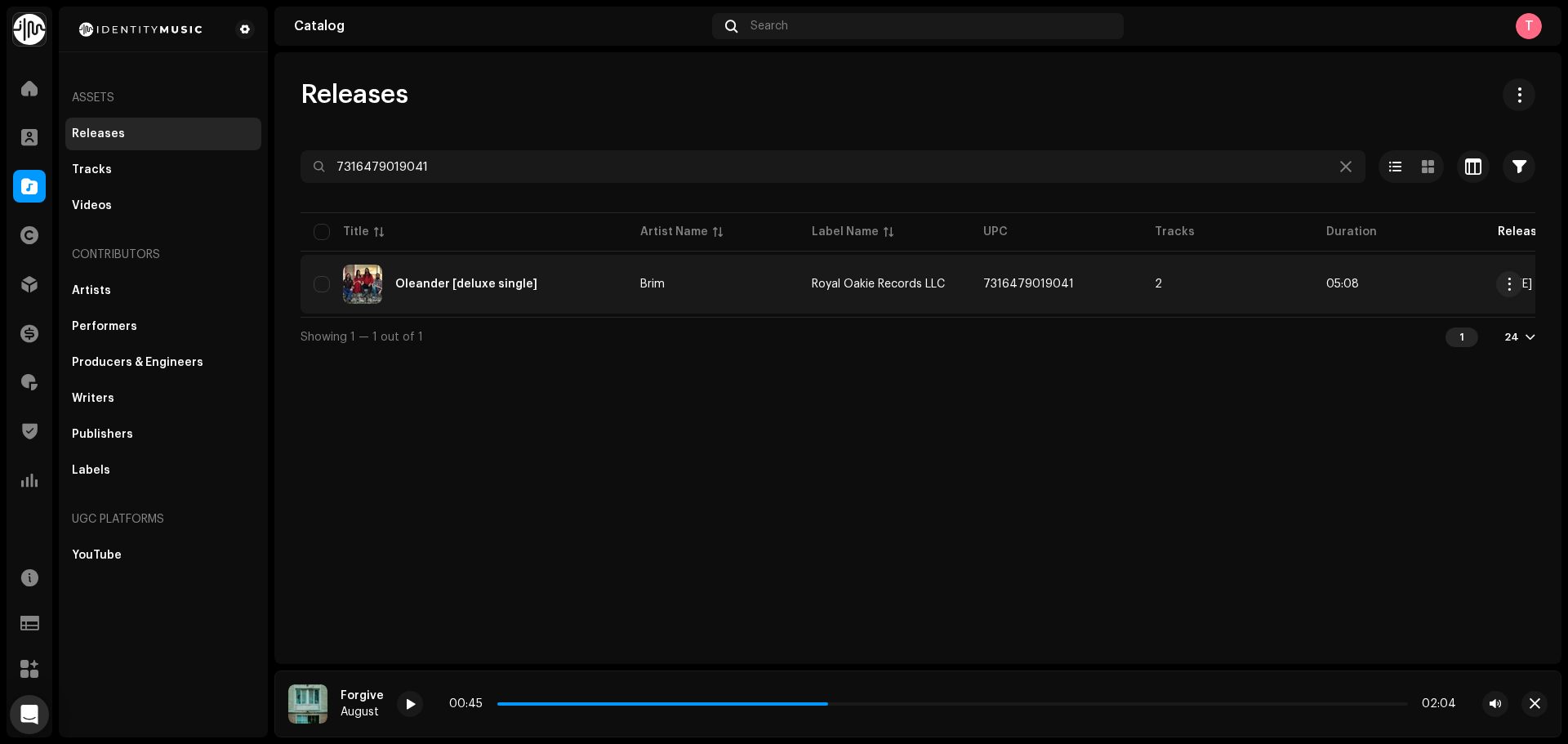
click at [712, 301] on td "Brim" at bounding box center [713, 284] width 171 height 59
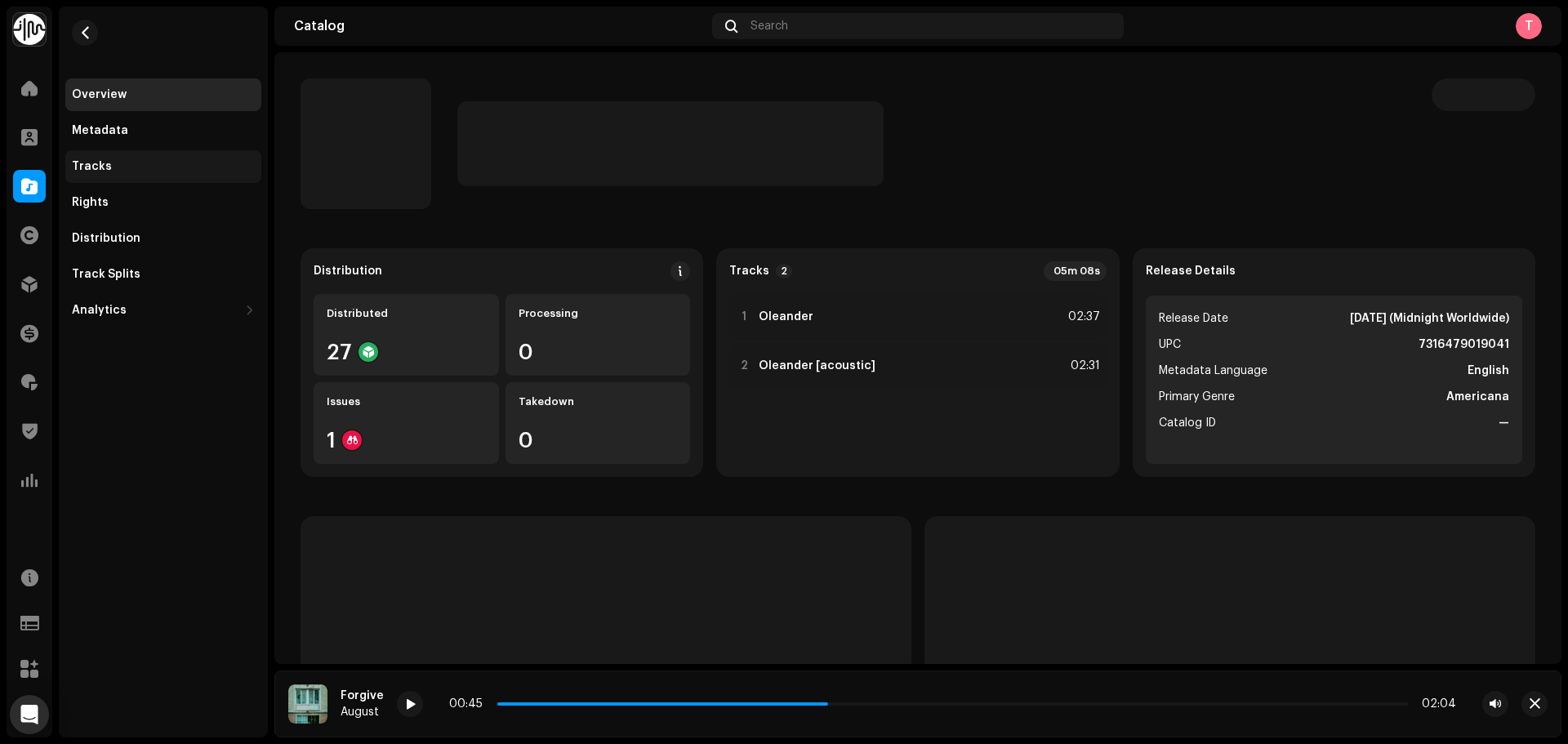
click at [76, 169] on div "Tracks" at bounding box center [91, 166] width 40 height 13
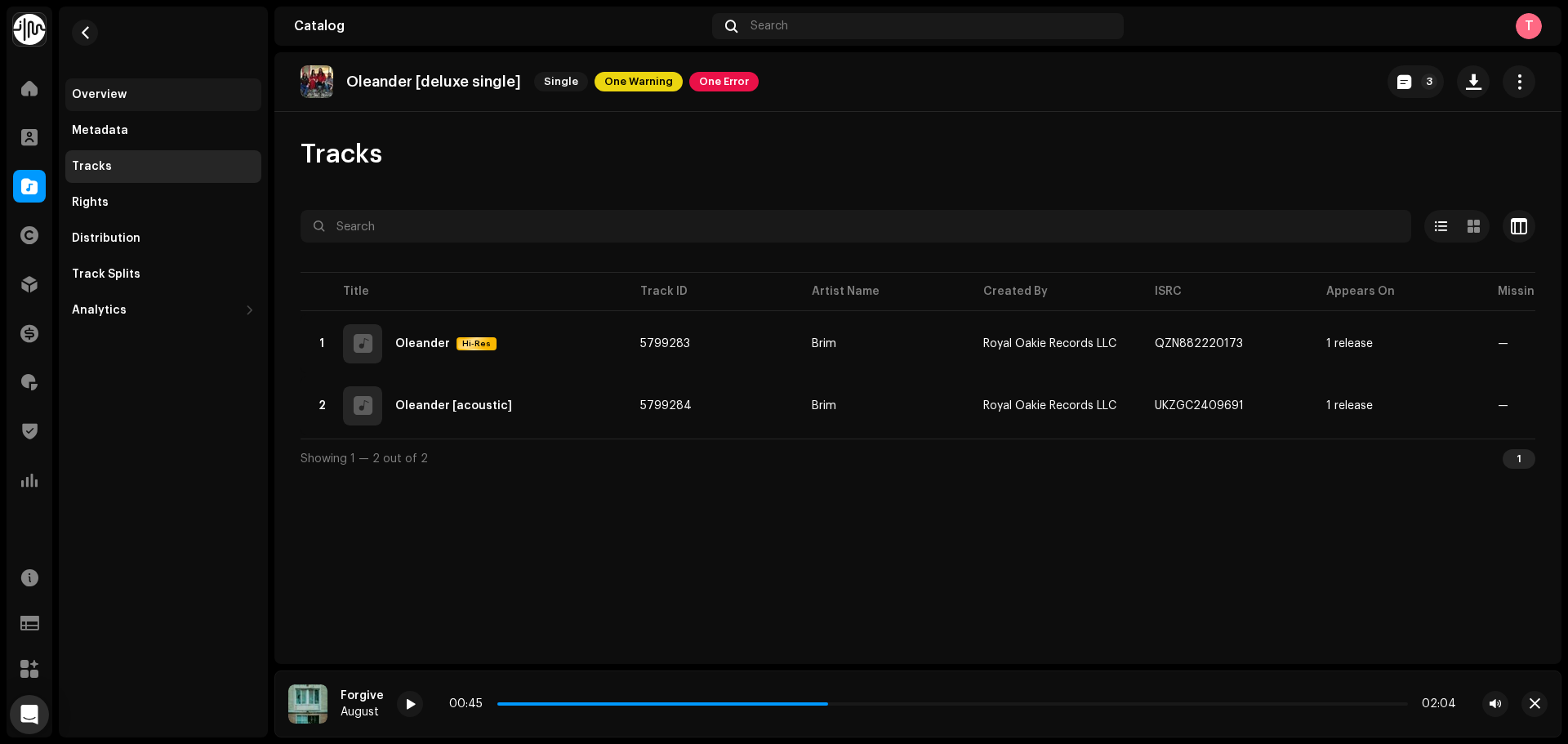
click at [126, 91] on div "Overview" at bounding box center [163, 94] width 183 height 13
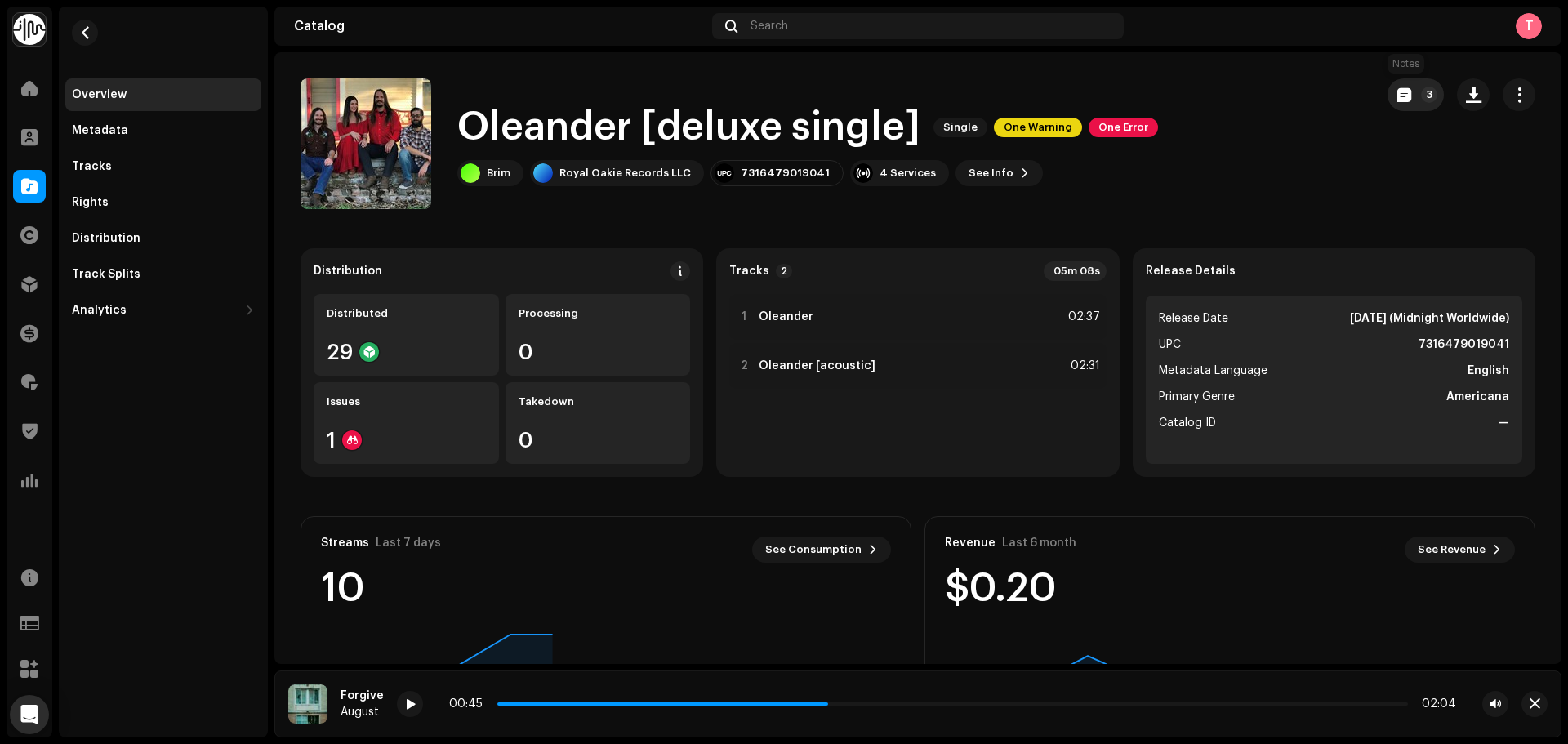
click at [1398, 89] on span "button" at bounding box center [1405, 94] width 14 height 13
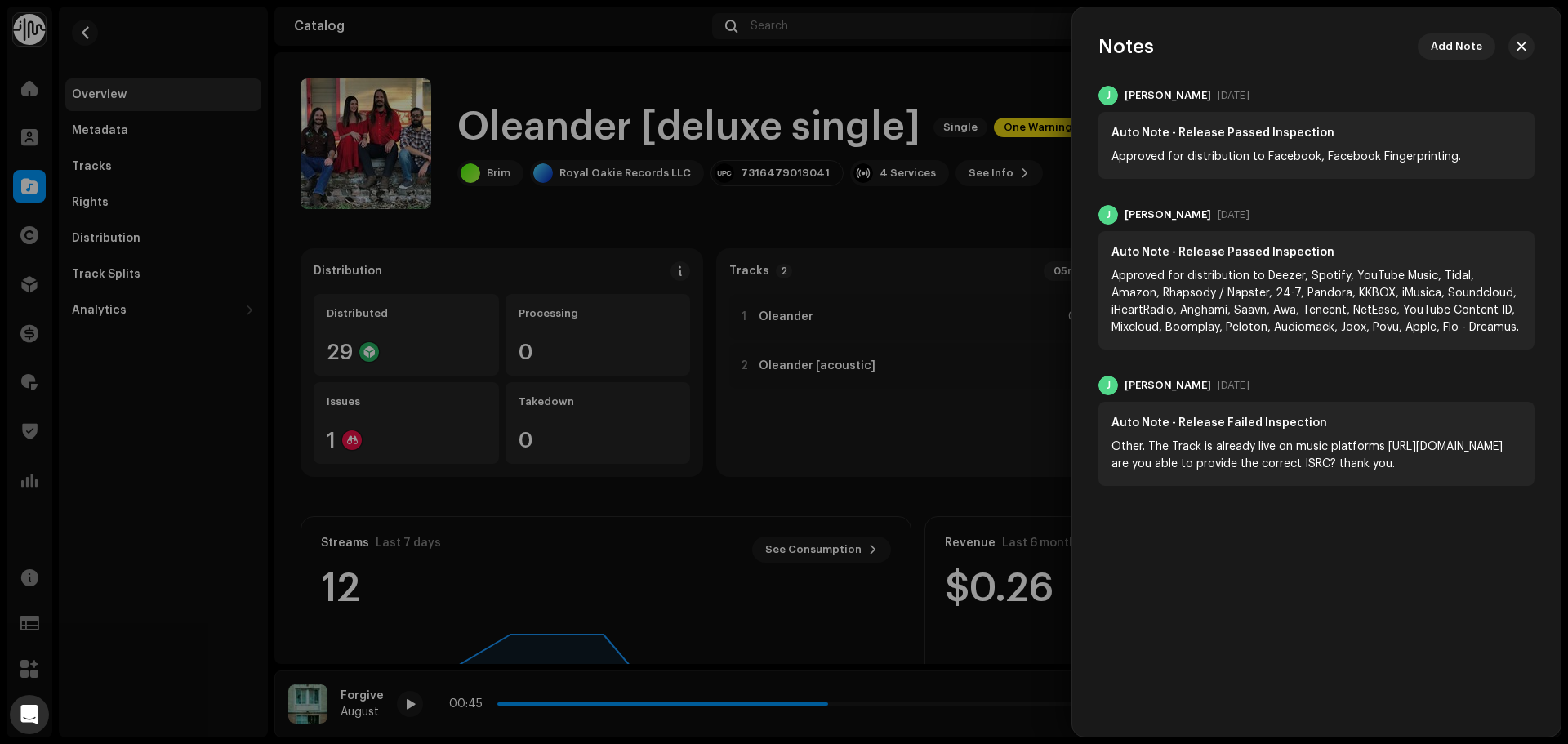
click at [1012, 60] on div at bounding box center [784, 372] width 1568 height 744
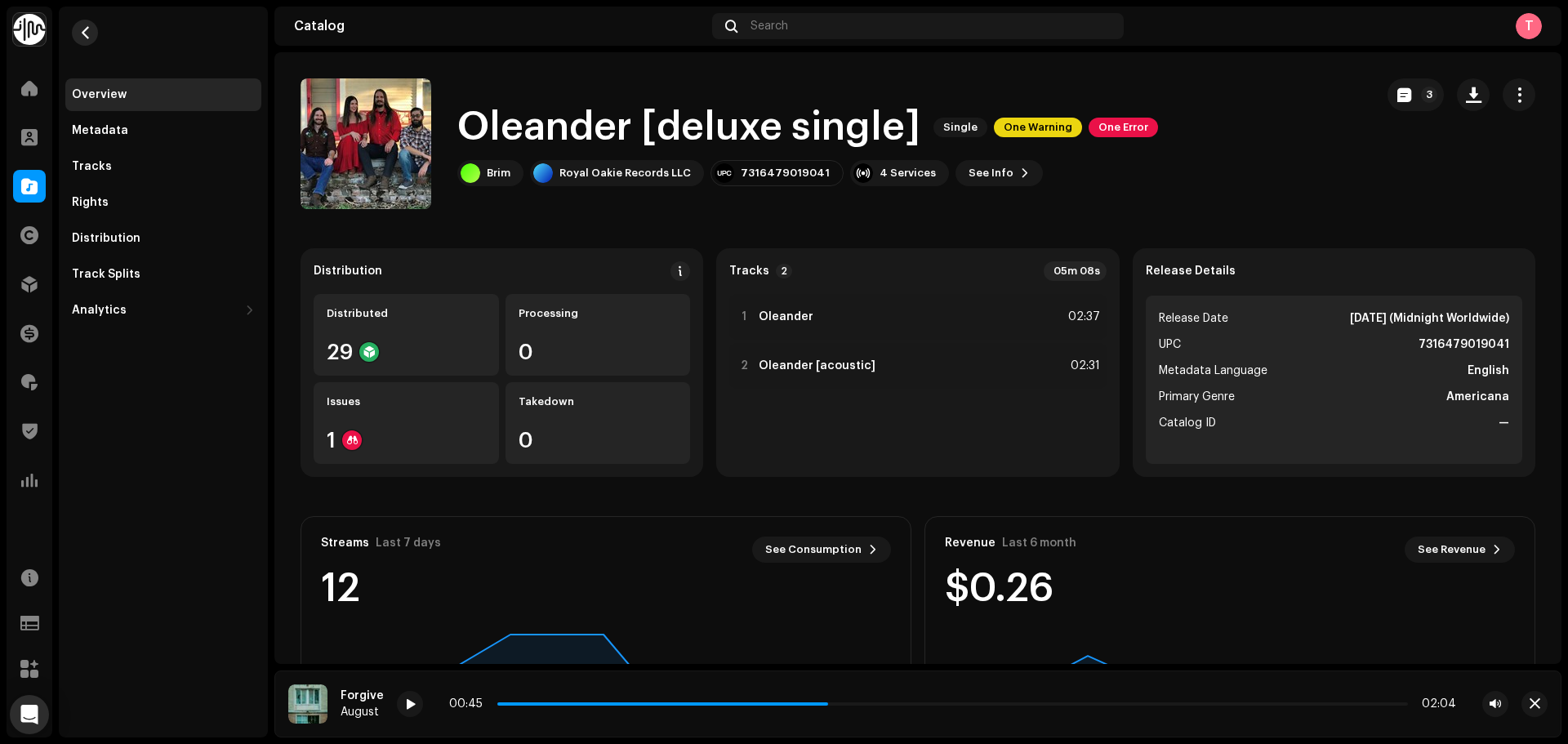
click at [92, 28] on button "button" at bounding box center [84, 32] width 26 height 26
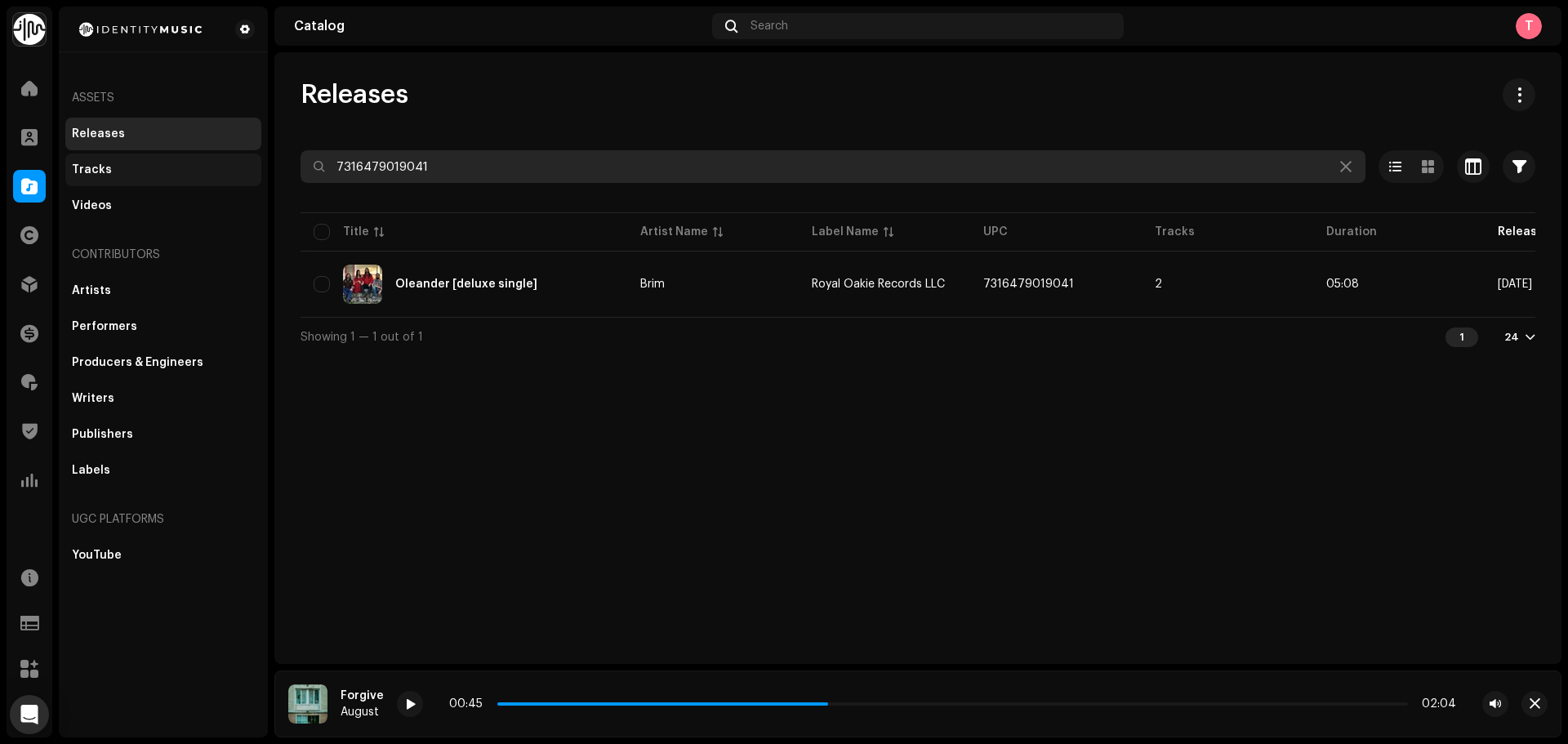
drag, startPoint x: 471, startPoint y: 163, endPoint x: 186, endPoint y: 177, distance: 285.3
click at [190, 178] on div "Identity Music Home Clients Catalog Rights Distribution Finance Royalties Trust…" at bounding box center [784, 372] width 1568 height 744
paste input "47256918856"
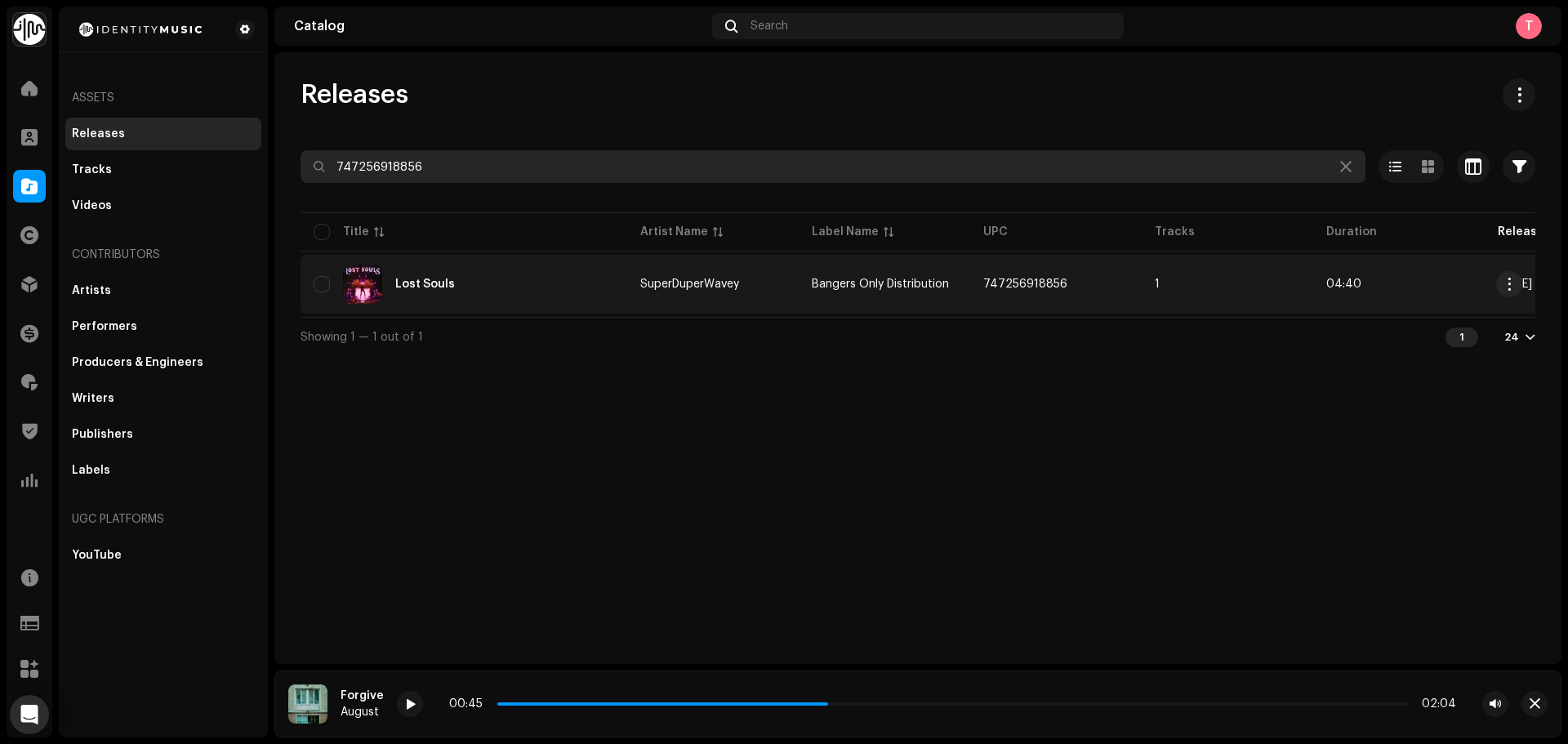
type input "747256918856"
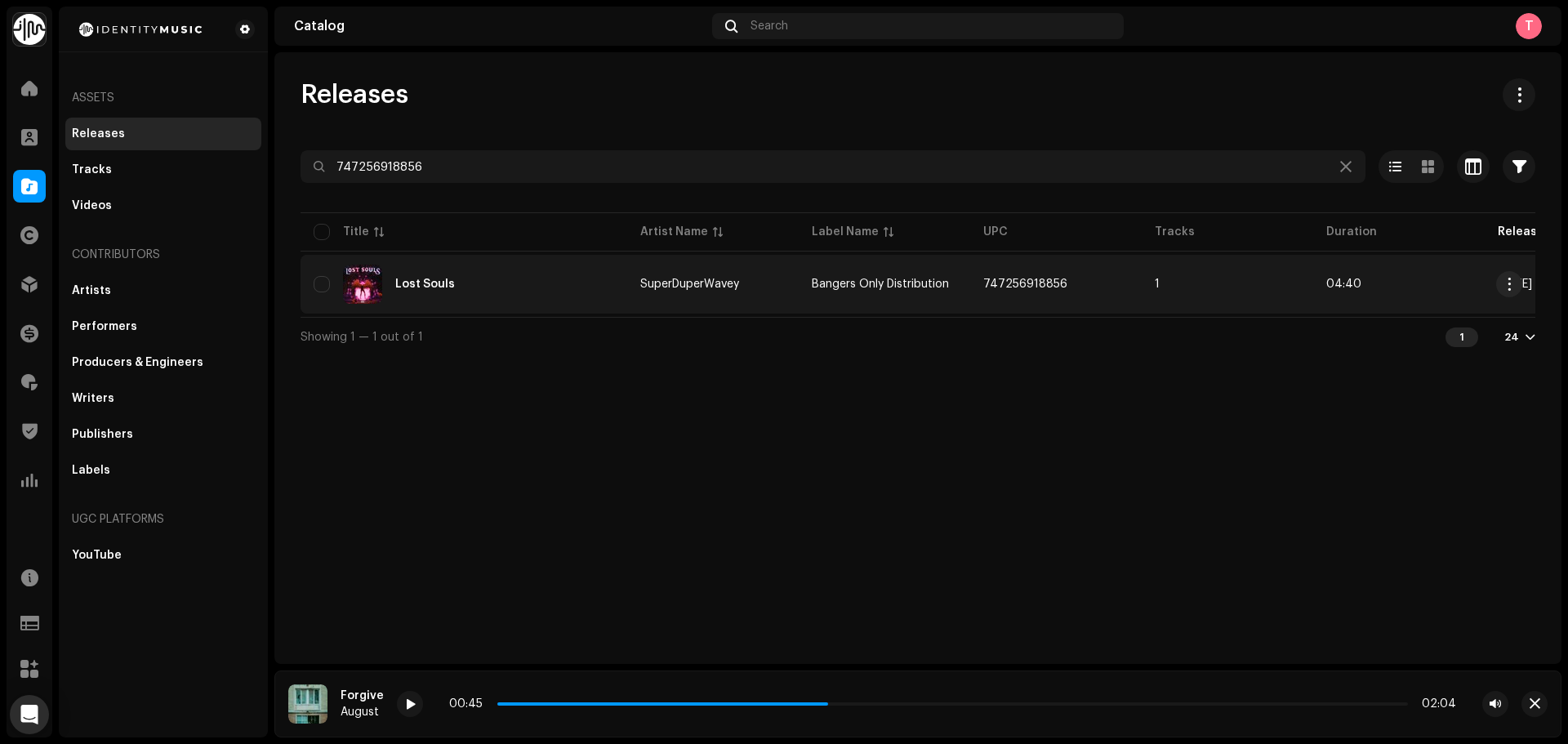
click at [572, 281] on div "Lost Souls" at bounding box center [463, 284] width 301 height 39
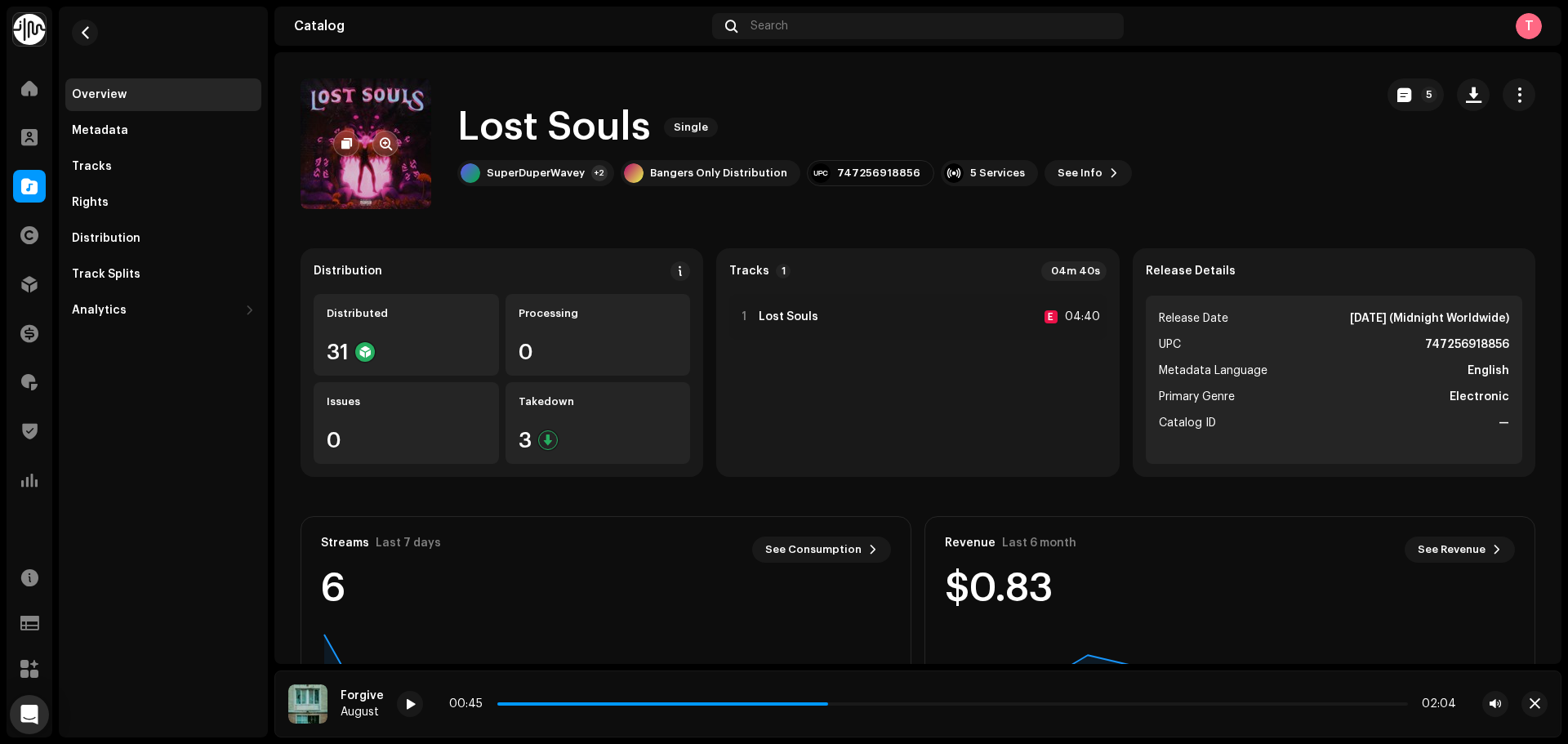
click at [388, 146] on span "button" at bounding box center [386, 144] width 12 height 13
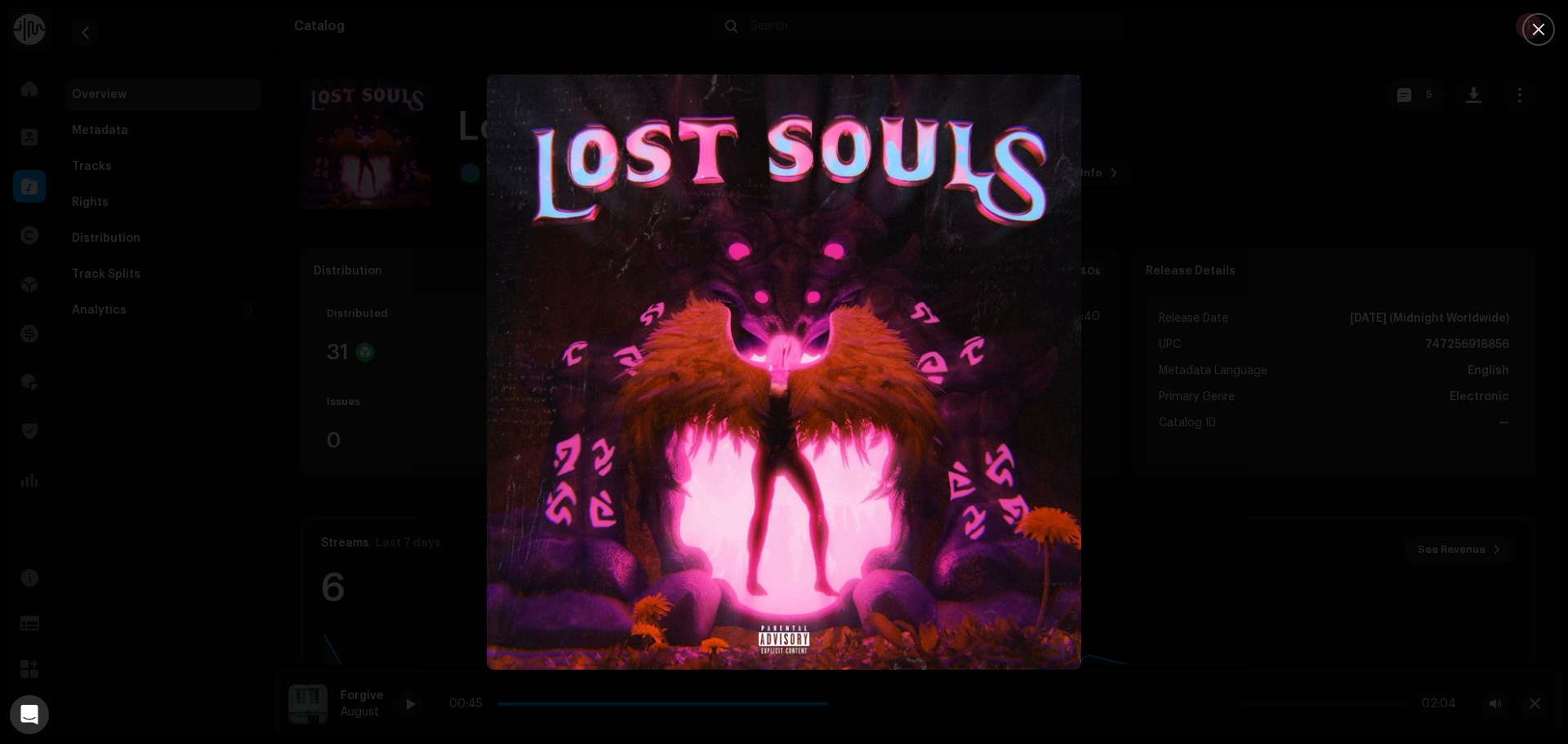
click at [1352, 171] on div at bounding box center [784, 372] width 1568 height 744
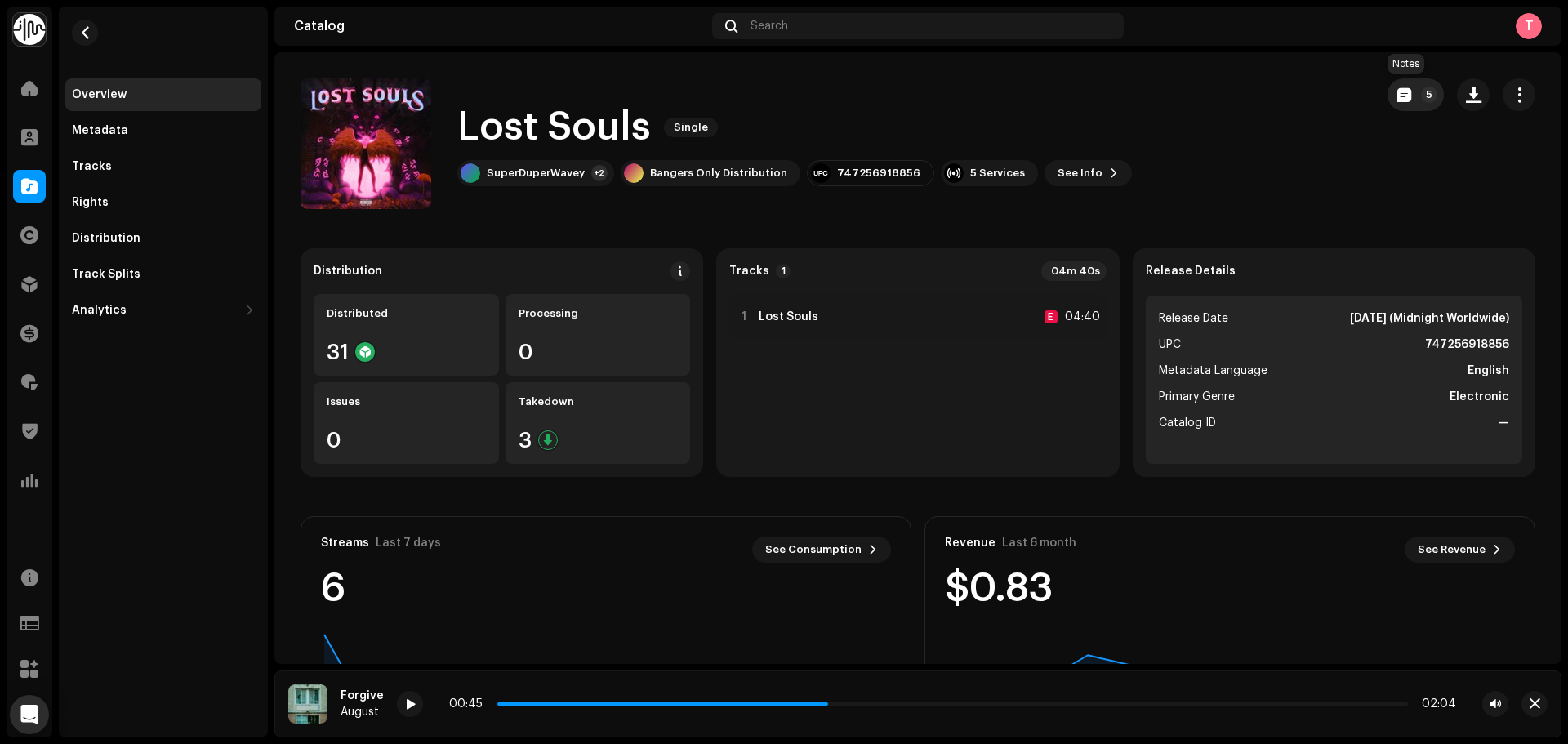
click at [1398, 98] on span "button" at bounding box center [1405, 94] width 14 height 13
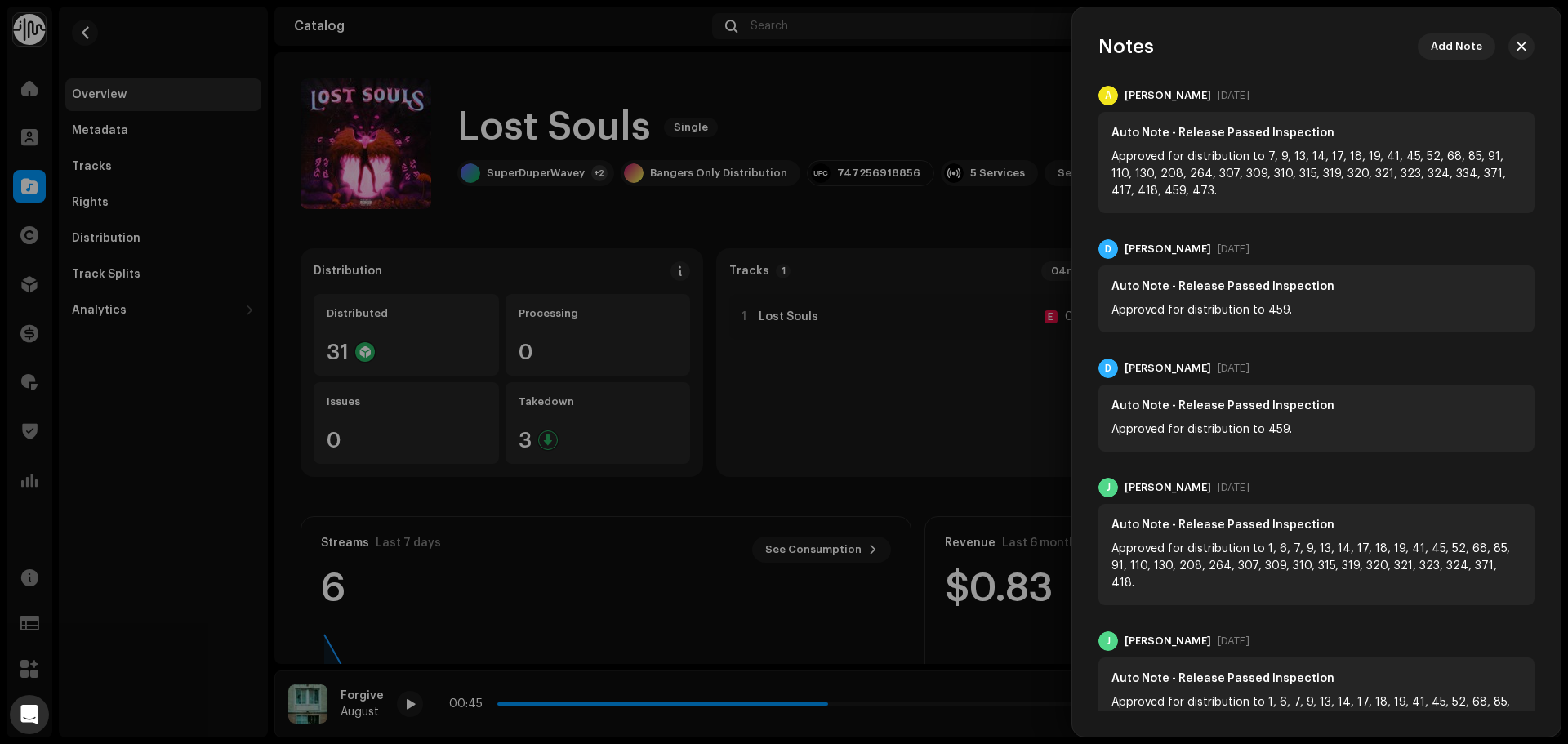
click at [922, 128] on div at bounding box center [784, 372] width 1568 height 744
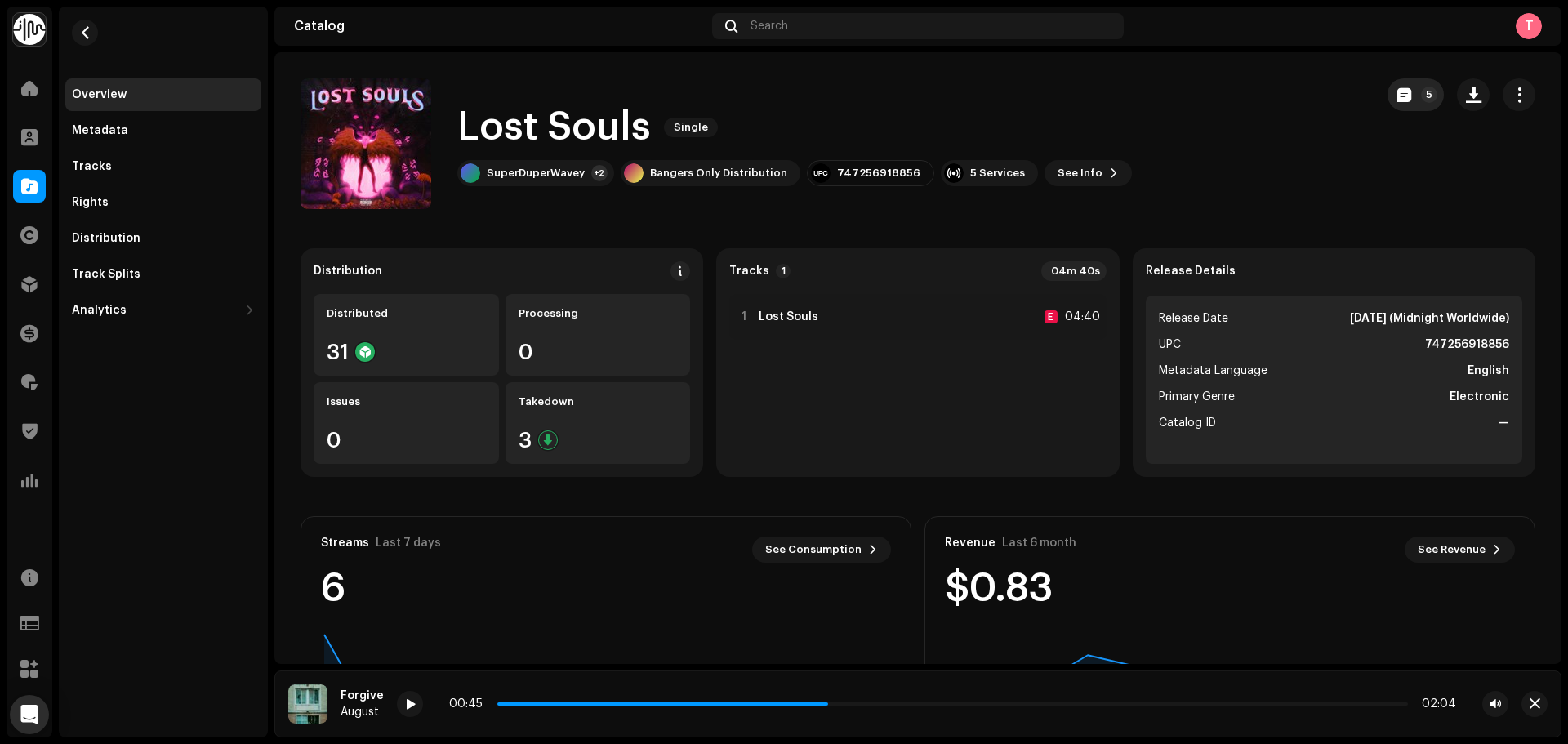
click at [1413, 82] on button "5" at bounding box center [1415, 94] width 56 height 33
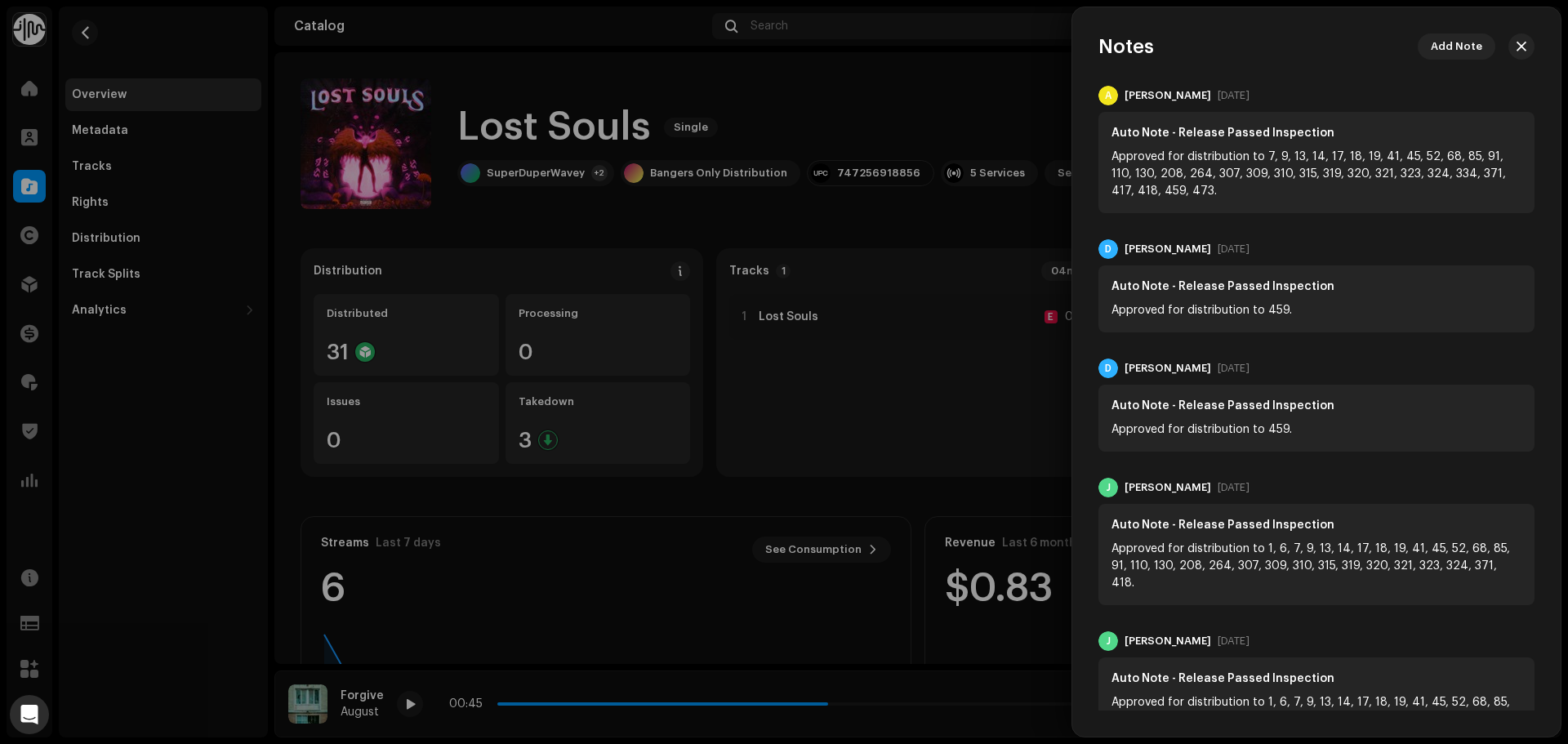
click at [948, 106] on div at bounding box center [784, 372] width 1568 height 744
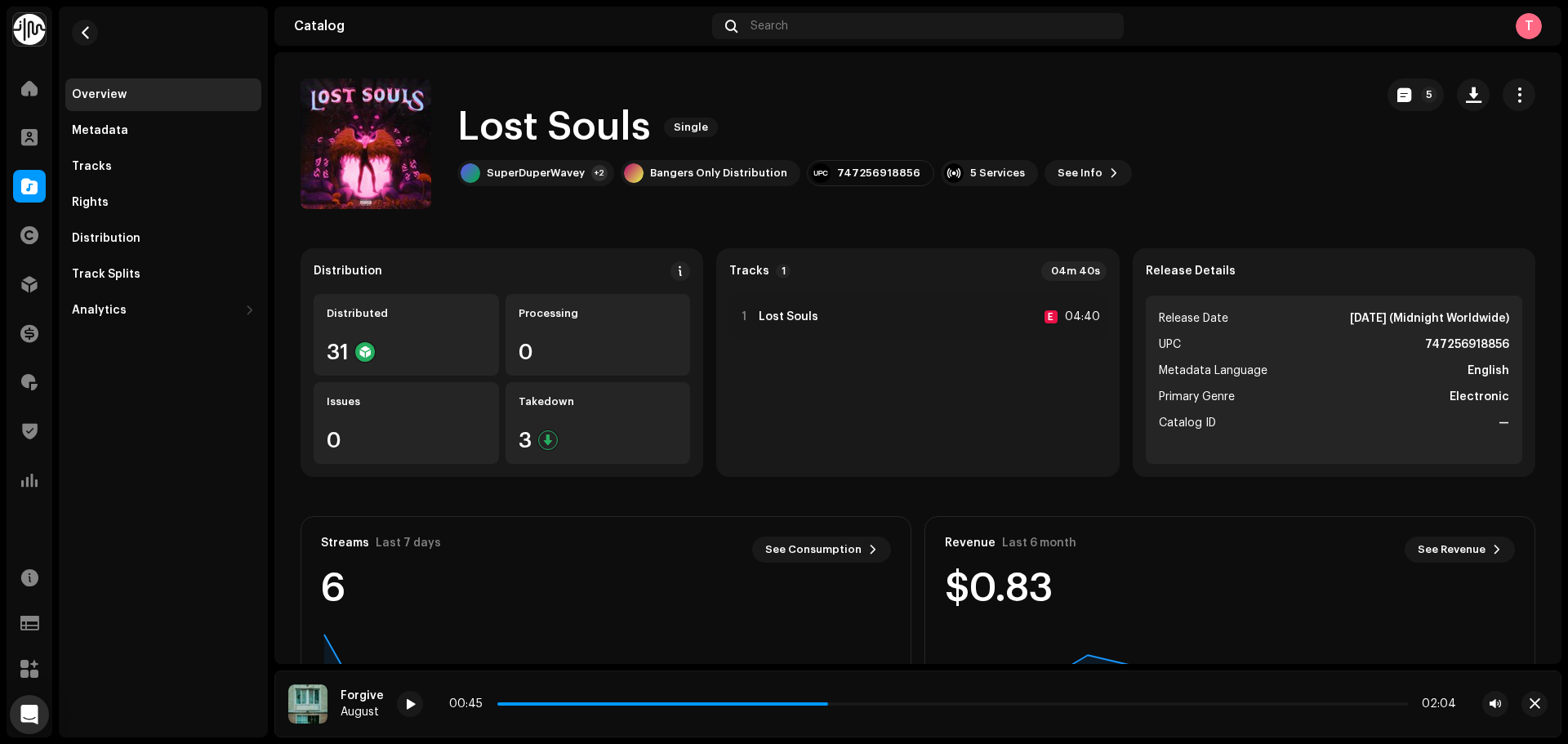
click at [75, 22] on re-m-nav-back at bounding box center [85, 42] width 39 height 72
click at [81, 26] on span "button" at bounding box center [85, 32] width 12 height 13
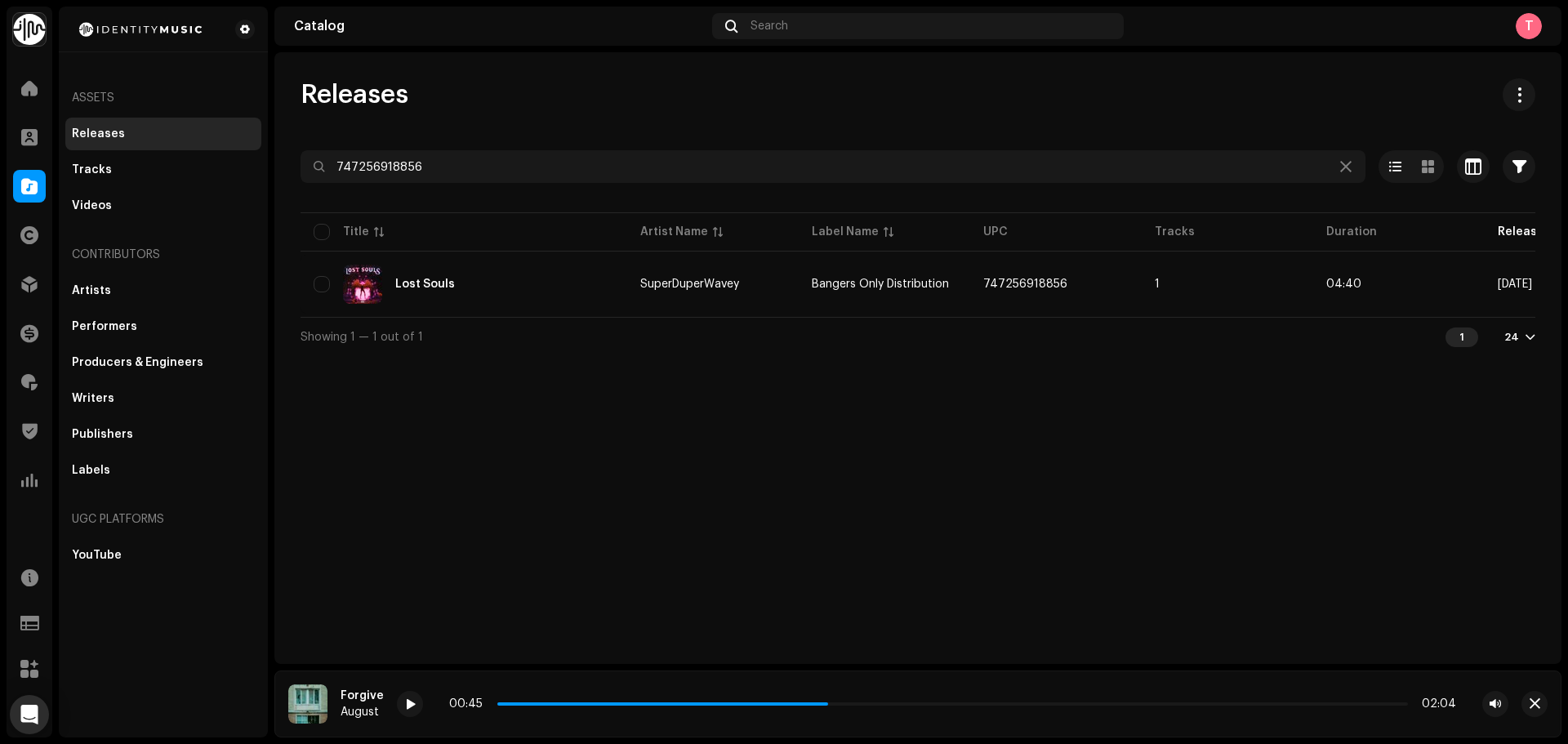
drag, startPoint x: 530, startPoint y: 149, endPoint x: 324, endPoint y: 166, distance: 206.7
click at [321, 166] on div "Releases 747256918856 Selected 0 Options Filters Distribution status Never Dist…" at bounding box center [918, 217] width 1287 height 278
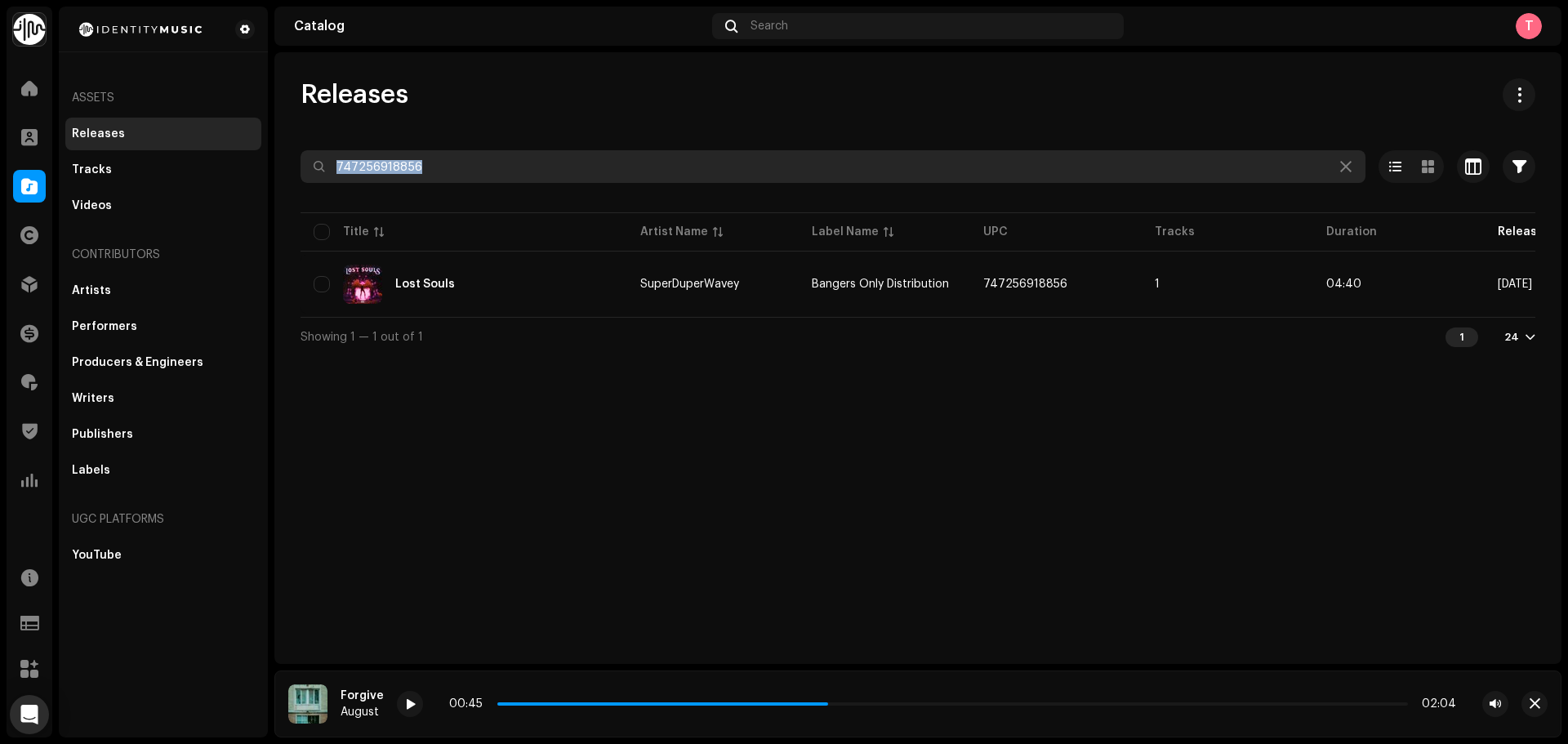
click at [508, 166] on input "747256918856" at bounding box center [833, 166] width 1065 height 33
drag, startPoint x: 575, startPoint y: 162, endPoint x: 234, endPoint y: 162, distance: 341.0
click at [234, 162] on div "Identity Music Home Clients Catalog Rights Distribution Finance Royalties Trust…" at bounding box center [784, 372] width 1568 height 744
paste input "31647621560"
drag, startPoint x: 555, startPoint y: 152, endPoint x: 256, endPoint y: 149, distance: 299.0
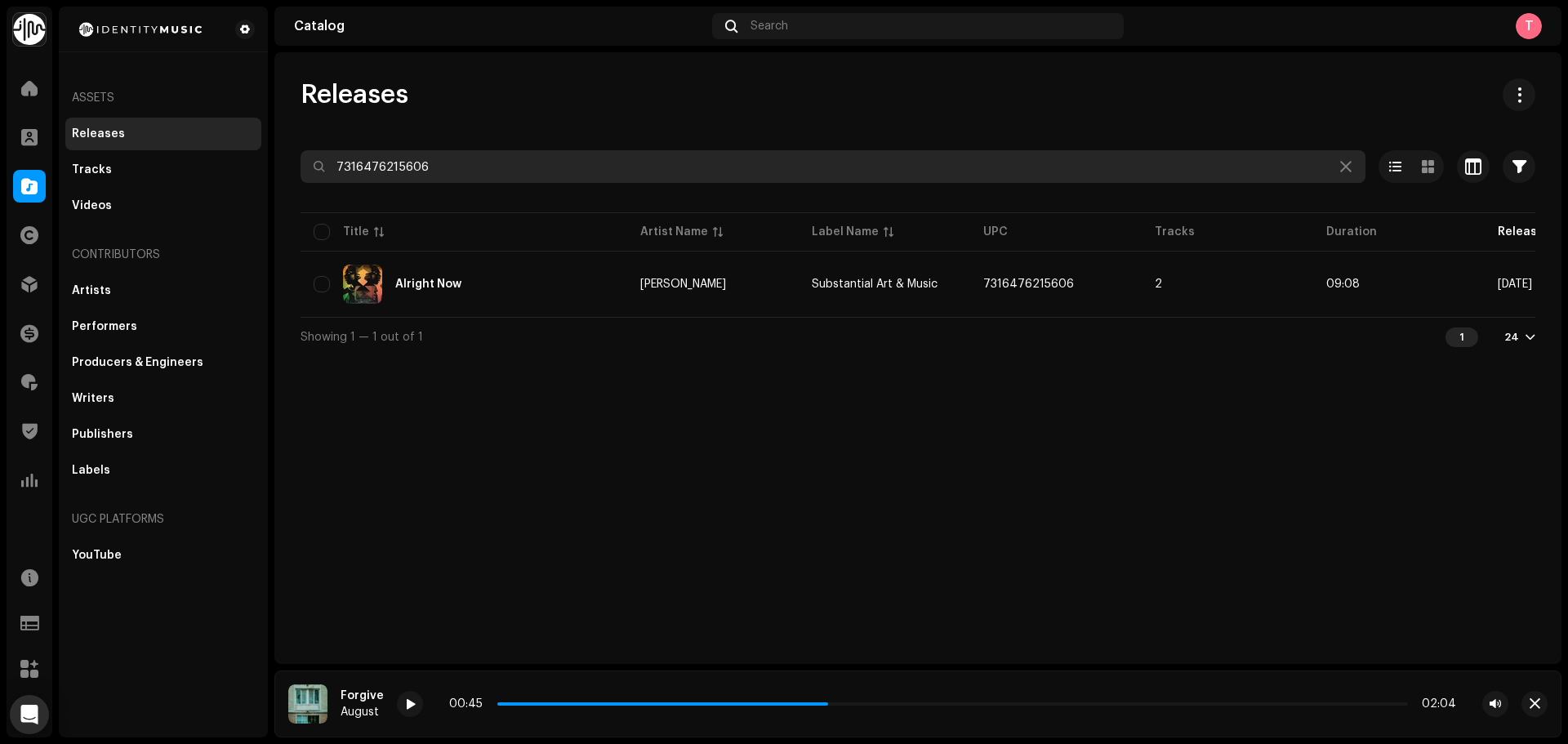
click at [256, 149] on div "Identity Music Home Clients Catalog Rights Distribution Finance Royalties Trust…" at bounding box center [784, 372] width 1568 height 744
paste input "4065852"
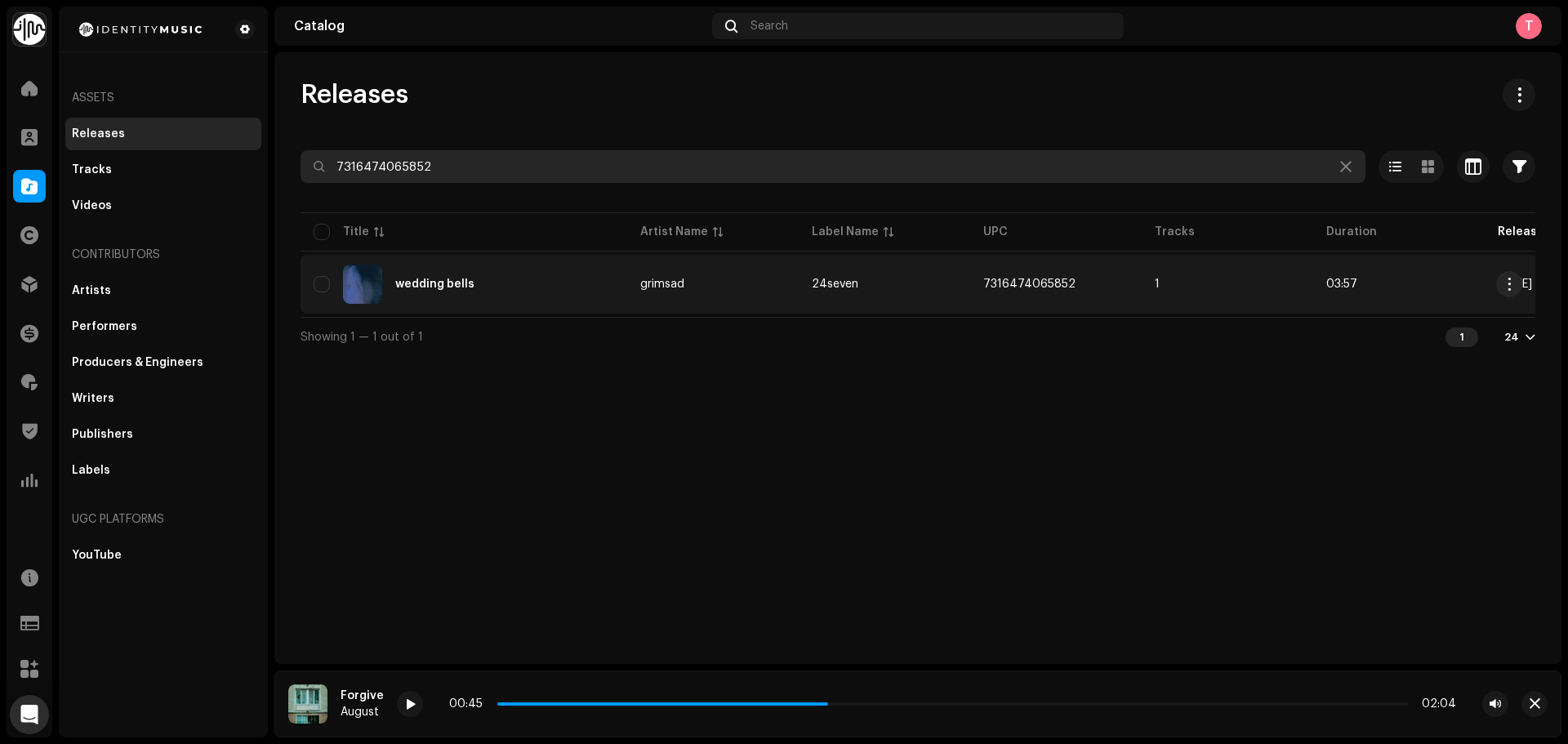
type input "7316474065852"
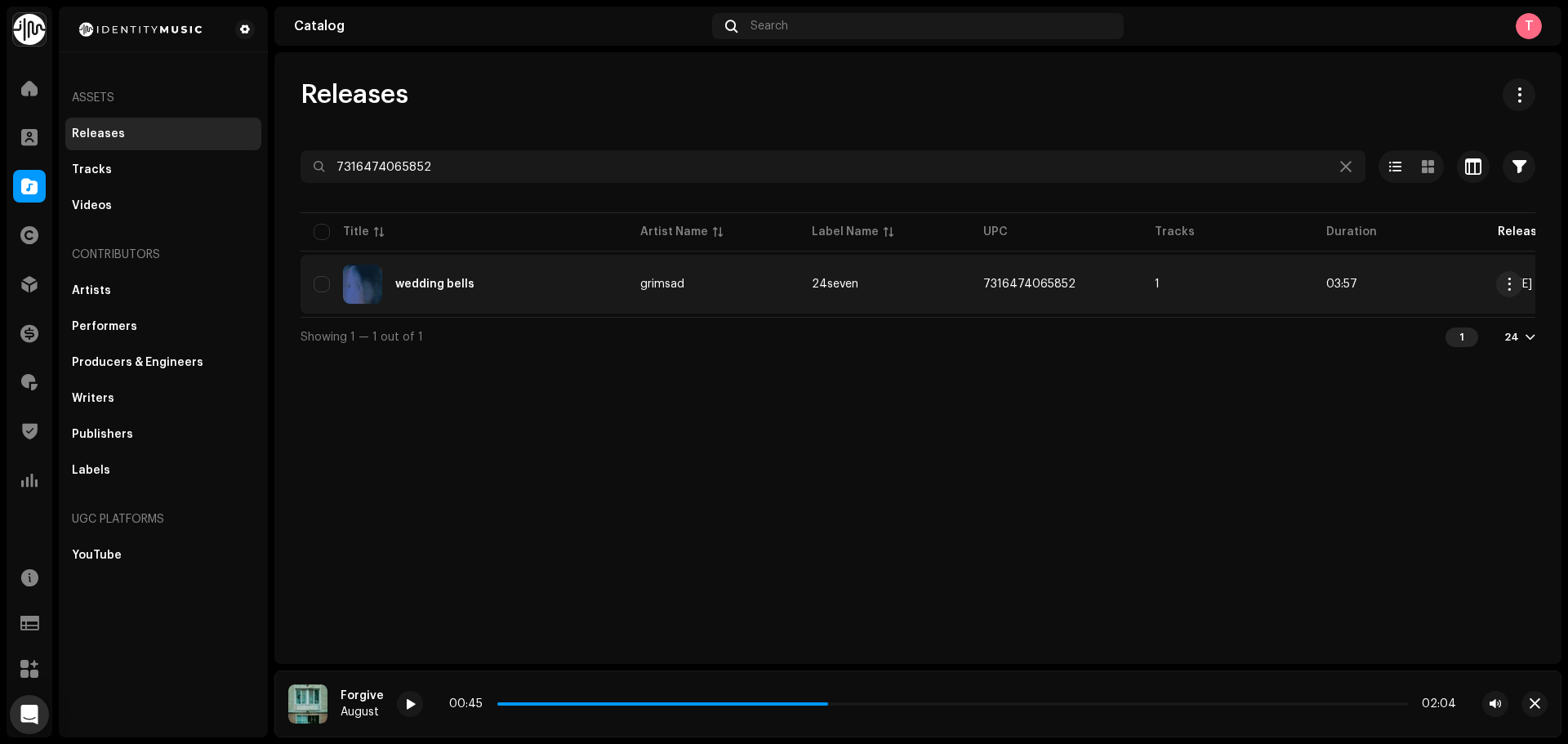
click at [547, 261] on td "wedding bells" at bounding box center [464, 284] width 327 height 59
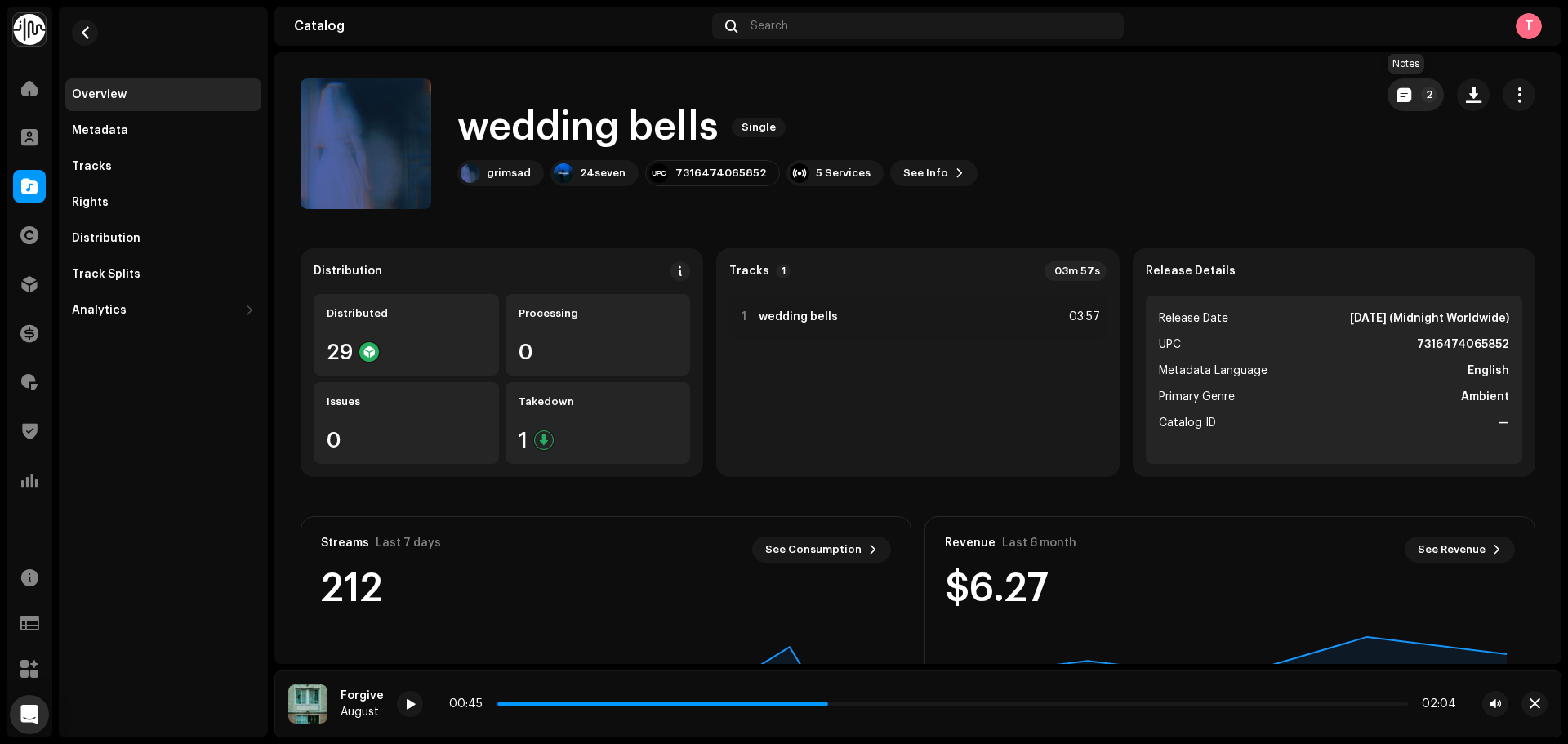
click at [1398, 88] on span "button" at bounding box center [1405, 94] width 14 height 13
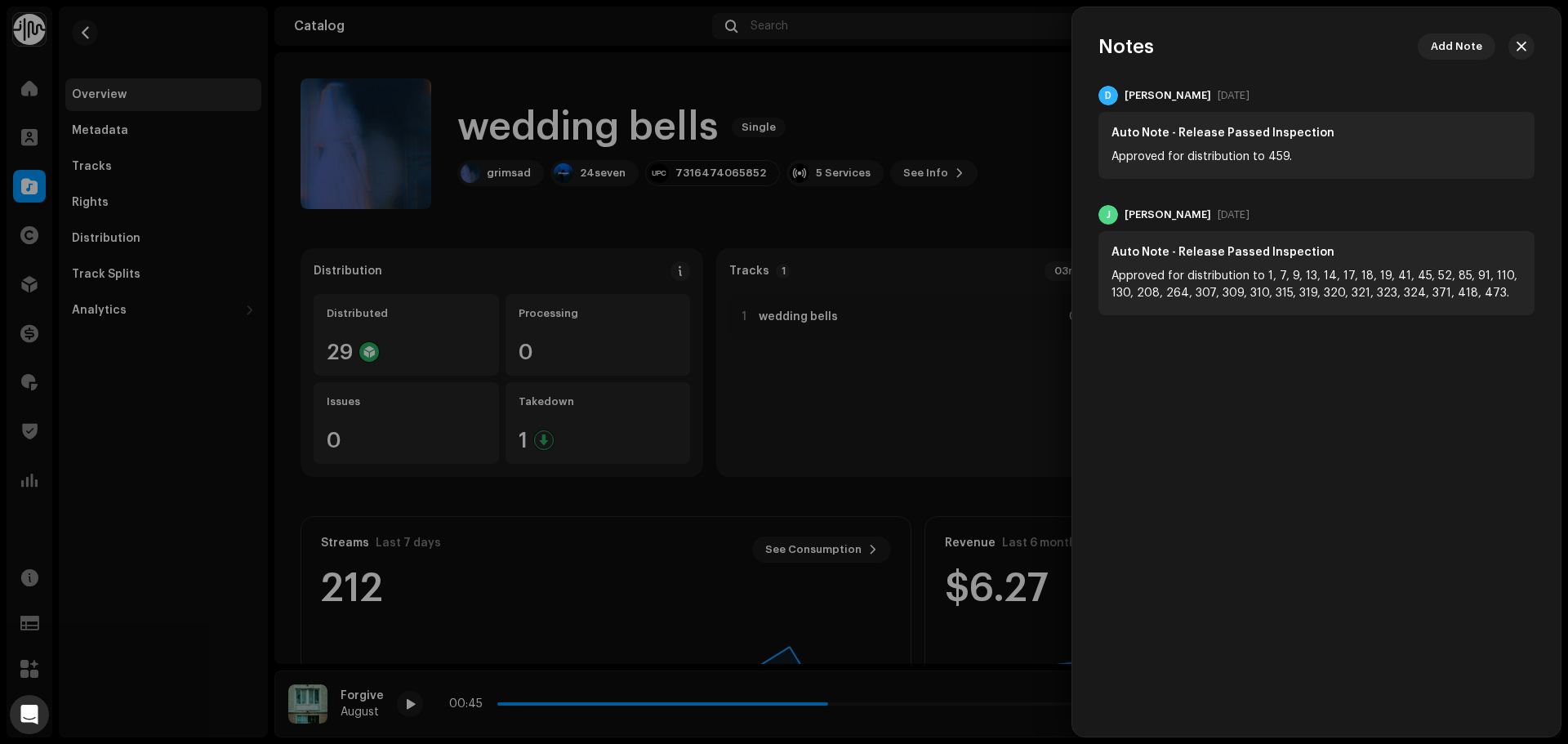
click at [828, 116] on div at bounding box center [784, 372] width 1568 height 744
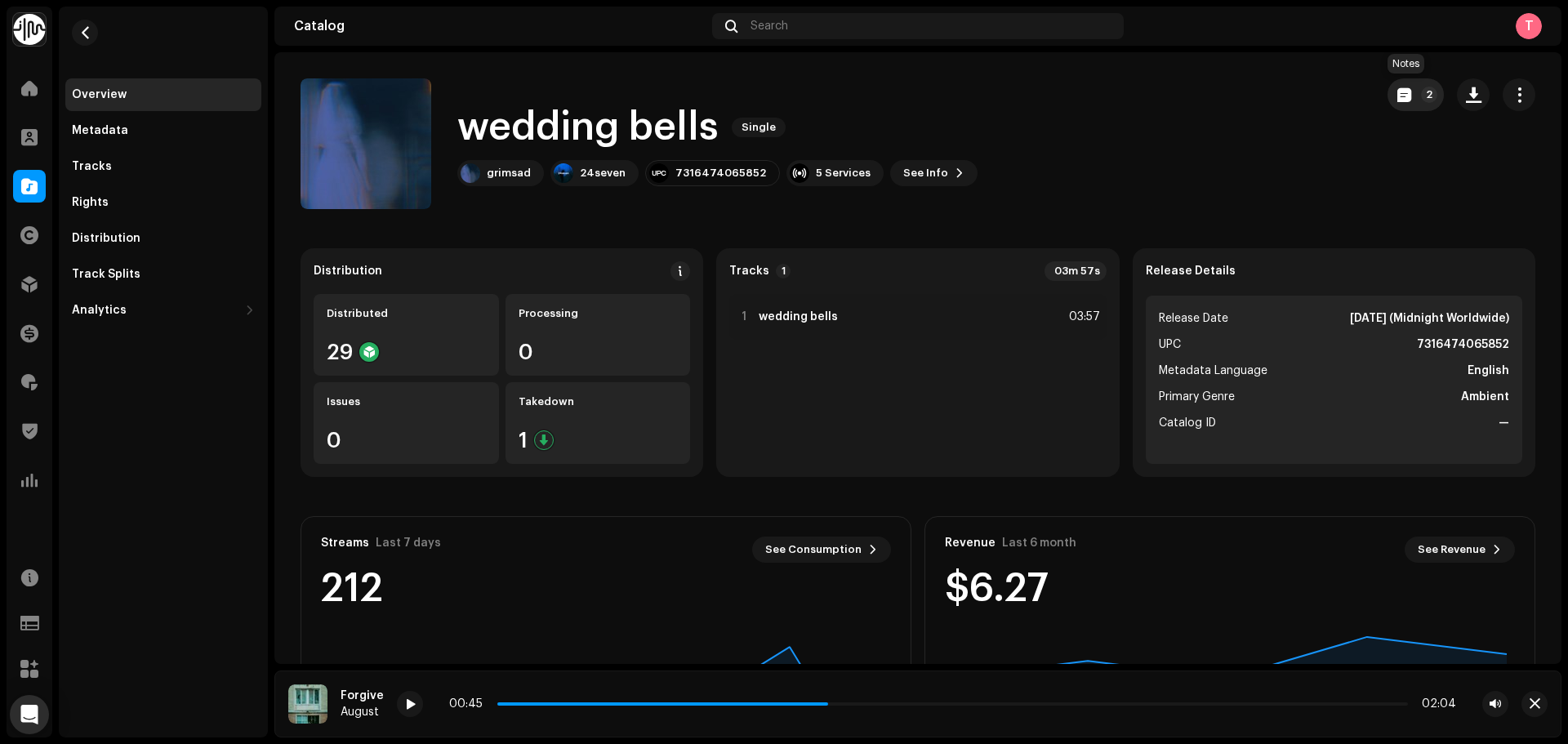
click at [1394, 84] on button "2" at bounding box center [1415, 94] width 56 height 33
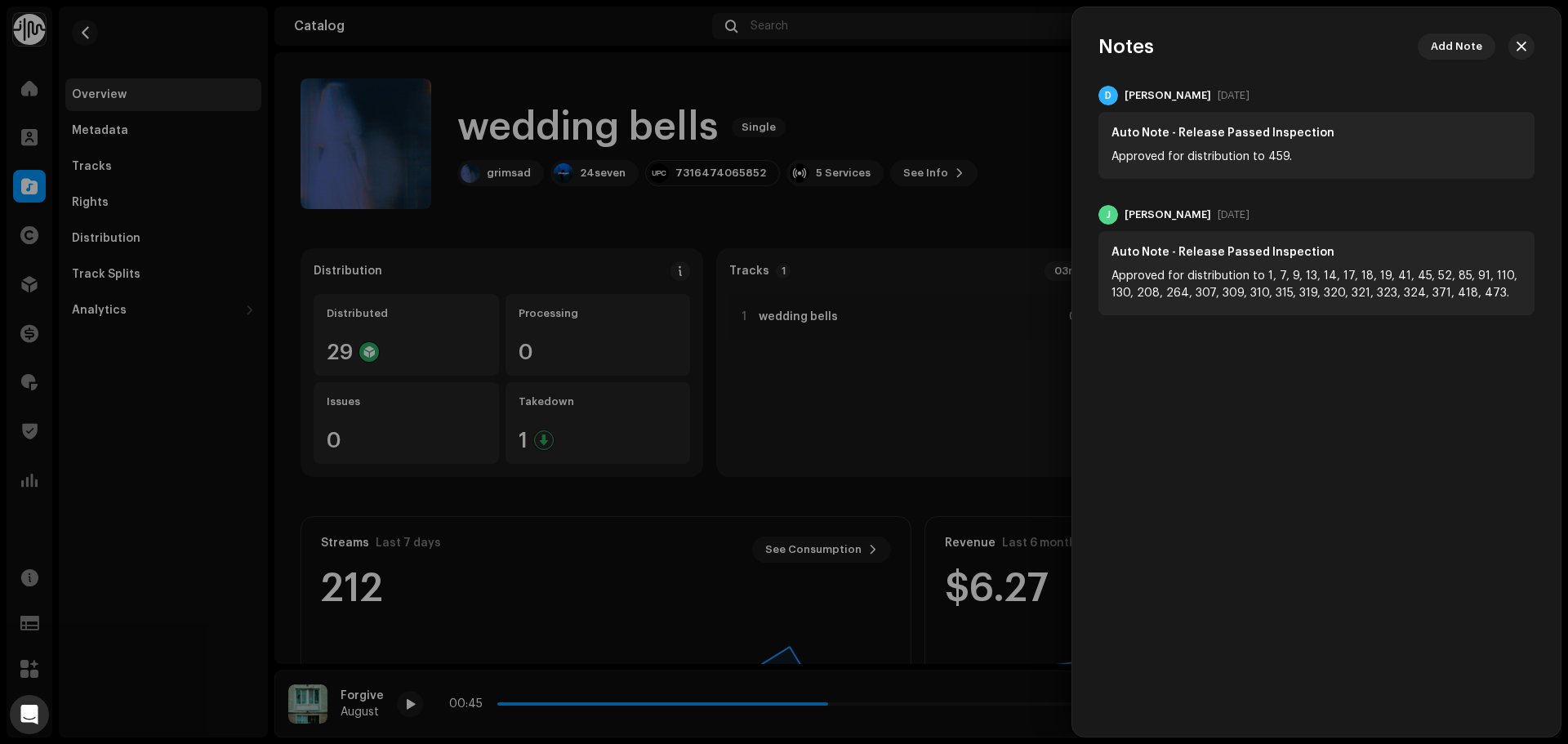
click at [873, 107] on div at bounding box center [784, 372] width 1568 height 744
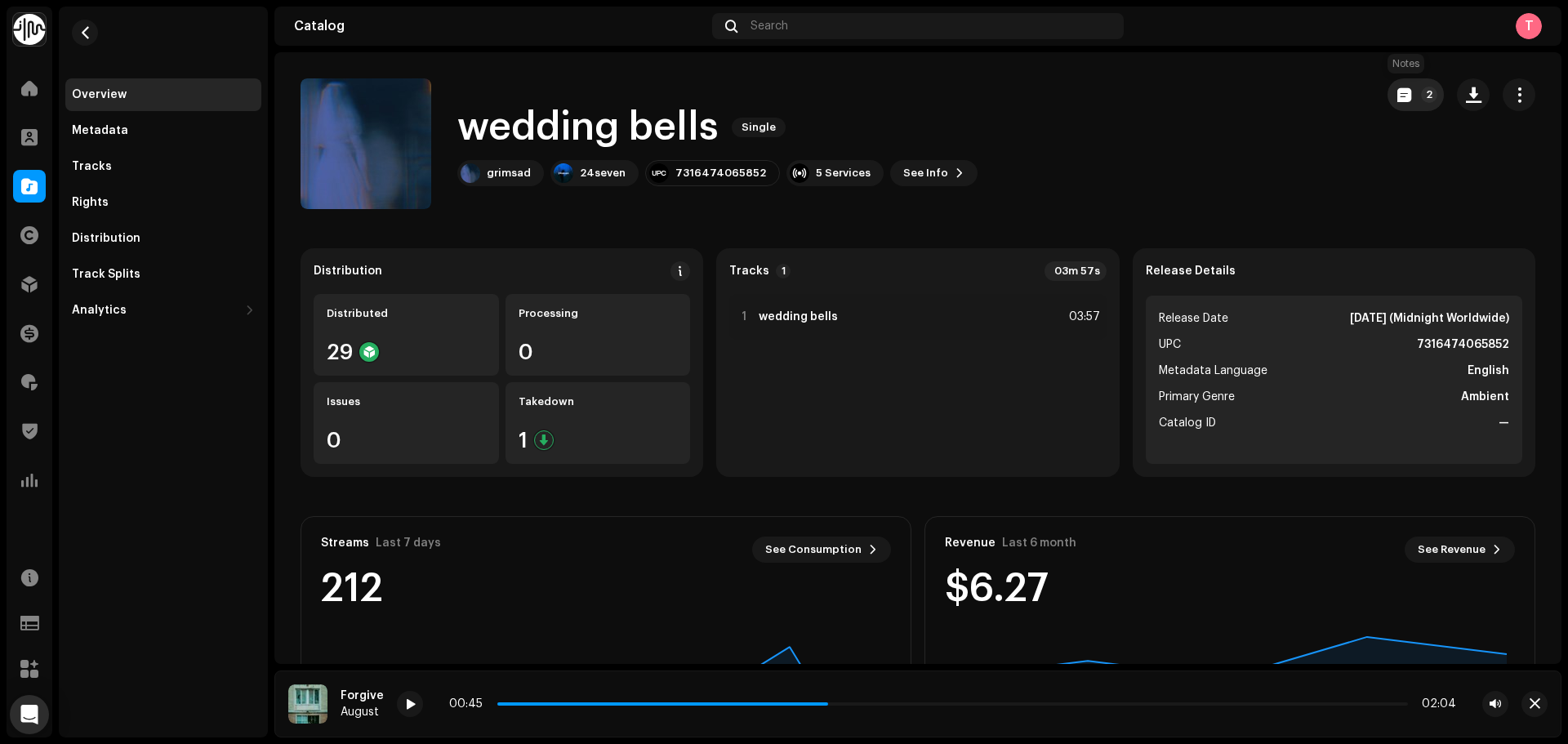
click at [1388, 96] on button "2" at bounding box center [1415, 94] width 56 height 33
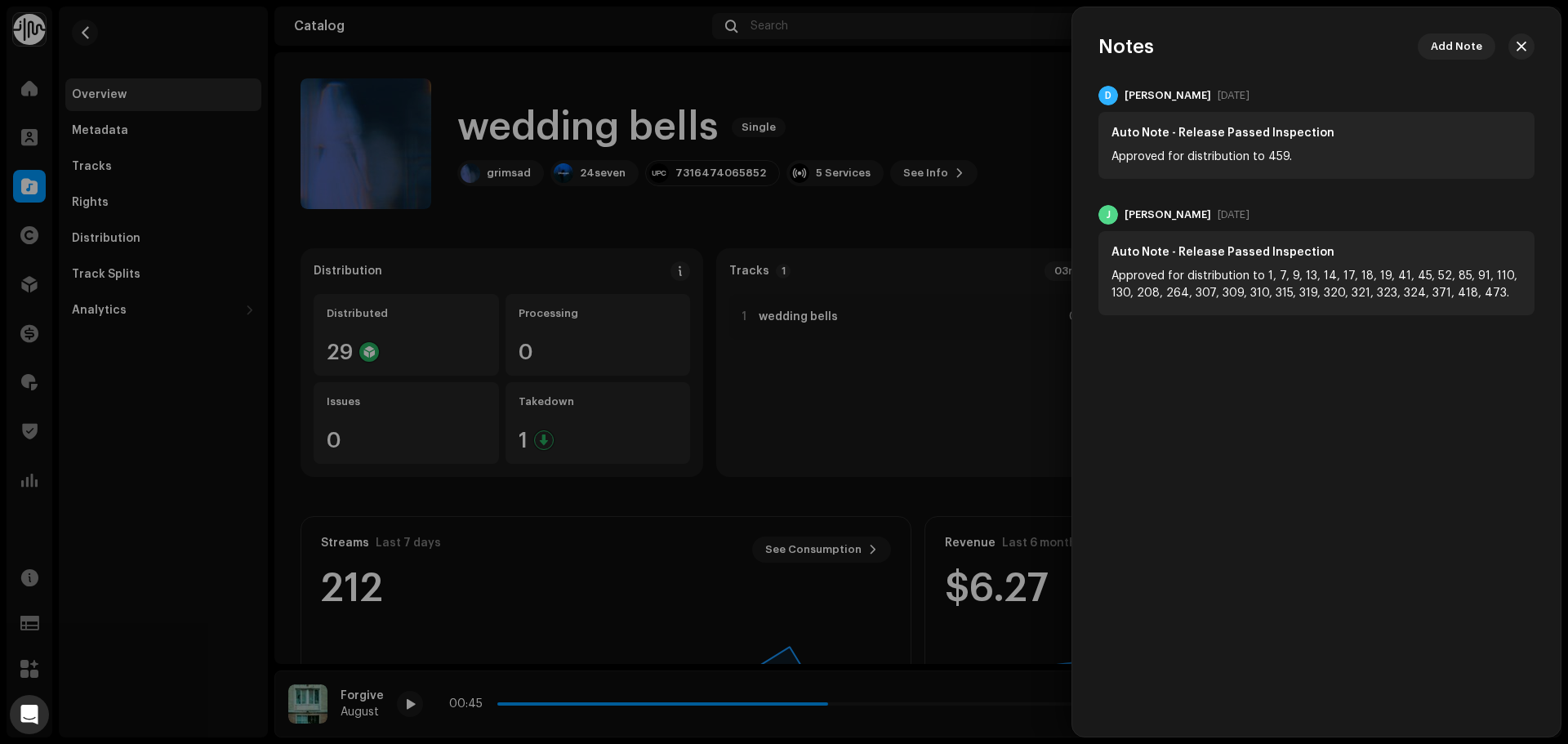
click at [973, 97] on div at bounding box center [784, 372] width 1568 height 744
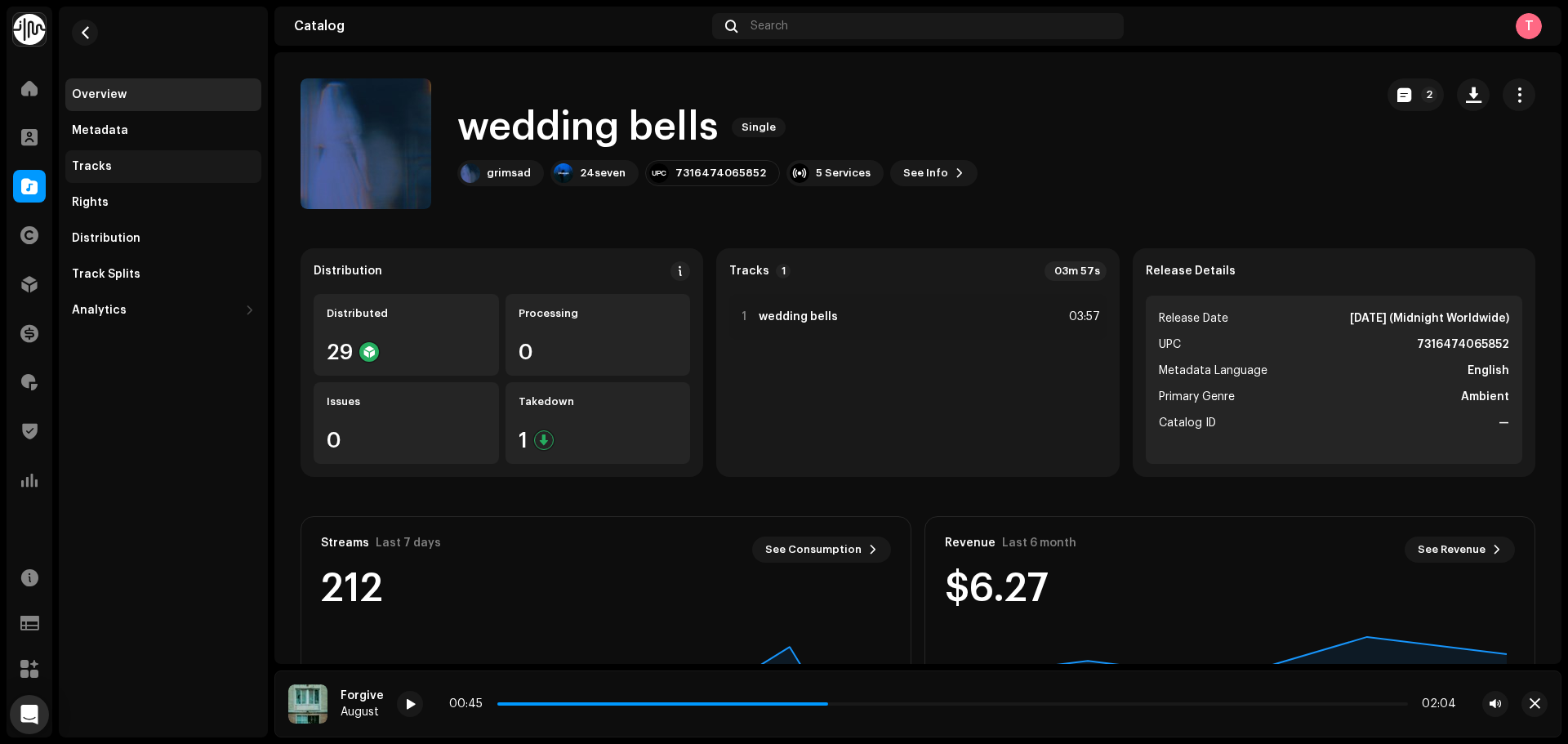
click at [152, 164] on div "Tracks" at bounding box center [163, 166] width 183 height 13
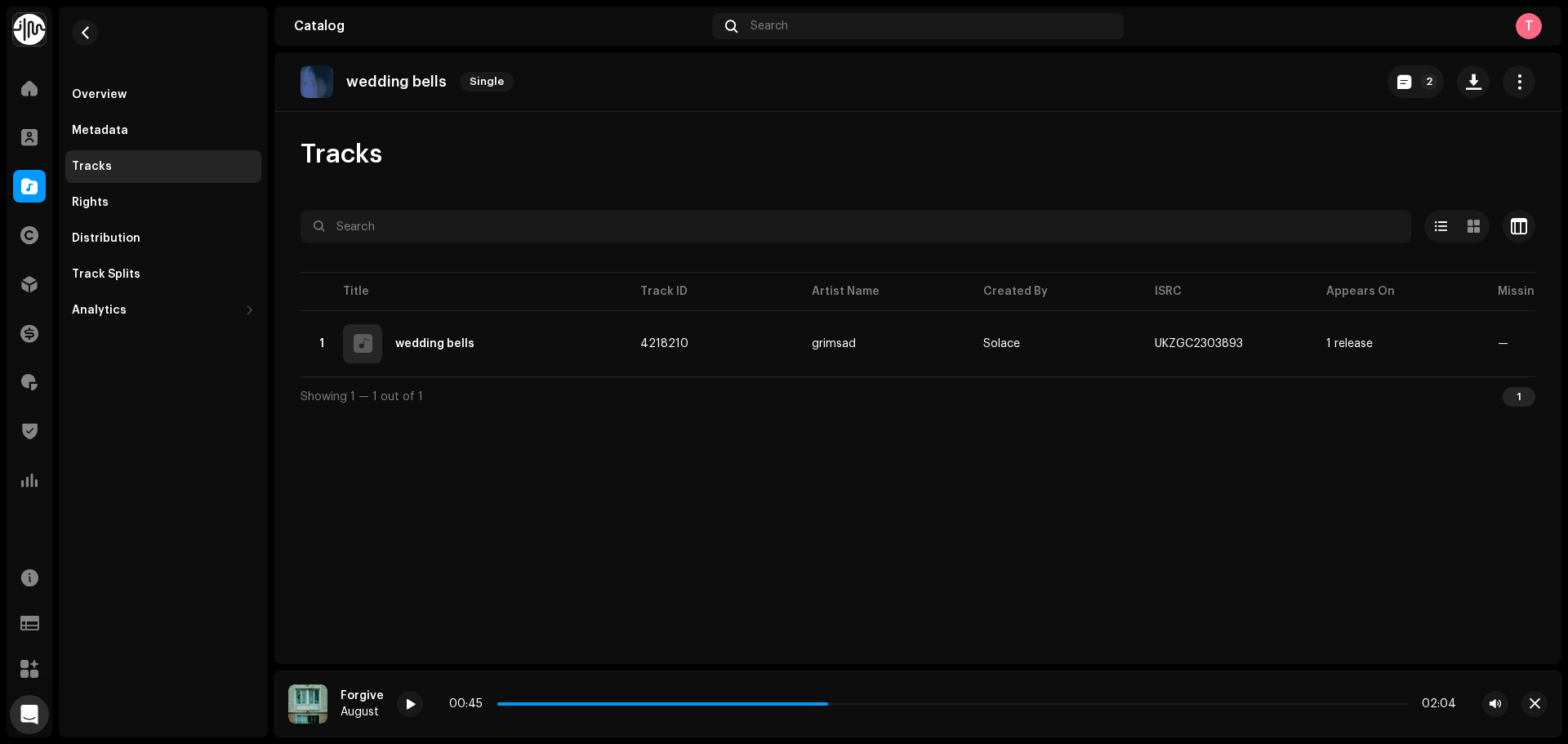
click at [77, 44] on re-m-nav-back at bounding box center [85, 42] width 39 height 72
click at [79, 36] on span "button" at bounding box center [85, 32] width 12 height 13
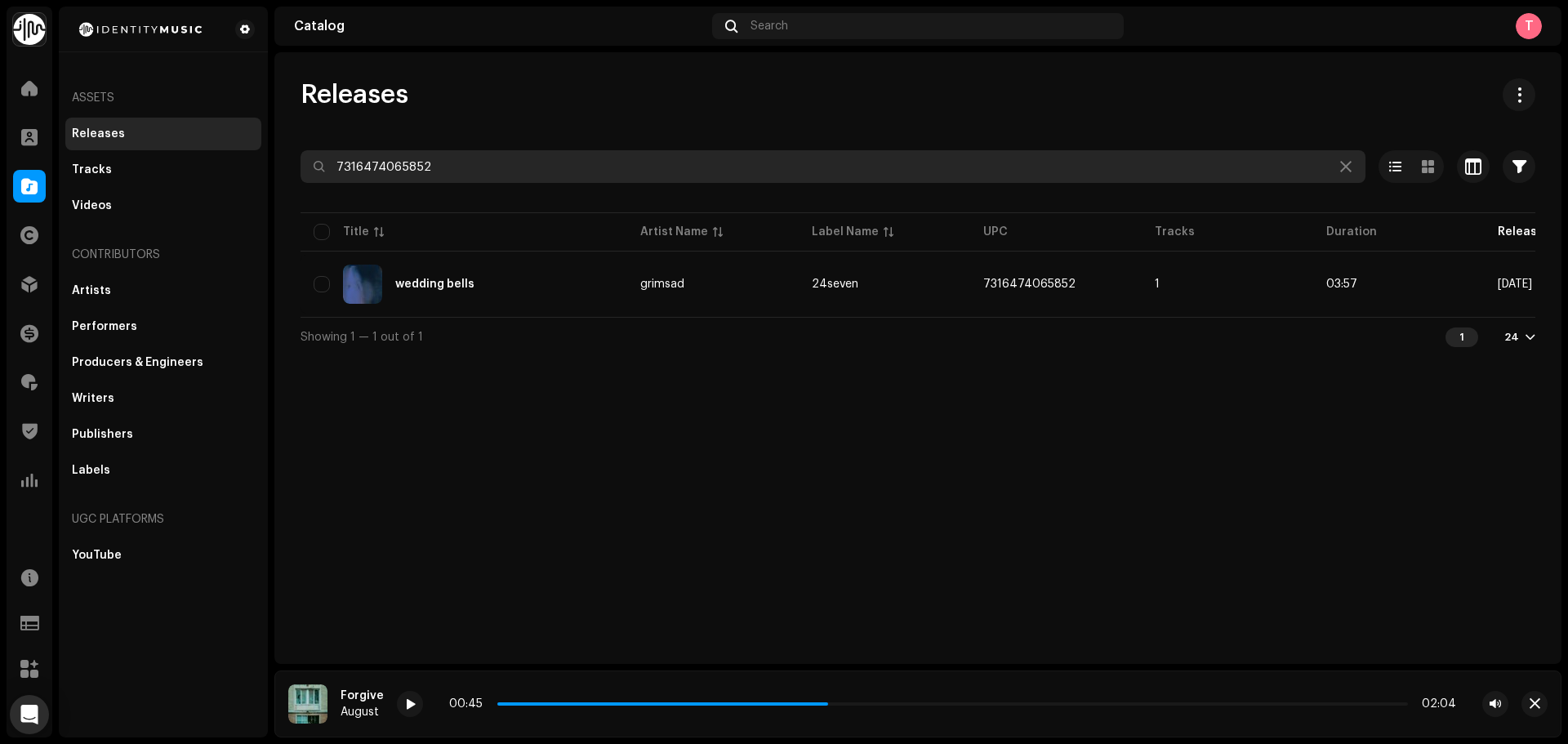
drag, startPoint x: 486, startPoint y: 178, endPoint x: 229, endPoint y: 149, distance: 258.6
click at [229, 149] on div "Identity Music Home Clients Catalog Rights Distribution Finance Royalties Trust…" at bounding box center [784, 372] width 1568 height 744
paste input "6965594"
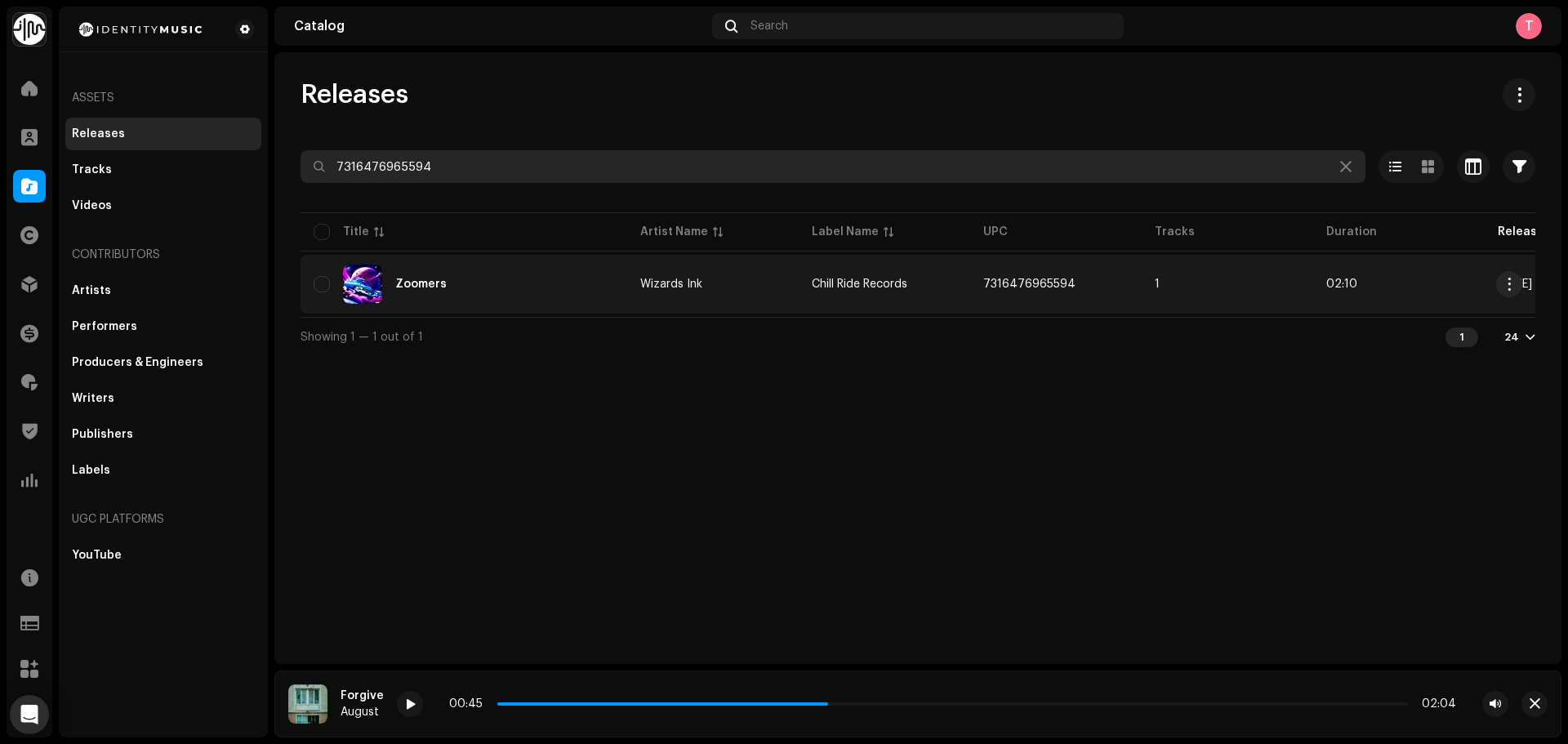
type input "7316476965594"
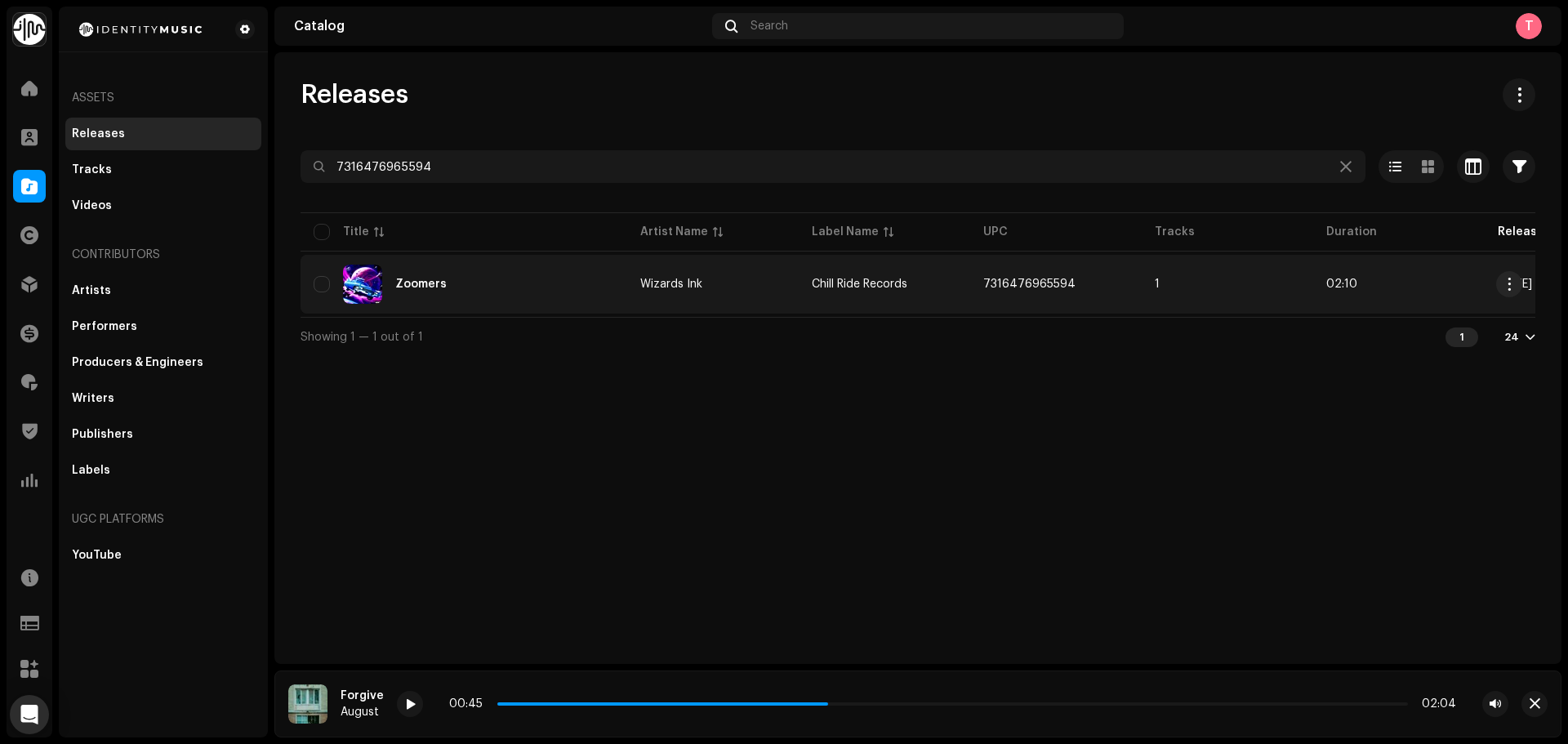
click at [489, 273] on div "Zoomers" at bounding box center [463, 284] width 301 height 39
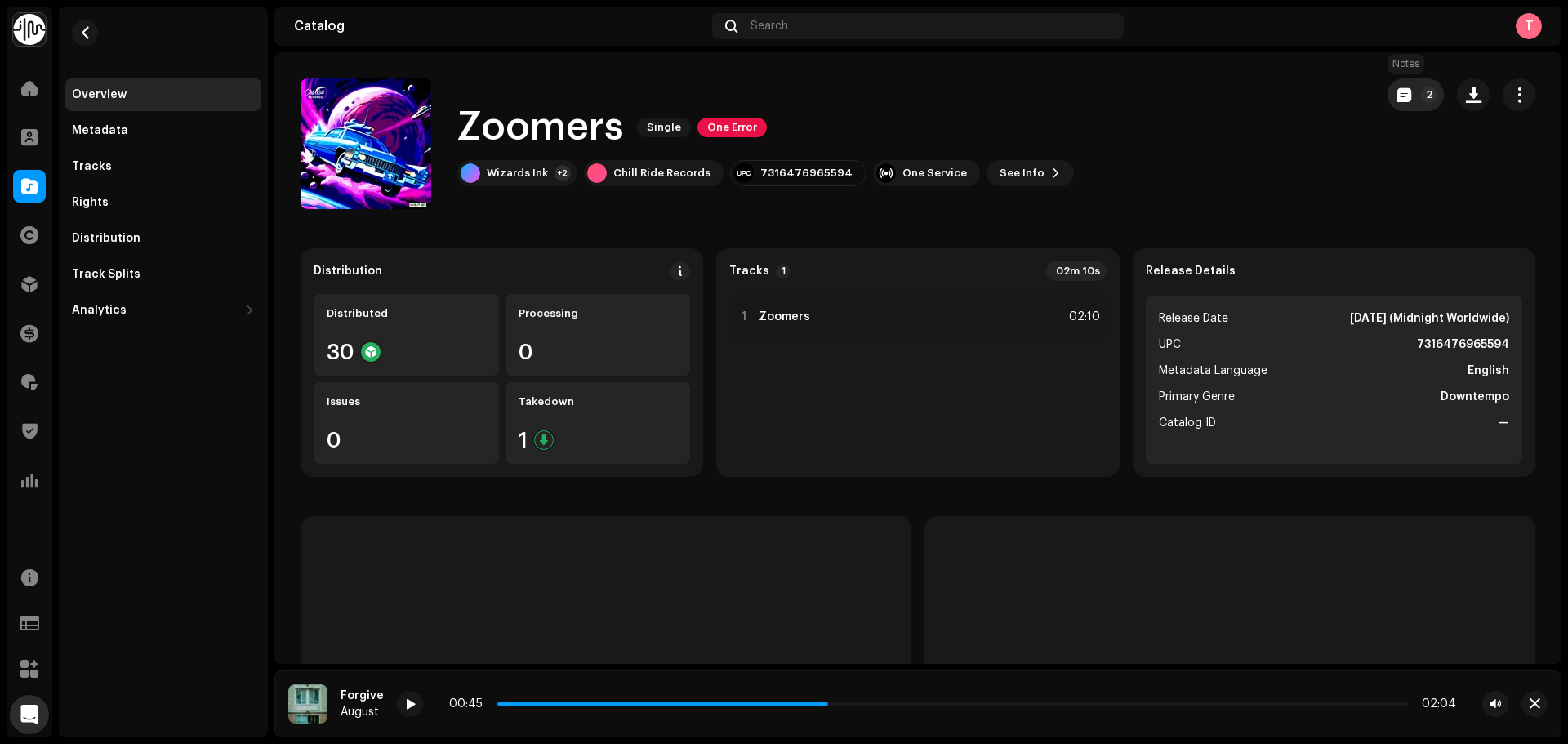
click at [1398, 90] on span "button" at bounding box center [1405, 94] width 14 height 13
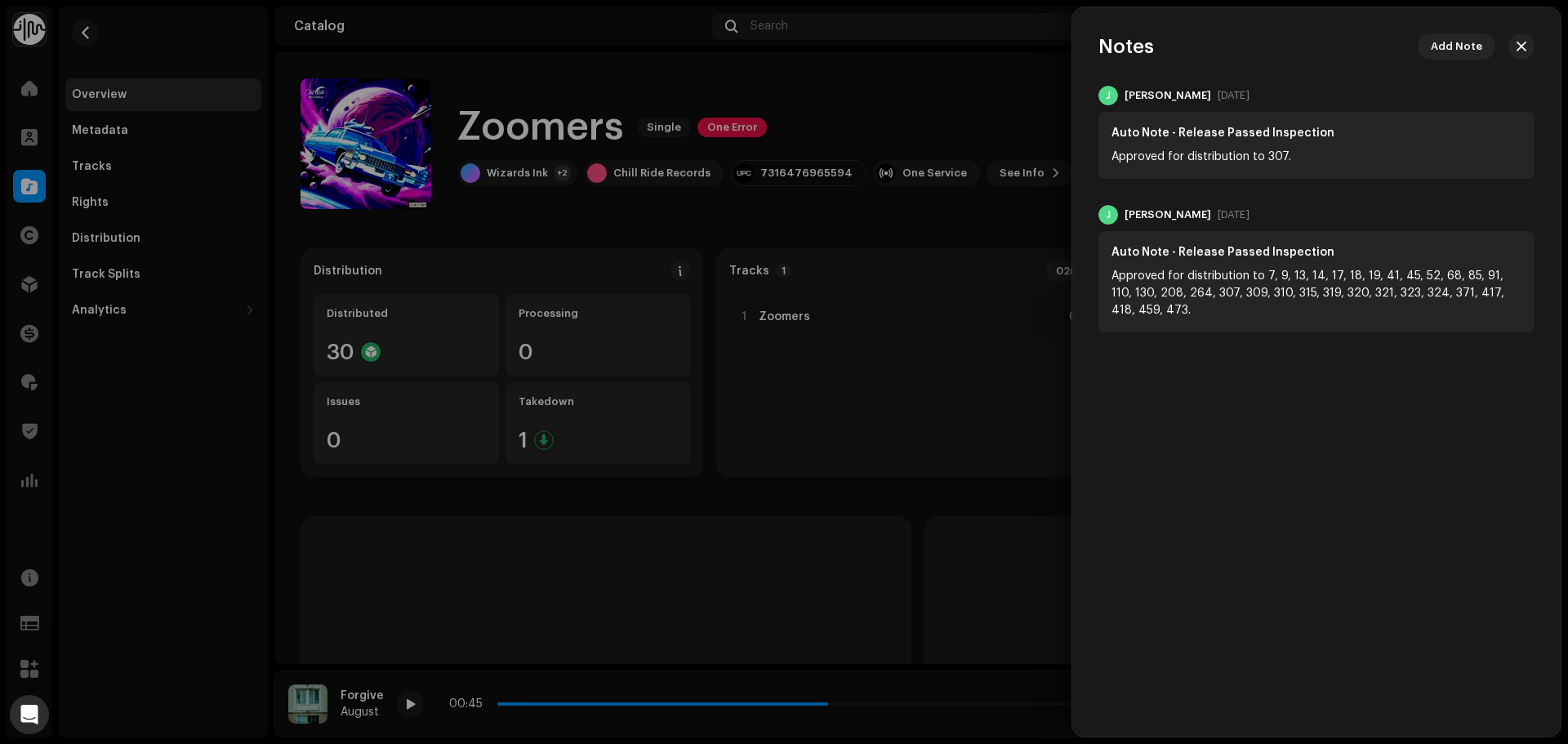
click at [974, 88] on div at bounding box center [784, 372] width 1568 height 744
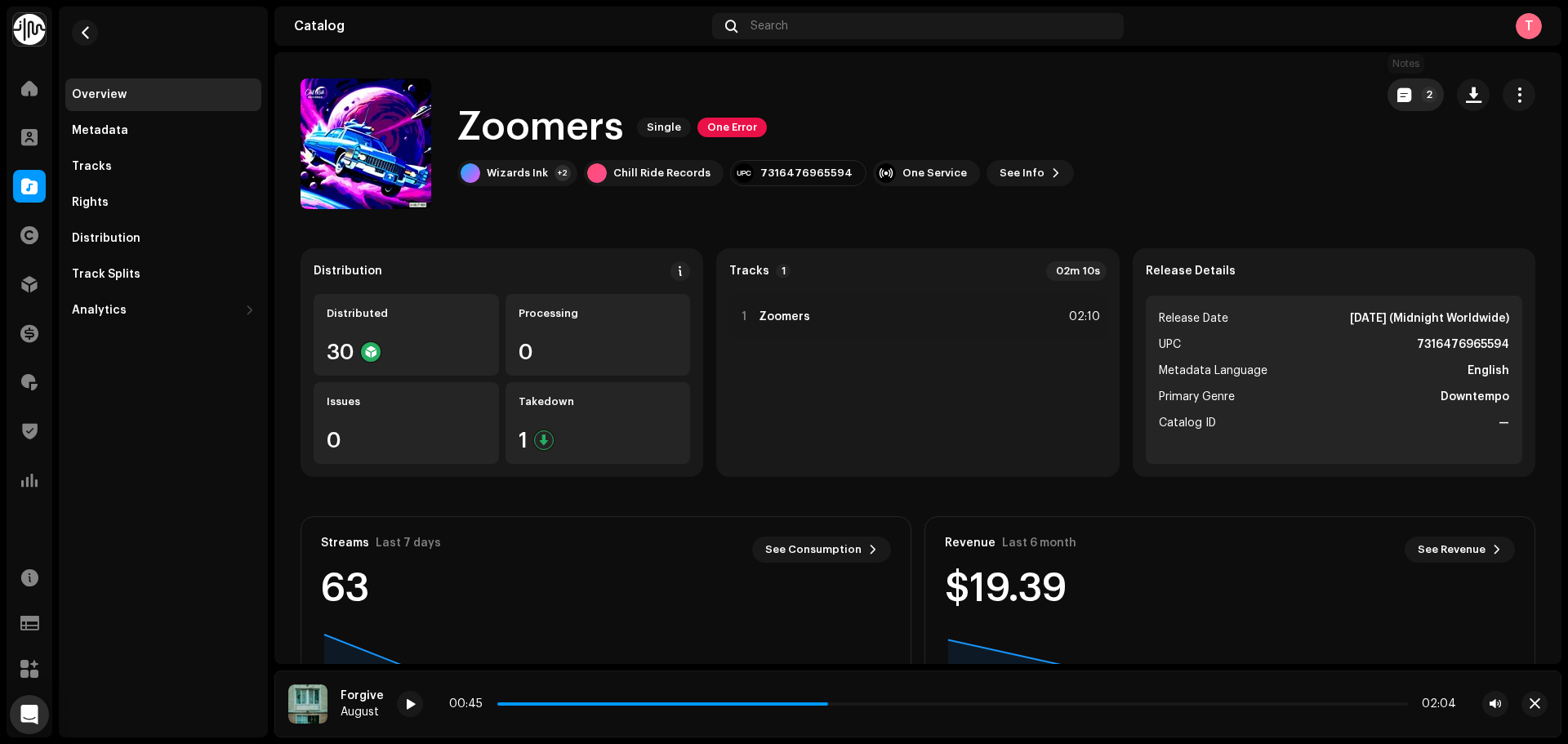
click at [1398, 98] on span "button" at bounding box center [1405, 94] width 14 height 13
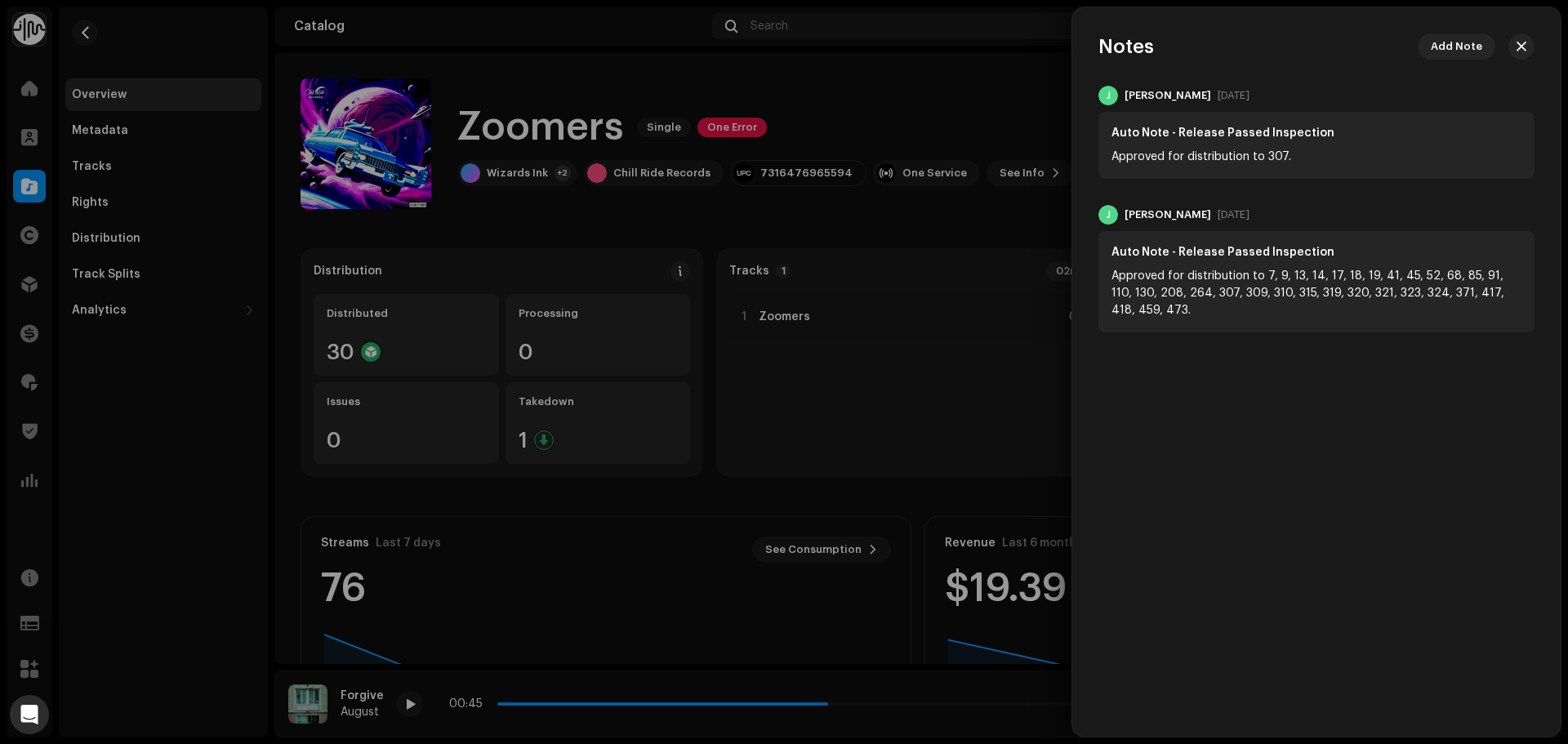
click at [959, 98] on div at bounding box center [784, 372] width 1568 height 744
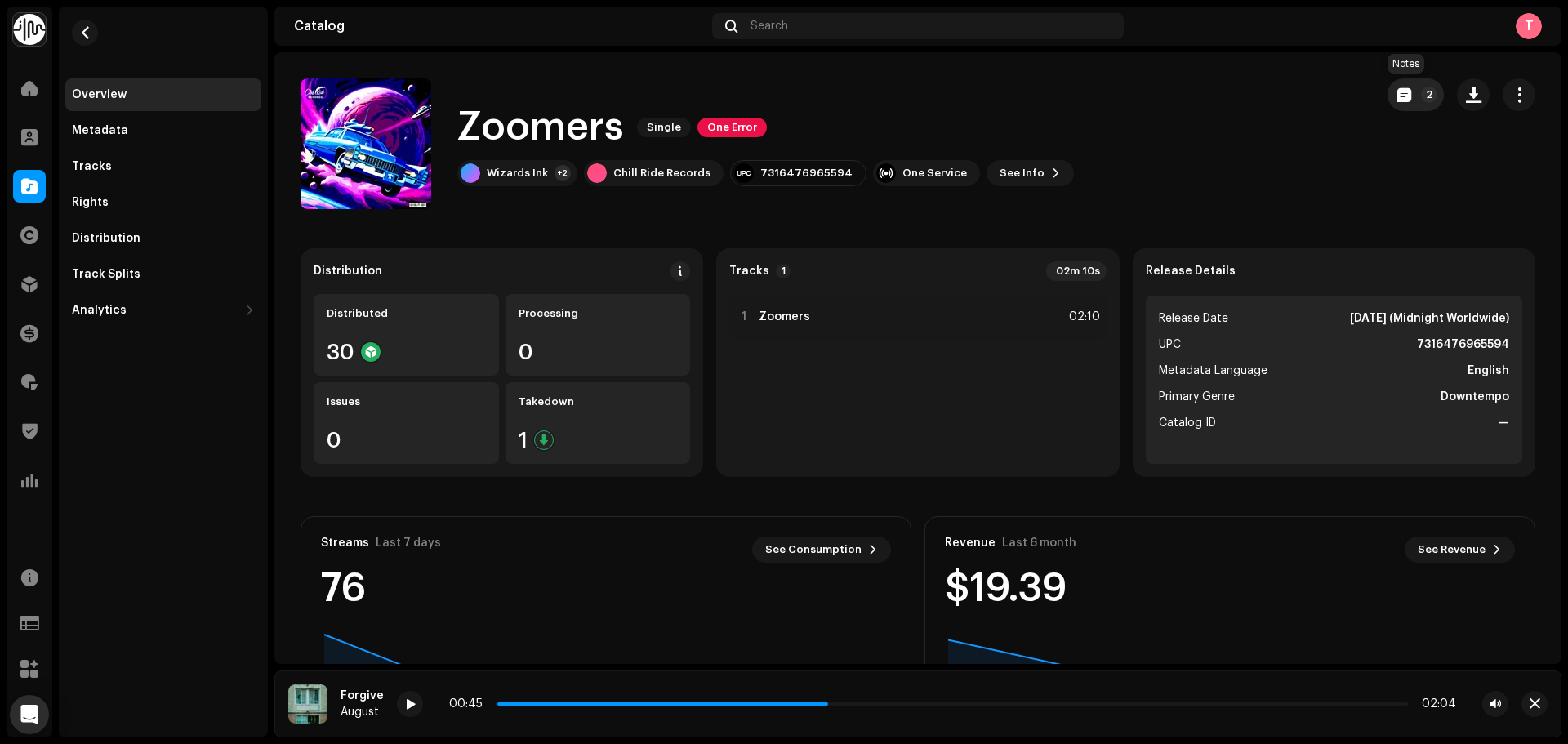
click at [1388, 96] on button "2" at bounding box center [1415, 94] width 56 height 33
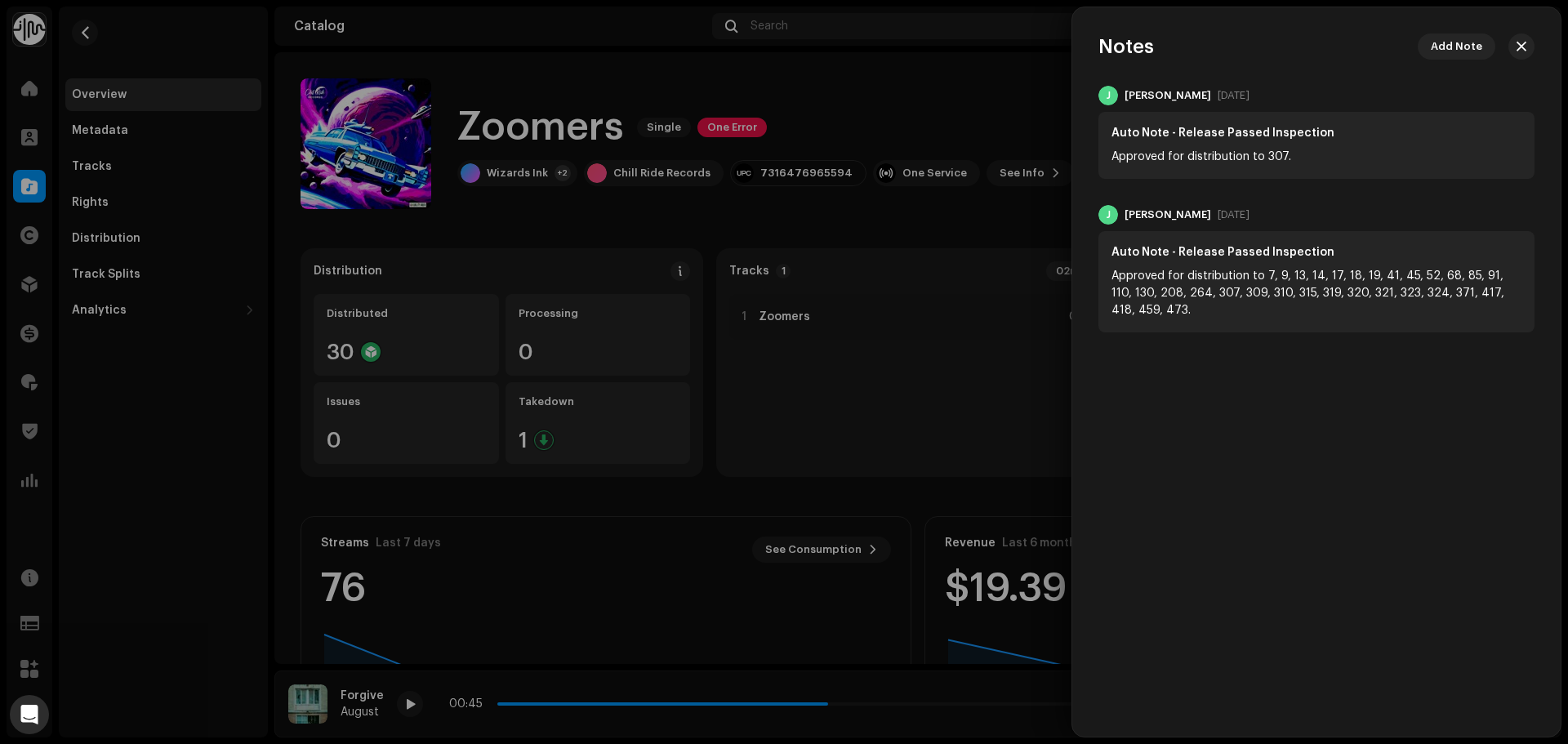
click at [958, 89] on div at bounding box center [784, 372] width 1568 height 744
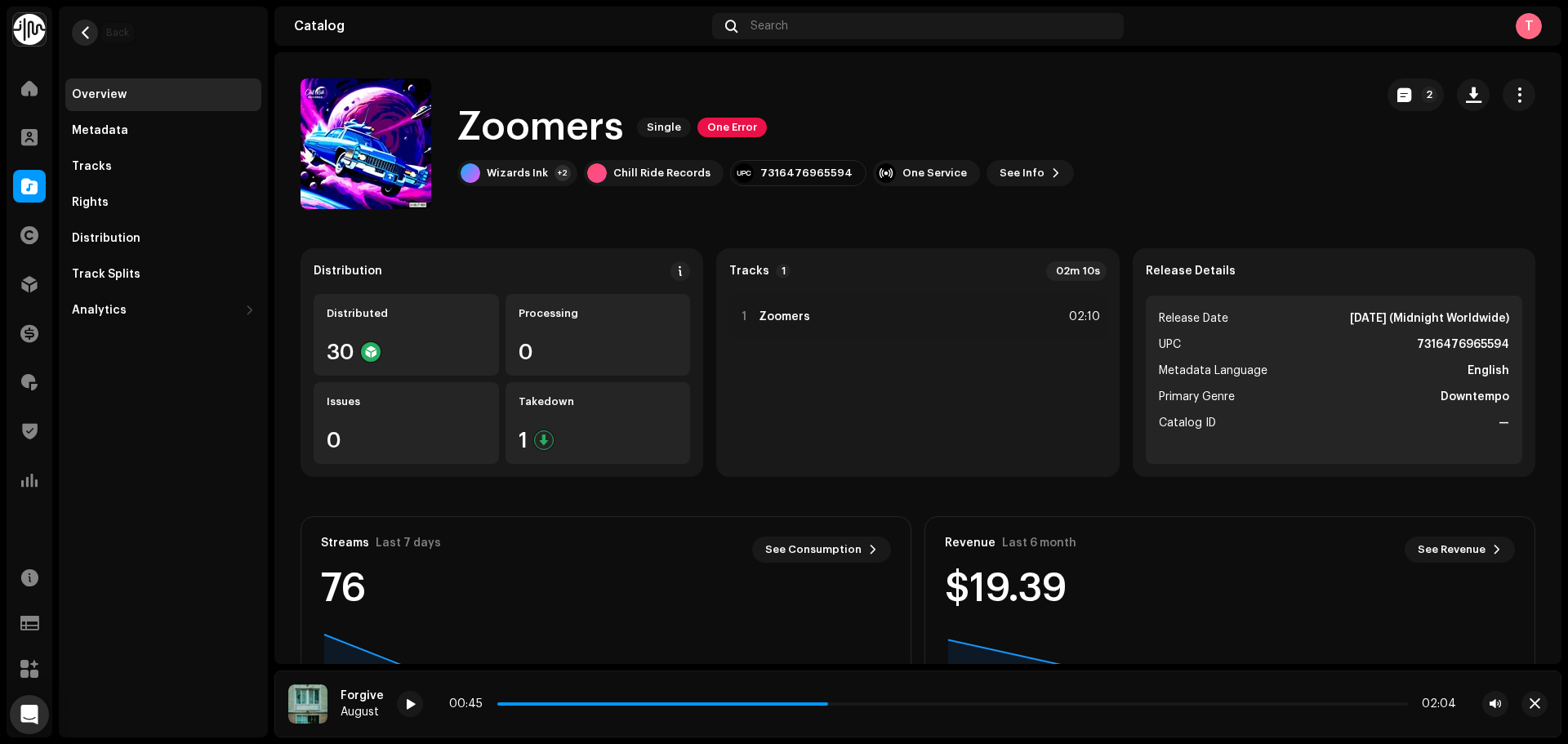
click at [81, 26] on span "button" at bounding box center [85, 32] width 12 height 13
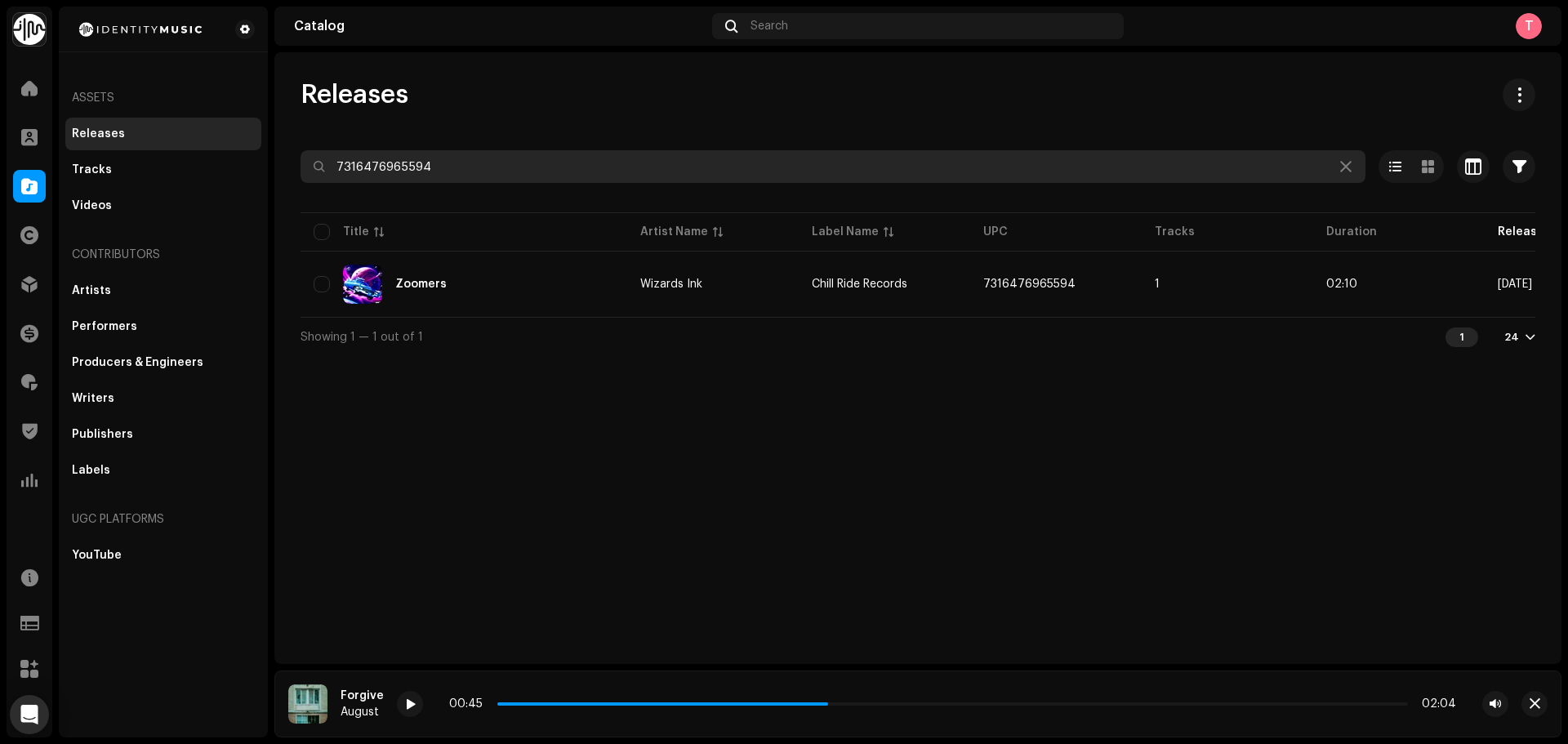
drag, startPoint x: 489, startPoint y: 160, endPoint x: 288, endPoint y: 153, distance: 201.1
click at [303, 153] on input "7316476965594" at bounding box center [833, 166] width 1065 height 33
paste input "7579486"
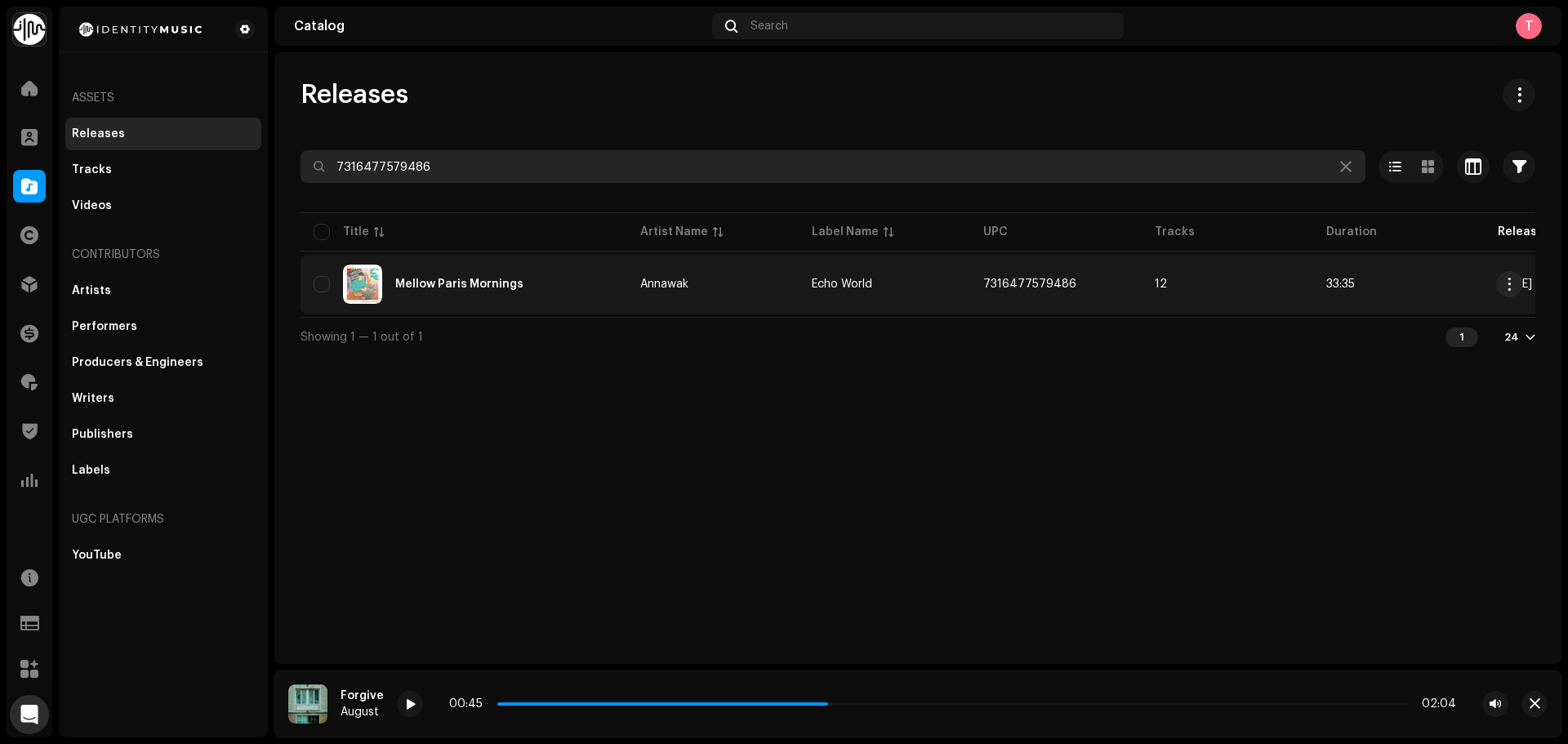
type input "7316477579486"
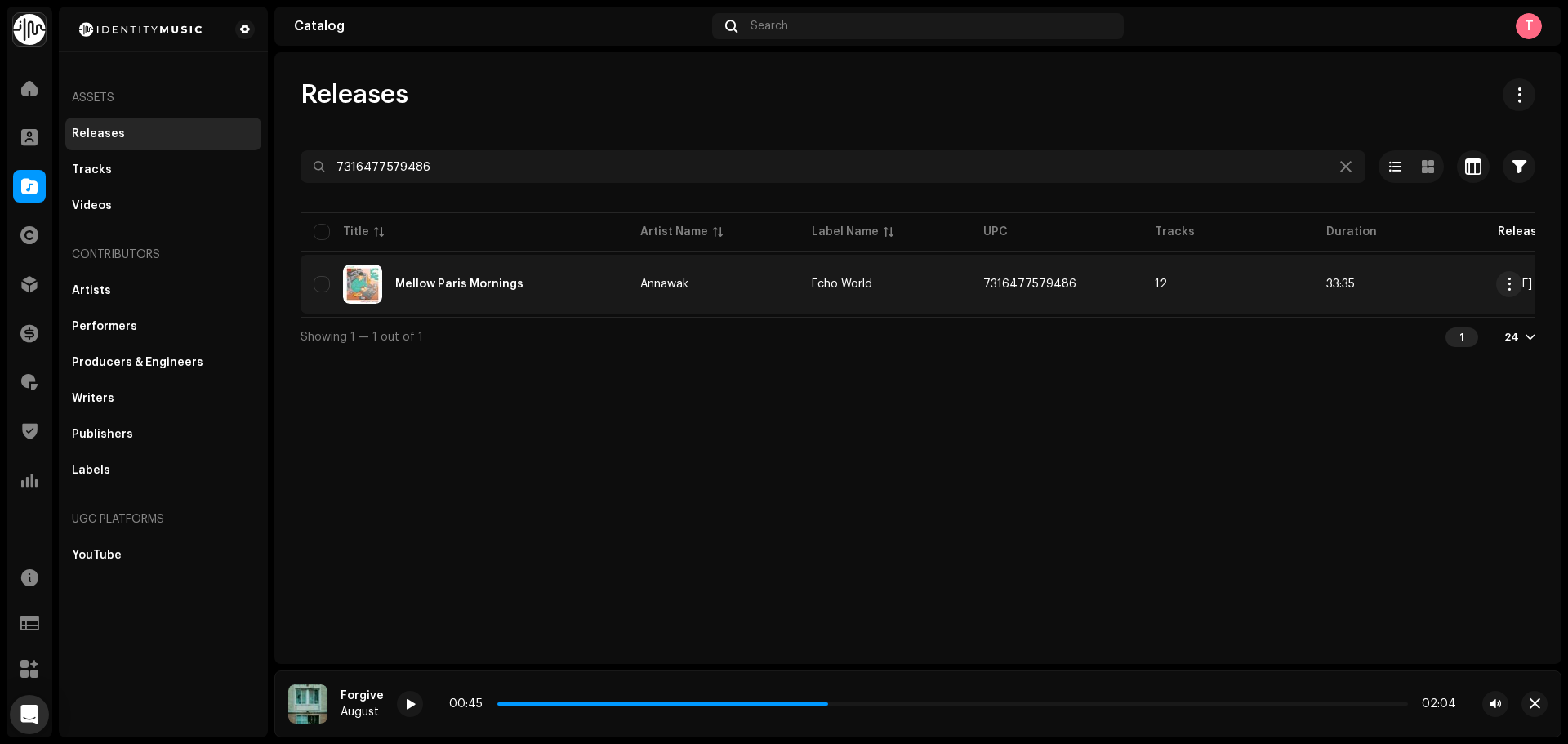
click at [1116, 272] on td "7316477579486" at bounding box center [1055, 284] width 171 height 59
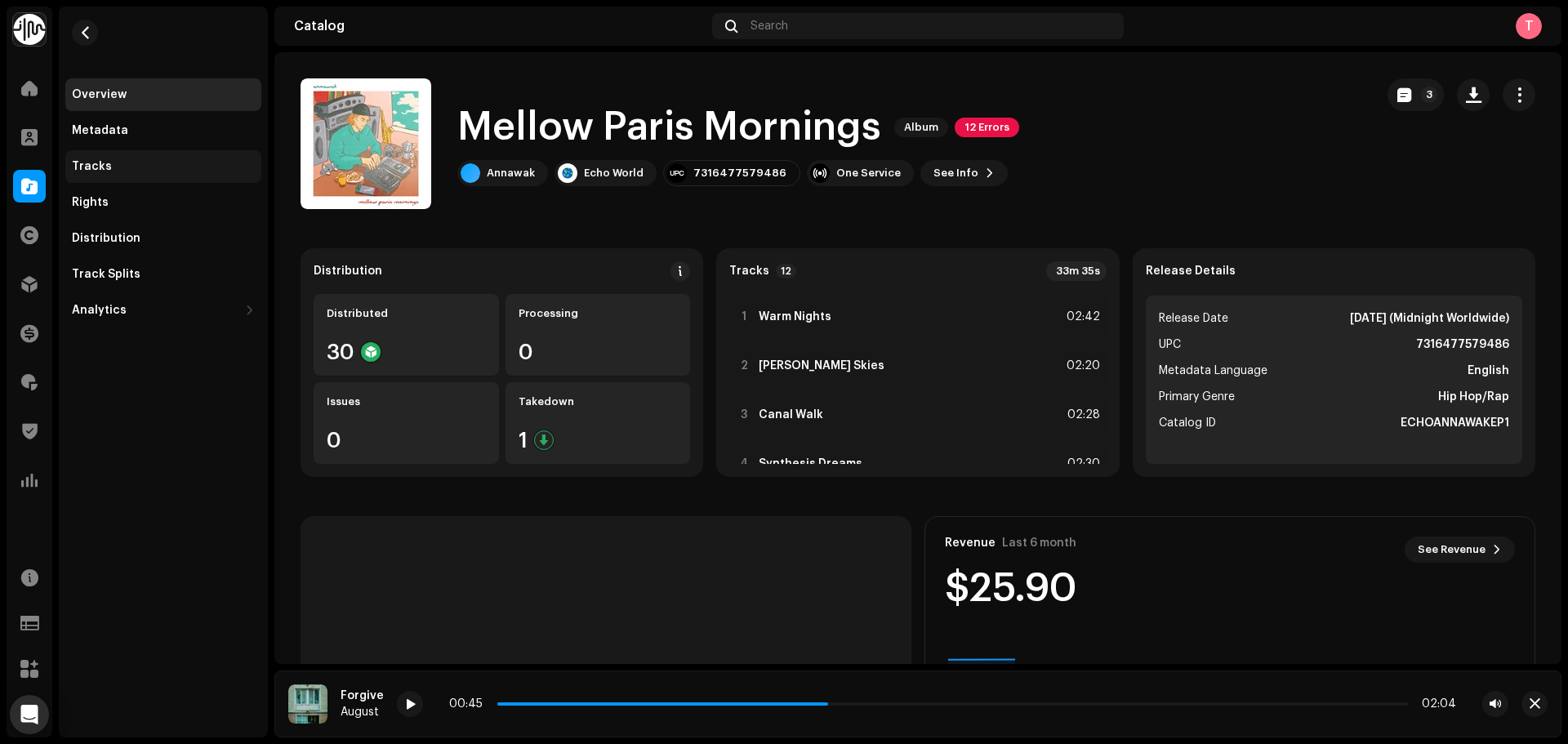
click at [105, 168] on div "Tracks" at bounding box center [91, 166] width 40 height 13
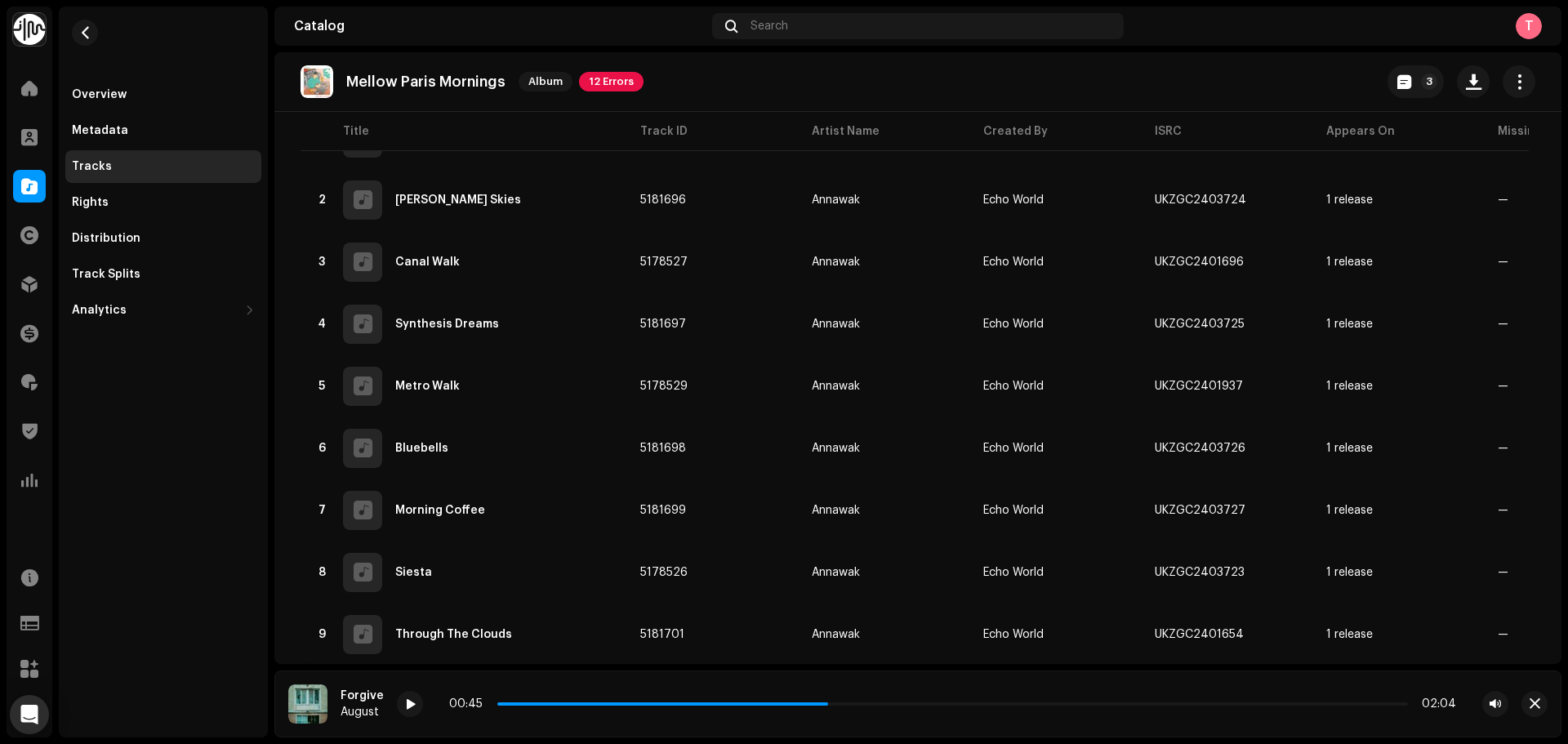
scroll to position [200, 0]
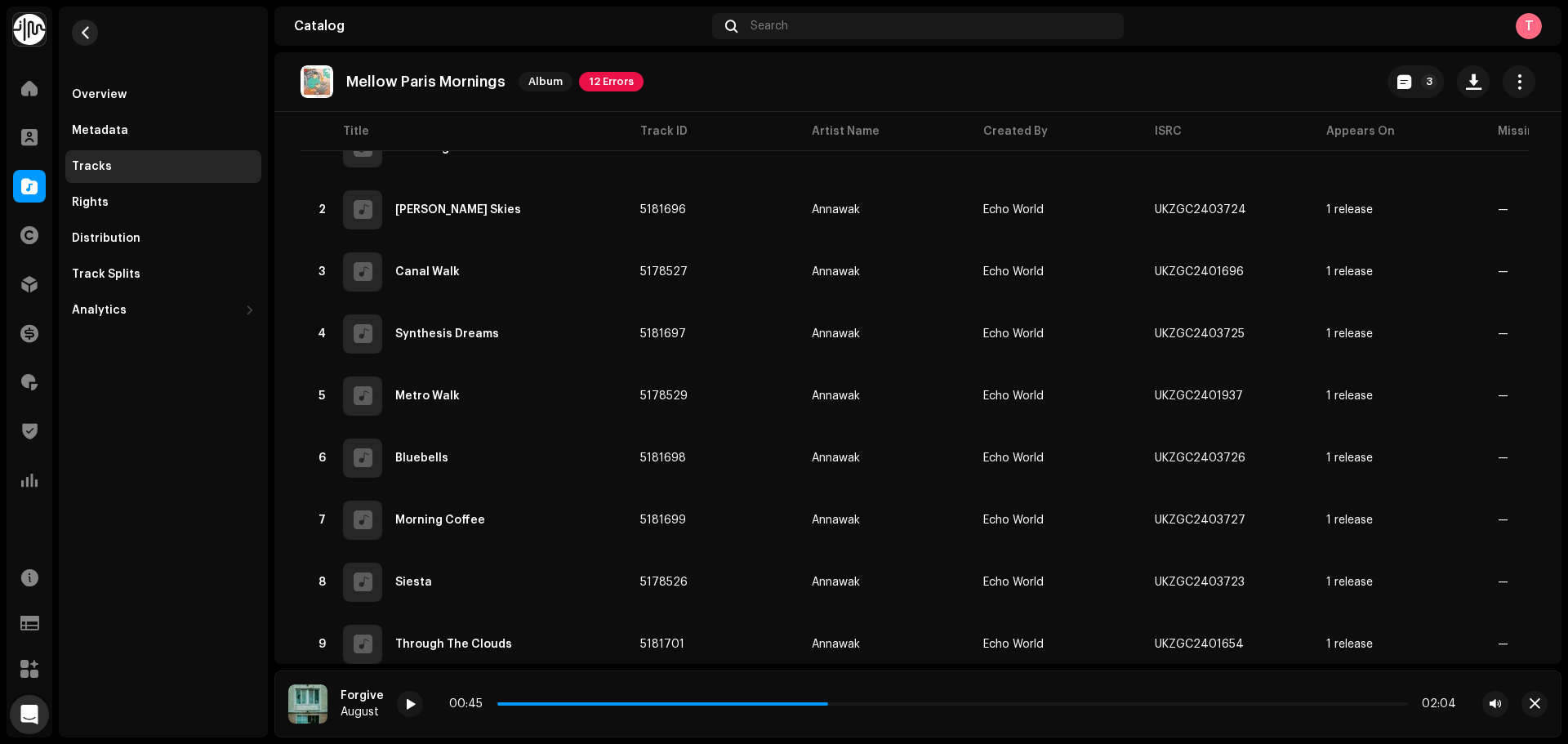
click at [87, 21] on button "button" at bounding box center [84, 32] width 26 height 26
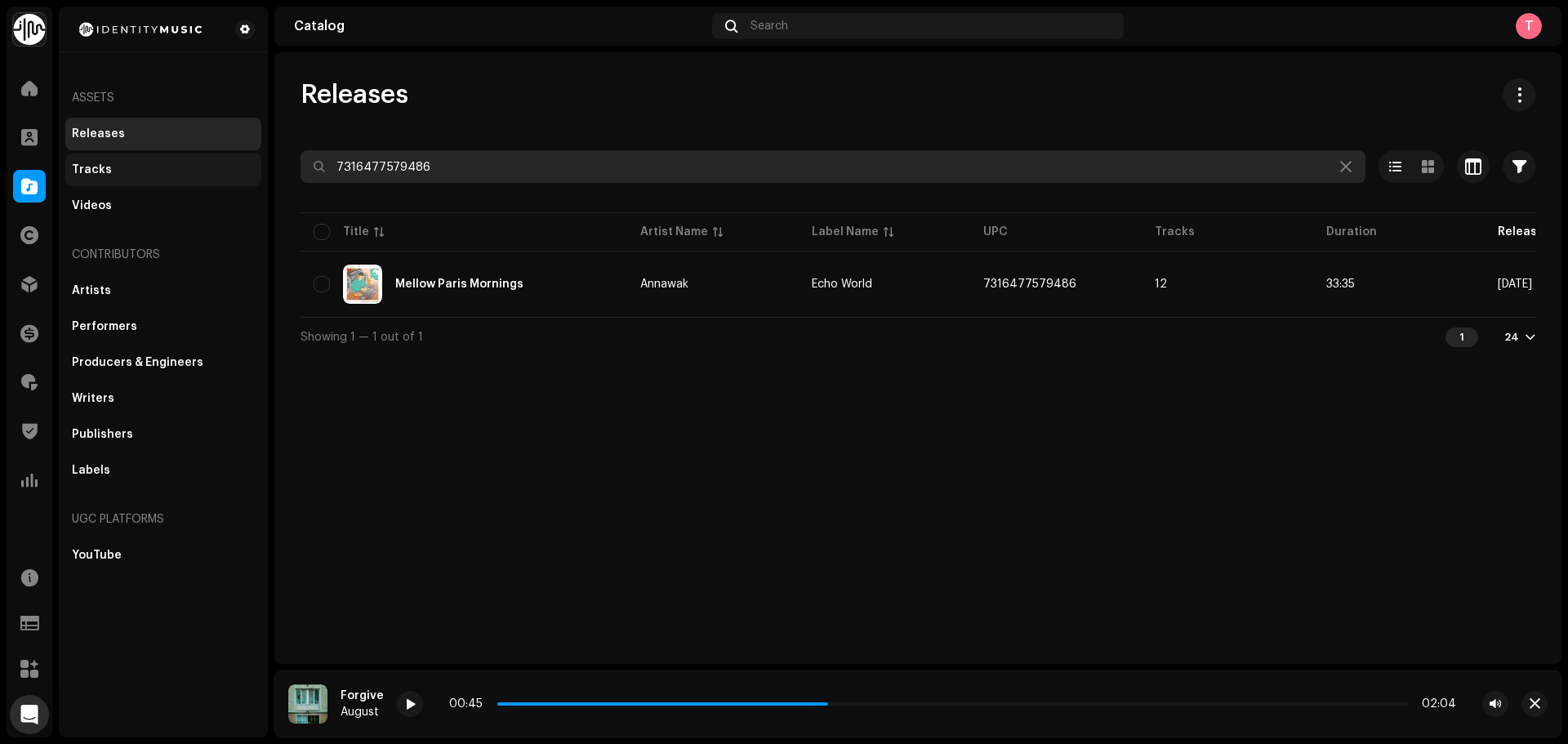
drag, startPoint x: 507, startPoint y: 157, endPoint x: 152, endPoint y: 173, distance: 355.4
click at [152, 173] on div "Identity Music Home Clients Catalog Rights Distribution Finance Royalties Trust…" at bounding box center [784, 372] width 1568 height 744
paste input "6083908"
drag, startPoint x: 511, startPoint y: 180, endPoint x: 250, endPoint y: 156, distance: 262.1
click at [250, 156] on div "Identity Music Home Clients Catalog Rights Distribution Finance Royalties Trust…" at bounding box center [784, 372] width 1568 height 744
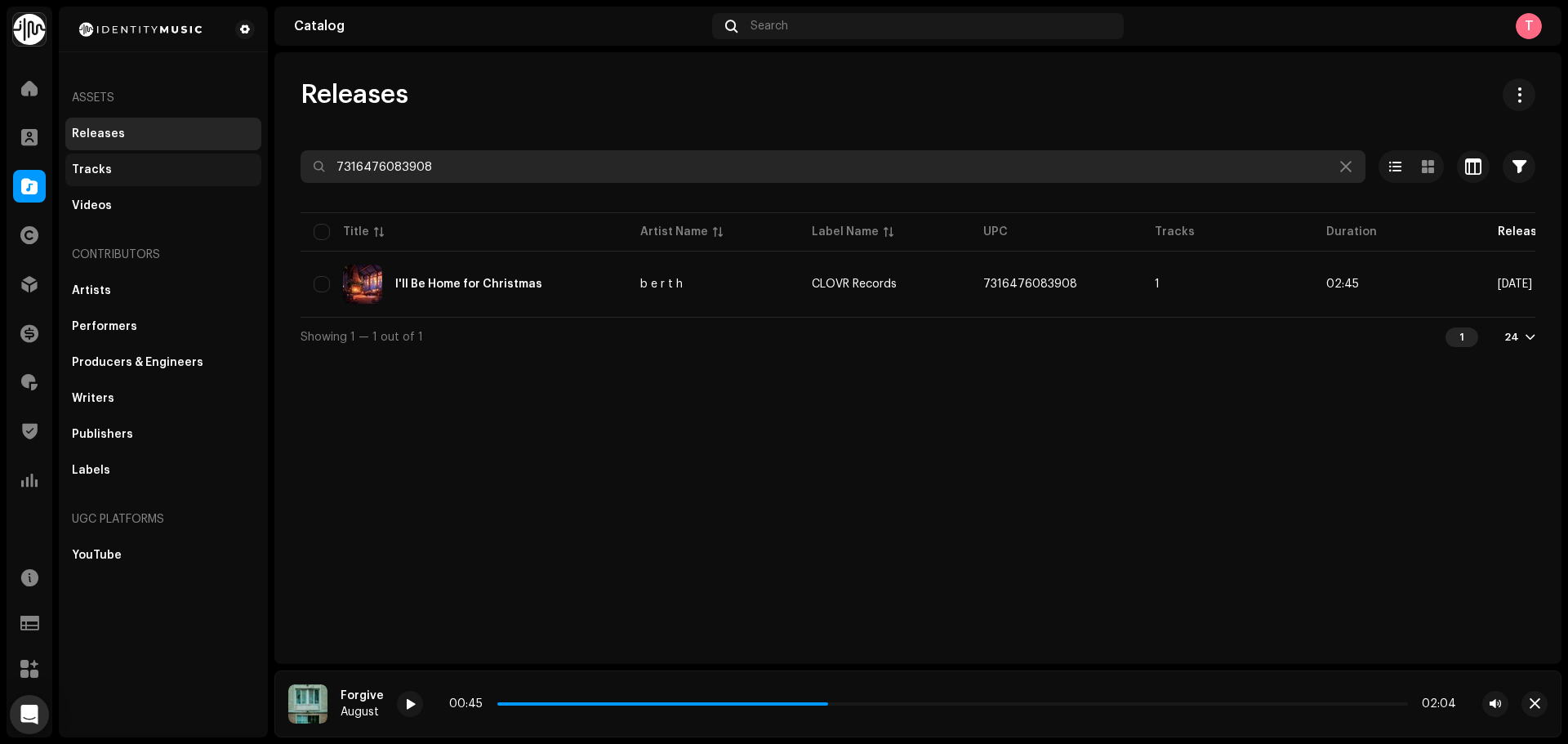
type input "F"
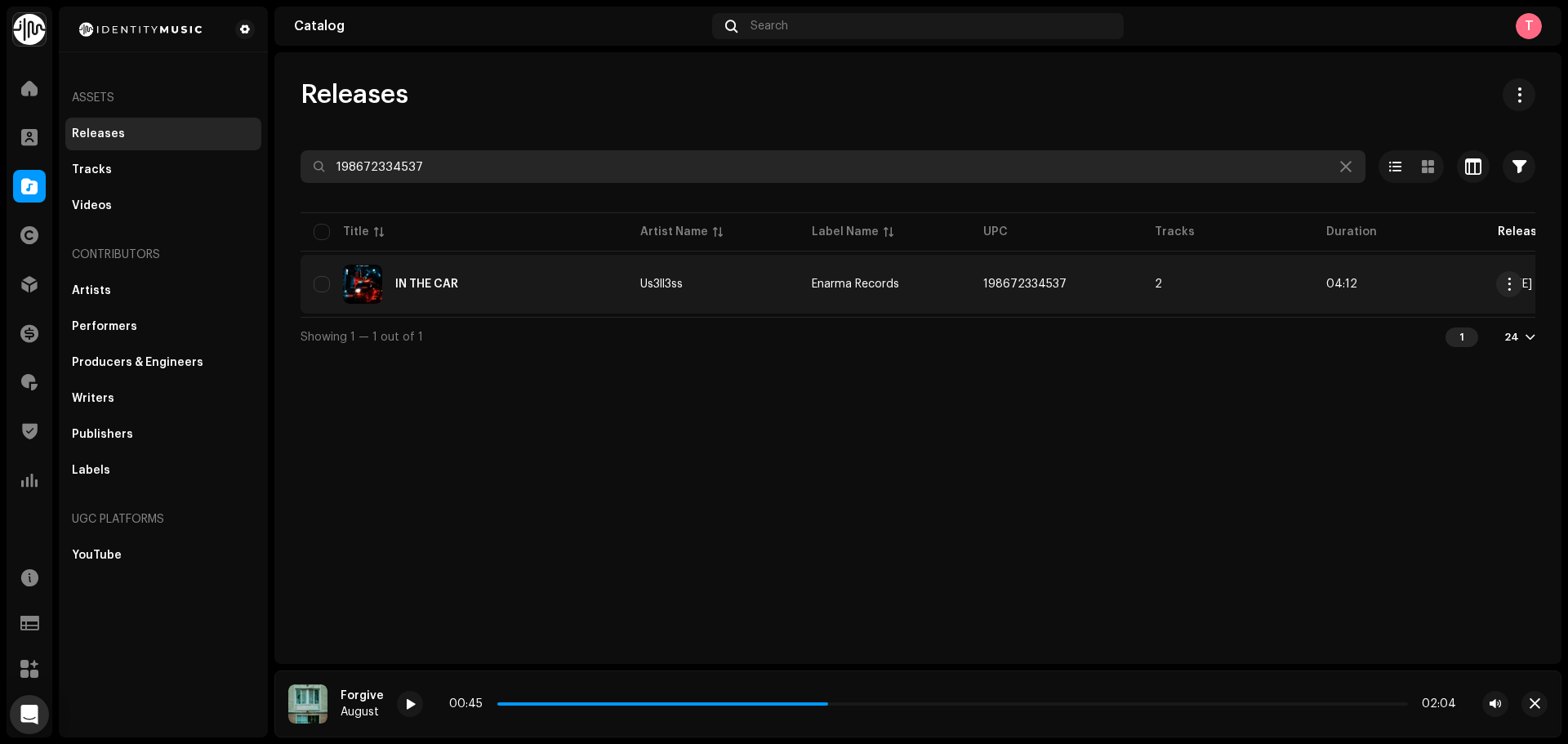
type input "198672334537"
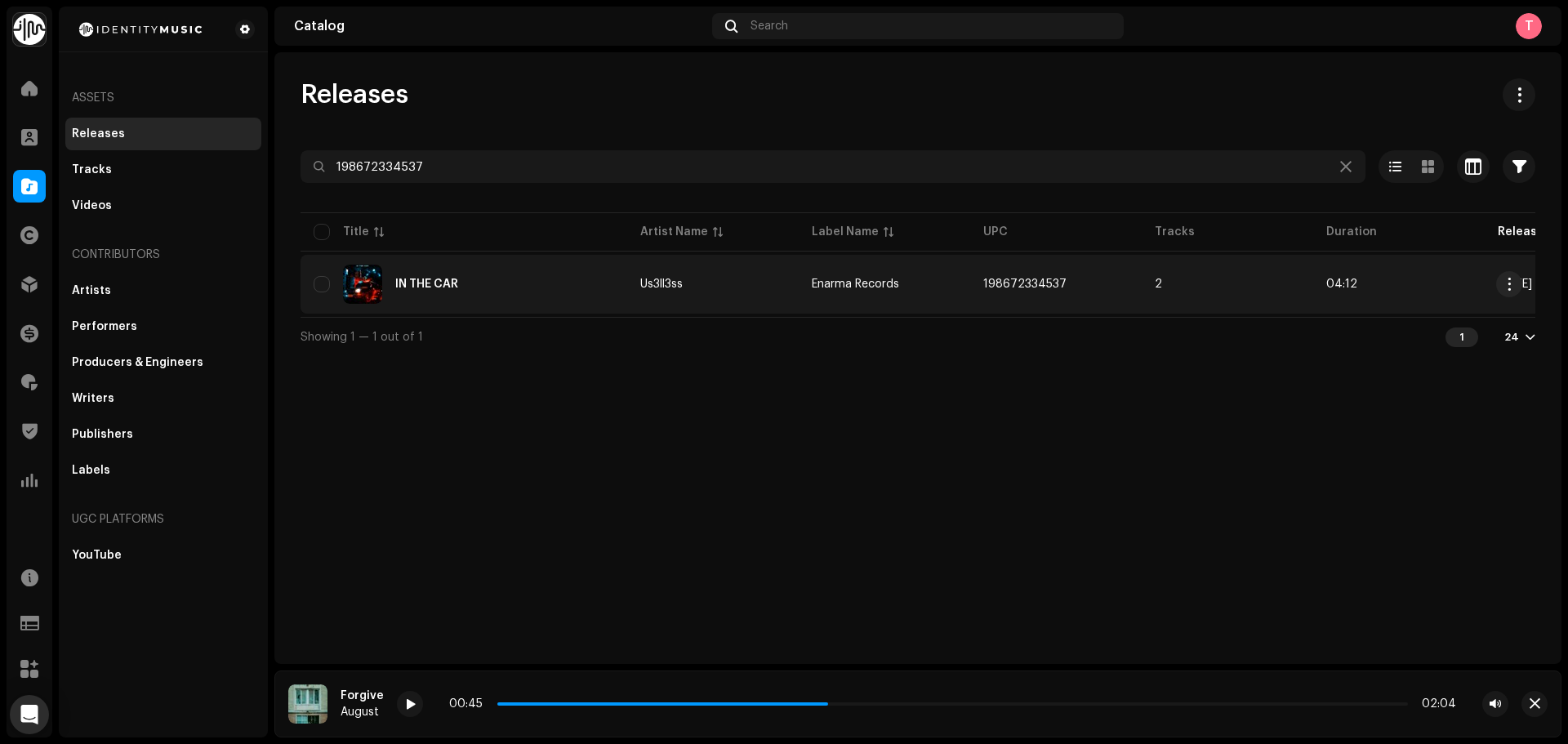
click at [752, 293] on td "Us3ll3ss" at bounding box center [713, 284] width 171 height 59
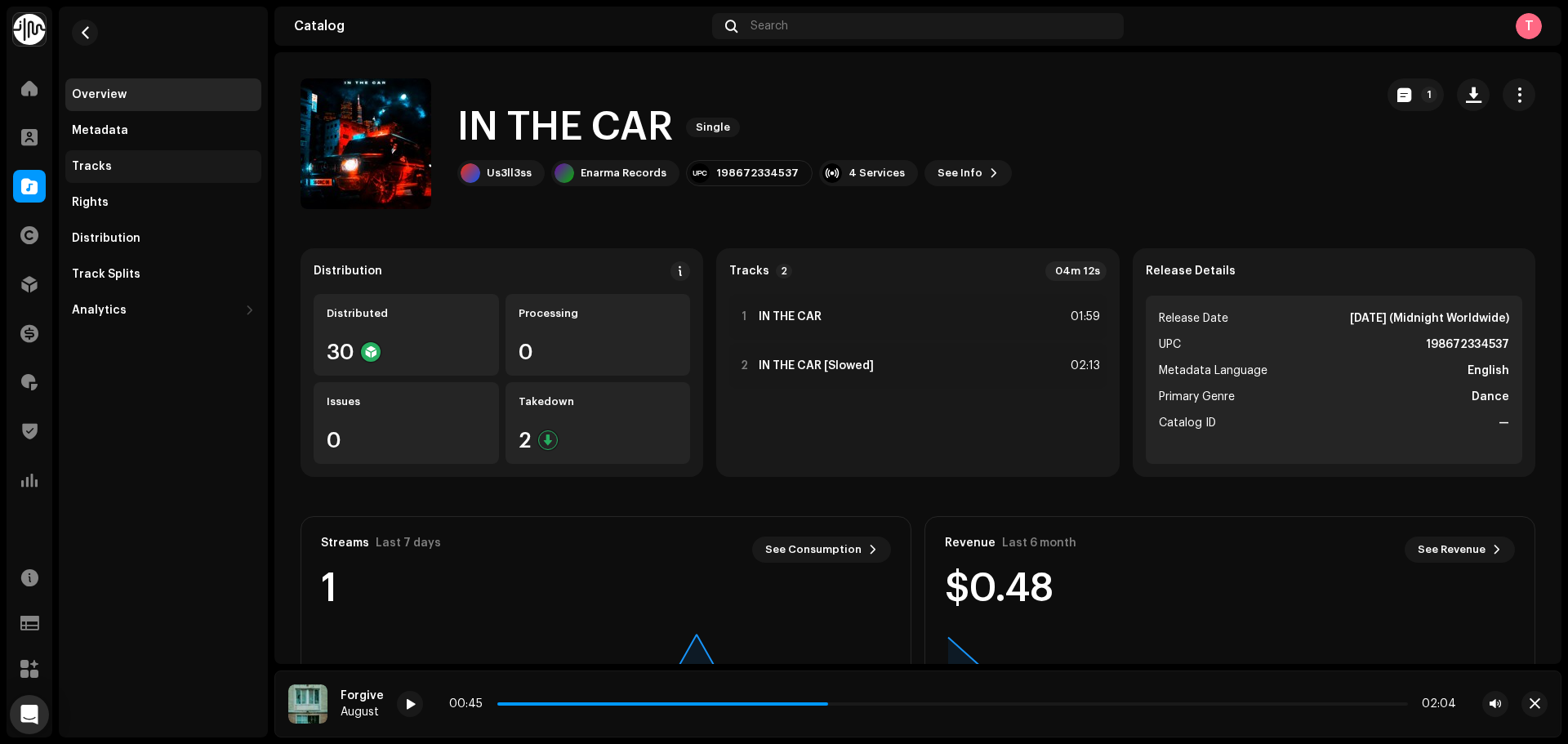
click at [146, 169] on div "Tracks" at bounding box center [163, 166] width 183 height 13
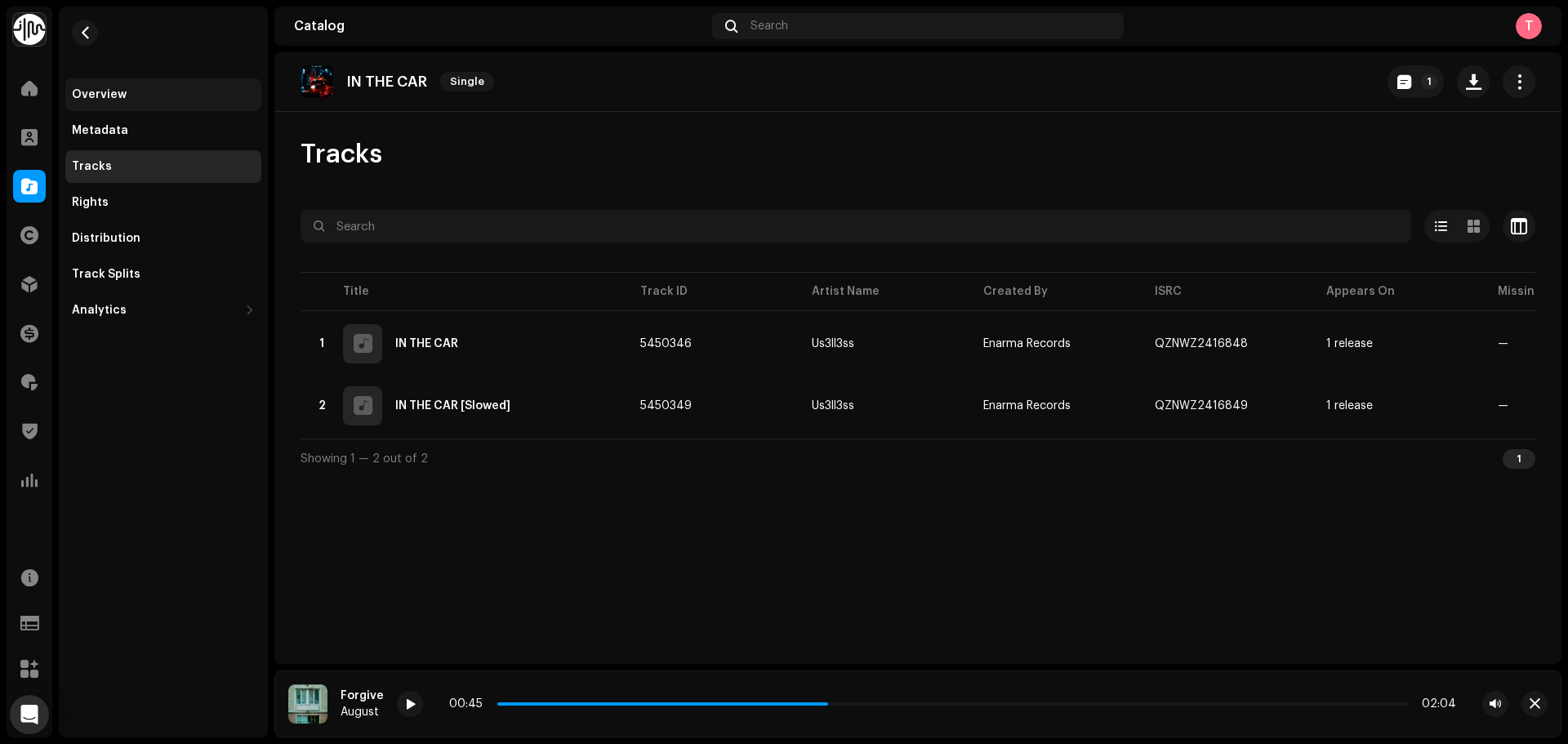
click at [103, 90] on div "Overview" at bounding box center [99, 94] width 55 height 13
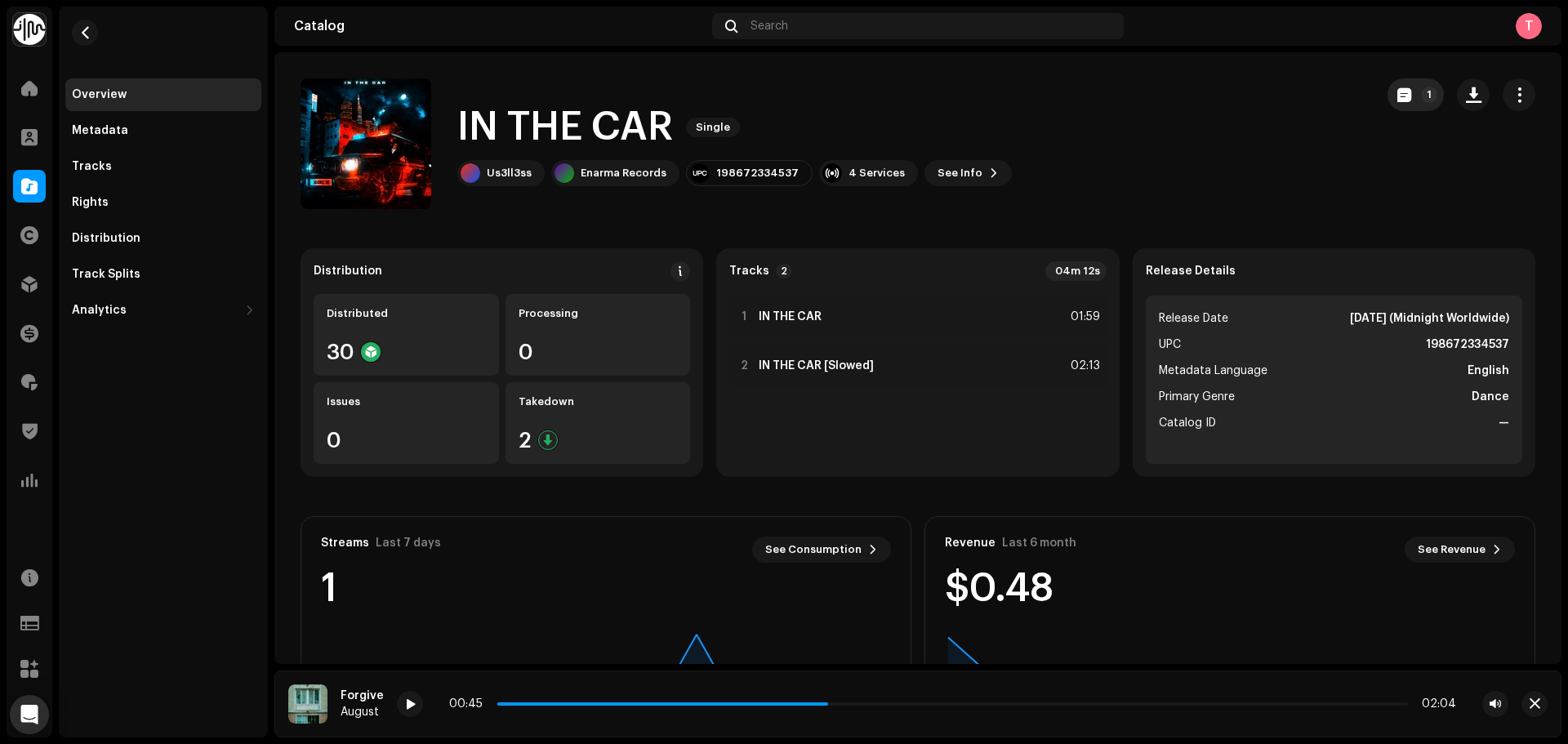
click at [1388, 91] on button "1" at bounding box center [1415, 94] width 56 height 33
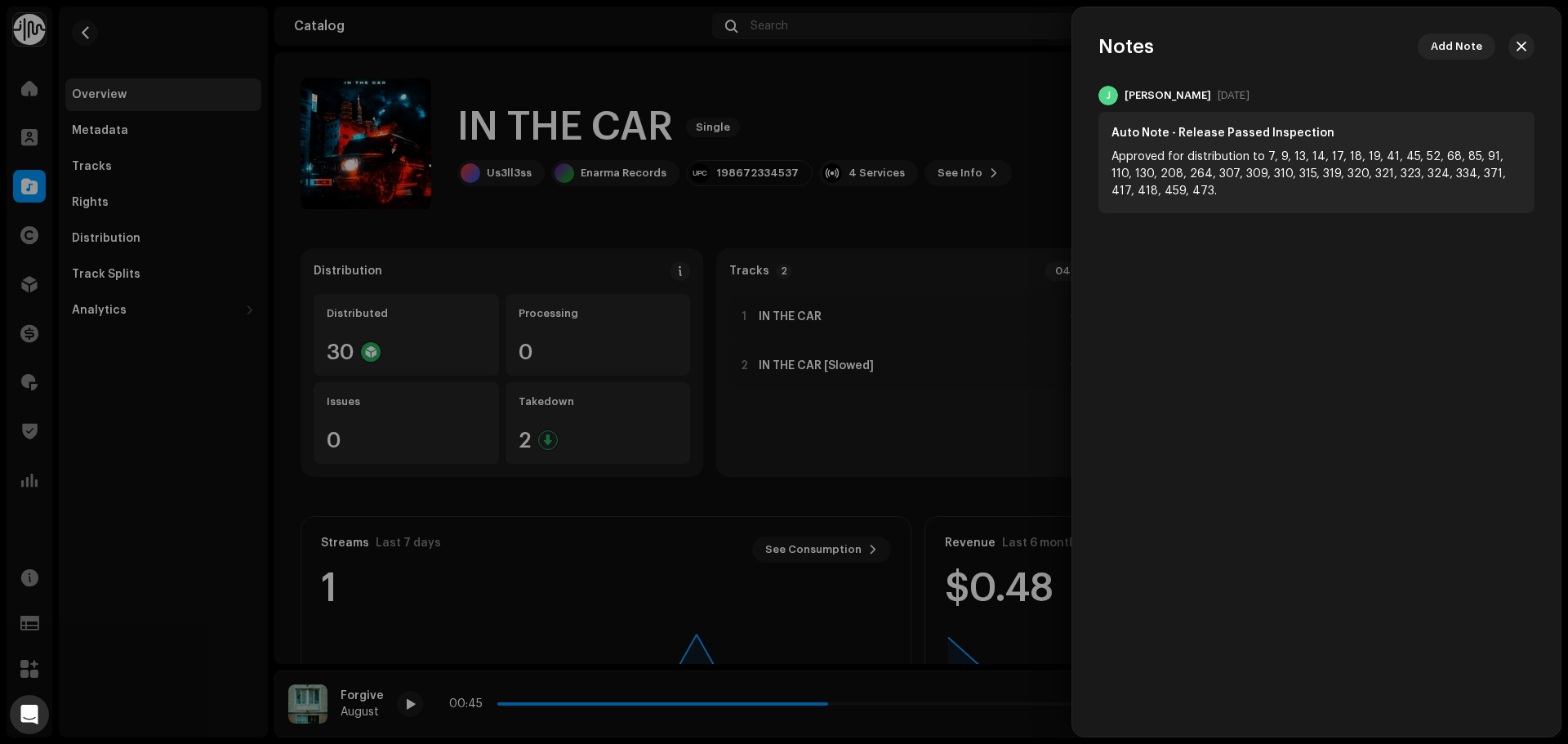
click at [1005, 128] on div at bounding box center [784, 372] width 1568 height 744
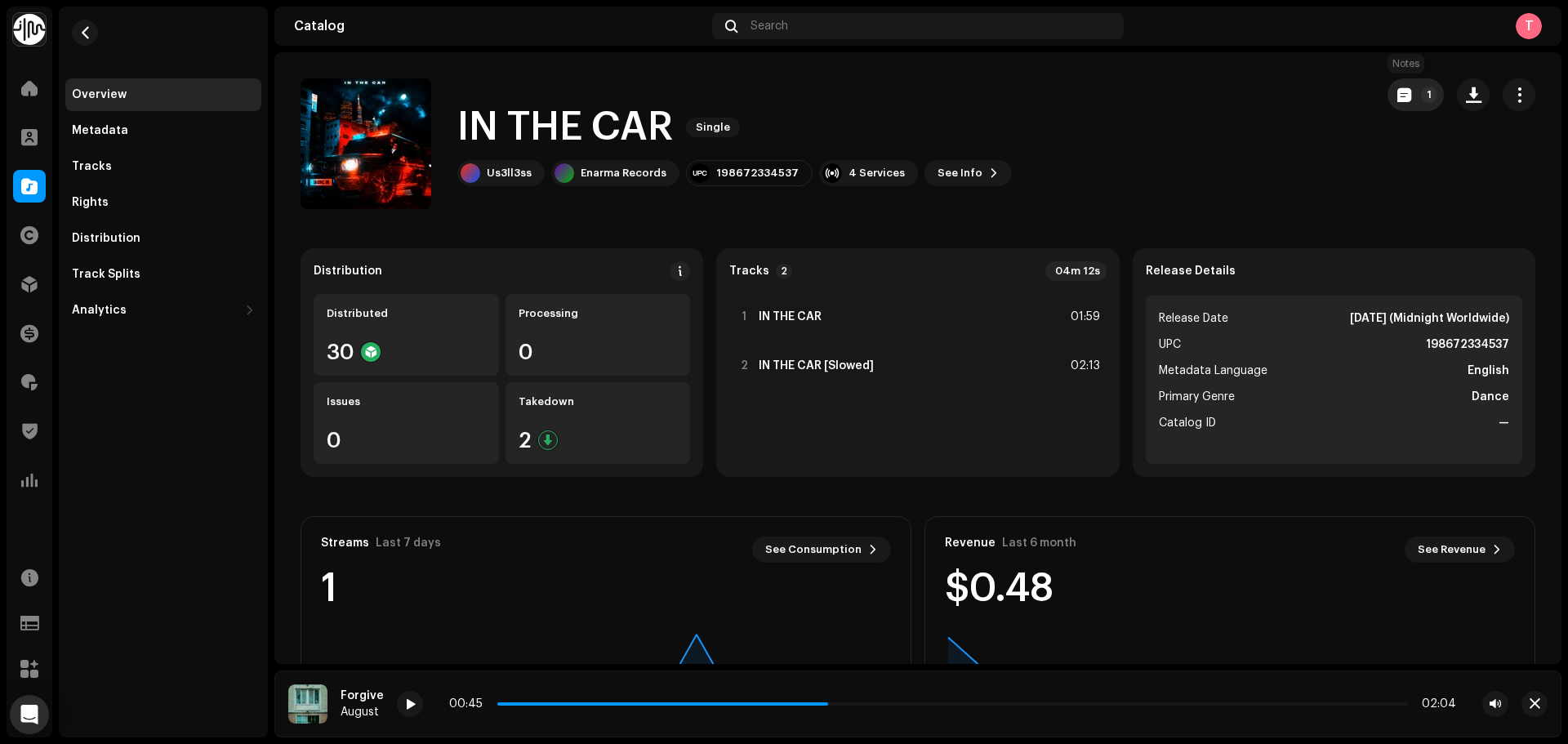
click at [1398, 98] on span "button" at bounding box center [1405, 94] width 14 height 13
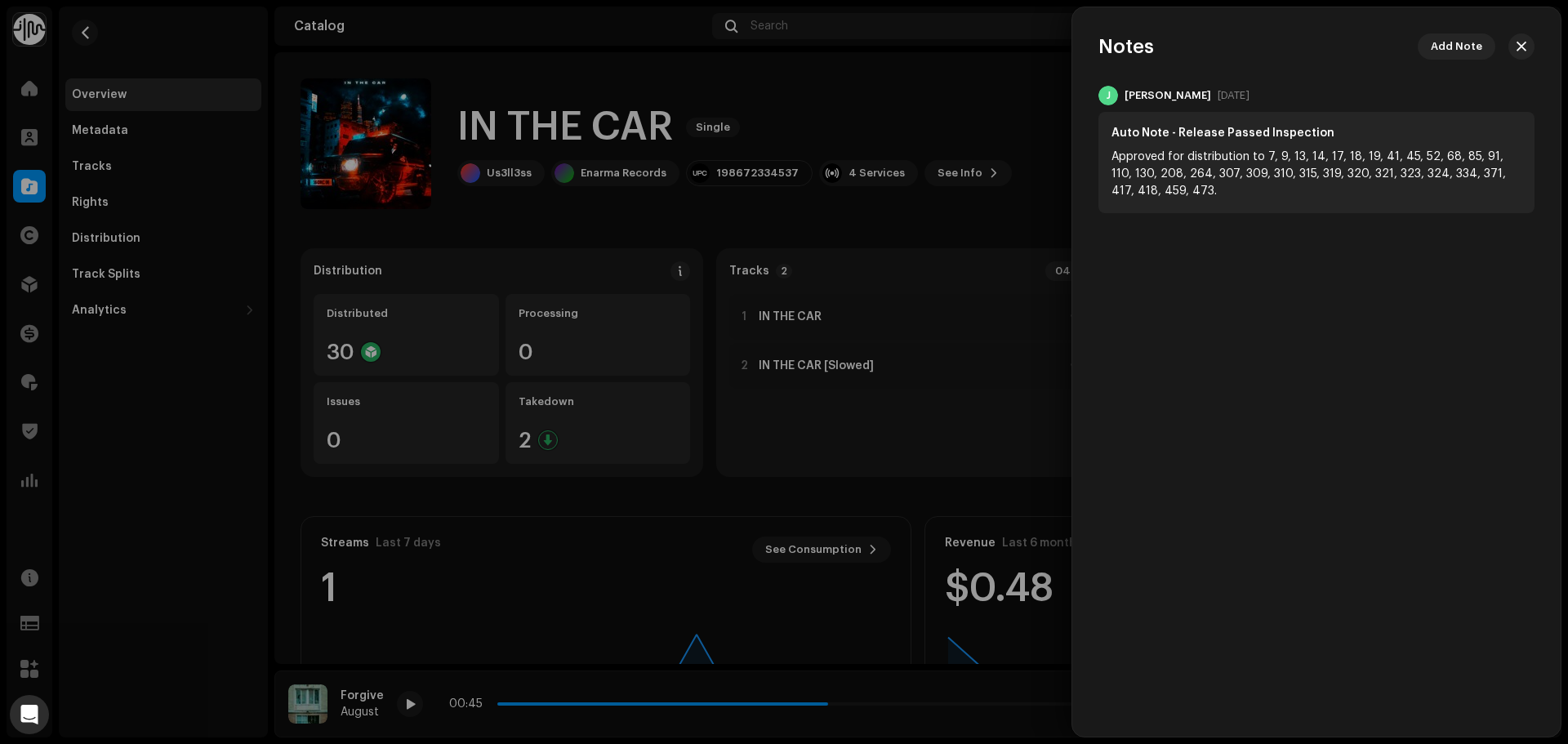
click at [965, 127] on div at bounding box center [784, 372] width 1568 height 744
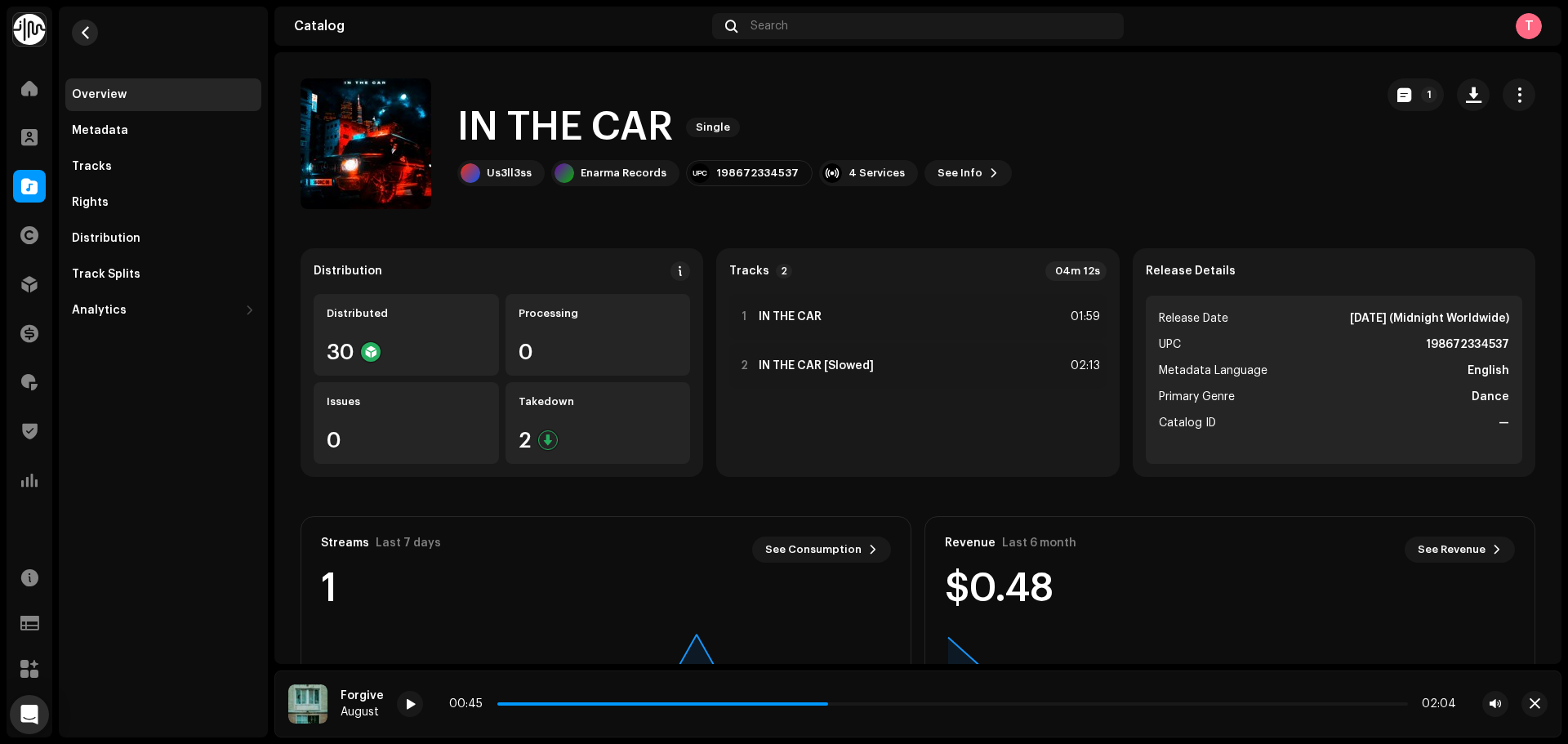
click at [91, 26] on button "button" at bounding box center [84, 32] width 26 height 26
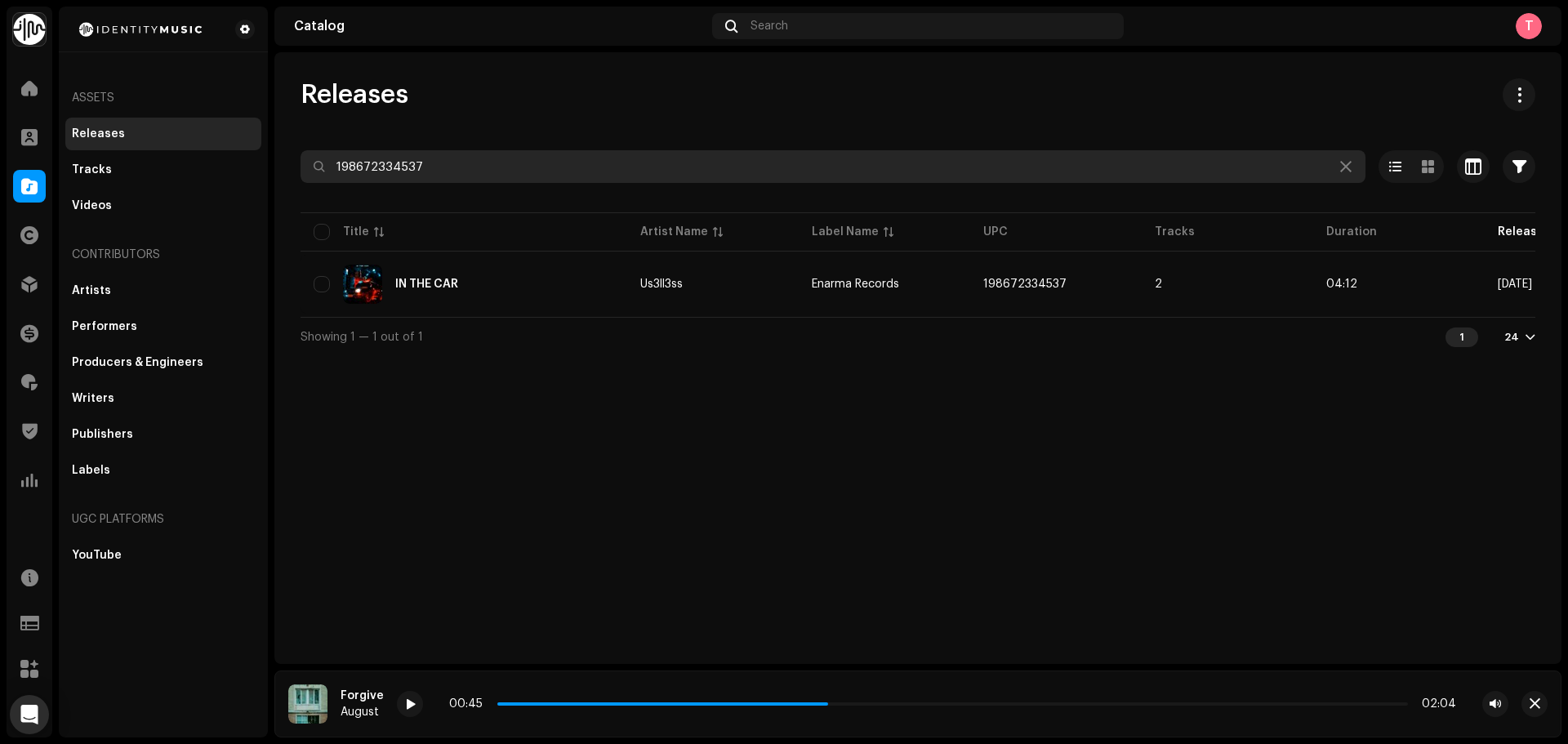
drag, startPoint x: 510, startPoint y: 155, endPoint x: 308, endPoint y: 169, distance: 202.5
click at [309, 169] on input "198672334537" at bounding box center [833, 166] width 1065 height 33
paste input "731647084919"
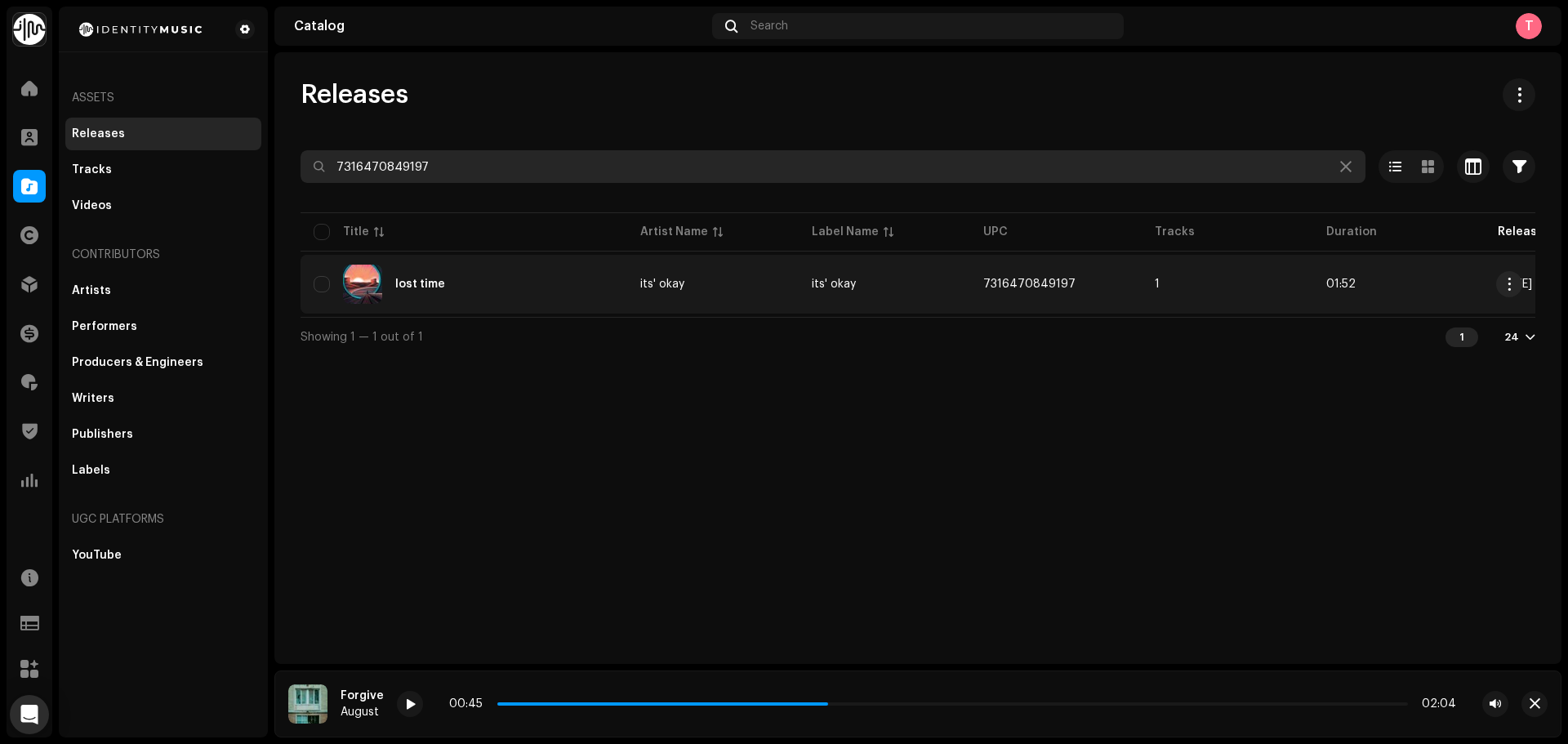
type input "7316470849197"
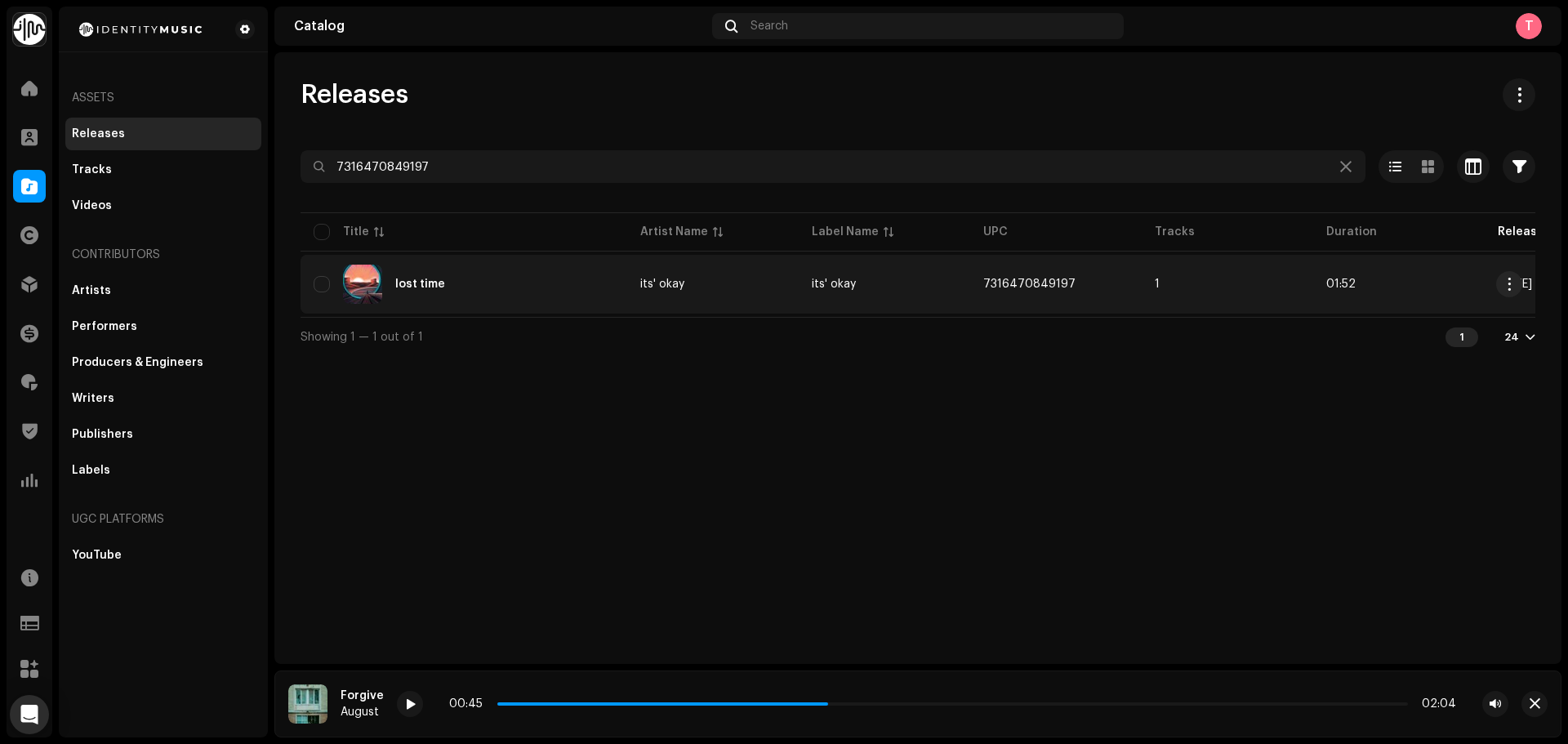
click at [556, 267] on div "lost time" at bounding box center [463, 284] width 301 height 39
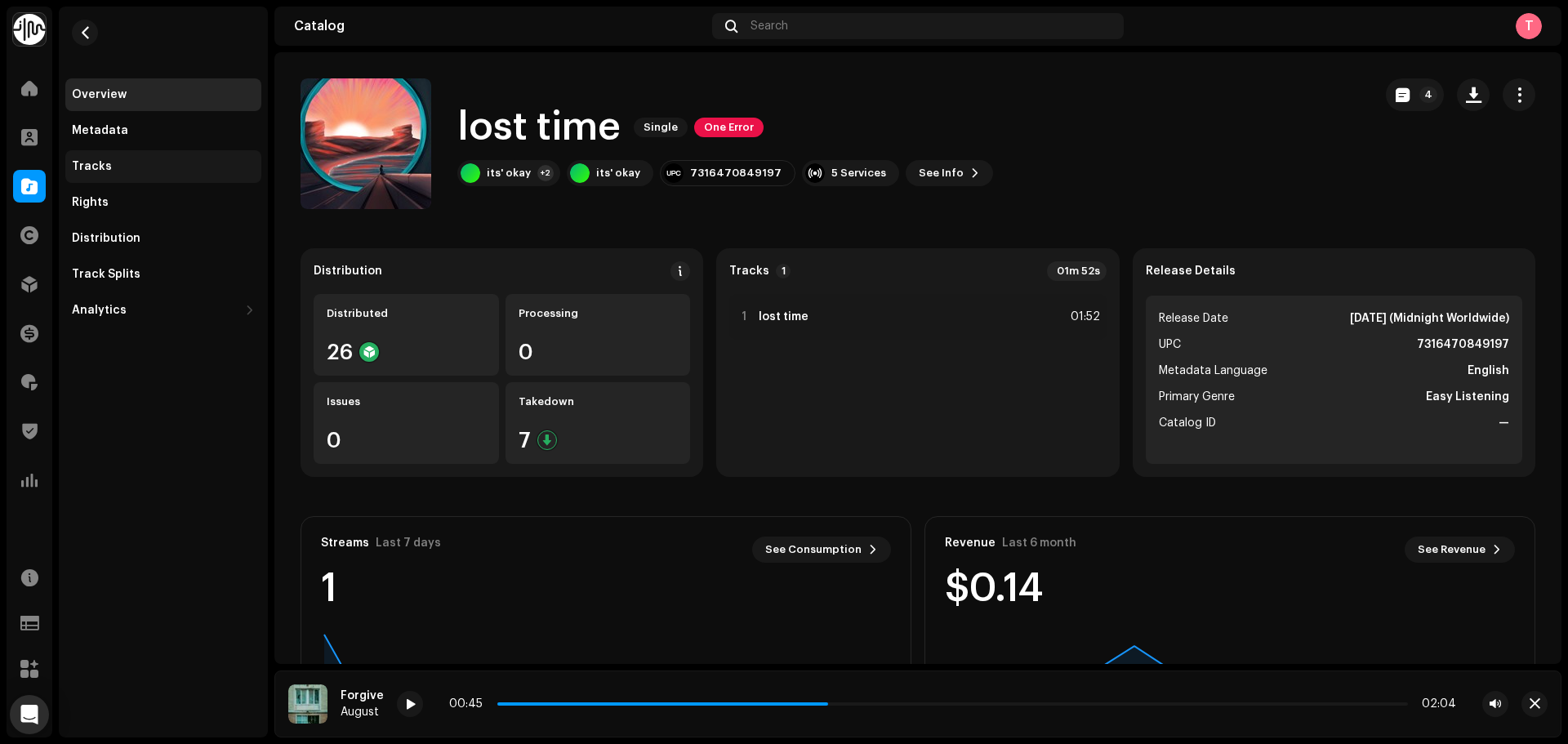
click at [134, 160] on div "Tracks" at bounding box center [163, 166] width 183 height 13
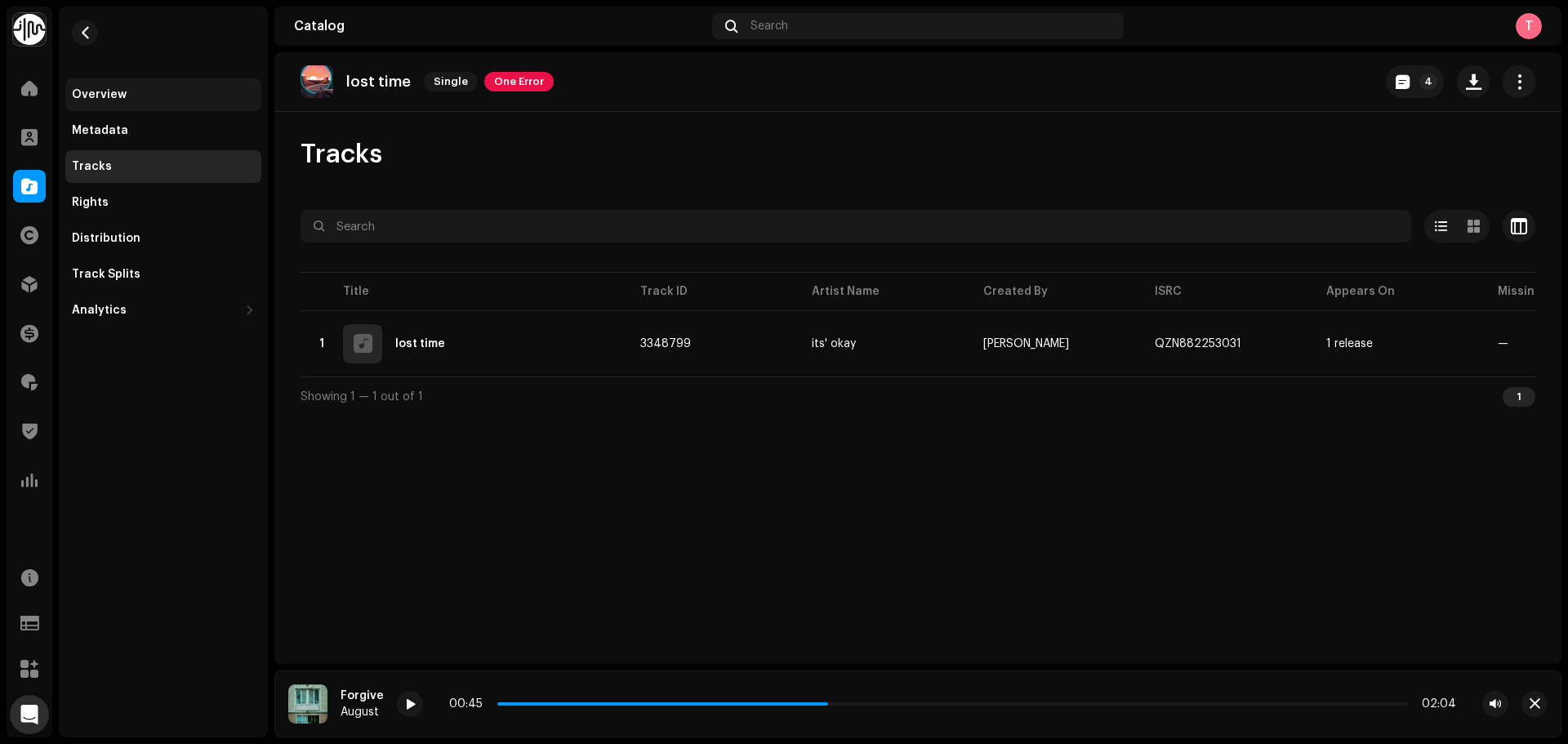
click at [144, 94] on div "Overview" at bounding box center [163, 94] width 183 height 13
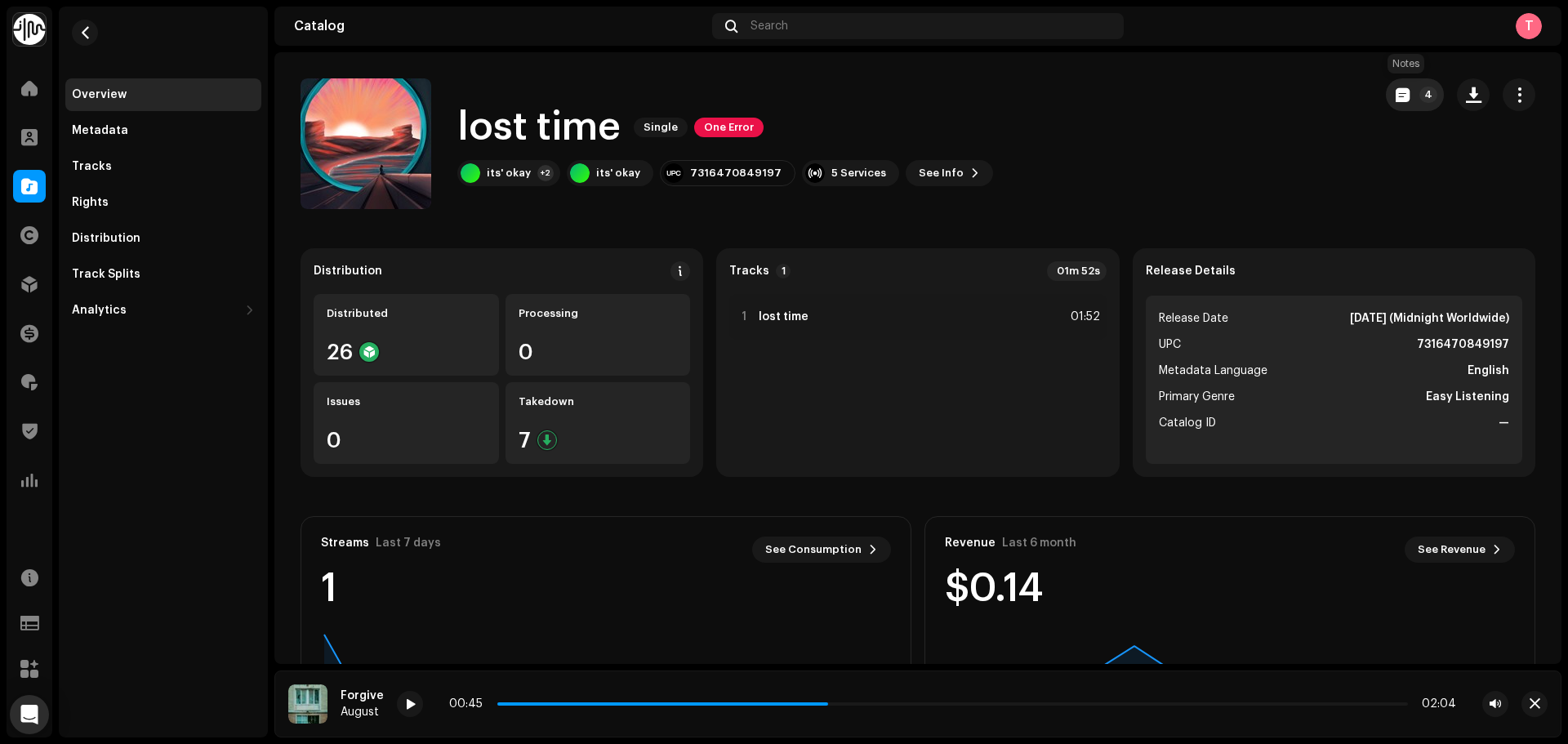
click at [1394, 102] on button "4" at bounding box center [1414, 94] width 58 height 33
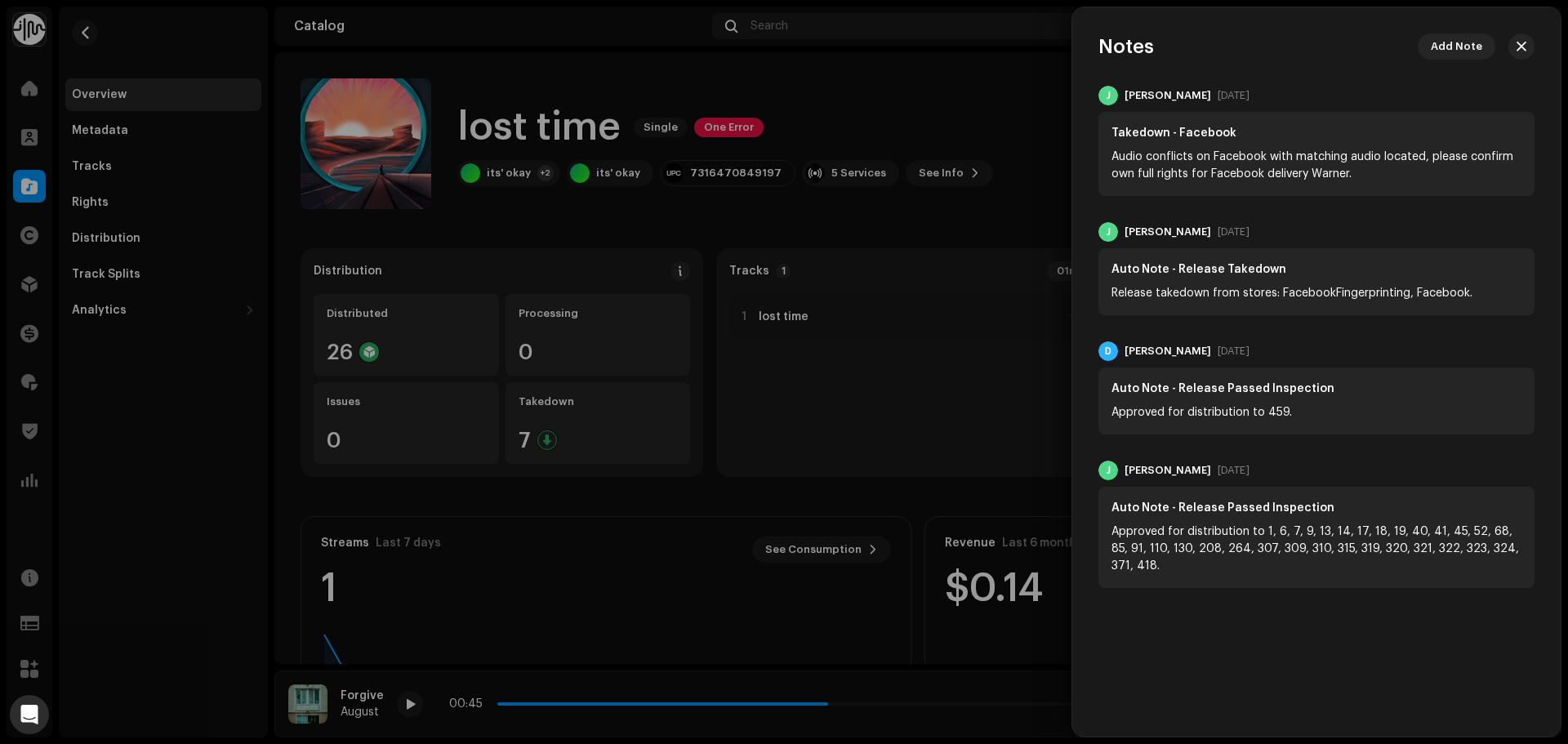
click at [965, 114] on div at bounding box center [784, 372] width 1568 height 744
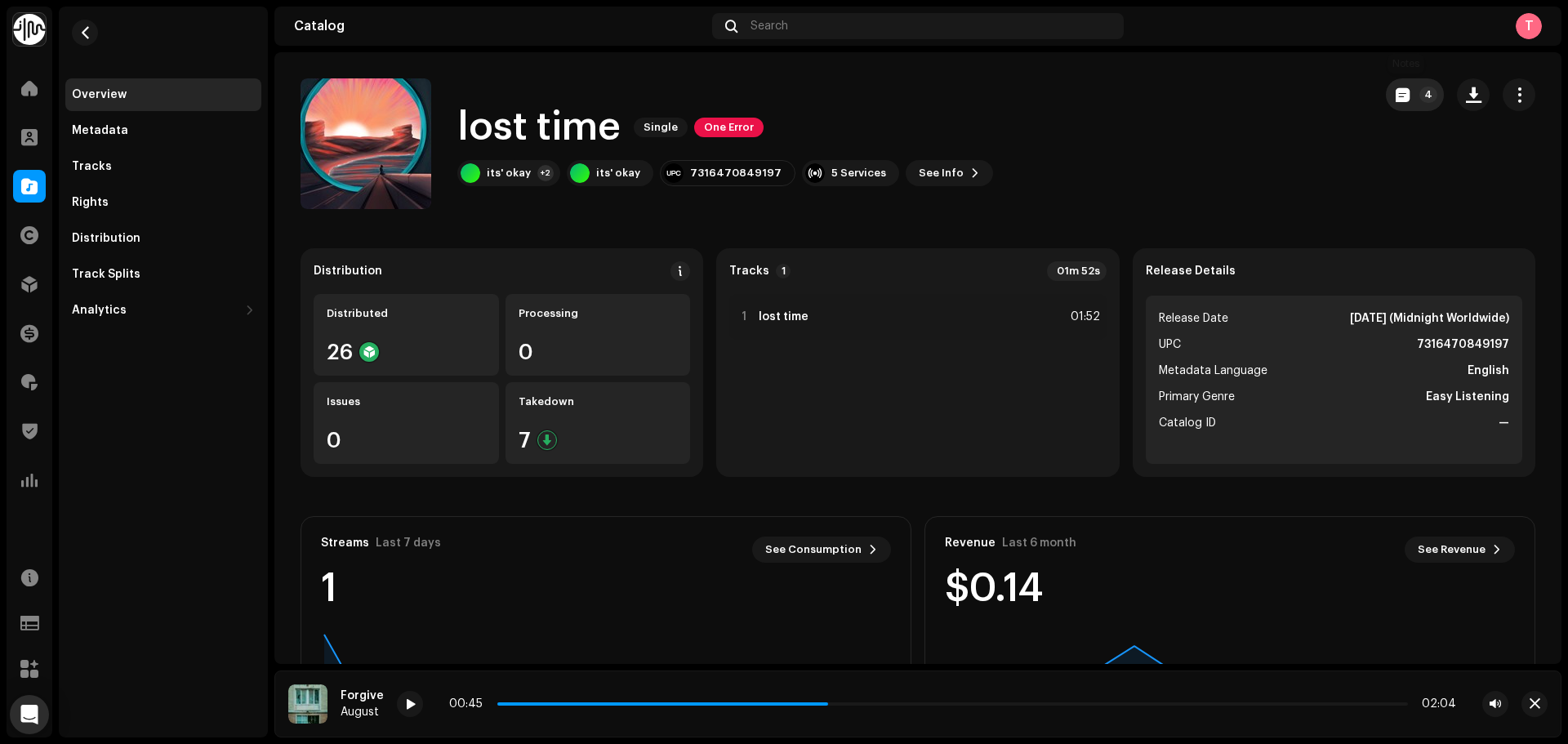
click at [1406, 110] on div "4" at bounding box center [1461, 143] width 149 height 131
click at [1386, 99] on button "4" at bounding box center [1414, 94] width 58 height 33
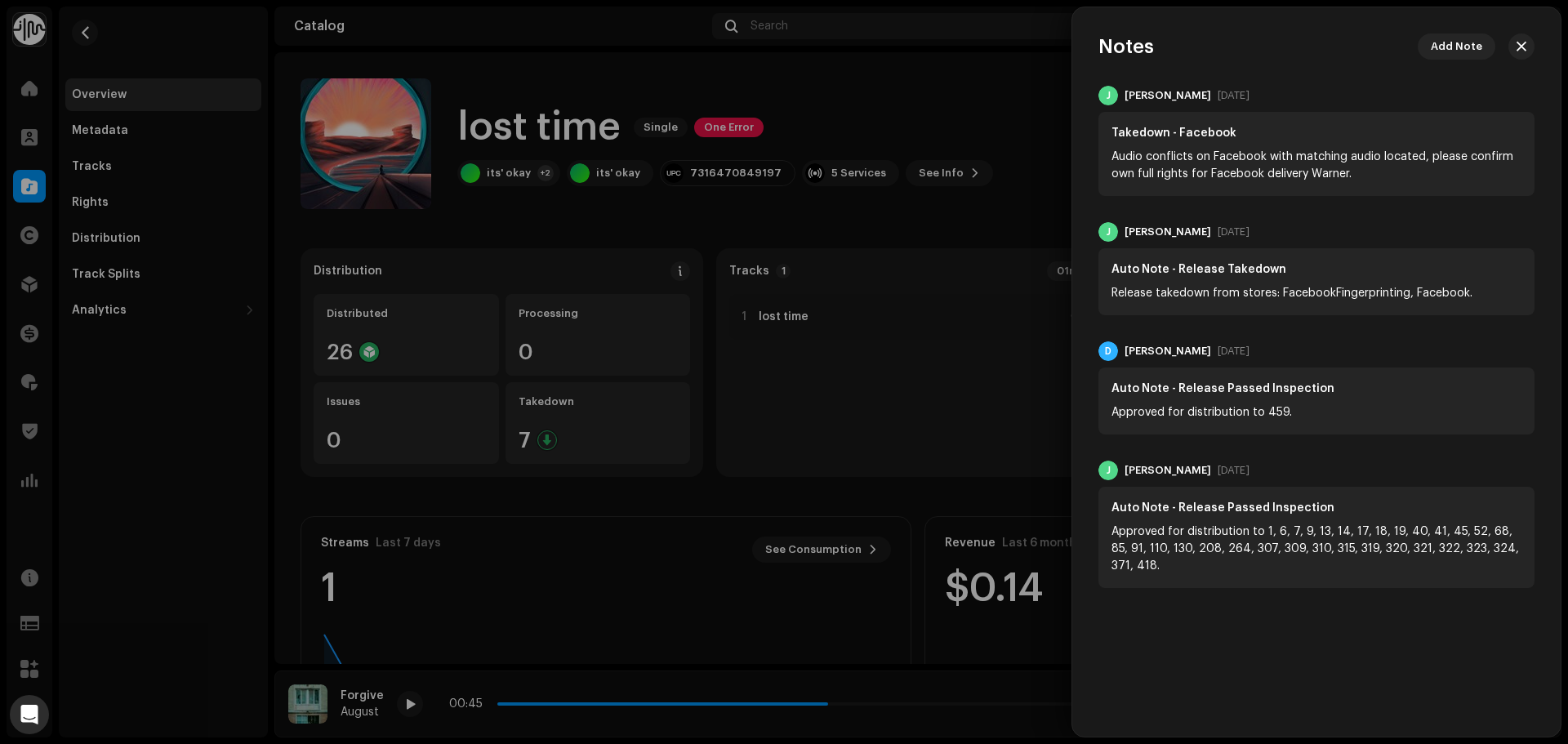
click at [965, 120] on div at bounding box center [784, 372] width 1568 height 744
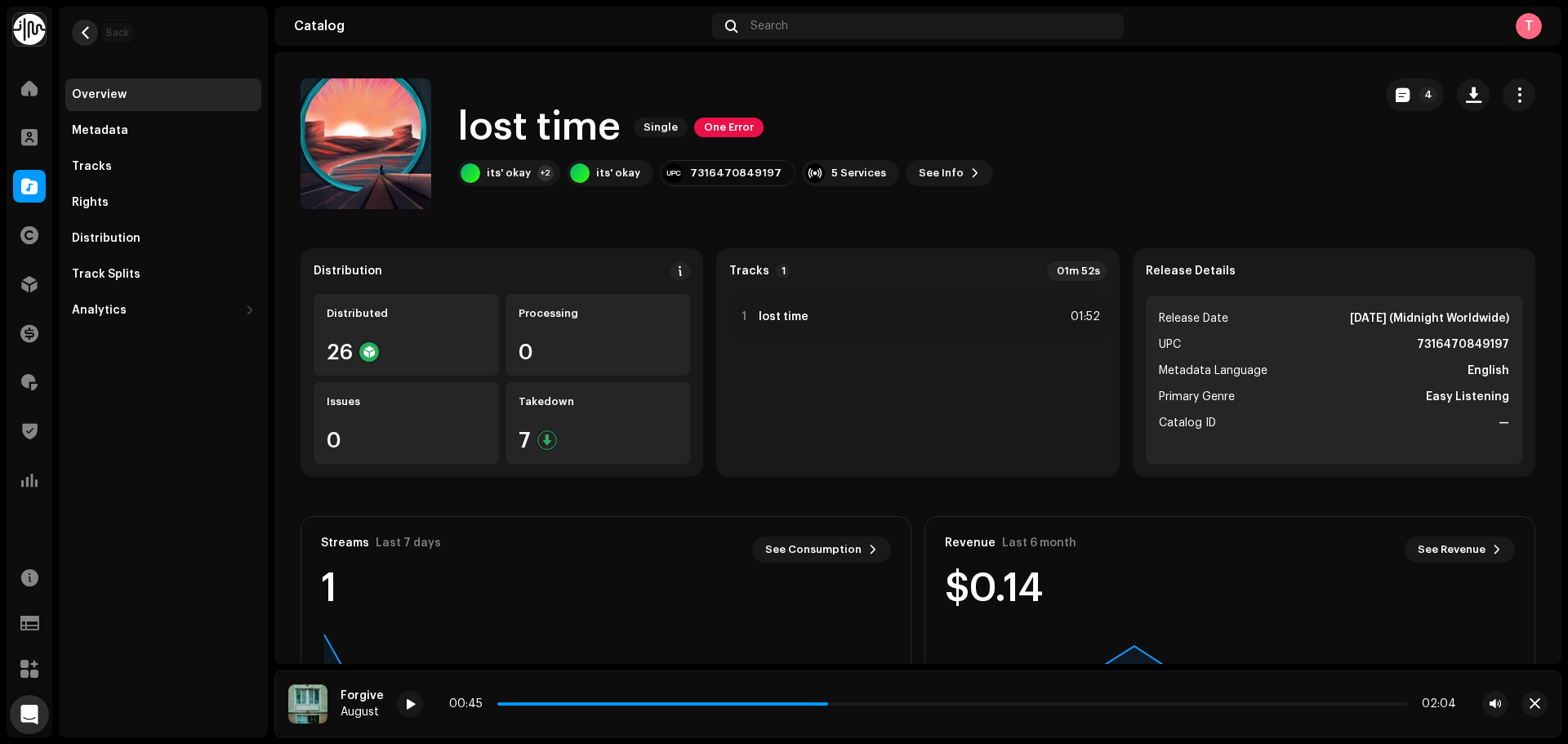
click at [84, 36] on span "button" at bounding box center [85, 32] width 12 height 13
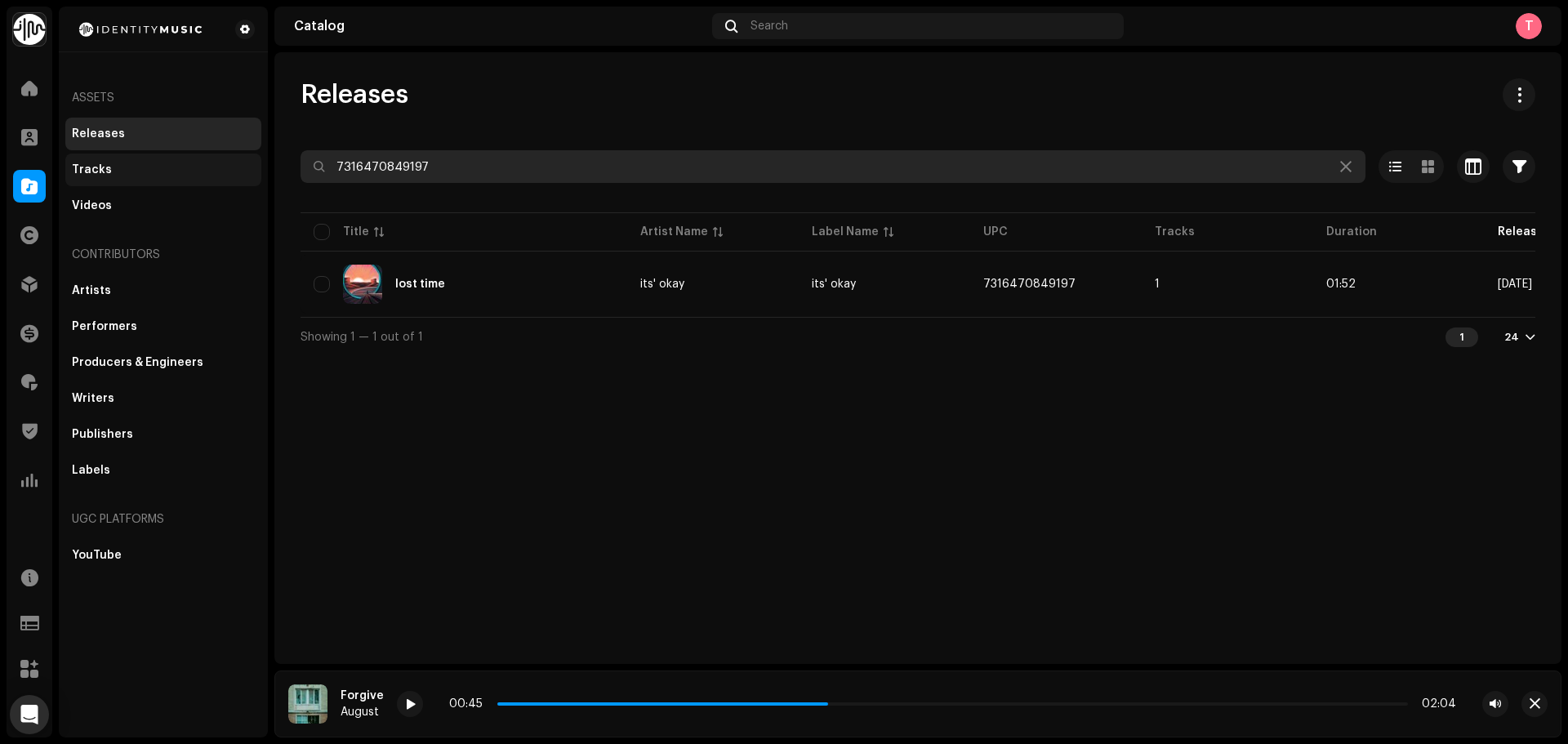
drag, startPoint x: 496, startPoint y: 164, endPoint x: 220, endPoint y: 169, distance: 276.0
click at [220, 169] on div "Identity Music Home Clients Catalog Rights Distribution Finance Royalties Trust…" at bounding box center [784, 372] width 1568 height 744
paste input "8447352001439"
drag, startPoint x: 566, startPoint y: 171, endPoint x: 0, endPoint y: 151, distance: 566.4
click at [0, 151] on div "Identity Music Home Clients Catalog Rights Distribution Finance Royalties Trust…" at bounding box center [784, 372] width 1568 height 744
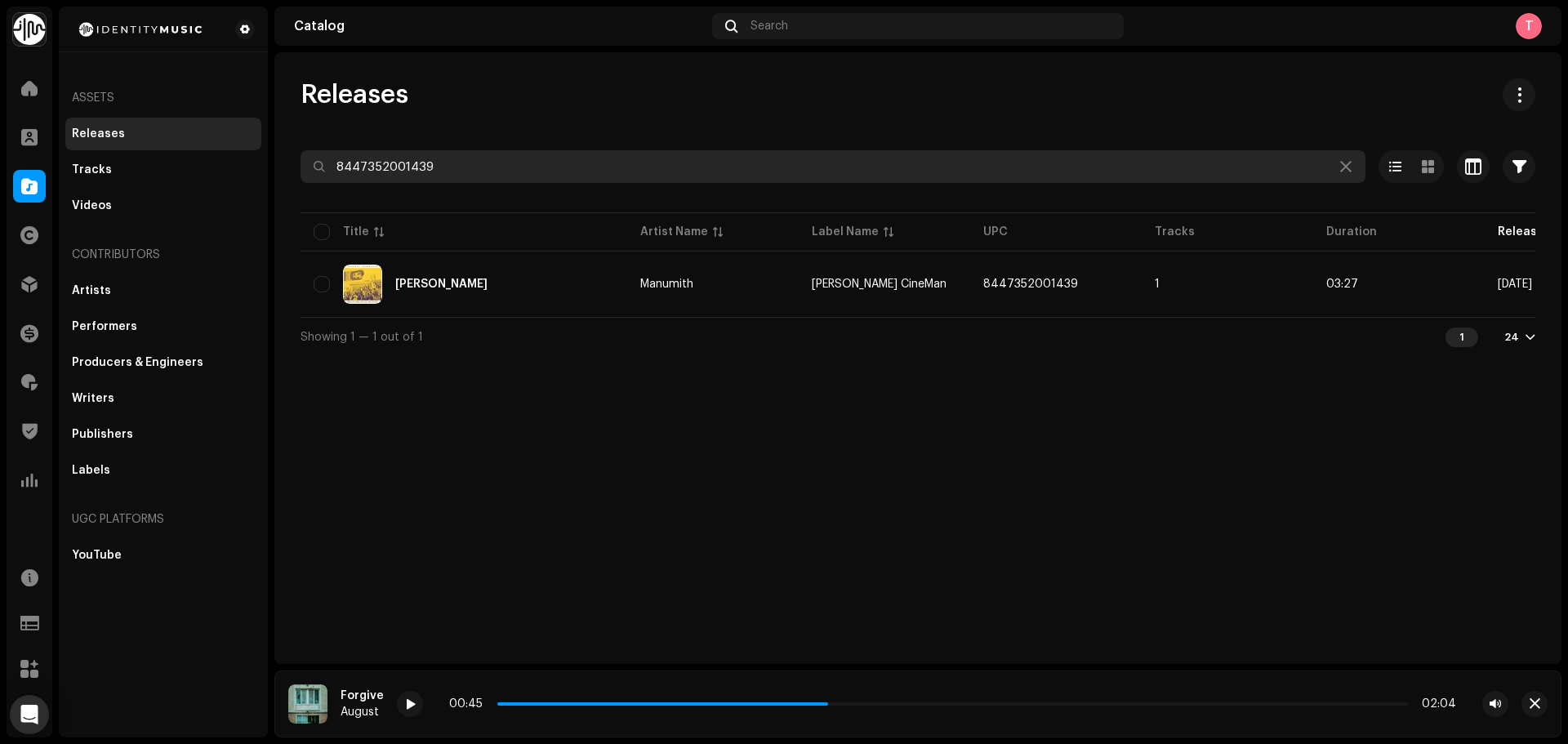
paste input "7316479669482"
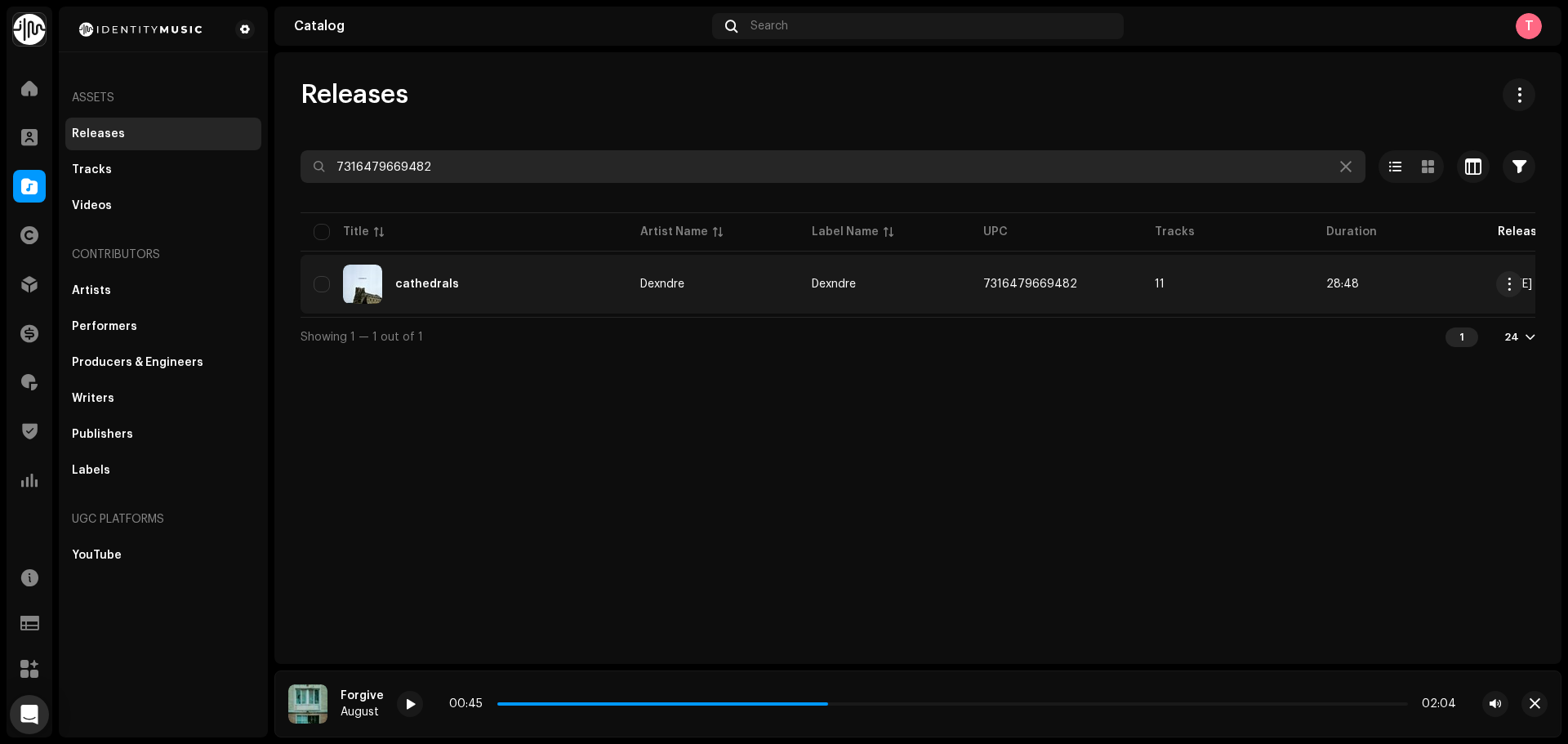
type input "7316479669482"
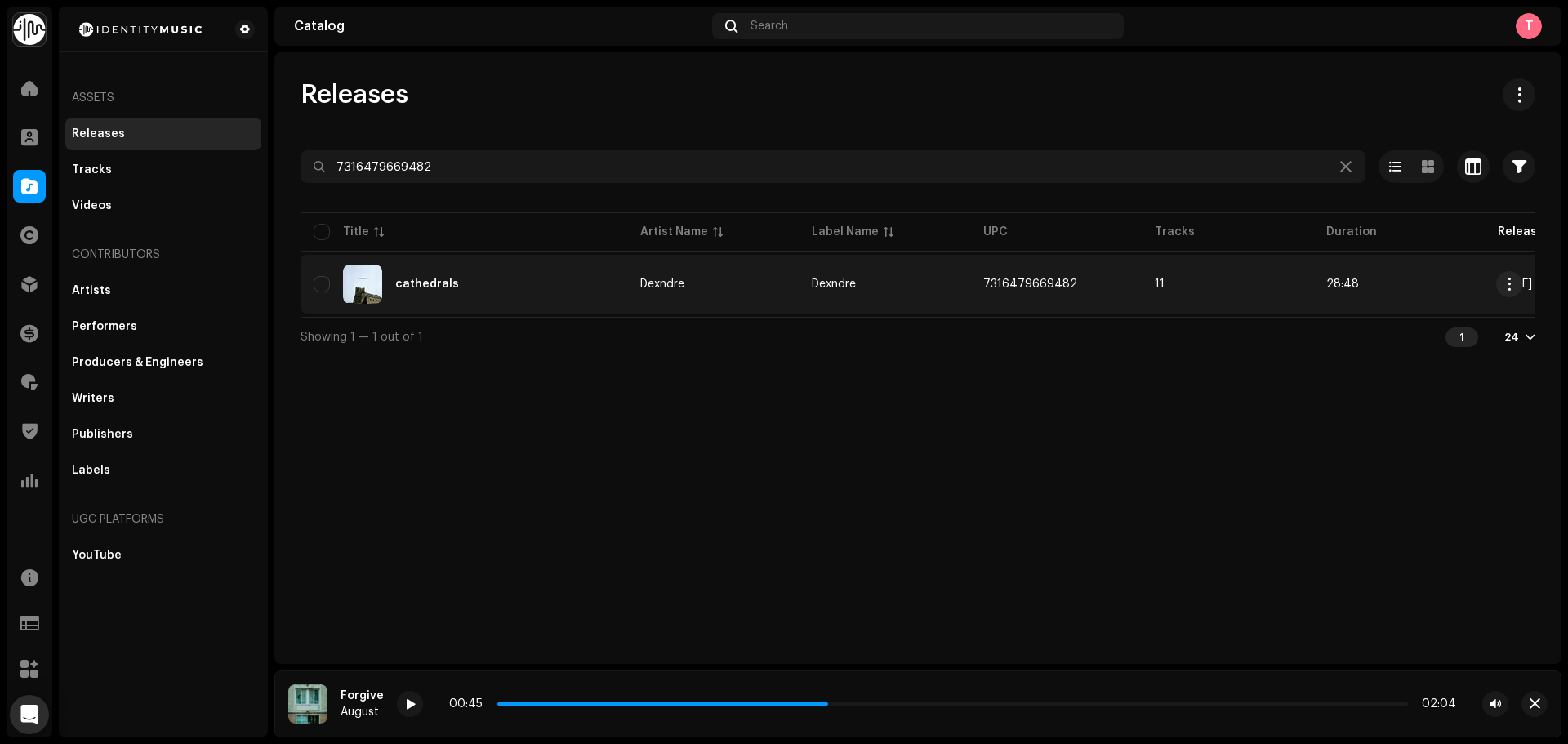
click at [1062, 302] on td "7316479669482" at bounding box center [1055, 284] width 171 height 59
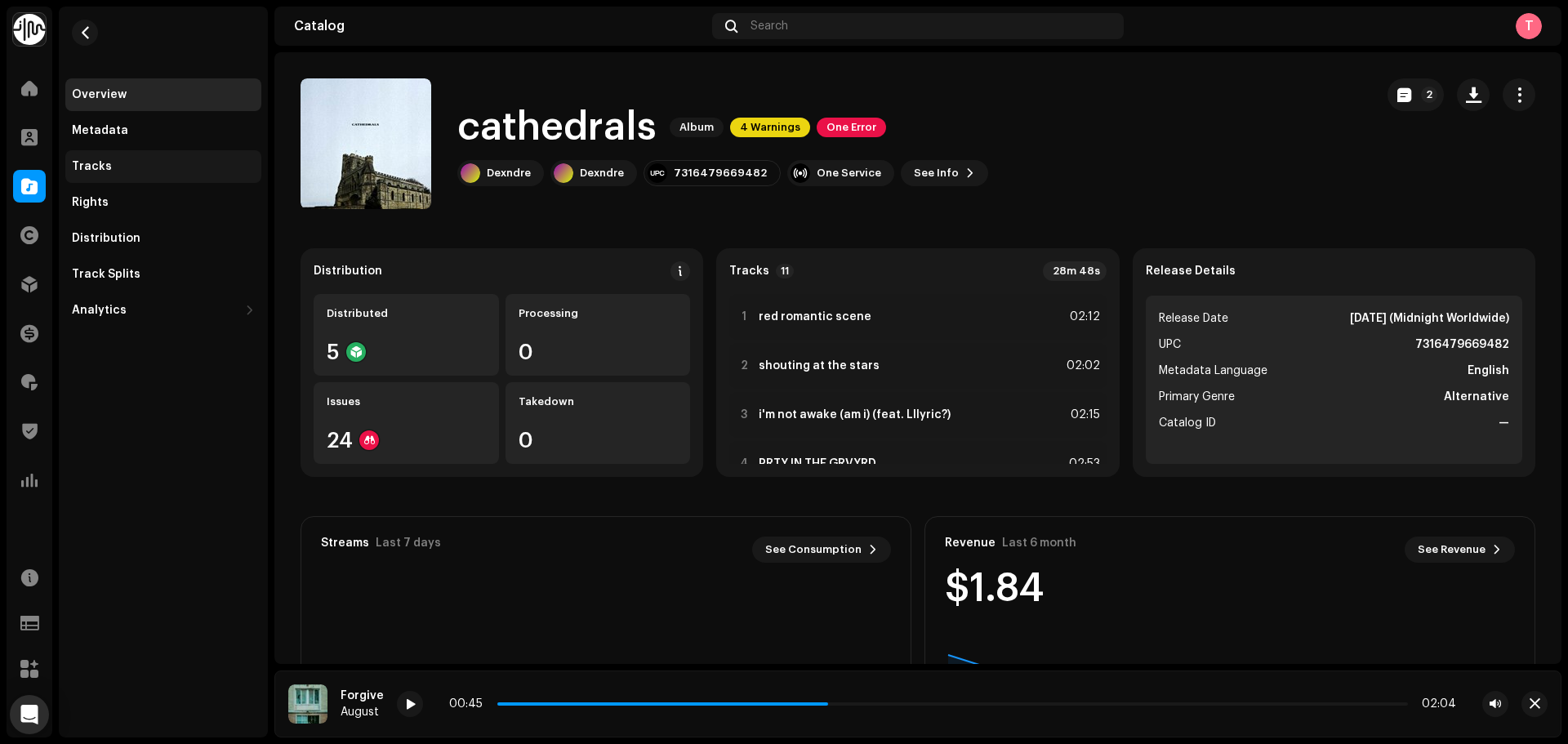
click at [173, 175] on div "Tracks" at bounding box center [163, 166] width 196 height 33
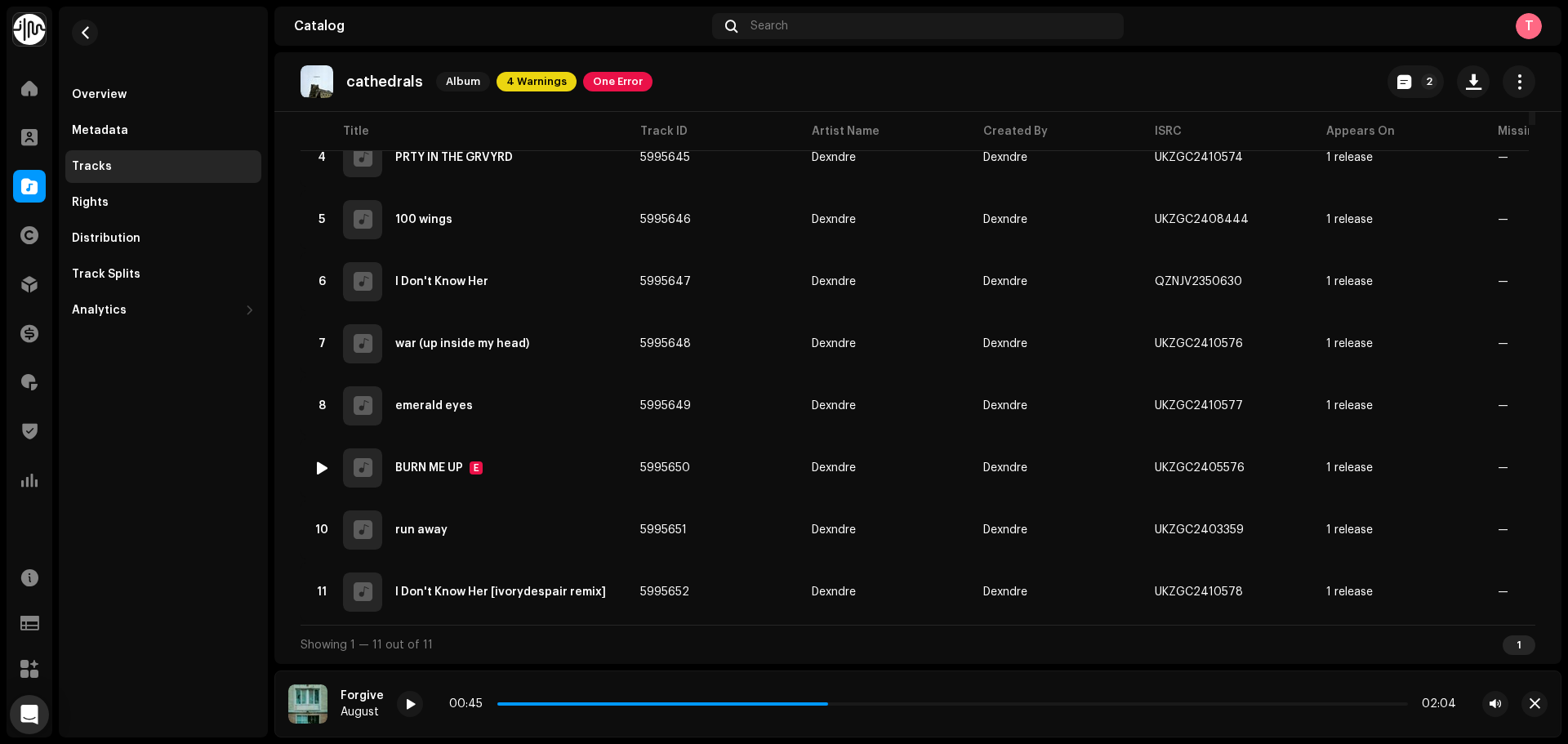
scroll to position [384, 0]
click at [176, 102] on div "Overview" at bounding box center [163, 94] width 196 height 33
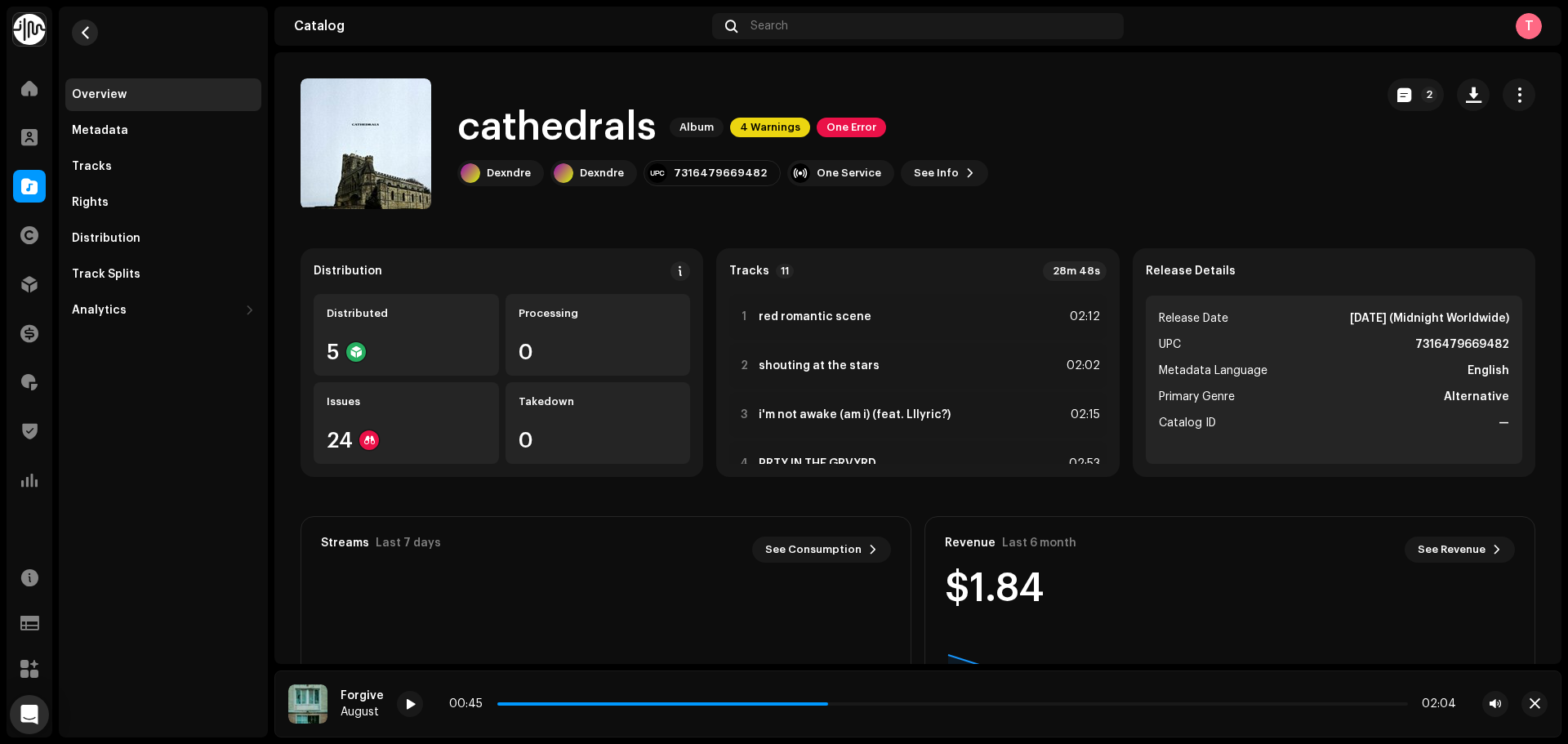
click at [91, 31] on button "button" at bounding box center [84, 32] width 26 height 26
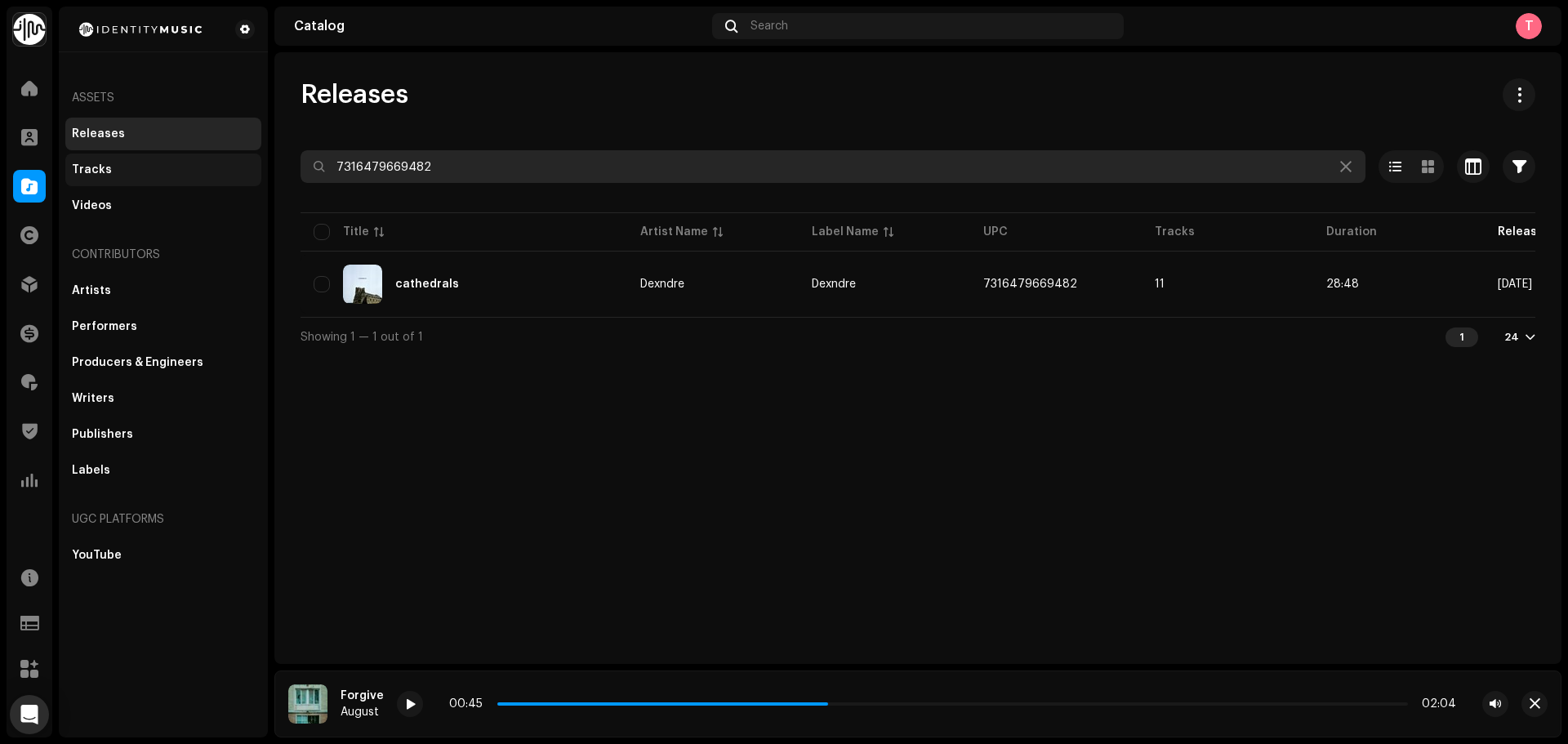
drag, startPoint x: 507, startPoint y: 169, endPoint x: 256, endPoint y: 177, distance: 251.1
click at [258, 170] on div "Identity Music Home Clients Catalog Rights Distribution Finance Royalties Trust…" at bounding box center [784, 372] width 1568 height 744
paste input "3617055689707"
drag, startPoint x: 559, startPoint y: 163, endPoint x: 325, endPoint y: 162, distance: 234.0
click at [325, 162] on input "3617055689707" at bounding box center [833, 166] width 1065 height 33
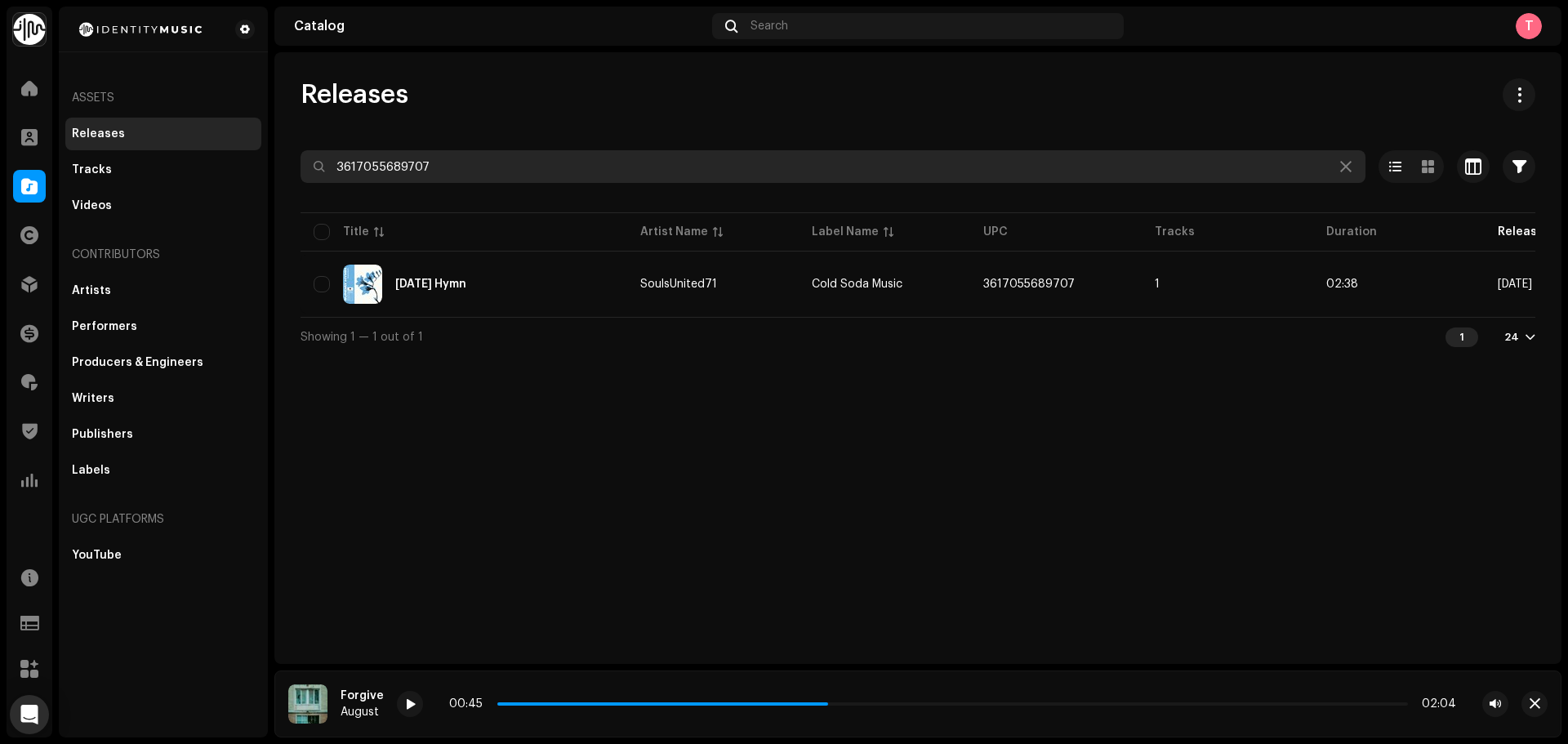
paste input "197342808859"
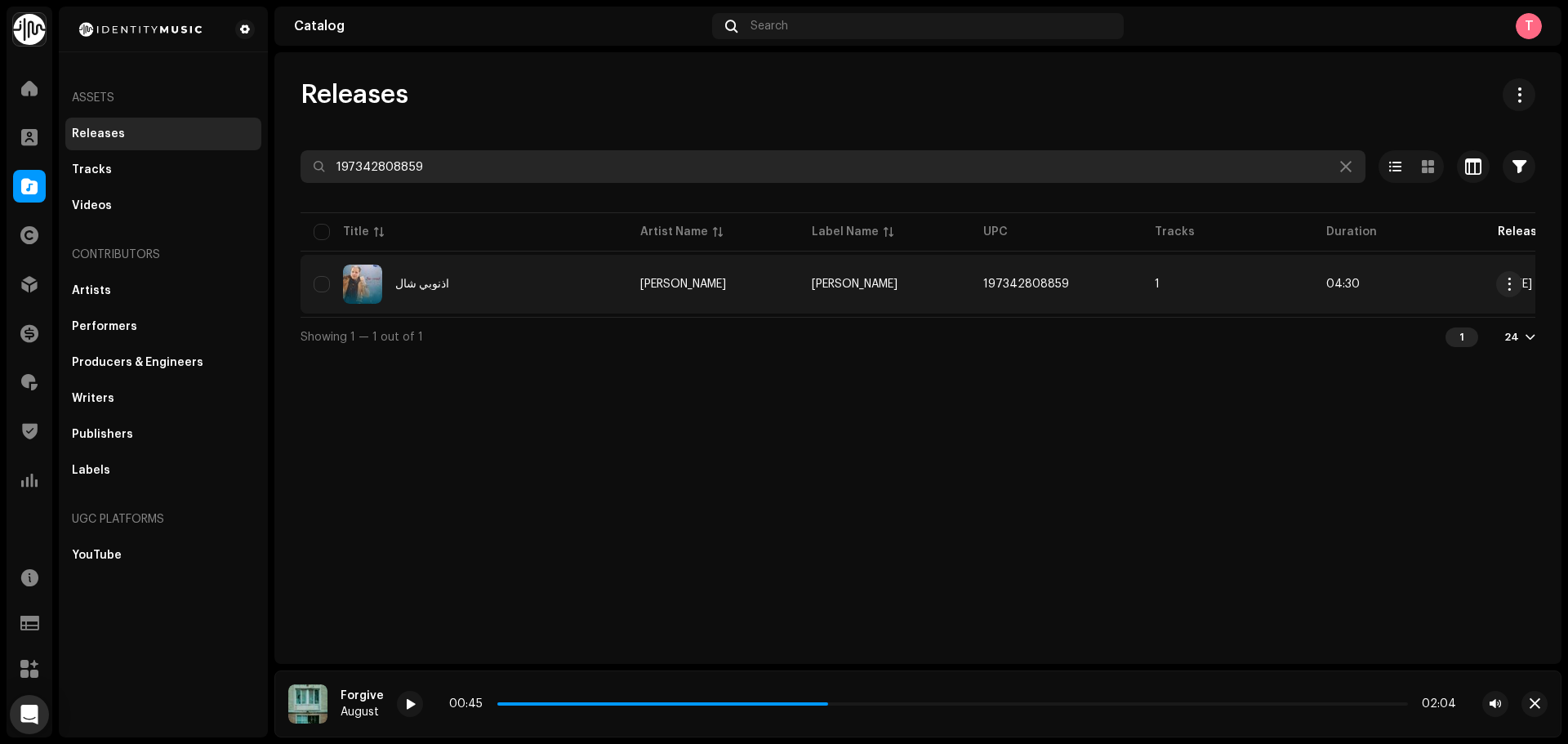
type input "197342808859"
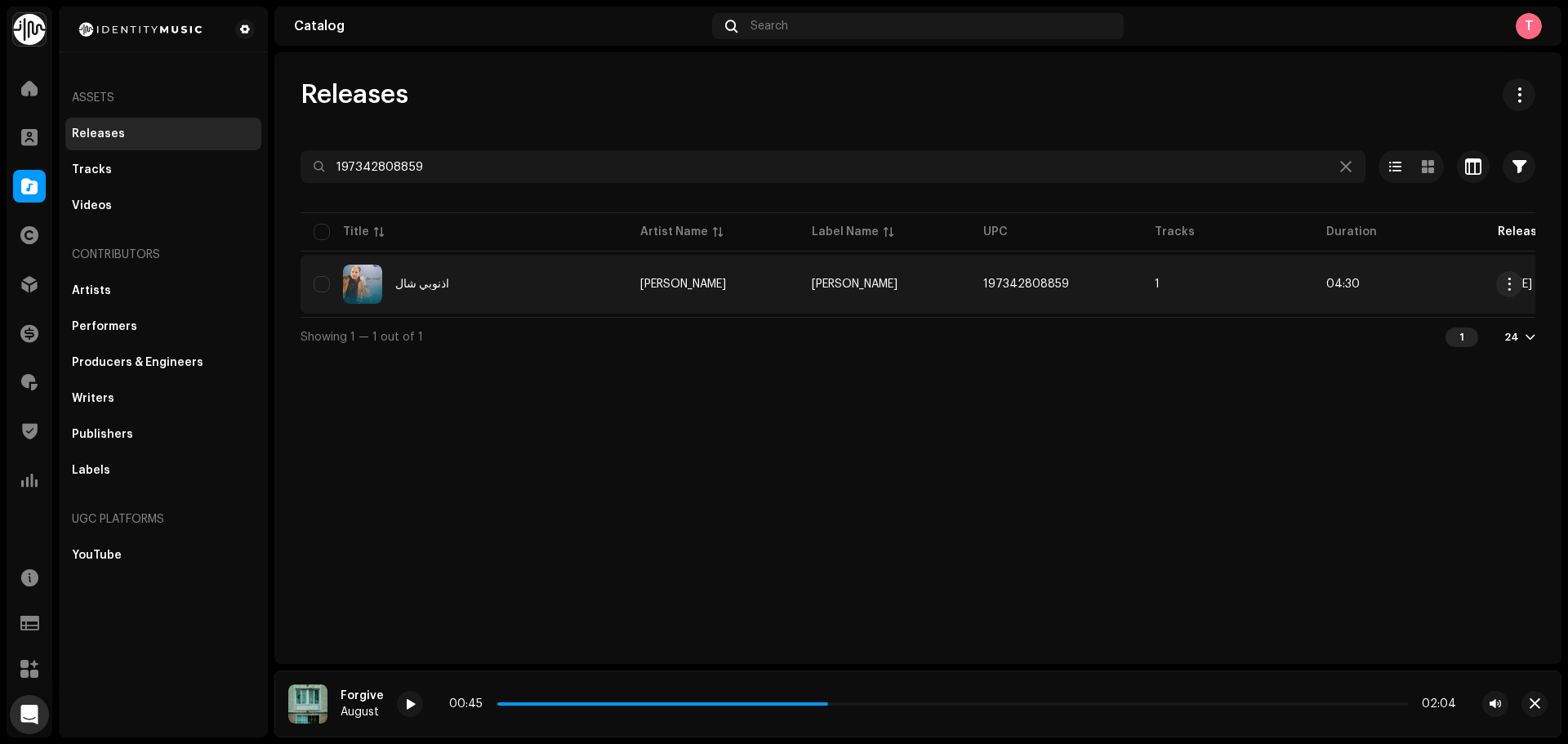
click at [1100, 284] on td "197342808859" at bounding box center [1055, 284] width 171 height 59
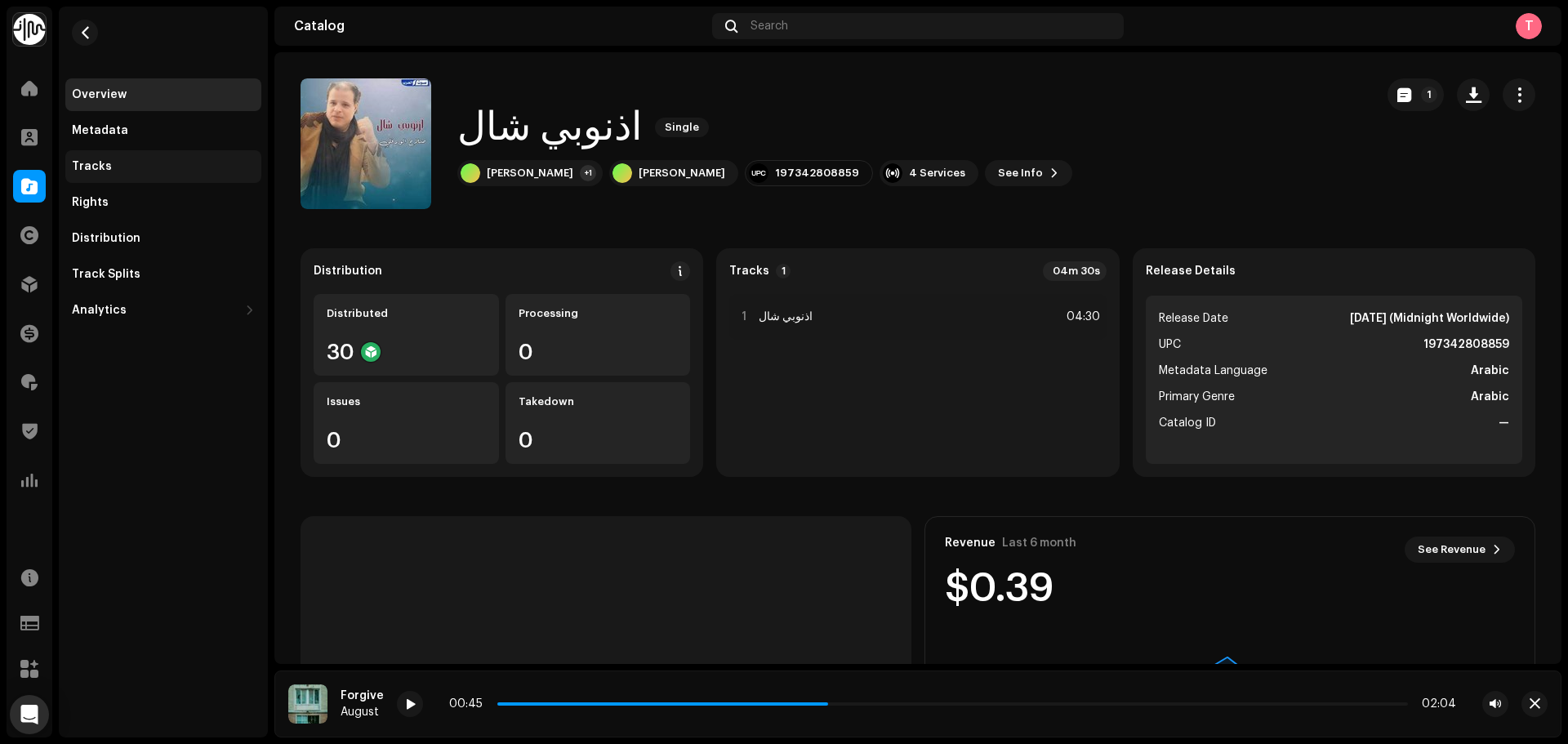
click at [193, 172] on div "Tracks" at bounding box center [163, 166] width 183 height 13
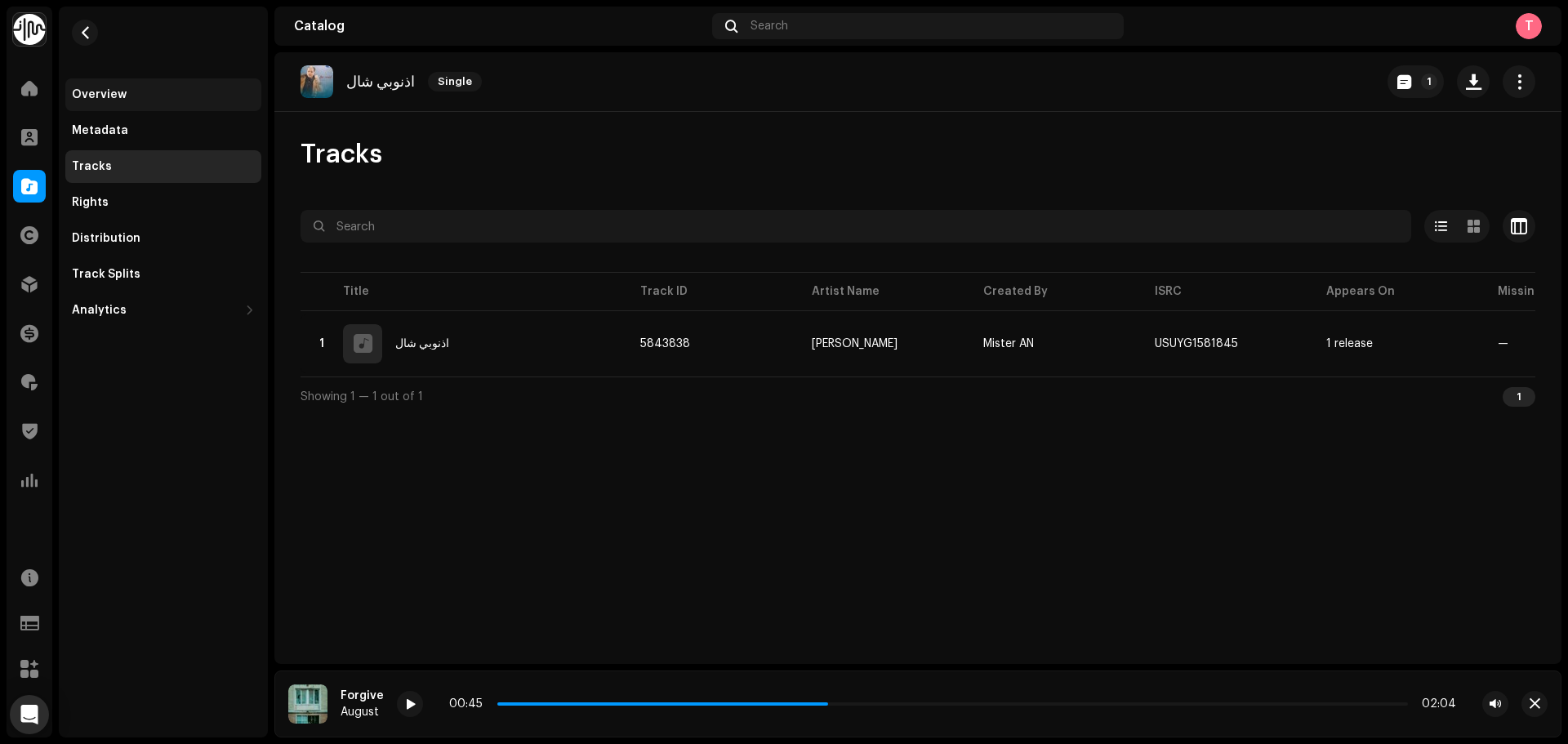
click at [169, 88] on div "Overview" at bounding box center [163, 94] width 183 height 13
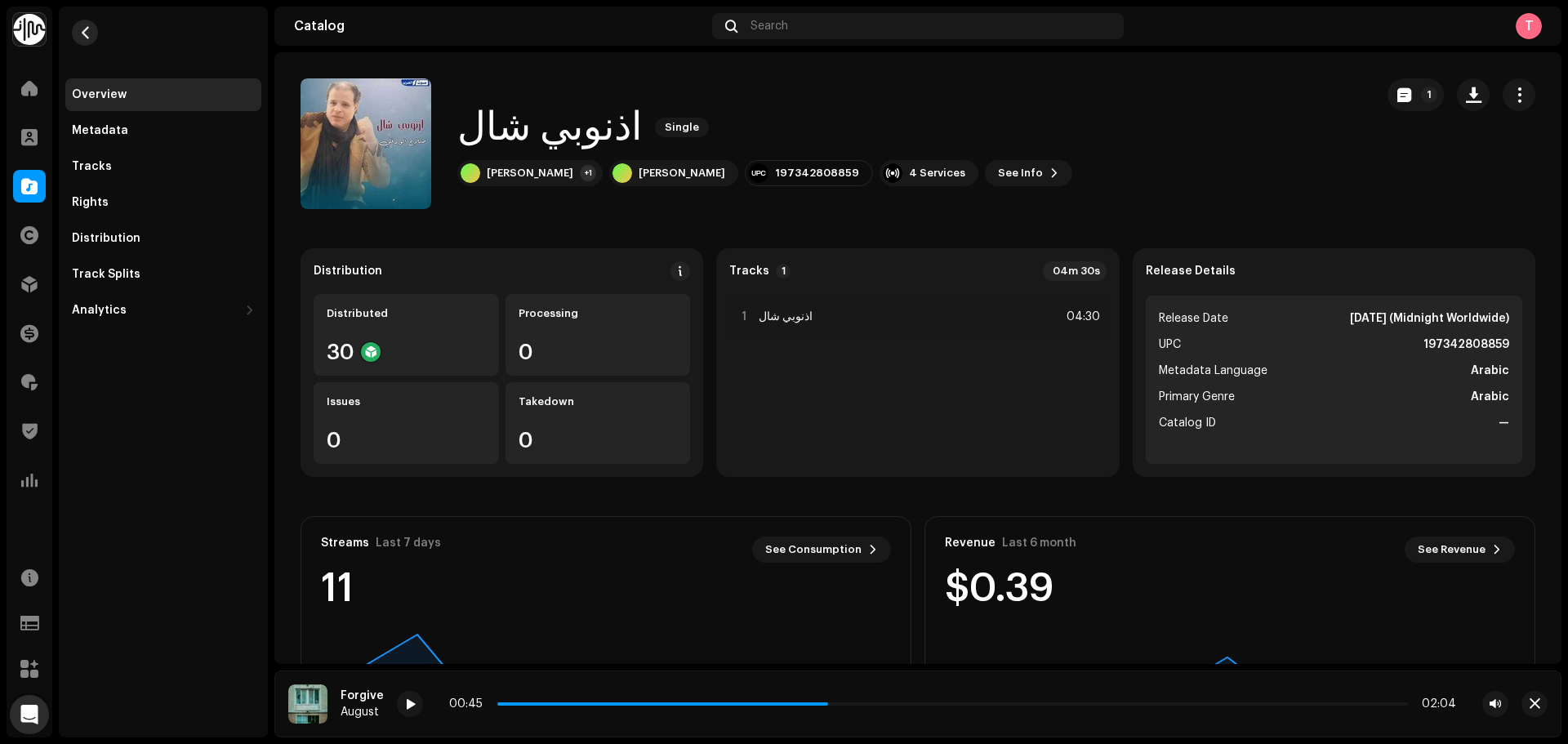
click at [77, 34] on button "button" at bounding box center [84, 32] width 26 height 26
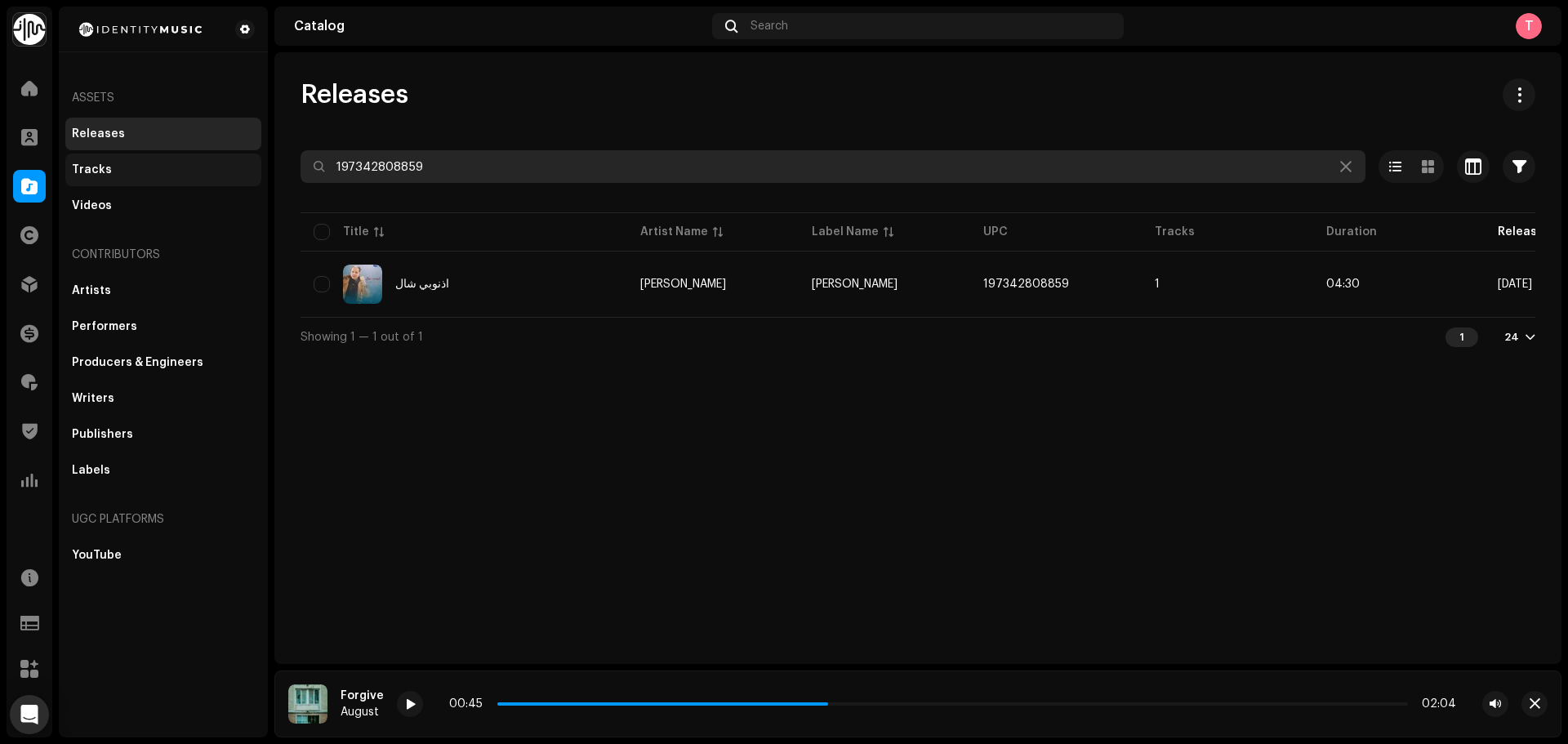
drag, startPoint x: 444, startPoint y: 174, endPoint x: 135, endPoint y: 167, distance: 309.1
click at [141, 168] on div "Identity Music Home Clients Catalog Rights Distribution Finance Royalties Trust…" at bounding box center [784, 372] width 1568 height 744
paste input "GBKQU2213946"
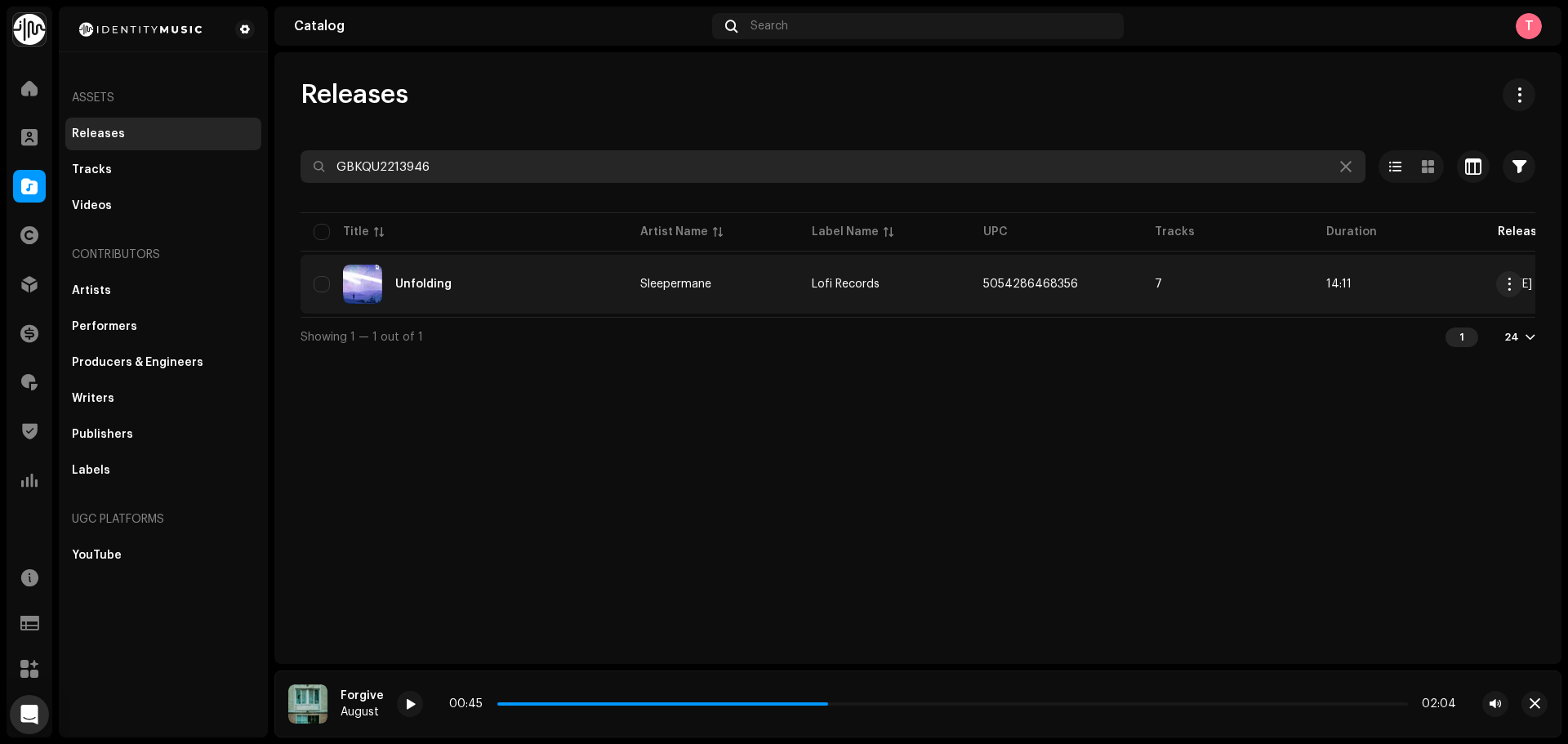
type input "GBKQU2213946"
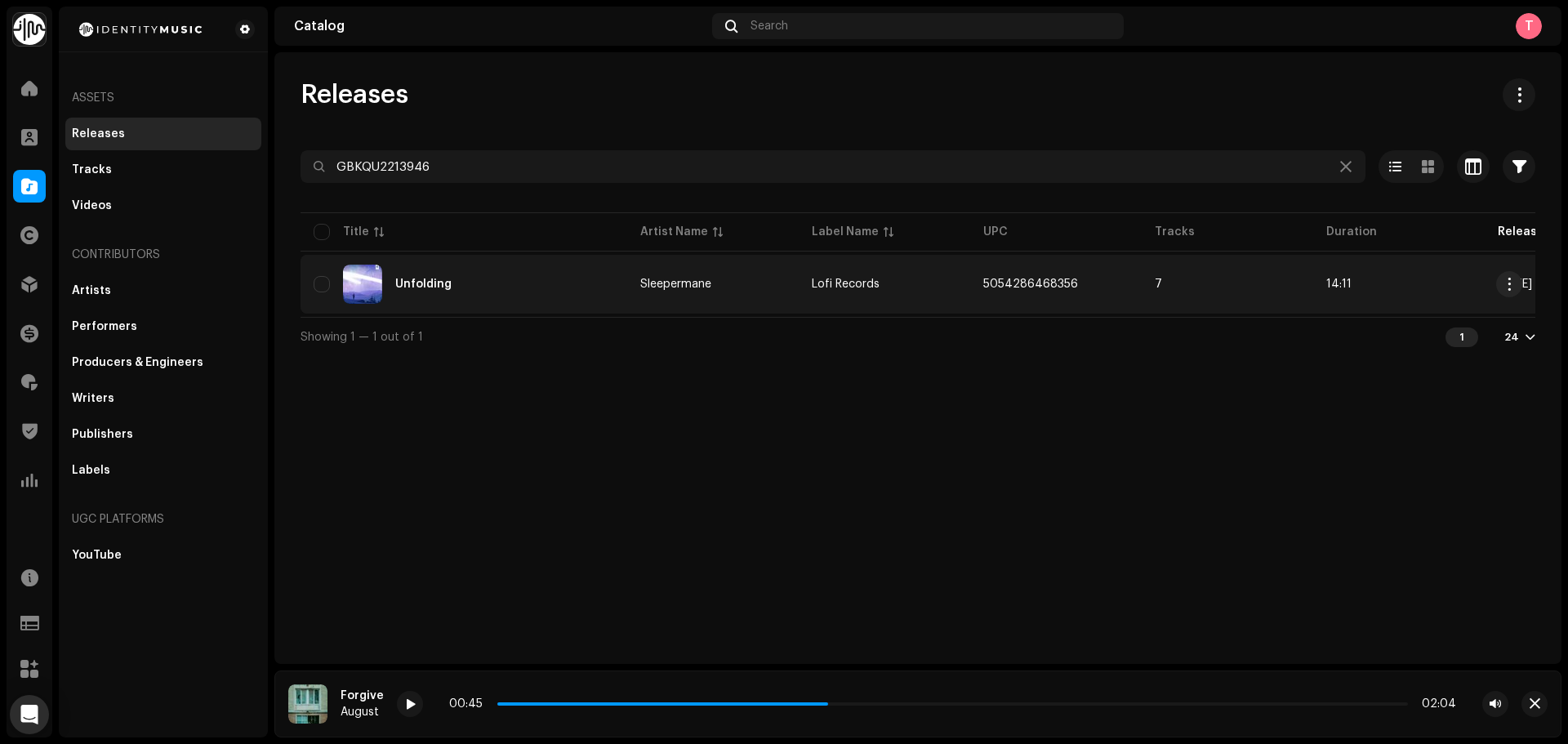
click at [515, 283] on div "Unfolding" at bounding box center [463, 284] width 301 height 39
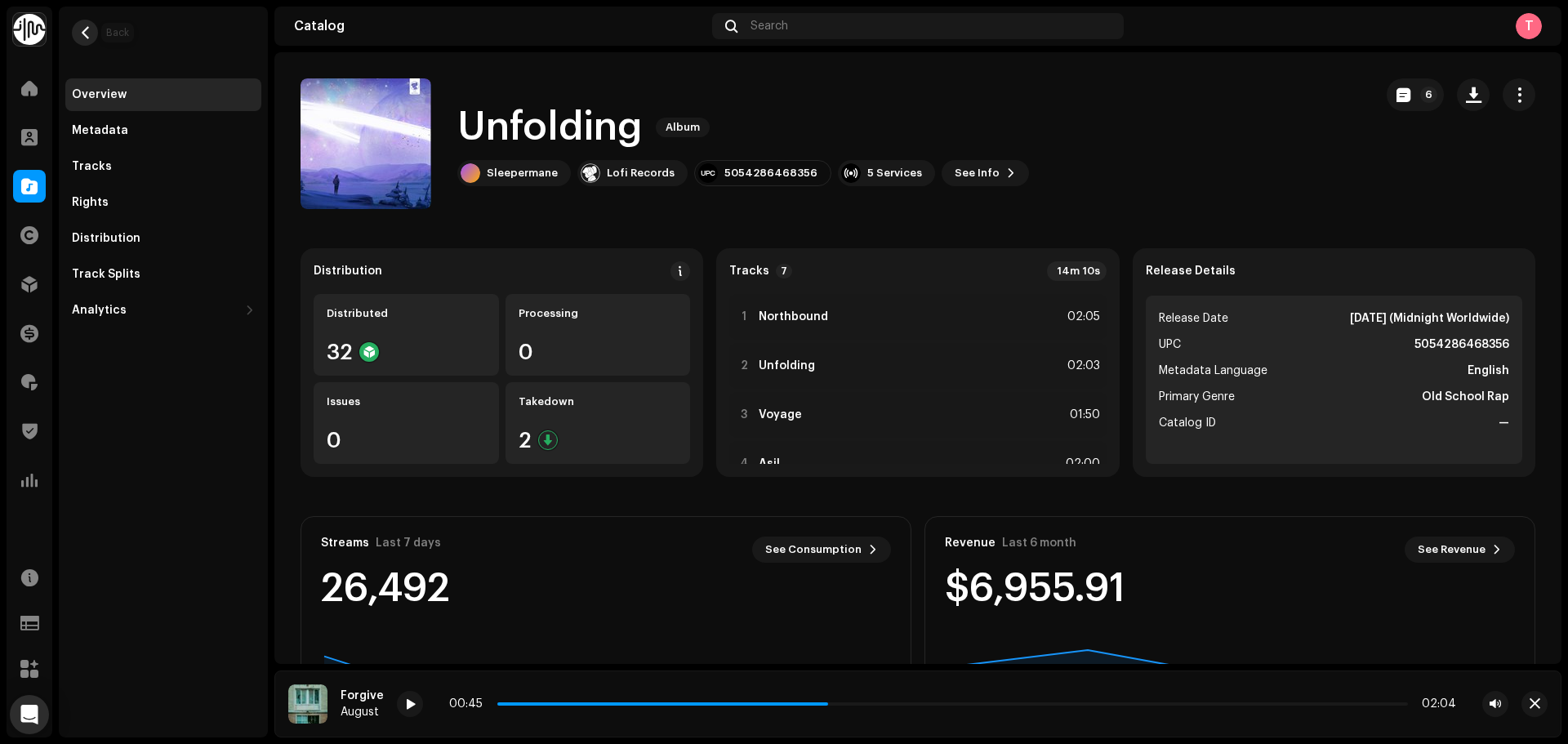
click at [95, 36] on button "button" at bounding box center [84, 32] width 26 height 26
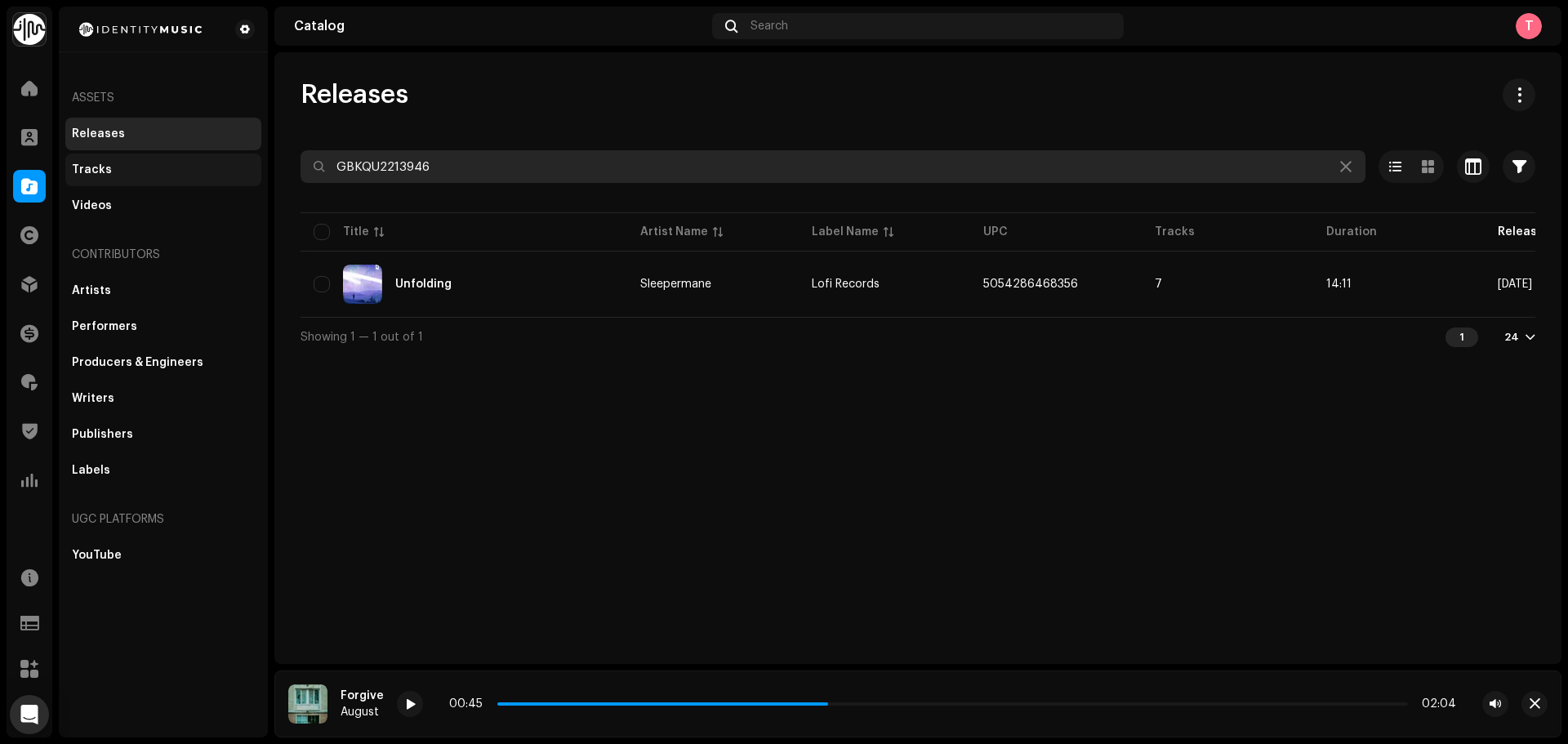
drag, startPoint x: 469, startPoint y: 162, endPoint x: 185, endPoint y: 156, distance: 284.1
click at [185, 156] on div "Identity Music Home Clients Catalog Rights Distribution Finance Royalties Trust…" at bounding box center [784, 372] width 1568 height 744
paste input "QZHN42176192"
type input "QZHN42176192"
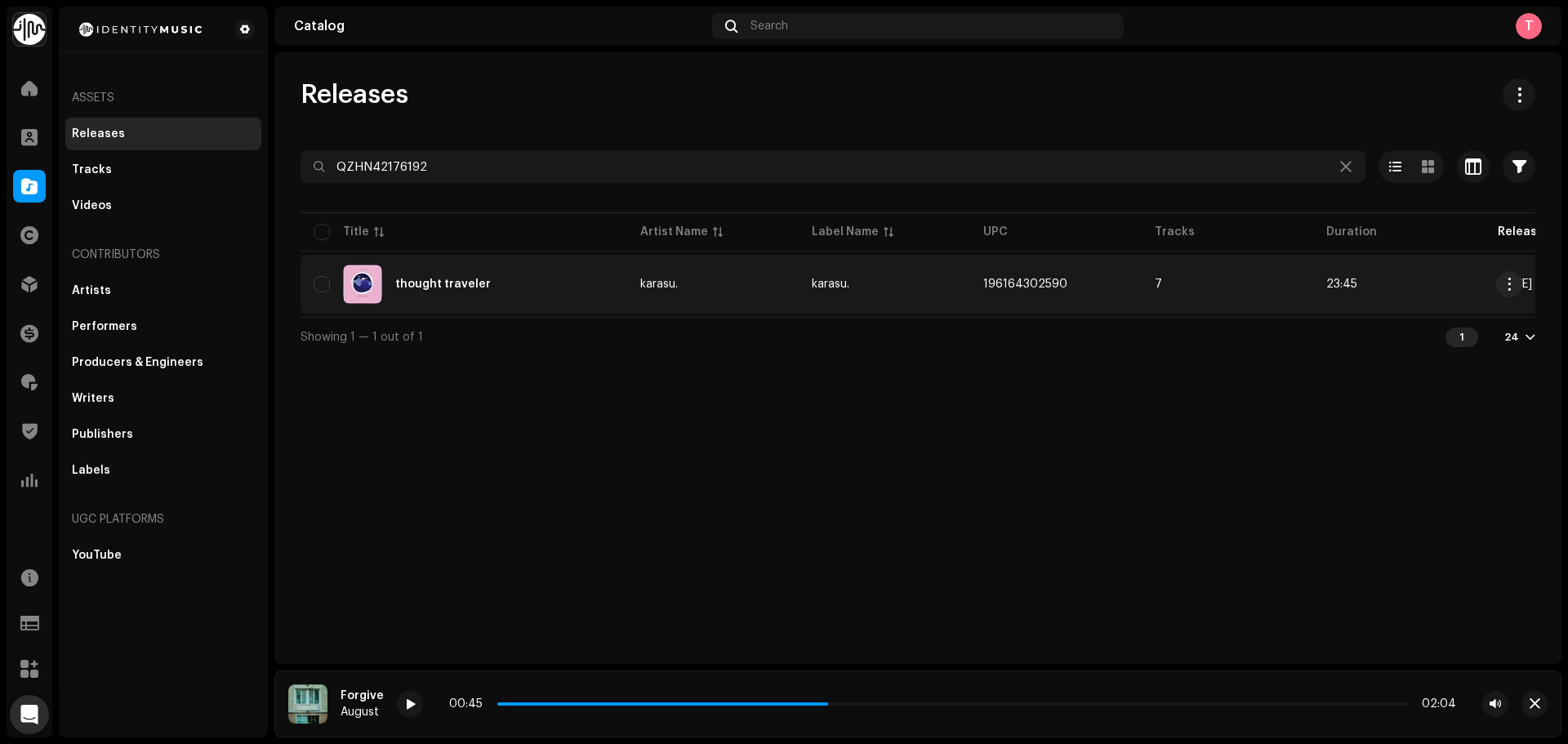
click at [892, 261] on td "karasu." at bounding box center [884, 284] width 171 height 59
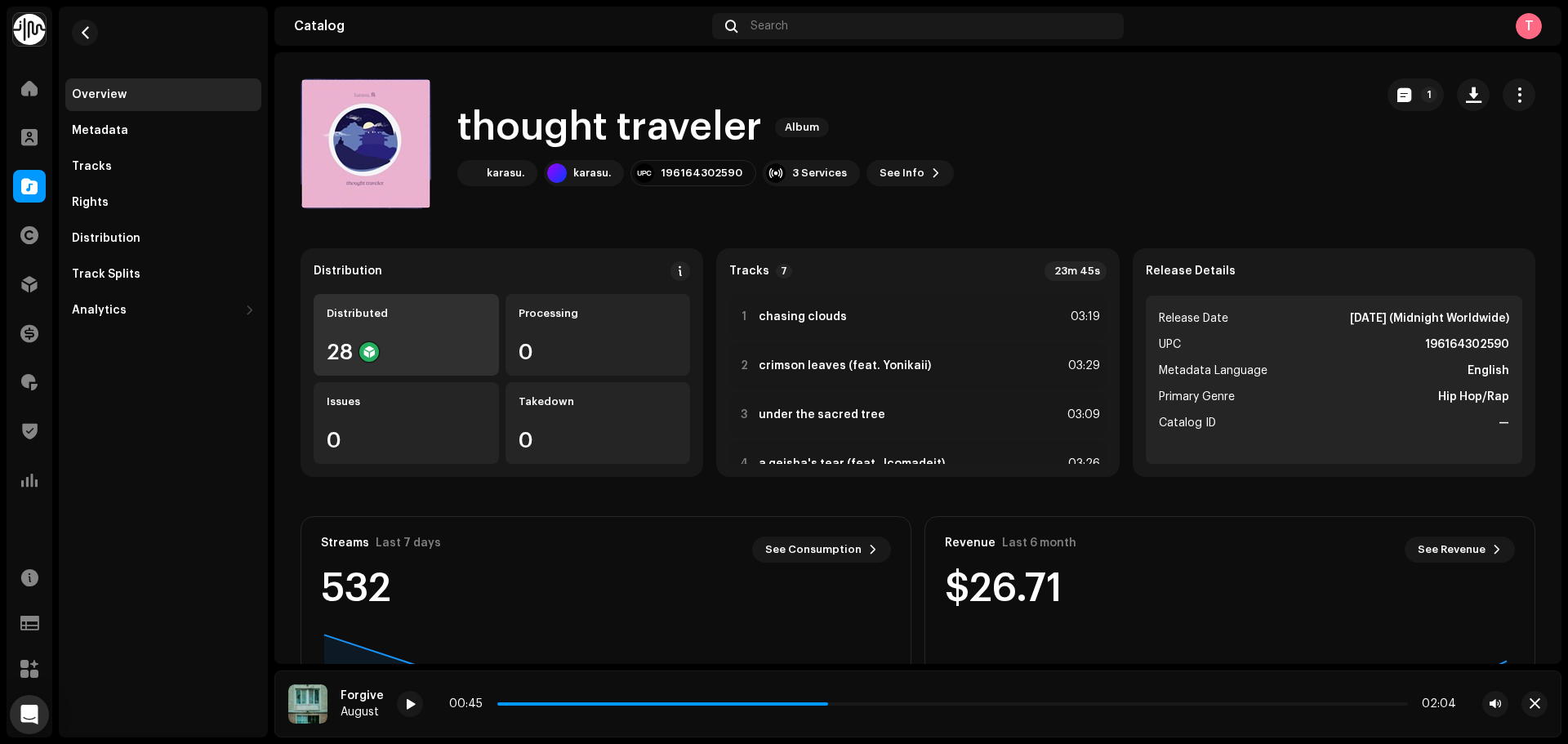
click at [433, 309] on div "Distributed" at bounding box center [406, 313] width 159 height 13
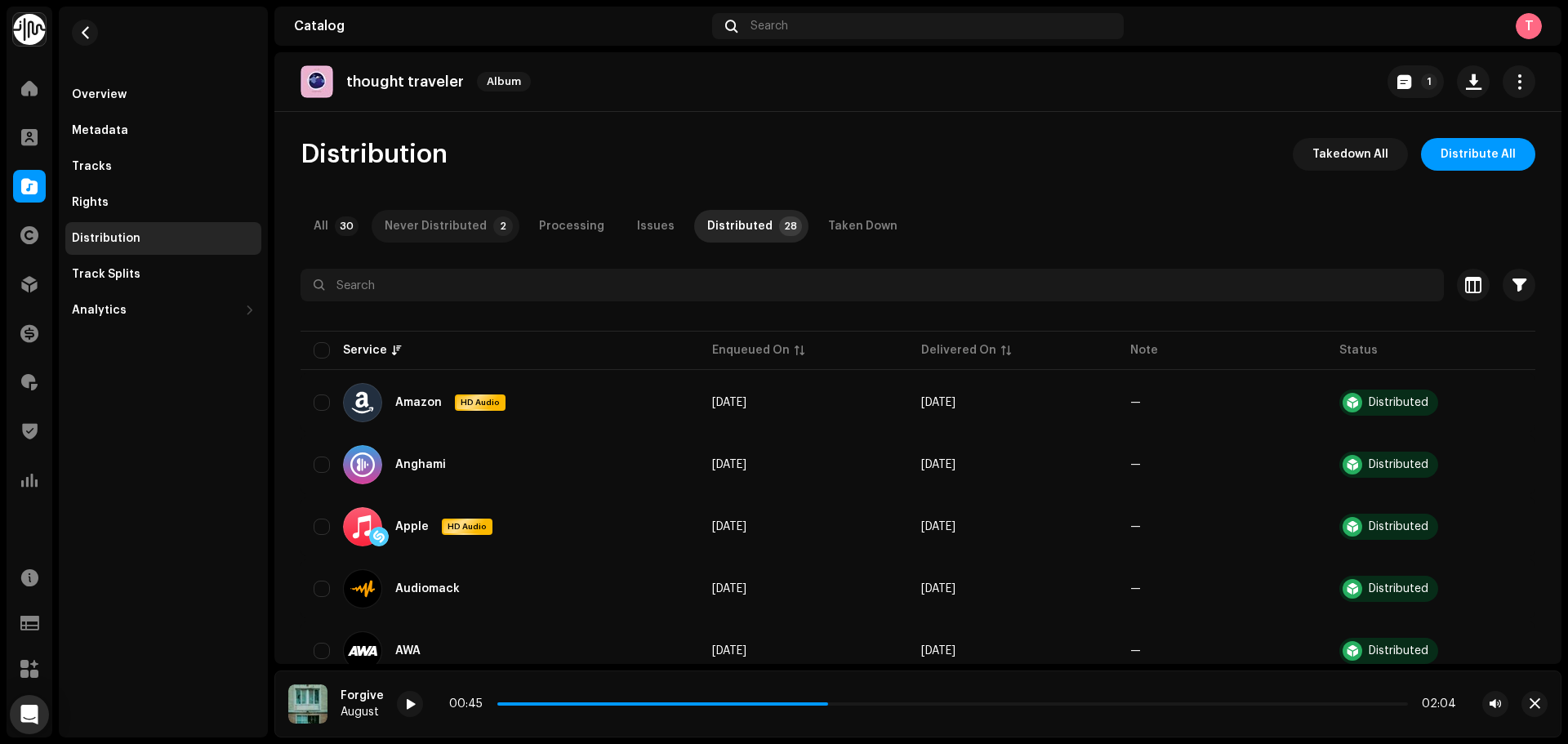
click at [455, 233] on div "Never Distributed" at bounding box center [435, 226] width 102 height 33
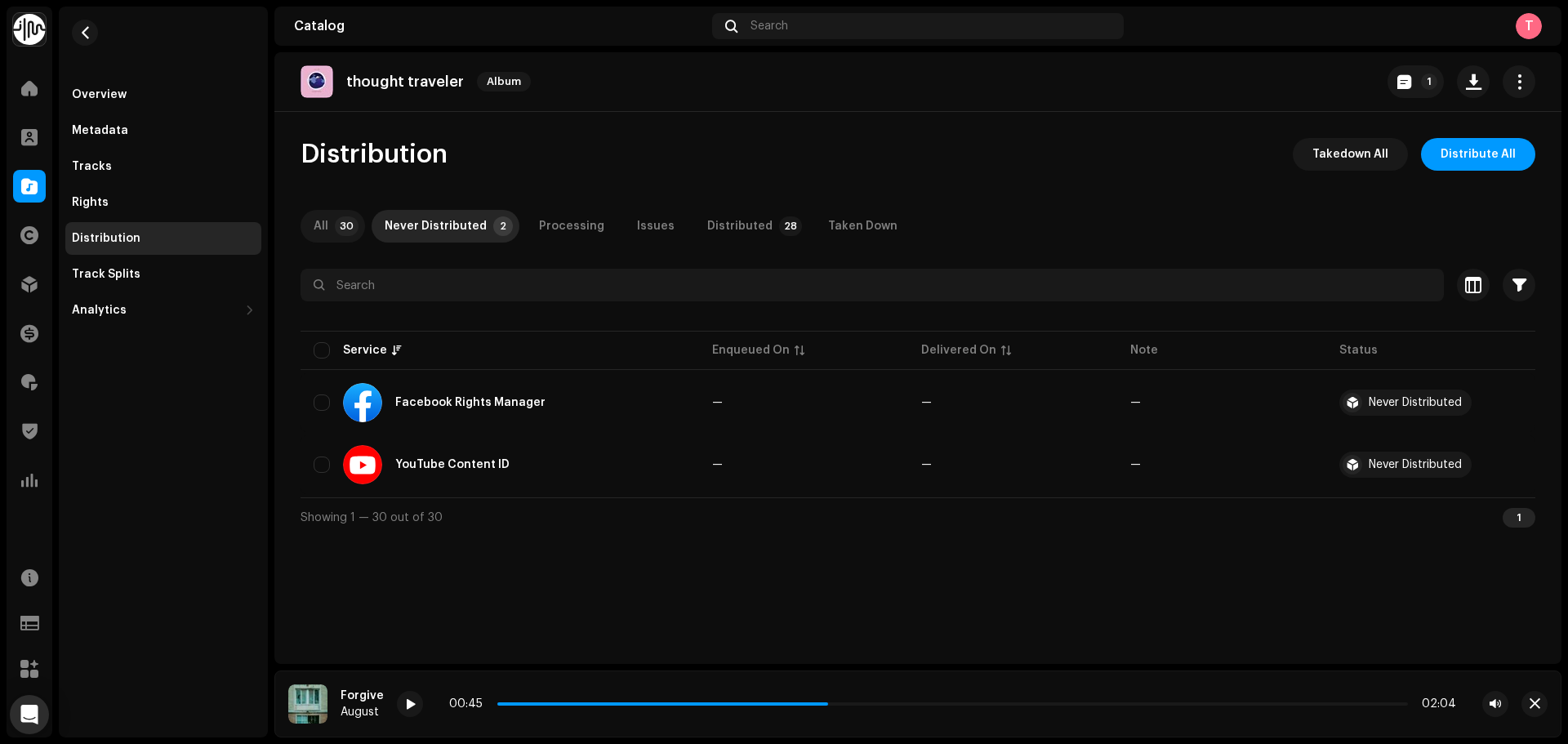
click at [339, 216] on p-tab "All 30" at bounding box center [333, 226] width 65 height 33
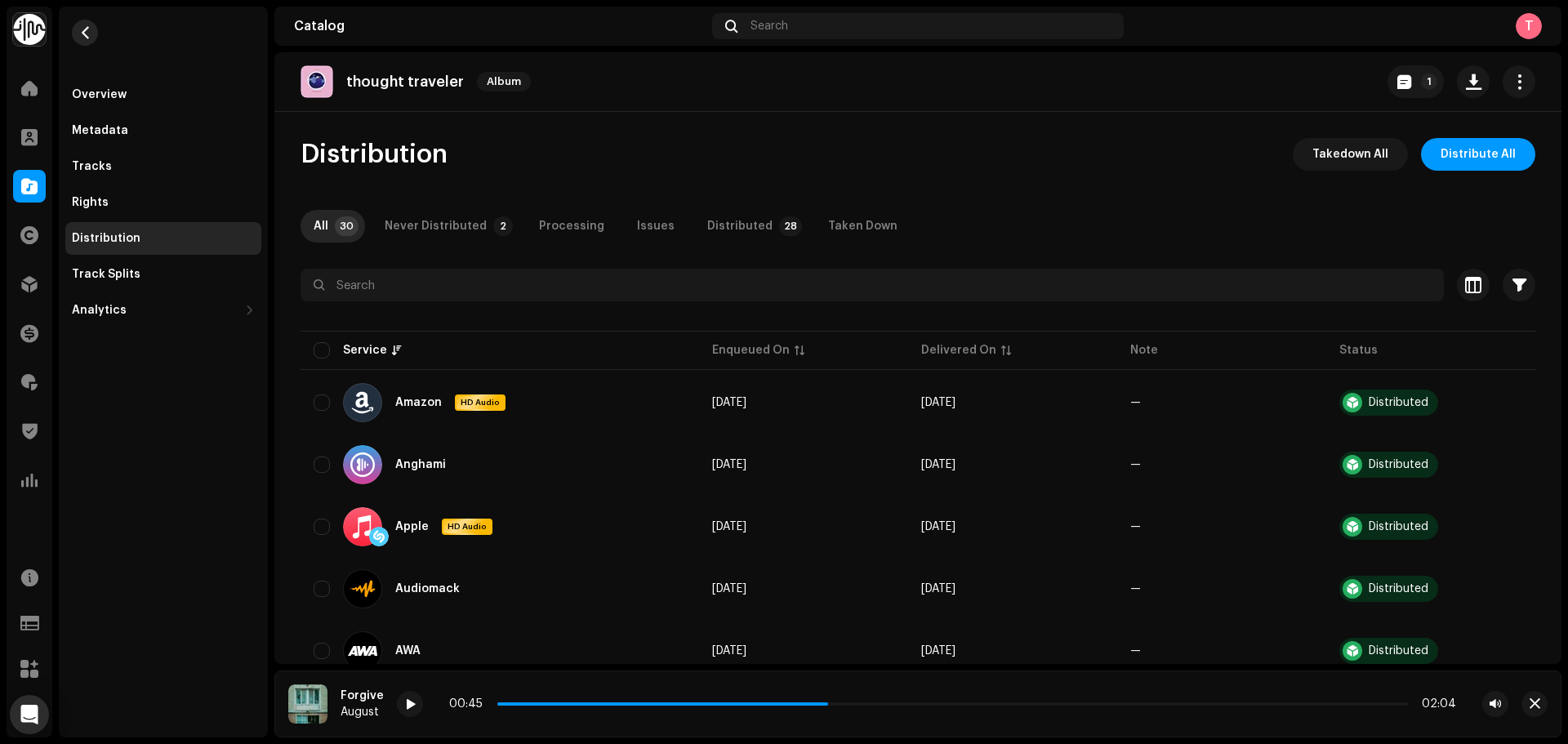
click at [77, 32] on button "button" at bounding box center [84, 32] width 26 height 26
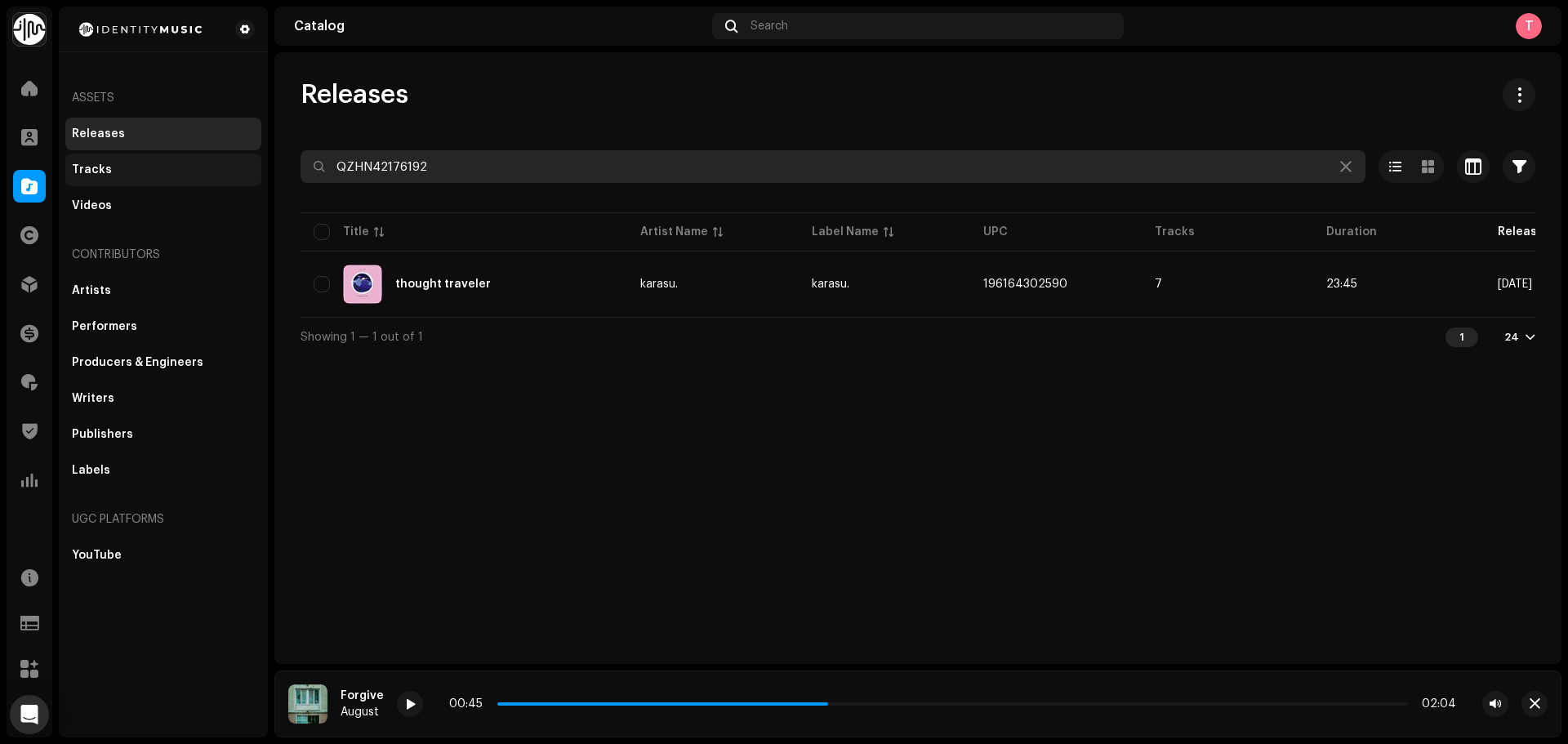
drag, startPoint x: 475, startPoint y: 167, endPoint x: 200, endPoint y: 159, distance: 275.1
click at [202, 160] on div "Identity Music Home Clients Catalog Rights Distribution Finance Royalties Trust…" at bounding box center [784, 372] width 1568 height 744
paste input "GWW2010316"
type input "QZGWW2010316"
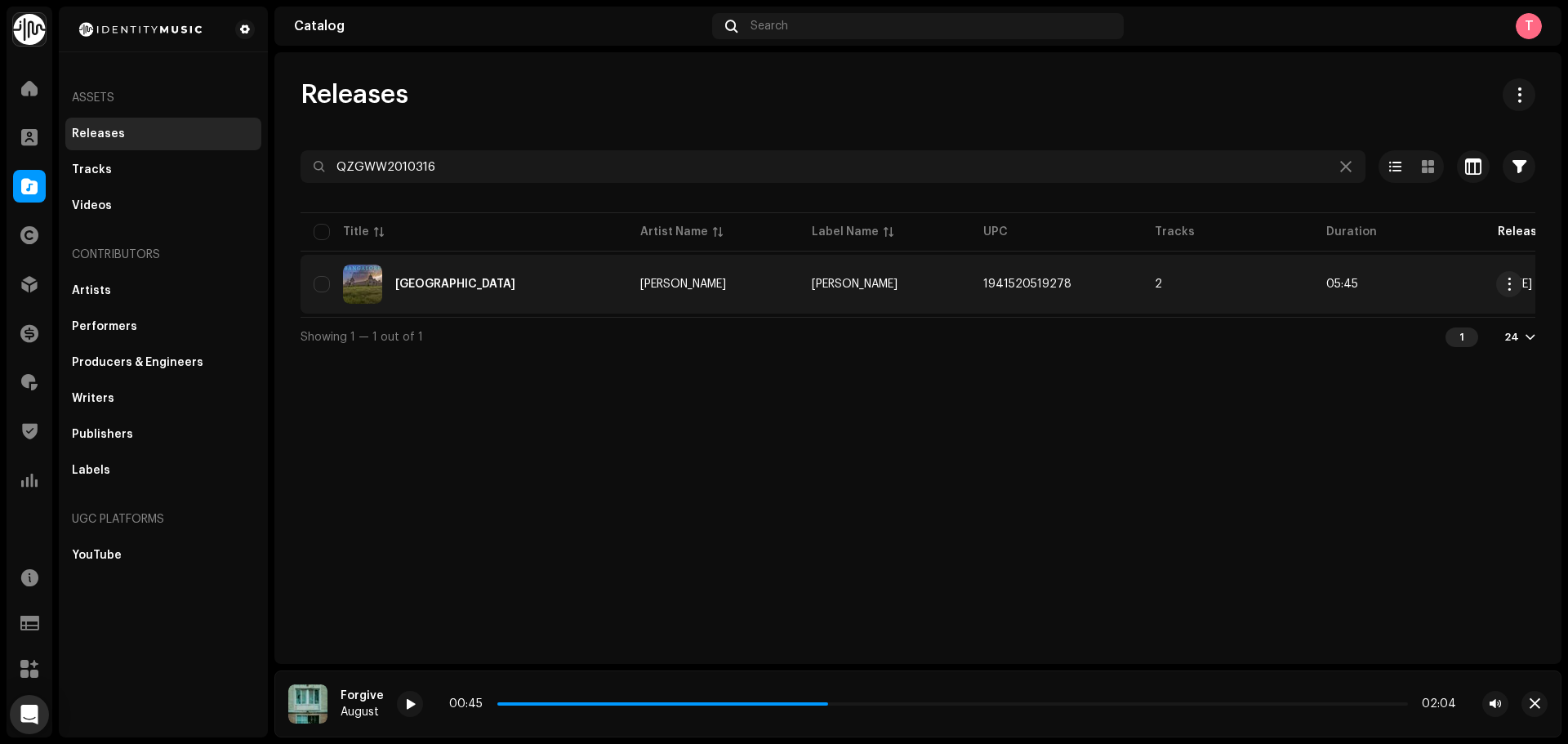
type input "QZGWW2010316"
click at [579, 294] on div "Bangalore" at bounding box center [463, 284] width 301 height 39
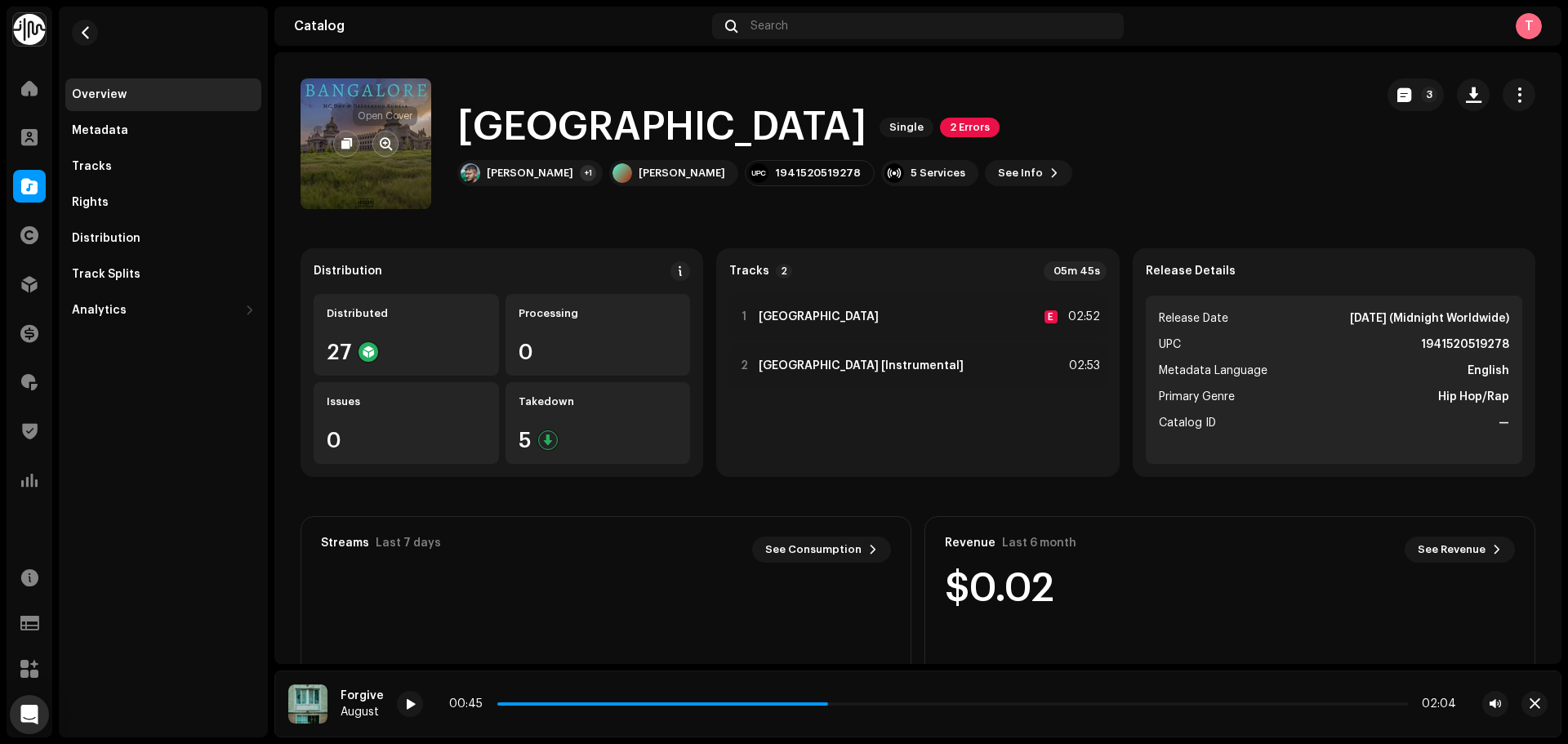
click at [374, 141] on button "button" at bounding box center [385, 143] width 26 height 26
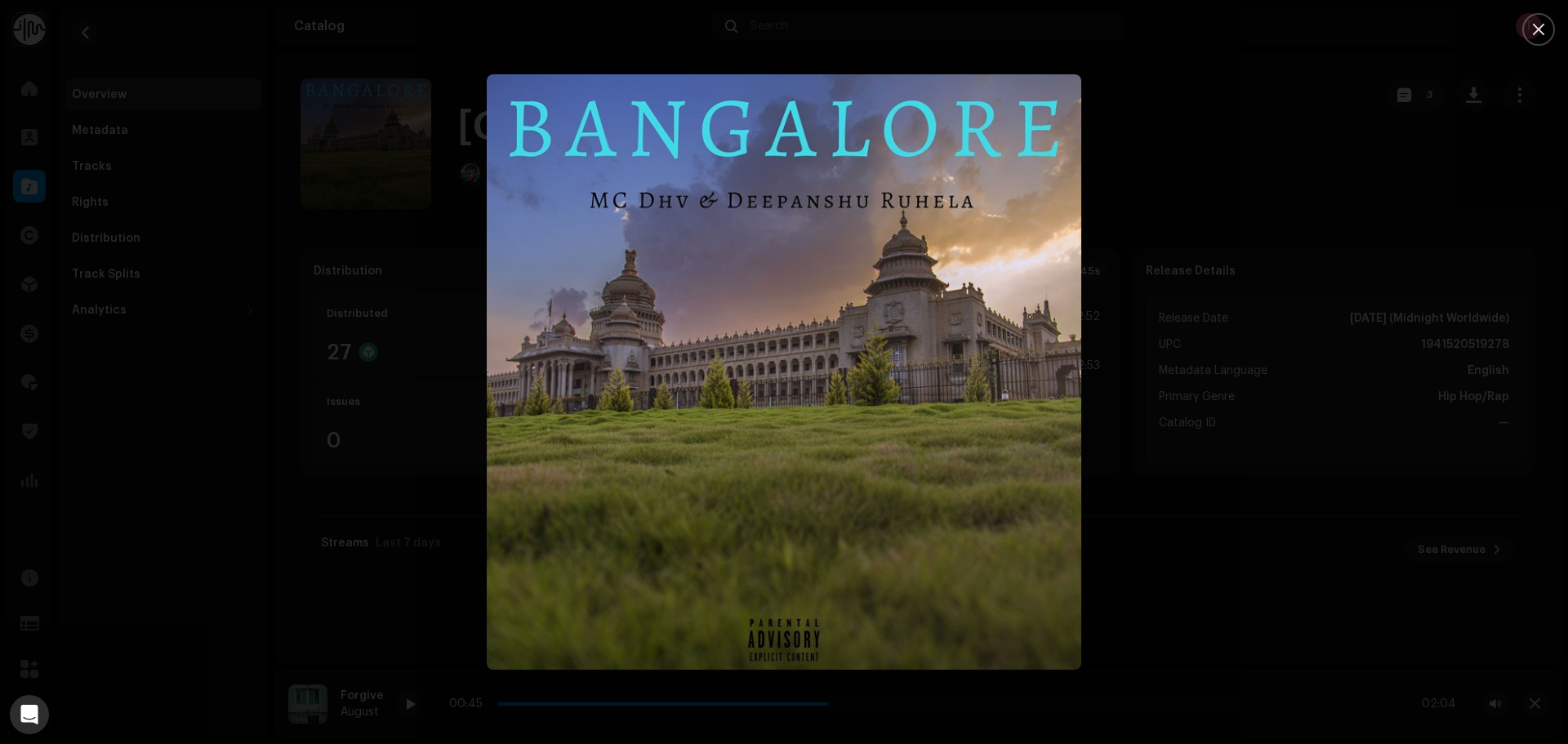
click at [1215, 384] on div at bounding box center [784, 372] width 1568 height 744
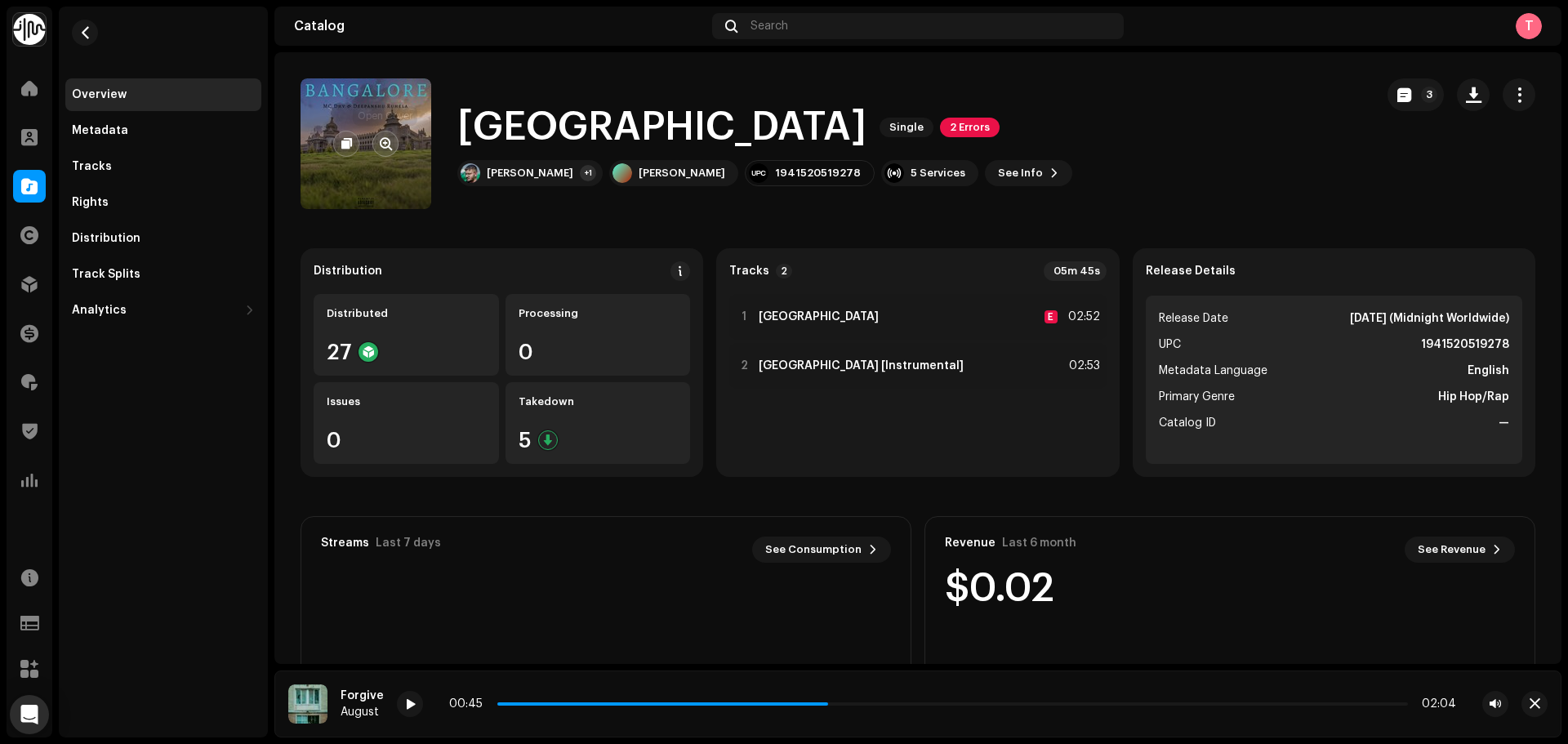
click at [383, 146] on span "button" at bounding box center [386, 144] width 12 height 13
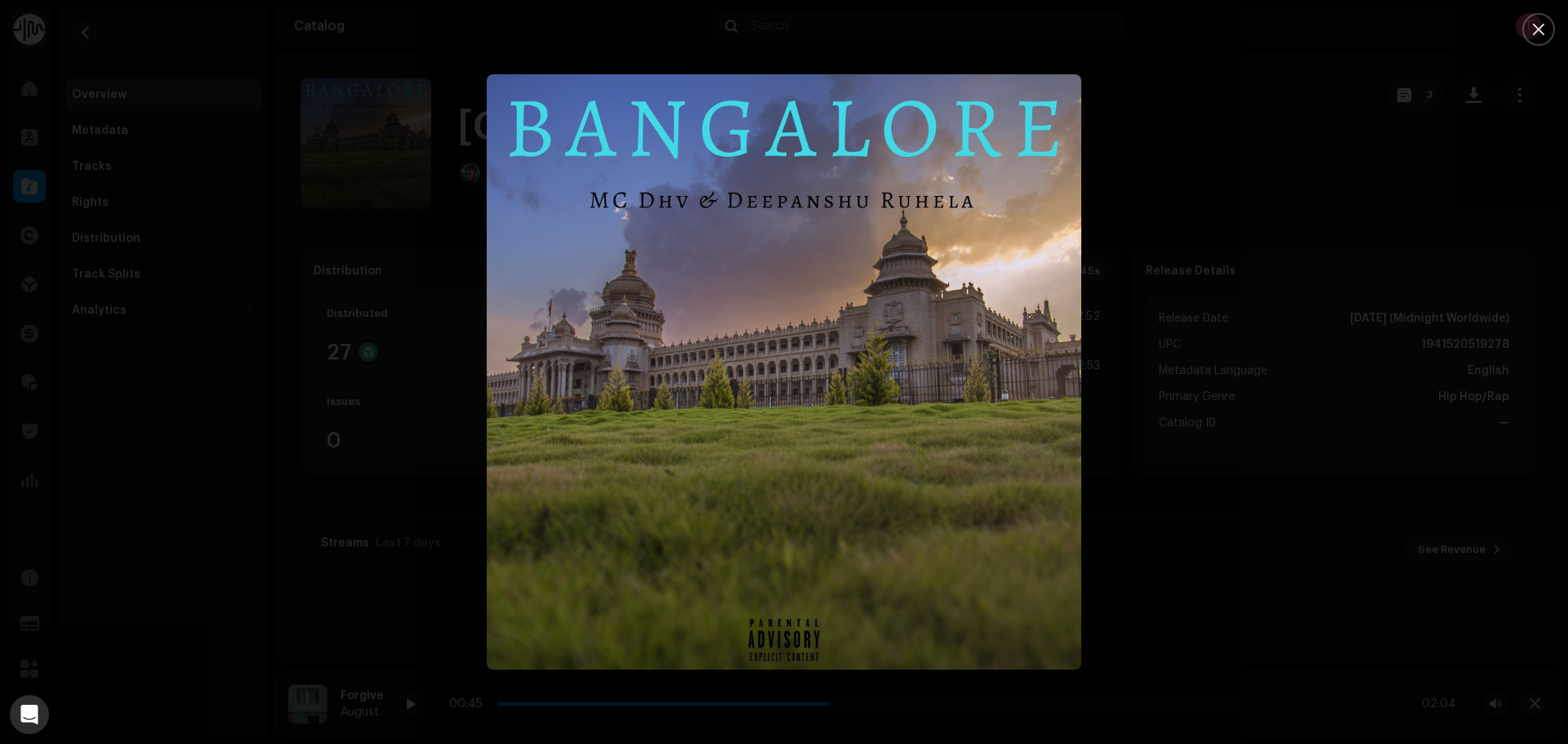
click at [1119, 468] on div at bounding box center [784, 372] width 1568 height 744
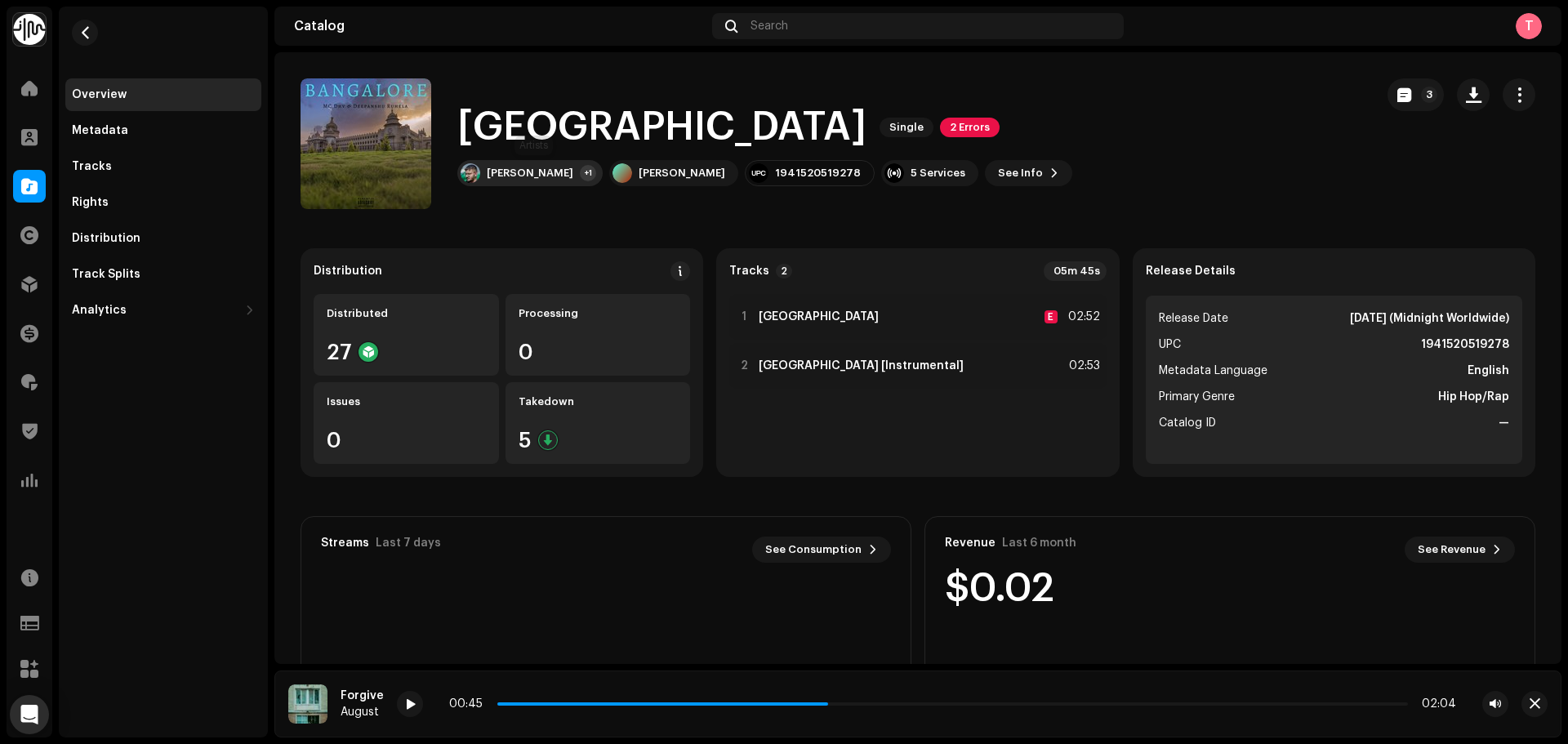
click at [483, 171] on div "Deepanshu Ruhela +1" at bounding box center [530, 172] width 146 height 26
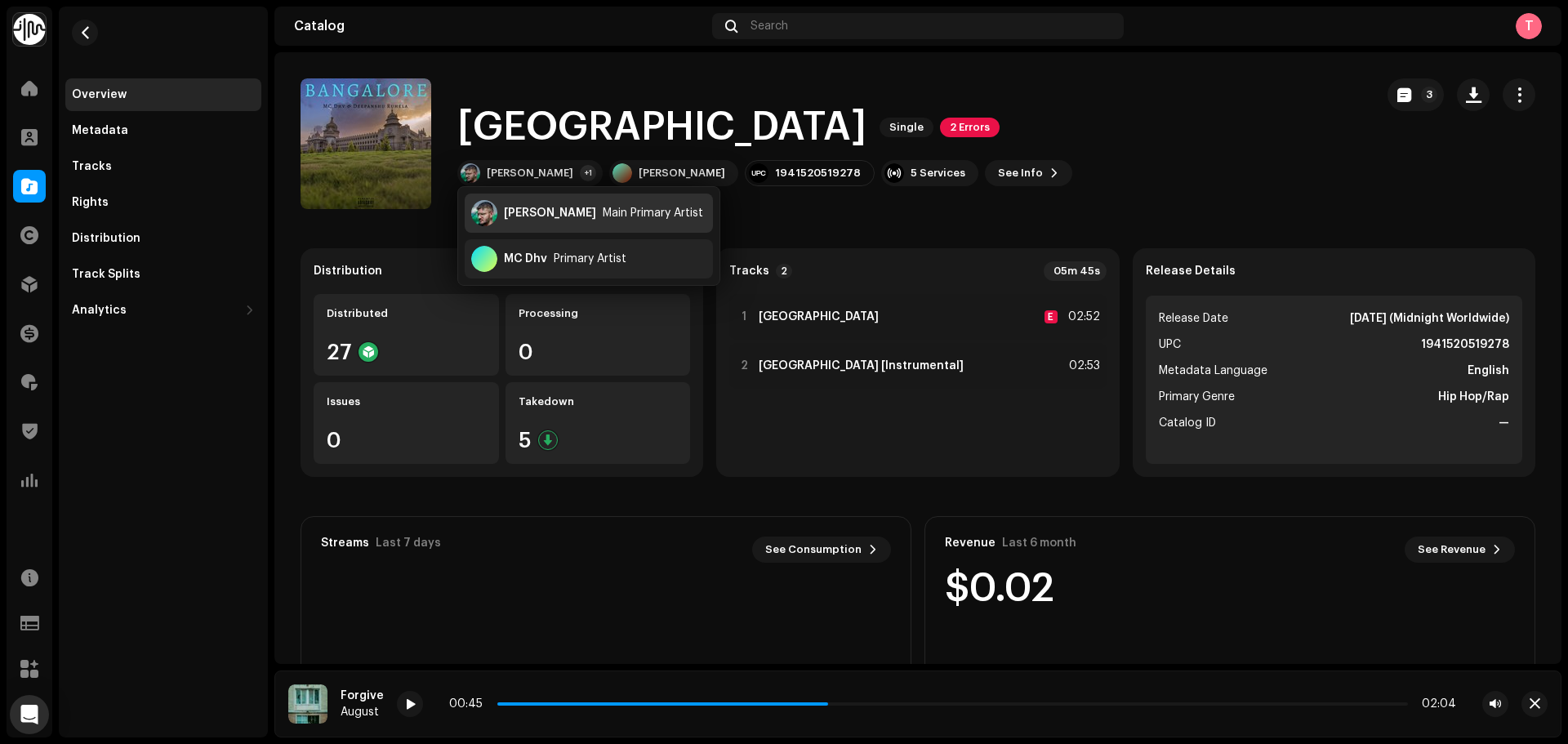
click at [542, 214] on div "Deepanshu Ruhela" at bounding box center [550, 213] width 92 height 13
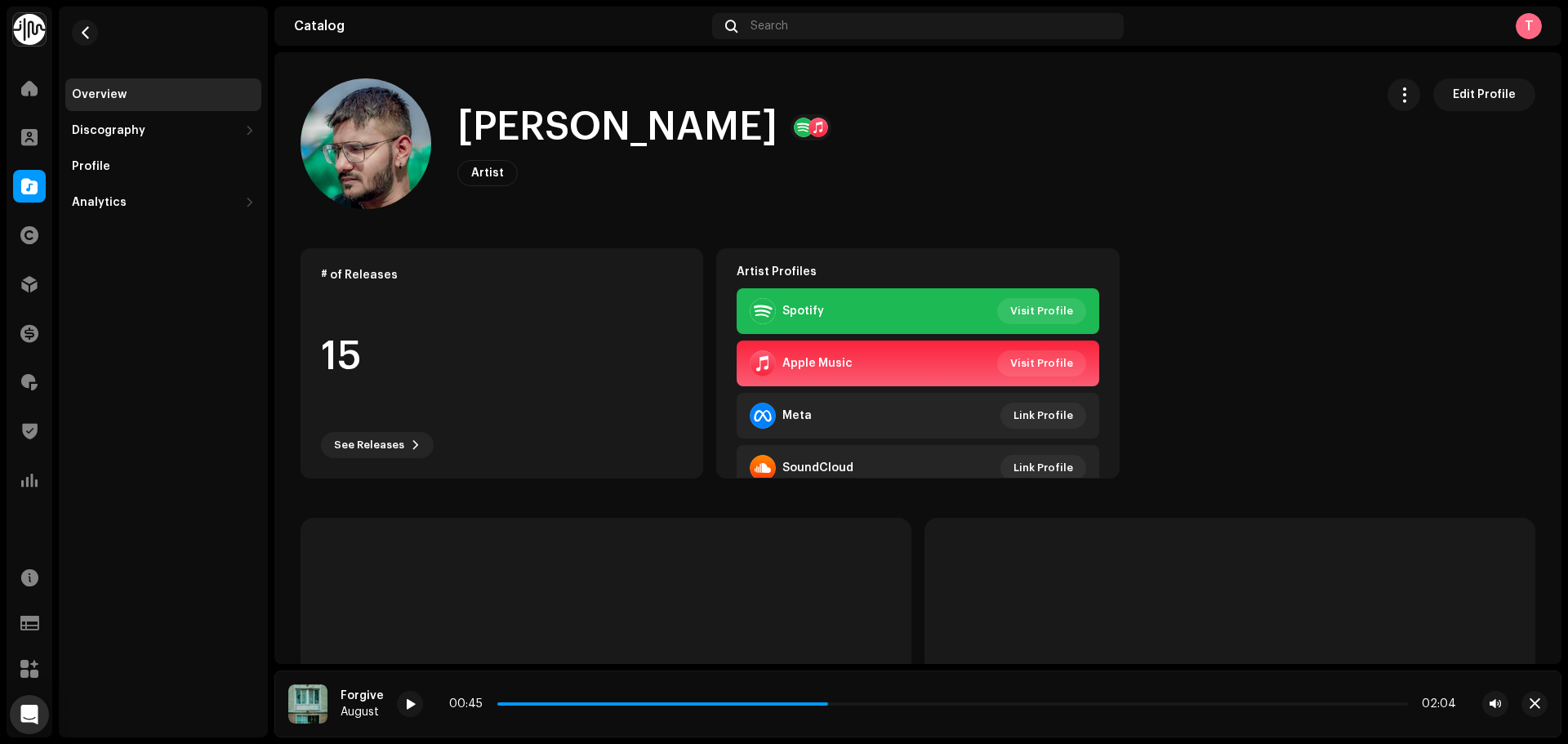
click at [360, 150] on img at bounding box center [366, 143] width 130 height 131
click at [82, 33] on span "button" at bounding box center [85, 32] width 12 height 13
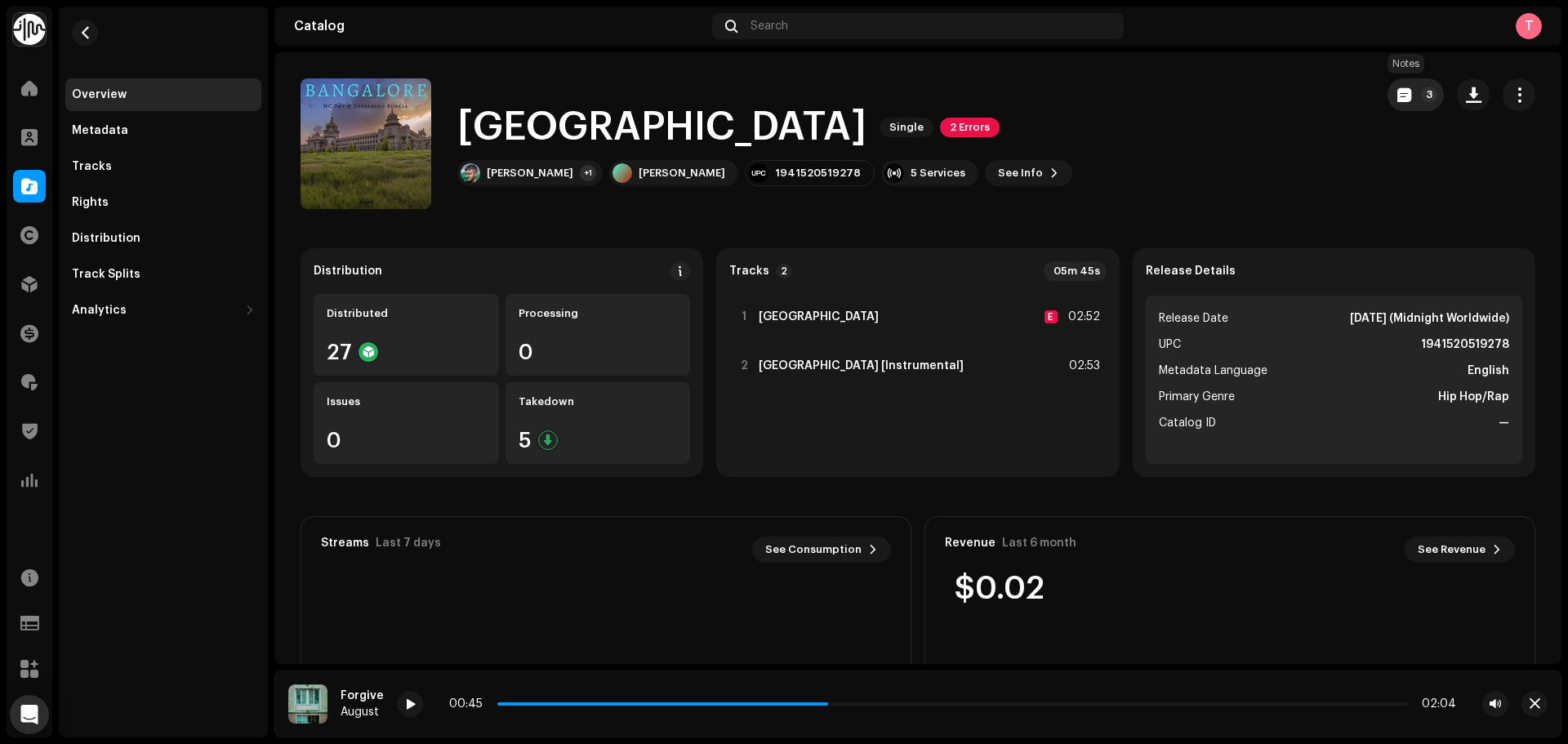
click at [1409, 87] on button "3" at bounding box center [1415, 94] width 56 height 33
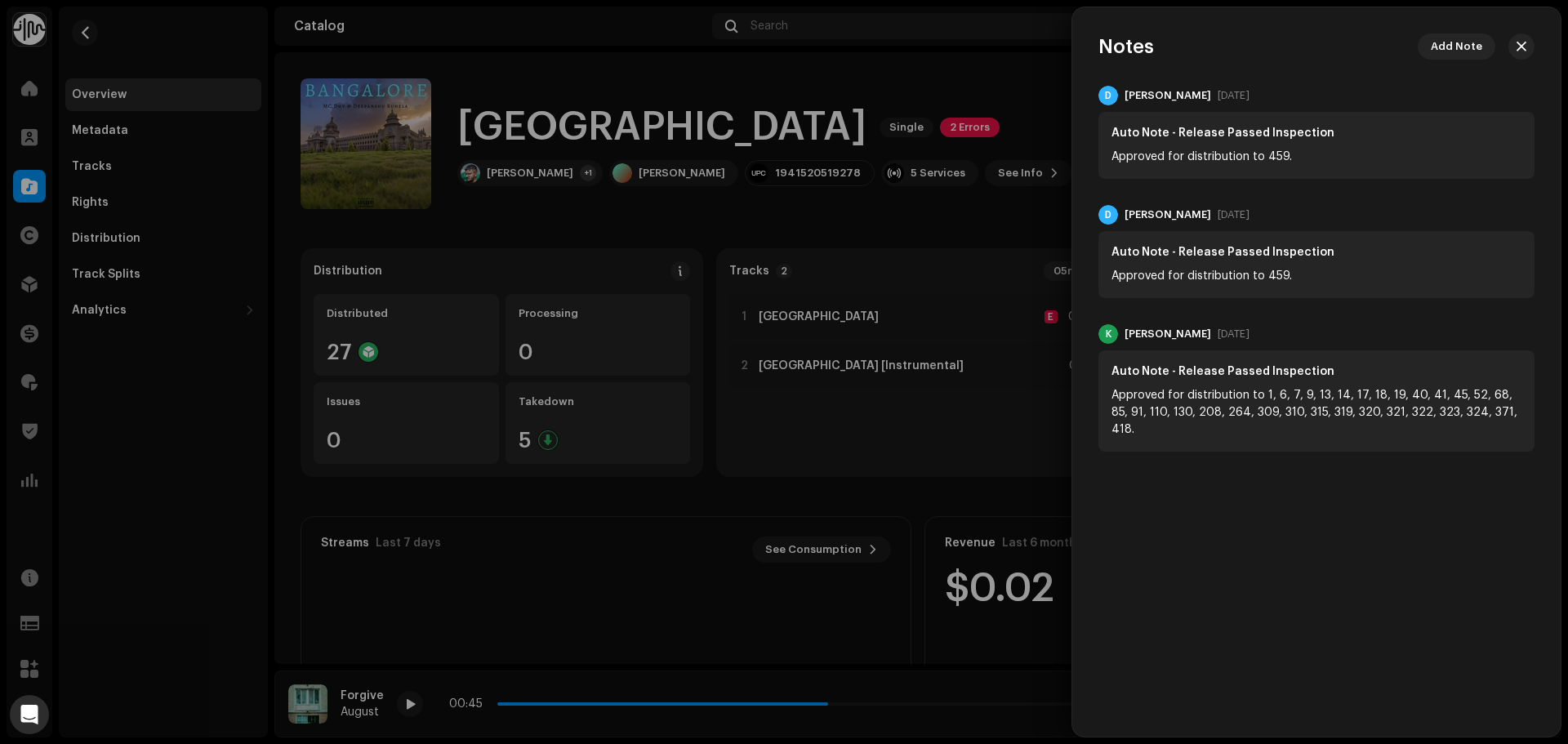
click at [1008, 118] on div at bounding box center [784, 372] width 1568 height 744
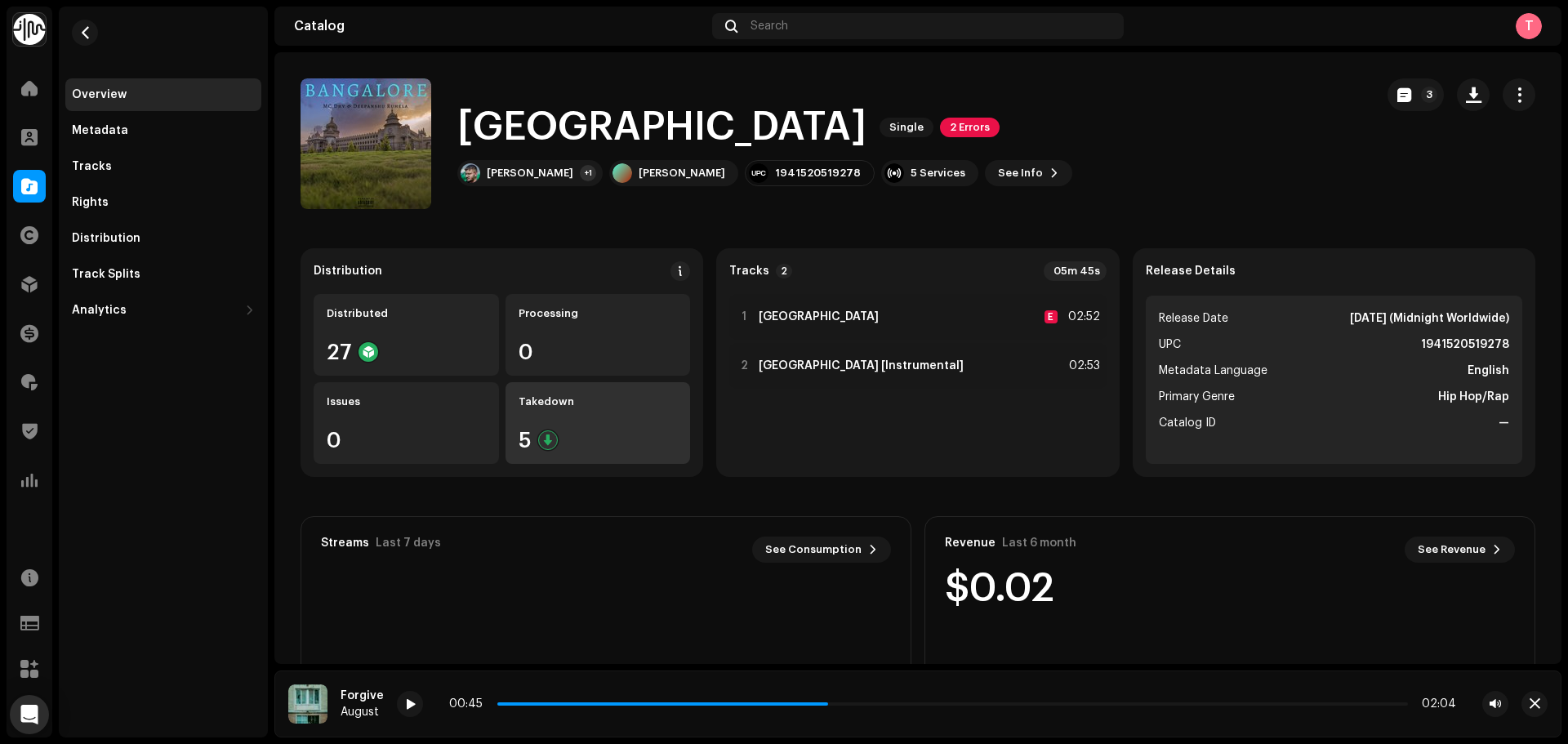
click at [549, 410] on div "Takedown 5" at bounding box center [598, 423] width 185 height 82
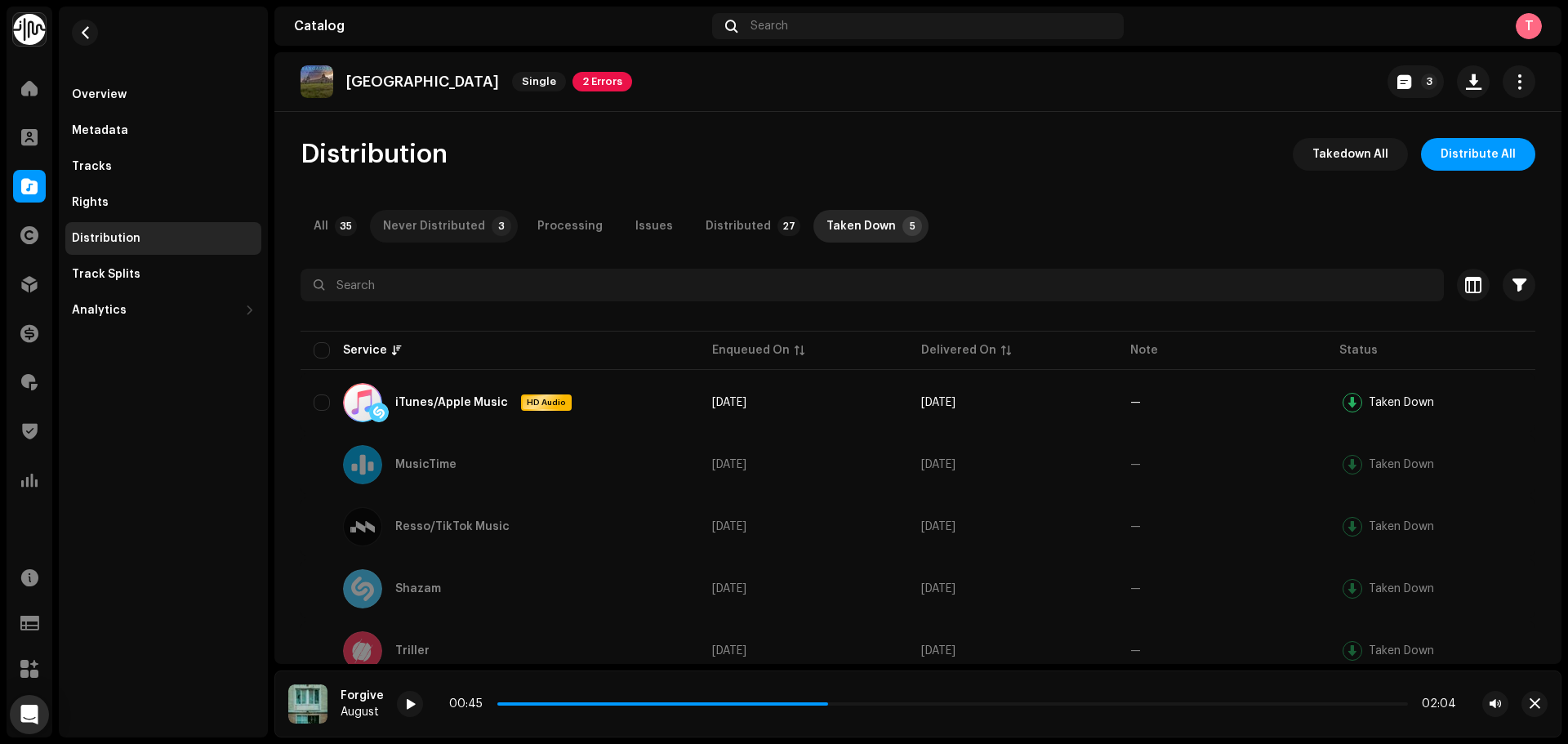
click at [455, 221] on div "Never Distributed" at bounding box center [434, 226] width 102 height 33
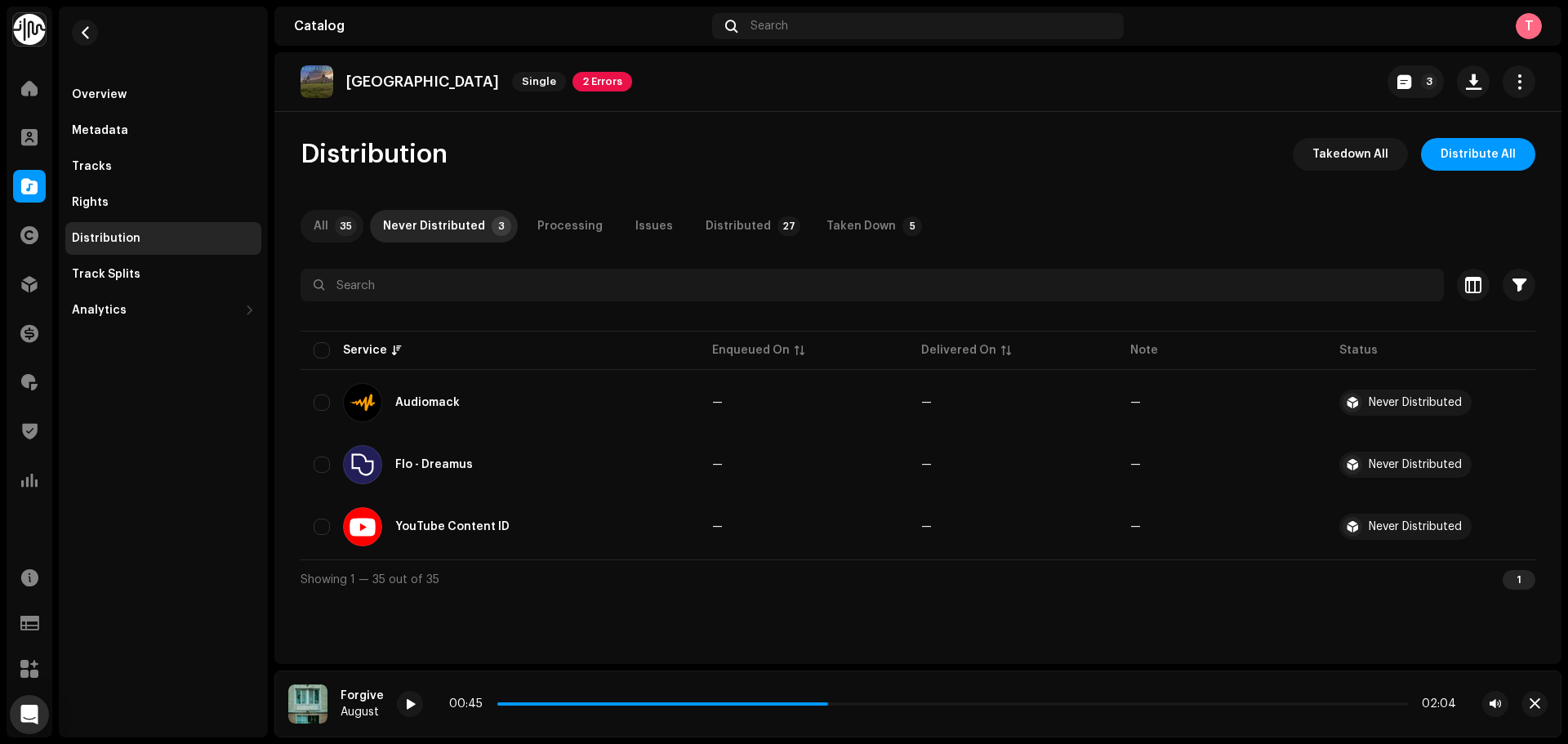
click at [338, 219] on p-badge "35" at bounding box center [345, 226] width 22 height 20
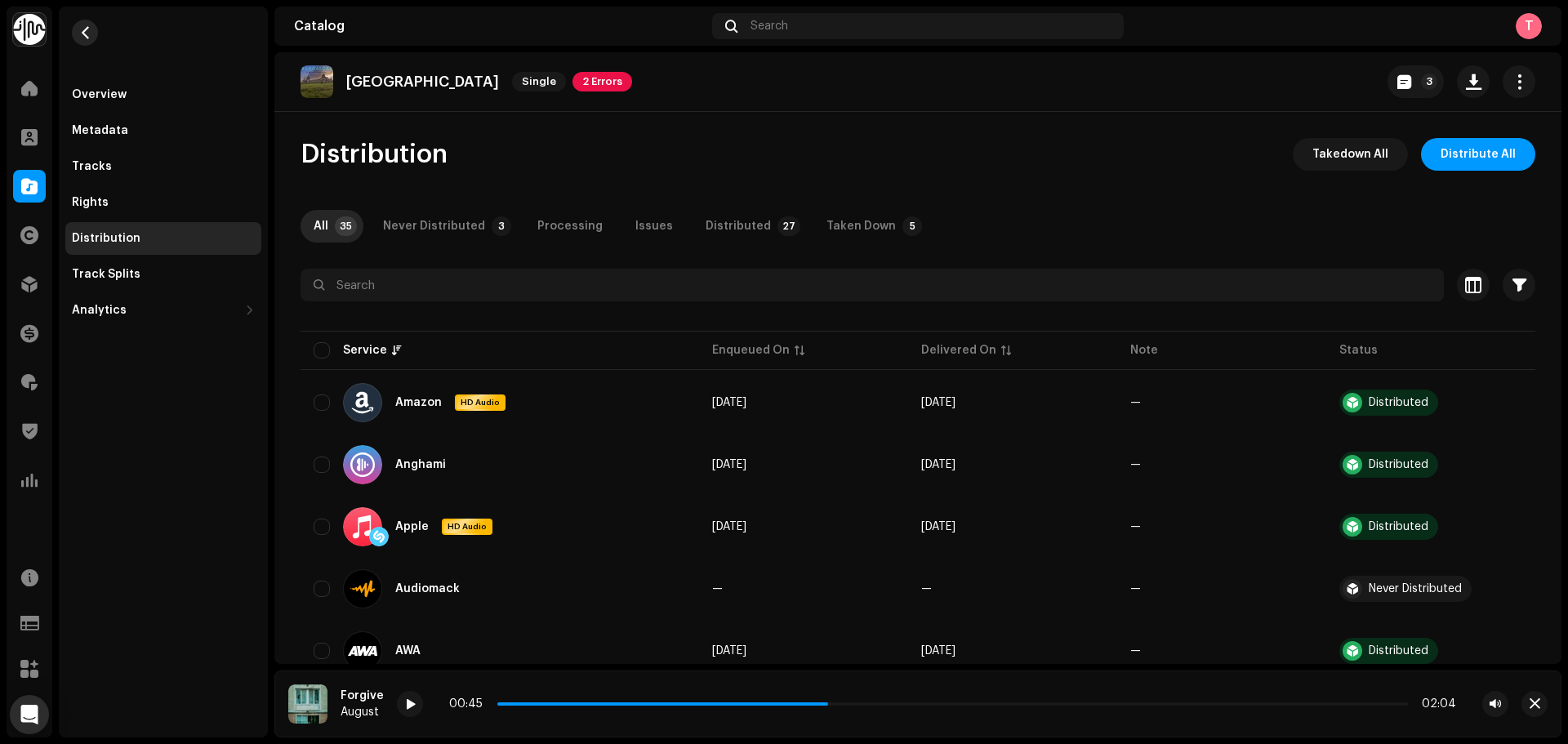
click at [85, 33] on span "button" at bounding box center [85, 32] width 12 height 13
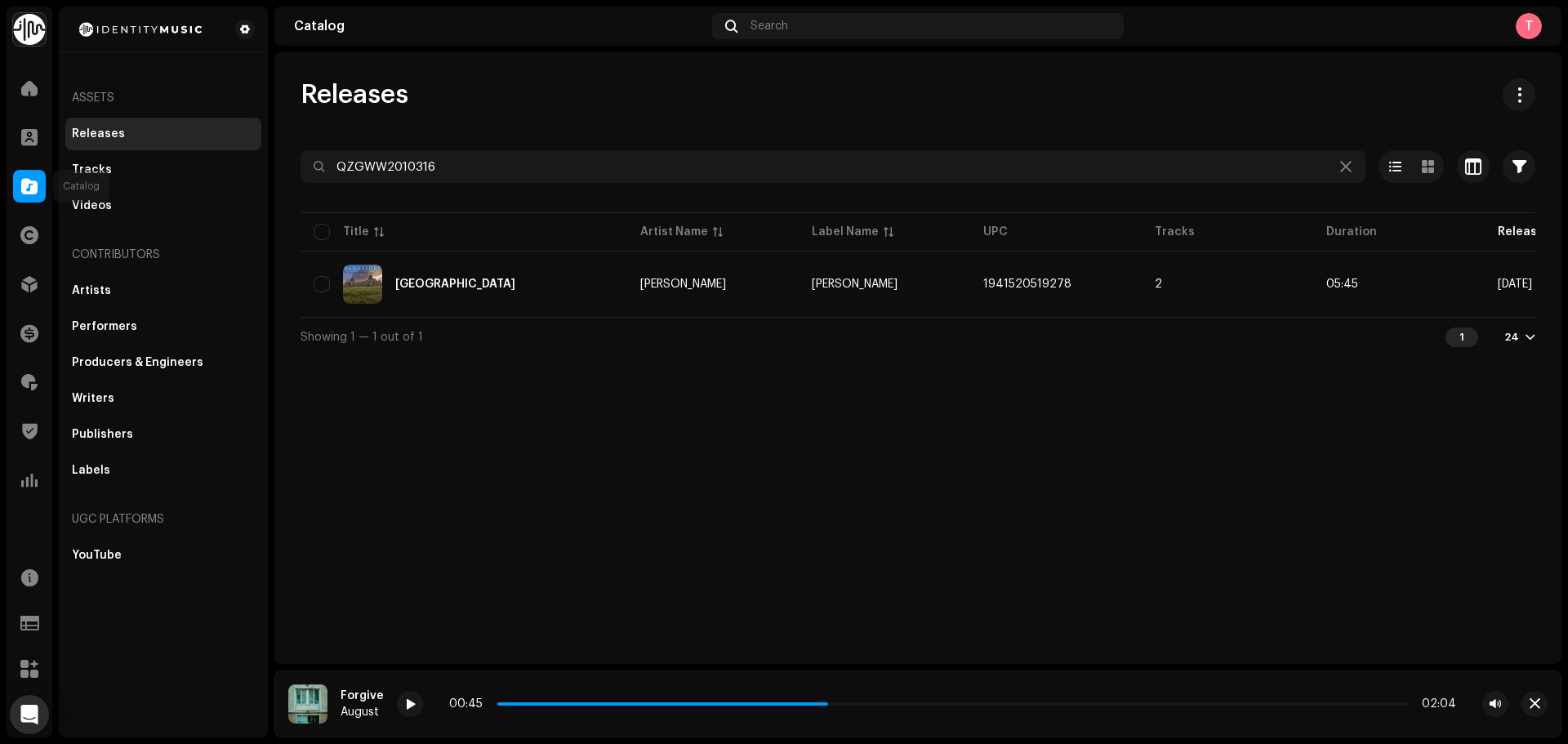
click at [35, 194] on div at bounding box center [29, 186] width 33 height 33
click at [37, 194] on div at bounding box center [29, 186] width 33 height 33
click at [31, 190] on span at bounding box center [29, 186] width 16 height 13
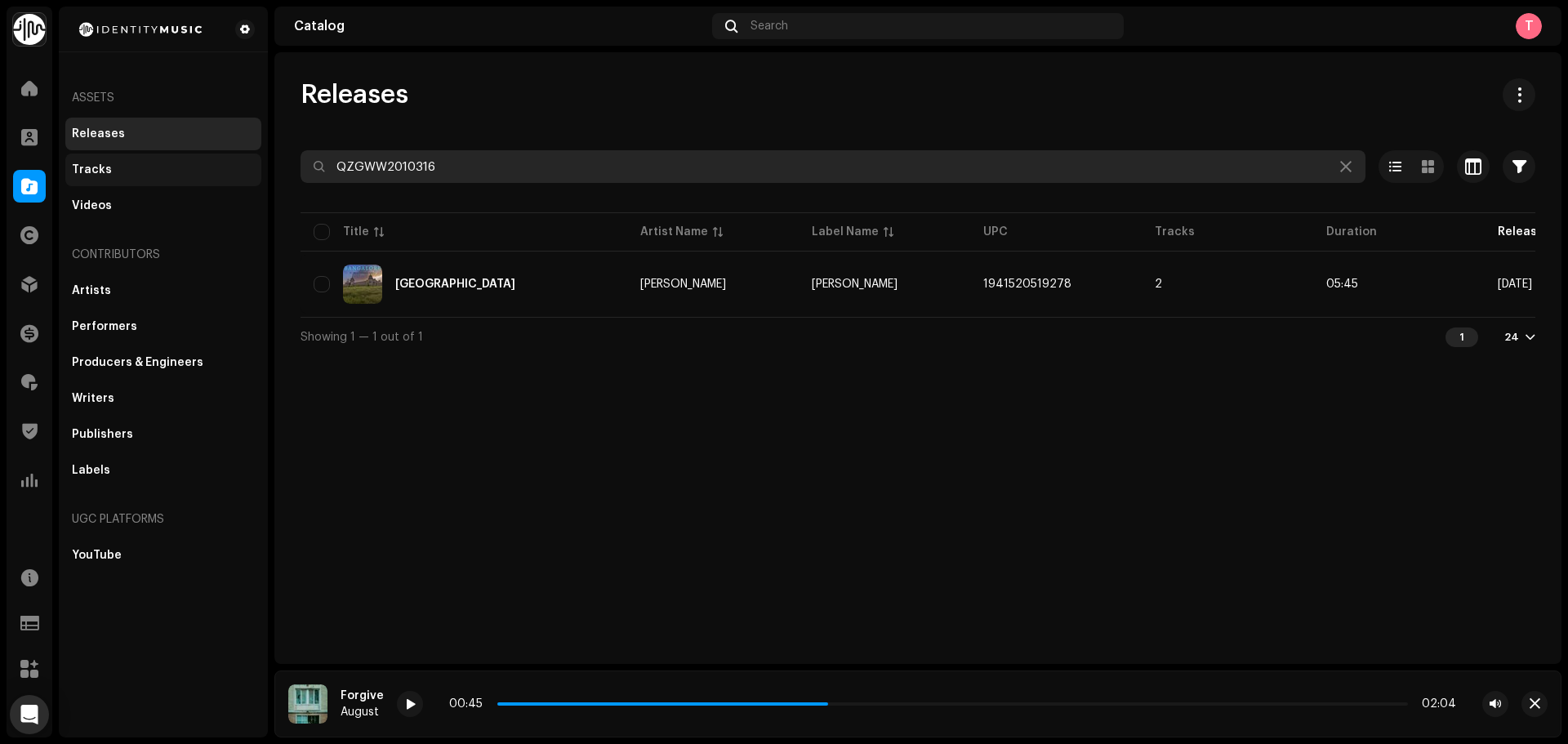
drag, startPoint x: 524, startPoint y: 153, endPoint x: 220, endPoint y: 161, distance: 304.1
click at [222, 161] on div "Identity Music Home Clients Catalog Rights Distribution Finance Royalties Trust…" at bounding box center [784, 372] width 1568 height 744
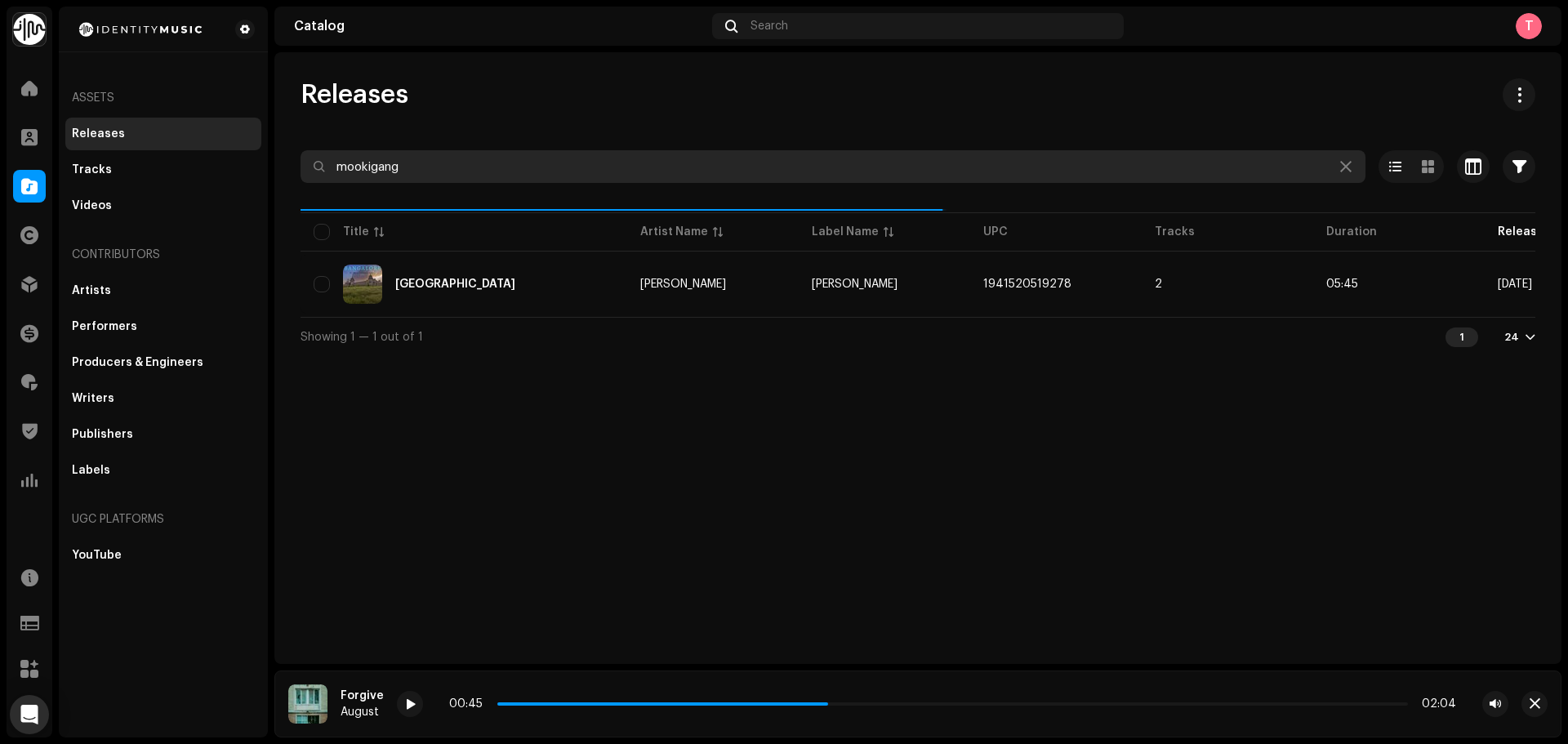
type input "mookigang"
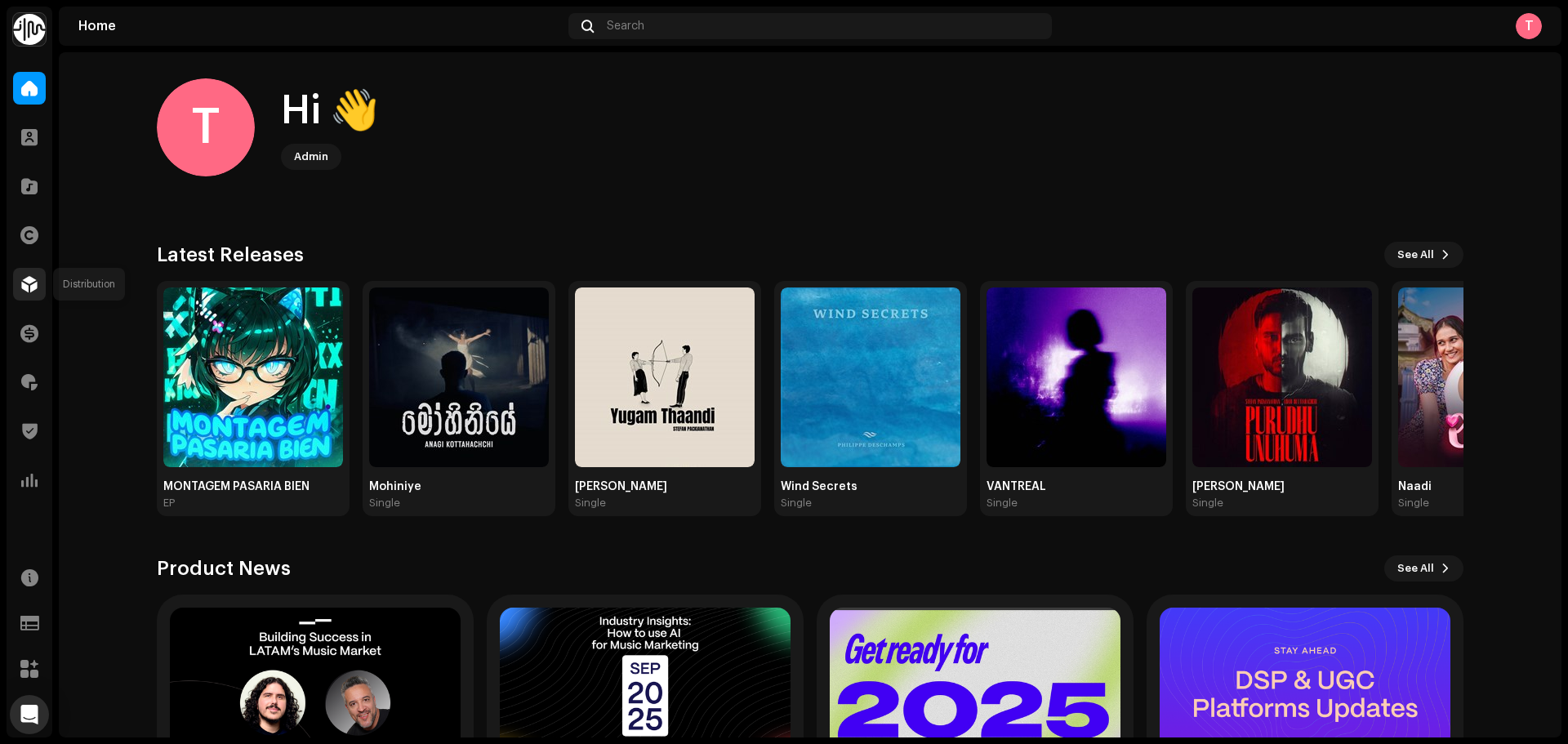
click at [20, 293] on div at bounding box center [29, 284] width 33 height 33
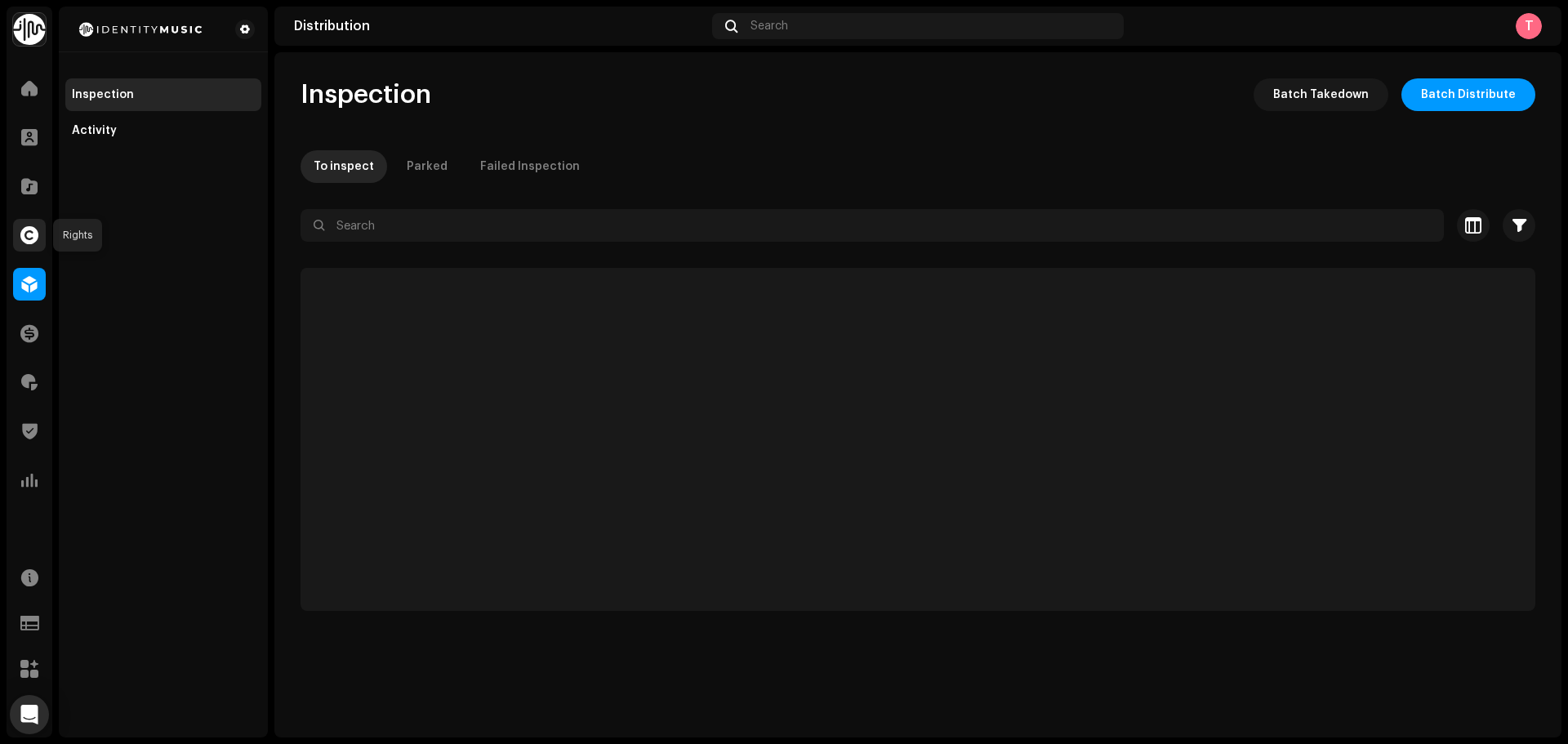
click at [30, 241] on span at bounding box center [29, 235] width 18 height 13
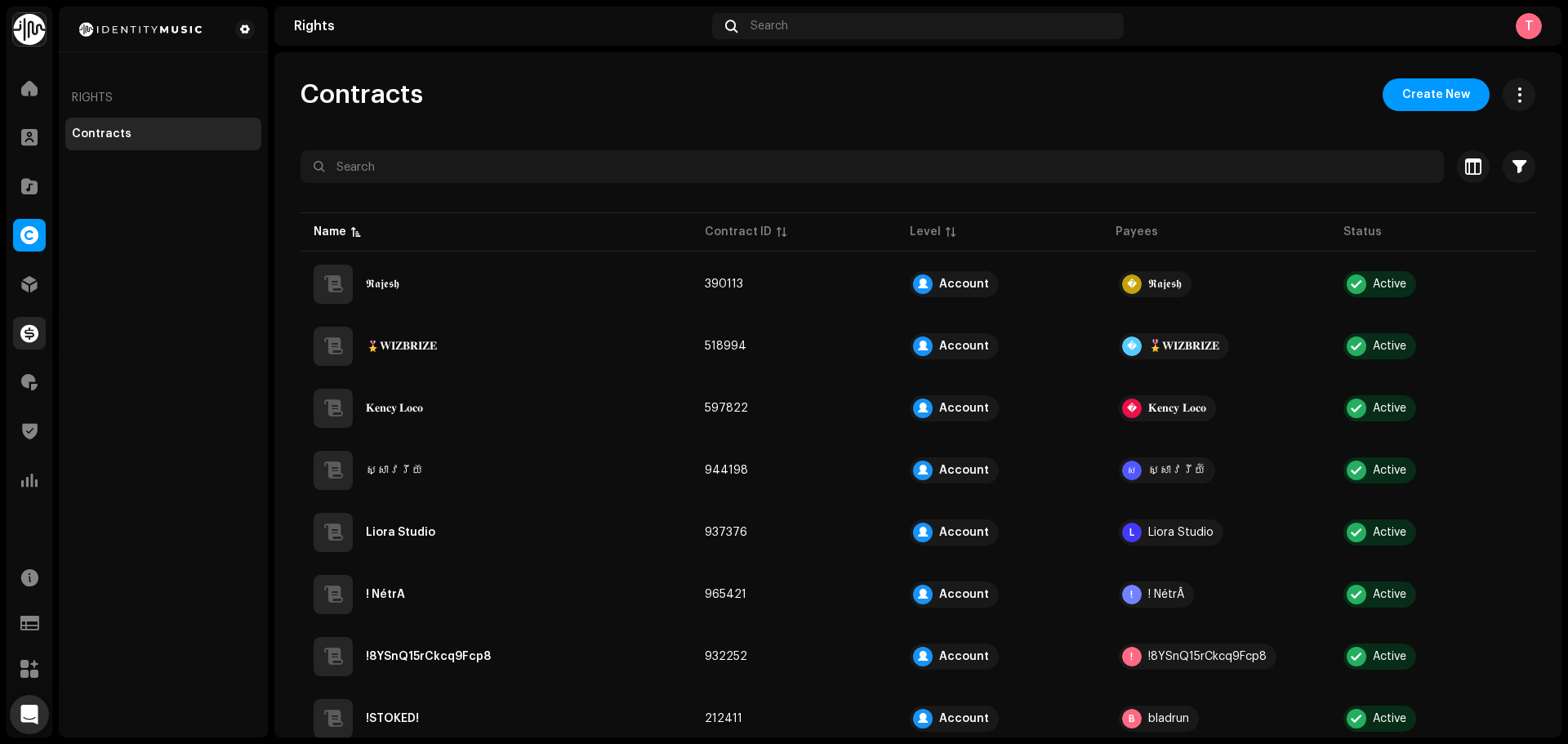
click at [35, 337] on span at bounding box center [29, 333] width 18 height 13
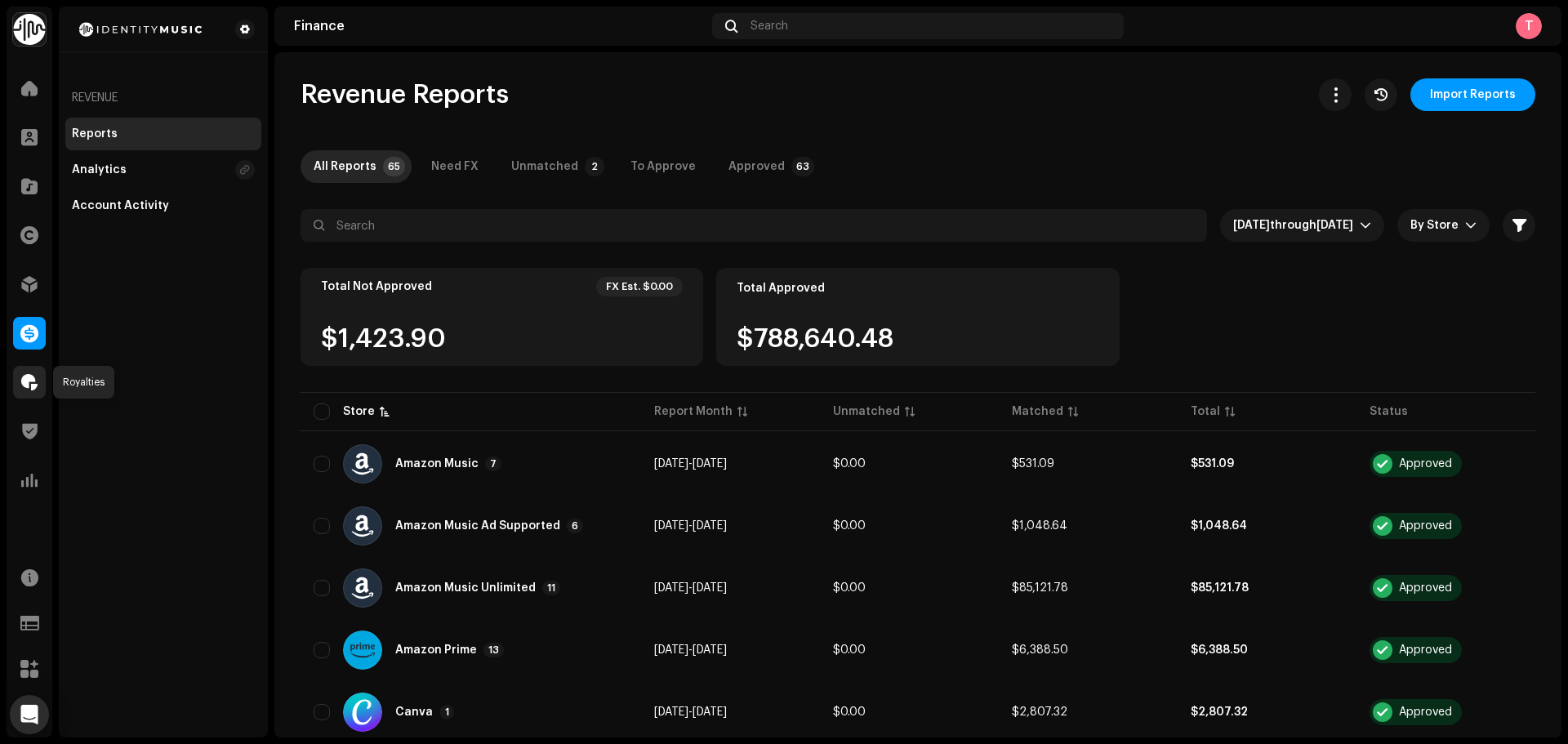
click at [31, 396] on div at bounding box center [29, 382] width 33 height 33
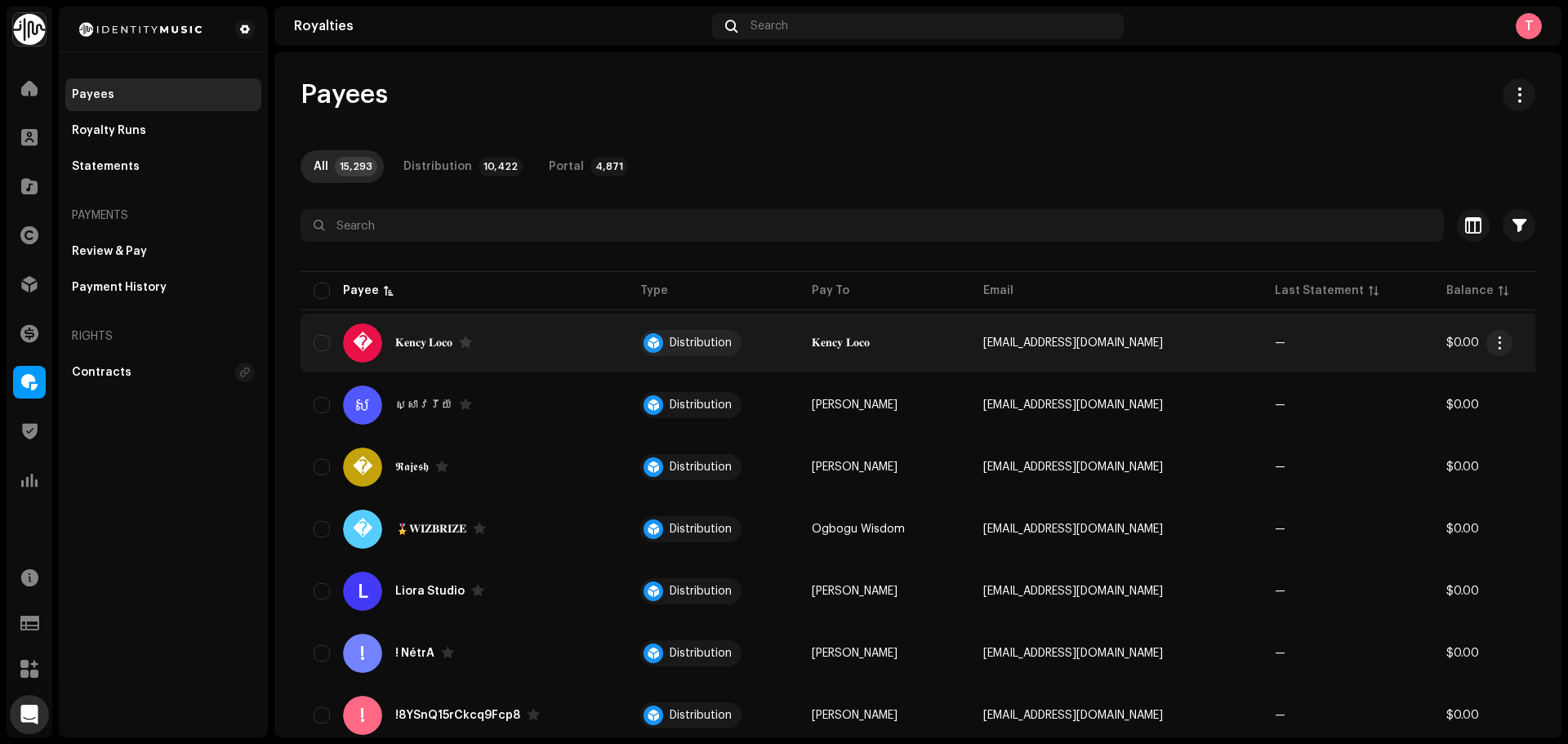
click at [558, 344] on div "� 𝐊𝐞𝐧𝐜𝐲 𝐋𝐨𝐜𝐨" at bounding box center [463, 343] width 301 height 39
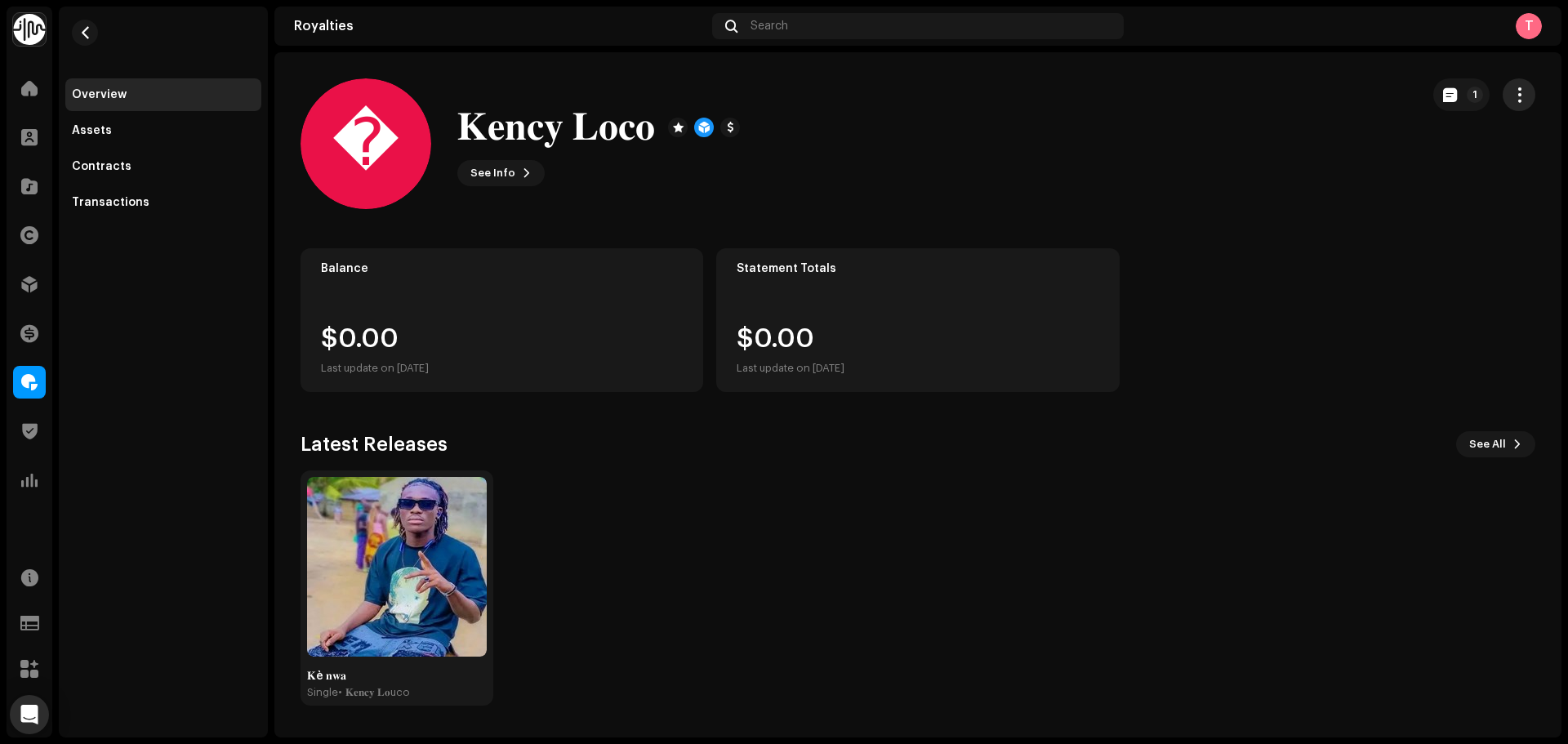
click at [1529, 94] on button "button" at bounding box center [1518, 94] width 33 height 33
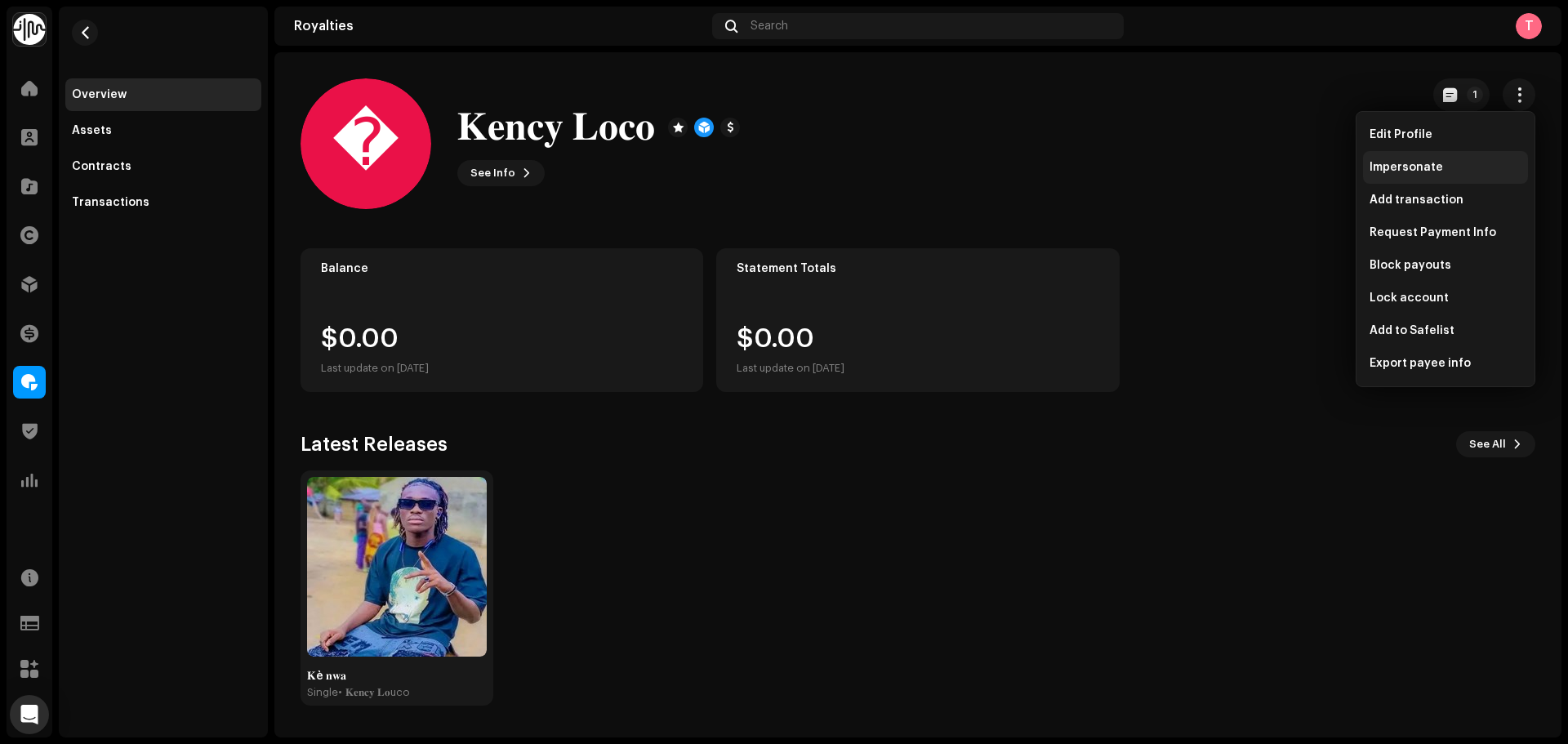
click at [1397, 170] on span "Impersonate" at bounding box center [1406, 167] width 74 height 13
